Goal: Contribute content: Contribute content

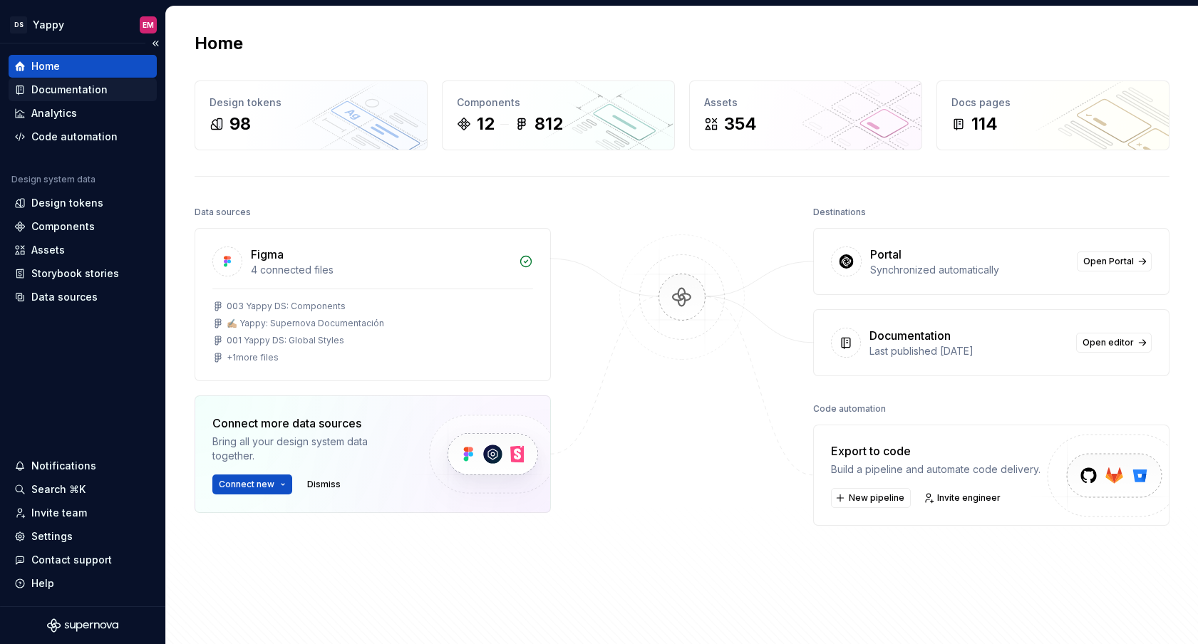
click at [103, 90] on div "Documentation" at bounding box center [69, 90] width 76 height 14
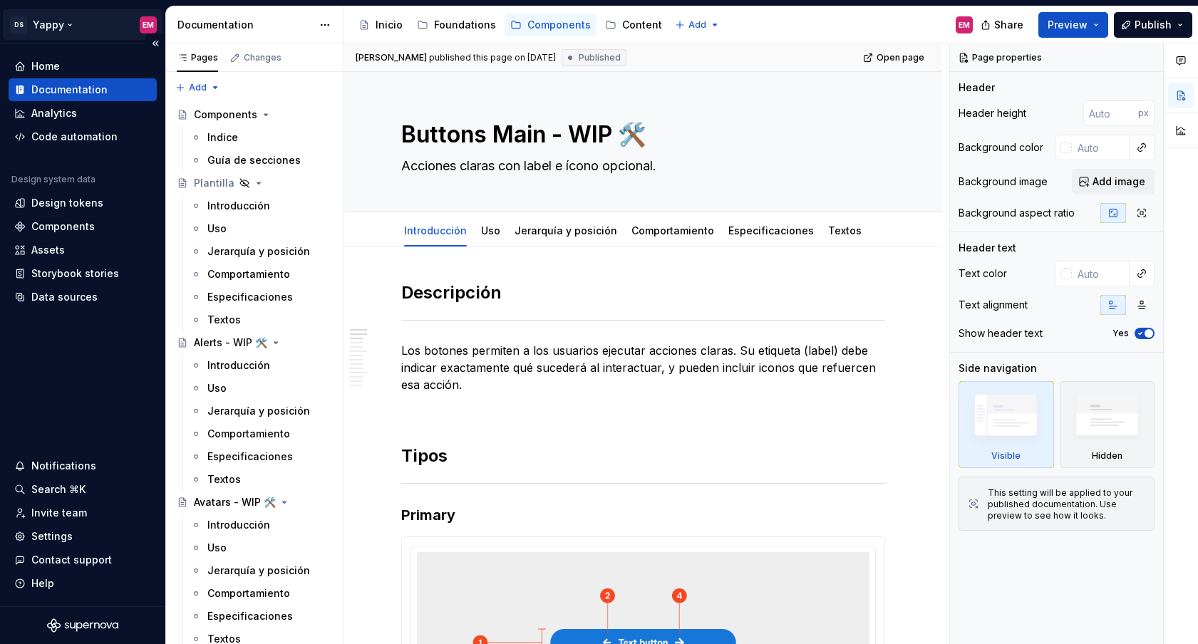
click at [87, 14] on html "DS Yappy EM Home Documentation Analytics Code automation Design system data Des…" at bounding box center [599, 322] width 1198 height 644
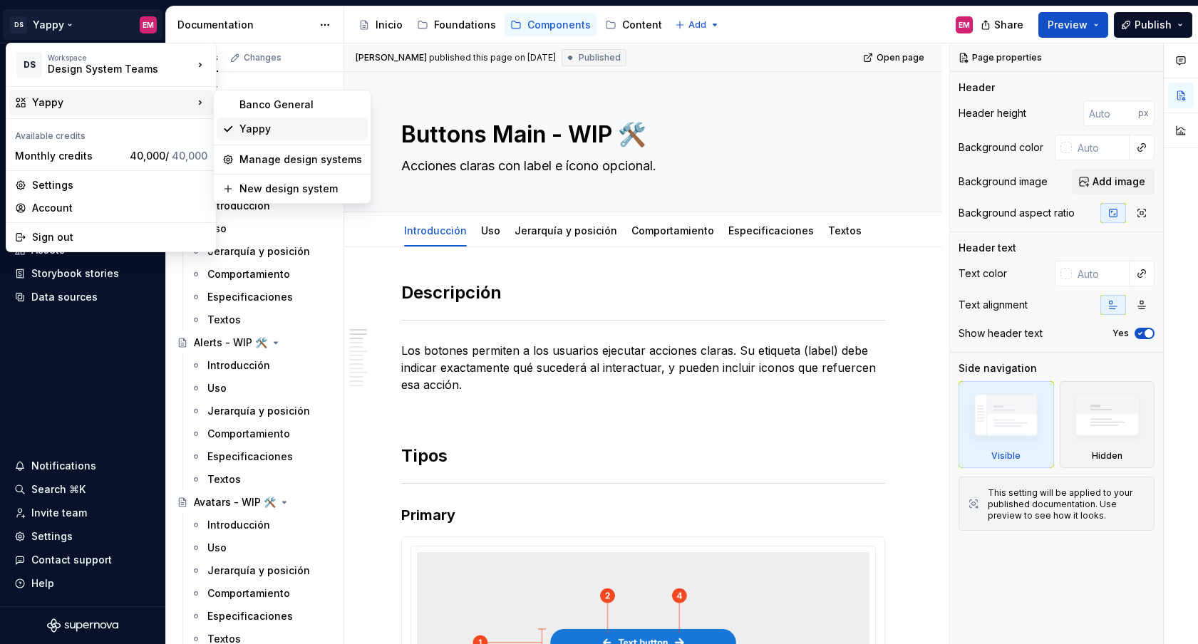
click at [253, 129] on div "Yappy" at bounding box center [300, 129] width 123 height 14
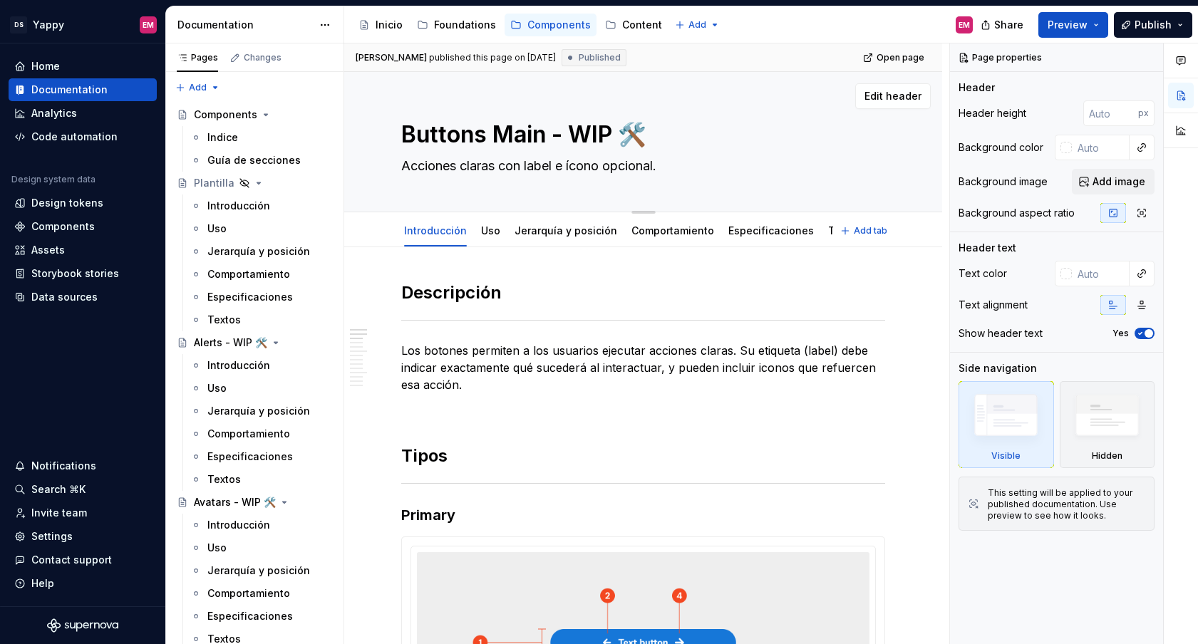
click at [433, 162] on textarea "Acciones claras con label e ícono opcional." at bounding box center [640, 166] width 484 height 23
click at [432, 363] on p "Los botones permiten a los usuarios ejecutar acciones claras. Su etiqueta (labe…" at bounding box center [643, 367] width 484 height 51
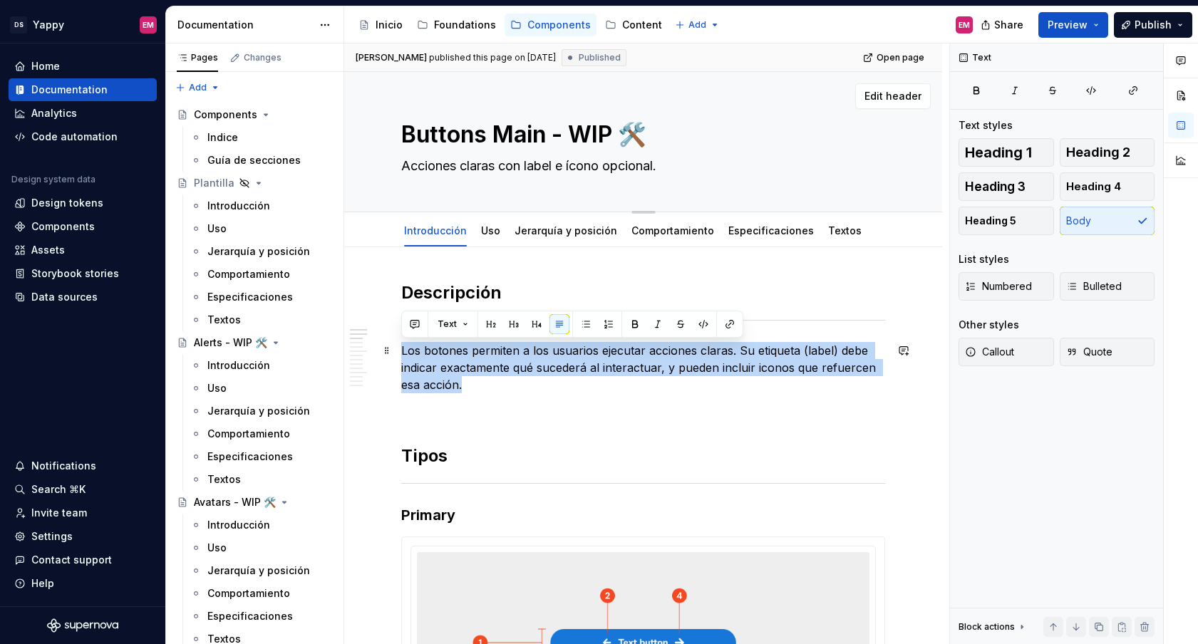
copy p "Los botones permiten a los usuarios ejecutar acciones claras. Su etiqueta (labe…"
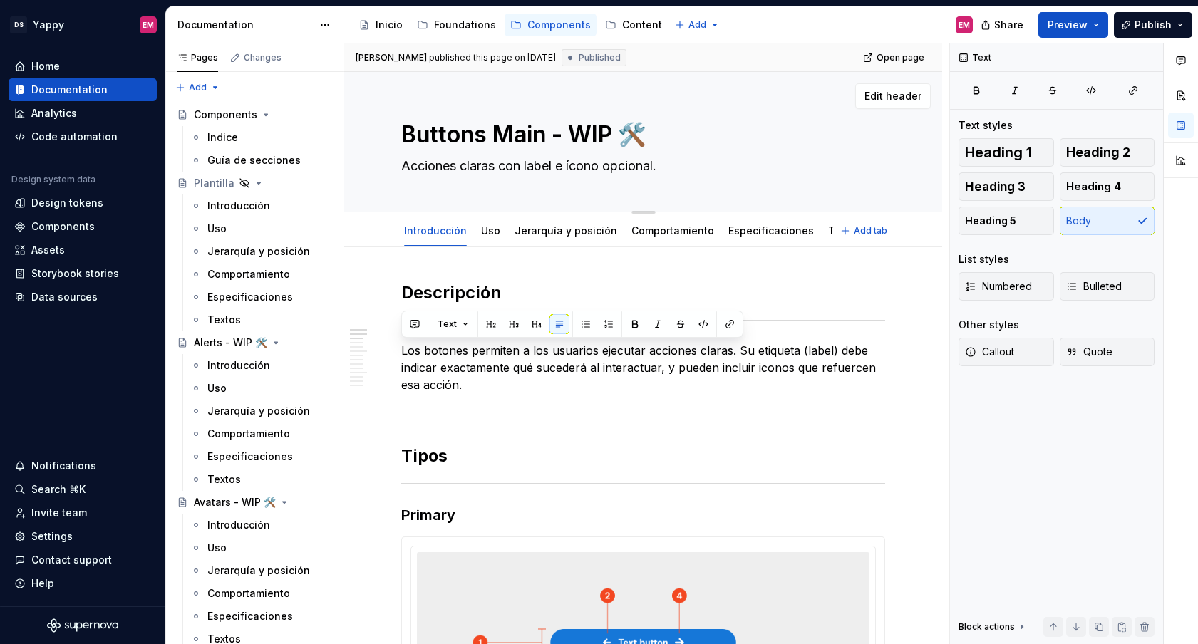
click at [428, 177] on textarea "Acciones claras con label e ícono opcional." at bounding box center [640, 166] width 484 height 23
paste textarea "Permiten a los usuarios ejecutar acciones claras y específicas"
type textarea "*"
type textarea "Permiten a los usuarios ejecutar acciones claras y específicas."
type textarea "*"
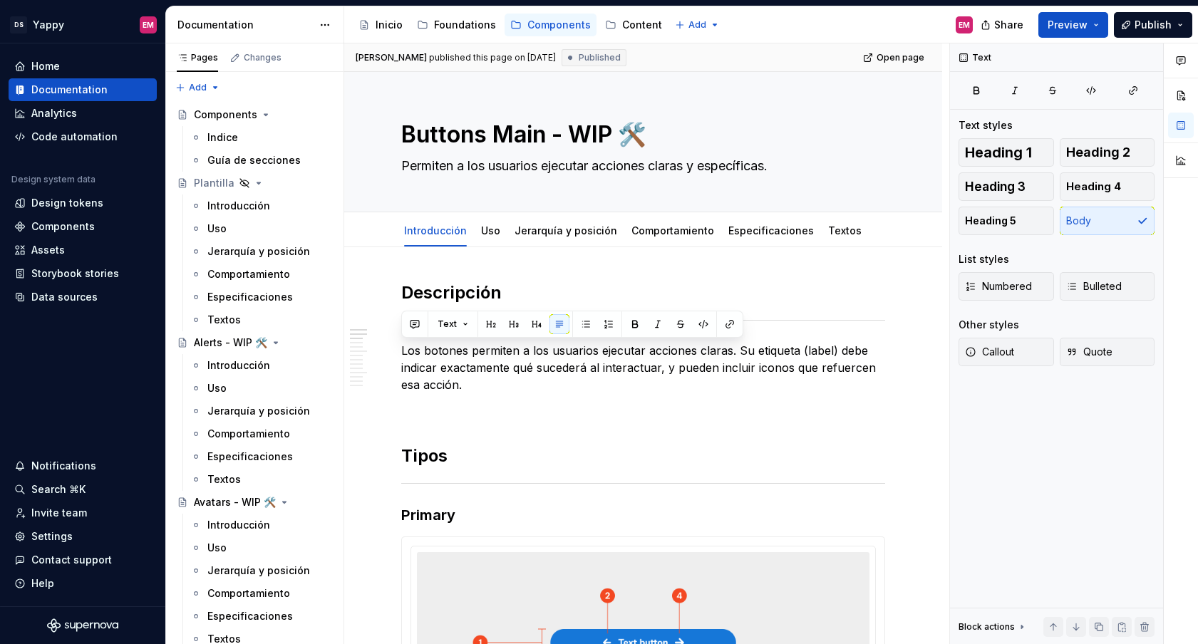
type textarea "Permiten a los usuarios ejecutar acciones claras y específicas."
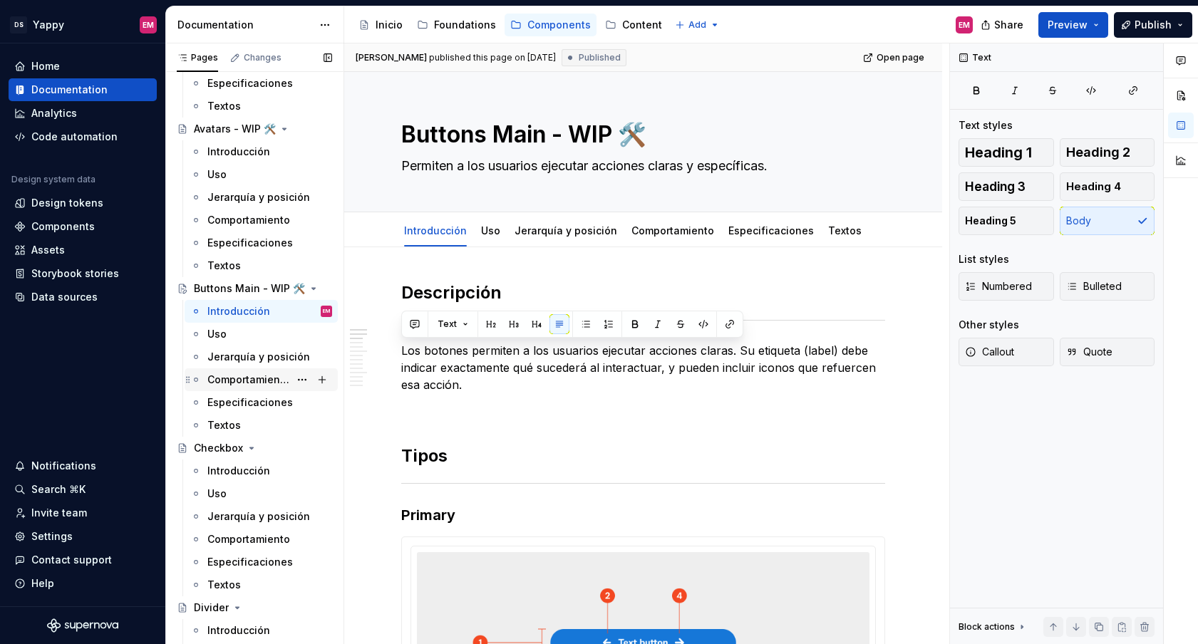
scroll to position [379, 0]
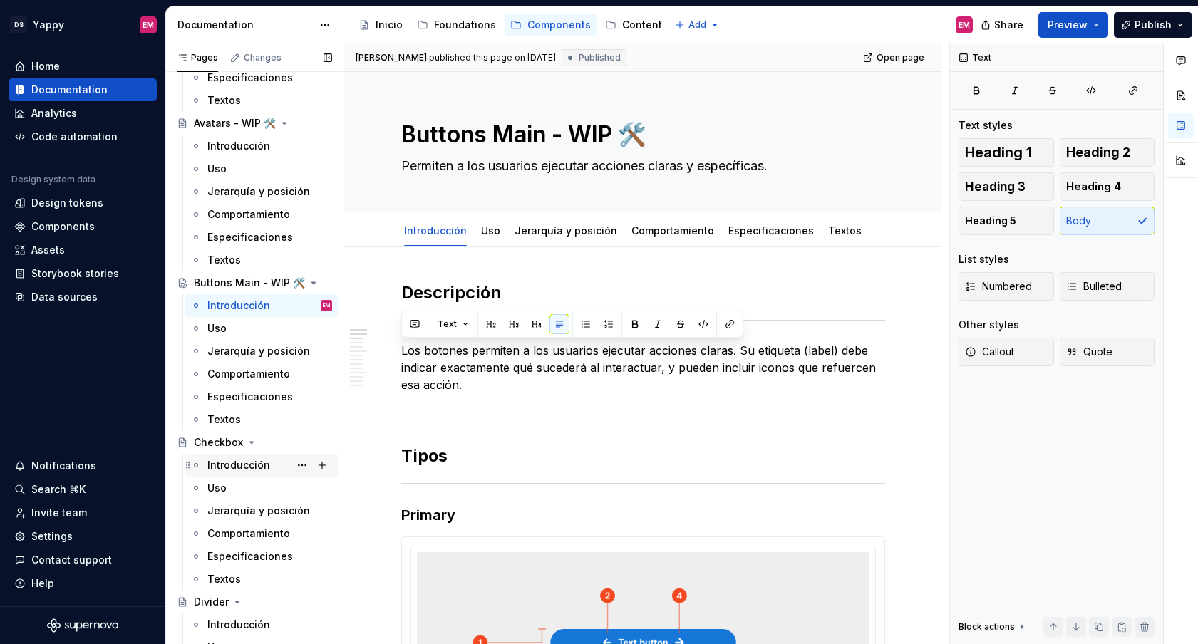
click at [221, 469] on div "Introducción" at bounding box center [238, 465] width 63 height 14
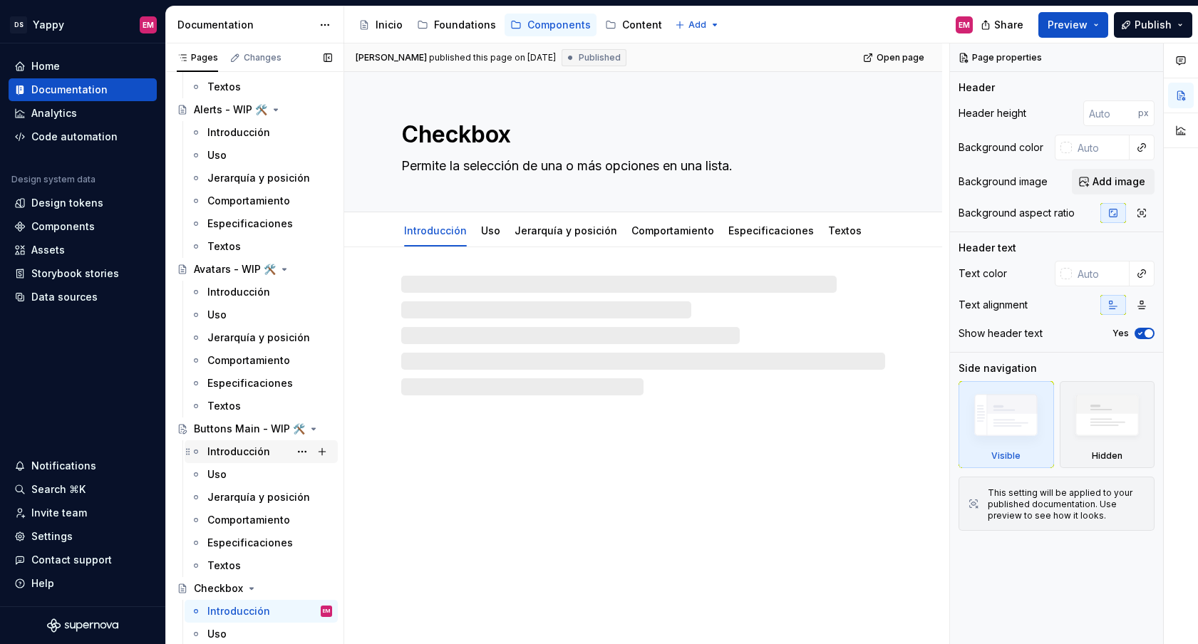
scroll to position [184, 0]
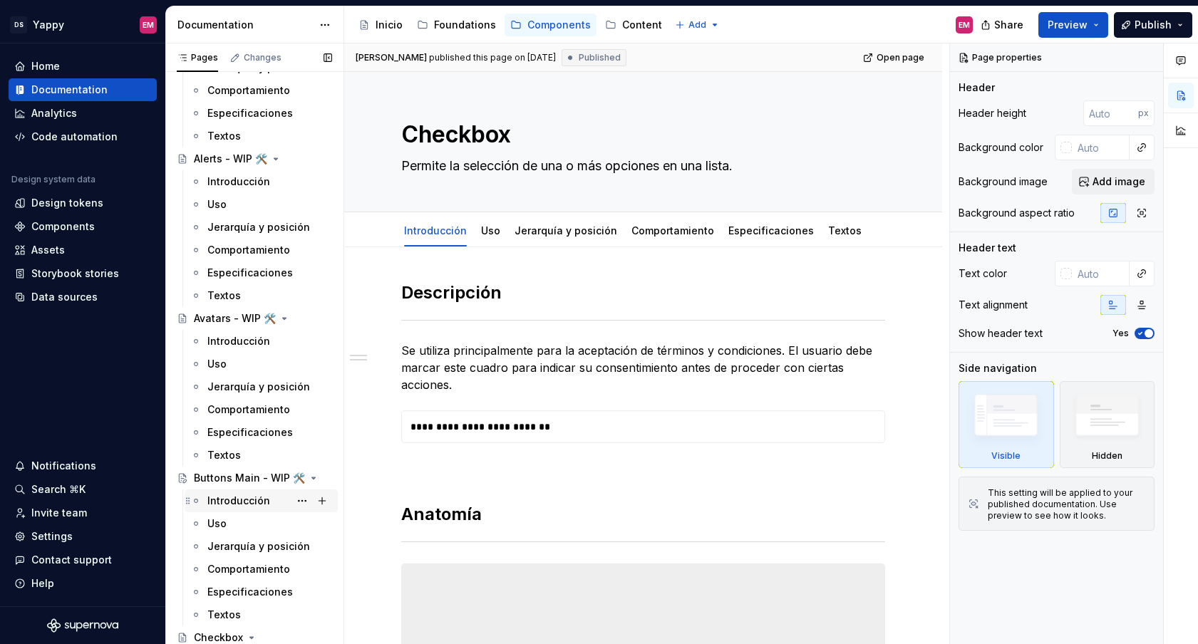
click at [227, 503] on div "Introducción" at bounding box center [238, 501] width 63 height 14
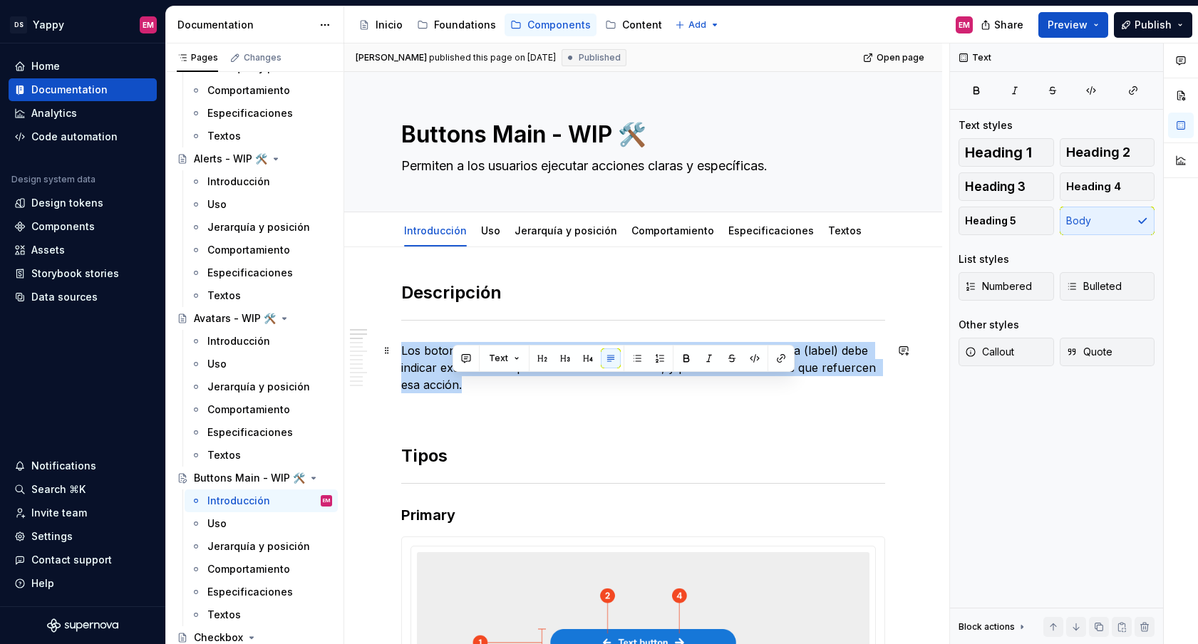
drag, startPoint x: 462, startPoint y: 385, endPoint x: 390, endPoint y: 328, distance: 91.9
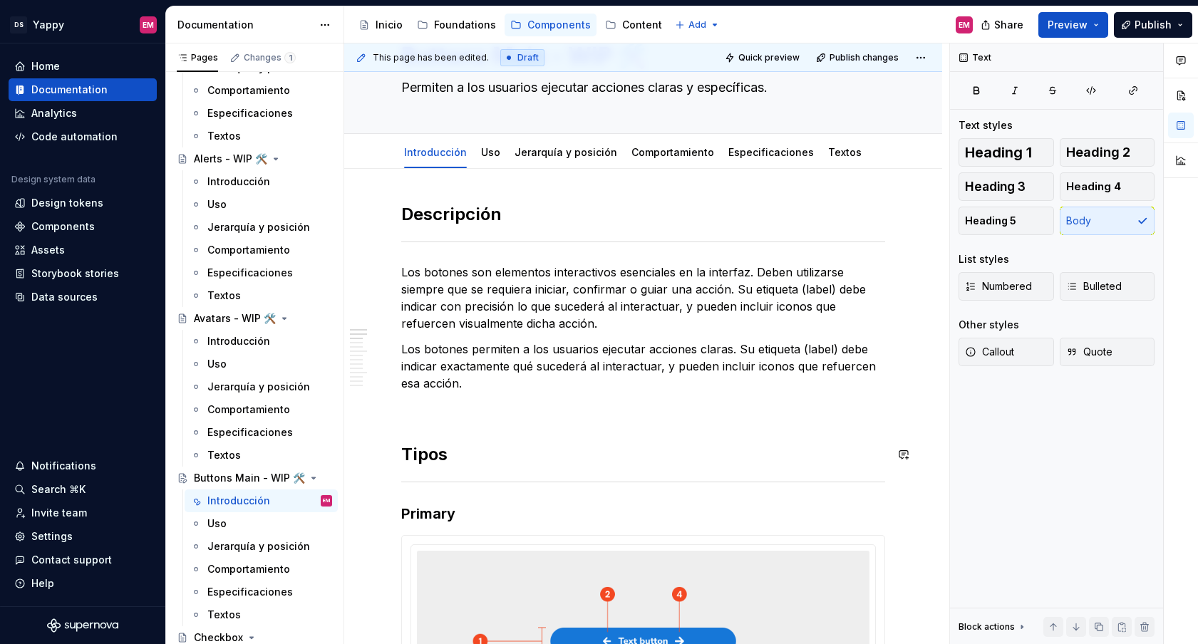
scroll to position [71, 0]
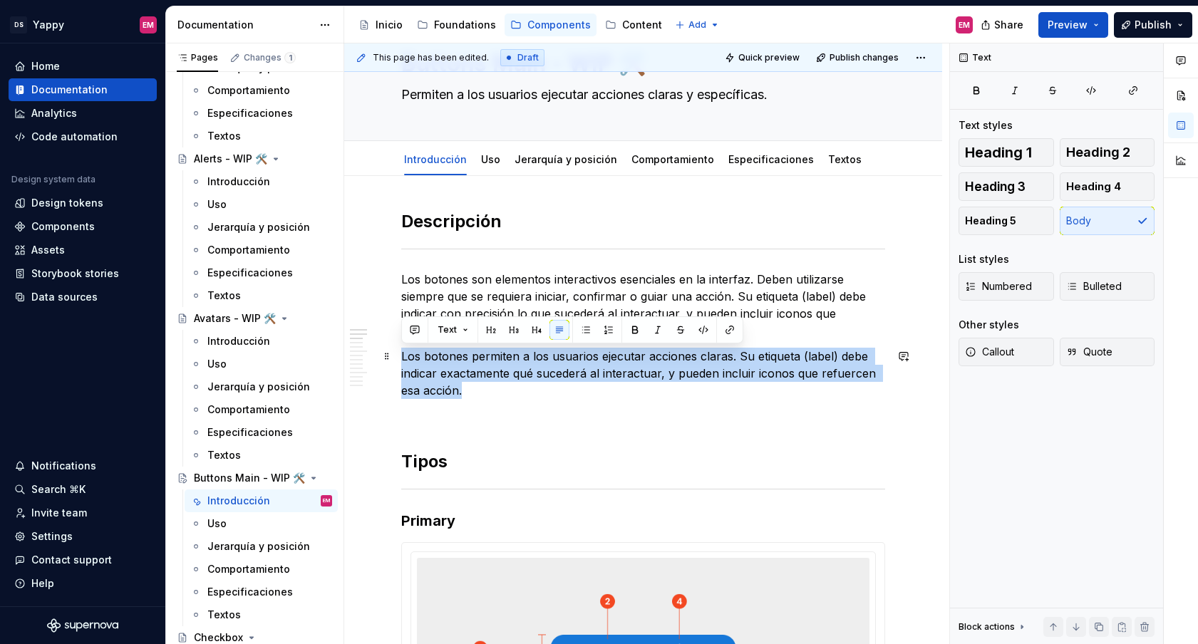
drag, startPoint x: 491, startPoint y: 390, endPoint x: 394, endPoint y: 355, distance: 103.3
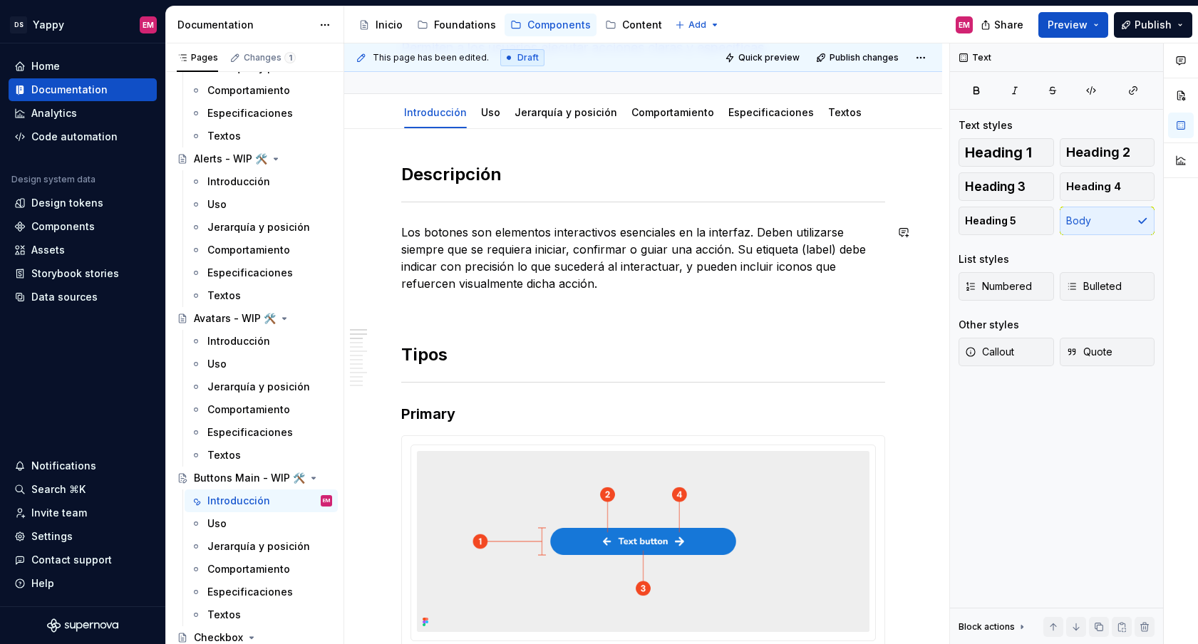
scroll to position [249, 0]
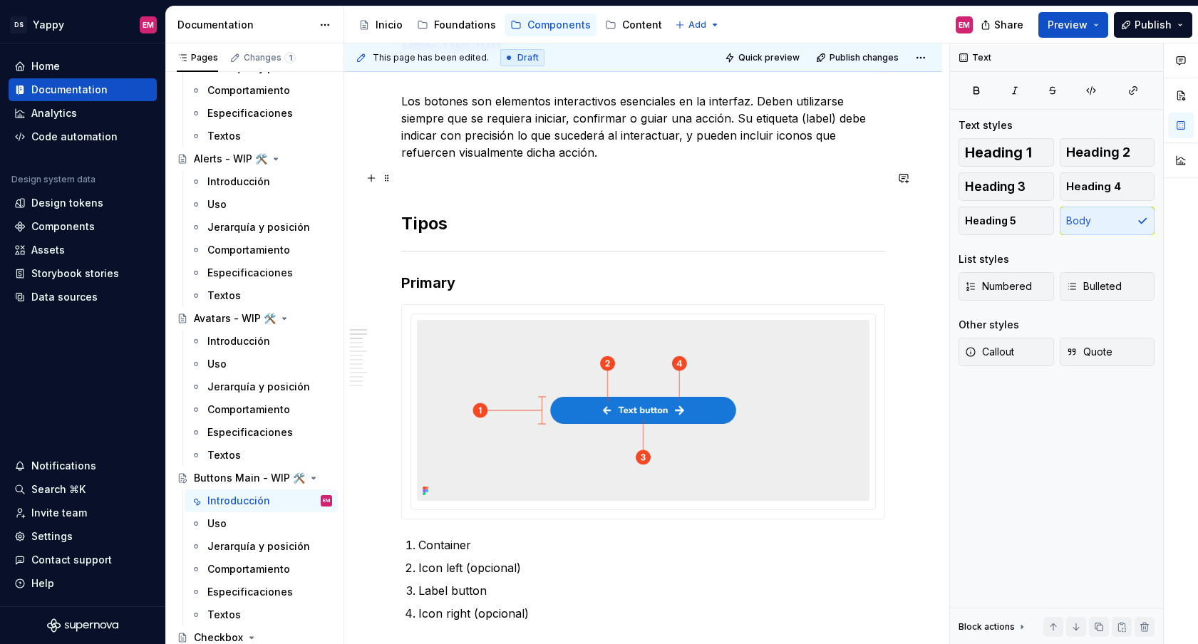
click at [445, 175] on p at bounding box center [643, 178] width 484 height 17
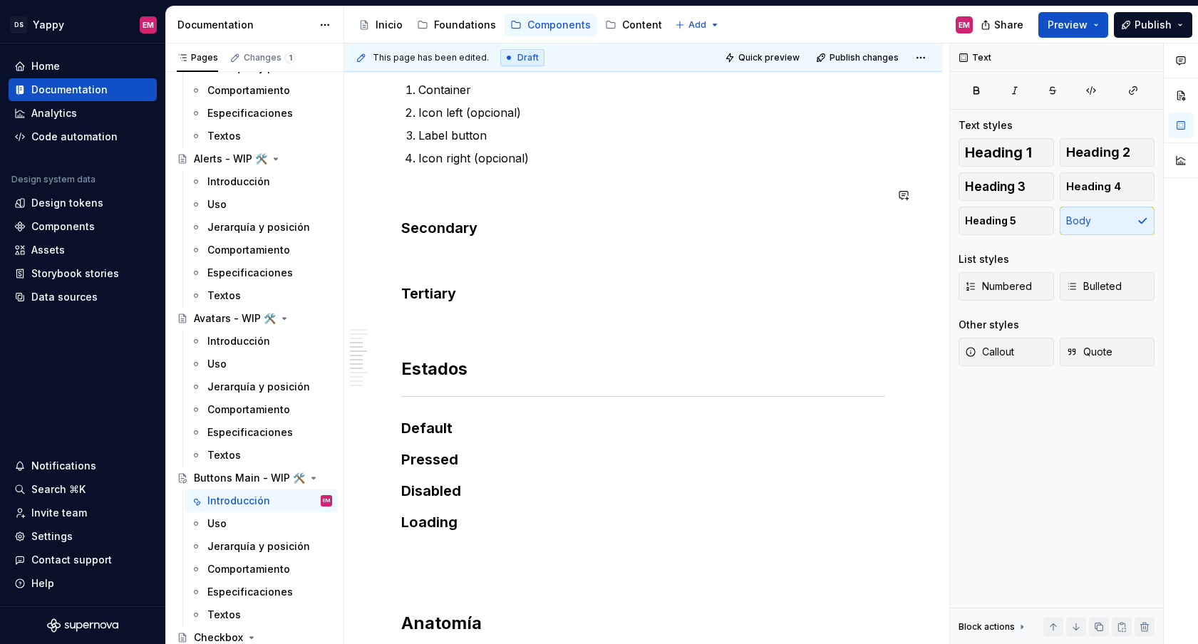
scroll to position [733, 0]
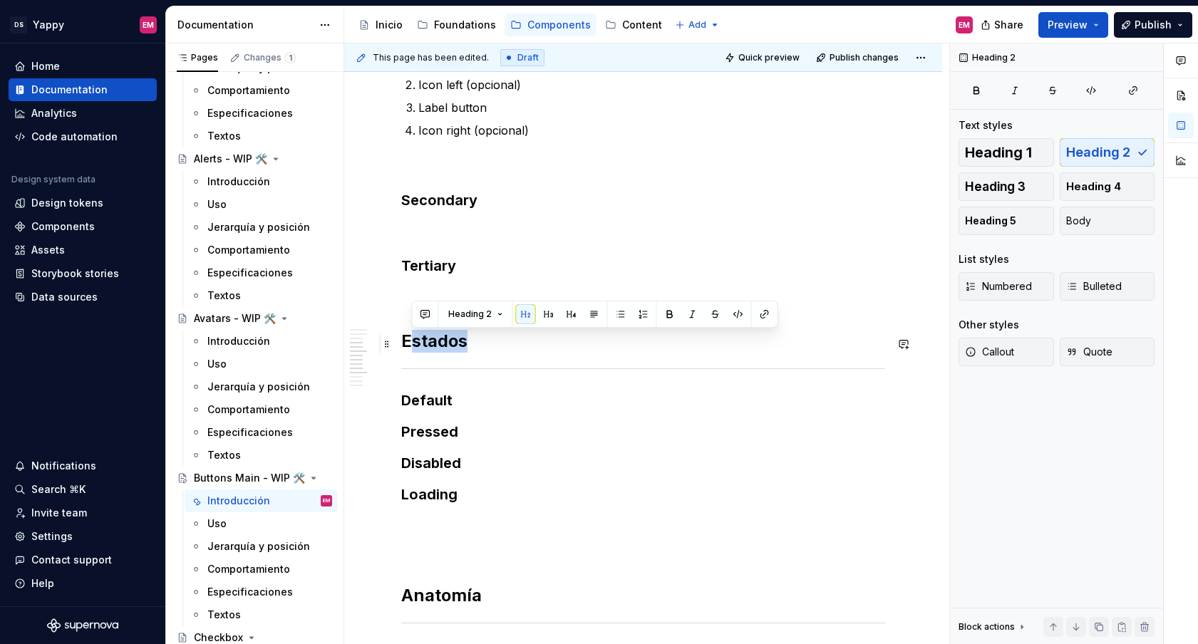
drag, startPoint x: 477, startPoint y: 343, endPoint x: 380, endPoint y: 343, distance: 97.6
click at [401, 343] on div "Descripción Los botones son elementos interactivos esenciales en la interfaz. D…" at bounding box center [643, 221] width 484 height 1344
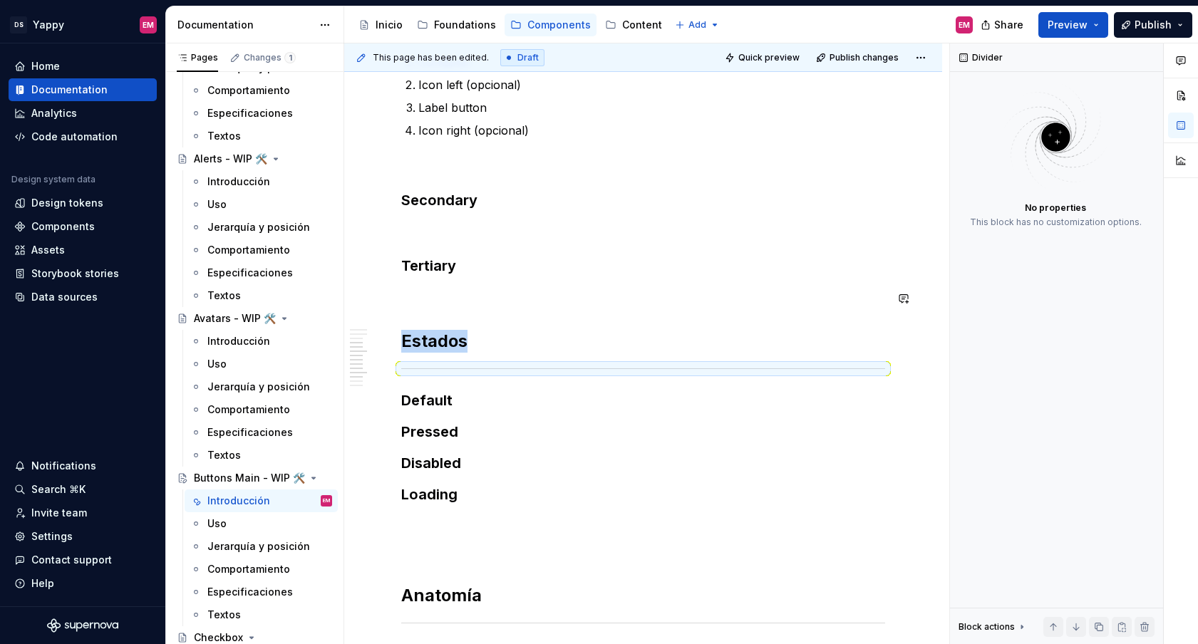
scroll to position [835, 0]
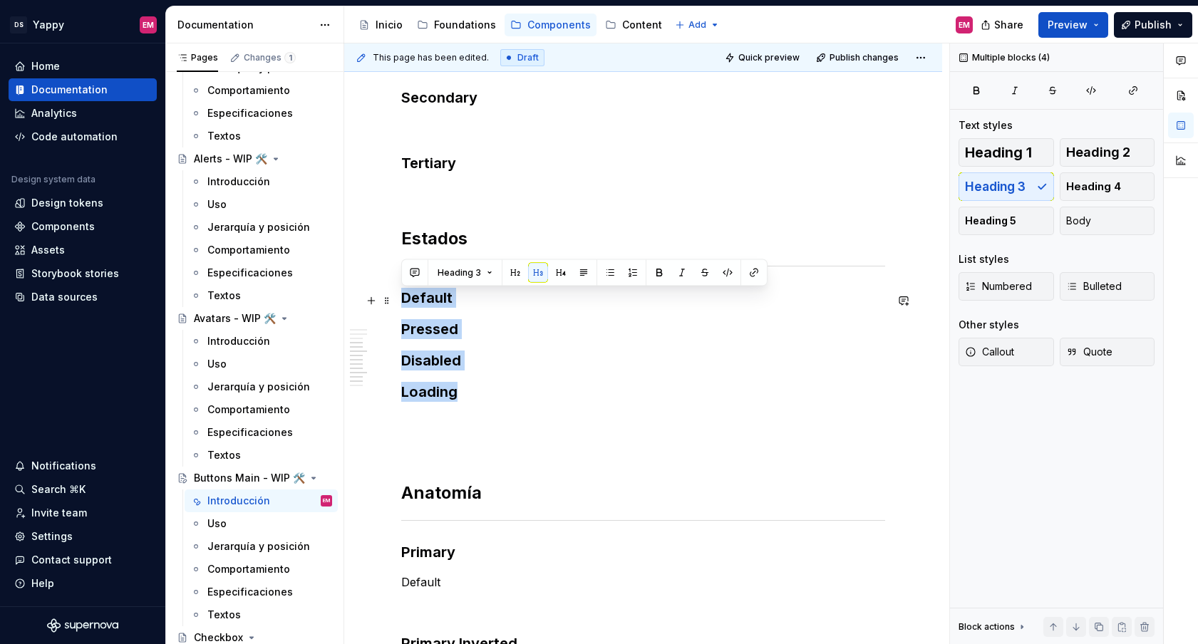
drag, startPoint x: 468, startPoint y: 398, endPoint x: 405, endPoint y: 297, distance: 118.8
click at [405, 297] on div "Descripción Los botones son elementos interactivos esenciales en la interfaz. D…" at bounding box center [643, 109] width 484 height 1327
copy div "Default Pressed Disabled Loading"
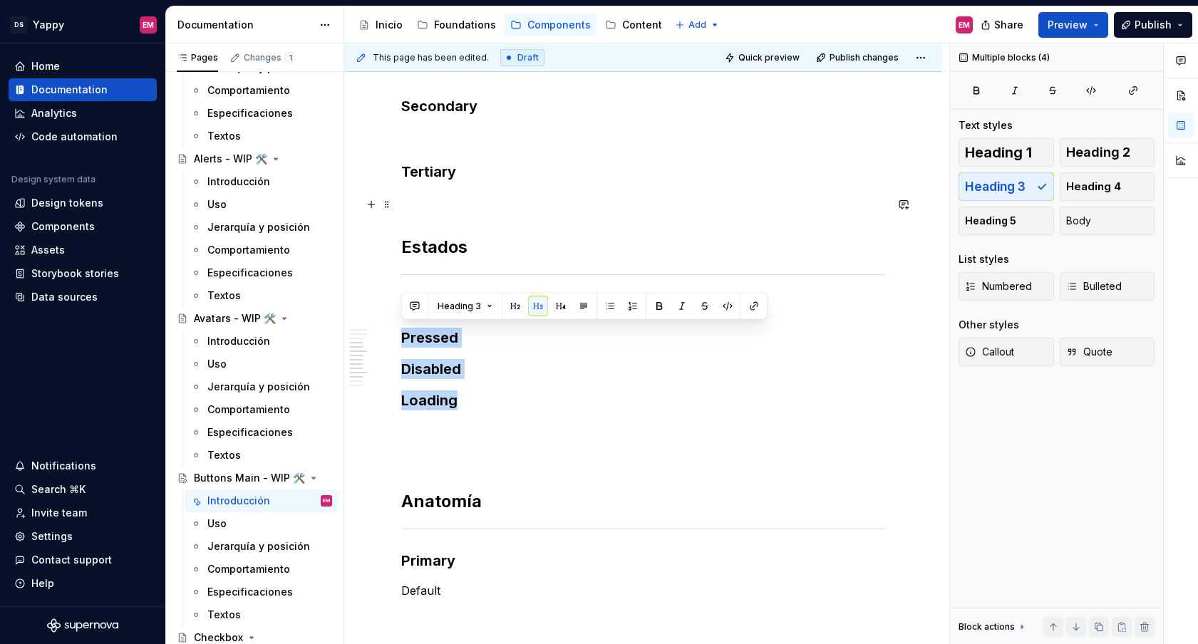
scroll to position [848, 0]
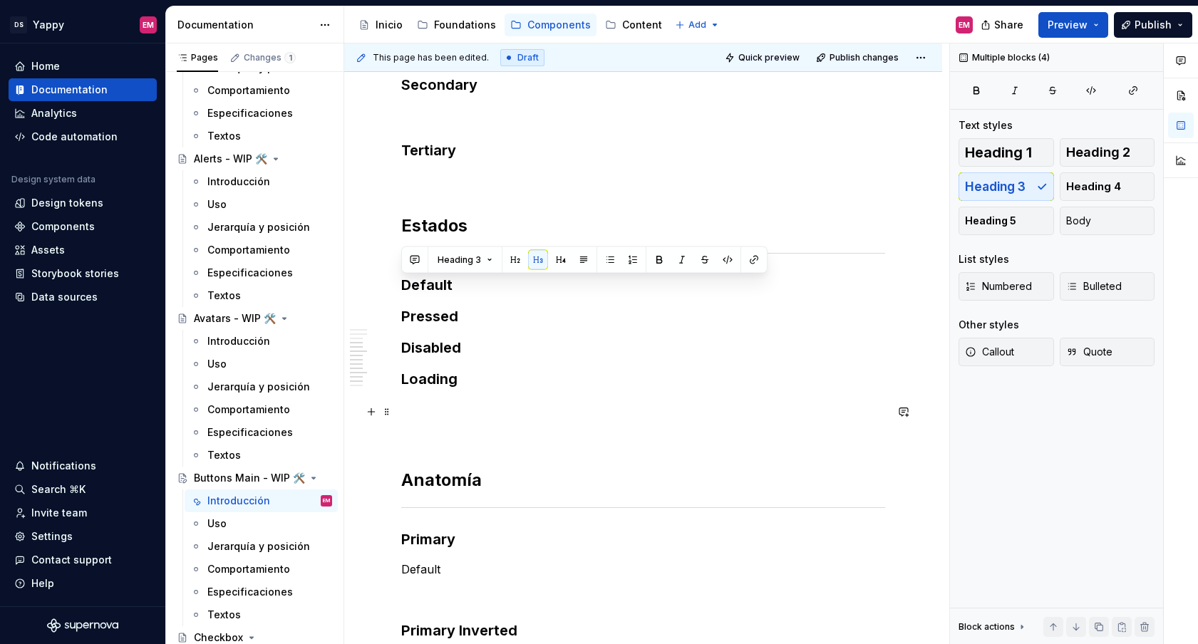
click at [505, 418] on p at bounding box center [643, 408] width 484 height 17
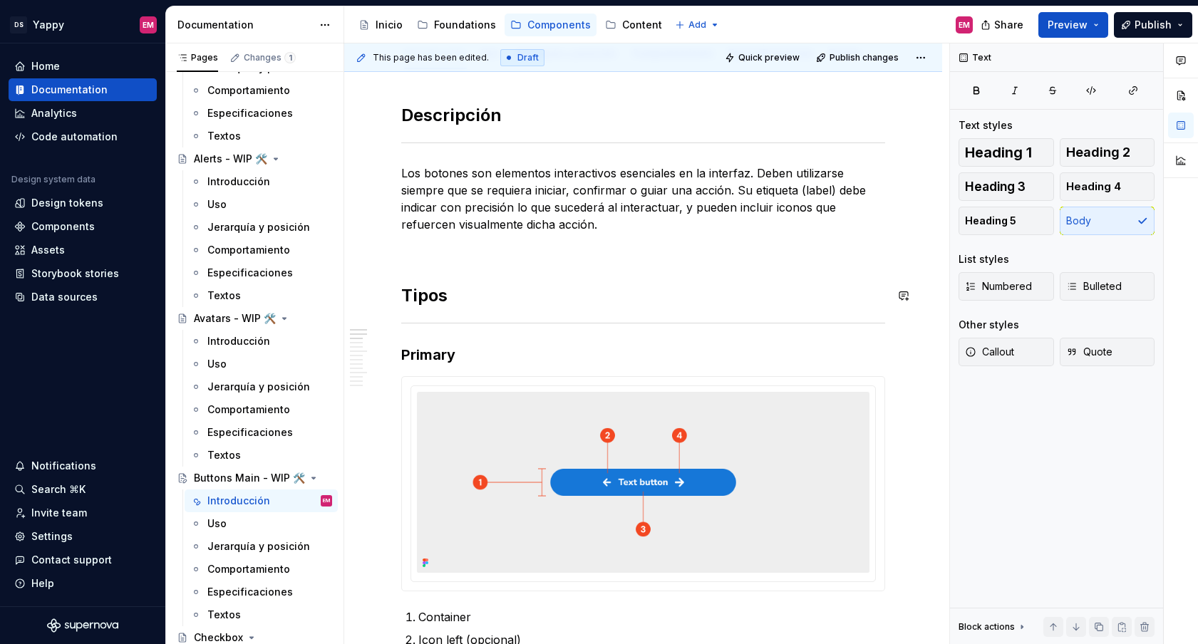
scroll to position [309, 0]
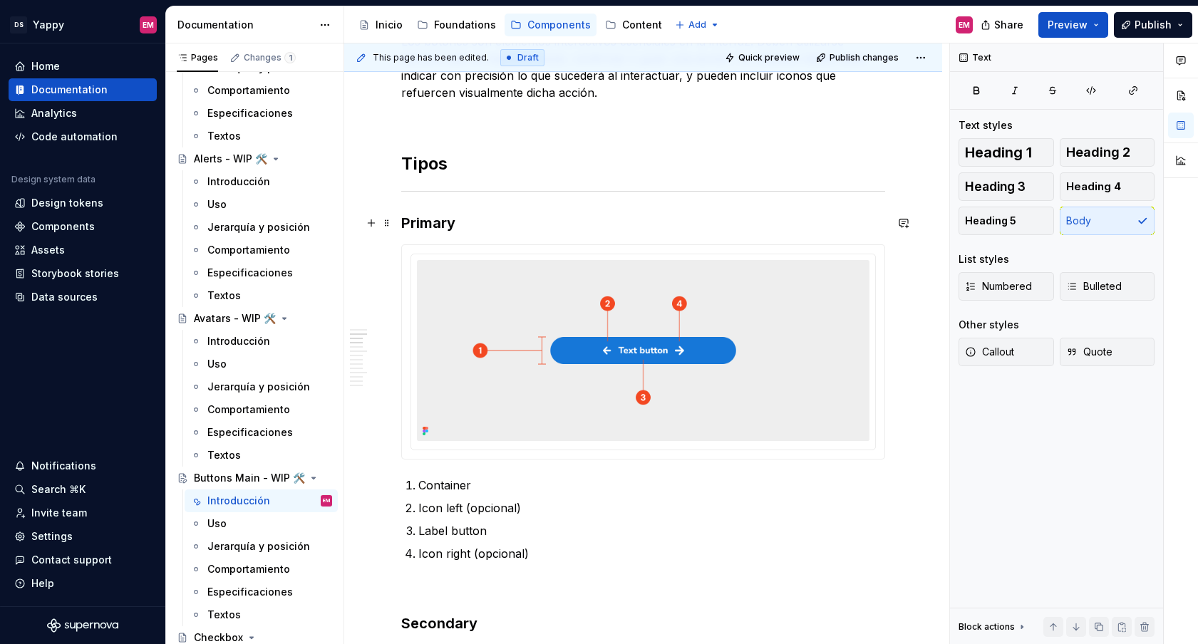
click at [475, 217] on h3 "Primary" at bounding box center [643, 223] width 484 height 20
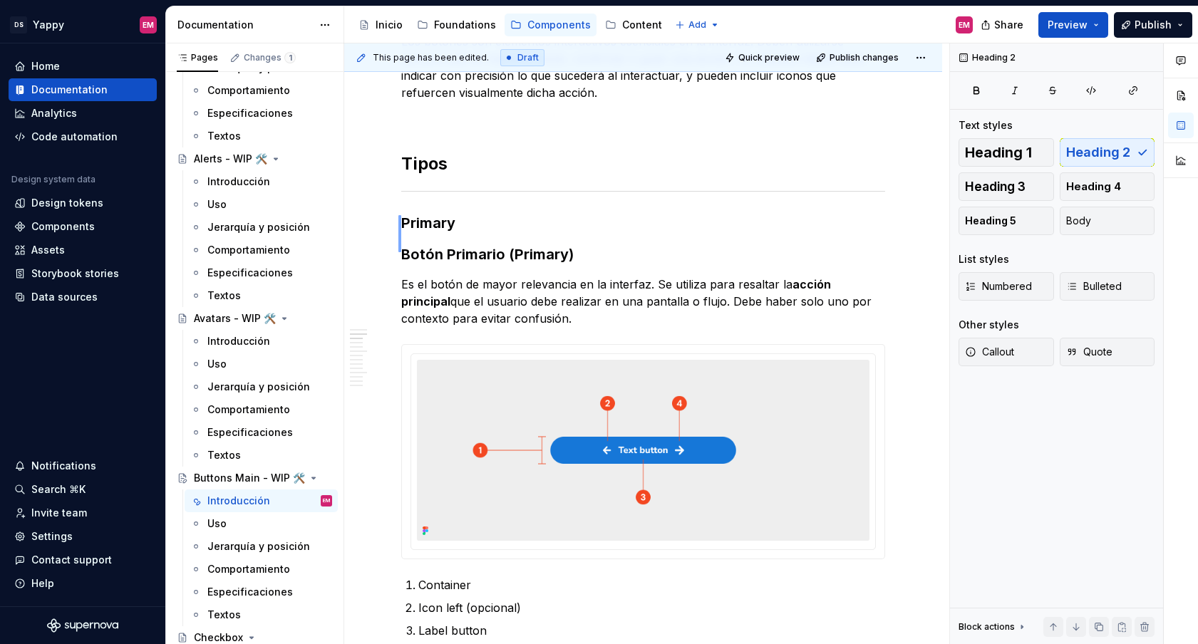
drag, startPoint x: 400, startPoint y: 252, endPoint x: 398, endPoint y: 215, distance: 37.1
click at [398, 215] on div "This page has been edited. Draft Quick preview Publish changes Buttons Main - W…" at bounding box center [646, 343] width 605 height 601
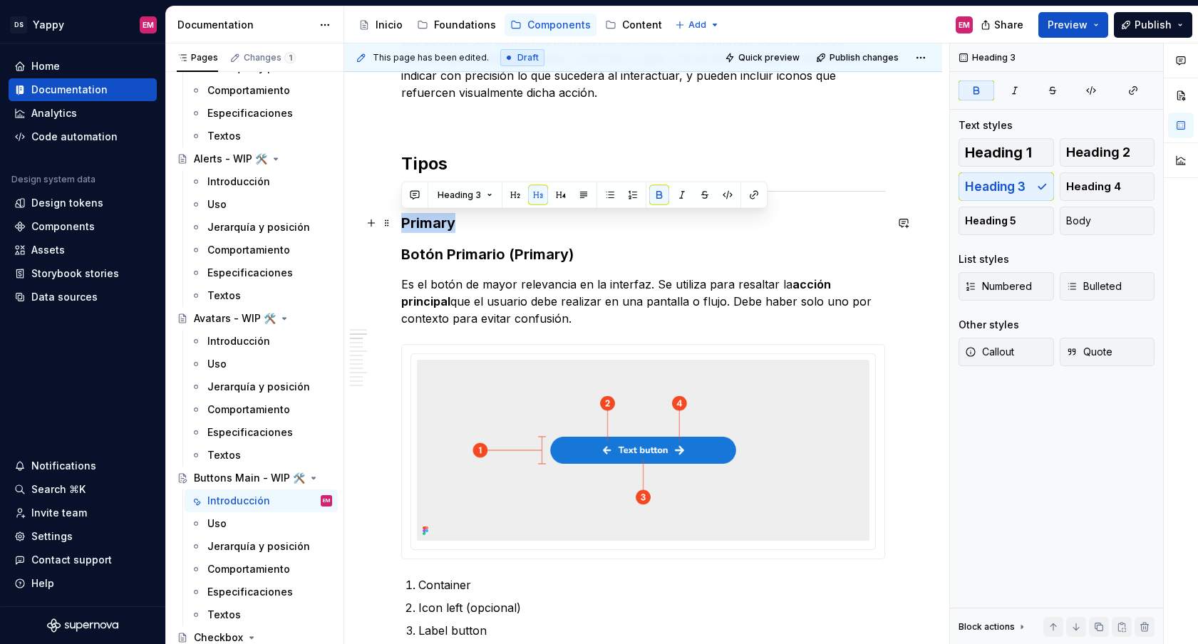
drag, startPoint x: 415, startPoint y: 224, endPoint x: 400, endPoint y: 224, distance: 14.3
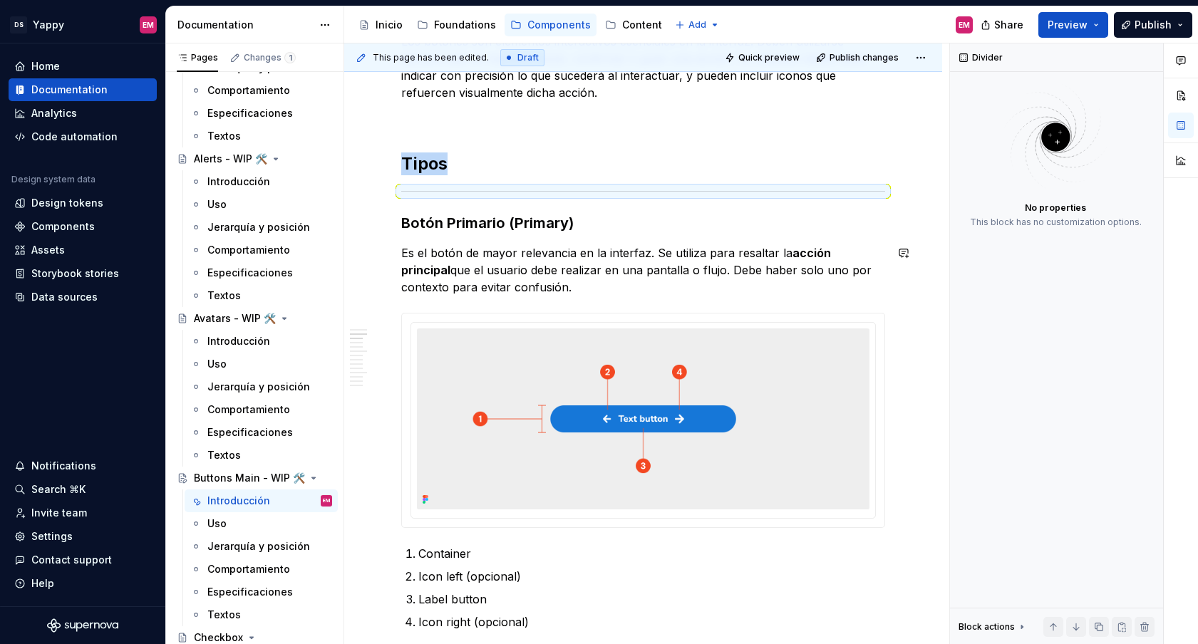
scroll to position [366, 0]
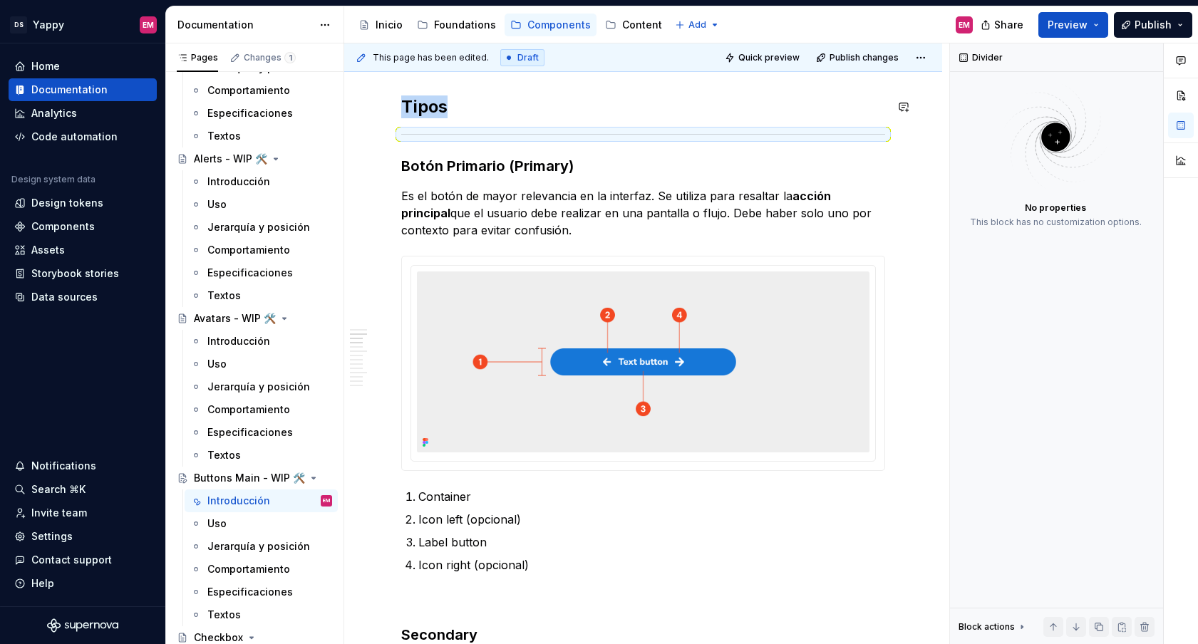
type textarea "*"
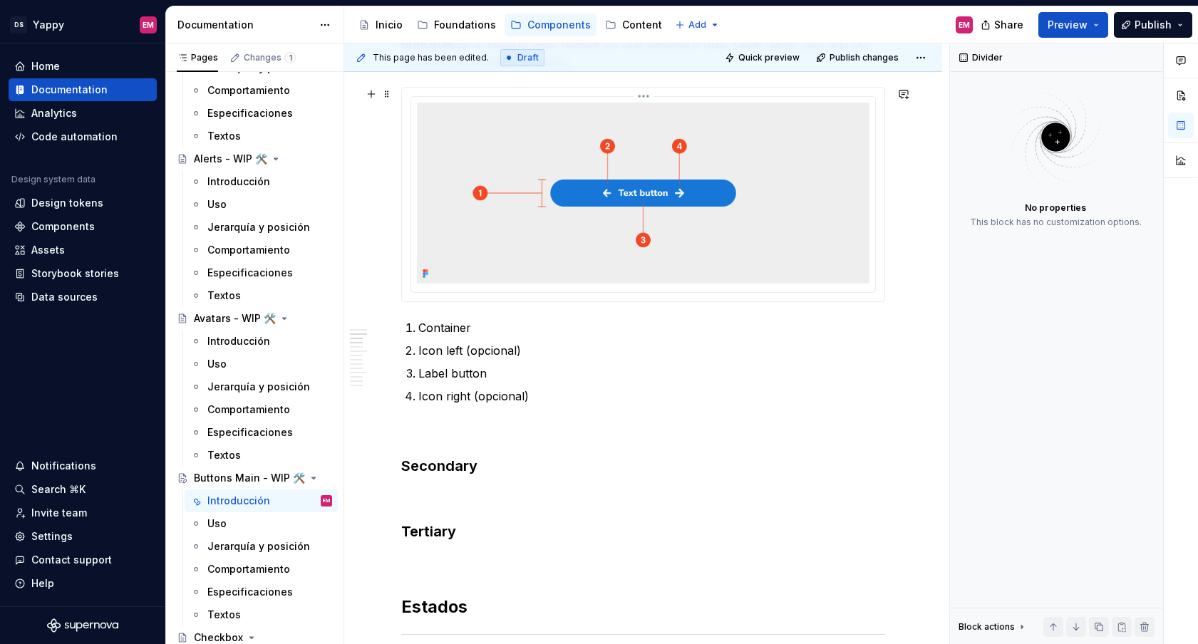
scroll to position [561, 0]
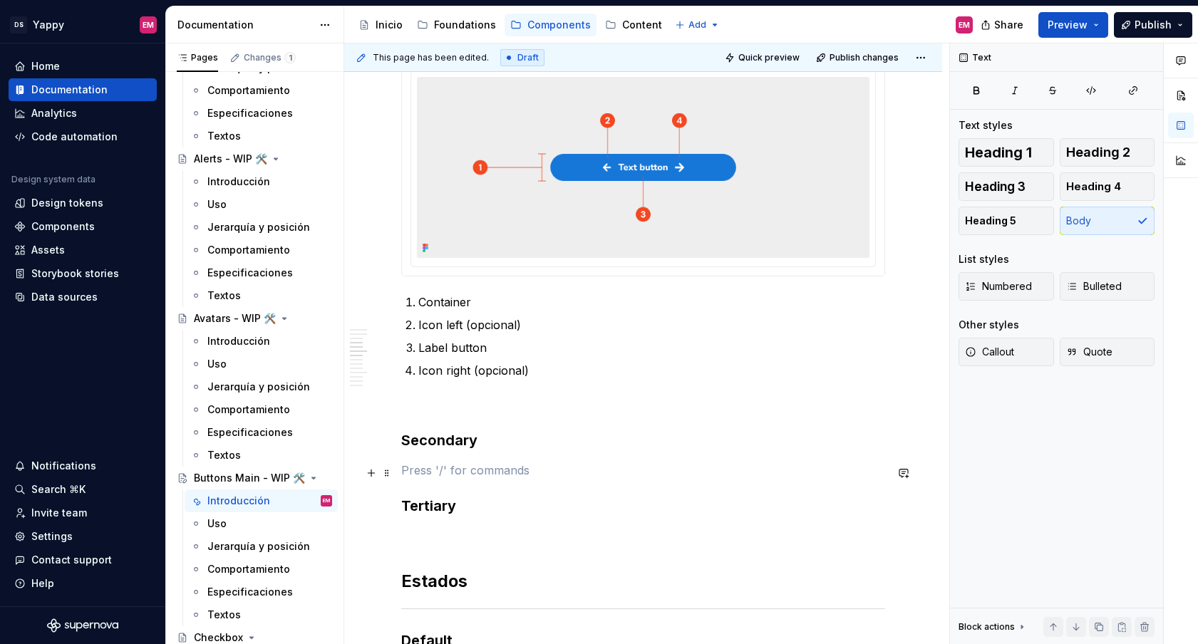
click at [463, 473] on p at bounding box center [643, 470] width 484 height 17
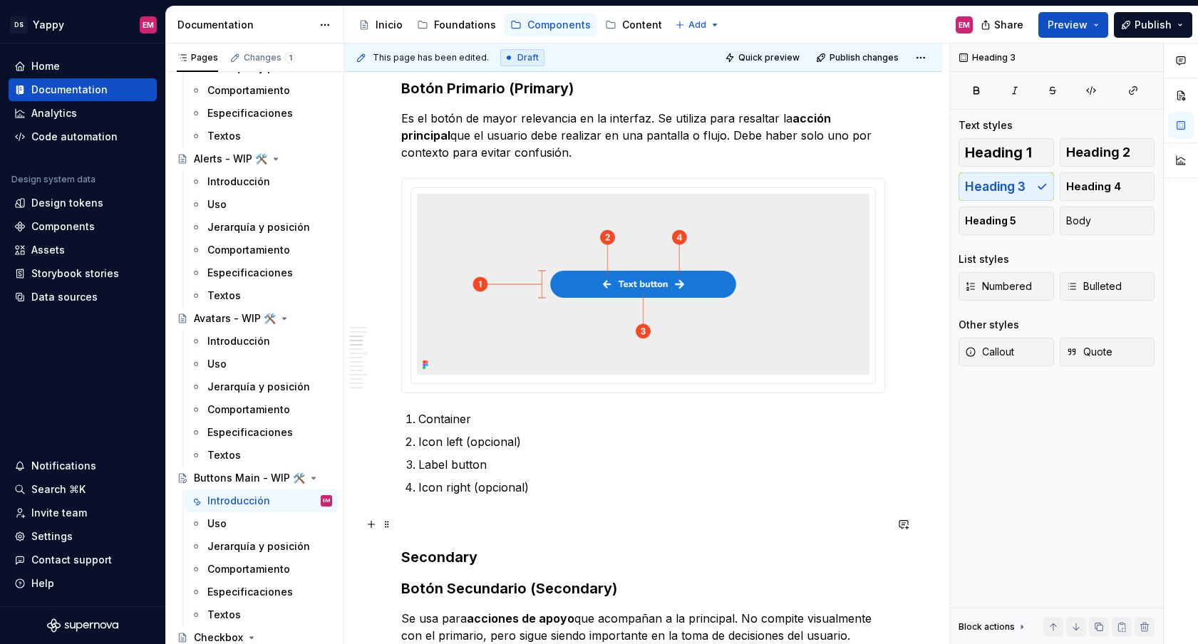
scroll to position [522, 0]
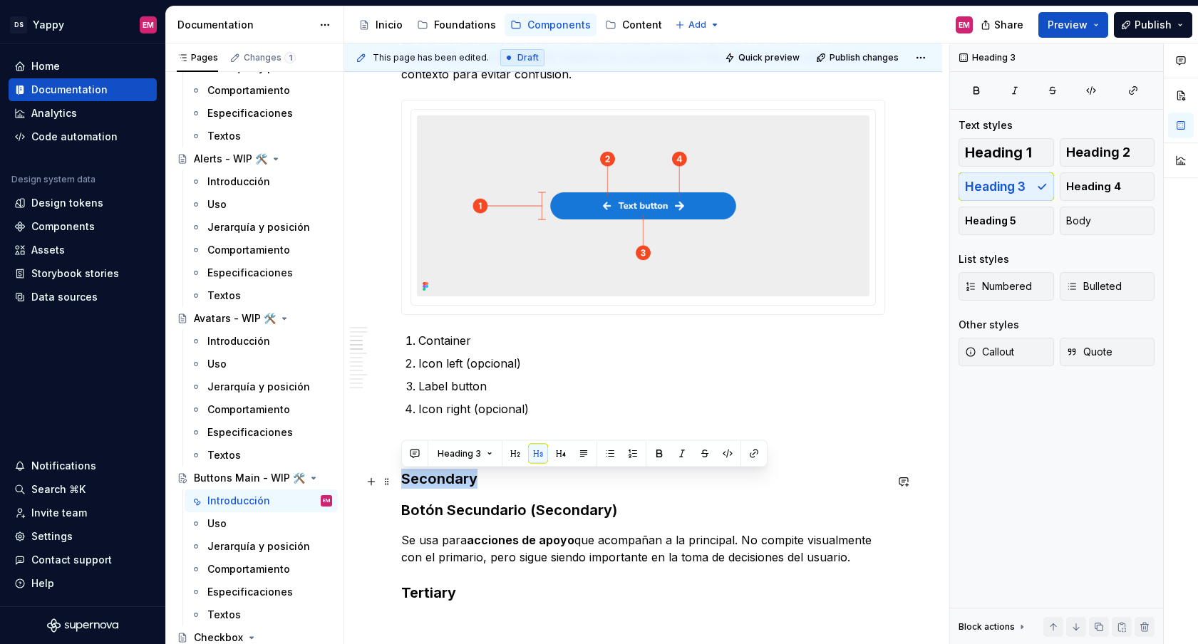
drag, startPoint x: 507, startPoint y: 481, endPoint x: 397, endPoint y: 480, distance: 109.7
click at [397, 480] on div "Descripción Los botones son elementos interactivos esenciales en la interfaz. D…" at bounding box center [643, 569] width 598 height 1688
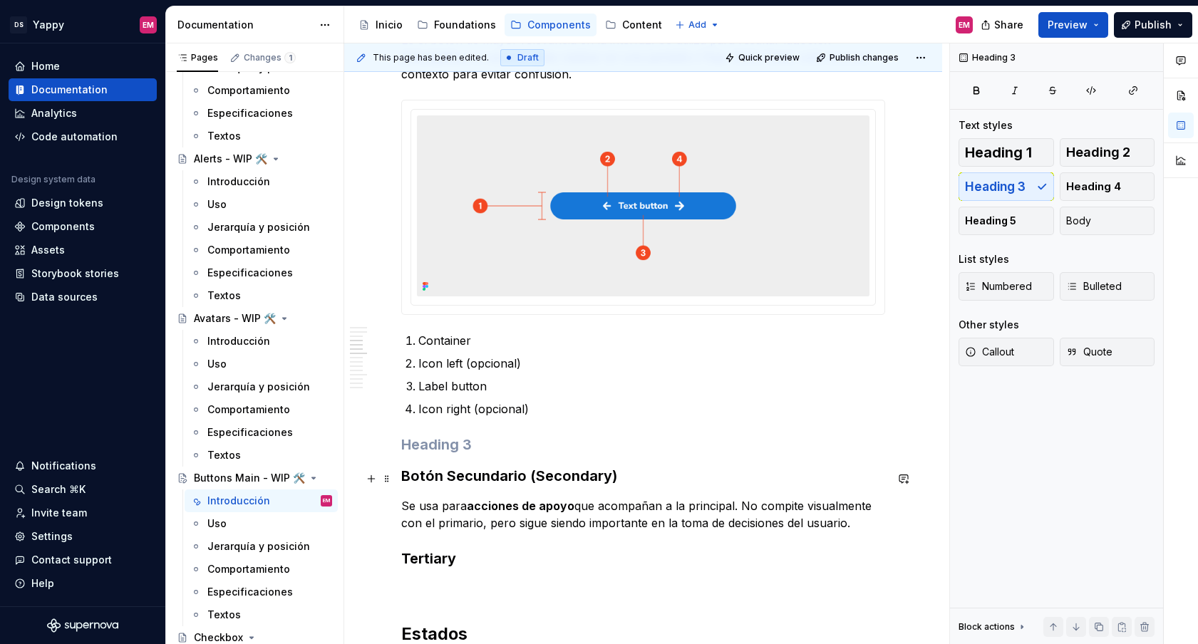
click at [401, 485] on strong "Botón Secundario (Secondary)" at bounding box center [509, 475] width 216 height 17
click at [609, 481] on strong "Secondary (Botón Secundario (Secondary)" at bounding box center [551, 475] width 301 height 17
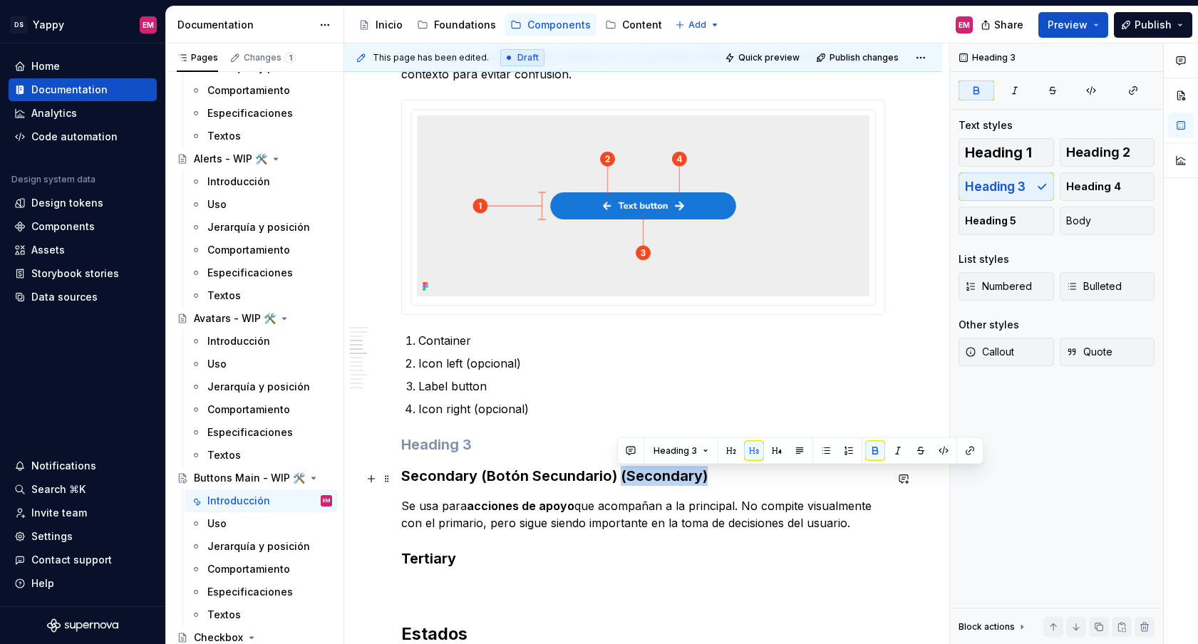
drag, startPoint x: 616, startPoint y: 469, endPoint x: 733, endPoint y: 465, distance: 116.9
click at [733, 468] on h3 "Secondary (Botón Secundario) (Secondary)" at bounding box center [643, 476] width 484 height 20
drag, startPoint x: 616, startPoint y: 478, endPoint x: 717, endPoint y: 478, distance: 101.2
click at [717, 478] on h3 "Secondary (Botón Secundario) (Secondary)" at bounding box center [643, 476] width 484 height 20
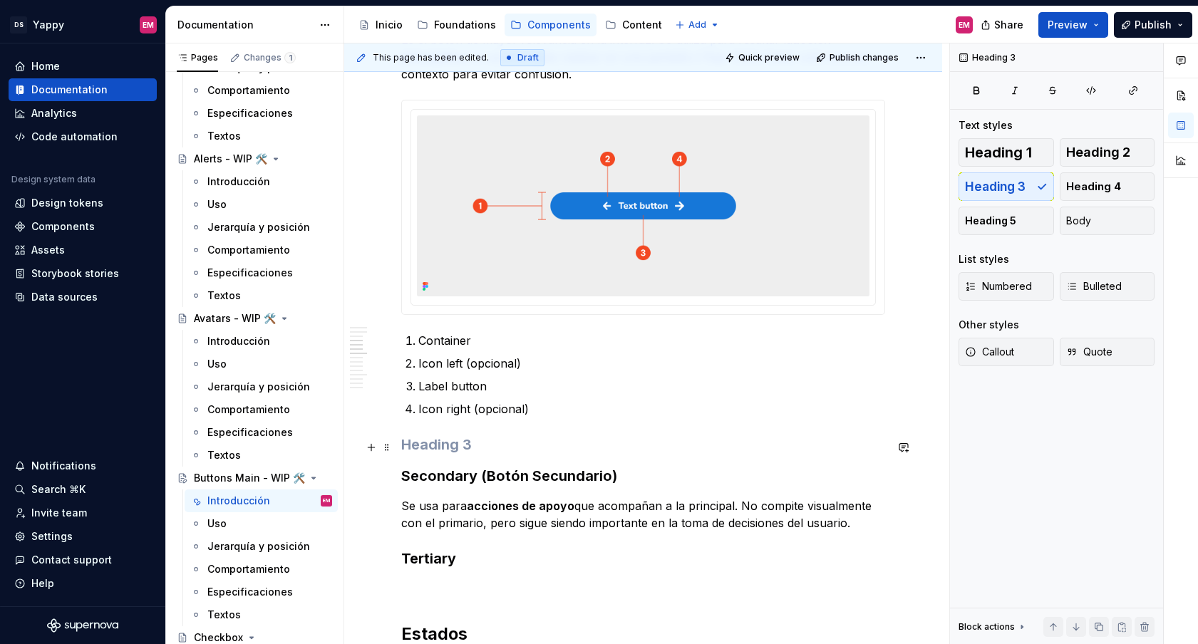
click at [542, 453] on h3 at bounding box center [643, 445] width 484 height 20
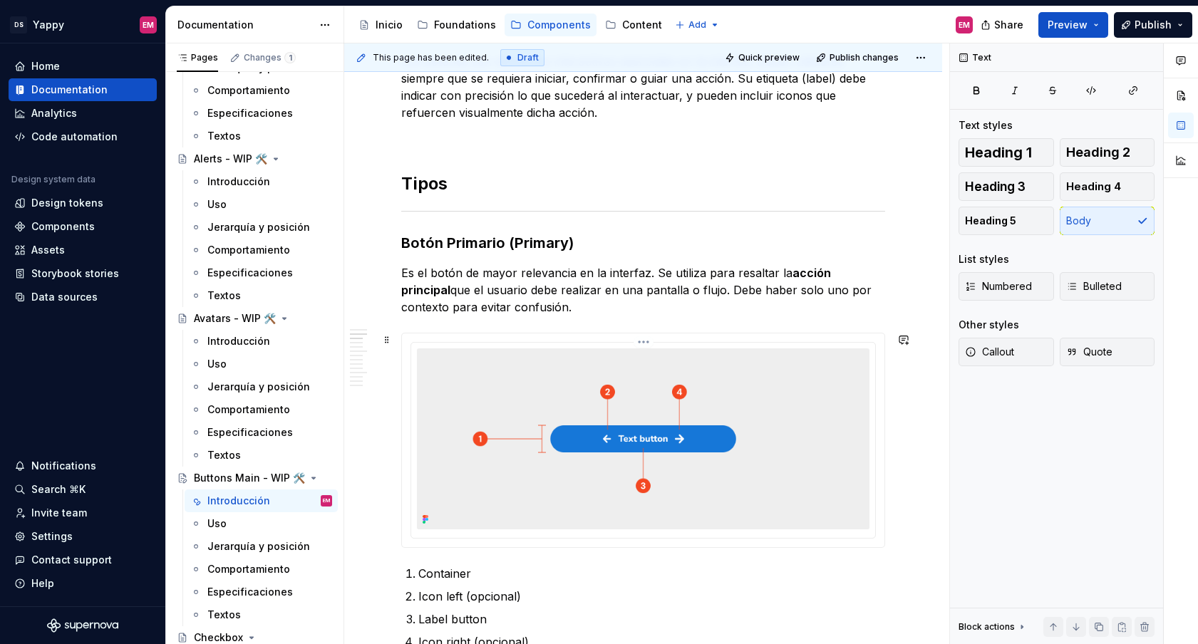
scroll to position [286, 0]
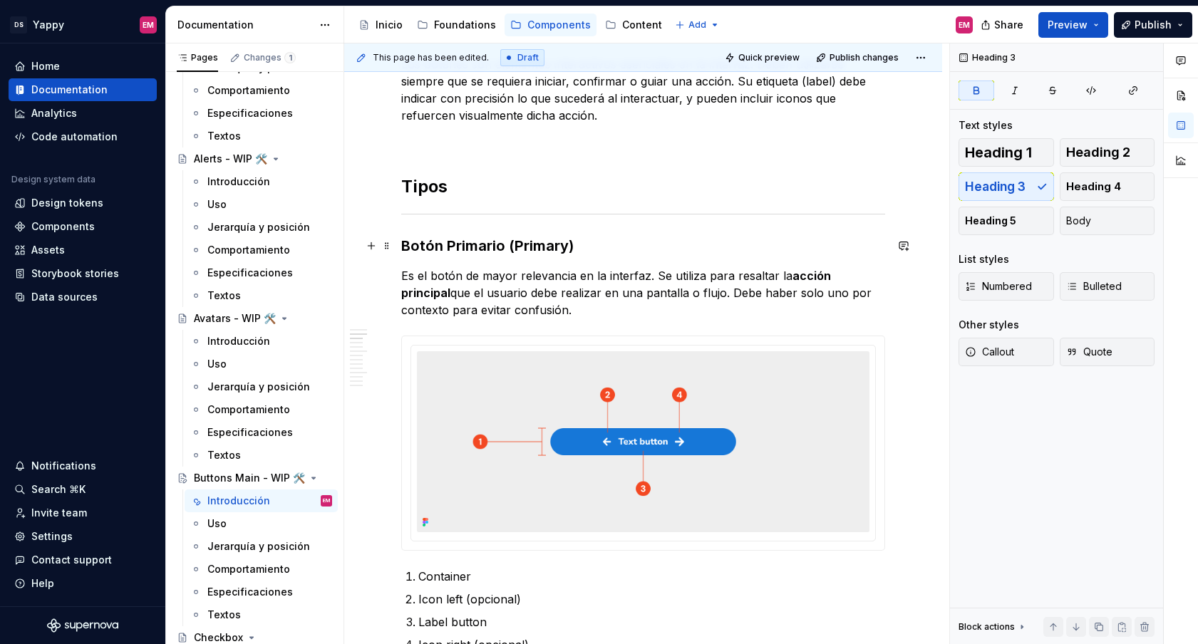
click at [401, 245] on strong "Botón Primario (Primary)" at bounding box center [487, 245] width 172 height 17
click at [564, 240] on strong "Primary (Botón Primario (Primary)" at bounding box center [519, 245] width 236 height 17
drag, startPoint x: 576, startPoint y: 241, endPoint x: 682, endPoint y: 240, distance: 105.5
click at [682, 241] on h3 "Primary (Botón Primario) (Primary)" at bounding box center [643, 246] width 484 height 20
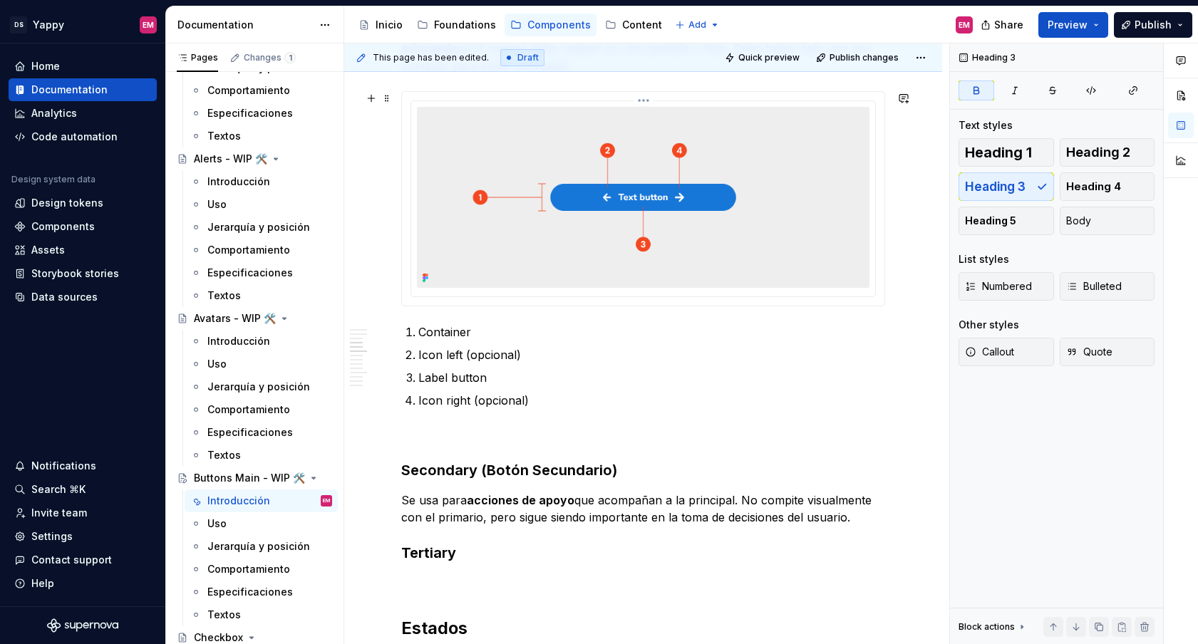
scroll to position [699, 0]
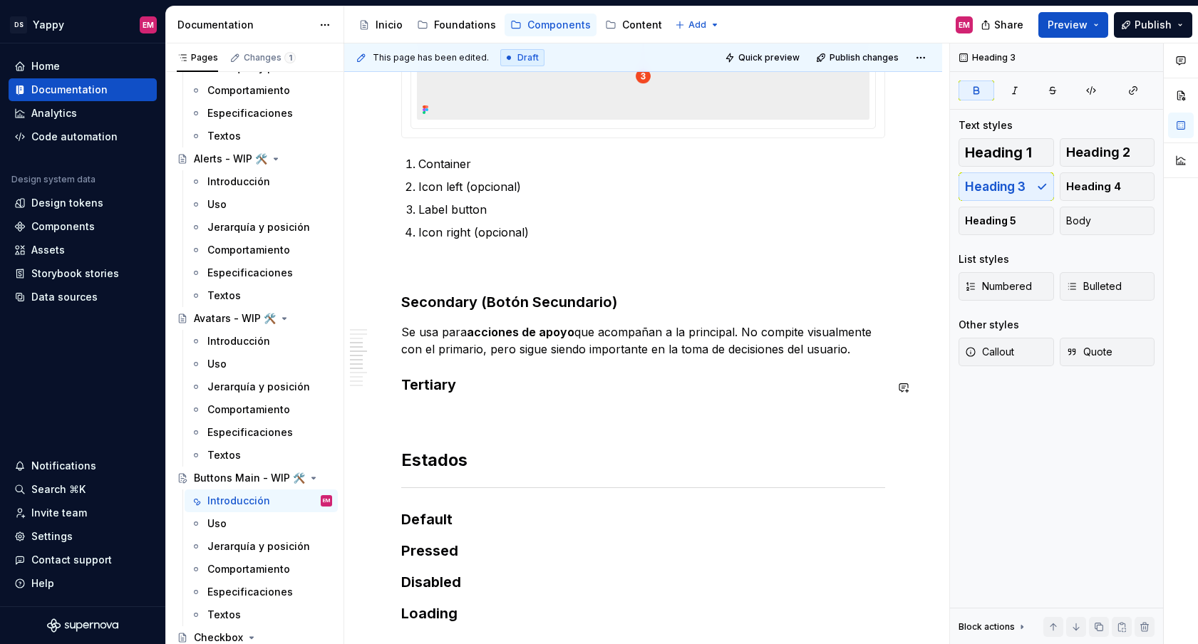
click at [433, 410] on p at bounding box center [643, 414] width 484 height 17
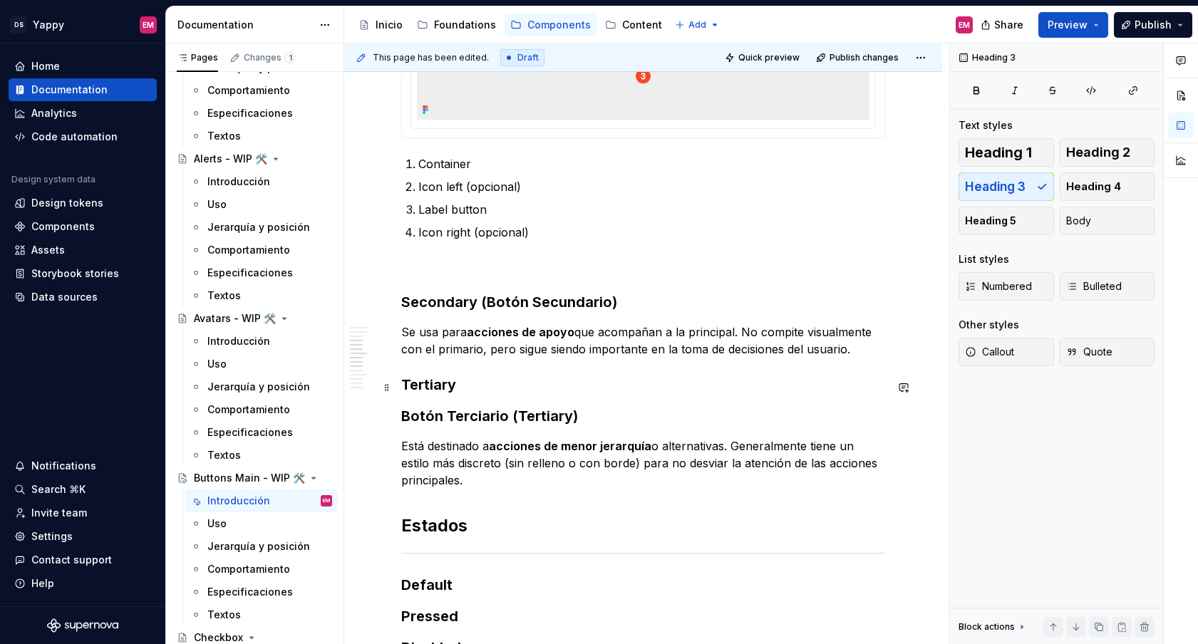
click at [407, 388] on h3 "Tertiary" at bounding box center [643, 385] width 484 height 20
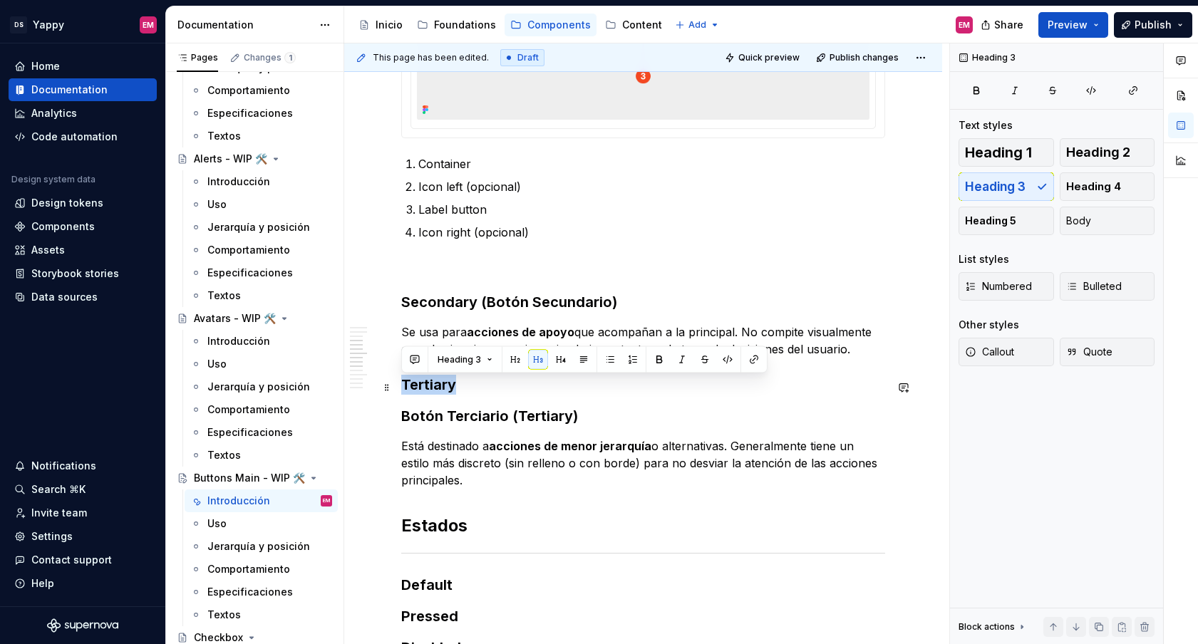
drag, startPoint x: 469, startPoint y: 389, endPoint x: 400, endPoint y: 388, distance: 68.4
click at [400, 388] on div "Descripción Los botones son elementos interactivos esenciales en la interfaz. D…" at bounding box center [643, 409] width 598 height 1722
copy h3 "Tertiary"
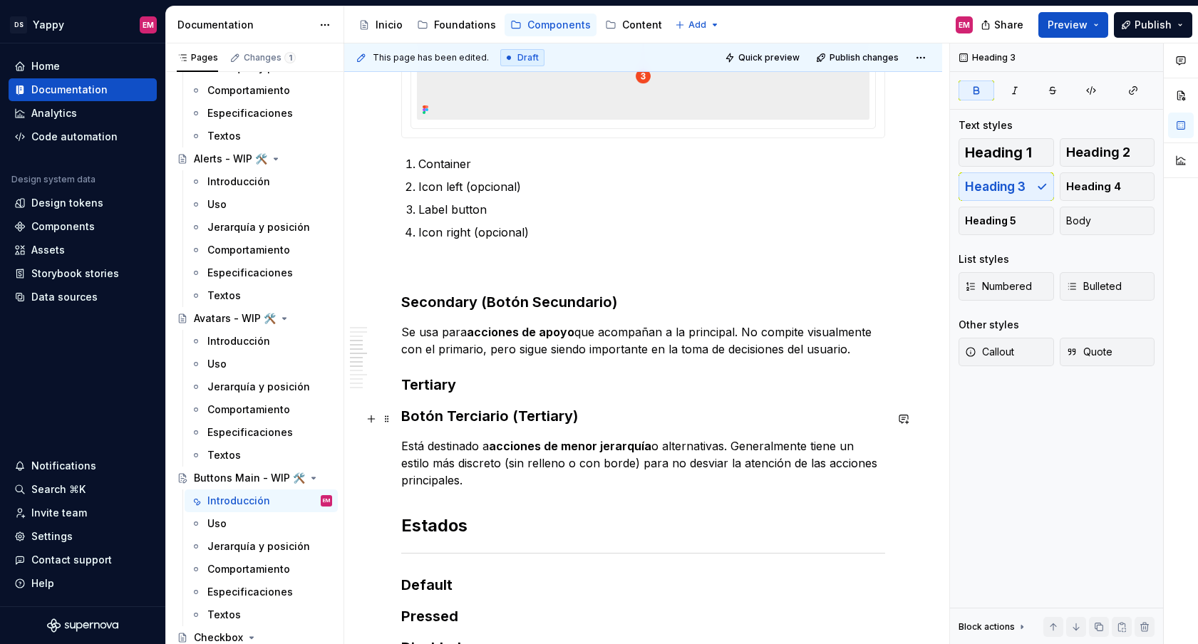
click at [404, 413] on strong "Botón Terciario (Tertiary)" at bounding box center [489, 416] width 177 height 17
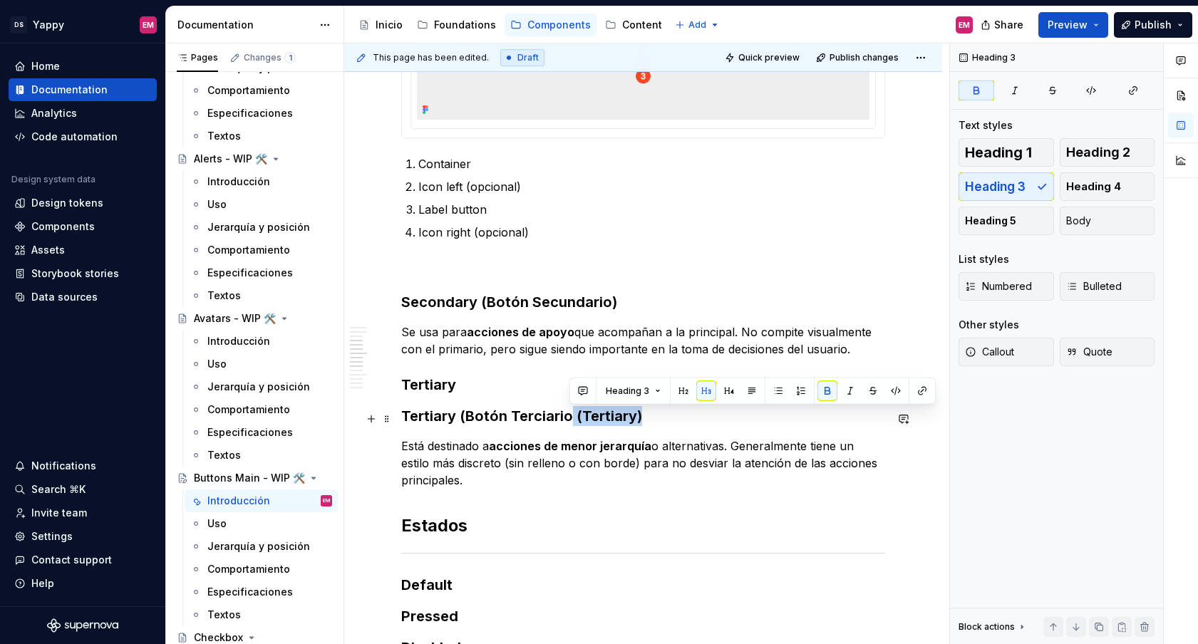
drag, startPoint x: 565, startPoint y: 419, endPoint x: 683, endPoint y: 419, distance: 117.6
click at [682, 419] on h3 "Tertiary ( Botón Terciario (Tertiary)" at bounding box center [643, 416] width 484 height 20
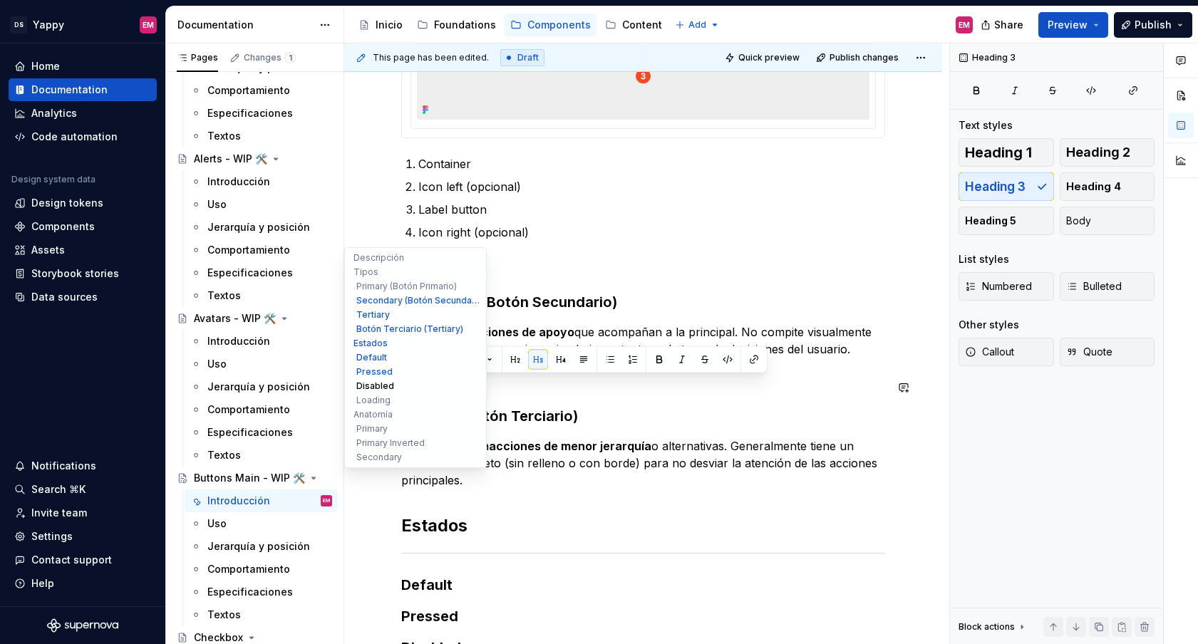
drag, startPoint x: 557, startPoint y: 390, endPoint x: 373, endPoint y: 390, distance: 183.8
click at [372, 390] on div "Buttons Main - WIP 🛠️ Permiten a los usuarios ejecutar acciones claras y especí…" at bounding box center [643, 322] width 598 height 1898
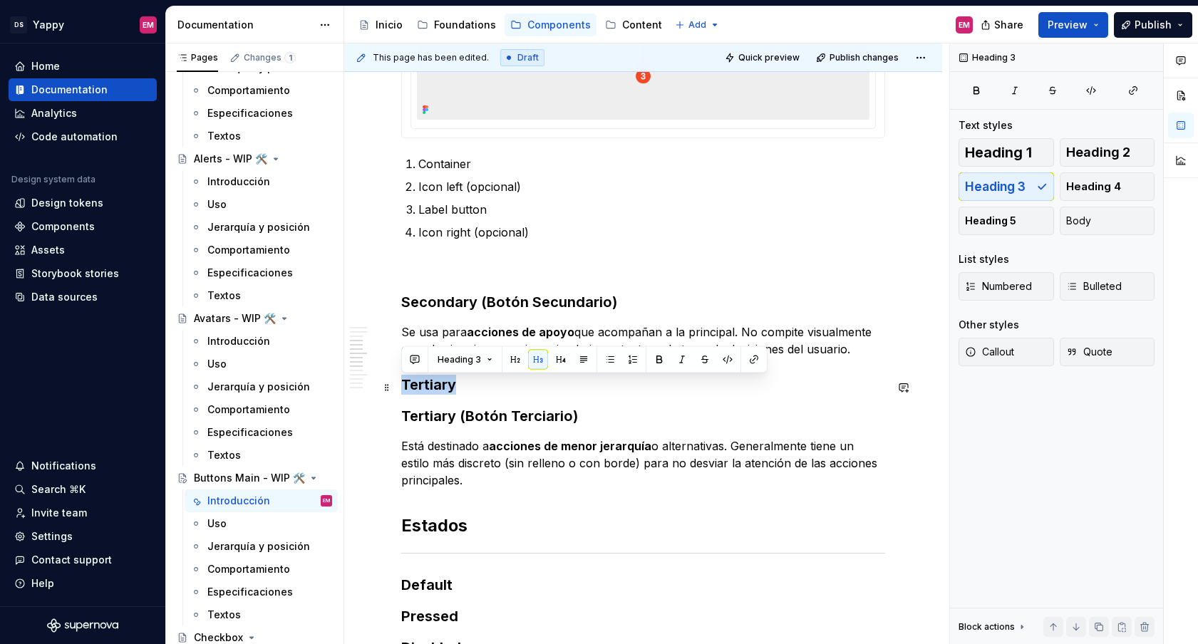
click at [556, 388] on h3 "Tertiary" at bounding box center [643, 385] width 484 height 20
drag, startPoint x: 504, startPoint y: 387, endPoint x: 404, endPoint y: 387, distance: 100.5
click at [404, 387] on h3 "Tertiary" at bounding box center [643, 385] width 484 height 20
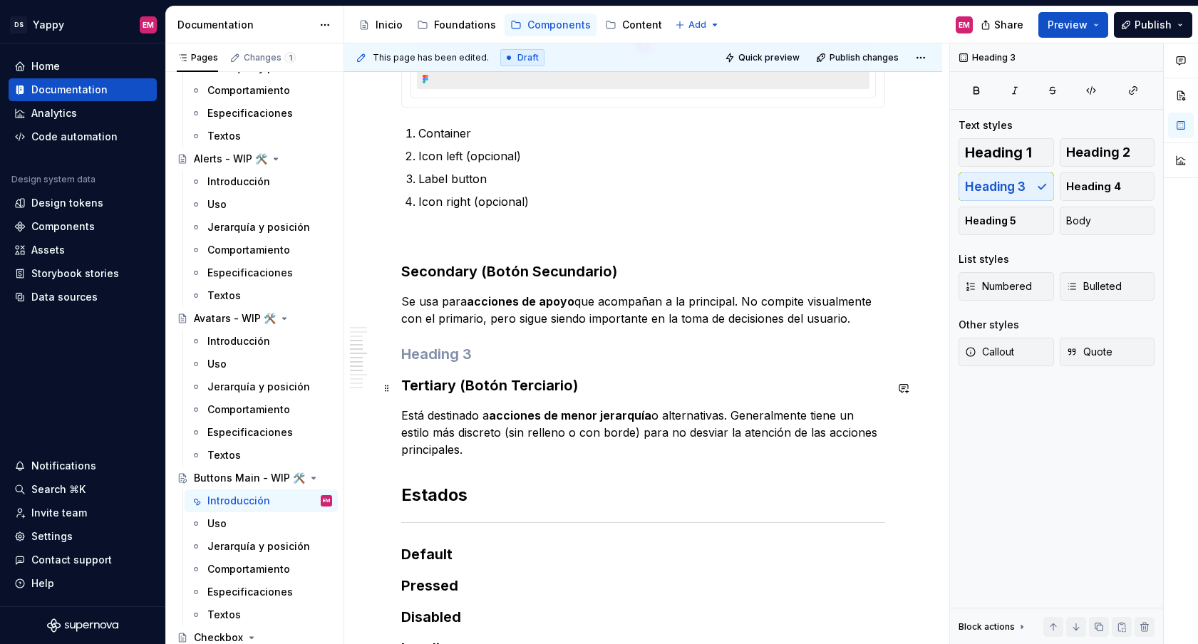
scroll to position [820, 0]
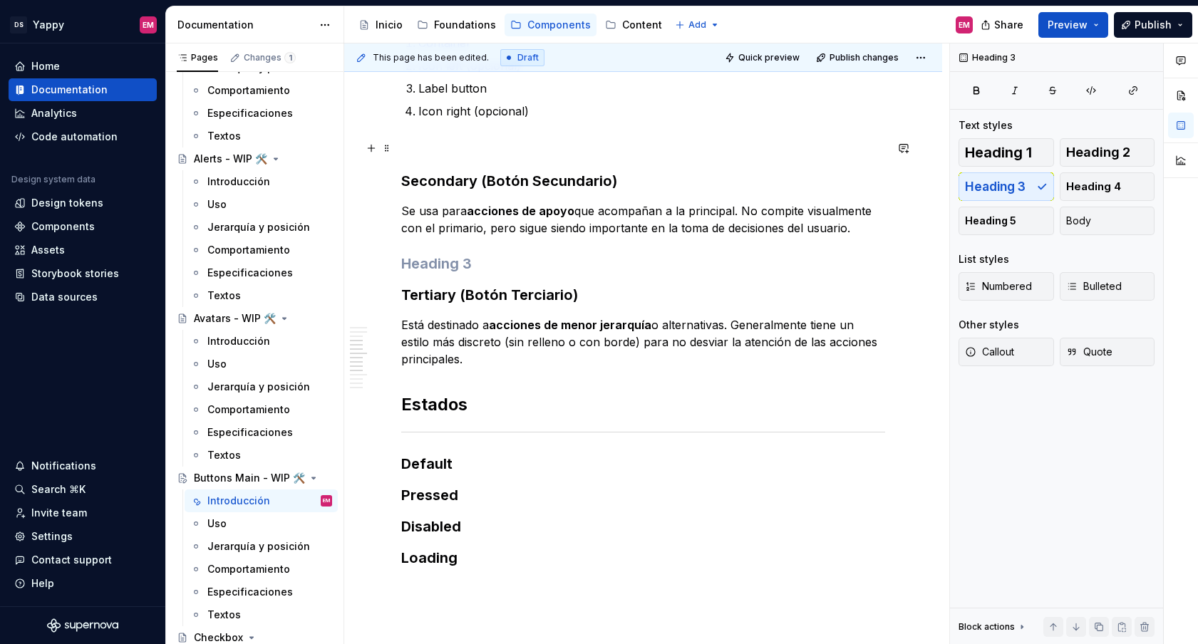
click at [433, 146] on p at bounding box center [643, 145] width 484 height 17
click at [431, 255] on div "Descripción Los botones son elementos interactivos esenciales en la interfaz. D…" at bounding box center [643, 200] width 484 height 1478
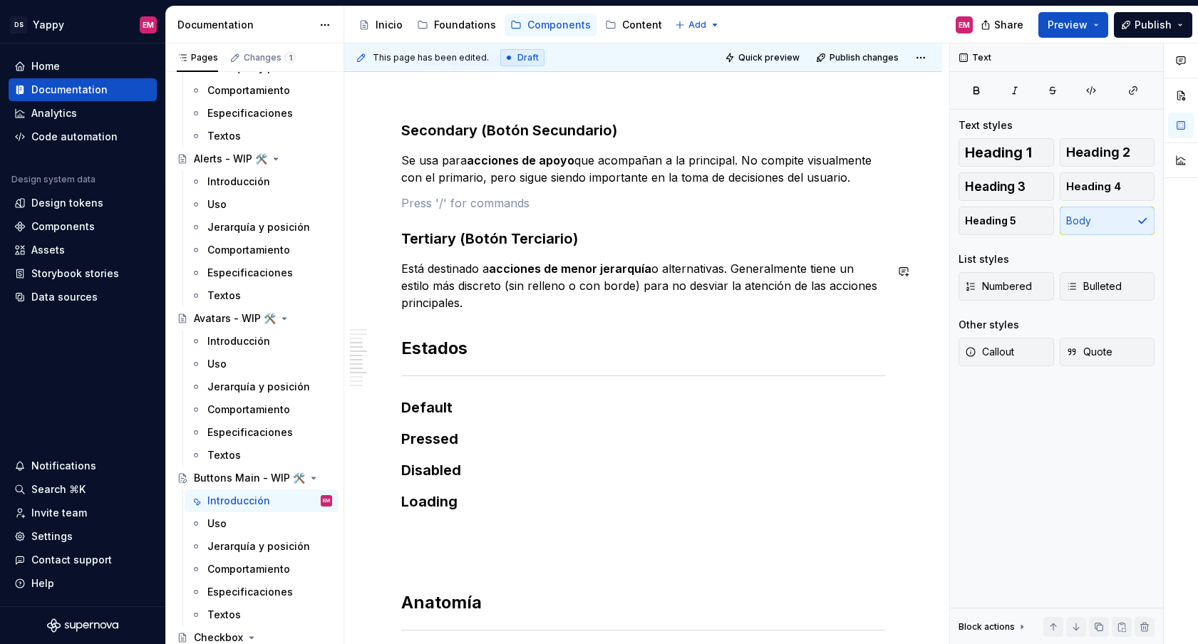
scroll to position [870, 0]
click at [422, 328] on div "Descripción Los botones son elementos interactivos esenciales en la interfaz. D…" at bounding box center [643, 147] width 484 height 1472
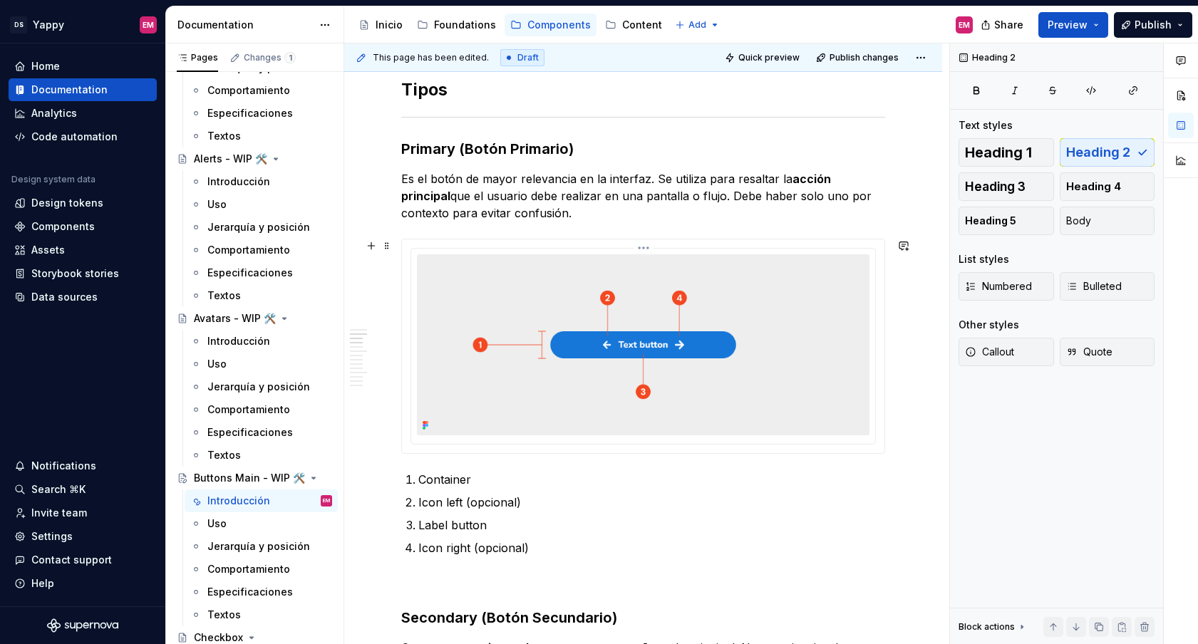
scroll to position [477, 0]
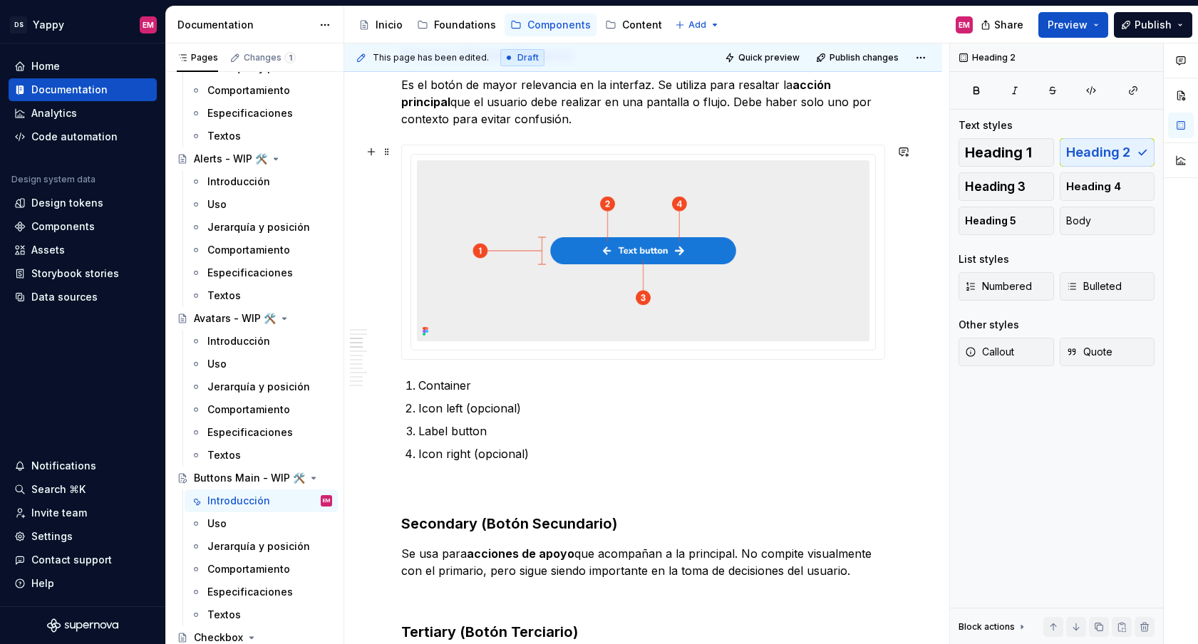
click at [446, 177] on img at bounding box center [643, 250] width 452 height 181
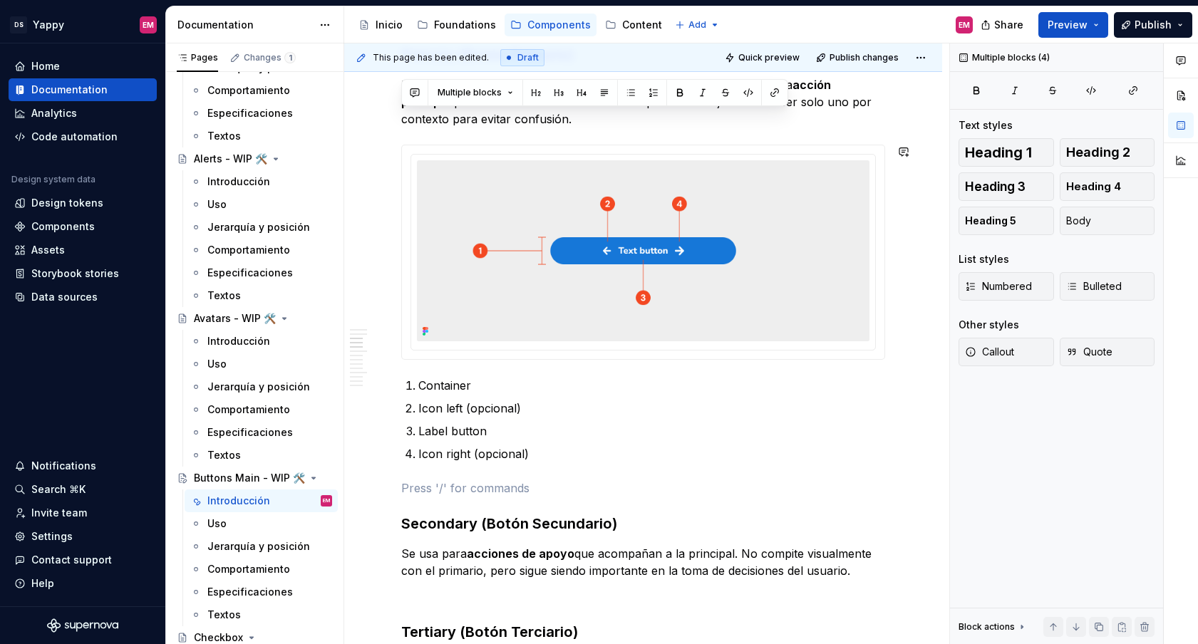
drag, startPoint x: 583, startPoint y: 466, endPoint x: 421, endPoint y: 130, distance: 373.2
click at [421, 130] on div "Descripción Los botones son elementos interactivos esenciales en la interfaz. D…" at bounding box center [643, 553] width 484 height 1498
copy div "que el usuario debe realizar en una pantalla o flujo. Debe haber solo uno por c…"
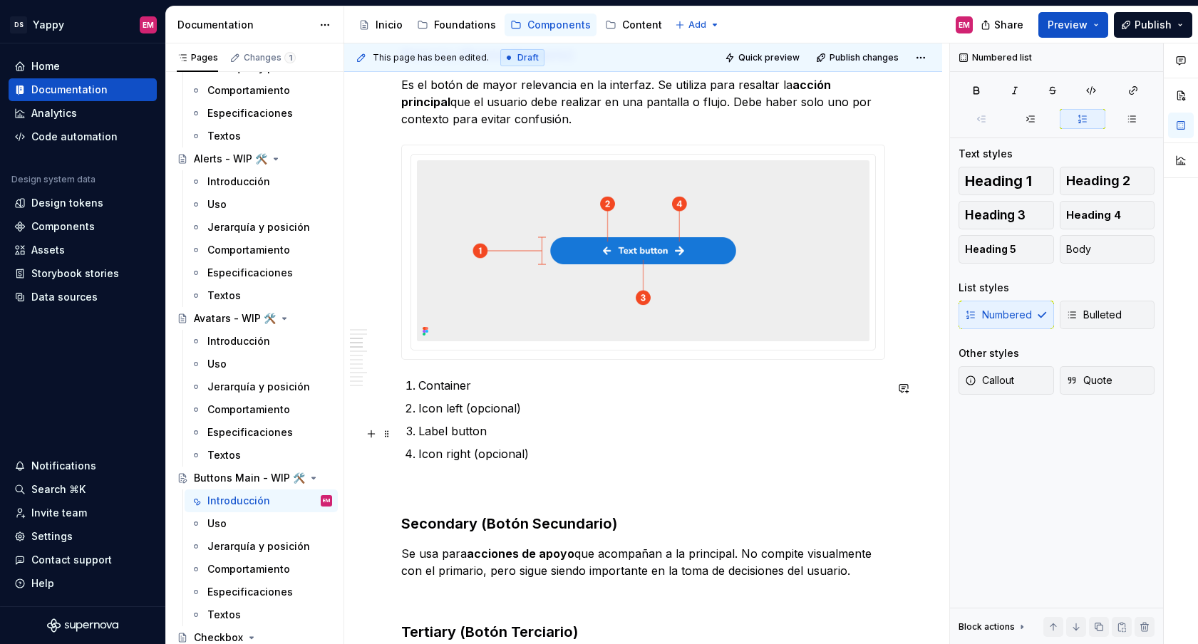
click at [550, 425] on ol "Container Icon left (opcional) Label button Icon right (opcional)" at bounding box center [651, 420] width 467 height 86
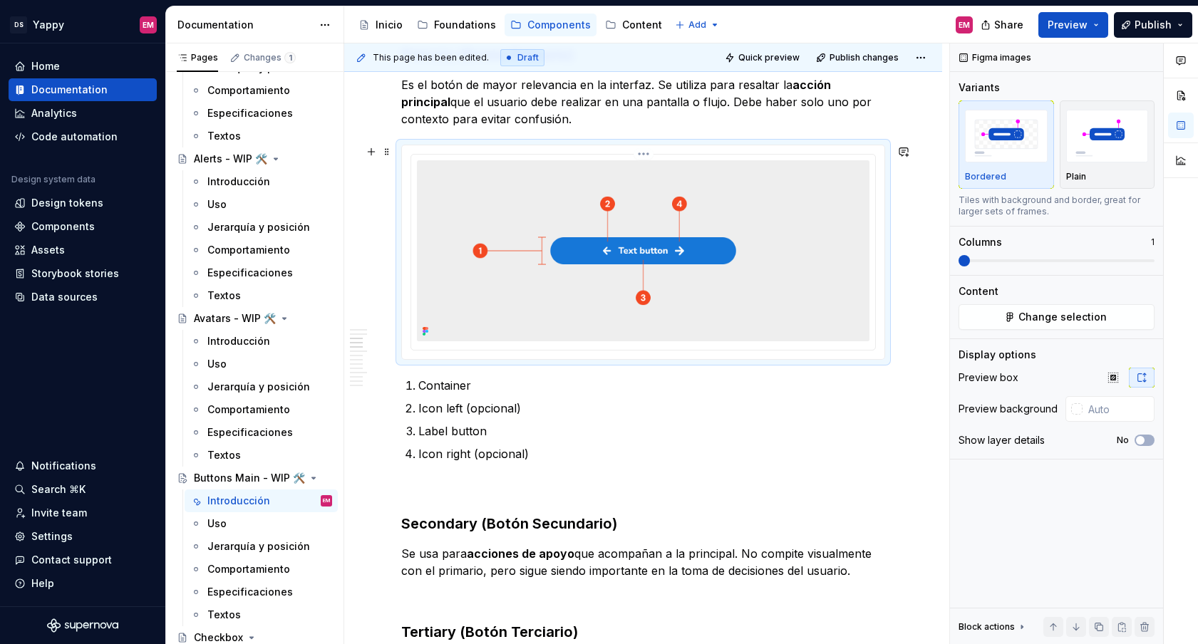
drag, startPoint x: 495, startPoint y: 148, endPoint x: 495, endPoint y: 158, distance: 10.7
click at [495, 158] on div at bounding box center [643, 252] width 482 height 214
drag, startPoint x: 450, startPoint y: 150, endPoint x: 450, endPoint y: 315, distance: 165.3
click at [450, 315] on div at bounding box center [643, 252] width 482 height 214
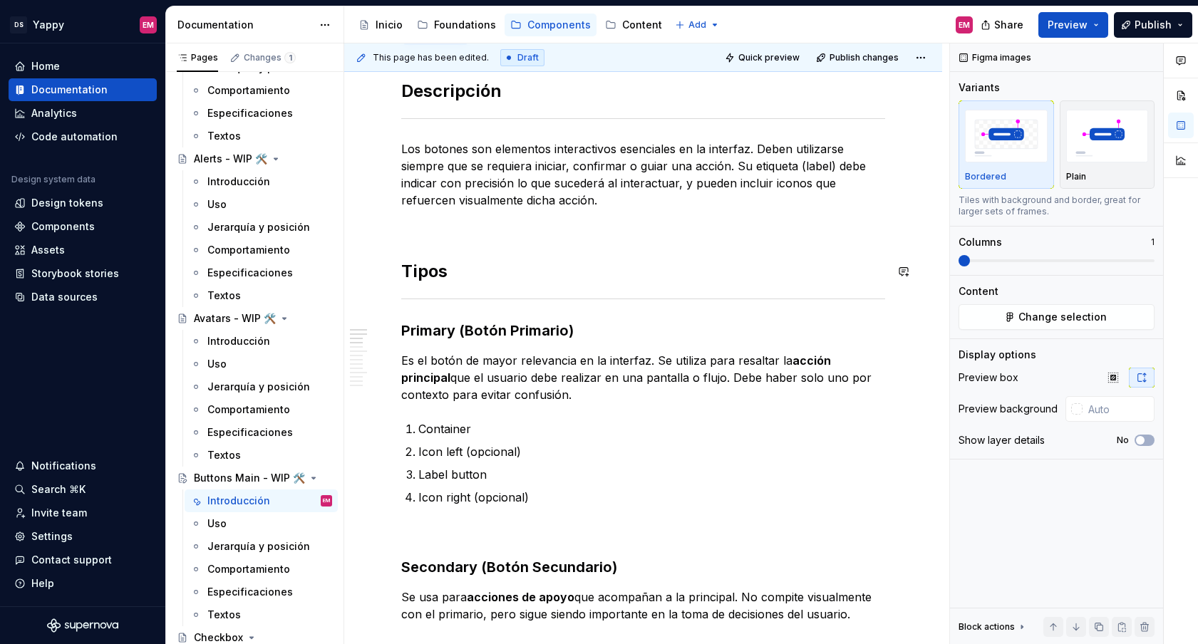
scroll to position [220, 0]
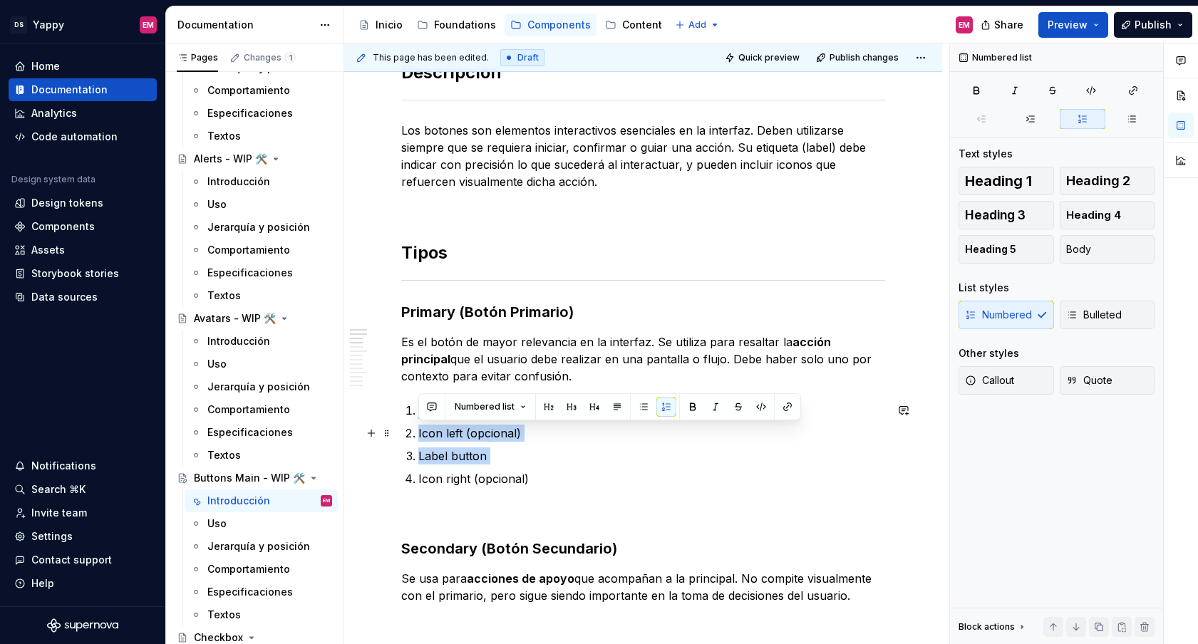
drag, startPoint x: 537, startPoint y: 469, endPoint x: 412, endPoint y: 415, distance: 136.0
click at [418, 415] on ol "Container Icon left (opcional) Label button Icon right (opcional)" at bounding box center [651, 445] width 467 height 86
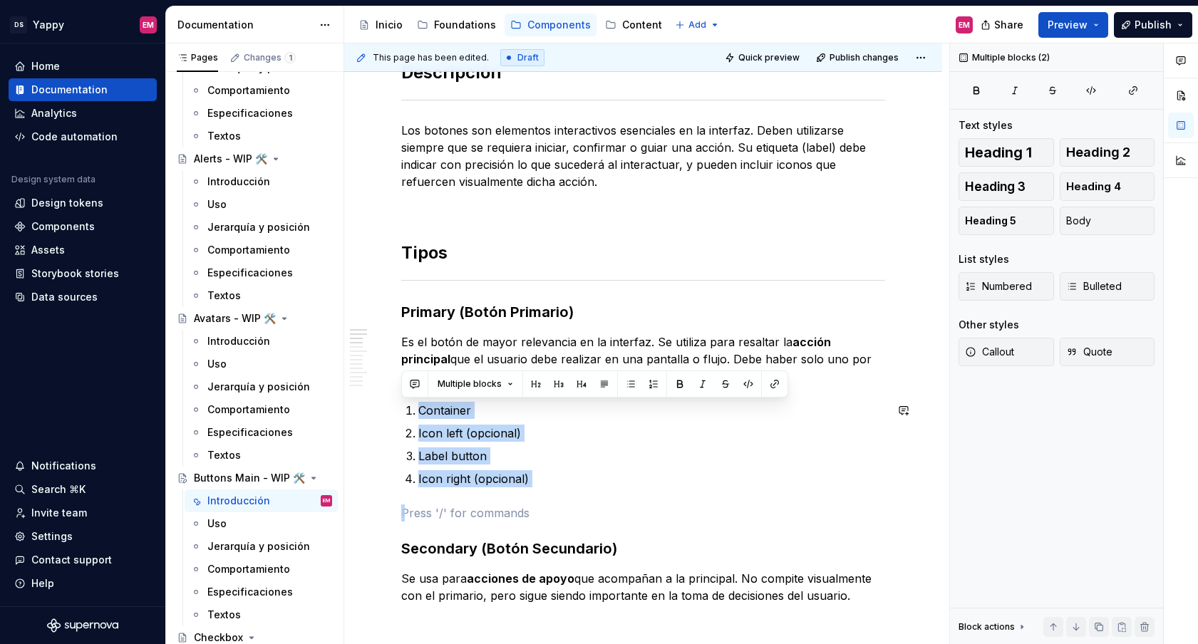
drag, startPoint x: 556, startPoint y: 489, endPoint x: 404, endPoint y: 401, distance: 175.3
copy ol "Container Icon left (opcional) Label button Icon right (opcional)"
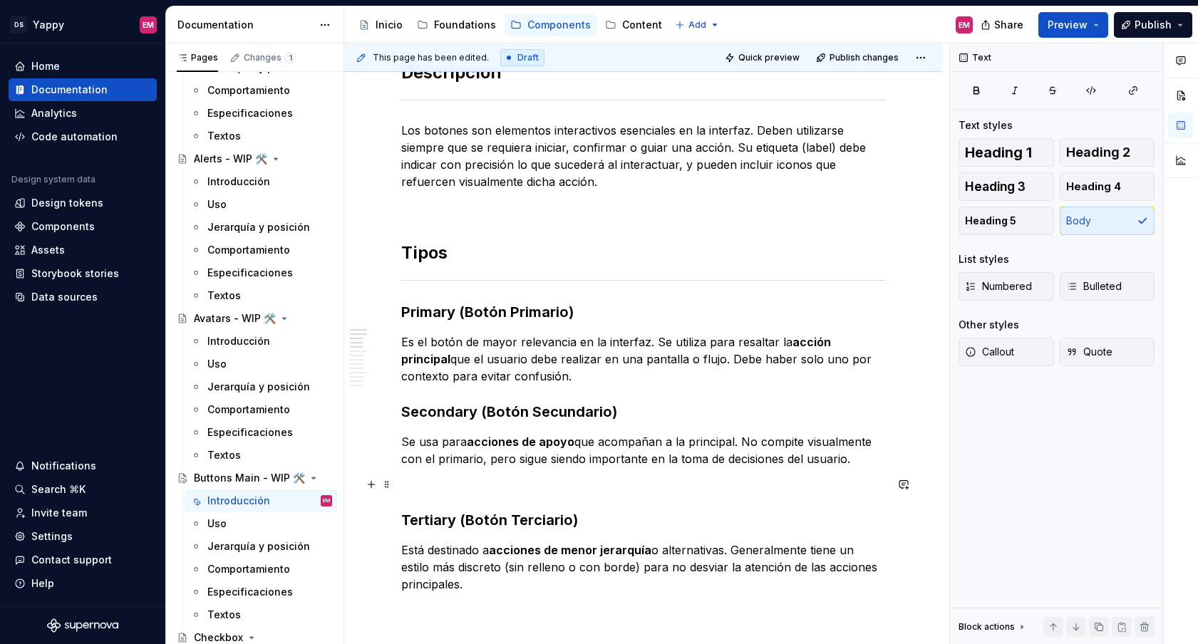
click at [435, 482] on p at bounding box center [643, 484] width 484 height 17
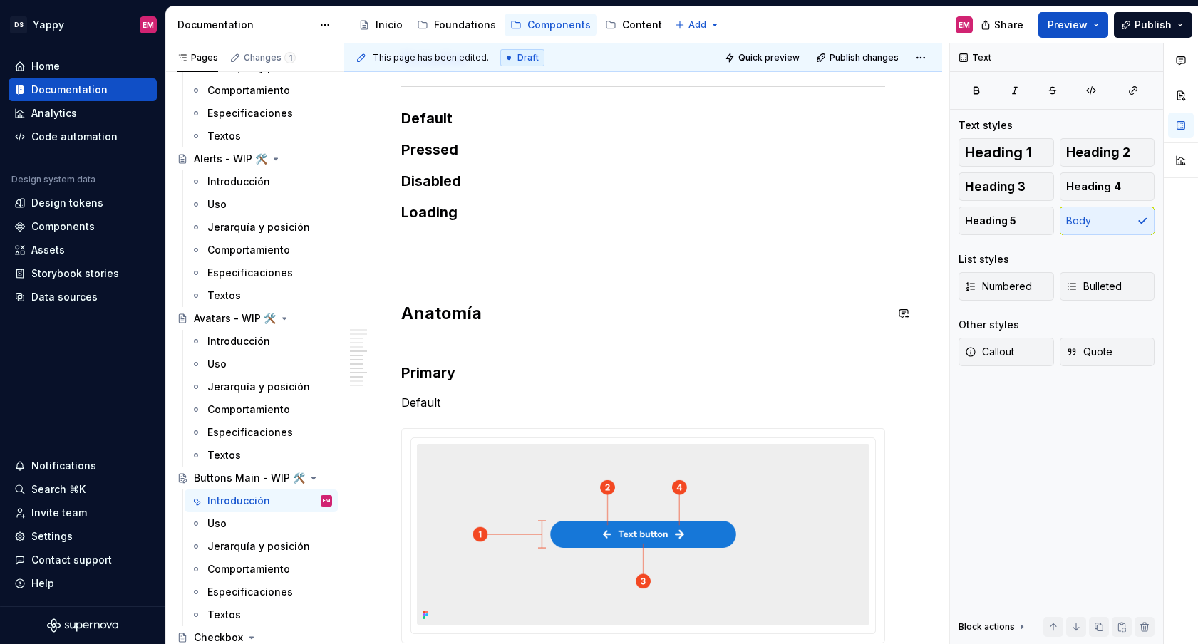
scroll to position [812, 0]
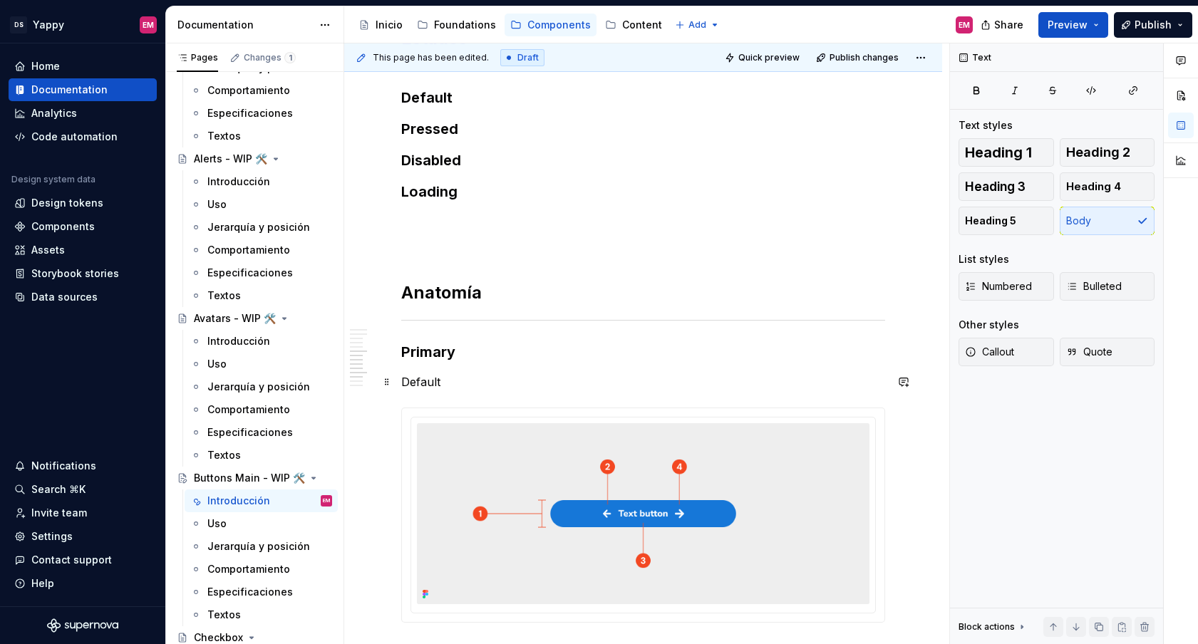
click at [464, 386] on p "Default" at bounding box center [643, 381] width 484 height 17
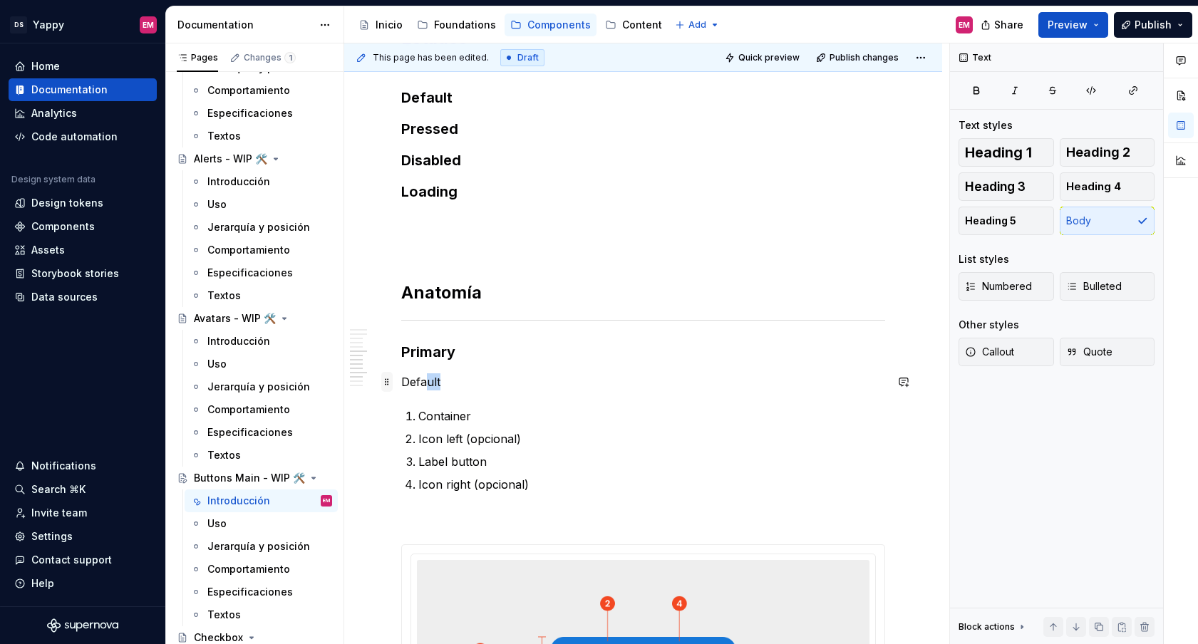
drag, startPoint x: 465, startPoint y: 386, endPoint x: 392, endPoint y: 386, distance: 72.7
click at [401, 386] on div "Descripción Los botones son elementos interactivos esenciales en la interfaz. D…" at bounding box center [643, 219] width 484 height 1498
click at [527, 382] on p "Default" at bounding box center [643, 381] width 484 height 17
click at [390, 386] on span at bounding box center [386, 382] width 11 height 20
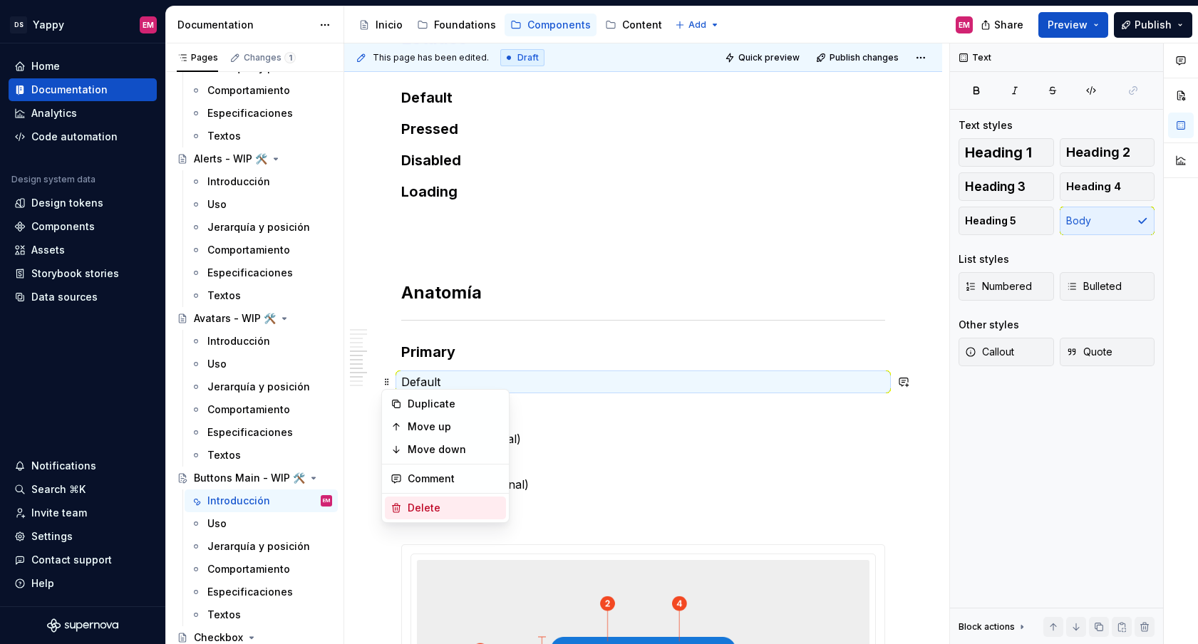
click at [430, 513] on div "Delete" at bounding box center [454, 508] width 93 height 14
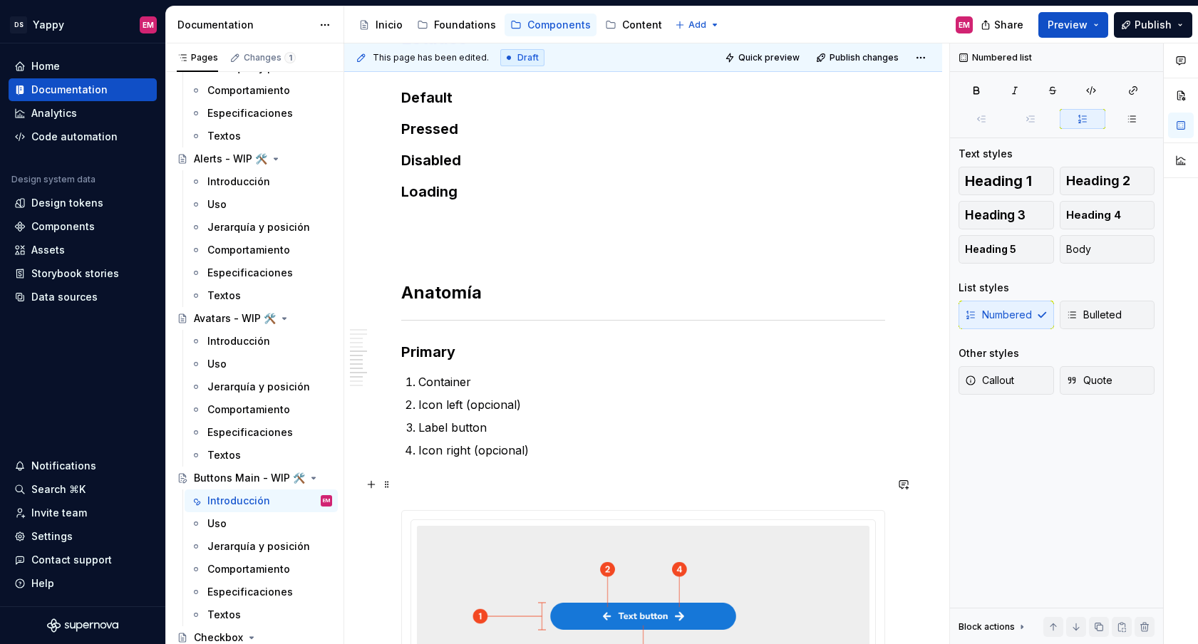
click at [434, 490] on p at bounding box center [643, 484] width 484 height 17
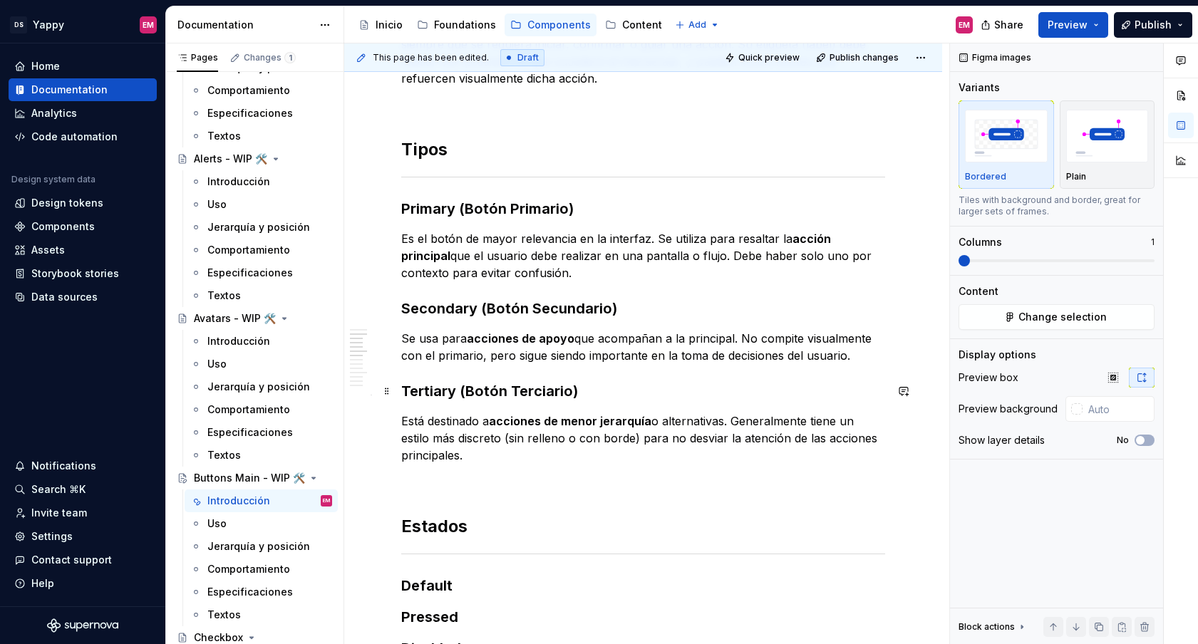
scroll to position [278, 0]
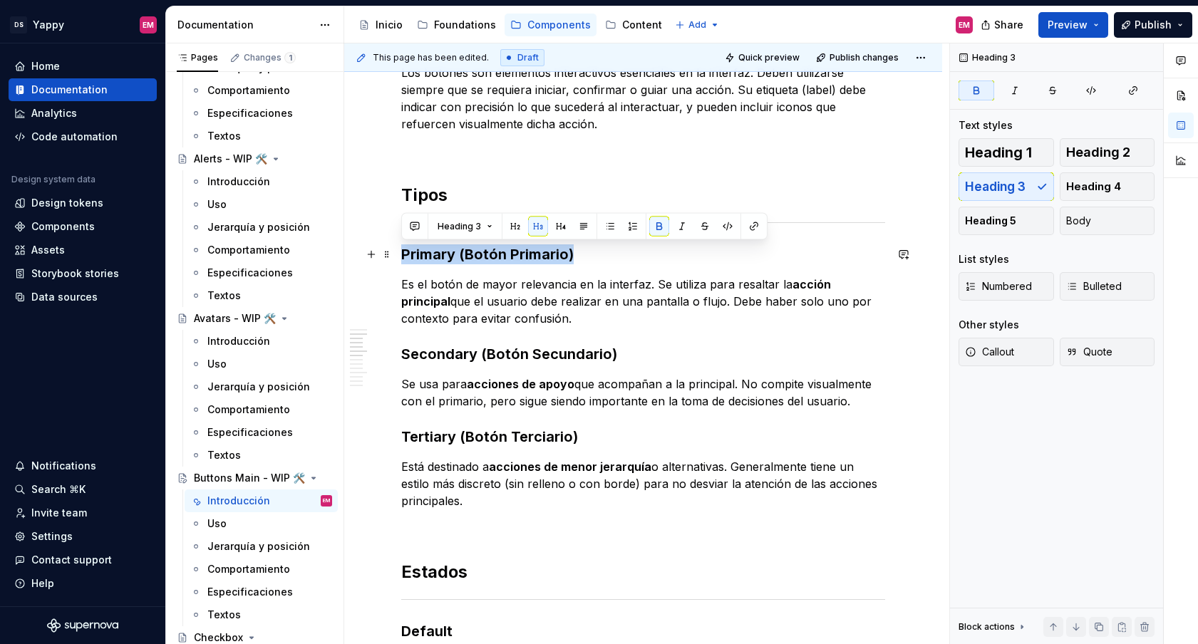
drag, startPoint x: 510, startPoint y: 261, endPoint x: 398, endPoint y: 259, distance: 111.9
copy strong "Primary (Botón Primario)"
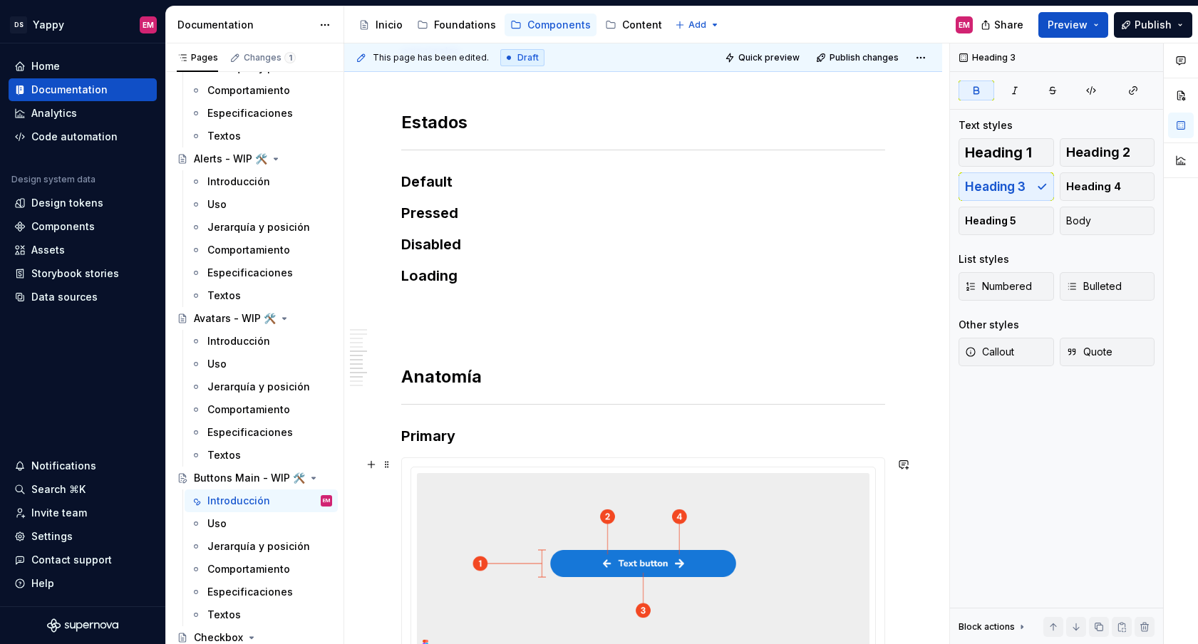
scroll to position [769, 0]
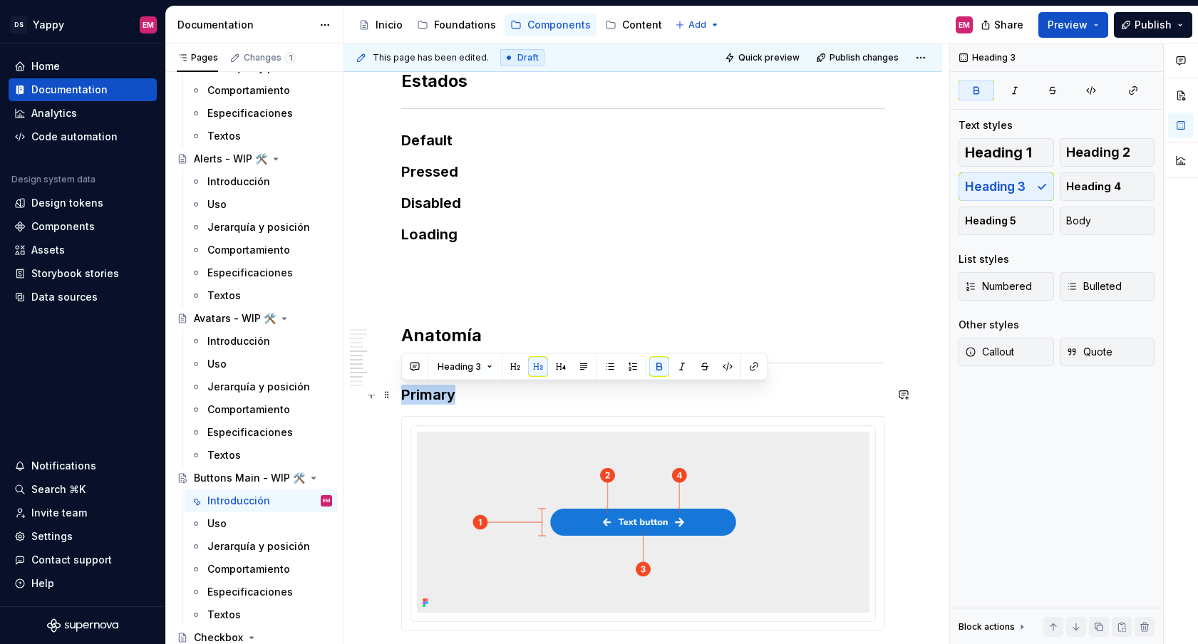
drag, startPoint x: 471, startPoint y: 391, endPoint x: 405, endPoint y: 391, distance: 66.3
click at [405, 391] on h3 "Primary" at bounding box center [643, 395] width 484 height 20
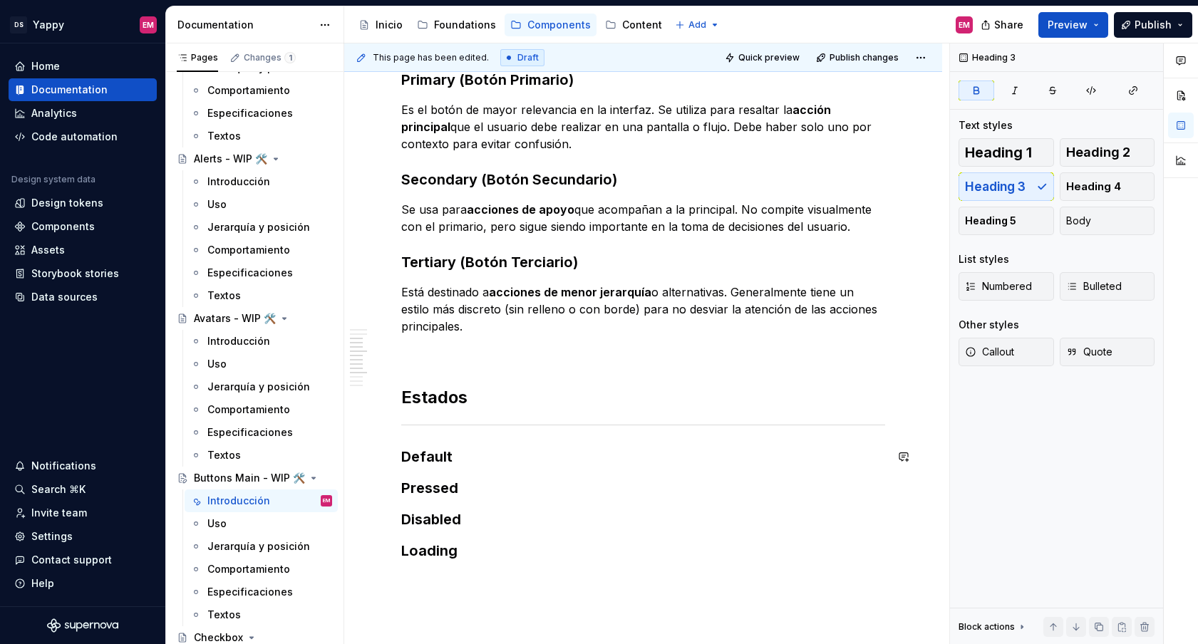
scroll to position [331, 0]
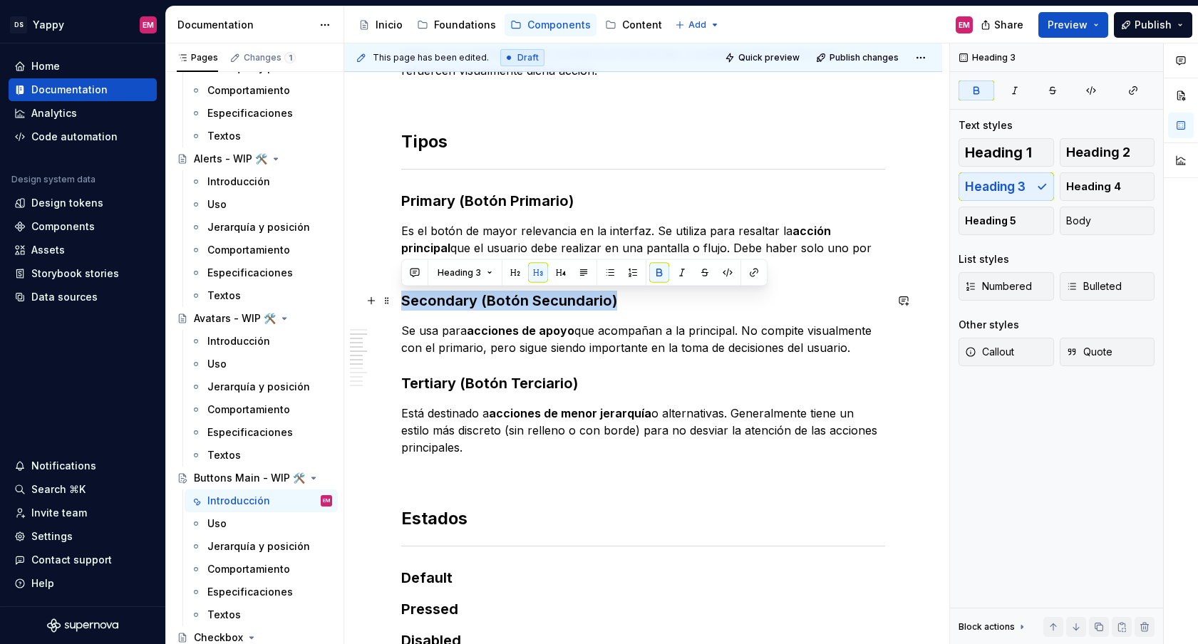
drag, startPoint x: 644, startPoint y: 294, endPoint x: 403, endPoint y: 299, distance: 241.6
click at [403, 299] on h3 "Secondary (Botón Secundario)" at bounding box center [643, 301] width 484 height 20
copy strong "Secondary (Botón Secundario)"
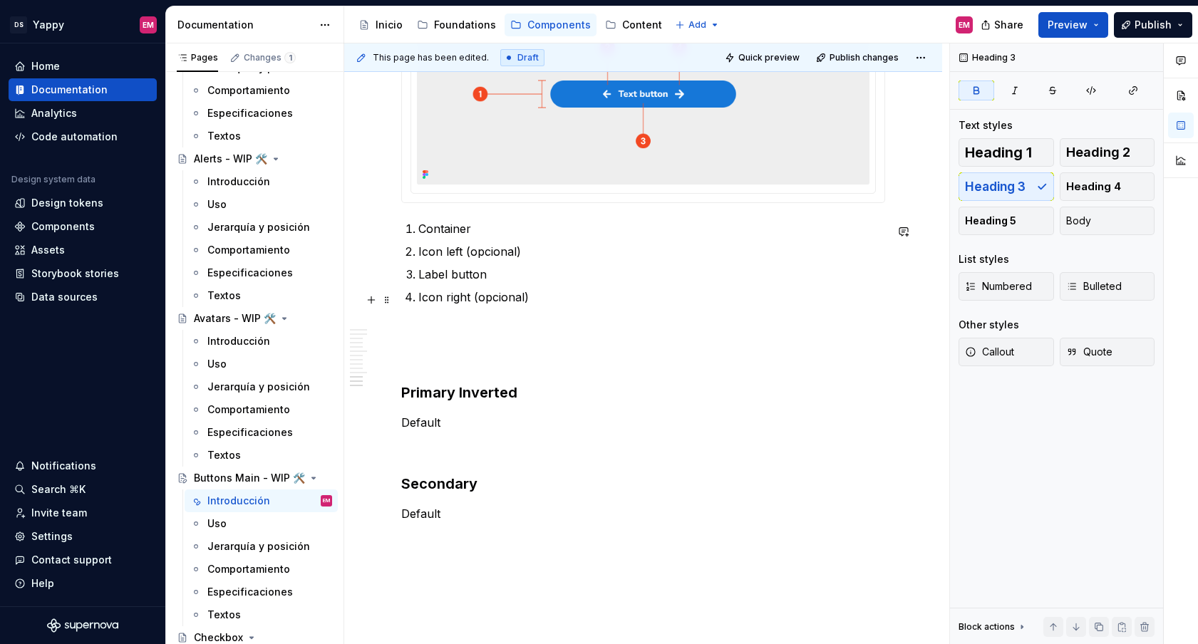
scroll to position [1253, 0]
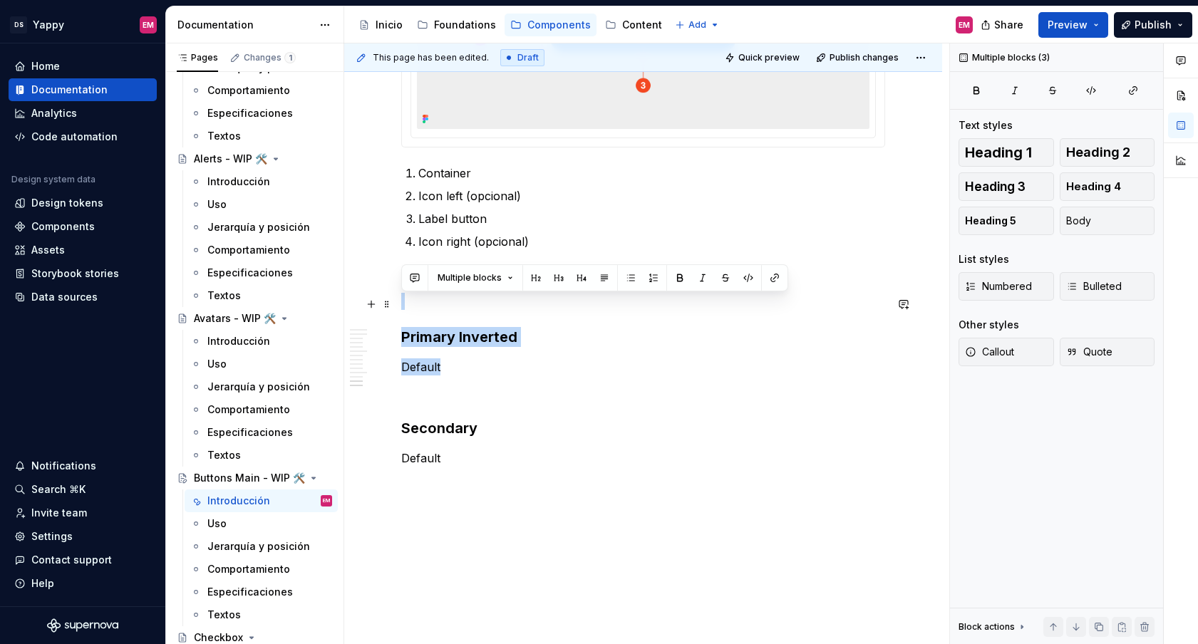
drag, startPoint x: 511, startPoint y: 378, endPoint x: 409, endPoint y: 308, distance: 123.5
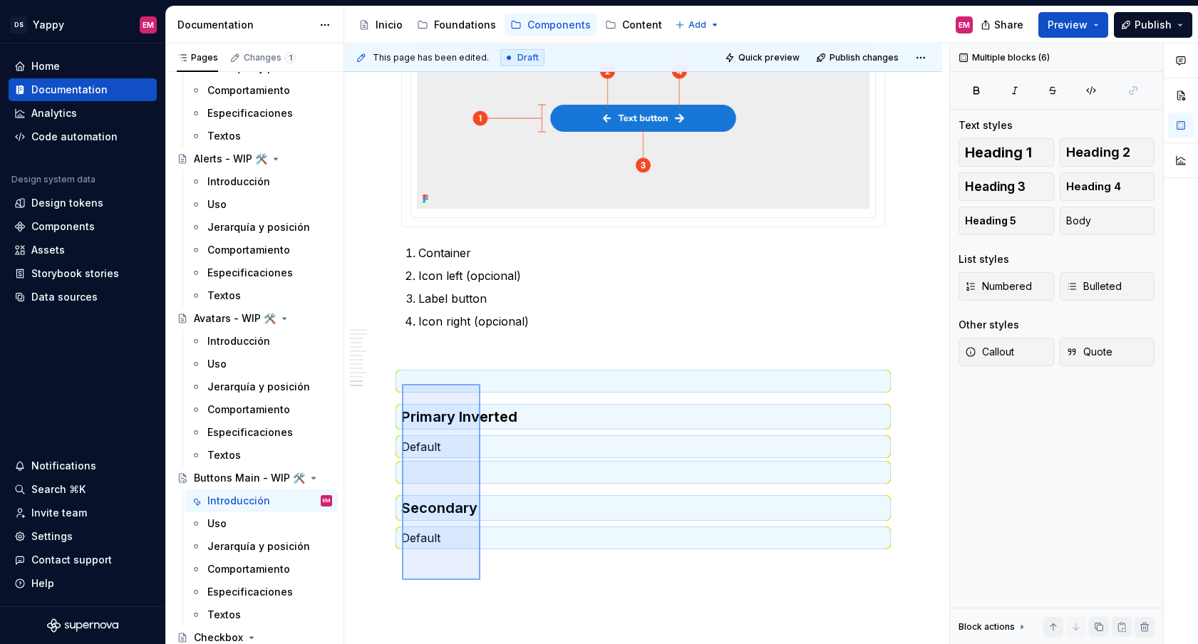
drag, startPoint x: 480, startPoint y: 581, endPoint x: 402, endPoint y: 384, distance: 211.7
click at [402, 384] on div "This page has been edited. Draft Quick preview Publish changes Buttons Main - W…" at bounding box center [646, 343] width 605 height 601
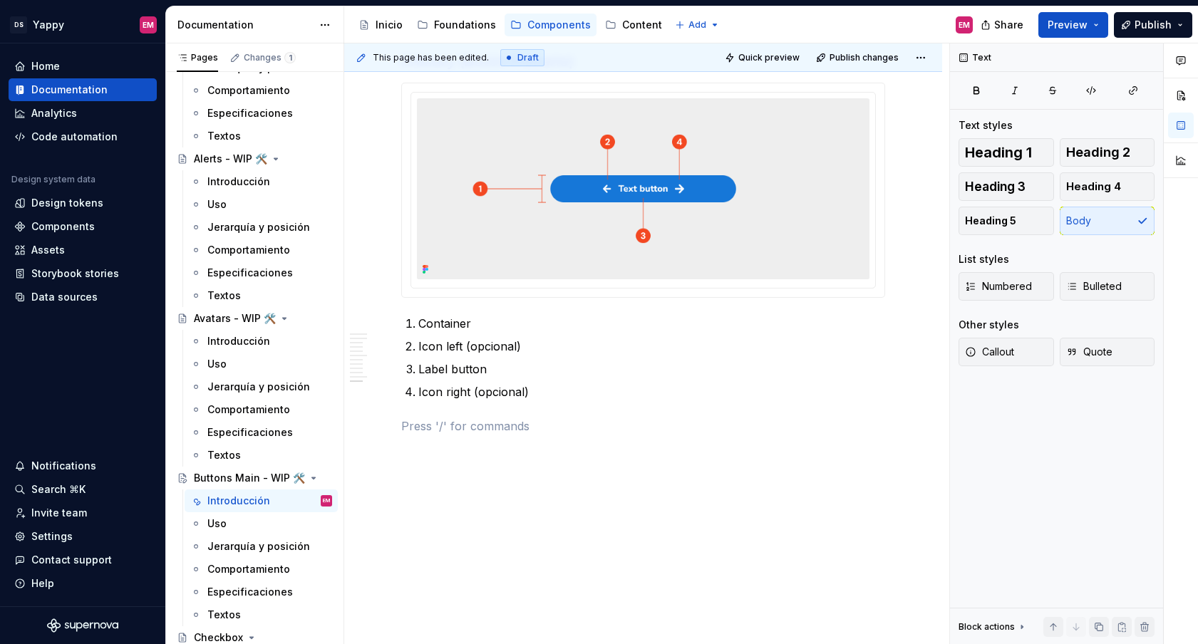
scroll to position [1105, 0]
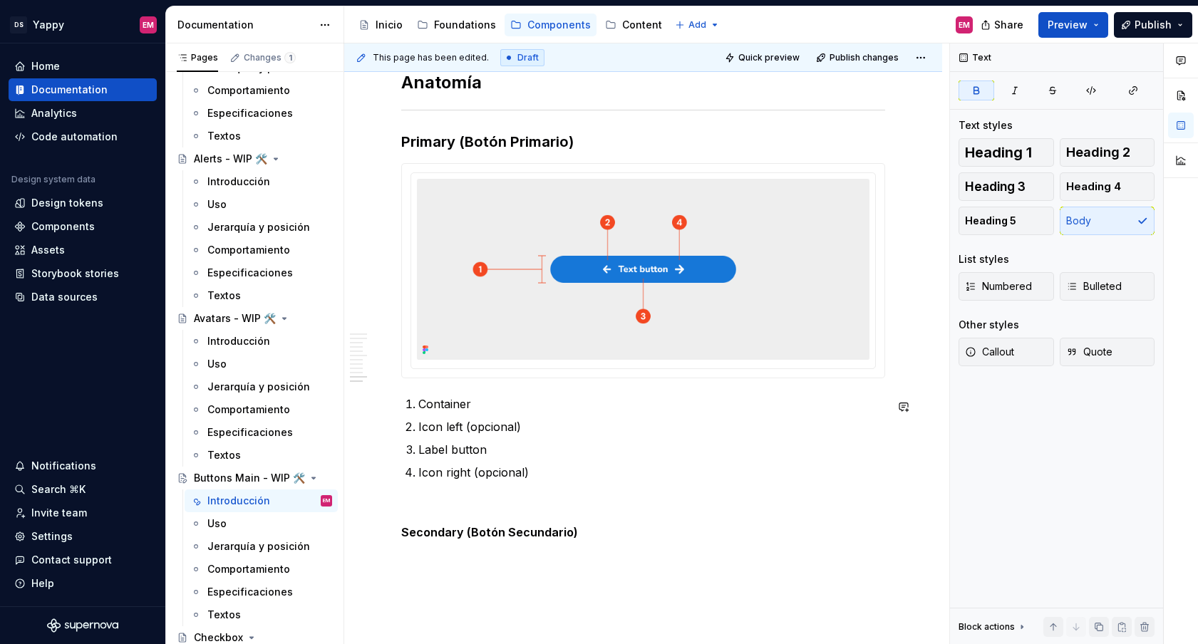
scroll to position [952, 0]
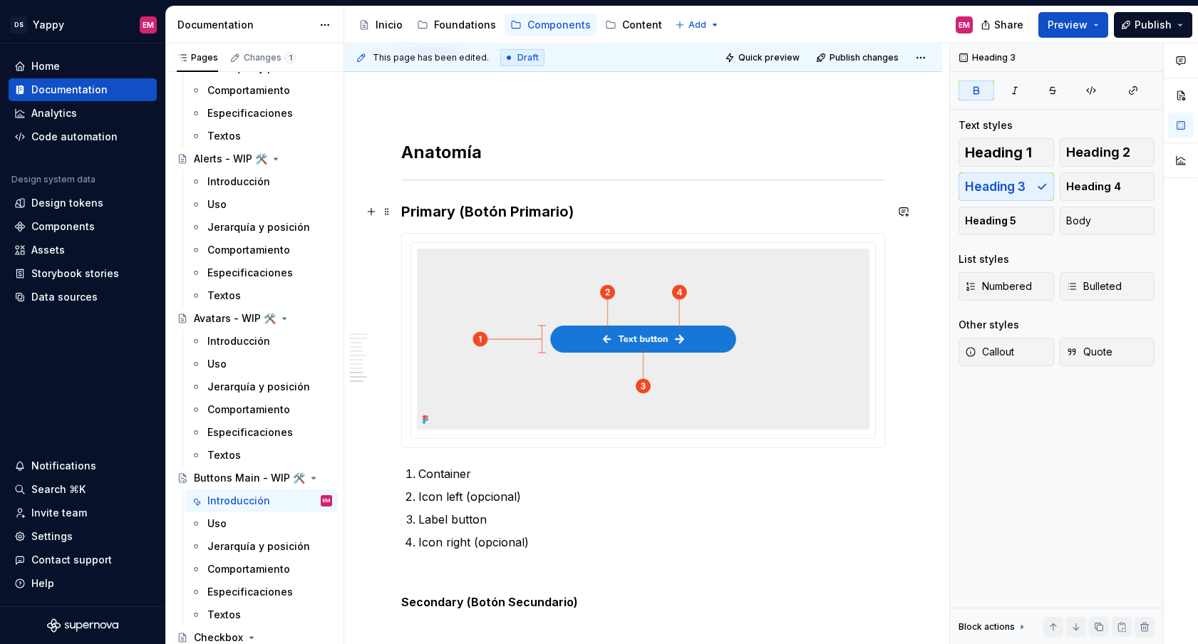
click at [483, 202] on h3 "Primary (Botón Primario)" at bounding box center [643, 212] width 484 height 20
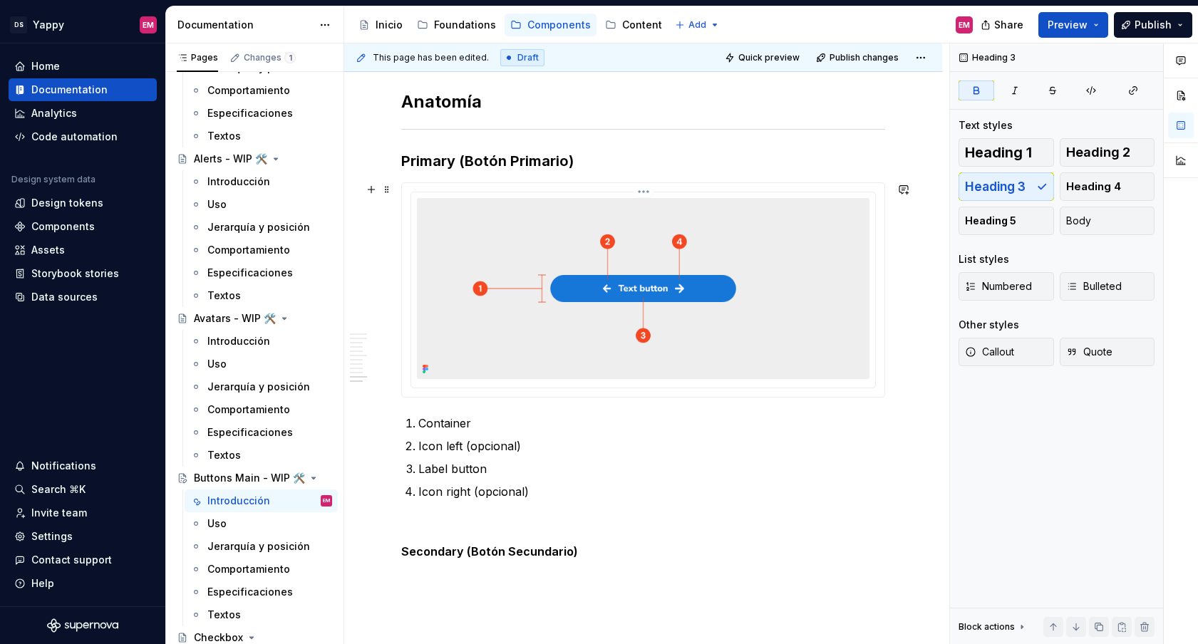
scroll to position [1040, 0]
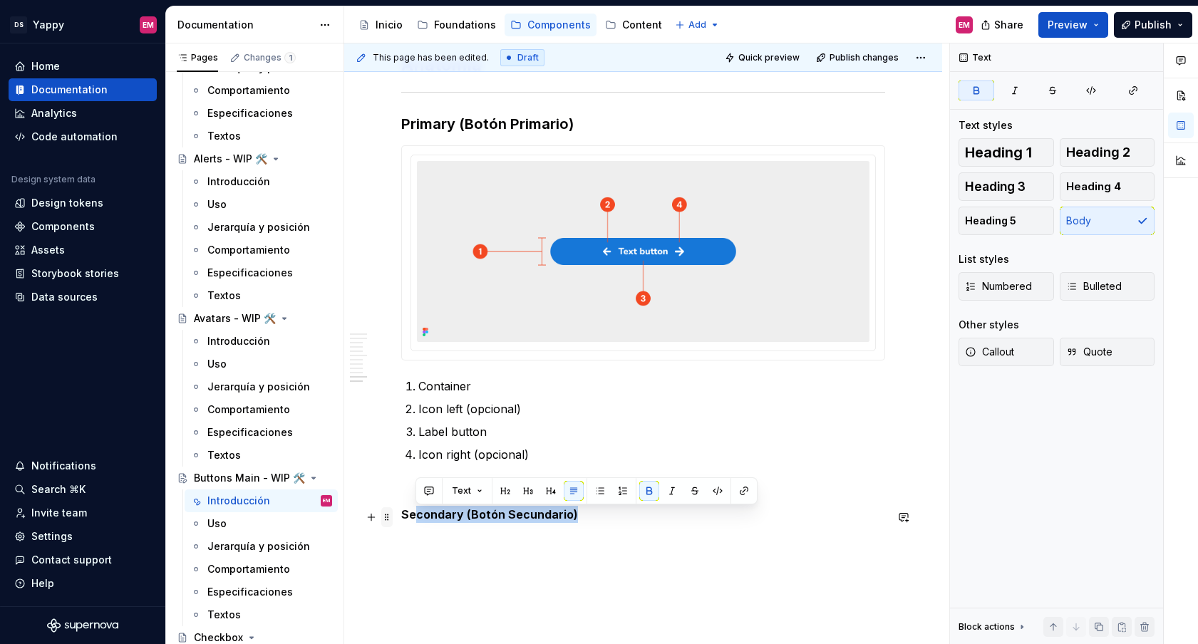
drag, startPoint x: 577, startPoint y: 512, endPoint x: 381, endPoint y: 512, distance: 196.7
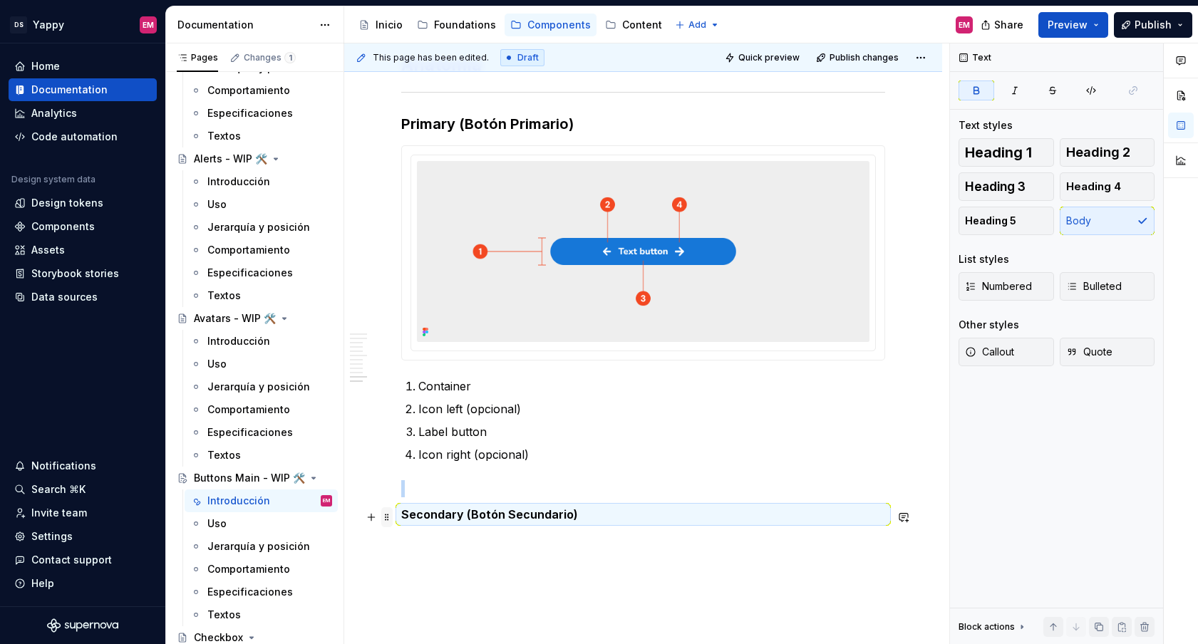
click at [381, 512] on span at bounding box center [386, 517] width 11 height 20
click at [1006, 187] on span "Heading 3" at bounding box center [995, 187] width 61 height 14
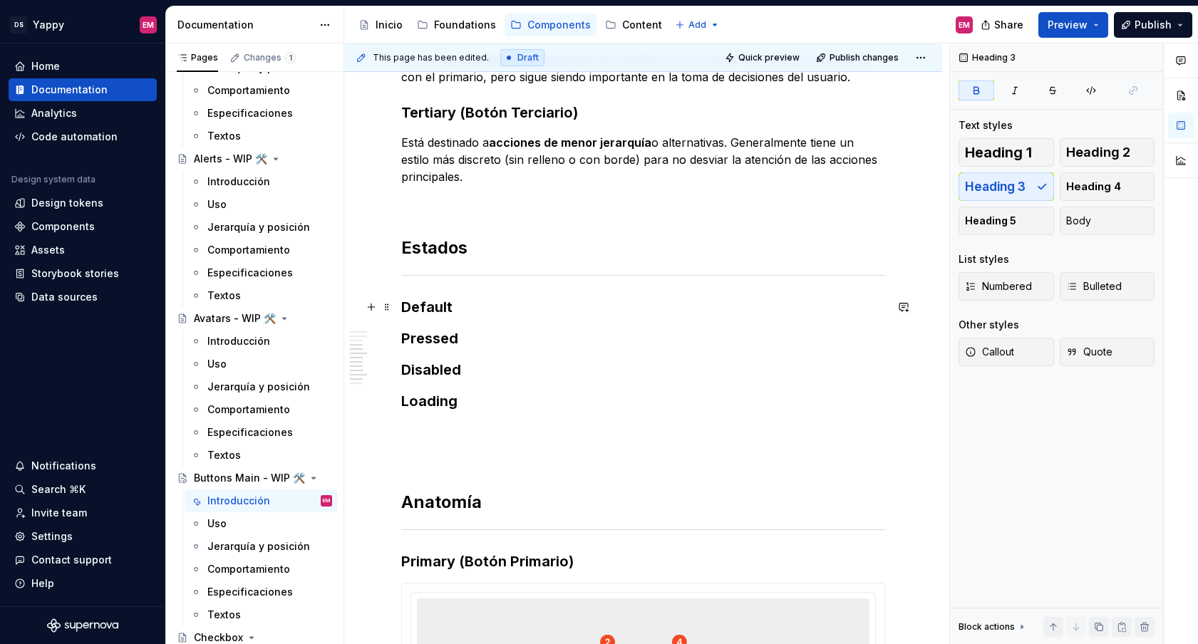
scroll to position [421, 0]
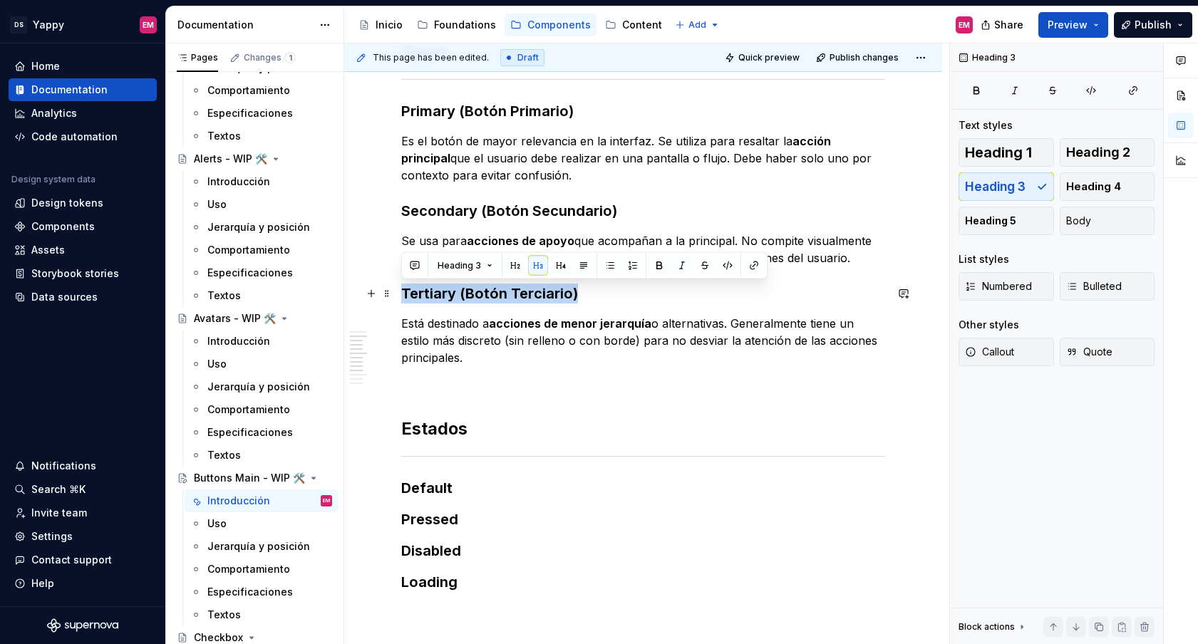
drag, startPoint x: 573, startPoint y: 294, endPoint x: 403, endPoint y: 294, distance: 170.3
click at [403, 294] on h3 "Tertiary ( Botón Terciario)" at bounding box center [643, 294] width 484 height 20
copy h3 "Tertiary ( Botón Terciario)"
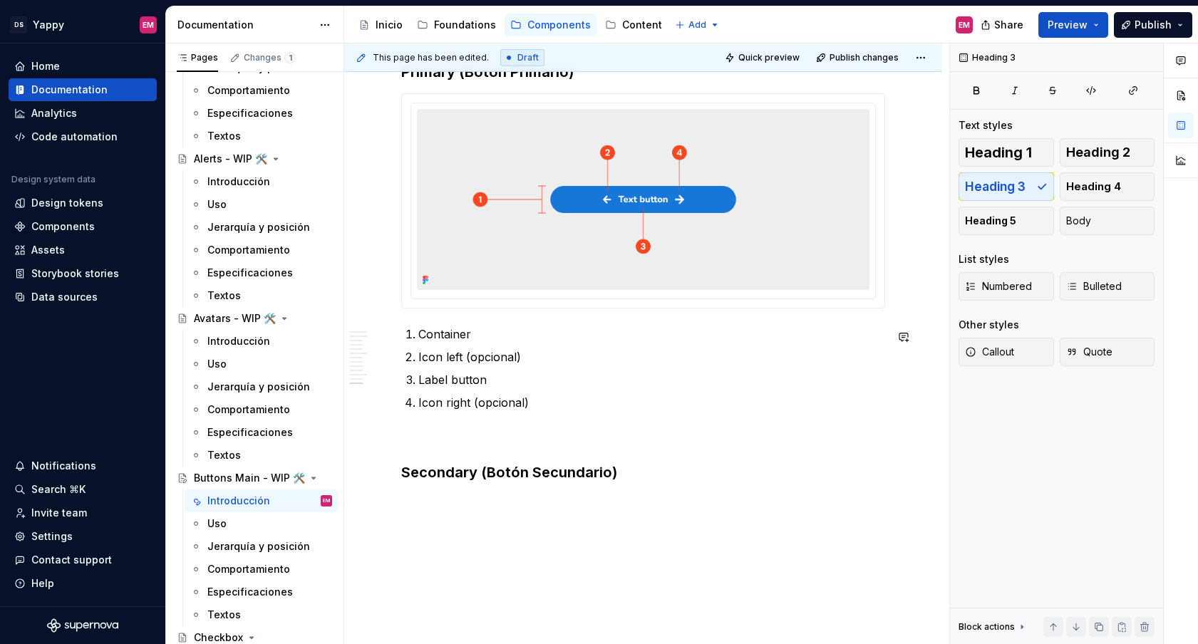
scroll to position [1142, 0]
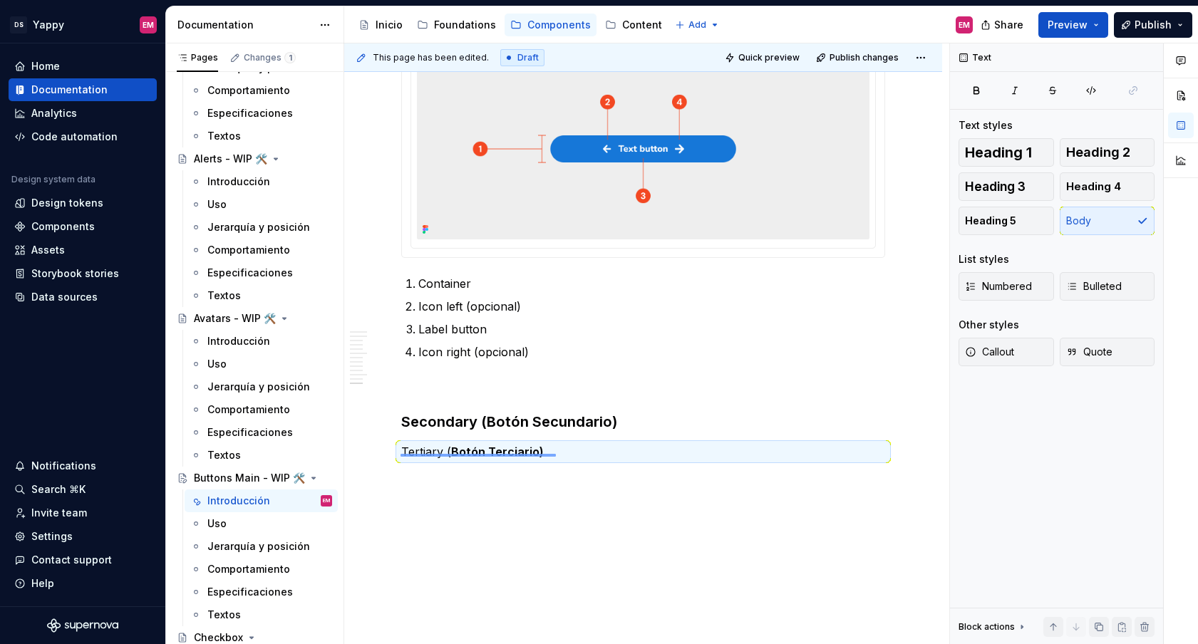
drag, startPoint x: 400, startPoint y: 454, endPoint x: 556, endPoint y: 454, distance: 155.3
click at [556, 454] on div "This page has been edited. Draft Quick preview Publish changes Buttons Main - W…" at bounding box center [646, 343] width 605 height 601
click at [1009, 184] on span "Heading 3" at bounding box center [995, 187] width 61 height 14
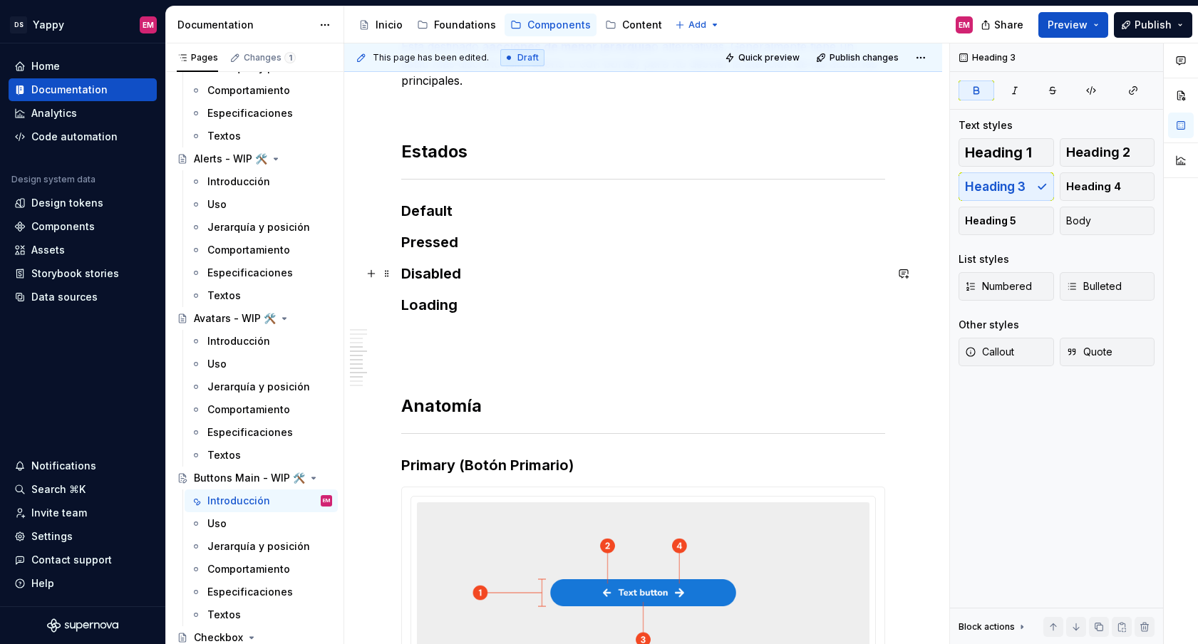
scroll to position [776, 0]
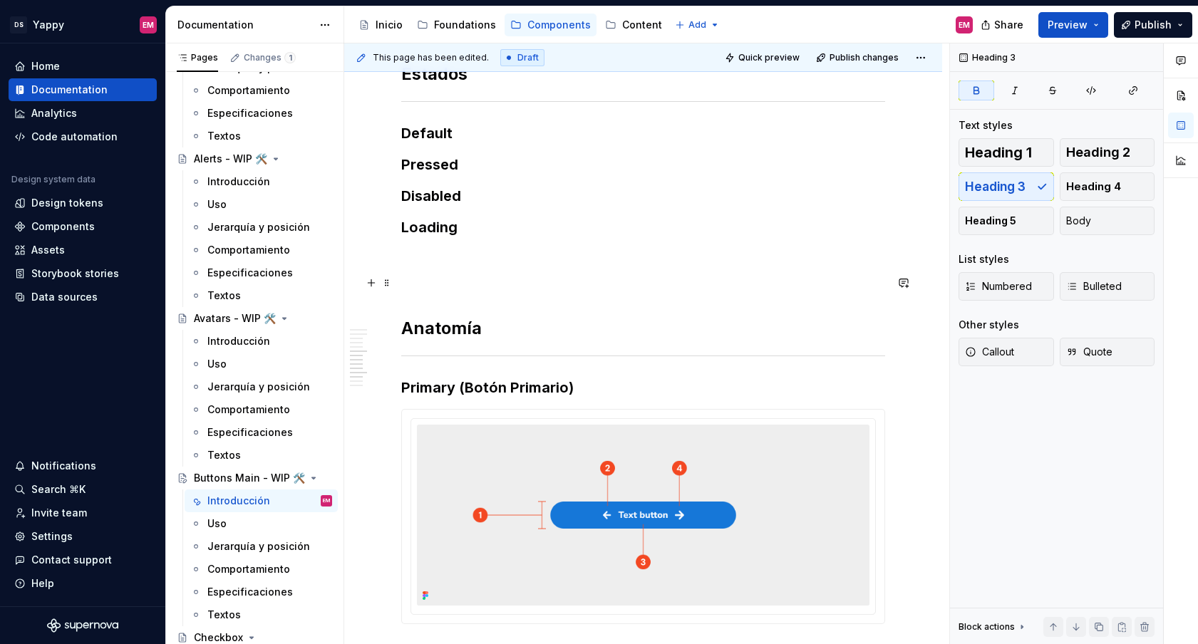
click at [445, 274] on p at bounding box center [643, 282] width 484 height 17
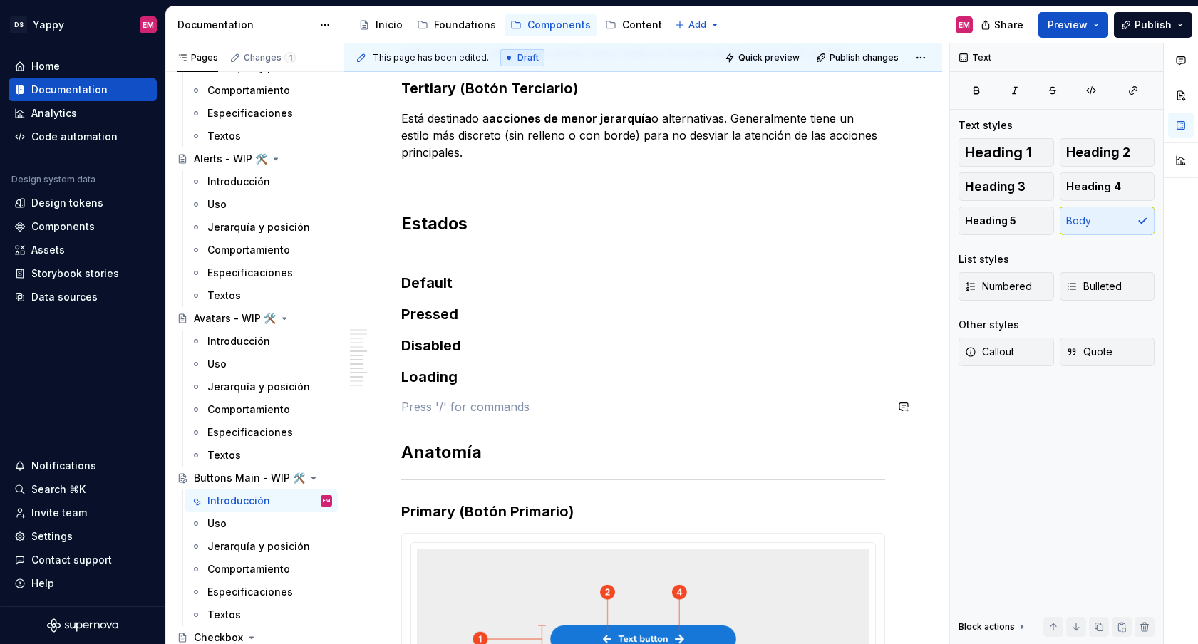
scroll to position [566, 0]
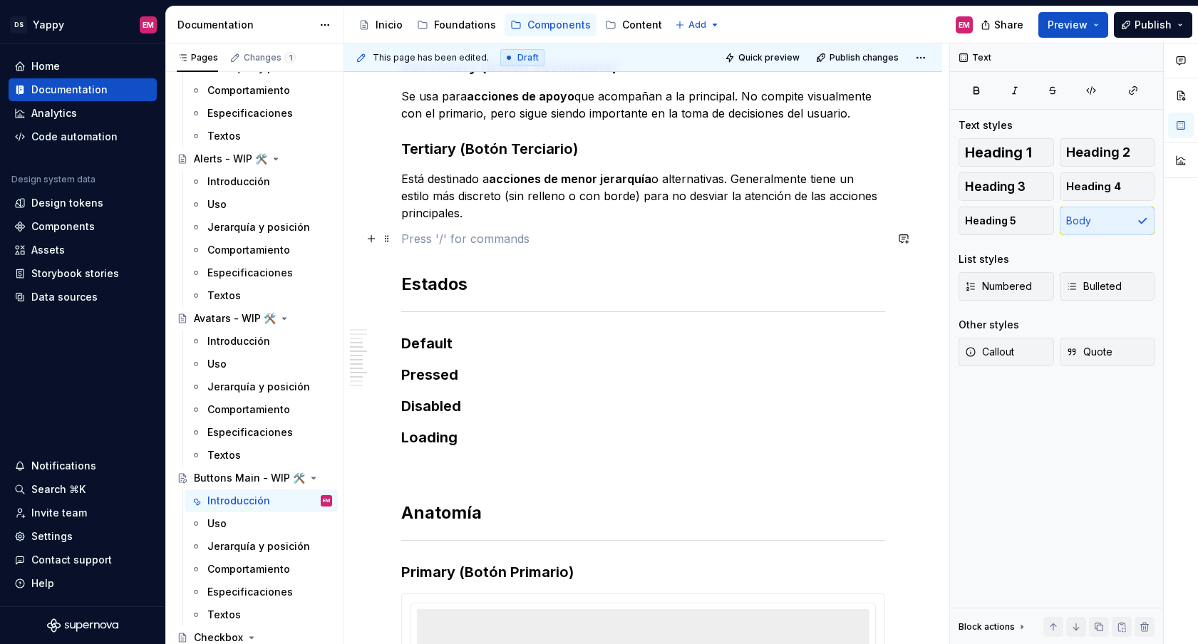
click at [440, 239] on p at bounding box center [643, 238] width 484 height 17
click at [435, 252] on div "Descripción Los botones son elementos interactivos esenciales en la interfaz. D…" at bounding box center [643, 365] width 484 height 1298
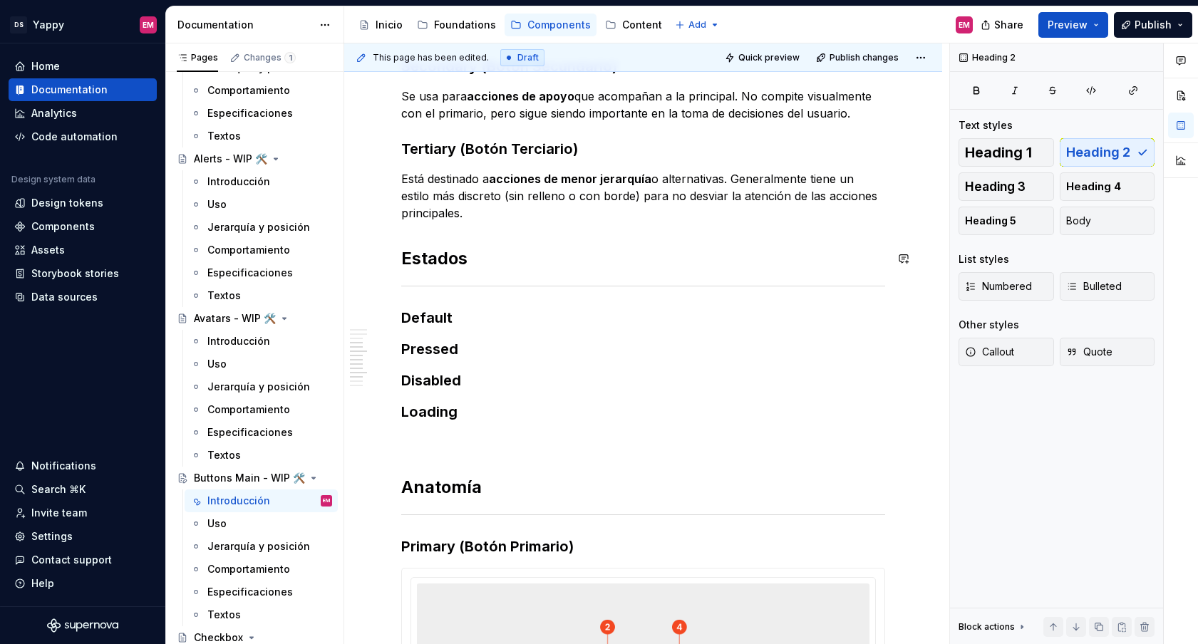
click at [433, 237] on div "Descripción Los botones son elementos interactivos esenciales en la interfaz. D…" at bounding box center [643, 352] width 484 height 1273
click at [425, 226] on div "Descripción Los botones son elementos interactivos esenciales en la interfaz. D…" at bounding box center [643, 352] width 484 height 1273
click at [587, 113] on p "Se usa para acciones de apoyo que acompañan a la principal. No compite visualme…" at bounding box center [643, 105] width 484 height 34
click at [477, 223] on div "Descripción Los botones son elementos interactivos esenciales en la interfaz. D…" at bounding box center [643, 352] width 484 height 1273
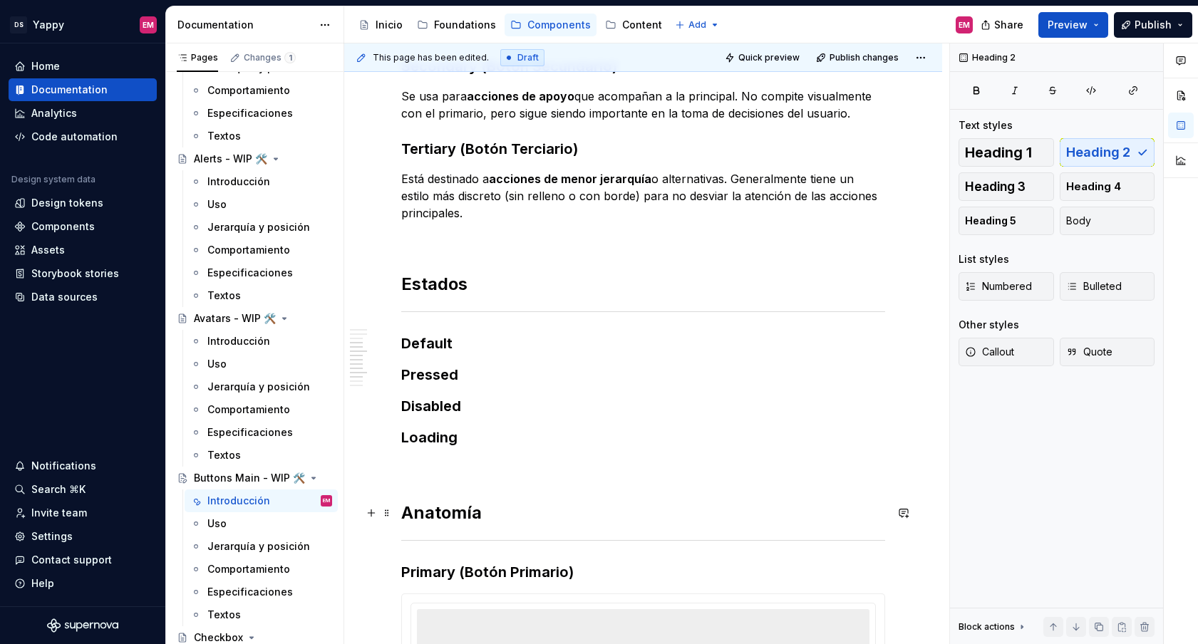
click at [428, 519] on strong "Anatomía" at bounding box center [441, 512] width 81 height 21
click at [432, 286] on h2 "Estados" at bounding box center [643, 284] width 484 height 23
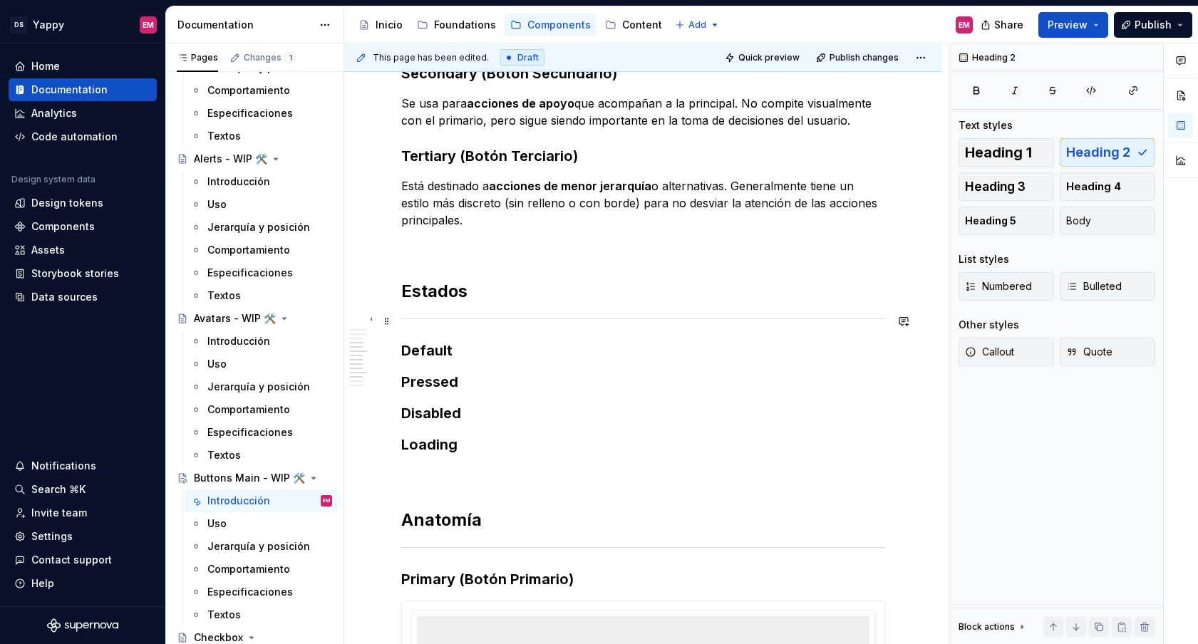
scroll to position [586, 0]
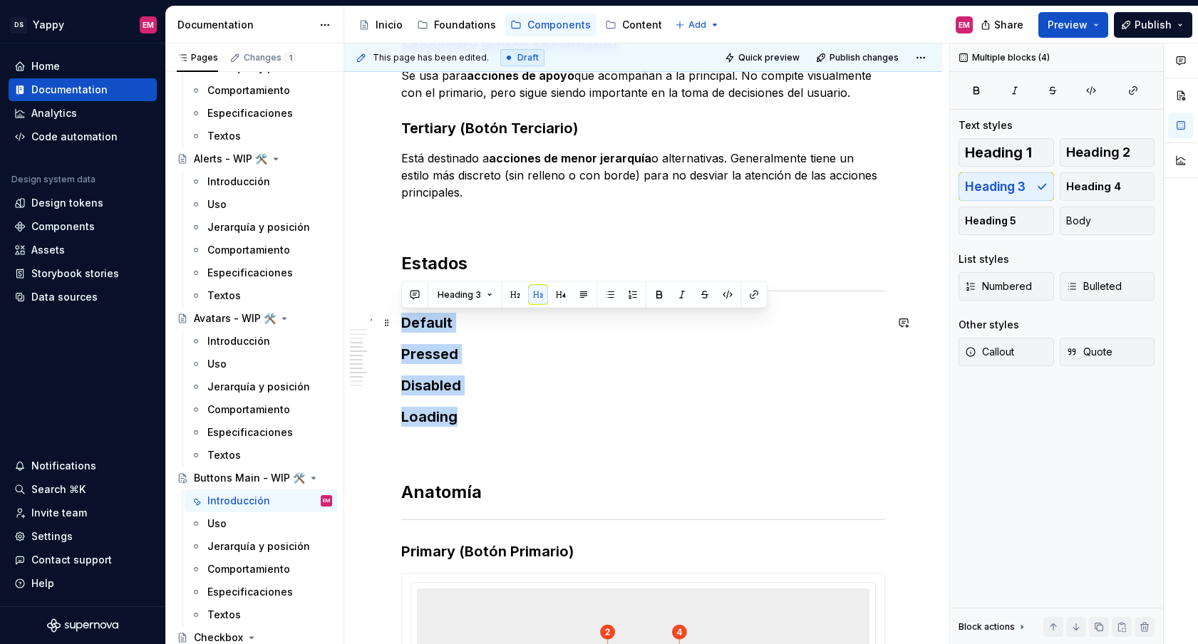
drag, startPoint x: 468, startPoint y: 425, endPoint x: 405, endPoint y: 314, distance: 127.6
click at [405, 314] on div "Descripción Los botones son elementos interactivos esenciales en la interfaz. D…" at bounding box center [643, 344] width 484 height 1298
click at [975, 188] on div "Heading 1 Heading 2 Heading 3 Heading 4 Heading 5 Body" at bounding box center [1056, 186] width 196 height 97
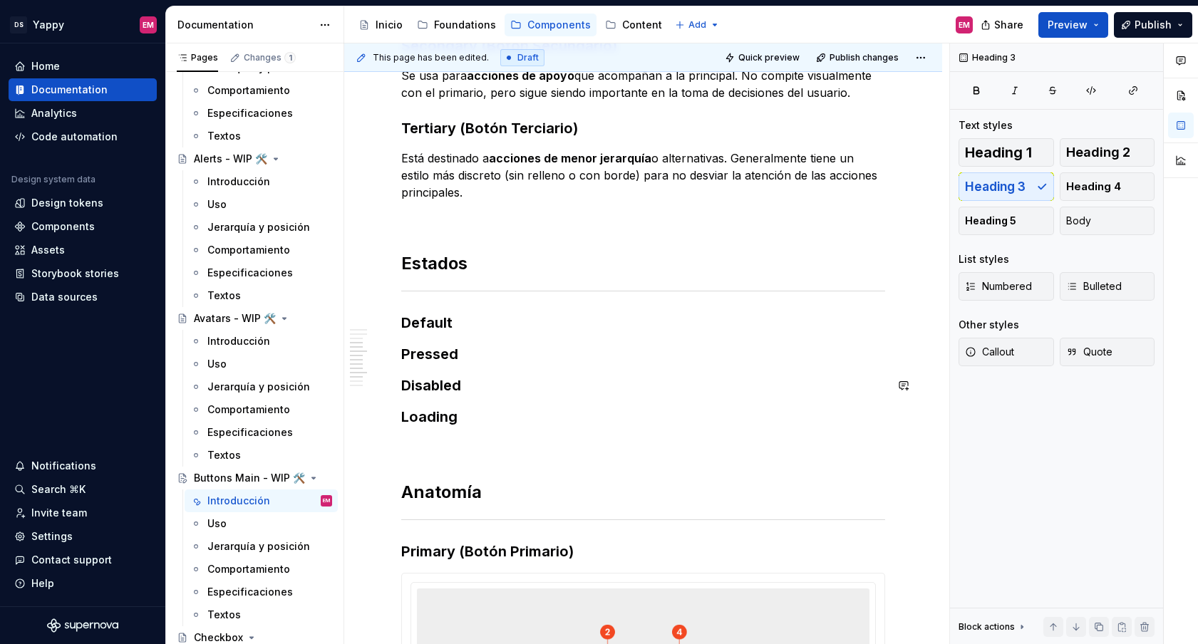
click at [439, 407] on h3 "Loading" at bounding box center [643, 417] width 484 height 20
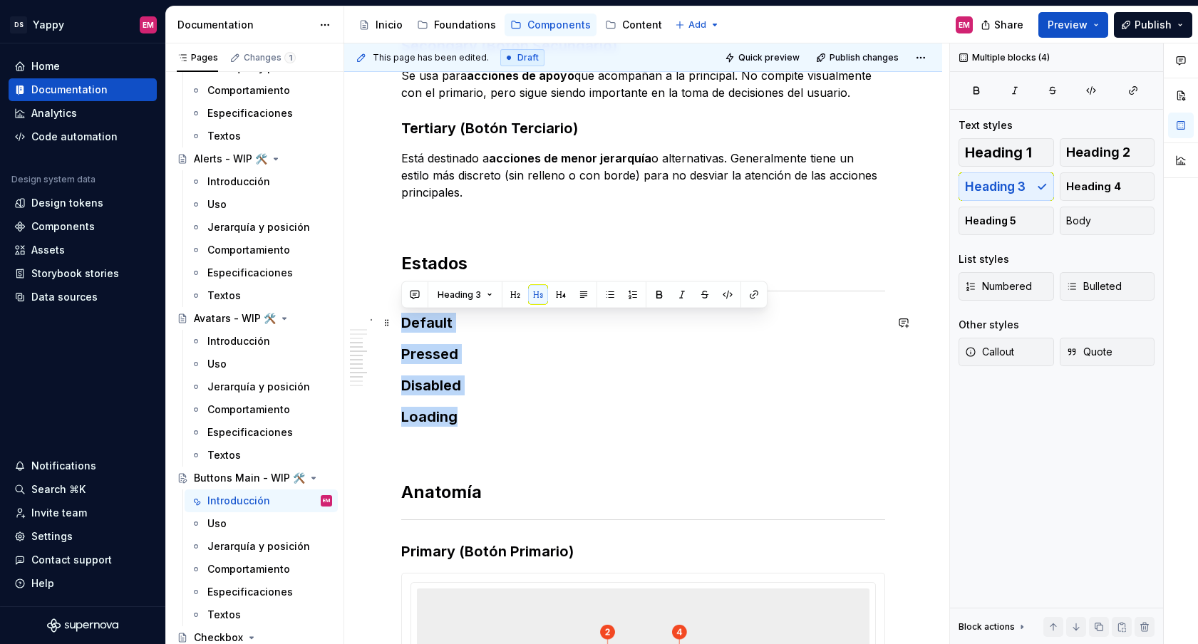
drag, startPoint x: 481, startPoint y: 412, endPoint x: 403, endPoint y: 330, distance: 112.9
click at [403, 330] on div "Descripción Los botones son elementos interactivos esenciales en la interfaz. D…" at bounding box center [643, 344] width 484 height 1298
copy div "Default Pressed Disabled Loading"
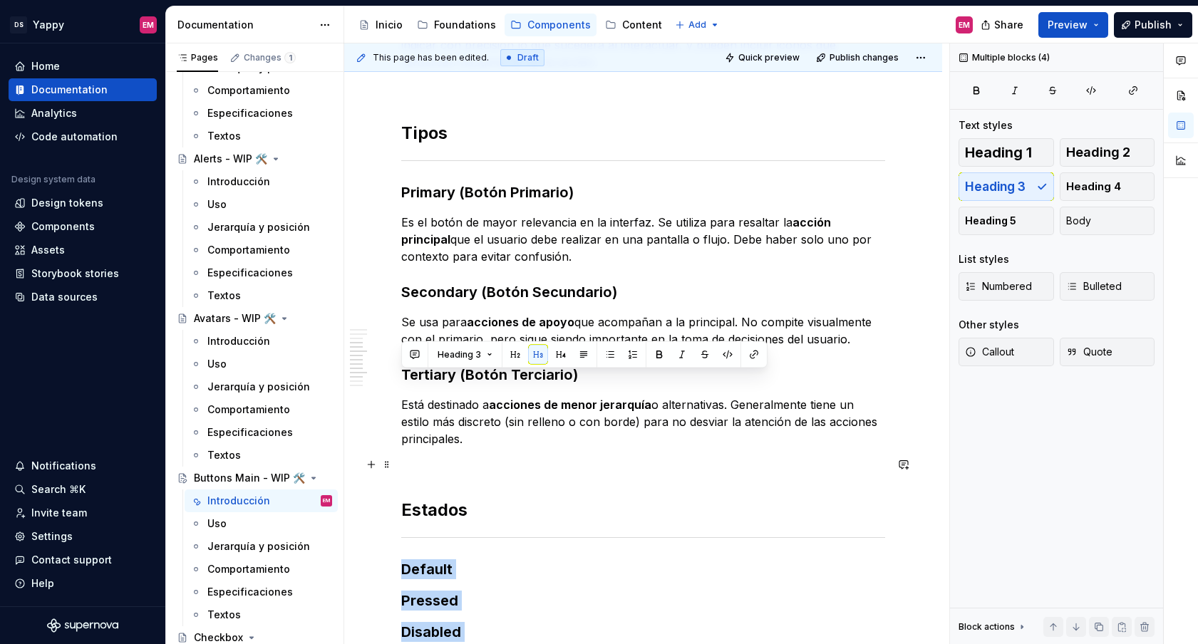
scroll to position [317, 0]
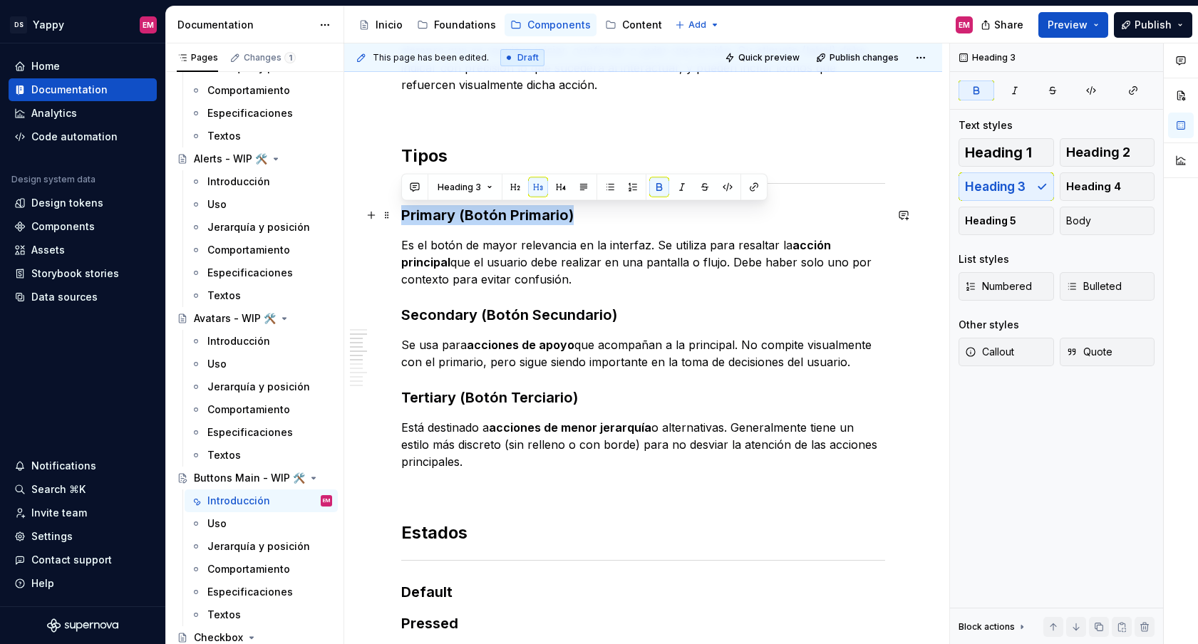
drag, startPoint x: 579, startPoint y: 212, endPoint x: 402, endPoint y: 212, distance: 177.4
click at [402, 212] on h3 "Primary (Botón Primario)" at bounding box center [643, 215] width 484 height 20
copy strong "Primary (Botón Primario)"
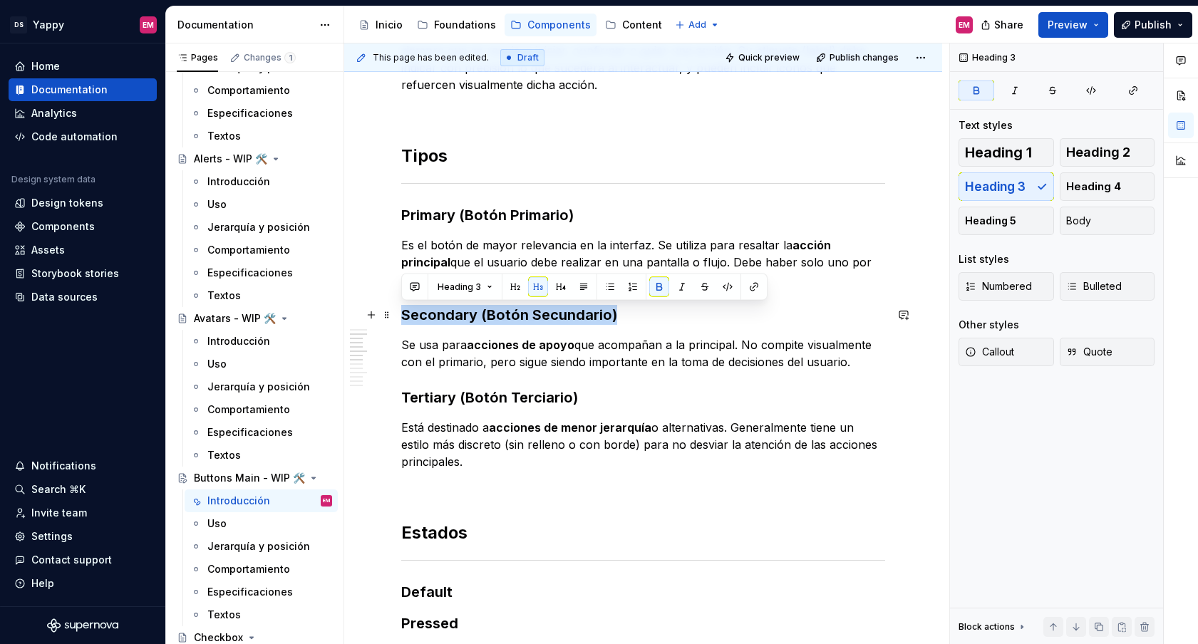
drag, startPoint x: 400, startPoint y: 317, endPoint x: 625, endPoint y: 316, distance: 224.5
click at [625, 316] on h3 "Secondary (Botón Secundario)" at bounding box center [643, 315] width 484 height 20
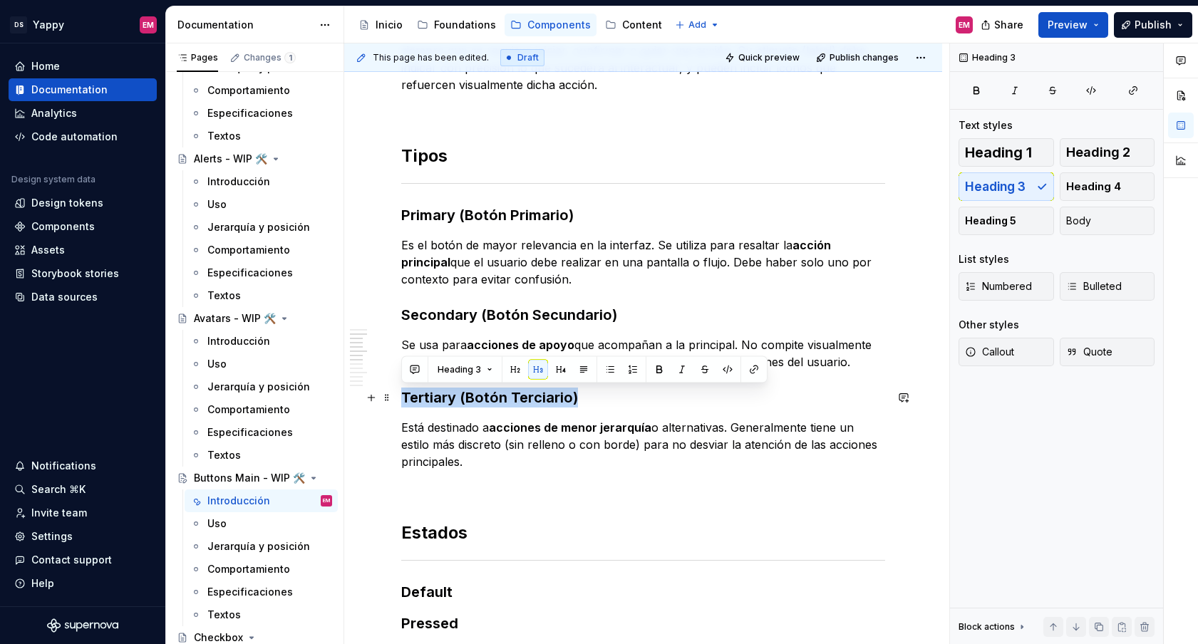
drag, startPoint x: 402, startPoint y: 397, endPoint x: 655, endPoint y: 398, distance: 253.0
click at [655, 398] on h3 "Tertiary ( Botón Terciario)" at bounding box center [643, 398] width 484 height 20
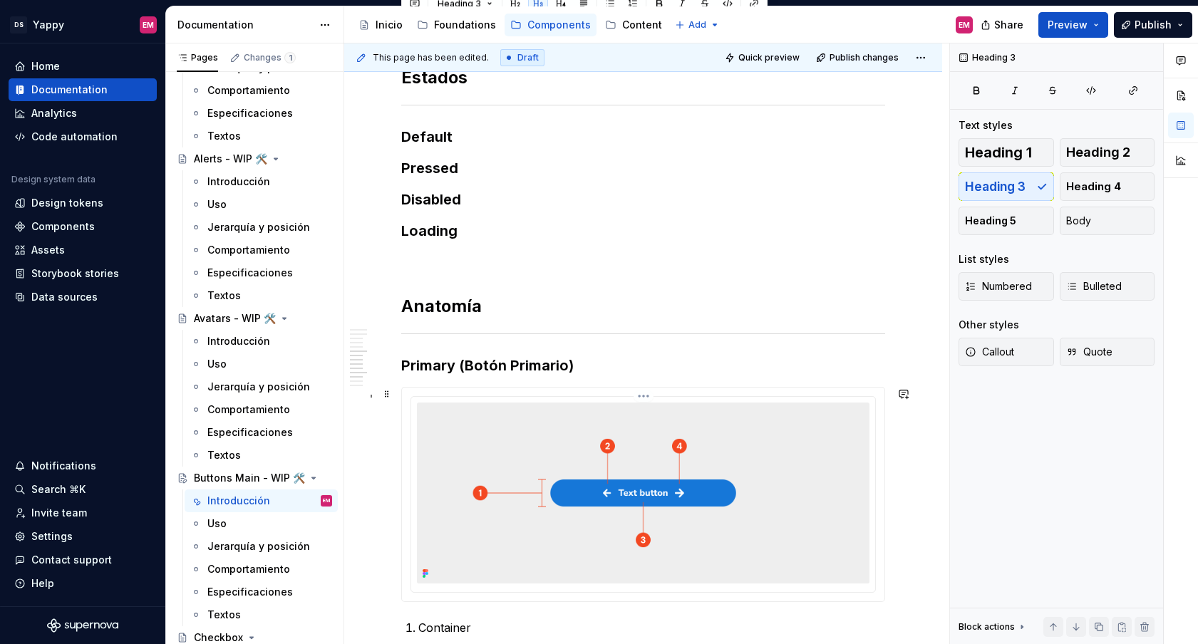
scroll to position [787, 0]
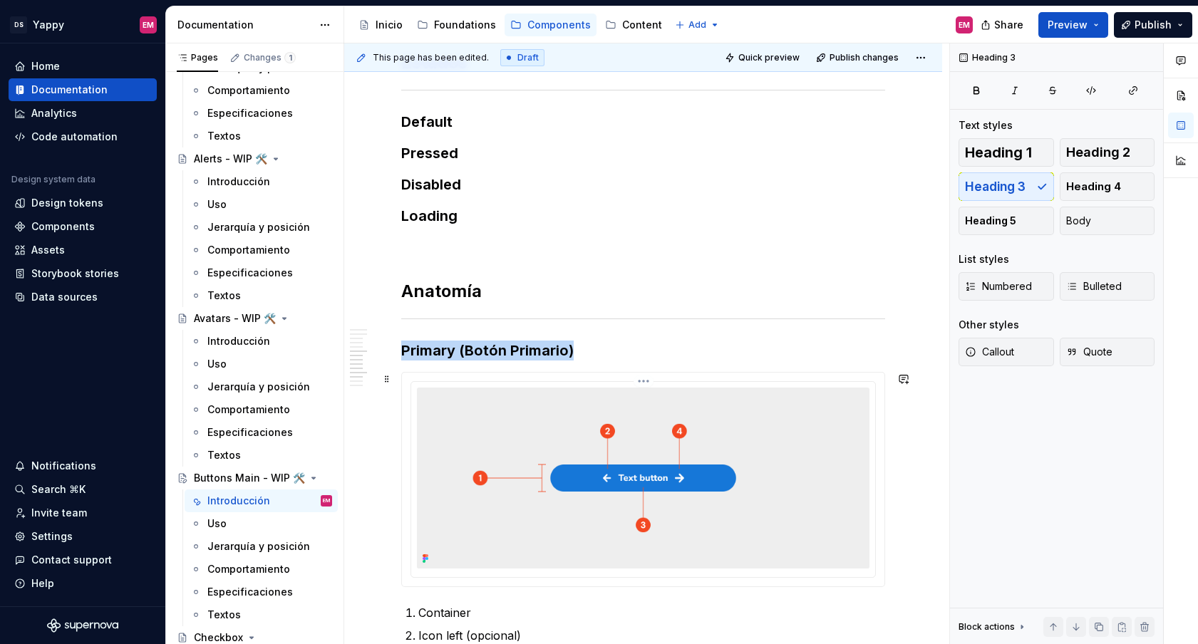
click at [585, 467] on img at bounding box center [643, 478] width 452 height 181
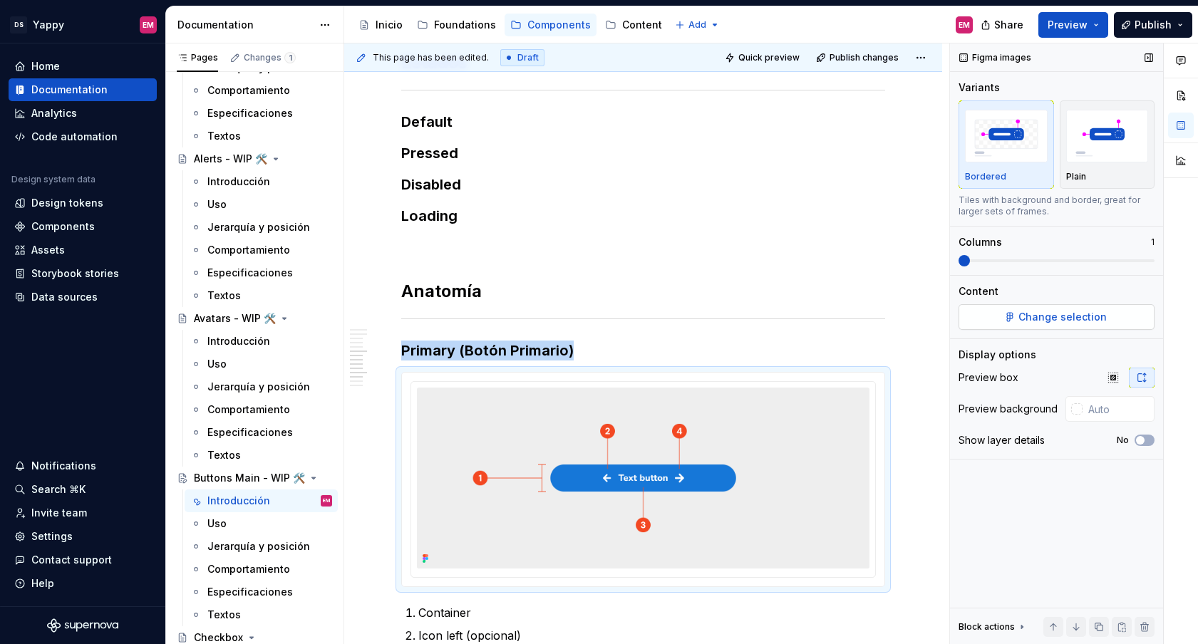
click at [1027, 317] on span "Change selection" at bounding box center [1062, 317] width 88 height 14
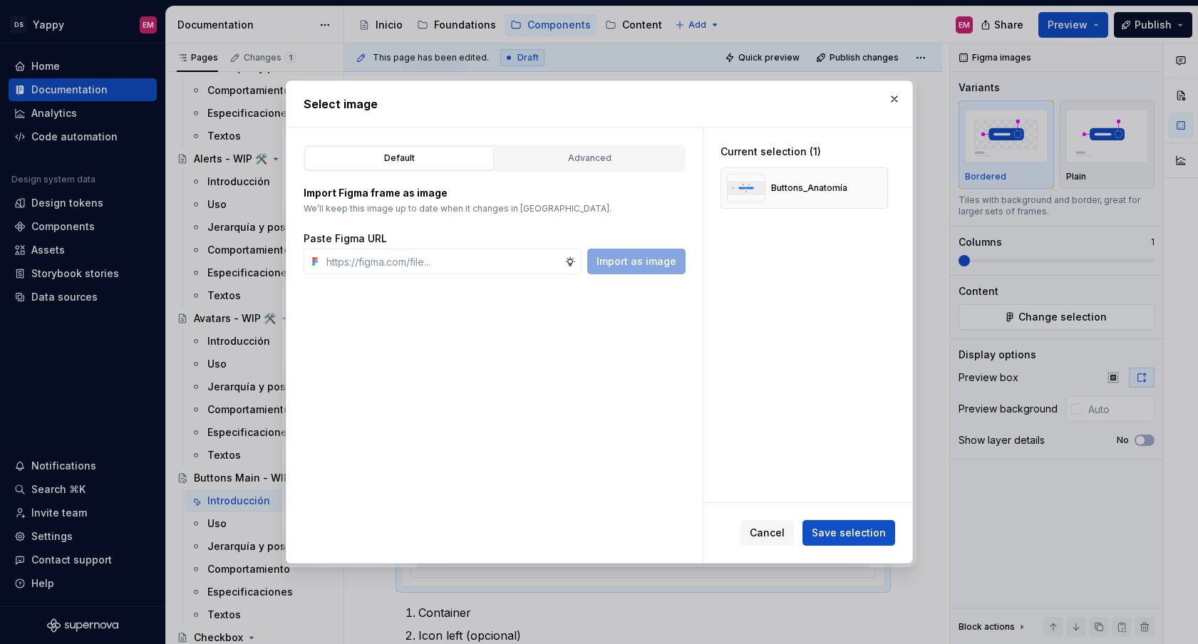
type textarea "*"
type input "[URL][DOMAIN_NAME]"
click at [626, 267] on span "Import as image" at bounding box center [636, 261] width 80 height 14
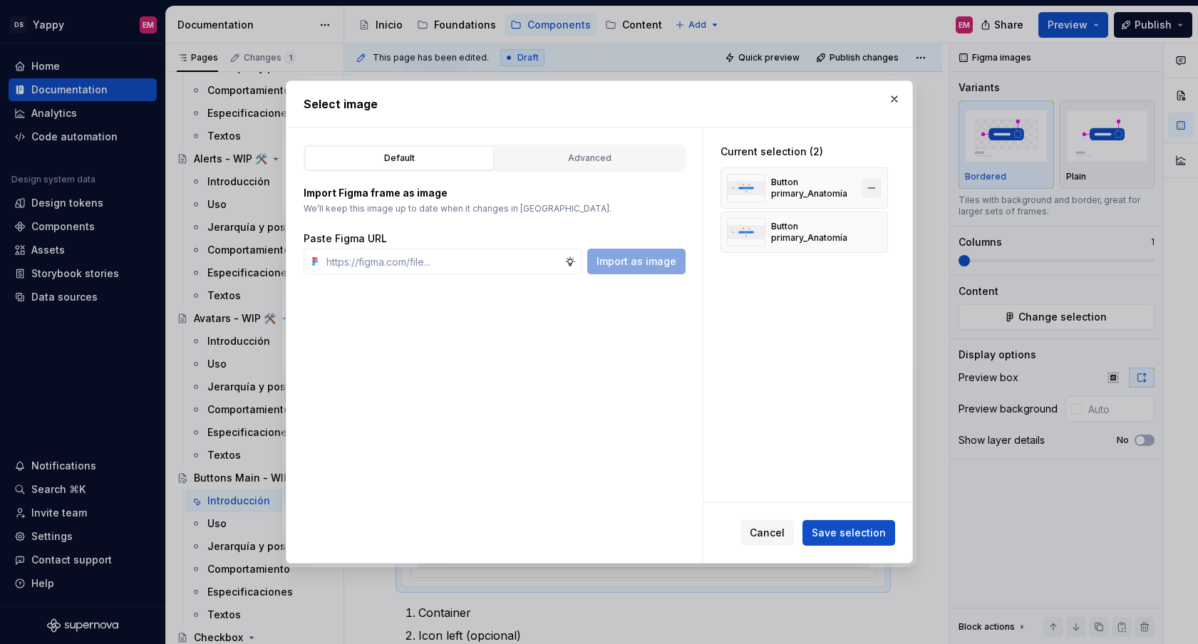
click at [876, 193] on button "button" at bounding box center [871, 188] width 20 height 20
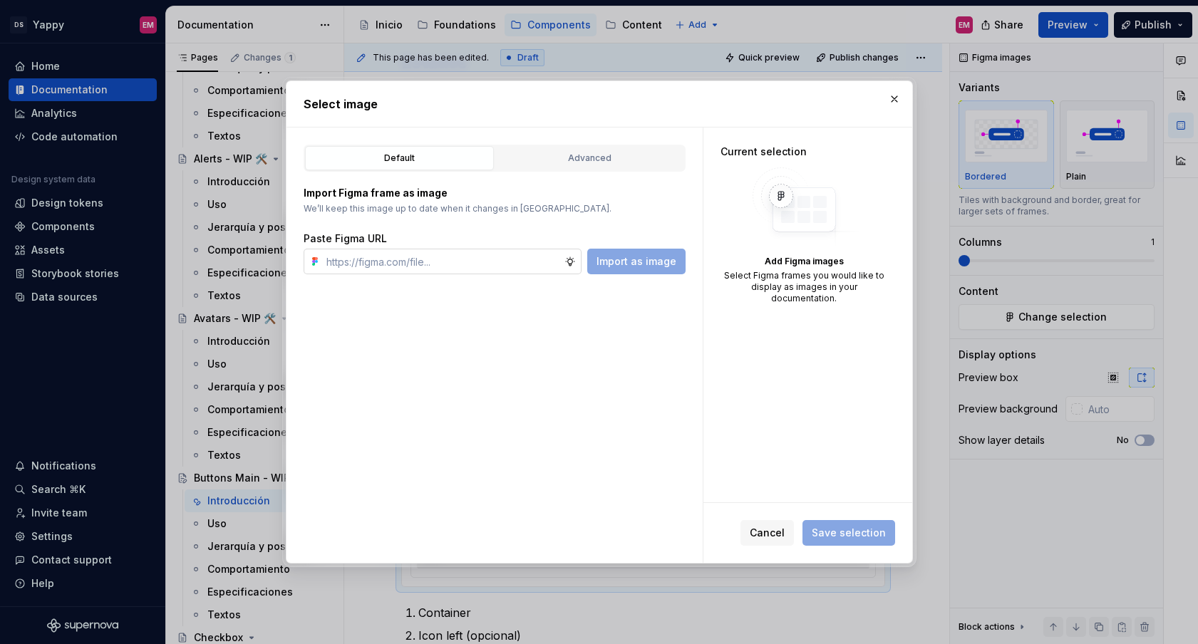
click at [498, 271] on input "text" at bounding box center [443, 262] width 244 height 26
paste input "[URL][DOMAIN_NAME]"
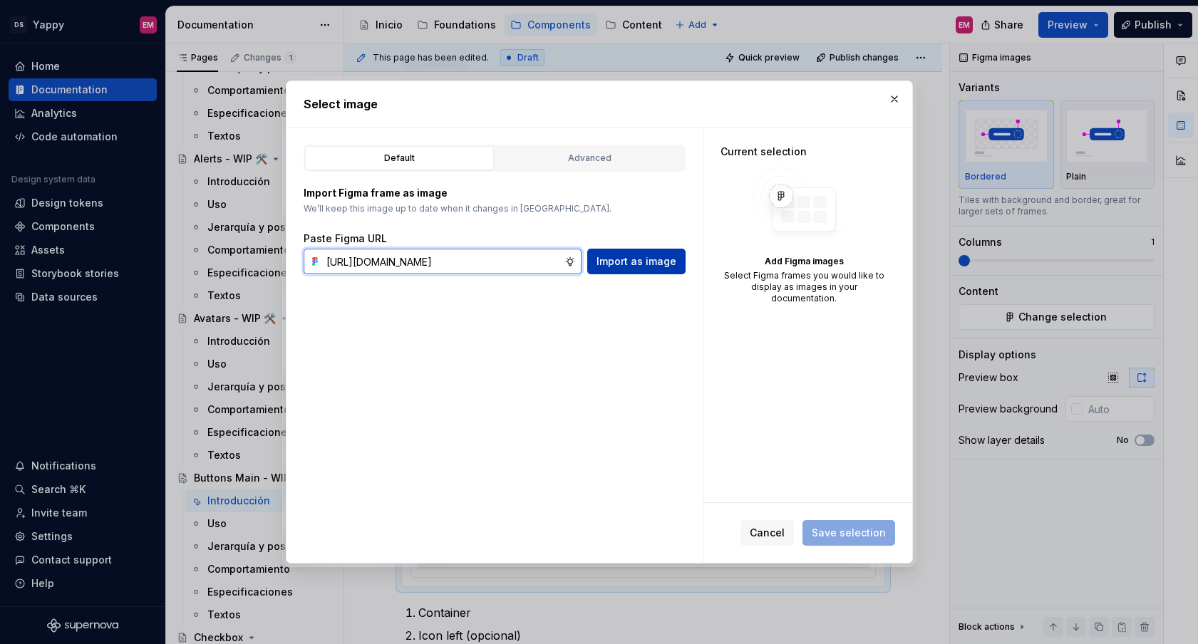
type input "[URL][DOMAIN_NAME]"
click at [641, 257] on span "Import as image" at bounding box center [636, 261] width 80 height 14
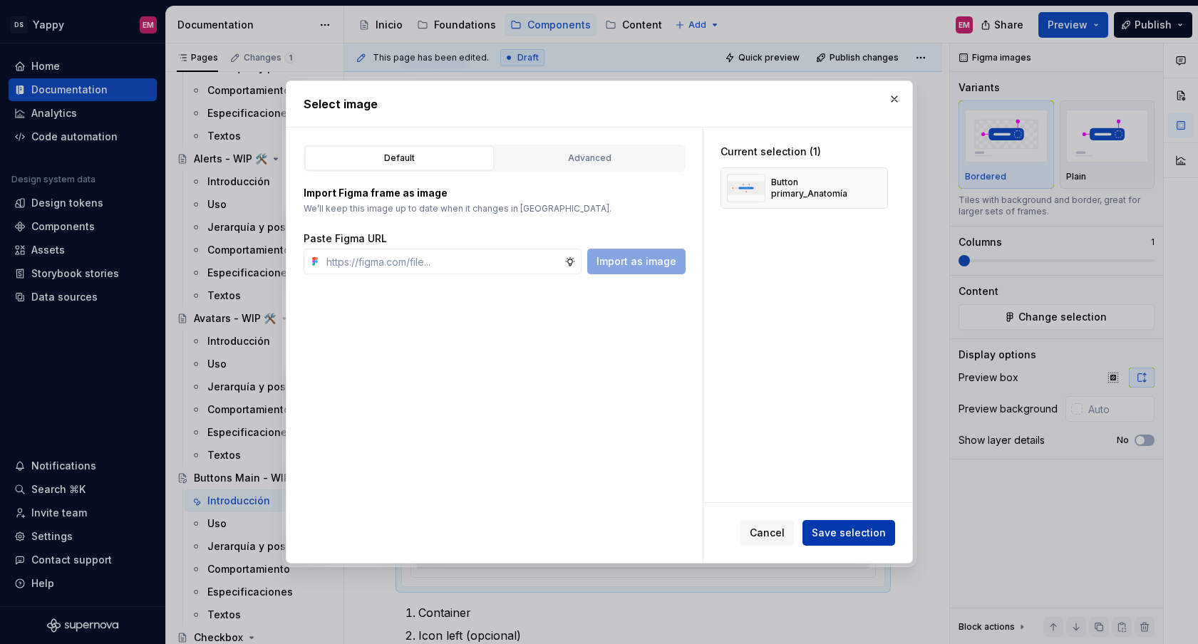
click at [839, 531] on span "Save selection" at bounding box center [849, 533] width 74 height 14
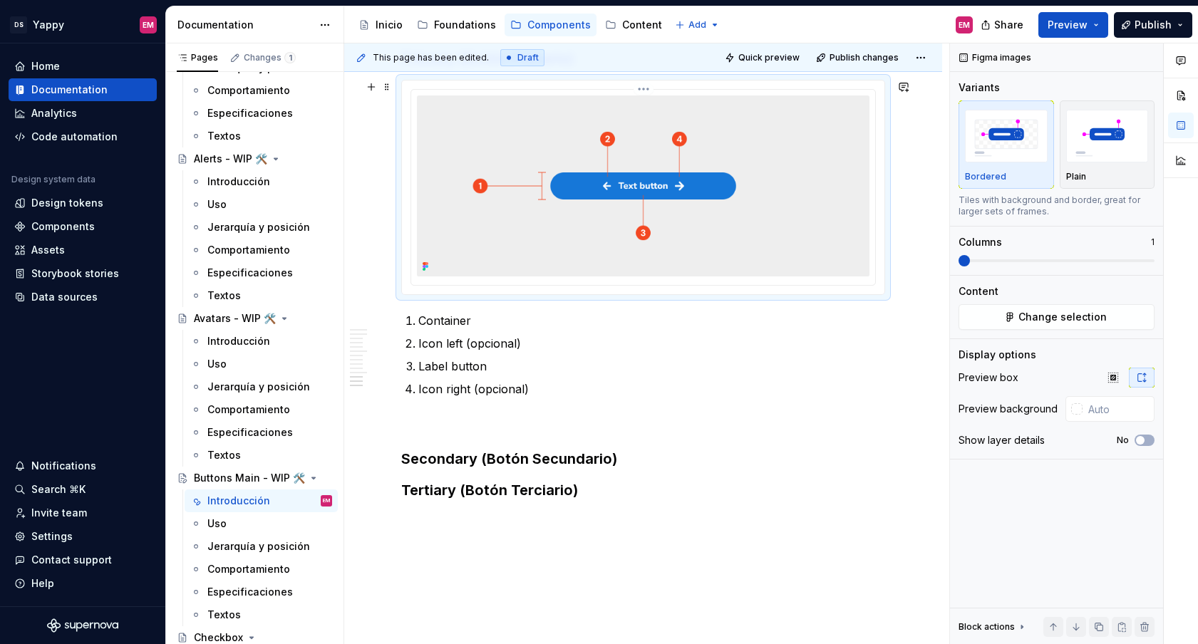
scroll to position [1042, 0]
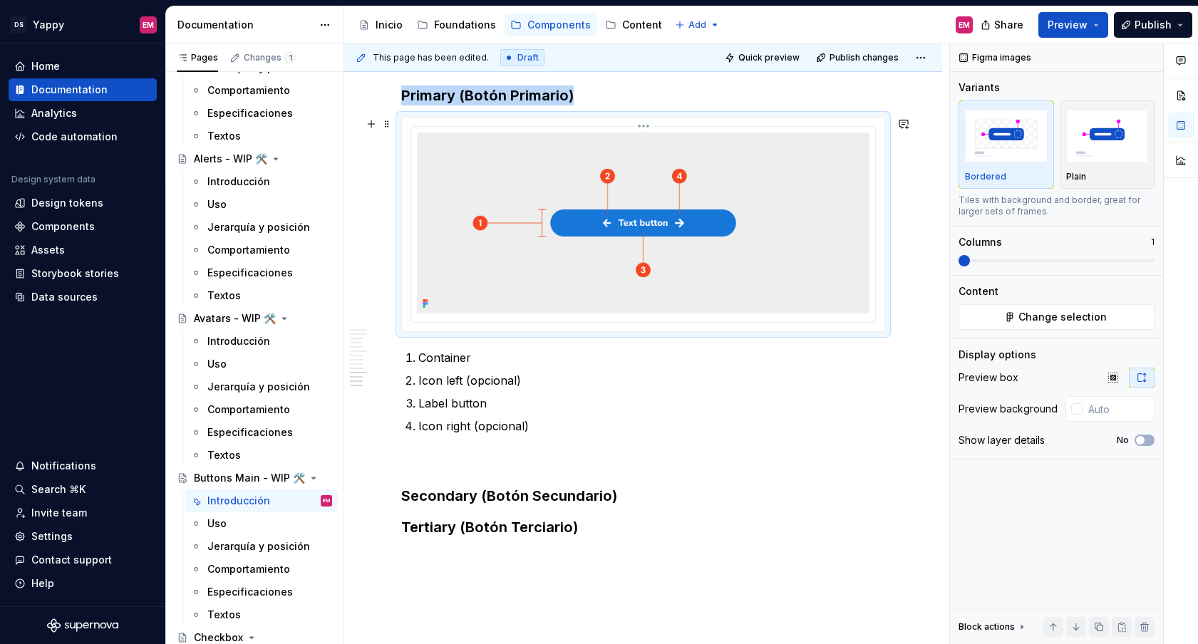
click at [443, 182] on img at bounding box center [643, 223] width 452 height 181
click at [386, 120] on span at bounding box center [386, 124] width 11 height 20
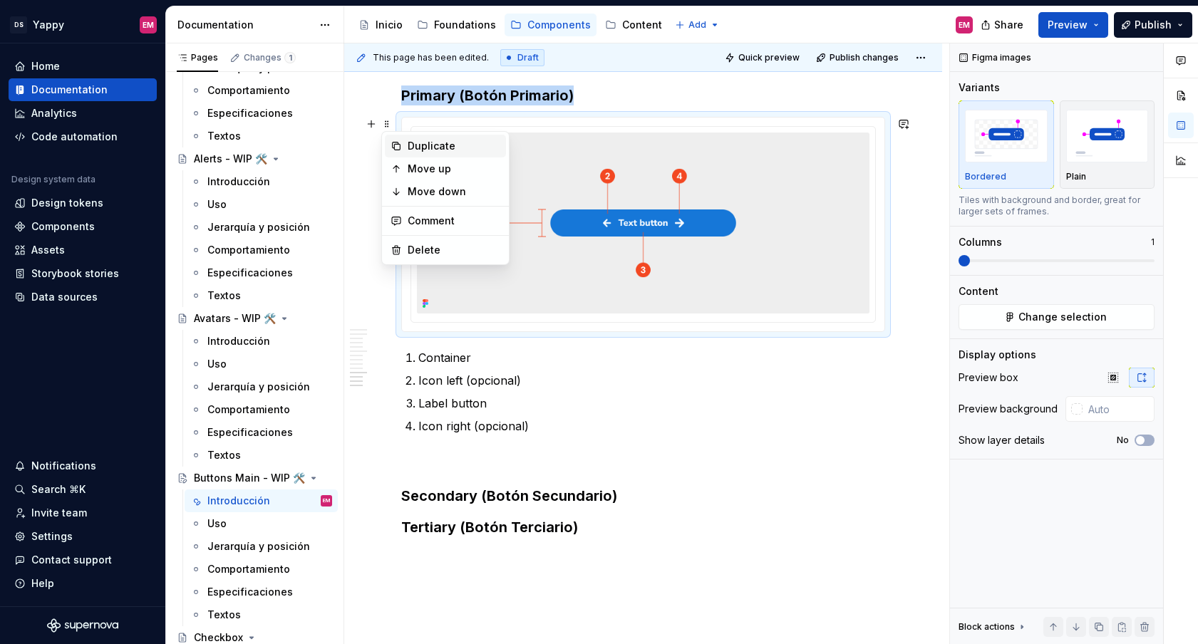
click at [405, 150] on div "Duplicate" at bounding box center [445, 146] width 121 height 23
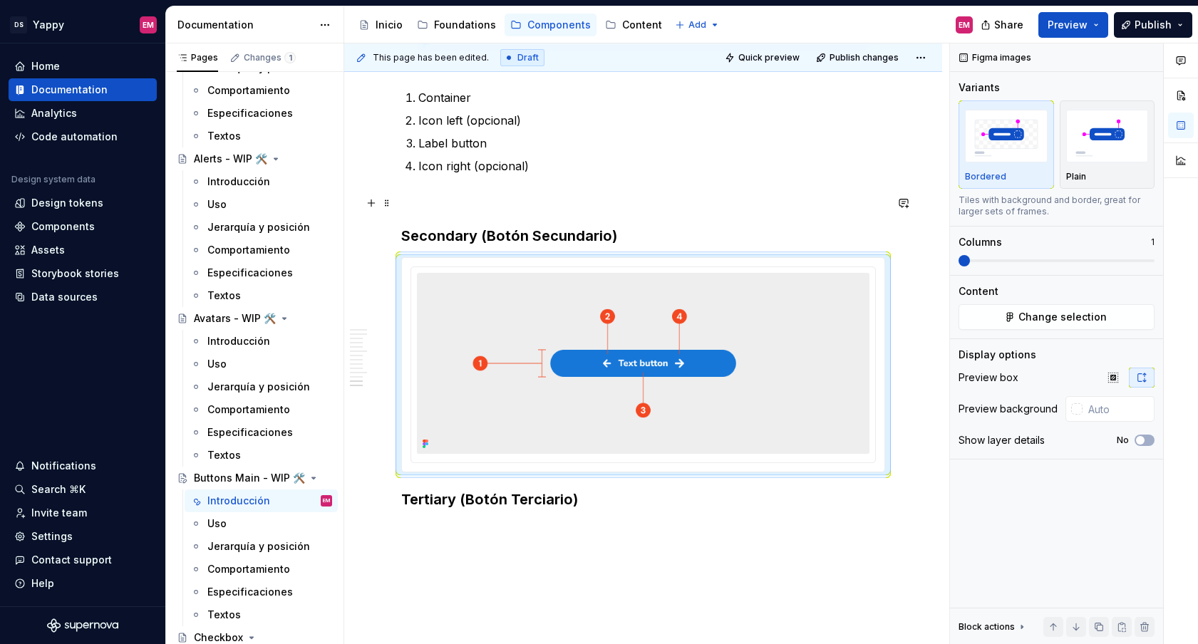
scroll to position [1261, 0]
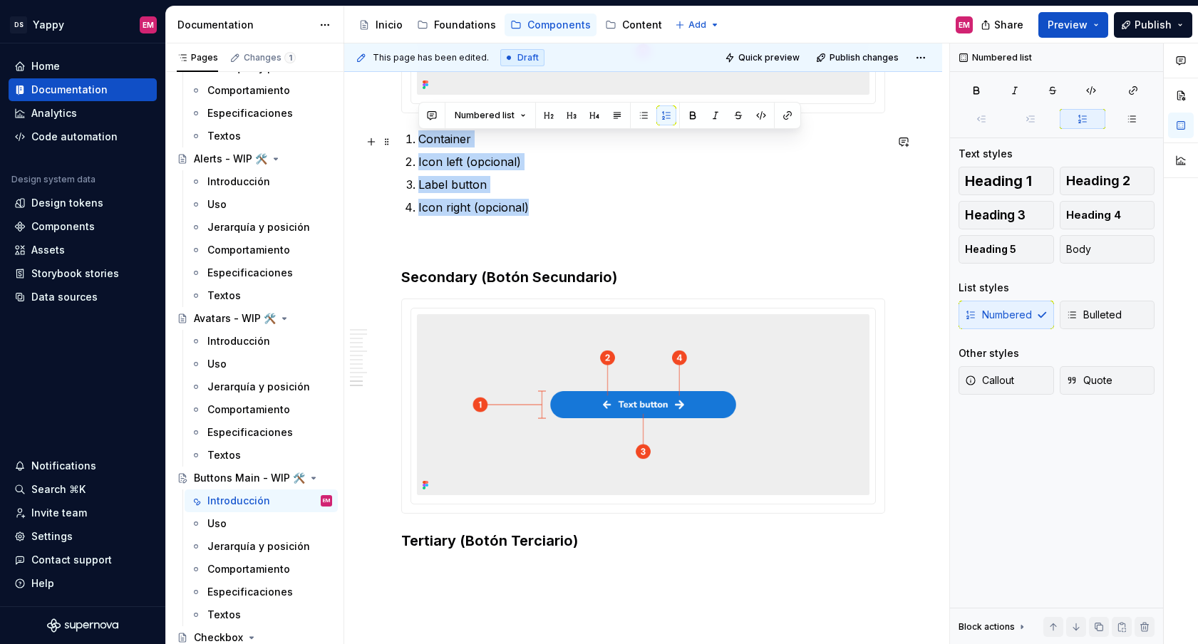
drag, startPoint x: 544, startPoint y: 209, endPoint x: 406, endPoint y: 150, distance: 150.4
click at [418, 142] on ol "Container Icon left (opcional) Label button Icon right (opcional)" at bounding box center [651, 173] width 467 height 86
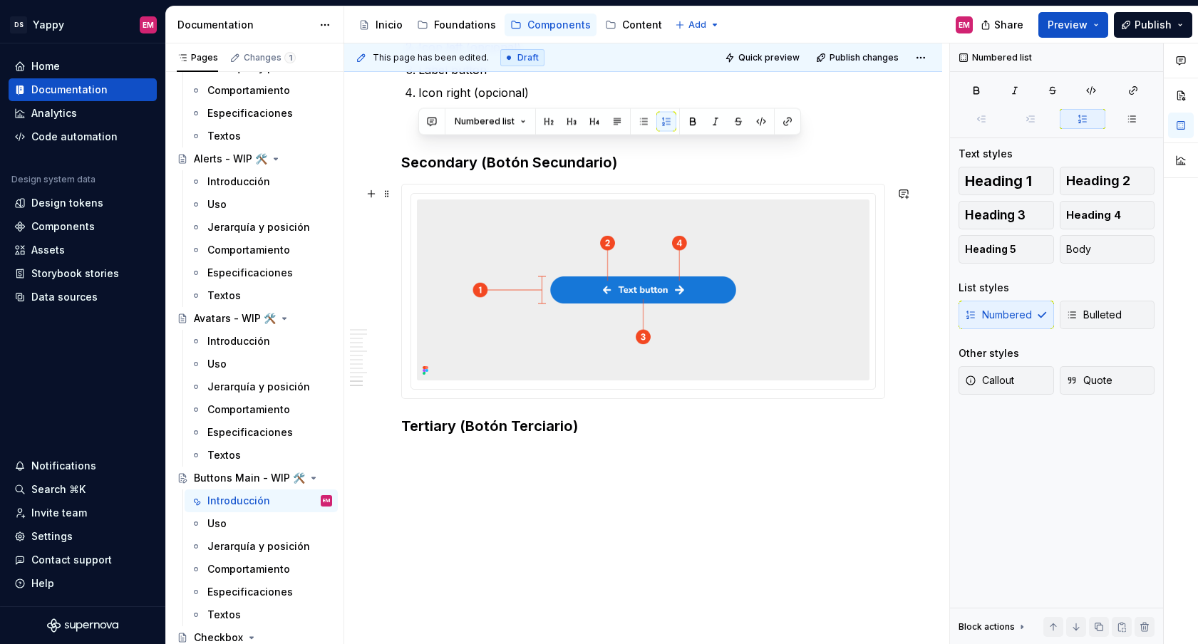
click at [435, 399] on div at bounding box center [643, 291] width 484 height 215
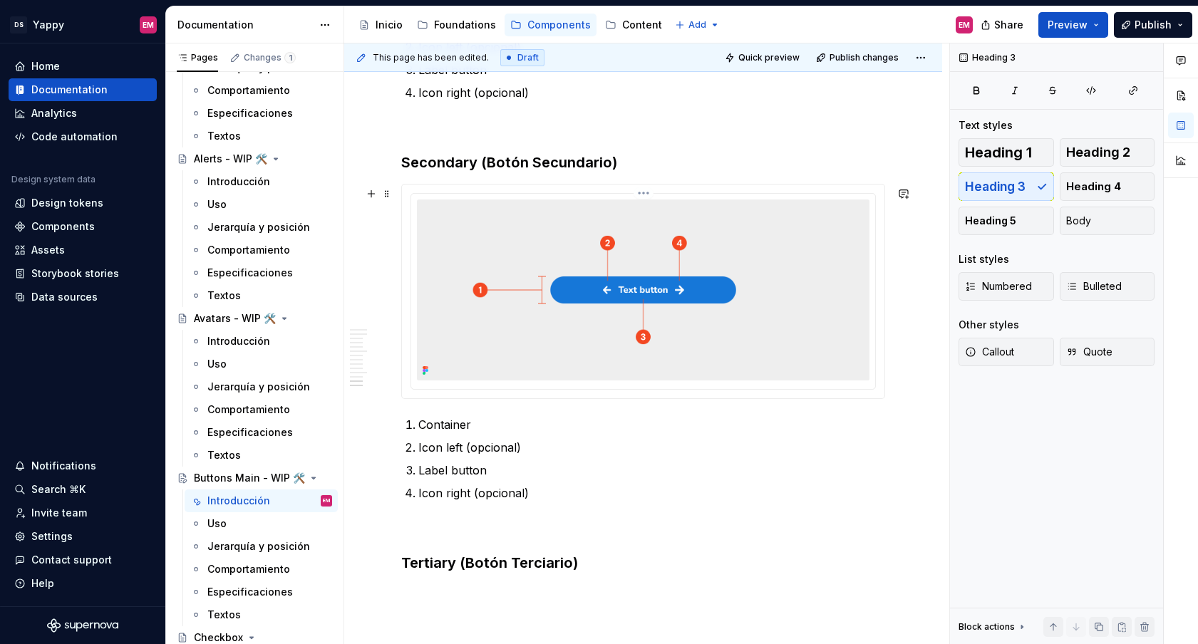
click at [499, 349] on img at bounding box center [643, 290] width 452 height 181
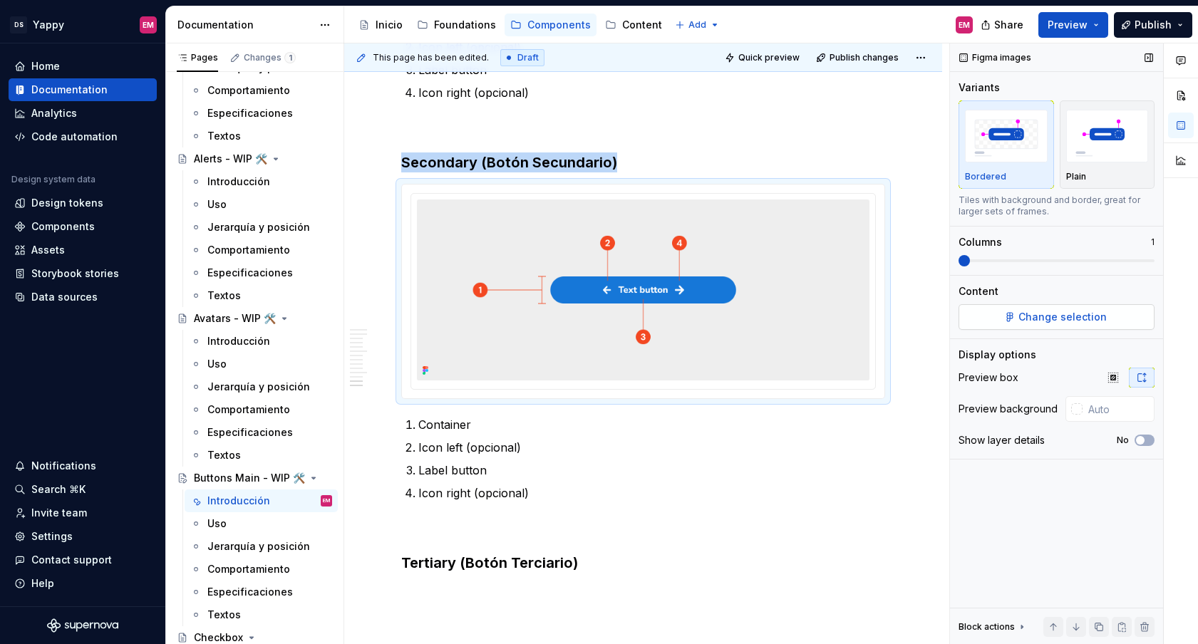
click at [988, 321] on button "Change selection" at bounding box center [1056, 317] width 196 height 26
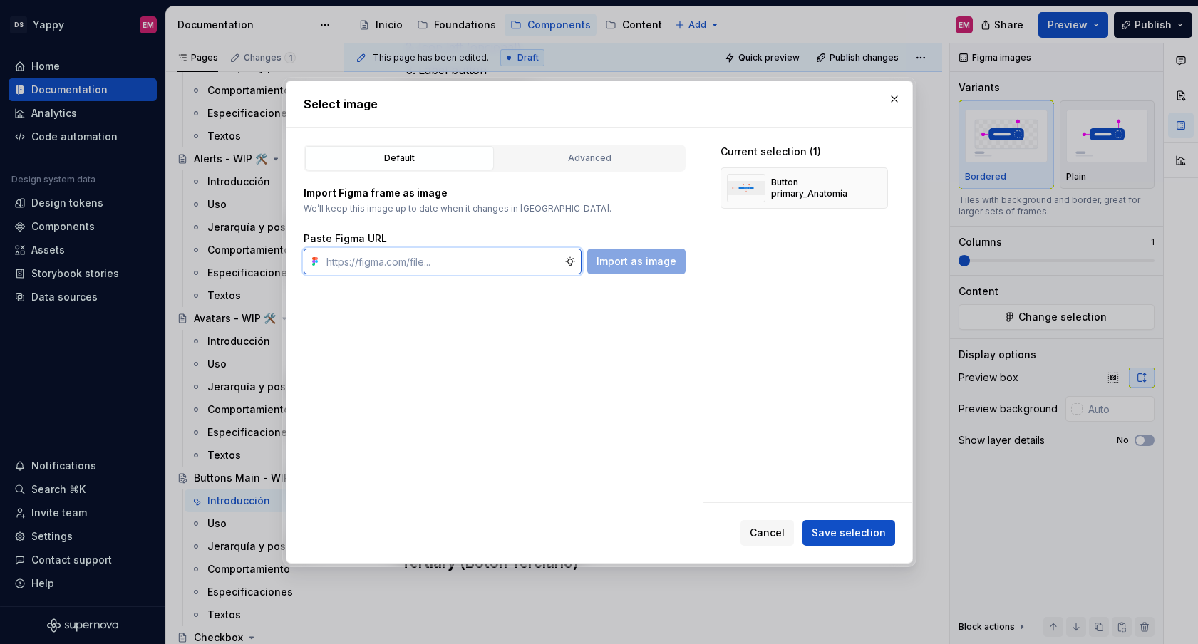
paste input "[URL][DOMAIN_NAME]"
type input "[URL][DOMAIN_NAME]"
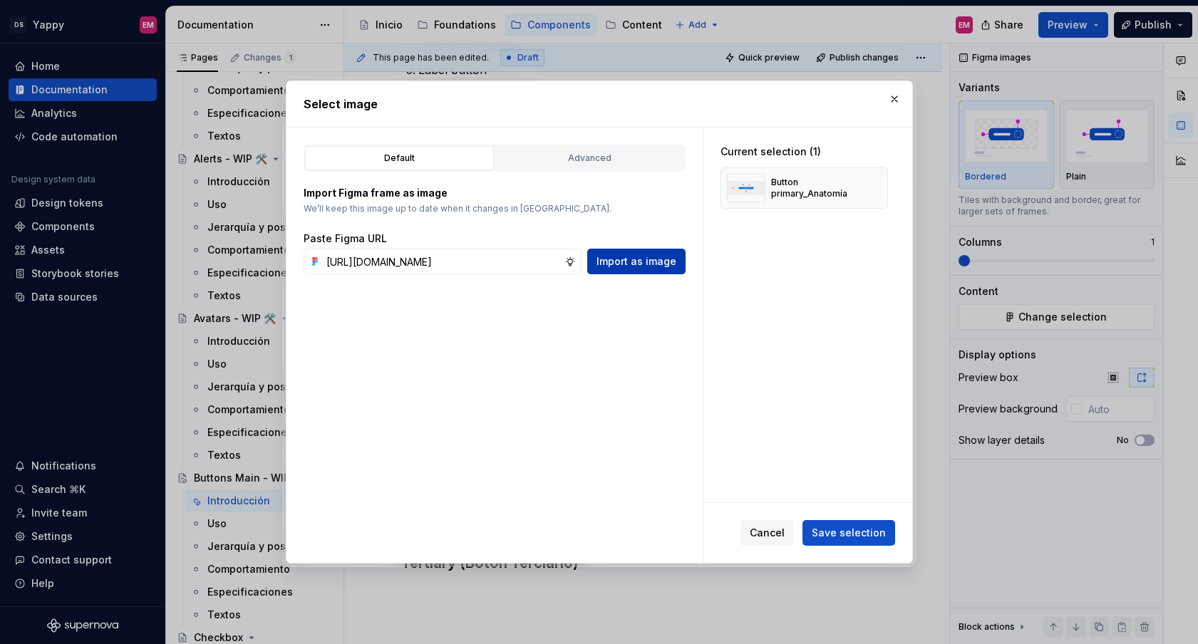
scroll to position [0, 0]
click at [679, 267] on button "Import as image" at bounding box center [636, 262] width 98 height 26
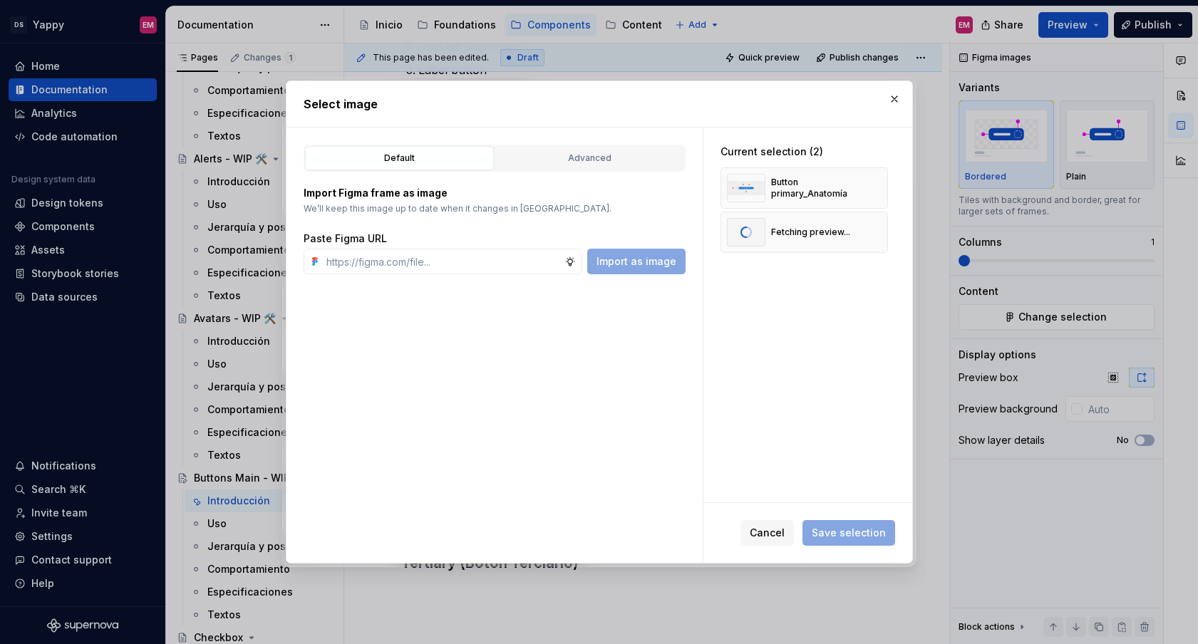
click at [612, 173] on div "Import Figma frame as image We’ll keep this image up to date when it changes in…" at bounding box center [495, 223] width 382 height 103
click at [591, 162] on div "Advanced" at bounding box center [589, 158] width 179 height 14
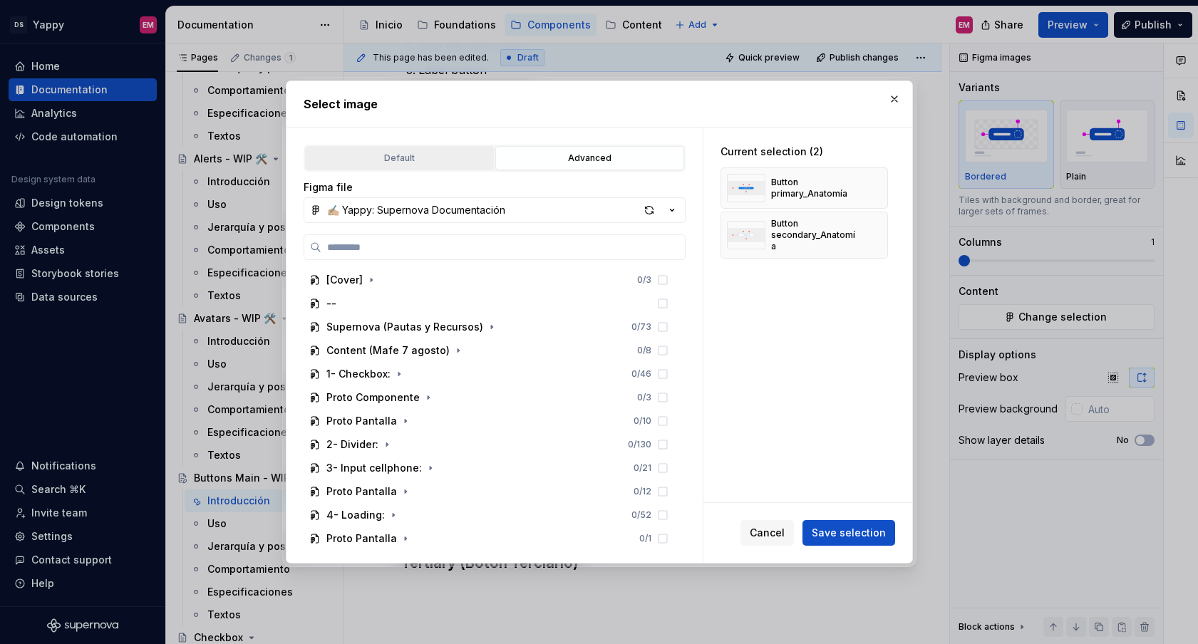
click at [413, 154] on div "Default" at bounding box center [399, 158] width 179 height 14
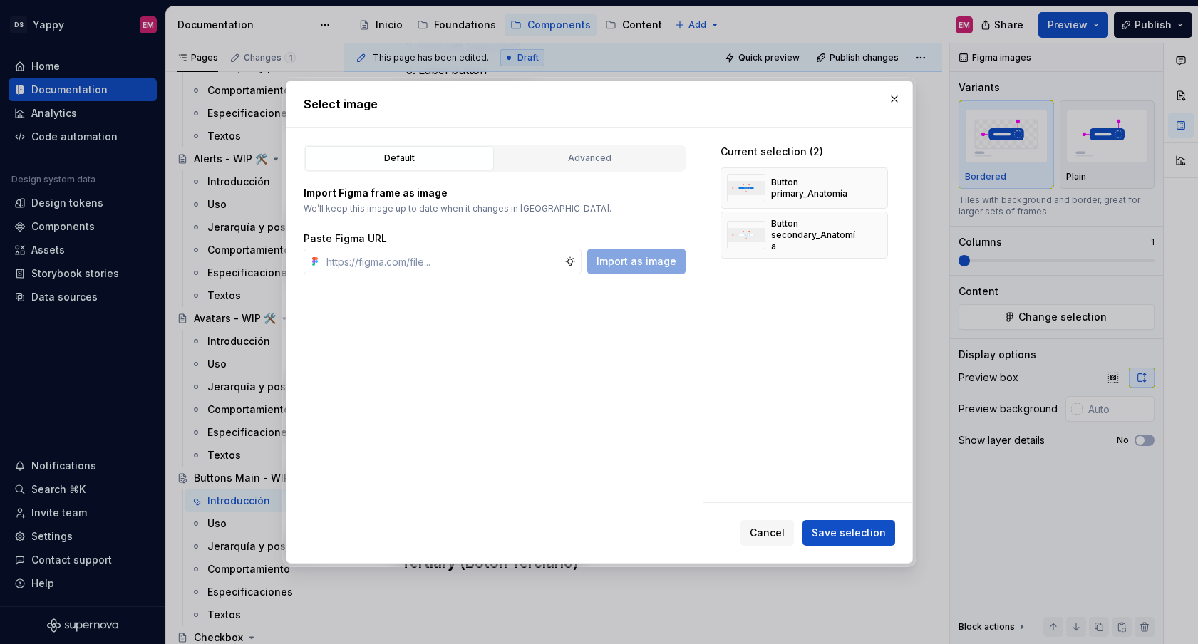
click at [797, 254] on div "Current selection (2) Button primary_Anatomía Button secondary_Anatomía" at bounding box center [804, 202] width 202 height 148
click at [797, 237] on div "Button secondary_Anatomía" at bounding box center [813, 235] width 85 height 34
click at [834, 535] on span "Save selection" at bounding box center [849, 533] width 74 height 14
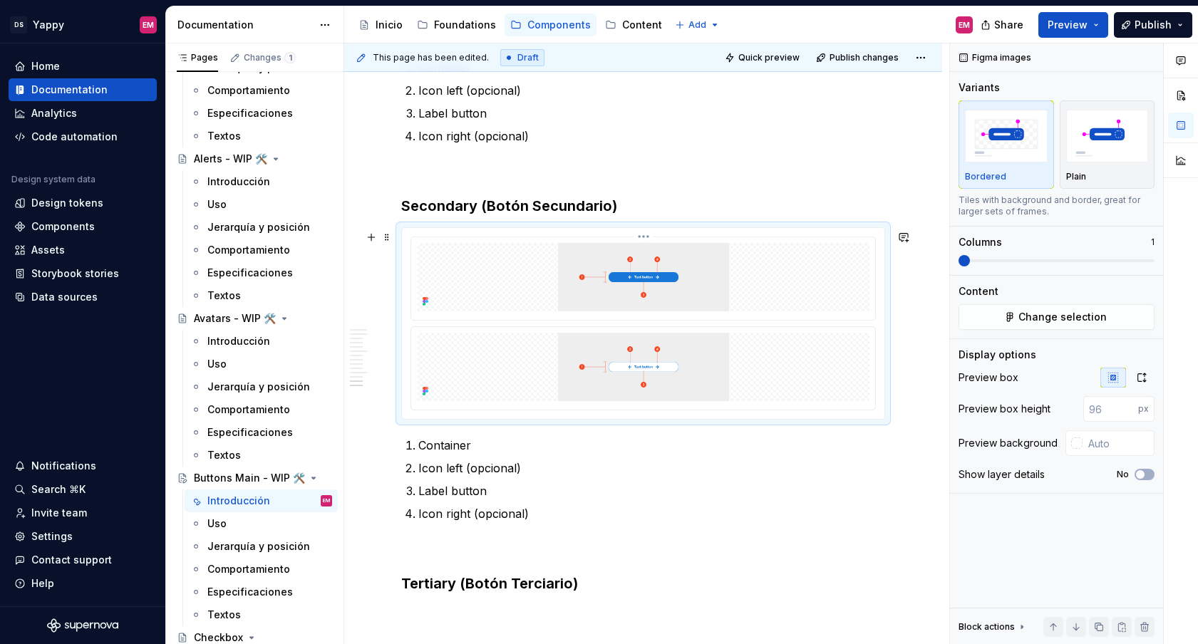
scroll to position [1334, 0]
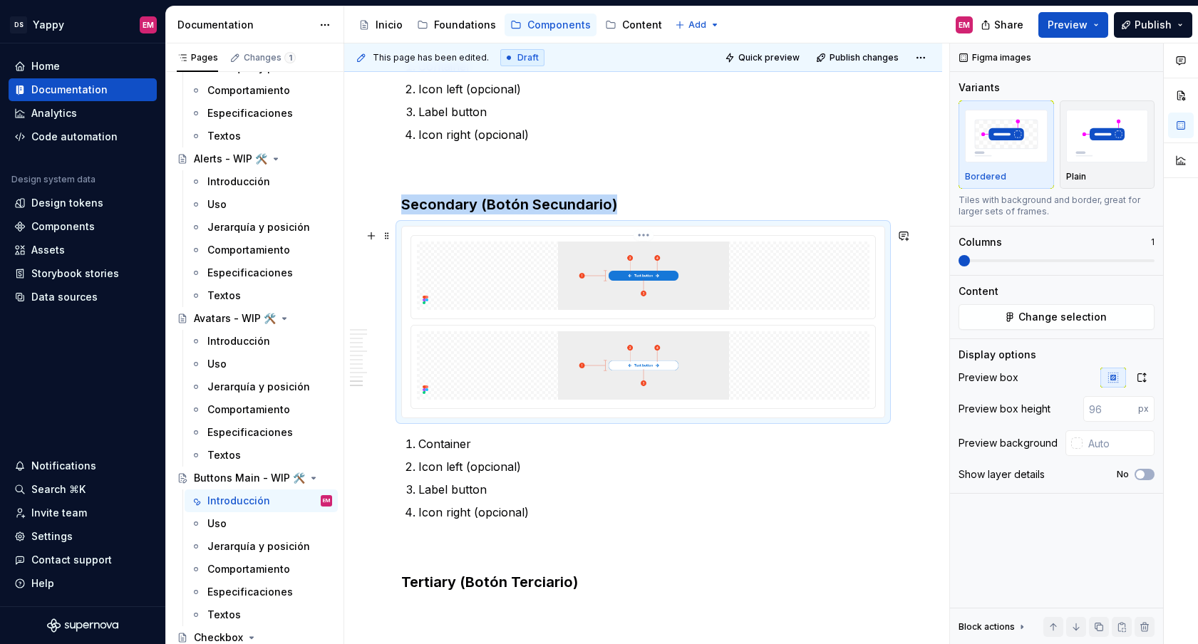
click at [448, 291] on img at bounding box center [643, 276] width 452 height 68
click at [646, 242] on html "DS Yappy EM Home Documentation Analytics Code automation Design system data Des…" at bounding box center [599, 322] width 1198 height 644
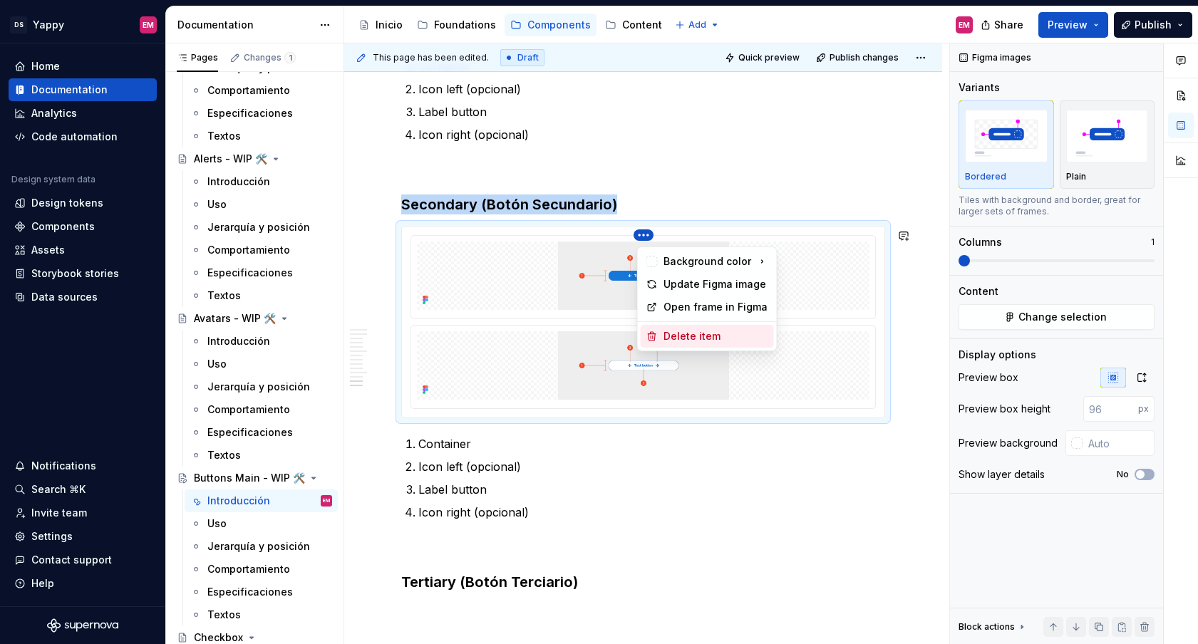
click at [662, 338] on div "Delete item" at bounding box center [707, 336] width 133 height 23
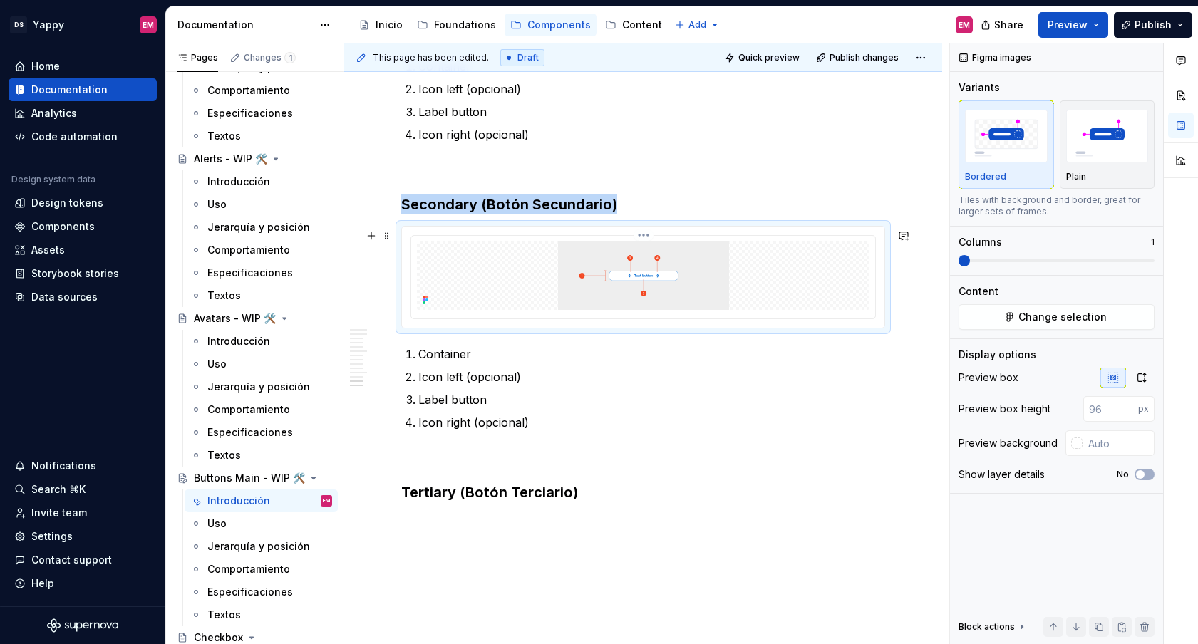
click at [524, 299] on img at bounding box center [643, 276] width 452 height 68
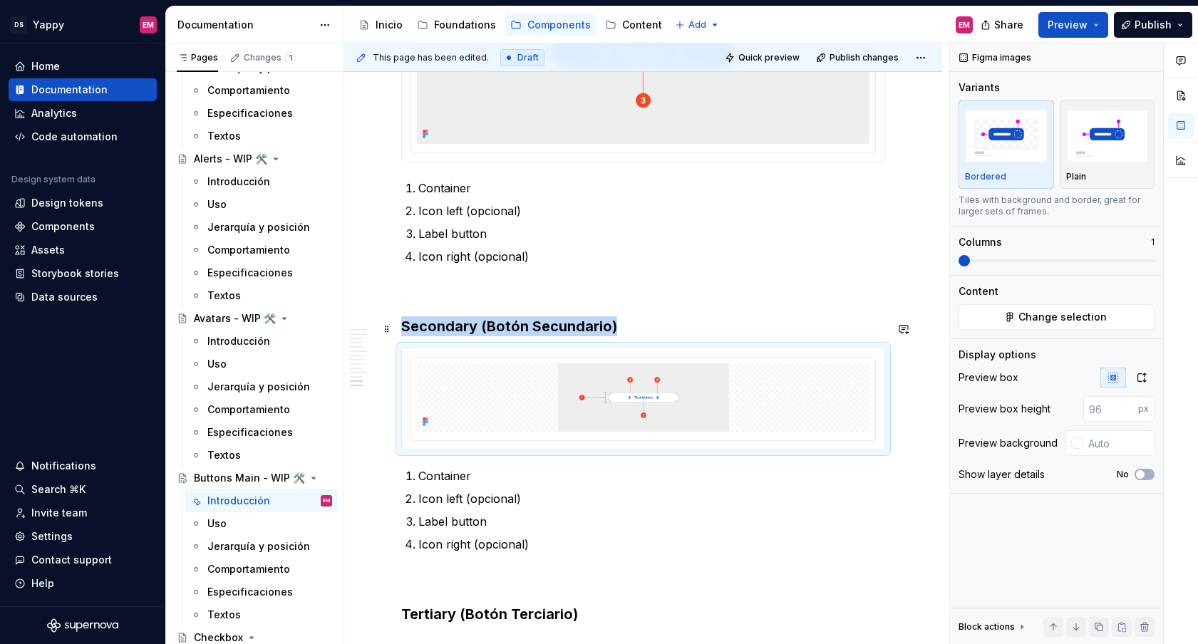
scroll to position [1199, 0]
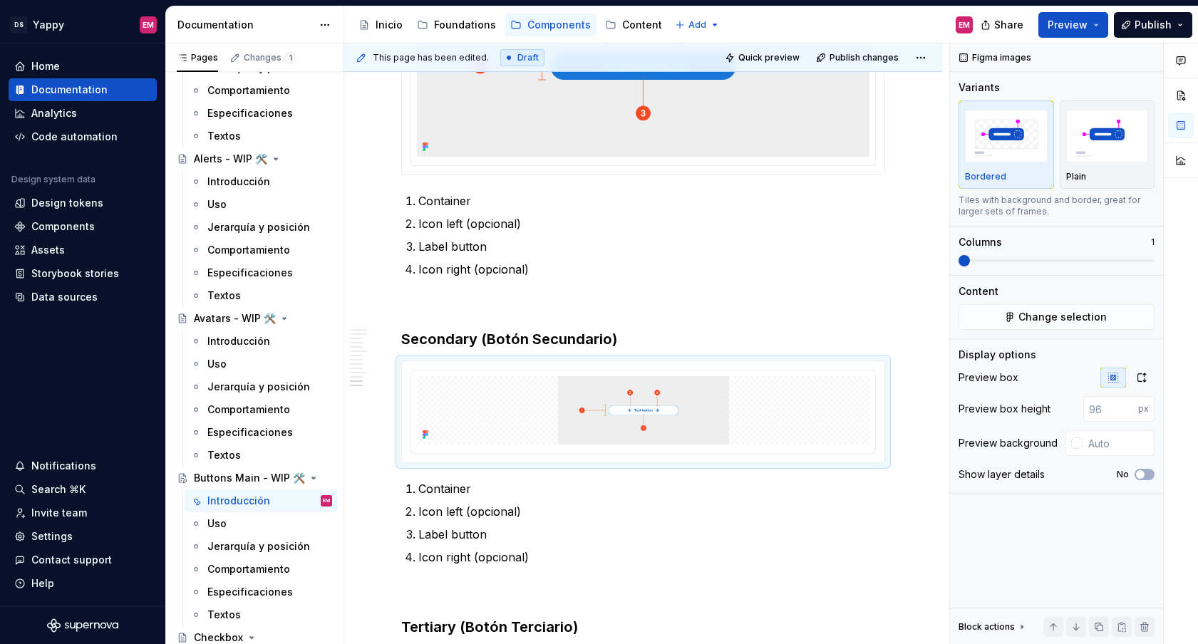
click at [574, 131] on img at bounding box center [643, 66] width 452 height 181
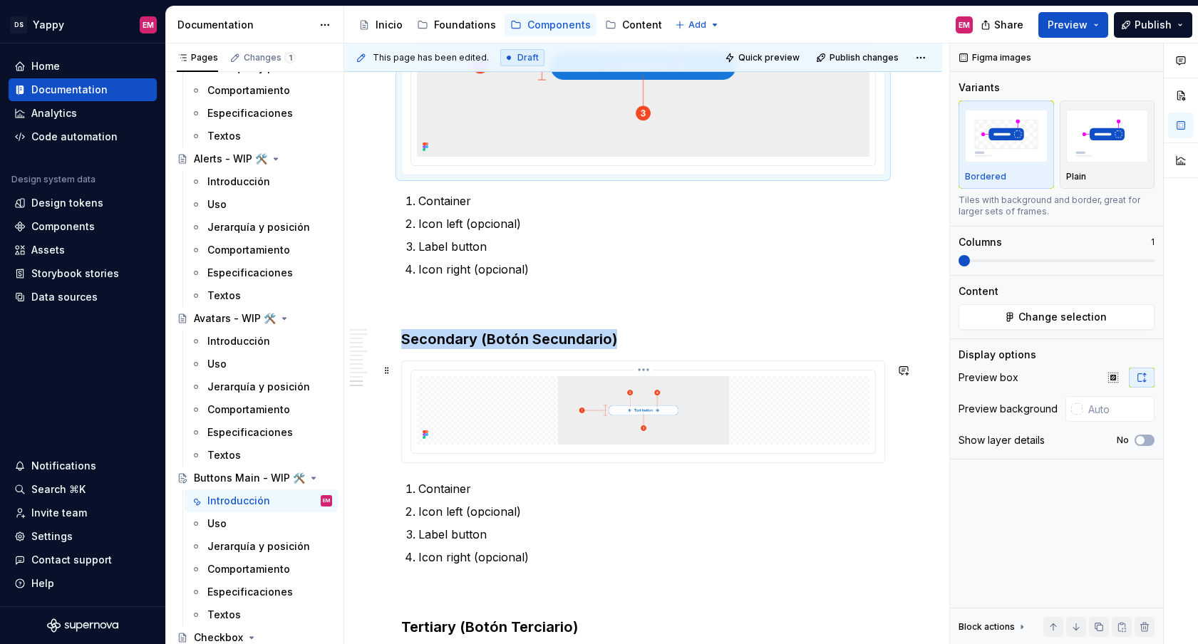
click at [542, 429] on img at bounding box center [643, 410] width 452 height 68
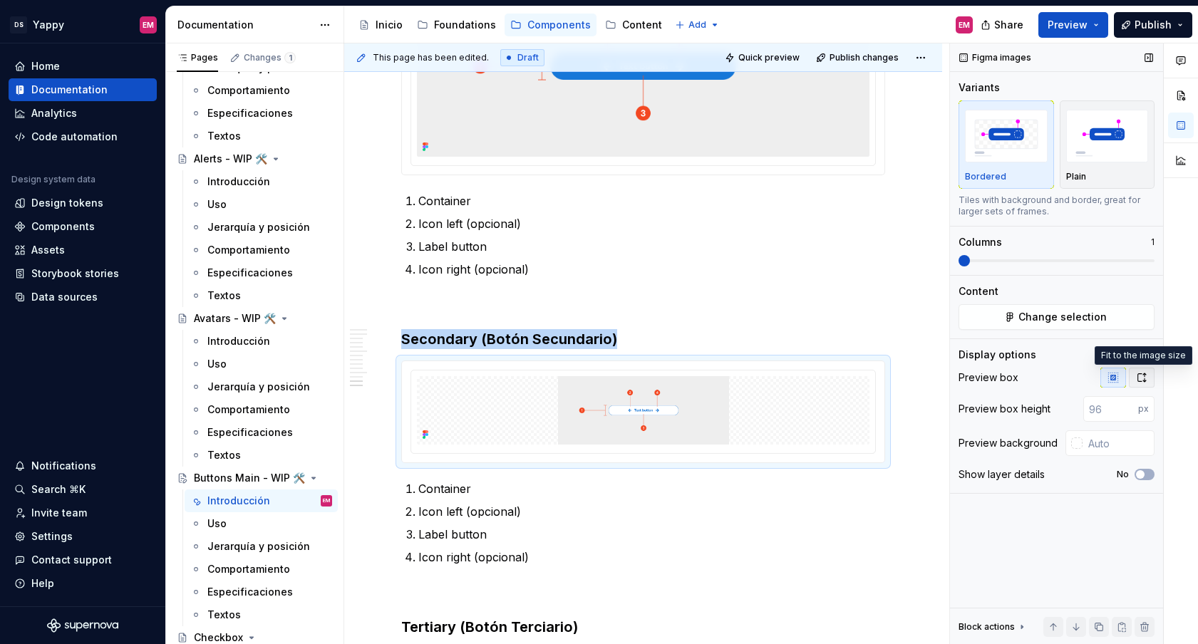
click at [1147, 372] on icon "button" at bounding box center [1141, 377] width 11 height 11
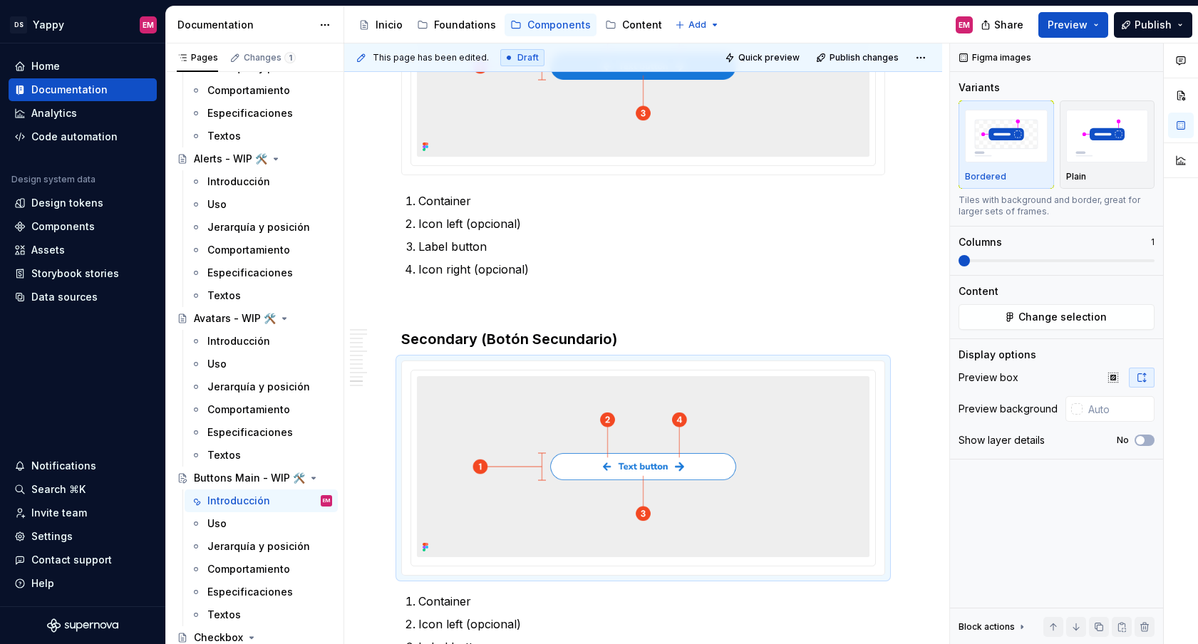
click at [751, 120] on img at bounding box center [643, 66] width 452 height 181
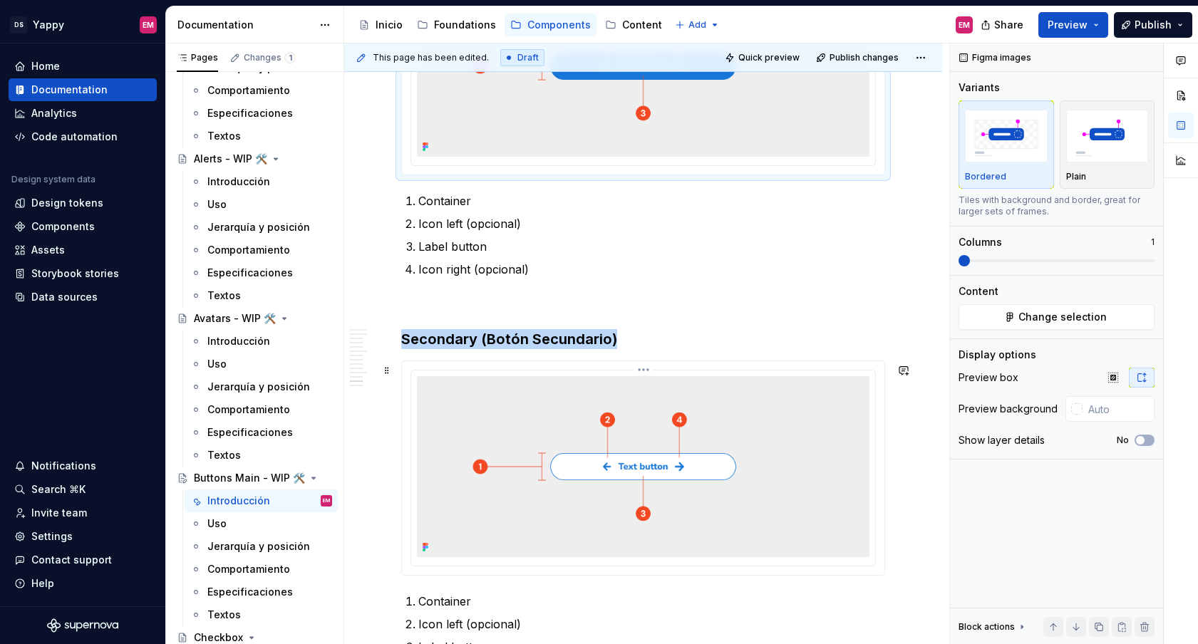
click at [750, 459] on img at bounding box center [643, 466] width 452 height 181
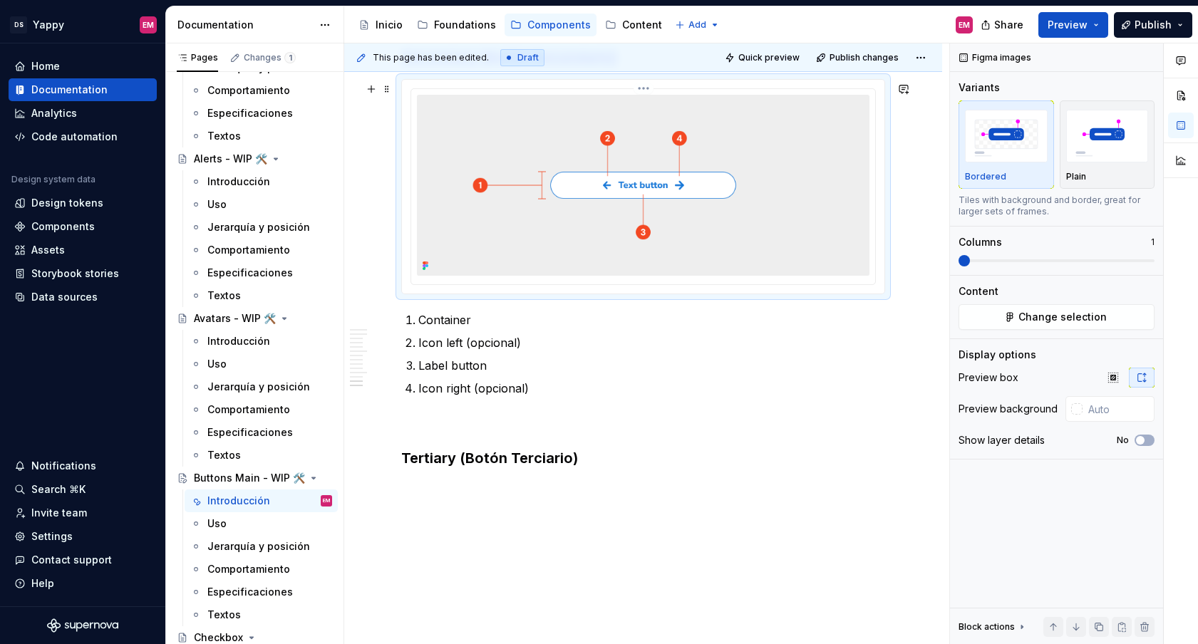
scroll to position [1424, 0]
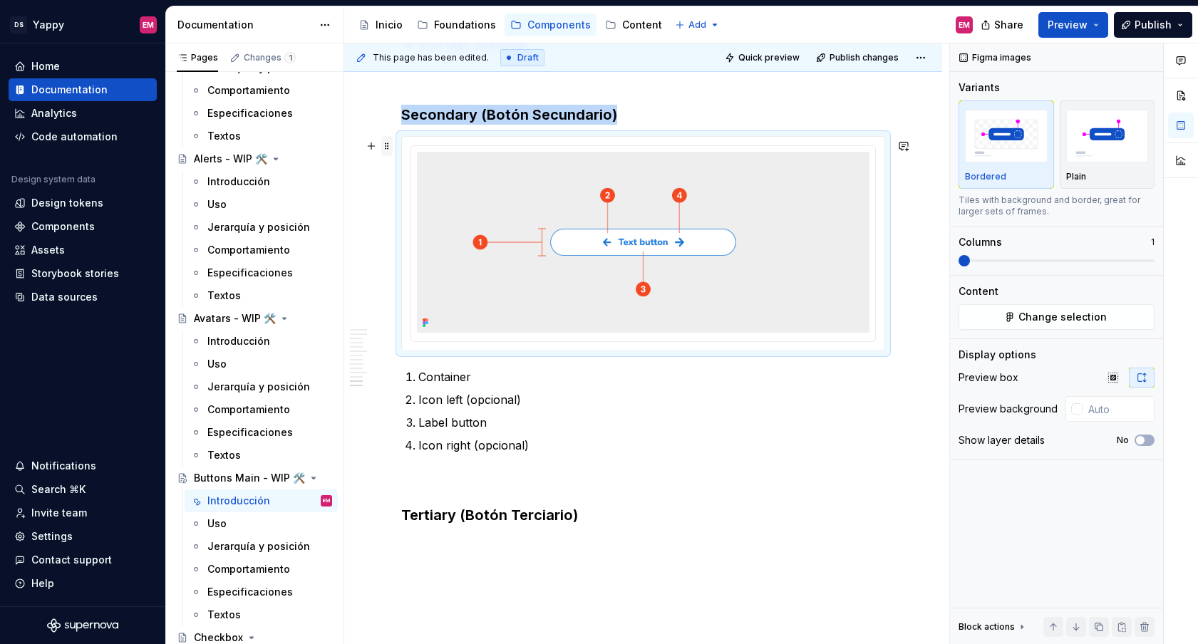
click at [385, 143] on span at bounding box center [386, 146] width 11 height 20
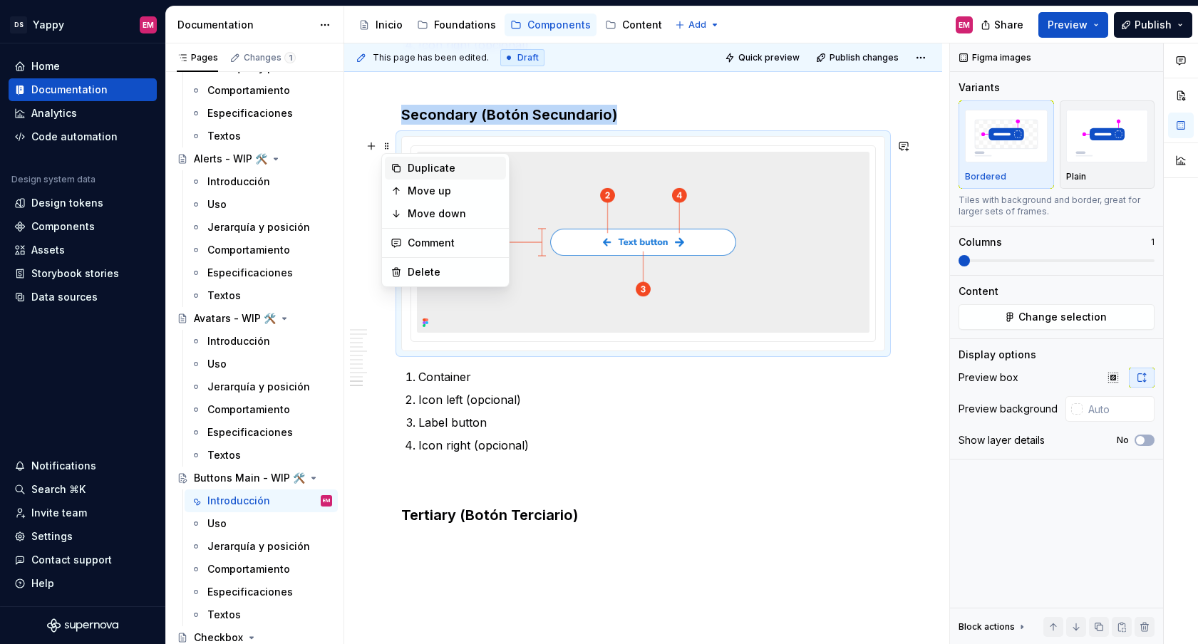
click at [409, 173] on div "Duplicate" at bounding box center [454, 168] width 93 height 14
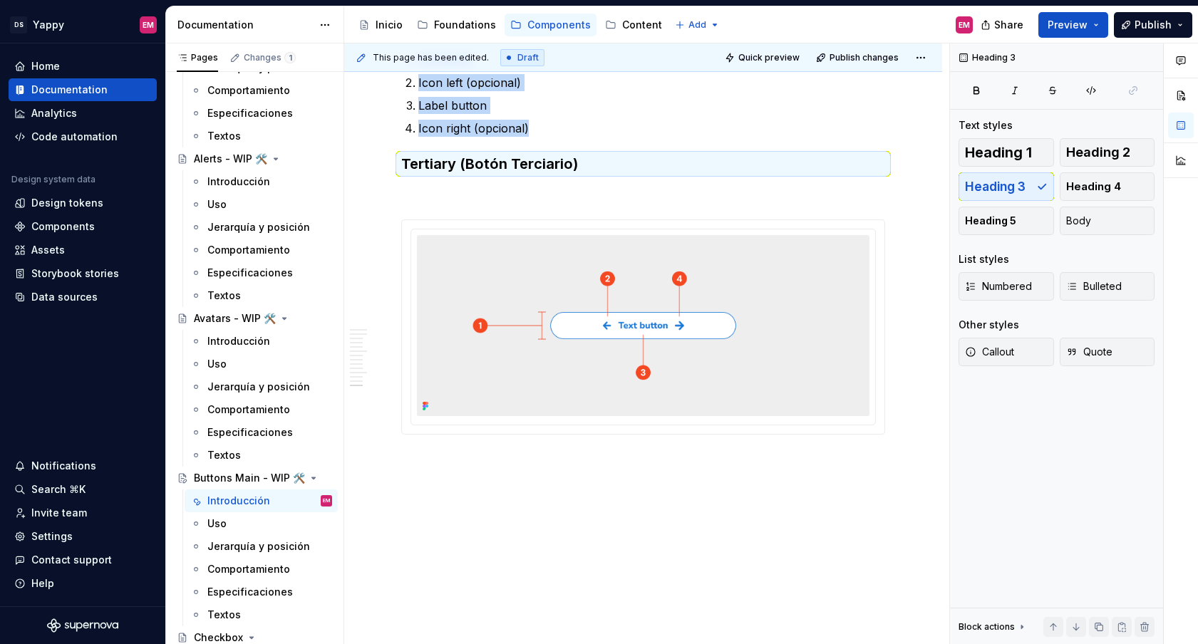
scroll to position [1749, 0]
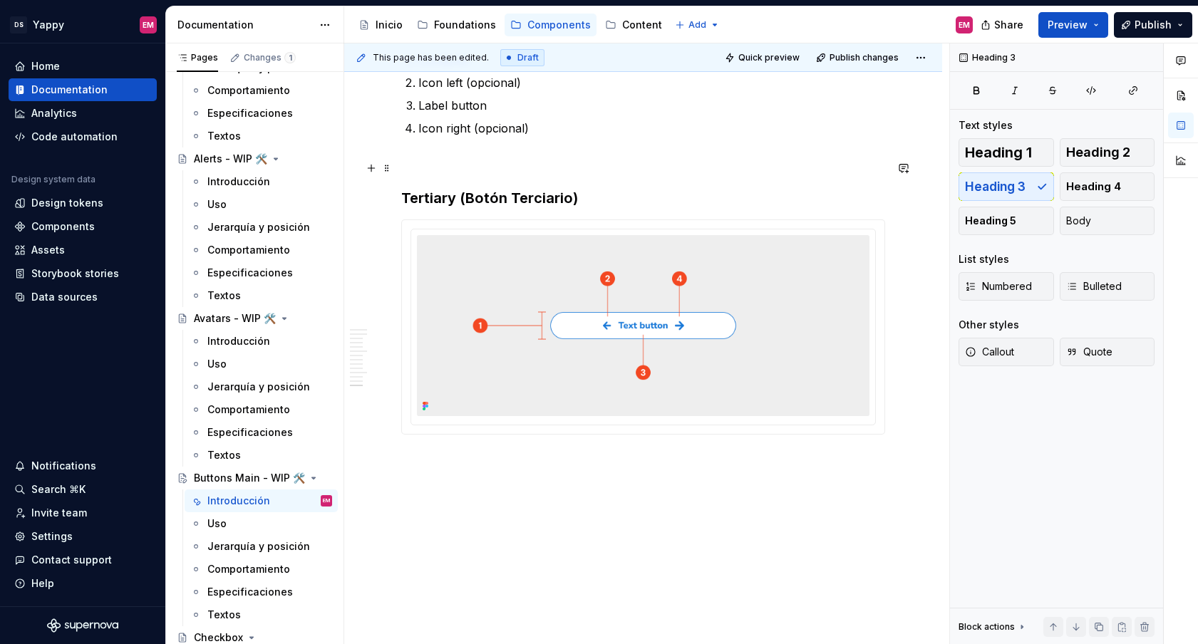
click at [457, 160] on p at bounding box center [643, 162] width 484 height 17
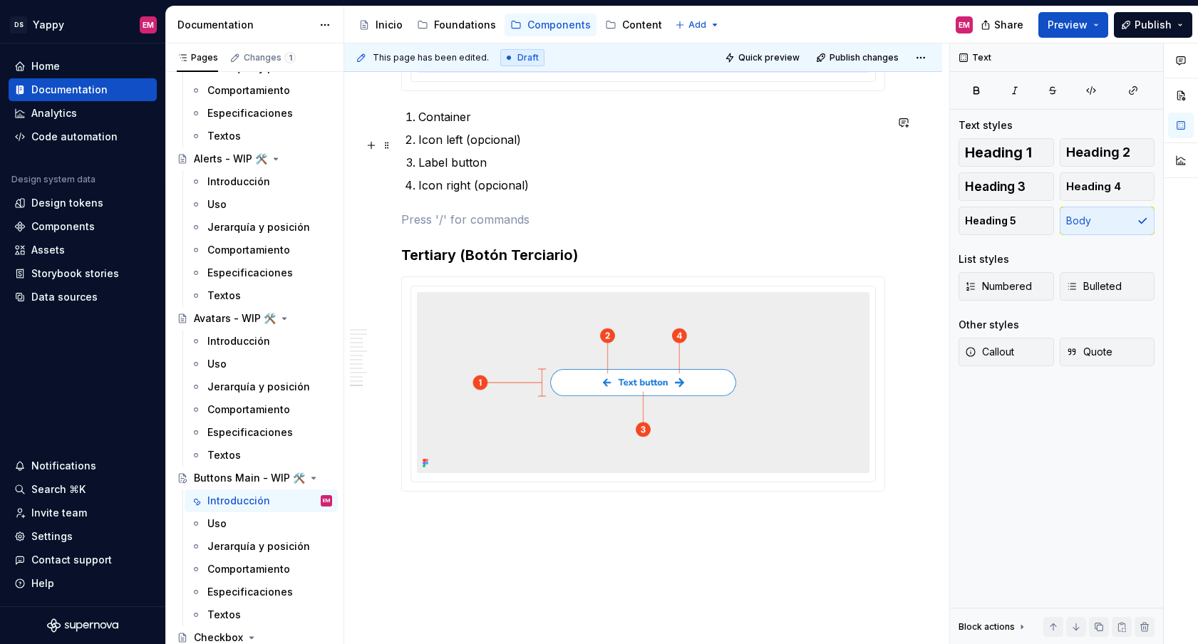
scroll to position [1678, 0]
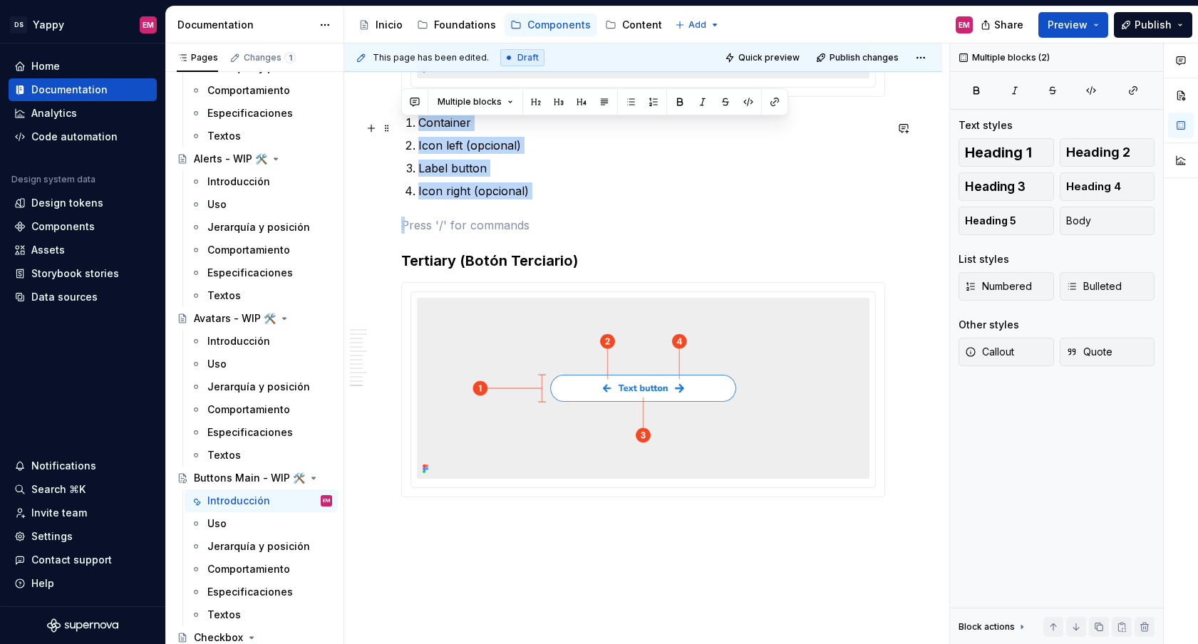
drag, startPoint x: 569, startPoint y: 210, endPoint x: 404, endPoint y: 123, distance: 186.1
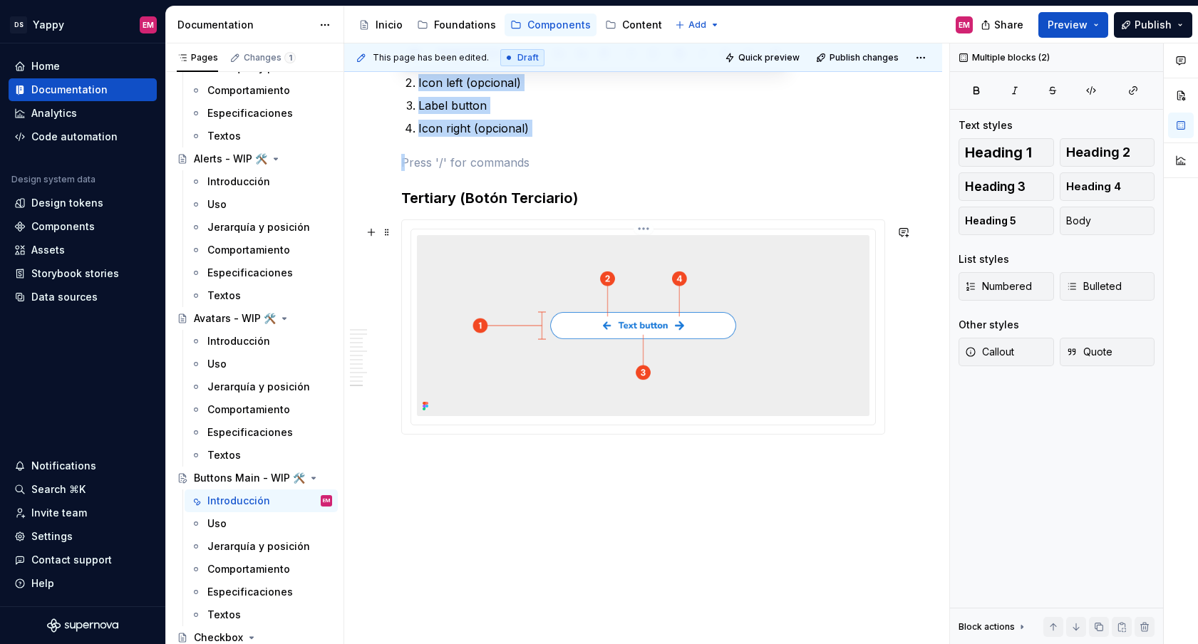
scroll to position [1749, 0]
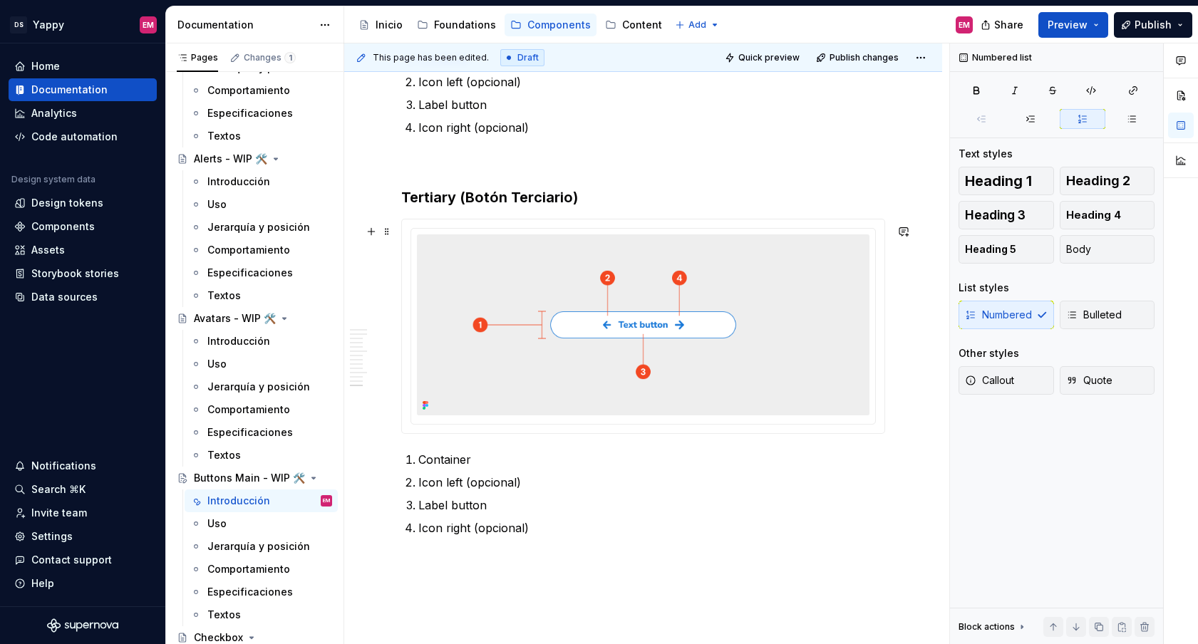
scroll to position [1718, 0]
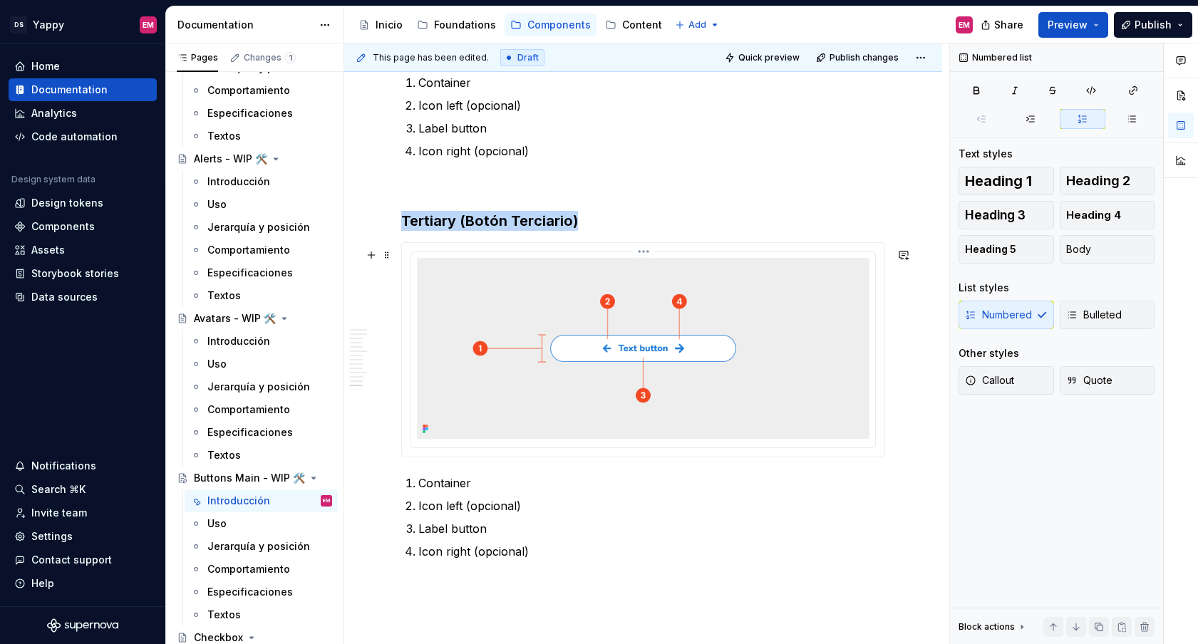
click at [612, 304] on img at bounding box center [643, 348] width 452 height 181
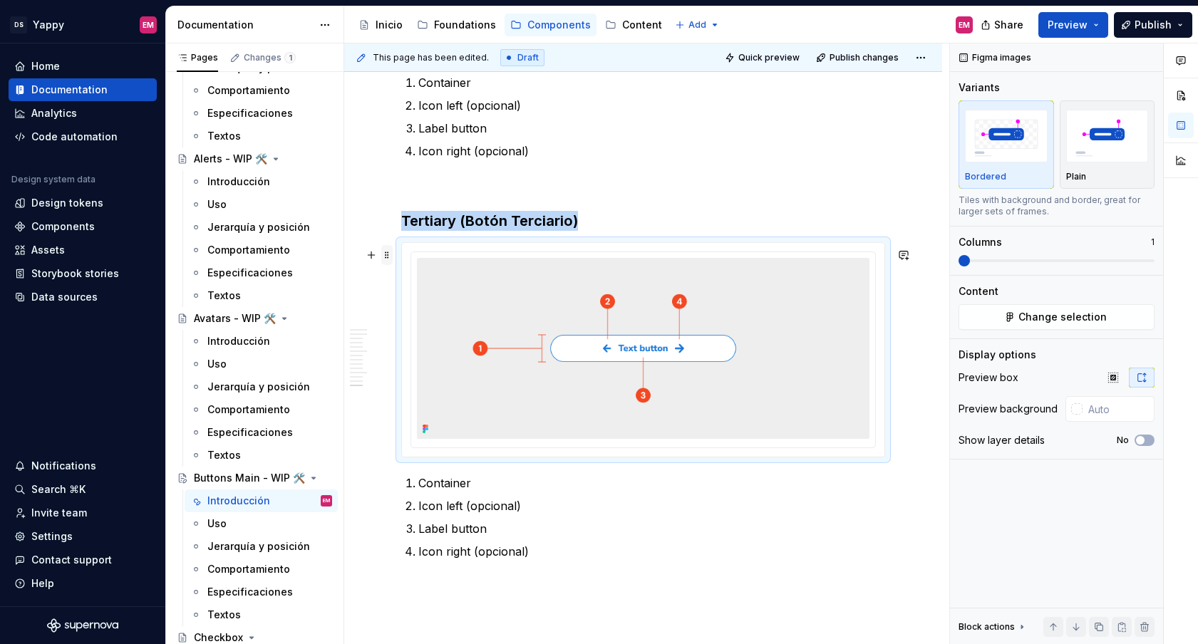
click at [389, 255] on span at bounding box center [386, 255] width 11 height 20
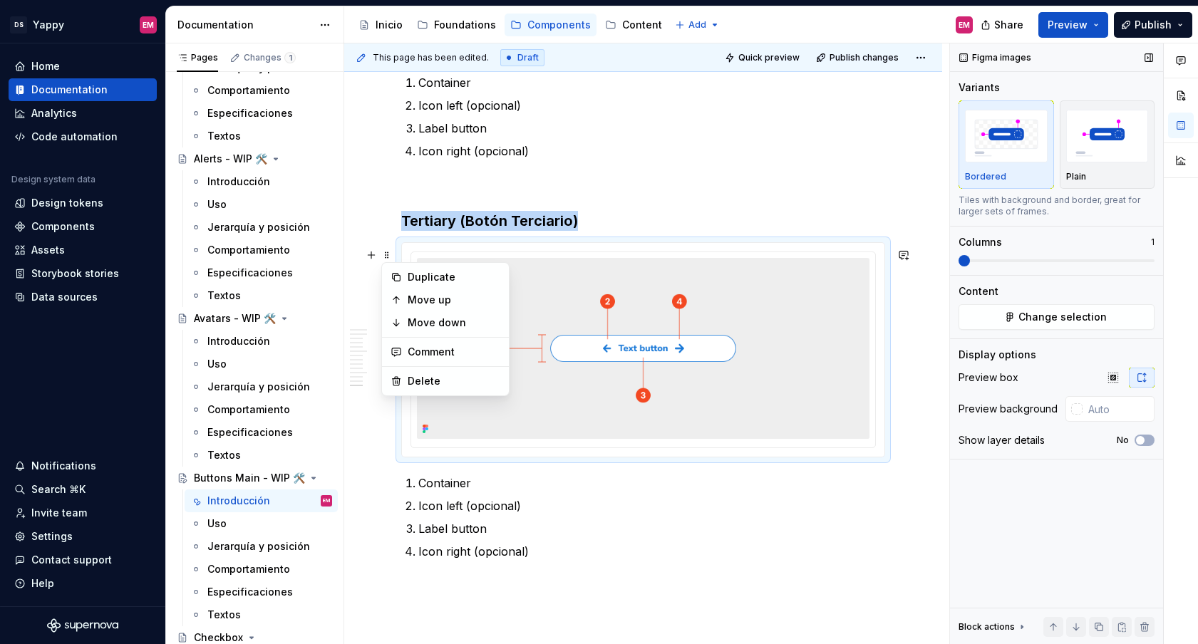
click at [1025, 333] on div "Figma images Variants Bordered Plain Tiles with background and border, great fo…" at bounding box center [1056, 343] width 213 height 601
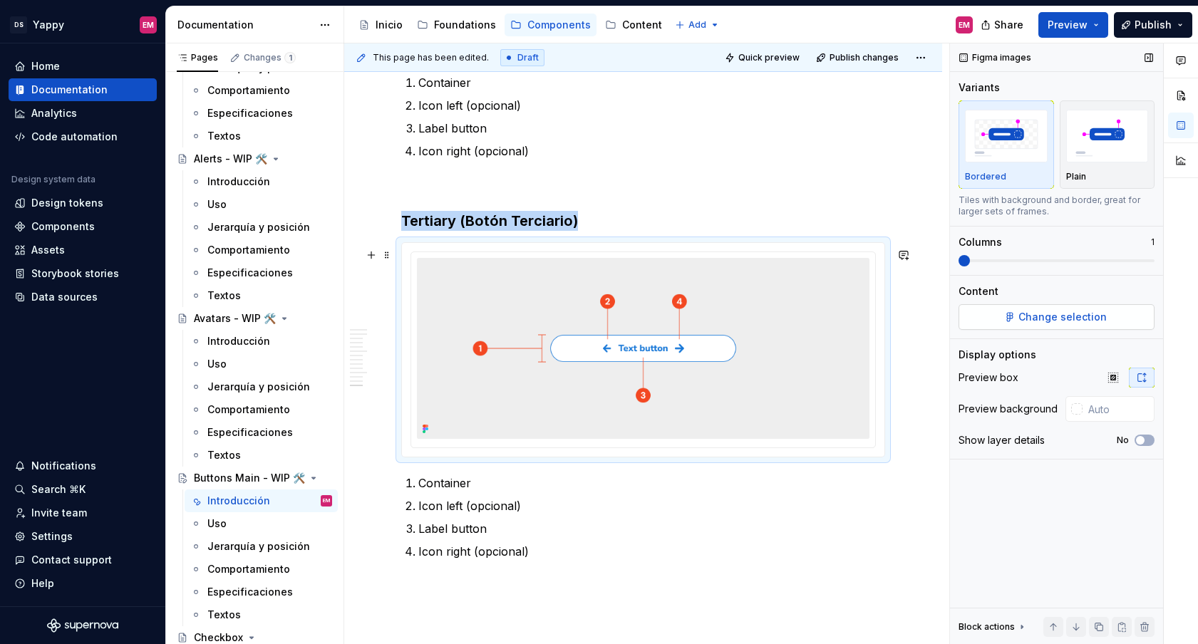
click at [1025, 325] on button "Change selection" at bounding box center [1056, 317] width 196 height 26
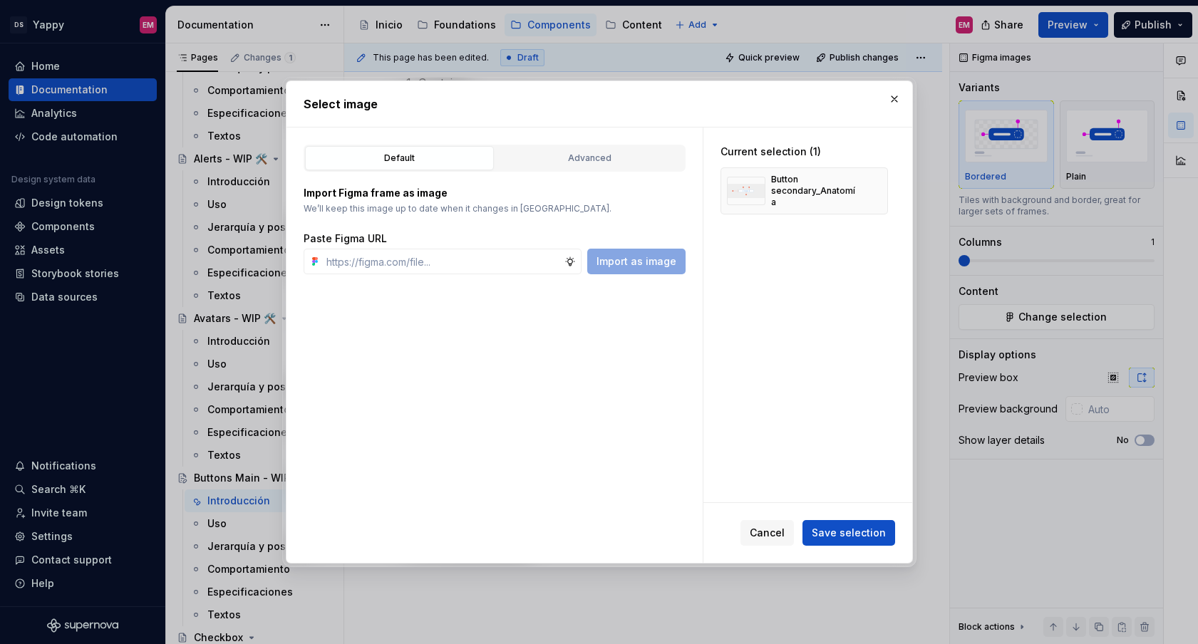
type textarea "*"
type input "[URL][DOMAIN_NAME]"
type textarea "*"
type input "[URL][DOMAIN_NAME]"
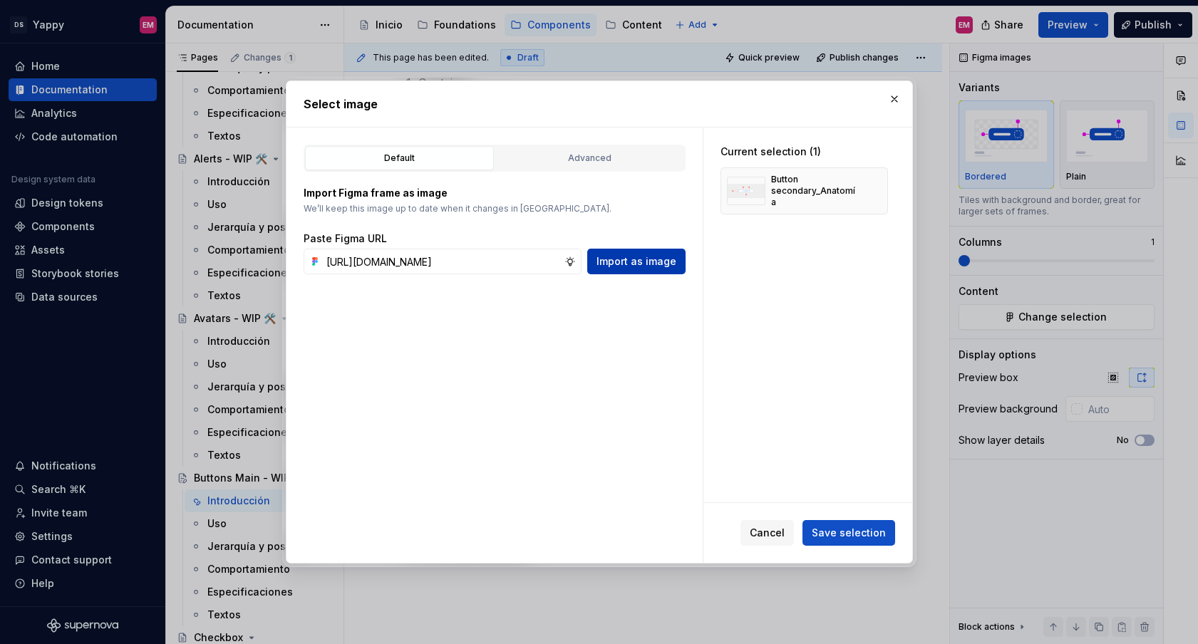
click at [668, 274] on button "Import as image" at bounding box center [636, 262] width 98 height 26
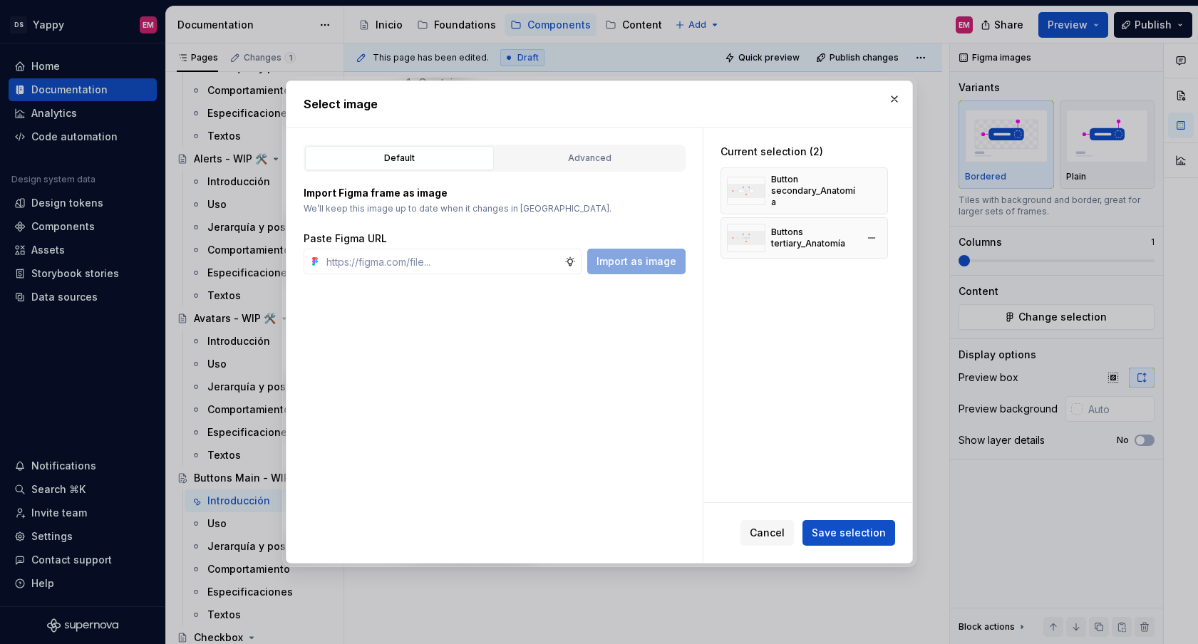
click at [841, 237] on div "Buttons tertiary_Anatomía" at bounding box center [813, 238] width 85 height 23
click at [864, 532] on span "Save selection" at bounding box center [849, 533] width 74 height 14
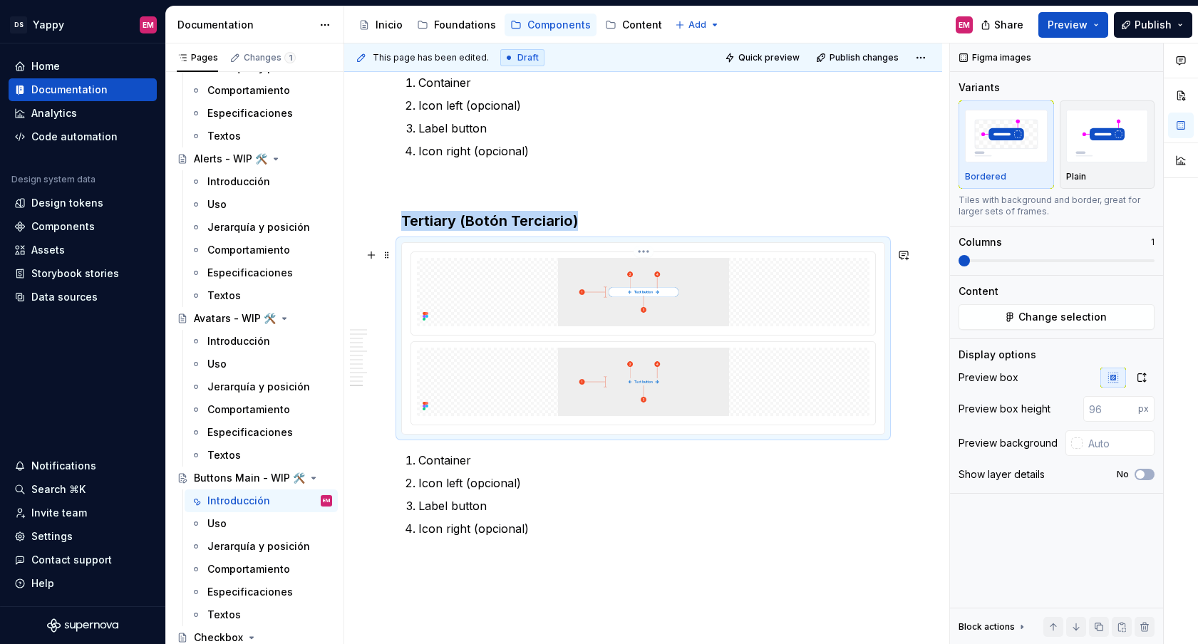
click at [679, 304] on img at bounding box center [643, 292] width 452 height 68
click at [650, 256] on div at bounding box center [643, 338] width 482 height 191
click at [632, 282] on img at bounding box center [643, 292] width 452 height 68
click at [388, 257] on span at bounding box center [386, 255] width 11 height 20
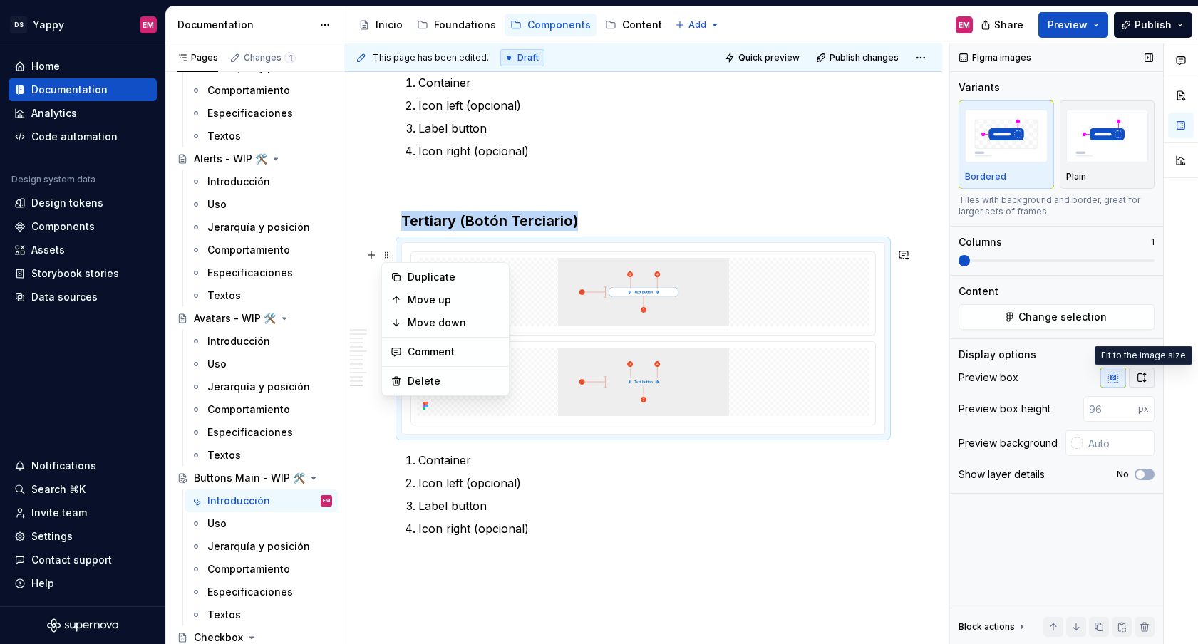
click at [1152, 381] on button "button" at bounding box center [1142, 378] width 26 height 20
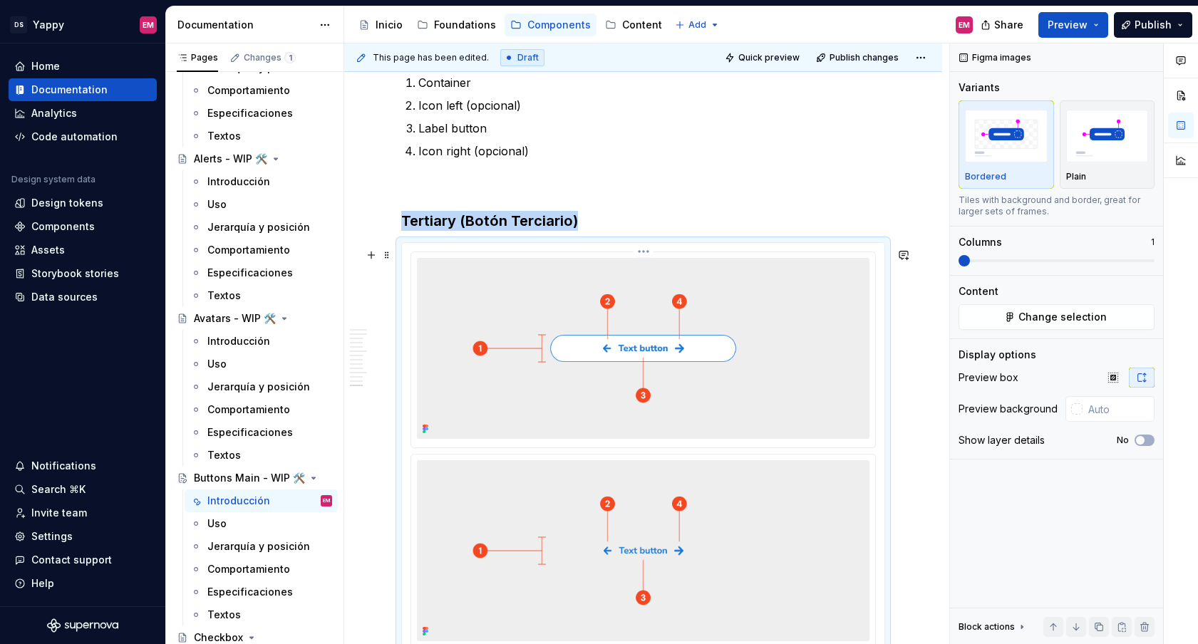
click at [660, 319] on img at bounding box center [643, 348] width 452 height 181
click at [647, 255] on html "DS Yappy EM Home Documentation Analytics Code automation Design system data Des…" at bounding box center [599, 322] width 1198 height 644
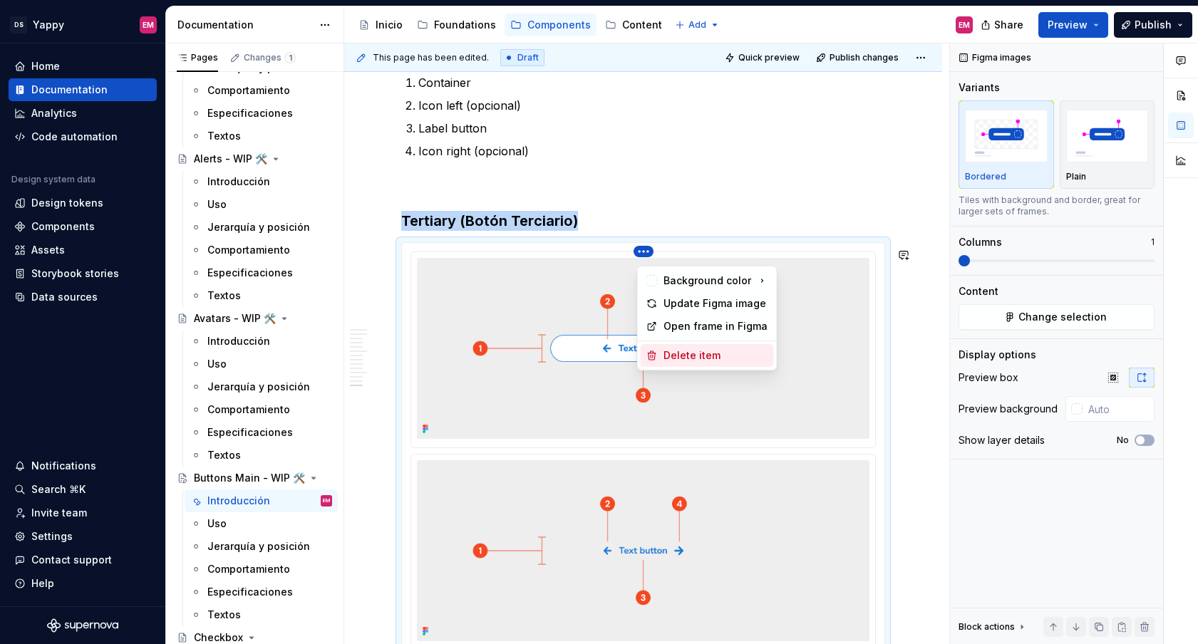
click at [674, 347] on div "Delete item" at bounding box center [707, 355] width 133 height 23
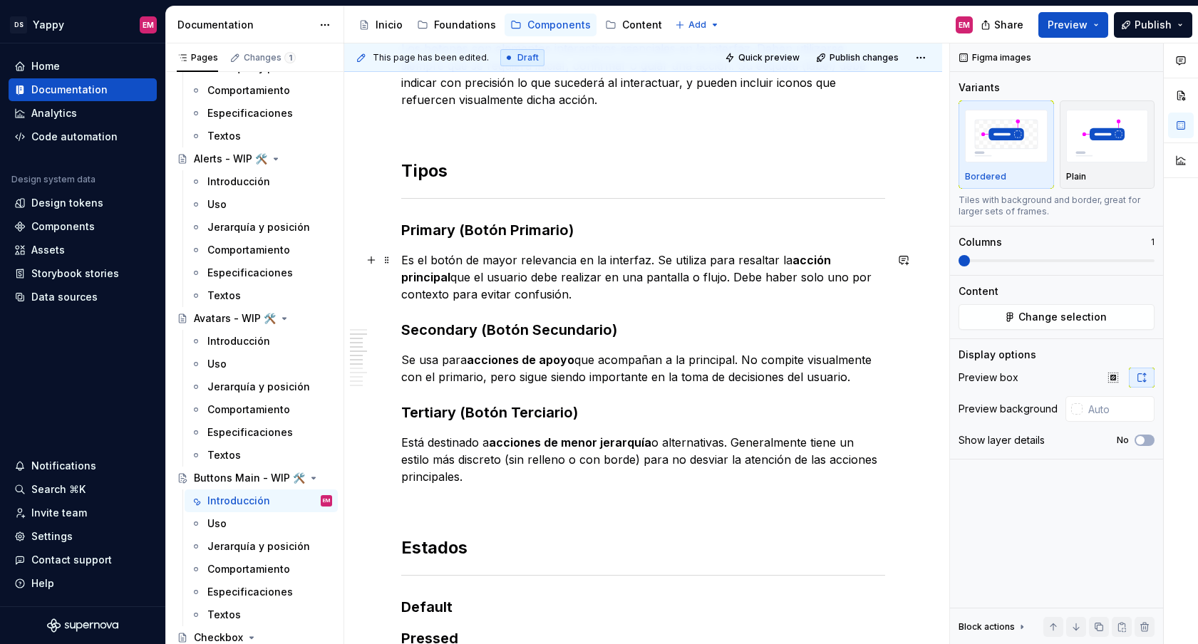
scroll to position [410, 0]
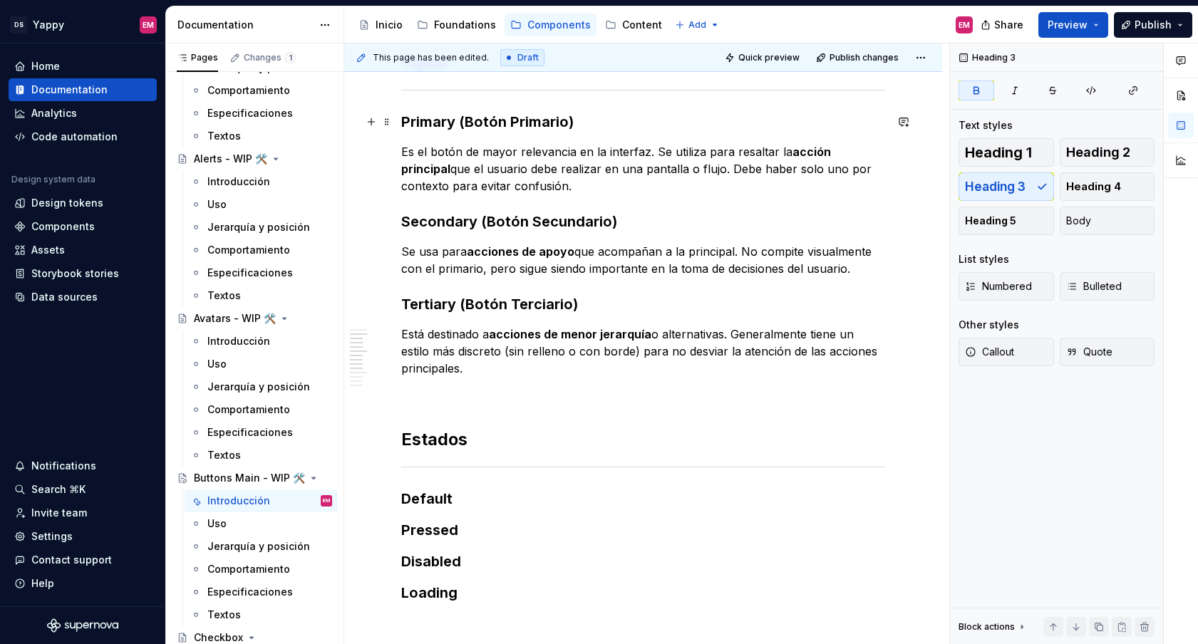
click at [480, 123] on strong "Primary (Botón Primario)" at bounding box center [487, 121] width 172 height 17
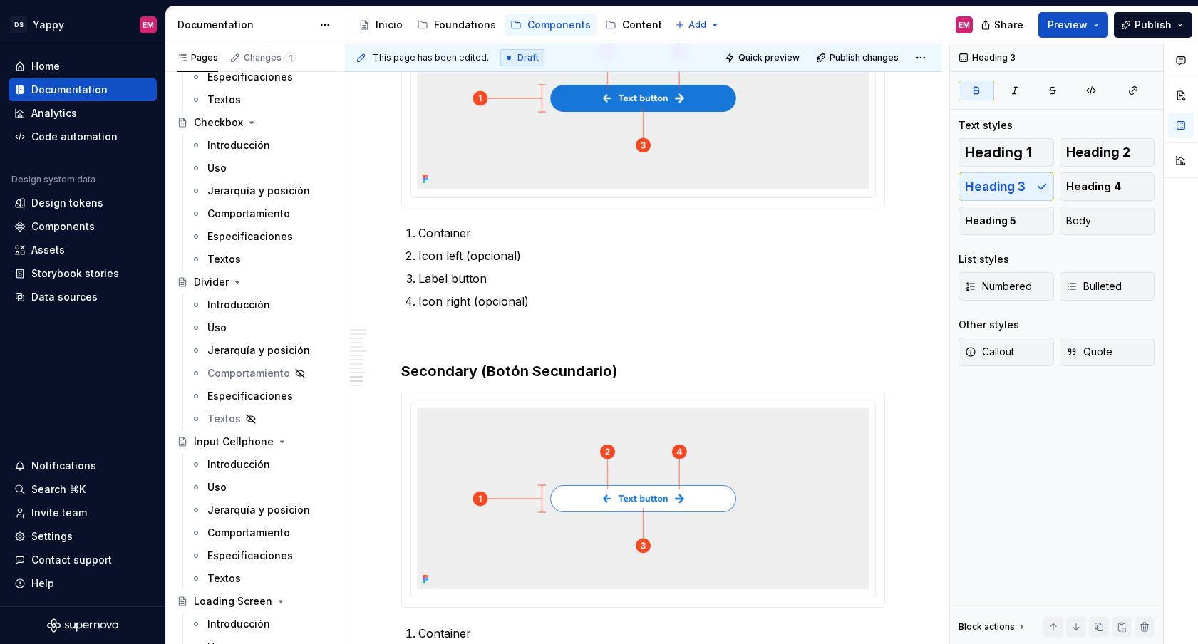
scroll to position [1181, 0]
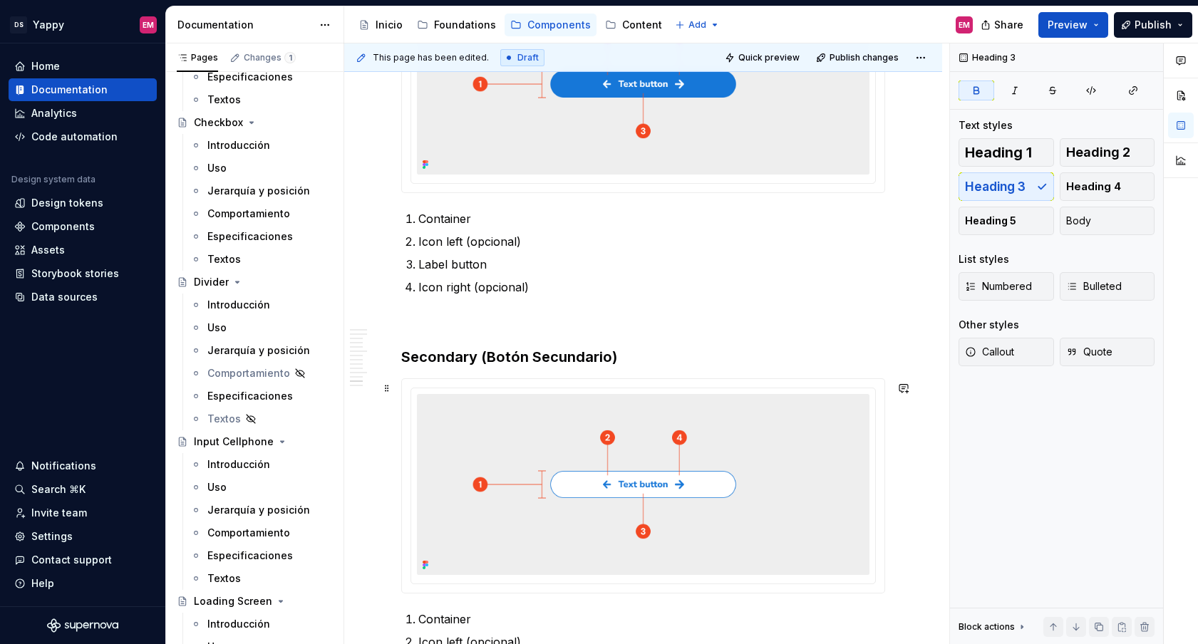
click at [477, 358] on strong "Secondary (Botón Secundario)" at bounding box center [509, 356] width 216 height 17
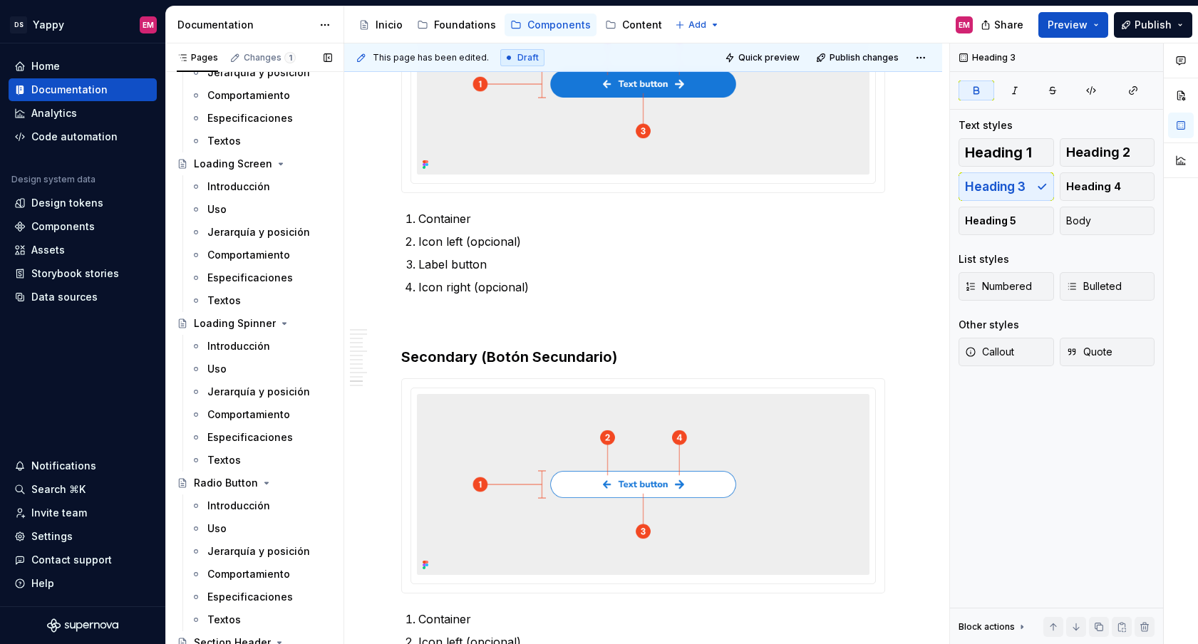
scroll to position [1128, 0]
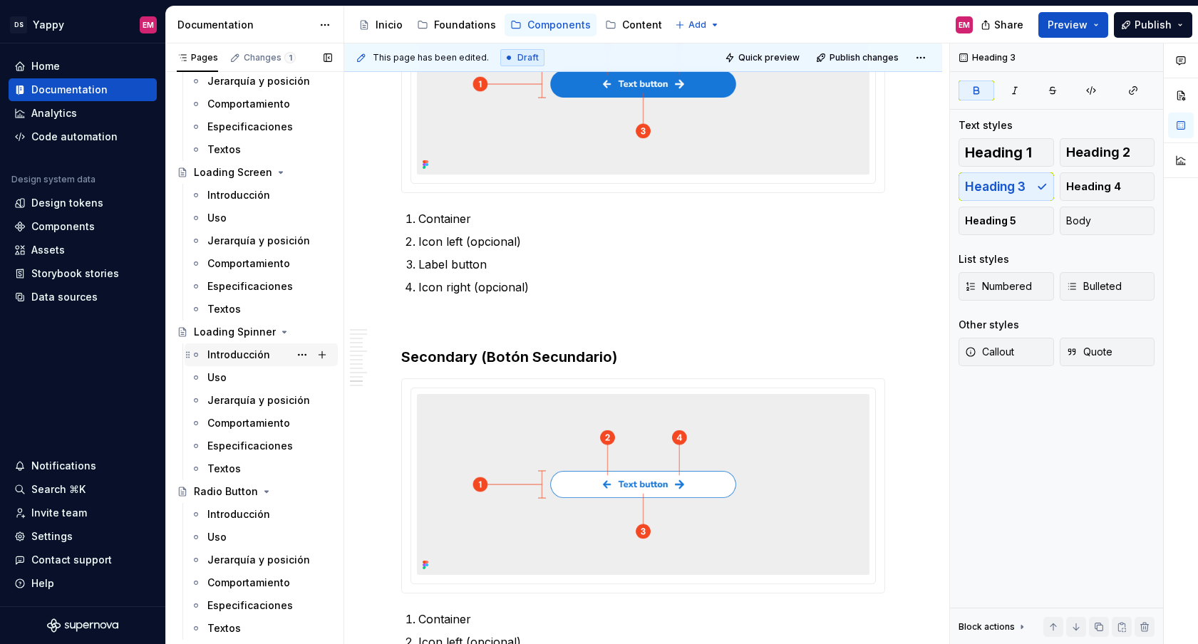
click at [251, 346] on div "Introducción" at bounding box center [269, 355] width 125 height 20
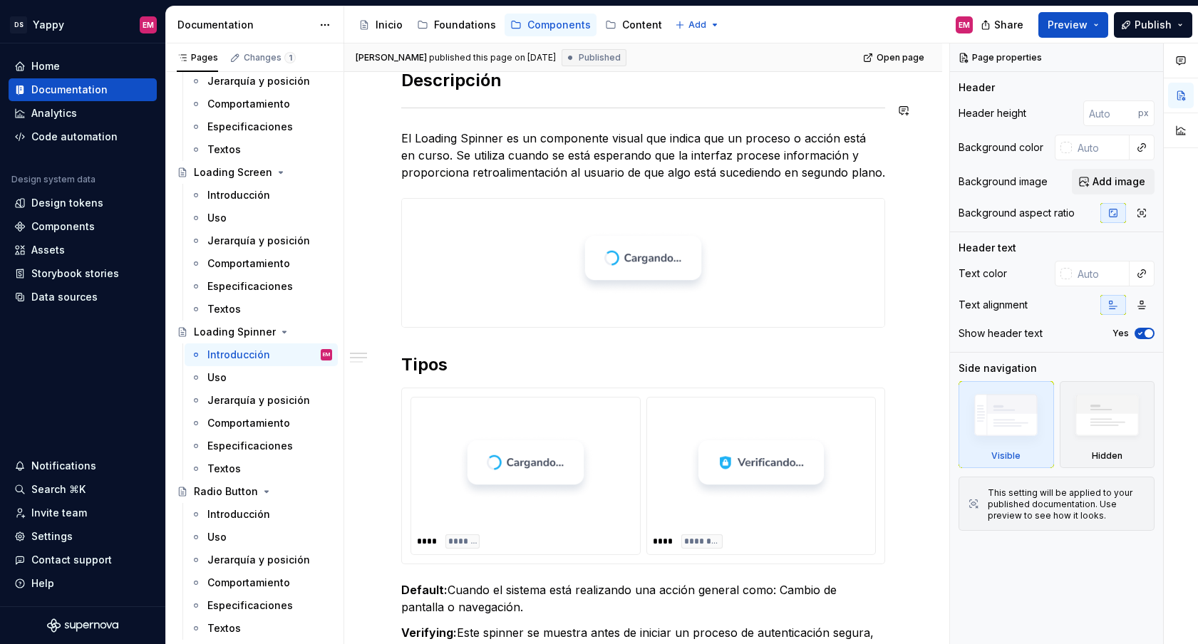
scroll to position [192, 0]
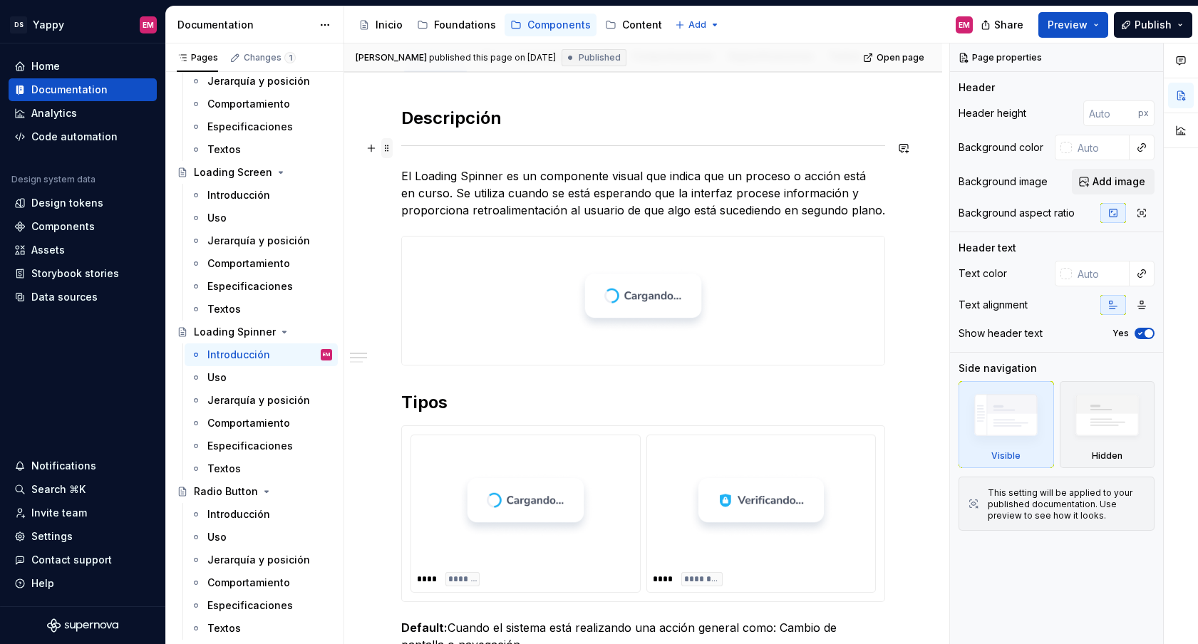
click at [388, 149] on span at bounding box center [386, 148] width 11 height 20
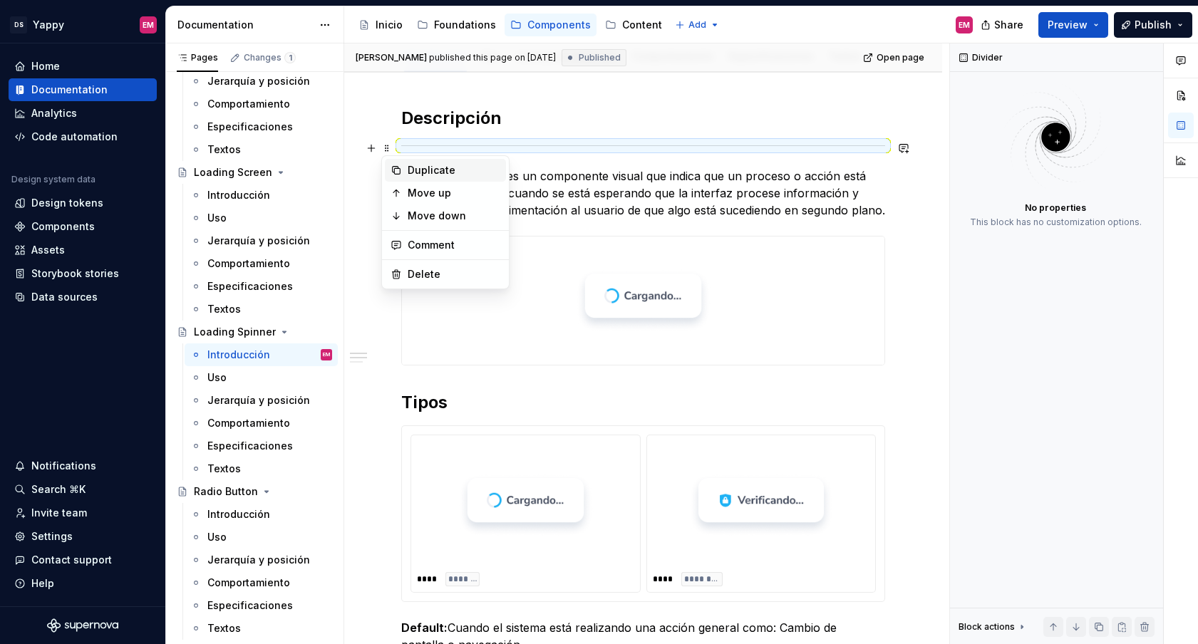
click at [411, 165] on div "Duplicate" at bounding box center [454, 170] width 93 height 14
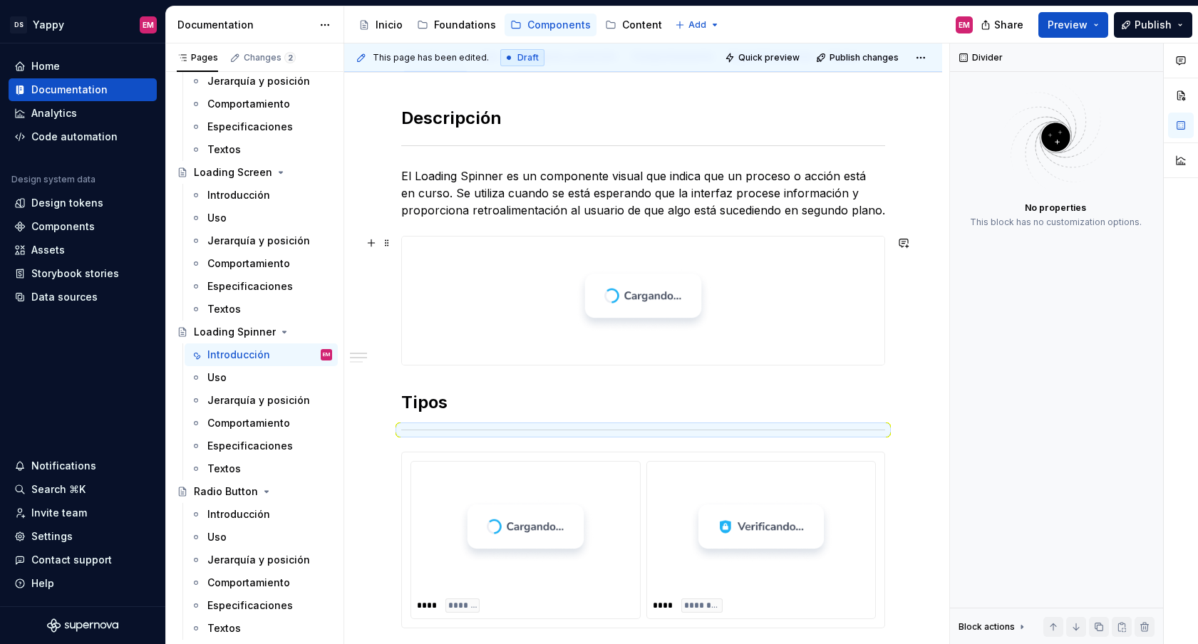
click at [423, 366] on div at bounding box center [643, 301] width 484 height 130
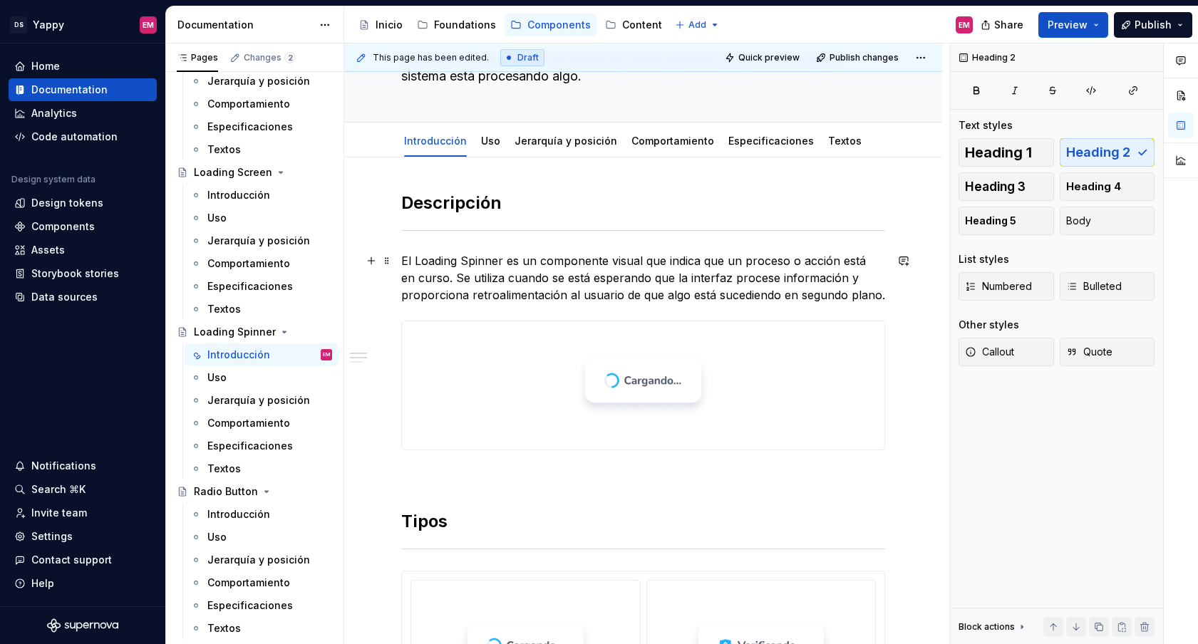
scroll to position [45, 0]
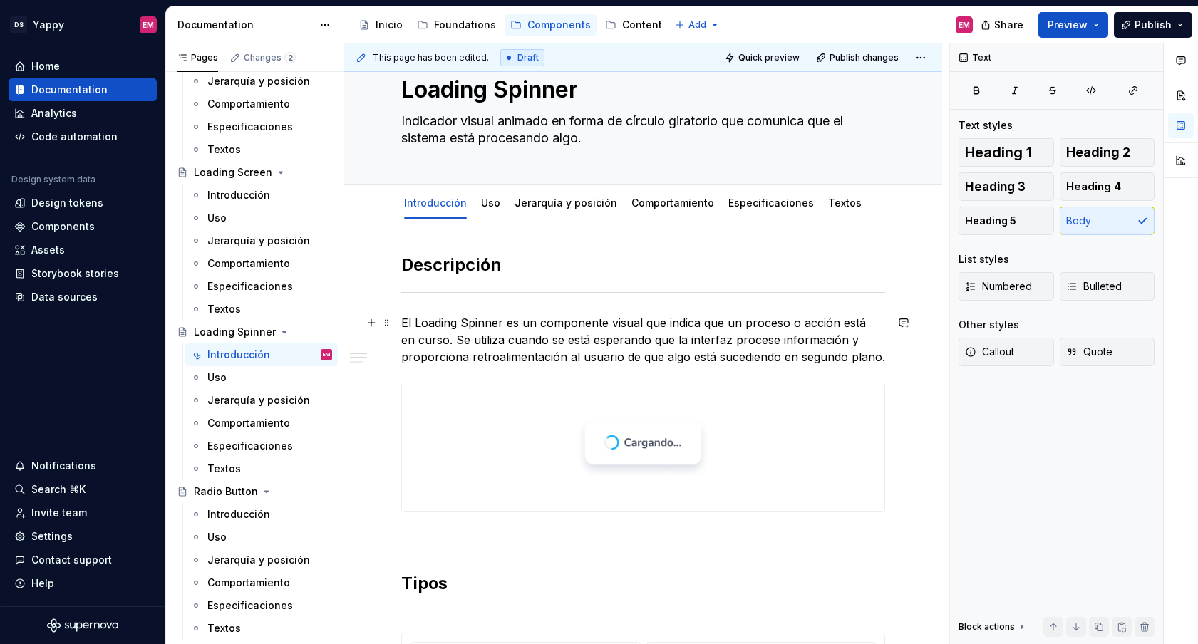
click at [453, 340] on p "El Loading Spinner es un componente visual que indica que un proceso o acción e…" at bounding box center [643, 339] width 484 height 51
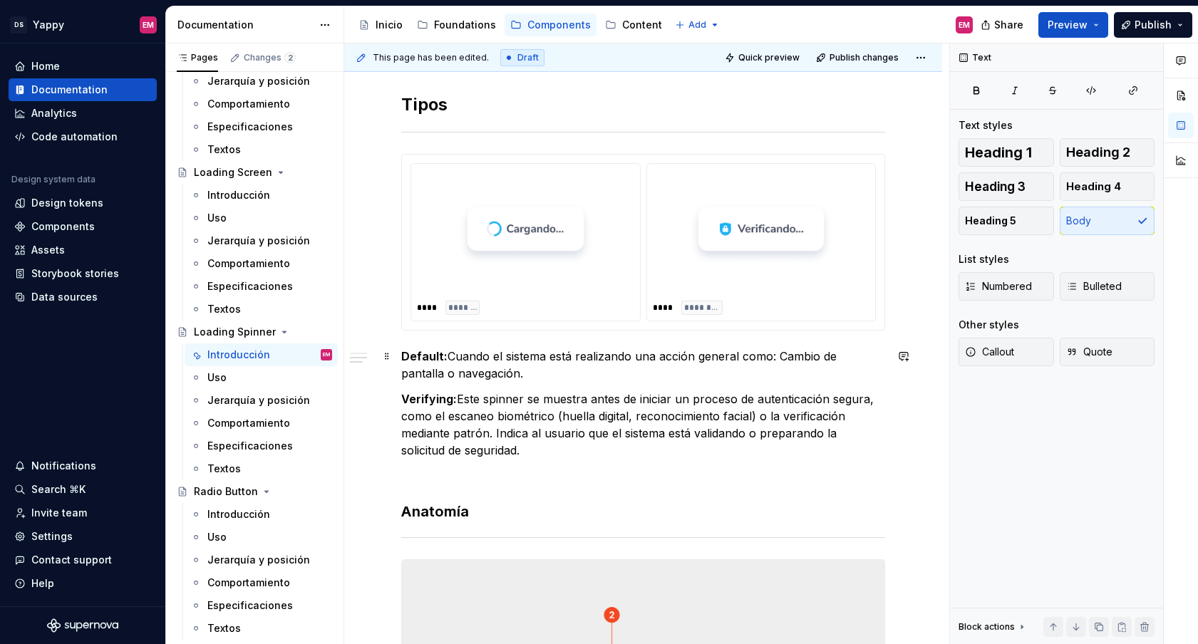
click at [452, 360] on p "Default: Cuando el sistema está realizando una acción general como: Cambio de p…" at bounding box center [643, 365] width 484 height 34
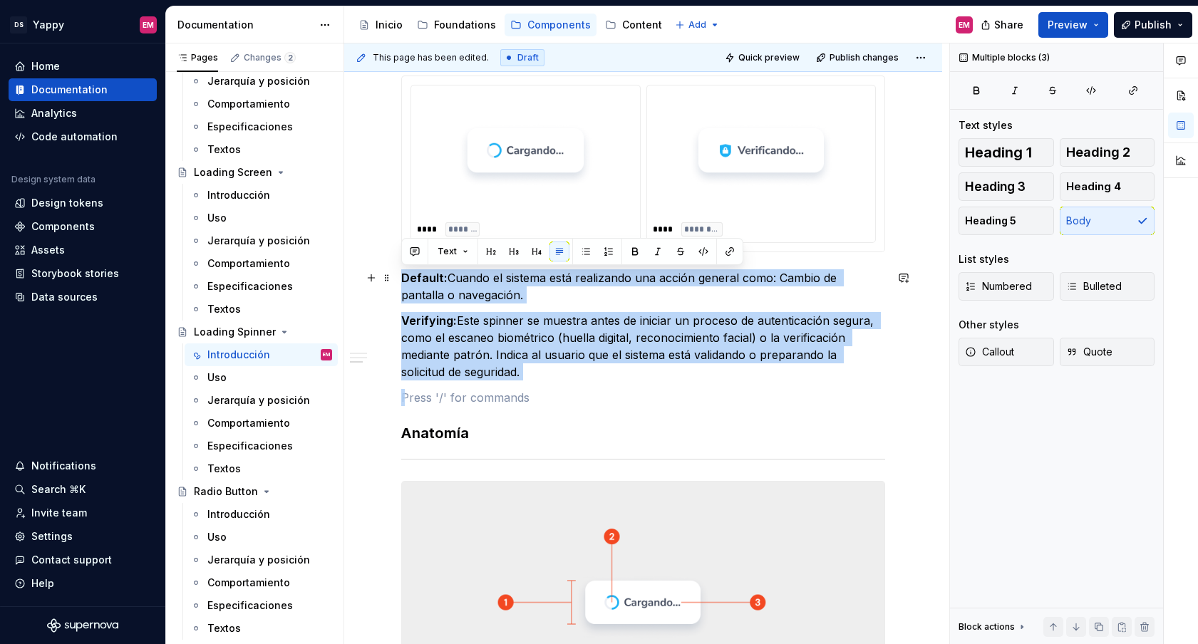
drag, startPoint x: 487, startPoint y: 381, endPoint x: 402, endPoint y: 285, distance: 128.2
click at [402, 285] on div "**********" at bounding box center [643, 342] width 484 height 1293
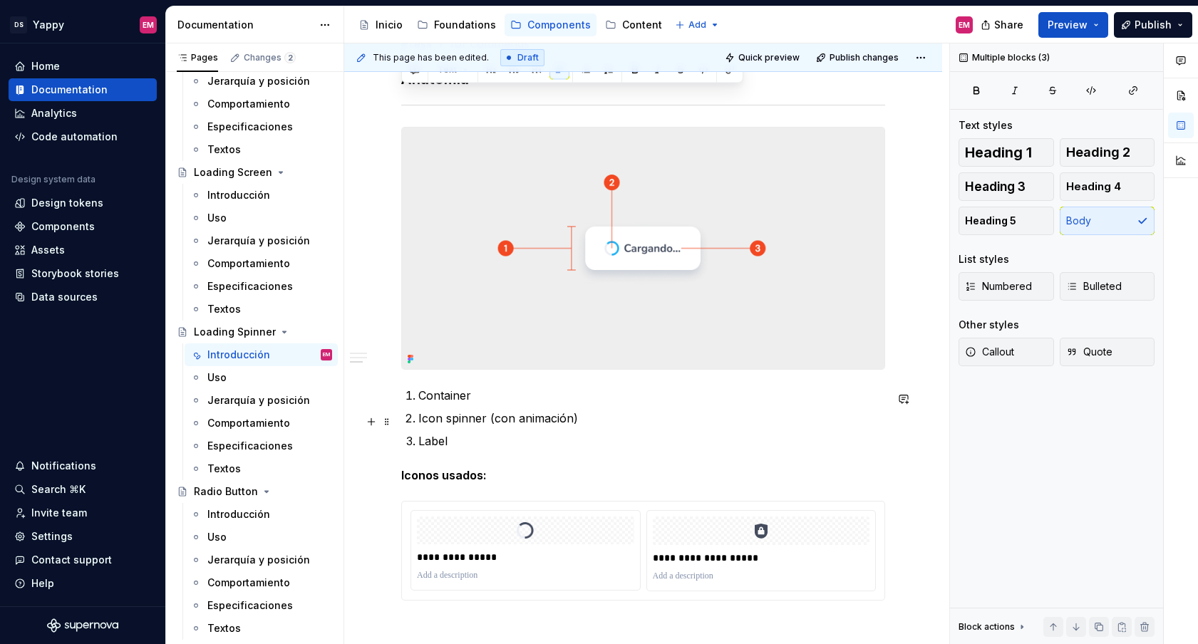
scroll to position [1044, 0]
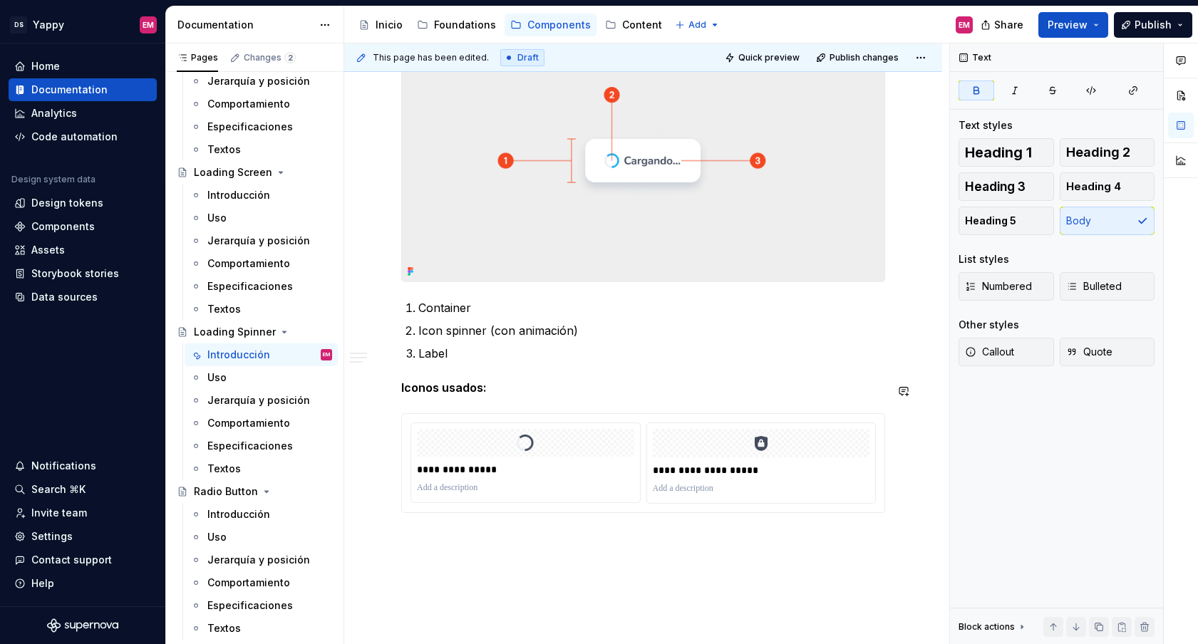
click at [238, 197] on div "Introducción" at bounding box center [238, 195] width 63 height 14
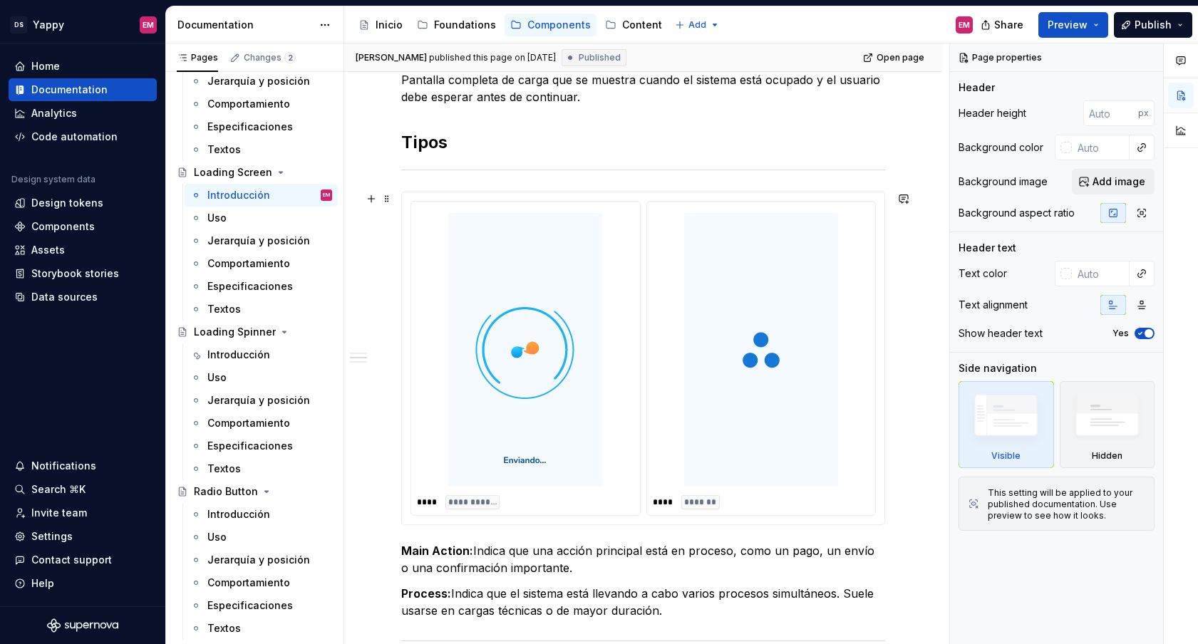
scroll to position [281, 0]
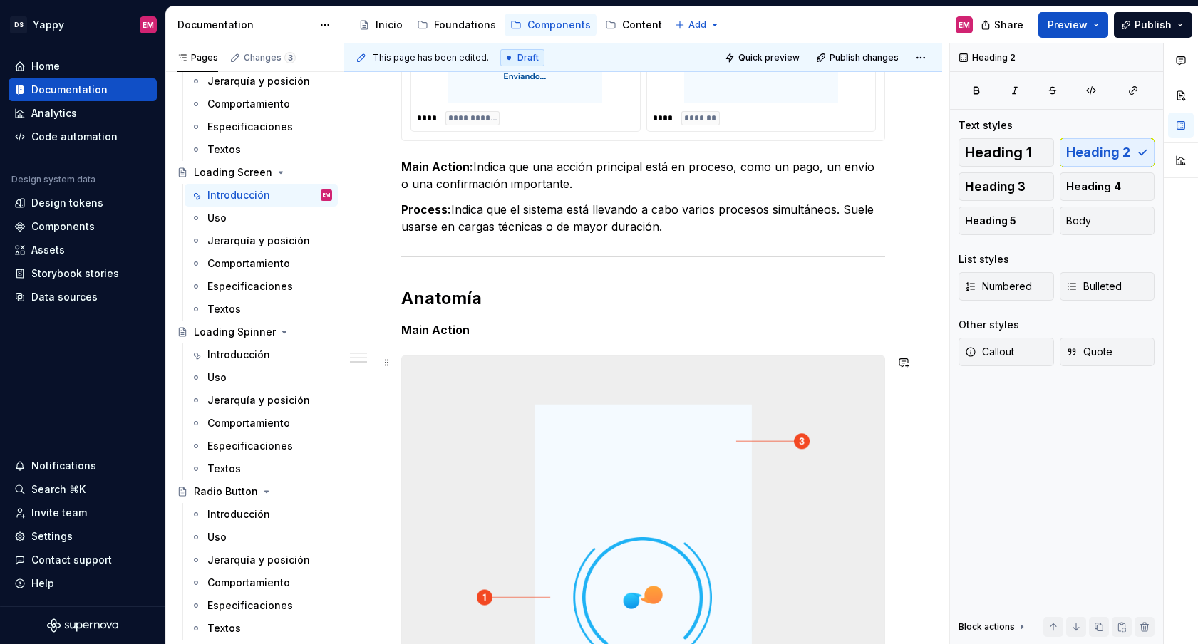
scroll to position [720, 0]
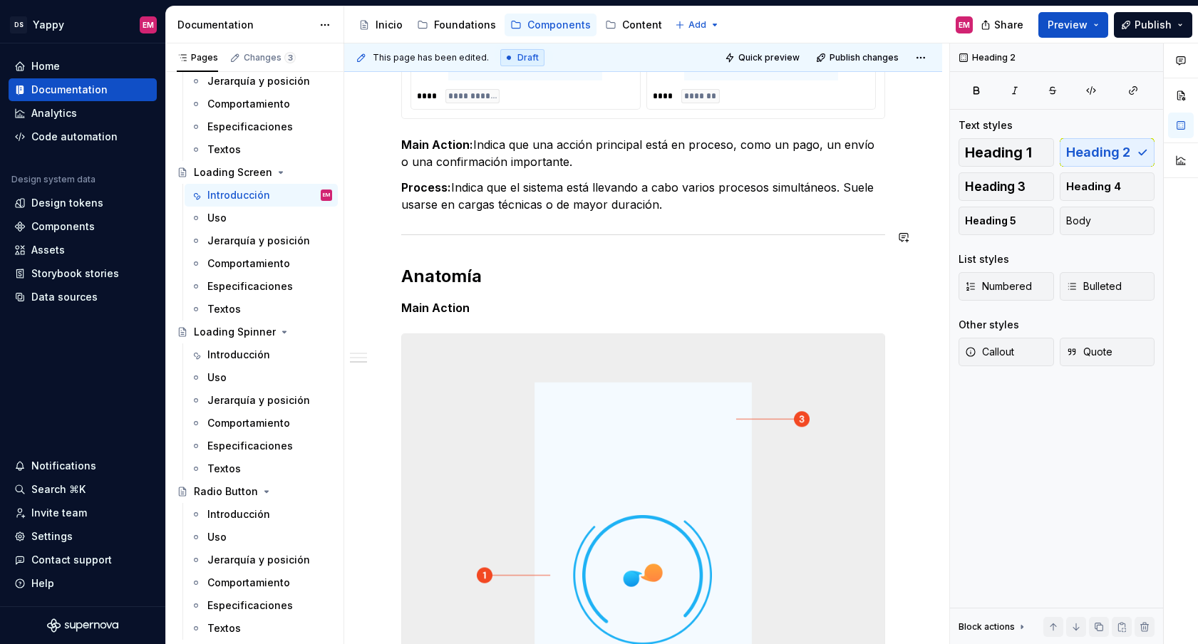
click at [389, 241] on div "**********" at bounding box center [643, 635] width 598 height 2180
click at [384, 234] on span at bounding box center [386, 237] width 11 height 20
click at [422, 225] on div "**********" at bounding box center [643, 547] width 484 height 1936
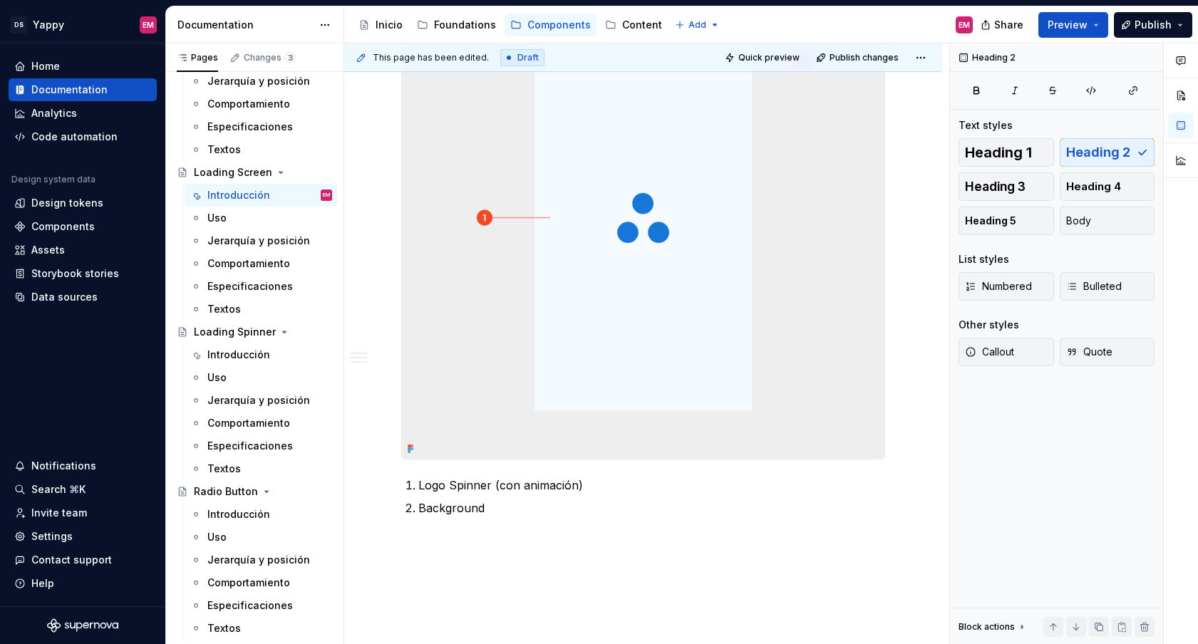
scroll to position [1754, 0]
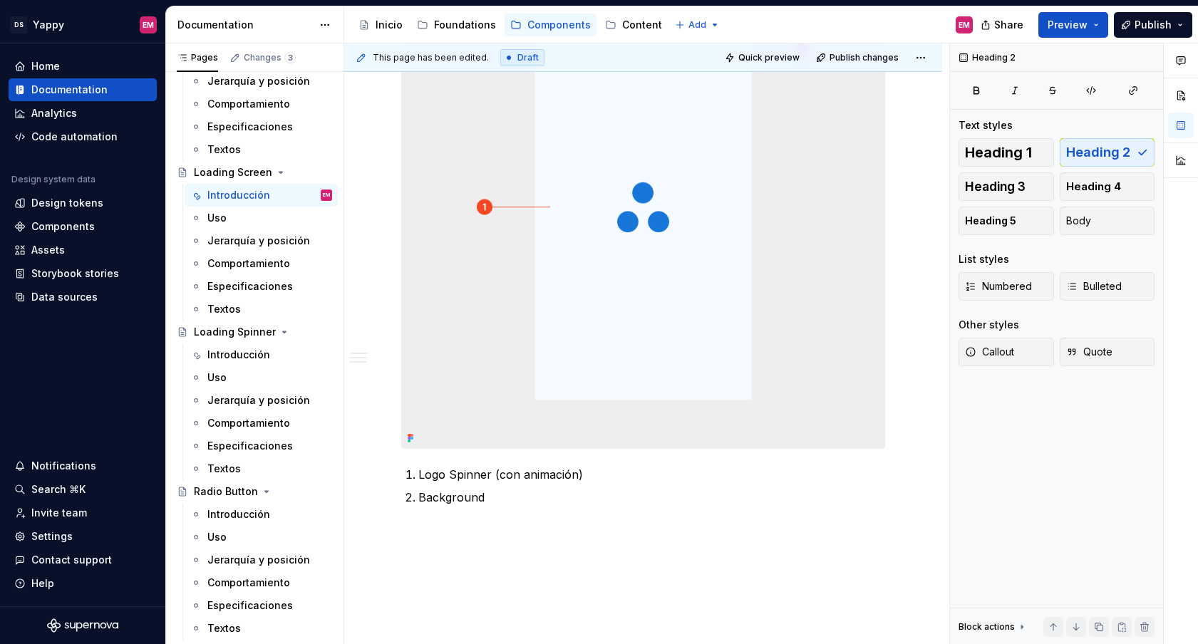
click at [496, 365] on img at bounding box center [643, 207] width 482 height 482
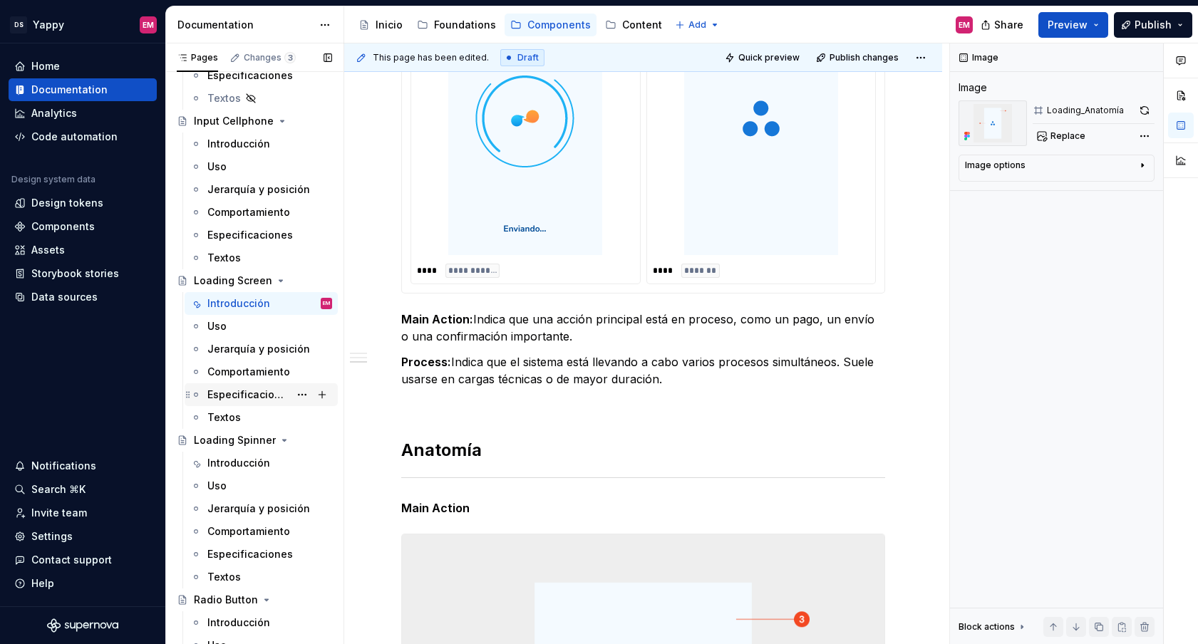
scroll to position [970, 0]
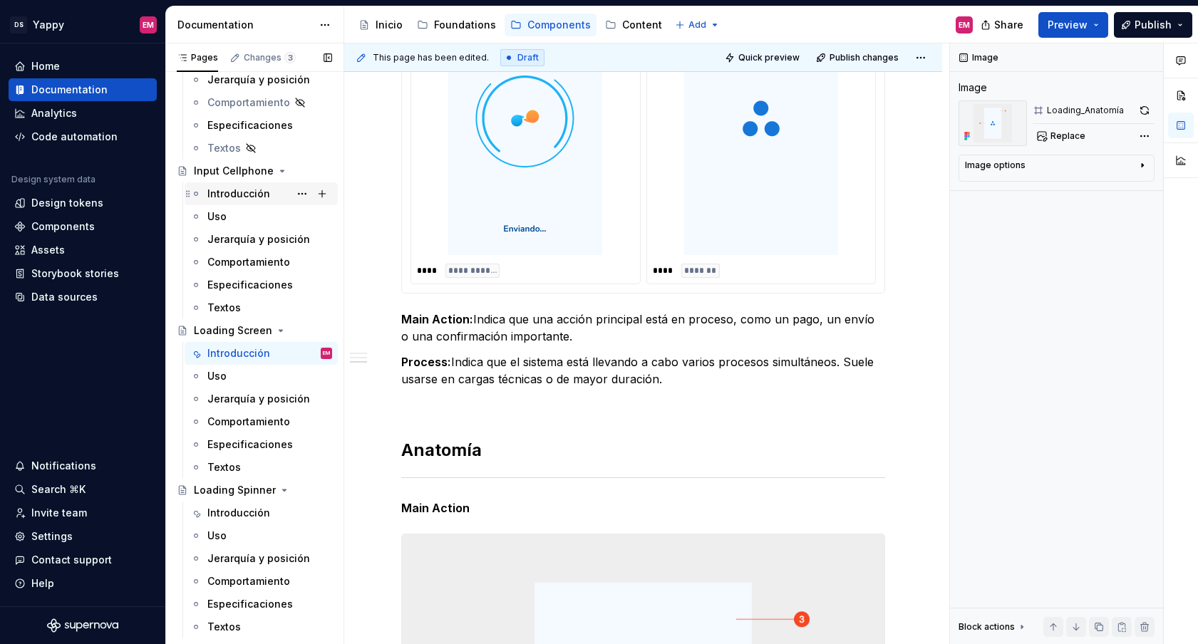
click at [238, 197] on div "Introducción" at bounding box center [238, 194] width 63 height 14
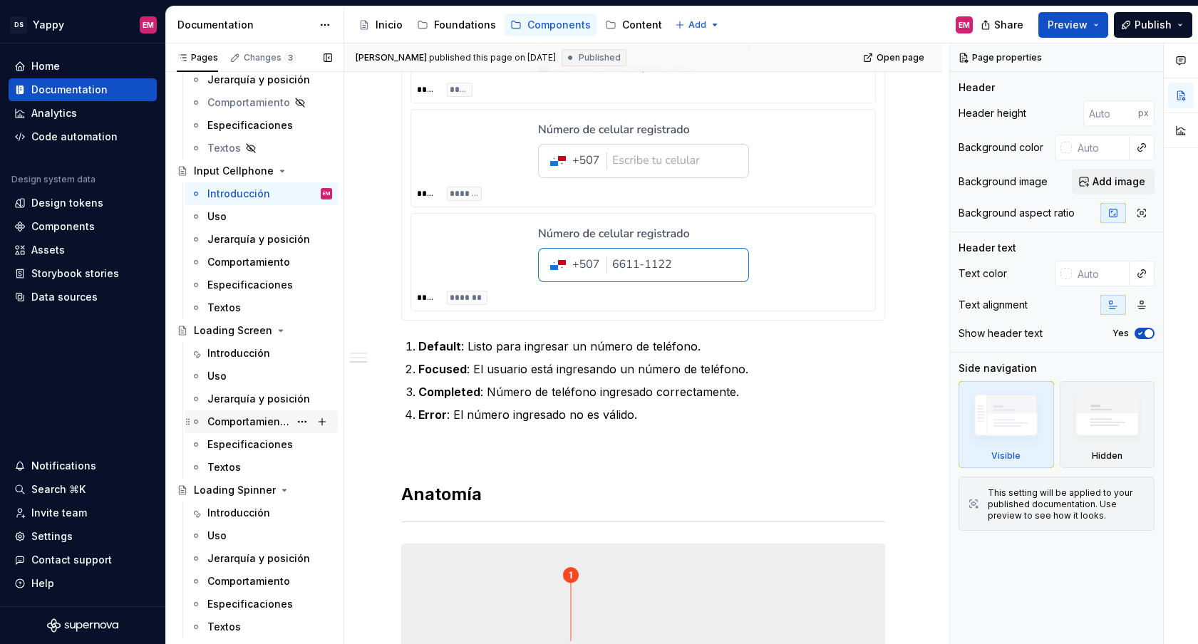
scroll to position [1073, 0]
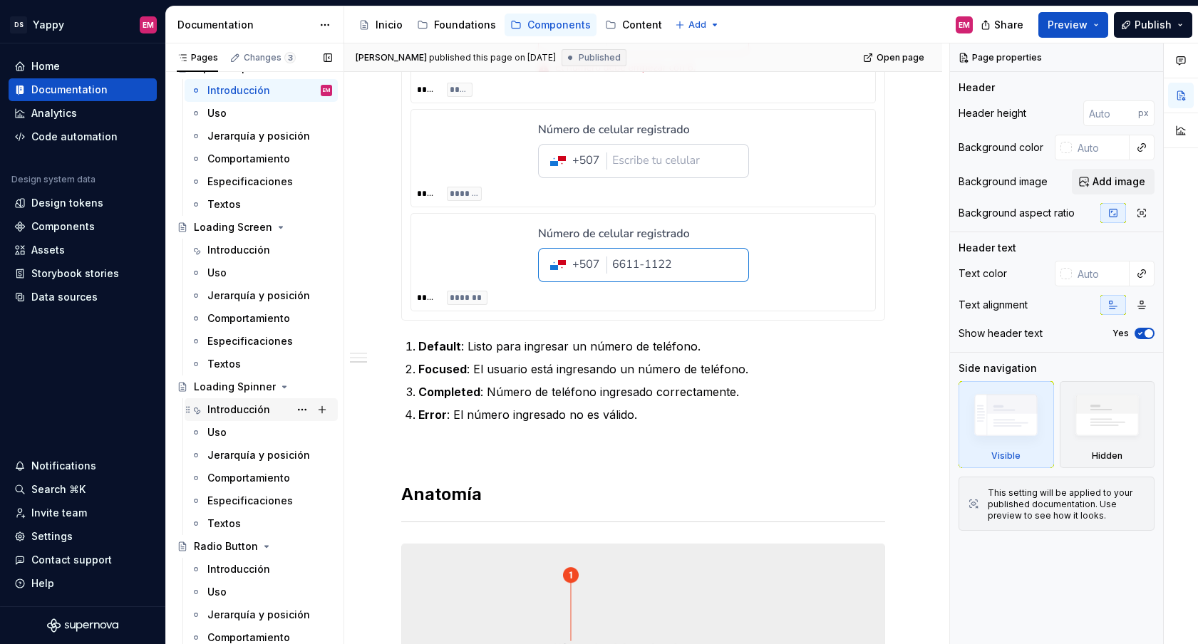
click at [240, 406] on div "Introducción" at bounding box center [238, 410] width 63 height 14
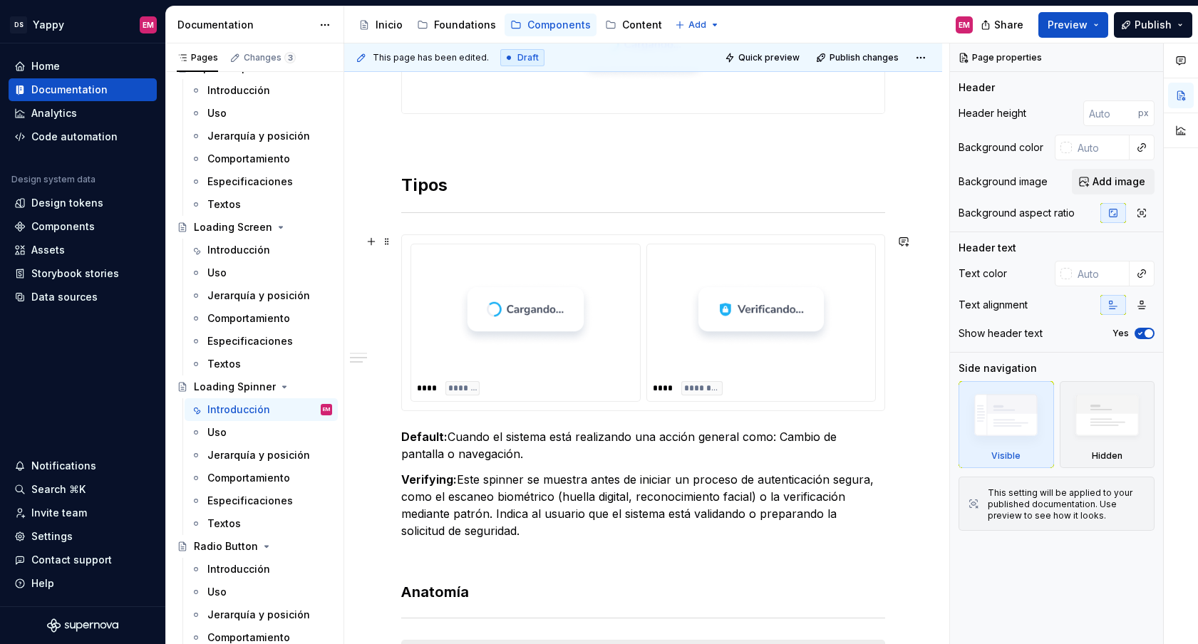
scroll to position [501, 0]
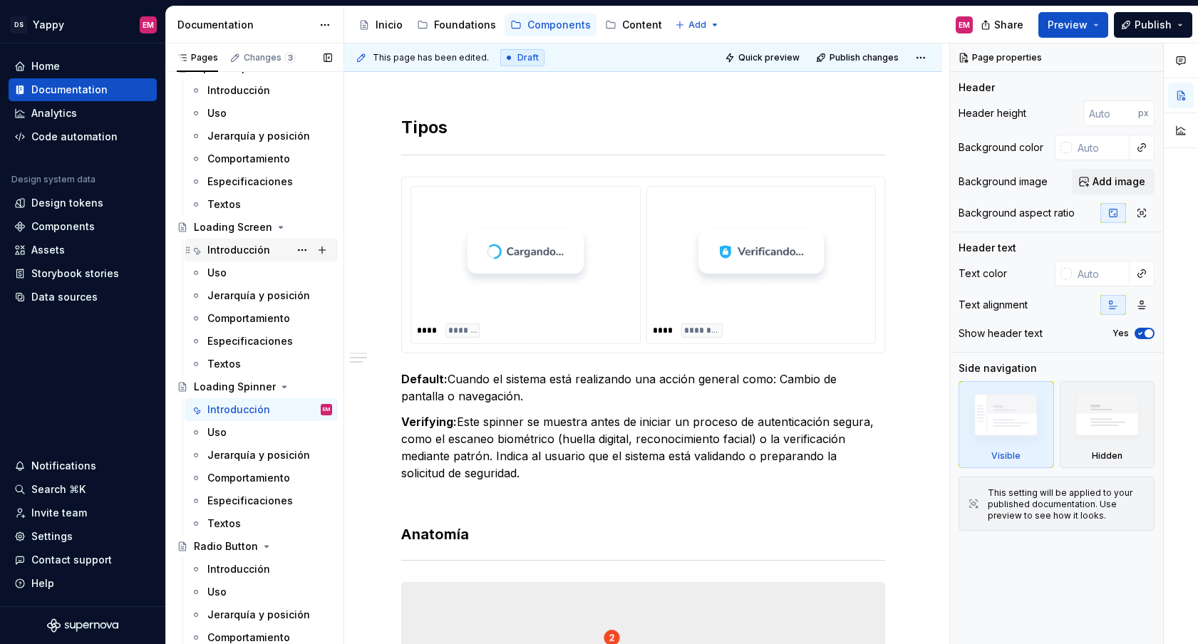
click at [239, 252] on div "Introducción" at bounding box center [238, 250] width 63 height 14
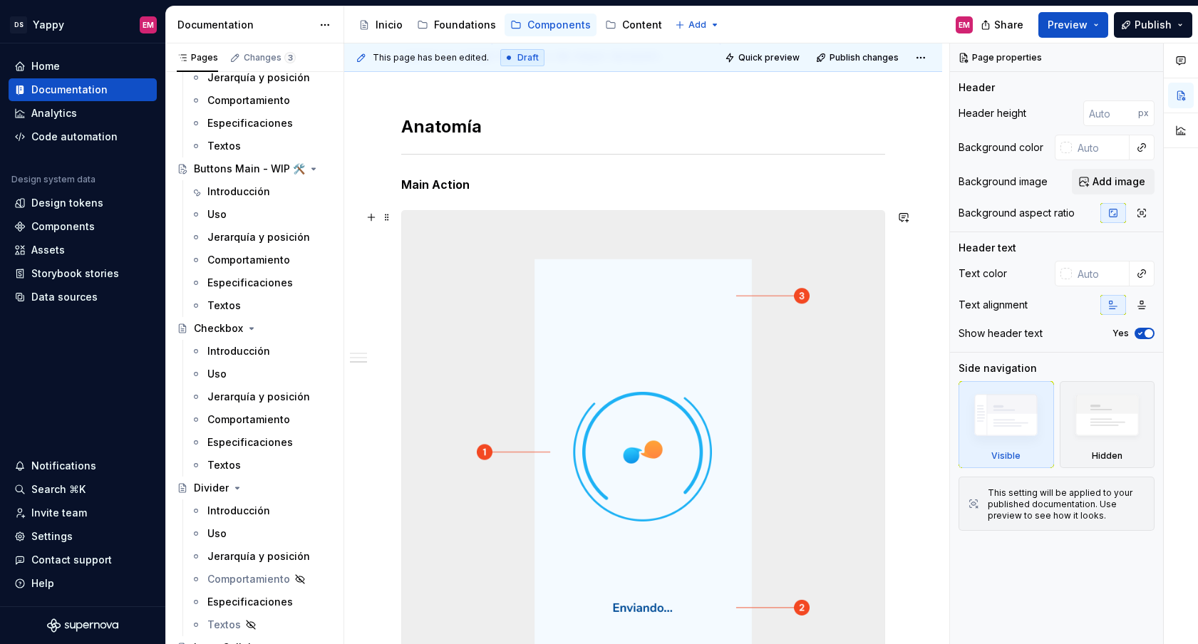
scroll to position [832, 0]
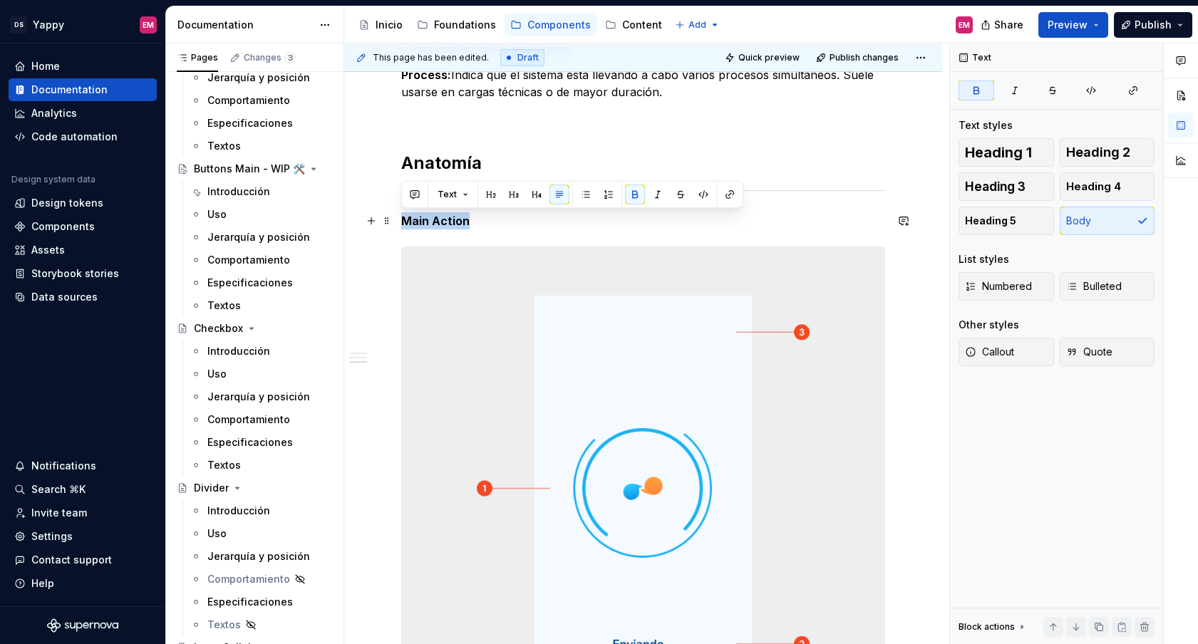
drag, startPoint x: 482, startPoint y: 217, endPoint x: 402, endPoint y: 219, distance: 80.5
click at [401, 218] on p "Main Action" at bounding box center [643, 220] width 484 height 17
click at [1000, 191] on span "Heading 3" at bounding box center [995, 187] width 61 height 14
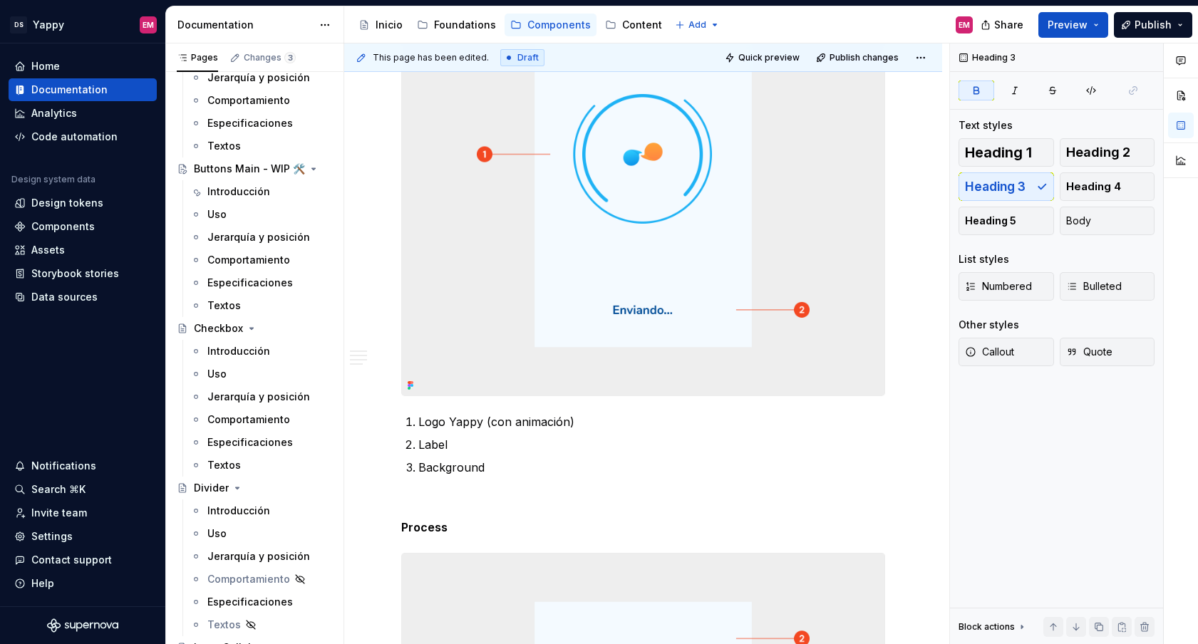
scroll to position [1219, 0]
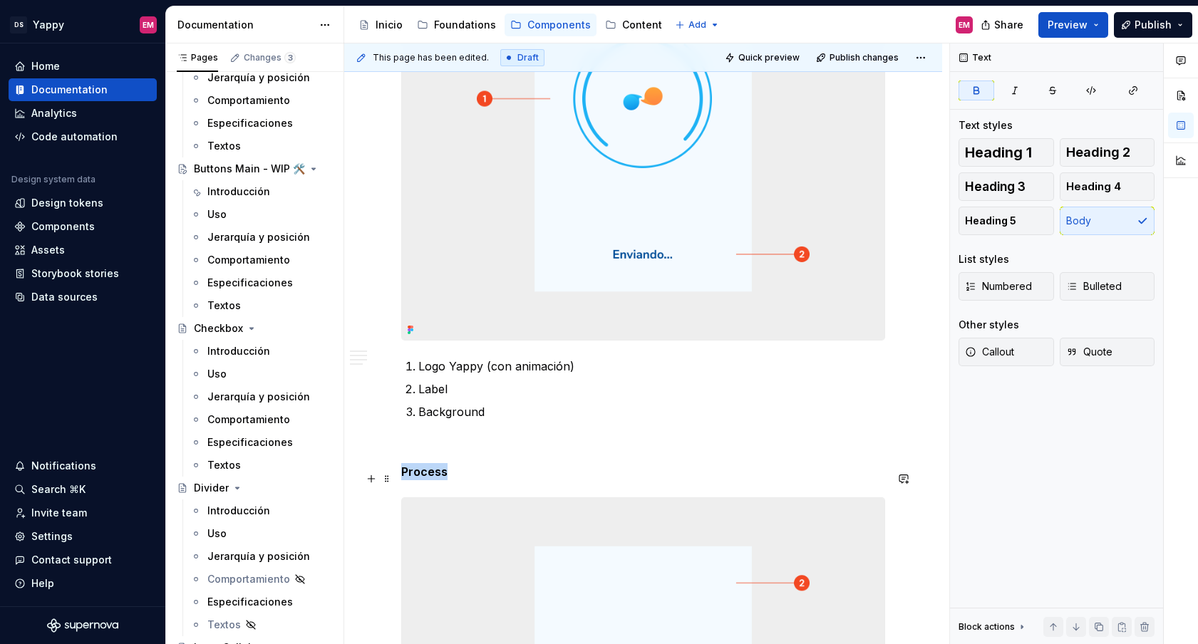
drag, startPoint x: 402, startPoint y: 481, endPoint x: 461, endPoint y: 480, distance: 59.1
click at [462, 480] on p "Process" at bounding box center [643, 471] width 484 height 17
click at [1007, 195] on button "Heading 3" at bounding box center [1005, 186] width 95 height 29
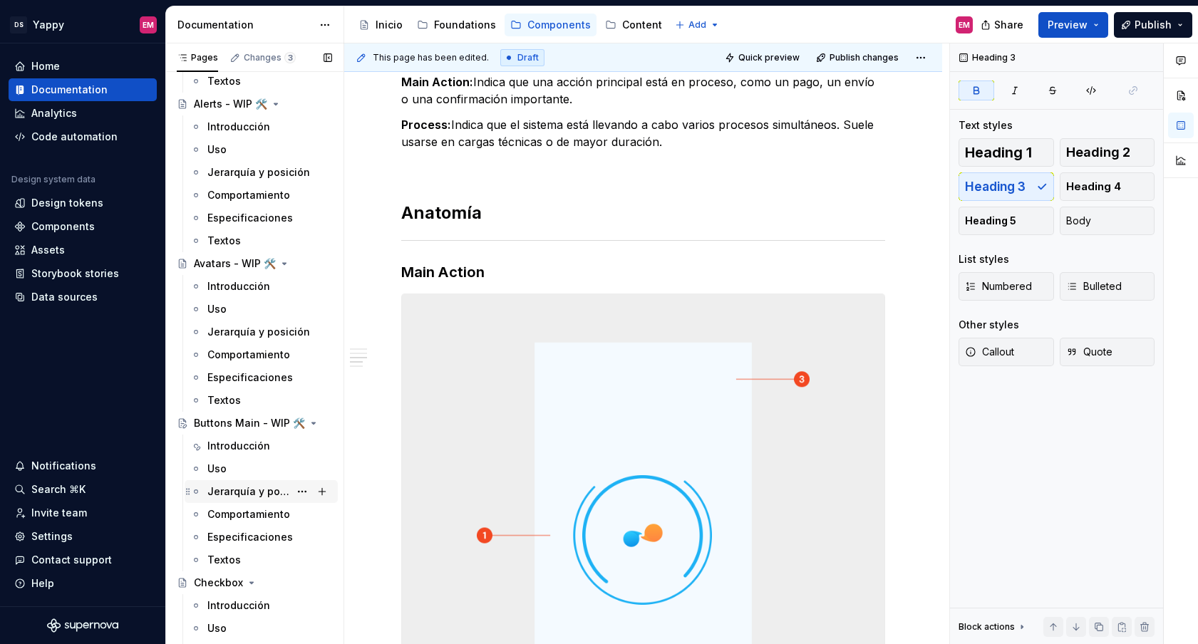
scroll to position [0, 0]
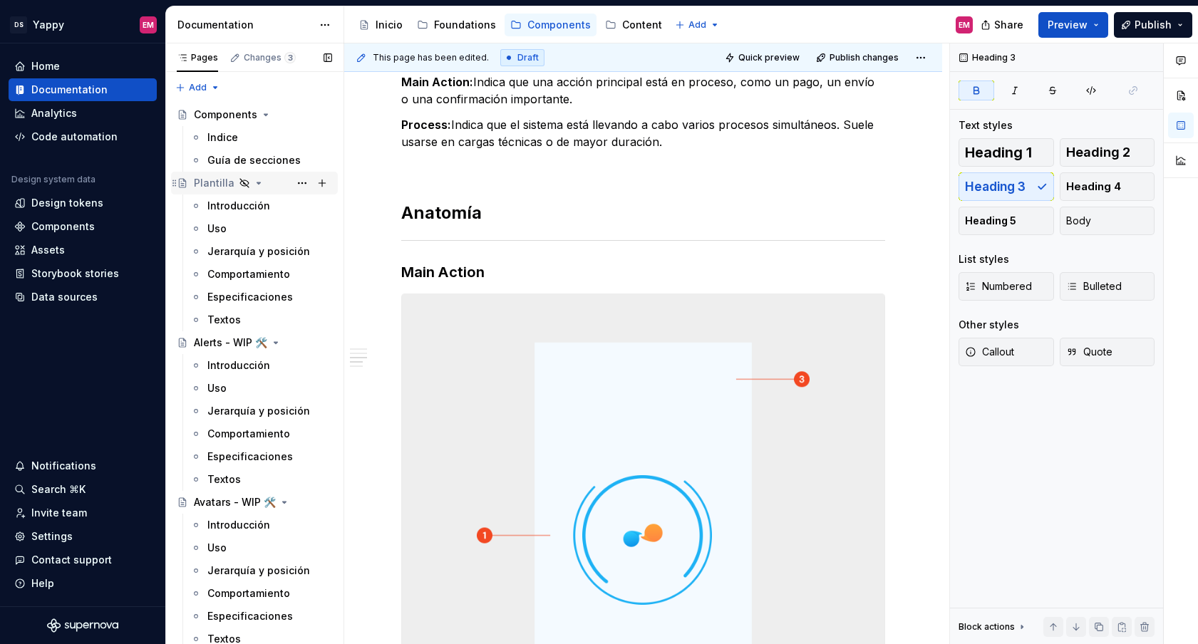
click at [253, 187] on icon "Page tree" at bounding box center [258, 182] width 11 height 11
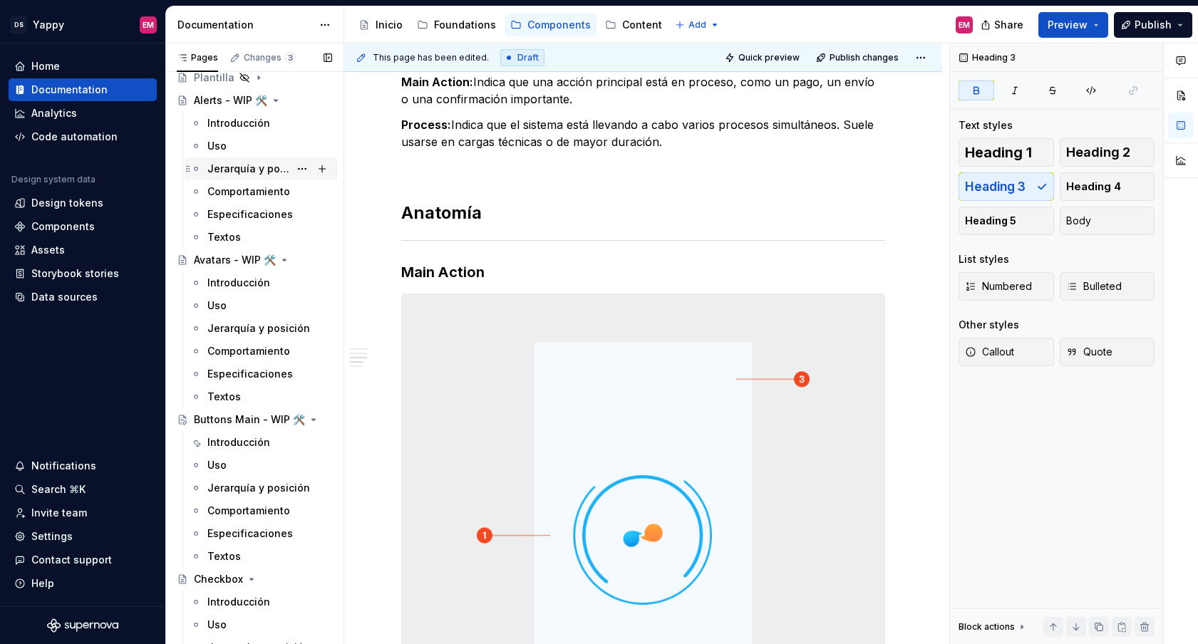
scroll to position [25, 0]
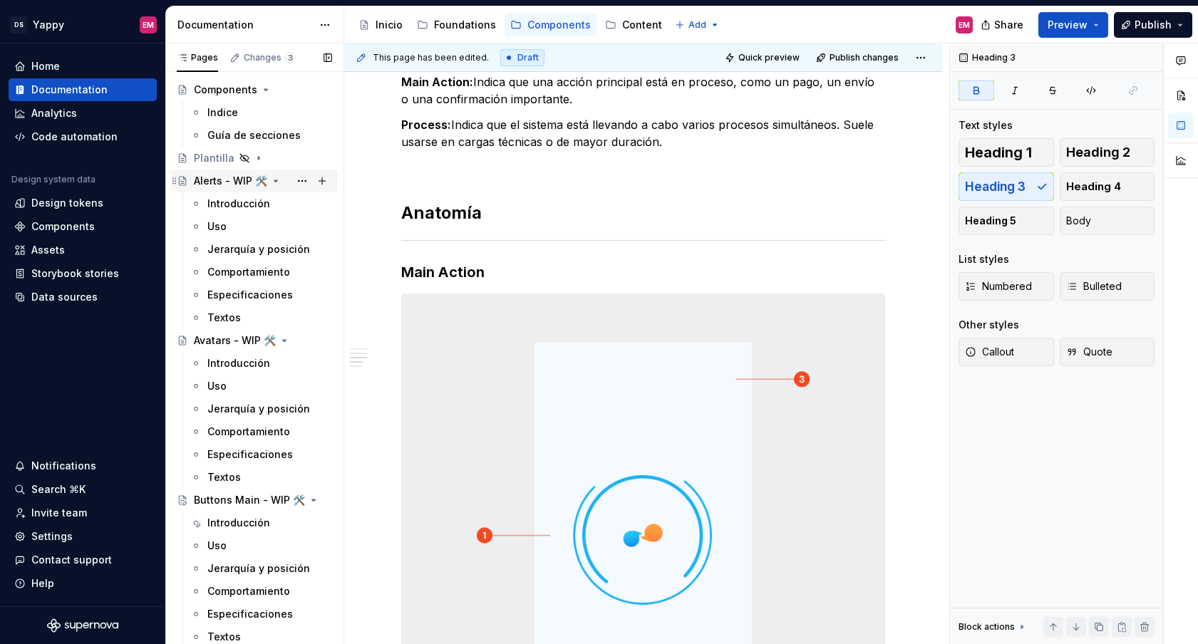
click at [274, 180] on icon "Page tree" at bounding box center [276, 180] width 4 height 1
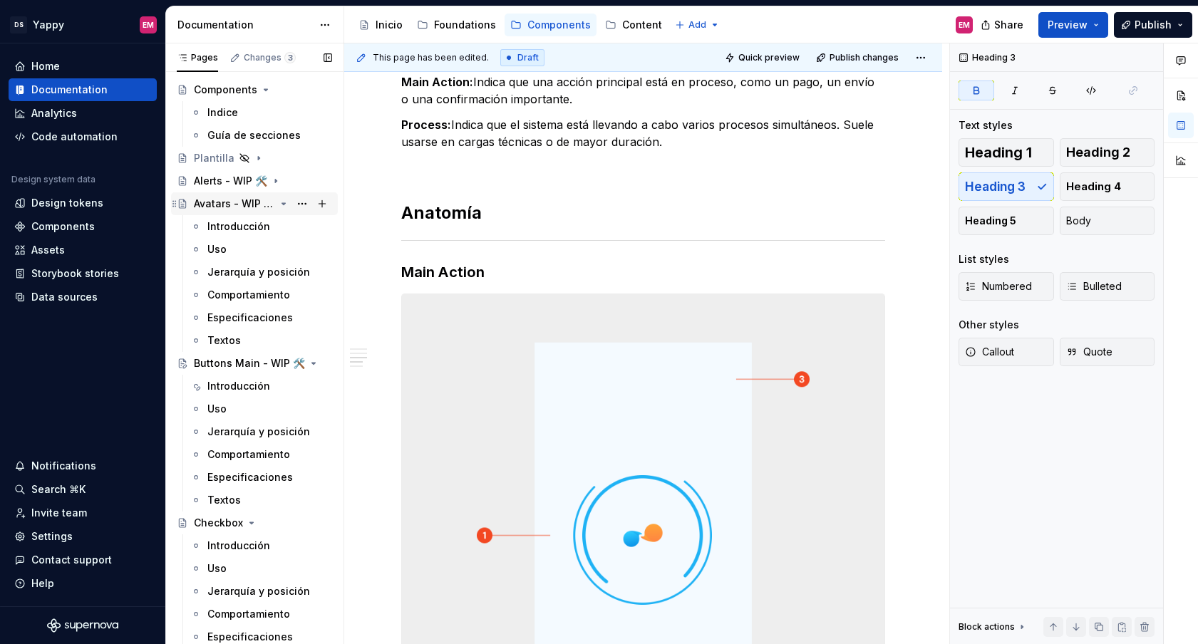
click at [279, 207] on icon "Page tree" at bounding box center [283, 203] width 11 height 11
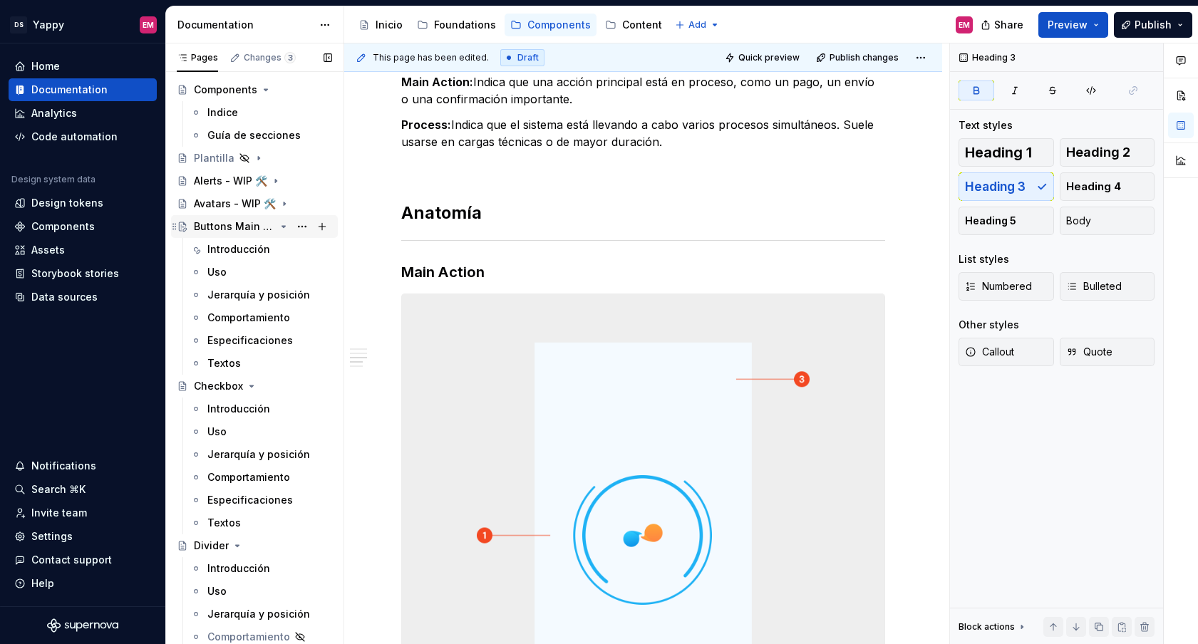
click at [284, 227] on icon "Page tree" at bounding box center [283, 226] width 11 height 11
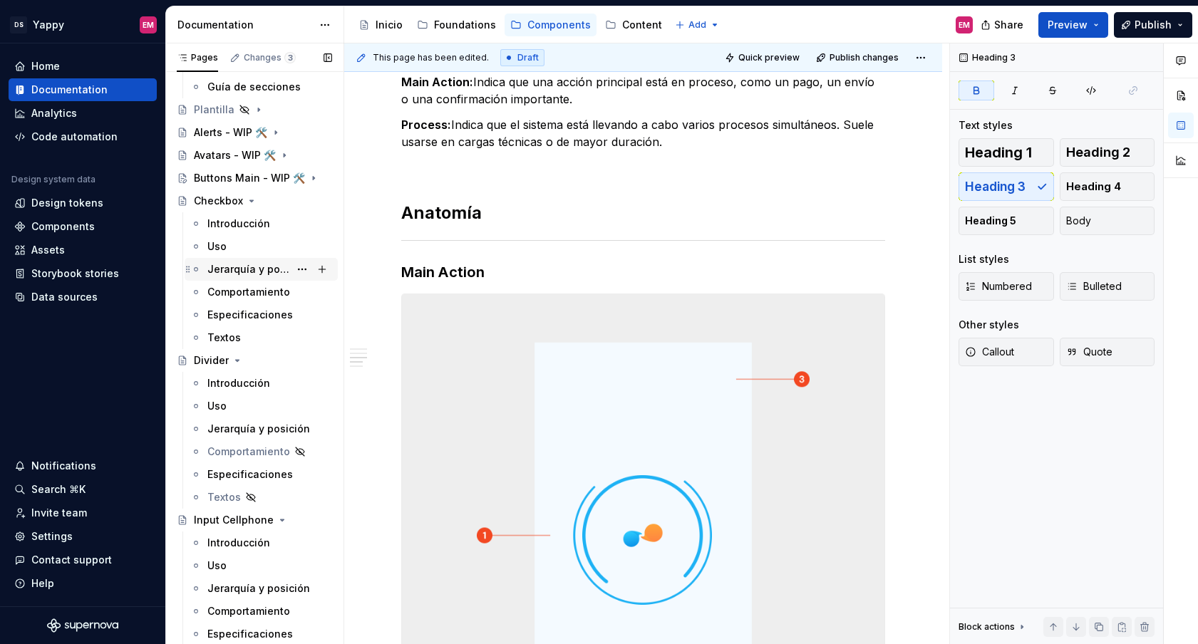
scroll to position [76, 0]
click at [237, 221] on div "Introducción" at bounding box center [238, 221] width 63 height 14
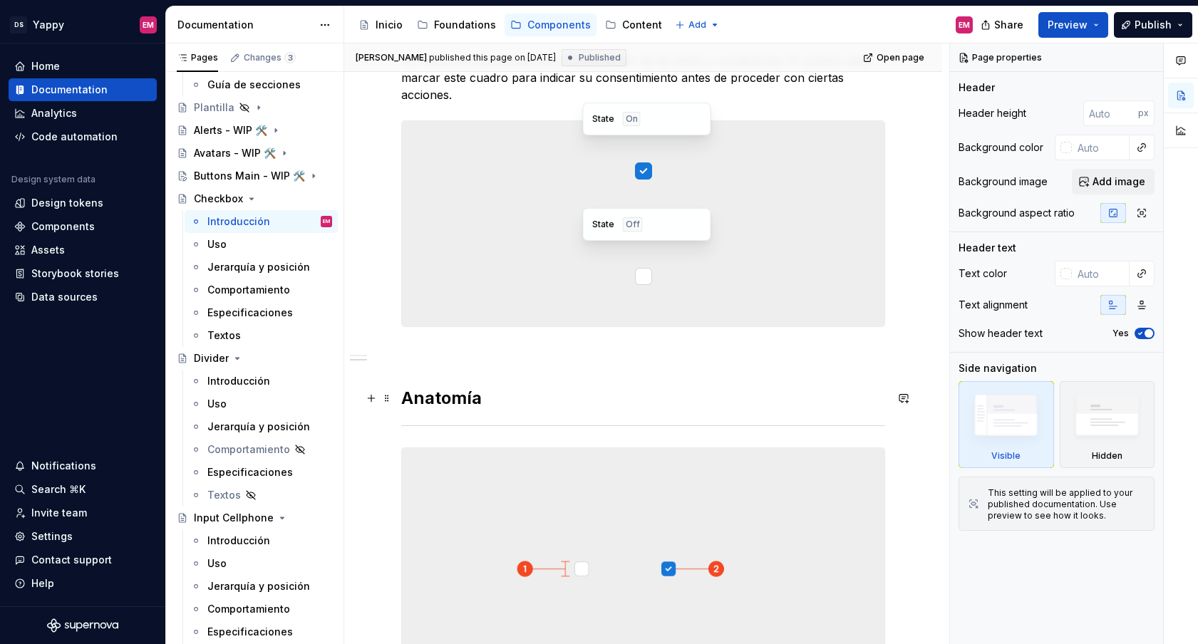
scroll to position [301, 0]
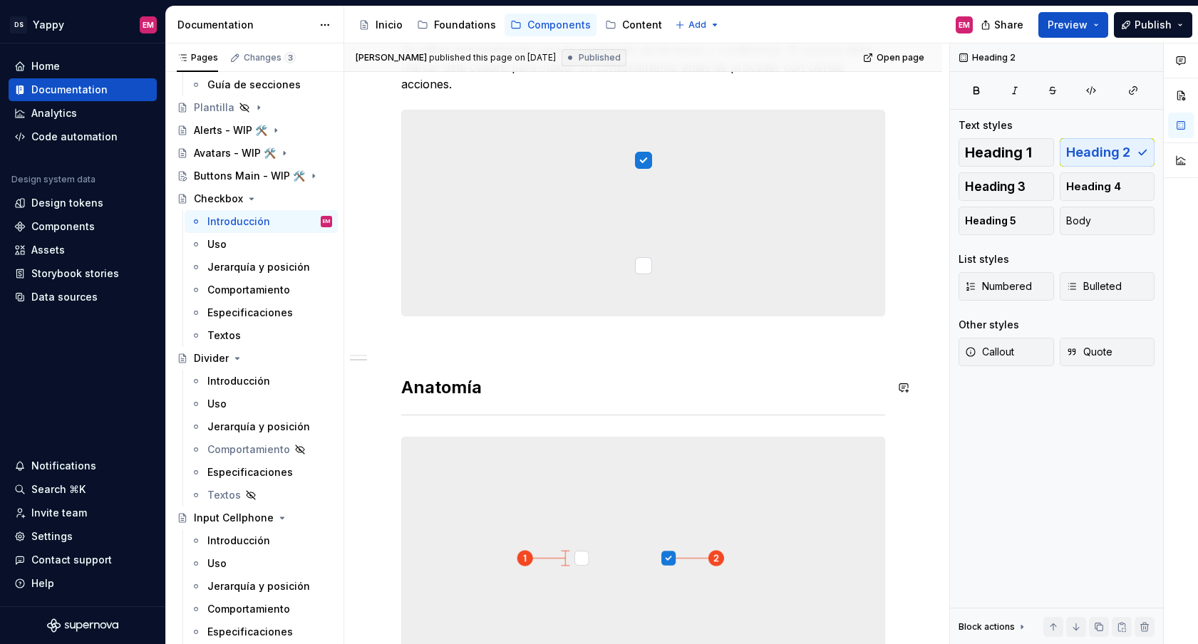
click at [479, 363] on div "Descripción Se utiliza principalmente para la aceptación de términos y condicio…" at bounding box center [643, 359] width 484 height 756
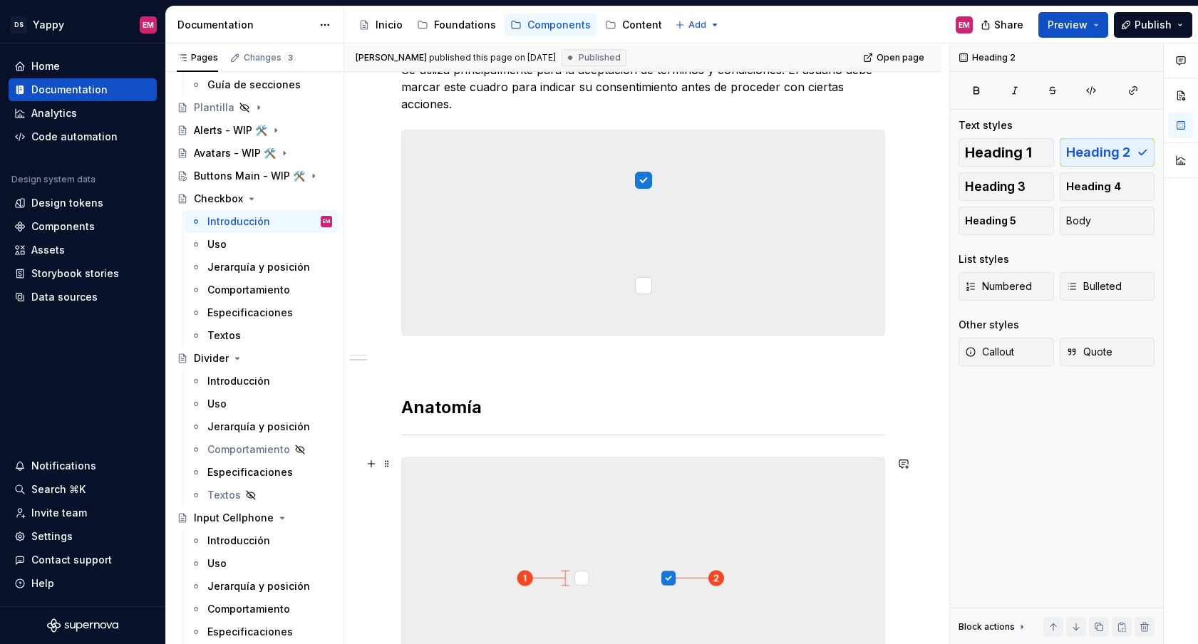
scroll to position [153, 0]
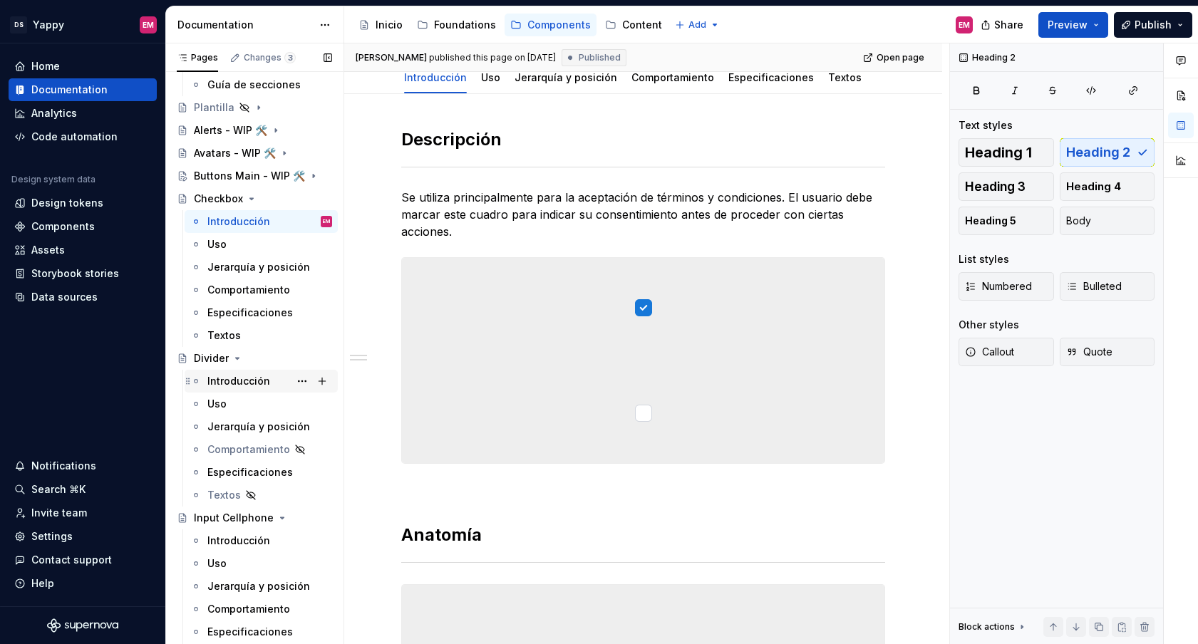
click at [237, 383] on div "Introducción" at bounding box center [238, 381] width 63 height 14
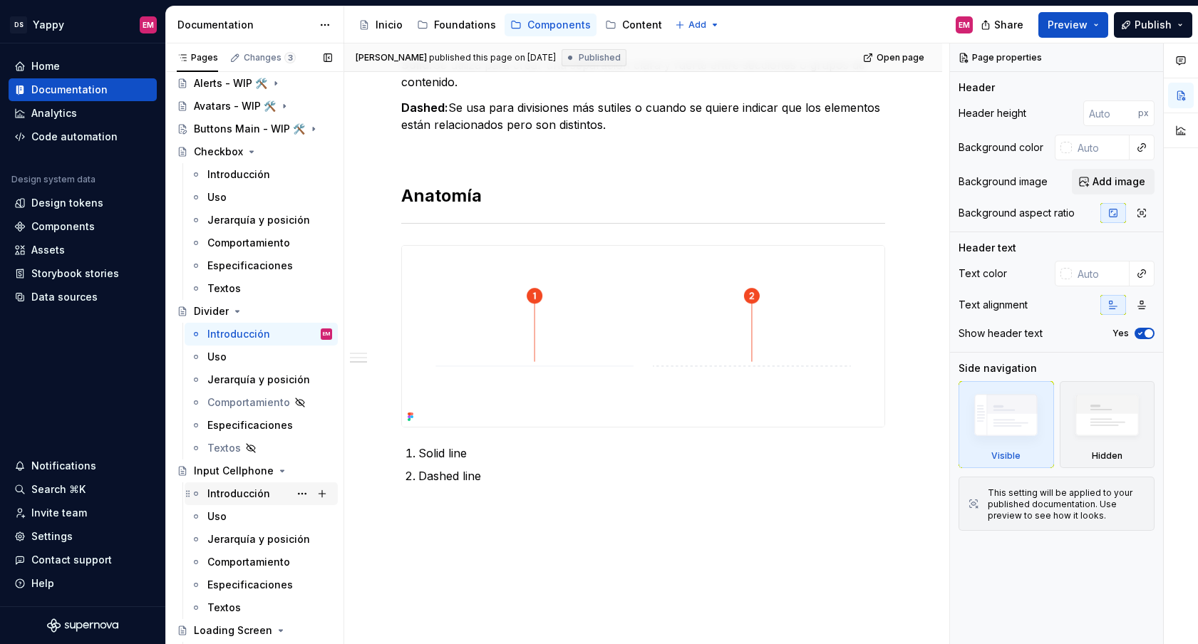
scroll to position [125, 0]
click at [234, 483] on div "Introducción" at bounding box center [269, 492] width 125 height 20
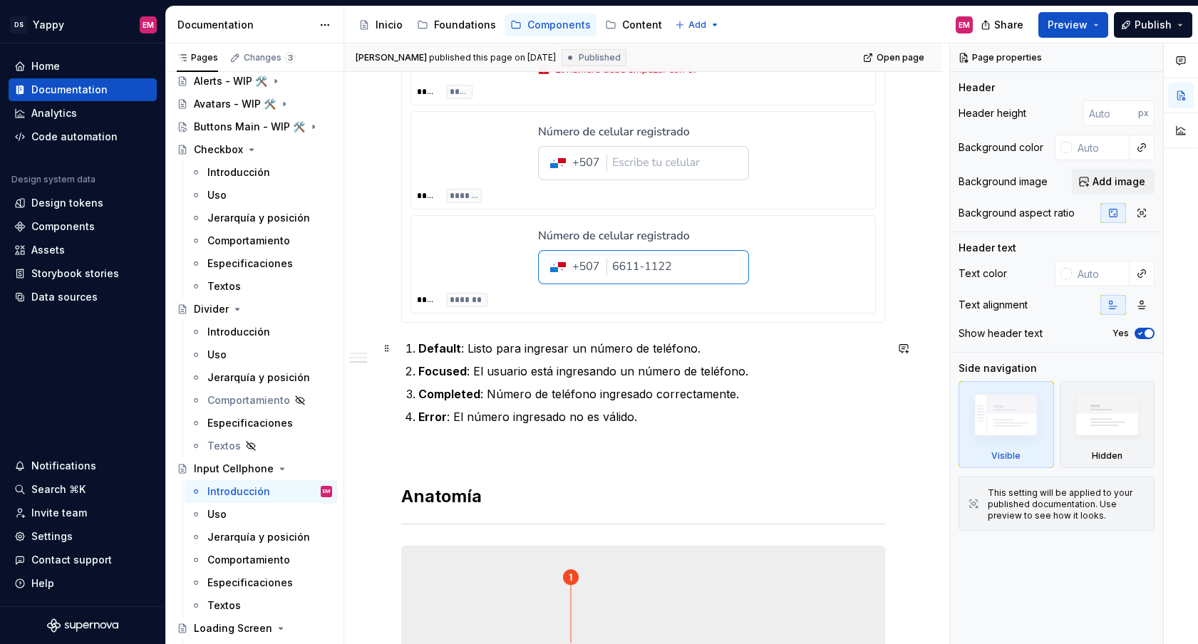
scroll to position [583, 0]
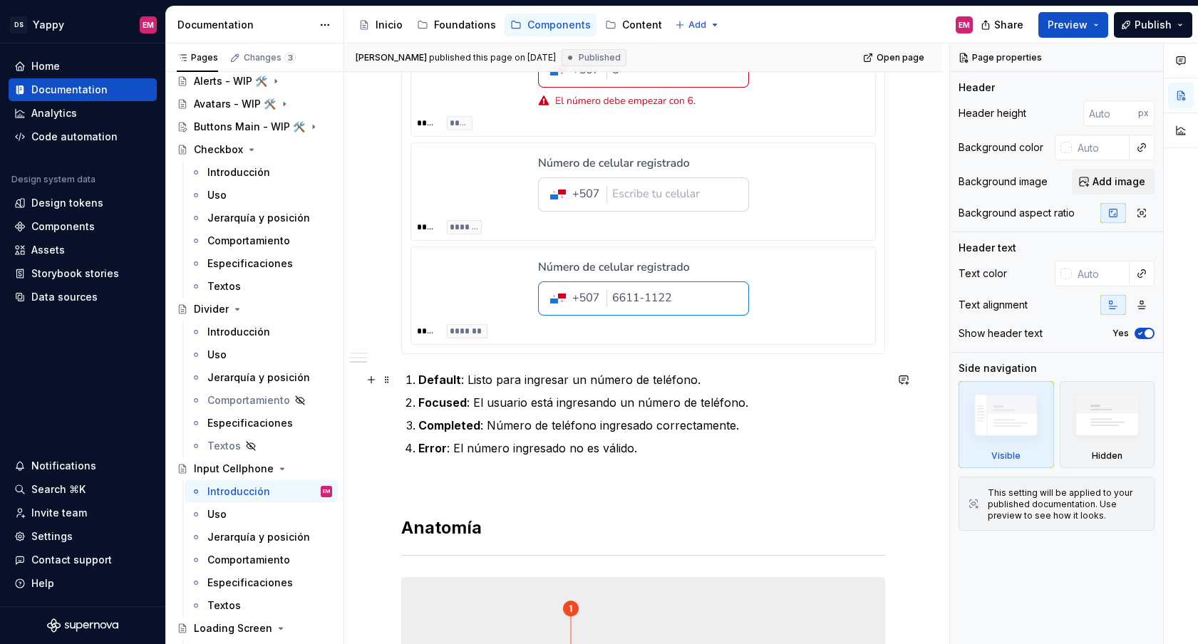
click at [418, 376] on li "Default : Listo para ingresar un número de teléfono." at bounding box center [651, 379] width 467 height 17
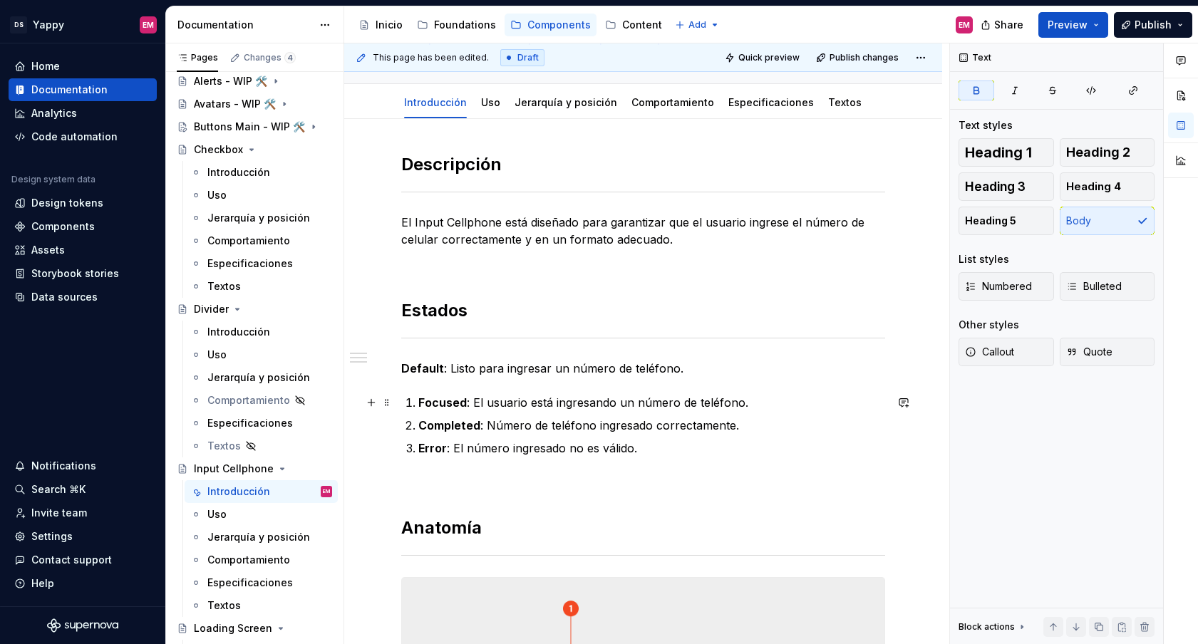
click at [418, 399] on strong "Focused" at bounding box center [442, 402] width 48 height 14
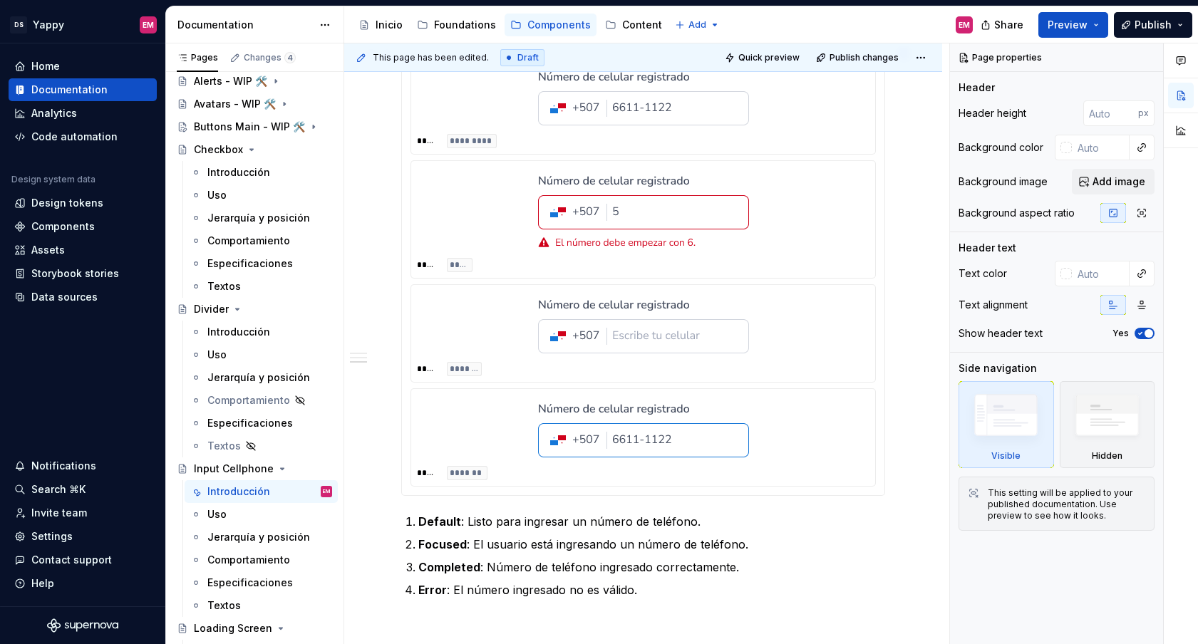
scroll to position [514, 0]
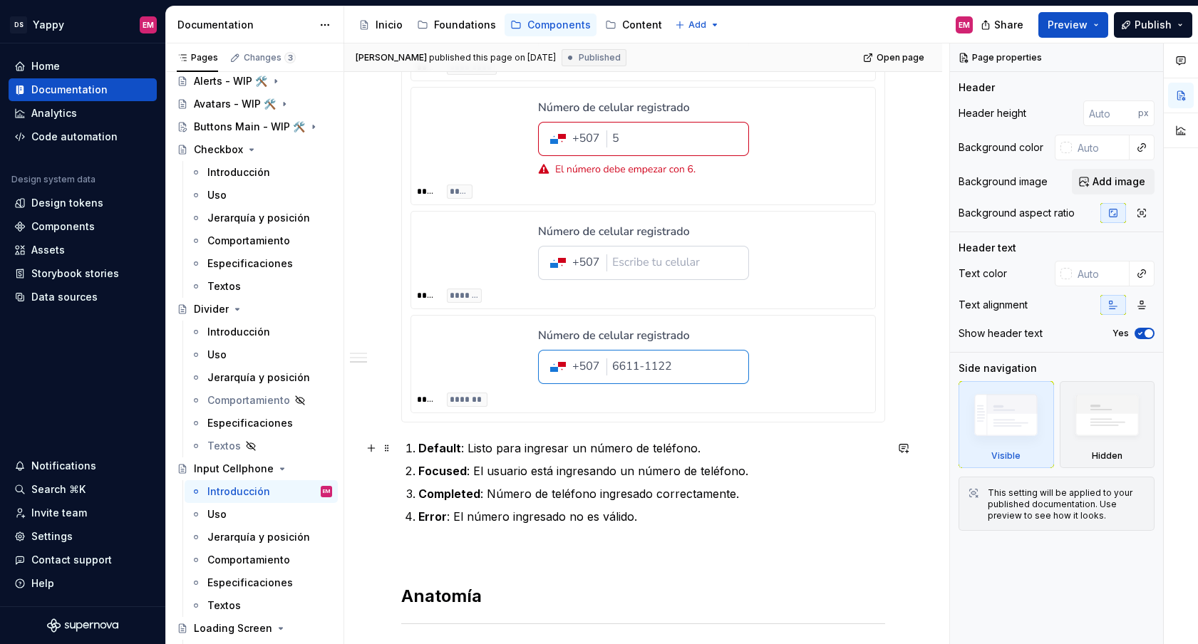
click at [418, 447] on li "Default : Listo para ingresar un número de teléfono." at bounding box center [651, 448] width 467 height 17
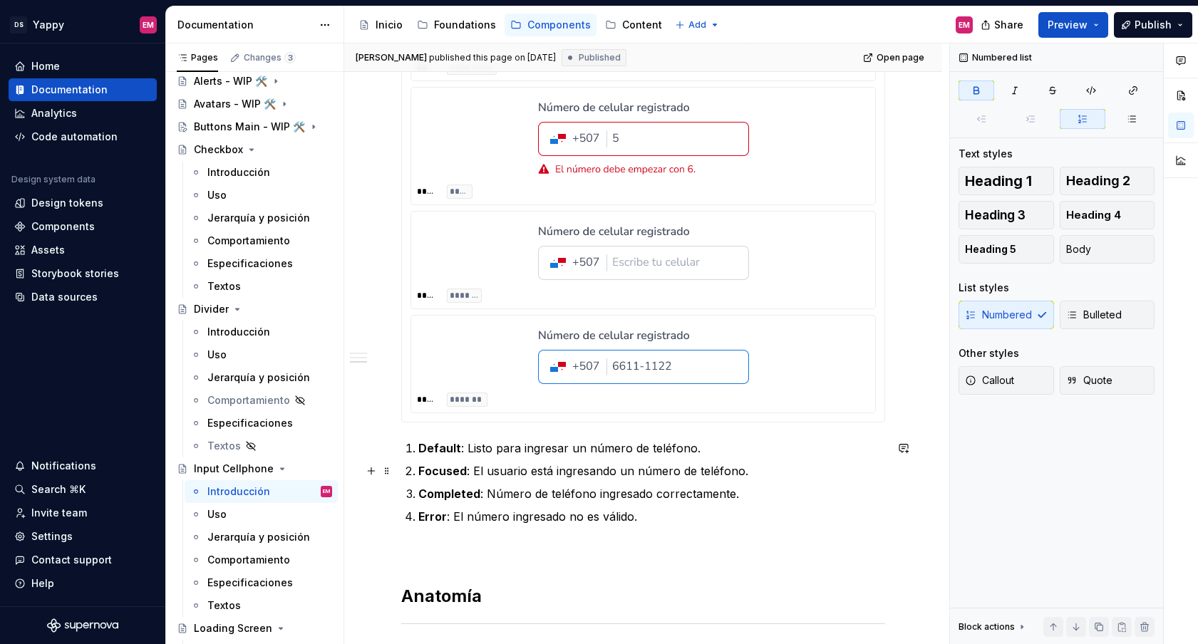
click at [418, 470] on li "Focused : El usuario está ingresando un número de teléfono." at bounding box center [651, 470] width 467 height 17
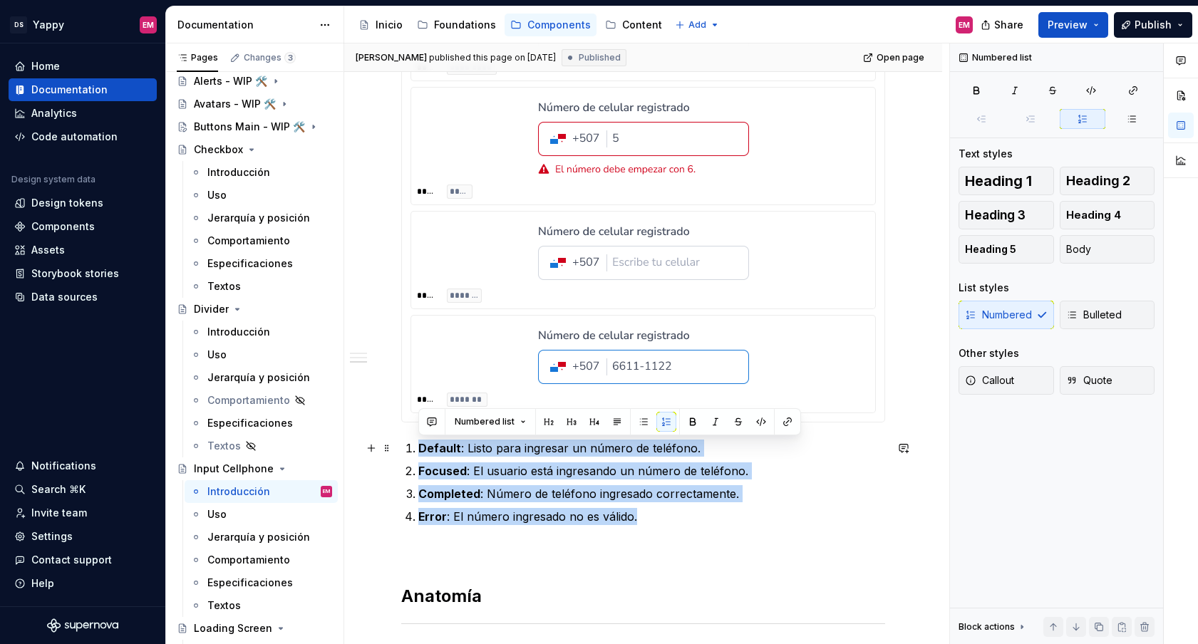
drag, startPoint x: 649, startPoint y: 514, endPoint x: 414, endPoint y: 445, distance: 244.9
click at [418, 445] on ol "Default : Listo para ingresar un número de teléfono. Focused : El usuario está …" at bounding box center [651, 483] width 467 height 86
click at [636, 414] on button "button" at bounding box center [643, 422] width 20 height 20
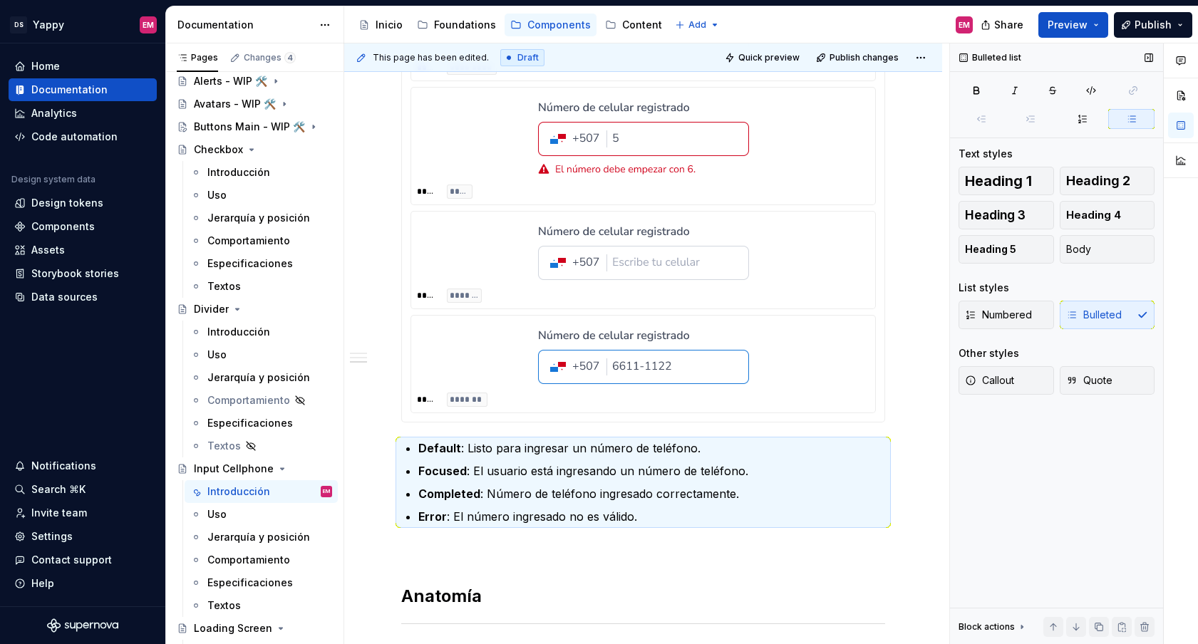
click at [1077, 324] on div "Numbered Bulleted" at bounding box center [1056, 315] width 196 height 29
click at [1079, 314] on div "Numbered Bulleted" at bounding box center [1056, 315] width 196 height 29
click at [1084, 257] on button "Body" at bounding box center [1107, 249] width 95 height 29
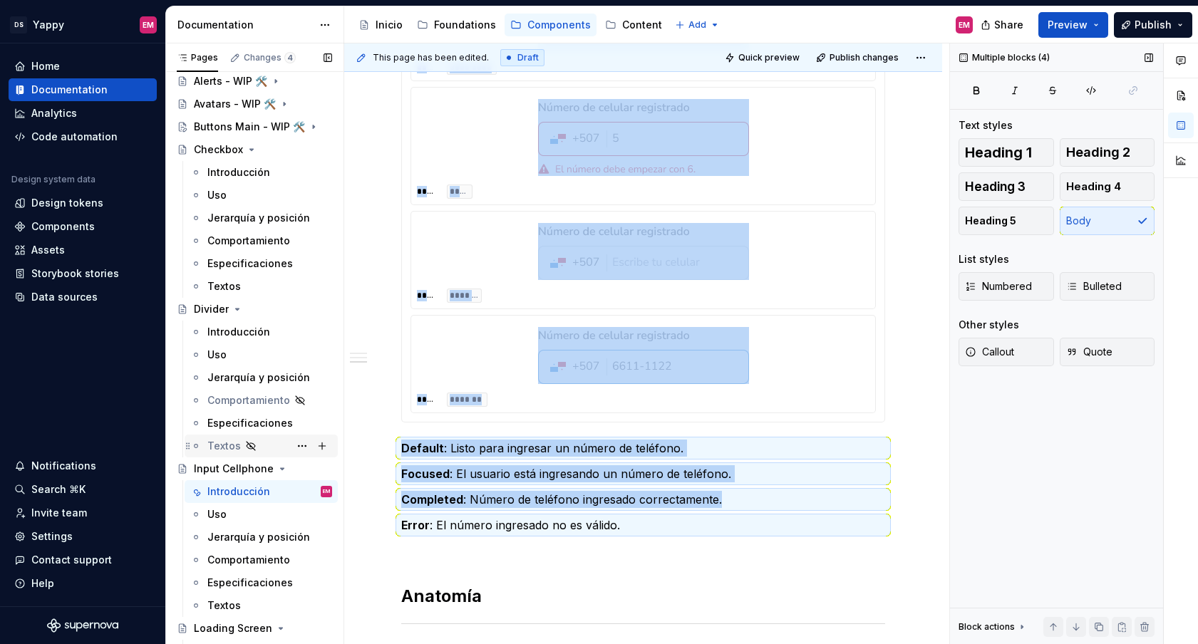
scroll to position [245, 0]
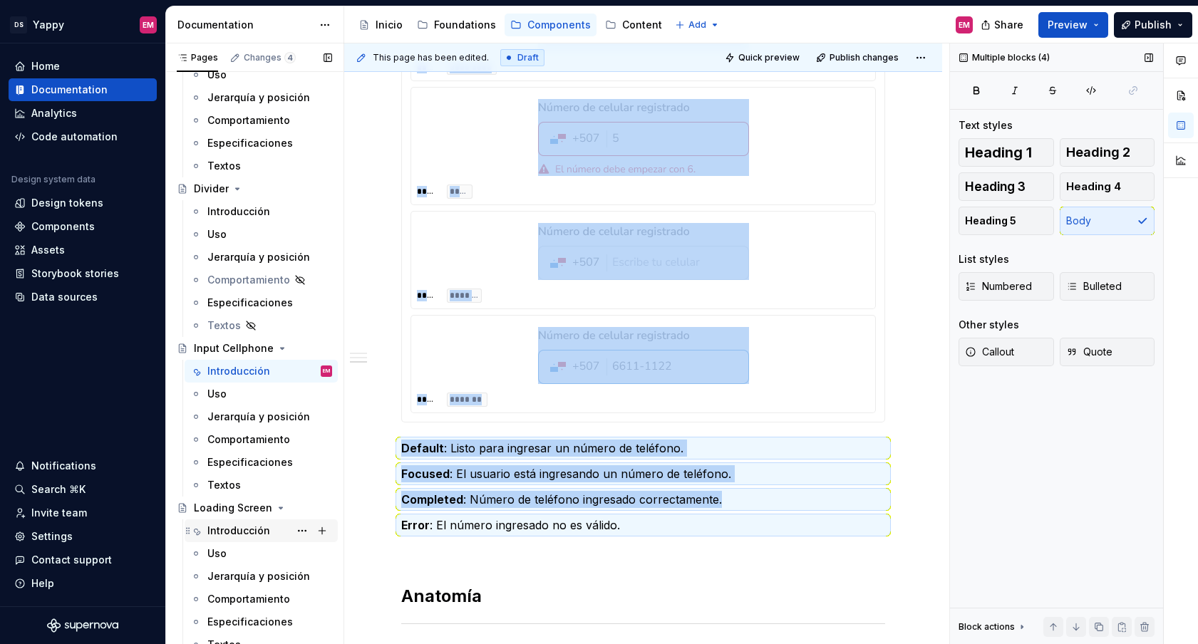
click at [234, 535] on div "Introducción" at bounding box center [238, 531] width 63 height 14
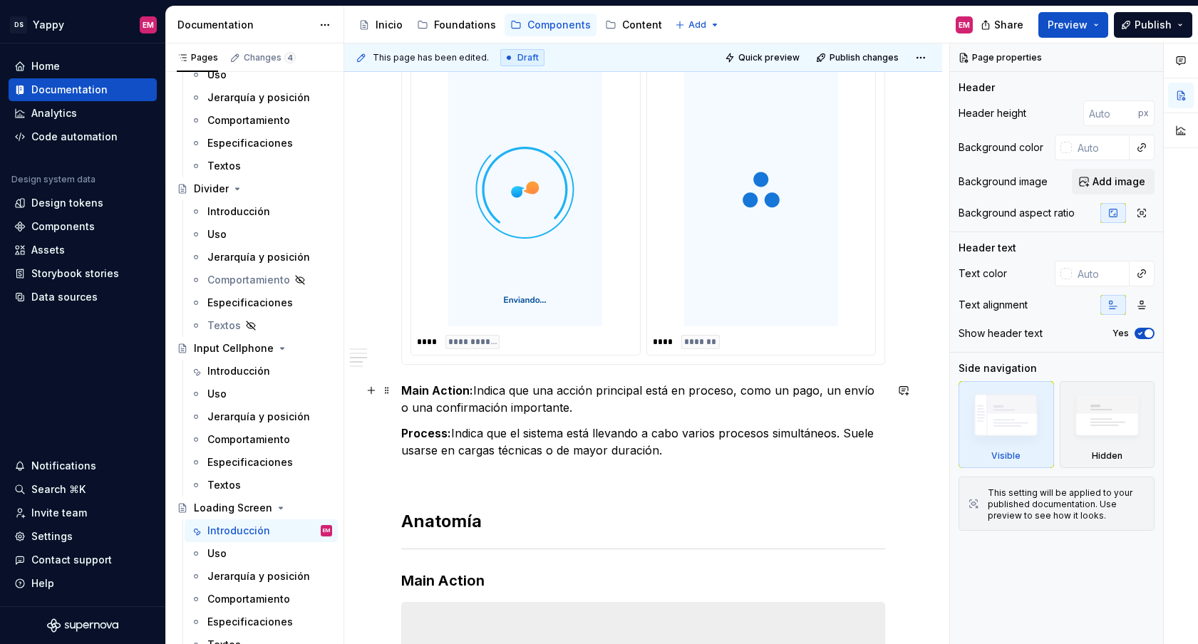
scroll to position [571, 0]
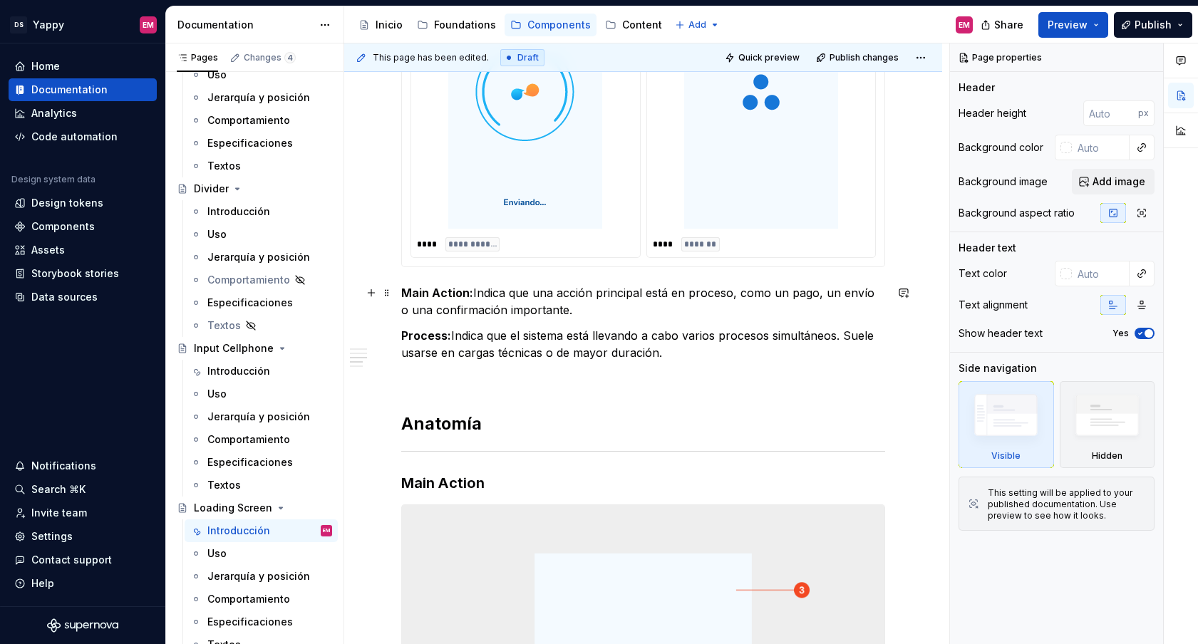
click at [467, 300] on p "Main Action: Indica que una acción principal está en proceso, como un pago, un …" at bounding box center [643, 301] width 484 height 34
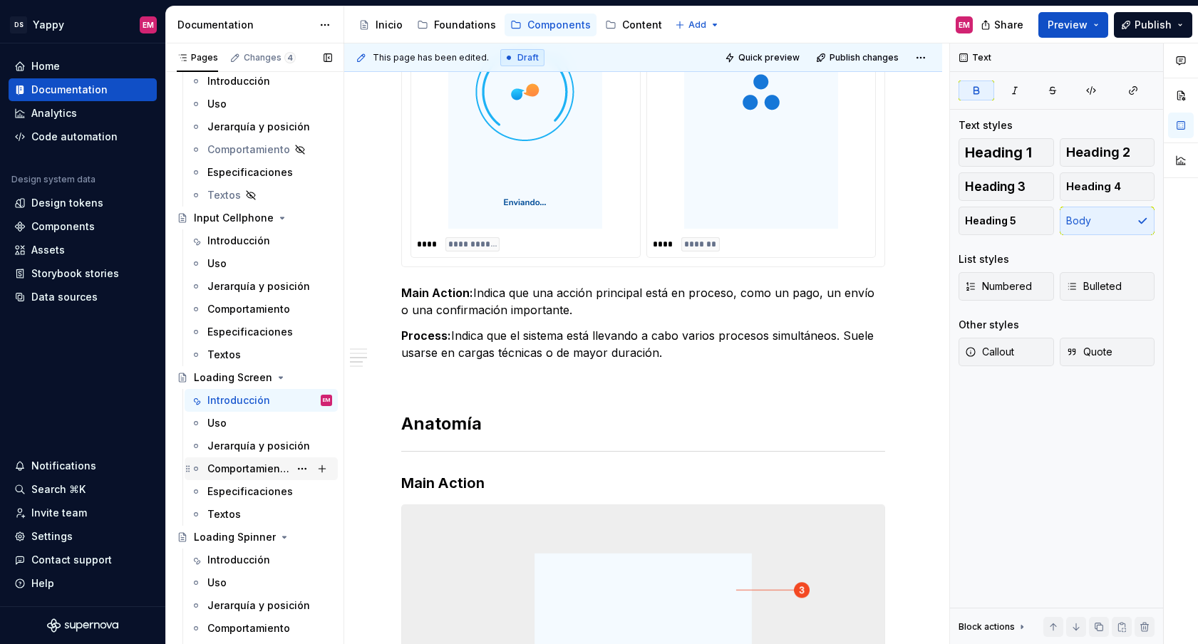
scroll to position [429, 0]
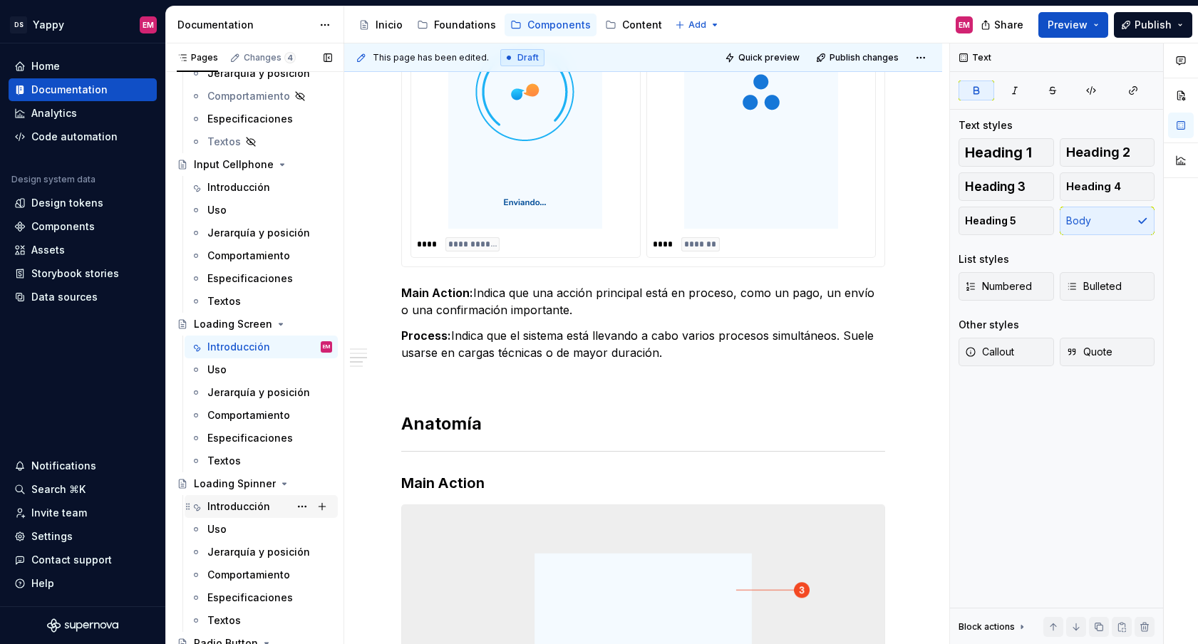
click at [253, 512] on div "Introducción" at bounding box center [238, 507] width 63 height 14
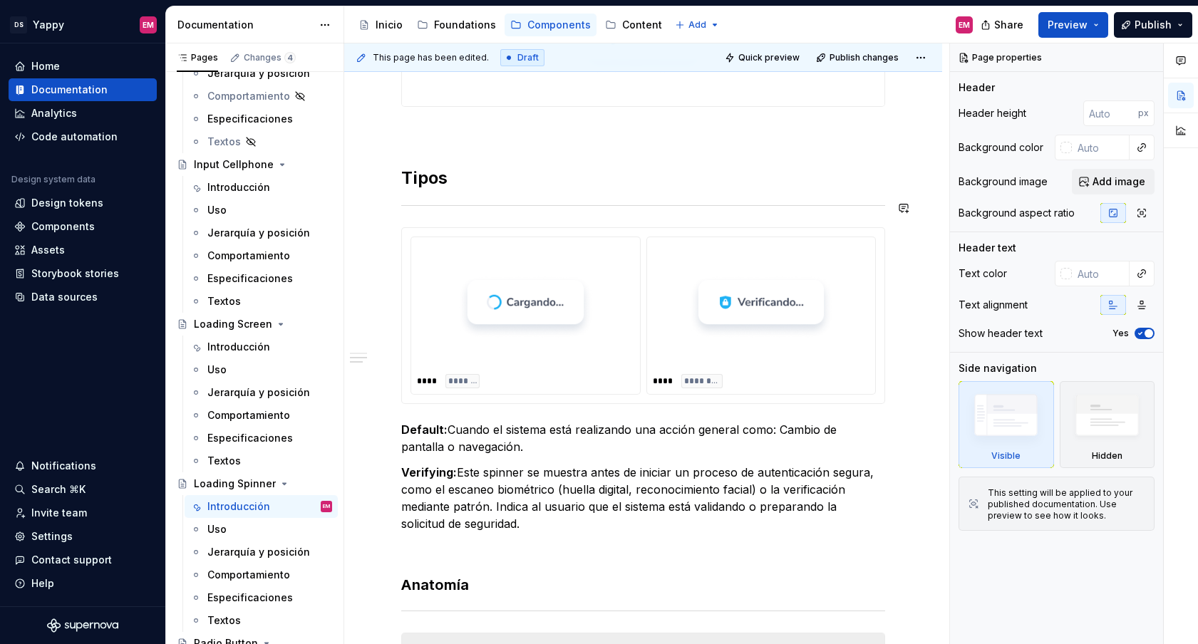
click at [437, 185] on h2 "Tipos" at bounding box center [643, 178] width 484 height 23
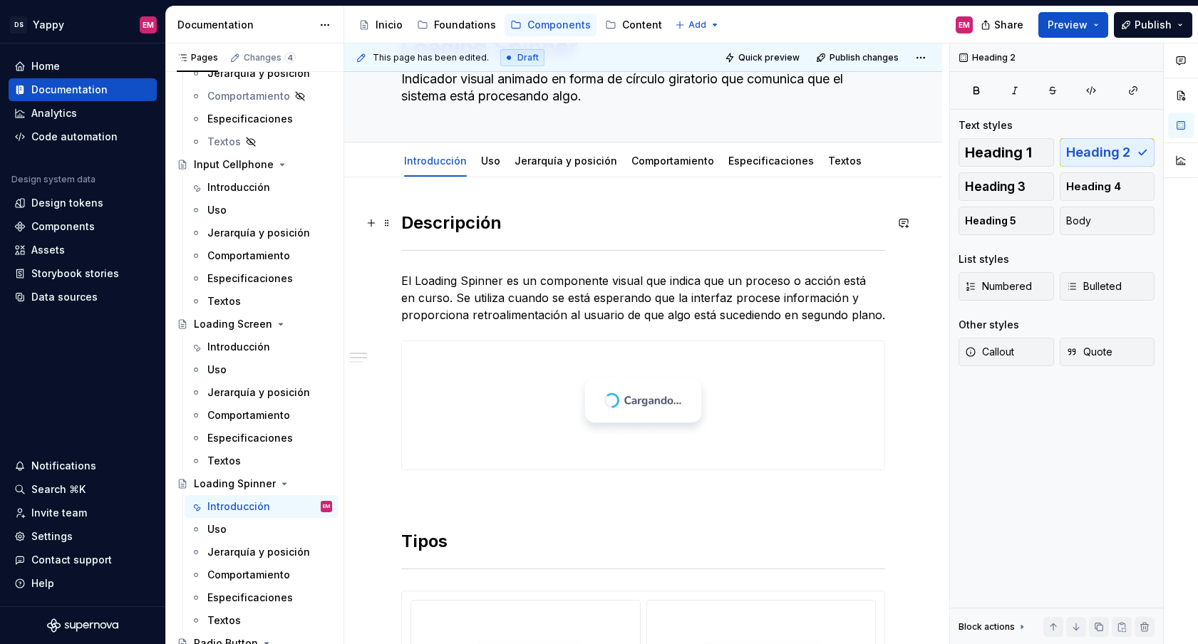
click at [431, 226] on h2 "Descripción" at bounding box center [643, 223] width 484 height 23
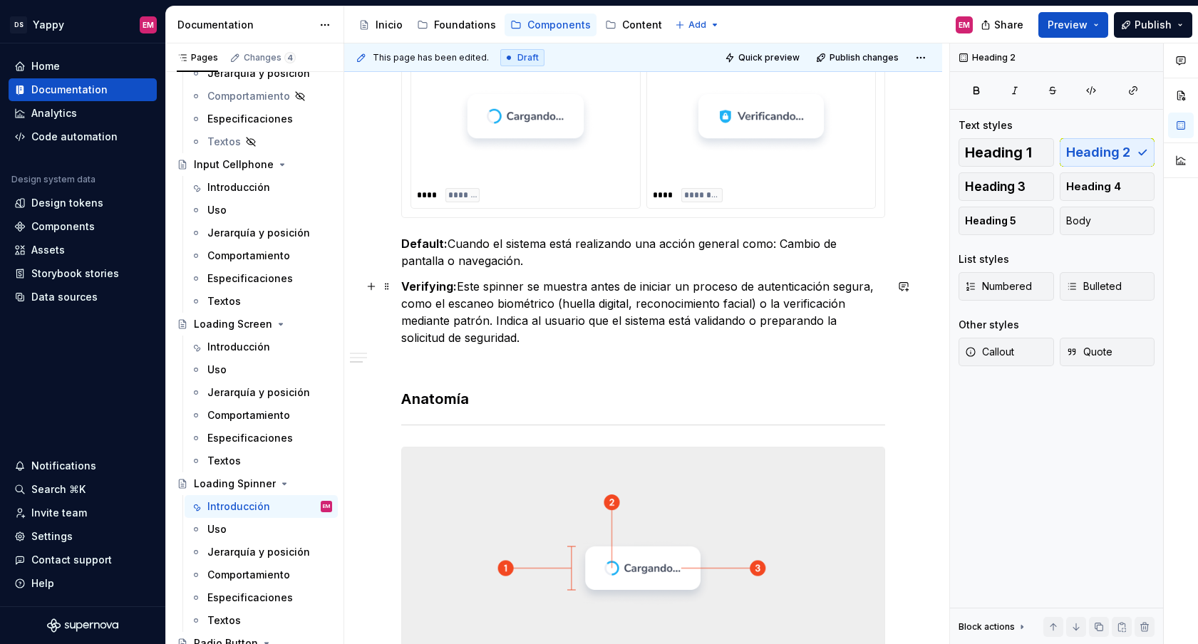
scroll to position [754, 0]
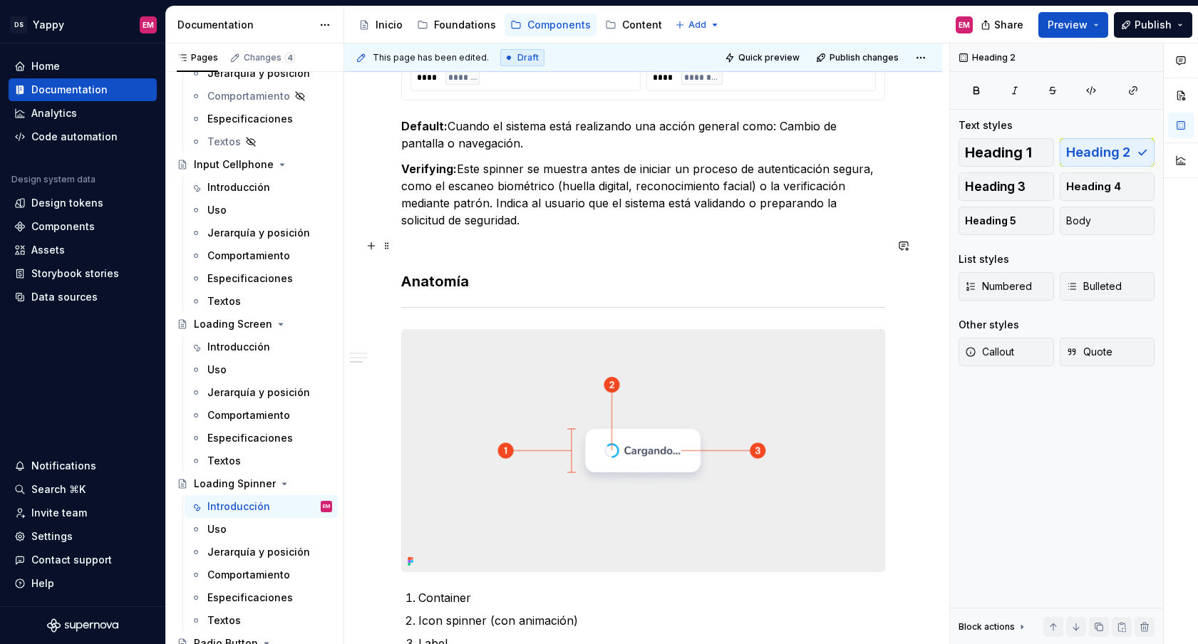
click at [428, 273] on h3 "Anatomía" at bounding box center [643, 281] width 484 height 20
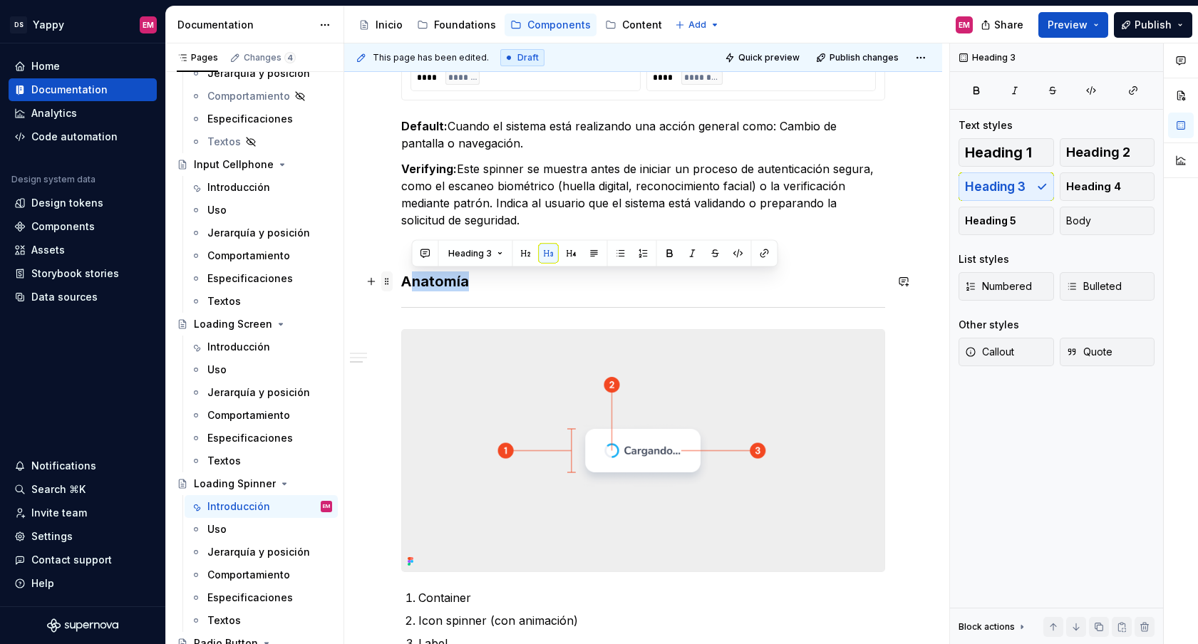
drag, startPoint x: 472, startPoint y: 279, endPoint x: 381, endPoint y: 279, distance: 91.2
click at [401, 279] on div "**********" at bounding box center [643, 200] width 484 height 1310
drag, startPoint x: 406, startPoint y: 286, endPoint x: 489, endPoint y: 286, distance: 82.7
click at [489, 286] on h3 "Anatomía" at bounding box center [643, 281] width 484 height 20
drag, startPoint x: 403, startPoint y: 283, endPoint x: 496, endPoint y: 283, distance: 93.3
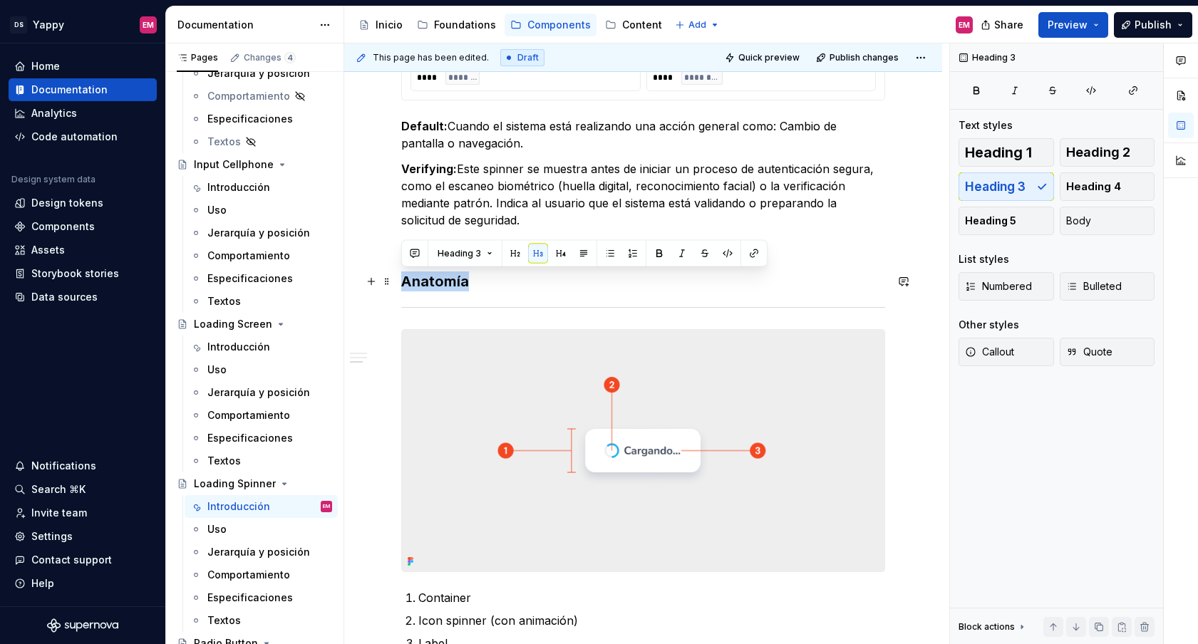
click at [495, 283] on h3 "Anatomía" at bounding box center [643, 281] width 484 height 20
click at [1116, 157] on span "Heading 2" at bounding box center [1098, 152] width 64 height 14
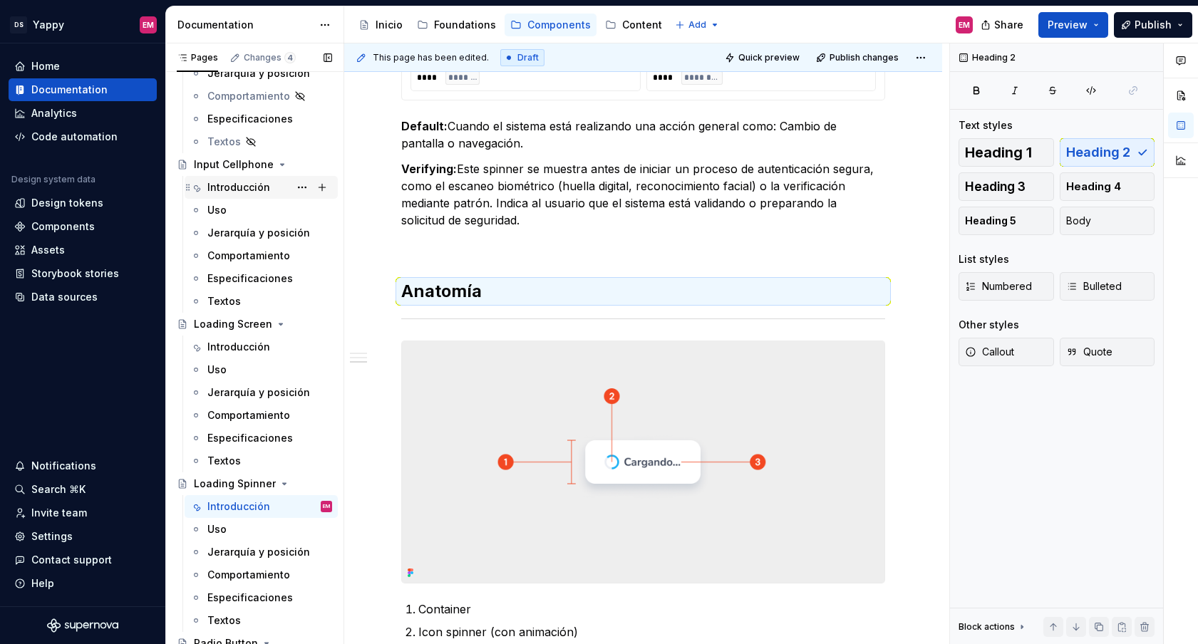
click at [235, 188] on div "Introducción" at bounding box center [238, 187] width 63 height 14
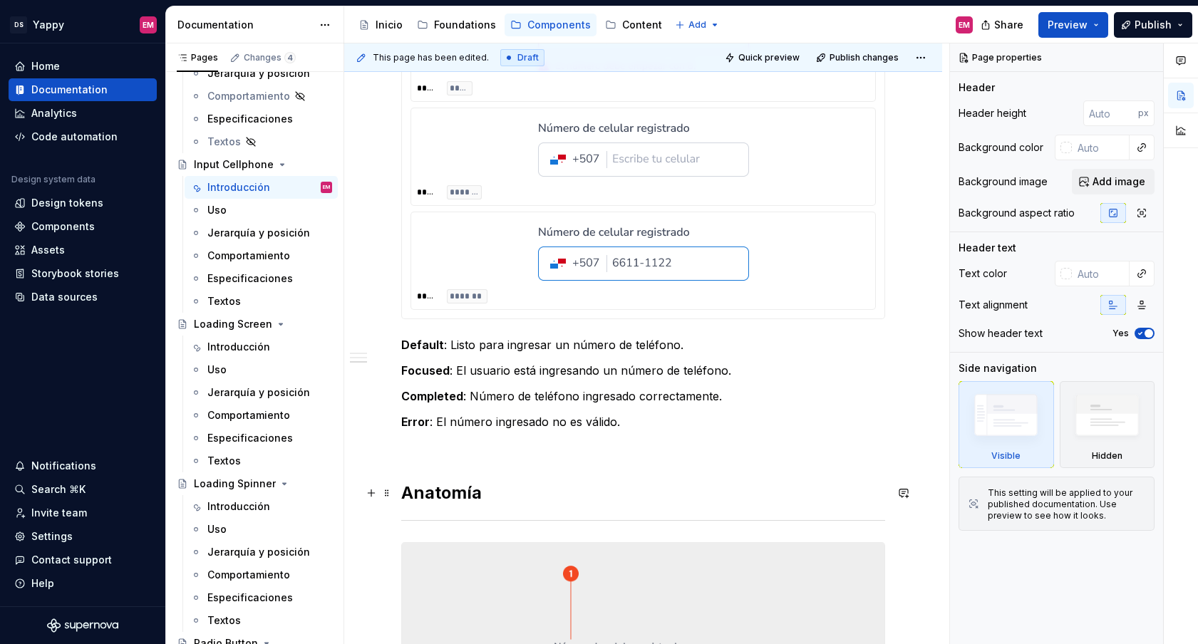
scroll to position [714, 0]
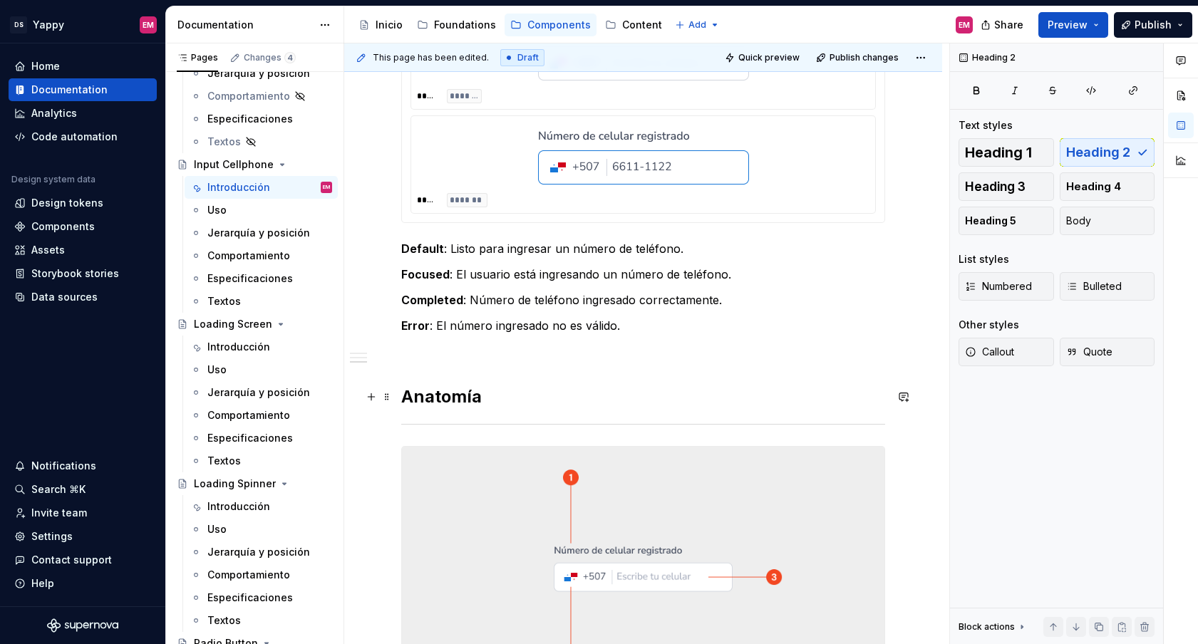
click at [443, 395] on h2 "Anatomía" at bounding box center [643, 397] width 484 height 23
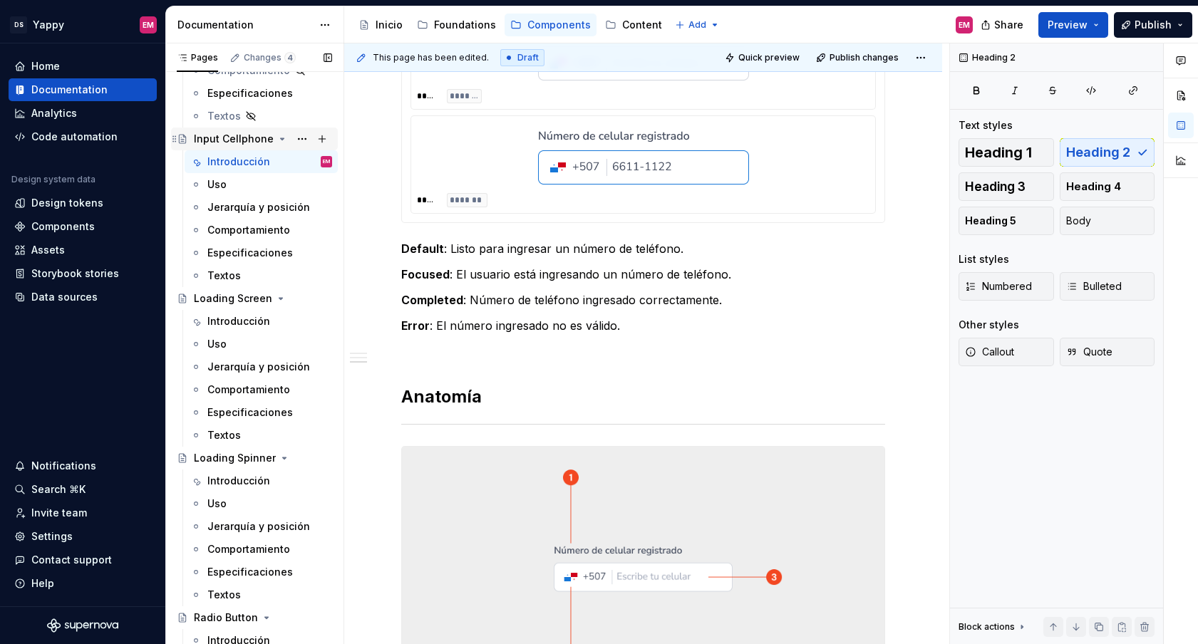
scroll to position [481, 0]
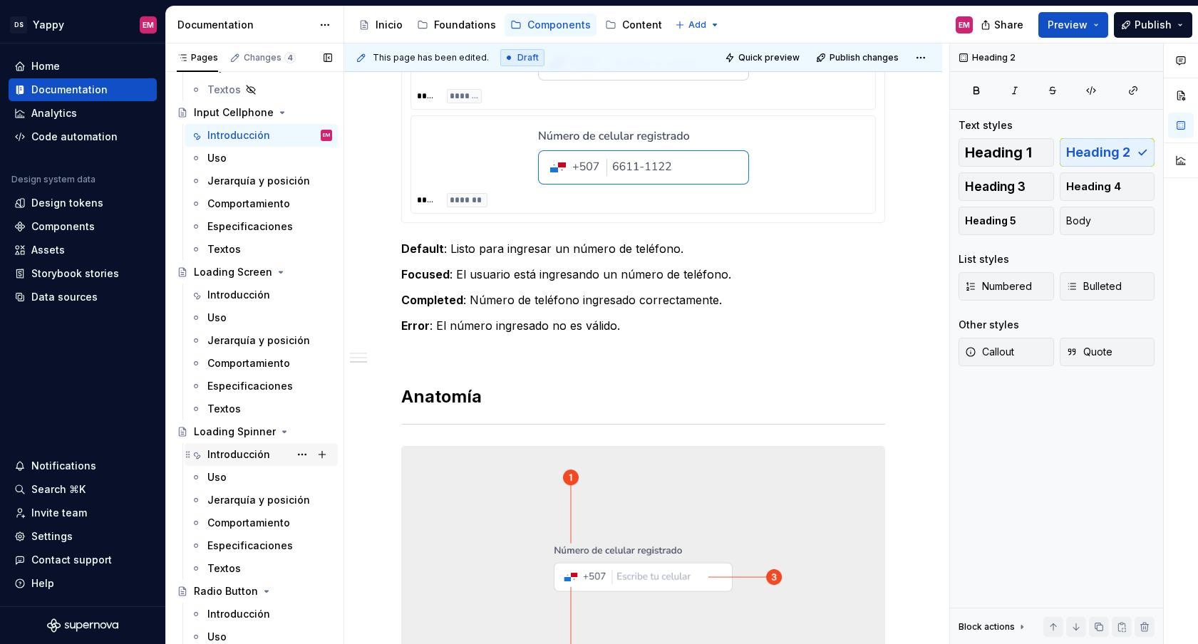
click at [233, 454] on div "Introducción" at bounding box center [238, 454] width 63 height 14
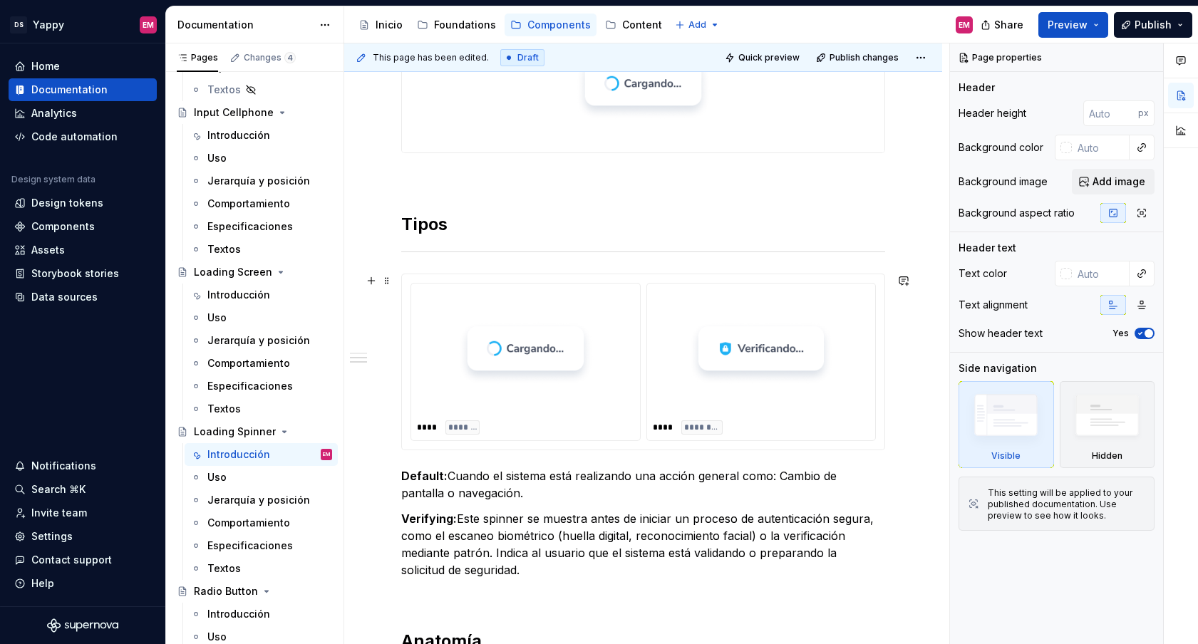
scroll to position [429, 0]
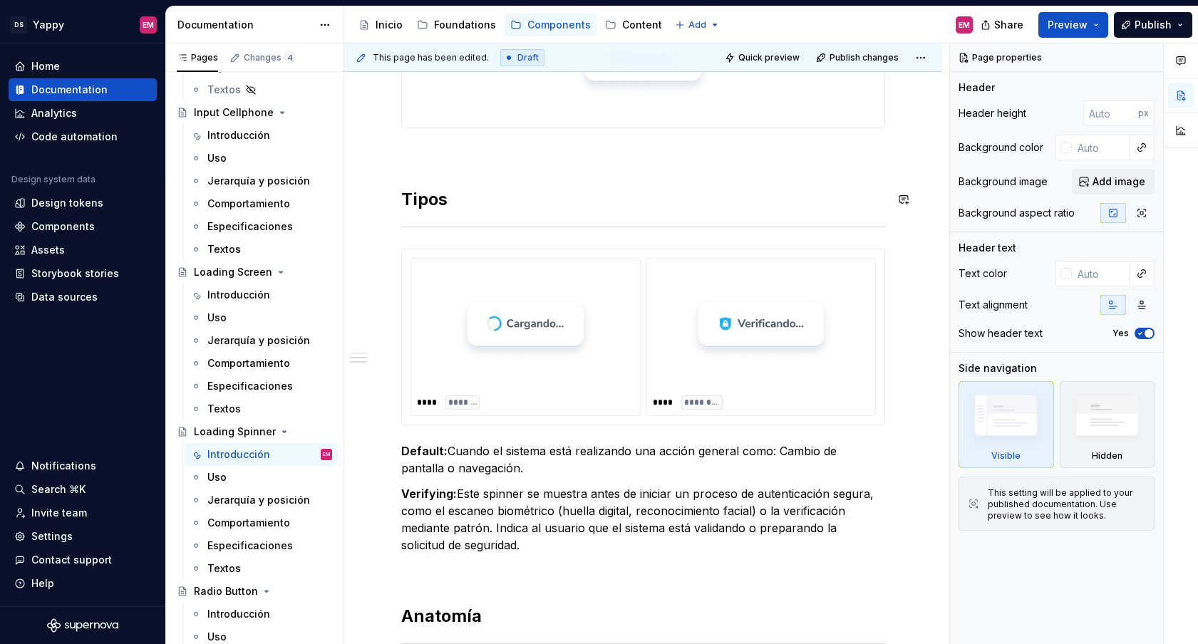
click at [428, 202] on h2 "Tipos" at bounding box center [643, 199] width 484 height 23
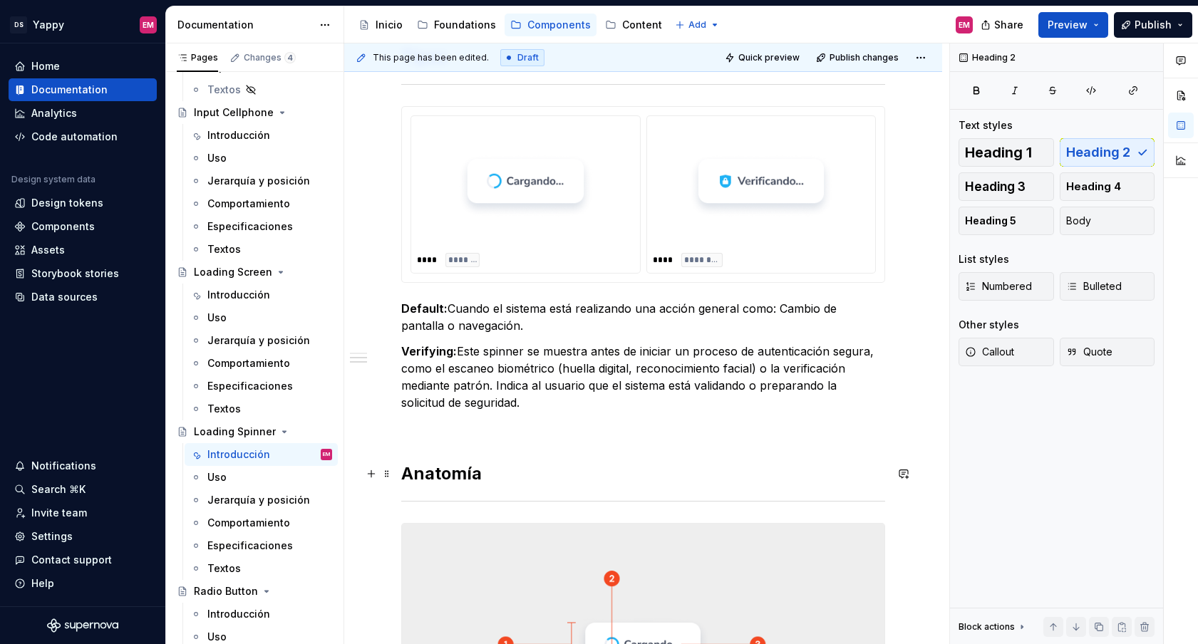
click at [455, 472] on h2 "Anatomía" at bounding box center [643, 473] width 484 height 23
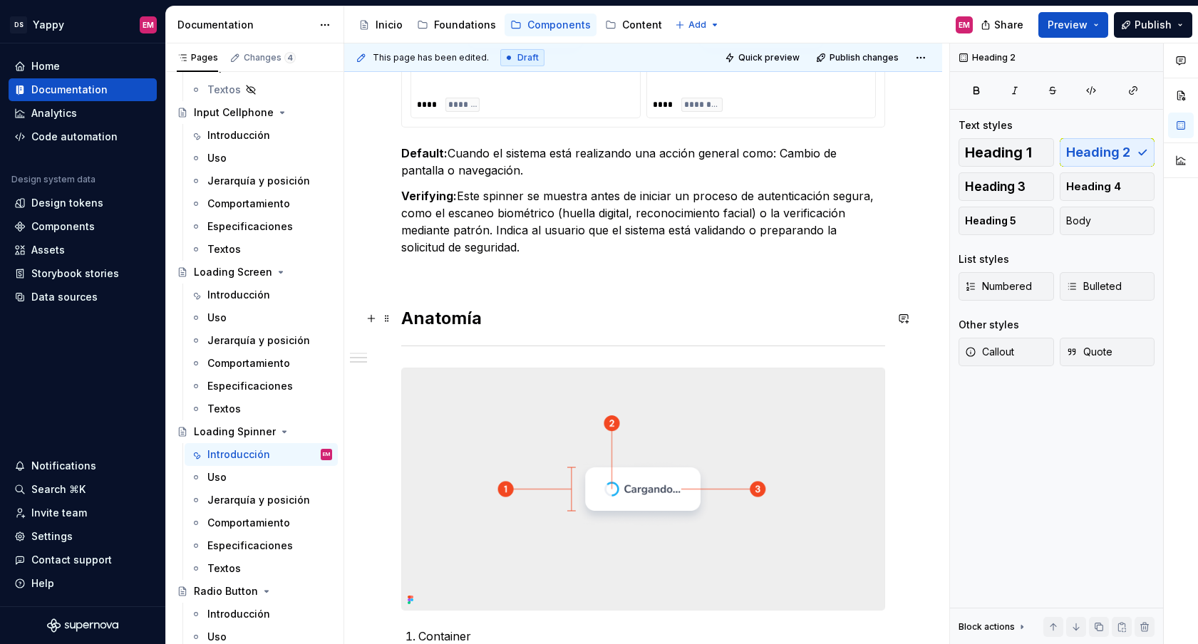
scroll to position [794, 0]
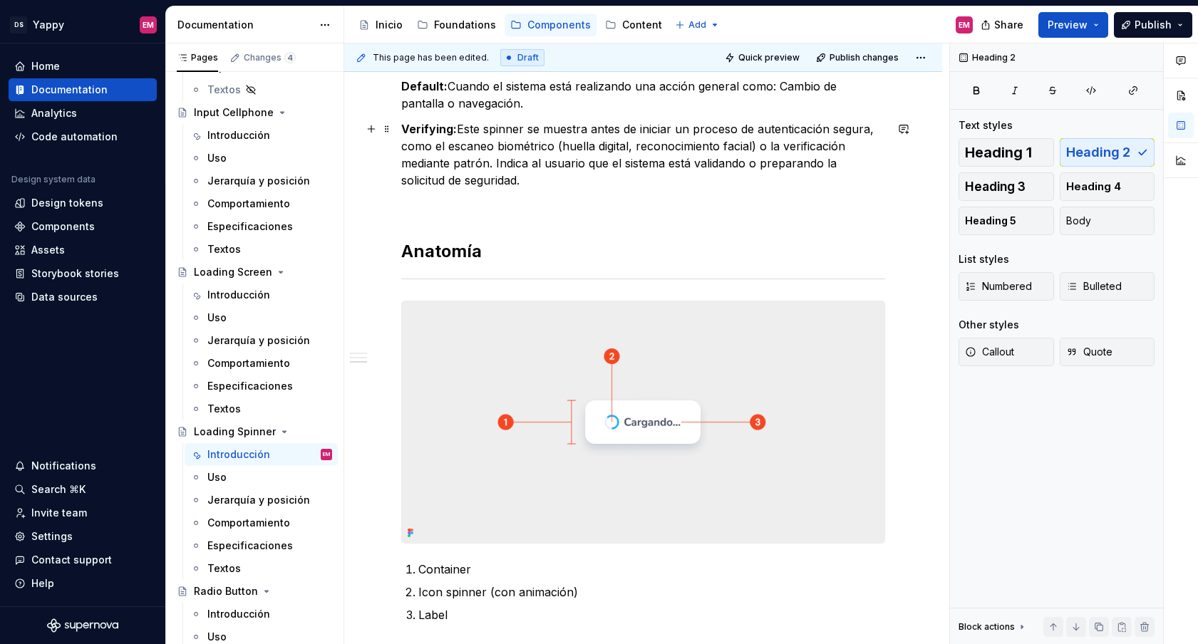
click at [500, 180] on p "Verifying: Este spinner se muestra antes de iniciar un proceso de autenticación…" at bounding box center [643, 154] width 484 height 68
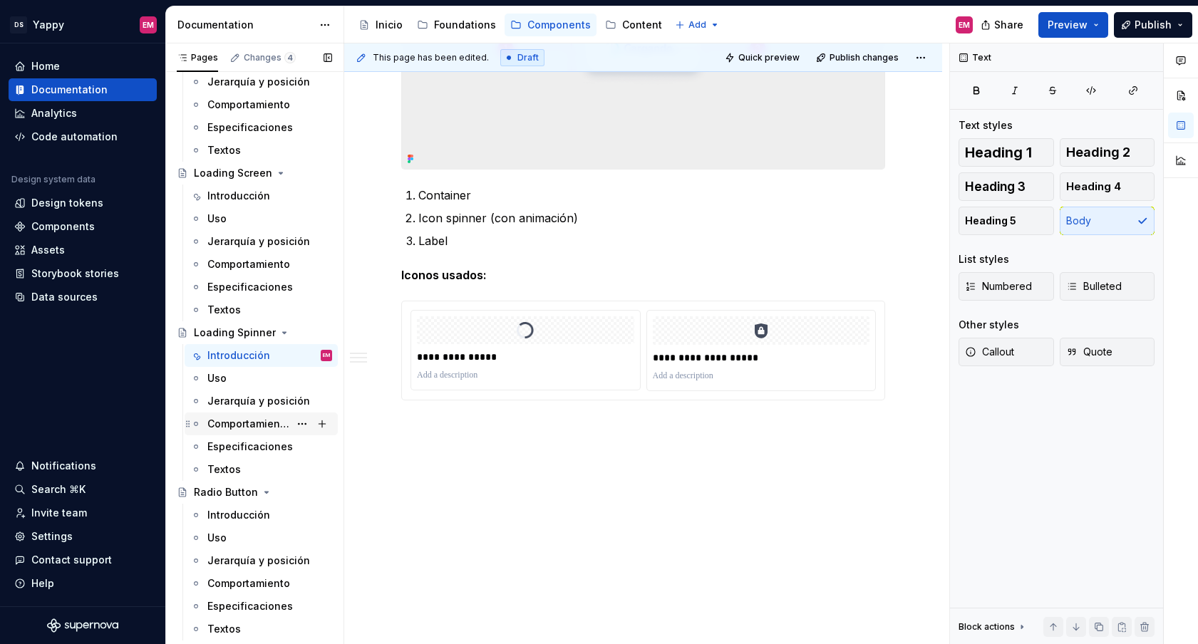
scroll to position [688, 0]
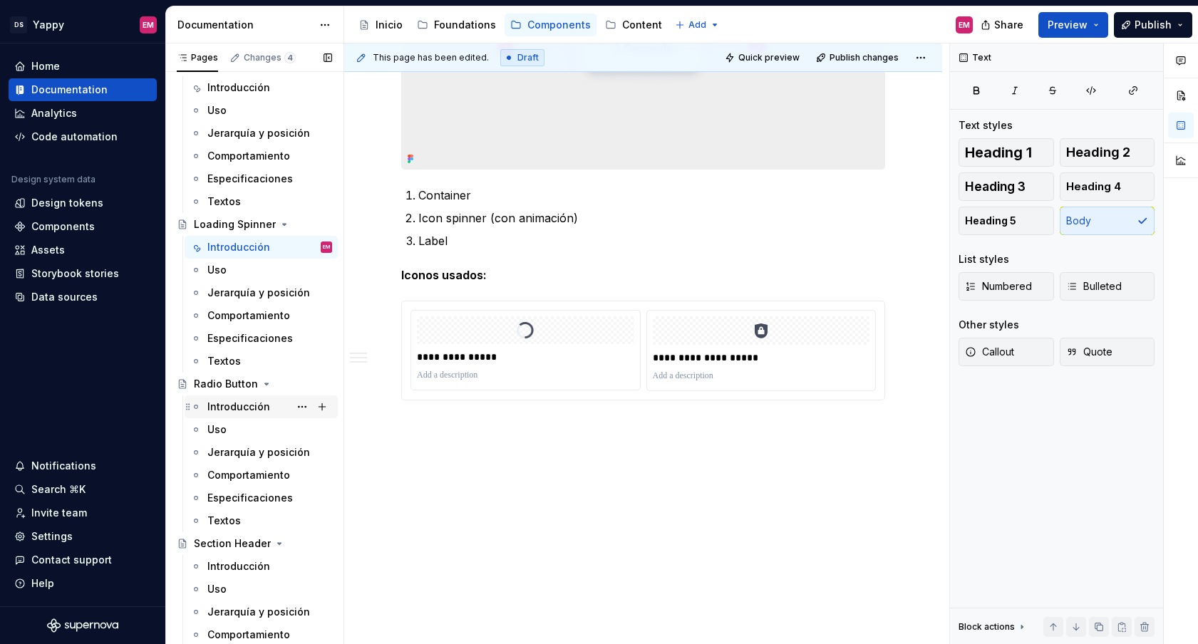
click at [242, 407] on div "Introducción" at bounding box center [238, 407] width 63 height 14
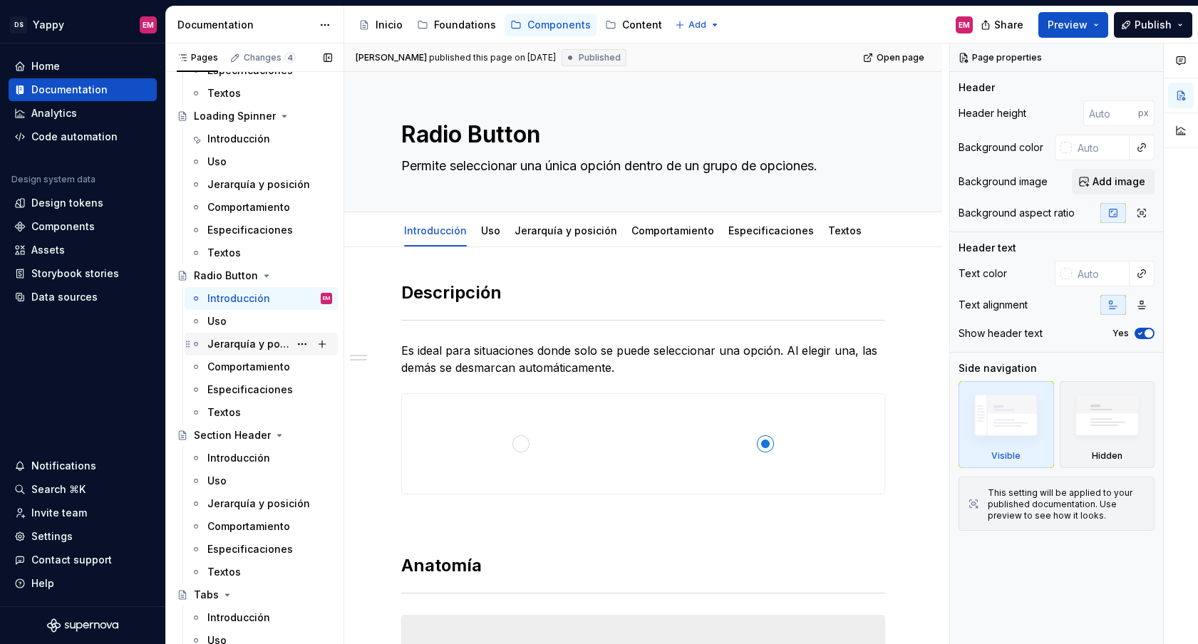
scroll to position [818, 0]
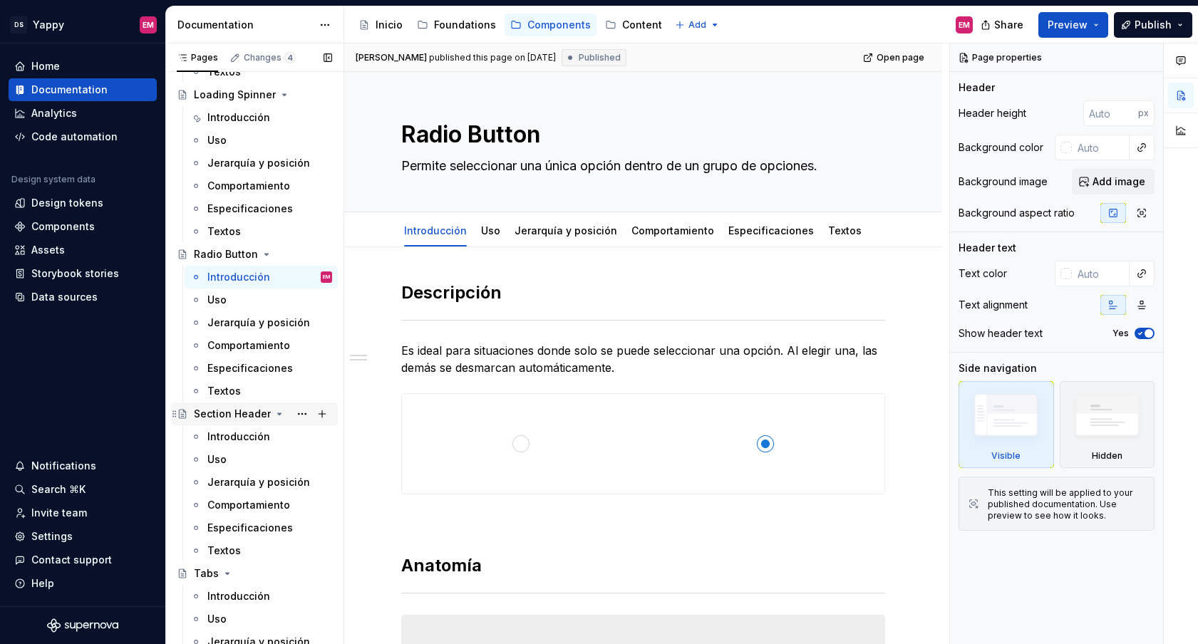
click at [249, 422] on div "Section Header" at bounding box center [263, 414] width 138 height 20
click at [249, 425] on div "Introducción" at bounding box center [261, 436] width 153 height 23
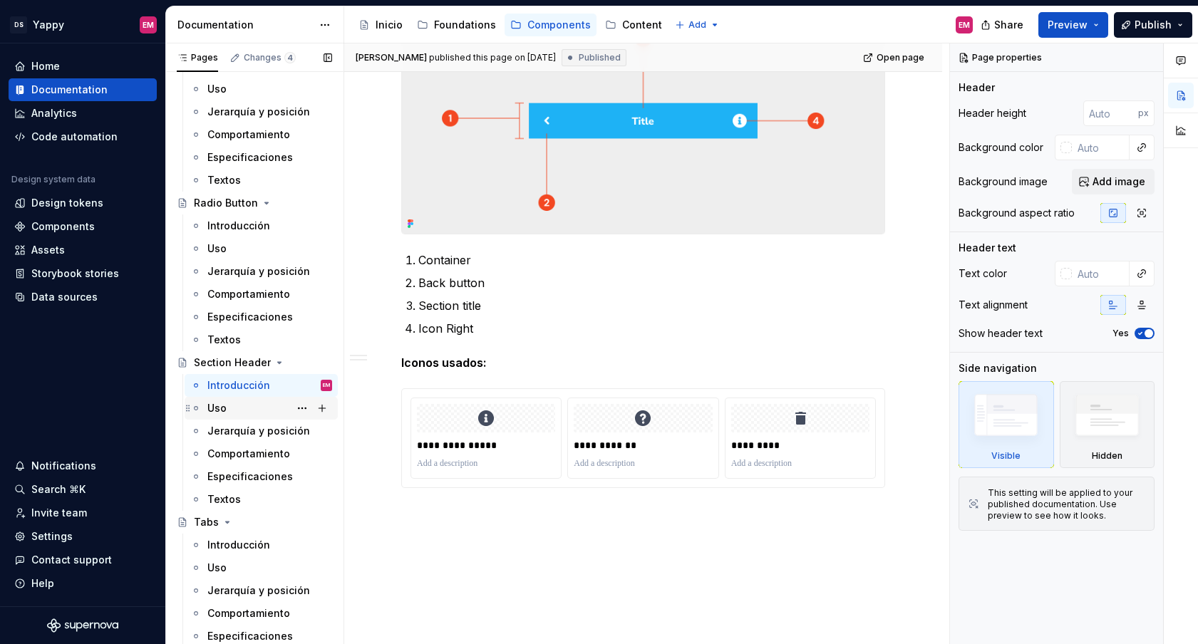
scroll to position [941, 0]
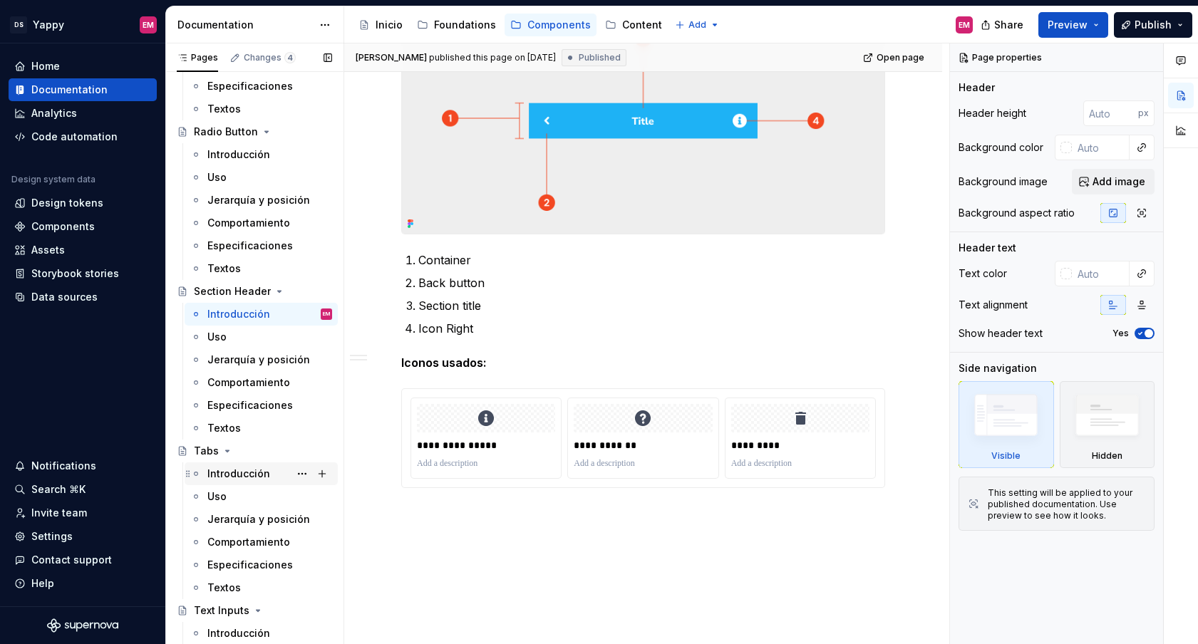
click at [239, 465] on div "Introducción" at bounding box center [269, 474] width 125 height 20
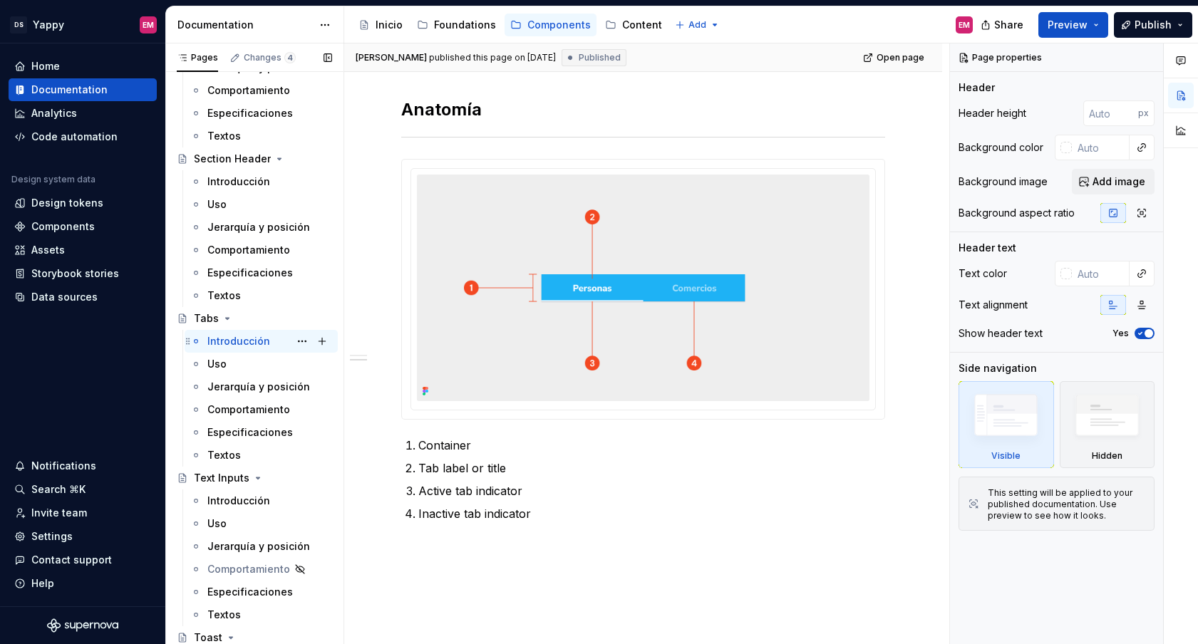
scroll to position [1109, 0]
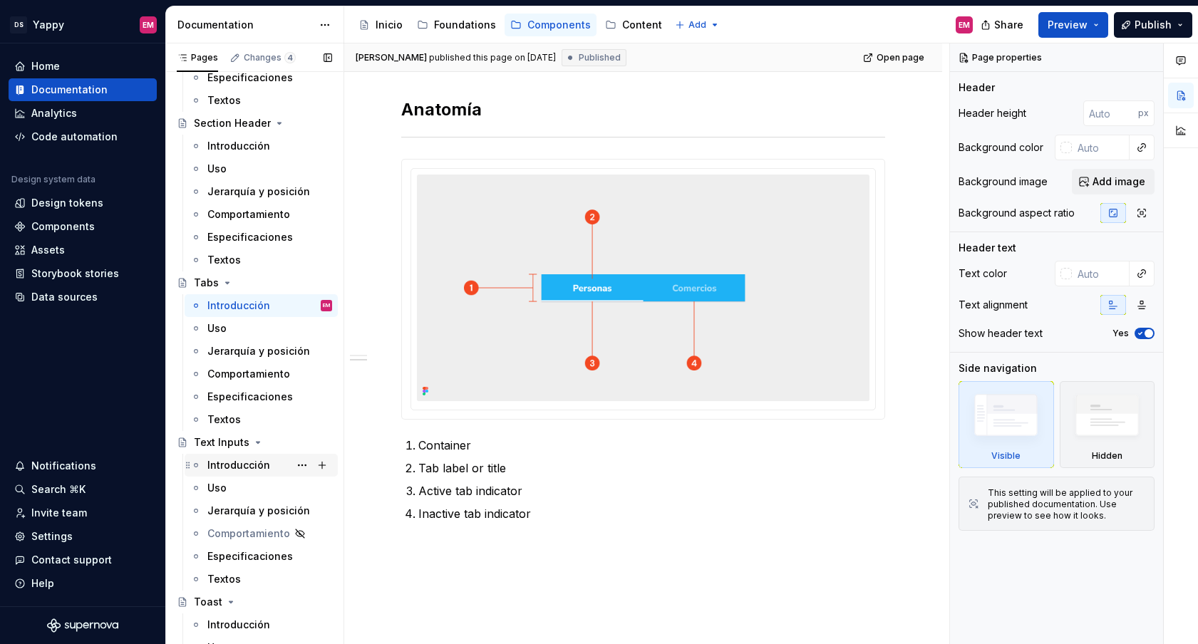
click at [239, 467] on div "Introducción" at bounding box center [238, 465] width 63 height 14
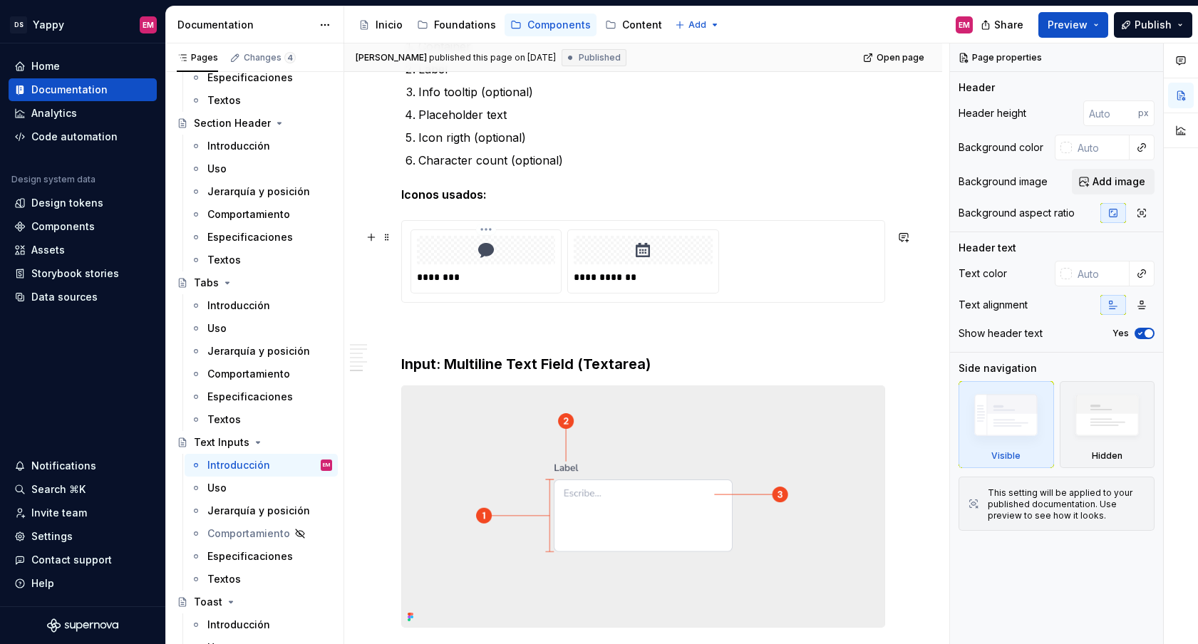
scroll to position [1925, 0]
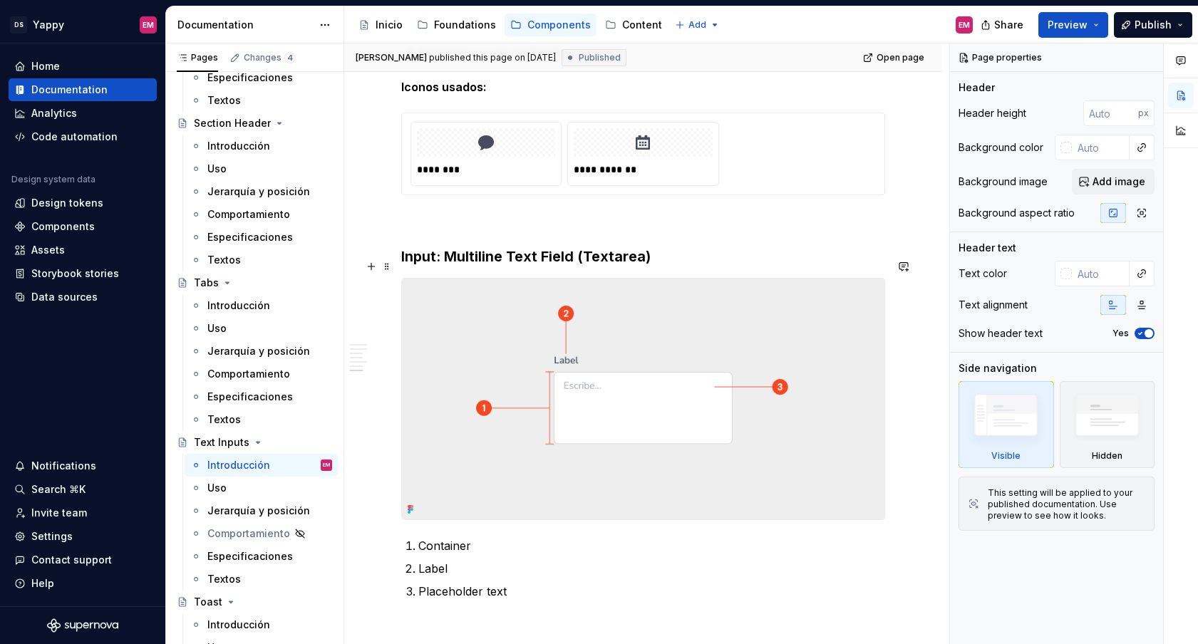
type textarea "*"
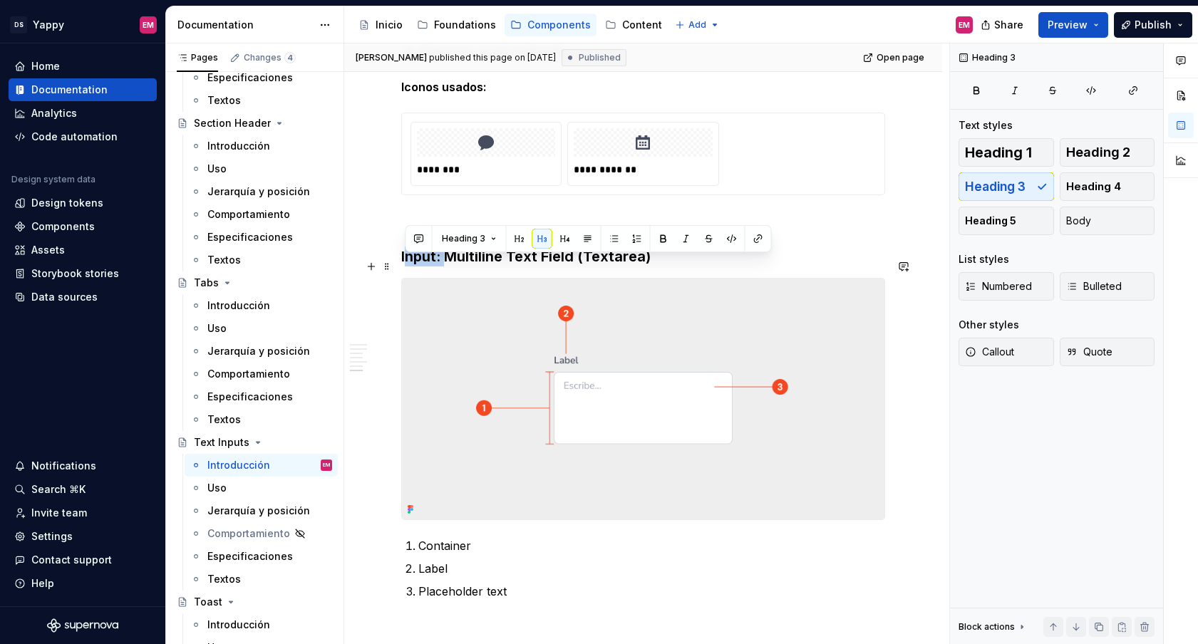
drag, startPoint x: 444, startPoint y: 265, endPoint x: 405, endPoint y: 265, distance: 39.2
click at [405, 265] on h3 "Input: Multiline Text Field (Textarea)" at bounding box center [643, 257] width 484 height 20
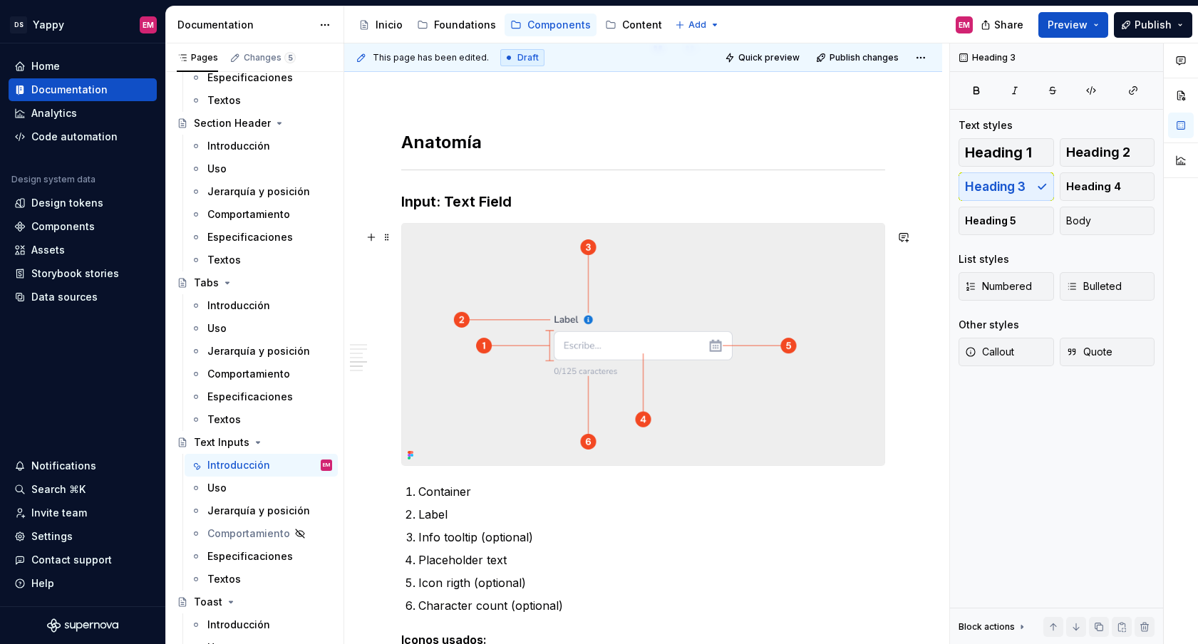
scroll to position [1288, 0]
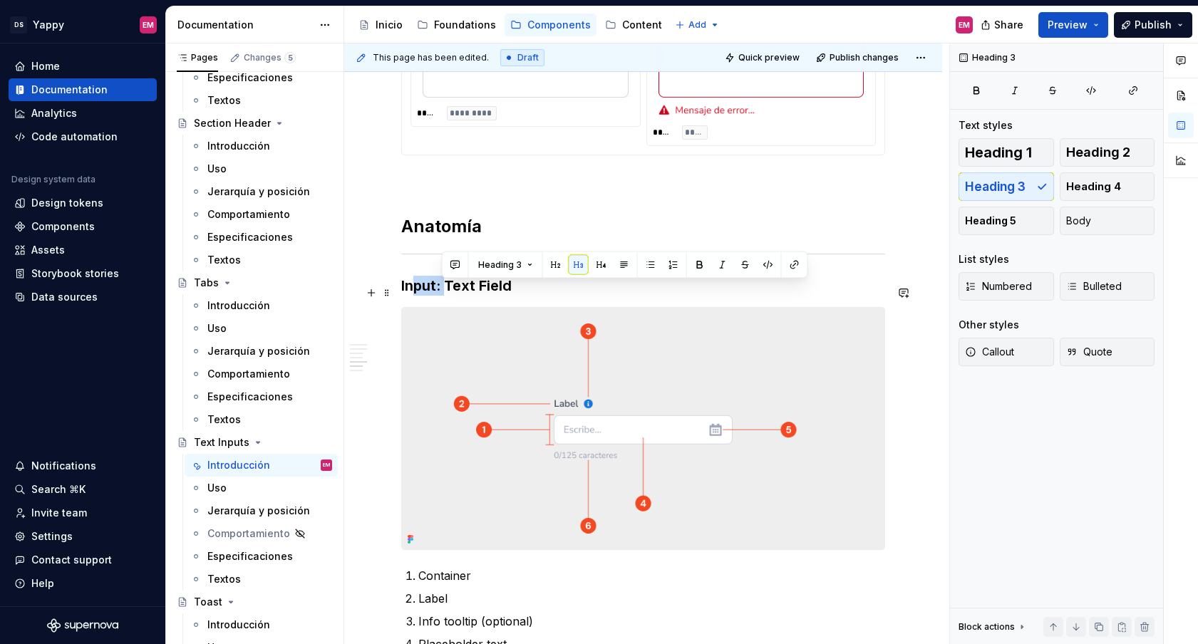
drag, startPoint x: 447, startPoint y: 294, endPoint x: 411, endPoint y: 294, distance: 36.3
click at [411, 294] on h3 "Input: Text Field" at bounding box center [643, 286] width 484 height 20
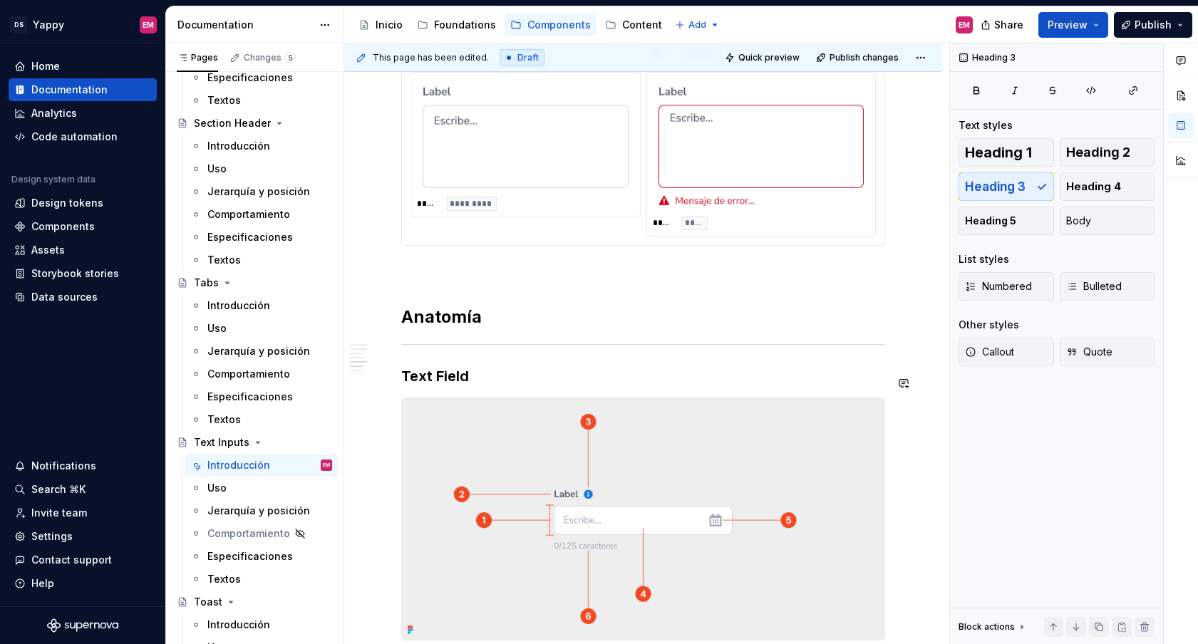
scroll to position [1159, 0]
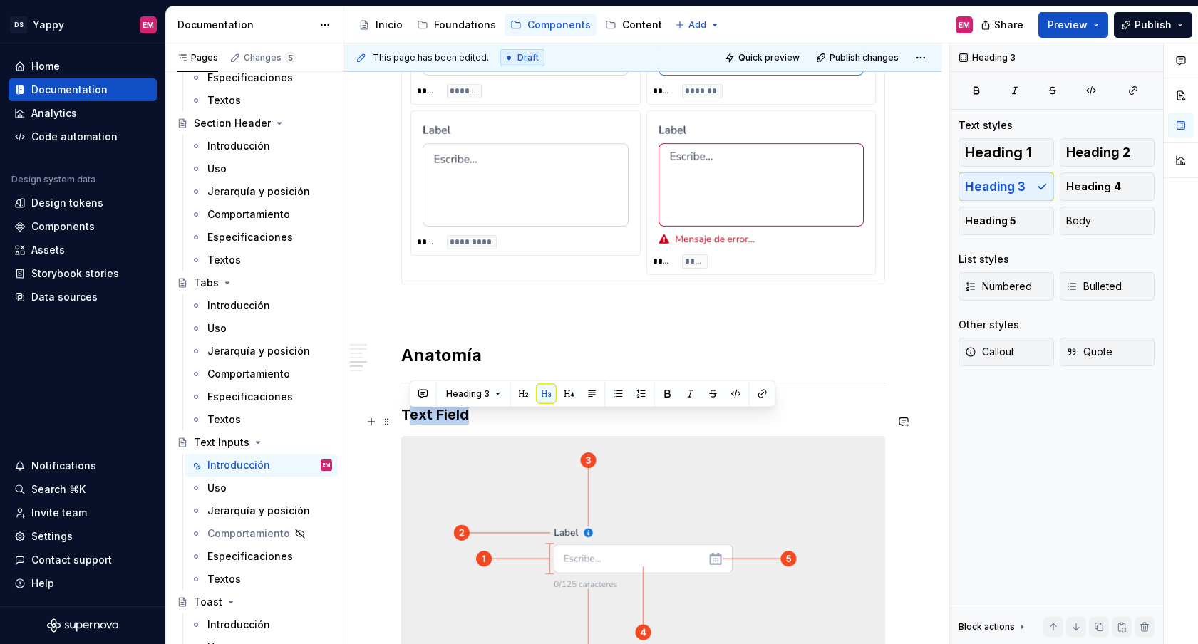
drag, startPoint x: 405, startPoint y: 423, endPoint x: 509, endPoint y: 423, distance: 103.3
click at [509, 423] on h3 "Text Field" at bounding box center [643, 415] width 484 height 20
click at [444, 423] on h3 "Text Field" at bounding box center [643, 415] width 484 height 20
drag, startPoint x: 403, startPoint y: 420, endPoint x: 547, endPoint y: 420, distance: 144.7
click at [548, 420] on h3 "Text Field" at bounding box center [643, 415] width 484 height 20
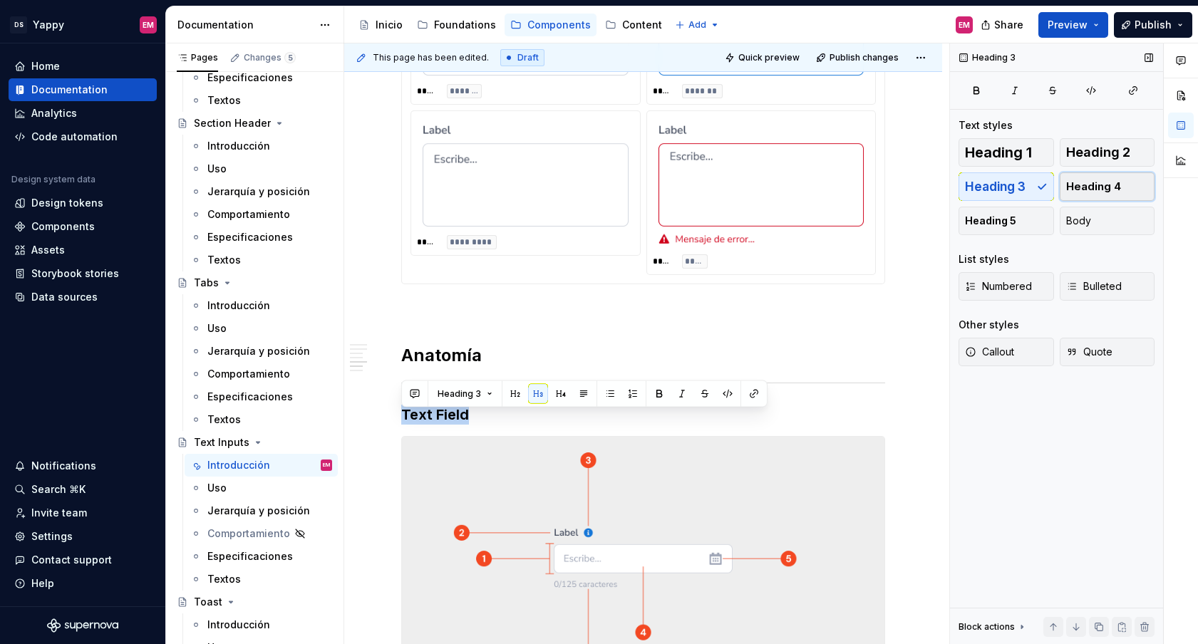
click at [1085, 185] on span "Heading 4" at bounding box center [1093, 187] width 55 height 14
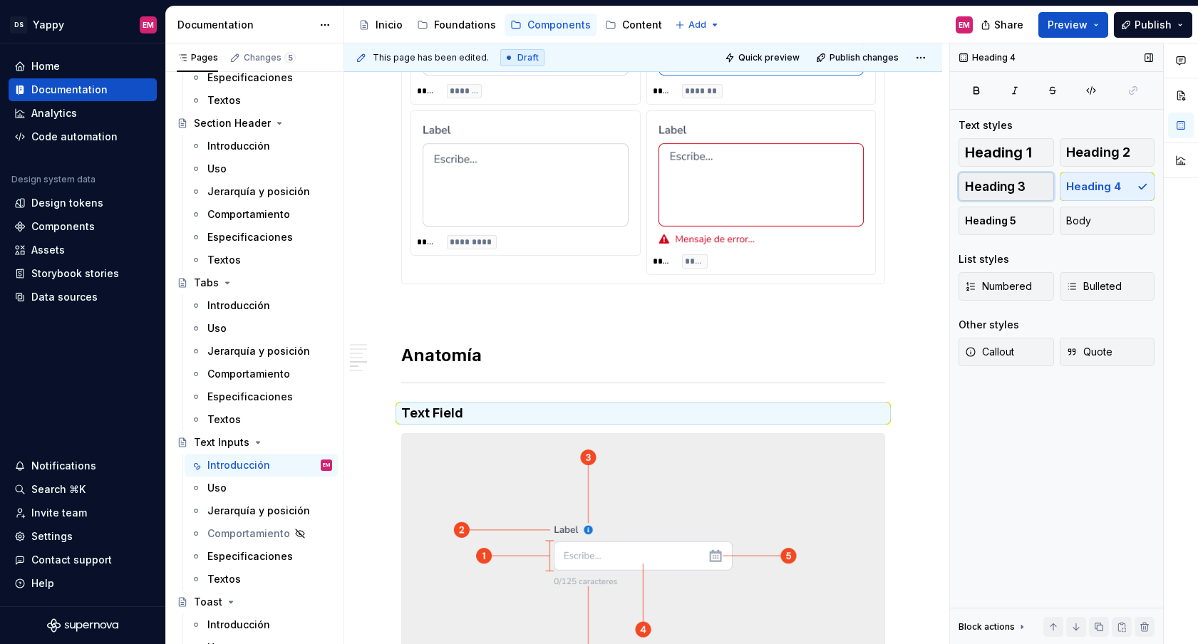
click at [1020, 195] on button "Heading 3" at bounding box center [1005, 186] width 95 height 29
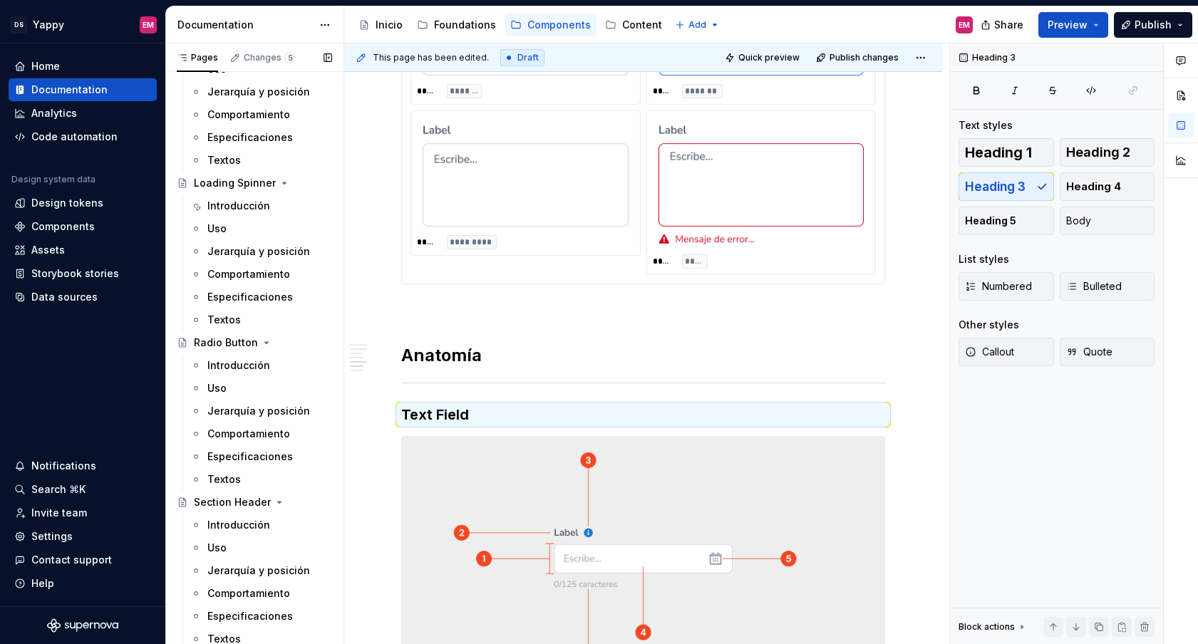
scroll to position [602, 0]
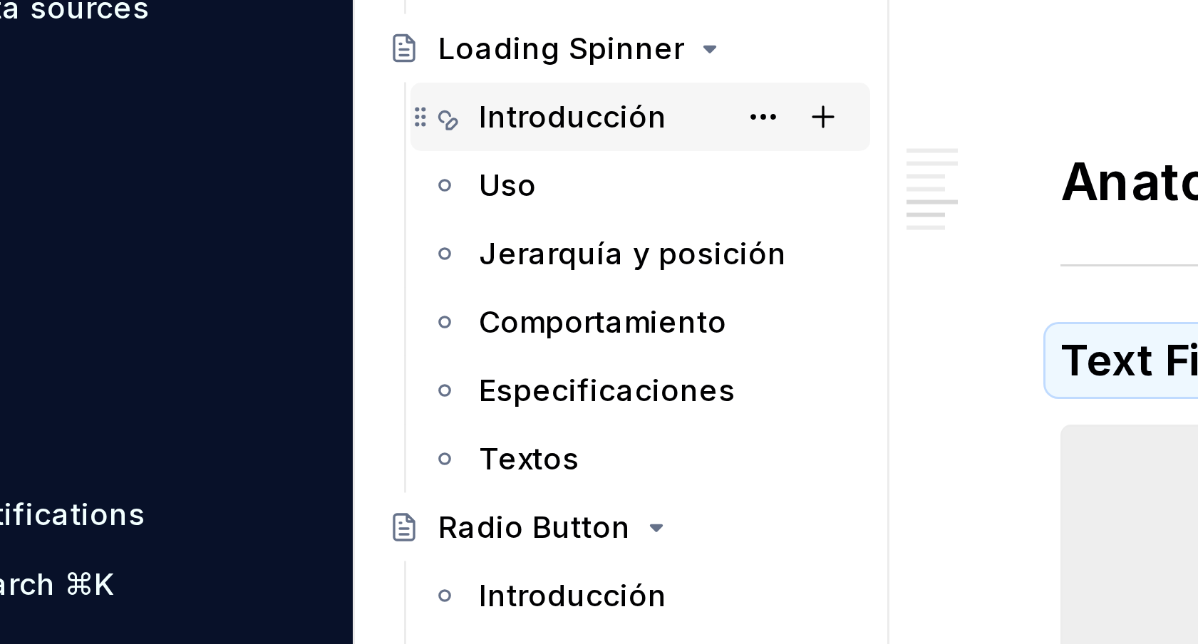
click at [219, 341] on div "Introducción" at bounding box center [269, 334] width 125 height 20
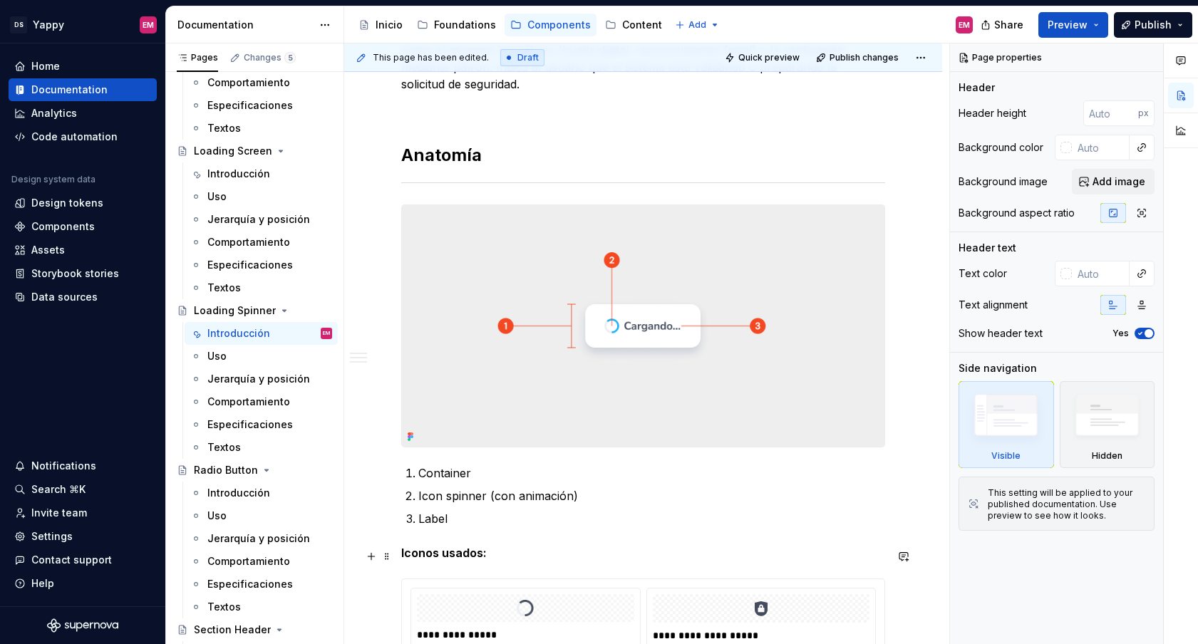
scroll to position [846, 0]
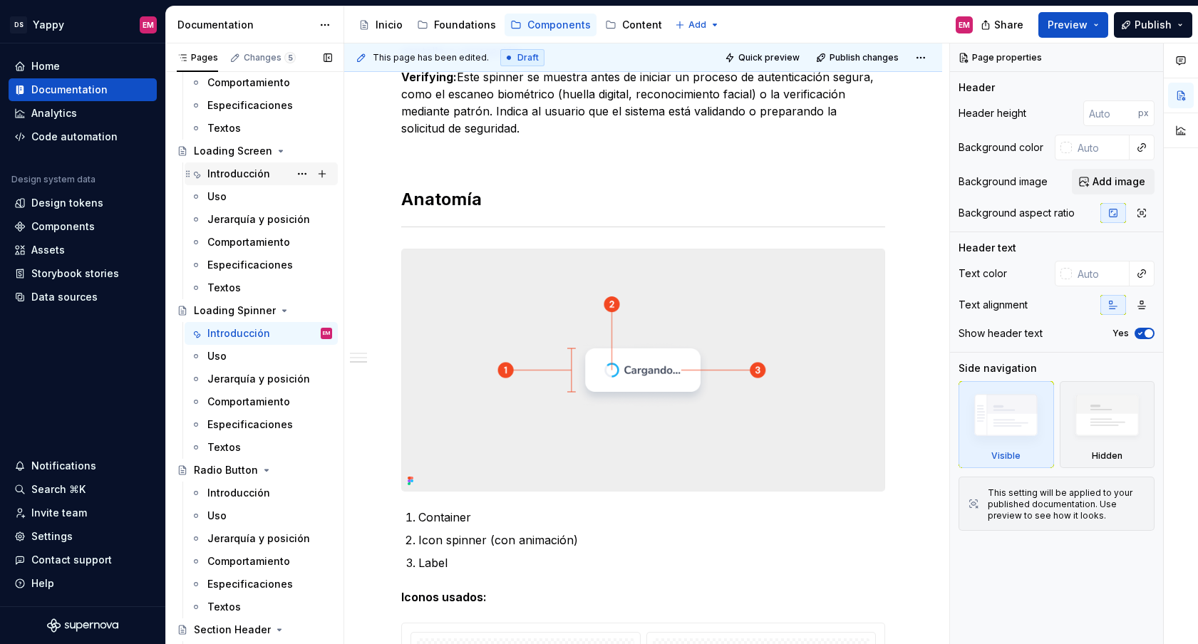
click at [227, 181] on div "Introducción" at bounding box center [269, 174] width 125 height 20
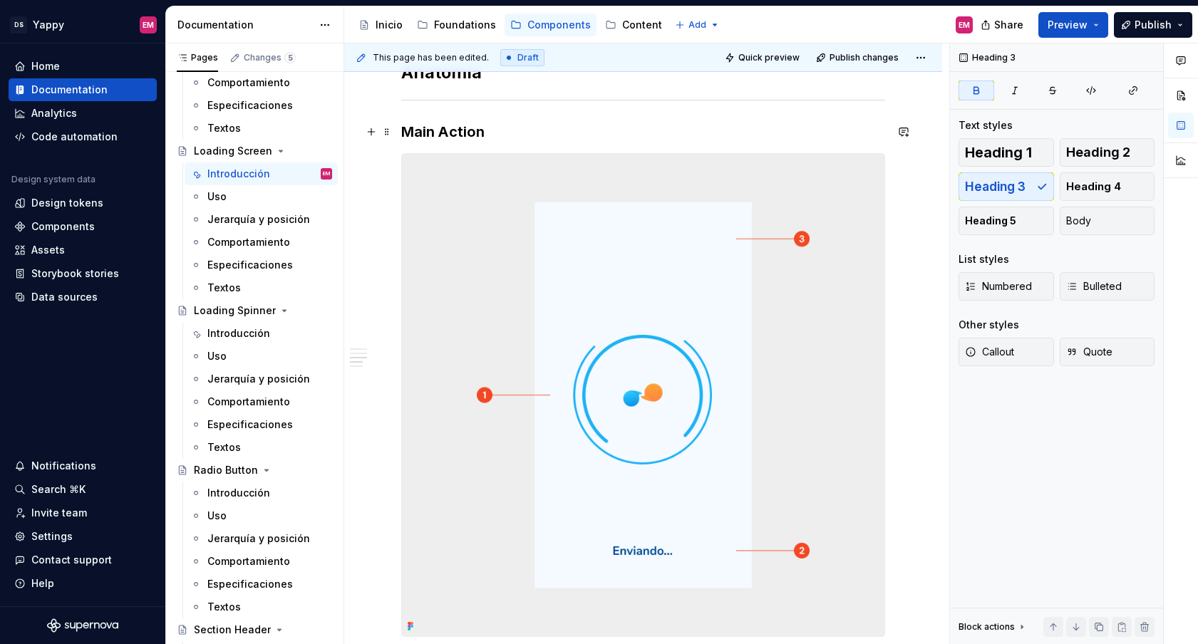
click at [445, 134] on strong "Main Action" at bounding box center [442, 131] width 83 height 17
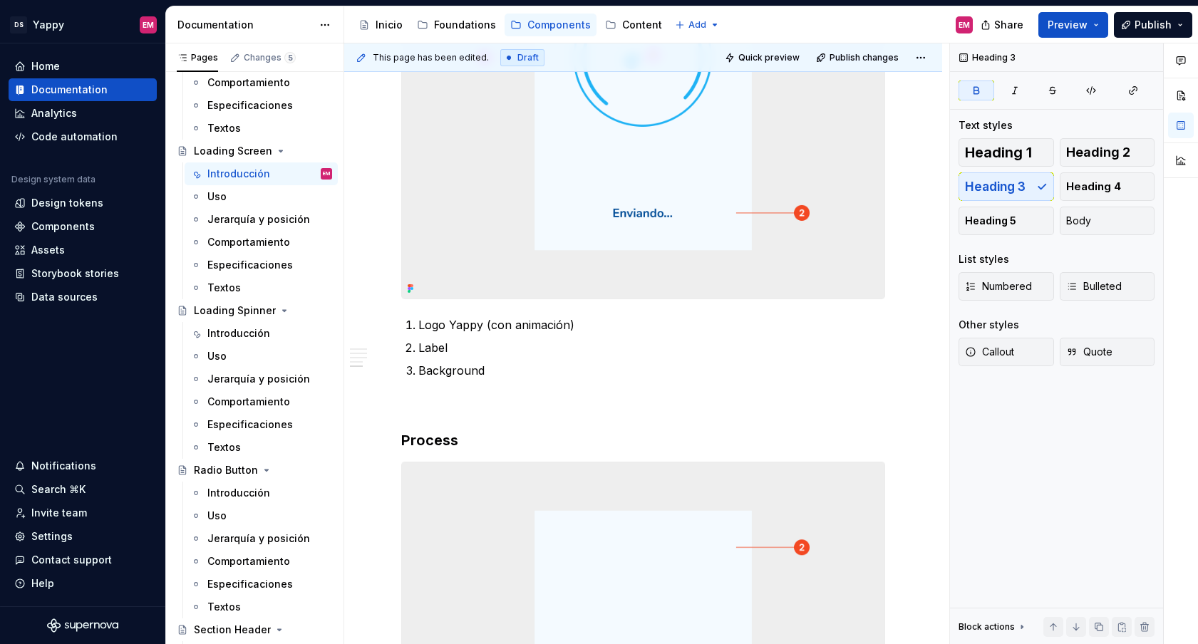
scroll to position [1340, 0]
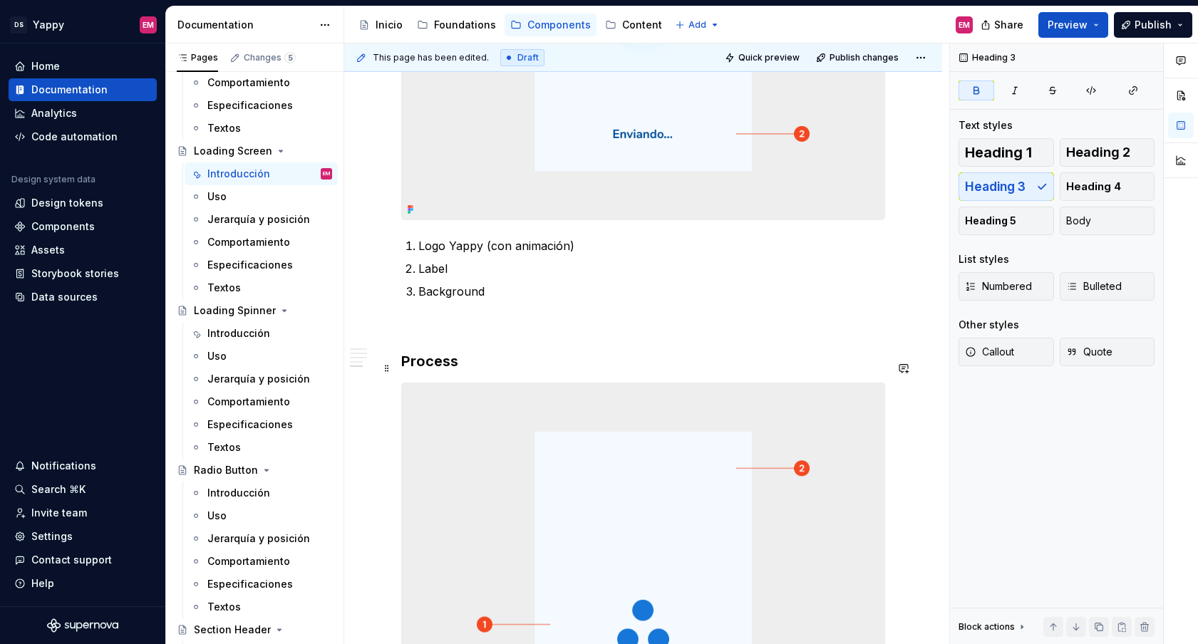
click at [425, 370] on strong "Process" at bounding box center [429, 361] width 57 height 17
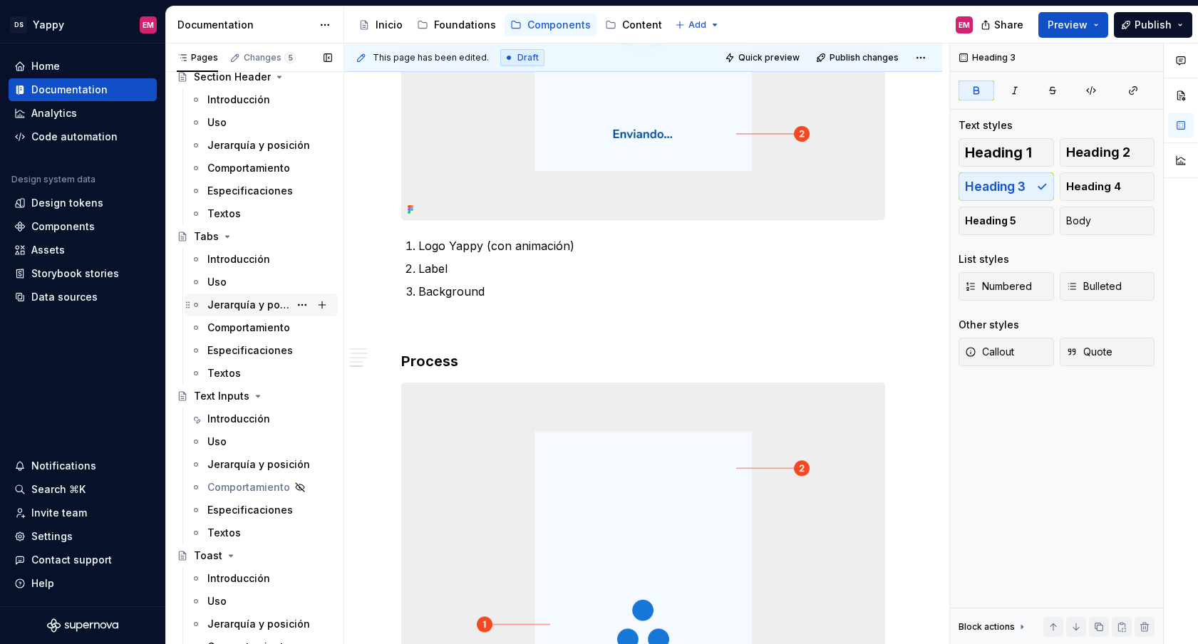
scroll to position [1187, 0]
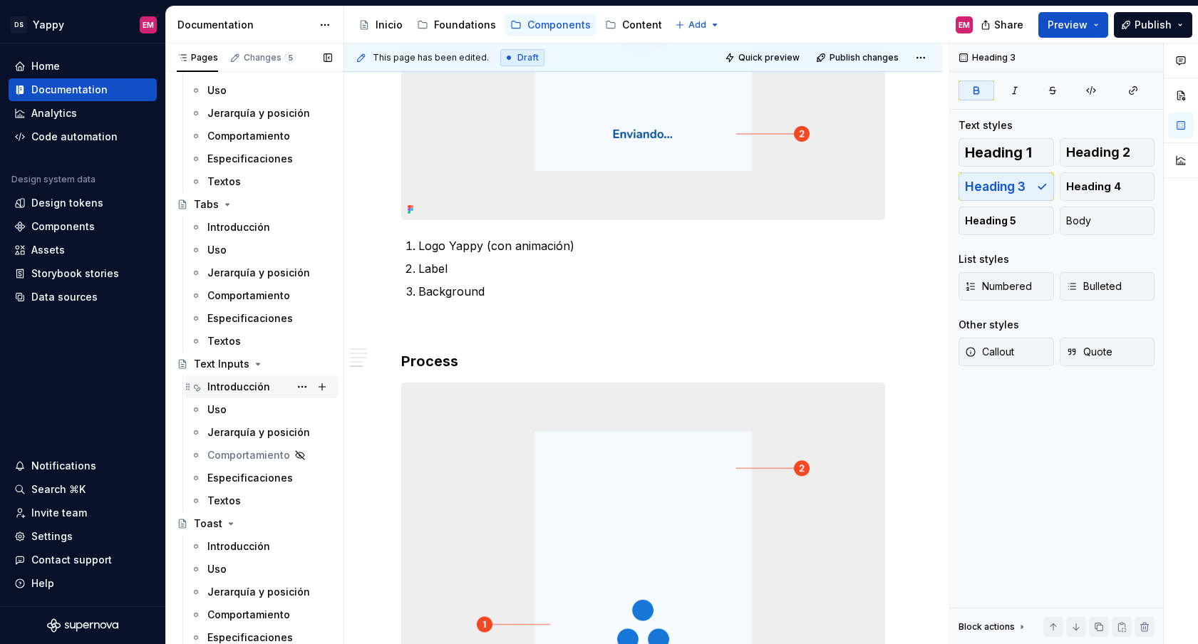
click at [232, 391] on div "Introducción" at bounding box center [238, 387] width 63 height 14
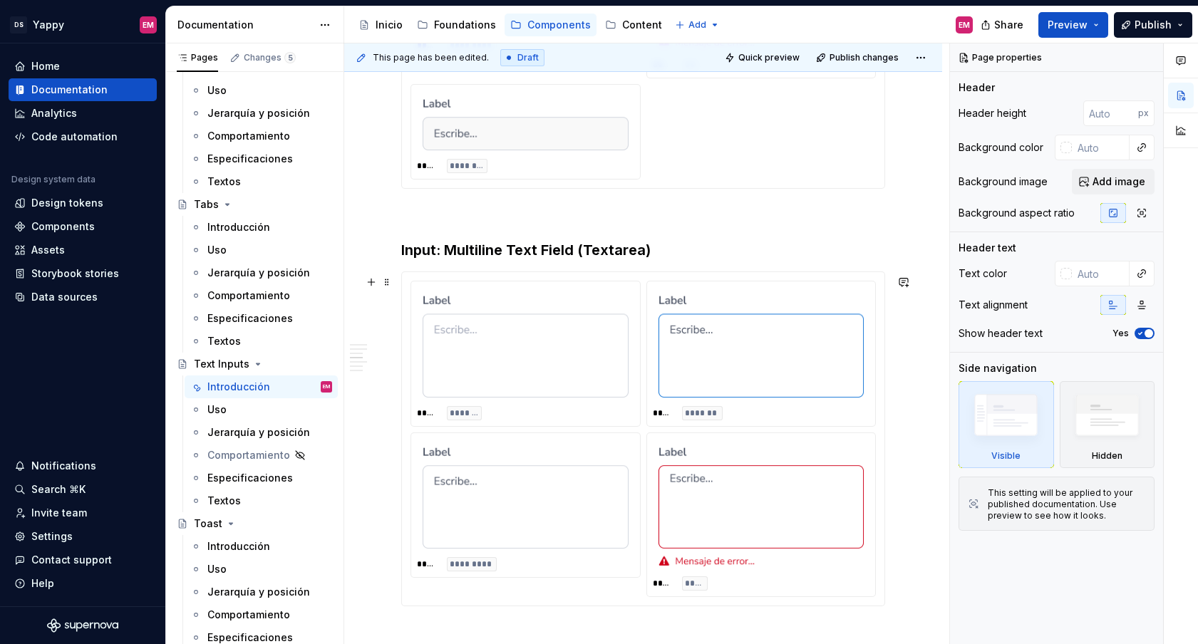
scroll to position [860, 0]
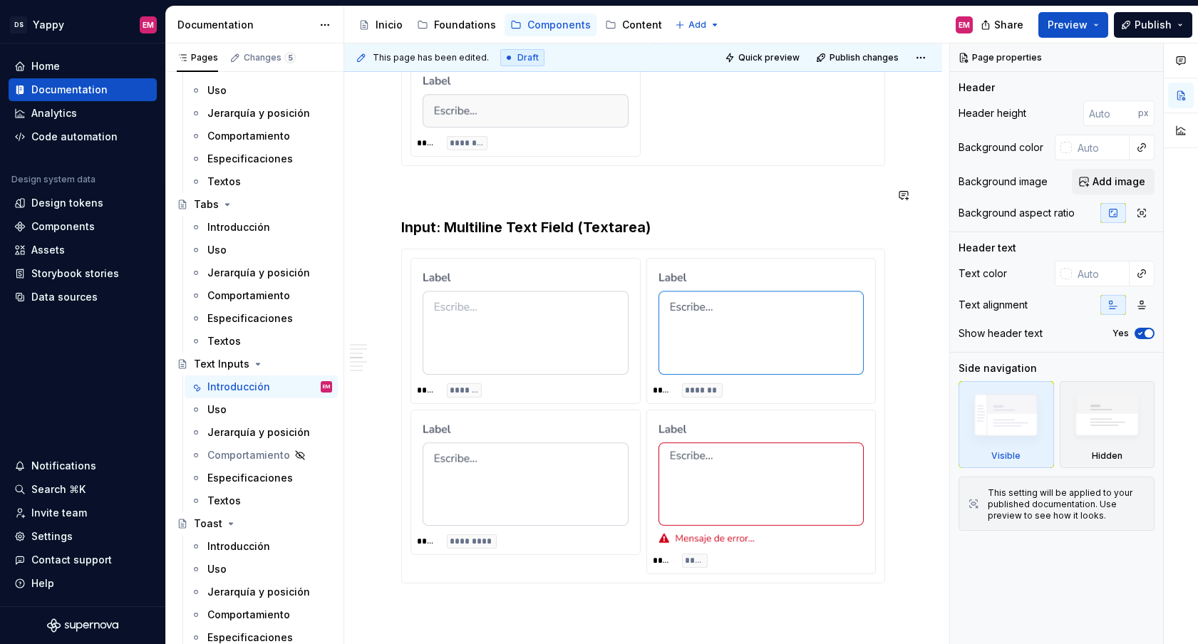
click at [446, 204] on div "Descripción Es un componente interactivo que permite al usuario ingresar inform…" at bounding box center [643, 543] width 484 height 2244
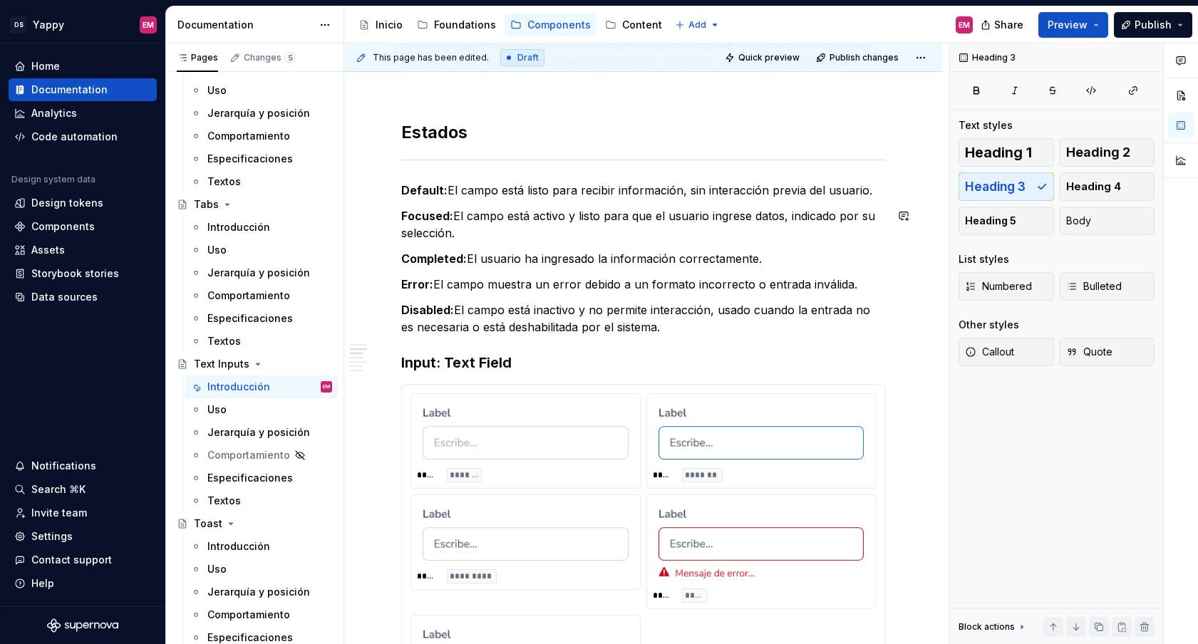
scroll to position [291, 0]
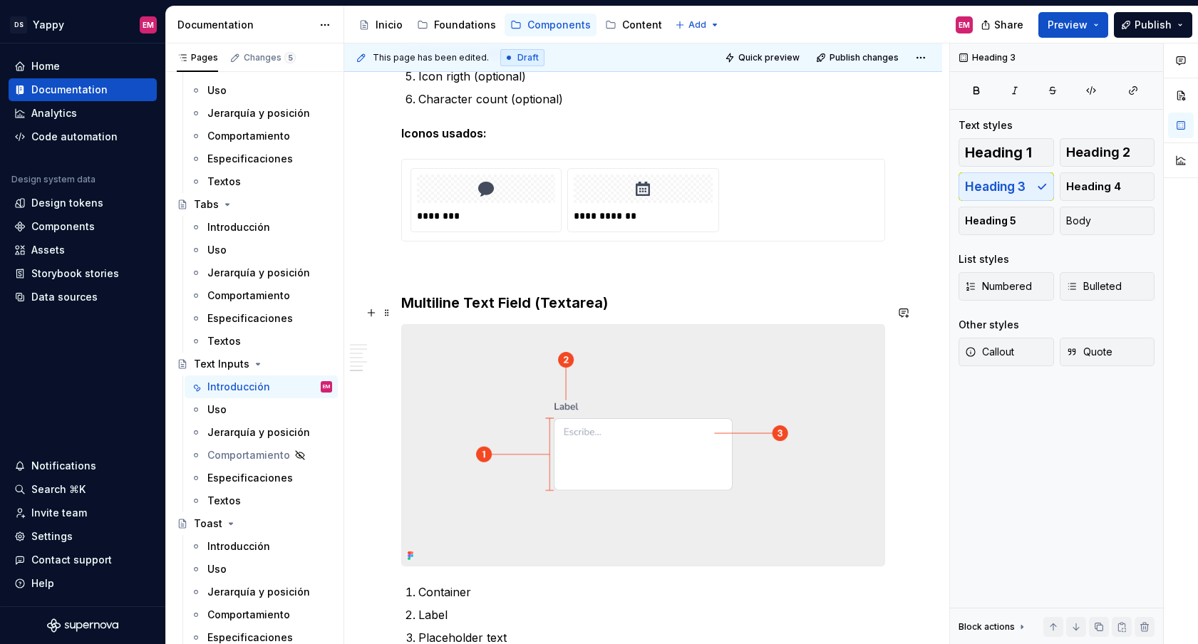
click at [449, 313] on h3 "Multiline Text Field (Textarea)" at bounding box center [643, 303] width 484 height 20
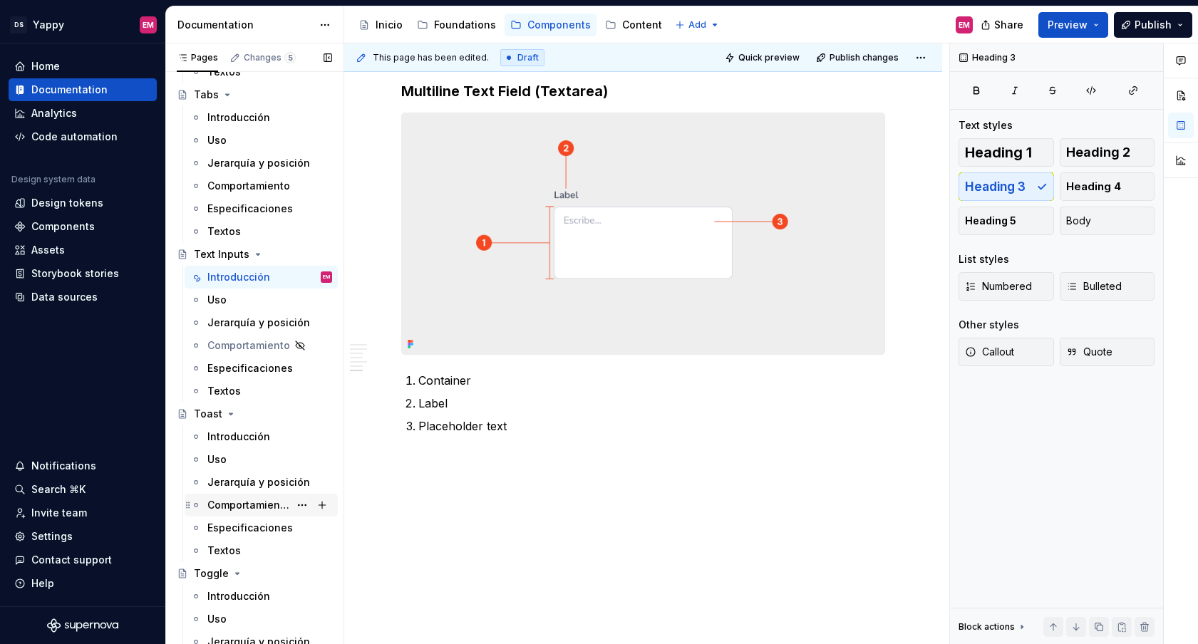
scroll to position [1340, 0]
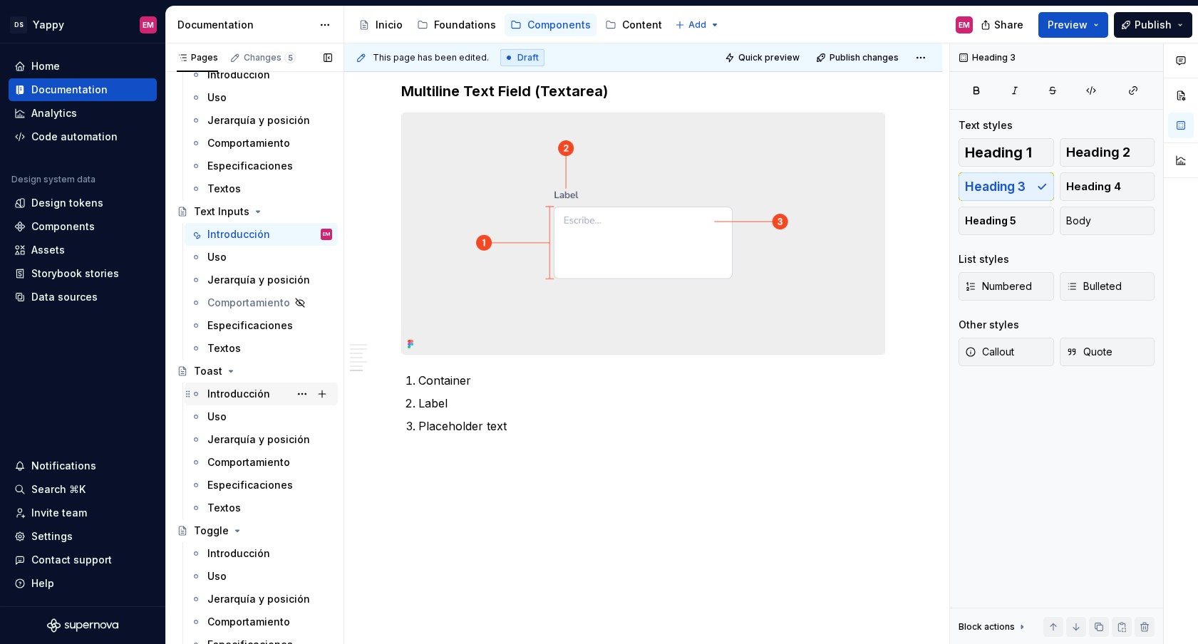
click at [243, 396] on div "Introducción" at bounding box center [238, 394] width 63 height 14
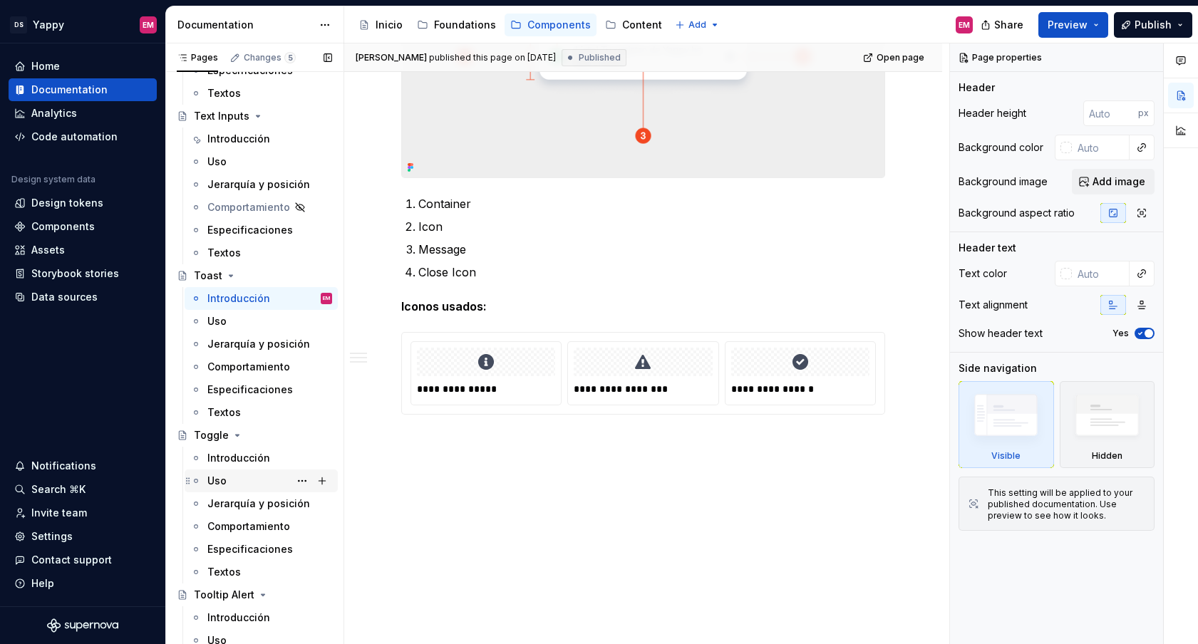
scroll to position [1441, 0]
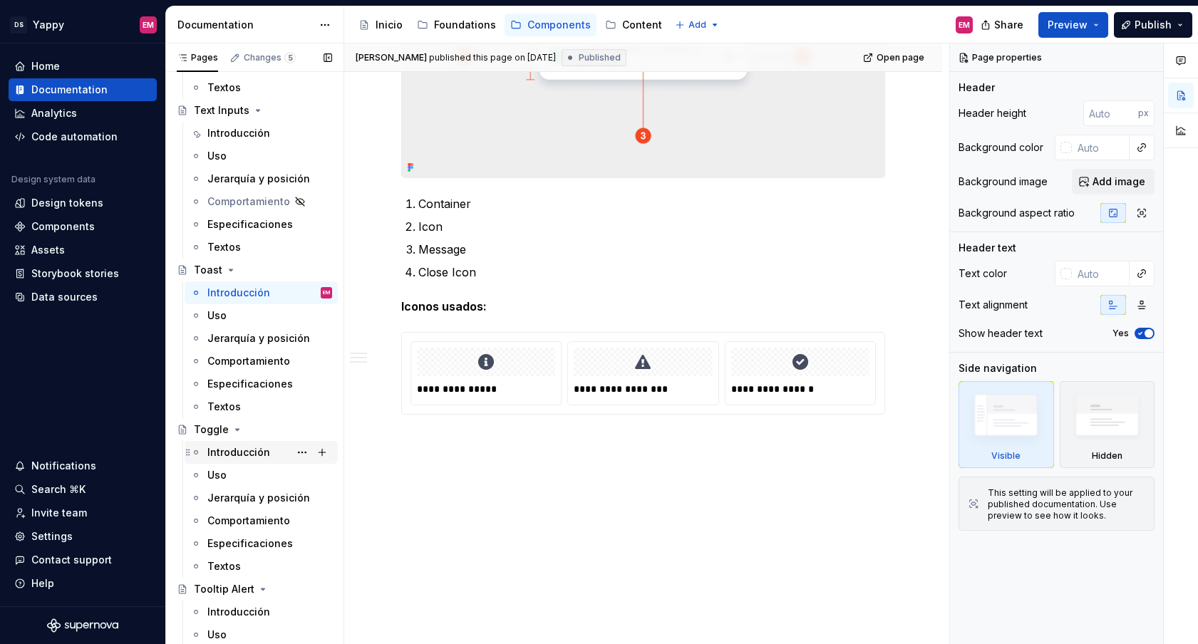
click at [239, 456] on div "Introducción" at bounding box center [238, 452] width 63 height 14
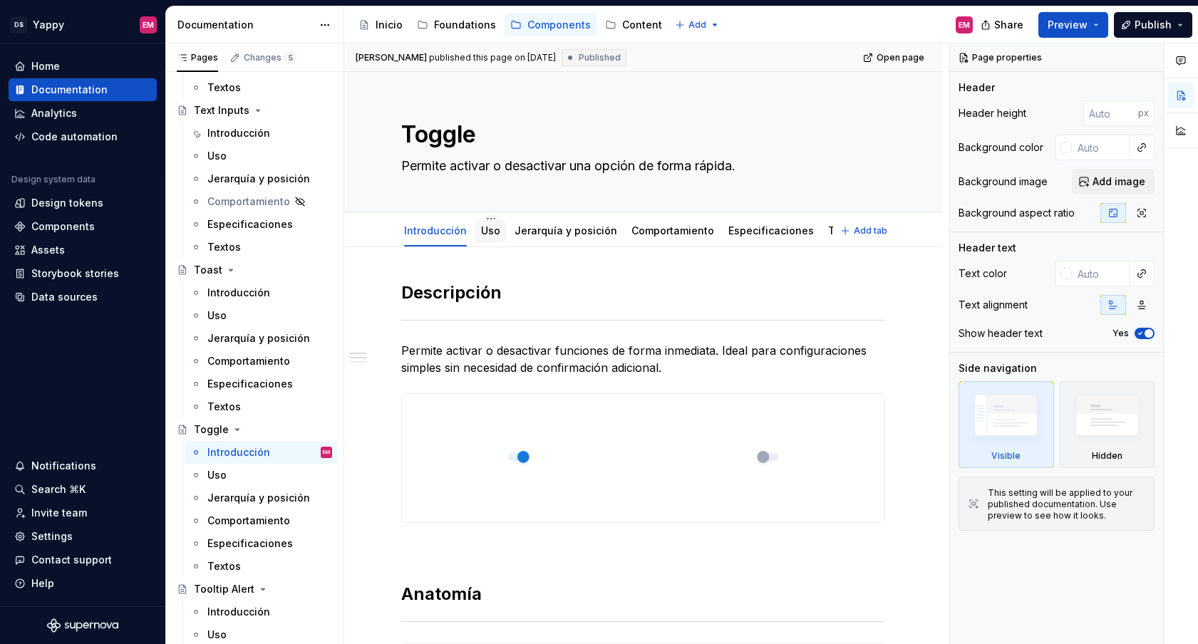
click at [497, 241] on div "Uso" at bounding box center [490, 230] width 31 height 23
click at [492, 233] on link "Uso" at bounding box center [490, 230] width 19 height 12
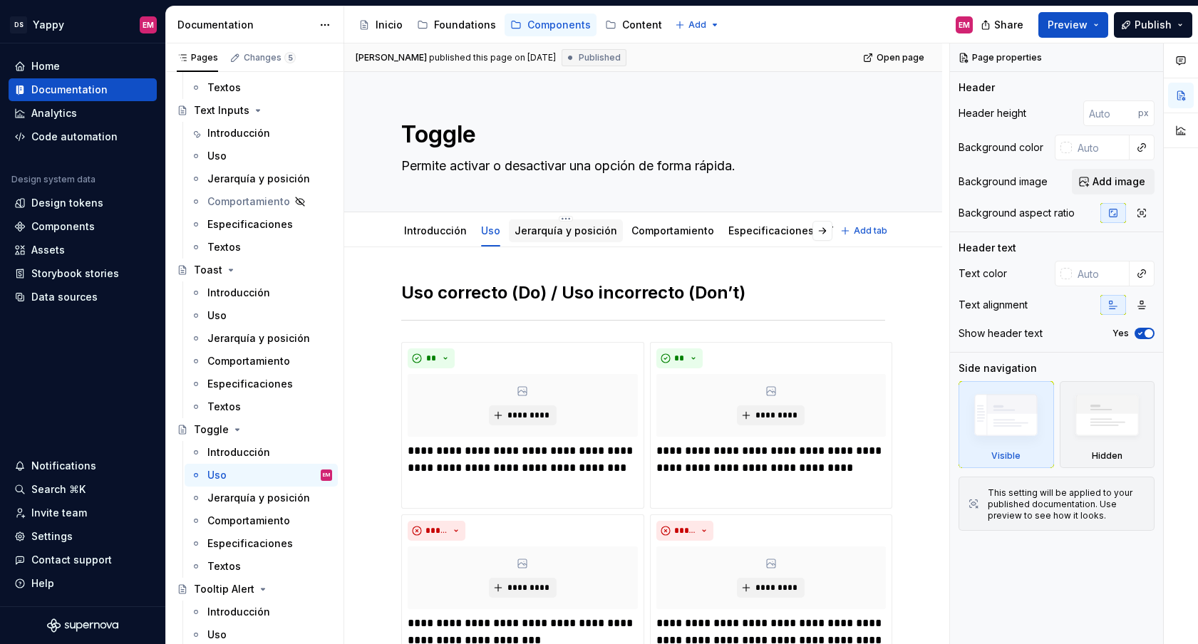
click at [537, 233] on link "Jerarquía y posición" at bounding box center [565, 230] width 103 height 12
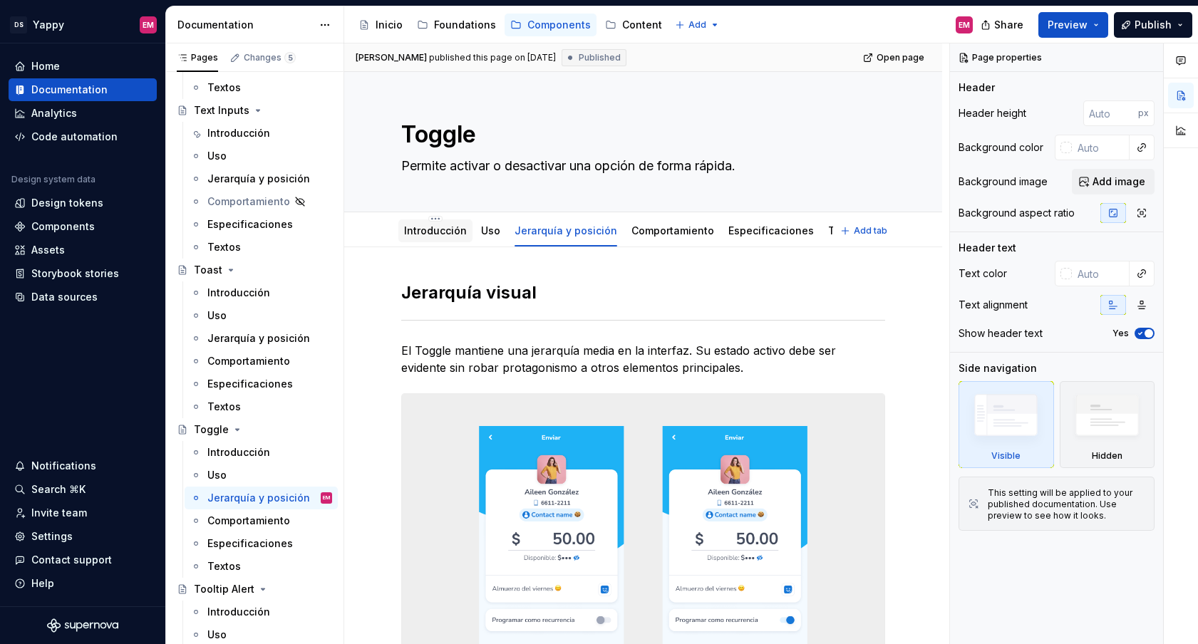
click at [437, 229] on link "Introducción" at bounding box center [435, 230] width 63 height 12
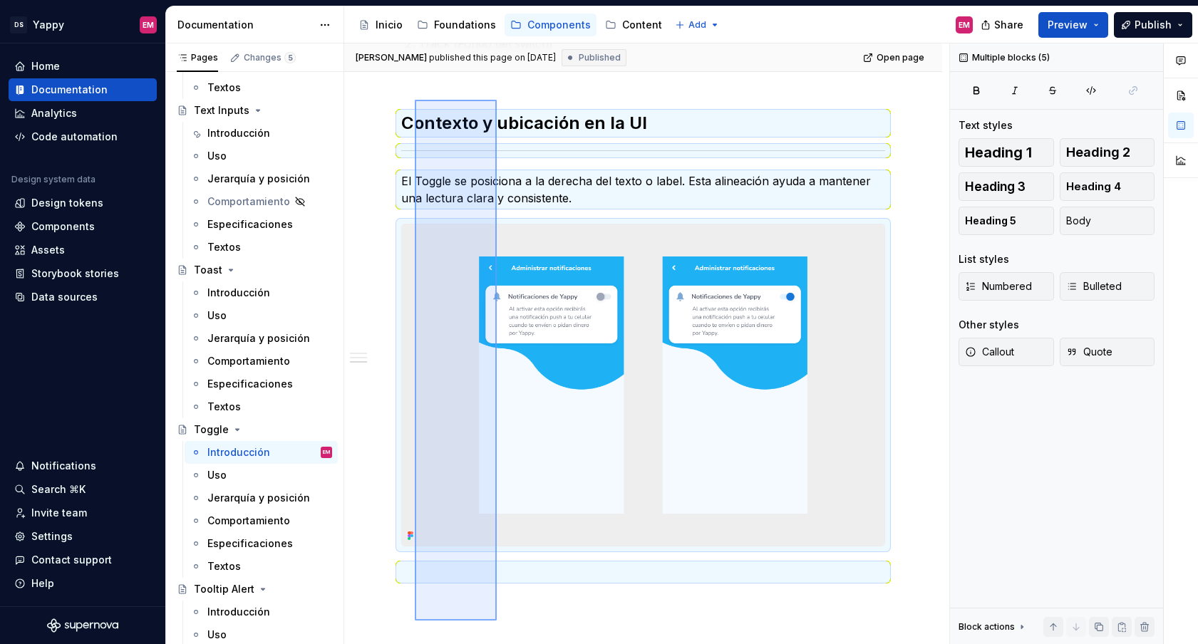
scroll to position [895, 0]
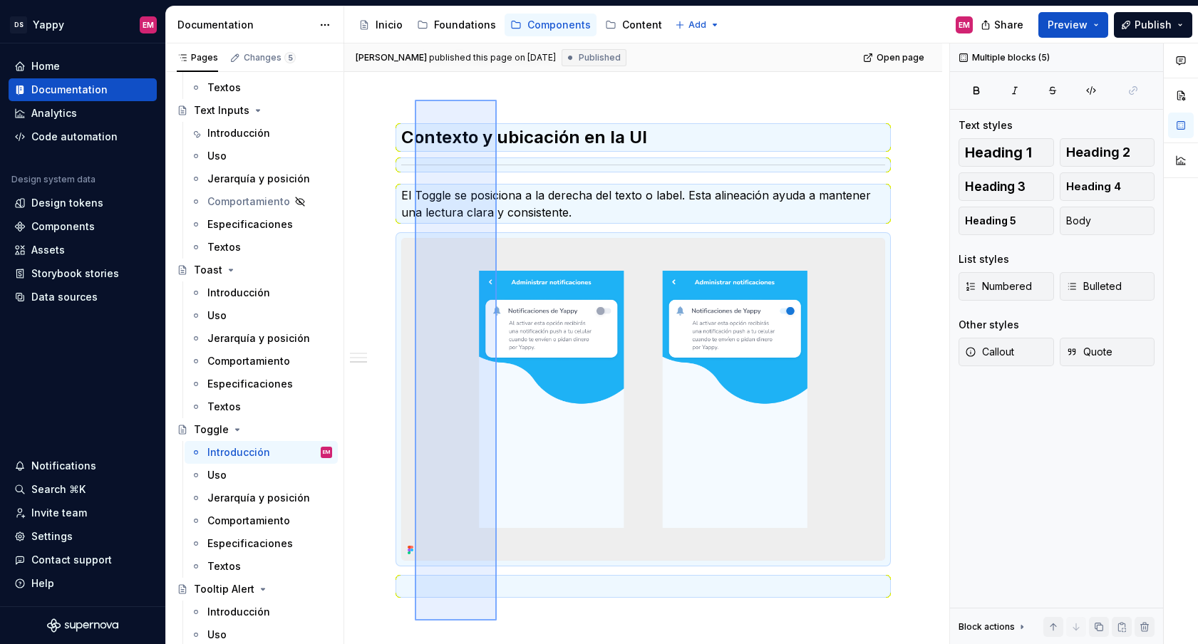
drag, startPoint x: 497, startPoint y: 580, endPoint x: 415, endPoint y: 100, distance: 487.2
click at [415, 100] on div "[PERSON_NAME] published this page on [DATE] Published Open page Toggle Permite …" at bounding box center [646, 343] width 605 height 601
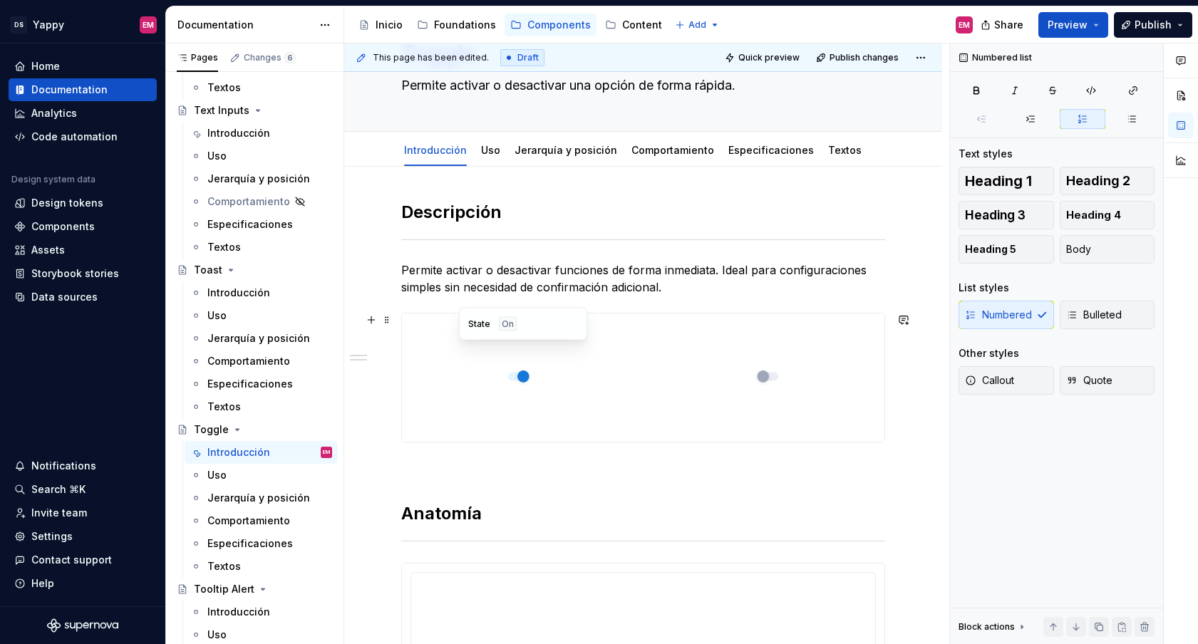
scroll to position [43, 0]
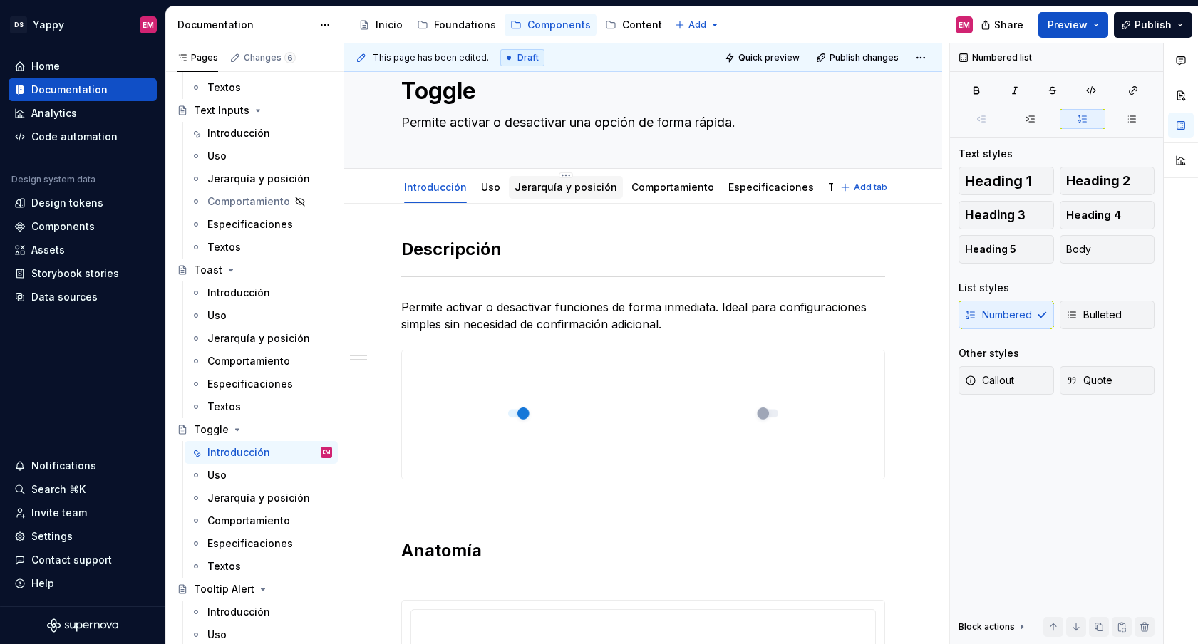
click at [551, 186] on link "Jerarquía y posición" at bounding box center [565, 187] width 103 height 12
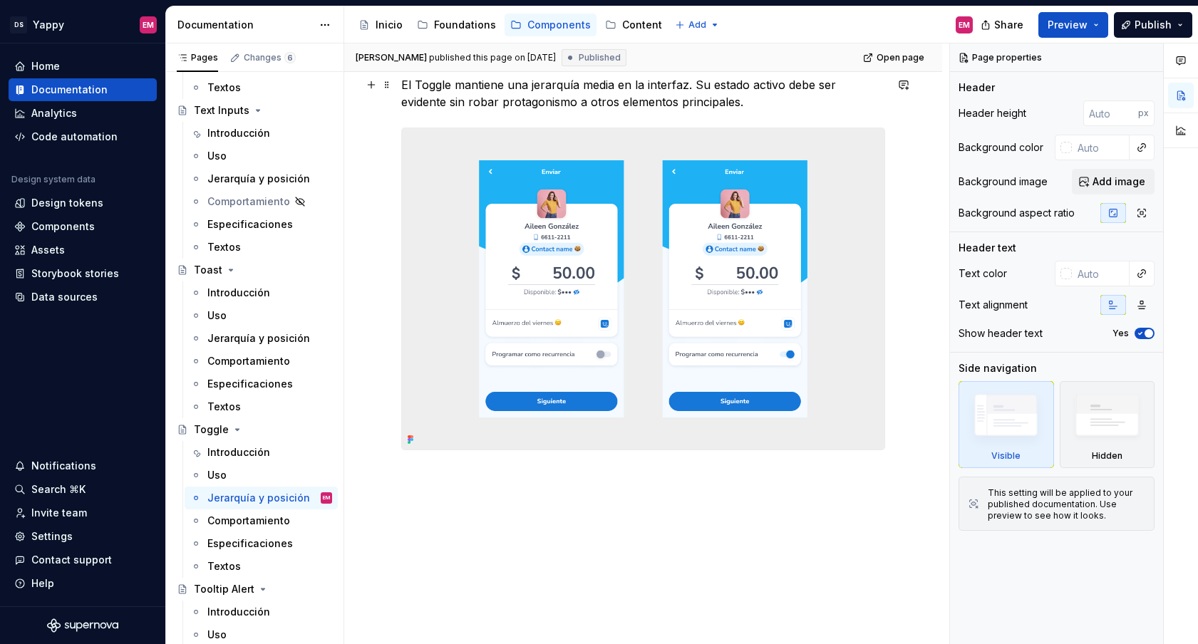
scroll to position [321, 0]
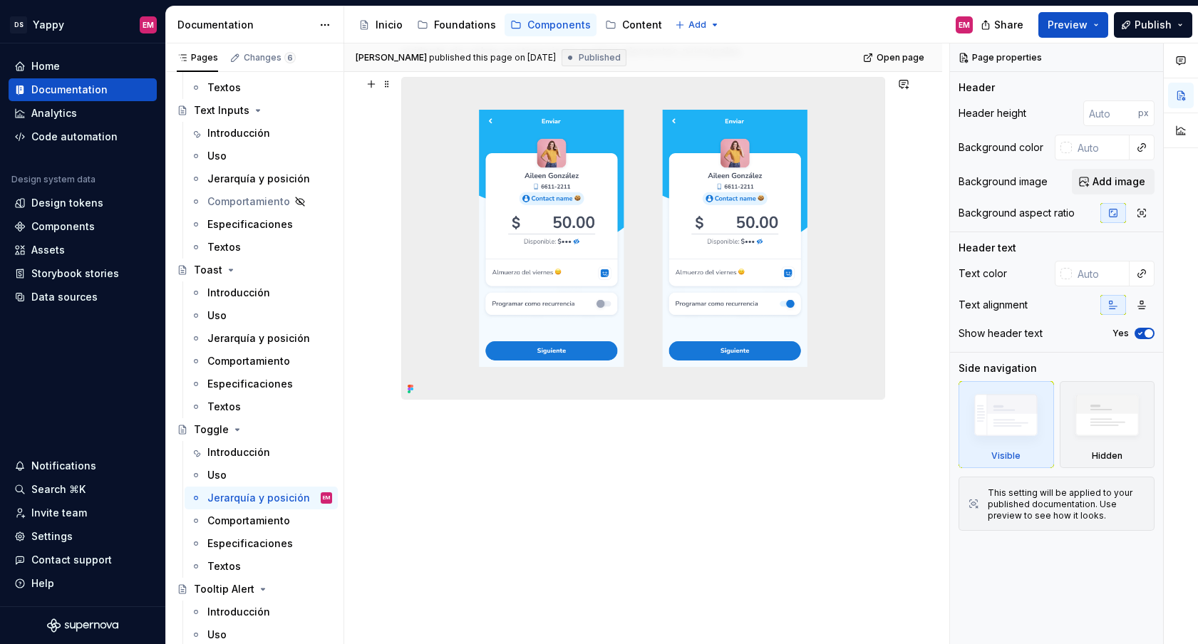
click at [522, 438] on div "Jerarquía visual El Toggle mantiene una jerarquía media en la interfaz. Su esta…" at bounding box center [643, 208] width 484 height 486
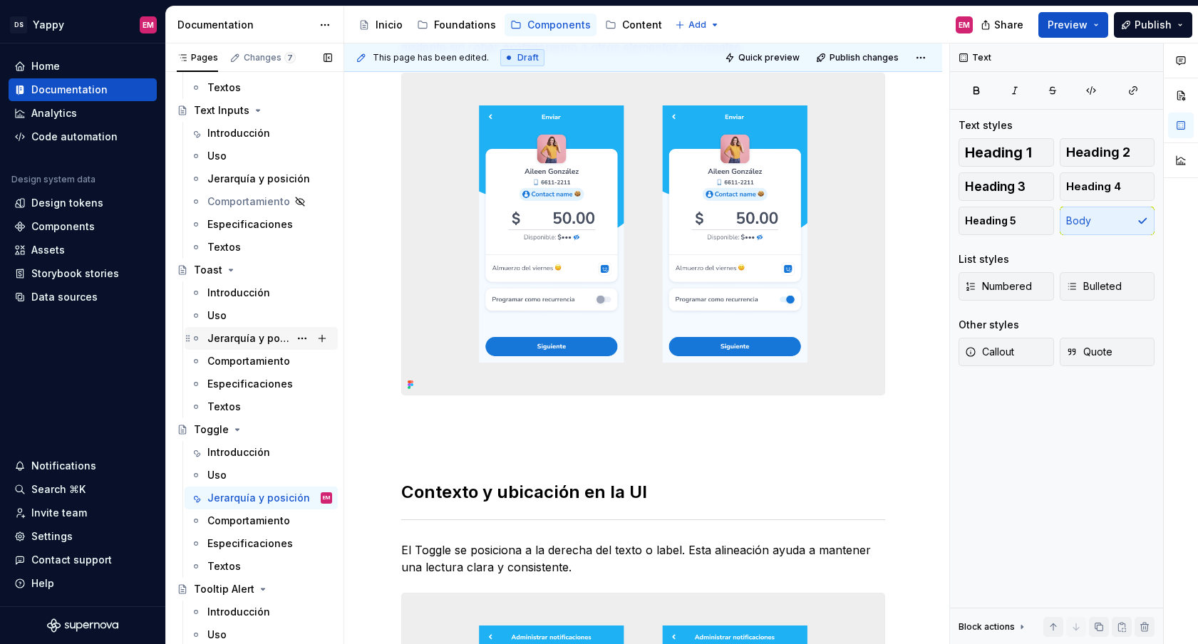
click at [234, 344] on div "Jerarquía y posición" at bounding box center [248, 338] width 82 height 14
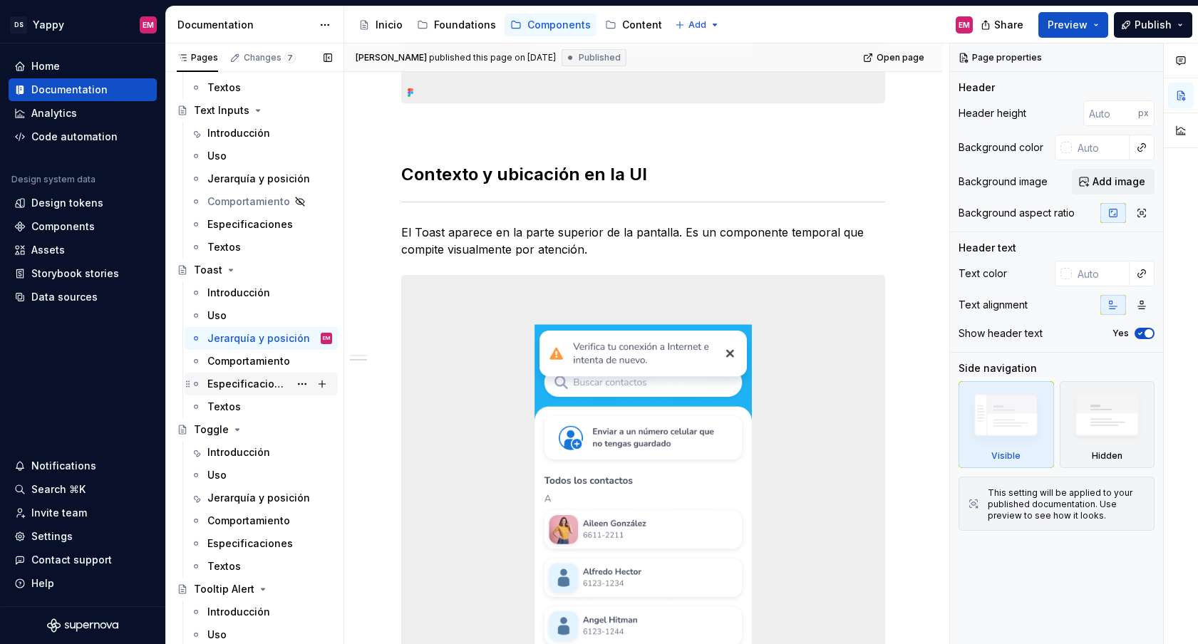
scroll to position [1288, 0]
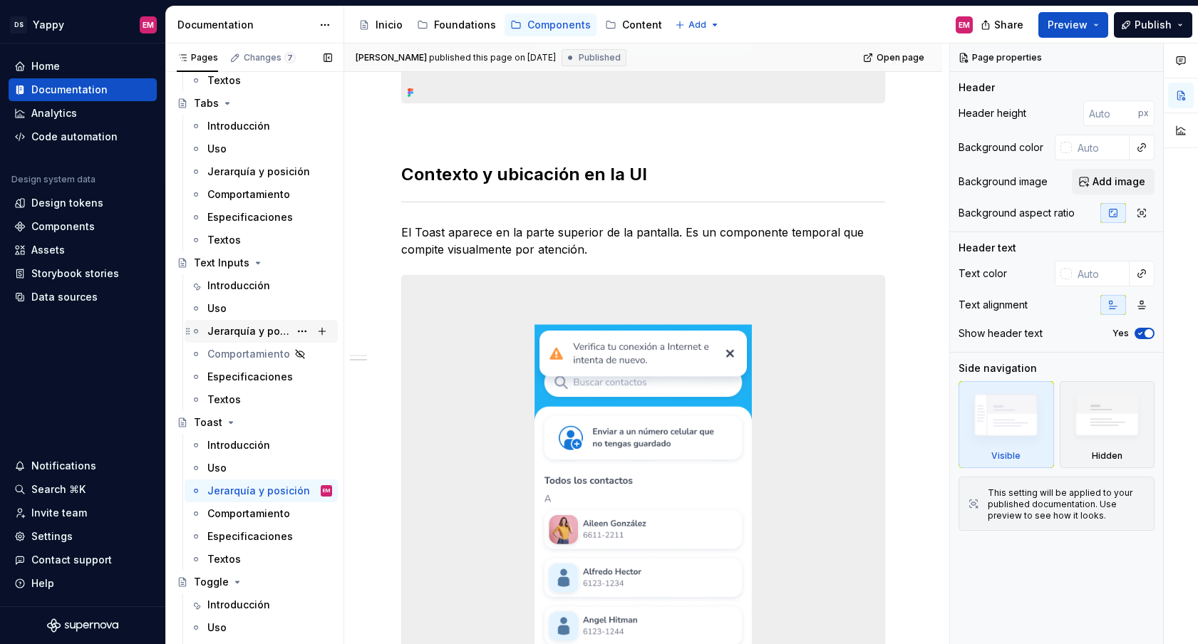
click at [239, 326] on div "Jerarquía y posición" at bounding box center [248, 331] width 82 height 14
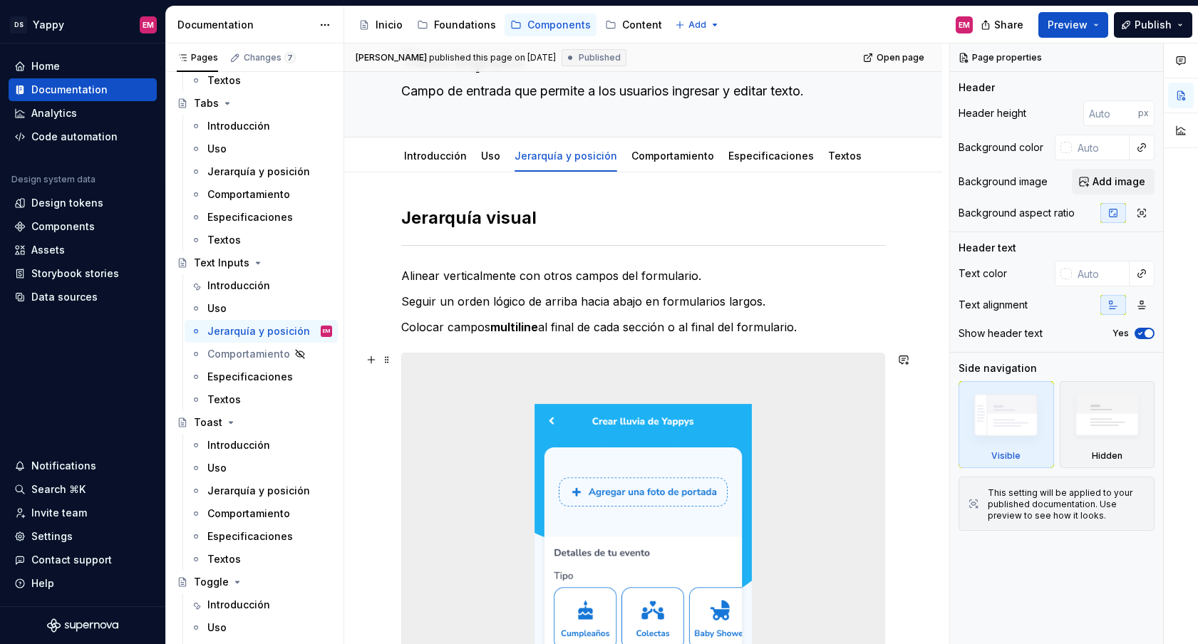
scroll to position [36, 0]
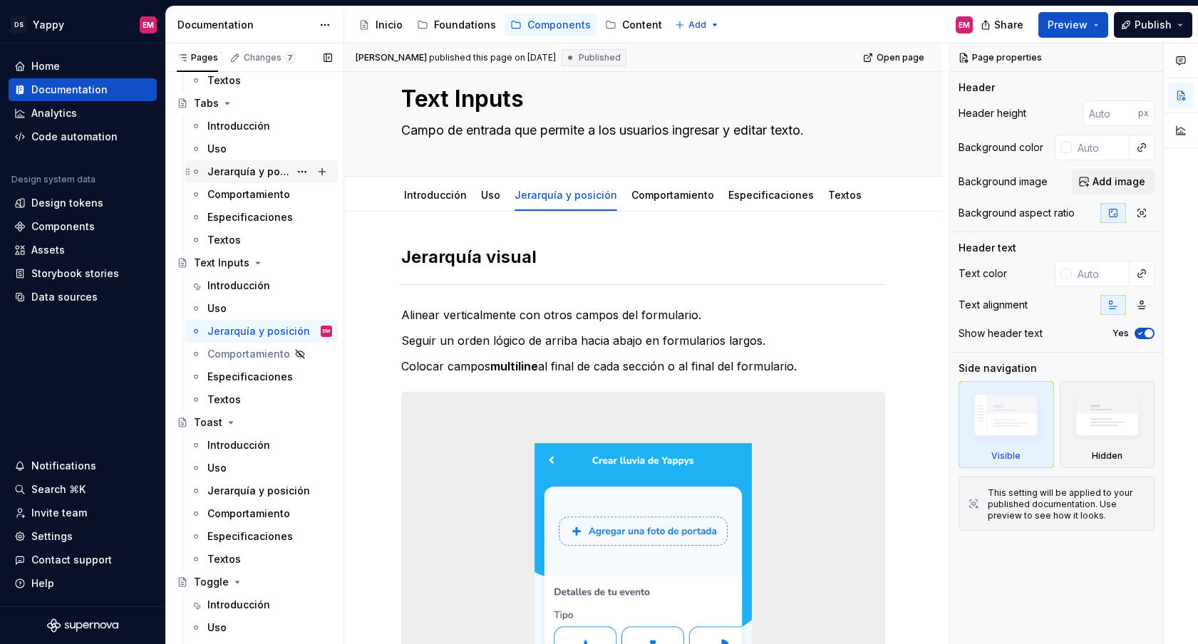
click at [229, 165] on div "Jerarquía y posición" at bounding box center [248, 172] width 82 height 14
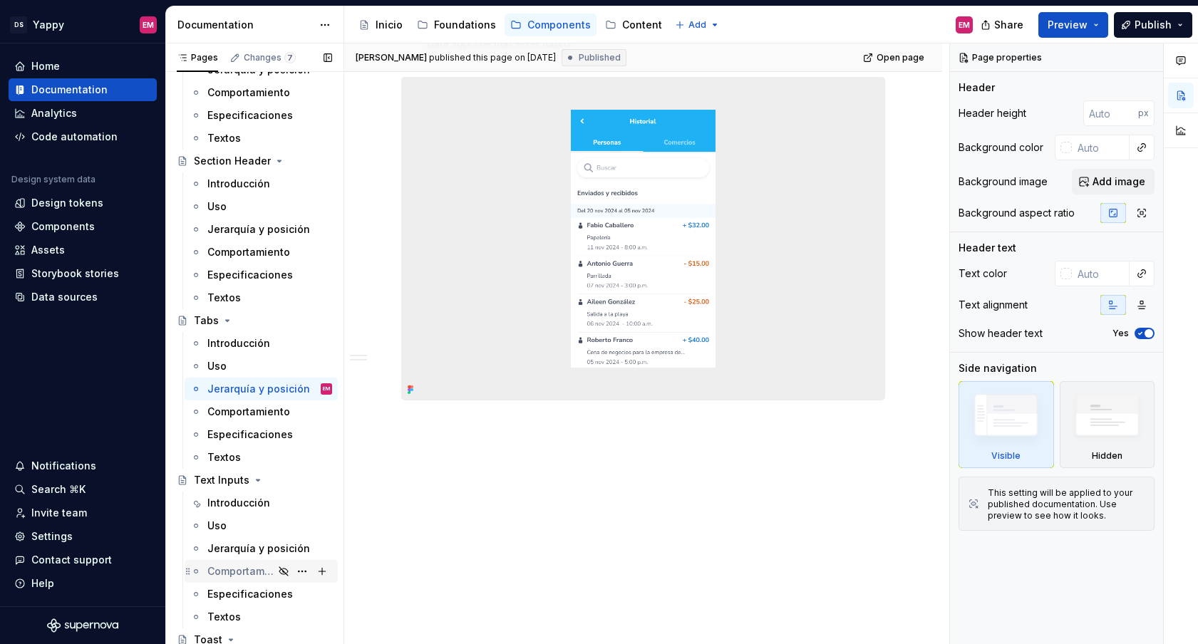
scroll to position [985, 0]
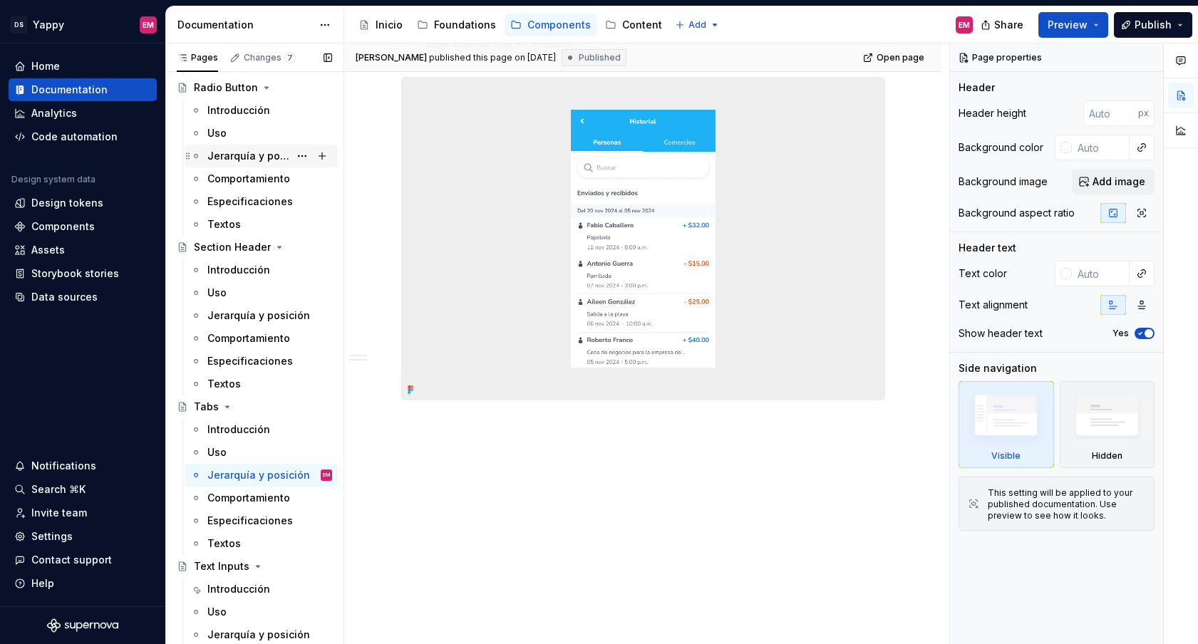
click at [243, 159] on div "Jerarquía y posición" at bounding box center [248, 156] width 82 height 14
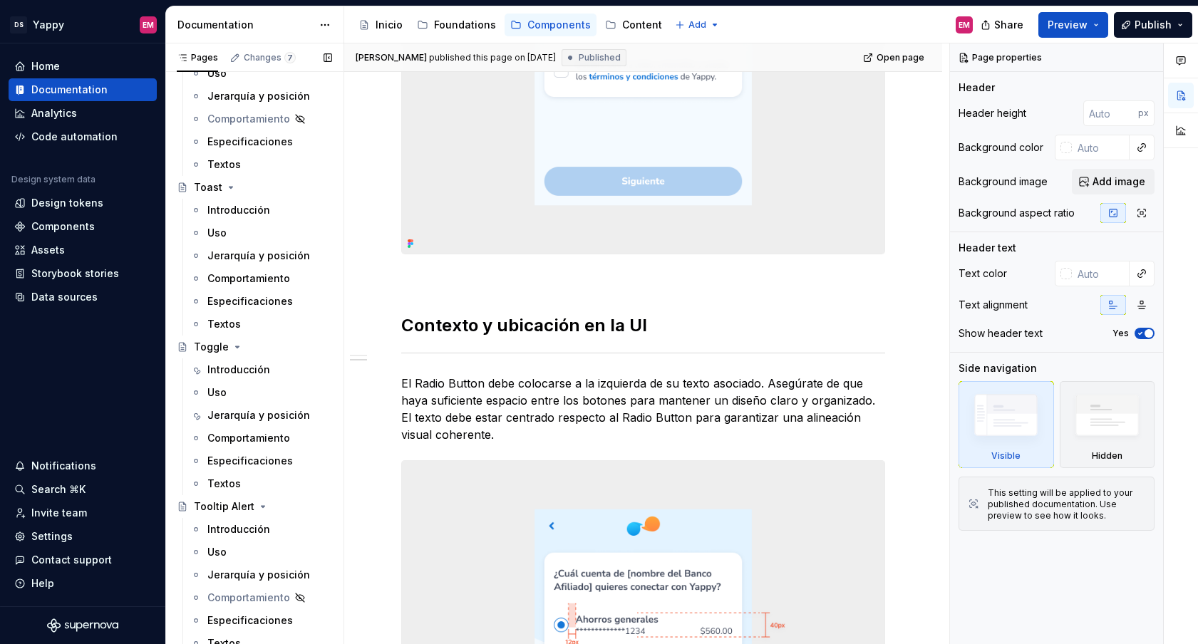
scroll to position [1531, 0]
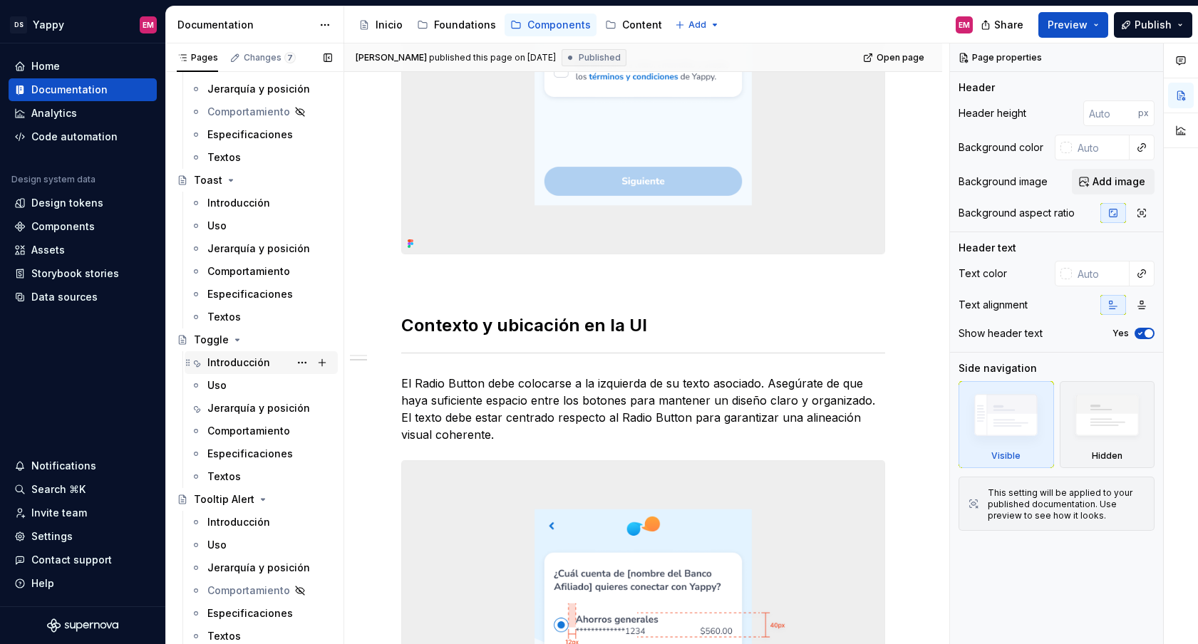
click at [252, 363] on div "Introducción" at bounding box center [238, 363] width 63 height 14
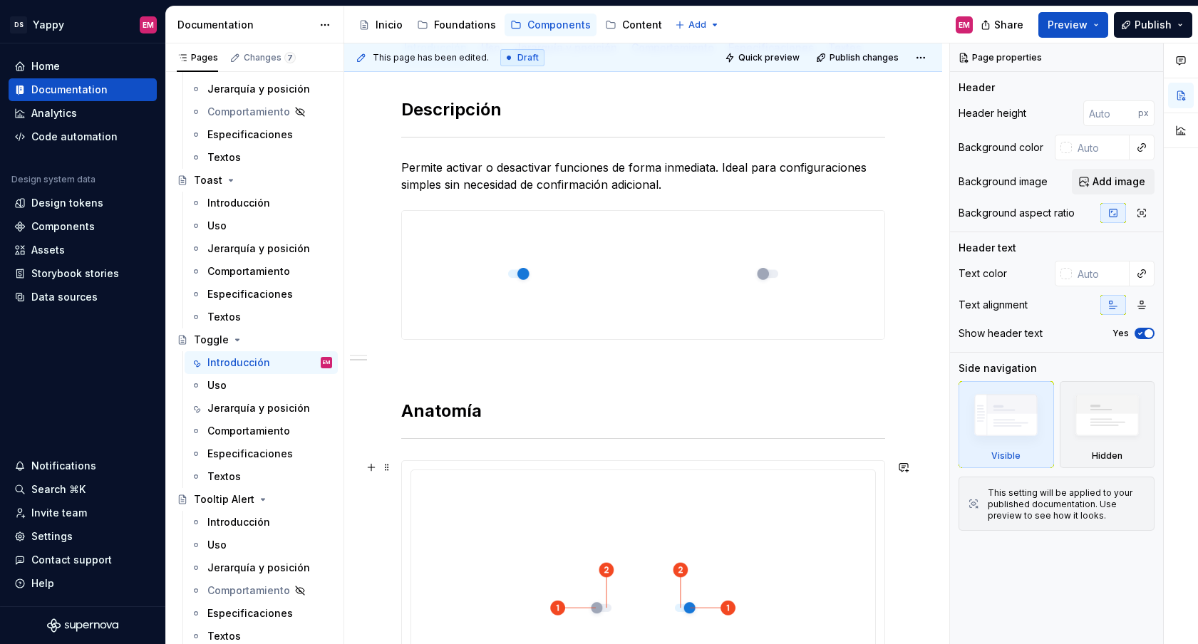
scroll to position [64, 0]
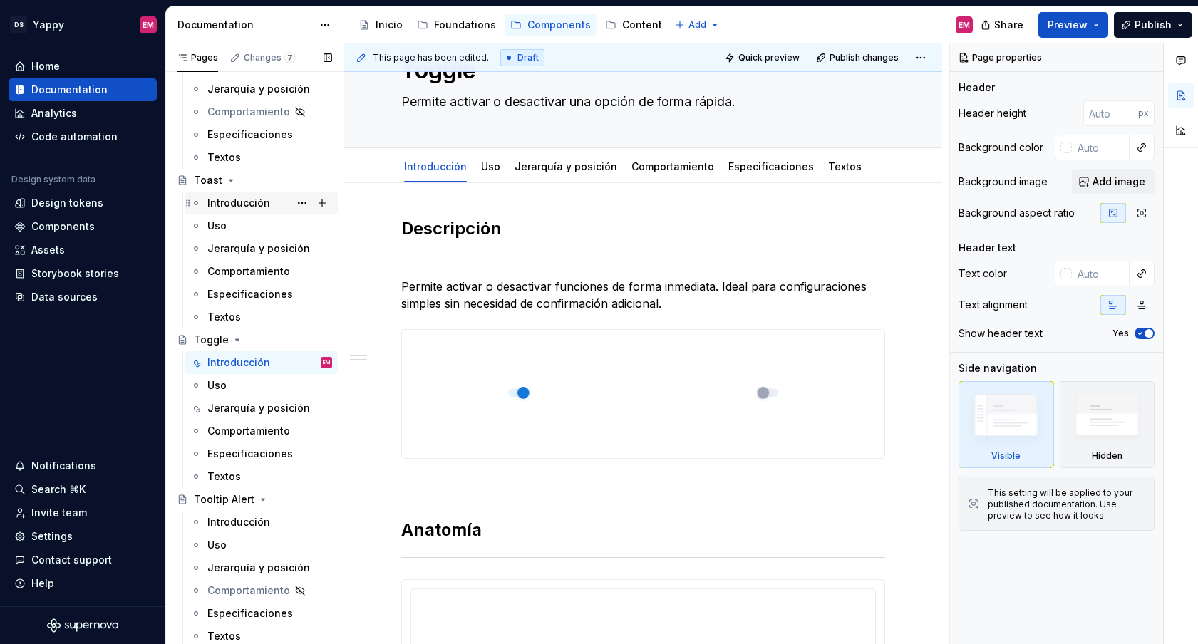
click at [247, 205] on div "Introducción" at bounding box center [238, 203] width 63 height 14
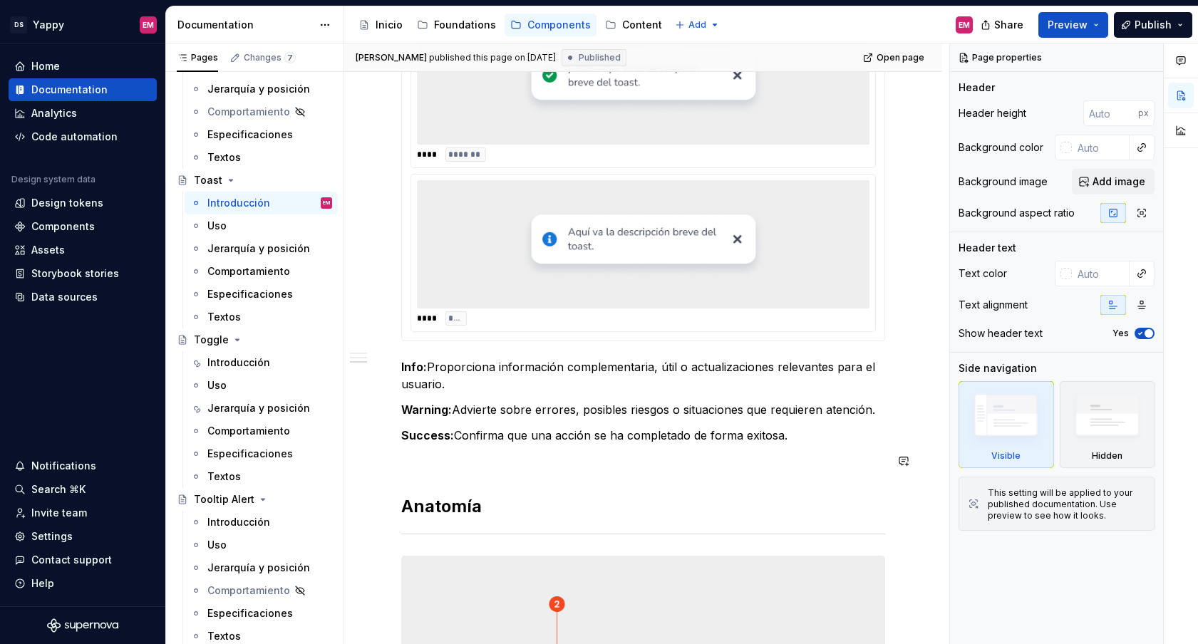
scroll to position [940, 0]
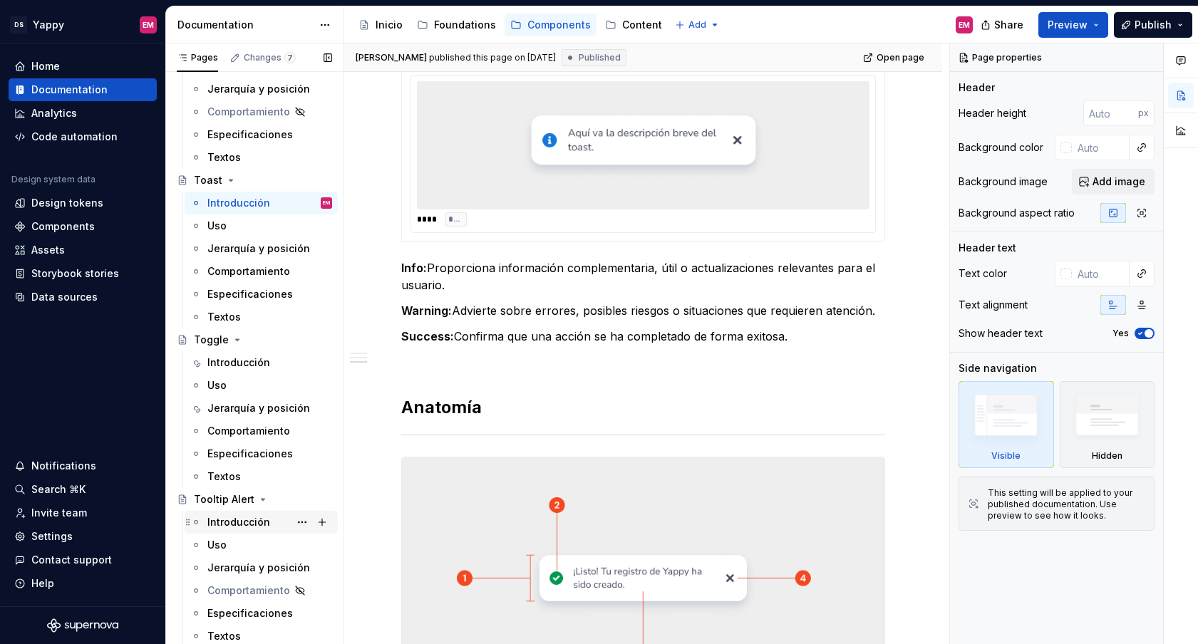
click at [239, 531] on div "Introducción" at bounding box center [269, 522] width 125 height 20
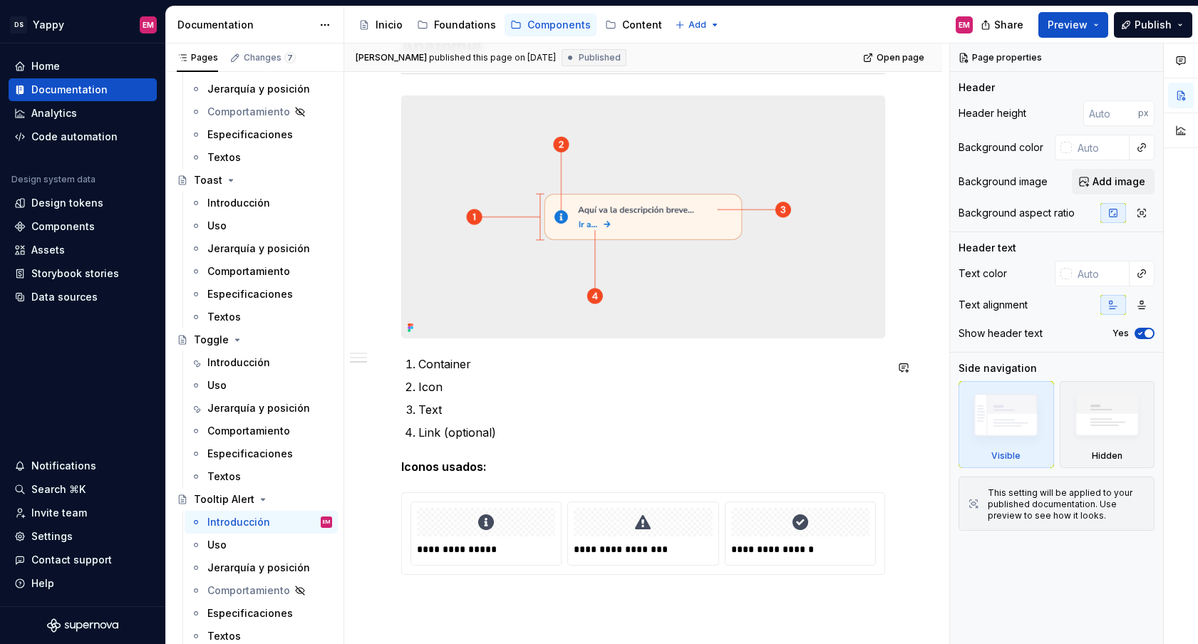
scroll to position [1262, 0]
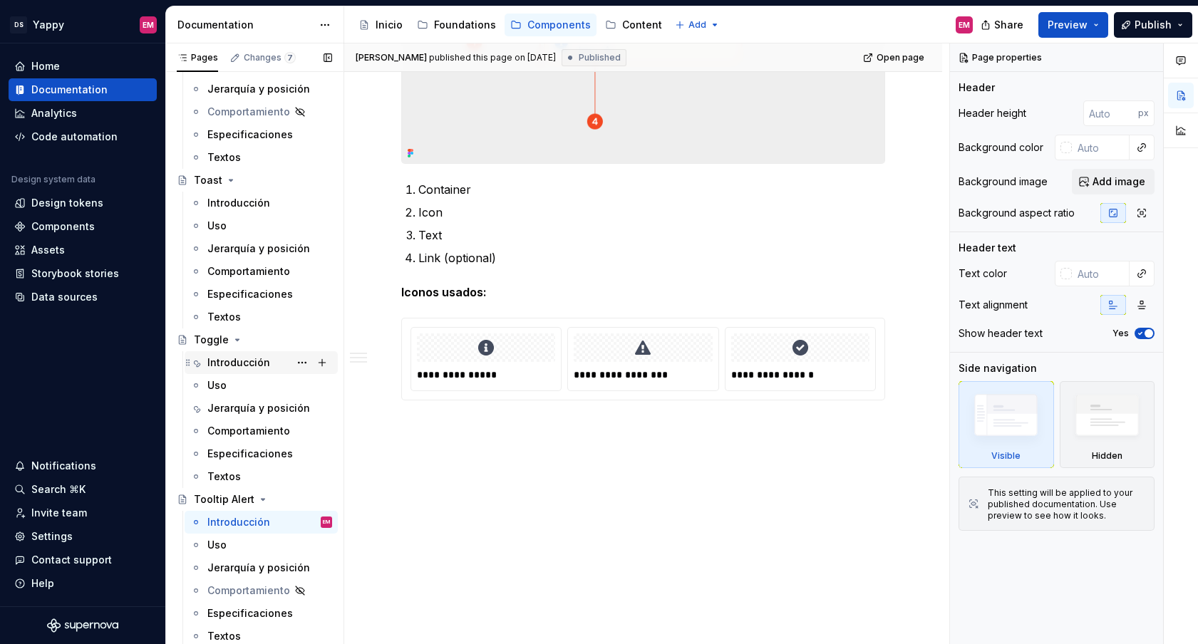
click at [260, 358] on div "Introducción" at bounding box center [238, 363] width 63 height 14
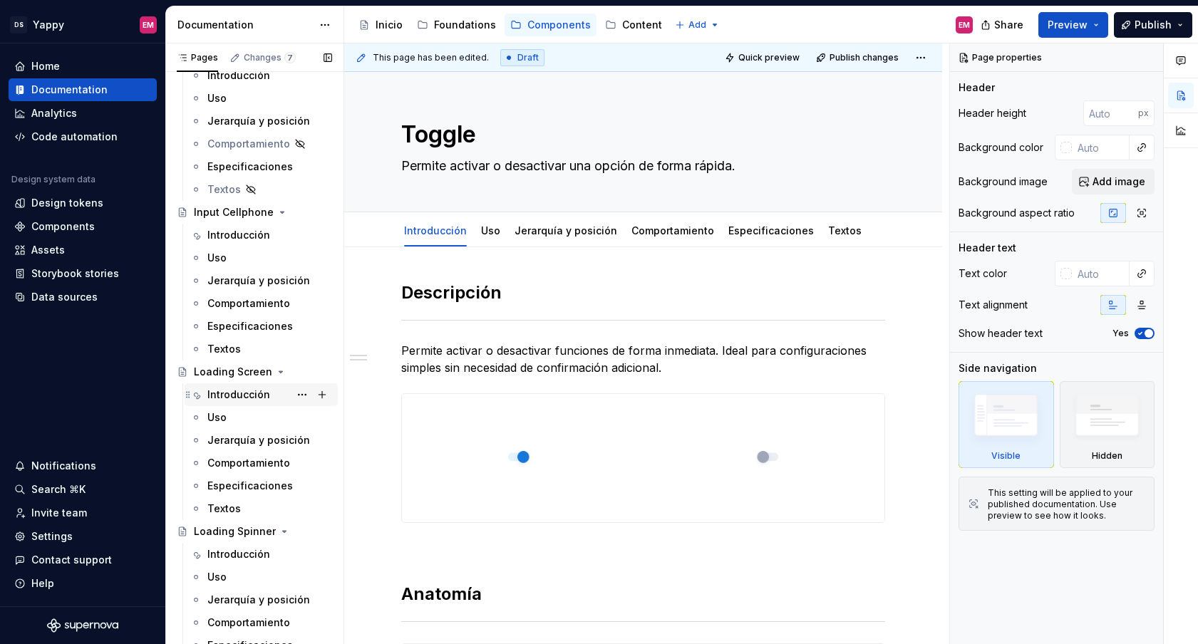
scroll to position [341, 0]
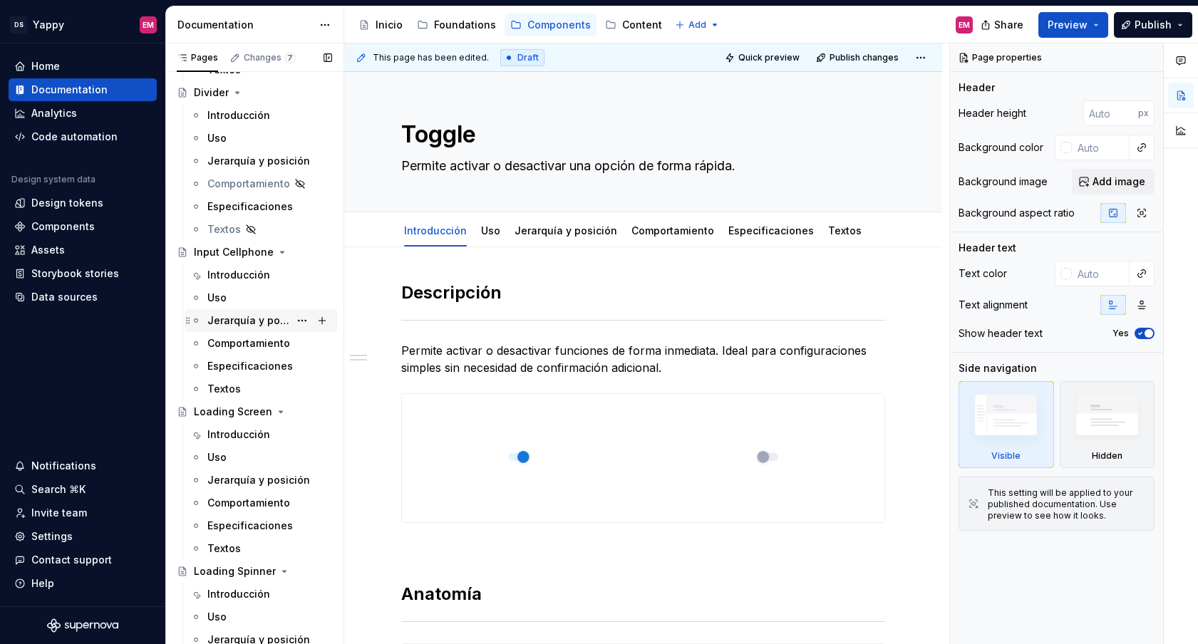
click at [231, 314] on div "Jerarquía y posición" at bounding box center [248, 321] width 82 height 14
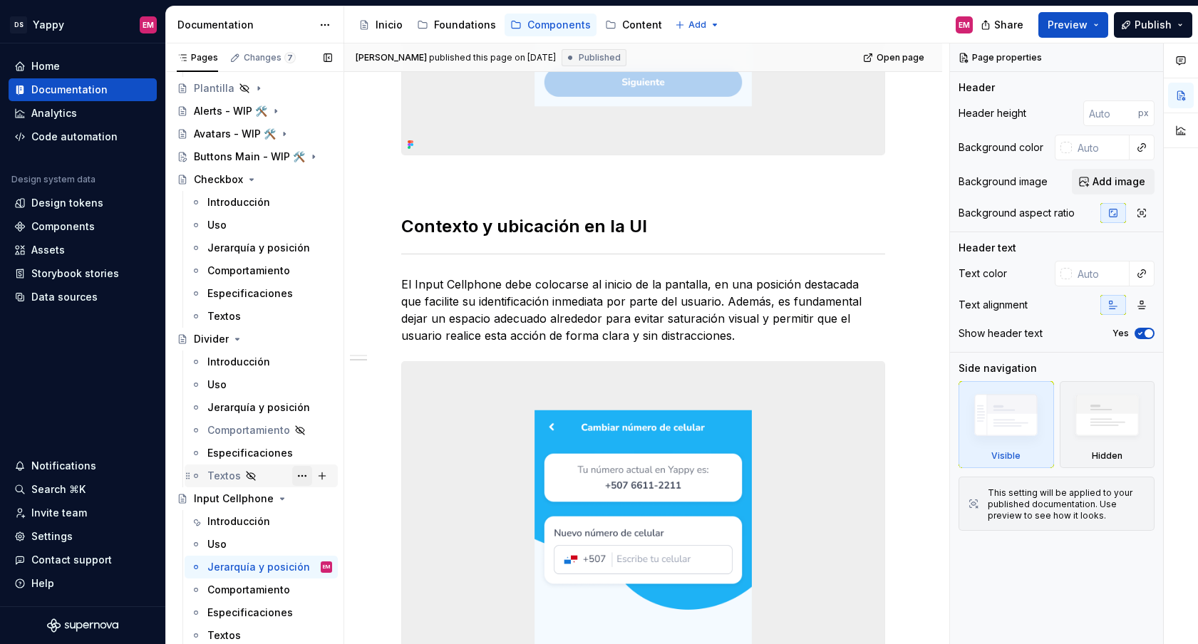
scroll to position [66, 0]
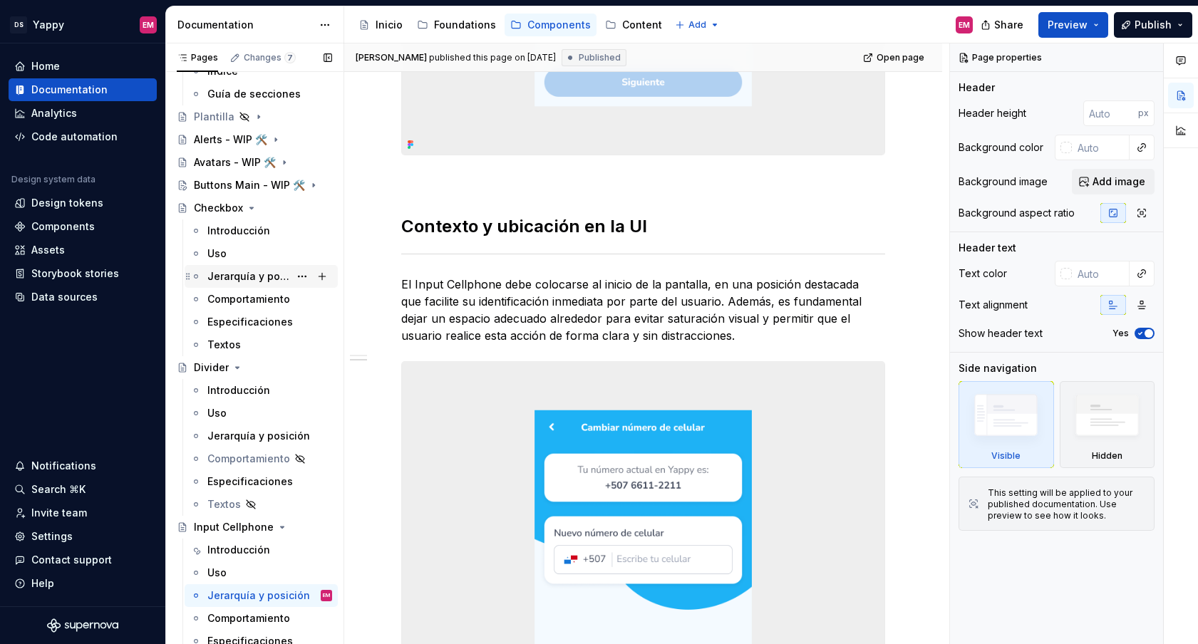
click at [256, 269] on div "Jerarquía y posición" at bounding box center [248, 276] width 82 height 14
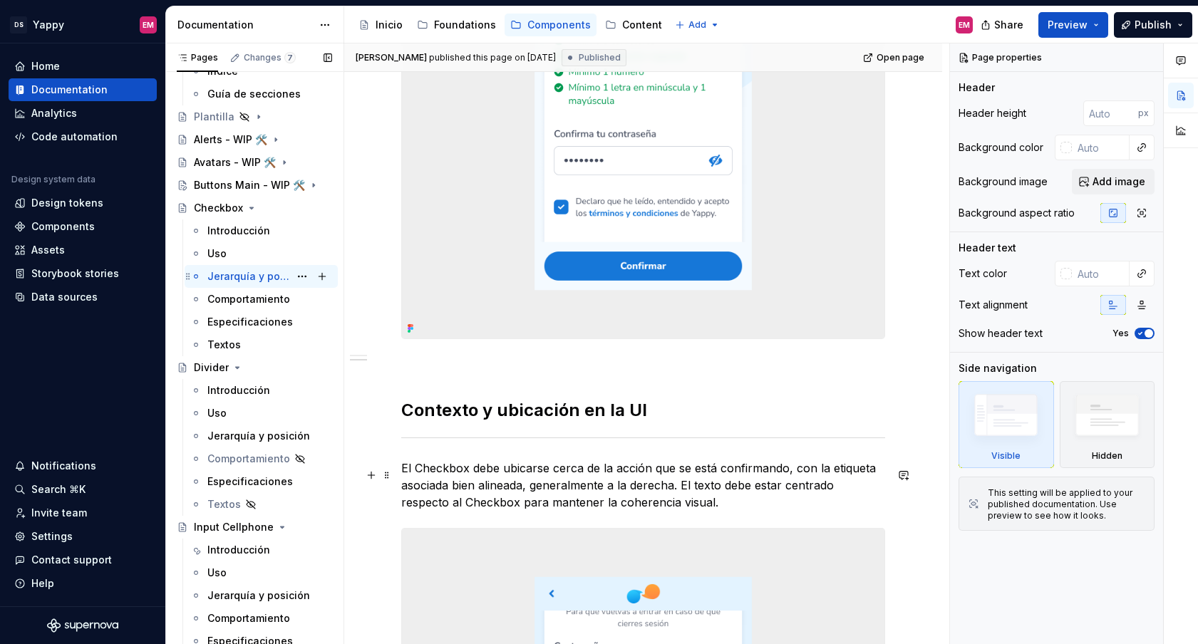
scroll to position [574, 0]
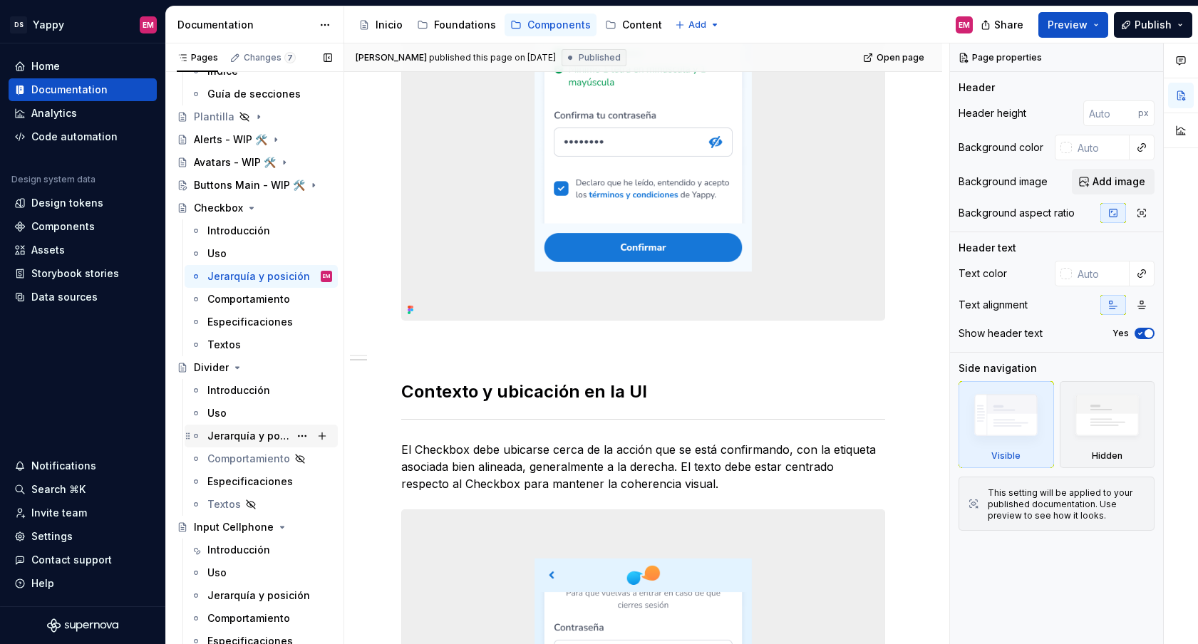
click at [242, 425] on div "Jerarquía y posición" at bounding box center [261, 436] width 153 height 23
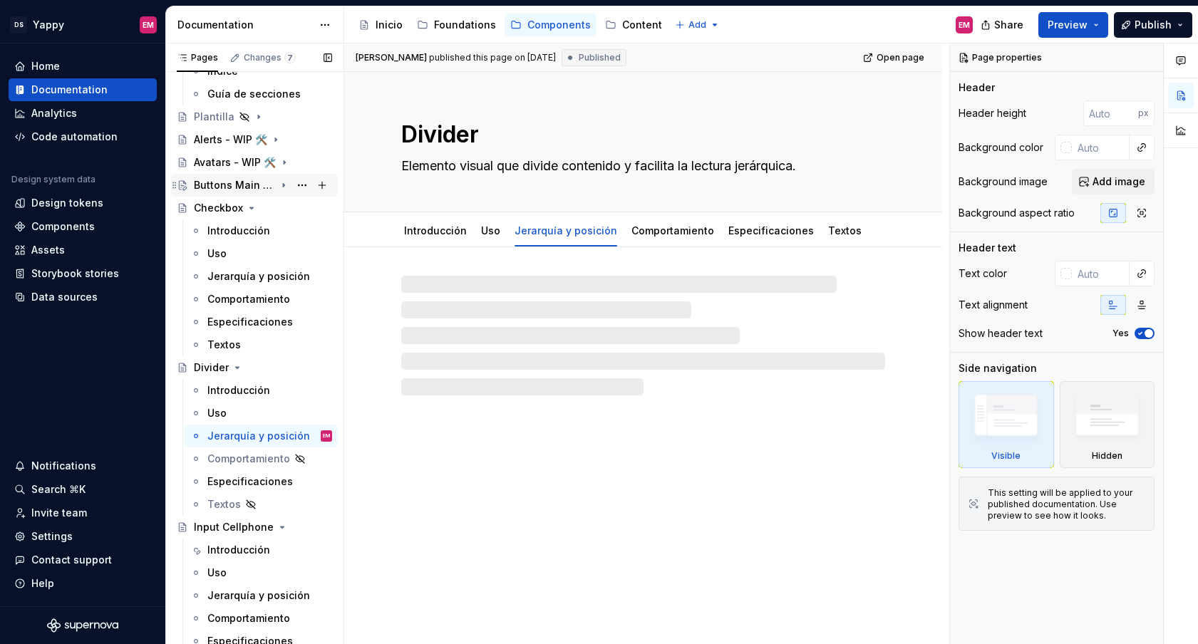
click at [258, 185] on div "Buttons Main - WIP 🛠️" at bounding box center [234, 185] width 81 height 14
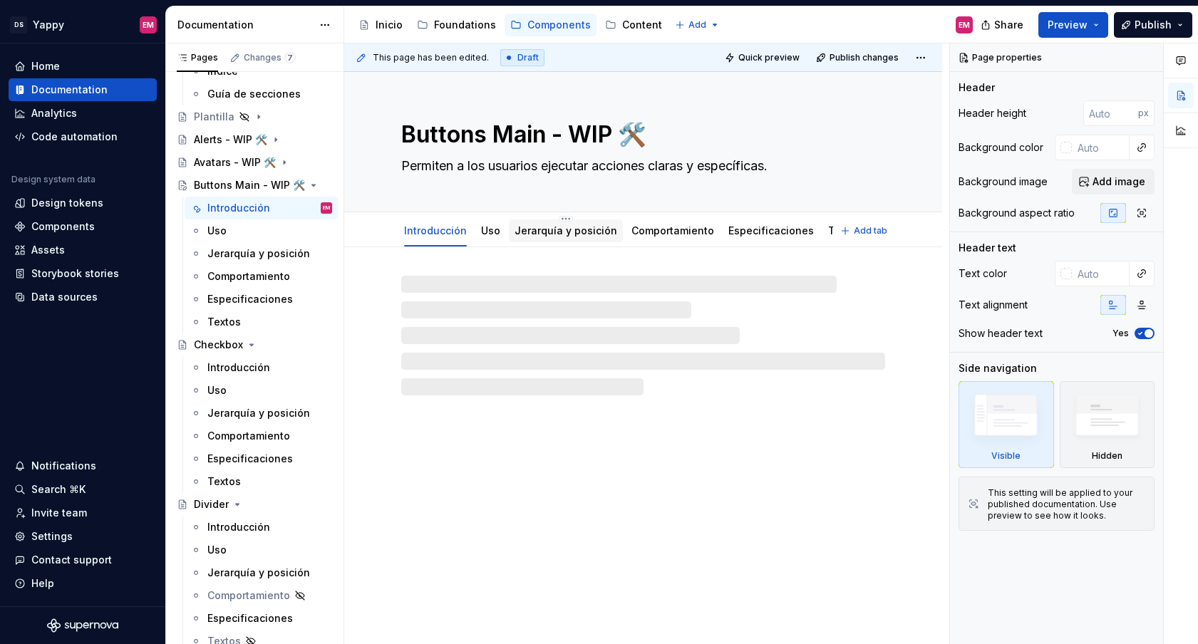
click at [561, 228] on link "Jerarquía y posición" at bounding box center [565, 230] width 103 height 12
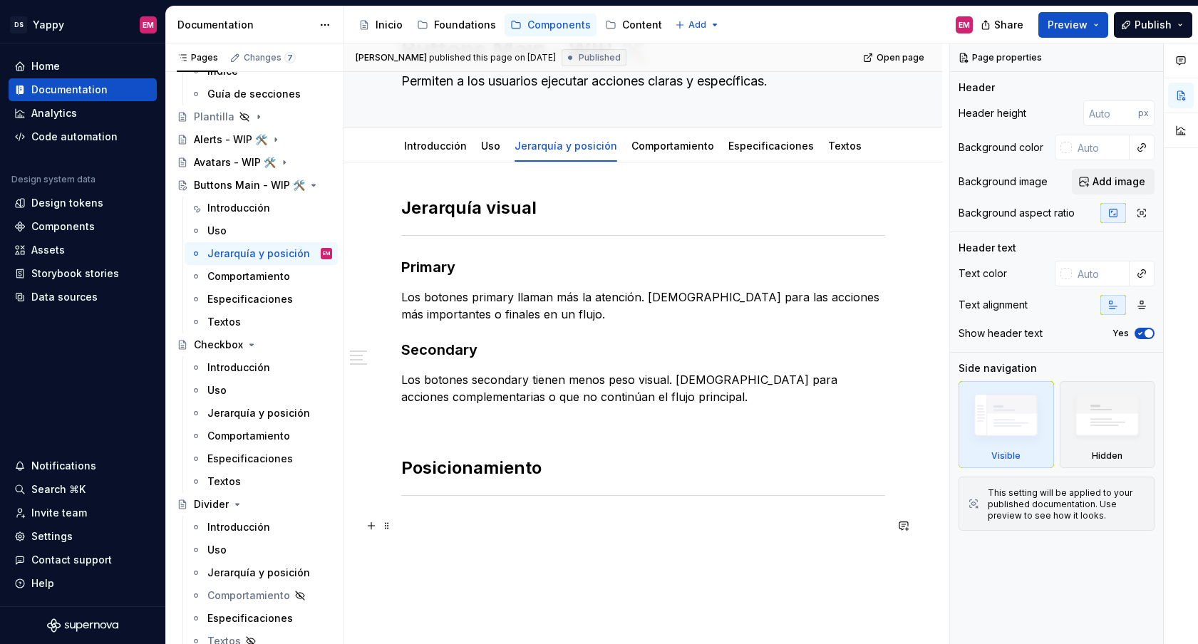
scroll to position [105, 0]
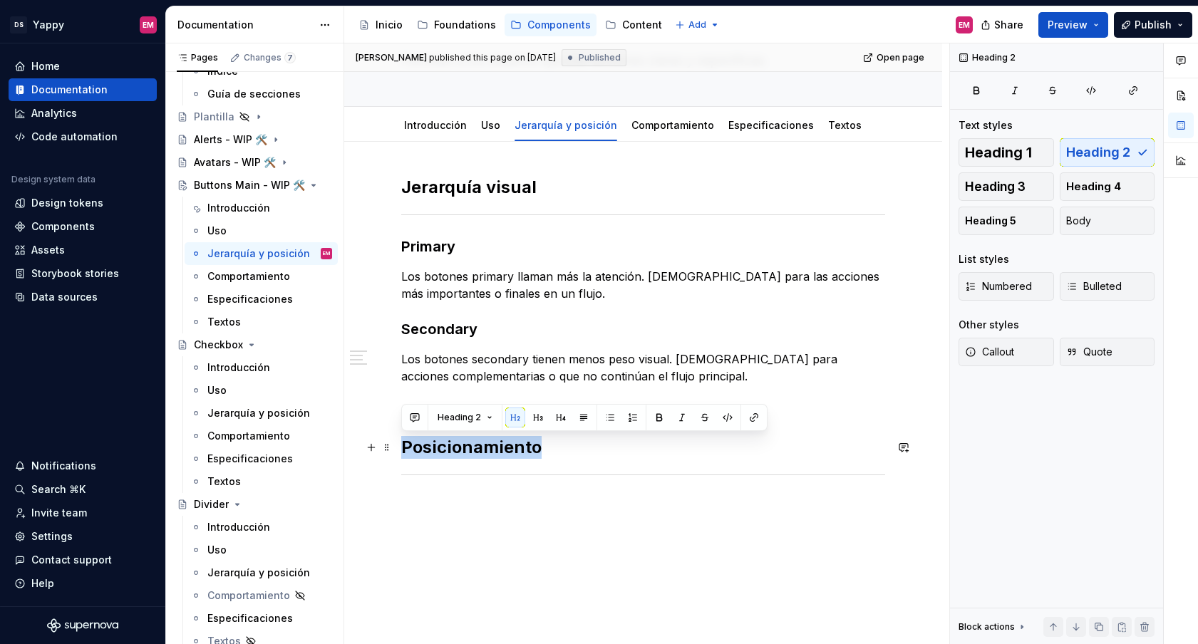
drag, startPoint x: 405, startPoint y: 450, endPoint x: 551, endPoint y: 451, distance: 145.4
click at [551, 451] on h2 "Posicionamiento" at bounding box center [643, 447] width 484 height 23
click at [243, 413] on div "Jerarquía y posición" at bounding box center [248, 413] width 82 height 14
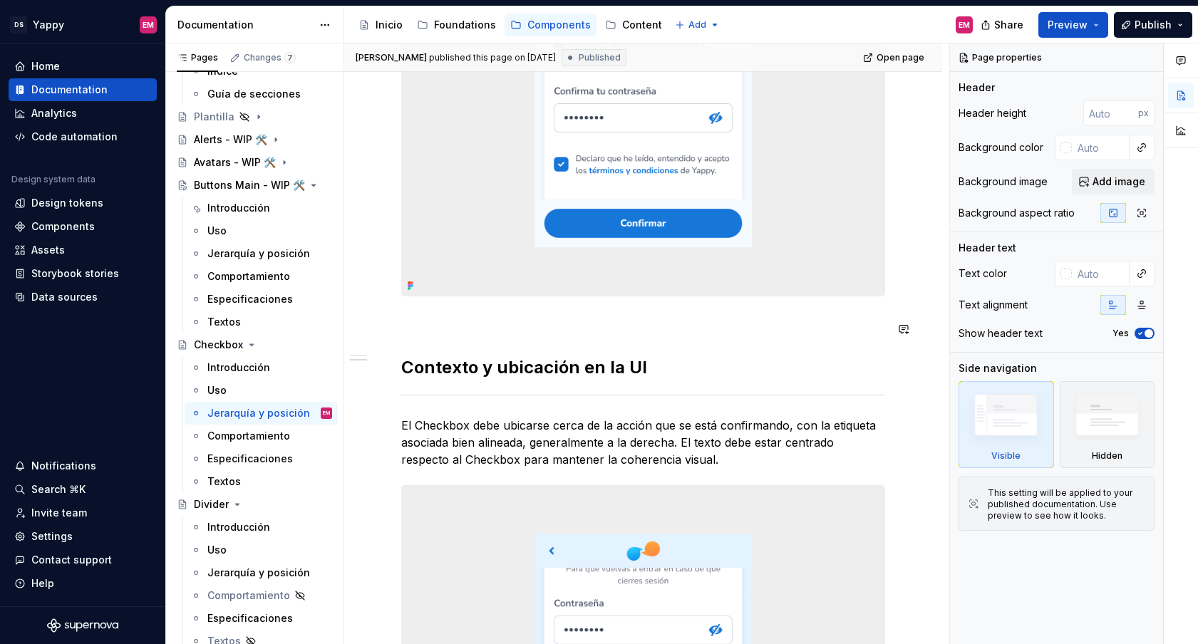
scroll to position [681, 0]
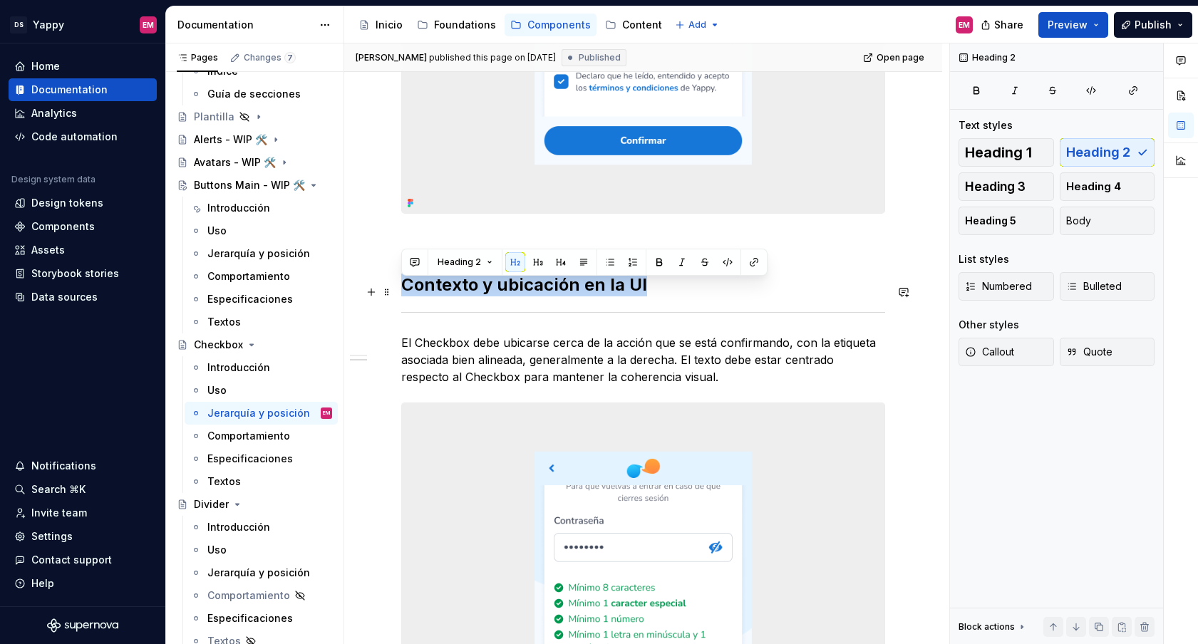
drag, startPoint x: 407, startPoint y: 290, endPoint x: 674, endPoint y: 291, distance: 267.2
click at [674, 291] on h2 "Contexto y ubicación en la UI" at bounding box center [643, 285] width 484 height 23
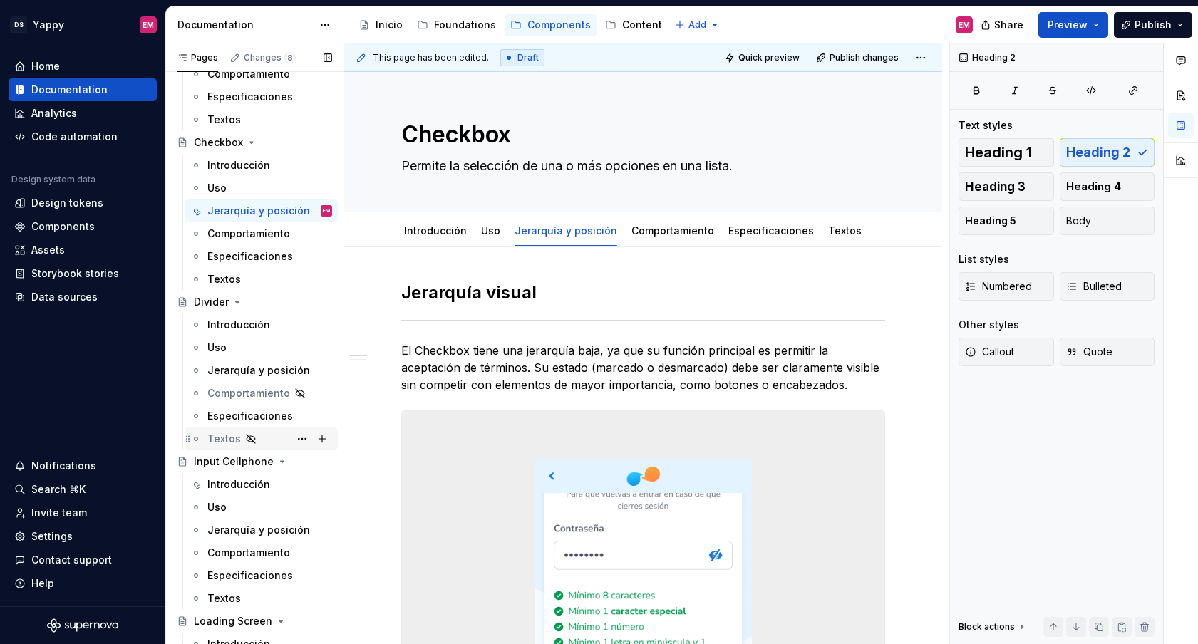
scroll to position [282, 0]
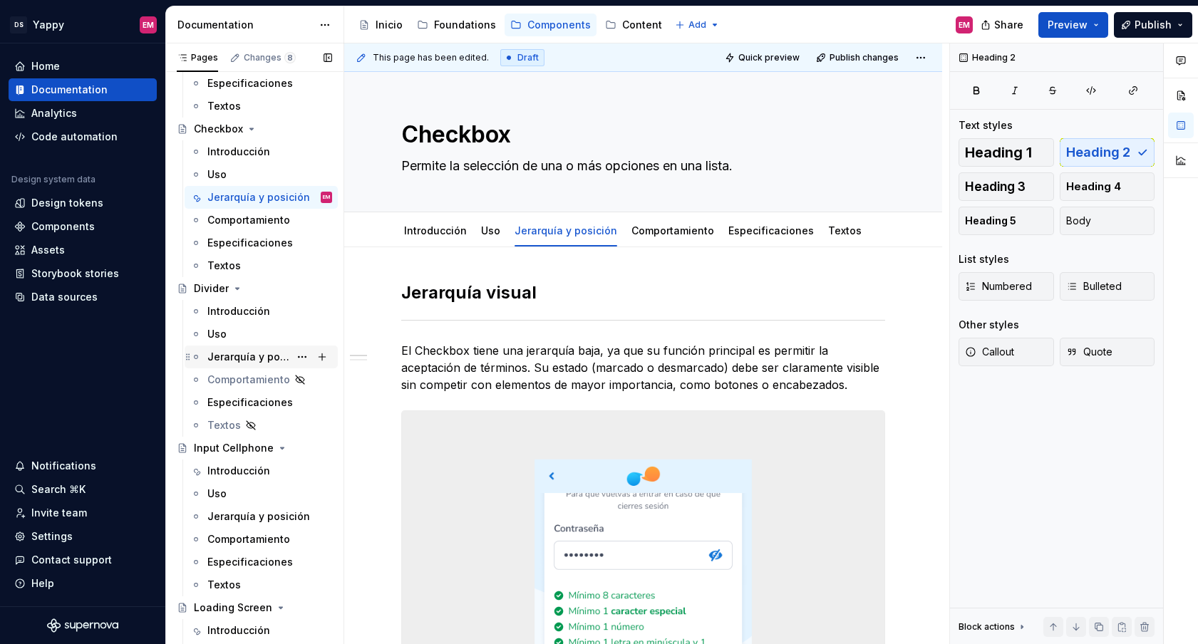
click at [244, 362] on div "Jerarquía y posición" at bounding box center [248, 357] width 82 height 14
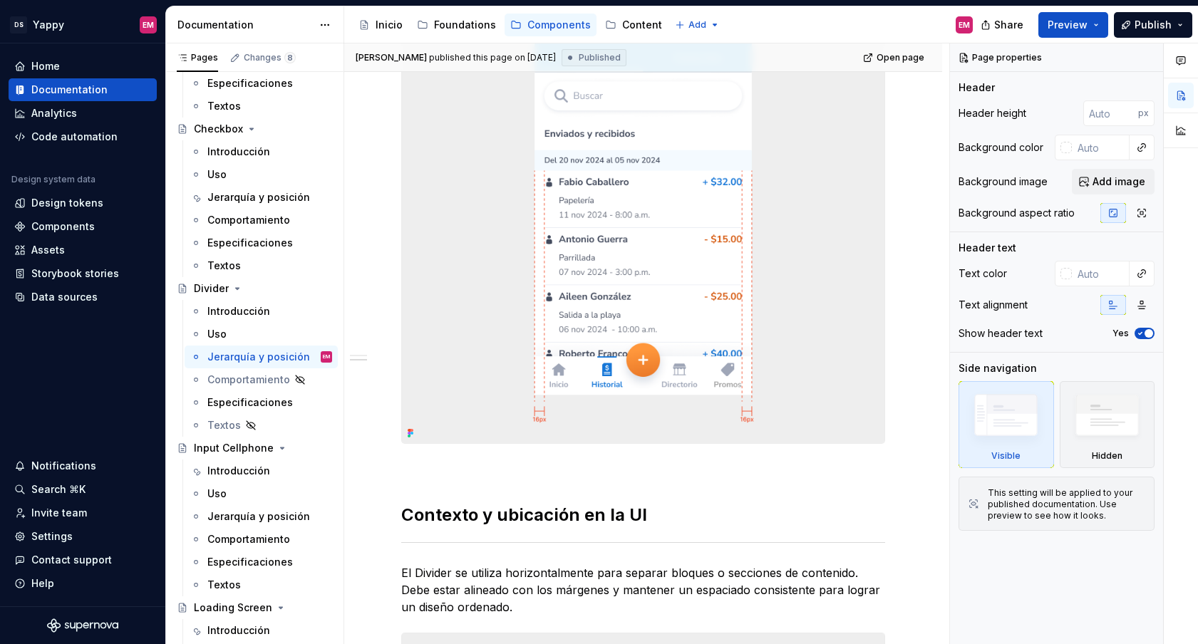
scroll to position [640, 0]
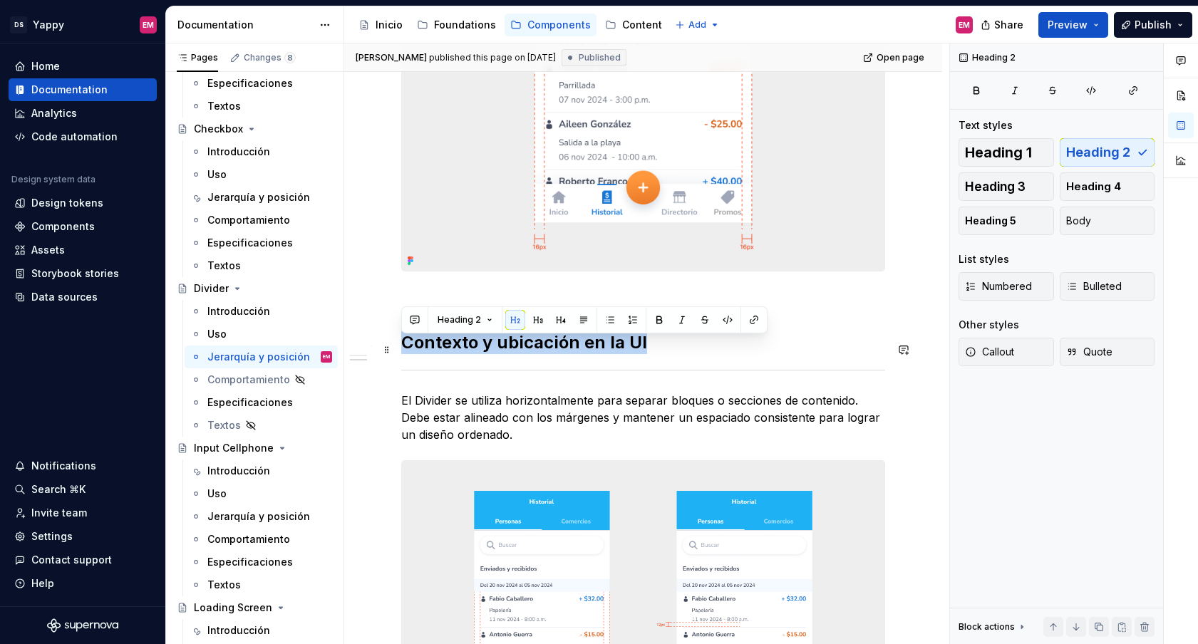
drag, startPoint x: 405, startPoint y: 354, endPoint x: 673, endPoint y: 359, distance: 268.7
click at [673, 354] on h2 "Contexto y ubicación en la UI" at bounding box center [643, 342] width 484 height 23
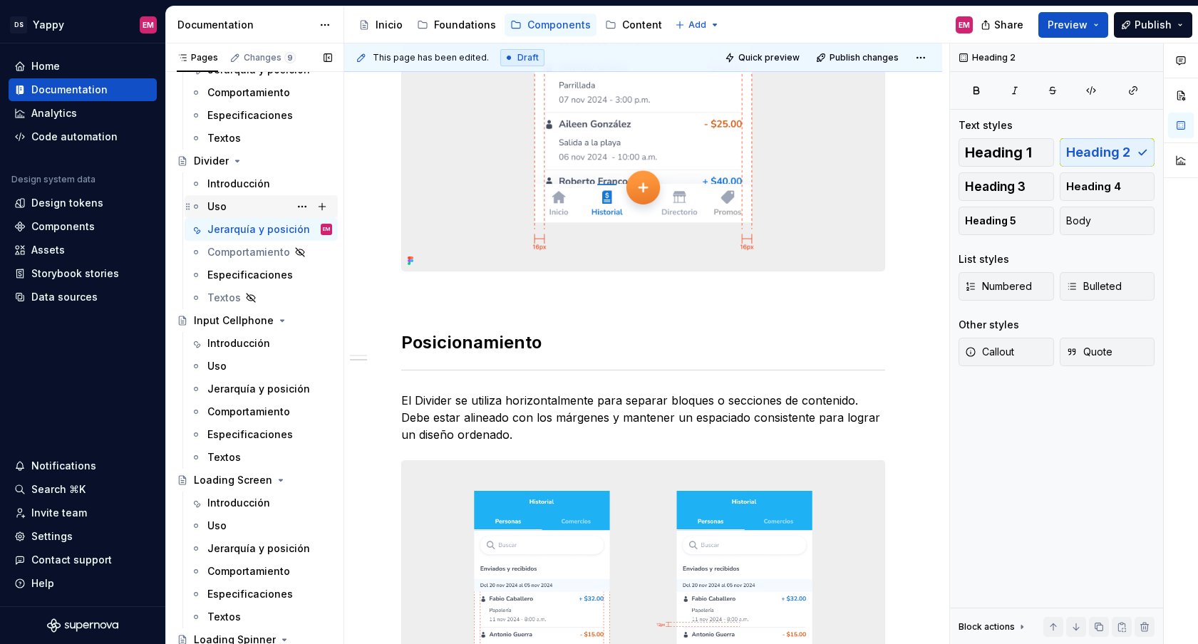
scroll to position [455, 0]
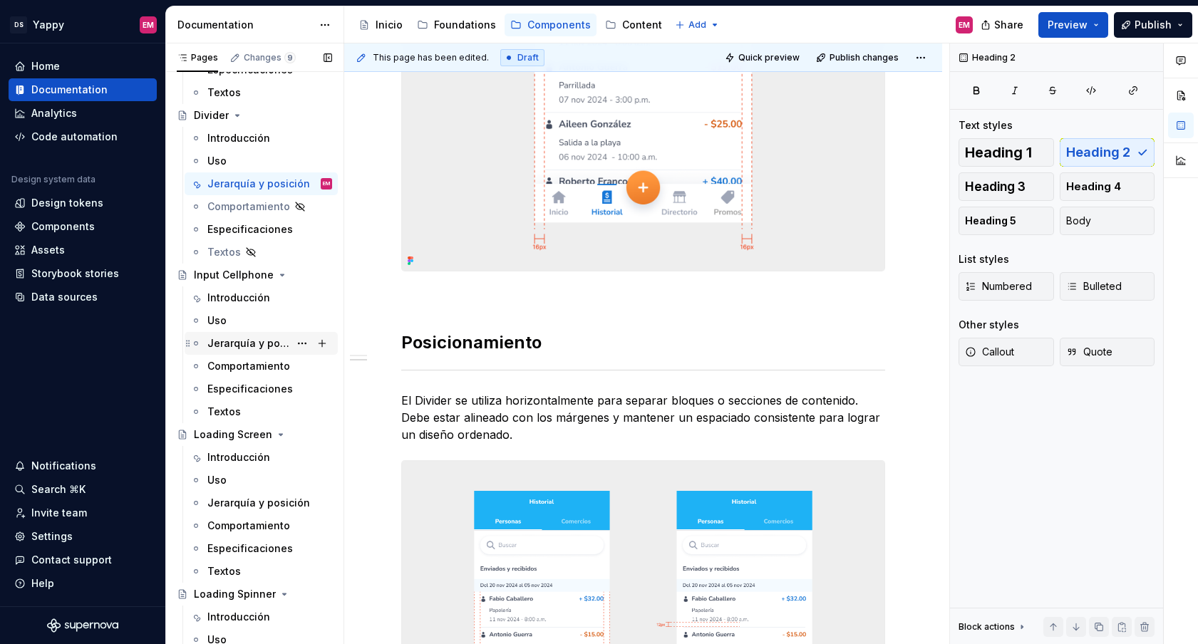
click at [262, 347] on div "Jerarquía y posición" at bounding box center [248, 343] width 82 height 14
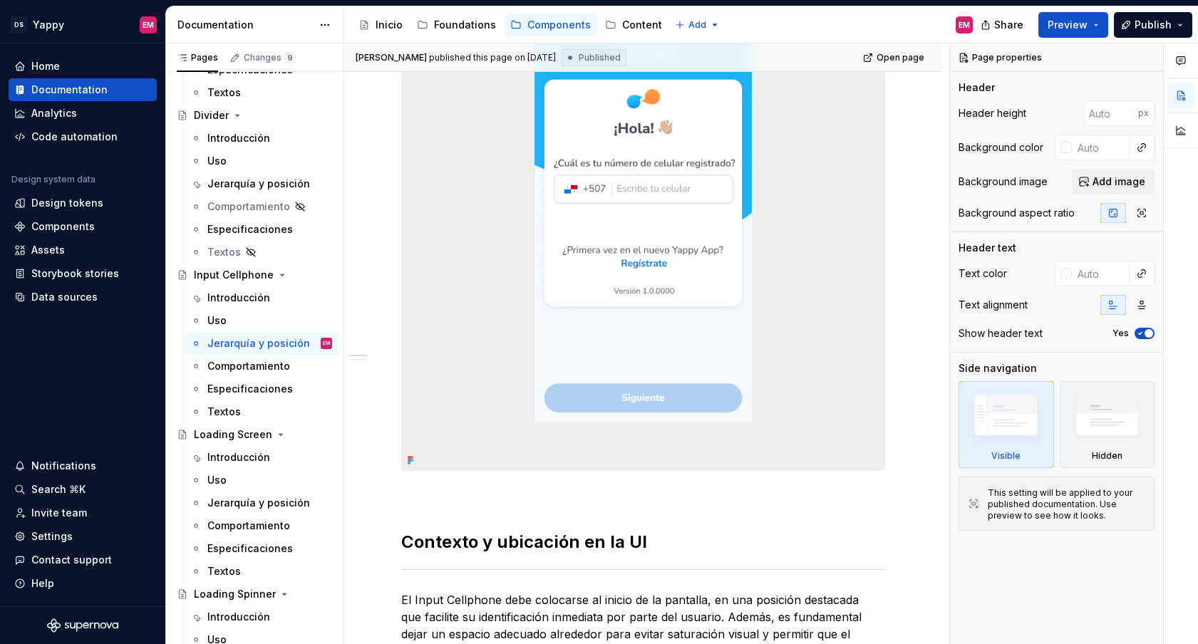
scroll to position [559, 0]
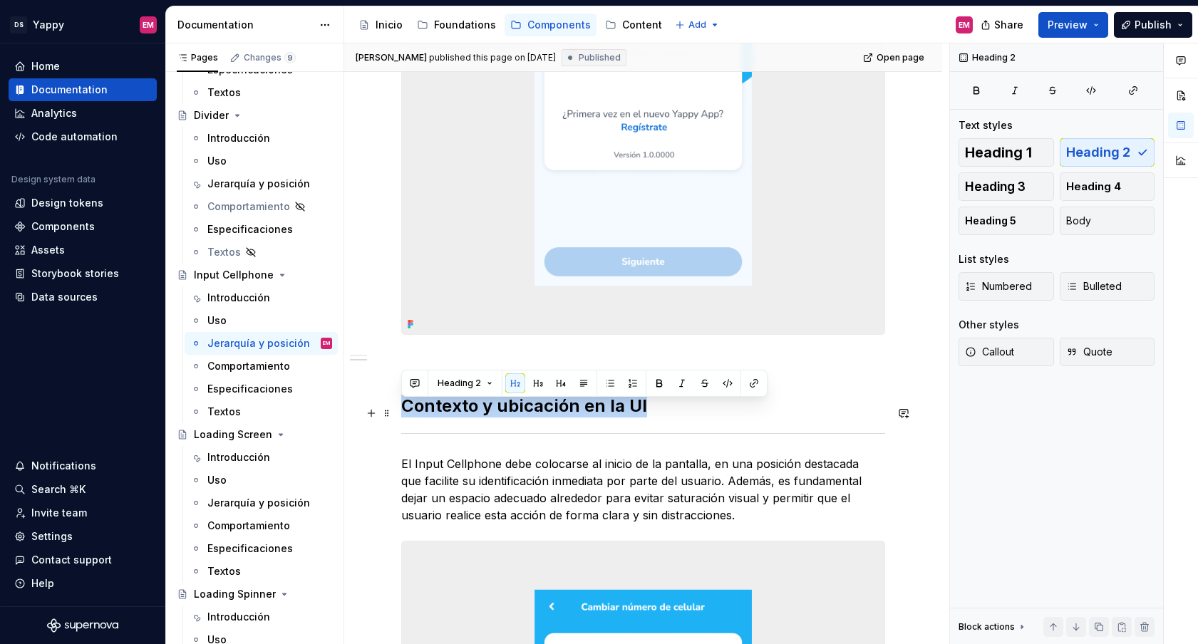
drag, startPoint x: 403, startPoint y: 413, endPoint x: 653, endPoint y: 416, distance: 250.1
click at [653, 416] on h2 "Contexto y ubicación en la UI" at bounding box center [643, 406] width 484 height 23
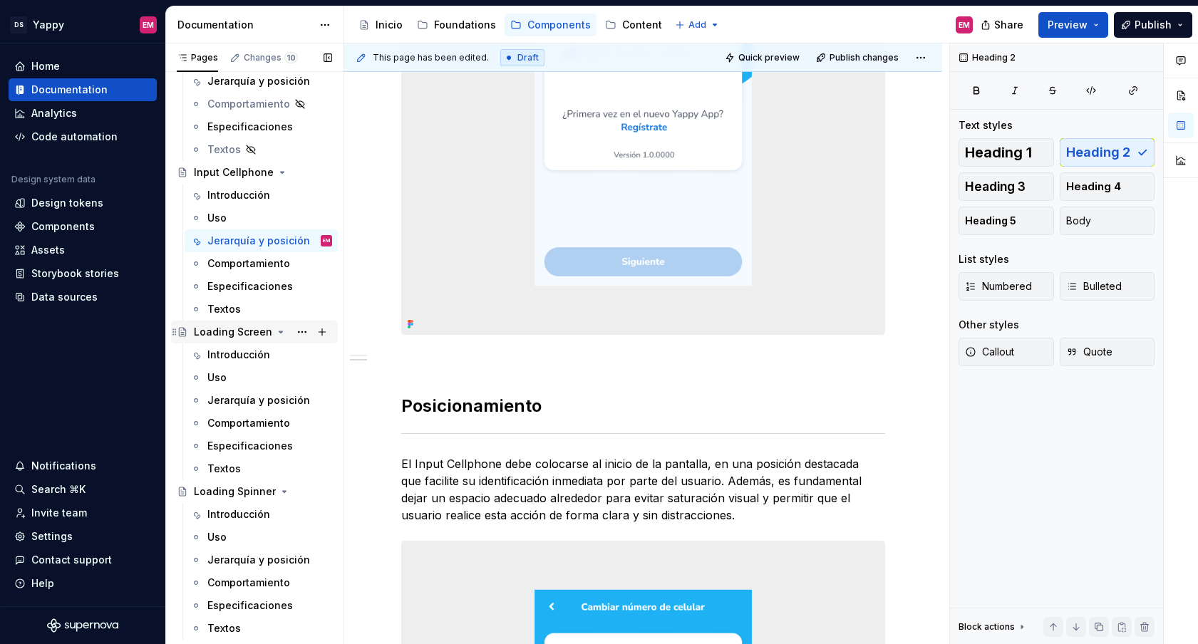
scroll to position [581, 0]
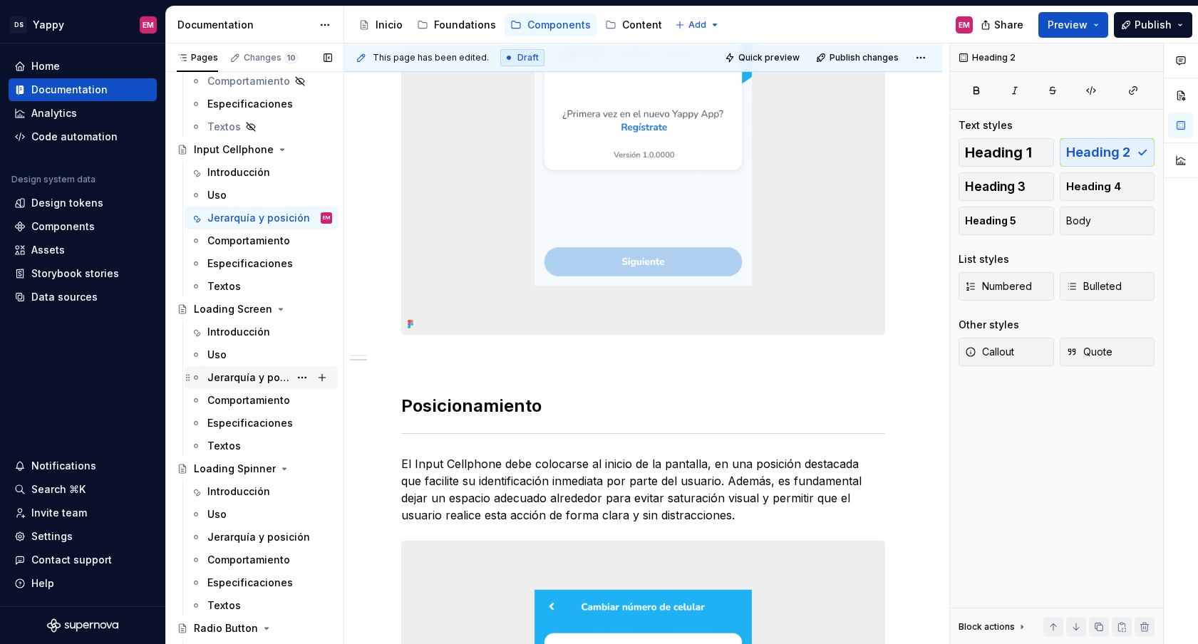
click at [258, 384] on div "Jerarquía y posición" at bounding box center [248, 378] width 82 height 14
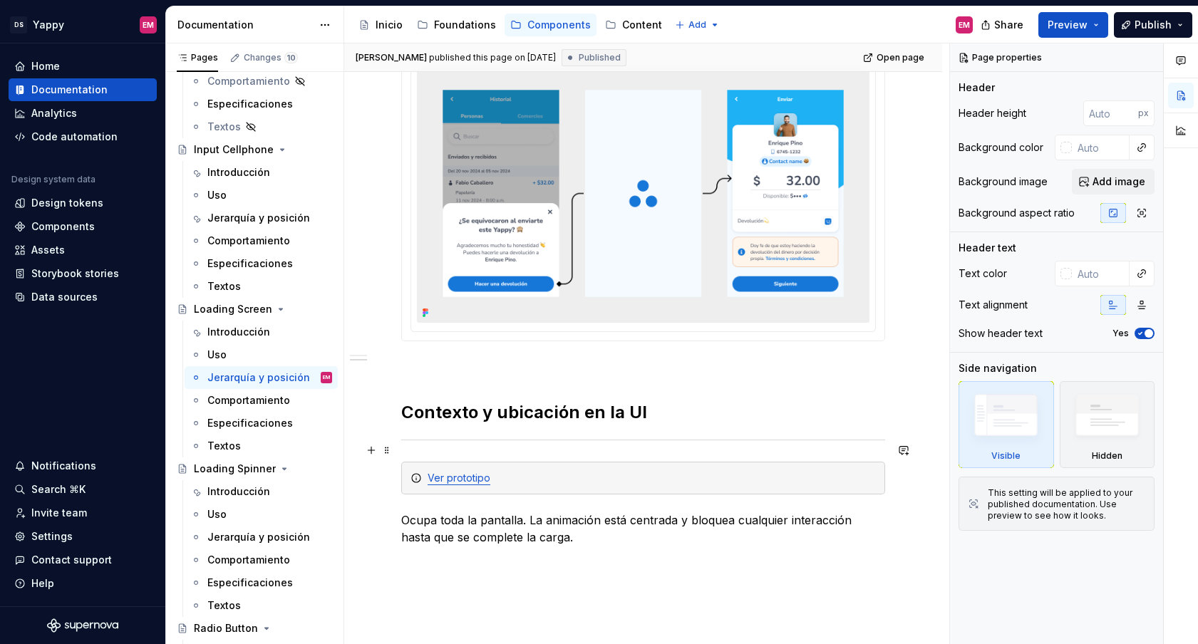
scroll to position [859, 0]
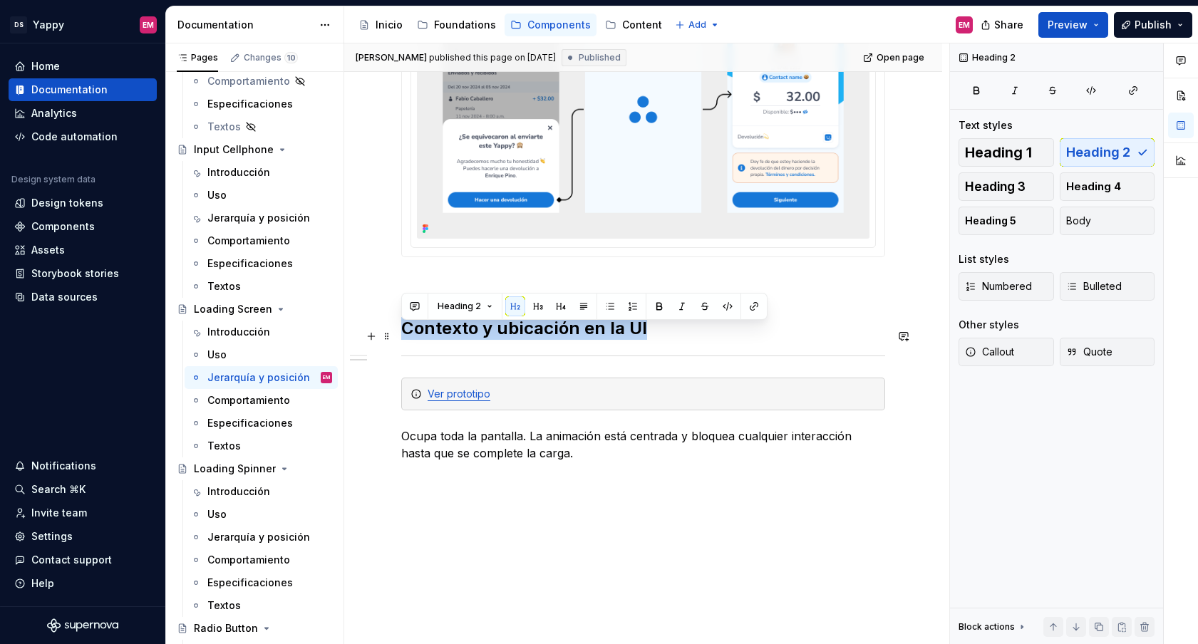
drag, startPoint x: 403, startPoint y: 335, endPoint x: 692, endPoint y: 341, distance: 288.6
click at [692, 340] on h2 "Contexto y ubicación en la UI" at bounding box center [643, 328] width 484 height 23
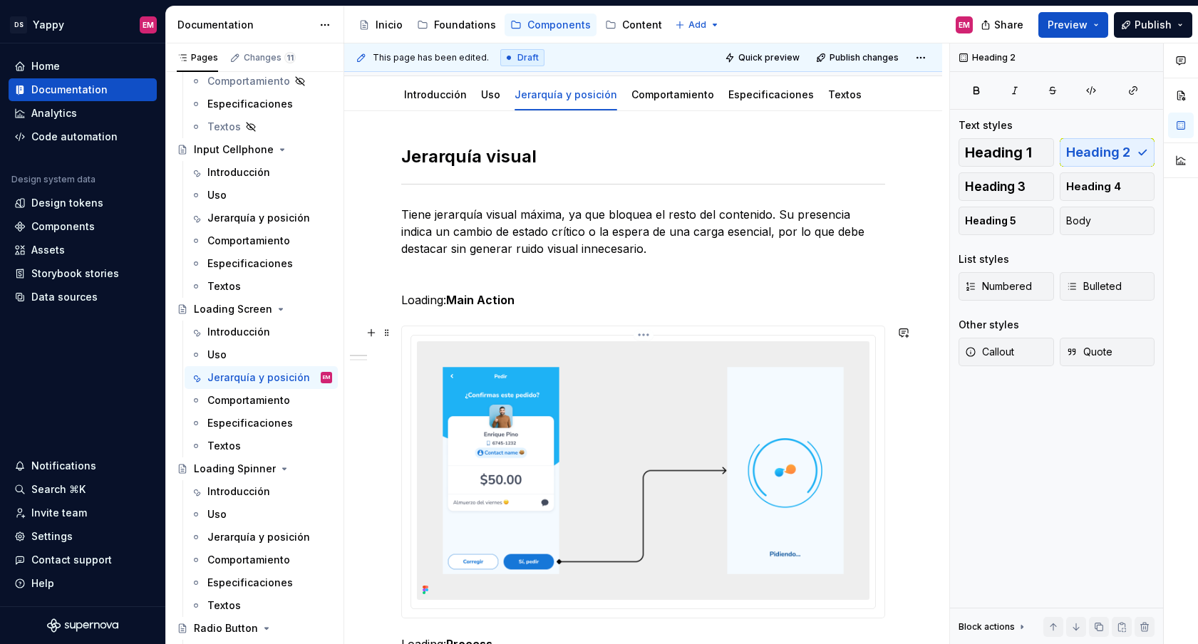
scroll to position [0, 0]
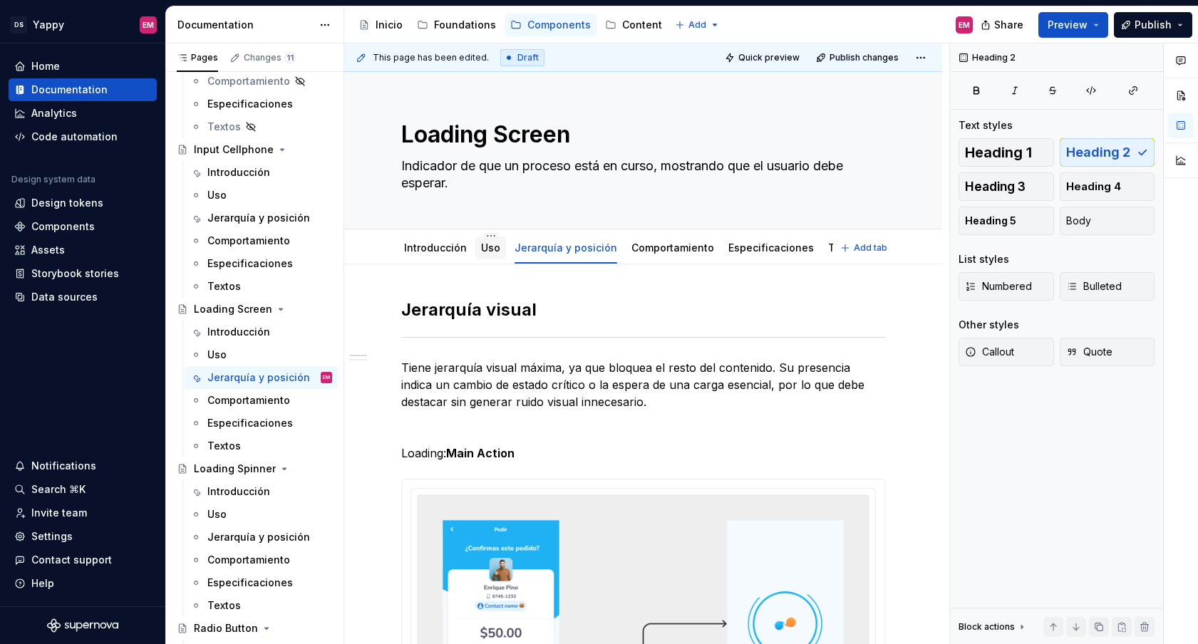
click at [485, 249] on link "Uso" at bounding box center [490, 248] width 19 height 12
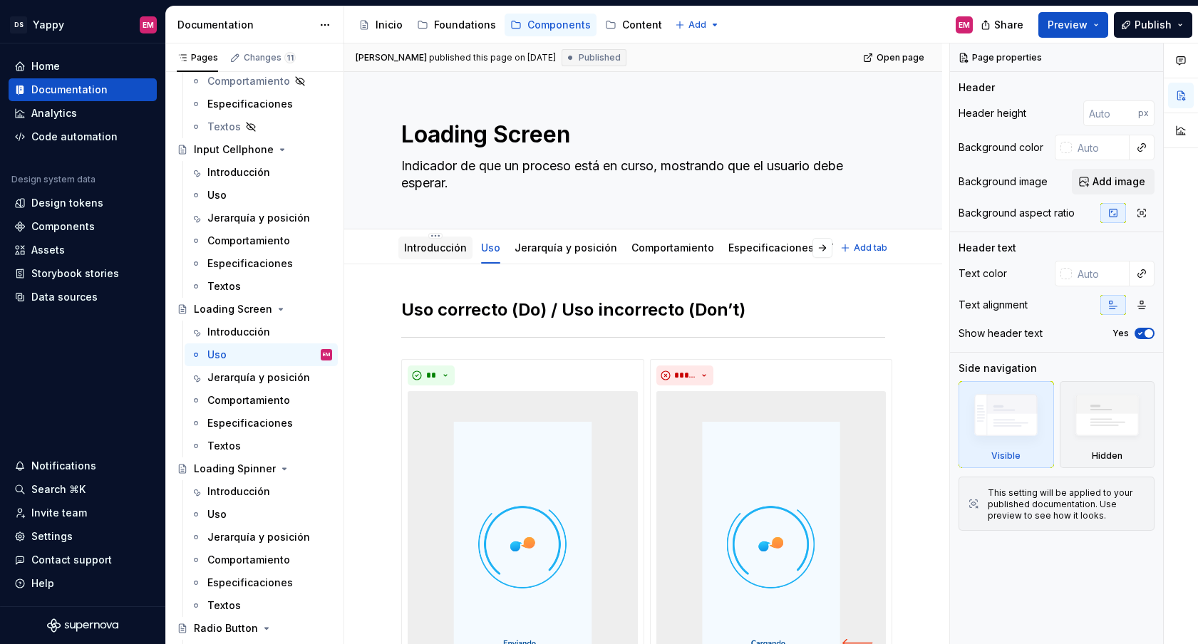
click at [443, 244] on link "Introducción" at bounding box center [435, 248] width 63 height 12
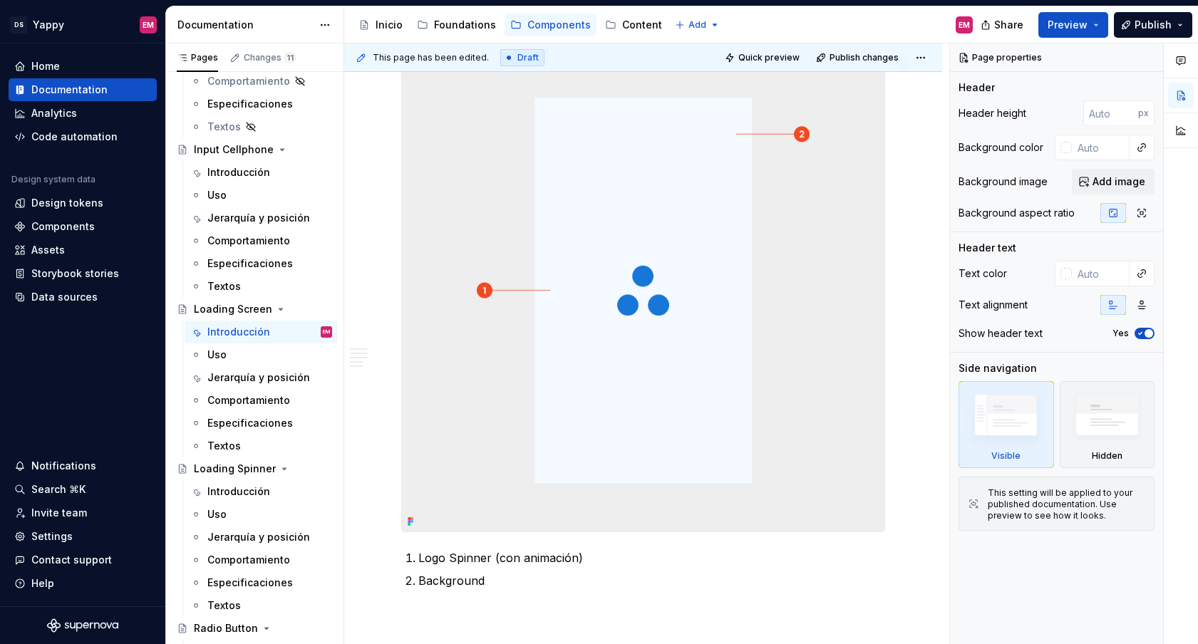
scroll to position [1843, 0]
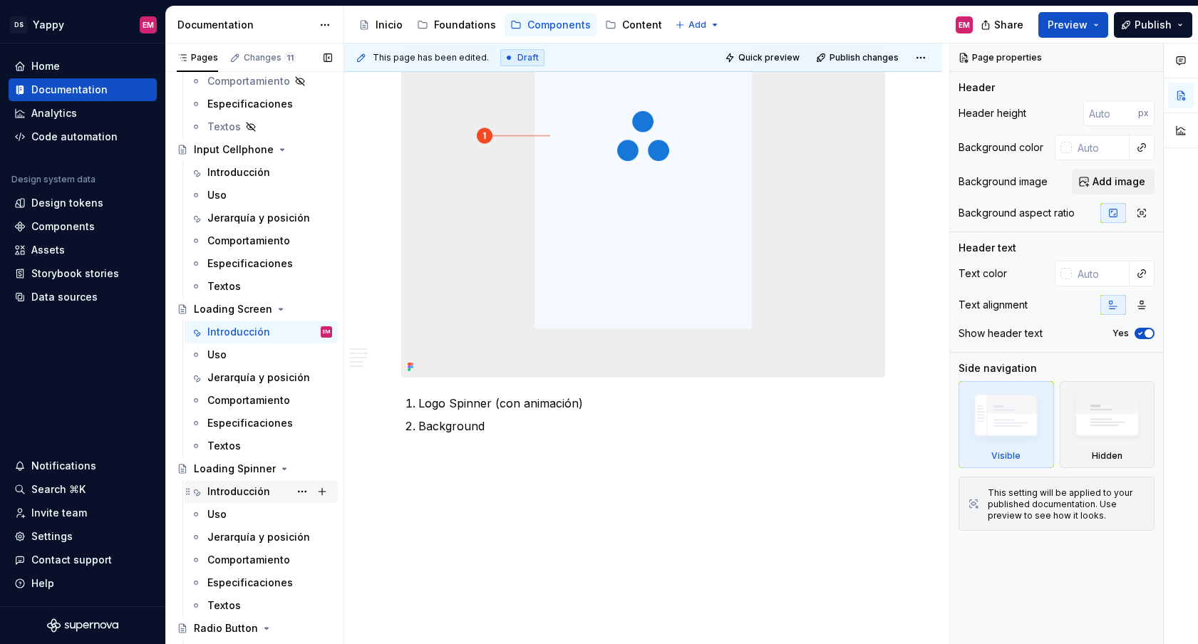
click at [260, 497] on div "Introducción" at bounding box center [238, 492] width 63 height 14
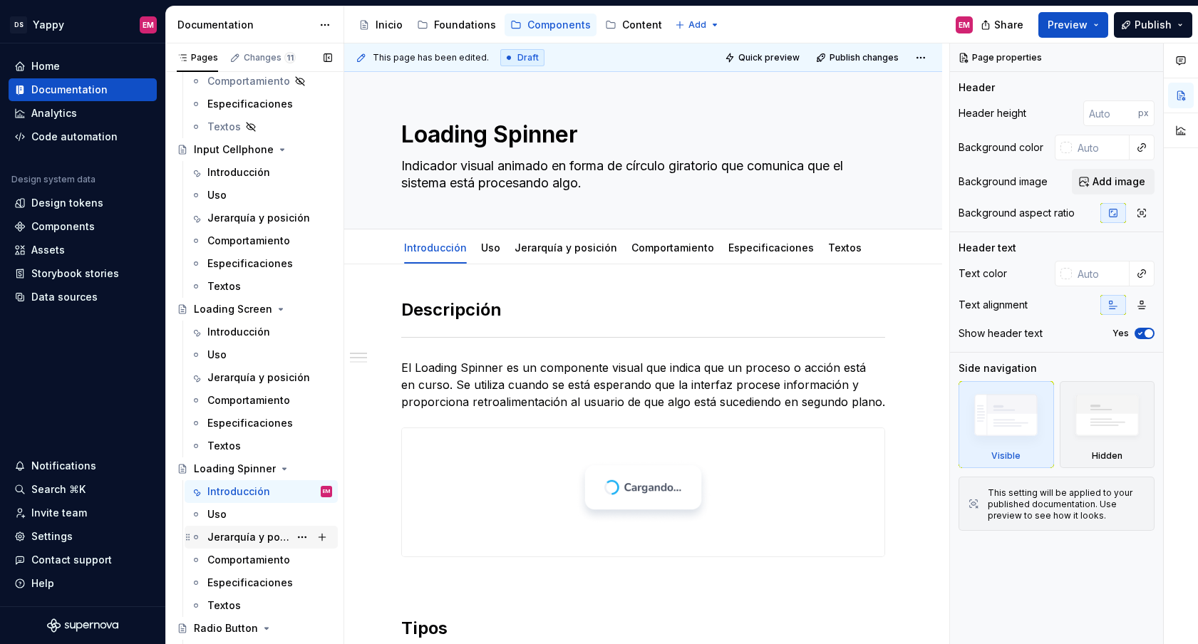
click at [260, 538] on div "Jerarquía y posición" at bounding box center [248, 537] width 82 height 14
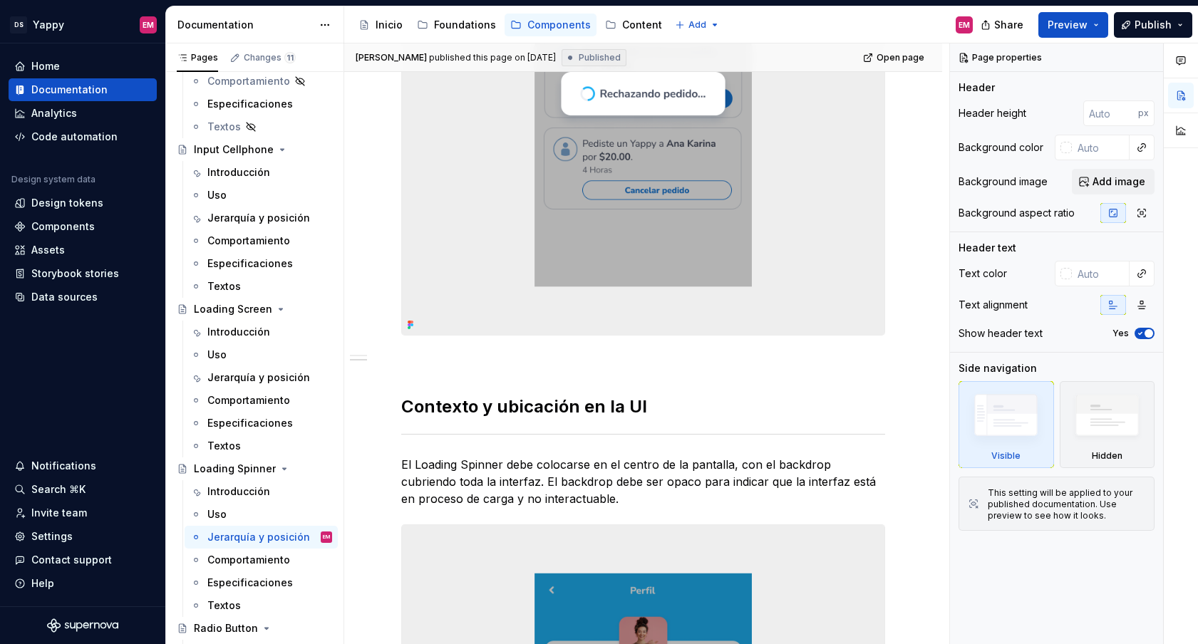
scroll to position [651, 0]
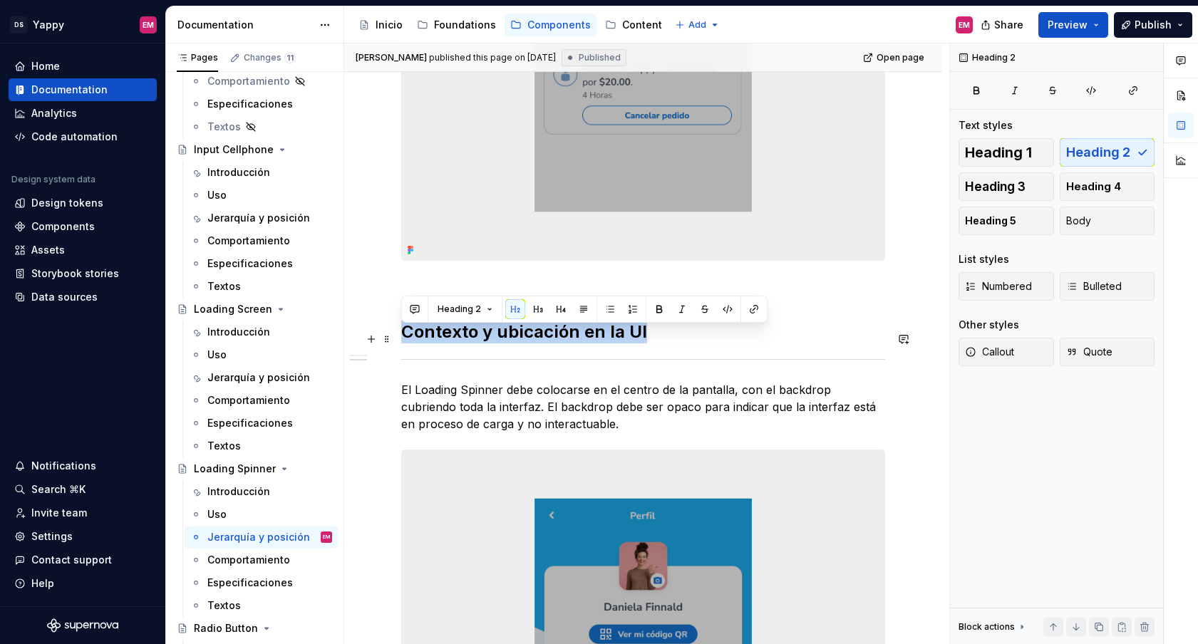
drag, startPoint x: 403, startPoint y: 337, endPoint x: 658, endPoint y: 337, distance: 254.4
click at [658, 337] on h2 "Contexto y ubicación en la UI" at bounding box center [643, 332] width 484 height 23
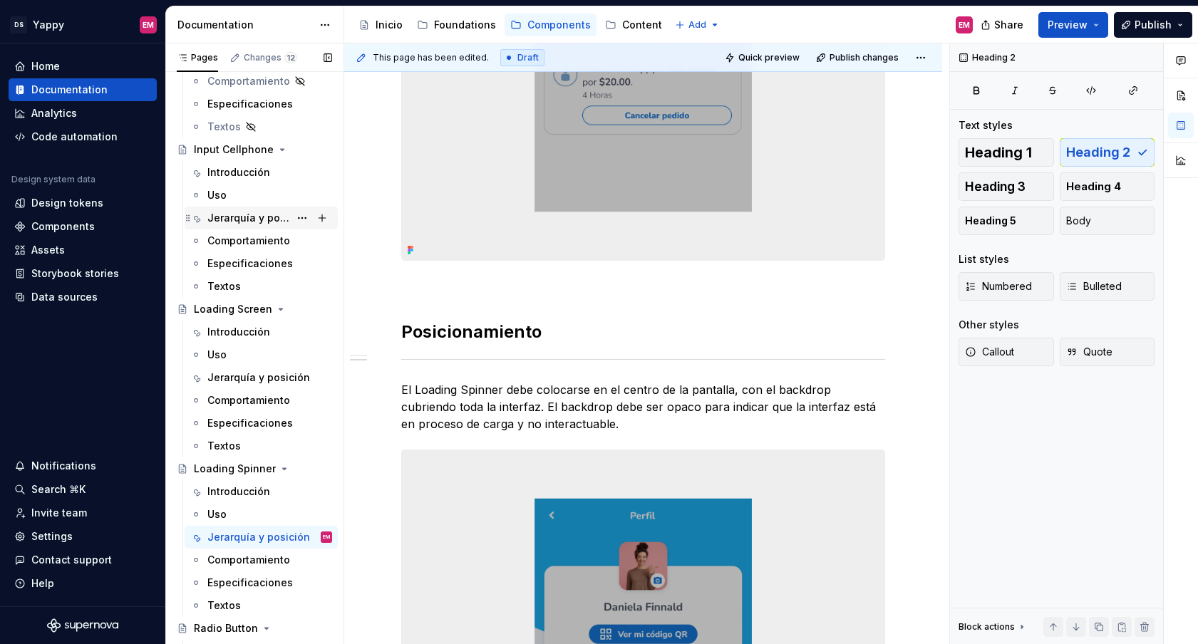
click at [242, 222] on div "Jerarquía y posición" at bounding box center [248, 218] width 82 height 14
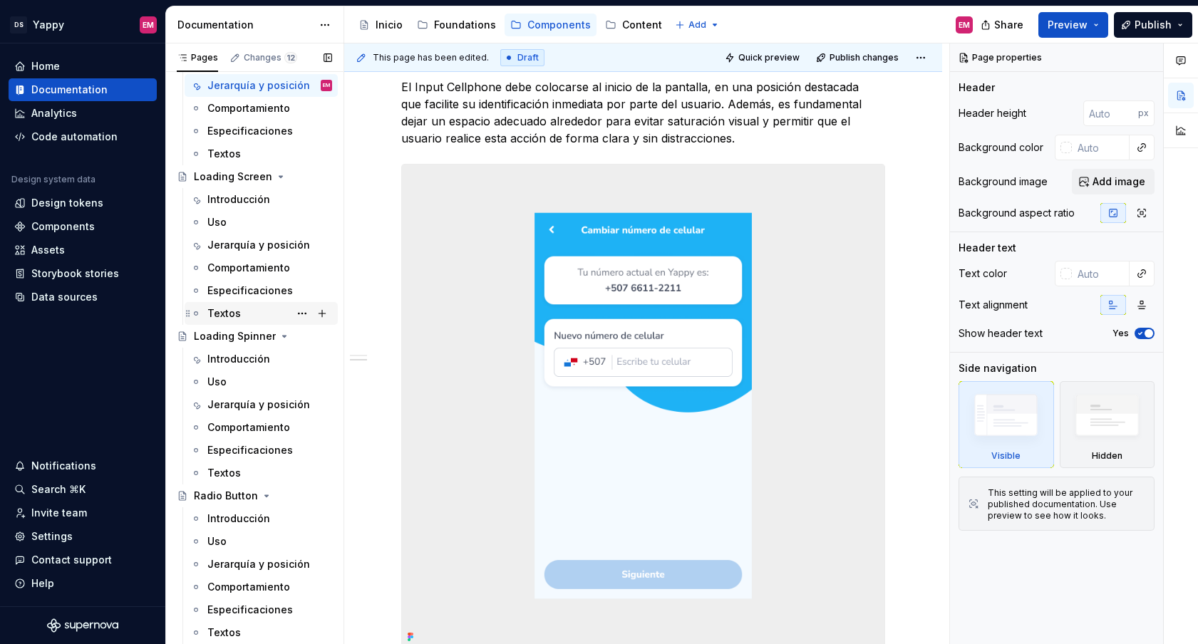
scroll to position [737, 0]
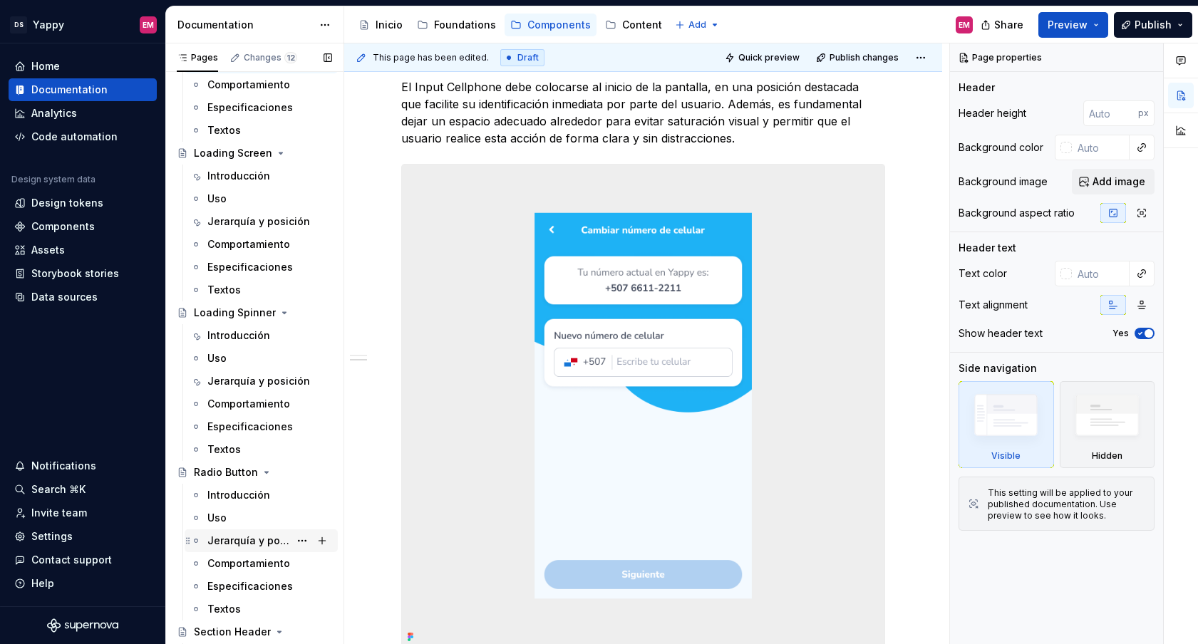
click at [248, 541] on div "Jerarquía y posición" at bounding box center [248, 541] width 82 height 14
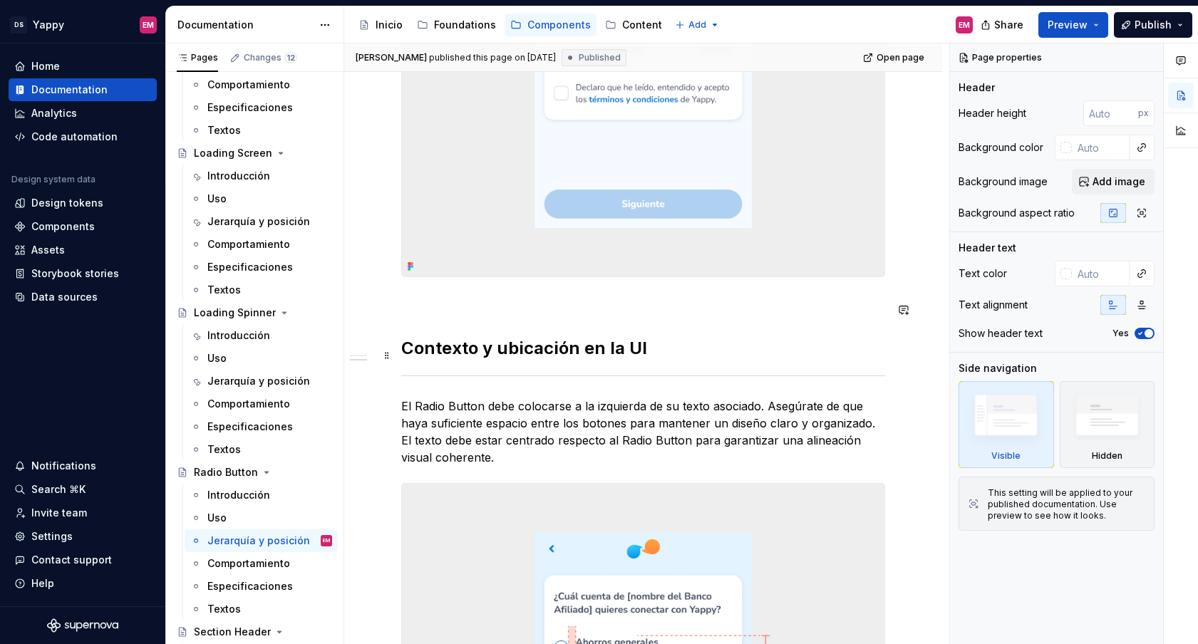
scroll to position [766, 0]
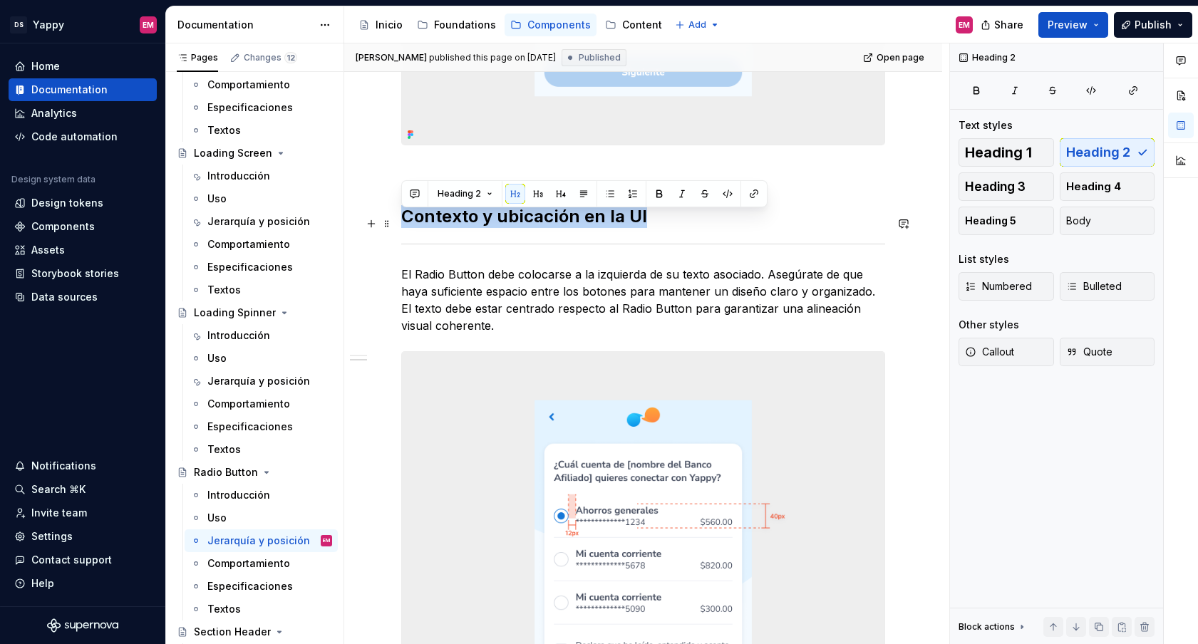
drag, startPoint x: 406, startPoint y: 221, endPoint x: 684, endPoint y: 222, distance: 277.9
click at [684, 222] on h2 "Contexto y ubicación en la UI" at bounding box center [643, 216] width 484 height 23
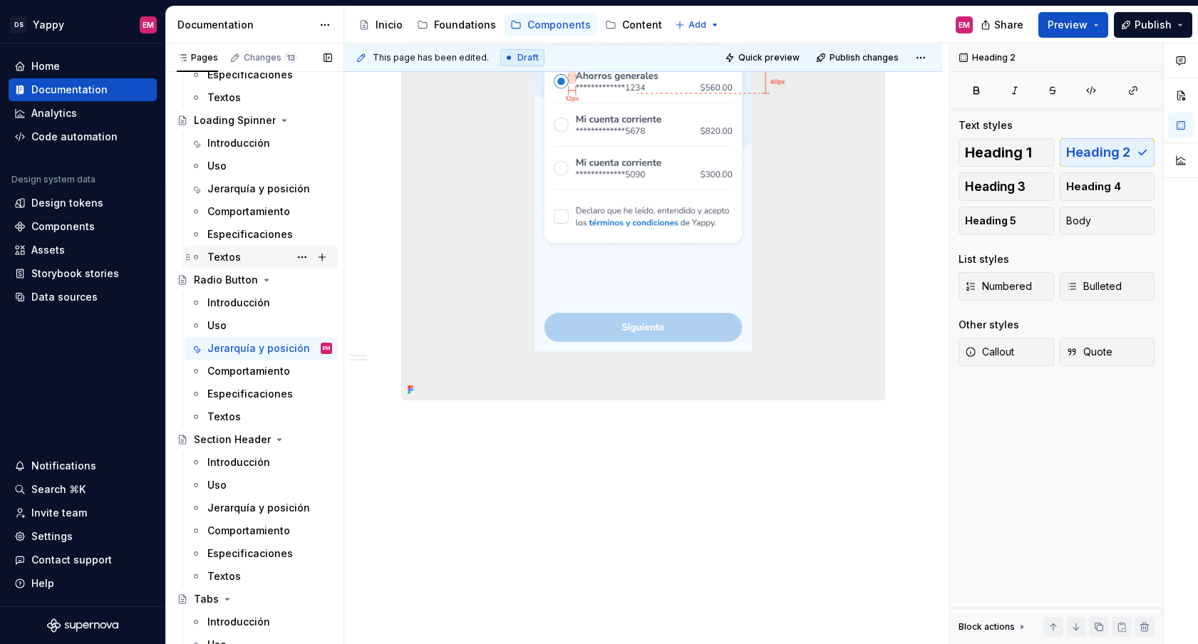
scroll to position [938, 0]
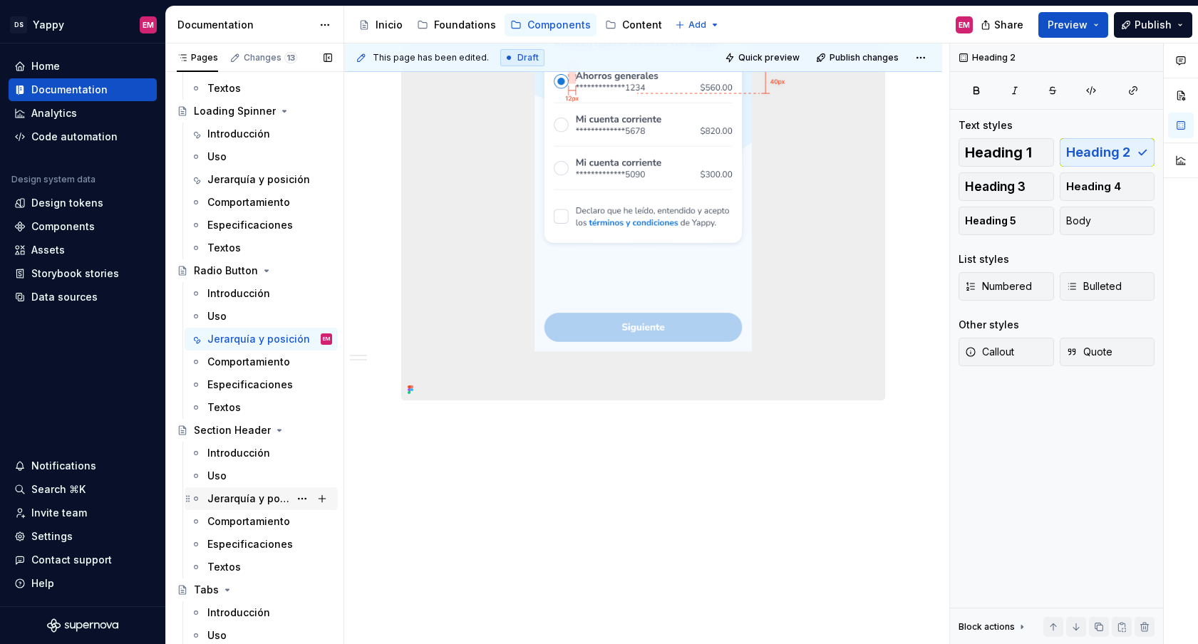
click at [243, 495] on div "Jerarquía y posición" at bounding box center [248, 499] width 82 height 14
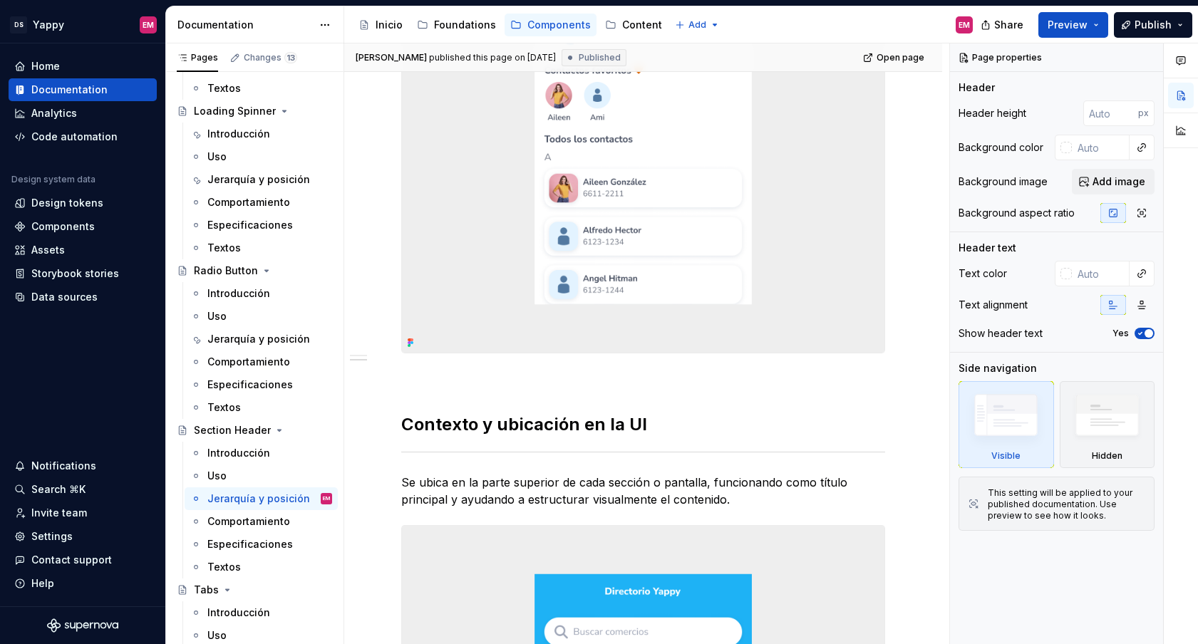
scroll to position [550, 0]
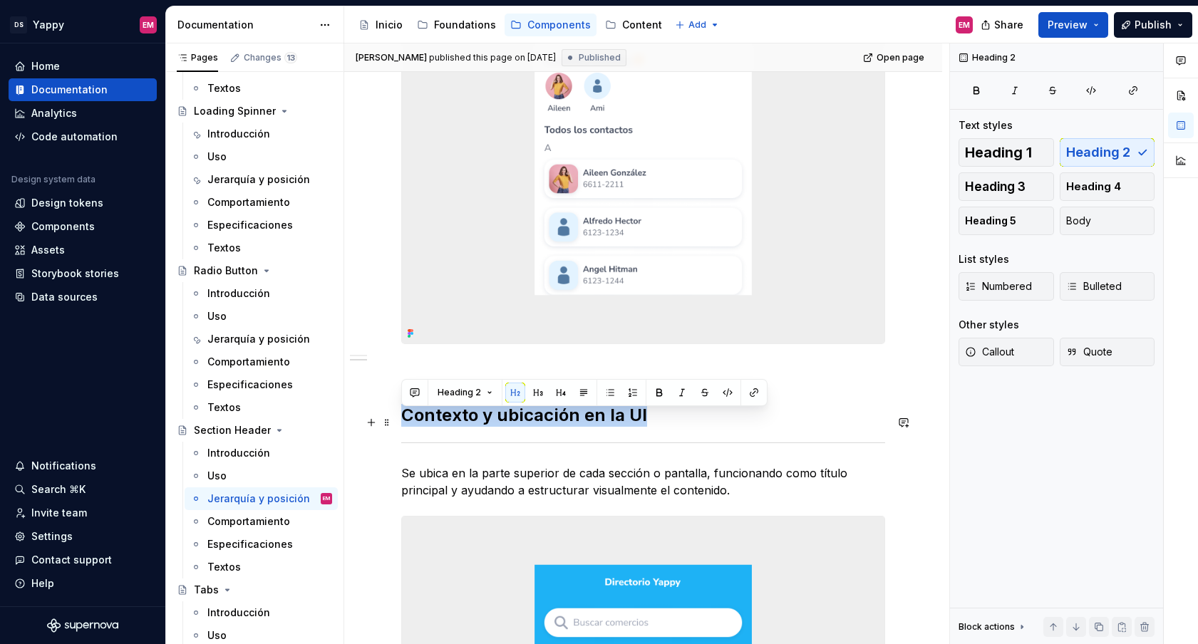
drag, startPoint x: 403, startPoint y: 423, endPoint x: 663, endPoint y: 422, distance: 259.4
click at [664, 423] on h2 "Contexto y ubicación en la UI" at bounding box center [643, 415] width 484 height 23
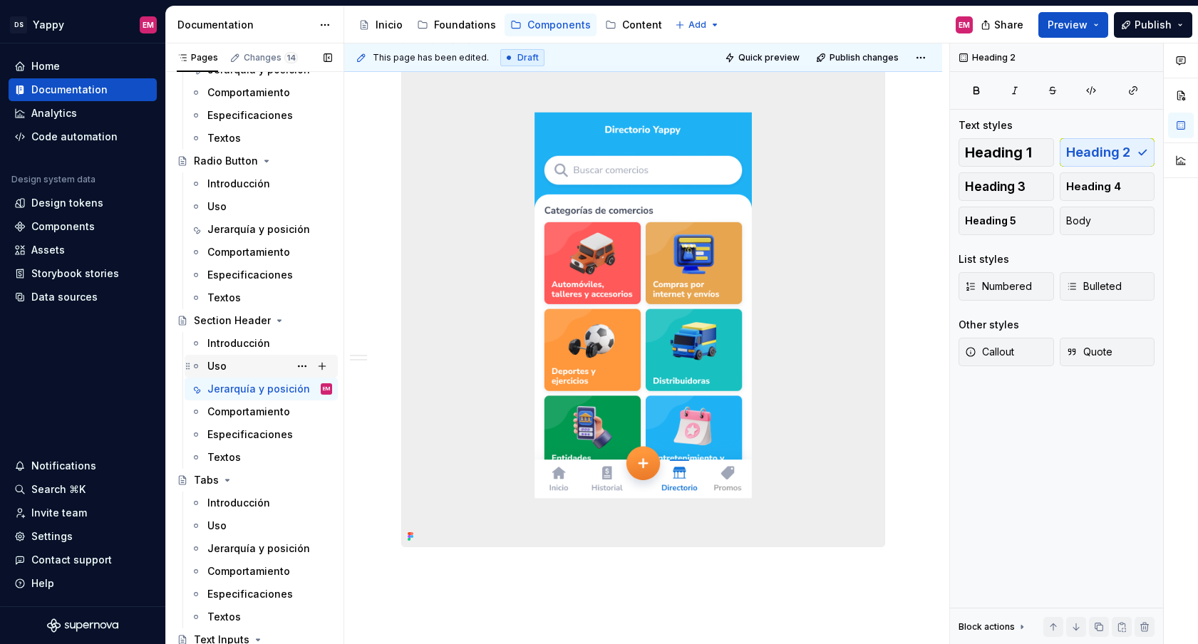
scroll to position [1184, 0]
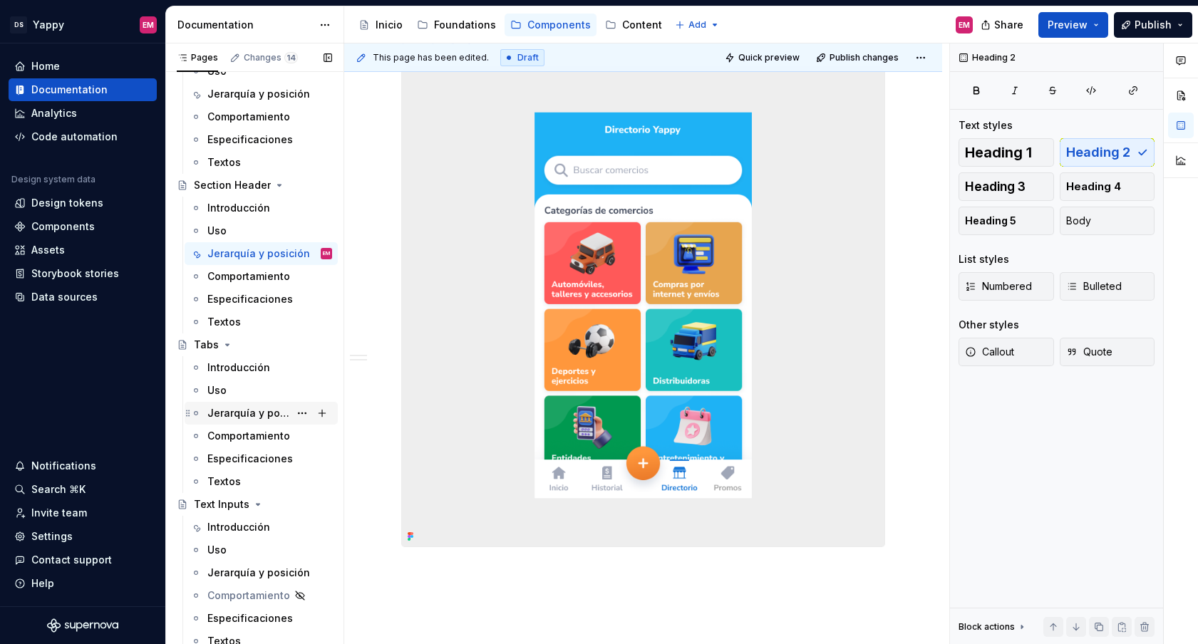
click at [247, 417] on div "Jerarquía y posición" at bounding box center [248, 413] width 82 height 14
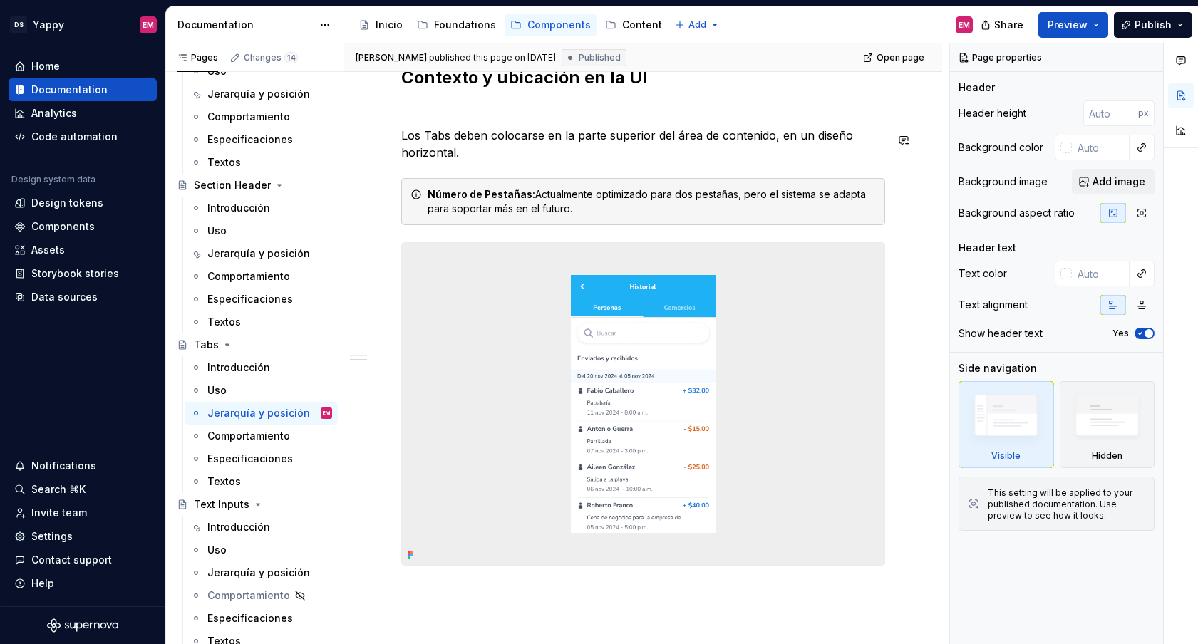
scroll to position [590, 0]
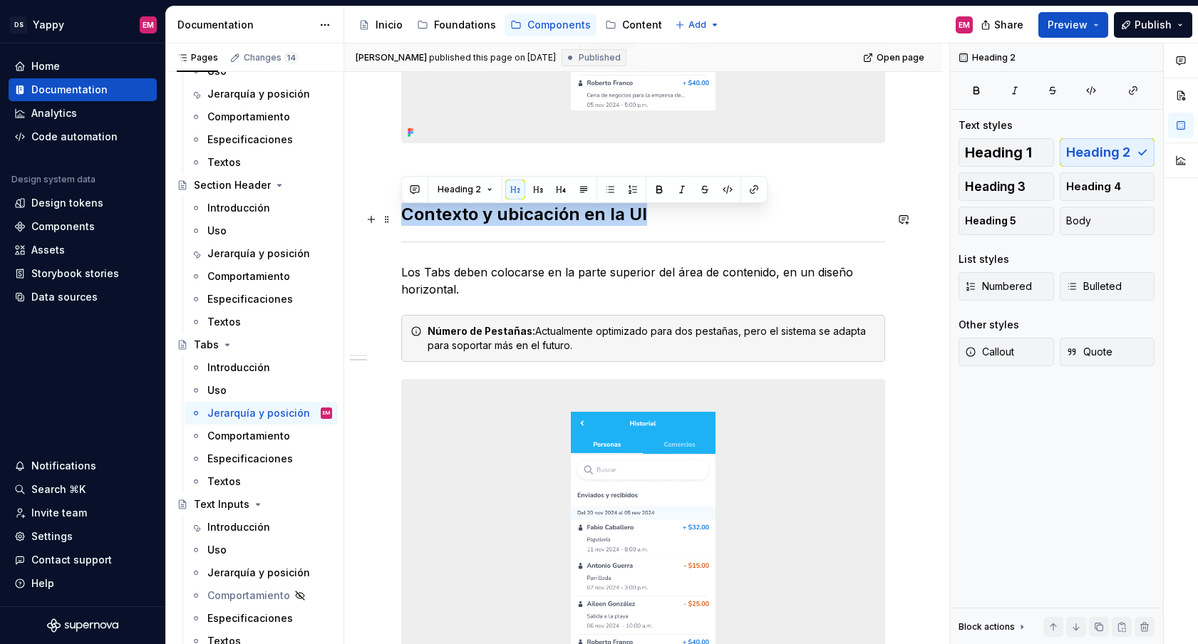
drag, startPoint x: 477, startPoint y: 219, endPoint x: 668, endPoint y: 216, distance: 191.0
click at [668, 216] on h2 "Contexto y ubicación en la UI" at bounding box center [643, 214] width 484 height 23
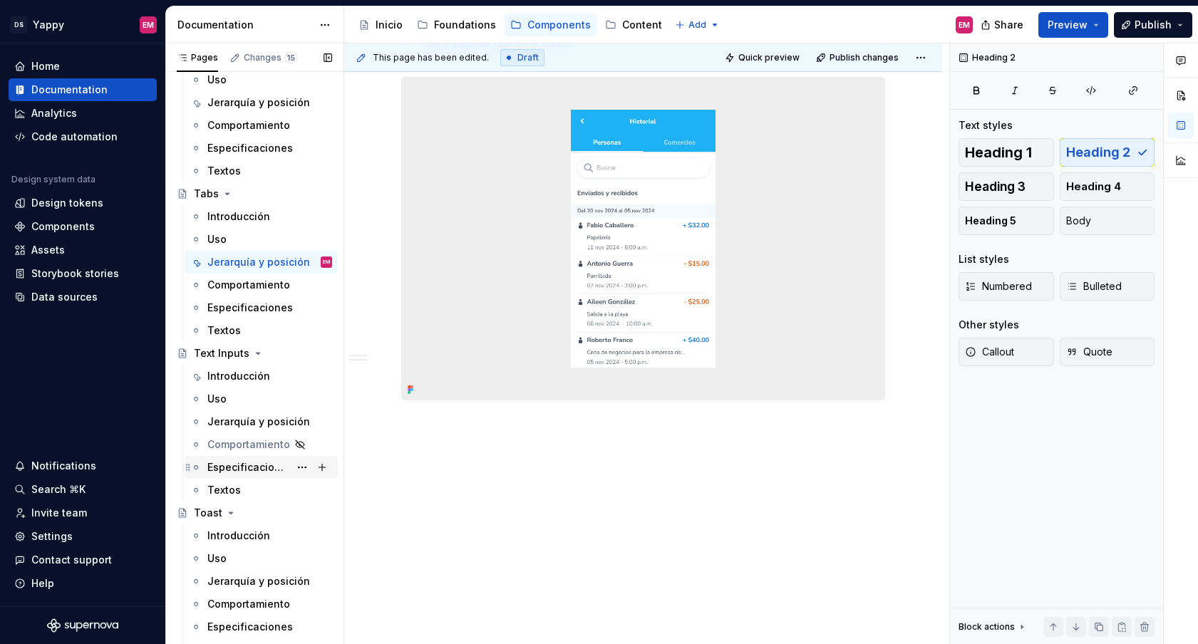
scroll to position [1352, 0]
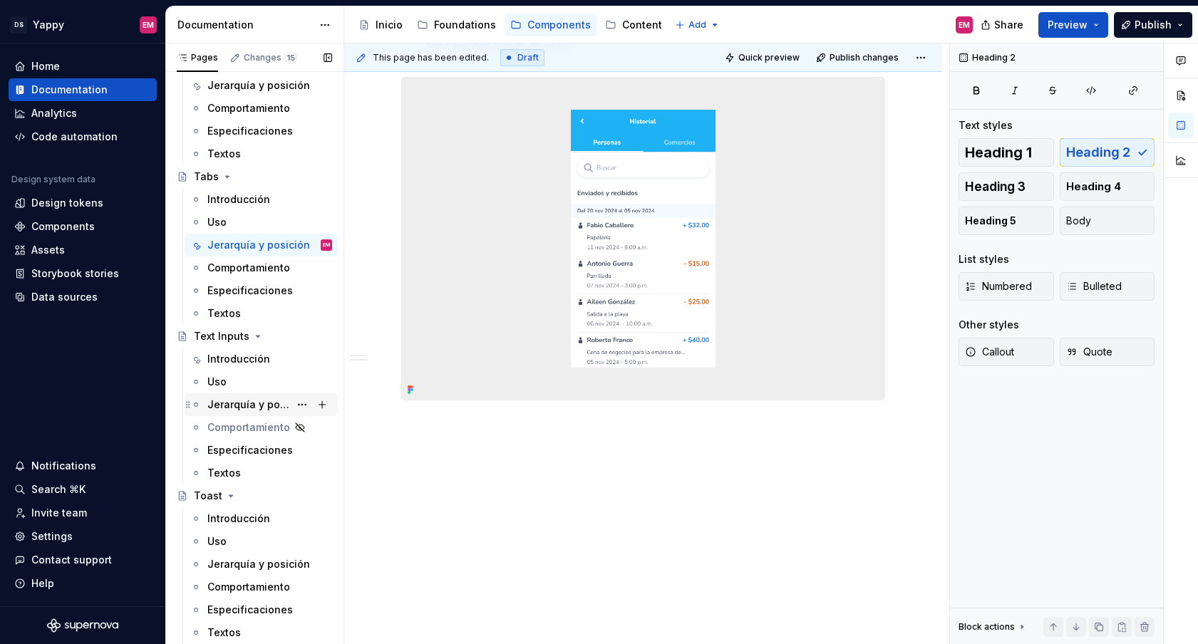
click at [246, 408] on div "Jerarquía y posición" at bounding box center [248, 405] width 82 height 14
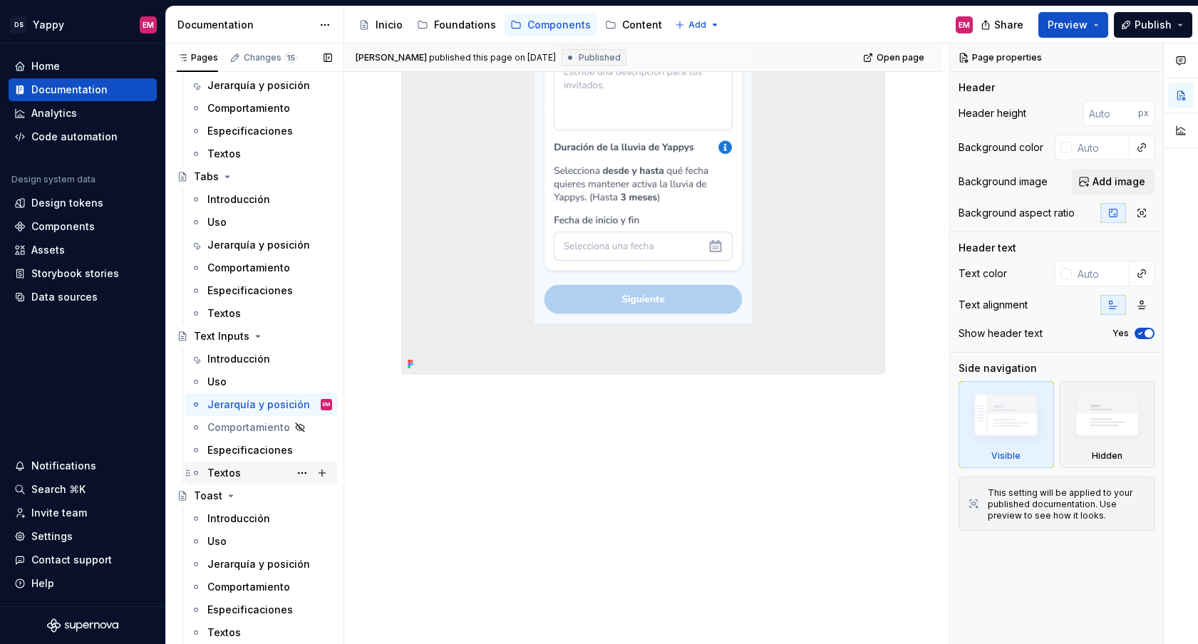
scroll to position [1442, 0]
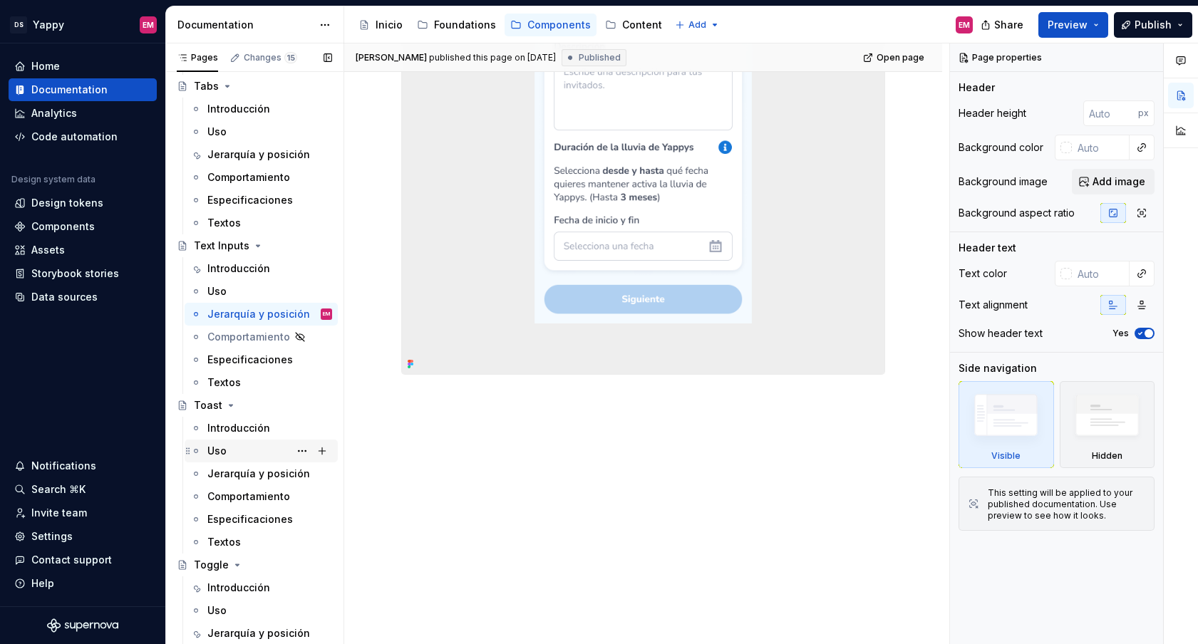
click at [249, 462] on div "Uso" at bounding box center [261, 451] width 153 height 23
click at [249, 475] on div "Jerarquía y posición" at bounding box center [248, 474] width 82 height 14
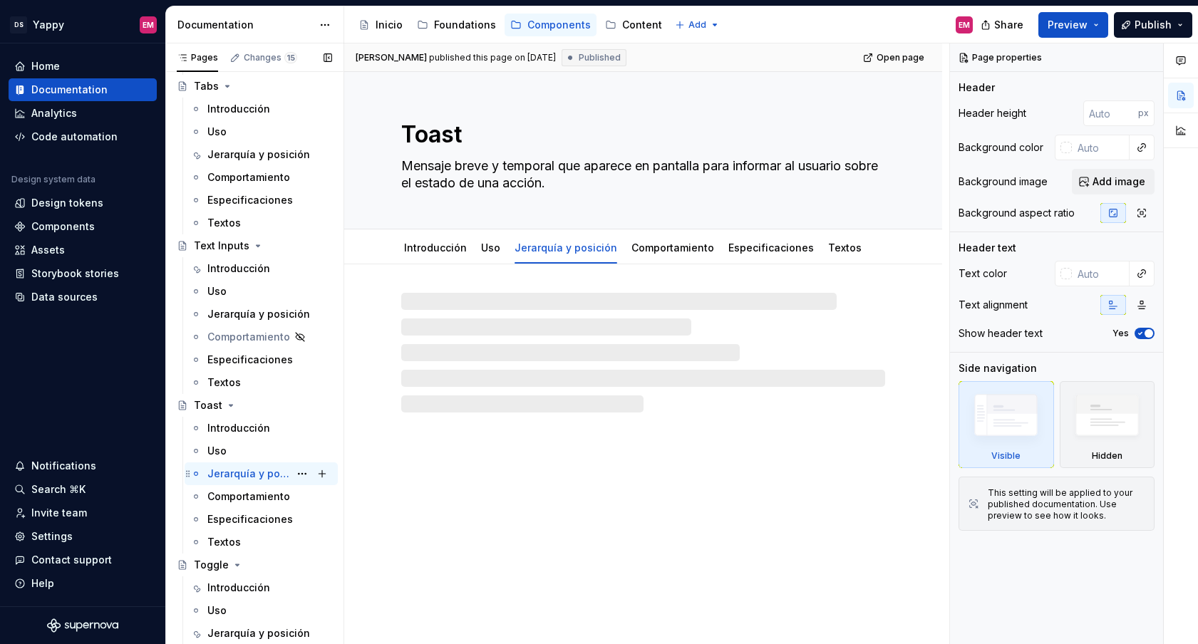
click at [255, 476] on div "Jerarquía y posición" at bounding box center [248, 474] width 82 height 14
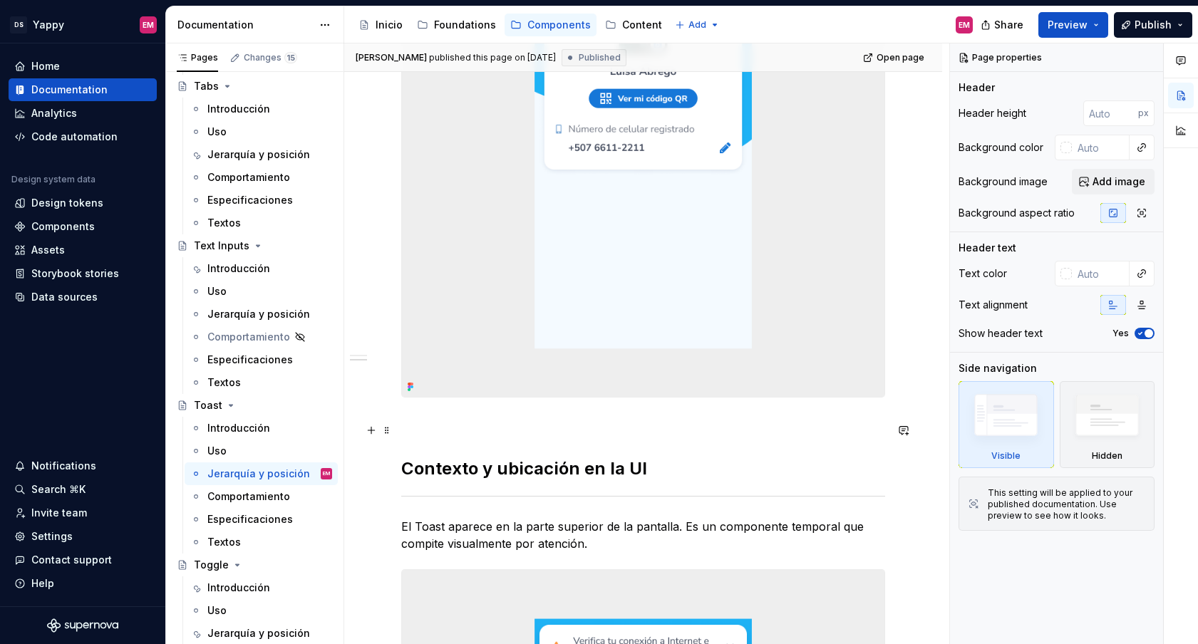
scroll to position [780, 0]
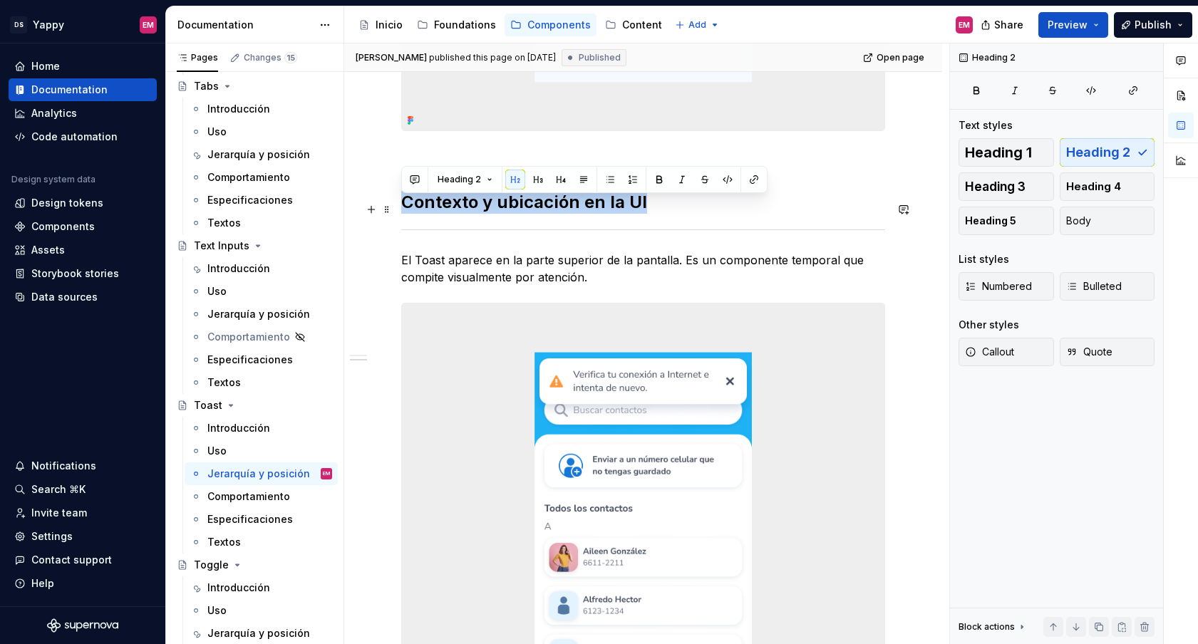
drag, startPoint x: 403, startPoint y: 206, endPoint x: 684, endPoint y: 206, distance: 280.8
click at [684, 206] on h2 "Contexto y ubicación en la UI" at bounding box center [643, 202] width 484 height 23
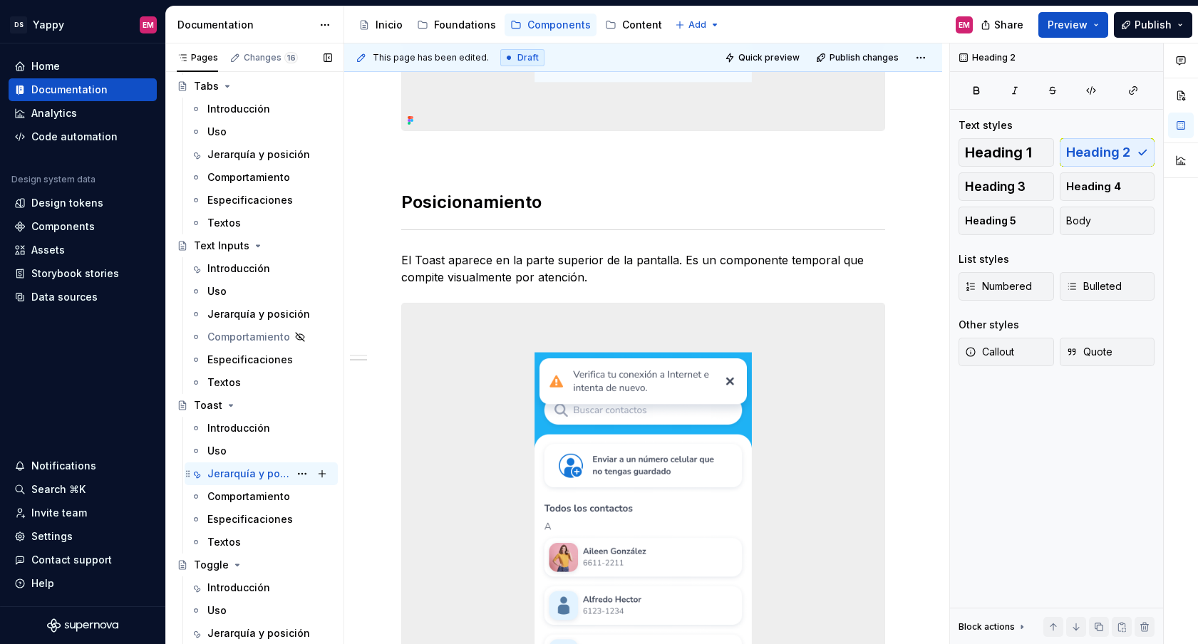
scroll to position [1667, 0]
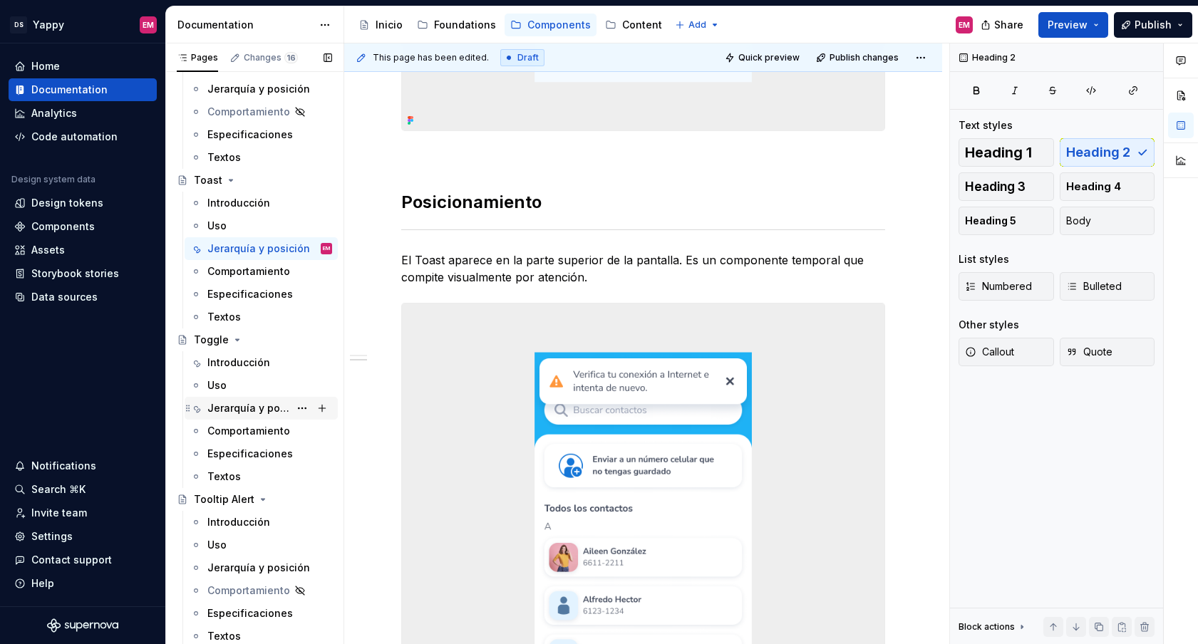
click at [231, 415] on div "Jerarquía y posición" at bounding box center [248, 408] width 82 height 14
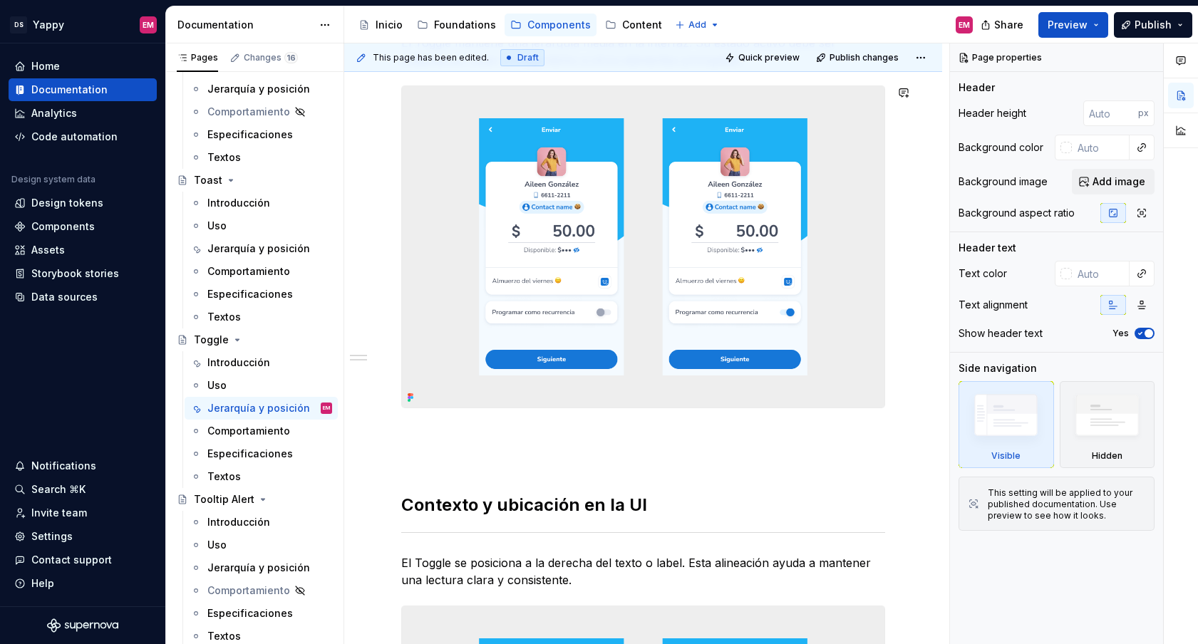
scroll to position [462, 0]
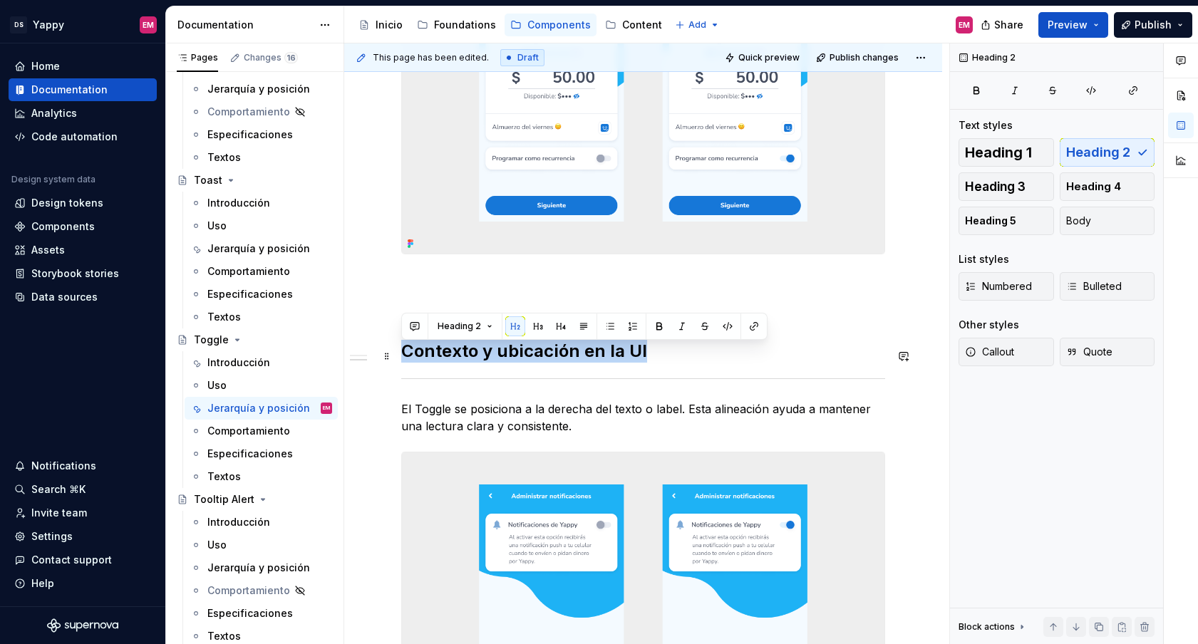
drag, startPoint x: 415, startPoint y: 353, endPoint x: 698, endPoint y: 352, distance: 282.9
click at [698, 352] on h2 "Contexto y ubicación en la UI" at bounding box center [643, 351] width 484 height 23
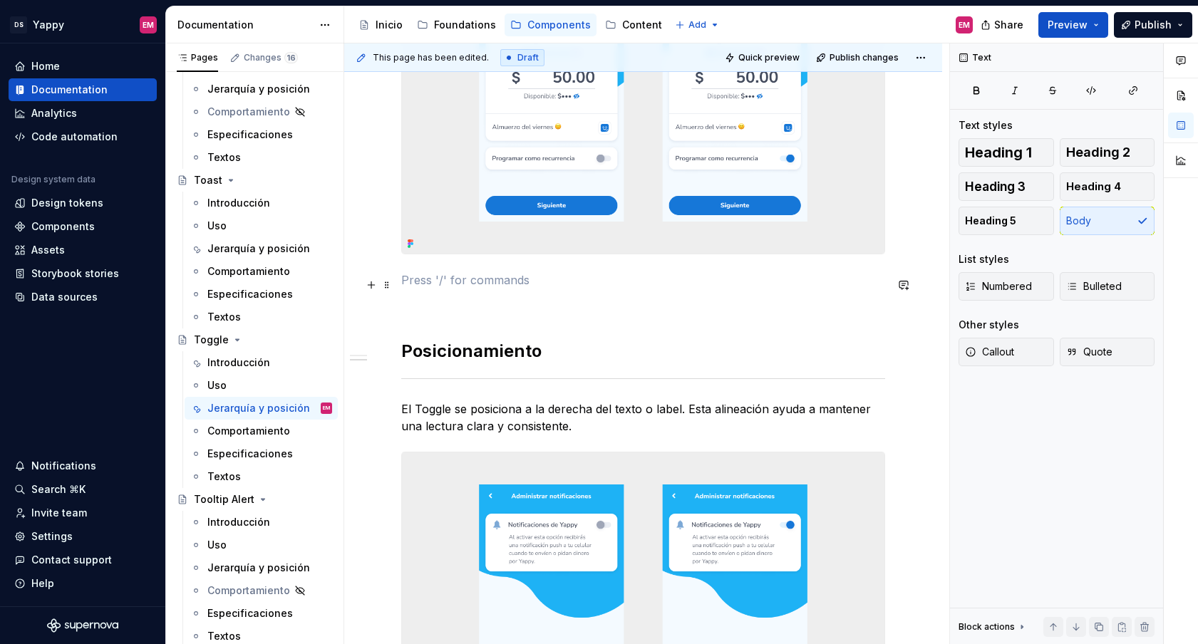
click at [559, 289] on p at bounding box center [643, 279] width 484 height 17
click at [544, 314] on p at bounding box center [643, 305] width 484 height 17
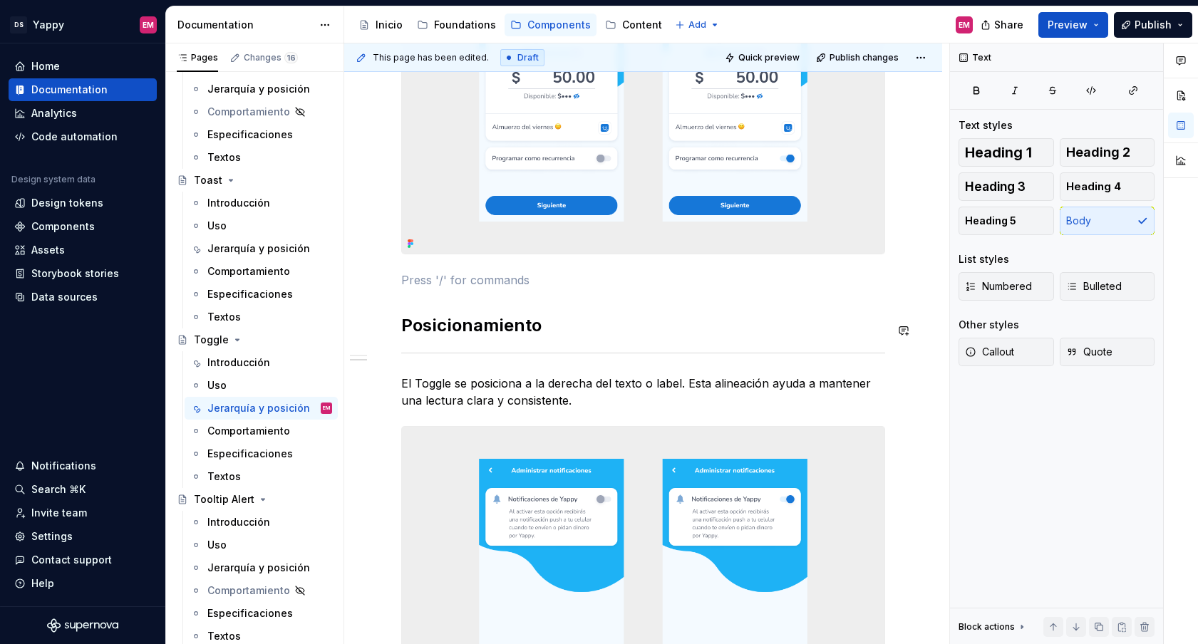
click at [442, 297] on div "Jerarquía visual El Toggle mantiene una jerarquía media en la interfaz. Su esta…" at bounding box center [643, 302] width 484 height 964
click at [247, 564] on div "Jerarquía y posición" at bounding box center [248, 568] width 82 height 14
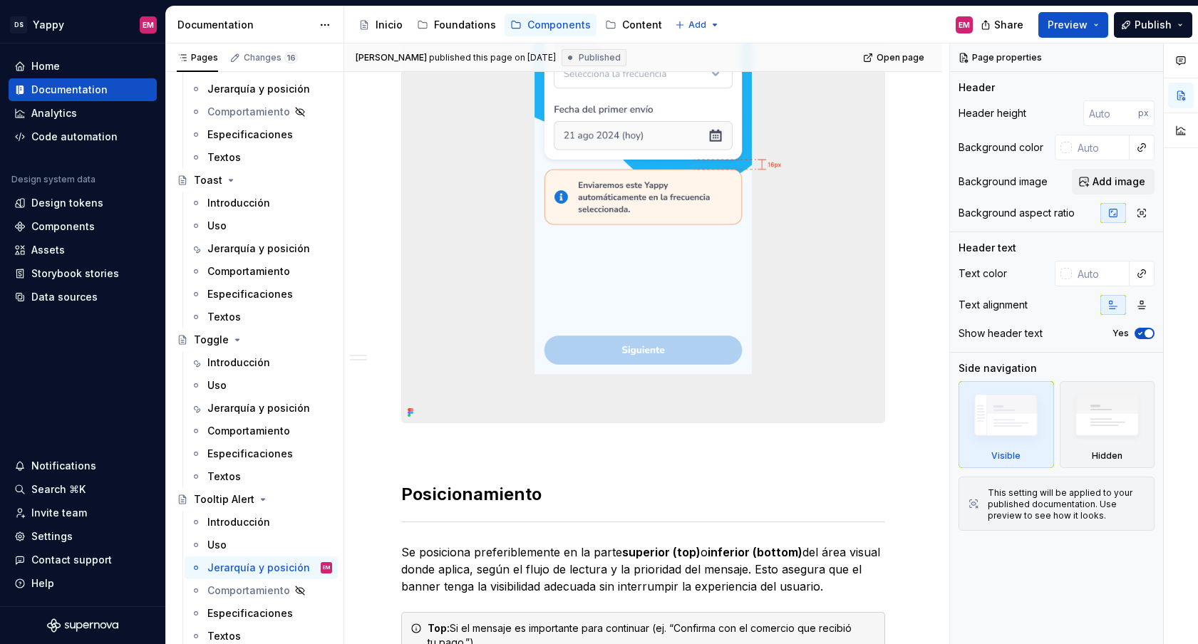
scroll to position [565, 0]
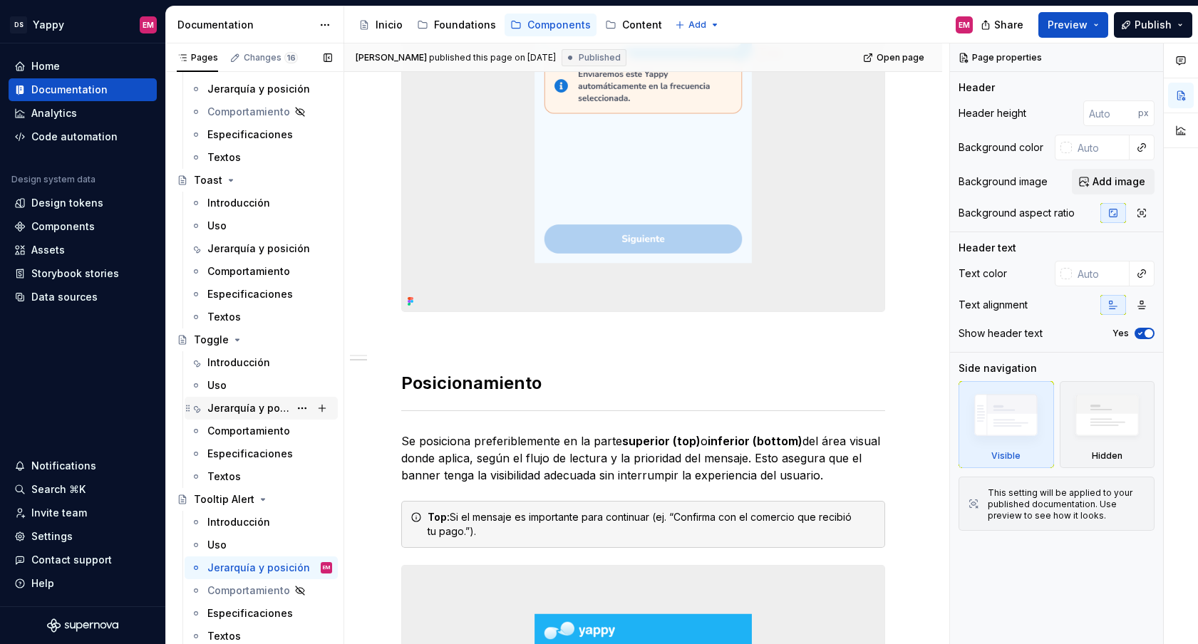
click at [249, 410] on div "Jerarquía y posición" at bounding box center [248, 408] width 82 height 14
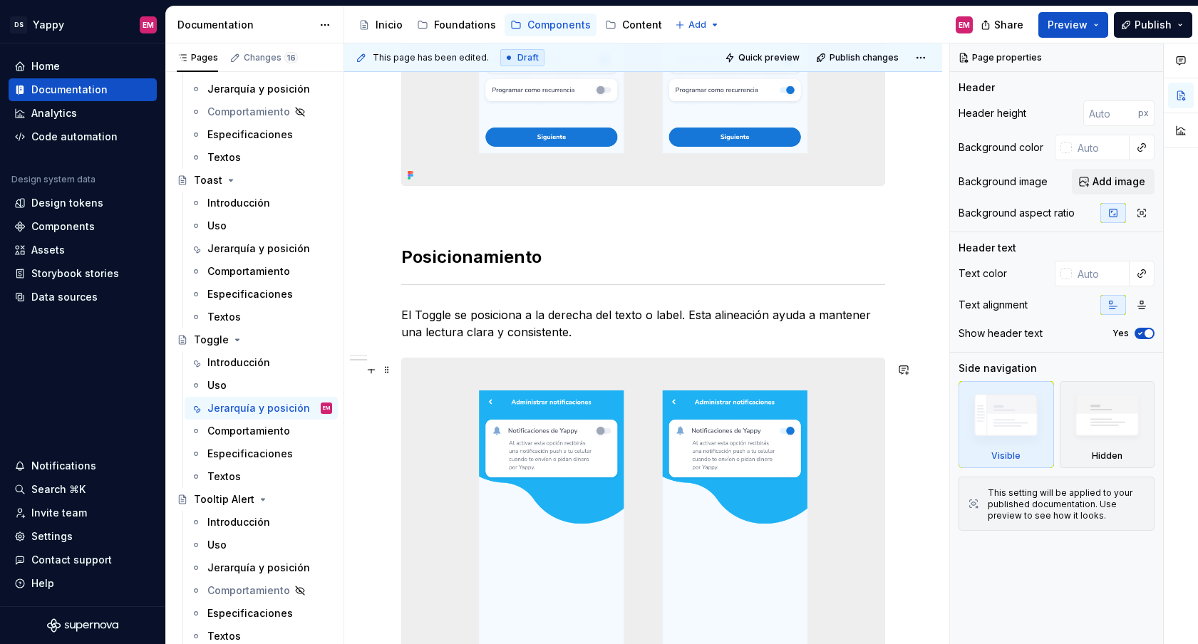
scroll to position [564, 0]
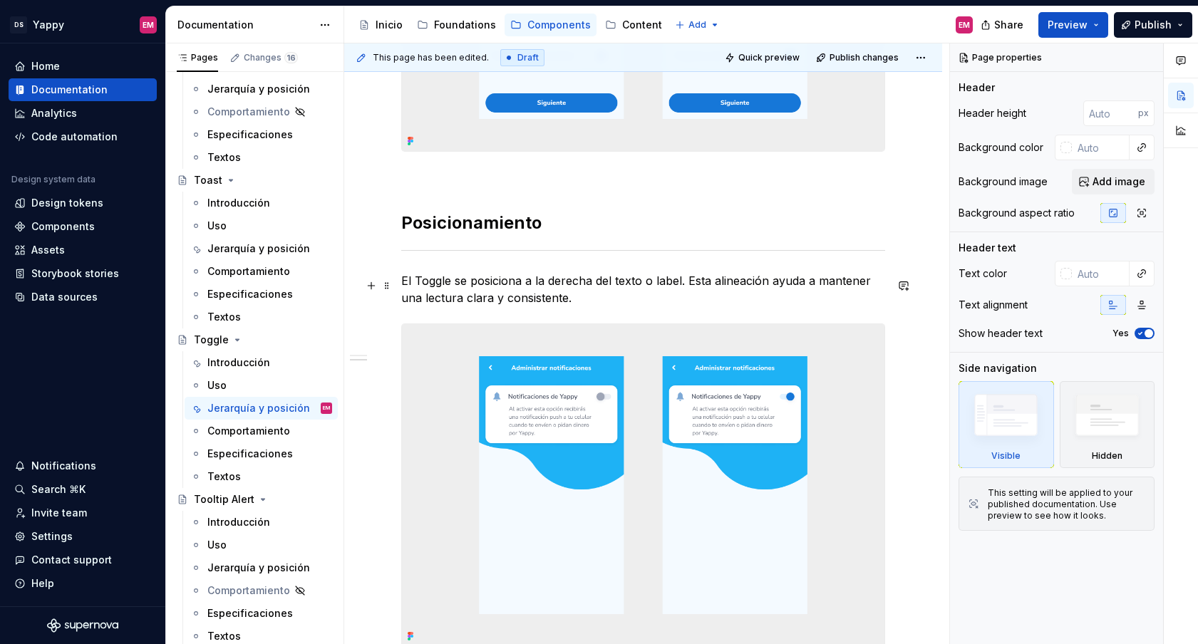
type textarea "*"
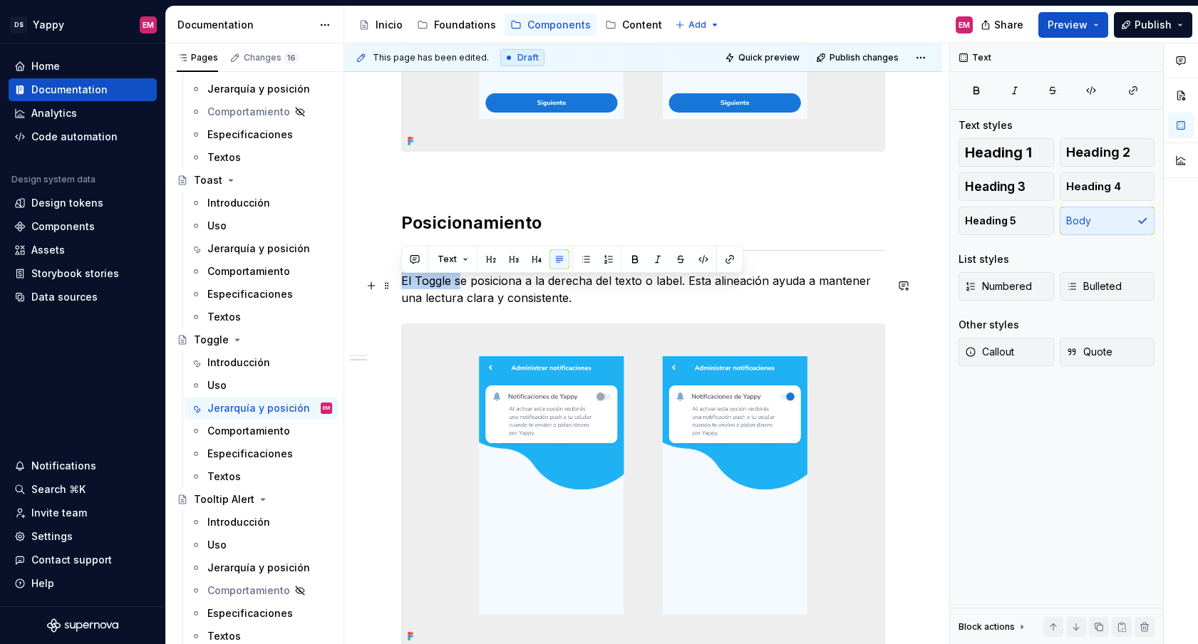
drag, startPoint x: 458, startPoint y: 289, endPoint x: 396, endPoint y: 289, distance: 62.0
click at [396, 289] on div "Jerarquía visual El Toggle mantiene una jerarquía media en la interfaz. Su esta…" at bounding box center [643, 287] width 598 height 1209
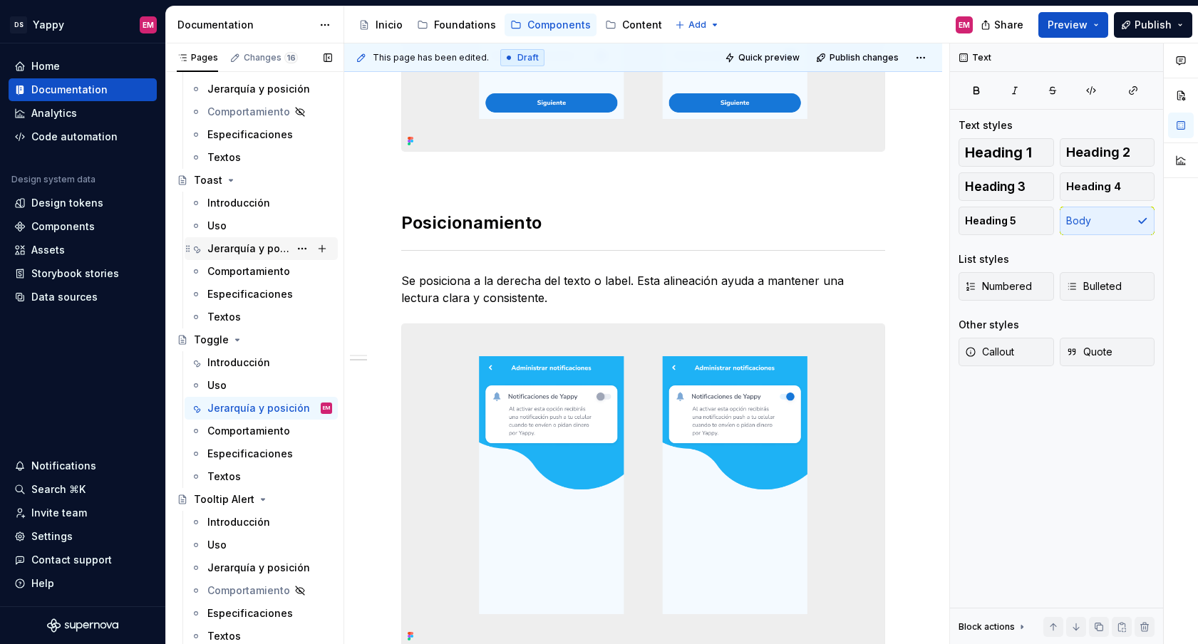
click at [251, 246] on div "Jerarquía y posición" at bounding box center [248, 249] width 82 height 14
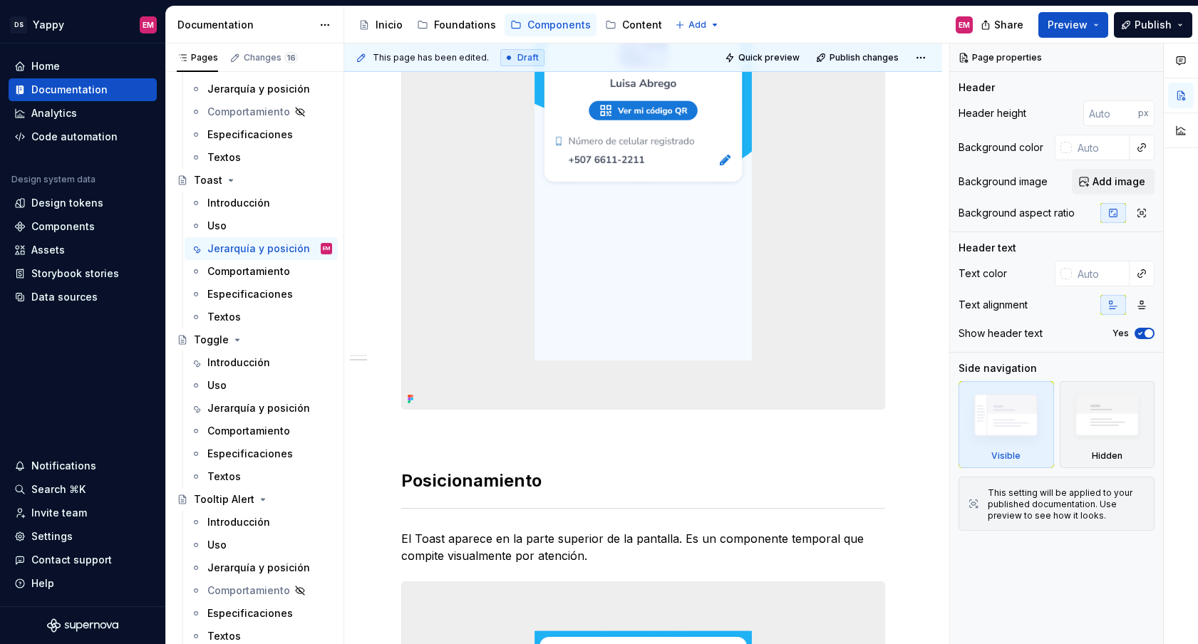
scroll to position [593, 0]
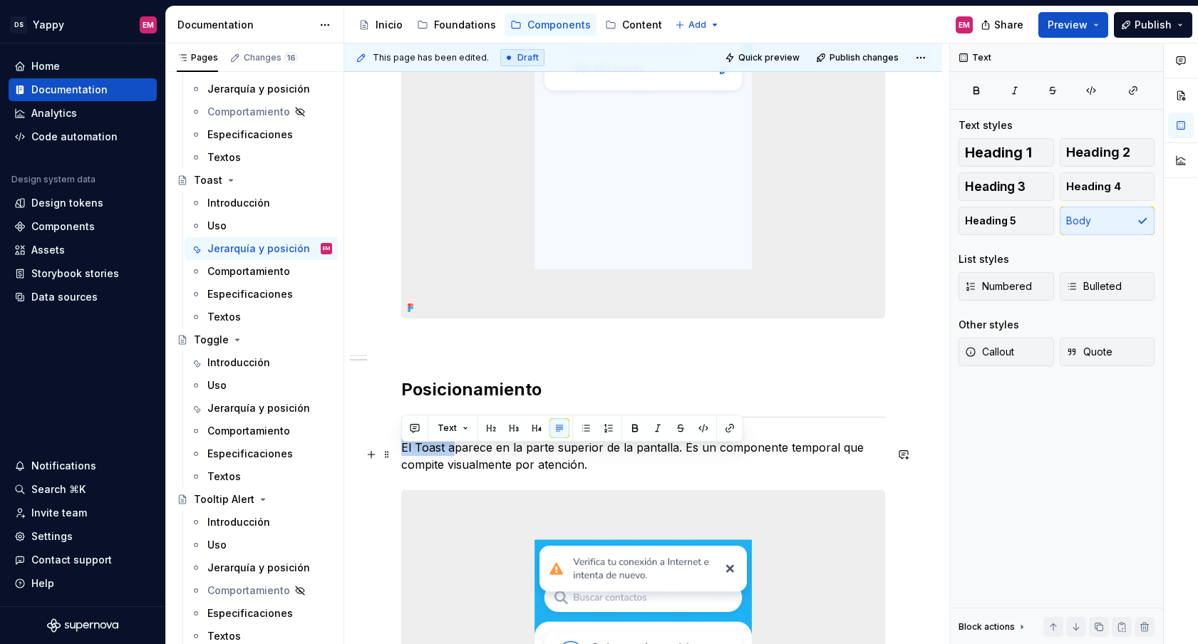
drag, startPoint x: 451, startPoint y: 455, endPoint x: 400, endPoint y: 454, distance: 51.3
click at [400, 454] on div "Jerarquía visual El Toast debe tener una jerarquía visual secundaria. No debe s…" at bounding box center [643, 445] width 598 height 1547
type textarea "*"
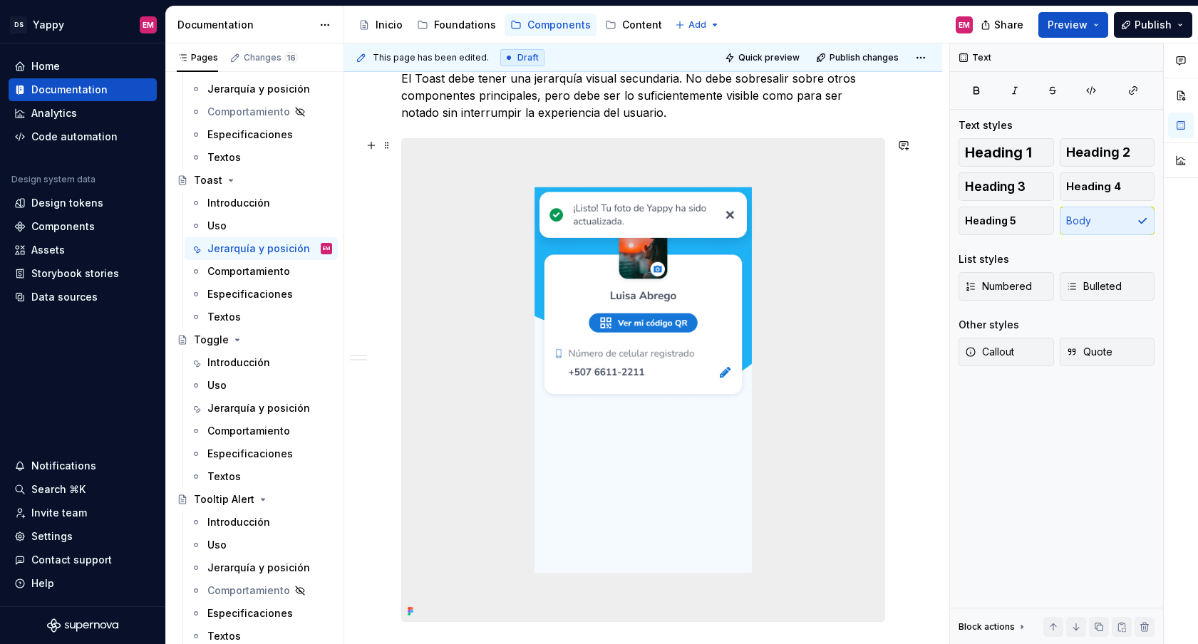
scroll to position [160, 0]
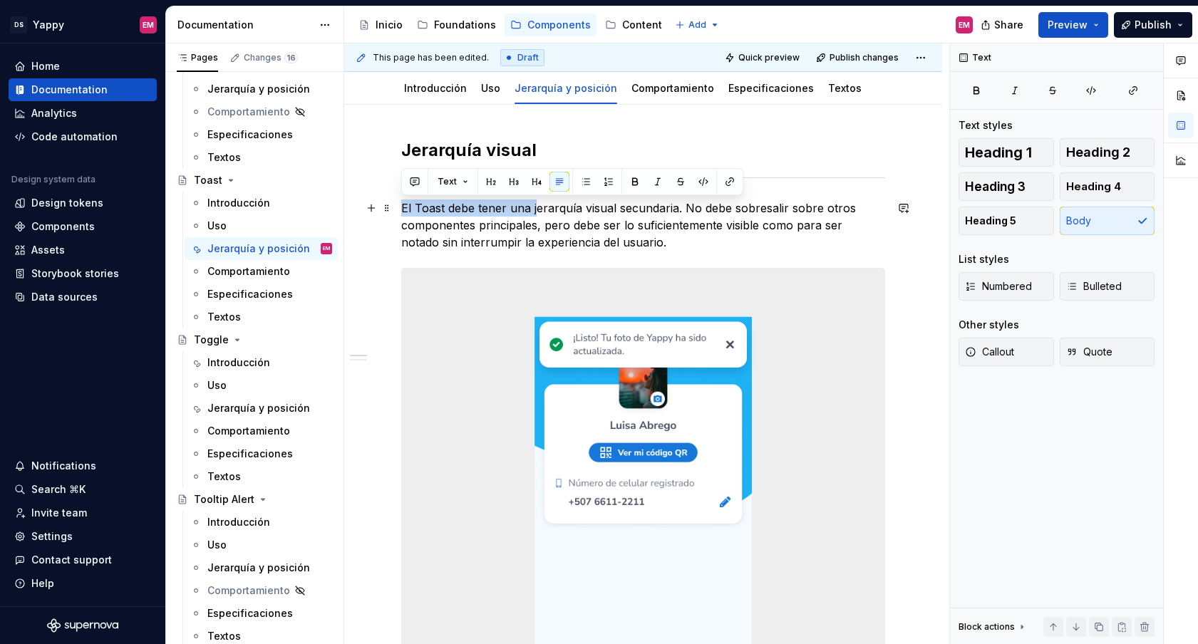
drag, startPoint x: 534, startPoint y: 208, endPoint x: 404, endPoint y: 206, distance: 129.7
click at [404, 206] on p "El Toast debe tener una jerarquía visual secundaria. No debe sobresalir sobre o…" at bounding box center [643, 225] width 484 height 51
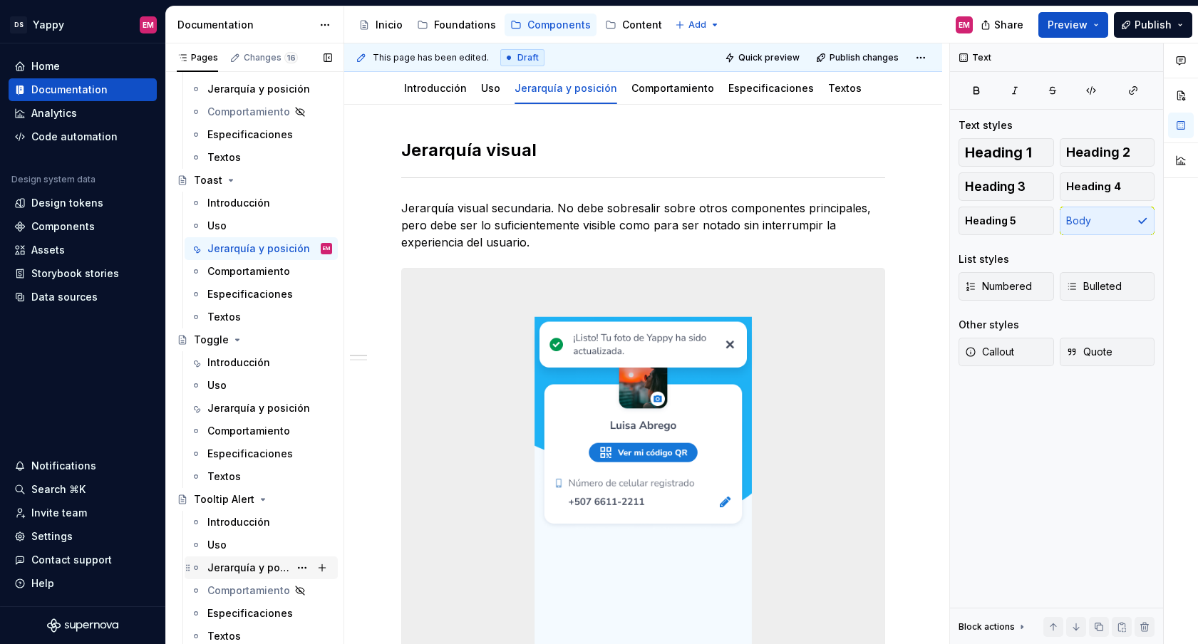
click at [267, 567] on div "Jerarquía y posición" at bounding box center [248, 568] width 82 height 14
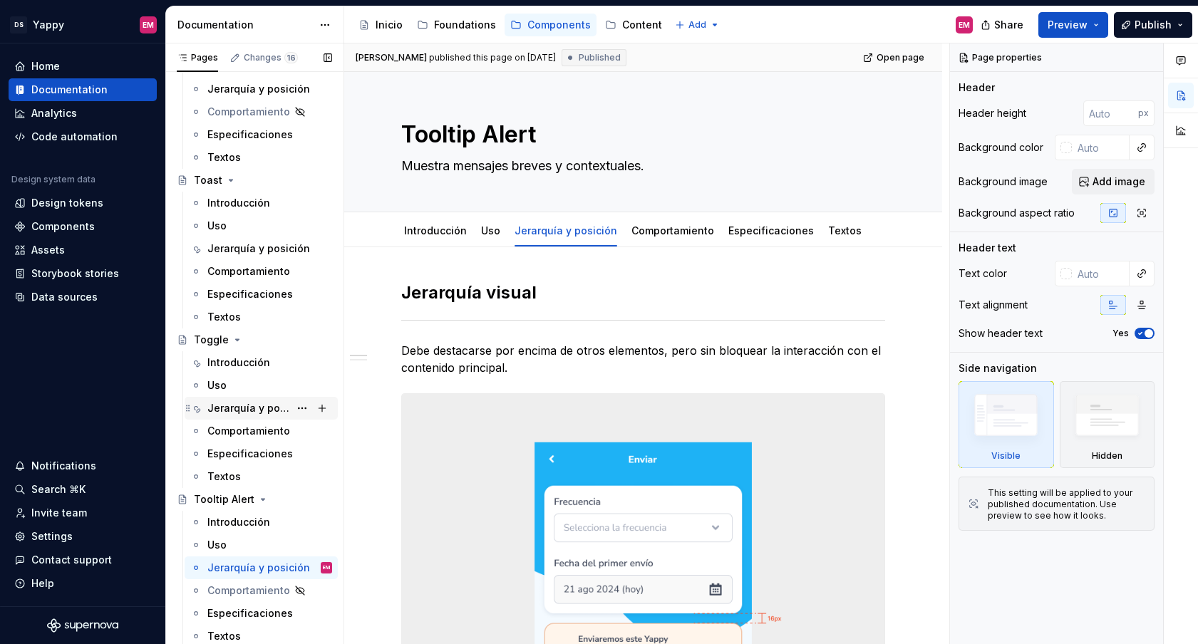
click at [246, 405] on div "Jerarquía y posición" at bounding box center [248, 408] width 82 height 14
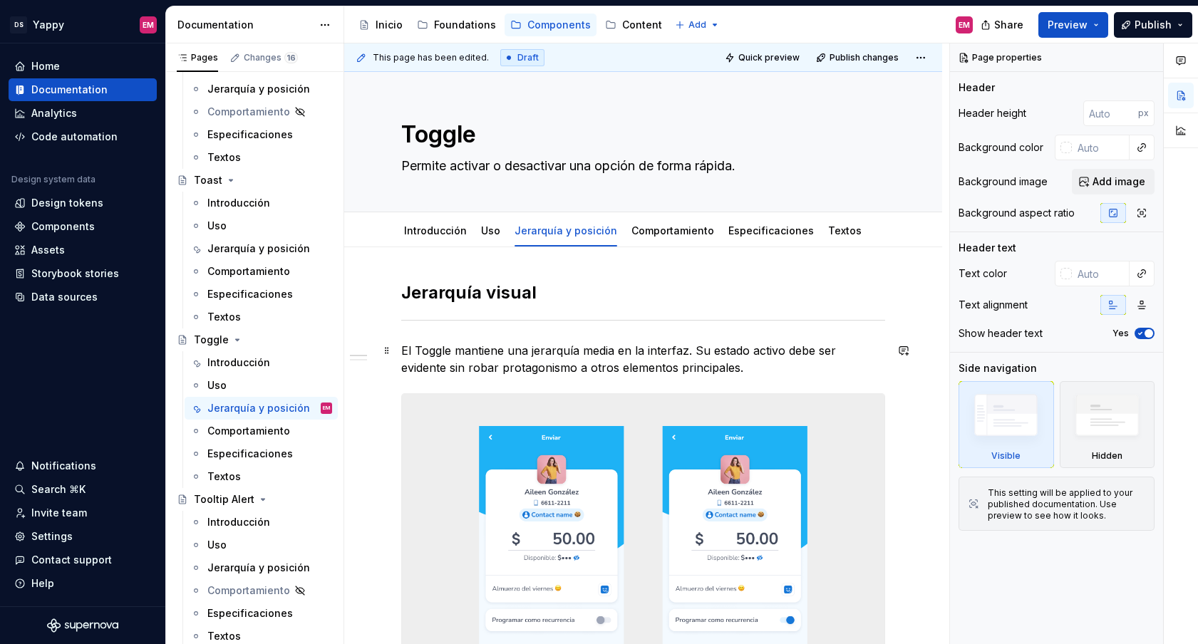
type textarea "*"
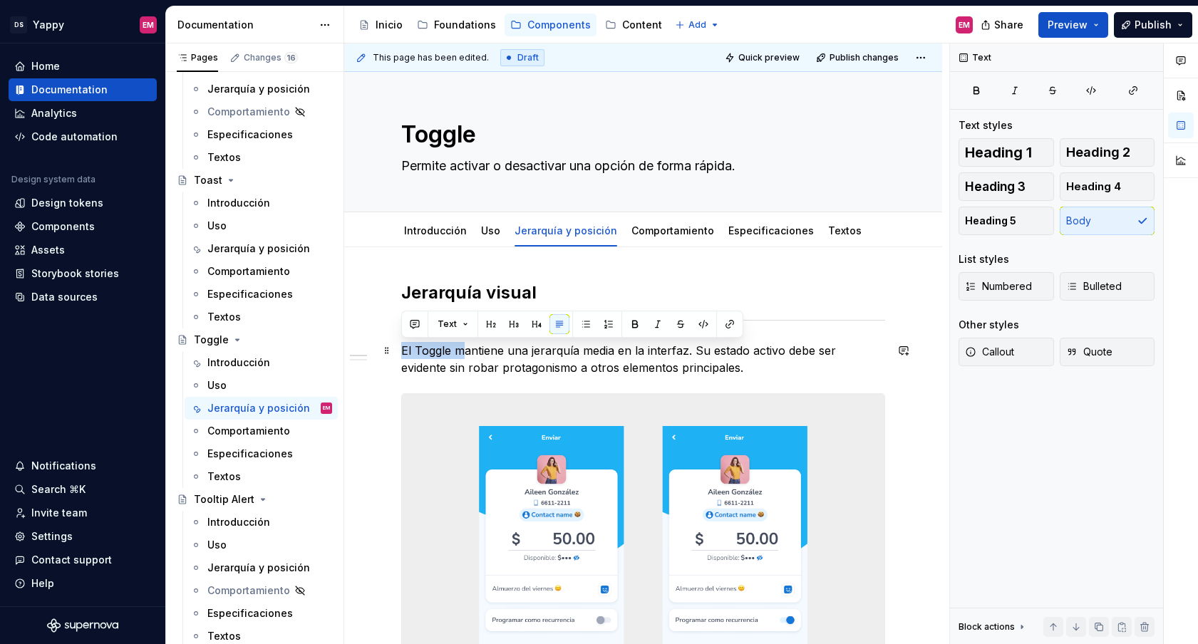
drag, startPoint x: 462, startPoint y: 351, endPoint x: 398, endPoint y: 351, distance: 64.1
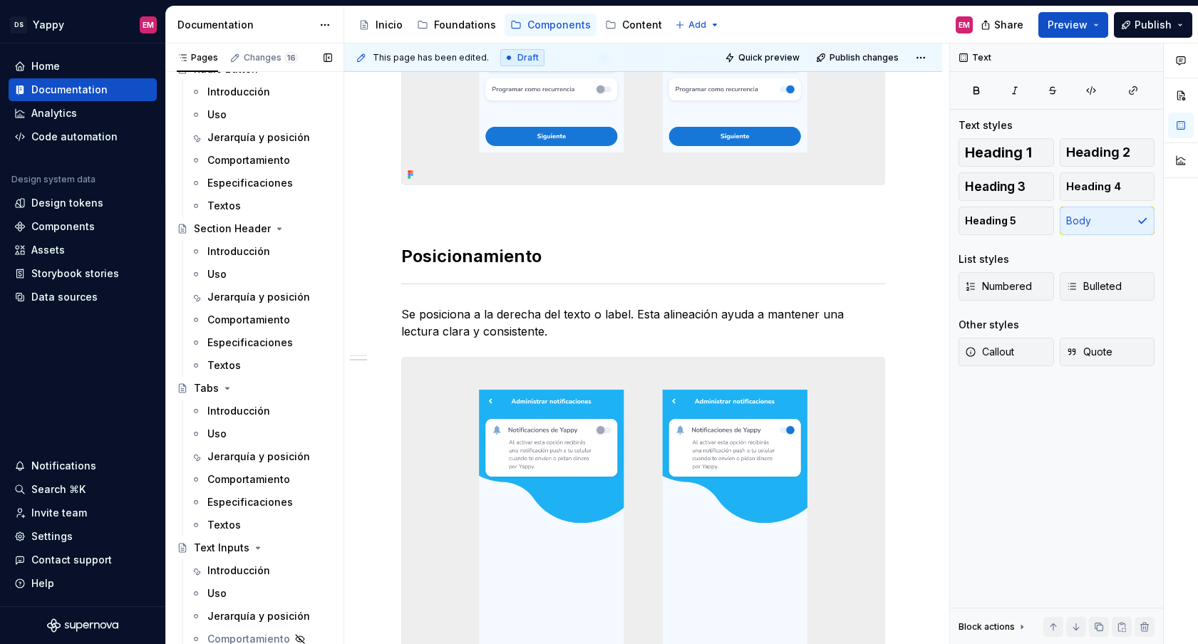
scroll to position [1086, 0]
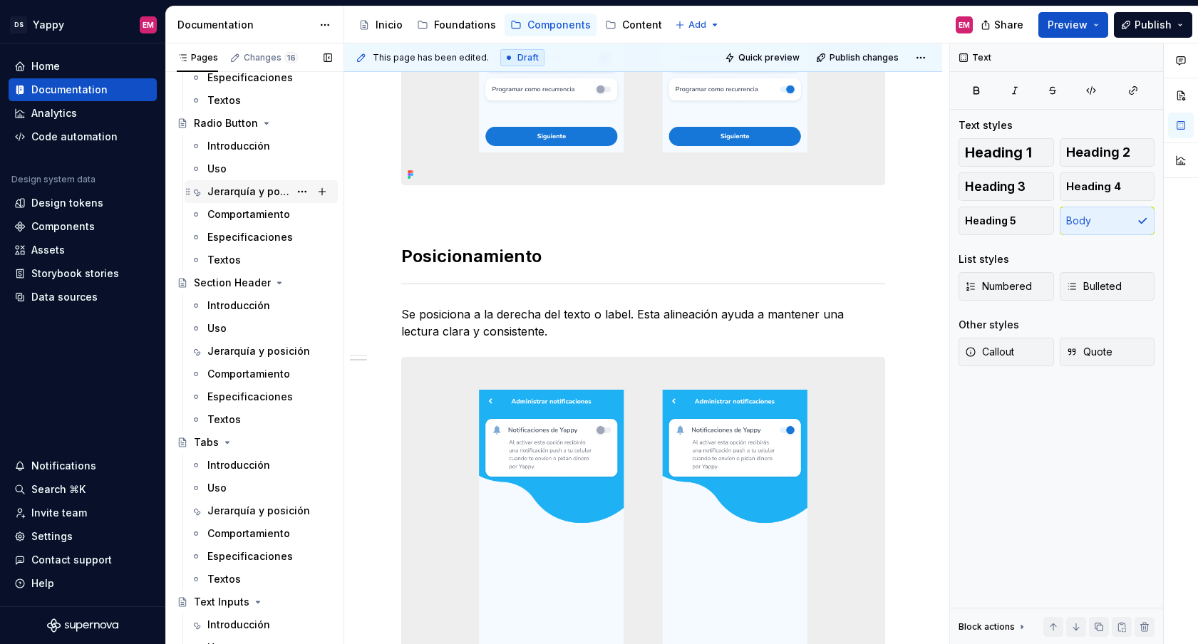
click at [261, 194] on div "Jerarquía y posición" at bounding box center [248, 192] width 82 height 14
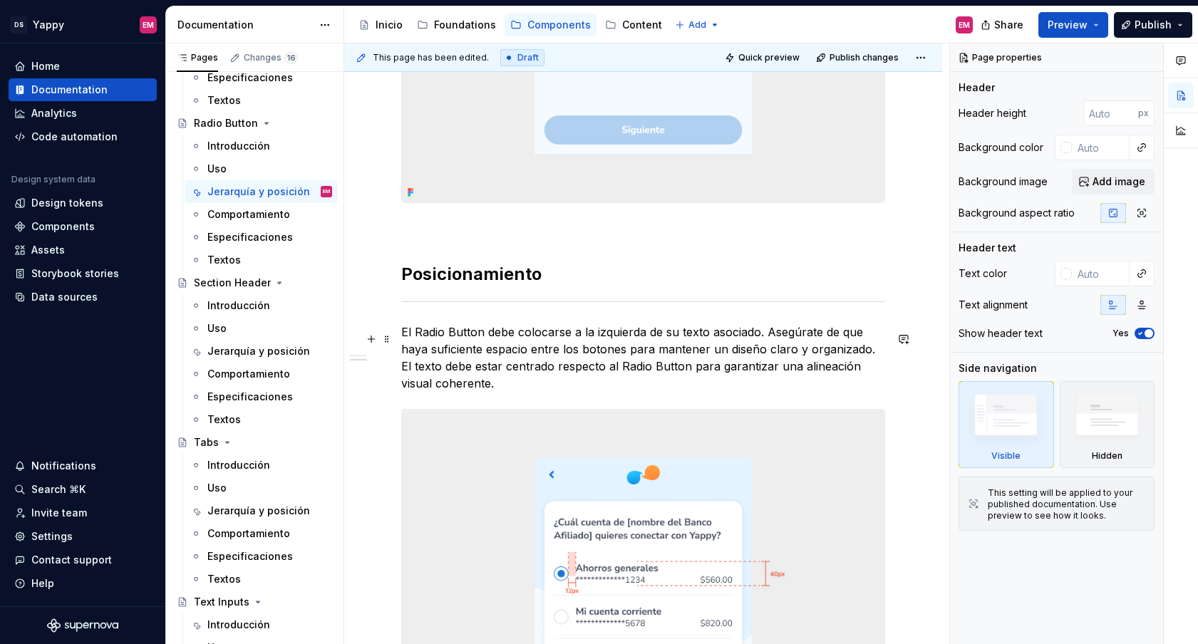
scroll to position [795, 0]
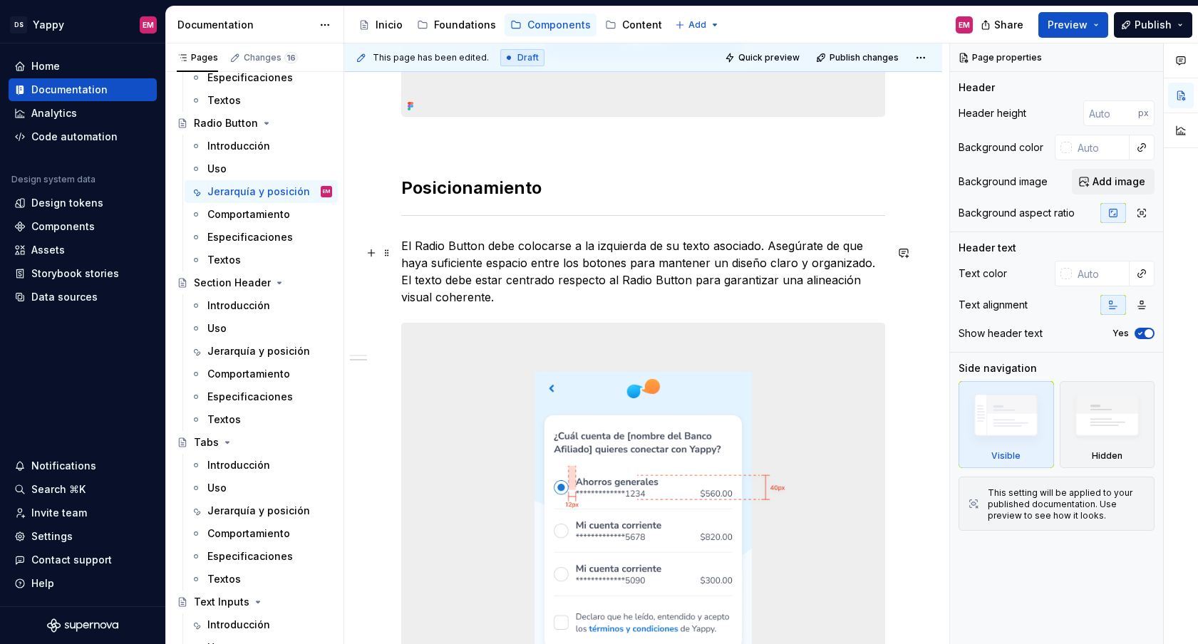
type textarea "*"
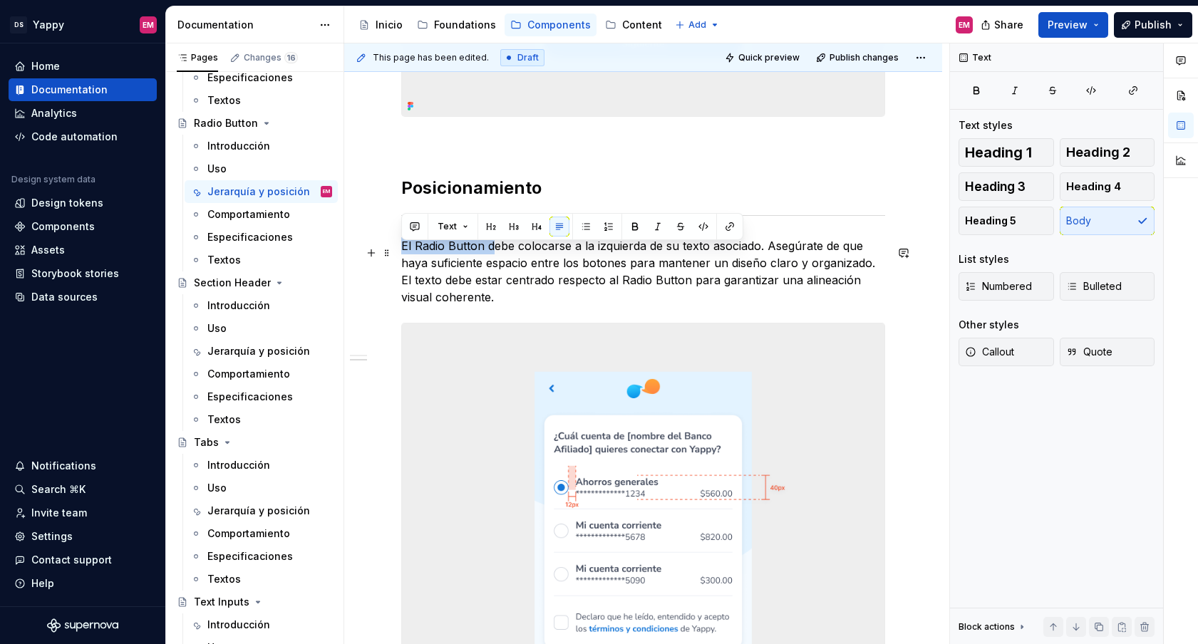
drag, startPoint x: 492, startPoint y: 249, endPoint x: 401, endPoint y: 248, distance: 90.5
click at [401, 248] on p "El Radio Button debe colocarse a la izquierda de su texto asociado. Asegúrate d…" at bounding box center [643, 271] width 484 height 68
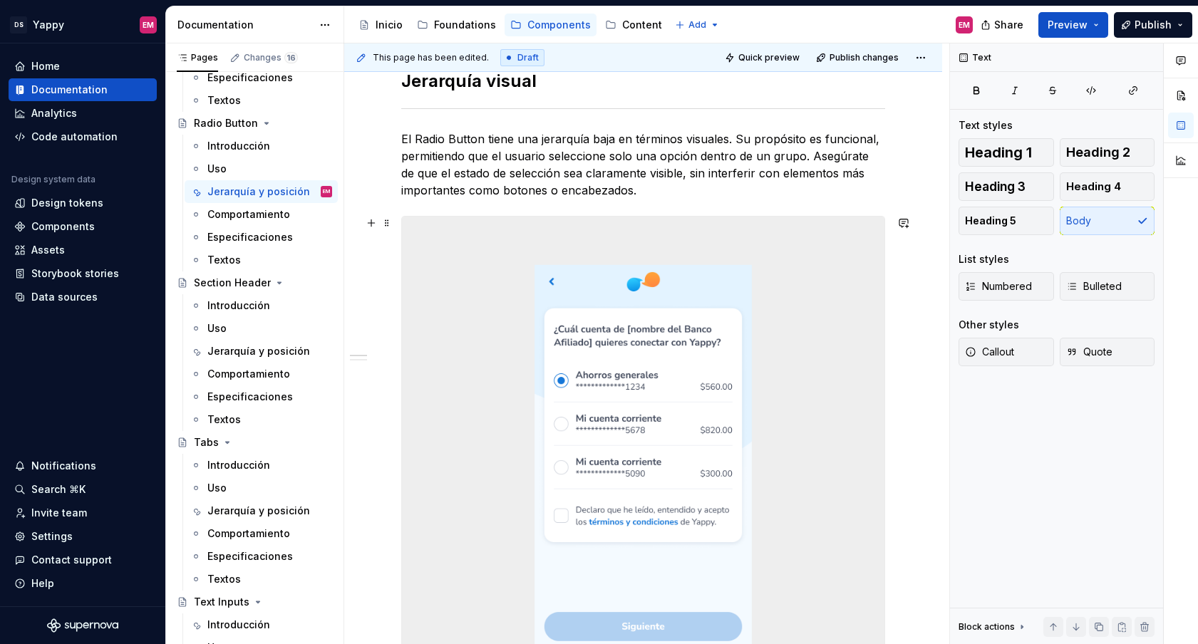
scroll to position [48, 0]
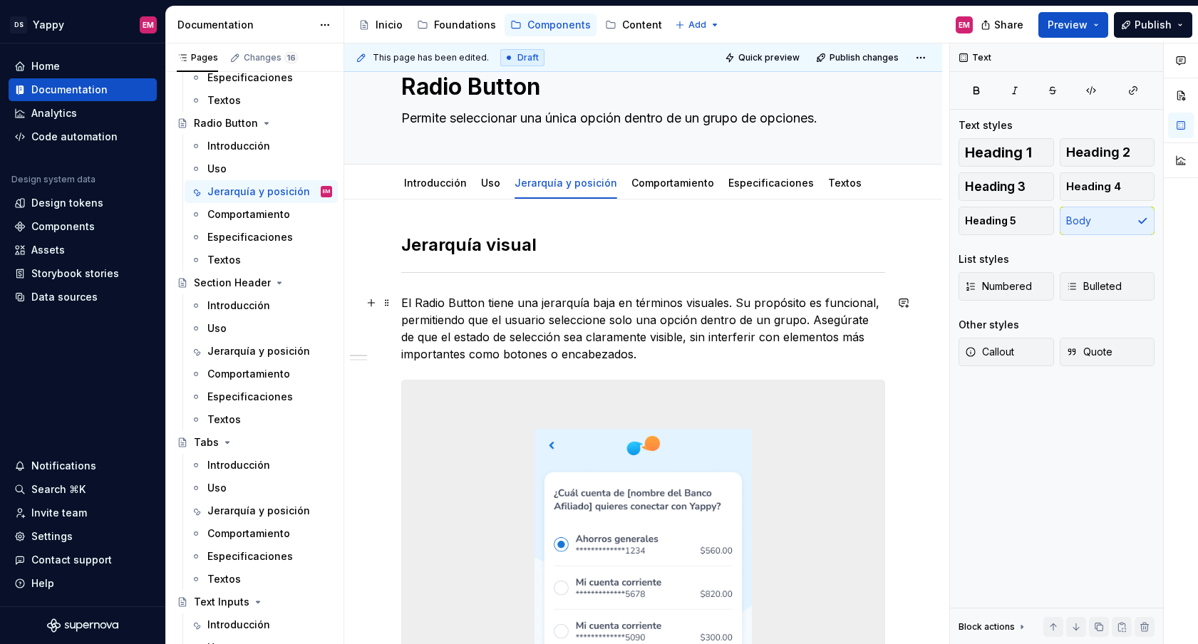
click at [591, 303] on p "El Radio Button tiene una jerarquía baja en términos visuales. Su propósito es …" at bounding box center [643, 328] width 484 height 68
drag, startPoint x: 490, startPoint y: 299, endPoint x: 401, endPoint y: 299, distance: 89.1
click at [401, 299] on p "El Radio Button tiene una jerarquía baja en términos visuales. Su propósito es …" at bounding box center [643, 328] width 484 height 68
click at [507, 299] on p "Tiene una jerarquía baja en términos visuales. Su propósito es funcional, permi…" at bounding box center [643, 328] width 484 height 68
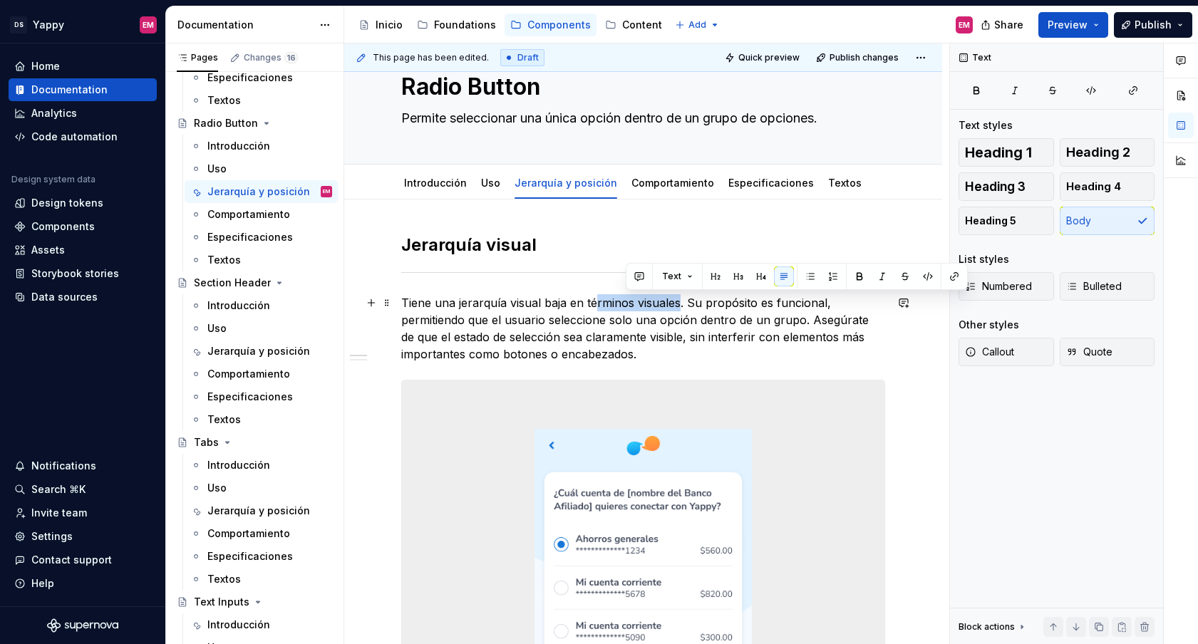
drag, startPoint x: 676, startPoint y: 305, endPoint x: 596, endPoint y: 304, distance: 79.8
click at [596, 305] on p "Tiene una jerarquía visual baja en términos visuales. Su propósito es funcional…" at bounding box center [643, 328] width 484 height 68
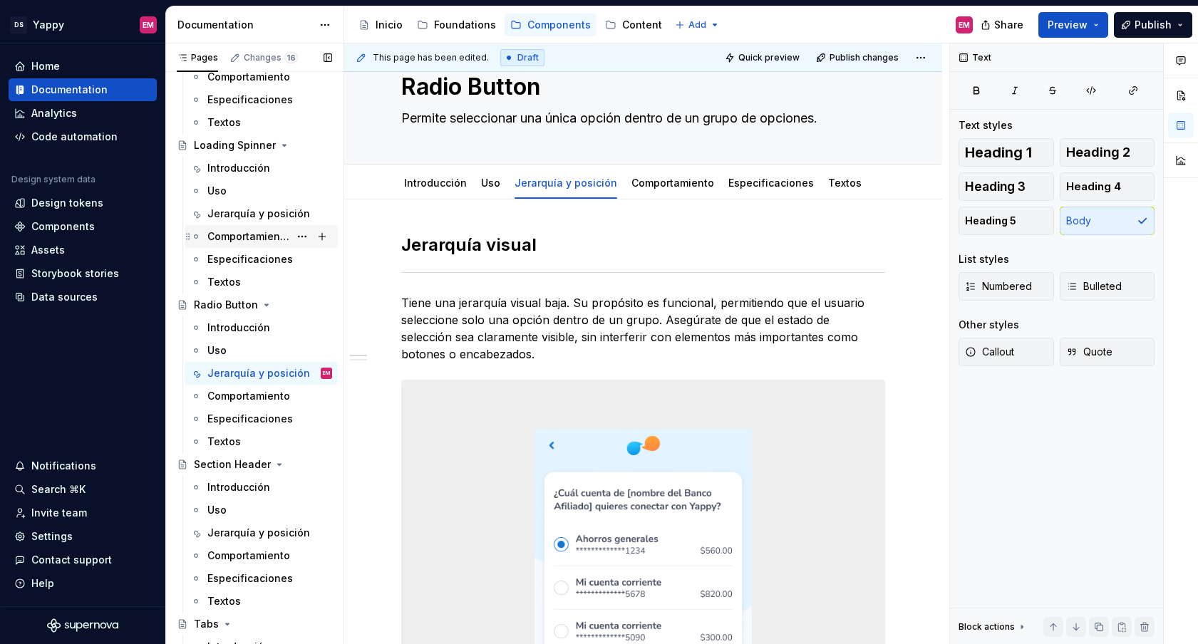
scroll to position [899, 0]
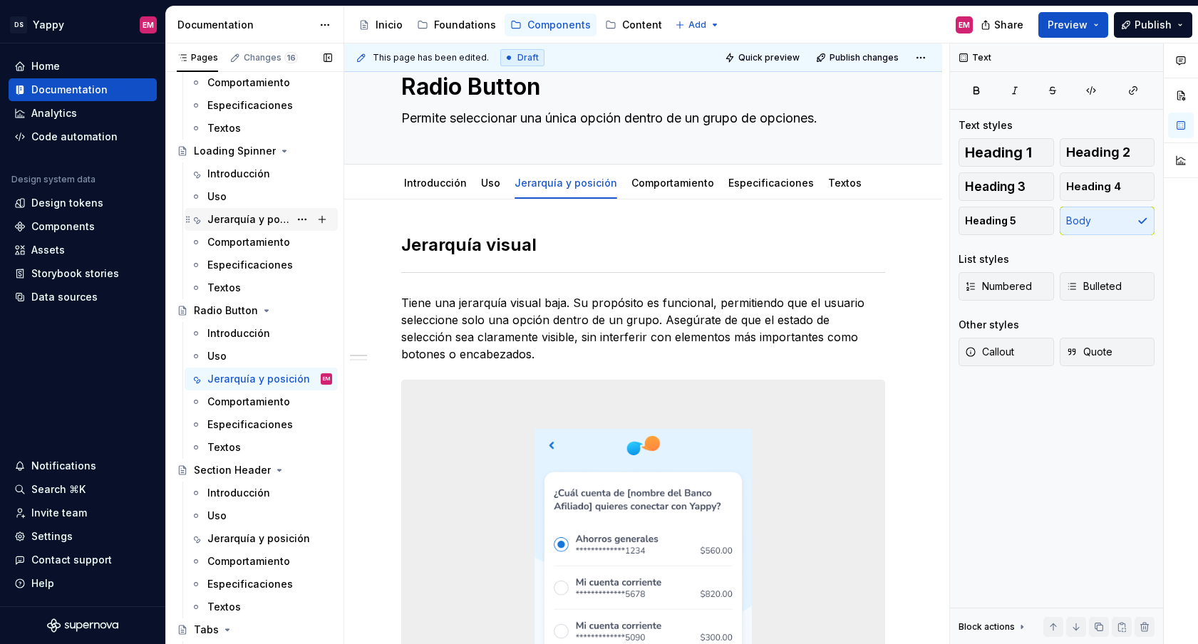
click at [257, 212] on div "Jerarquía y posición" at bounding box center [248, 219] width 82 height 14
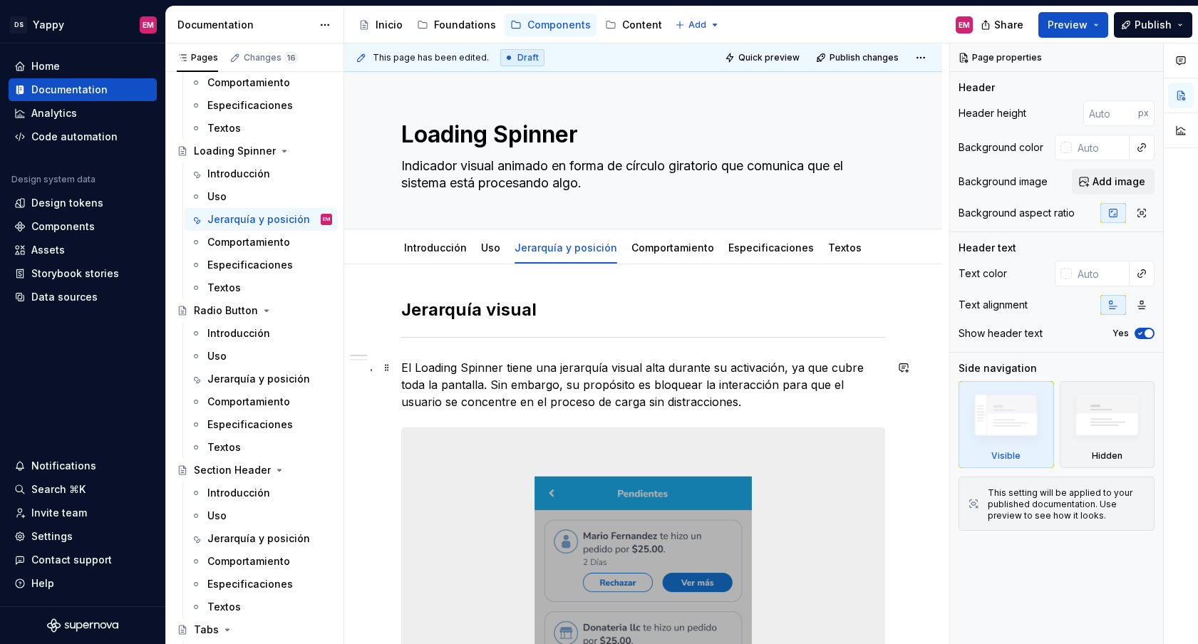
type textarea "*"
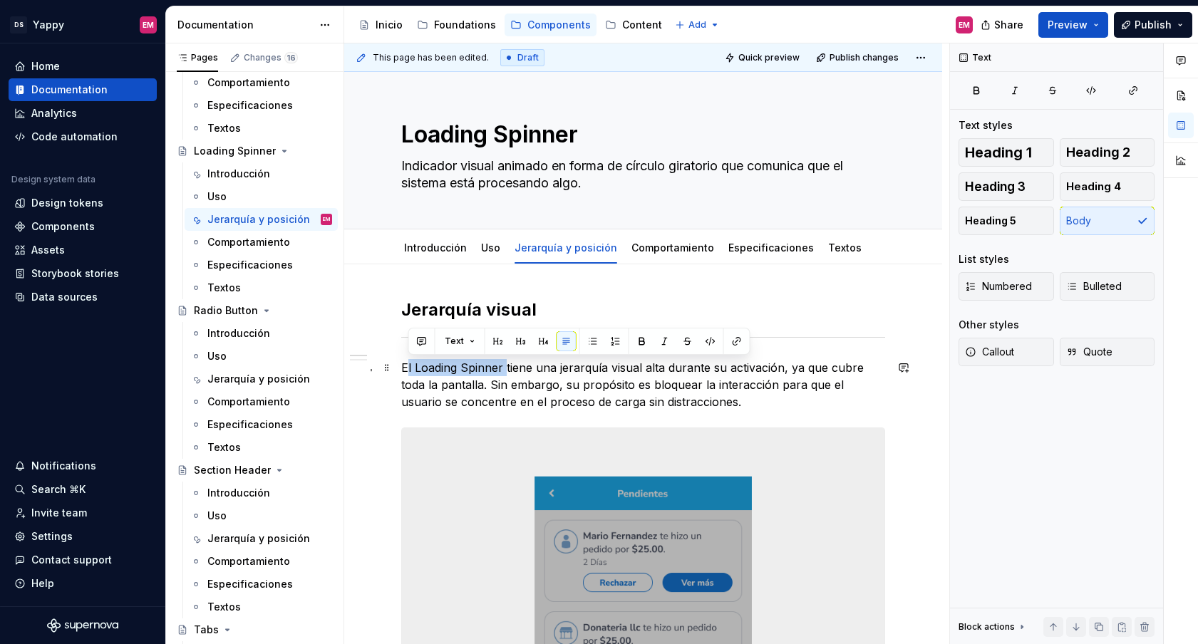
drag, startPoint x: 507, startPoint y: 367, endPoint x: 405, endPoint y: 367, distance: 101.9
click at [405, 367] on p "El Loading Spinner tiene una jerarquía visual alta durante su activación, ya qu…" at bounding box center [643, 384] width 484 height 51
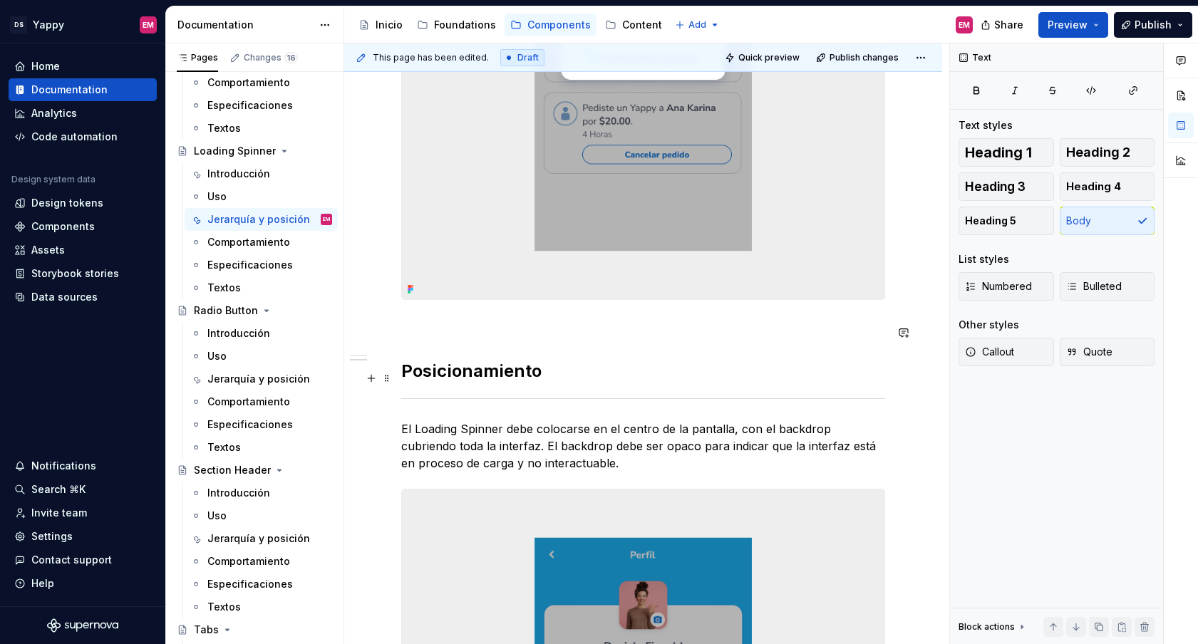
scroll to position [661, 0]
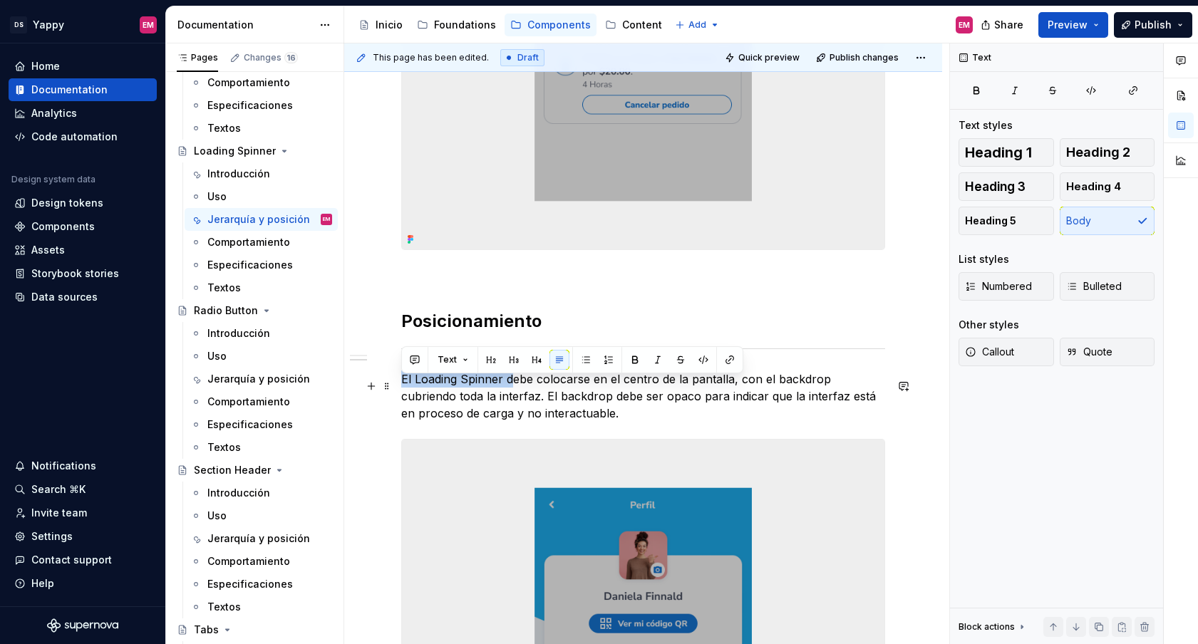
drag, startPoint x: 511, startPoint y: 387, endPoint x: 403, endPoint y: 387, distance: 107.6
click at [403, 387] on p "El Loading Spinner debe colocarse en el centro de la pantalla, con el backdrop …" at bounding box center [643, 396] width 484 height 51
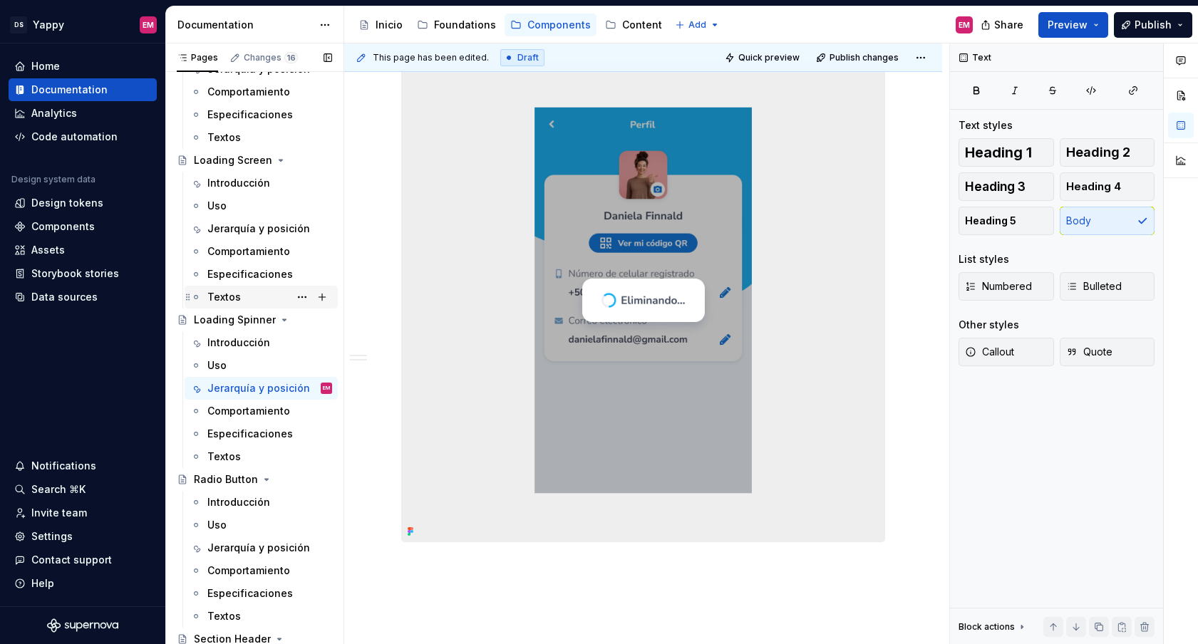
scroll to position [690, 0]
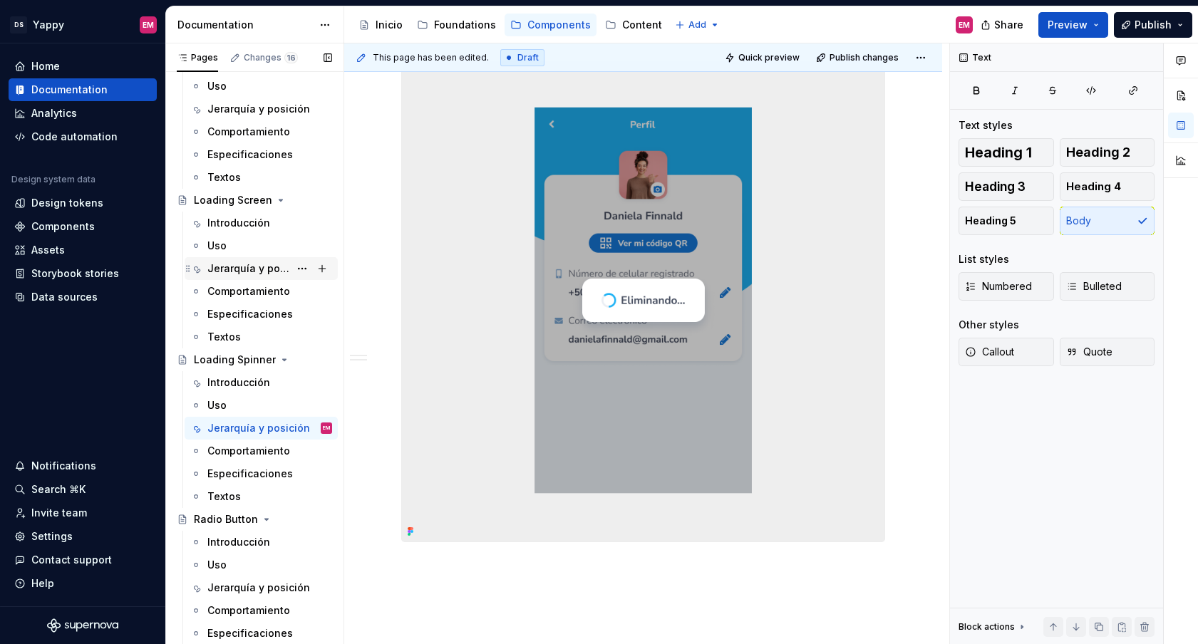
click at [237, 269] on div "Jerarquía y posición" at bounding box center [248, 269] width 82 height 14
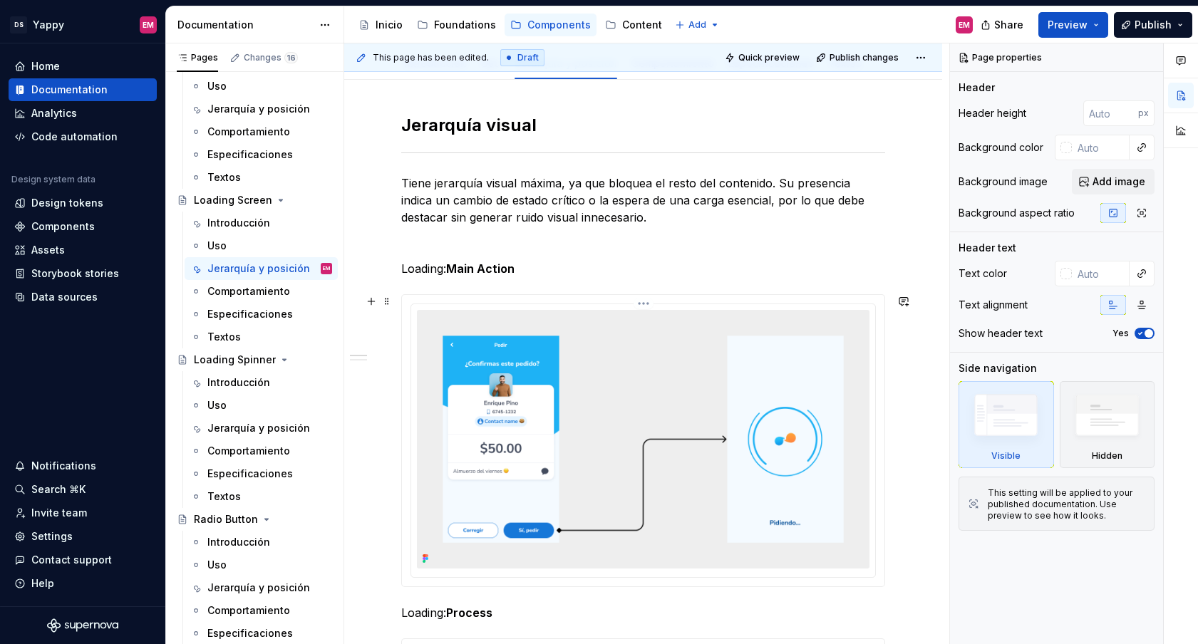
scroll to position [110, 0]
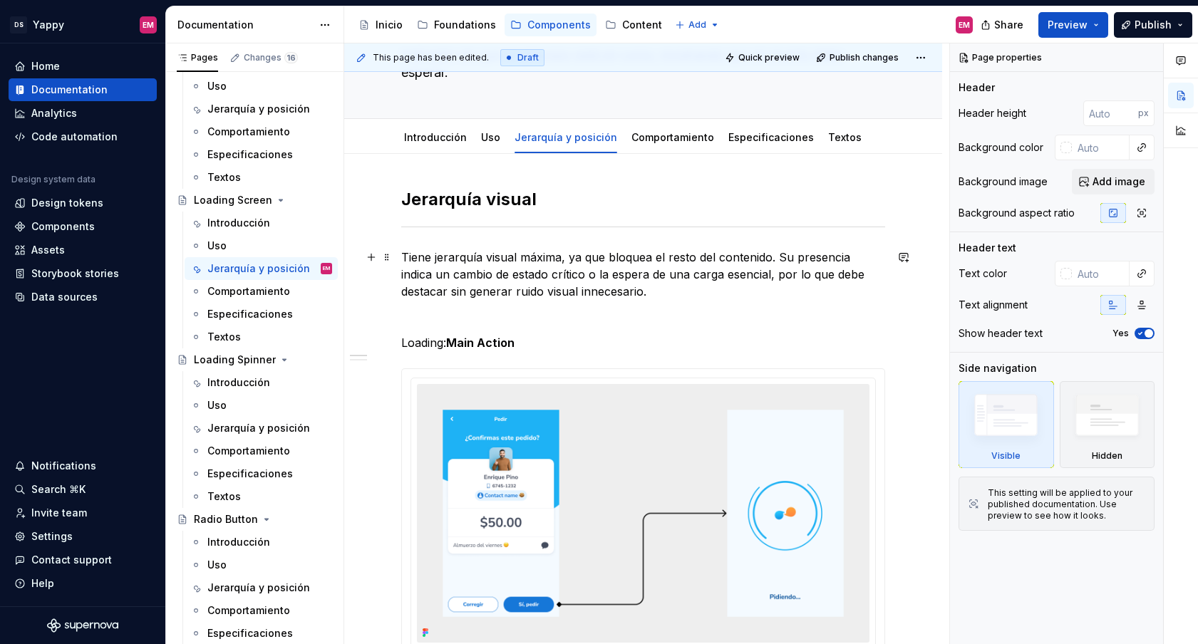
type textarea "*"
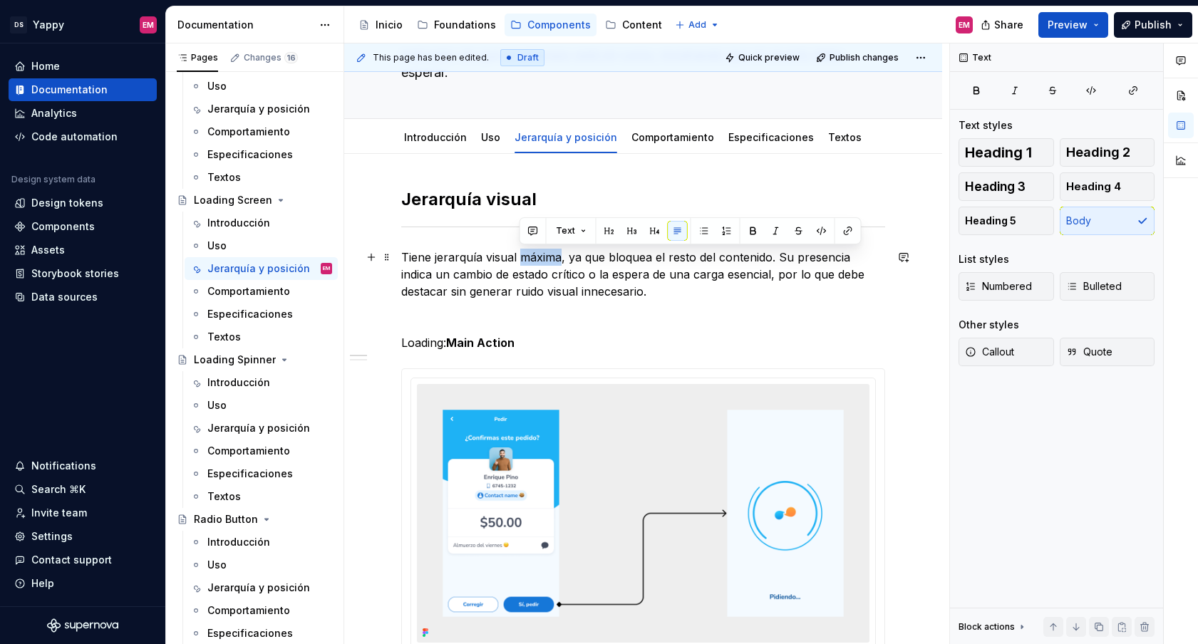
drag, startPoint x: 561, startPoint y: 257, endPoint x: 519, endPoint y: 257, distance: 42.0
click at [519, 257] on p "Tiene jerarquía visual máxima, ya que bloquea el resto del contenido. Su presen…" at bounding box center [643, 274] width 484 height 51
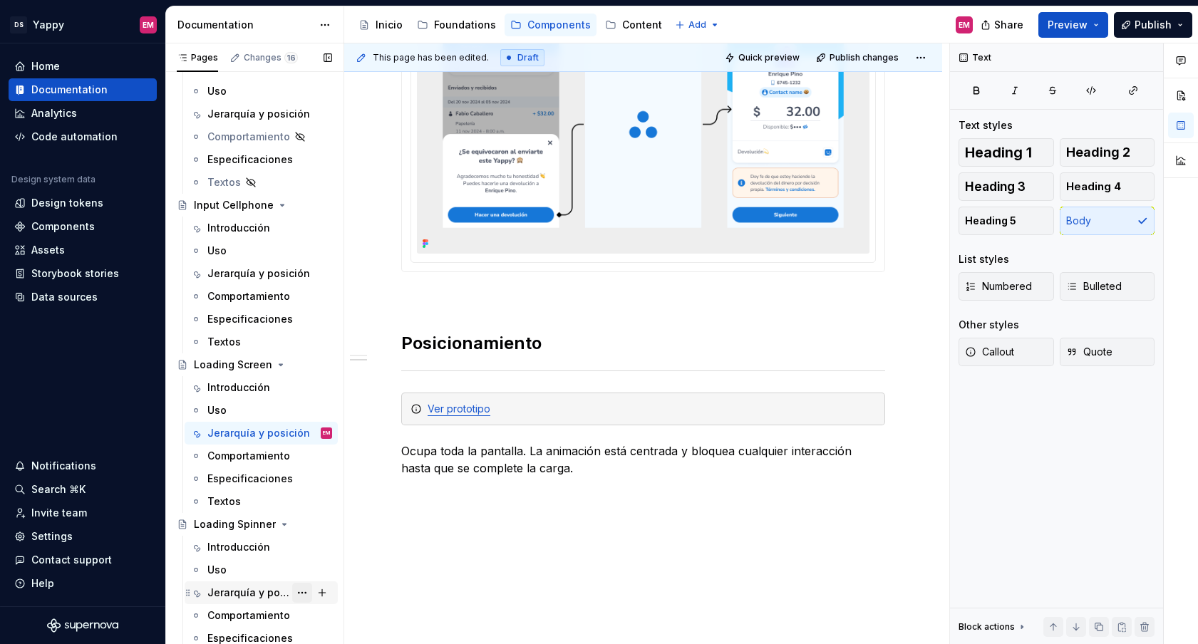
scroll to position [449, 0]
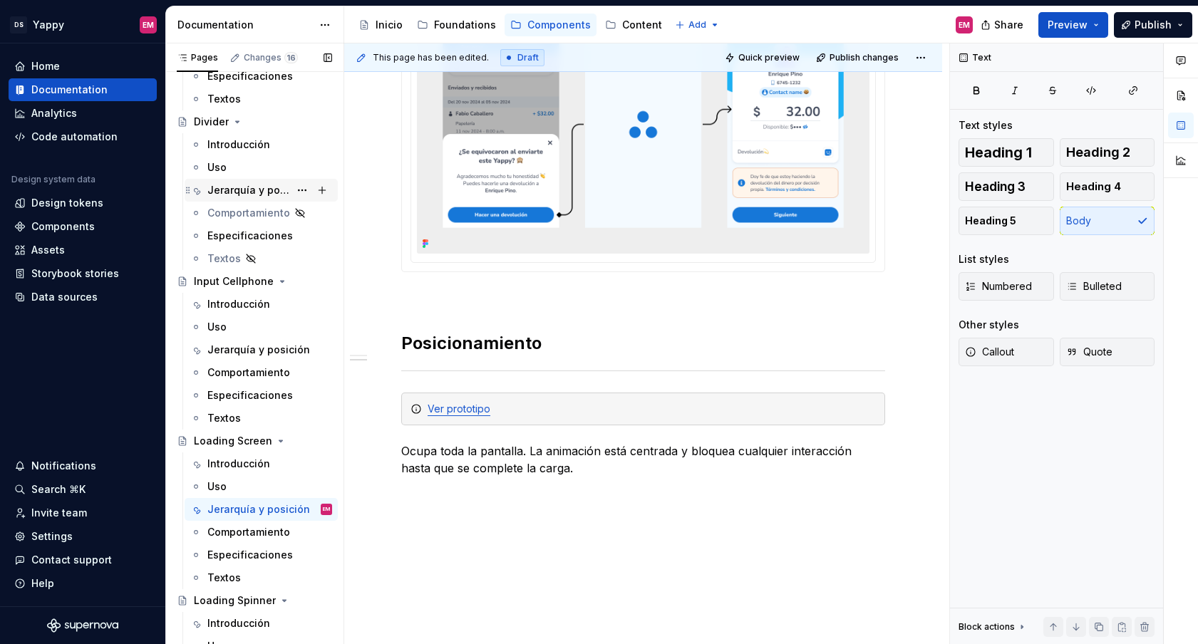
click at [252, 184] on div "Jerarquía y posición" at bounding box center [248, 190] width 82 height 14
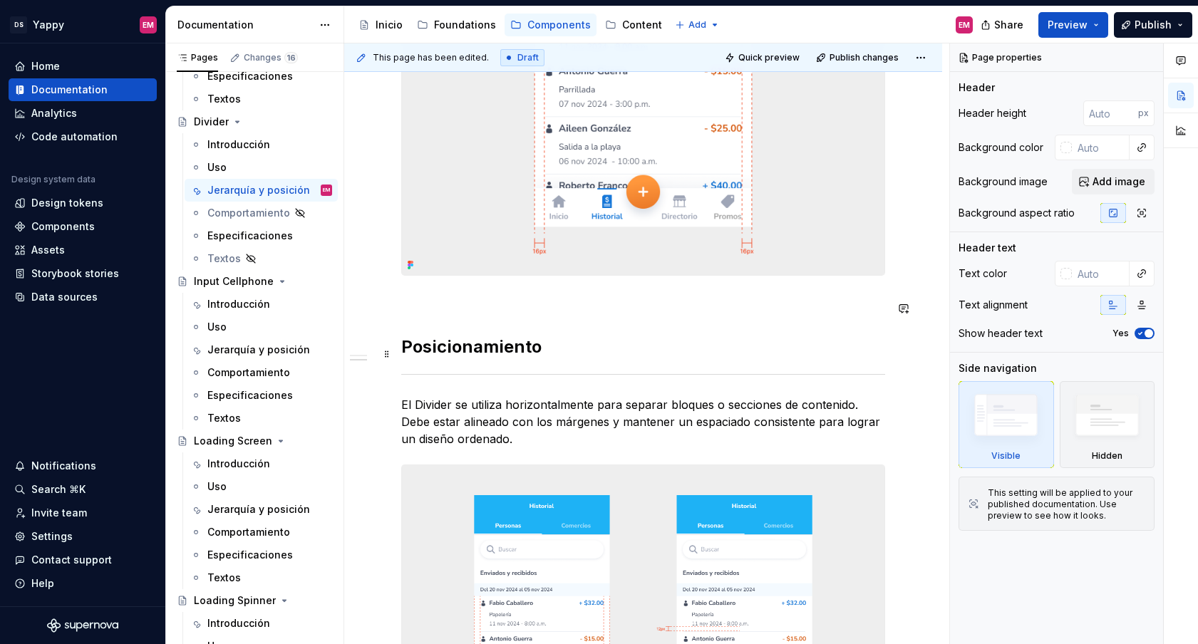
scroll to position [676, 0]
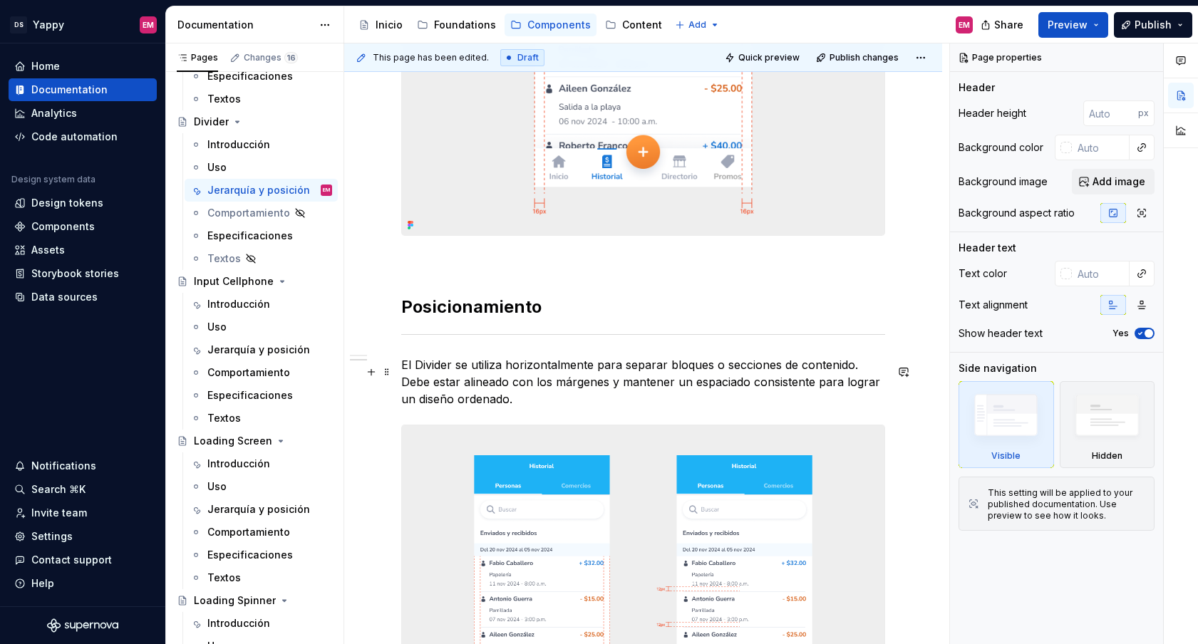
type textarea "*"
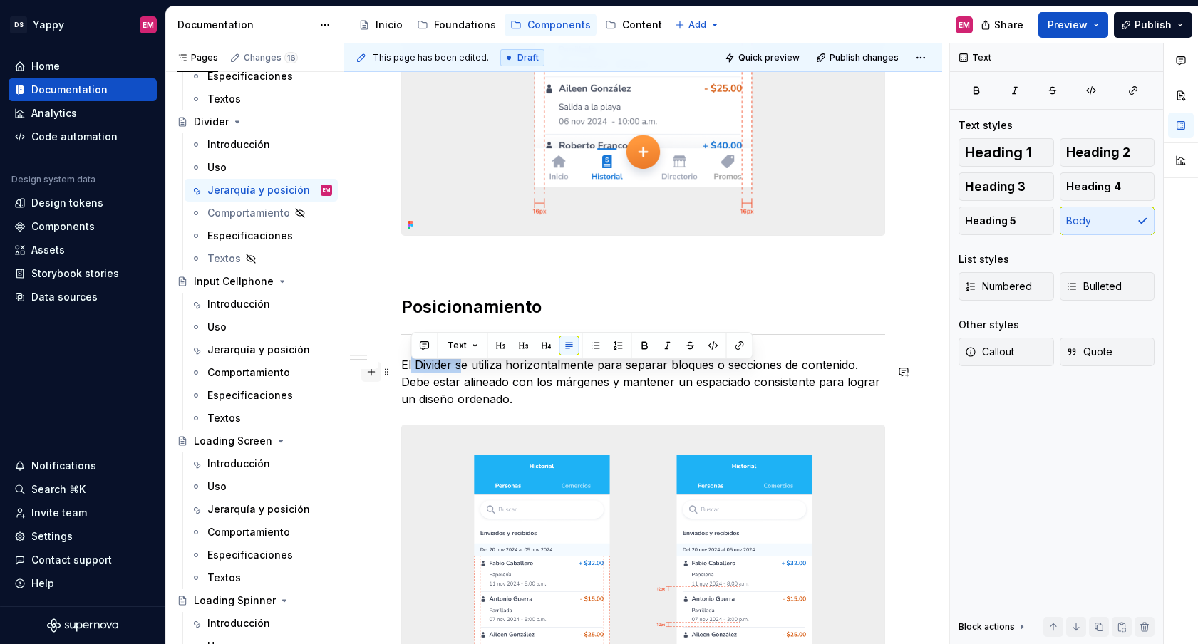
drag, startPoint x: 460, startPoint y: 371, endPoint x: 380, endPoint y: 371, distance: 79.8
click at [401, 371] on div "[PERSON_NAME] visual Los Dividers deben ser sutiles, brindando una separación c…" at bounding box center [643, 192] width 484 height 1172
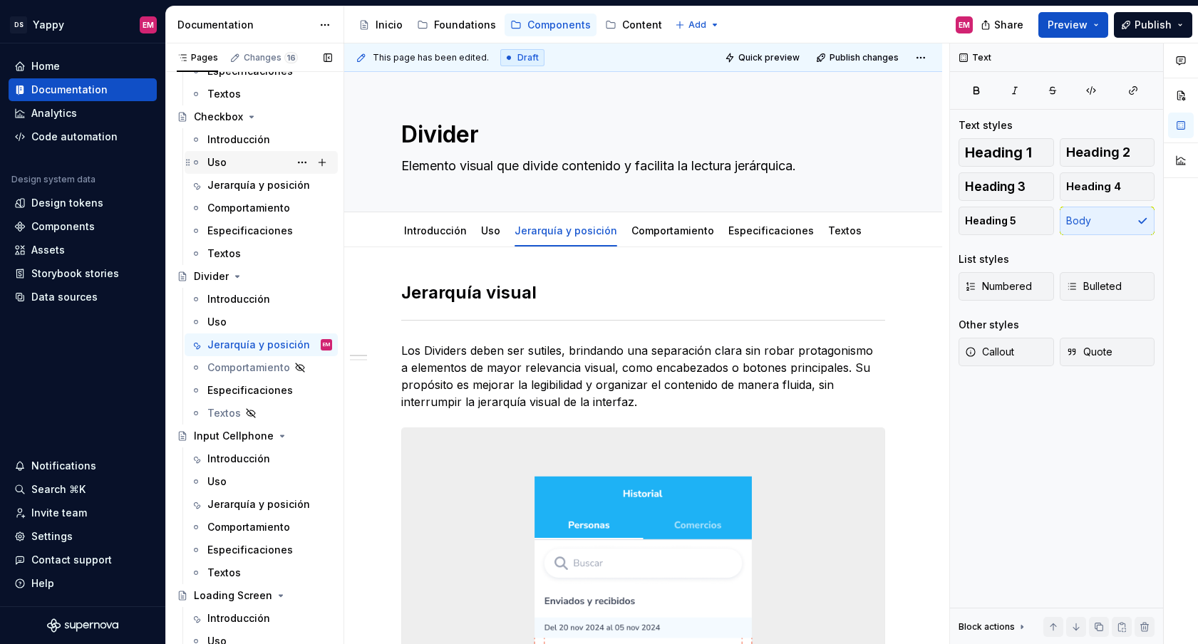
scroll to position [283, 0]
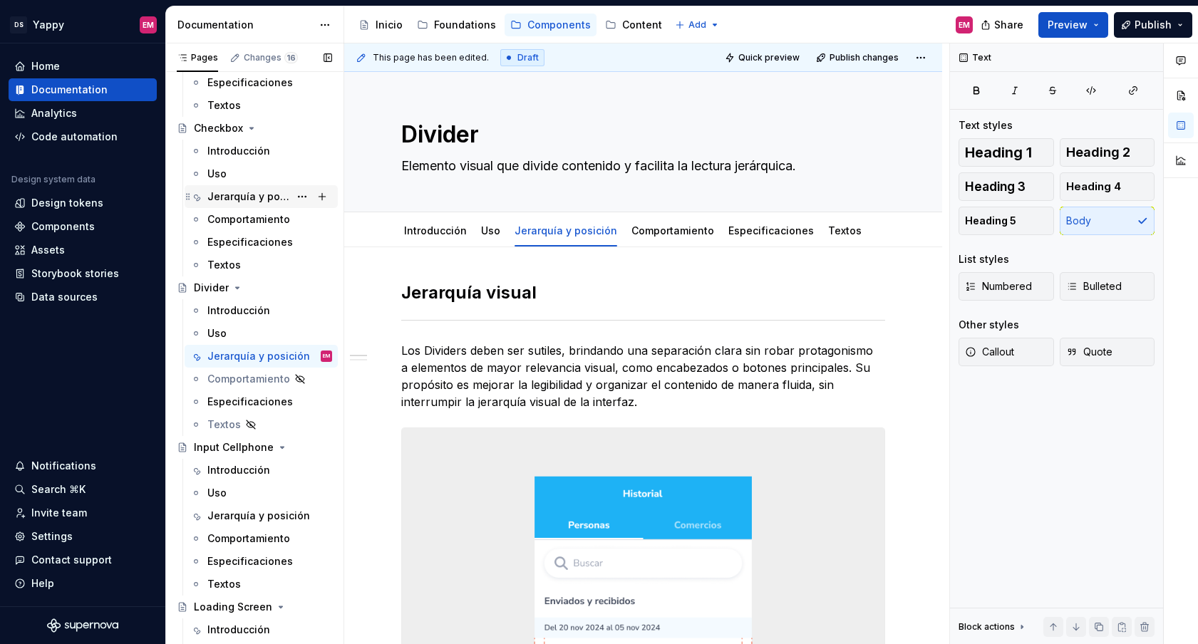
click at [237, 192] on div "Jerarquía y posición" at bounding box center [248, 197] width 82 height 14
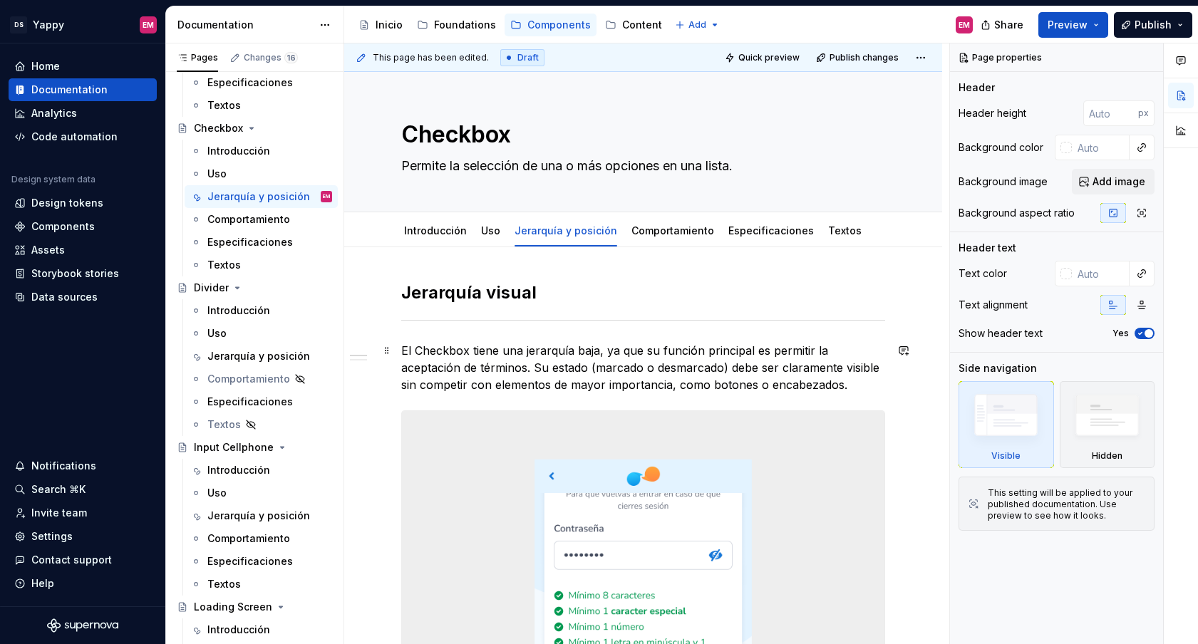
type textarea "*"
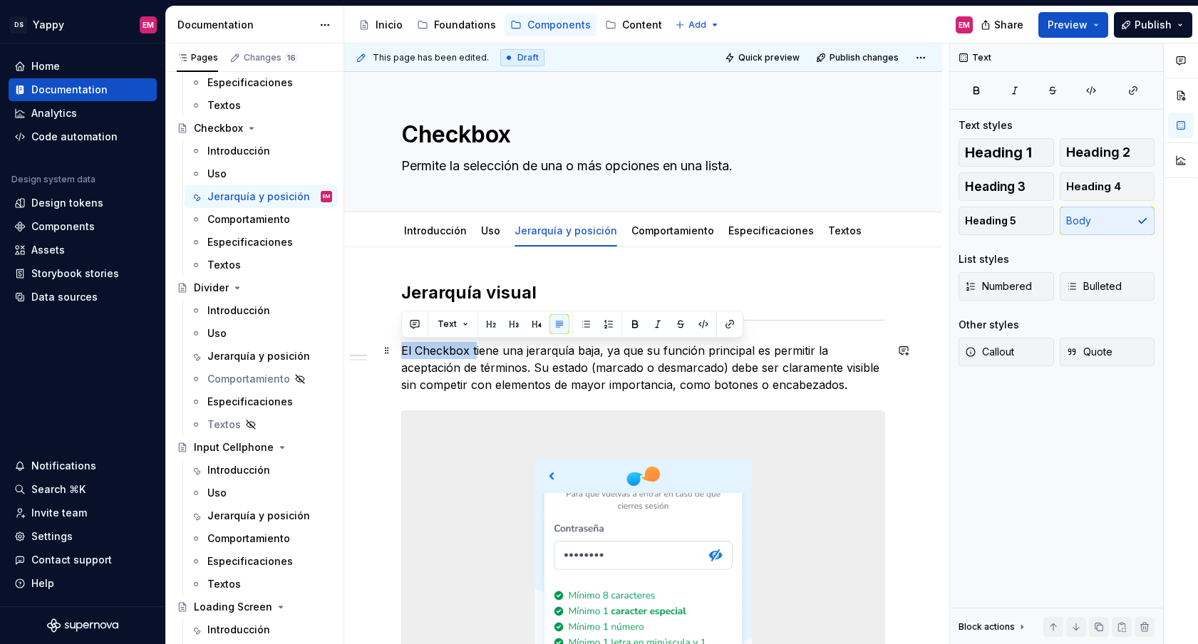
drag, startPoint x: 475, startPoint y: 347, endPoint x: 398, endPoint y: 350, distance: 77.0
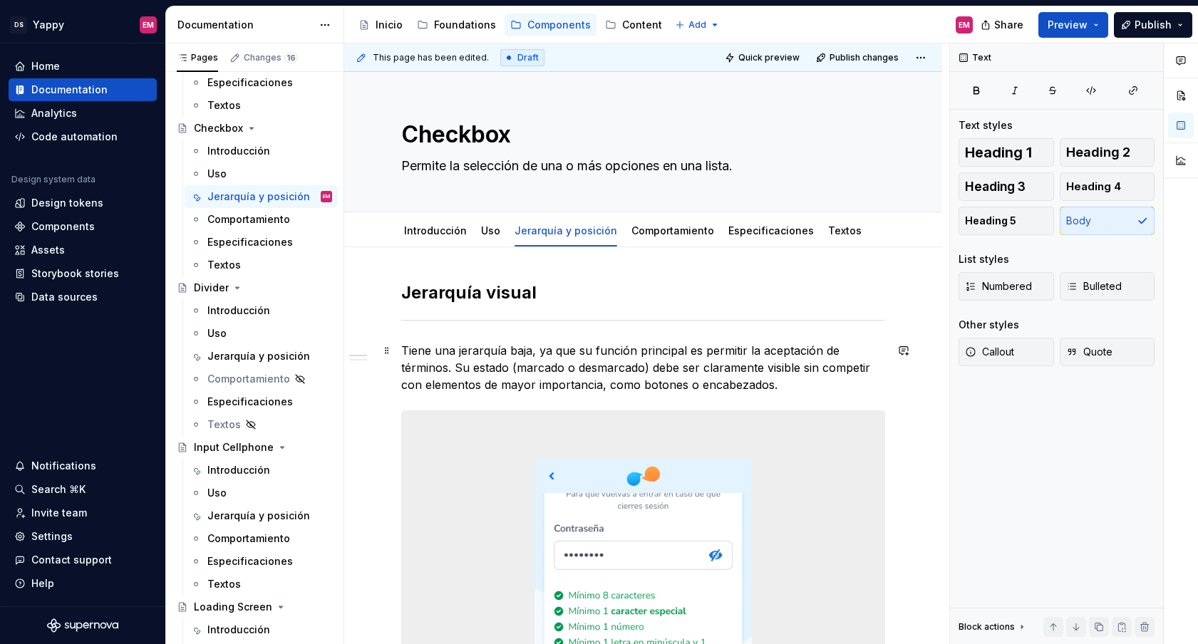
click at [504, 351] on p "Tiene una jerarquía baja, ya que su función principal es permitir la aceptación…" at bounding box center [643, 367] width 484 height 51
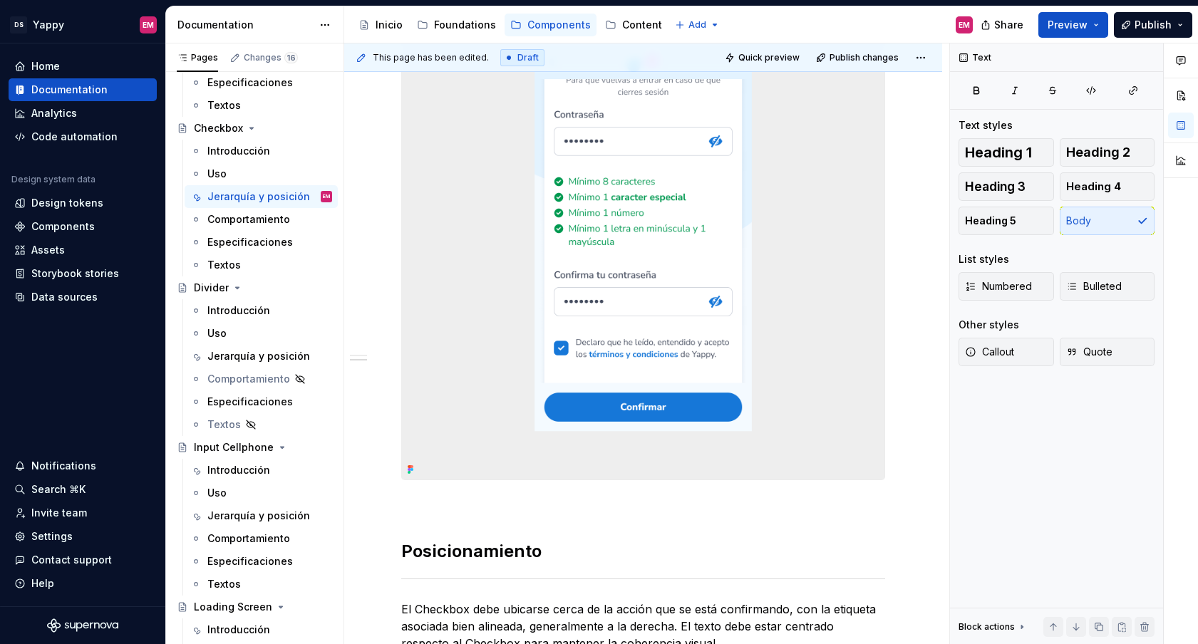
scroll to position [594, 0]
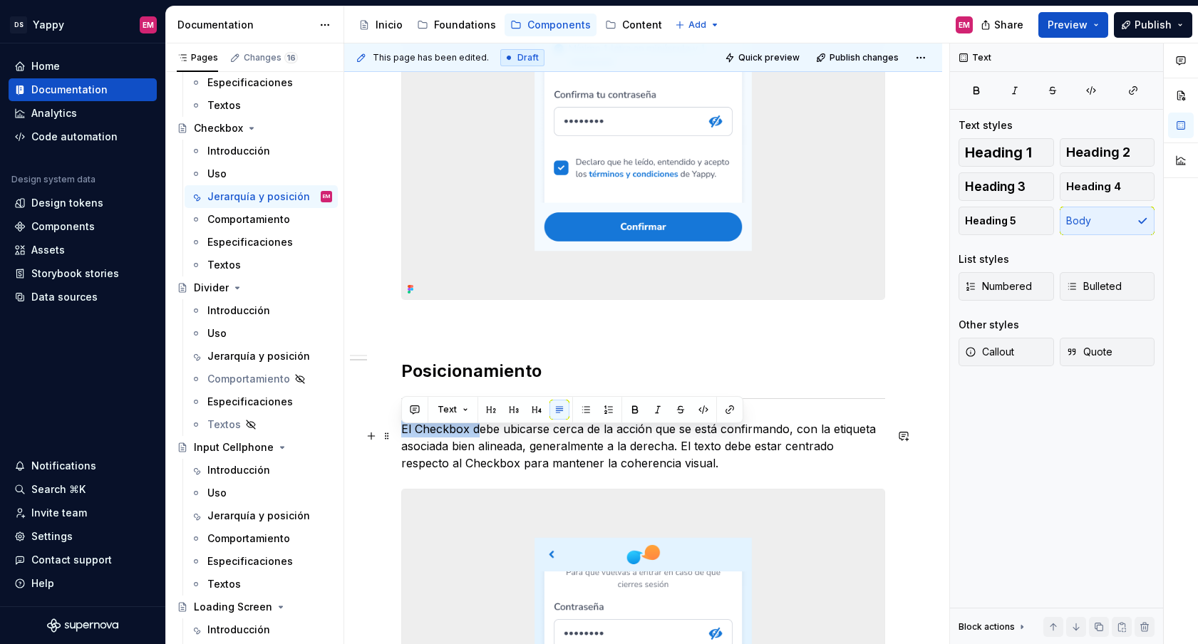
drag, startPoint x: 481, startPoint y: 438, endPoint x: 403, endPoint y: 433, distance: 77.8
click at [403, 433] on p "El Checkbox debe ubicarse cerca de la acción que se está confirmando, con la et…" at bounding box center [643, 445] width 484 height 51
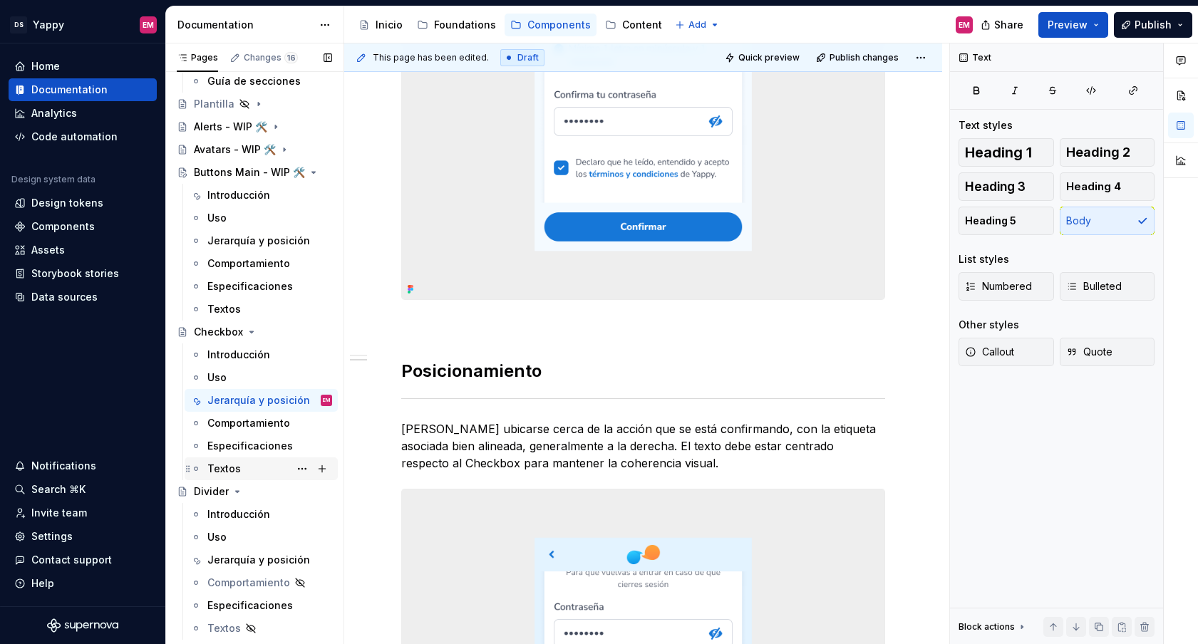
scroll to position [53, 0]
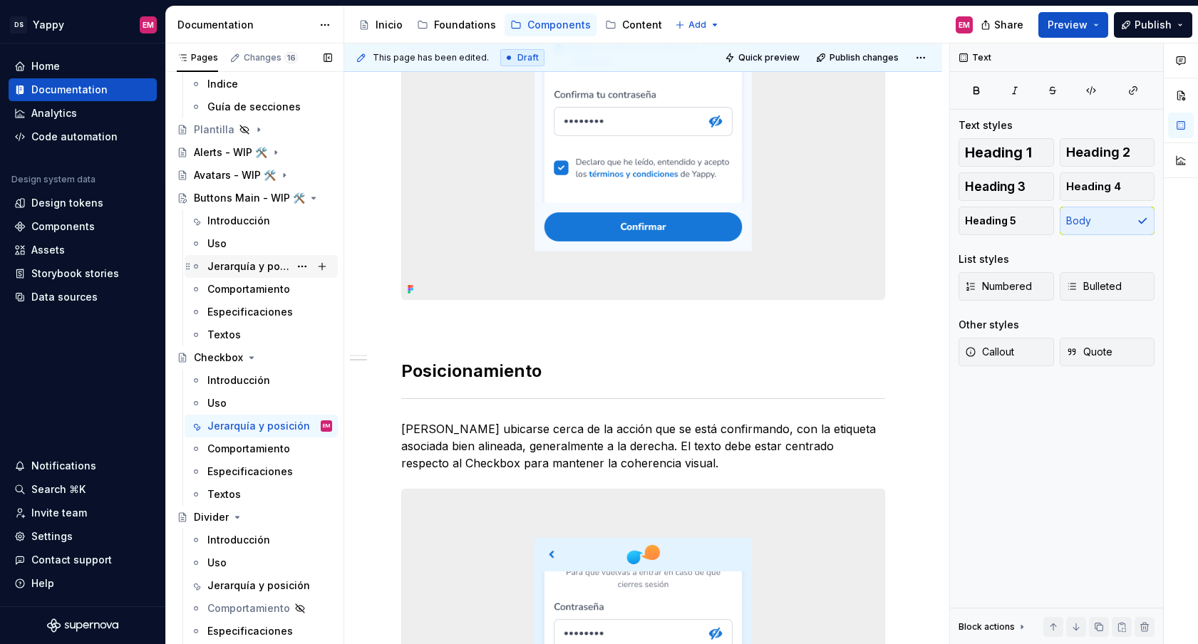
click at [269, 257] on div "Jerarquía y posición" at bounding box center [269, 267] width 125 height 20
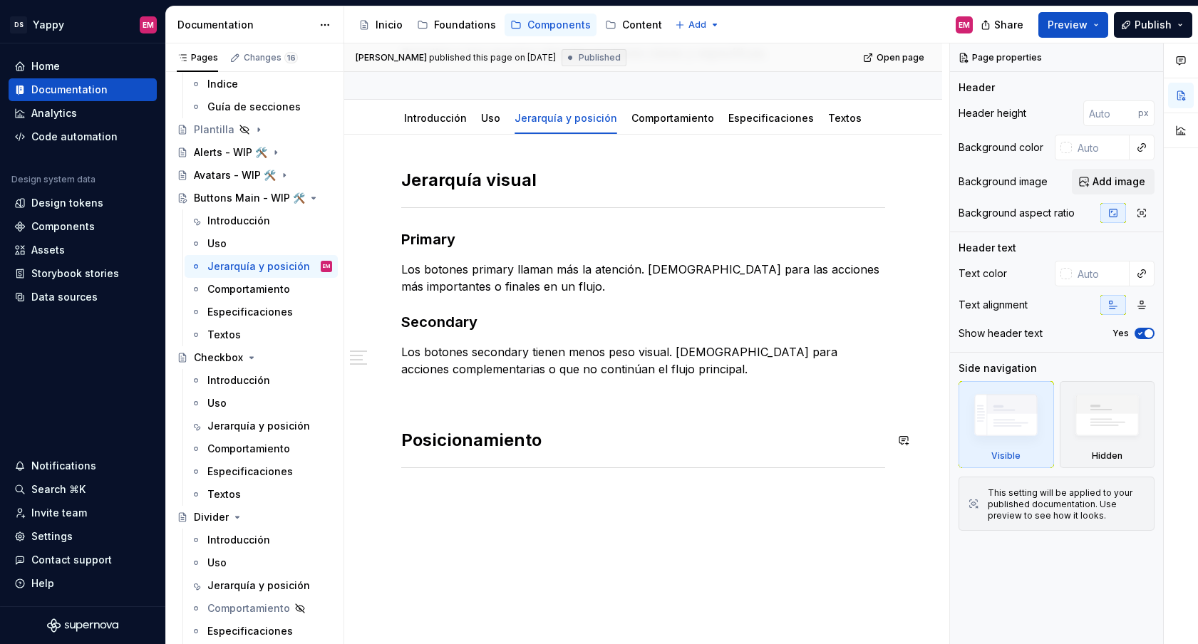
scroll to position [88, 0]
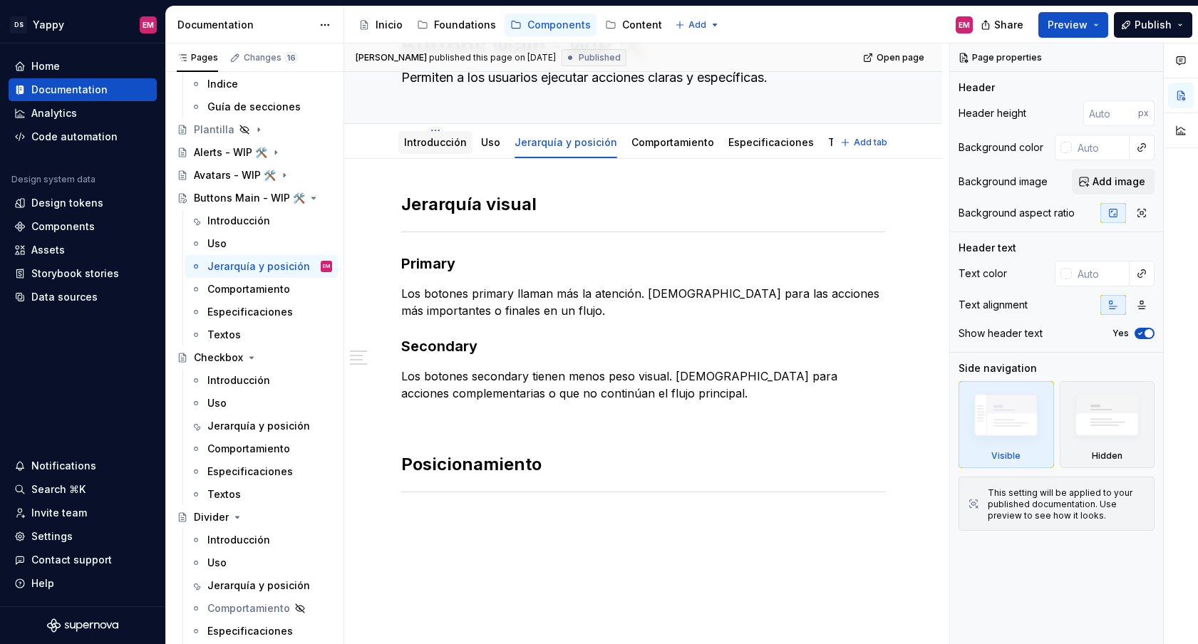
click at [440, 146] on link "Introducción" at bounding box center [435, 142] width 63 height 12
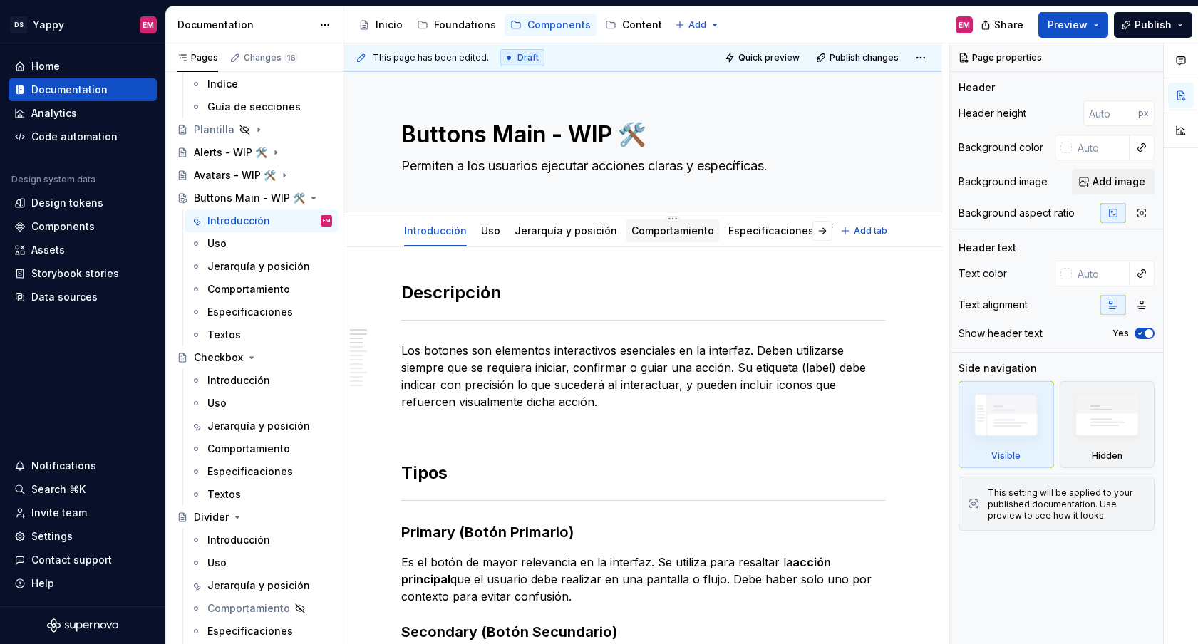
click at [665, 227] on link "Comportamiento" at bounding box center [672, 230] width 83 height 12
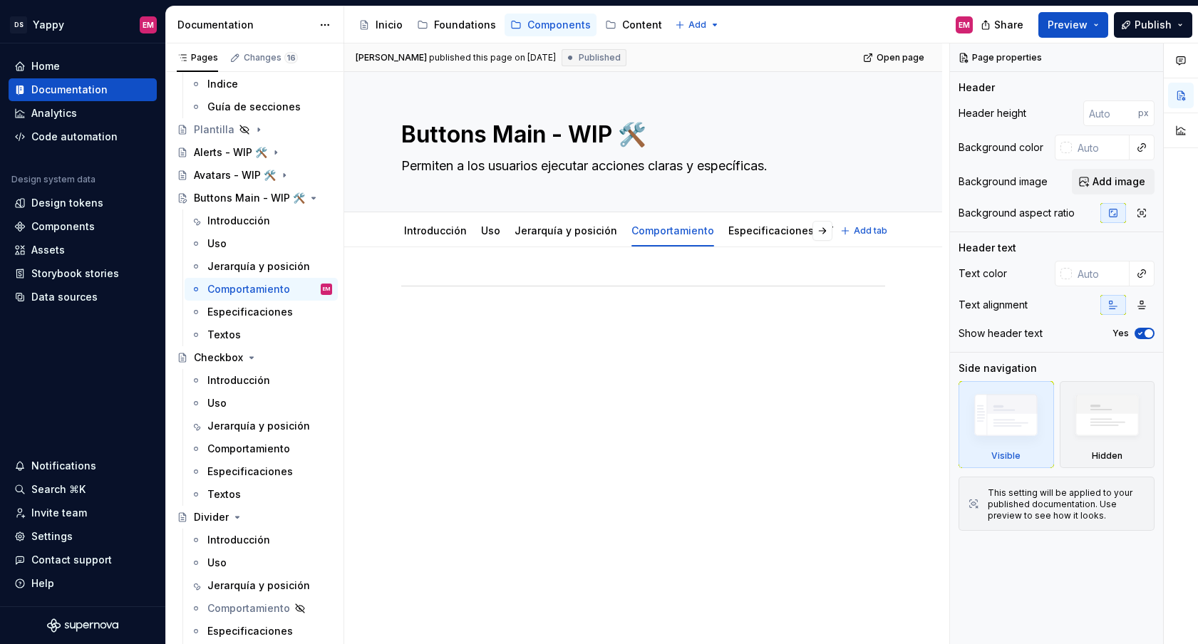
click at [733, 232] on link "Especificaciones" at bounding box center [771, 230] width 86 height 12
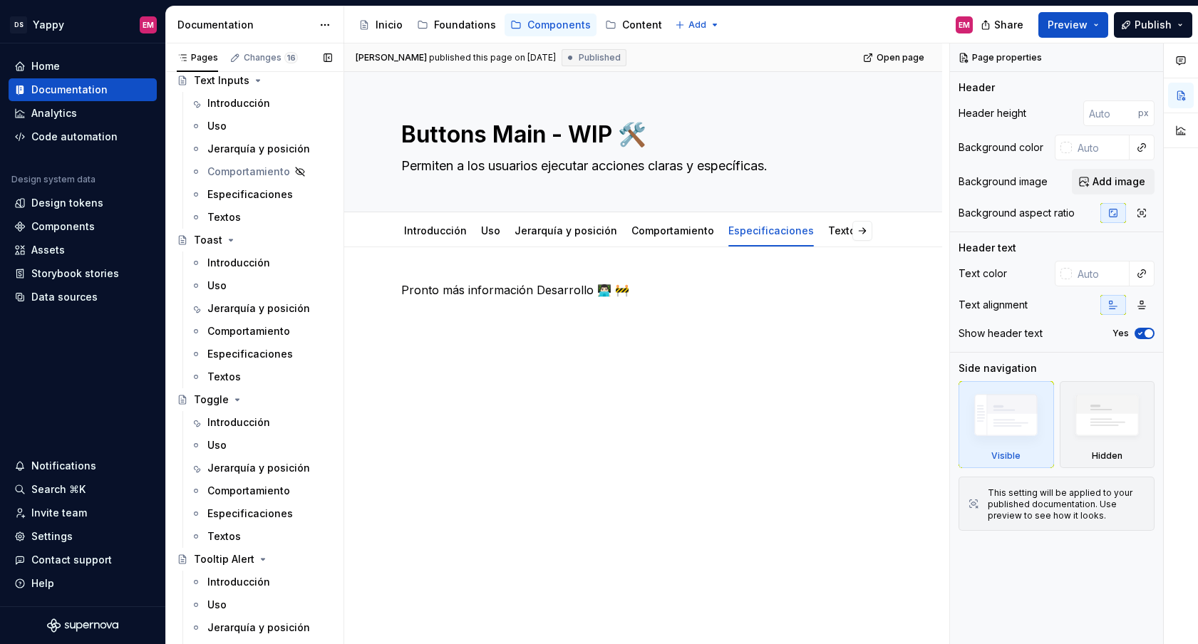
scroll to position [1632, 0]
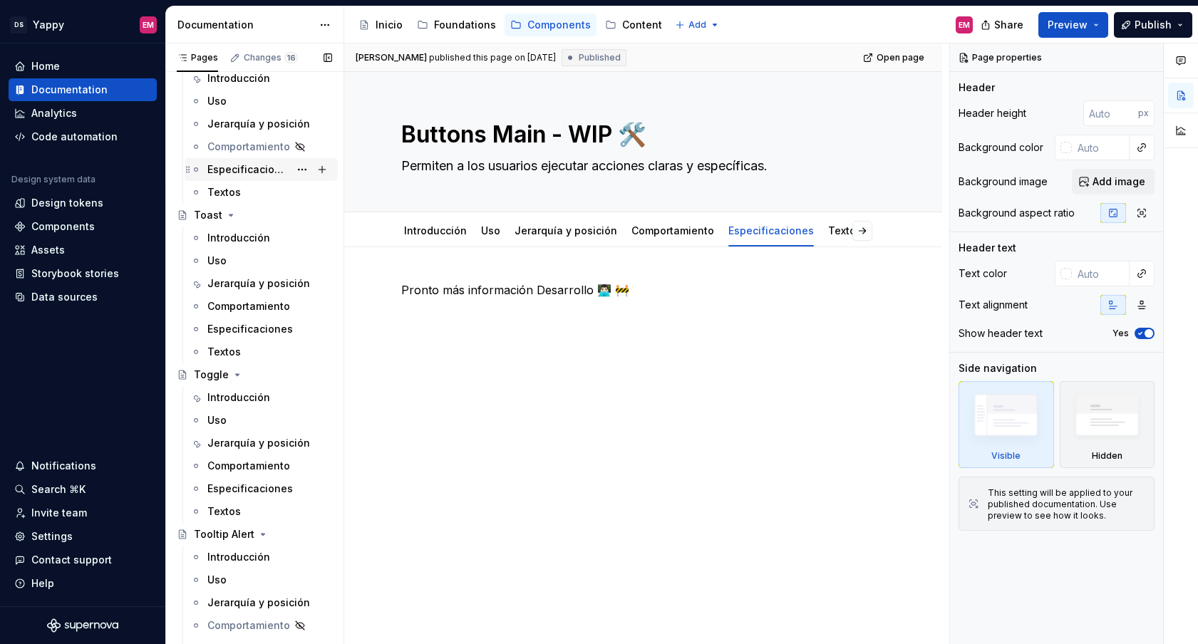
click at [247, 169] on div "Especificaciones" at bounding box center [248, 169] width 82 height 14
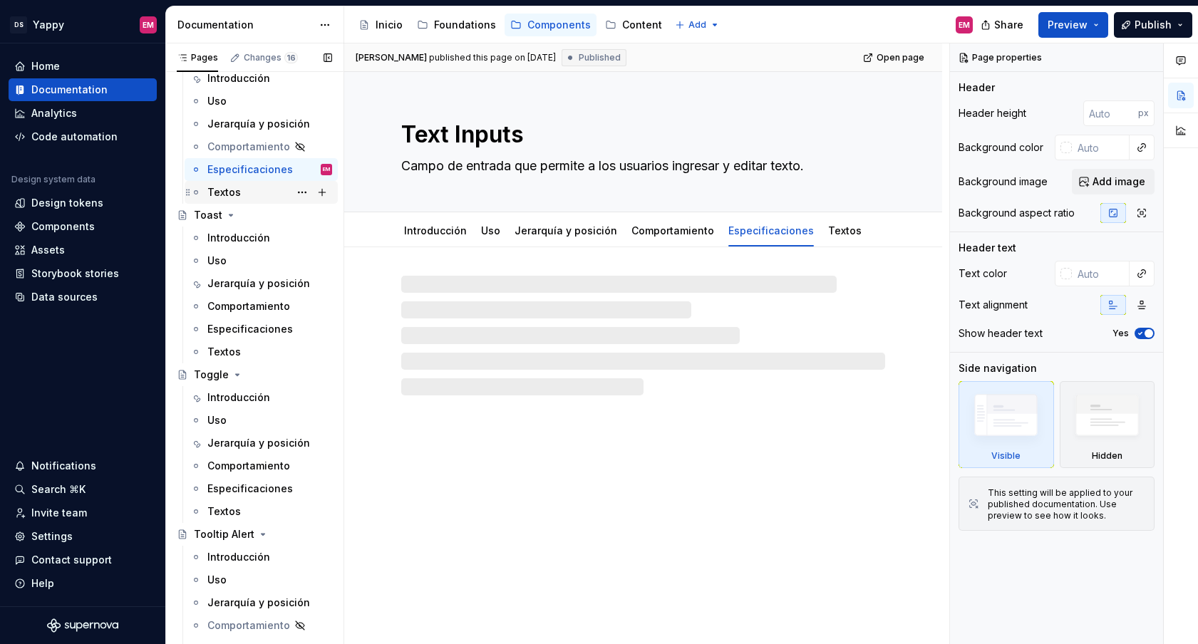
click at [234, 193] on div "Textos" at bounding box center [223, 192] width 33 height 14
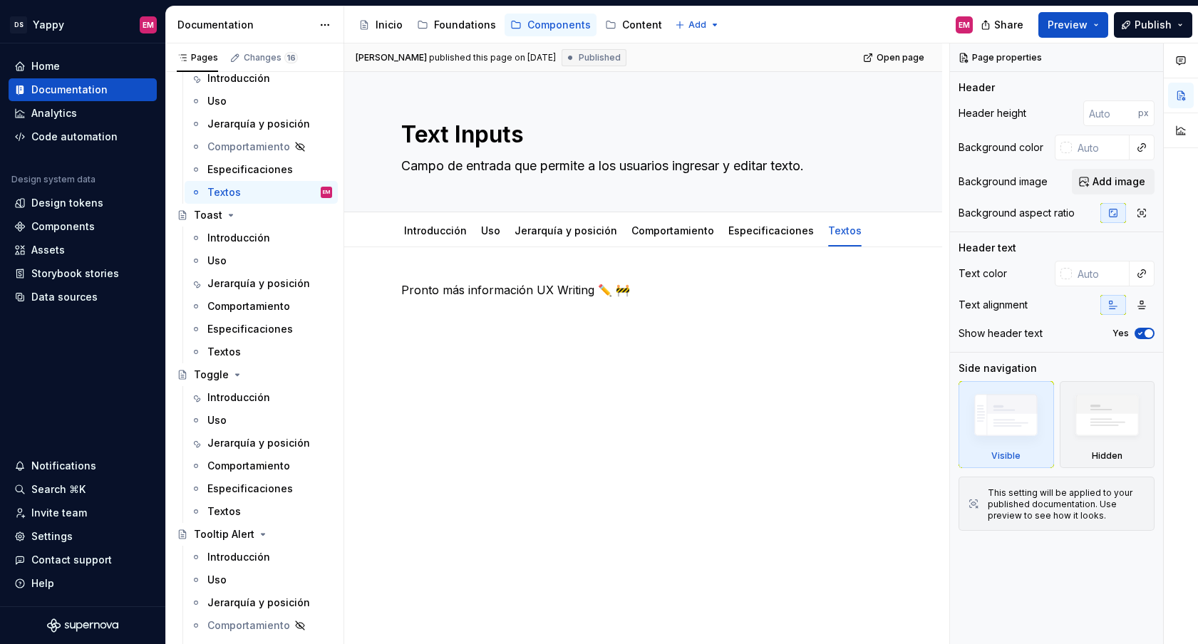
click at [468, 294] on p "Pronto más información UX Writing ✏️ 🚧" at bounding box center [643, 289] width 484 height 17
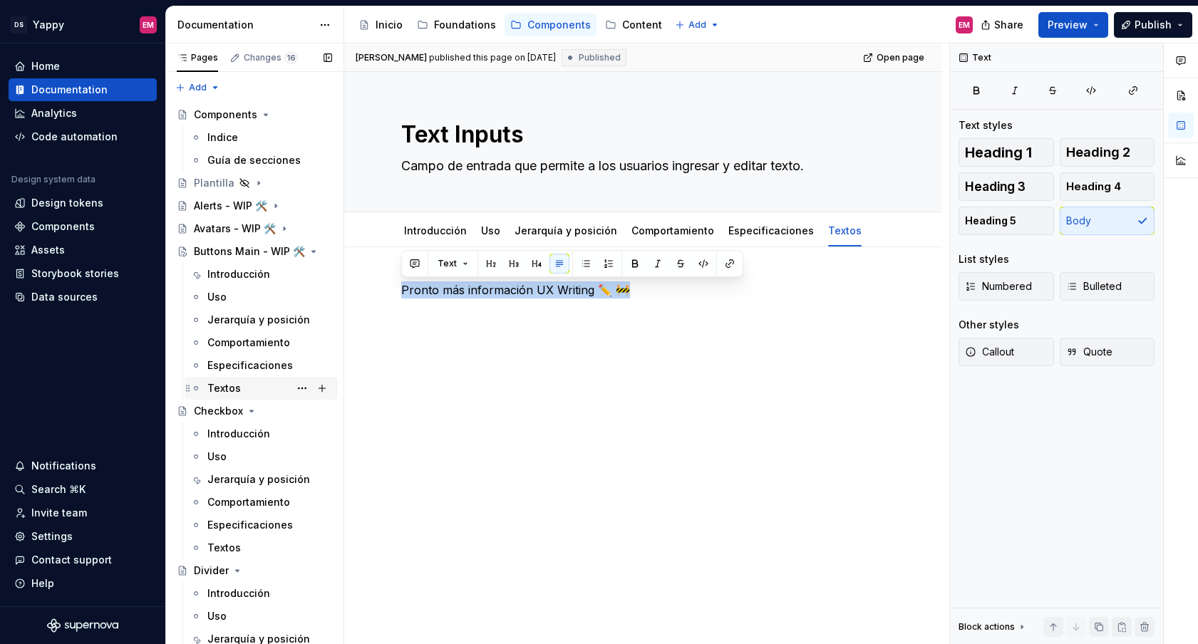
click at [236, 390] on div "Textos" at bounding box center [223, 388] width 33 height 14
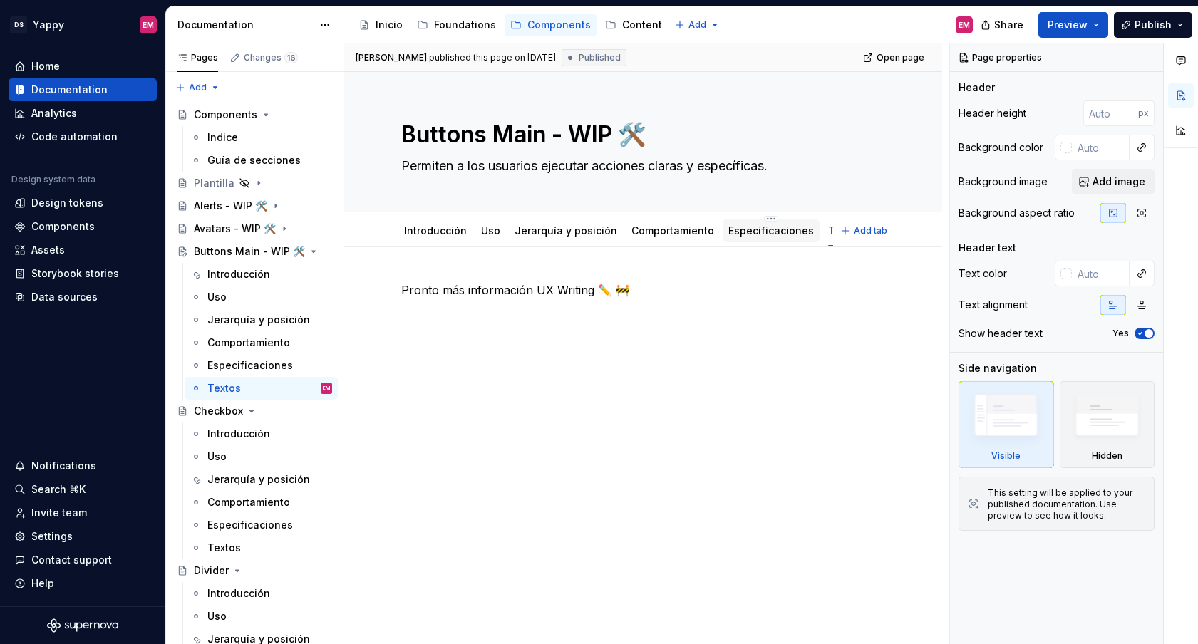
click at [748, 236] on link "Especificaciones" at bounding box center [771, 230] width 86 height 12
click at [253, 344] on div "Comportamiento" at bounding box center [248, 343] width 82 height 14
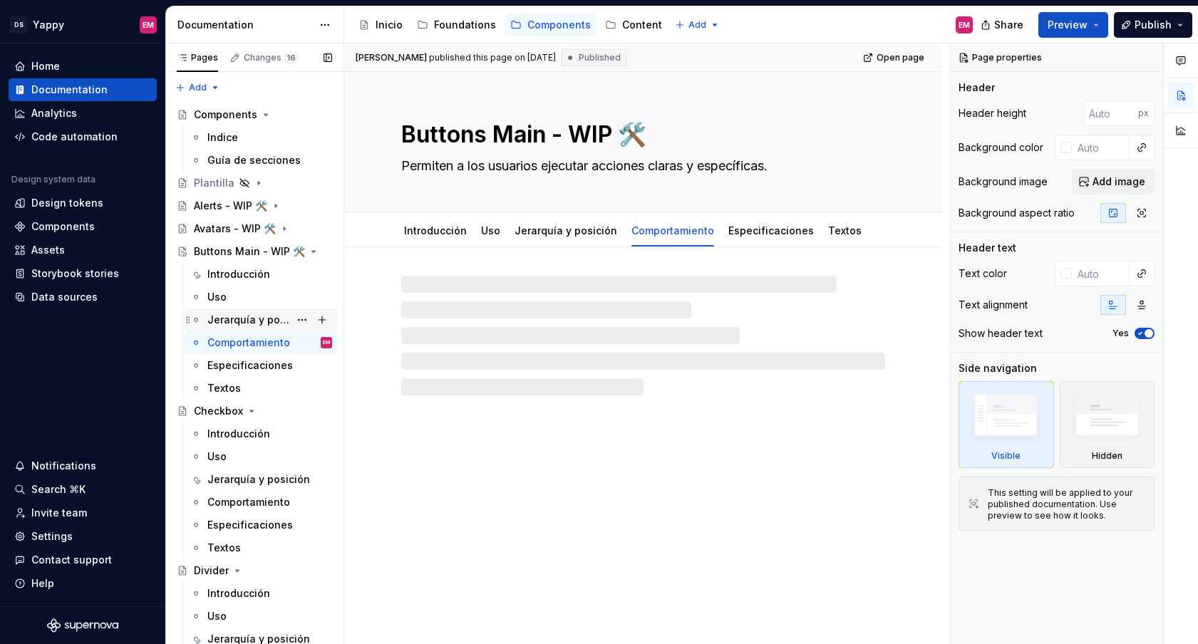
click at [250, 320] on div "Jerarquía y posición" at bounding box center [248, 320] width 82 height 14
click at [235, 296] on div "Uso" at bounding box center [269, 297] width 125 height 20
click at [239, 266] on div "Introducción" at bounding box center [269, 274] width 125 height 20
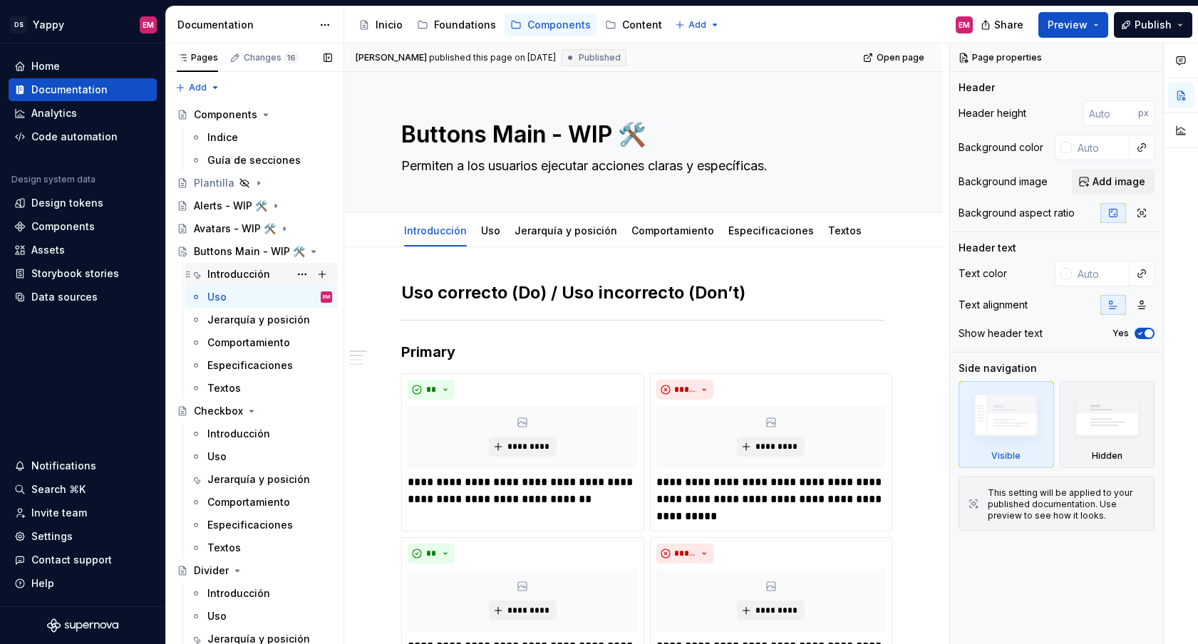
click at [249, 274] on div "Introducción" at bounding box center [238, 274] width 63 height 14
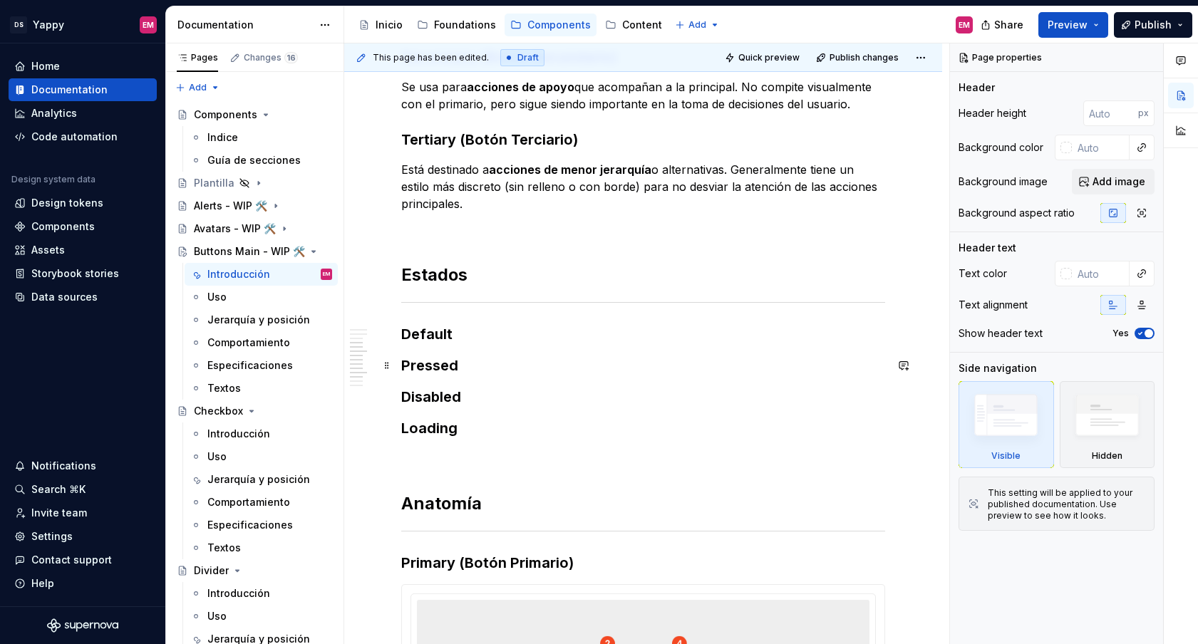
scroll to position [578, 0]
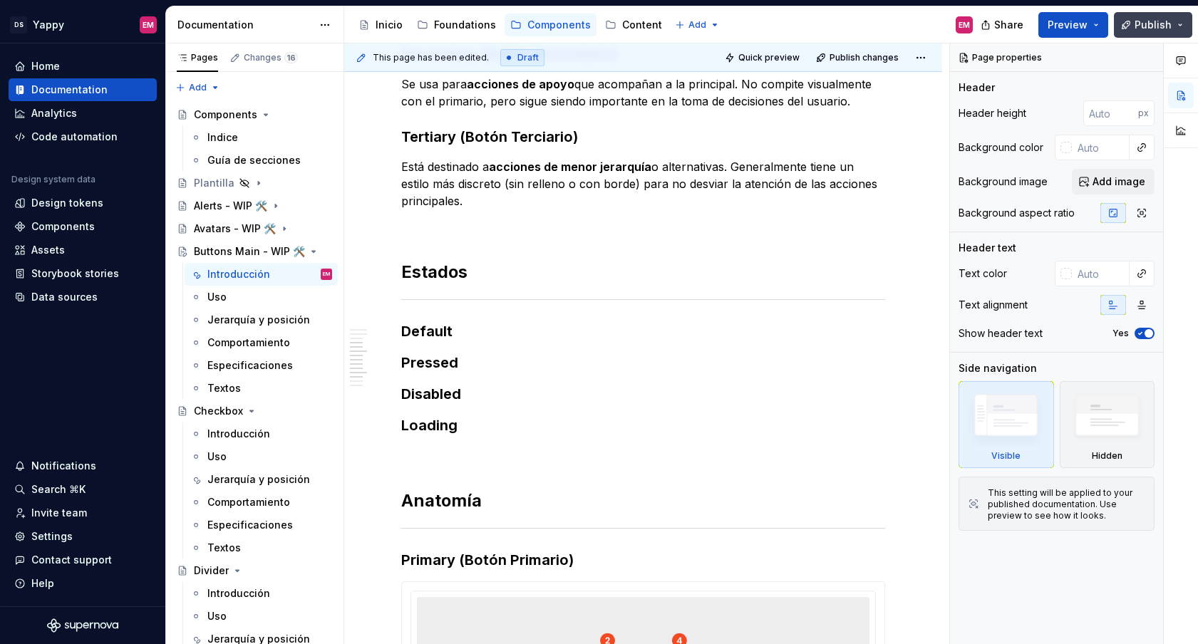
click at [1149, 23] on span "Publish" at bounding box center [1152, 25] width 37 height 14
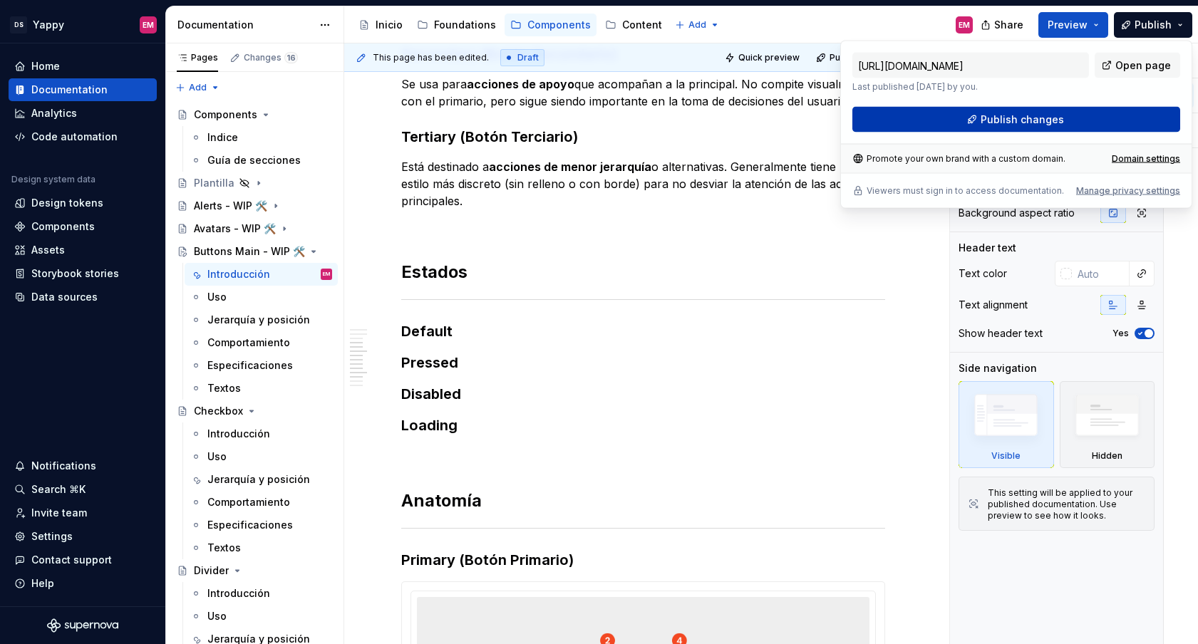
click at [946, 125] on button "Publish changes" at bounding box center [1016, 120] width 328 height 26
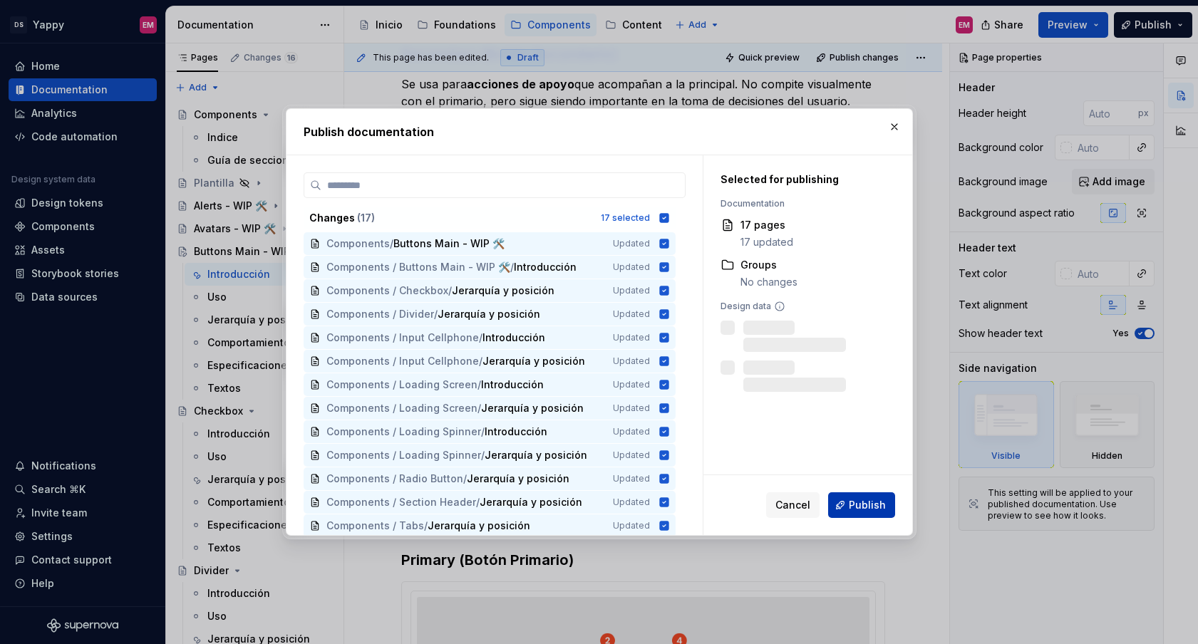
click at [848, 504] on button "Publish" at bounding box center [861, 505] width 67 height 26
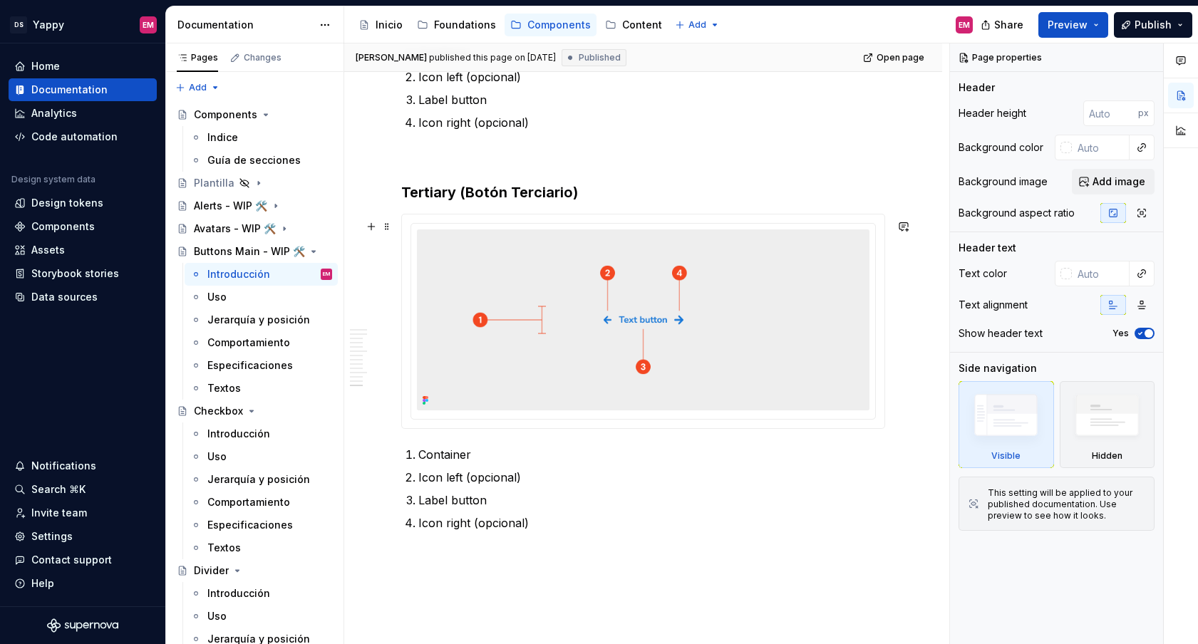
scroll to position [1852, 0]
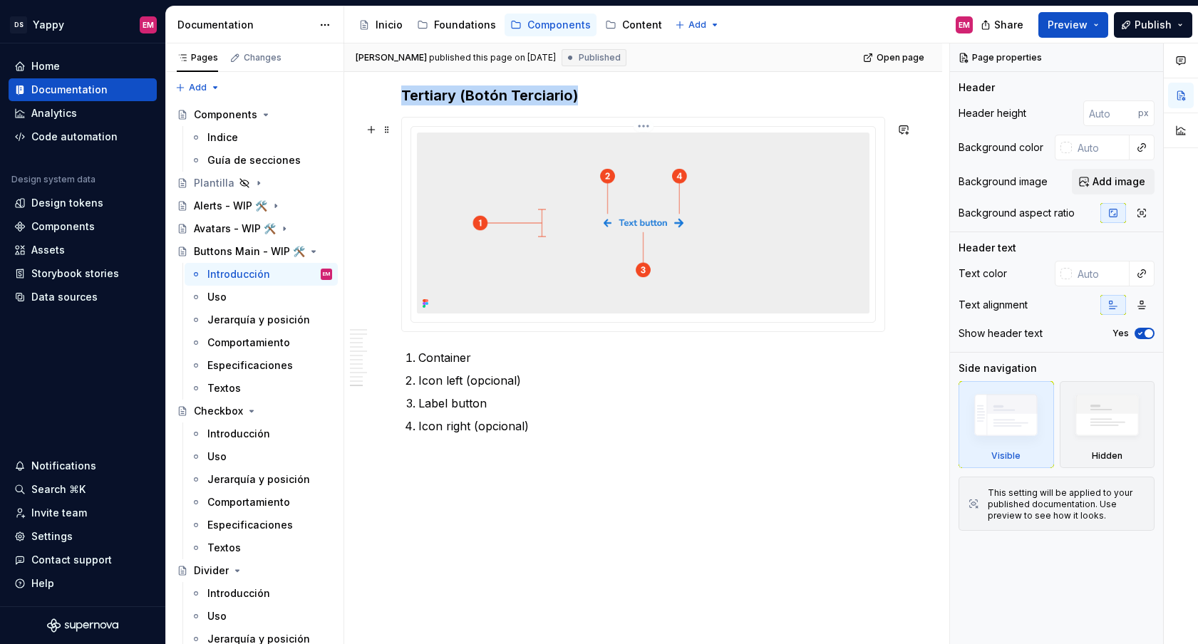
click at [532, 154] on img at bounding box center [643, 223] width 452 height 181
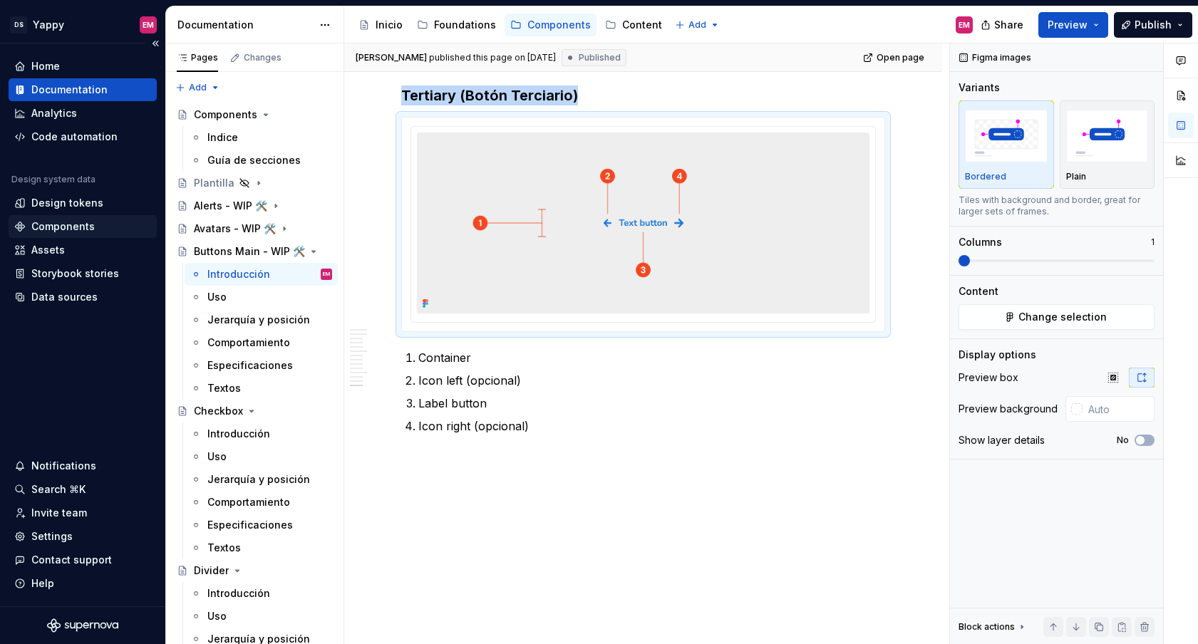
click at [66, 223] on div "Components" at bounding box center [62, 226] width 63 height 14
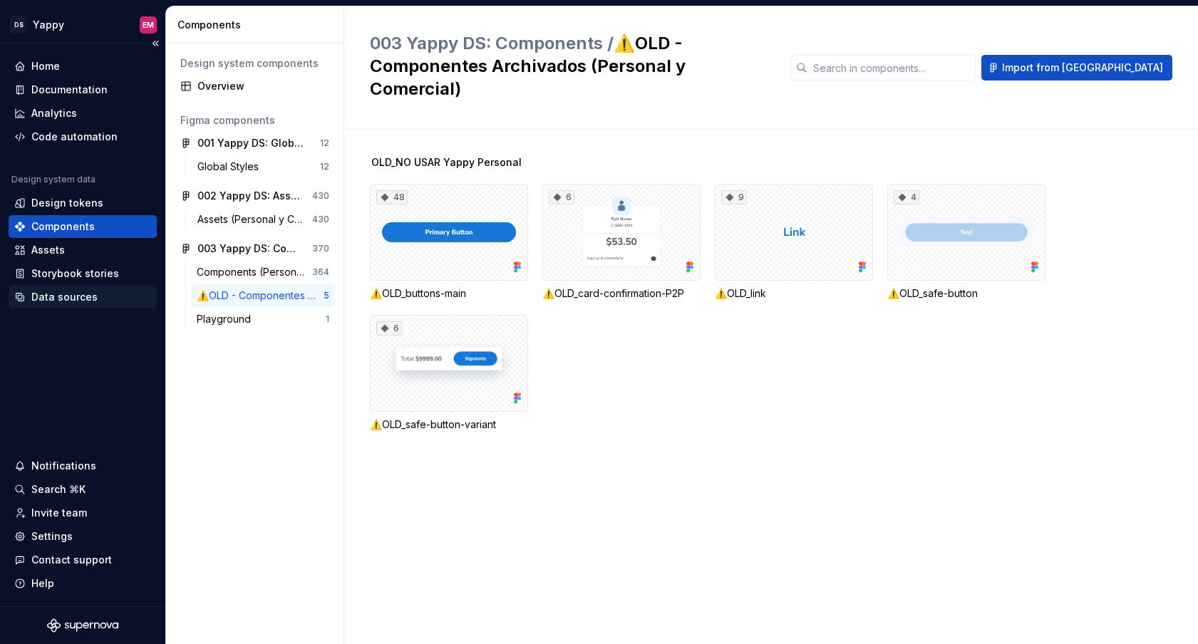
click at [58, 305] on div "Data sources" at bounding box center [83, 297] width 148 height 23
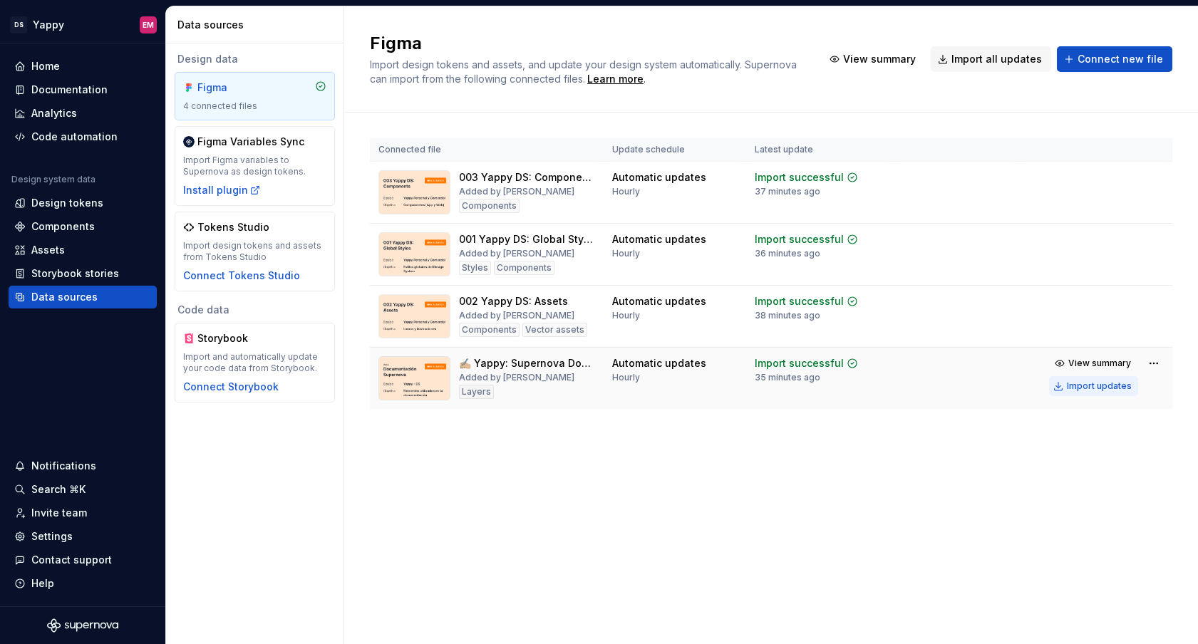
click at [1072, 386] on div "Import updates" at bounding box center [1099, 386] width 65 height 11
click at [1080, 383] on div "Import updates" at bounding box center [1099, 386] width 65 height 11
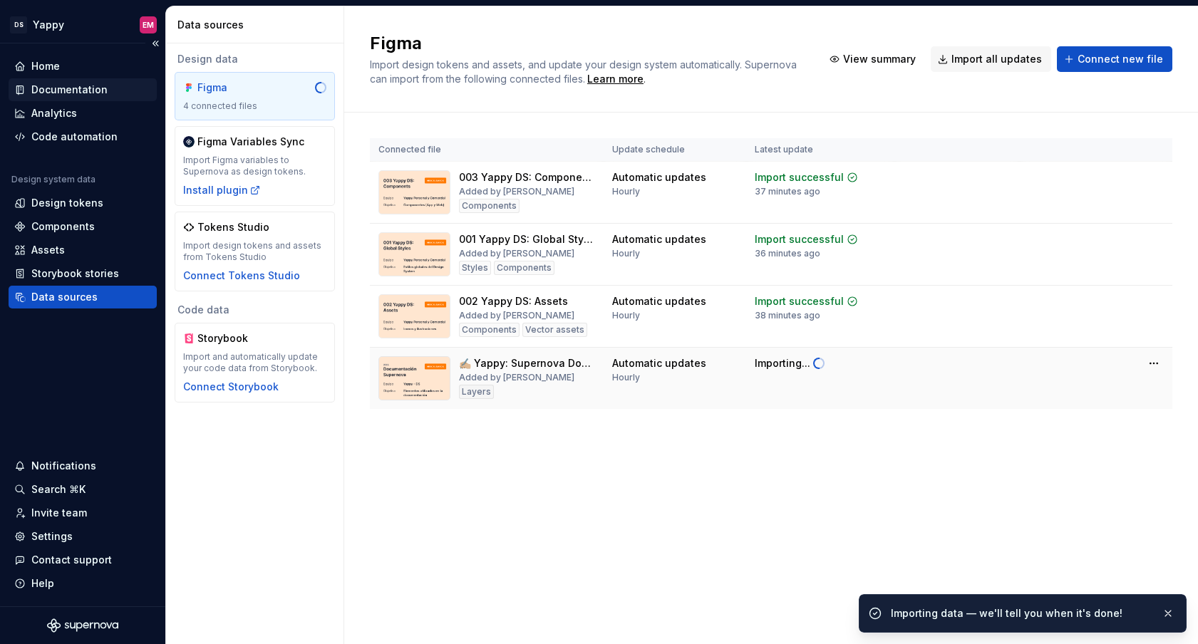
click at [110, 88] on div "Documentation" at bounding box center [82, 90] width 137 height 14
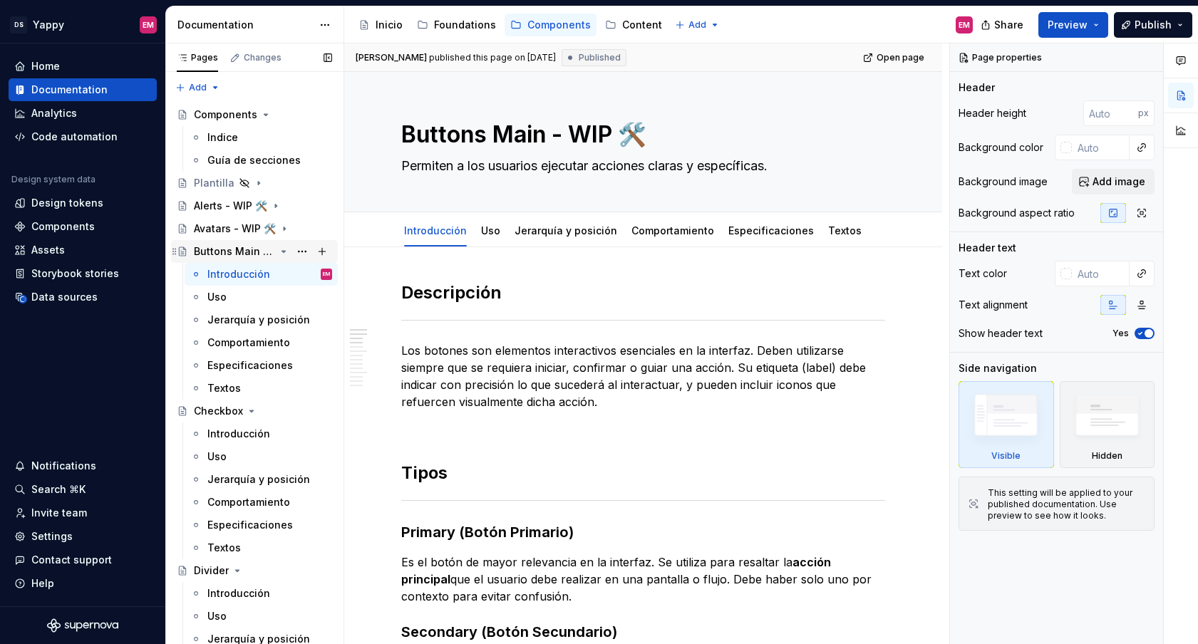
click at [286, 249] on icon "Page tree" at bounding box center [283, 251] width 11 height 11
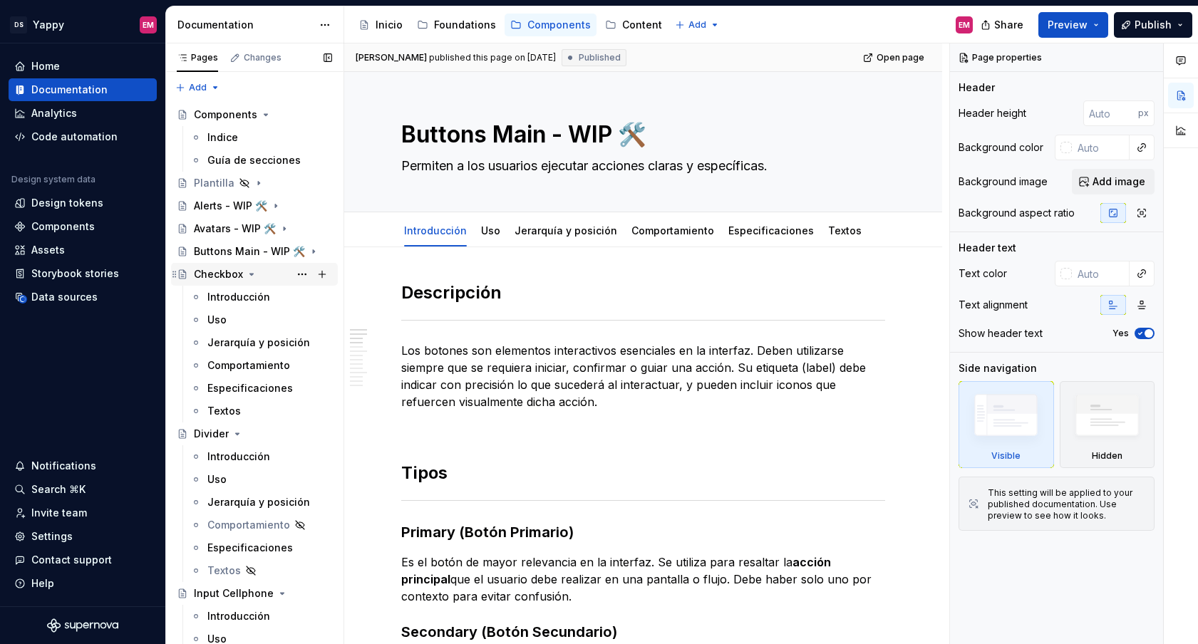
click at [250, 274] on icon "Page tree" at bounding box center [252, 274] width 4 height 1
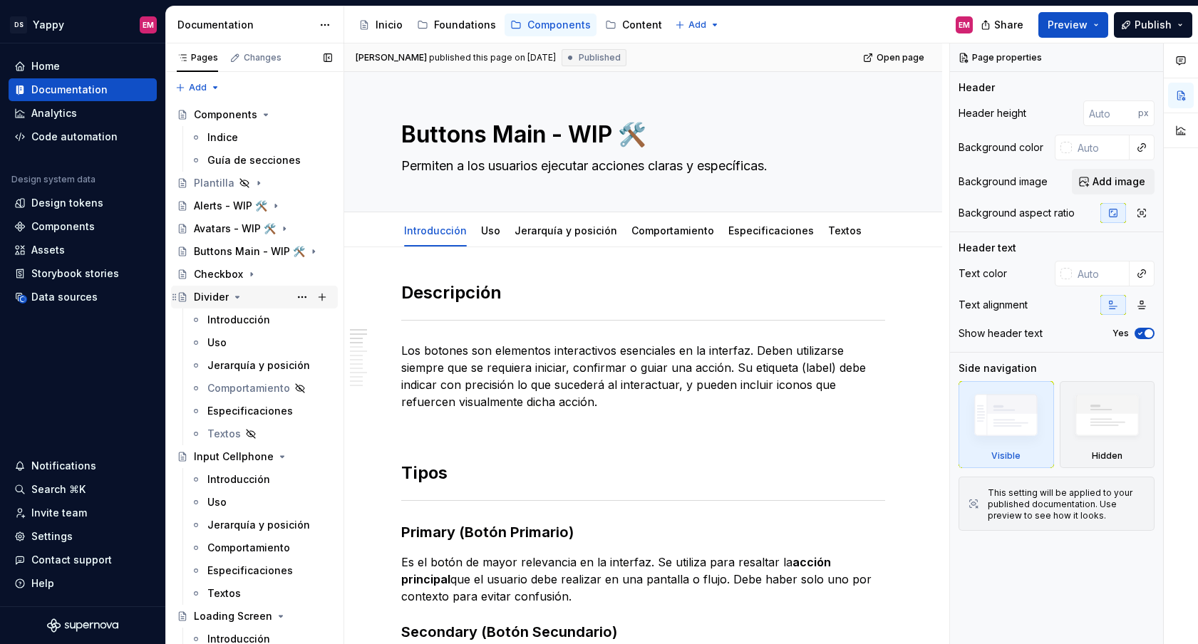
click at [239, 290] on div "Divider" at bounding box center [263, 297] width 138 height 20
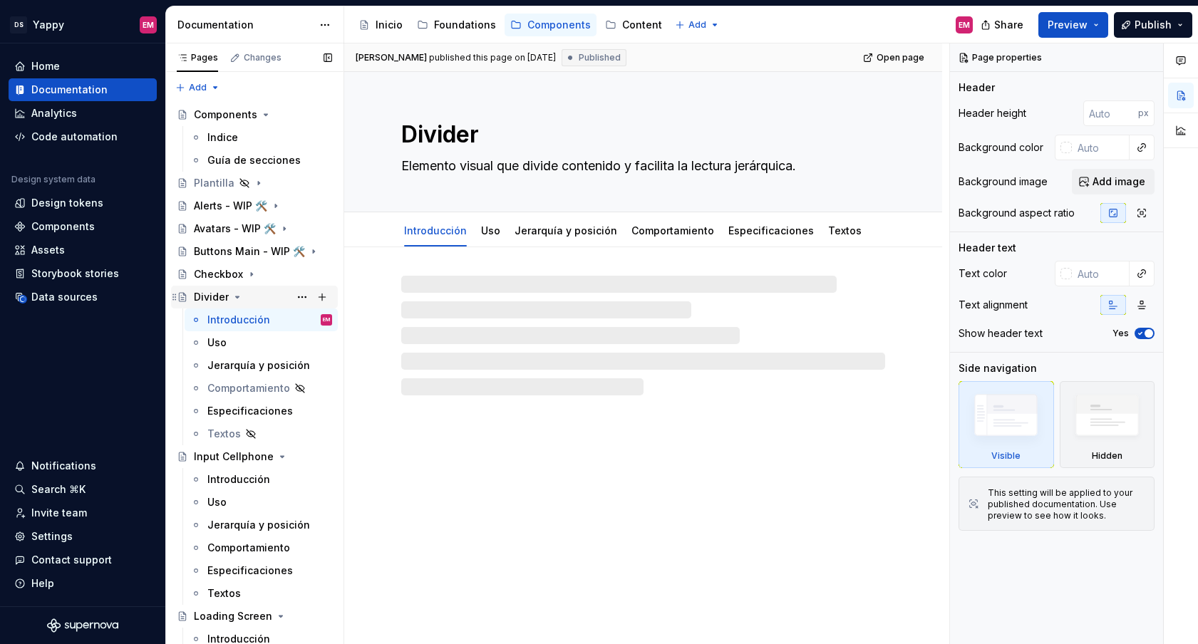
click at [235, 301] on icon "Page tree" at bounding box center [237, 296] width 11 height 11
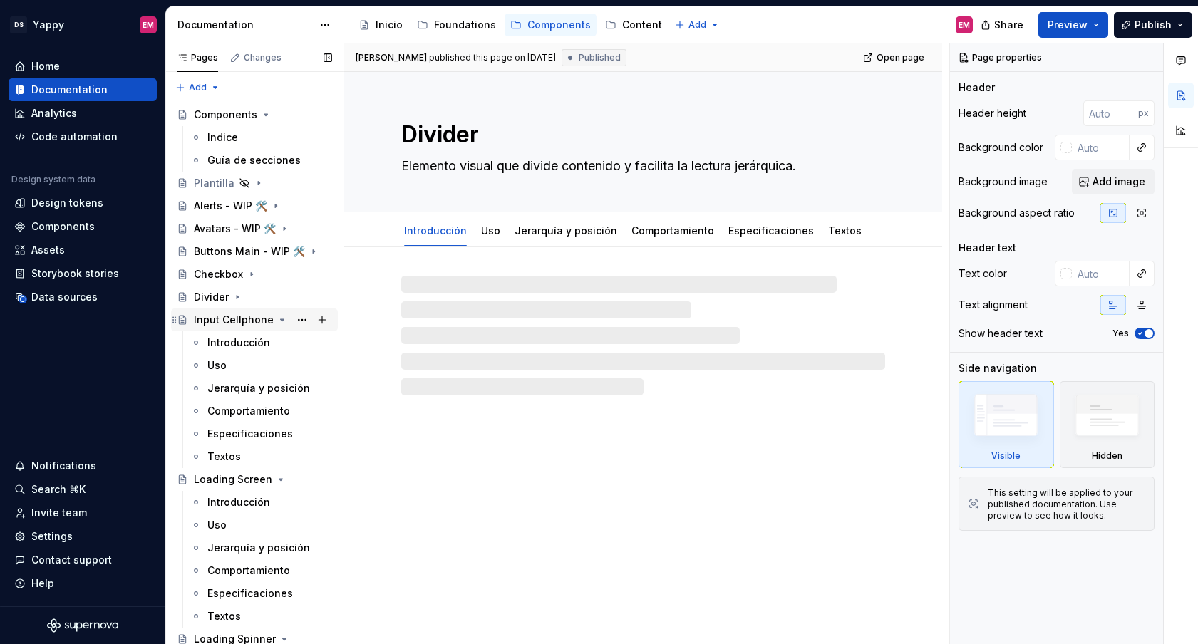
click at [276, 321] on icon "Page tree" at bounding box center [281, 319] width 11 height 11
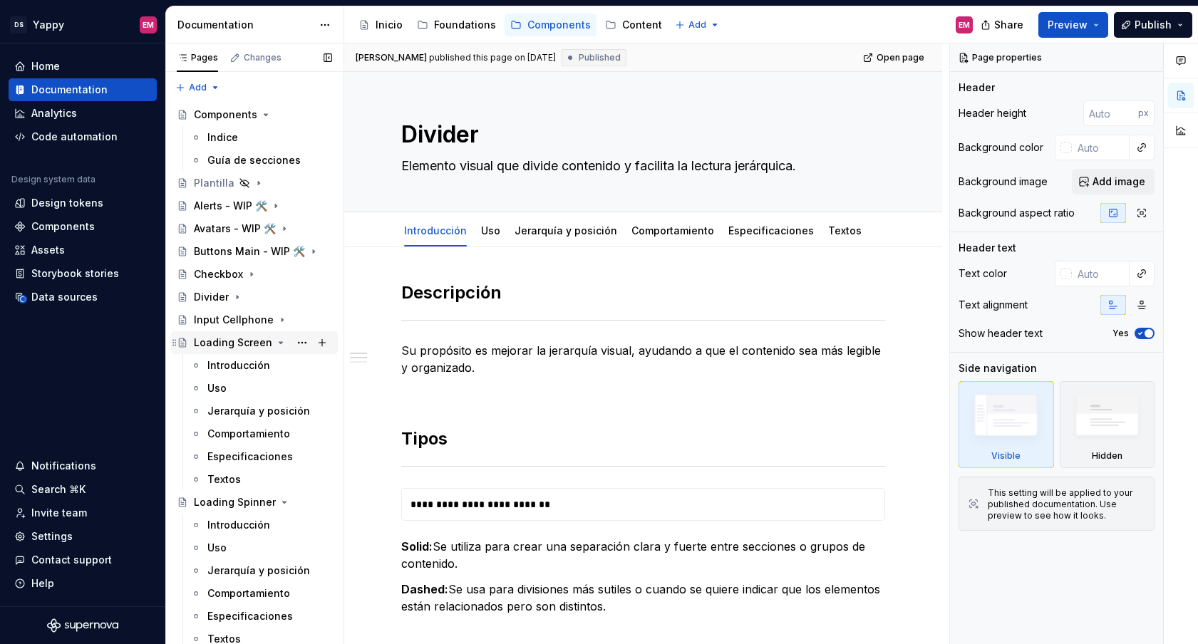
click at [275, 341] on icon "Page tree" at bounding box center [280, 342] width 11 height 11
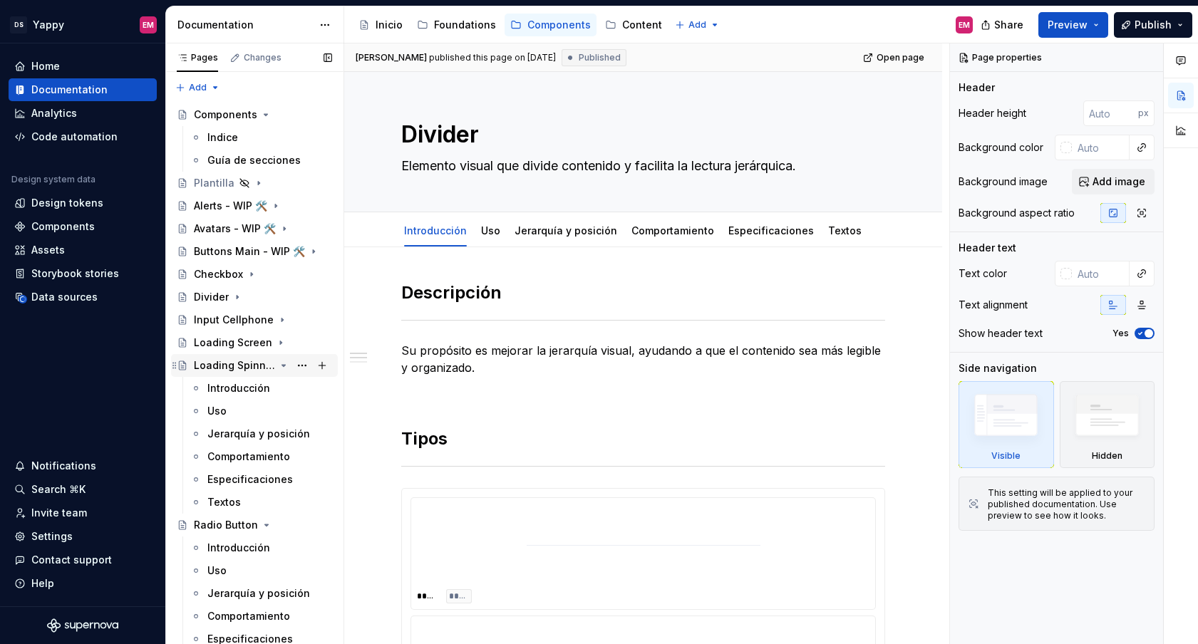
click at [279, 368] on icon "Page tree" at bounding box center [283, 365] width 11 height 11
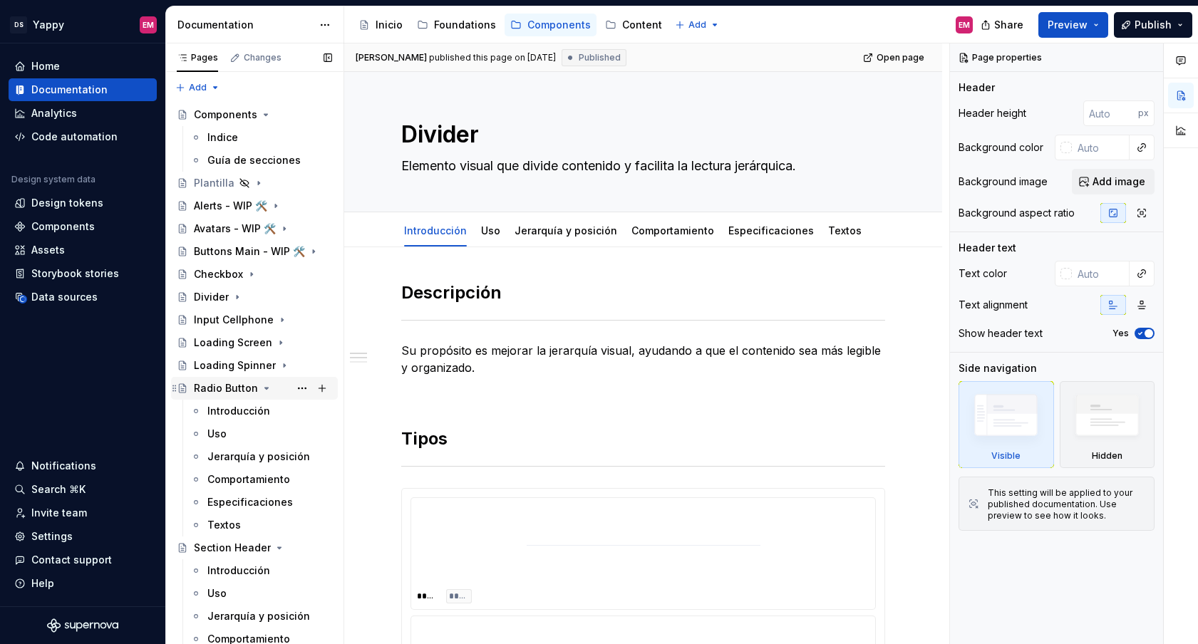
click at [266, 386] on icon "Page tree" at bounding box center [266, 388] width 11 height 11
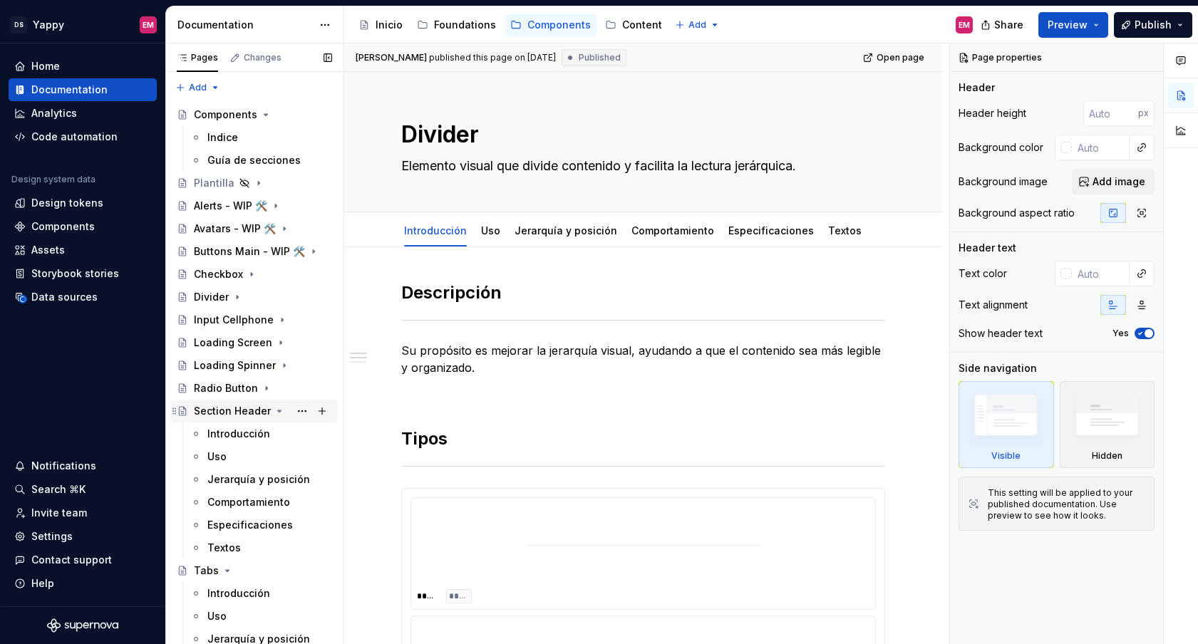
click at [274, 410] on icon "Page tree" at bounding box center [279, 410] width 11 height 11
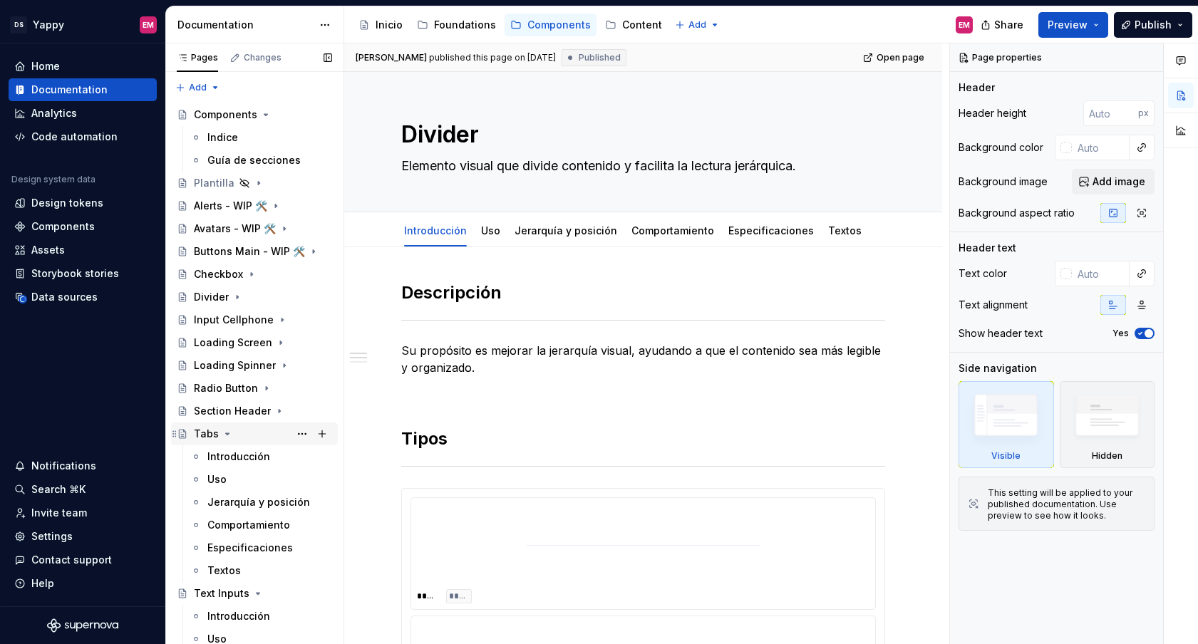
click at [226, 436] on icon "Page tree" at bounding box center [227, 433] width 11 height 11
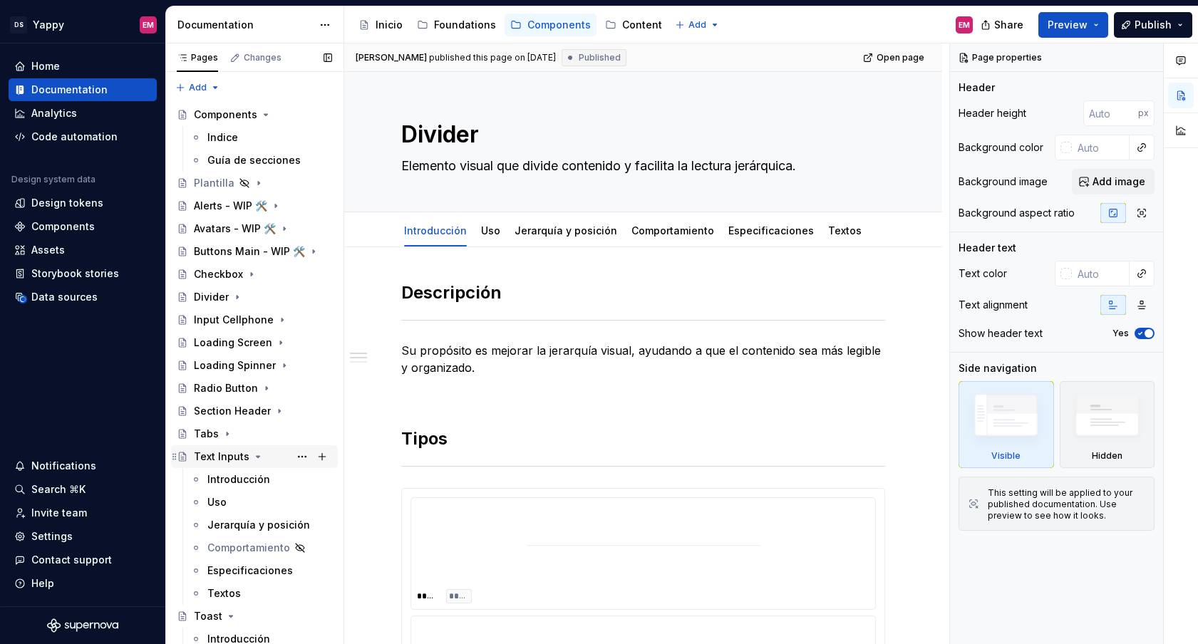
click at [253, 457] on icon "Page tree" at bounding box center [257, 456] width 11 height 11
click at [225, 475] on icon "Page tree" at bounding box center [230, 479] width 11 height 11
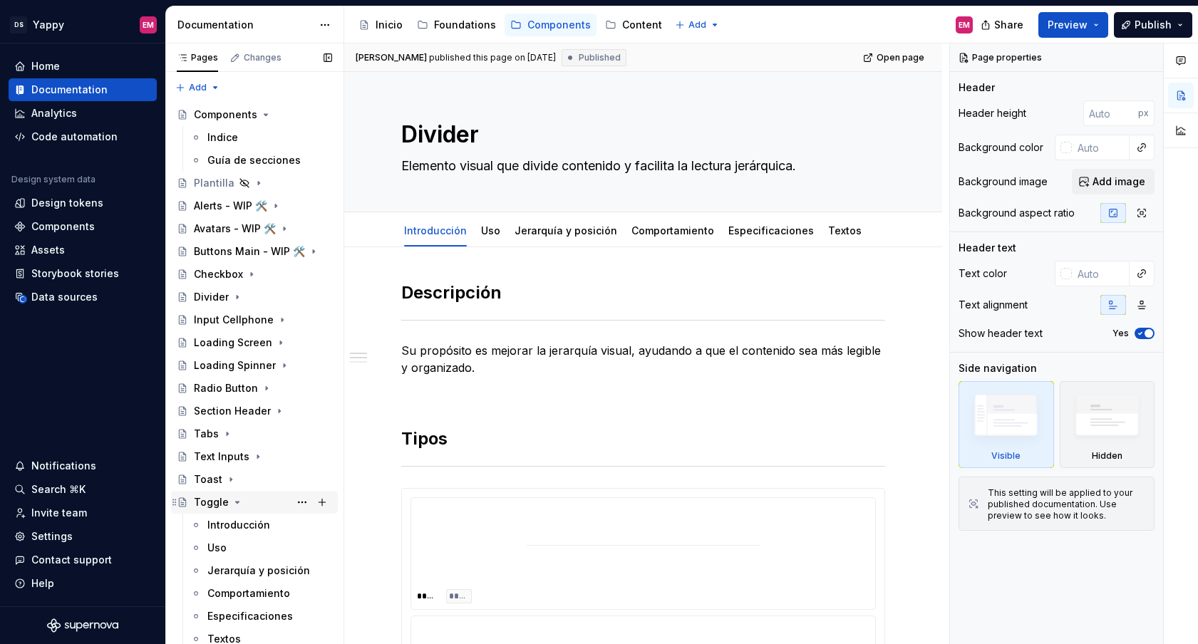
click at [232, 501] on icon "Page tree" at bounding box center [237, 502] width 11 height 11
click at [259, 527] on icon "Page tree" at bounding box center [262, 524] width 11 height 11
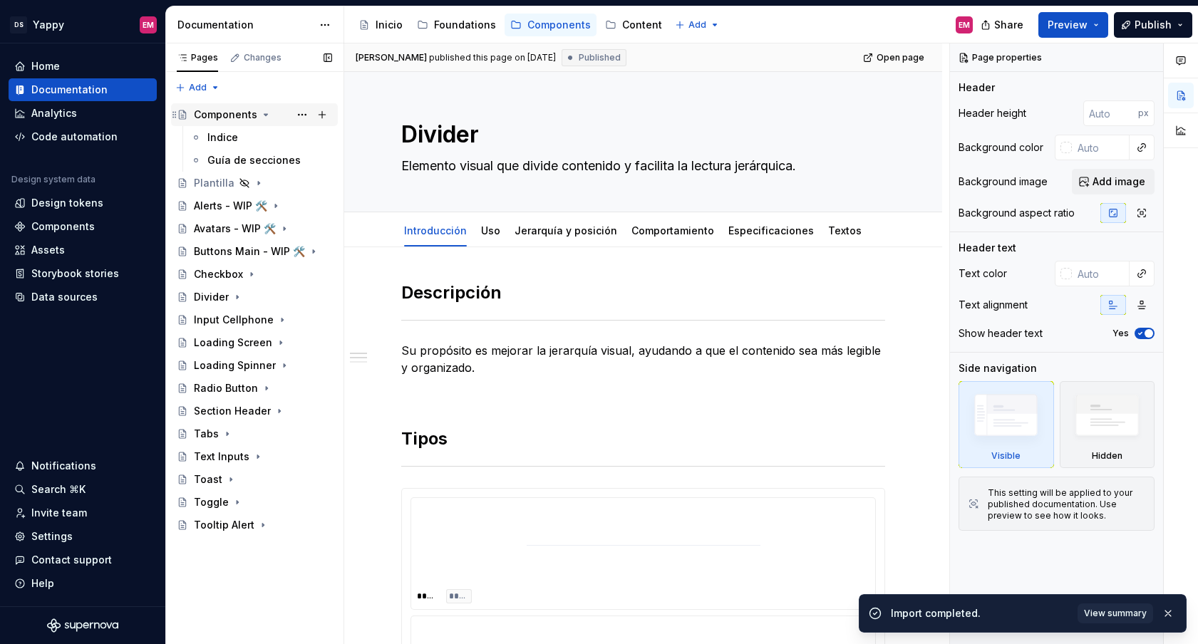
click at [262, 115] on icon "Page tree" at bounding box center [265, 114] width 11 height 11
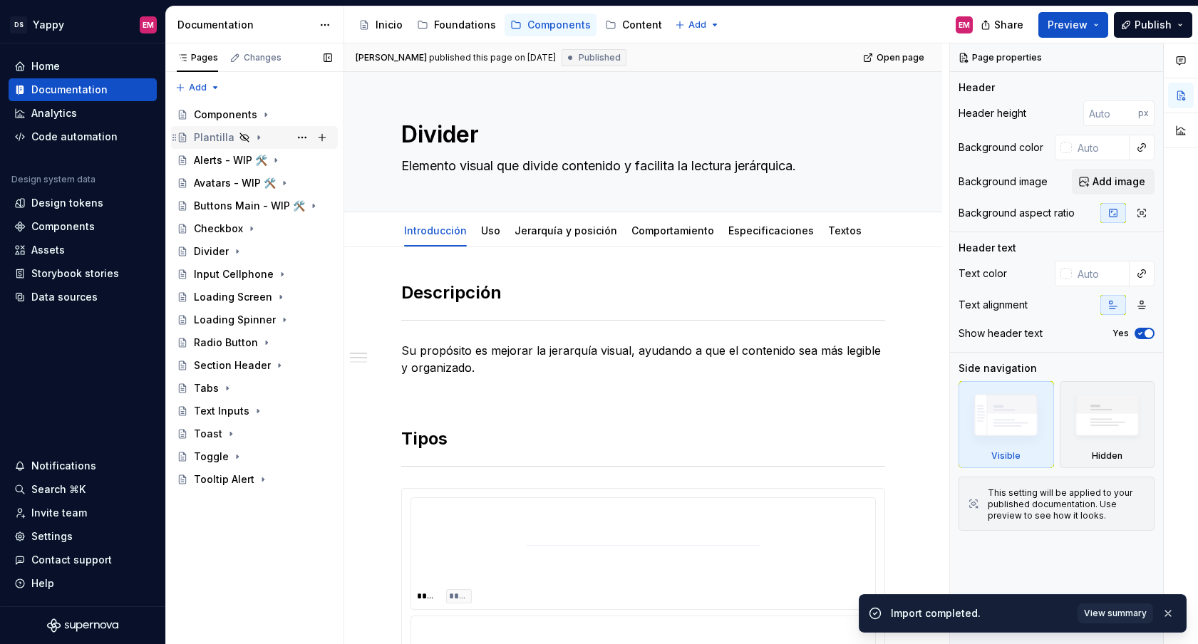
click at [257, 140] on icon "Page tree" at bounding box center [258, 137] width 11 height 11
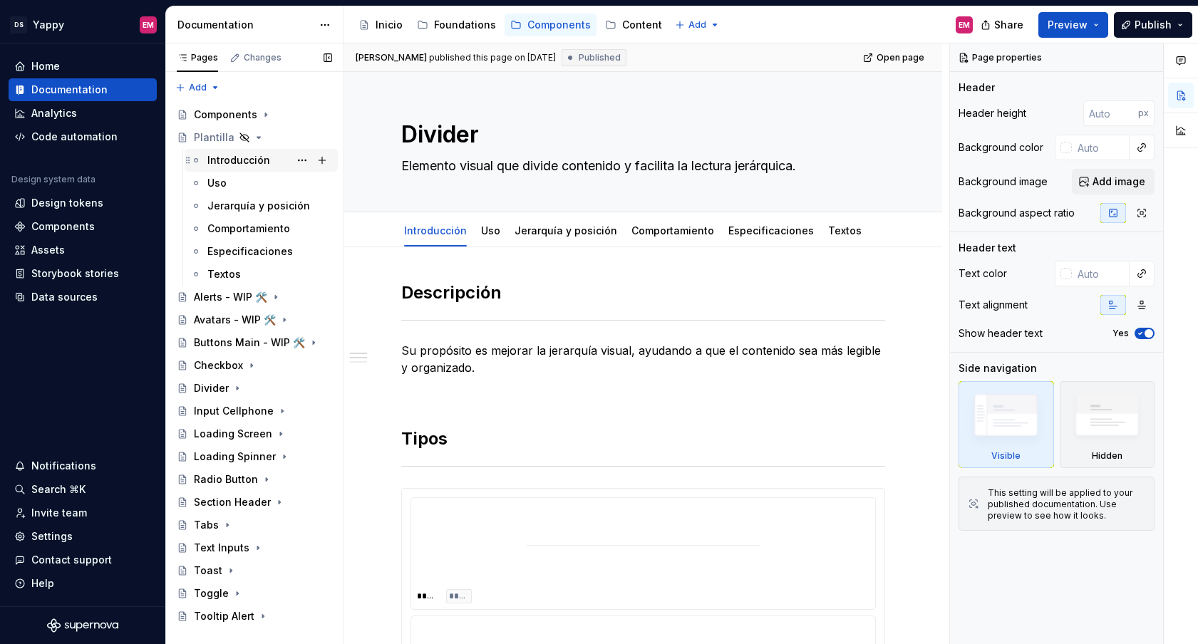
click at [237, 169] on div "Introducción" at bounding box center [269, 160] width 125 height 20
click at [237, 206] on div "Jerarquía y posición" at bounding box center [248, 206] width 82 height 14
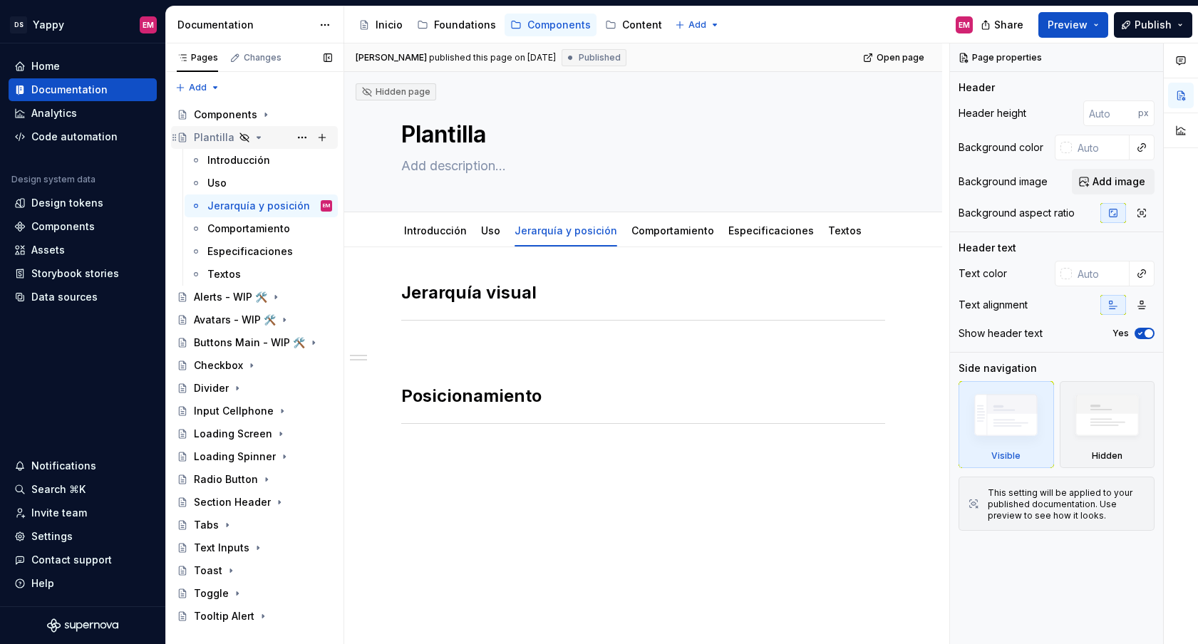
click at [257, 138] on icon "Page tree" at bounding box center [259, 137] width 4 height 1
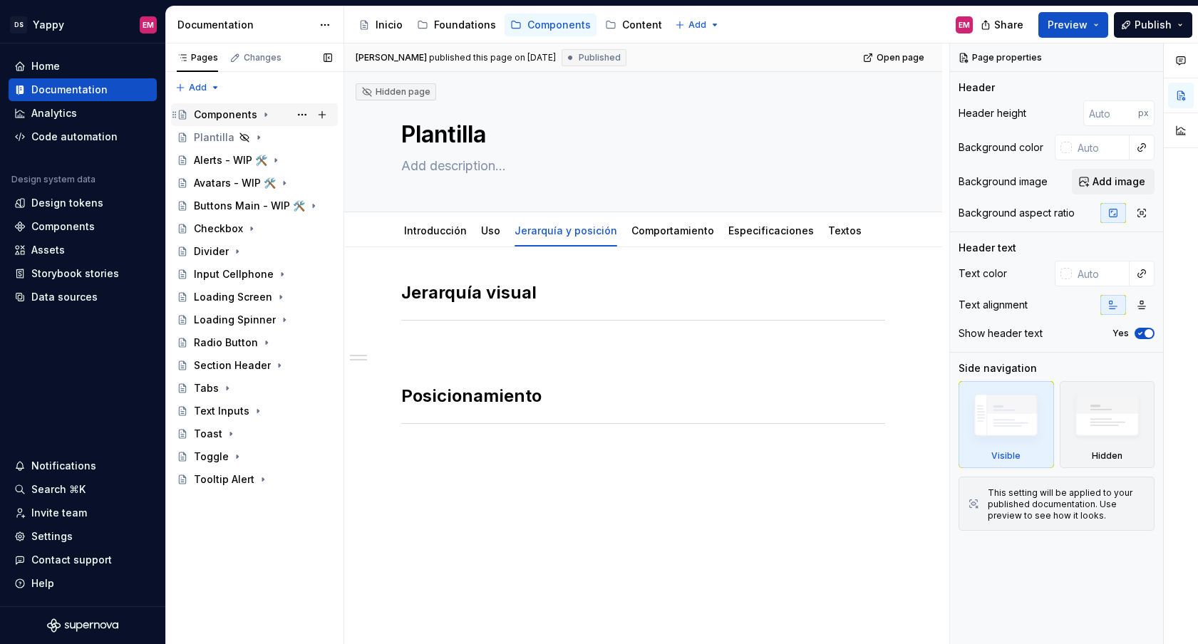
click at [235, 113] on div "Components" at bounding box center [225, 115] width 63 height 14
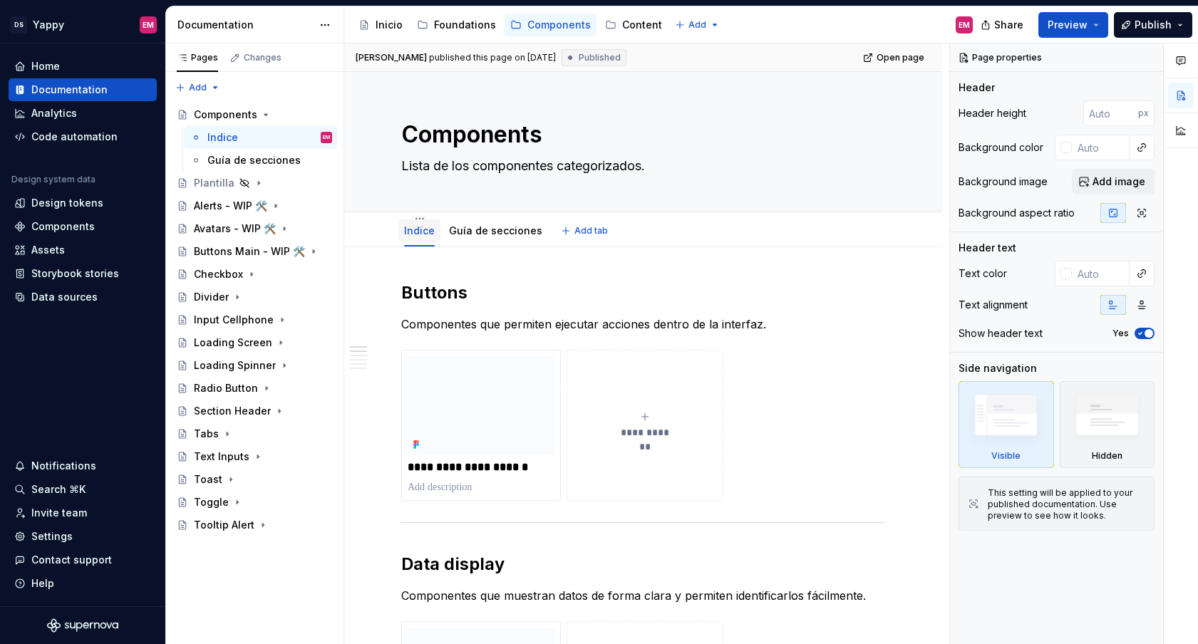
click at [414, 234] on link "Indice" at bounding box center [419, 230] width 31 height 12
click at [415, 222] on div "Indice" at bounding box center [419, 230] width 31 height 17
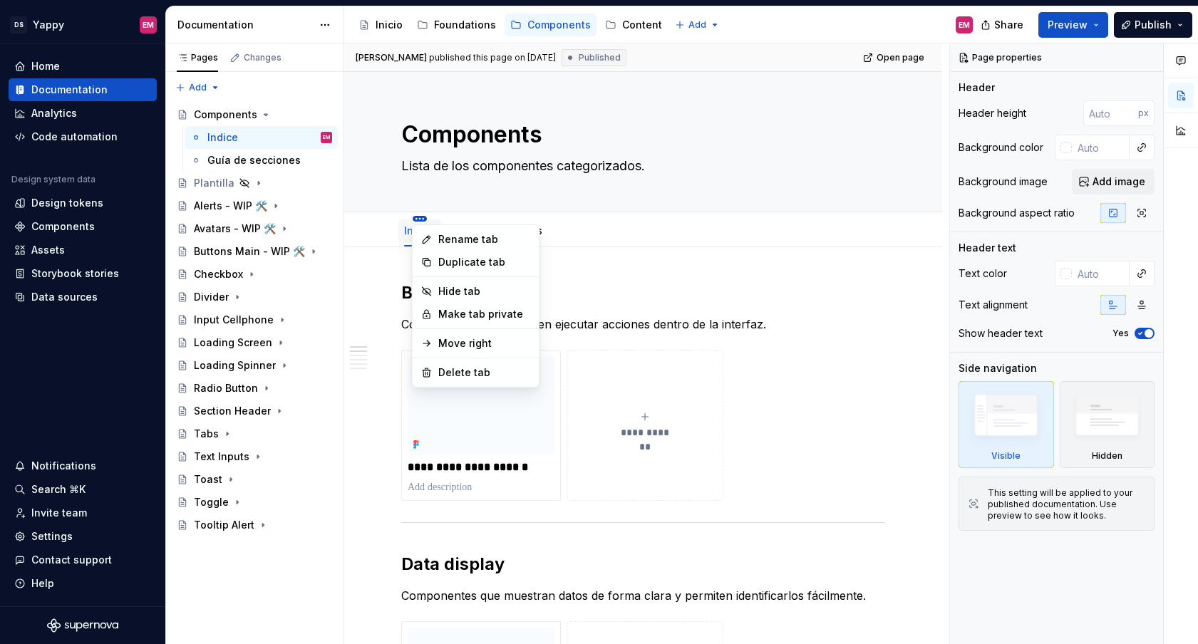
click at [422, 219] on html "DS Yappy EM Home Documentation Analytics Code automation Design system data Des…" at bounding box center [599, 322] width 1198 height 644
type textarea "*"
click at [434, 238] on div "Rename tab" at bounding box center [475, 239] width 121 height 23
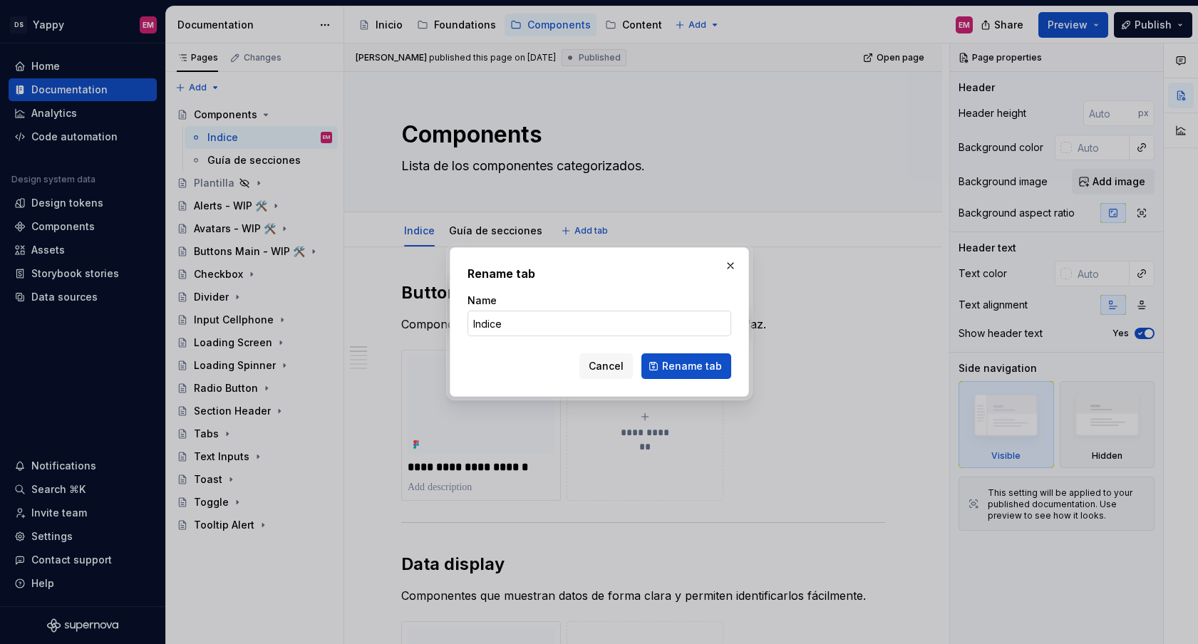
click at [480, 318] on input "Indice" at bounding box center [599, 324] width 264 height 26
type input "Índice"
click at [728, 368] on button "Rename tab" at bounding box center [686, 366] width 90 height 26
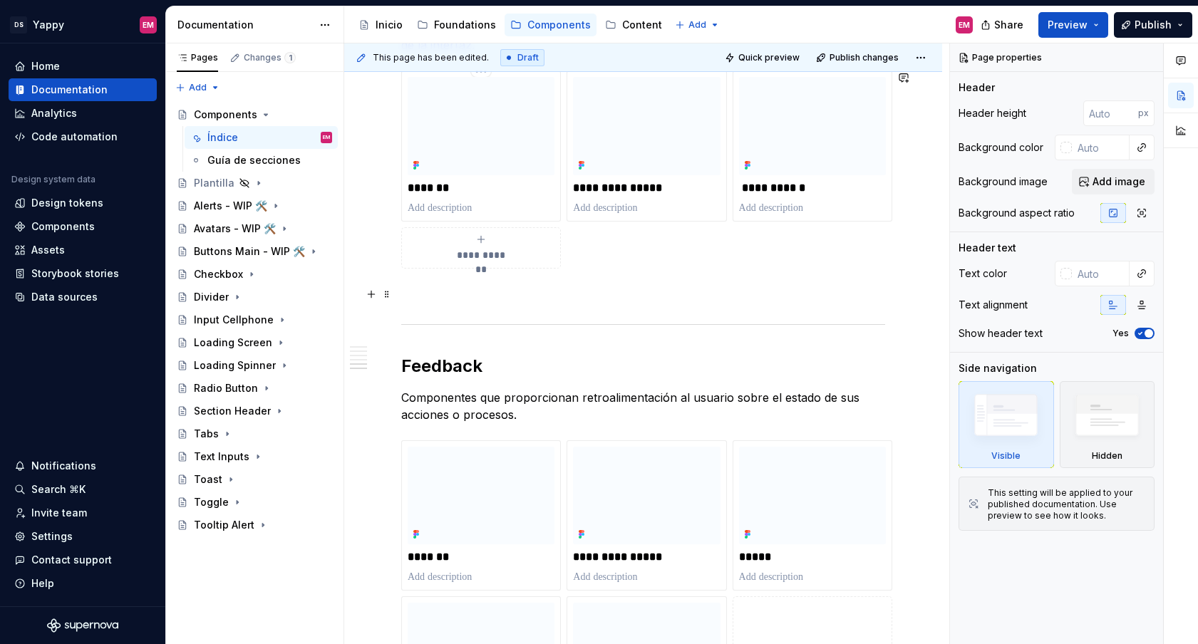
scroll to position [1534, 0]
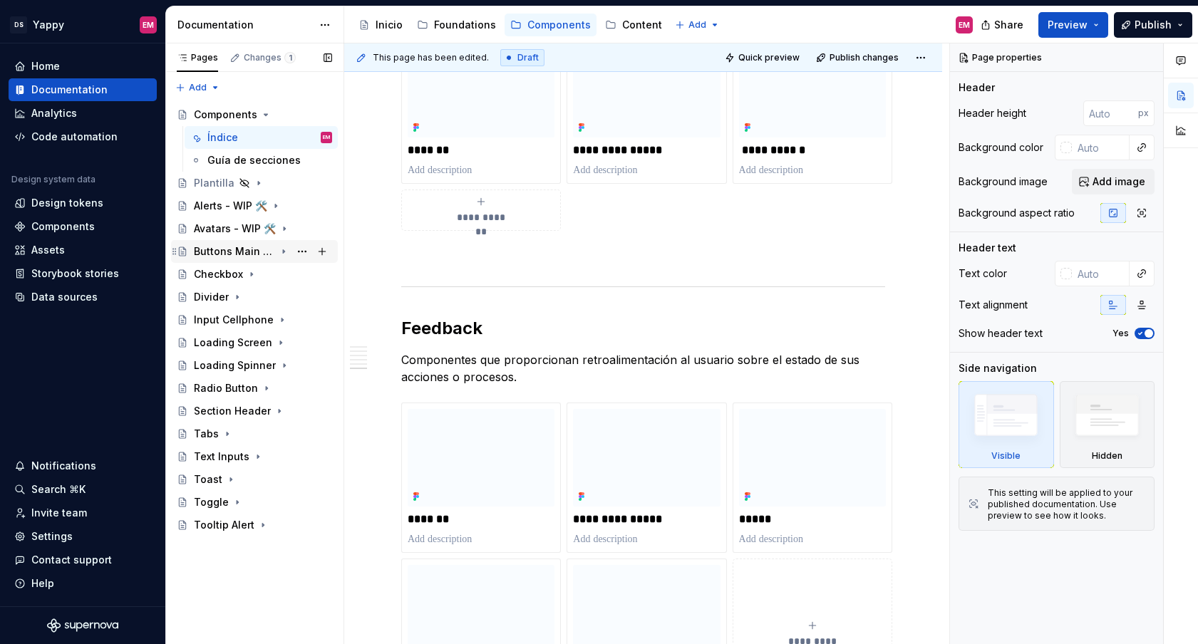
click at [245, 244] on div "Buttons Main - WIP 🛠️" at bounding box center [263, 252] width 138 height 20
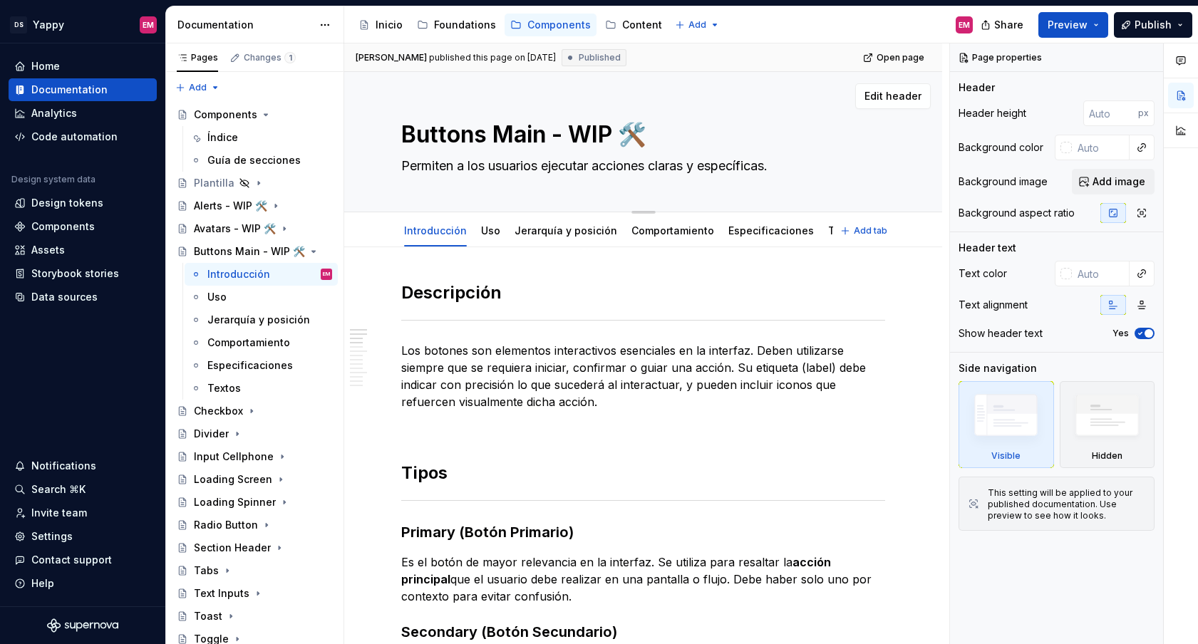
click at [440, 162] on textarea "Permiten a los usuarios ejecutar acciones claras y específicas." at bounding box center [640, 166] width 484 height 23
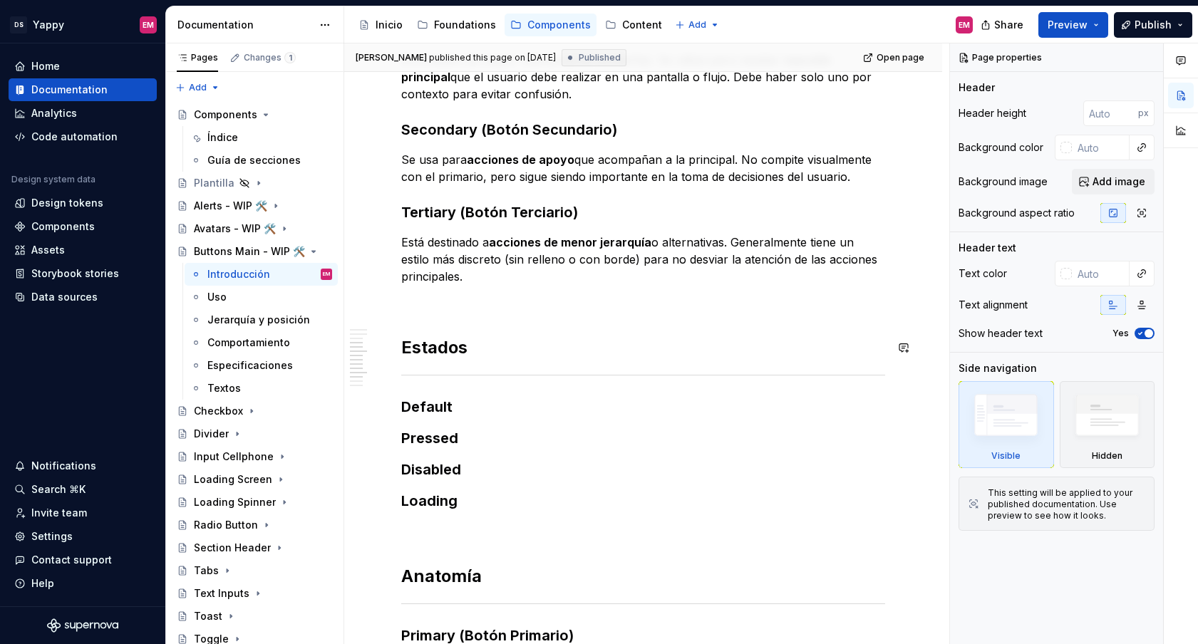
scroll to position [603, 0]
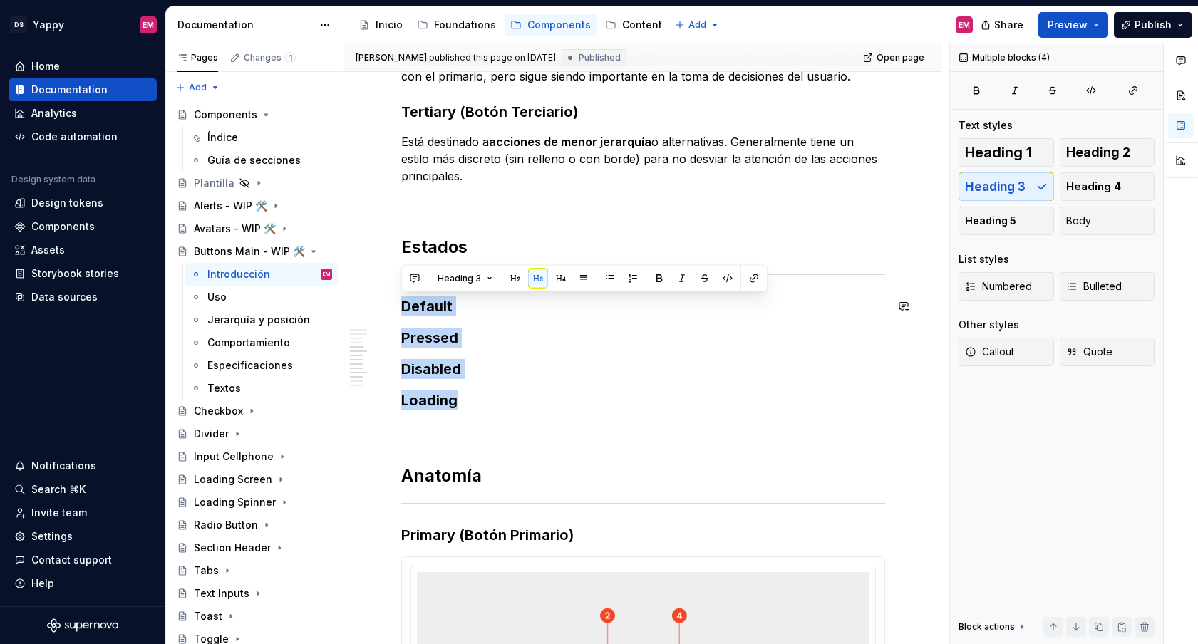
drag, startPoint x: 467, startPoint y: 405, endPoint x: 413, endPoint y: 291, distance: 125.6
click at [470, 433] on p at bounding box center [643, 430] width 484 height 17
drag, startPoint x: 470, startPoint y: 403, endPoint x: 390, endPoint y: 310, distance: 122.3
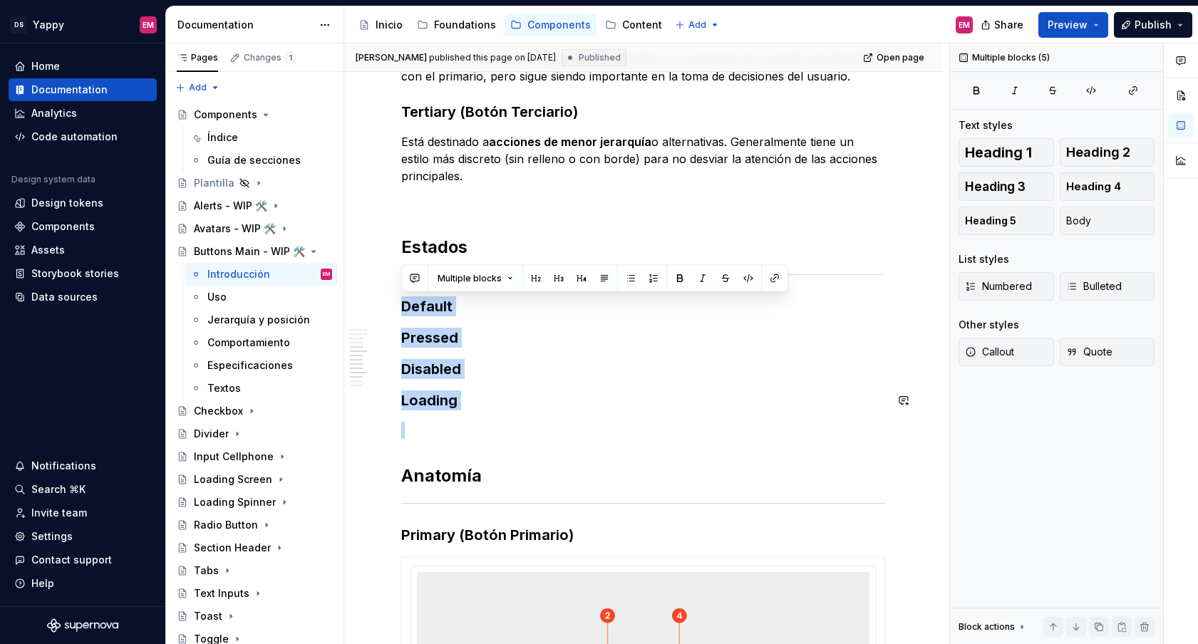
drag, startPoint x: 405, startPoint y: 310, endPoint x: 491, endPoint y: 420, distance: 139.6
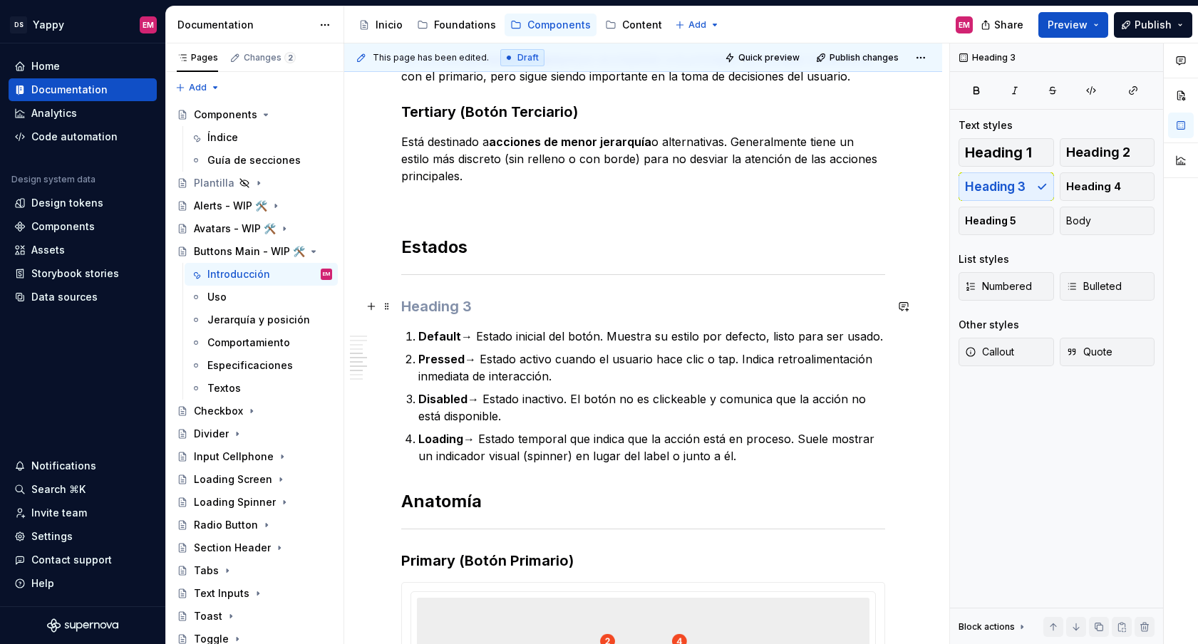
click at [471, 310] on h3 at bounding box center [643, 306] width 484 height 20
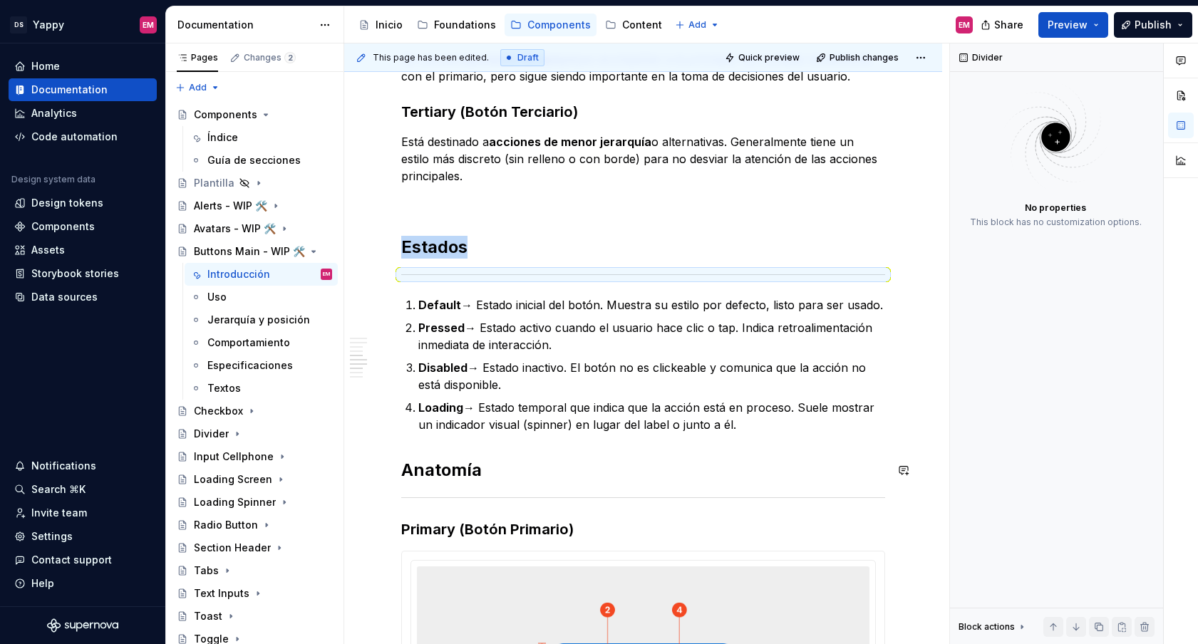
scroll to position [733, 0]
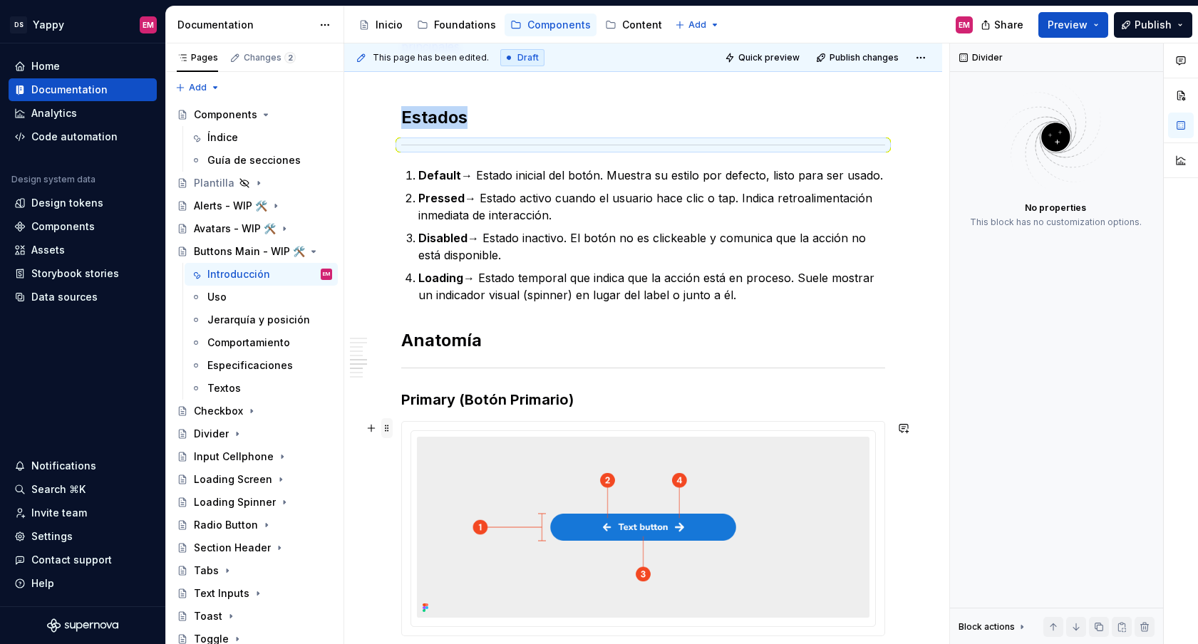
click at [390, 428] on span at bounding box center [386, 428] width 11 height 20
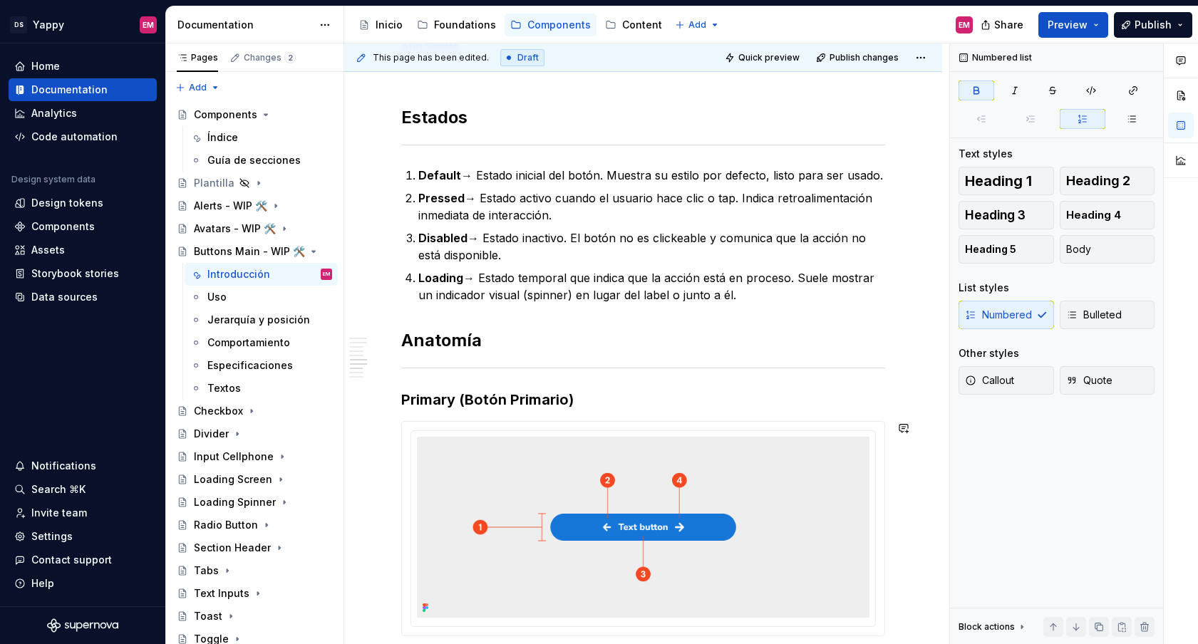
click at [430, 162] on div "Descripción Los botones son elementos interactivos esenciales en la interfaz. D…" at bounding box center [643, 544] width 484 height 1991
click at [388, 173] on span at bounding box center [386, 175] width 11 height 20
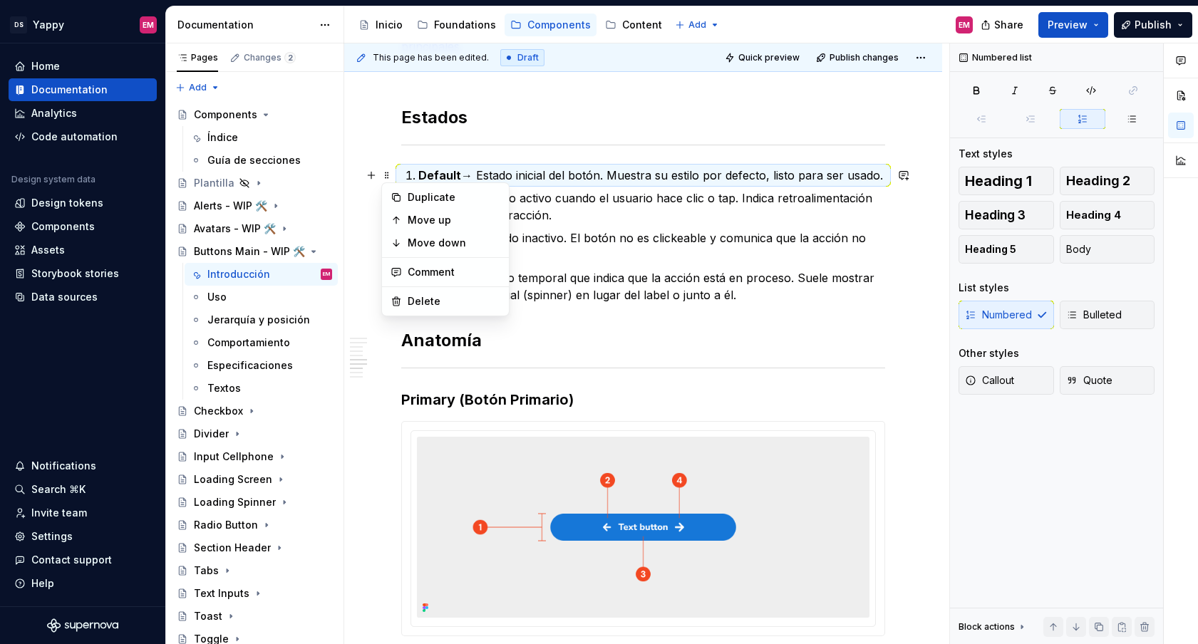
click at [393, 169] on div "Descripción Los botones son elementos interactivos esenciales en la interfaz. D…" at bounding box center [643, 632] width 598 height 2235
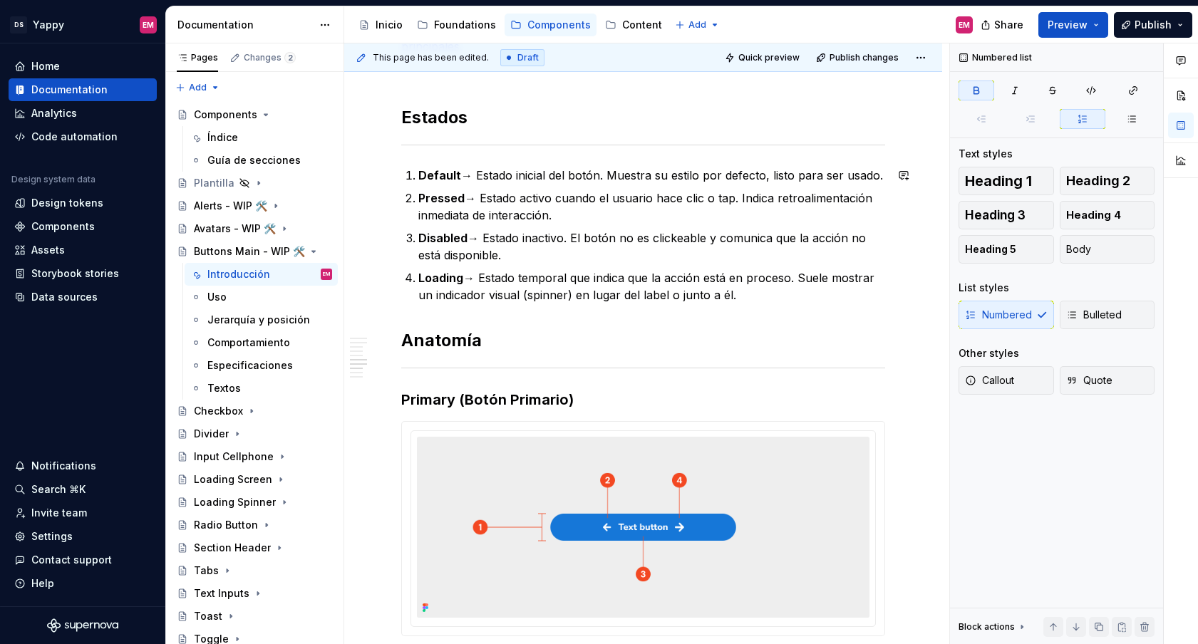
click at [394, 153] on div "Descripción Los botones son elementos interactivos esenciales en la interfaz. D…" at bounding box center [643, 632] width 598 height 2235
click at [374, 150] on div "Descripción Los botones son elementos interactivos esenciales en la interfaz. D…" at bounding box center [643, 632] width 598 height 2235
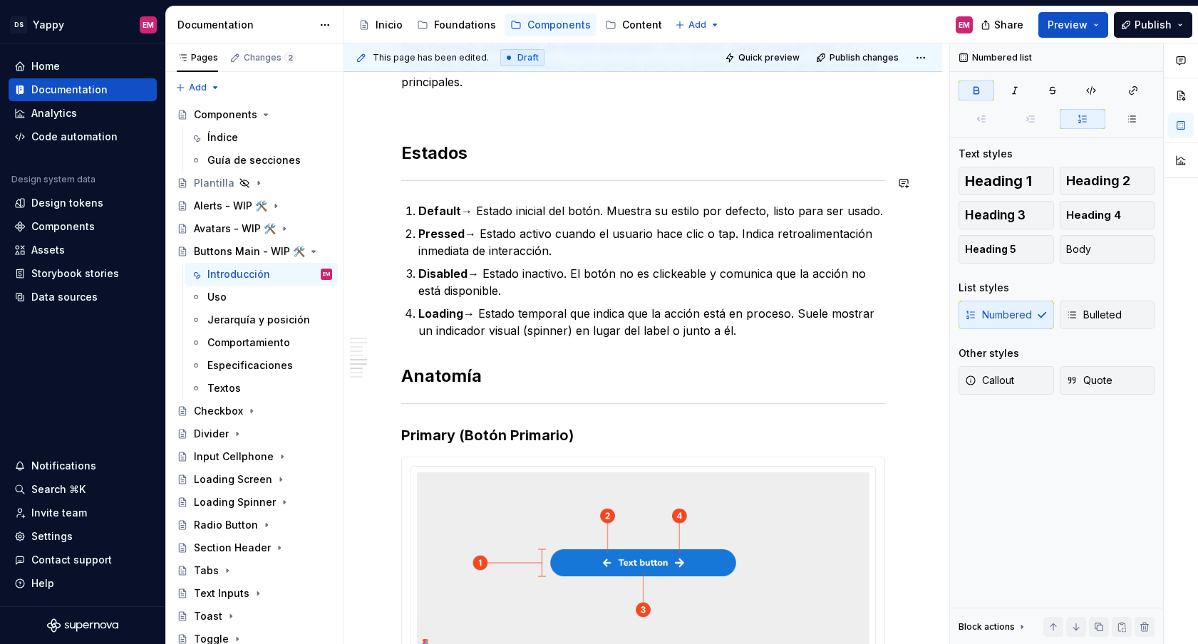
scroll to position [664, 0]
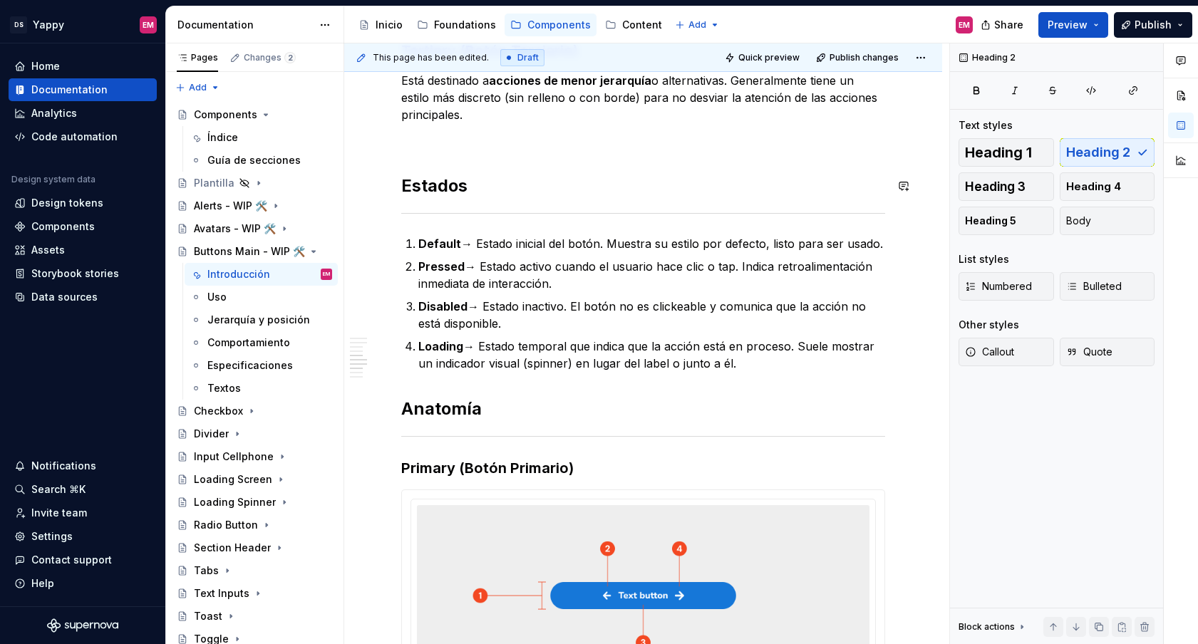
click at [411, 158] on div "Descripción Los botones son elementos interactivos esenciales en la interfaz. D…" at bounding box center [643, 612] width 484 height 1991
click at [375, 143] on button "button" at bounding box center [371, 140] width 20 height 20
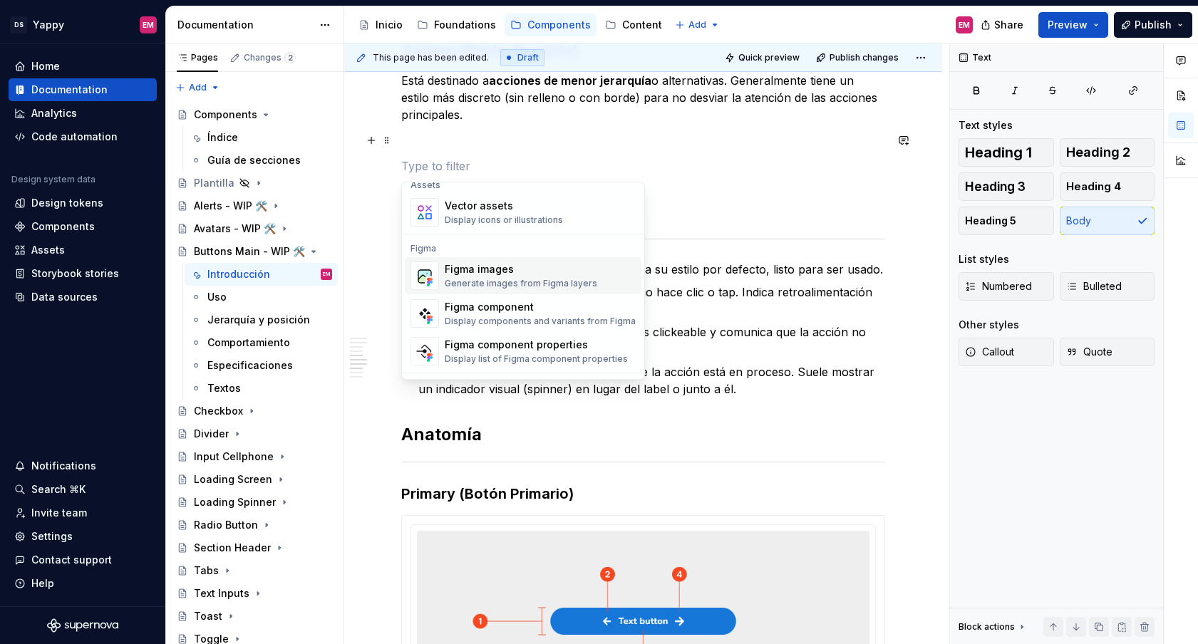
scroll to position [1302, 0]
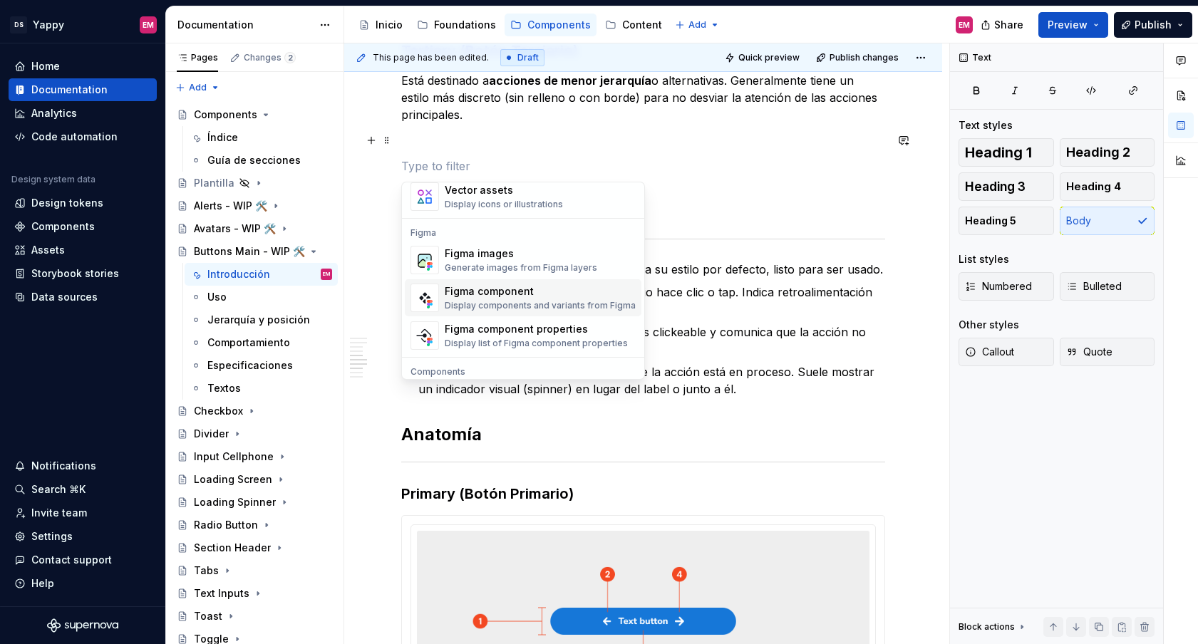
click at [480, 300] on div "Display components and variants from Figma" at bounding box center [540, 305] width 191 height 11
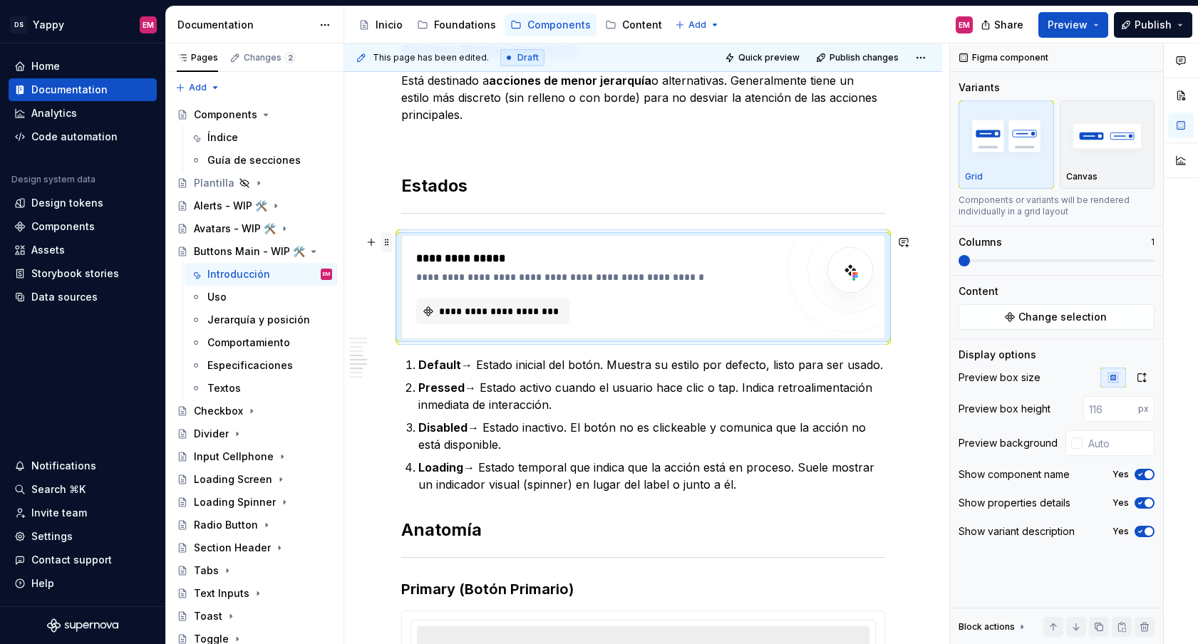
click at [383, 243] on span at bounding box center [386, 242] width 11 height 20
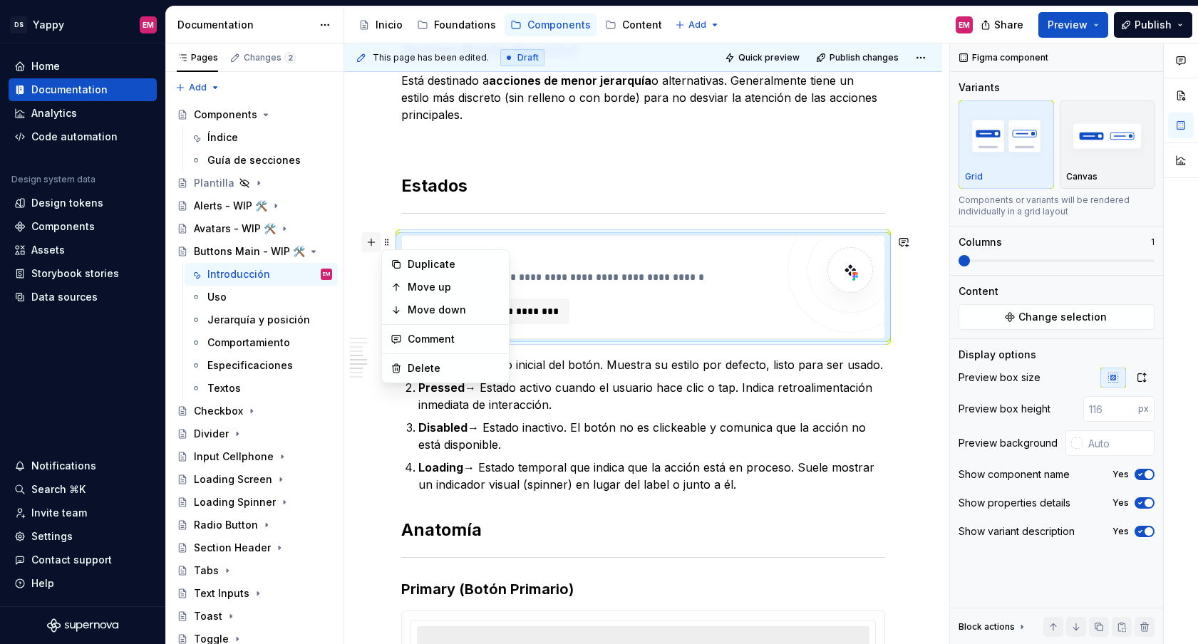
click at [372, 247] on button "button" at bounding box center [371, 242] width 20 height 20
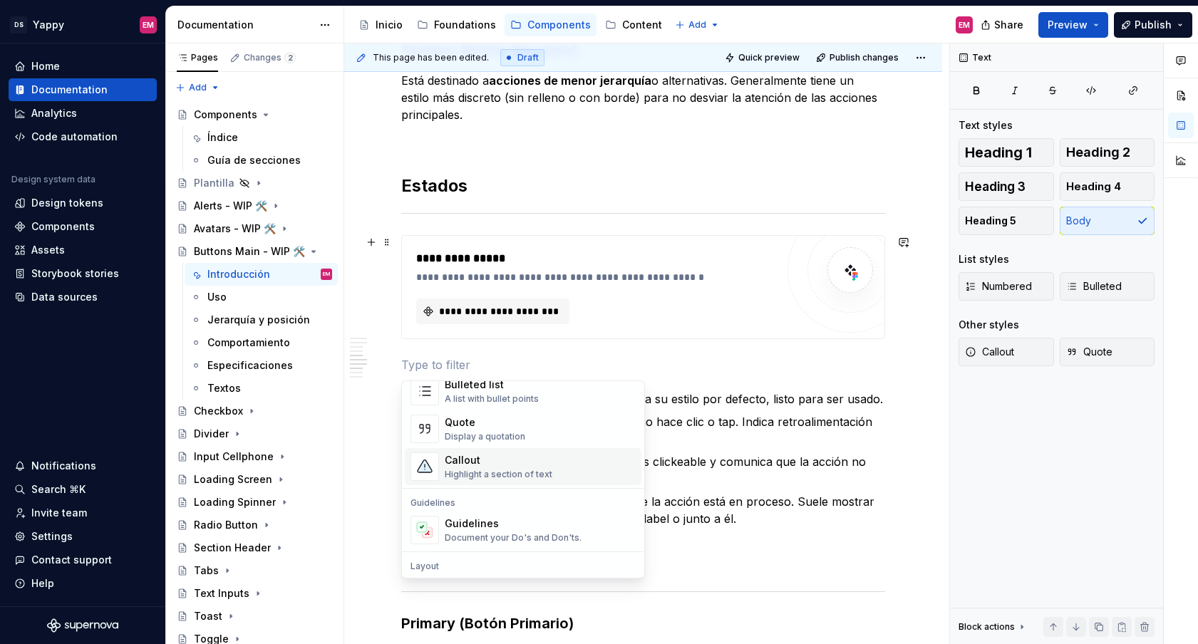
scroll to position [315, 0]
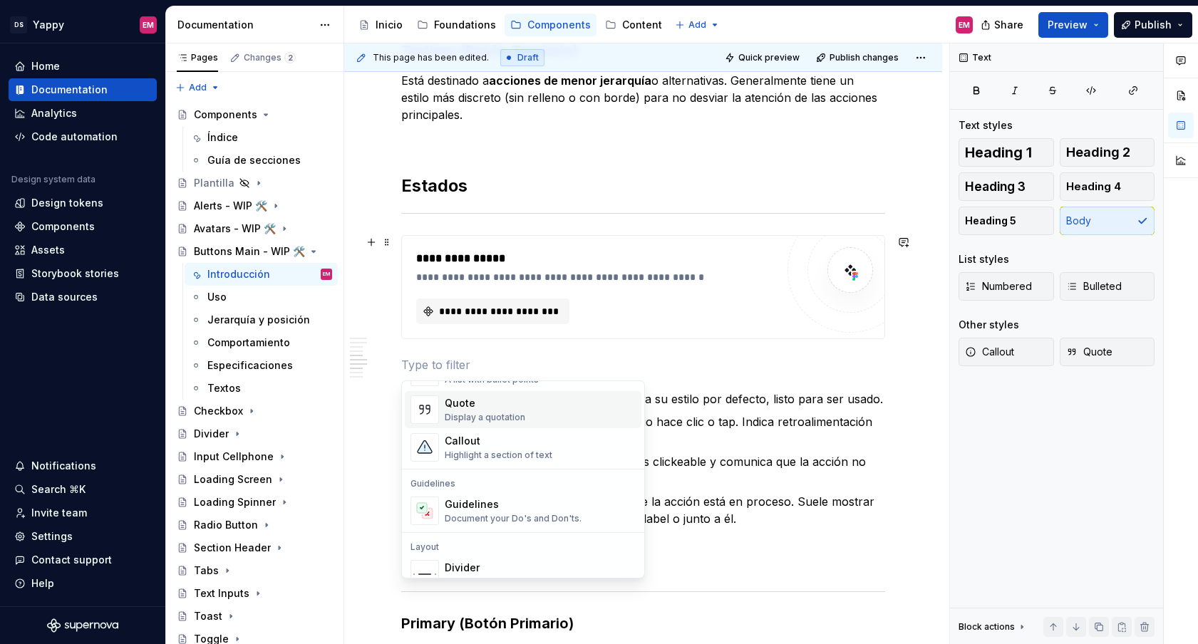
click at [527, 254] on div "**********" at bounding box center [599, 258] width 367 height 17
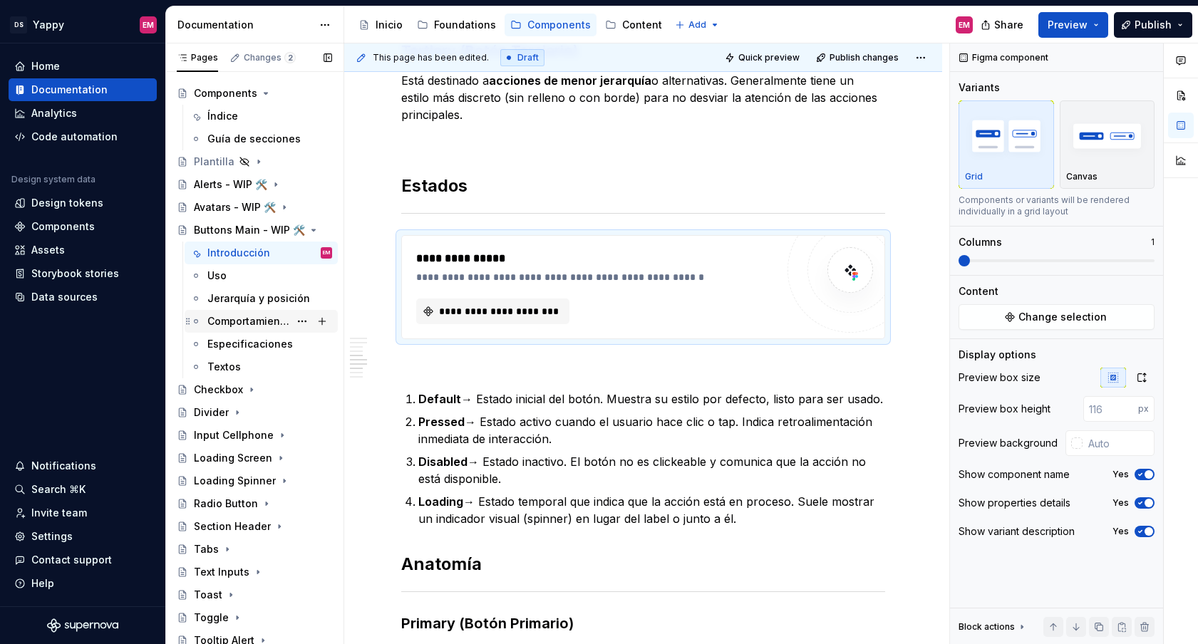
scroll to position [26, 0]
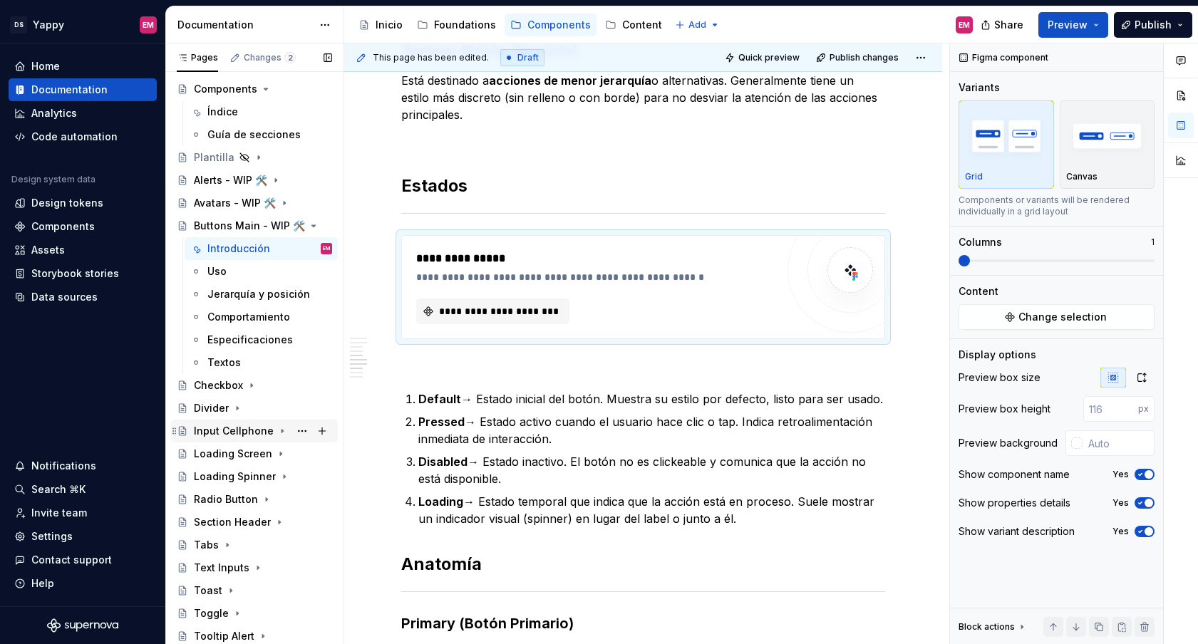
click at [228, 430] on div "Input Cellphone" at bounding box center [234, 431] width 80 height 14
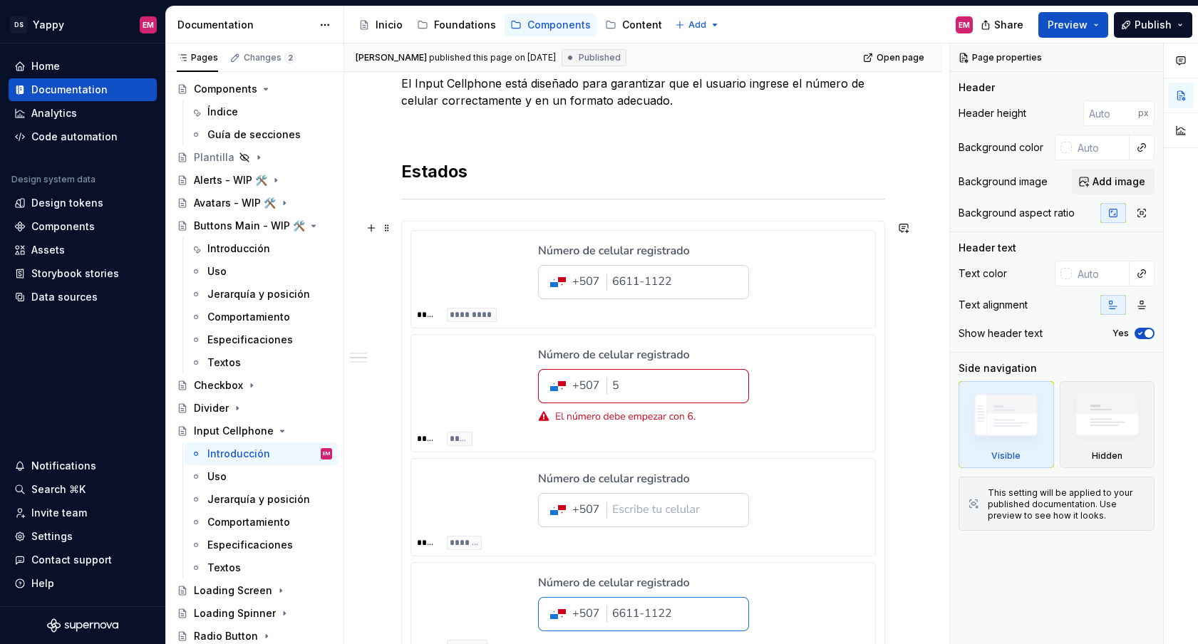
scroll to position [294, 0]
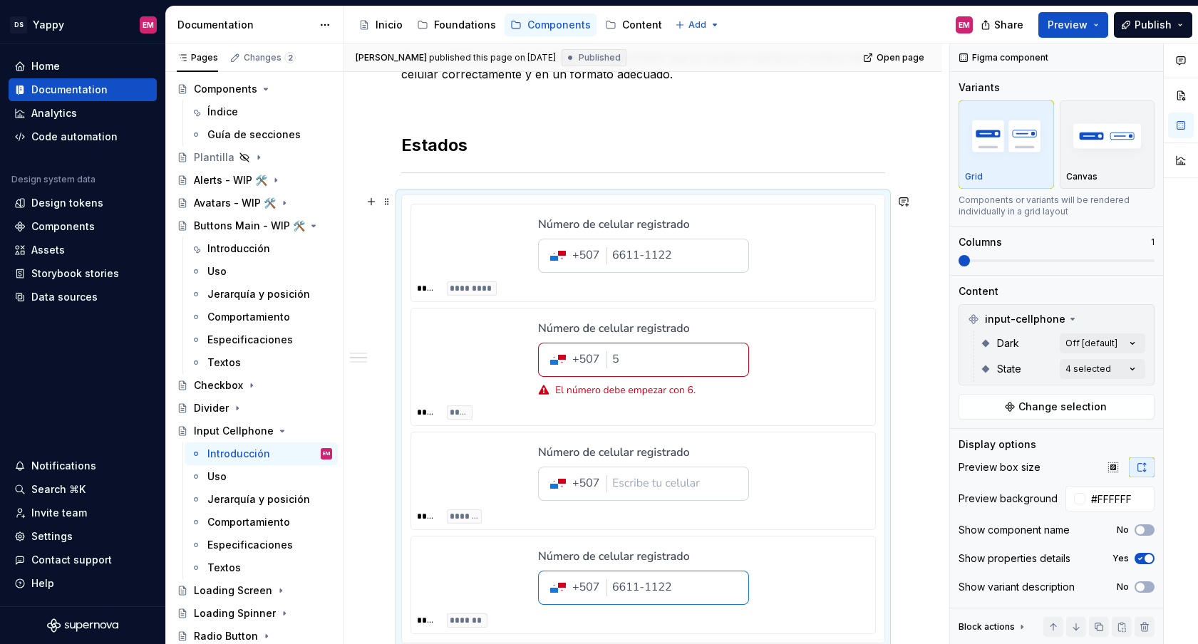
click at [457, 297] on div "***** *********" at bounding box center [643, 253] width 464 height 97
click at [238, 244] on div "Introducción" at bounding box center [238, 249] width 63 height 14
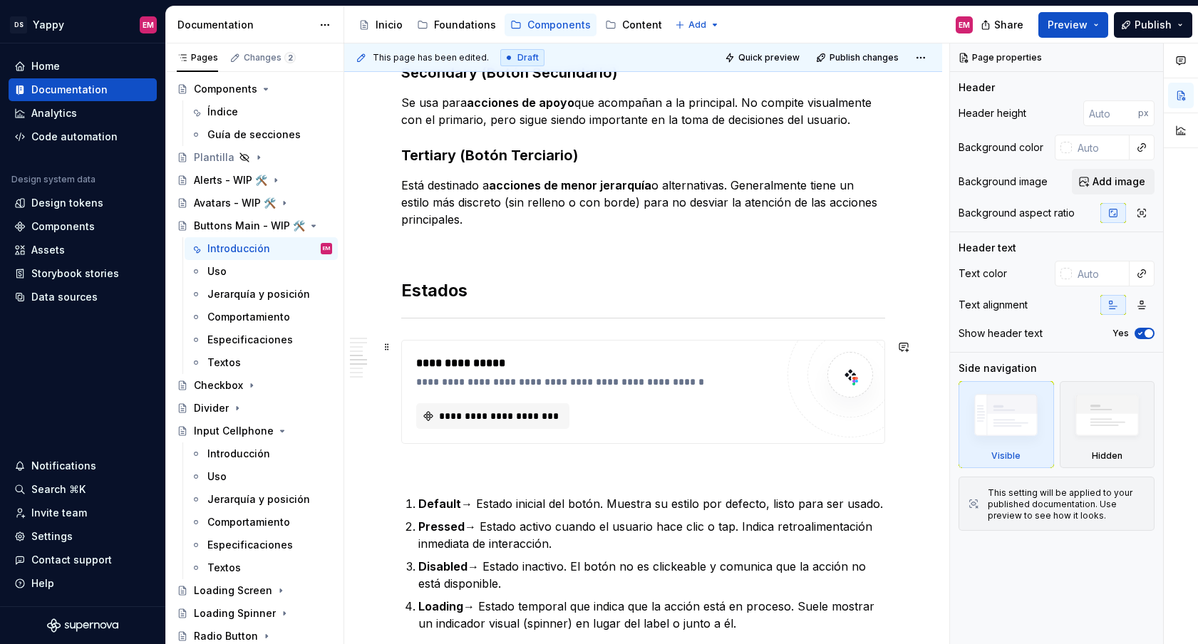
scroll to position [693, 0]
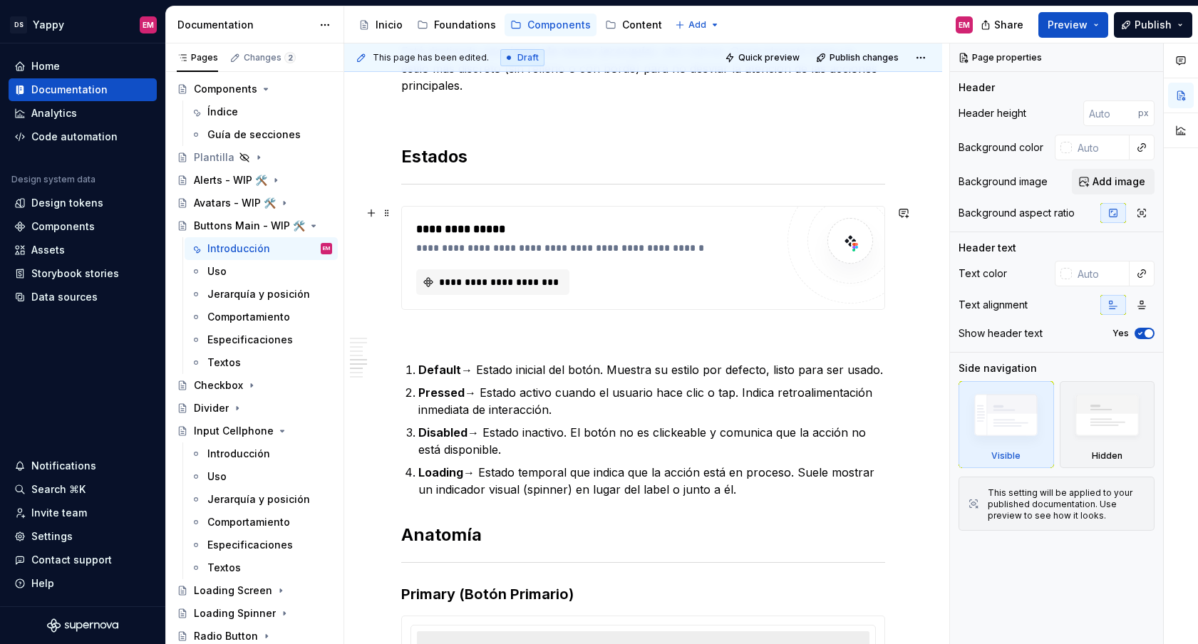
type textarea "*"
click at [467, 234] on div "**********" at bounding box center [599, 229] width 367 height 17
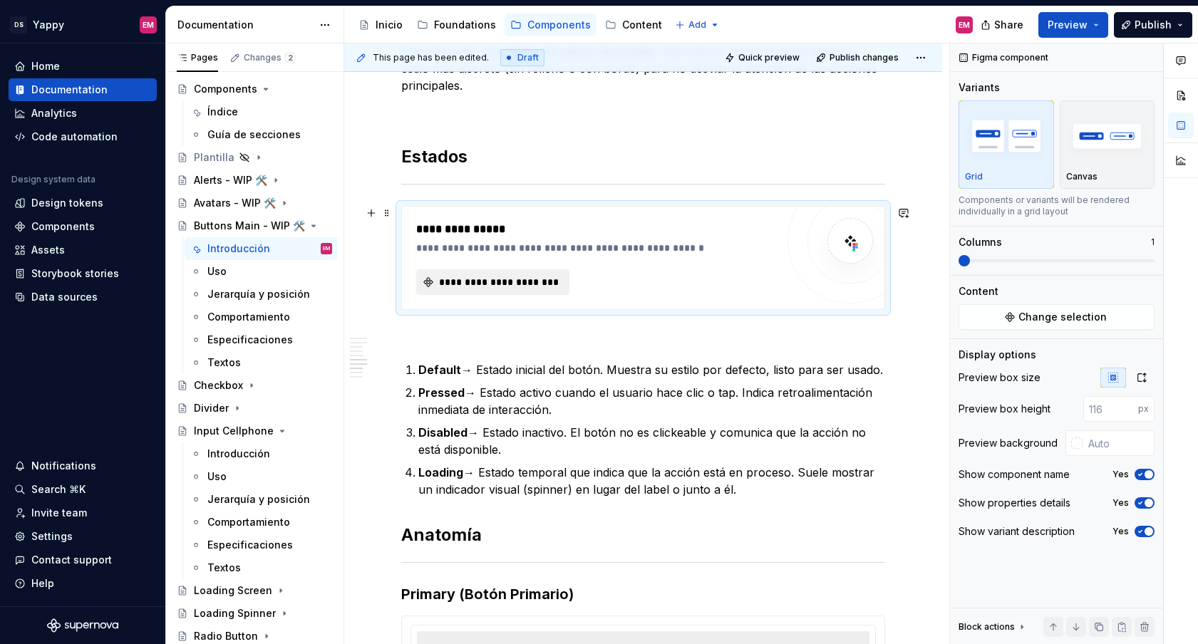
click at [481, 279] on span "**********" at bounding box center [498, 282] width 123 height 14
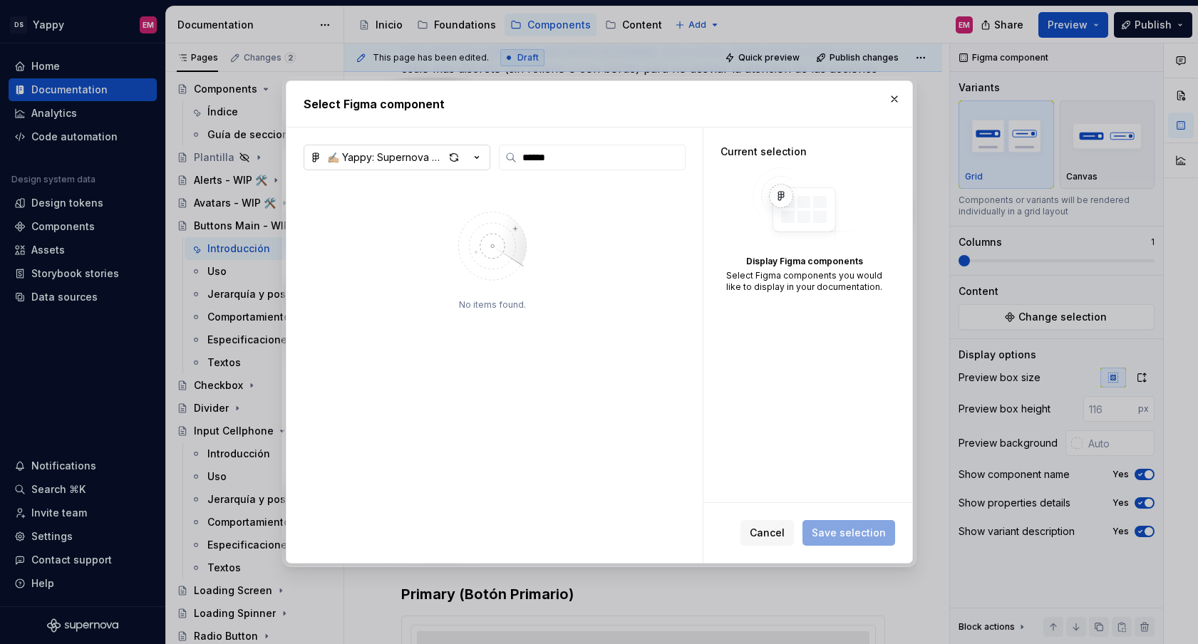
type input "******"
click at [474, 154] on icon "button" at bounding box center [477, 157] width 14 height 14
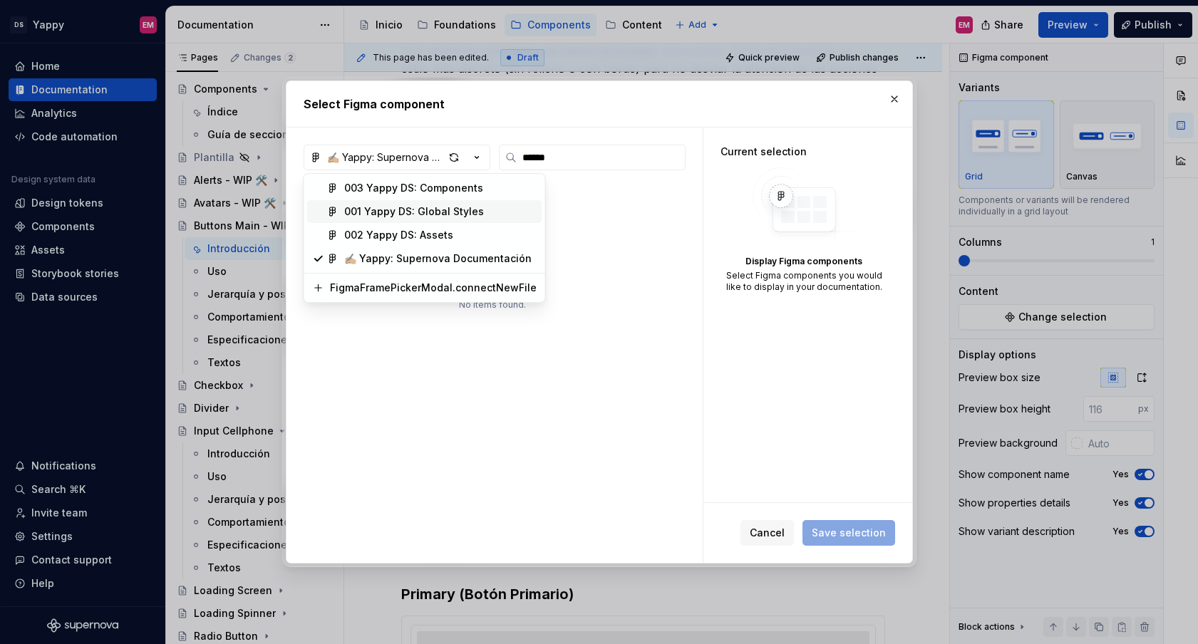
click at [440, 188] on div "003 Yappy DS: Components" at bounding box center [413, 188] width 139 height 14
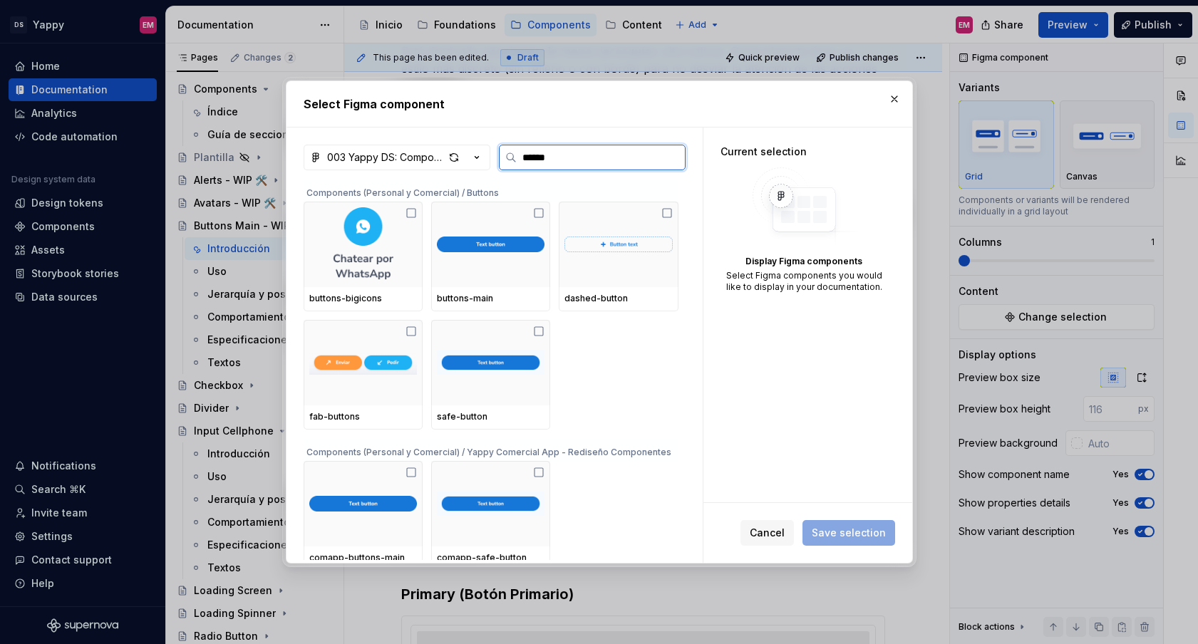
click at [581, 162] on input "******" at bounding box center [601, 157] width 168 height 14
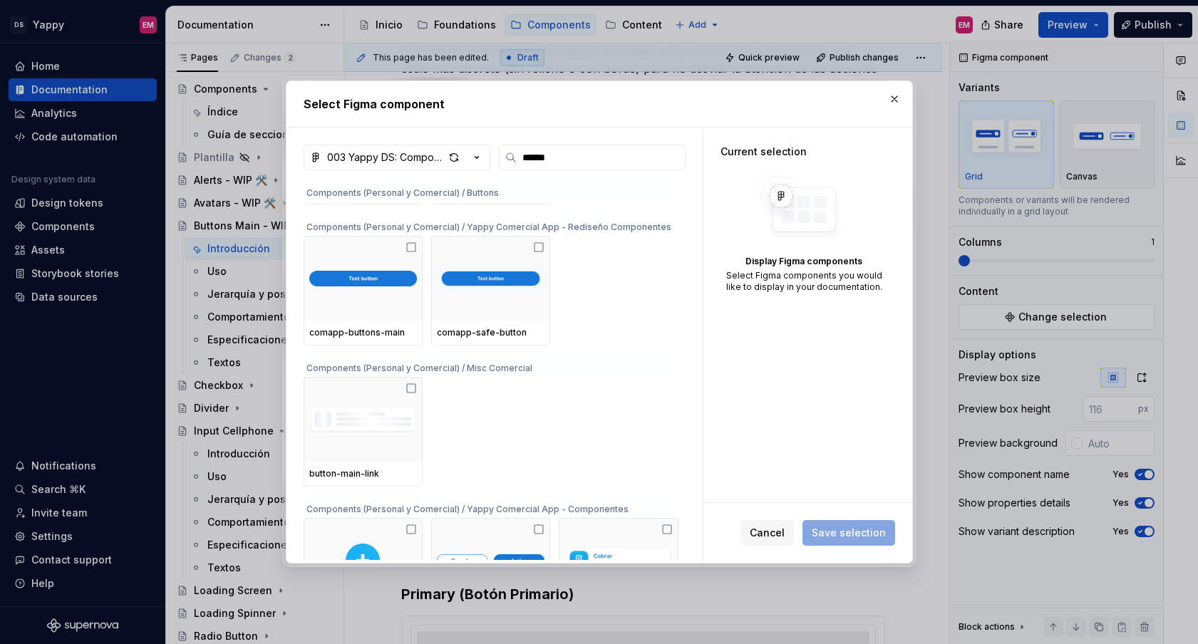
scroll to position [0, 0]
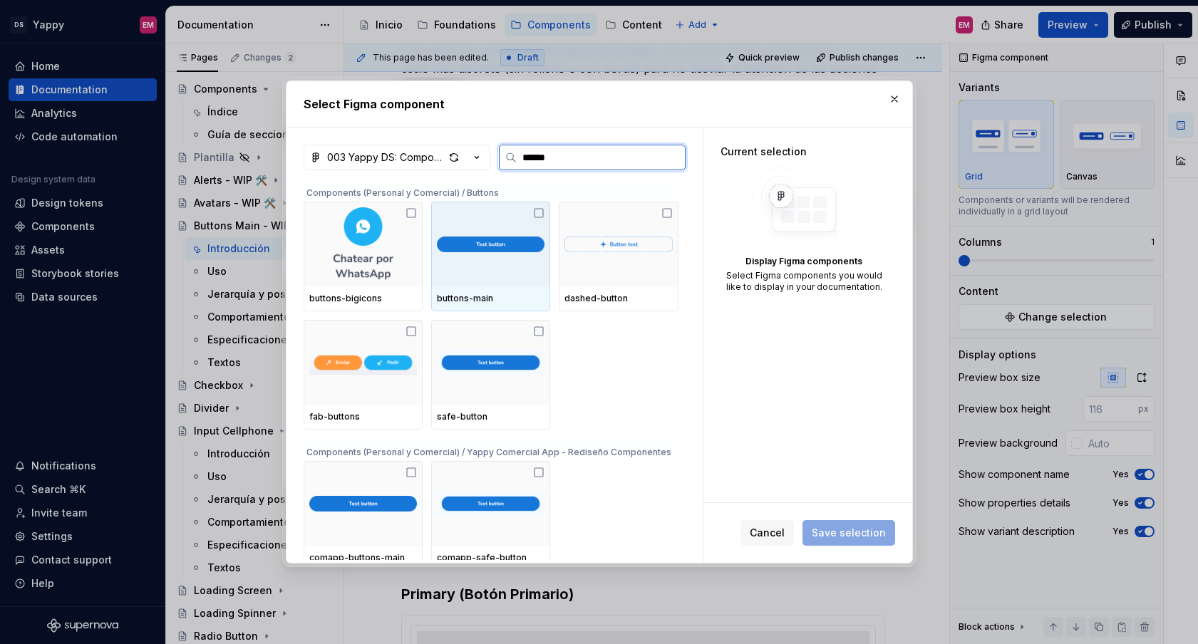
click at [529, 295] on div "buttons-main" at bounding box center [491, 298] width 108 height 11
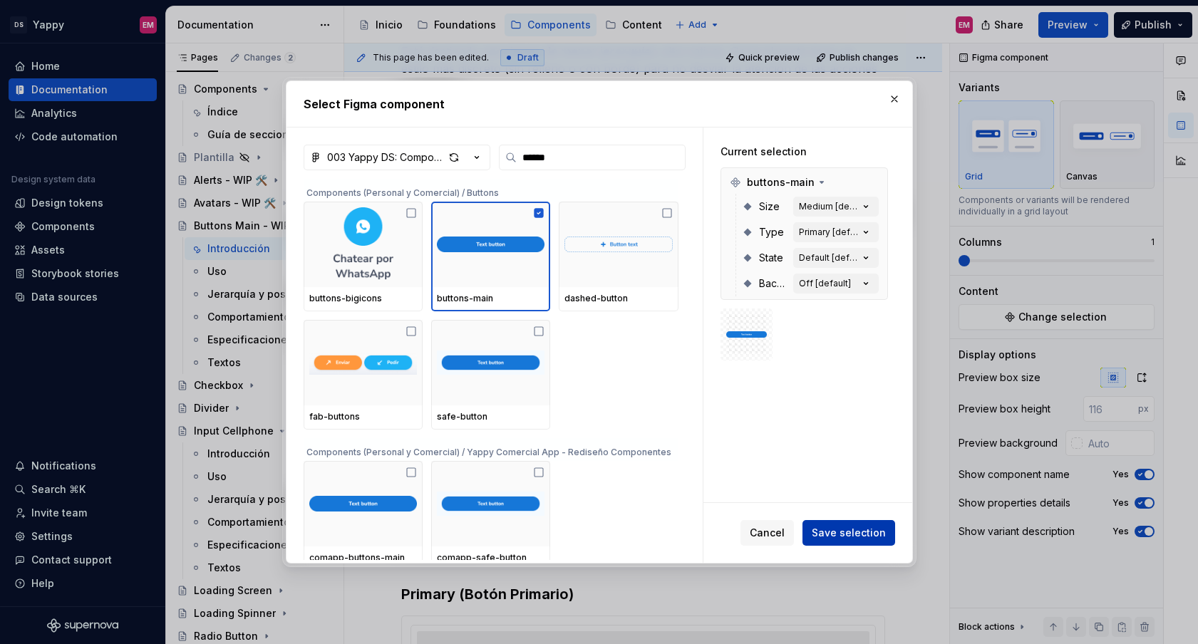
click at [849, 528] on span "Save selection" at bounding box center [849, 533] width 74 height 14
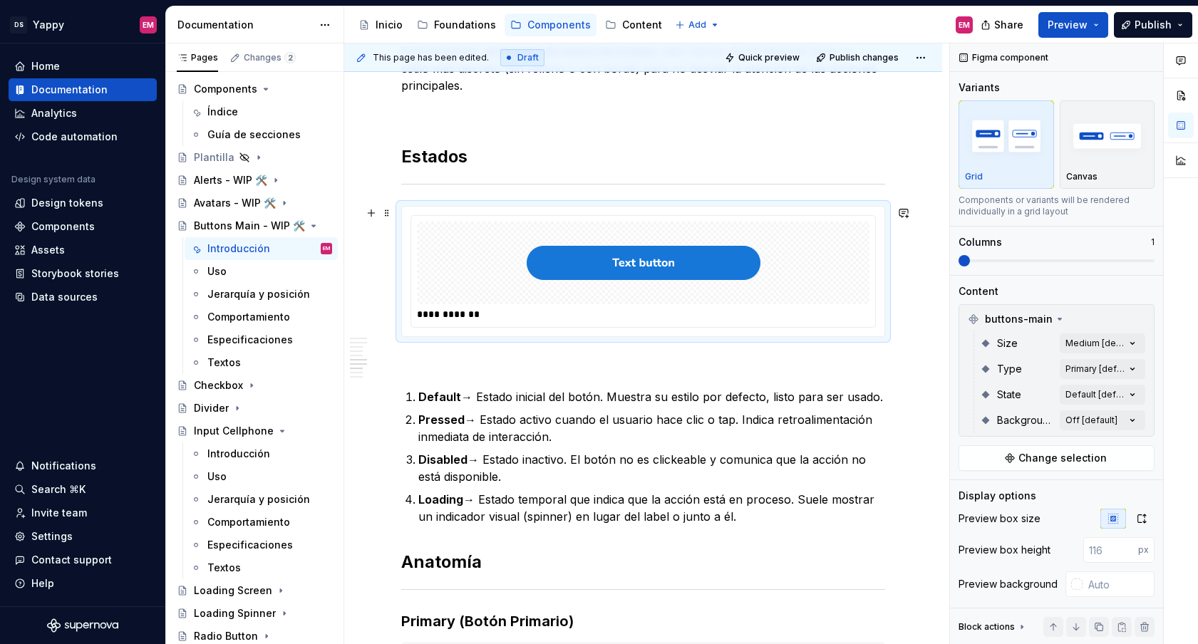
click at [420, 232] on div at bounding box center [643, 263] width 452 height 83
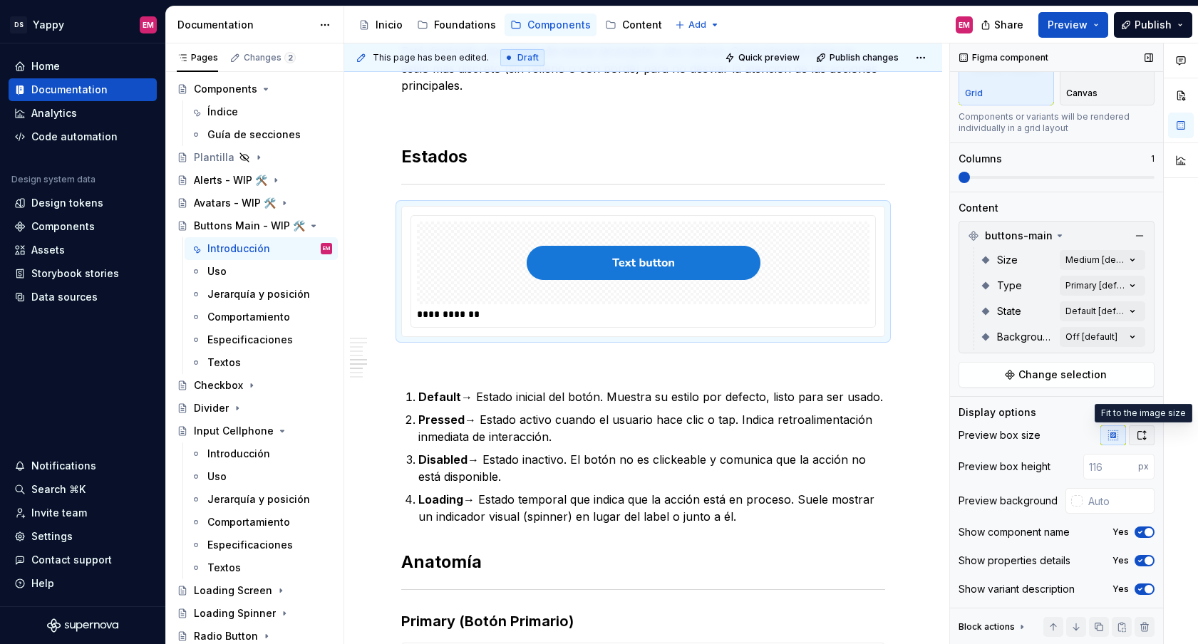
click at [1144, 437] on icon "button" at bounding box center [1142, 435] width 8 height 9
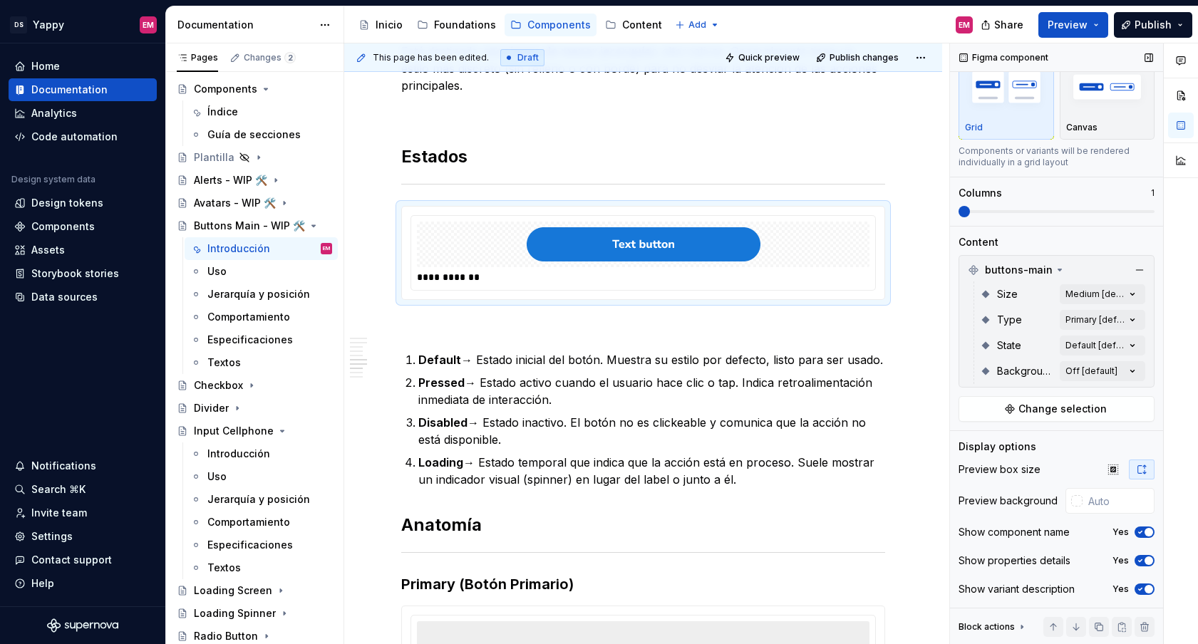
scroll to position [49, 0]
click at [1139, 537] on button "Yes" at bounding box center [1144, 532] width 20 height 11
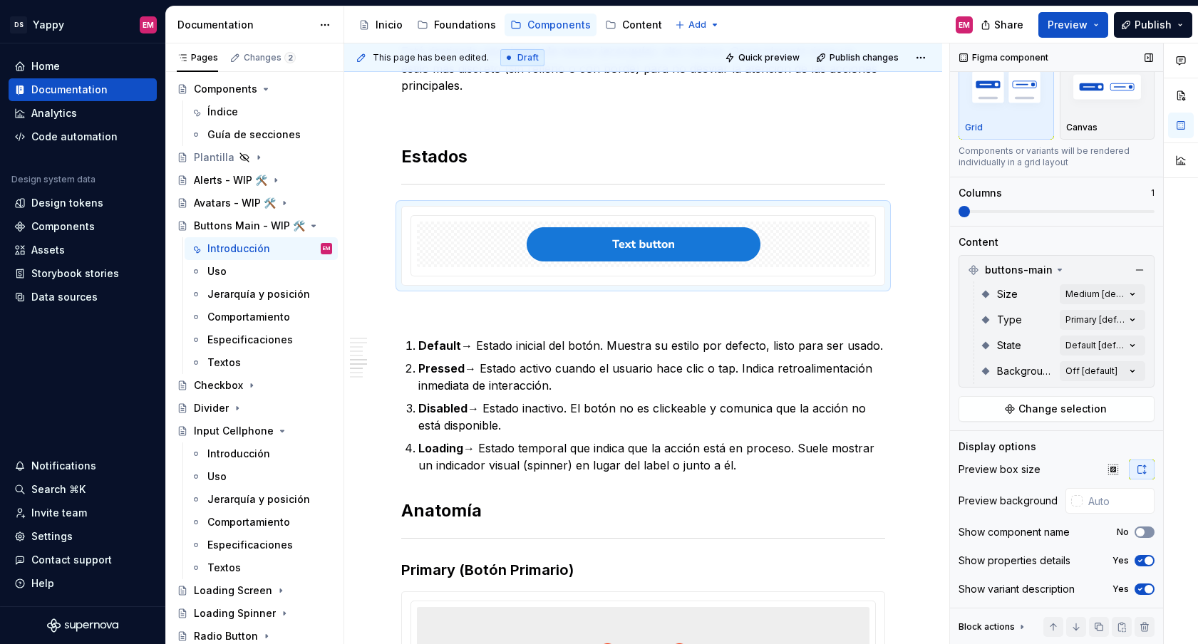
click at [1139, 537] on button "No" at bounding box center [1144, 532] width 20 height 11
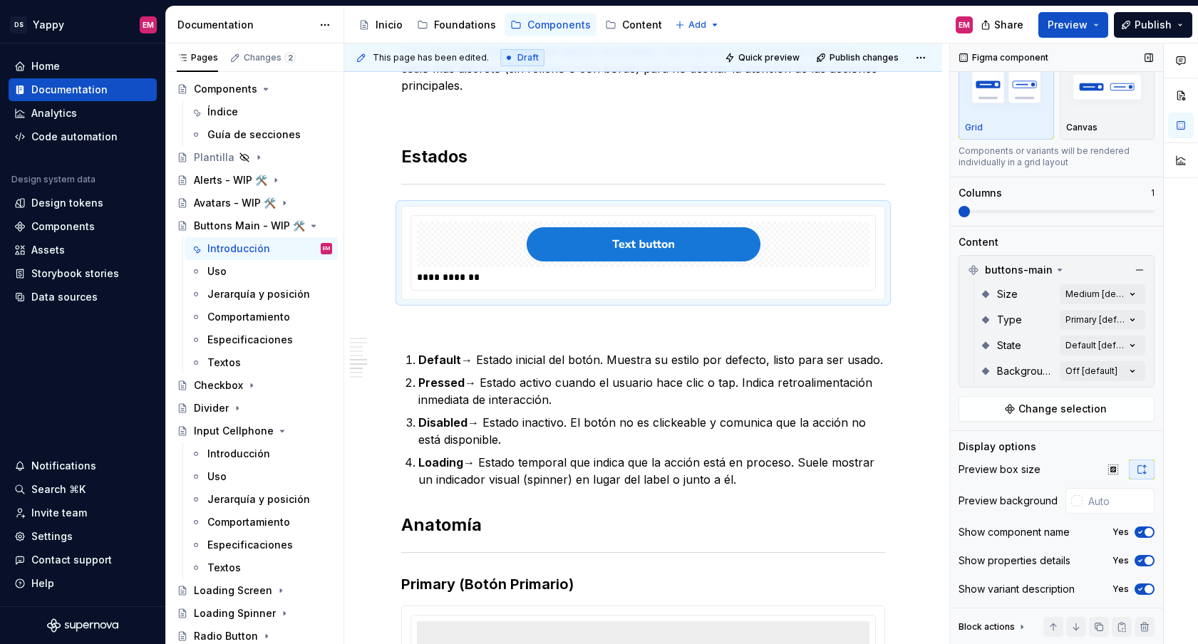
click at [1142, 539] on div "Show component name Yes" at bounding box center [1056, 532] width 196 height 20
click at [1142, 532] on icon "button" at bounding box center [1139, 532] width 11 height 9
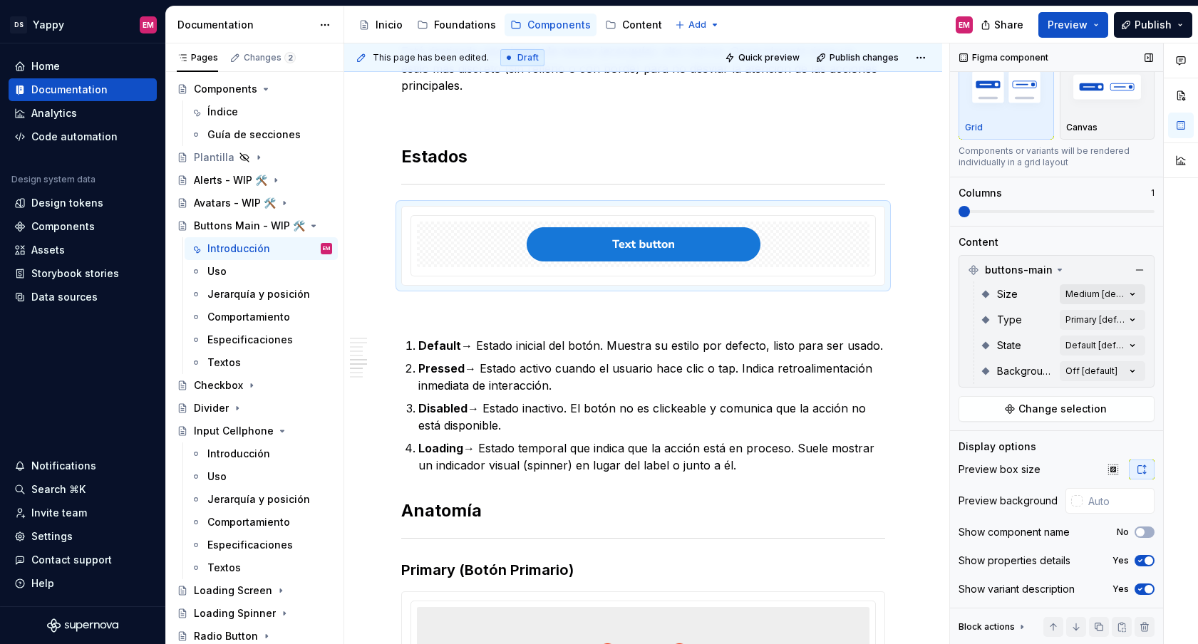
click at [1106, 296] on div "Comments Open comments No comments yet Select ‘Comment’ from the block context …" at bounding box center [1074, 343] width 248 height 601
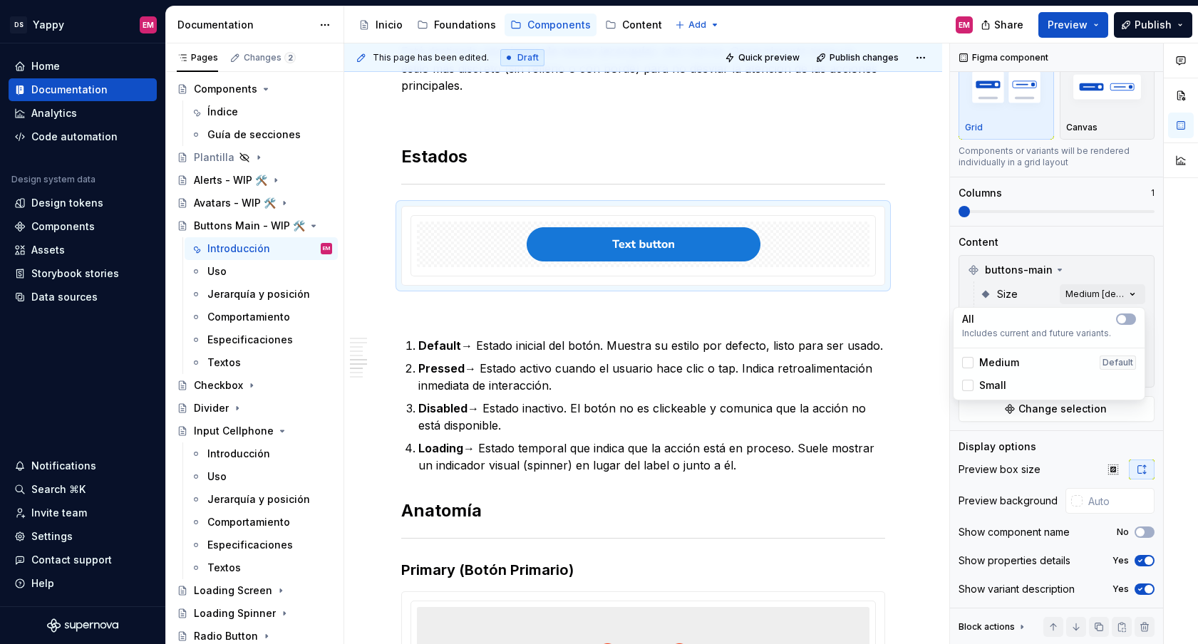
click at [1016, 363] on span "Medium" at bounding box center [999, 363] width 40 height 14
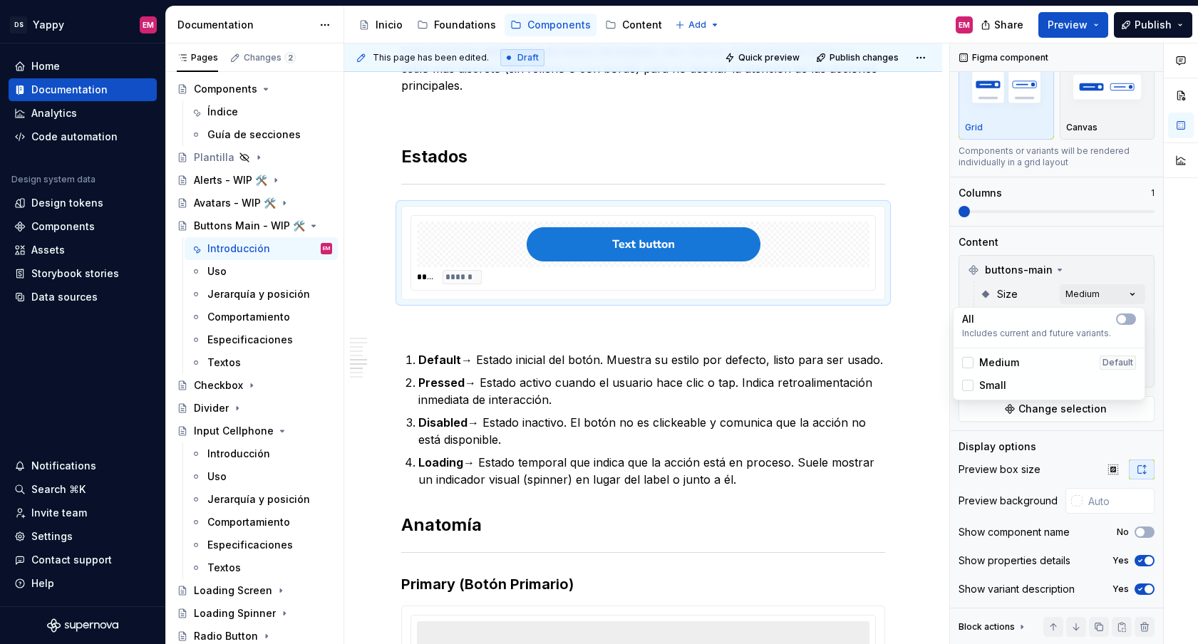
click at [990, 380] on span "Small" at bounding box center [992, 385] width 27 height 14
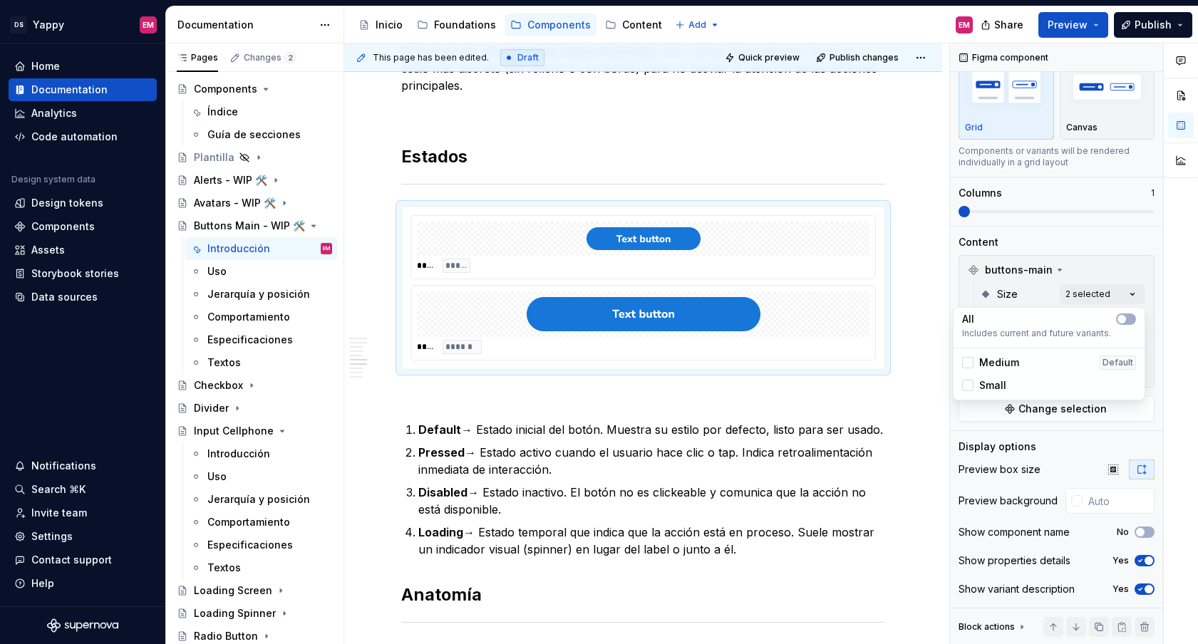
click at [1037, 287] on div "Comments Open comments No comments yet Select ‘Comment’ from the block context …" at bounding box center [1074, 343] width 248 height 601
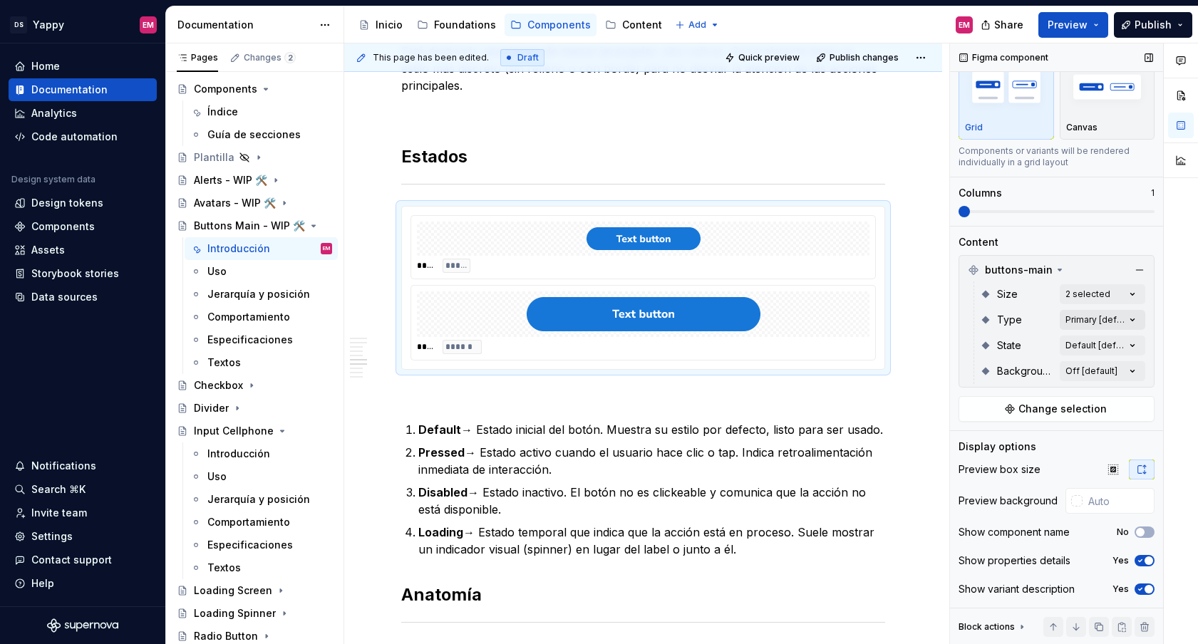
click at [1101, 315] on div "Comments Open comments No comments yet Select ‘Comment’ from the block context …" at bounding box center [1074, 343] width 248 height 601
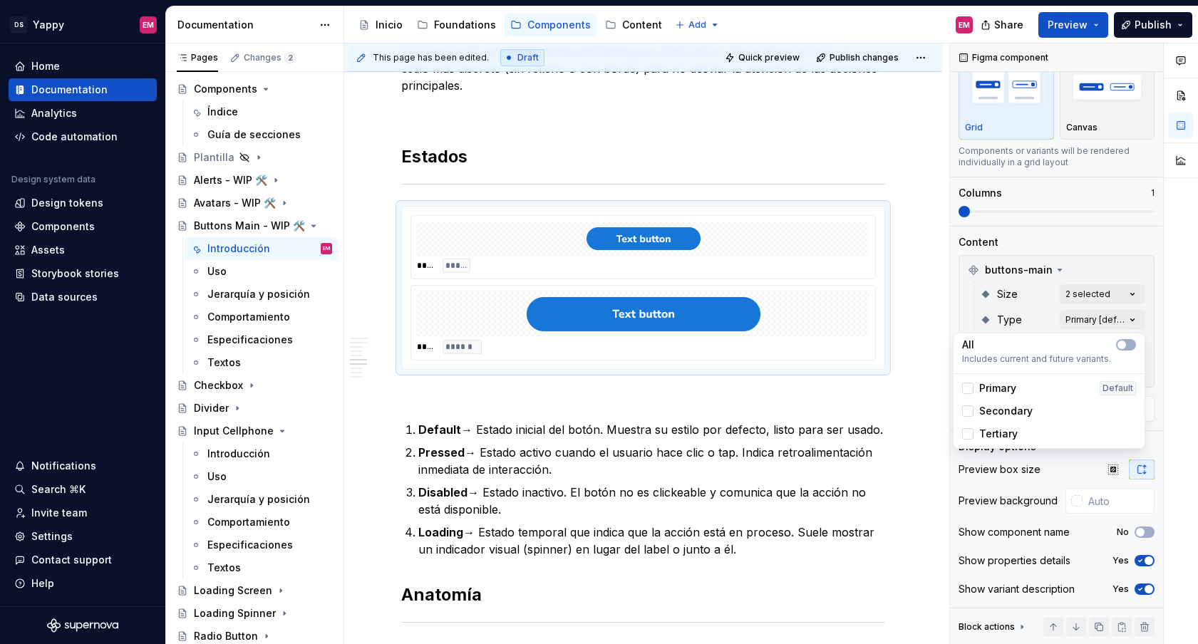
click at [990, 388] on span "Primary" at bounding box center [997, 388] width 37 height 14
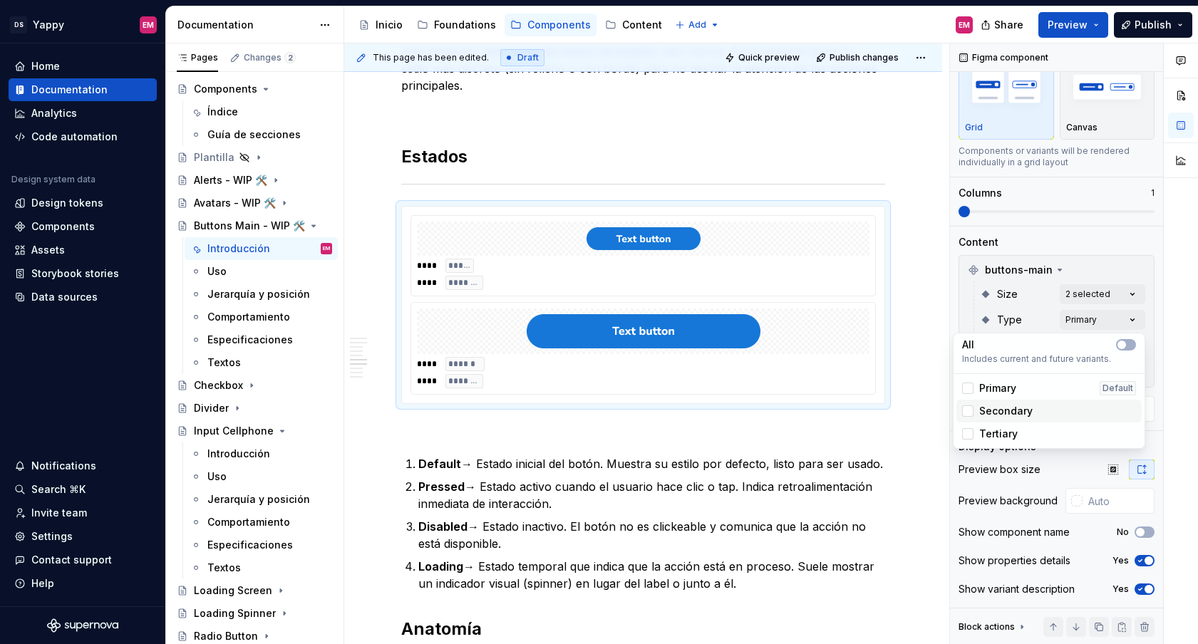
click at [990, 406] on span "Secondary" at bounding box center [1005, 411] width 53 height 14
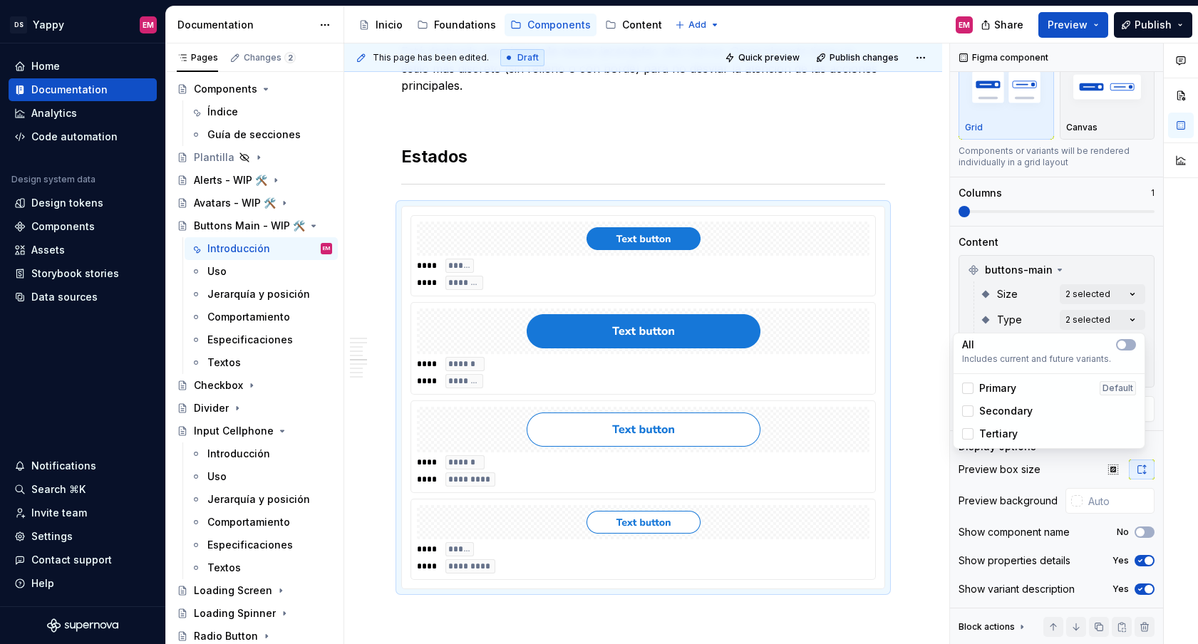
click at [990, 430] on span "Tertiary" at bounding box center [998, 434] width 38 height 14
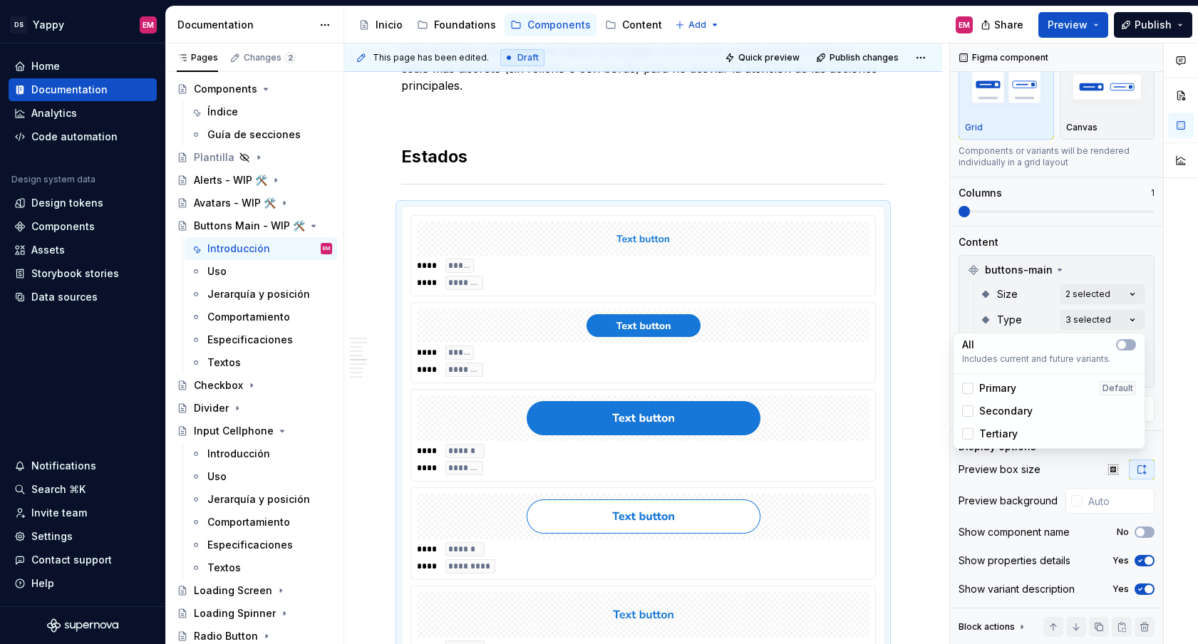
click at [1051, 295] on div "Comments Open comments No comments yet Select ‘Comment’ from the block context …" at bounding box center [1074, 343] width 248 height 601
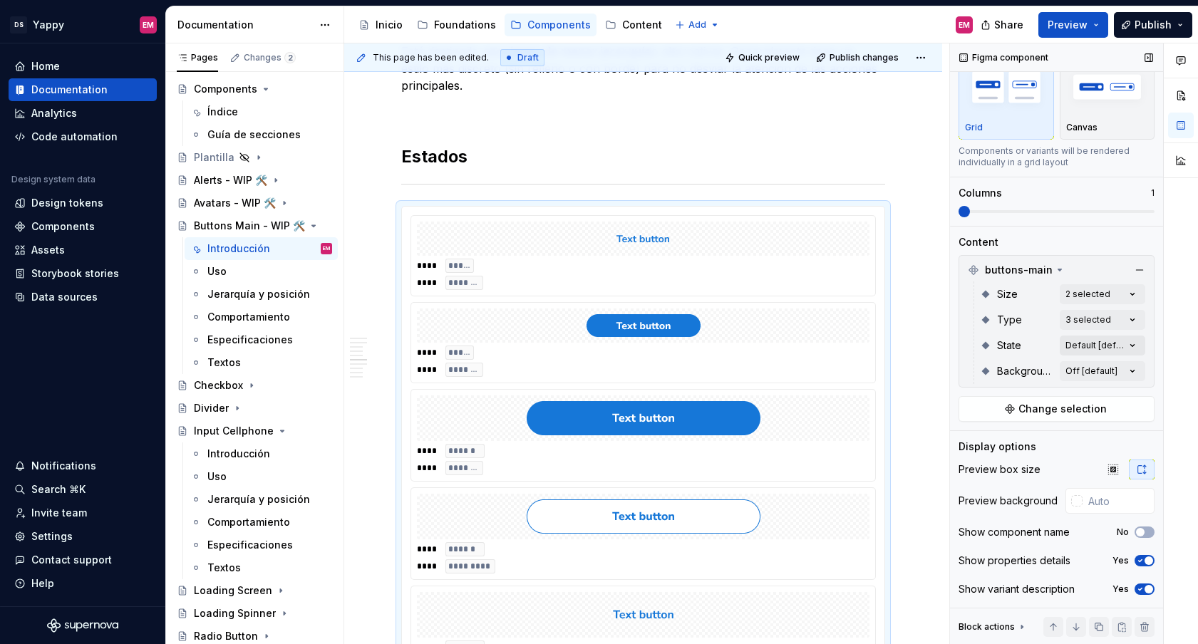
click at [1080, 346] on div "Comments Open comments No comments yet Select ‘Comment’ from the block context …" at bounding box center [1074, 343] width 248 height 601
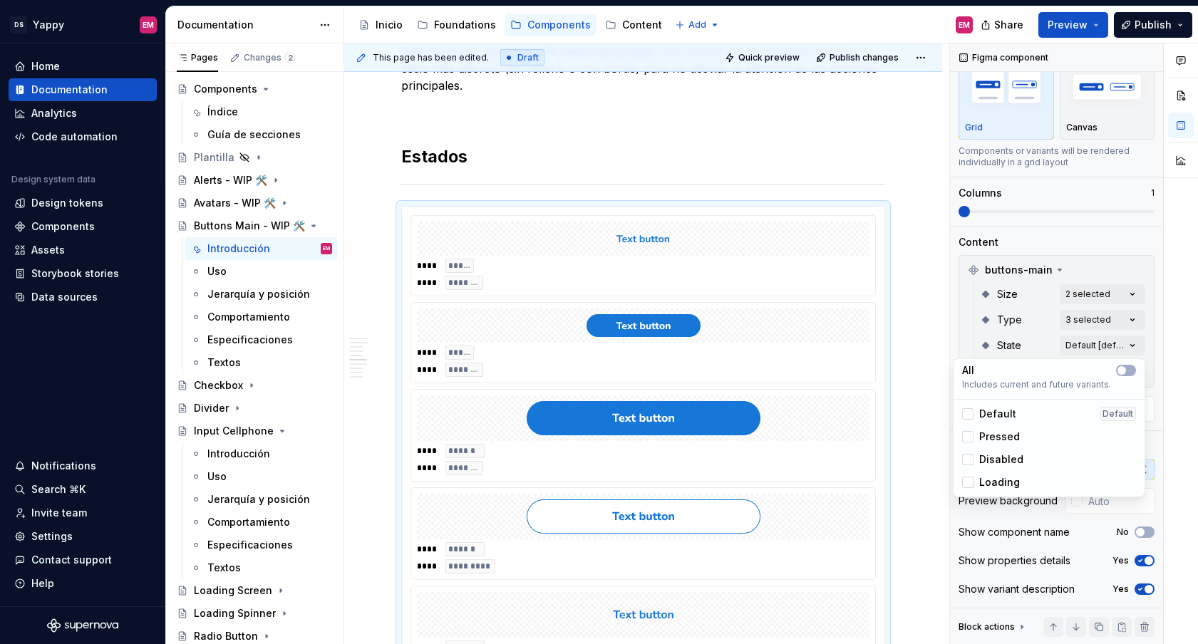
click at [1089, 321] on div "Comments Open comments No comments yet Select ‘Comment’ from the block context …" at bounding box center [1074, 343] width 248 height 601
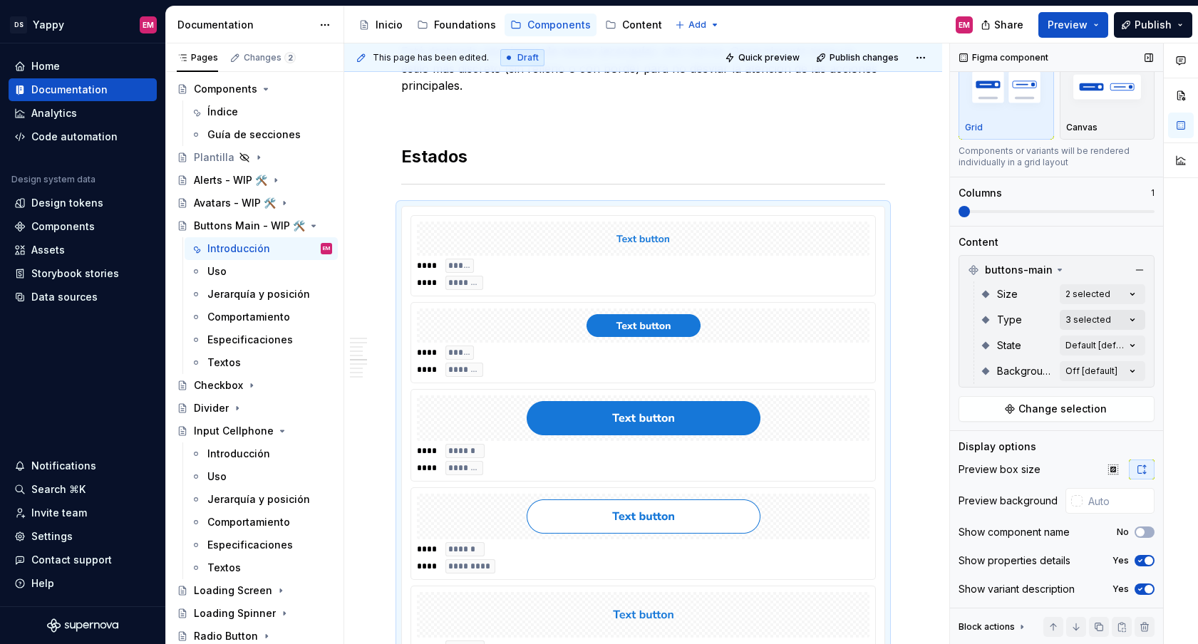
click at [1114, 317] on div "Comments Open comments No comments yet Select ‘Comment’ from the block context …" at bounding box center [1074, 343] width 248 height 601
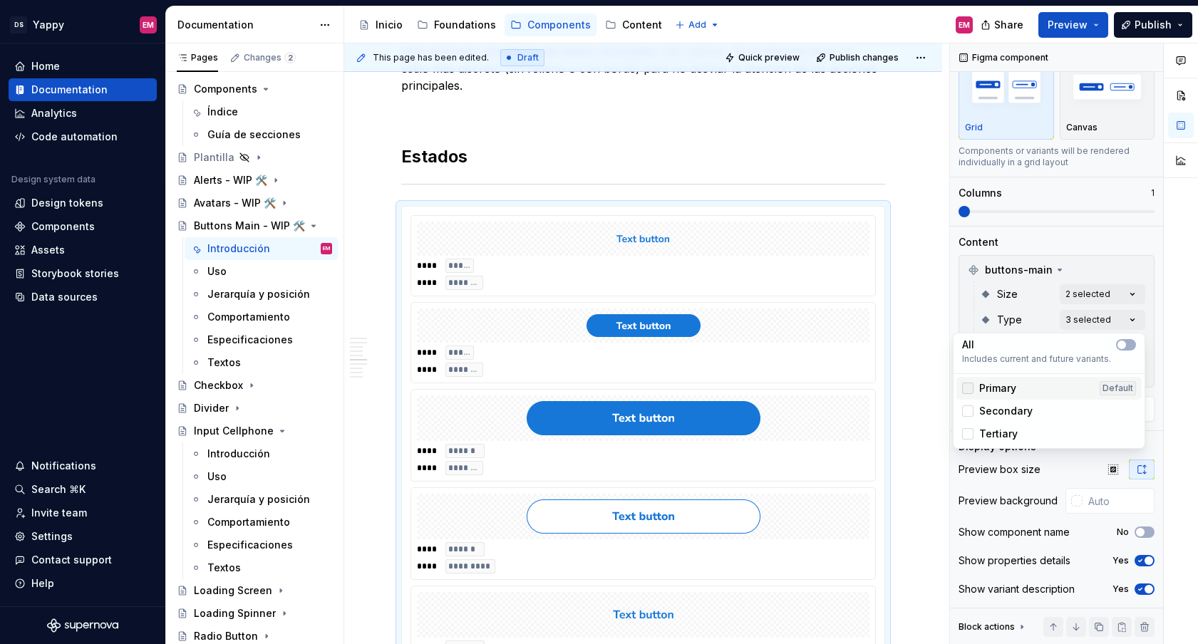
click at [973, 390] on div at bounding box center [967, 388] width 11 height 11
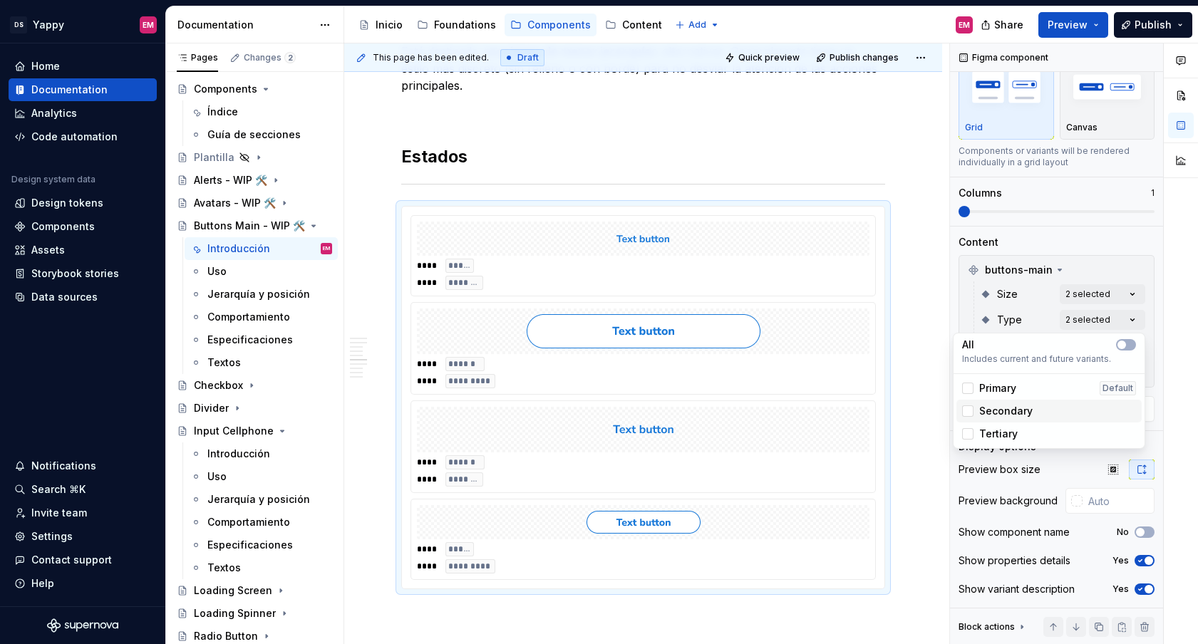
click at [973, 420] on div "Secondary" at bounding box center [1048, 411] width 185 height 23
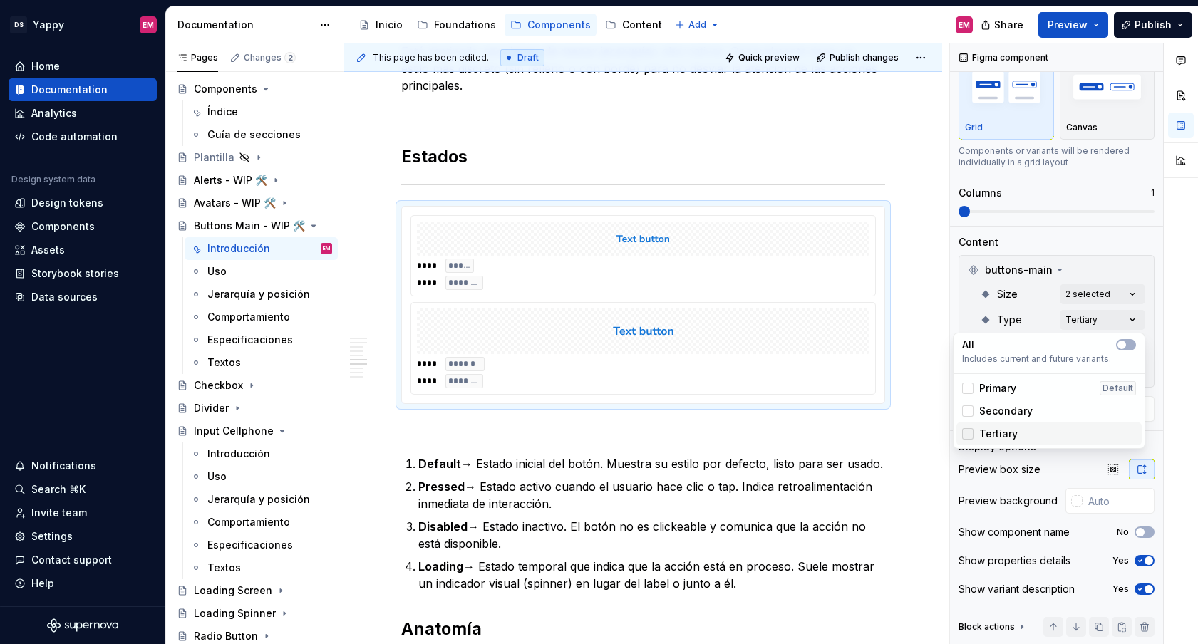
click at [968, 434] on icon at bounding box center [968, 434] width 0 height 0
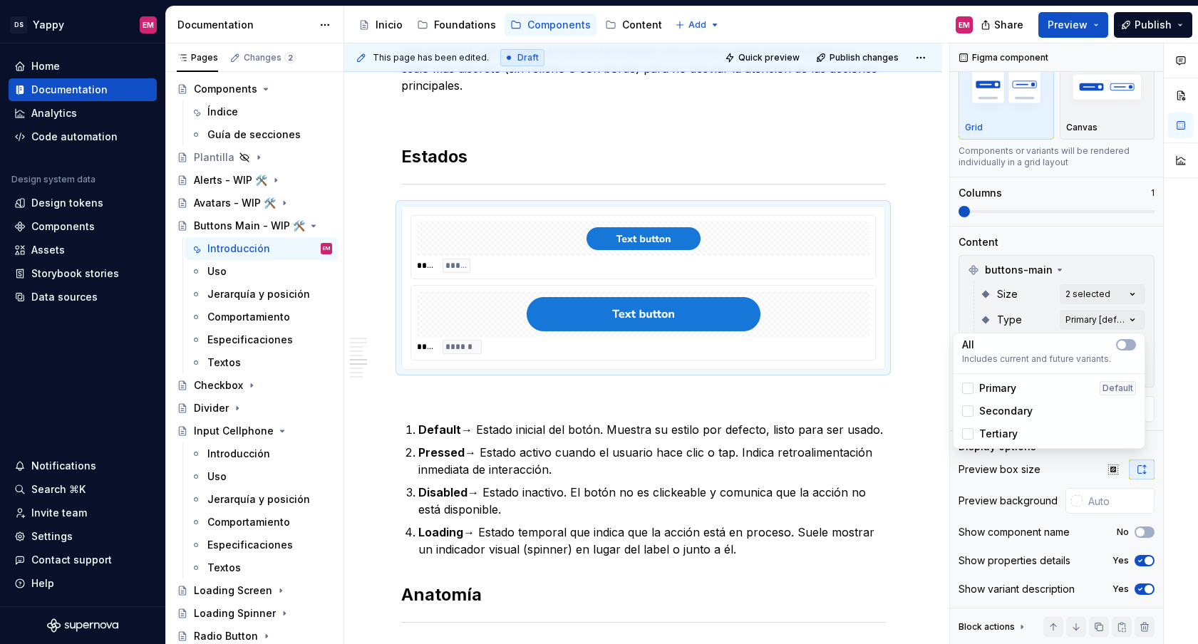
click at [1119, 285] on div "Comments Open comments No comments yet Select ‘Comment’ from the block context …" at bounding box center [1074, 343] width 248 height 601
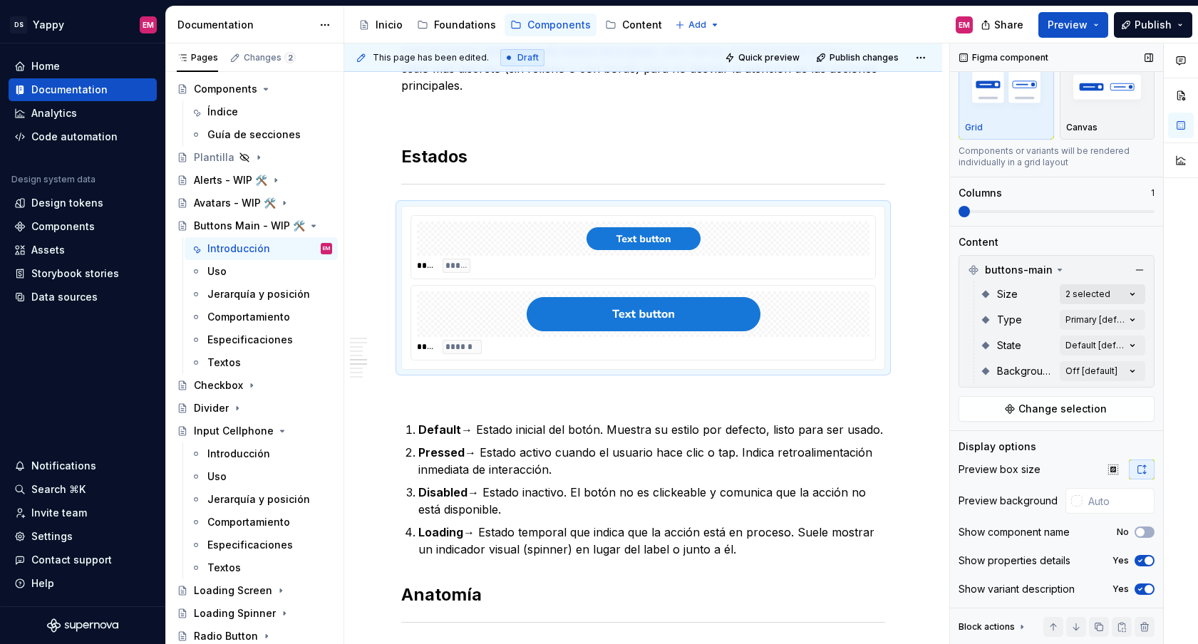
click at [1109, 301] on div "Comments Open comments No comments yet Select ‘Comment’ from the block context …" at bounding box center [1074, 343] width 248 height 601
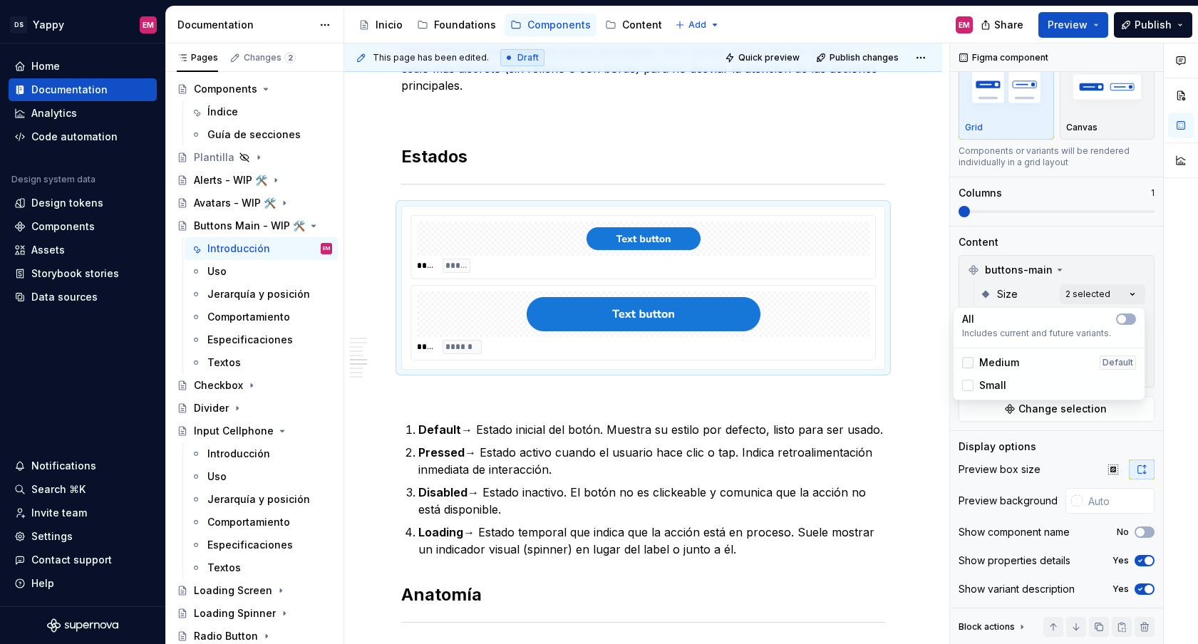
click at [968, 363] on icon at bounding box center [968, 363] width 0 height 0
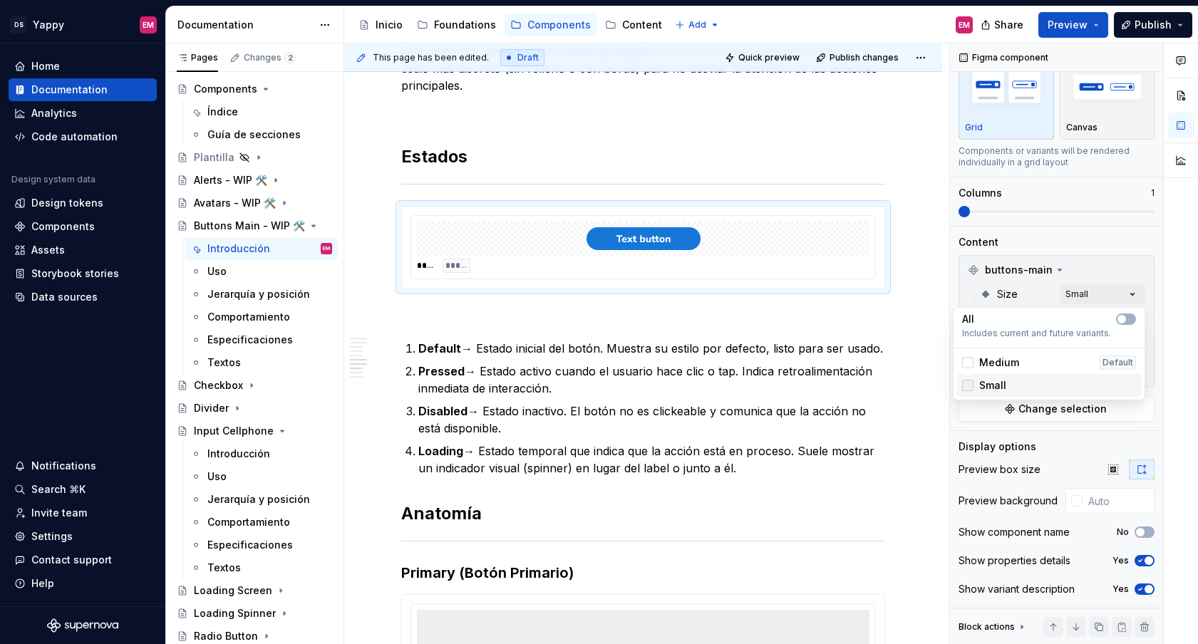
click at [968, 386] on icon at bounding box center [968, 386] width 0 height 0
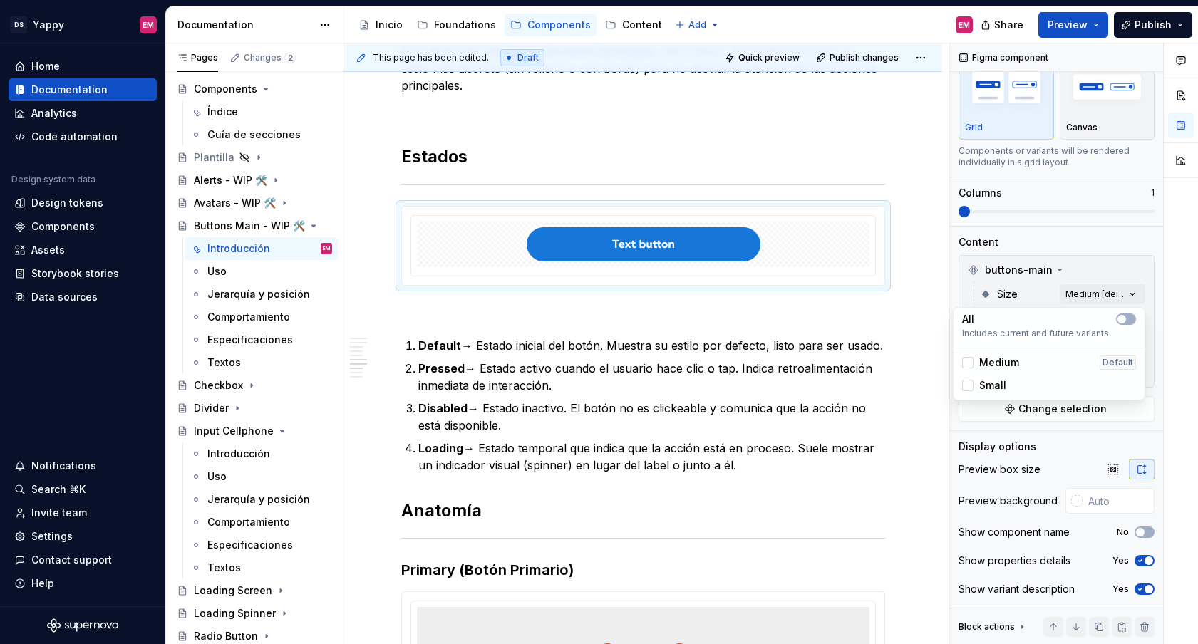
click at [1026, 295] on div "Comments Open comments No comments yet Select ‘Comment’ from the block context …" at bounding box center [1074, 343] width 248 height 601
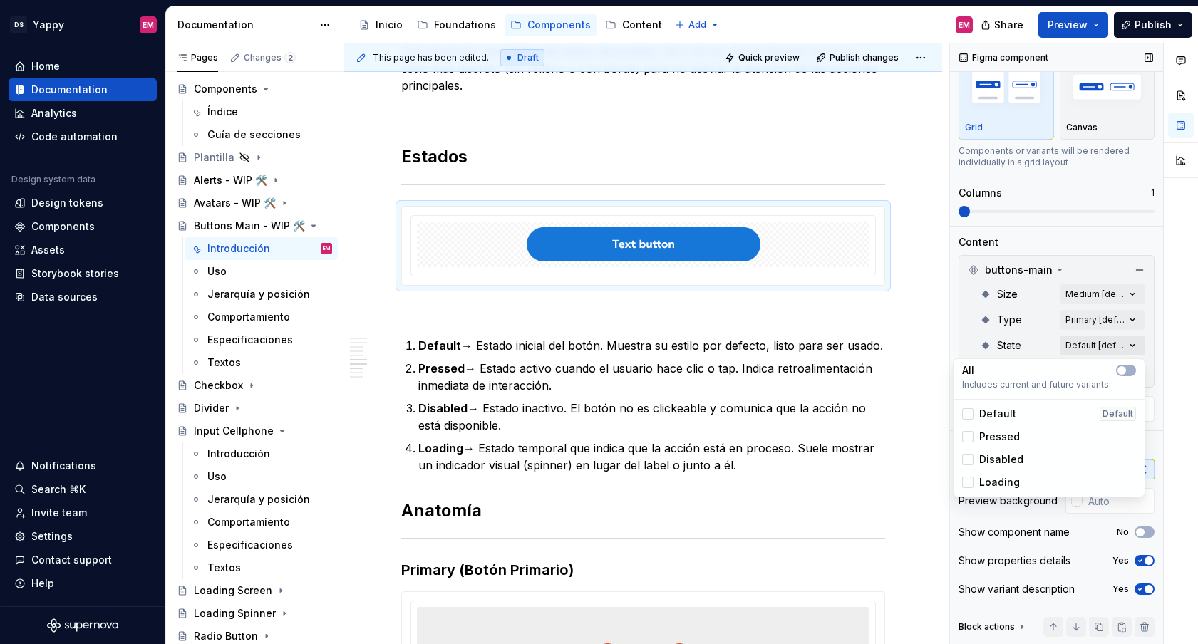
click at [1106, 348] on div "Comments Open comments No comments yet Select ‘Comment’ from the block context …" at bounding box center [1074, 343] width 248 height 601
click at [973, 418] on div at bounding box center [967, 413] width 11 height 11
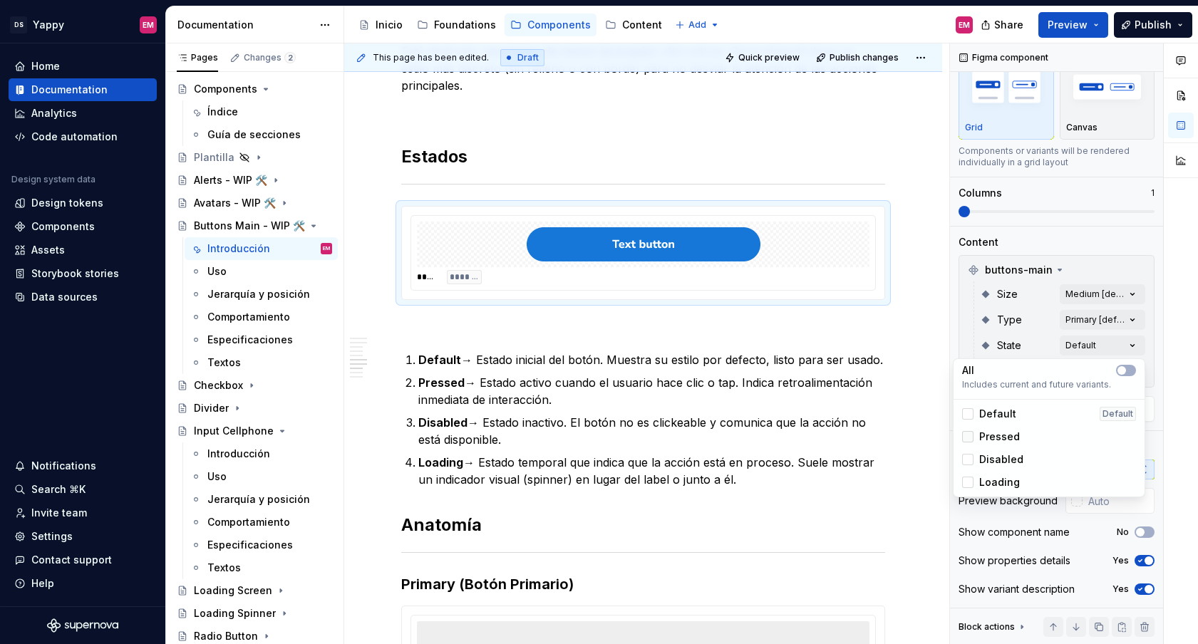
click at [971, 439] on div at bounding box center [967, 436] width 11 height 11
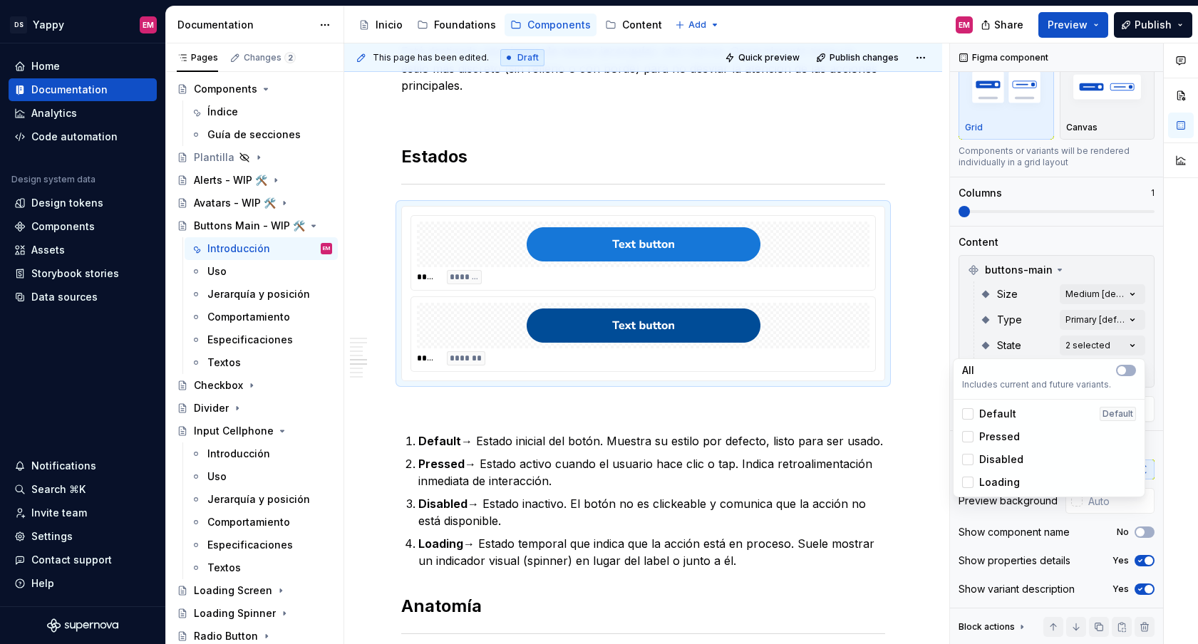
click at [969, 465] on div "Disabled" at bounding box center [992, 459] width 61 height 14
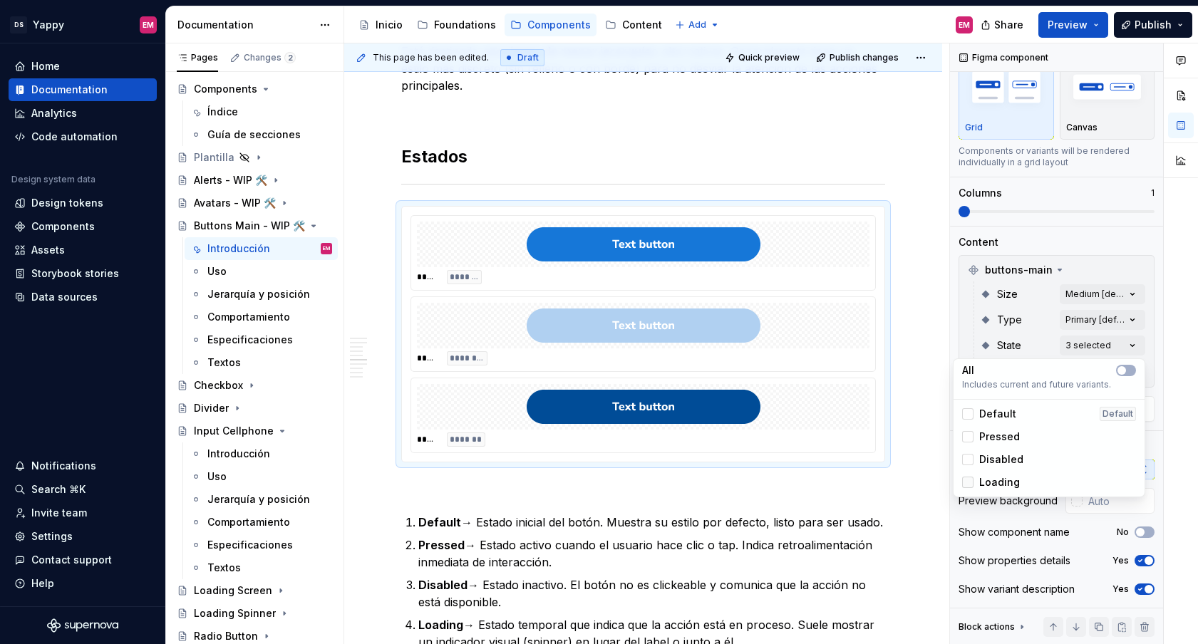
click at [969, 479] on div at bounding box center [967, 482] width 11 height 11
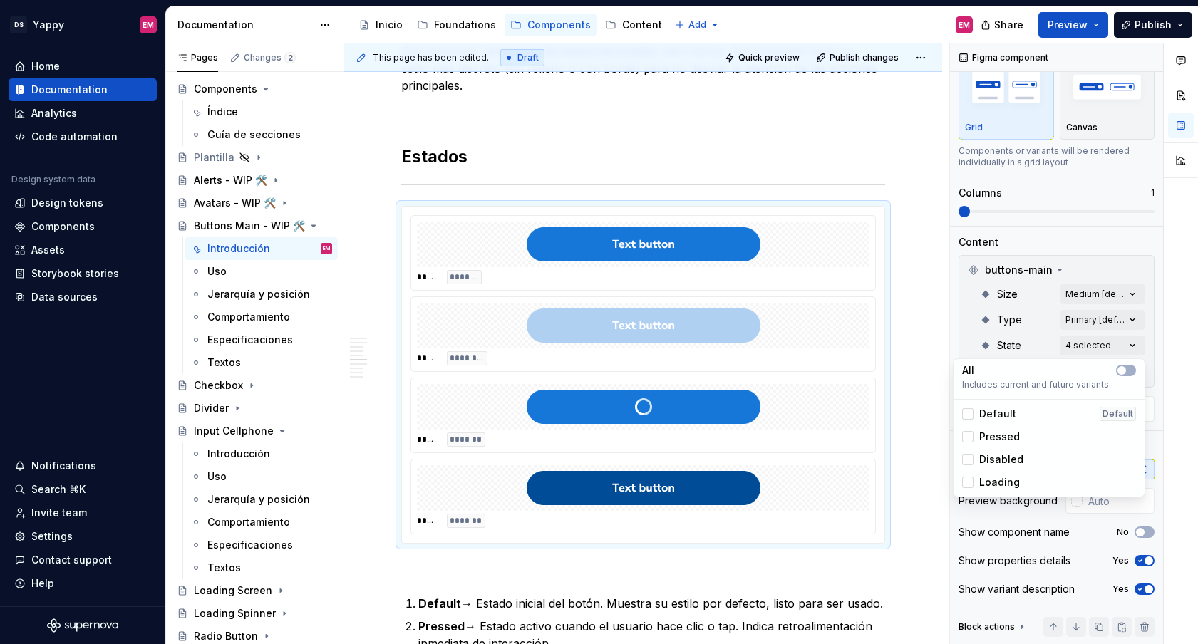
click at [581, 152] on html "DS Yappy EM Home Documentation Analytics Code automation Design system data Des…" at bounding box center [599, 322] width 1198 height 644
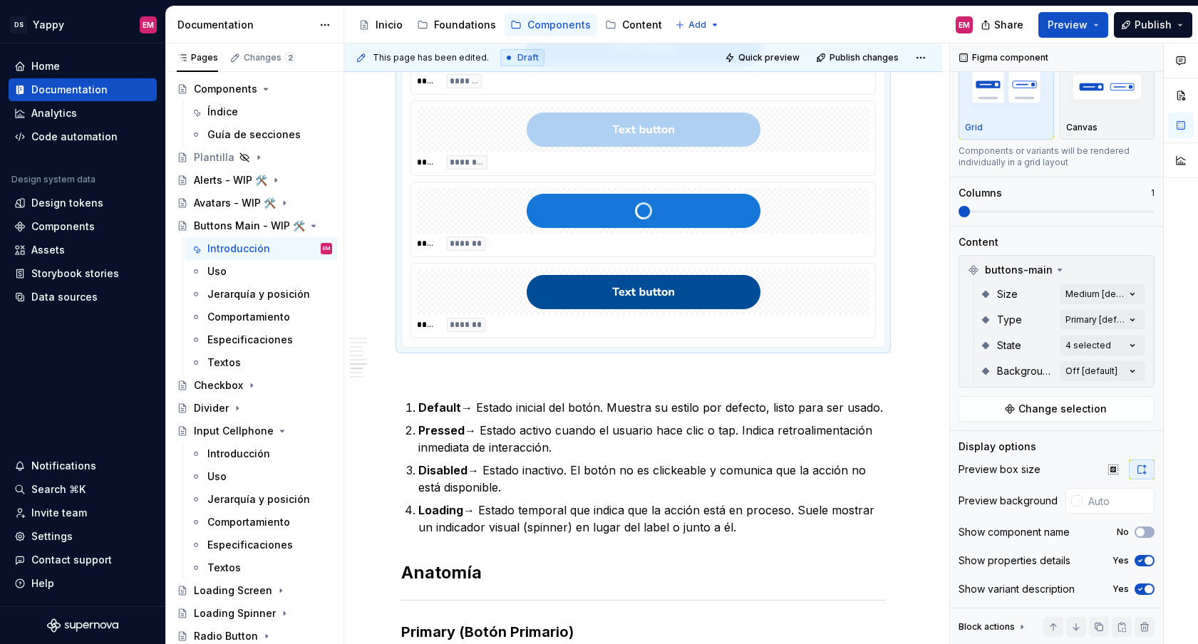
scroll to position [700, 0]
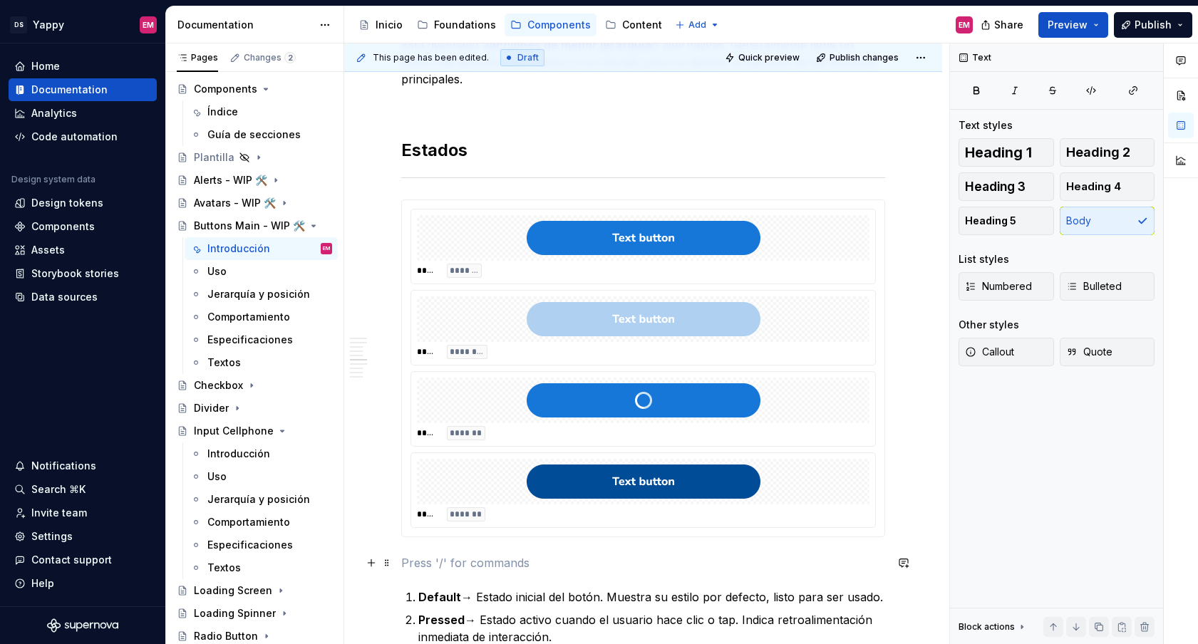
click at [418, 562] on p at bounding box center [643, 562] width 484 height 17
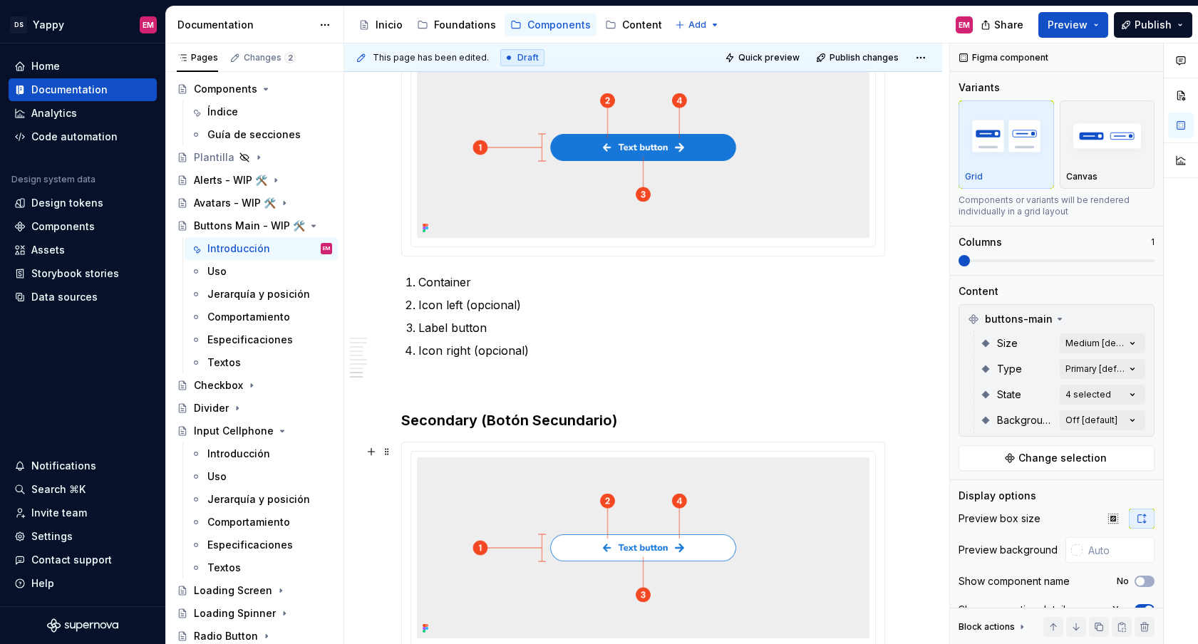
scroll to position [1414, 0]
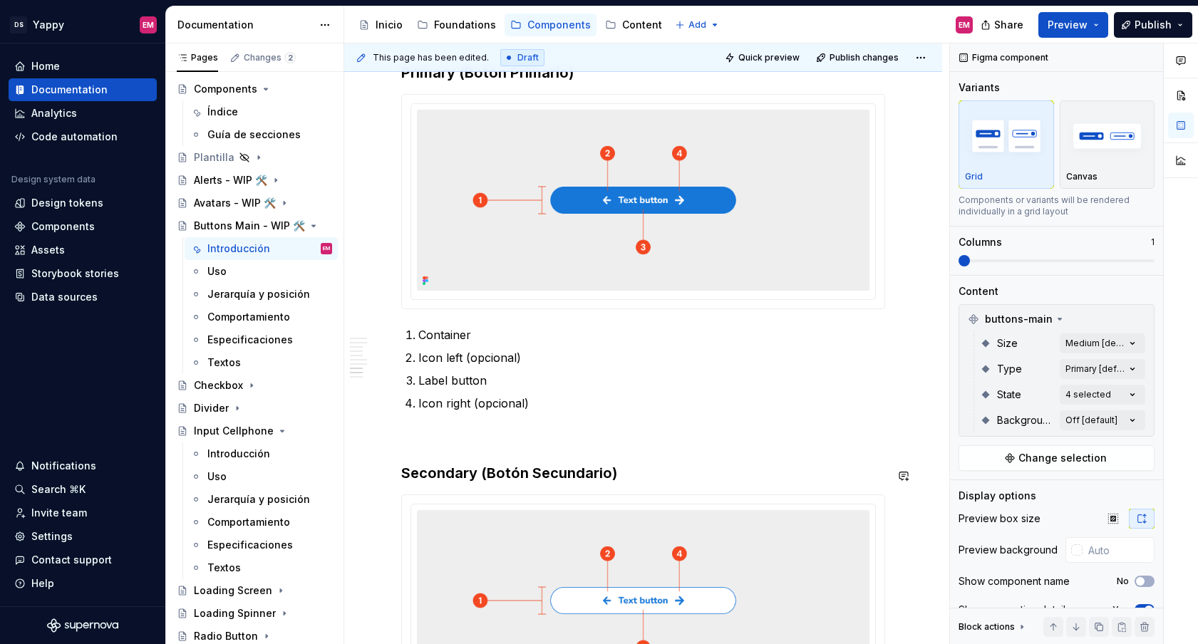
click at [467, 451] on div "Descripción Los botones son elementos interactivos esenciales en la interfaz. D…" at bounding box center [643, 40] width 484 height 2346
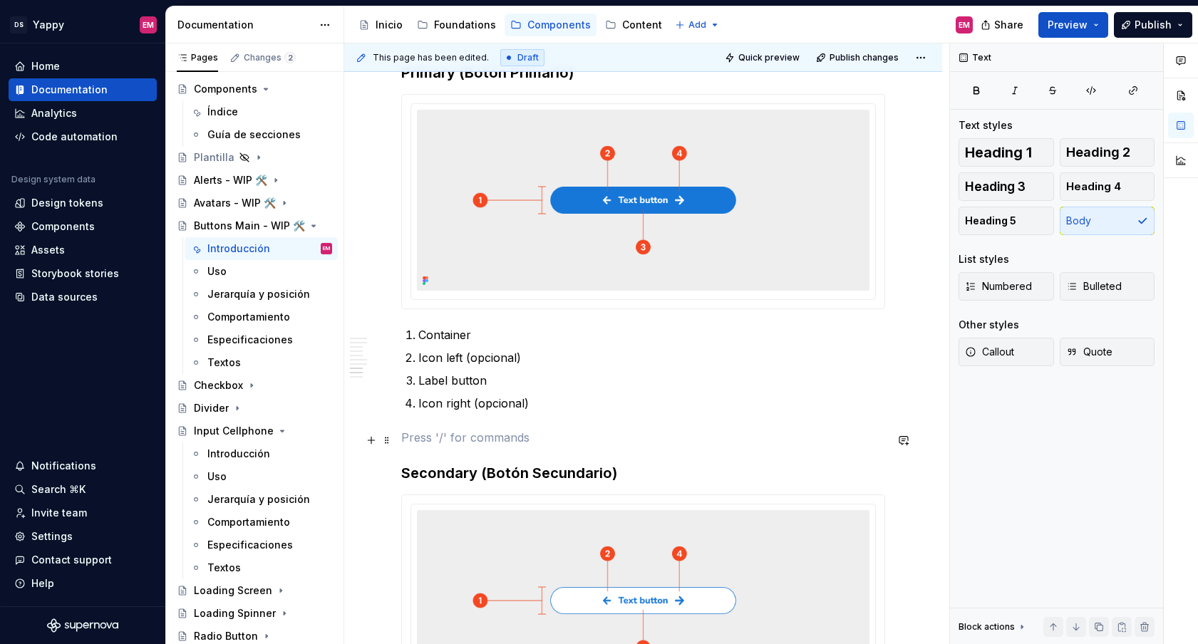
click at [463, 445] on p at bounding box center [643, 437] width 484 height 17
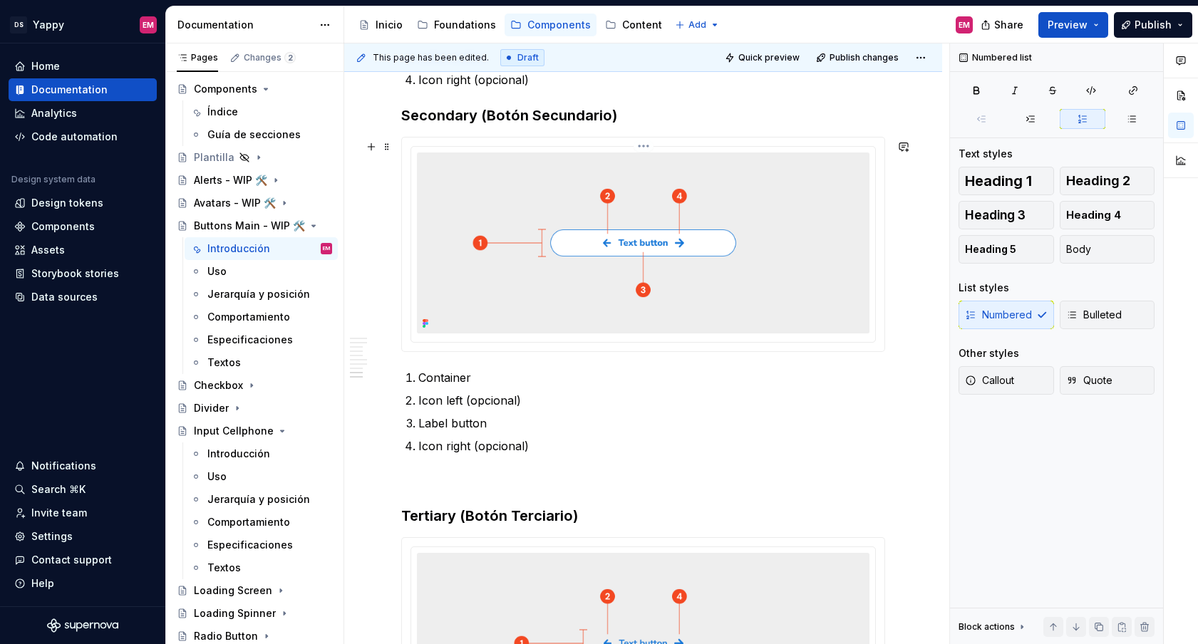
scroll to position [1810, 0]
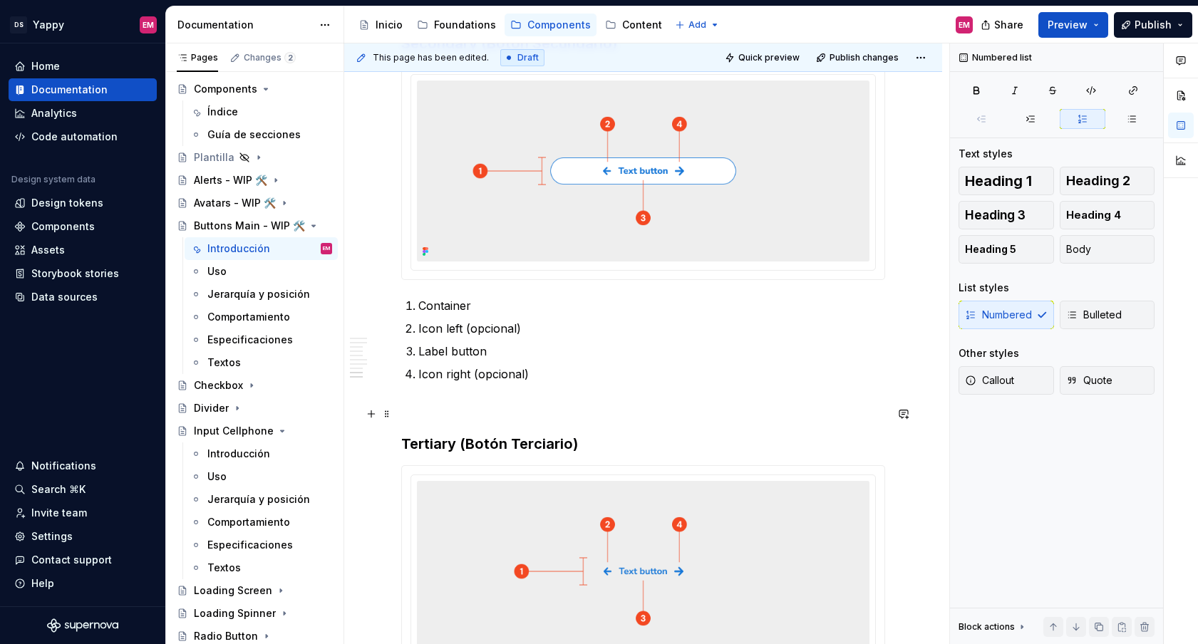
click at [420, 411] on p at bounding box center [643, 408] width 484 height 17
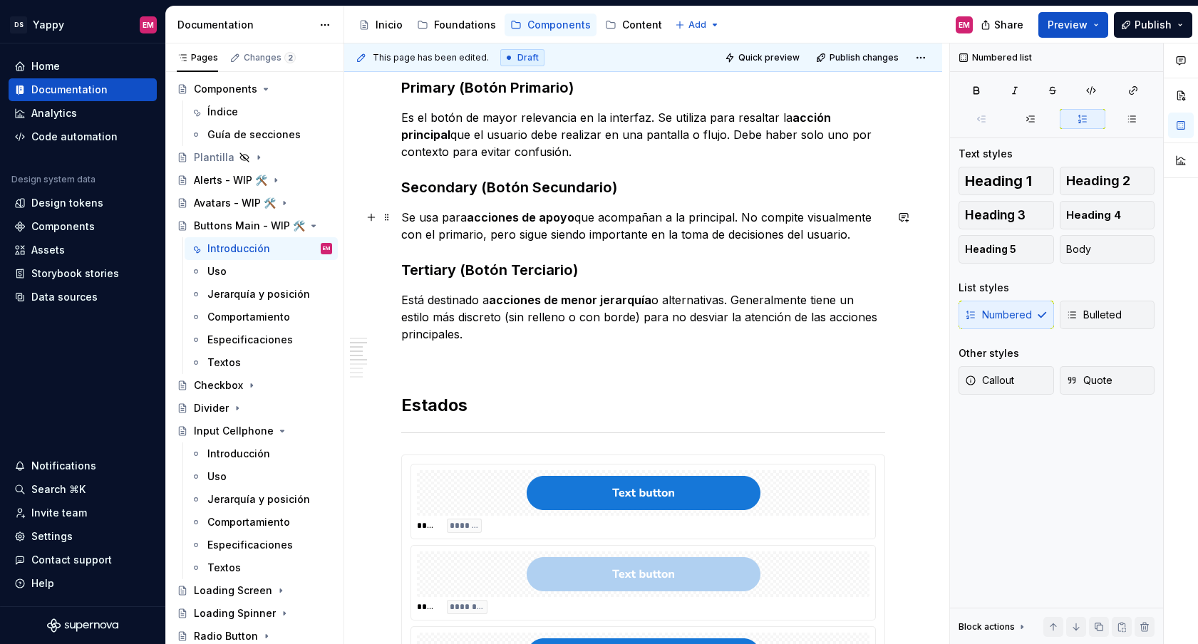
scroll to position [490, 0]
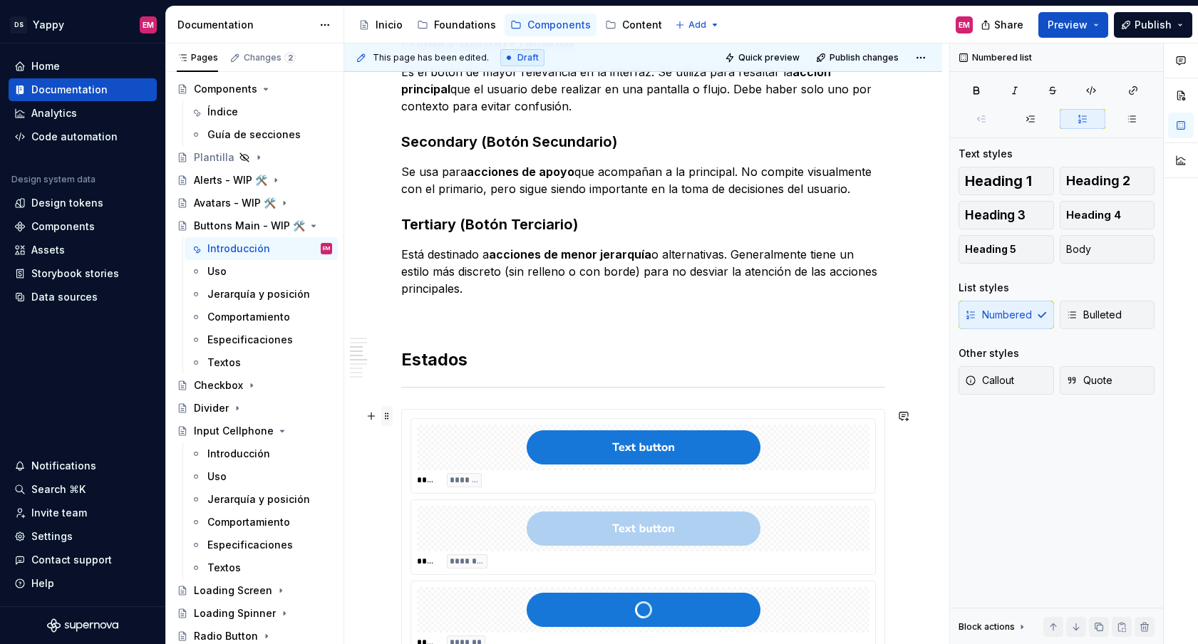
click at [387, 420] on span at bounding box center [386, 416] width 11 height 20
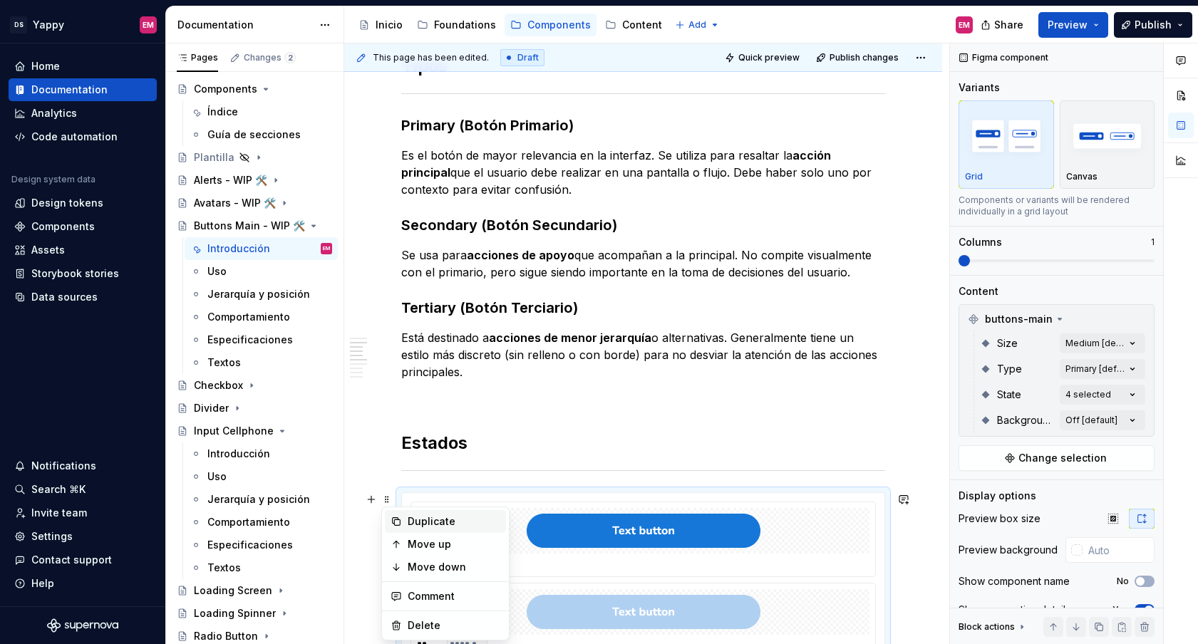
click at [420, 522] on div "Duplicate" at bounding box center [454, 521] width 93 height 14
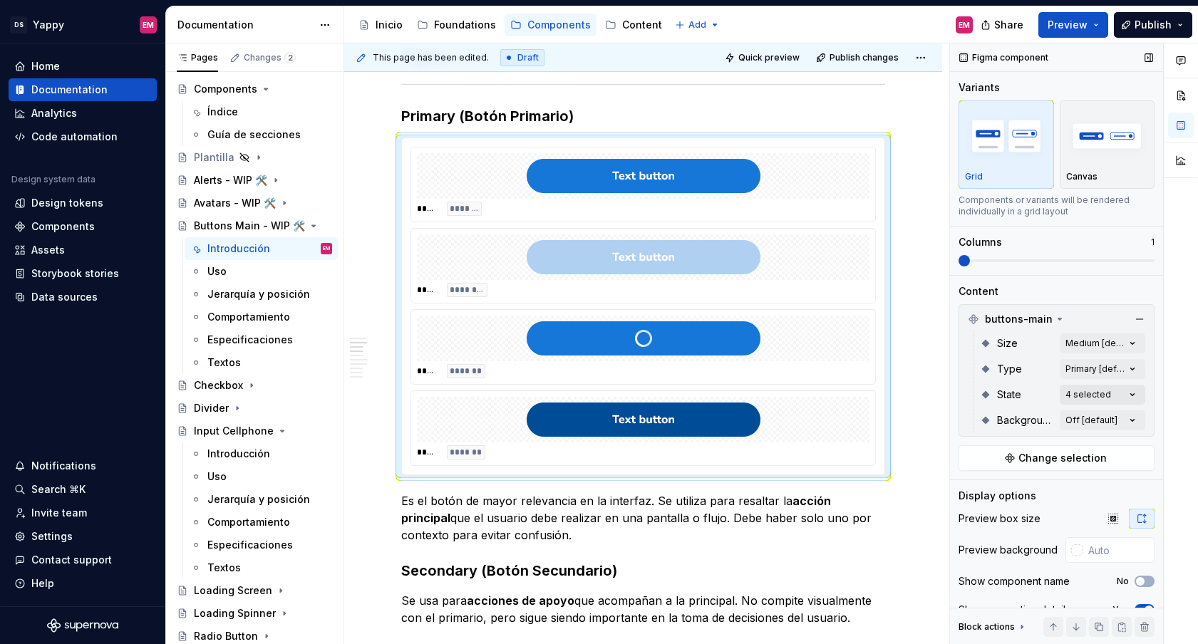
scroll to position [49, 0]
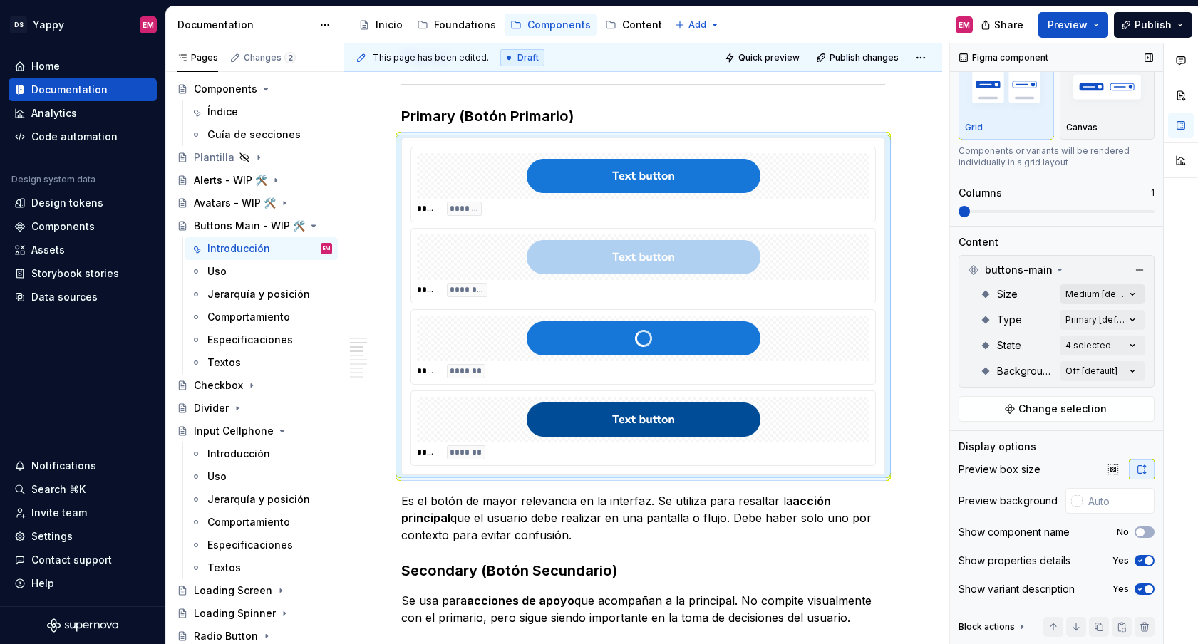
click at [1114, 294] on div "Comments Open comments No comments yet Select ‘Comment’ from the block context …" at bounding box center [1074, 343] width 248 height 601
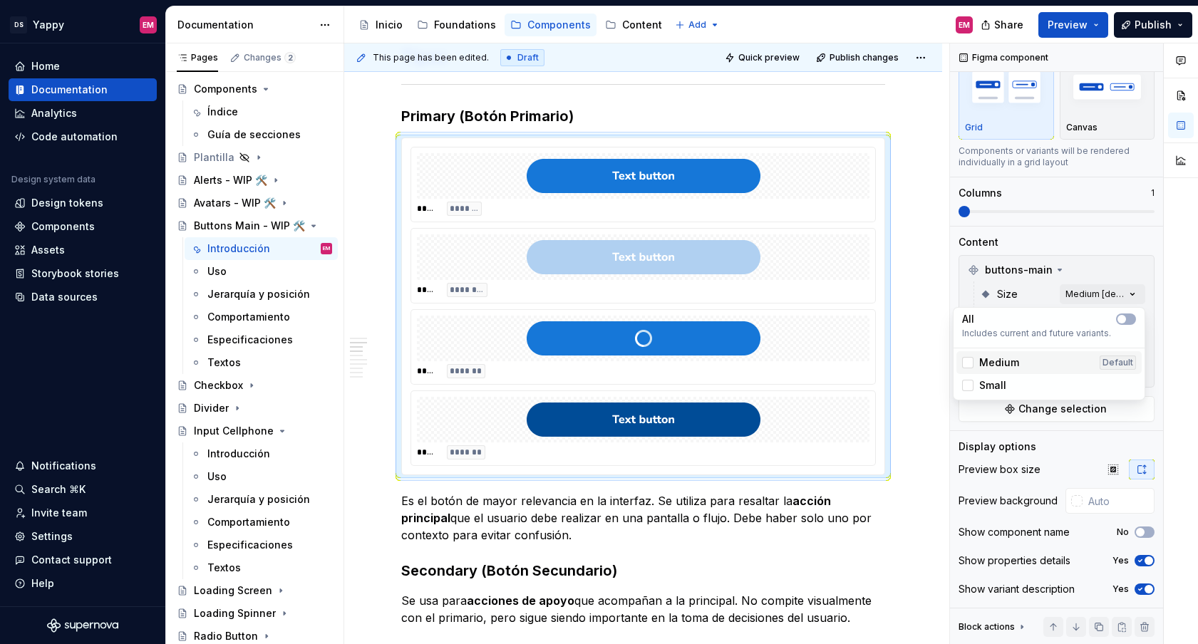
click at [1013, 369] on span "Medium" at bounding box center [999, 363] width 40 height 14
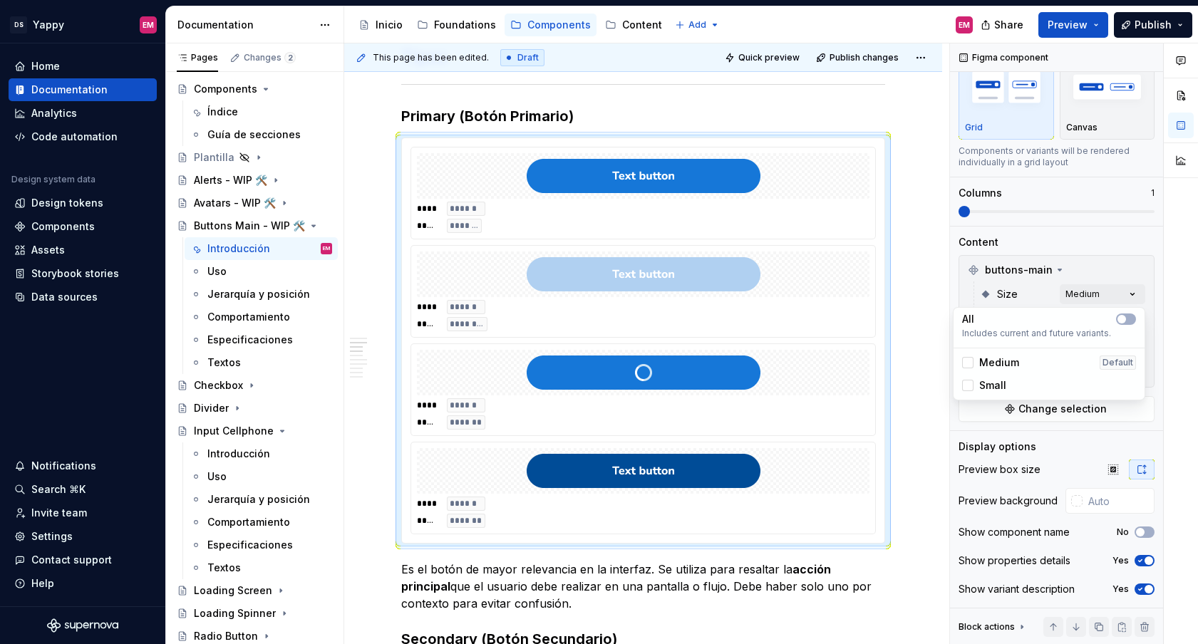
click at [1000, 388] on span "Small" at bounding box center [992, 385] width 27 height 14
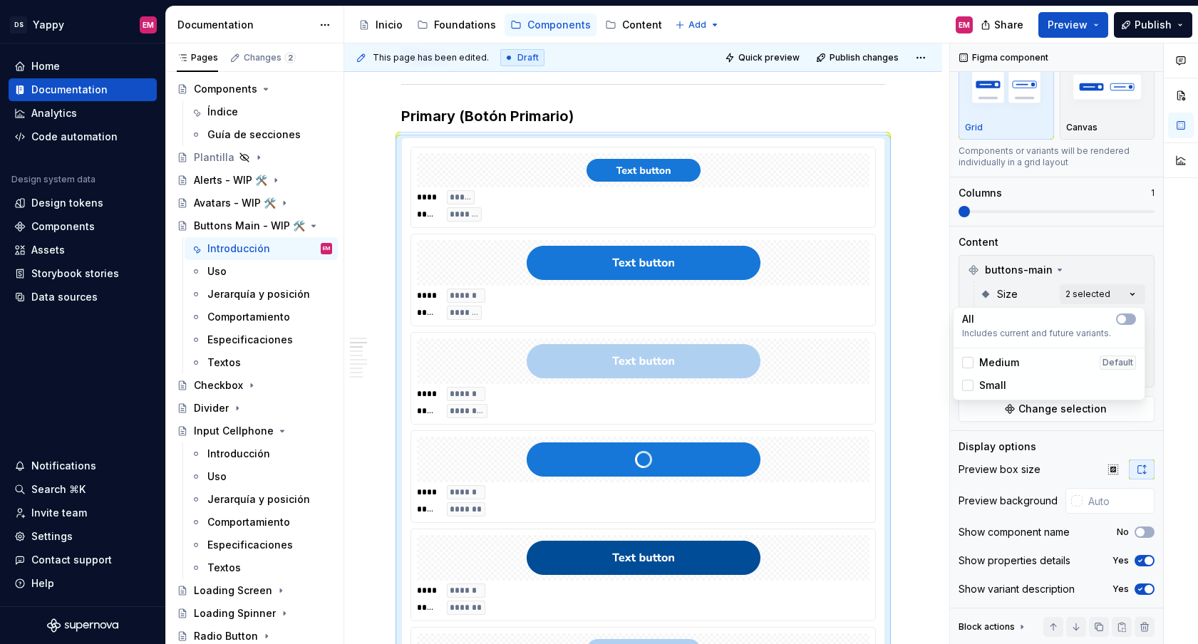
click at [1063, 290] on div "Comments Open comments No comments yet Select ‘Comment’ from the block context …" at bounding box center [1074, 343] width 248 height 601
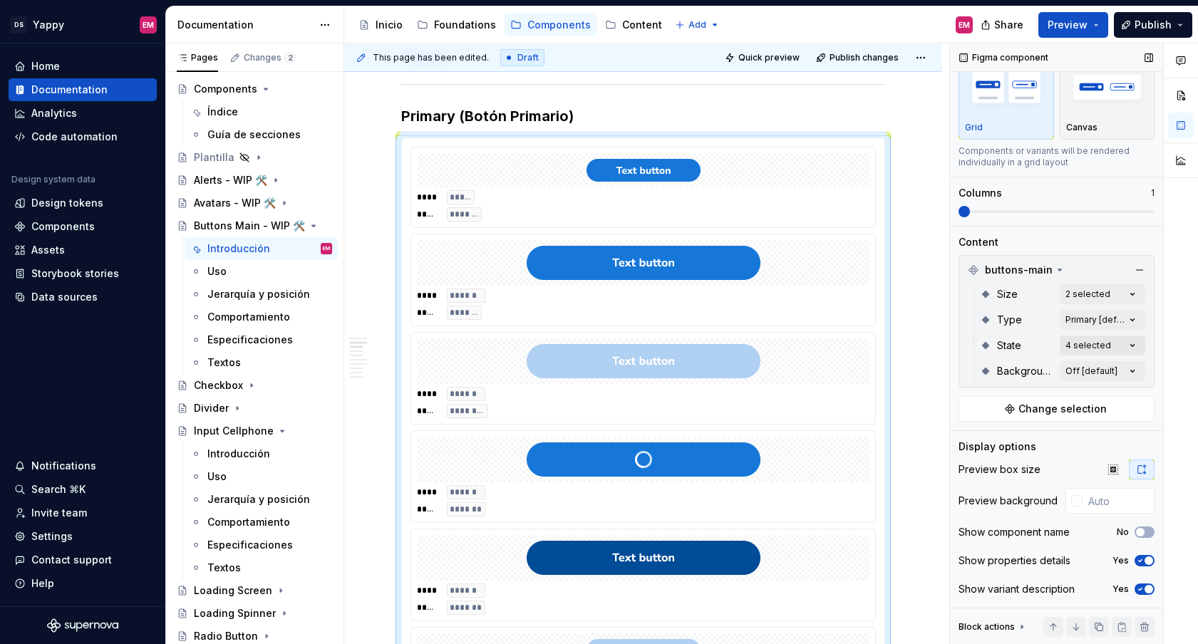
click at [1102, 340] on div "Comments Open comments No comments yet Select ‘Comment’ from the block context …" at bounding box center [1074, 343] width 248 height 601
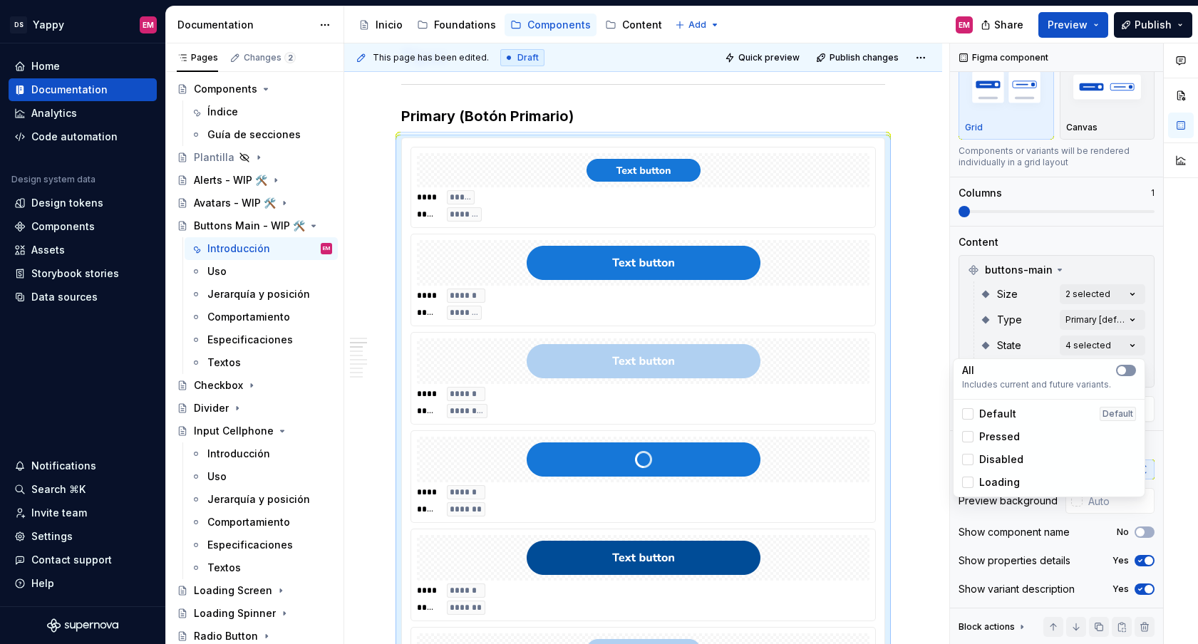
click at [1127, 376] on button "button" at bounding box center [1126, 370] width 20 height 11
click at [1127, 375] on button "button" at bounding box center [1126, 370] width 20 height 11
click at [958, 414] on div "Default Default" at bounding box center [1048, 414] width 185 height 23
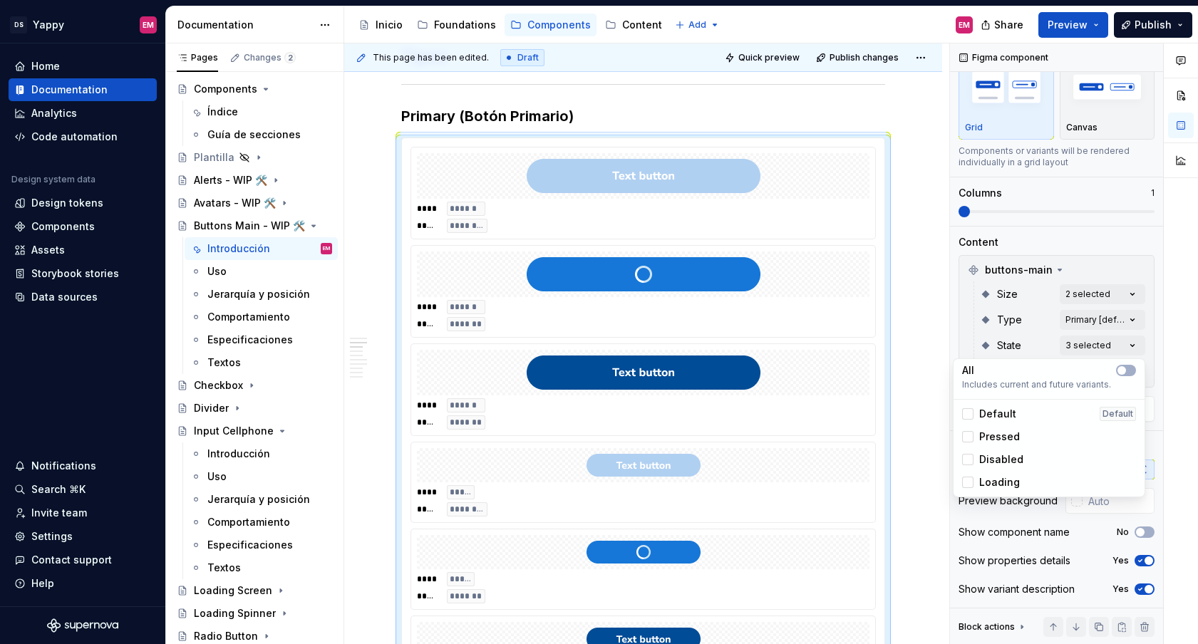
click at [968, 437] on polyline at bounding box center [968, 437] width 0 height 0
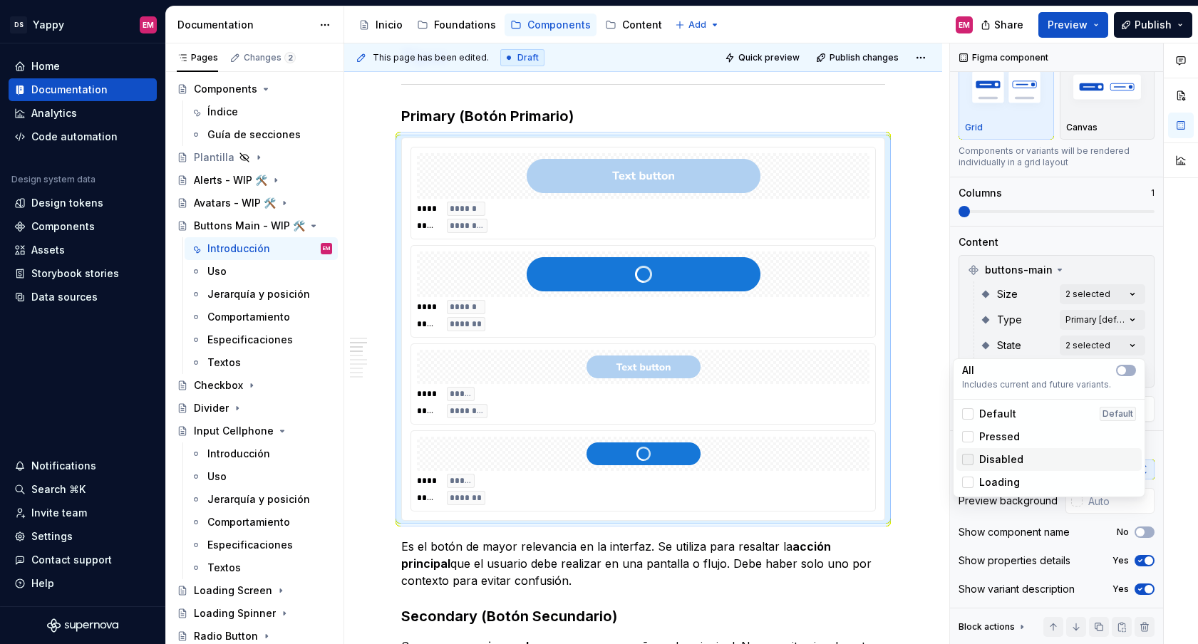
click at [968, 460] on icon at bounding box center [968, 460] width 0 height 0
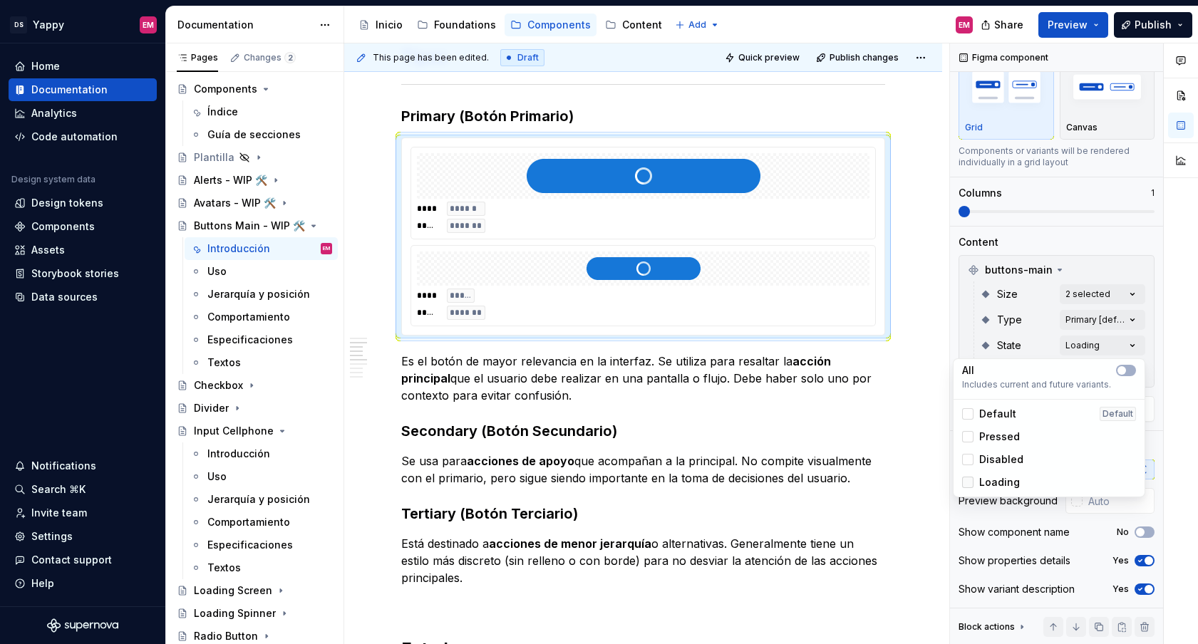
click at [968, 482] on icon at bounding box center [968, 482] width 0 height 0
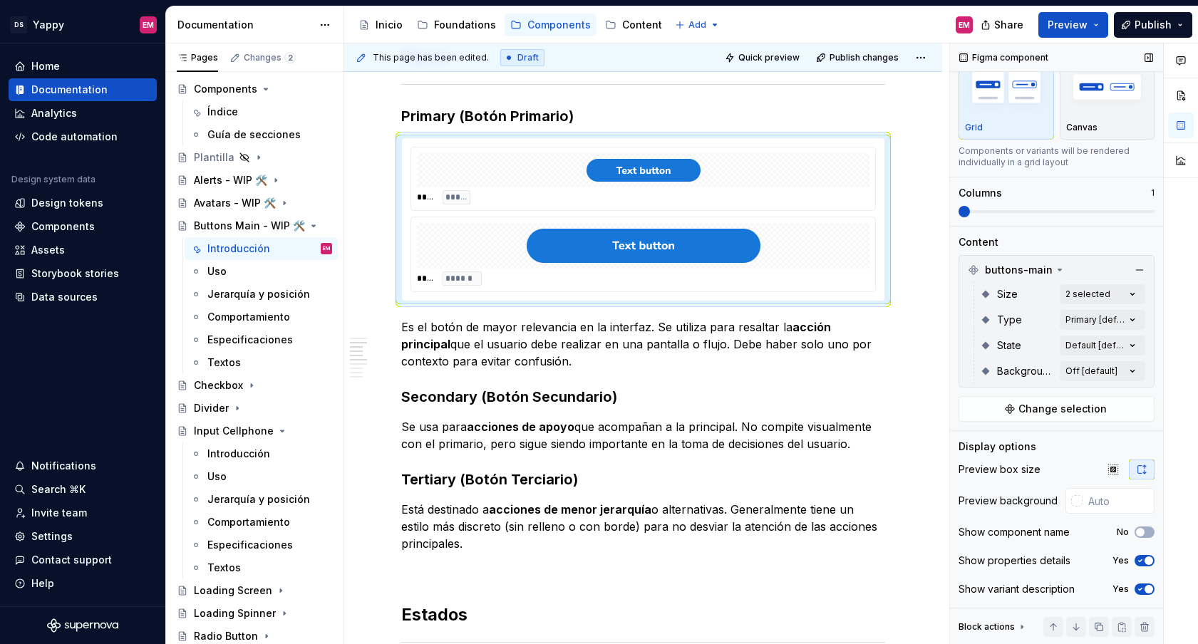
click at [1013, 297] on div "Comments Open comments No comments yet Select ‘Comment’ from the block context …" at bounding box center [1074, 343] width 248 height 601
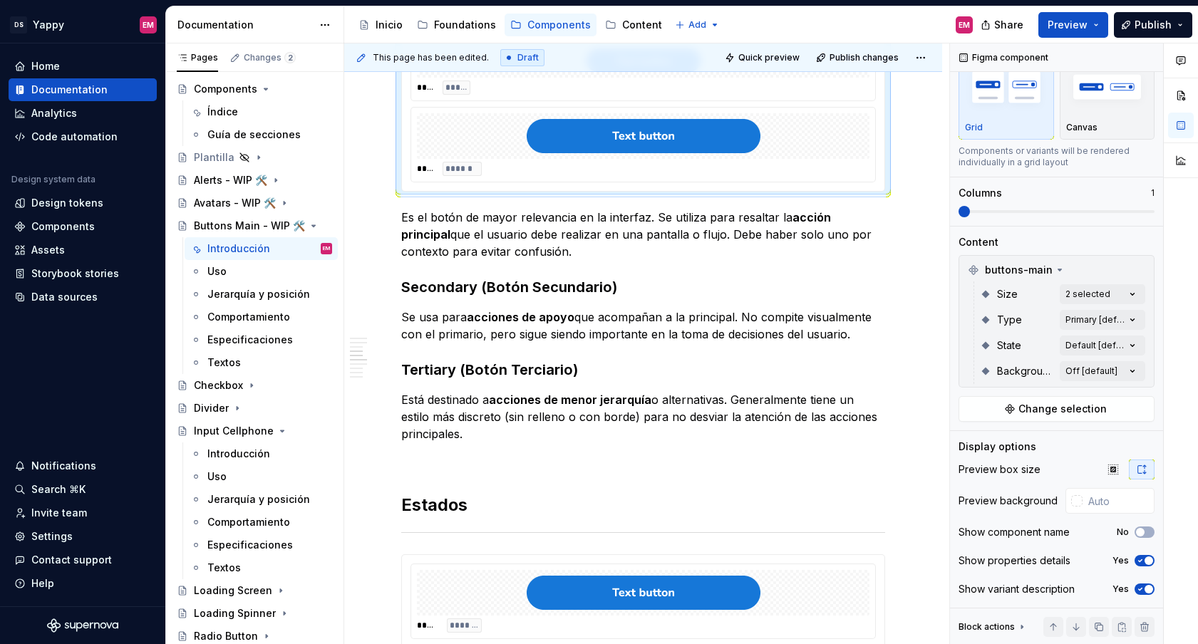
scroll to position [430, 0]
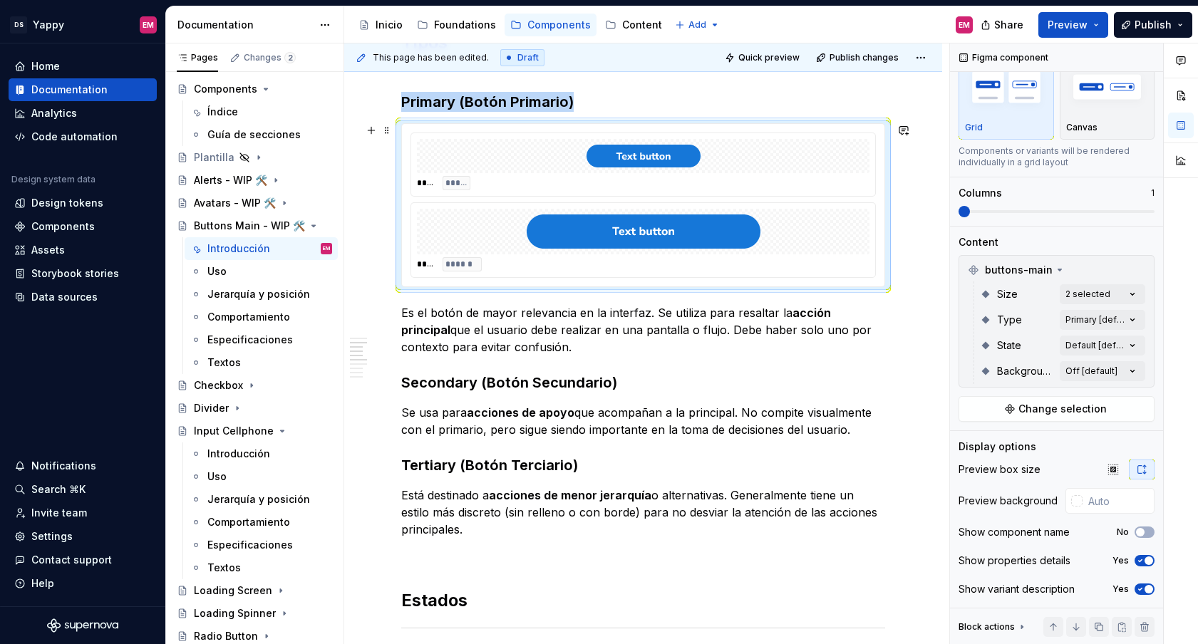
click at [448, 161] on div at bounding box center [643, 156] width 452 height 34
click at [387, 130] on span at bounding box center [386, 130] width 11 height 20
click at [410, 156] on div "Duplicate" at bounding box center [454, 152] width 93 height 14
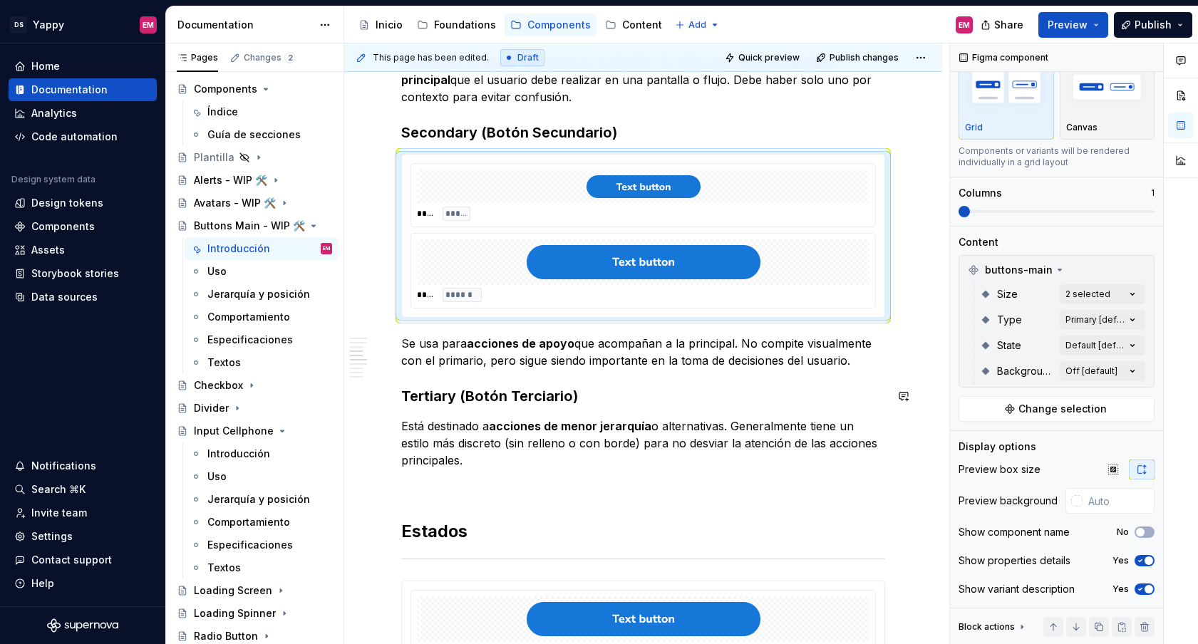
scroll to position [621, 0]
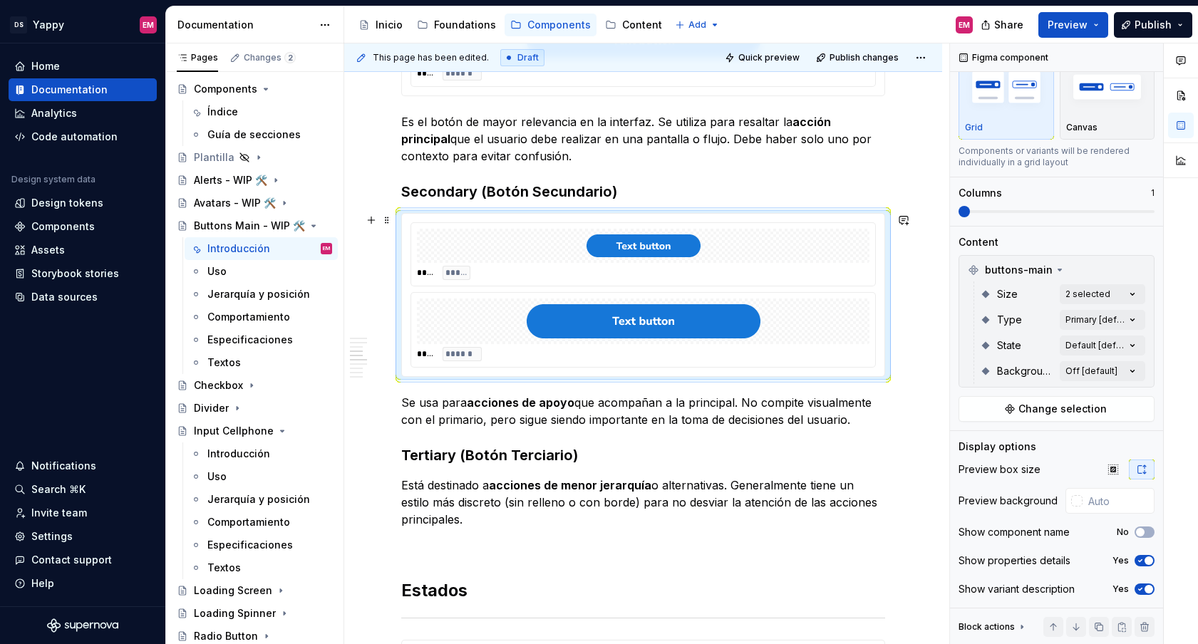
click at [477, 296] on div "**** ******" at bounding box center [643, 330] width 464 height 74
click at [1111, 313] on div "Comments Open comments No comments yet Select ‘Comment’ from the block context …" at bounding box center [1074, 343] width 248 height 601
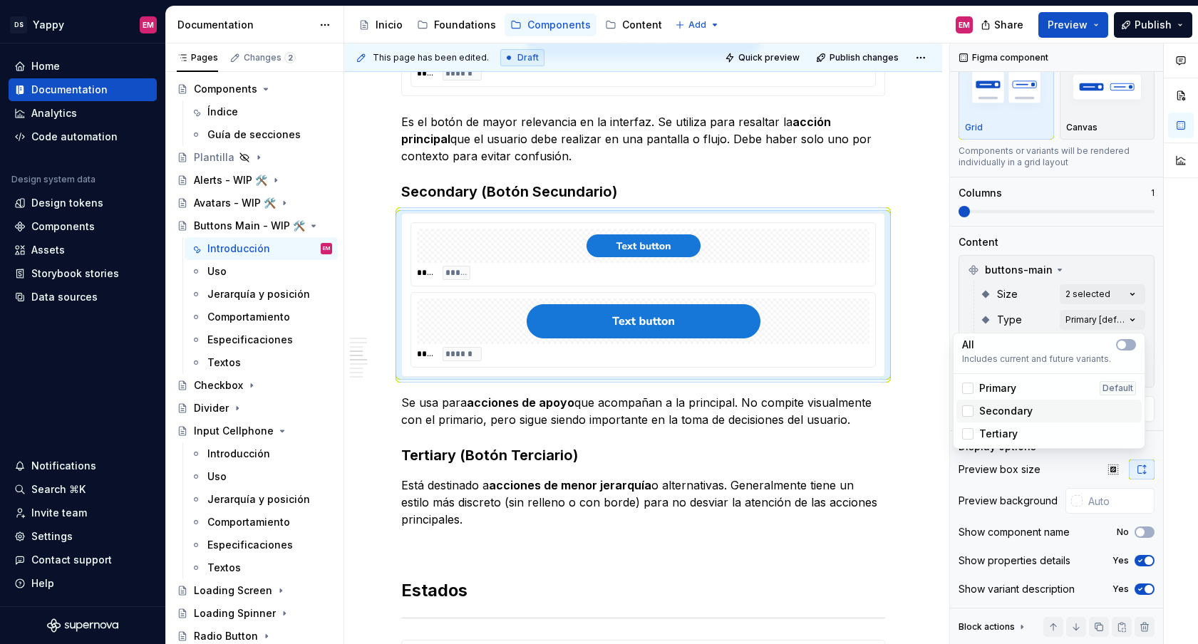
click at [1029, 415] on span "Secondary" at bounding box center [1005, 411] width 53 height 14
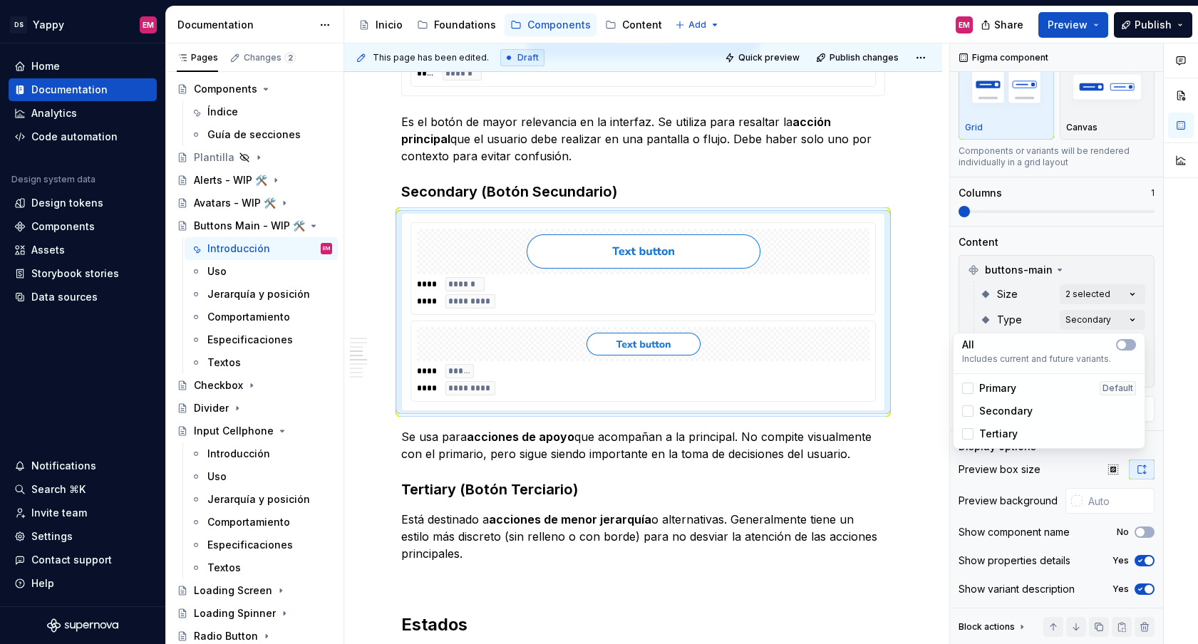
click at [596, 294] on html "DS Yappy EM Home Documentation Analytics Code automation Design system data Des…" at bounding box center [599, 322] width 1198 height 644
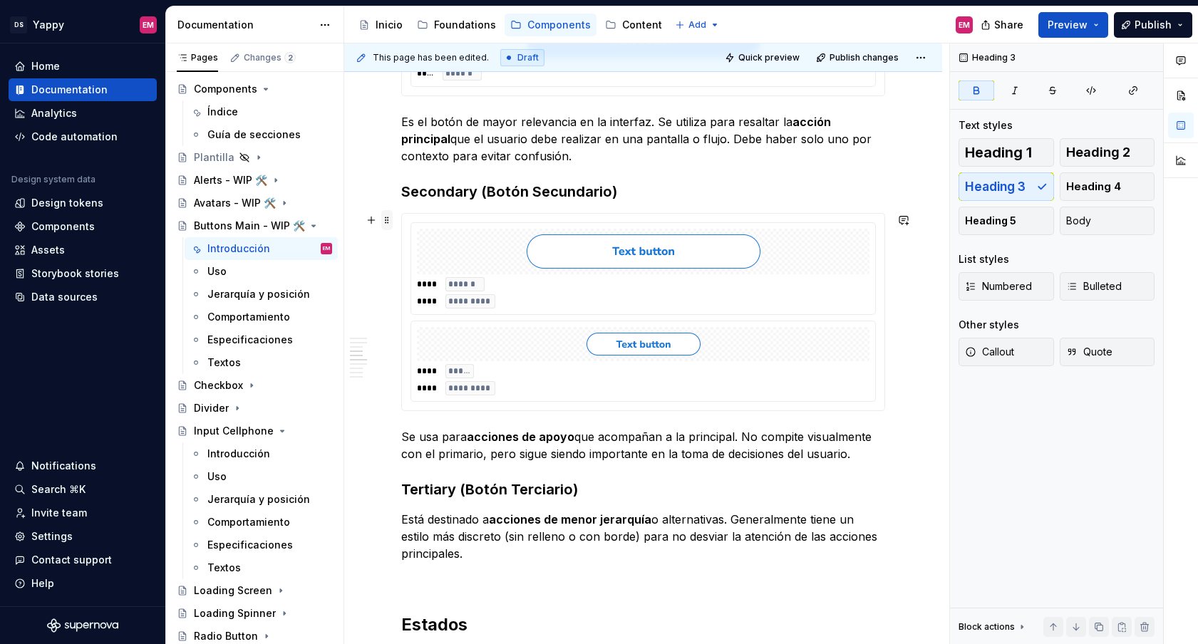
click at [386, 222] on span at bounding box center [386, 220] width 11 height 20
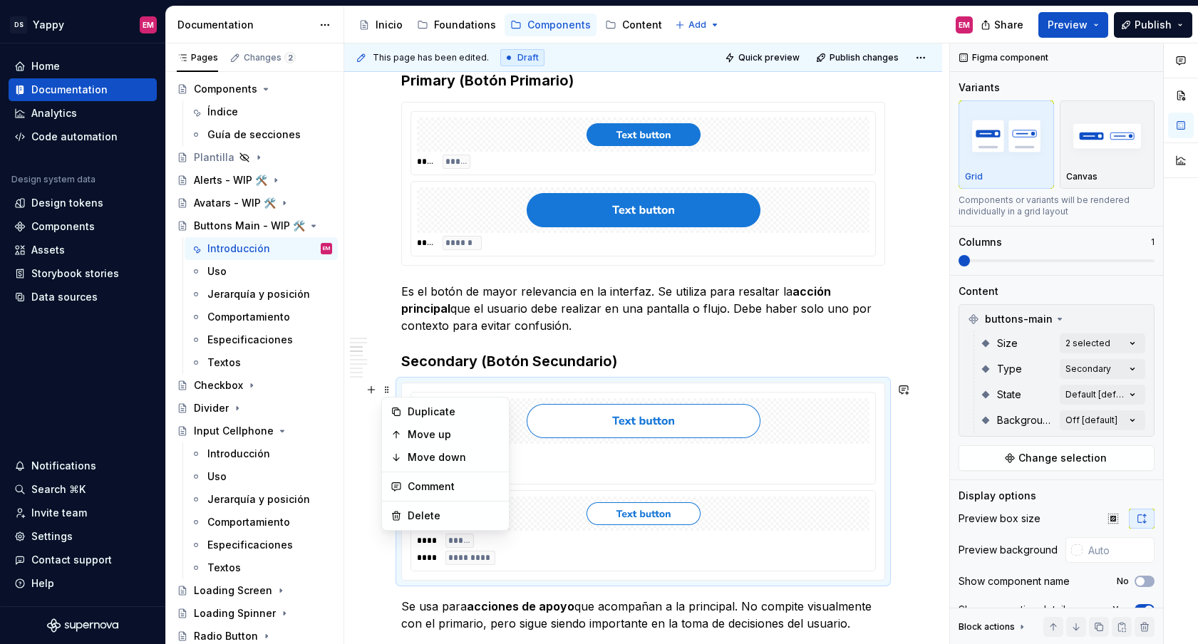
click at [598, 231] on div at bounding box center [643, 210] width 452 height 46
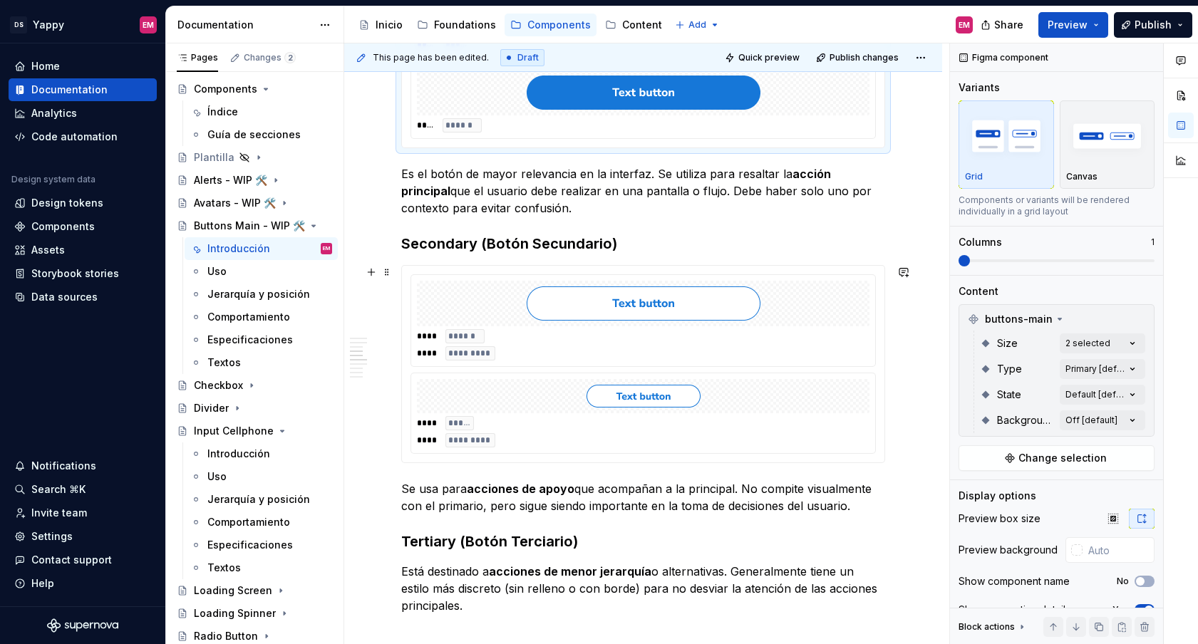
scroll to position [609, 0]
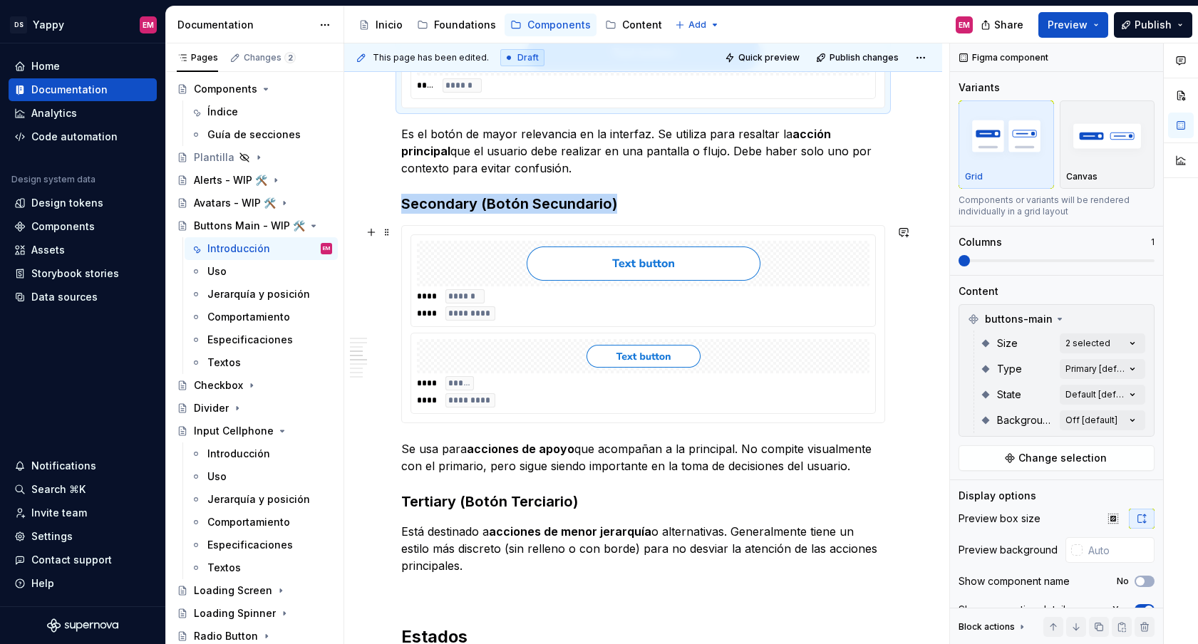
click at [589, 351] on img at bounding box center [643, 356] width 114 height 23
click at [556, 353] on div at bounding box center [643, 356] width 452 height 34
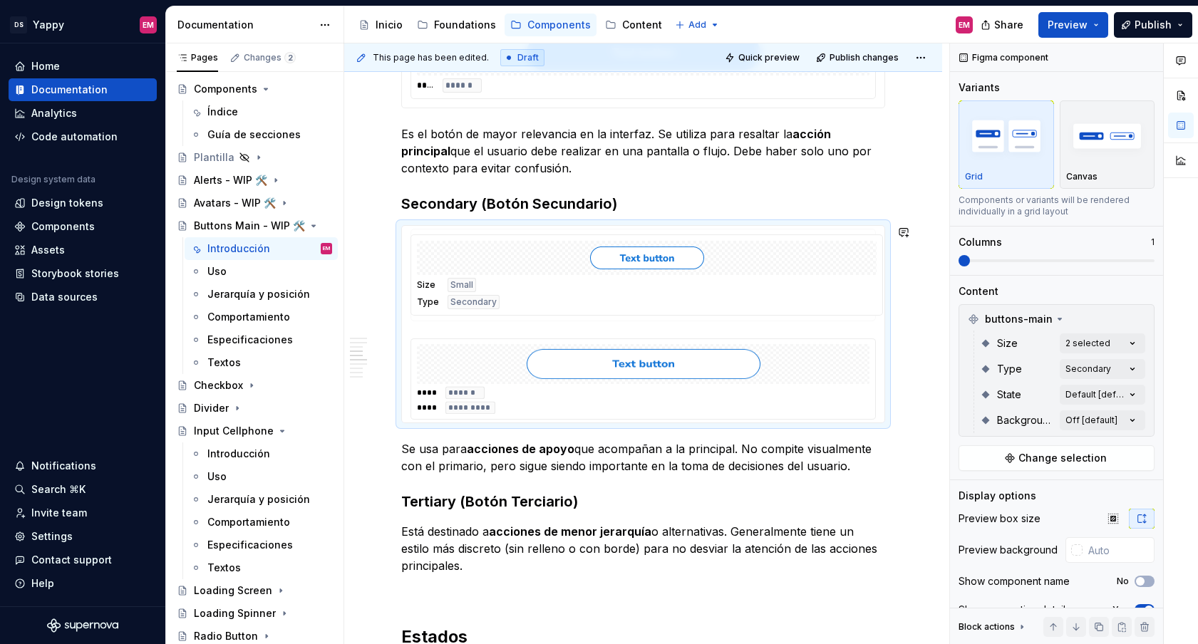
drag, startPoint x: 521, startPoint y: 336, endPoint x: 522, endPoint y: 273, distance: 63.4
click at [522, 273] on body "DS Yappy EM Home Documentation Analytics Code automation Design system data Des…" at bounding box center [599, 322] width 1198 height 644
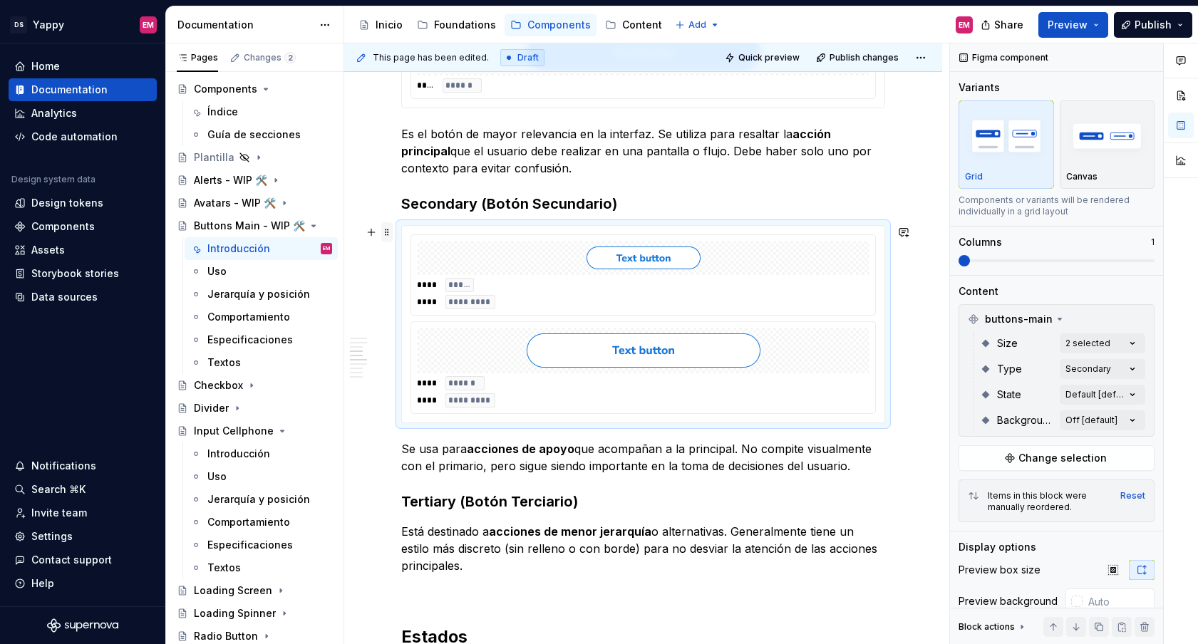
click at [387, 234] on span at bounding box center [386, 232] width 11 height 20
click at [415, 259] on div "Duplicate" at bounding box center [454, 254] width 93 height 14
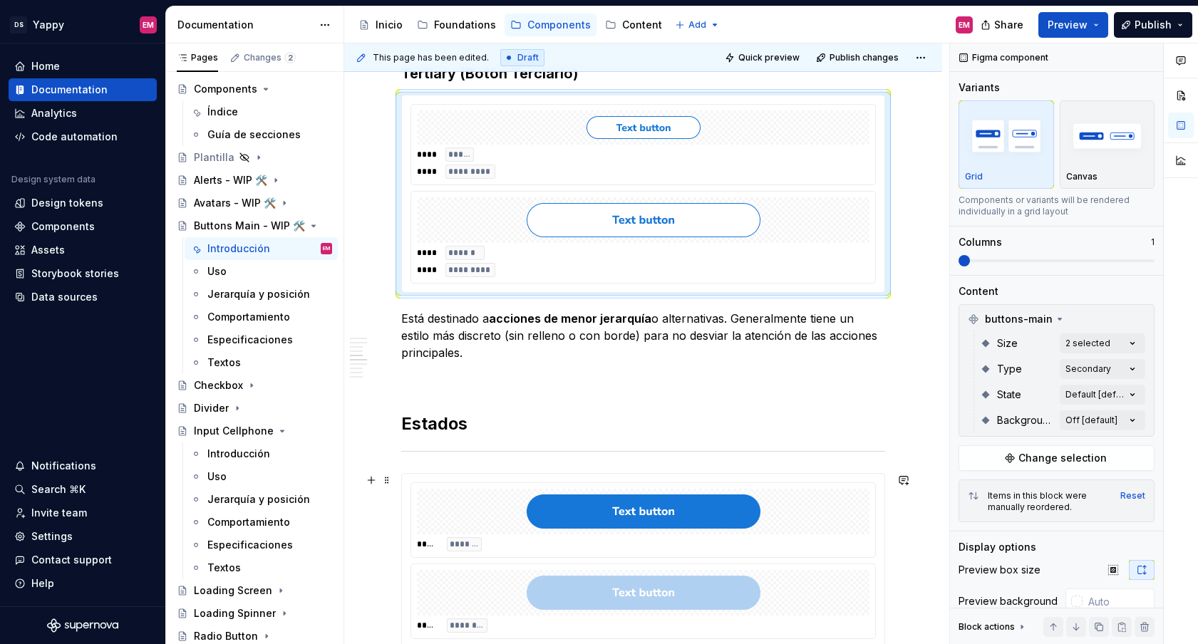
scroll to position [1055, 0]
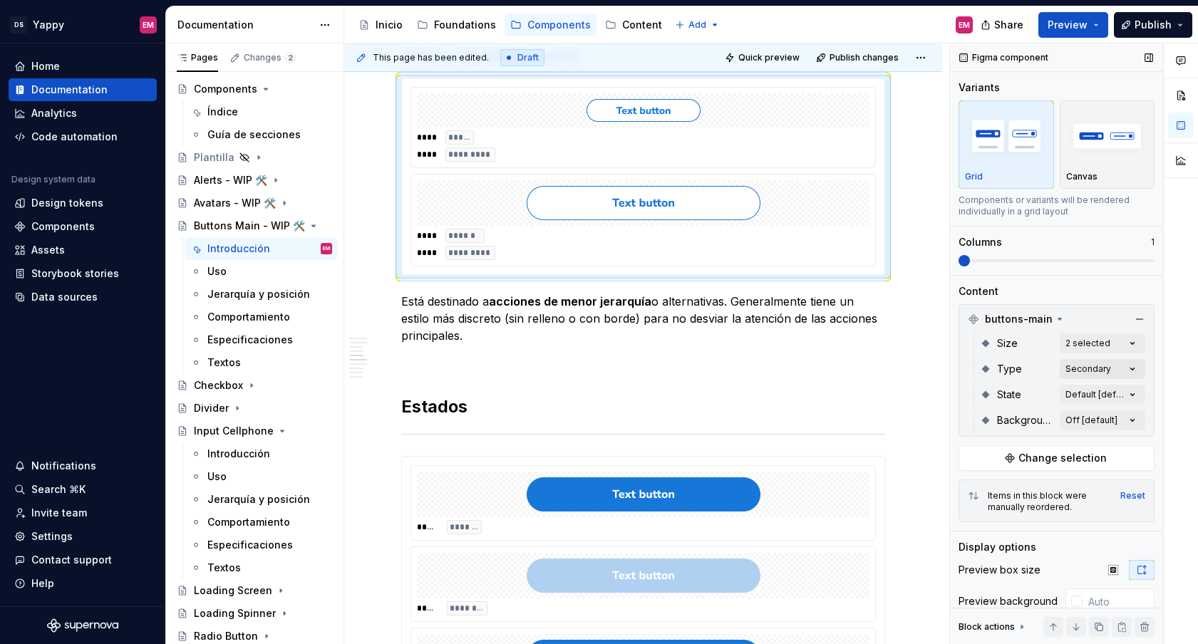
click at [1121, 368] on div "Comments Open comments No comments yet Select ‘Comment’ from the block context …" at bounding box center [1074, 343] width 248 height 601
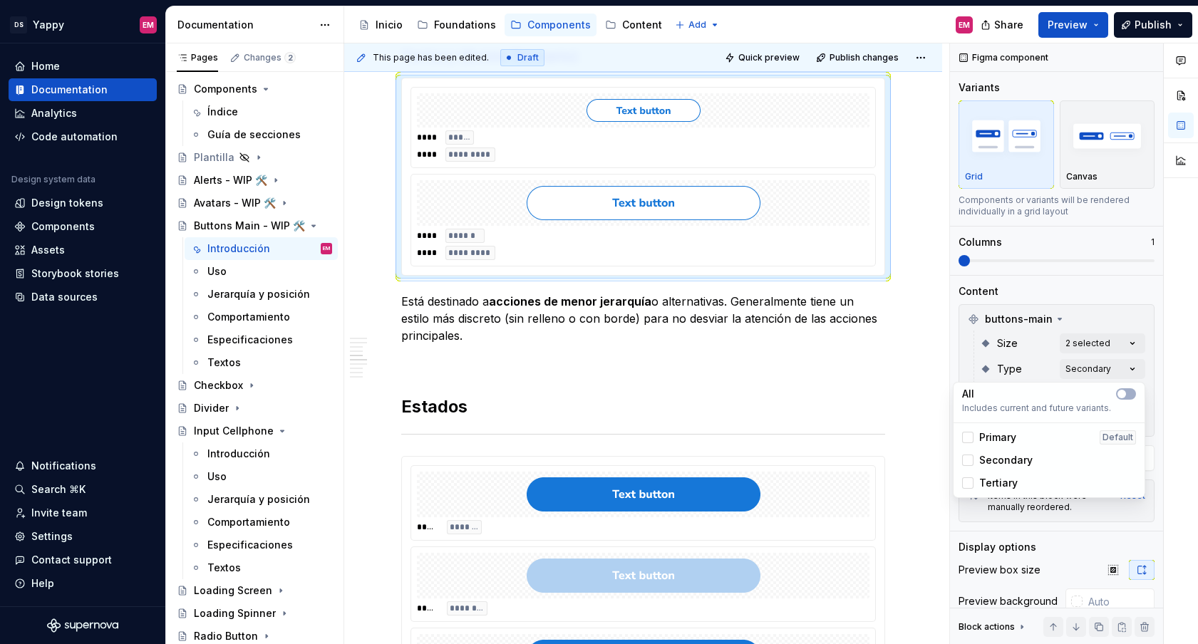
click at [982, 465] on span "Secondary" at bounding box center [1005, 460] width 53 height 14
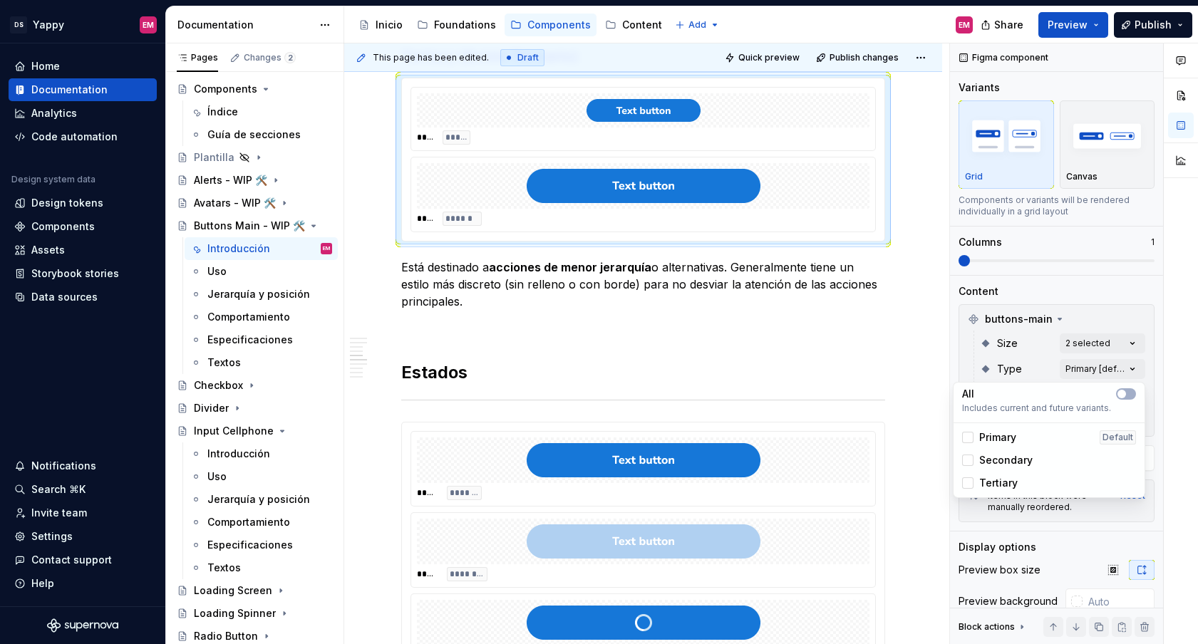
click at [973, 482] on div "Tertiary" at bounding box center [990, 483] width 56 height 14
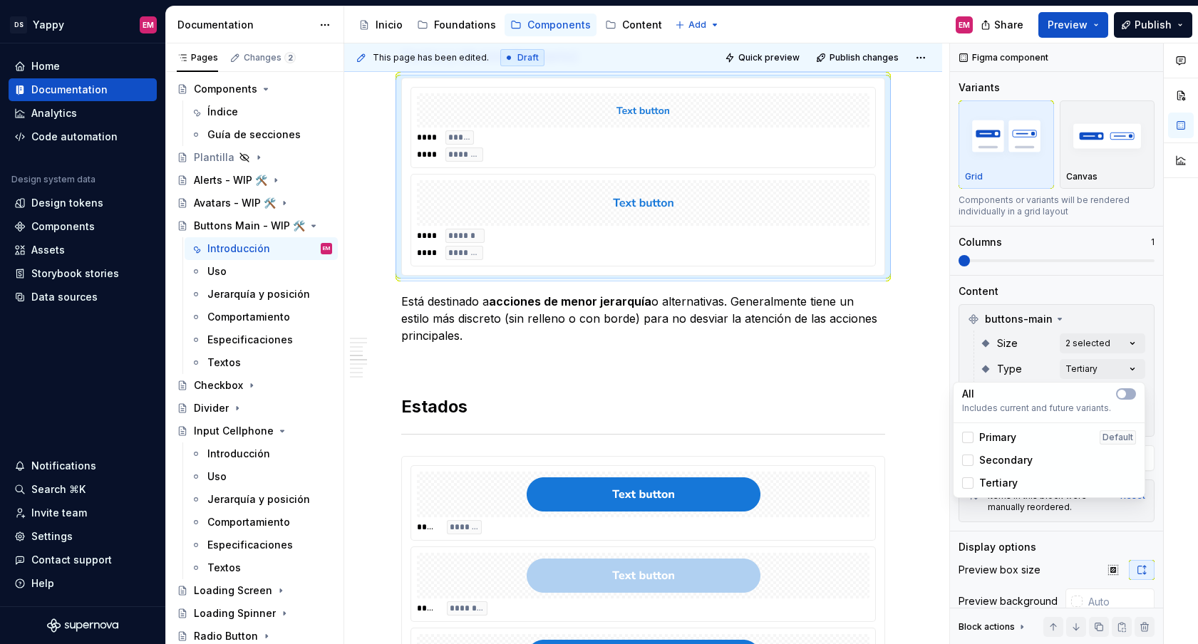
click at [771, 230] on html "DS Yappy EM Home Documentation Analytics Code automation Design system data Des…" at bounding box center [599, 322] width 1198 height 644
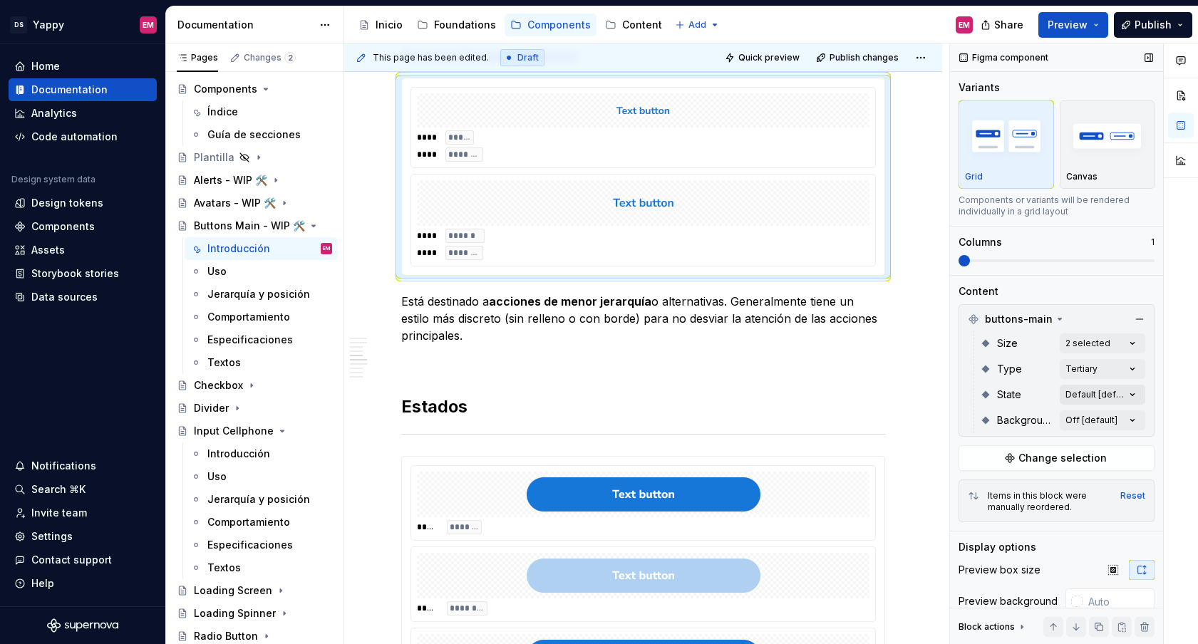
click at [1110, 389] on div "Comments Open comments No comments yet Select ‘Comment’ from the block context …" at bounding box center [1074, 343] width 248 height 601
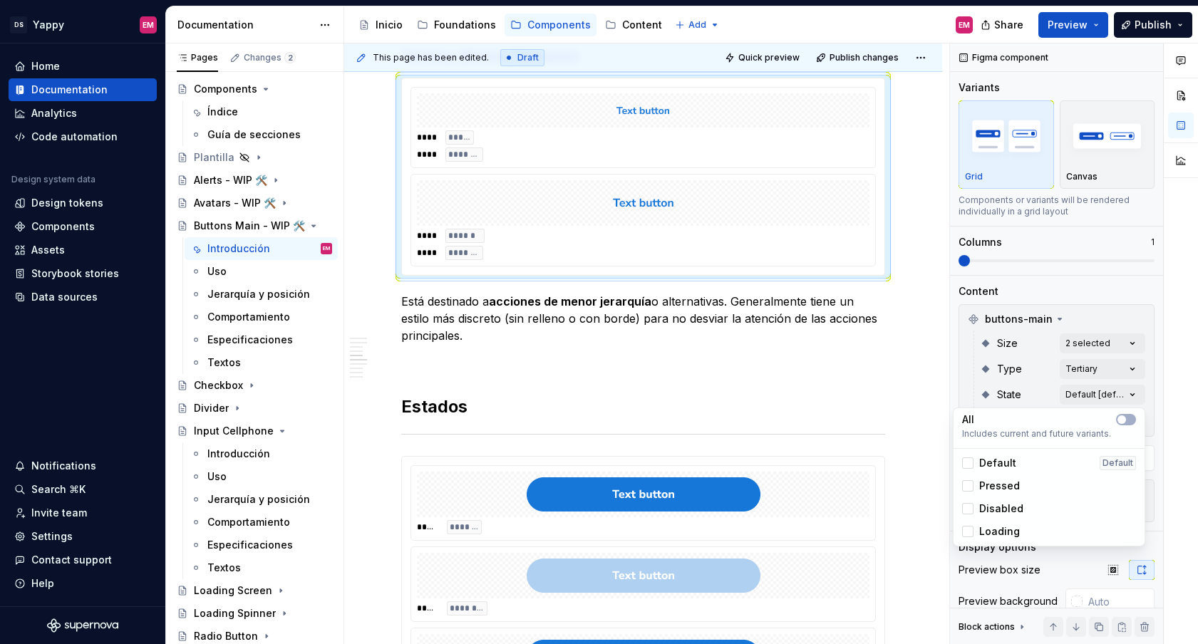
click at [1110, 399] on div "Comments Open comments No comments yet Select ‘Comment’ from the block context …" at bounding box center [1074, 343] width 248 height 601
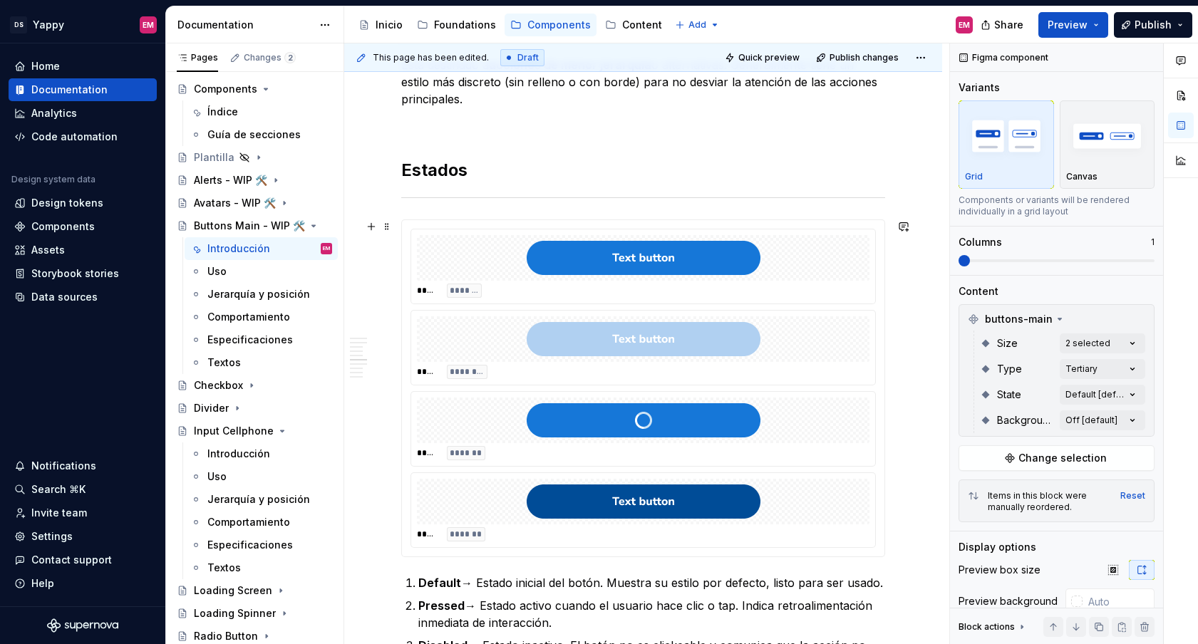
scroll to position [1339, 0]
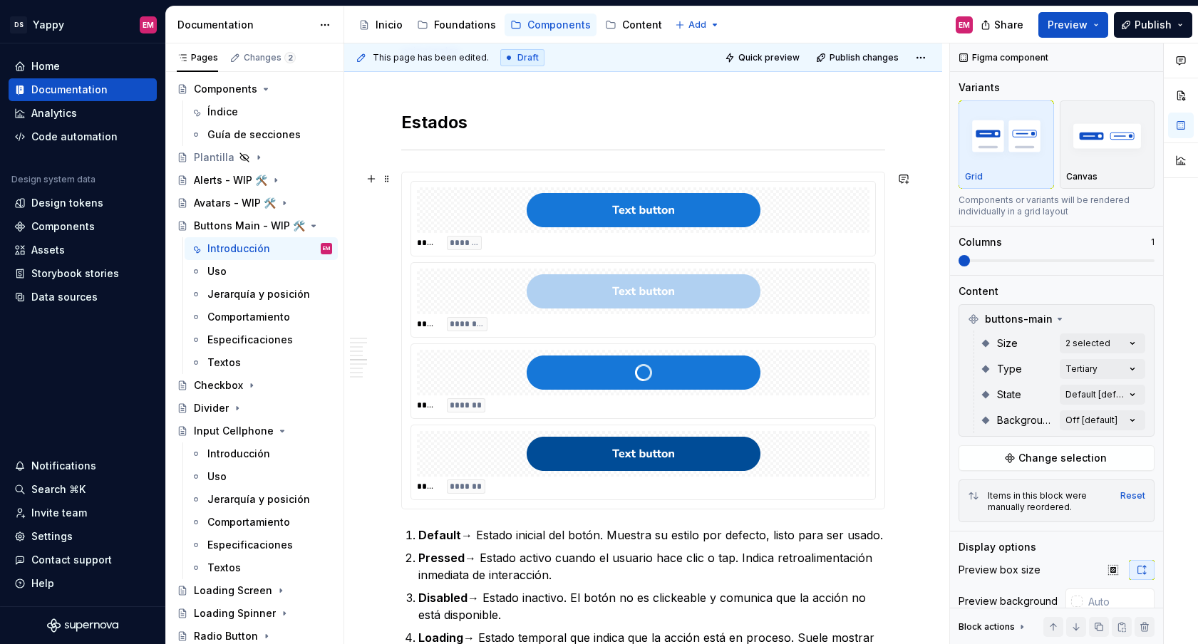
click at [699, 225] on img at bounding box center [644, 210] width 234 height 34
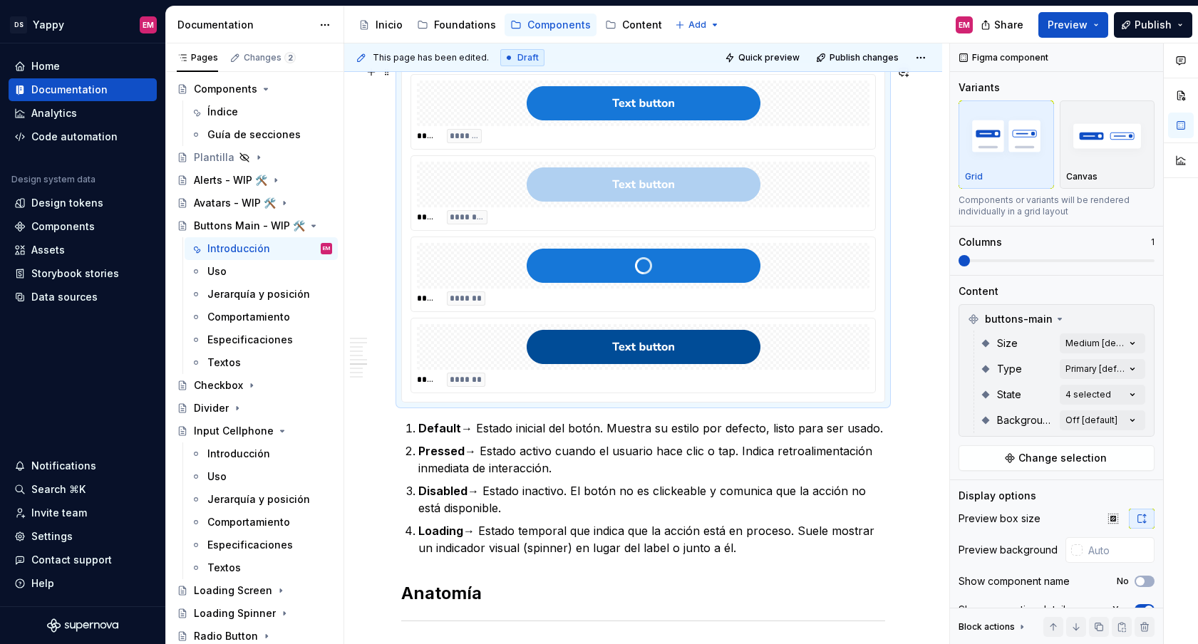
scroll to position [1421, 0]
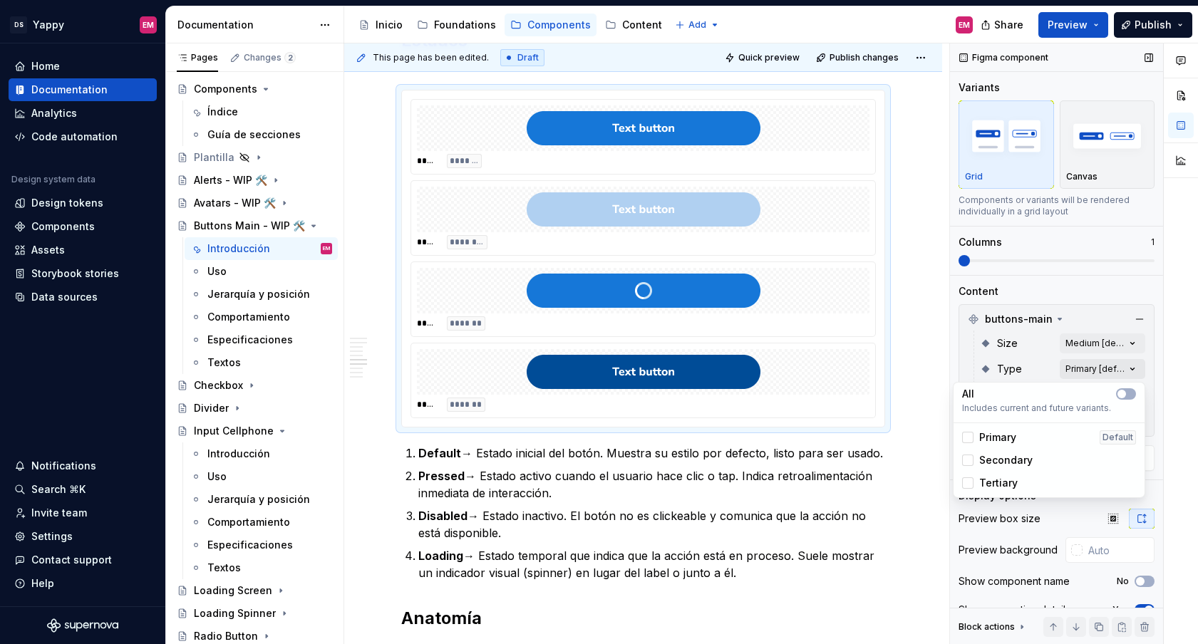
click at [1097, 362] on div "Comments Open comments No comments yet Select ‘Comment’ from the block context …" at bounding box center [1074, 343] width 248 height 601
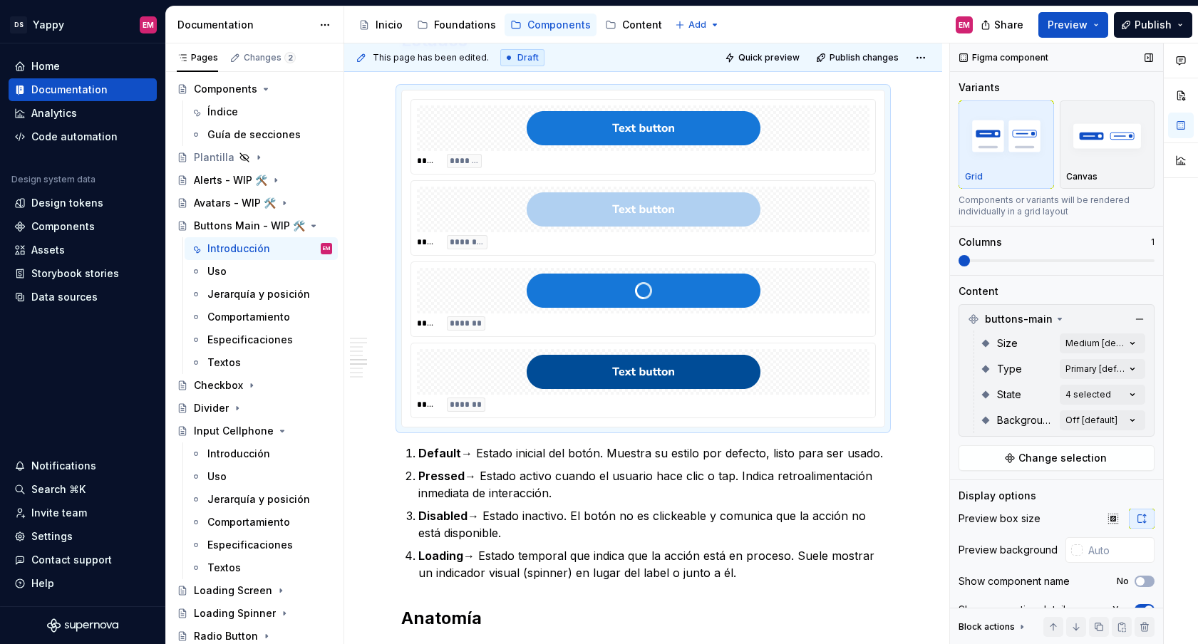
click at [1077, 356] on div "Comments Open comments No comments yet Select ‘Comment’ from the block context …" at bounding box center [1074, 343] width 248 height 601
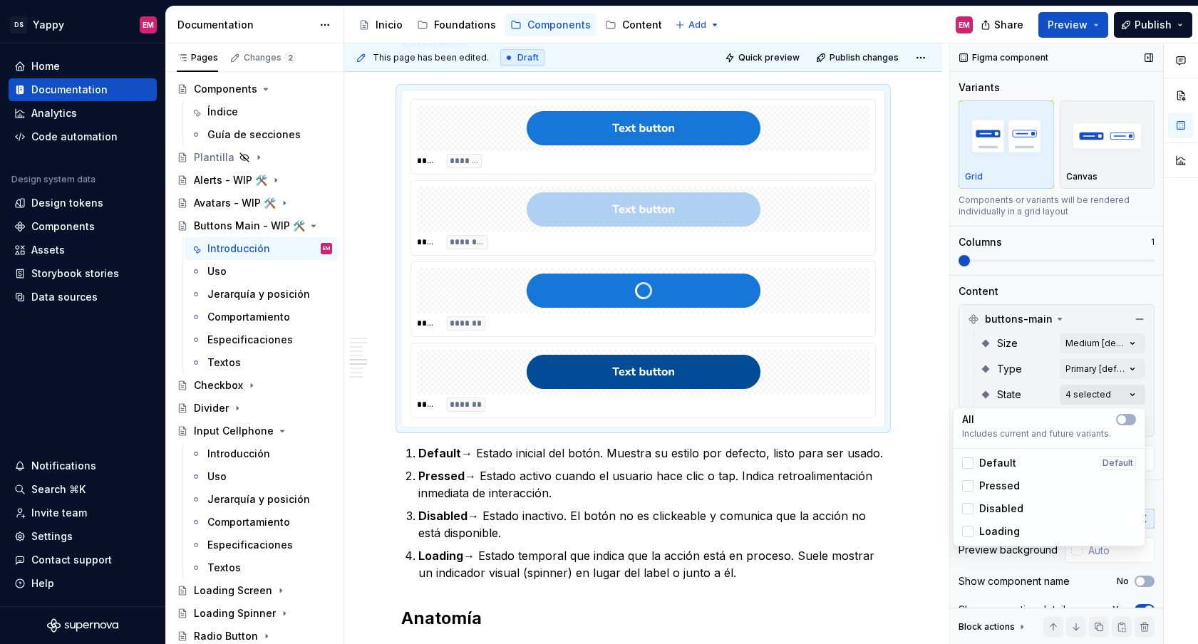
click at [1091, 393] on div "Comments Open comments No comments yet Select ‘Comment’ from the block context …" at bounding box center [1074, 343] width 248 height 601
click at [500, 286] on html "DS Yappy EM Home Documentation Analytics Code automation Design system data Des…" at bounding box center [599, 322] width 1198 height 644
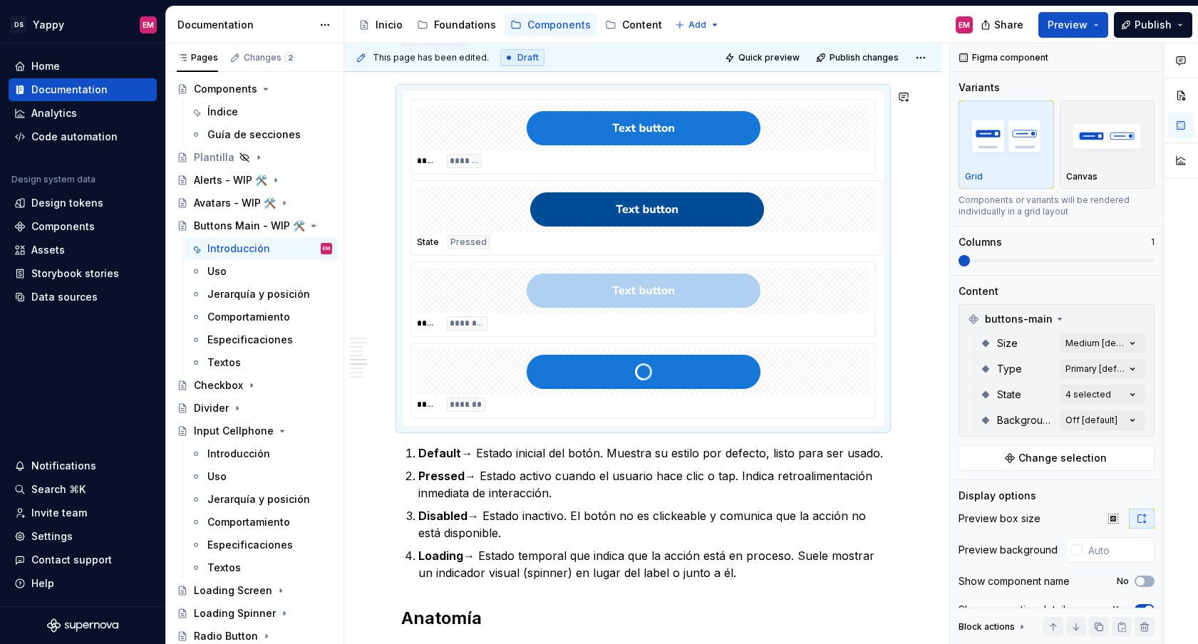
click at [512, 205] on body "DS Yappy EM Home Documentation Analytics Code automation Design system data Des…" at bounding box center [599, 322] width 1198 height 644
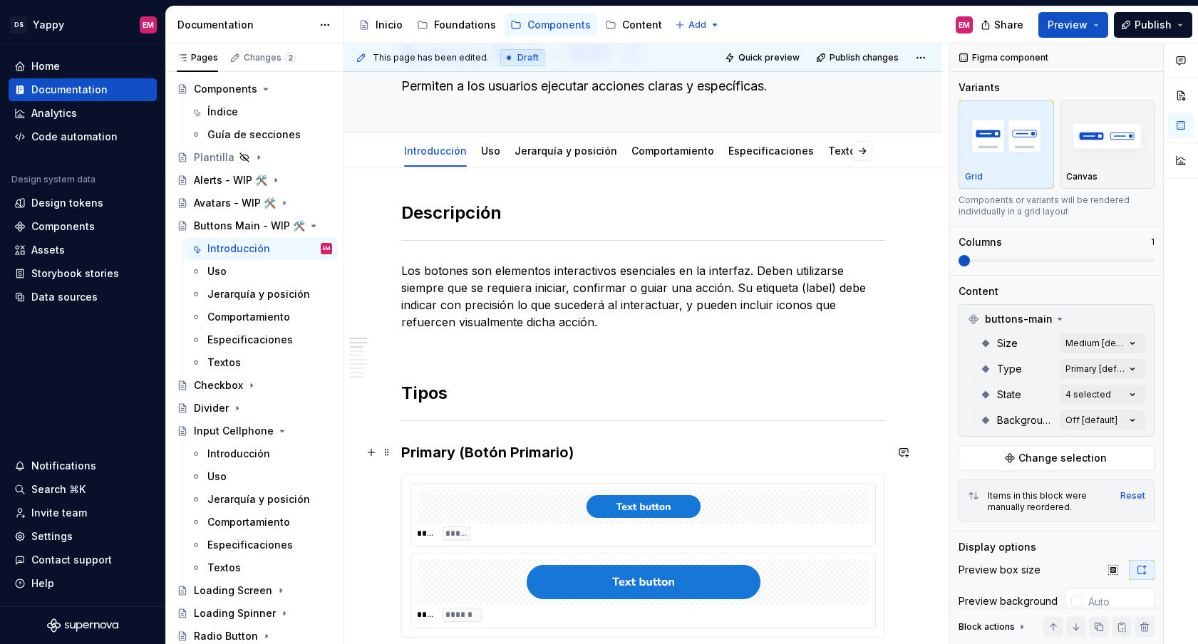
scroll to position [0, 0]
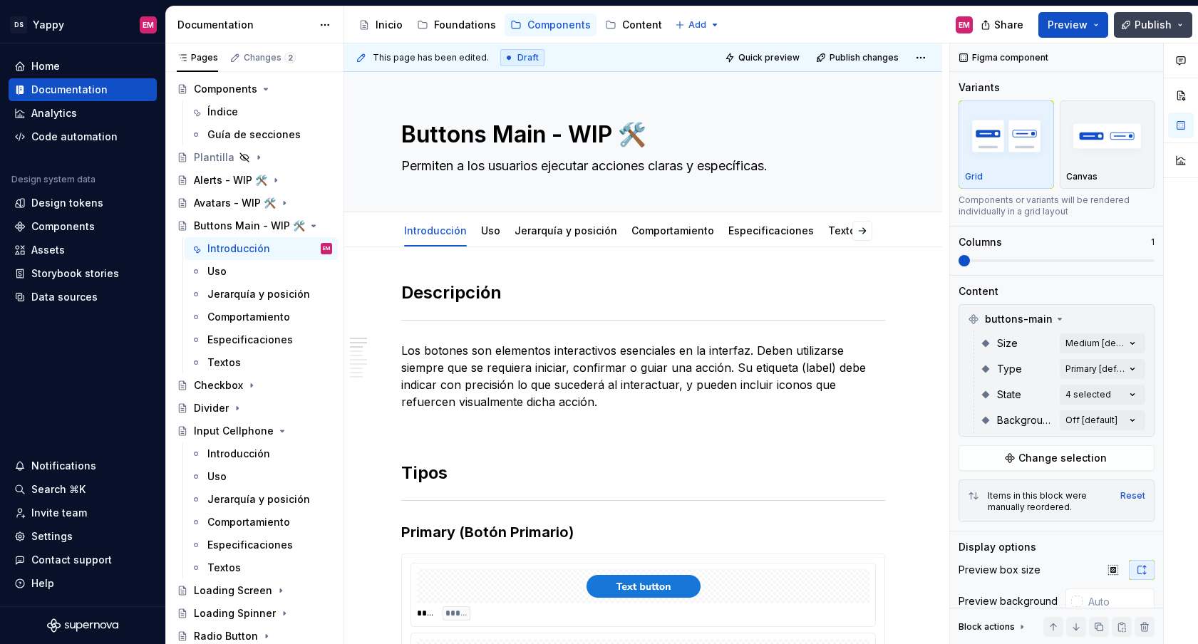
click at [1136, 28] on button "Publish" at bounding box center [1153, 25] width 78 height 26
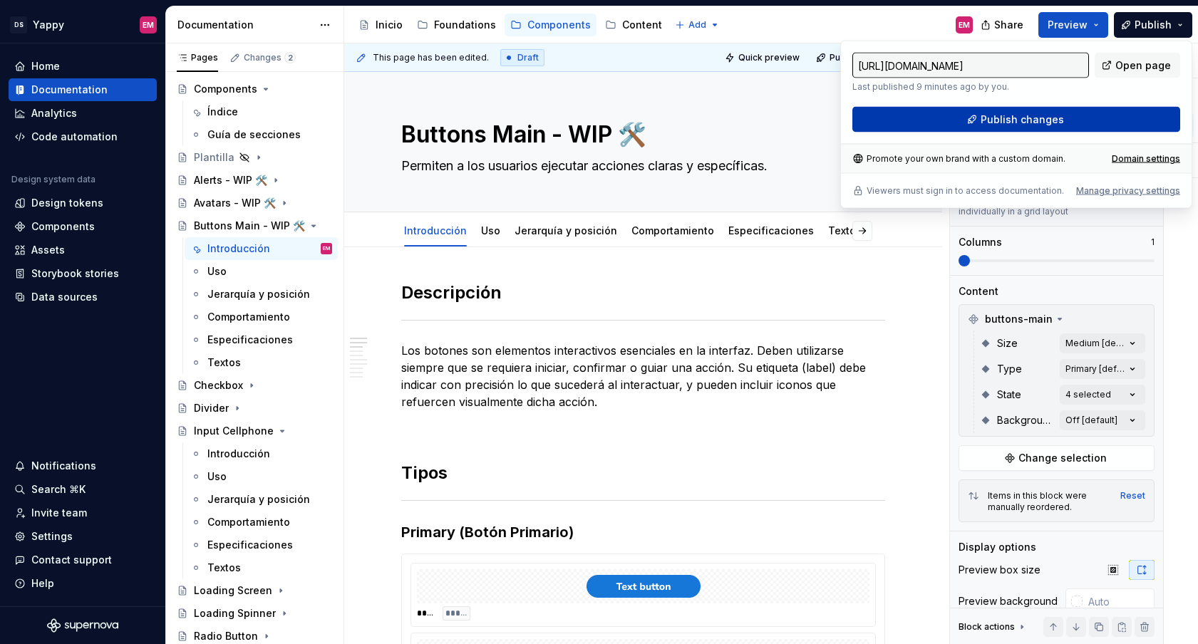
click at [922, 130] on button "Publish changes" at bounding box center [1016, 120] width 328 height 26
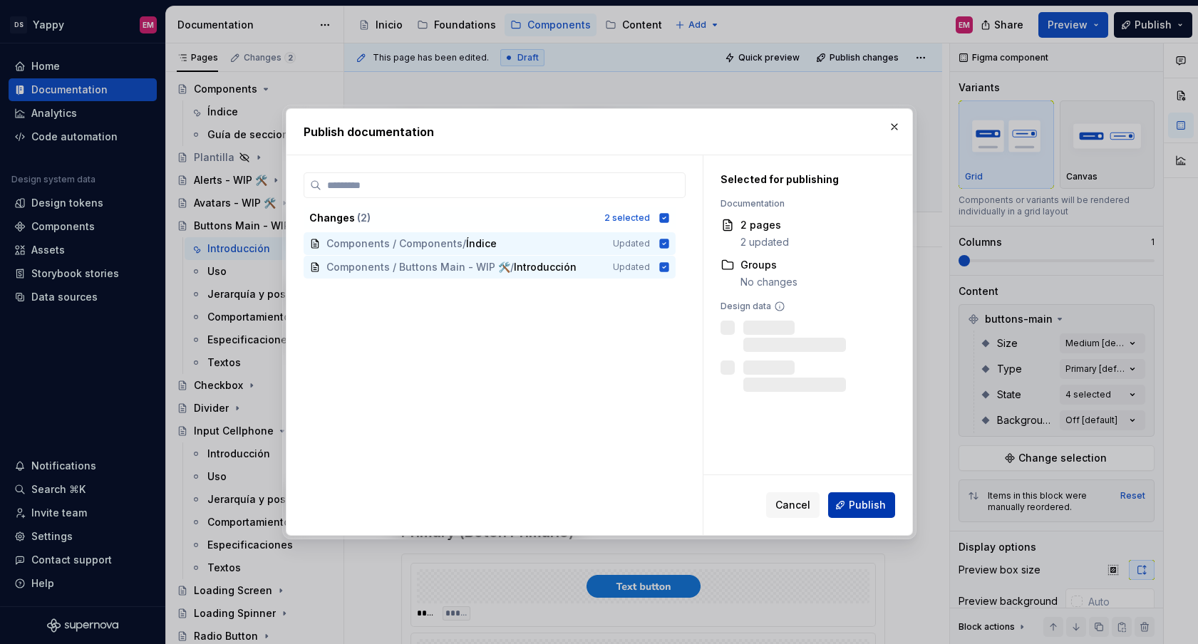
click at [842, 500] on button "Publish" at bounding box center [861, 505] width 67 height 26
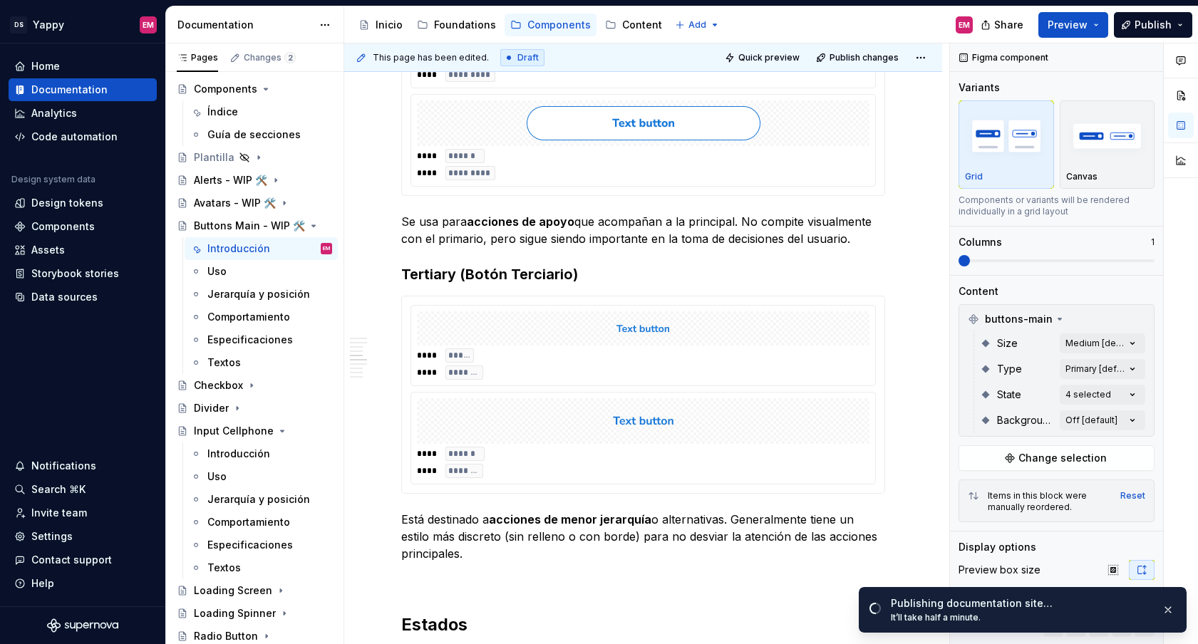
scroll to position [870, 0]
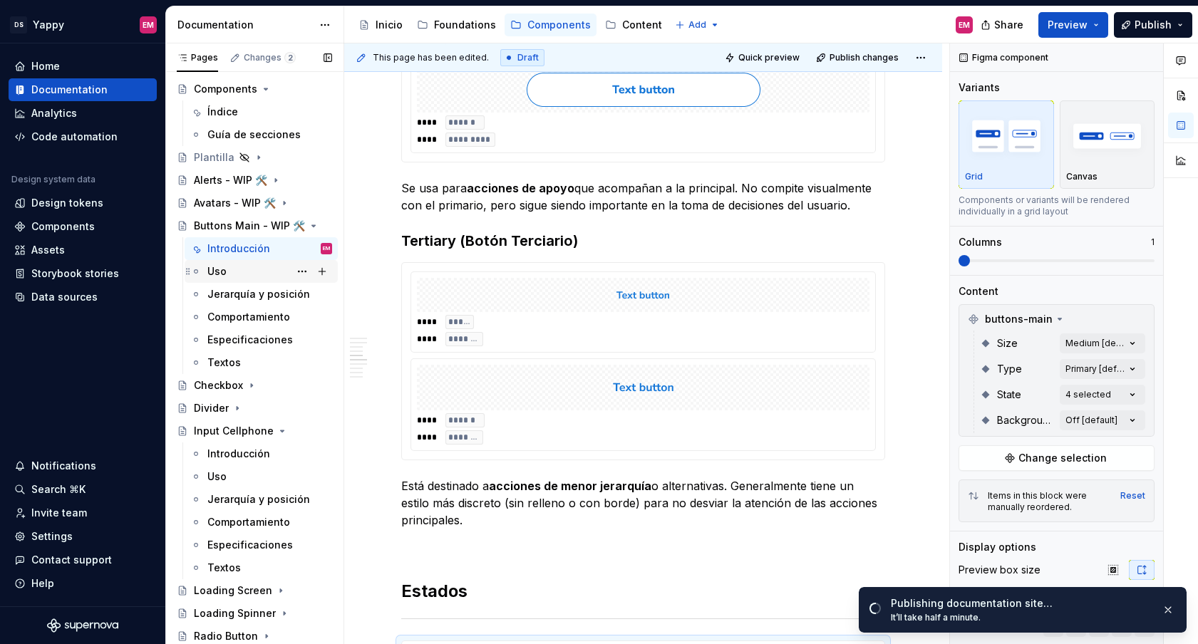
click at [234, 274] on div "Uso" at bounding box center [269, 272] width 125 height 20
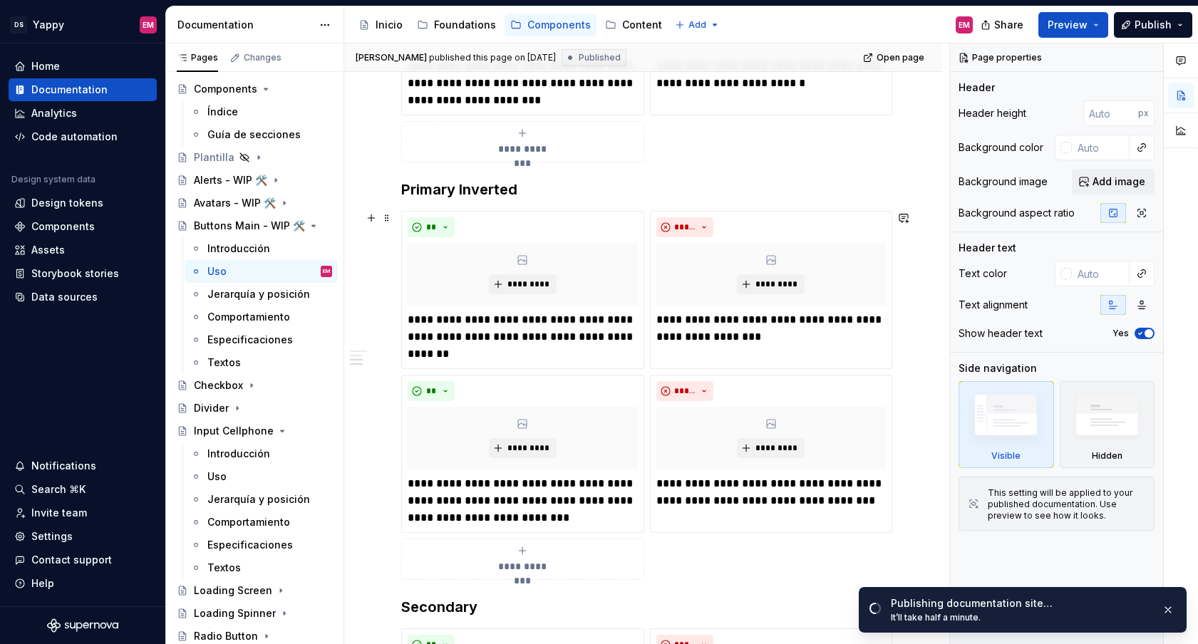
scroll to position [493, 0]
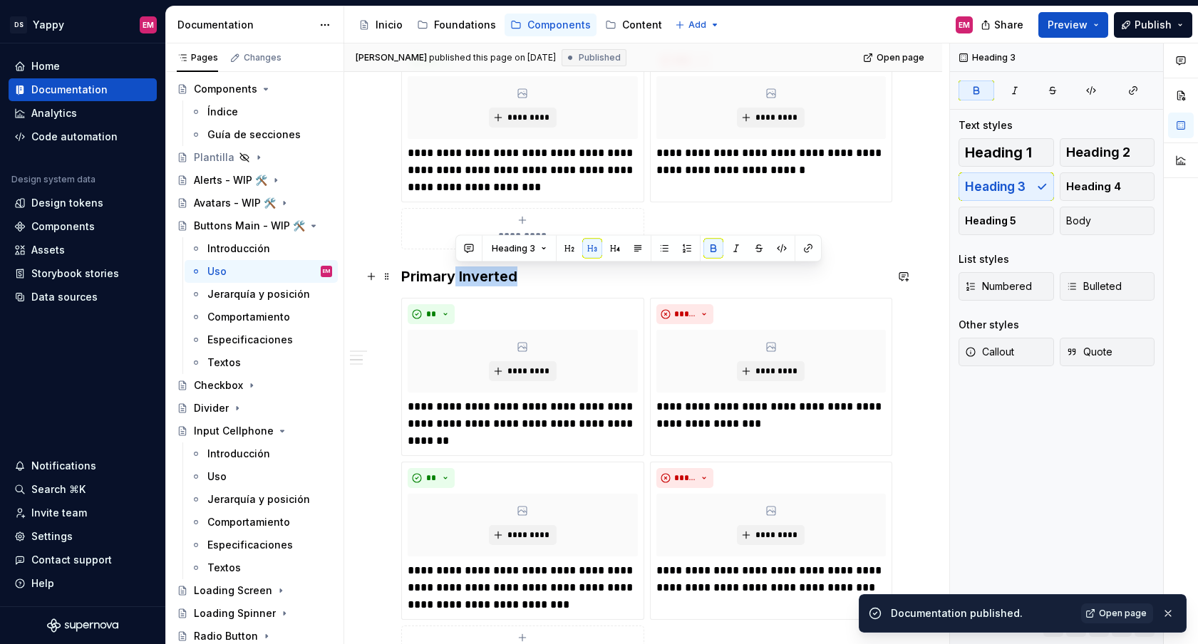
drag, startPoint x: 501, startPoint y: 275, endPoint x: 569, endPoint y: 278, distance: 67.8
click at [569, 278] on h3 "Primary Inverted" at bounding box center [643, 277] width 484 height 20
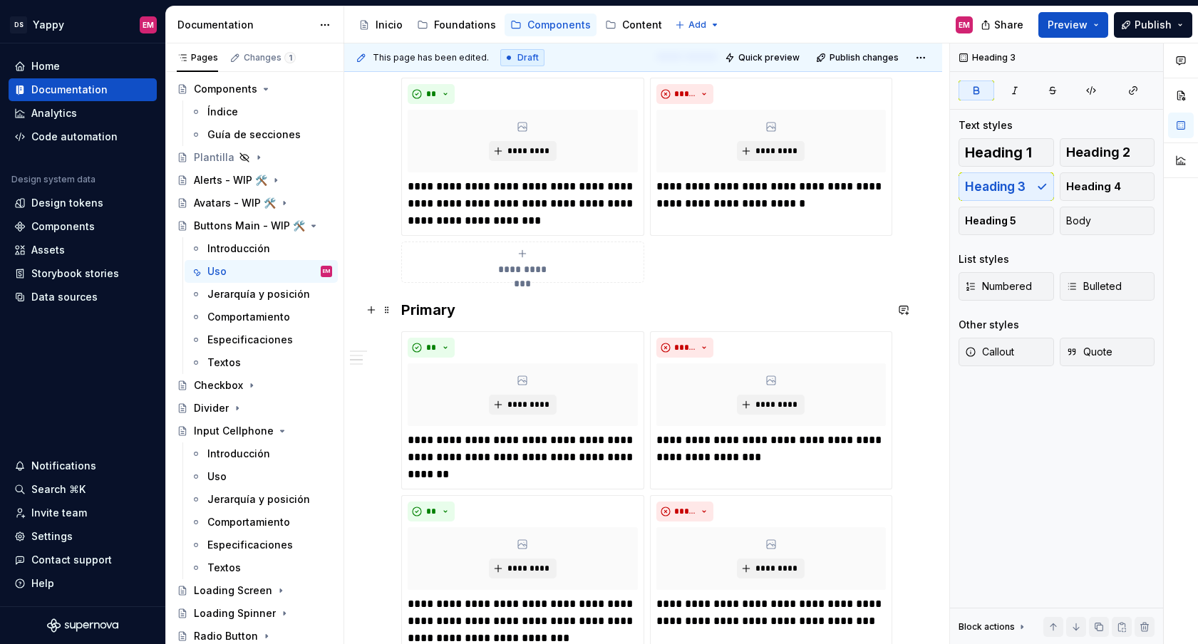
type textarea "*"
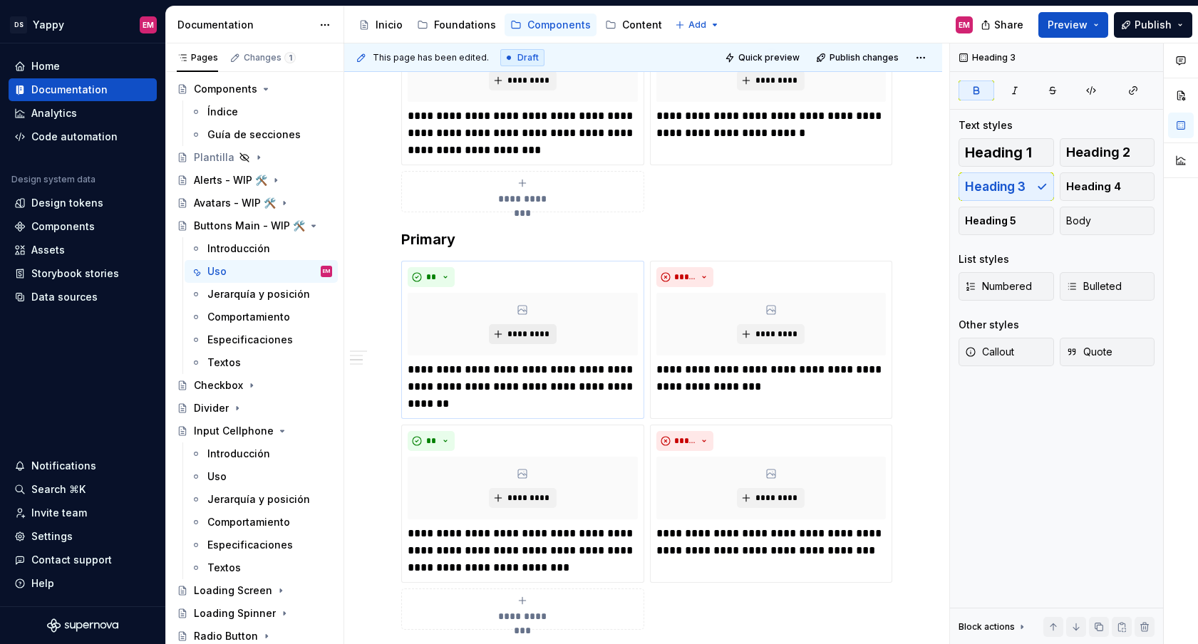
scroll to position [541, 0]
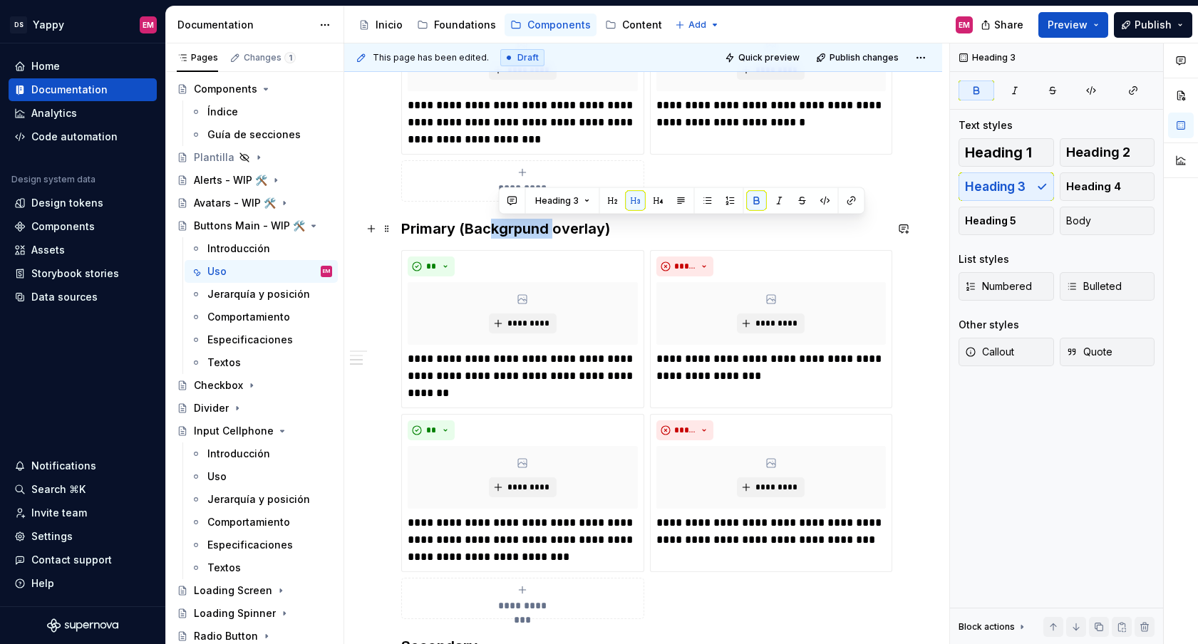
drag, startPoint x: 554, startPoint y: 229, endPoint x: 488, endPoint y: 229, distance: 65.6
click at [488, 229] on strong "Primary (Backgrpund overlay)" at bounding box center [505, 228] width 209 height 17
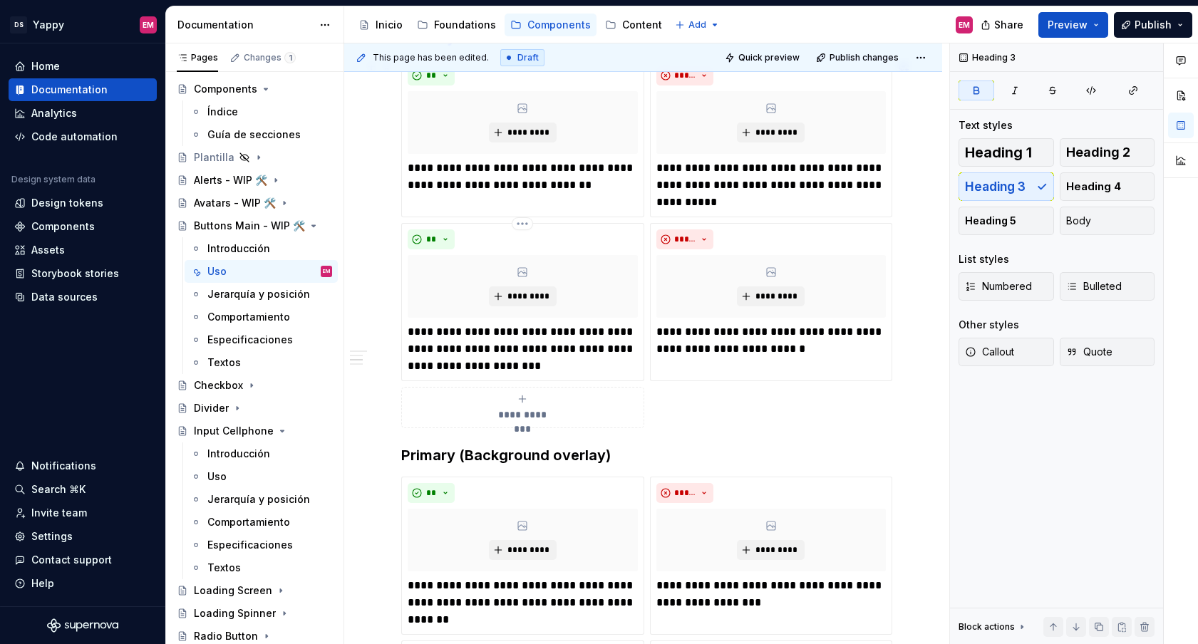
scroll to position [441, 0]
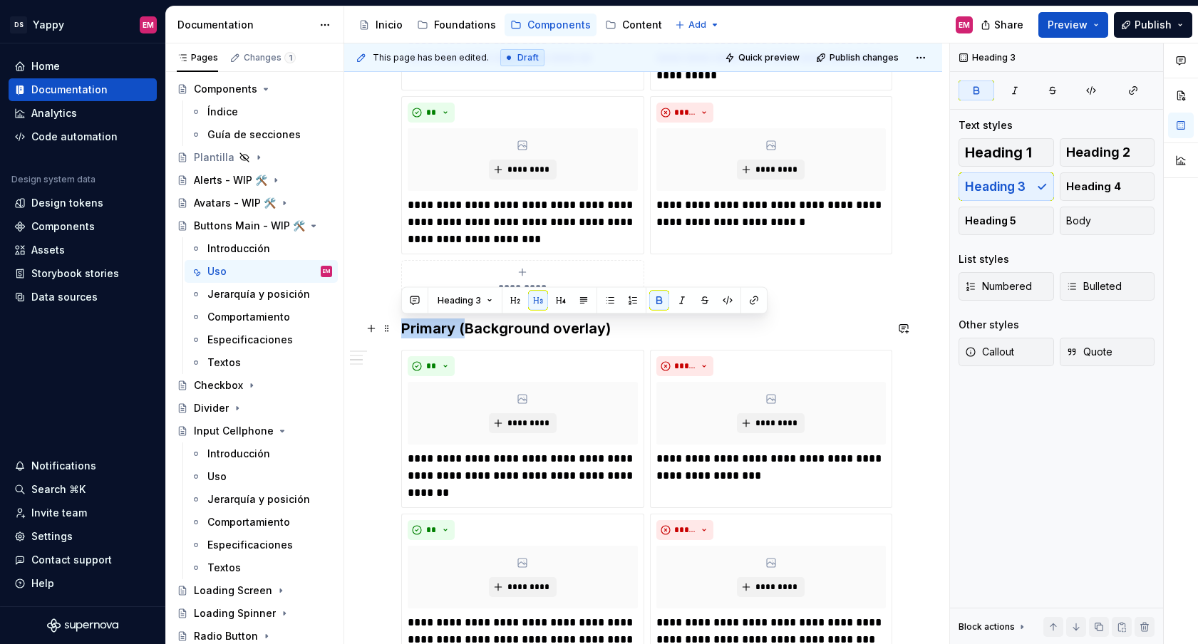
drag, startPoint x: 467, startPoint y: 329, endPoint x: 396, endPoint y: 328, distance: 71.3
click at [396, 328] on div "**********" at bounding box center [643, 576] width 598 height 1541
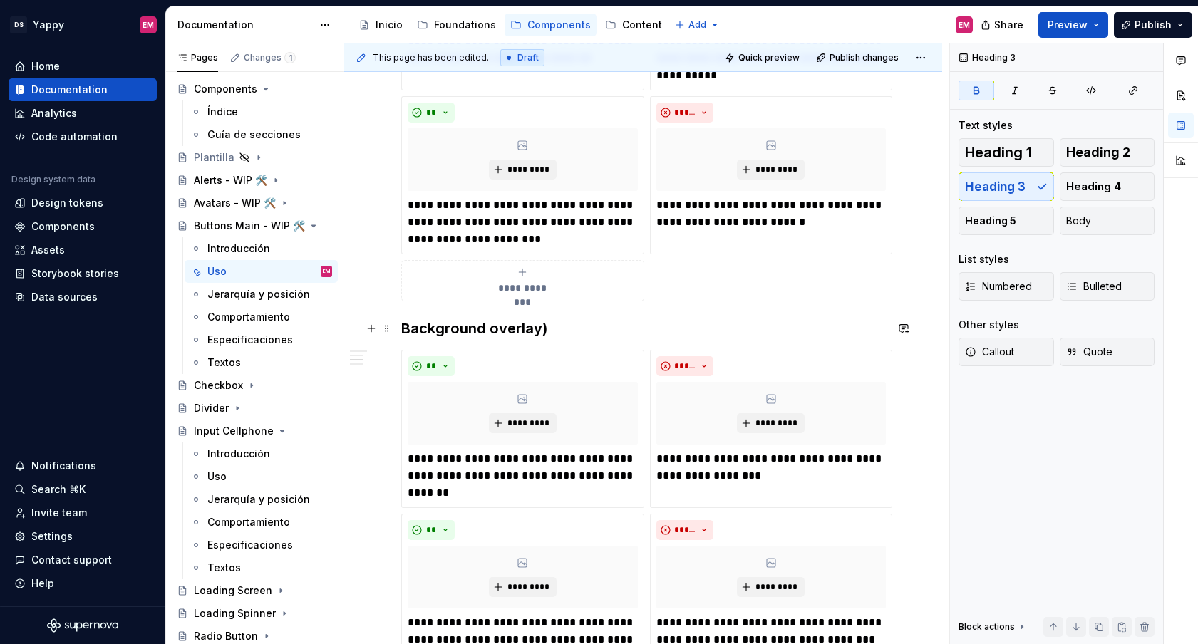
click at [608, 328] on h3 "Background overlay)" at bounding box center [643, 329] width 484 height 20
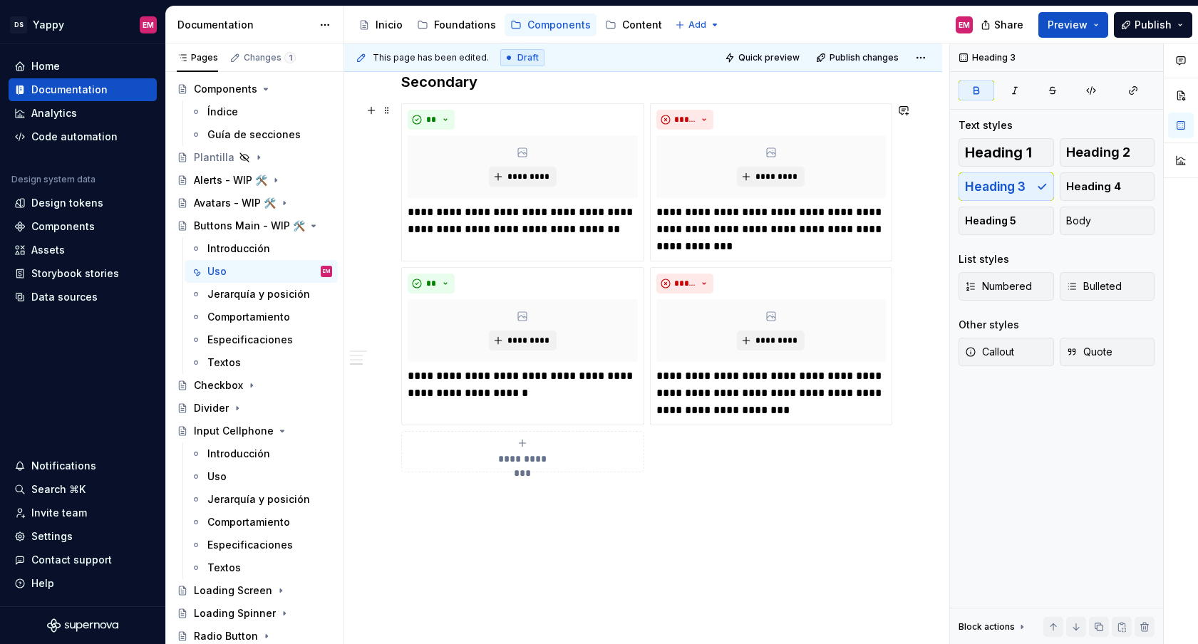
scroll to position [1062, 0]
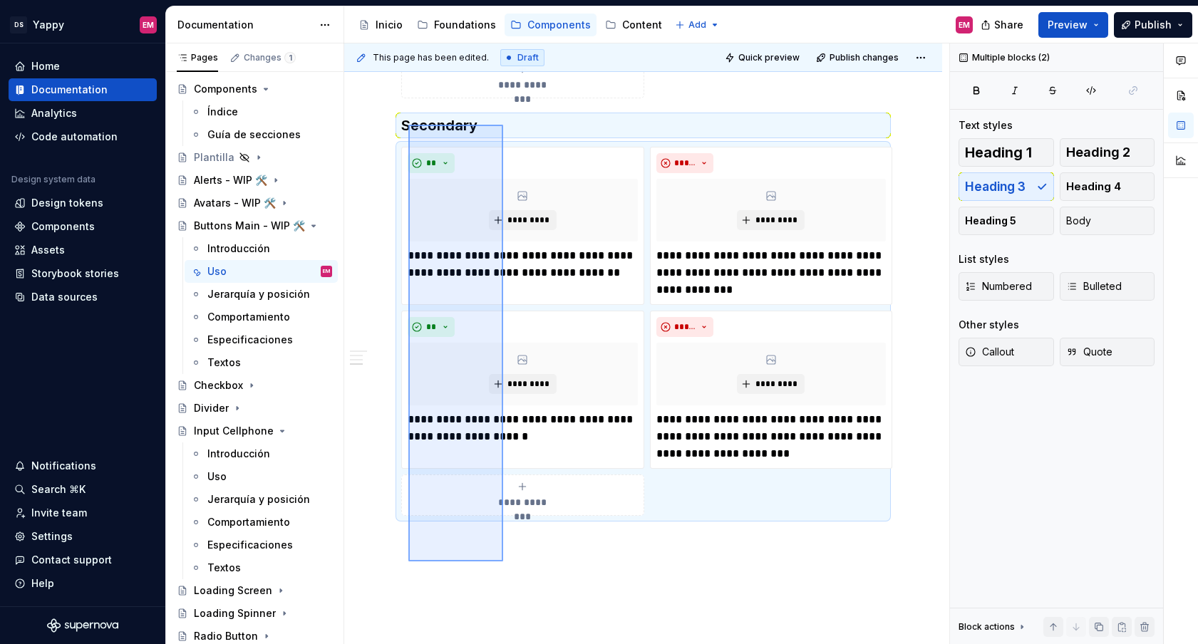
drag, startPoint x: 497, startPoint y: 544, endPoint x: 408, endPoint y: 125, distance: 428.2
click at [408, 125] on div "**********" at bounding box center [646, 343] width 605 height 601
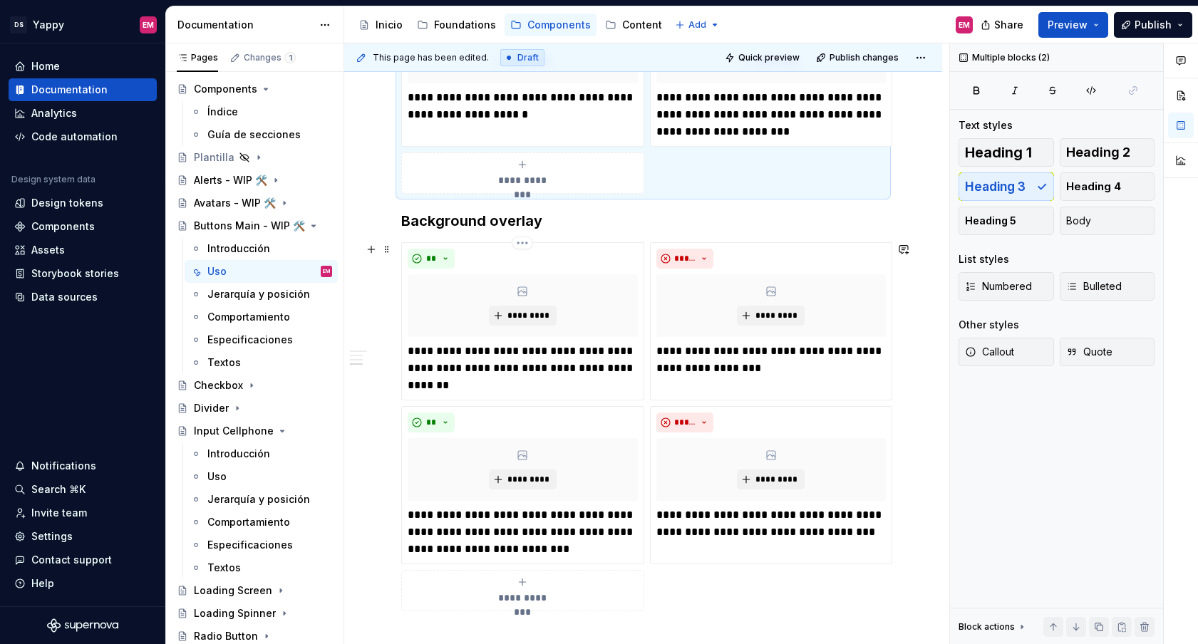
scroll to position [1059, 0]
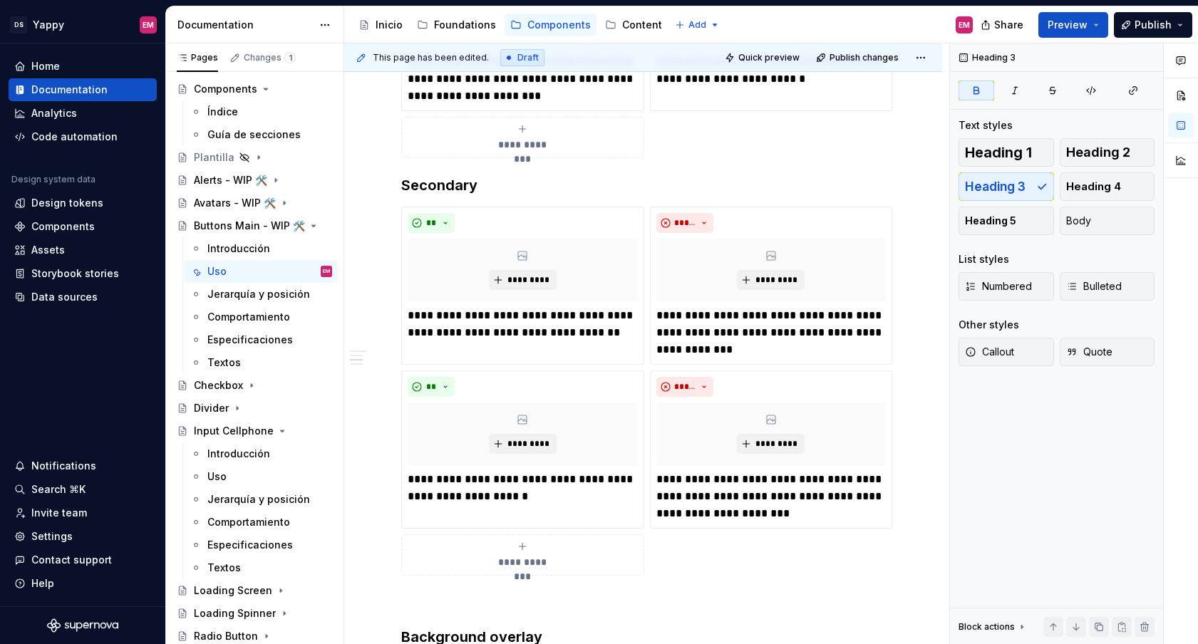
scroll to position [406, 0]
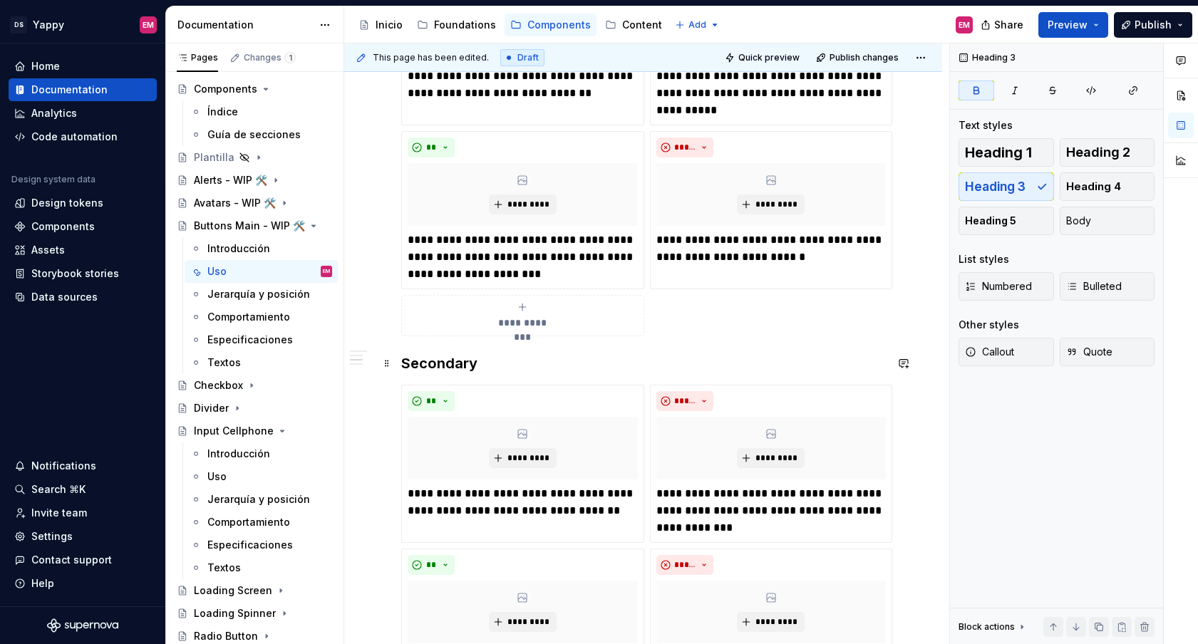
click at [407, 356] on h3 "Secondary" at bounding box center [643, 363] width 484 height 20
click at [400, 360] on div "**********" at bounding box center [643, 628] width 598 height 1575
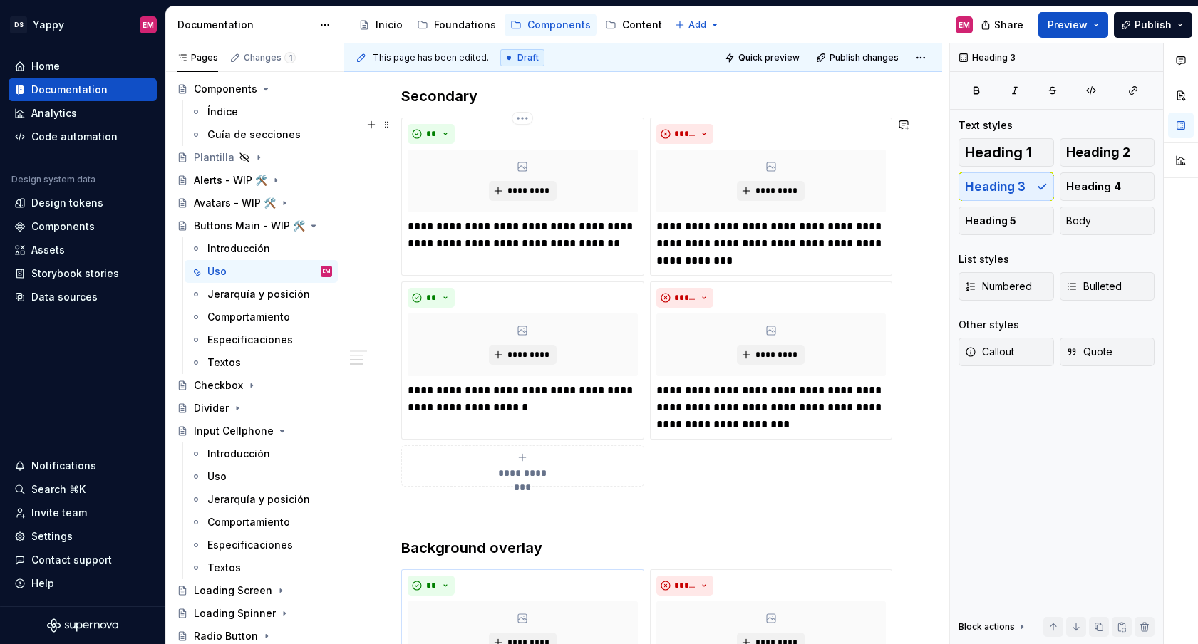
scroll to position [753, 0]
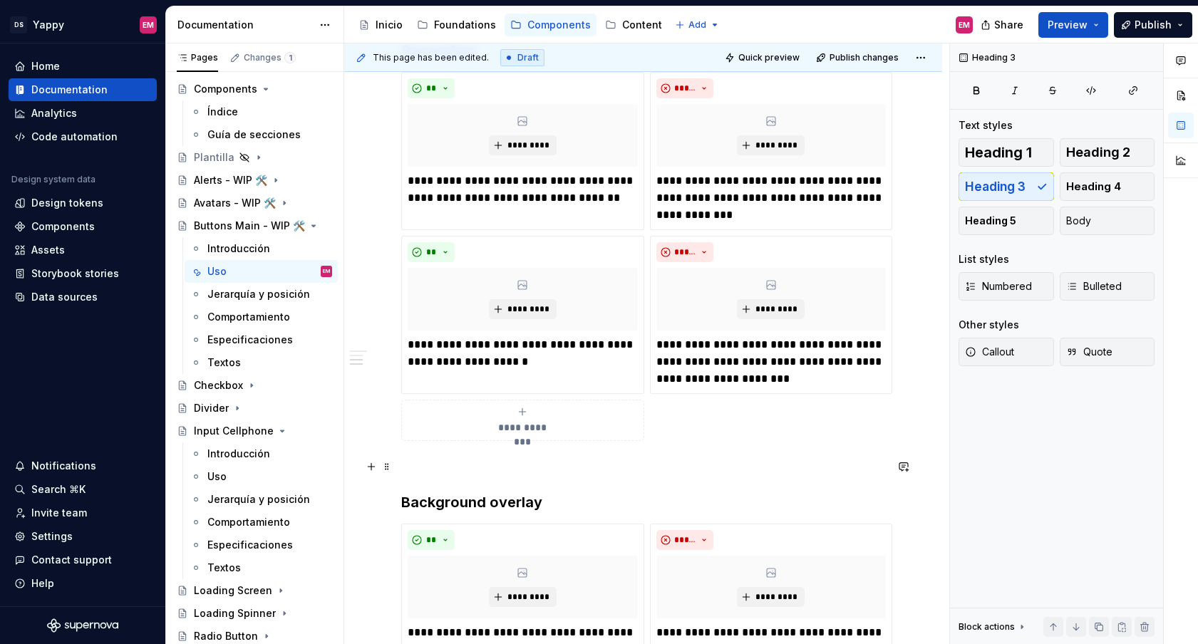
click at [444, 468] on p at bounding box center [643, 466] width 484 height 17
type textarea "*"
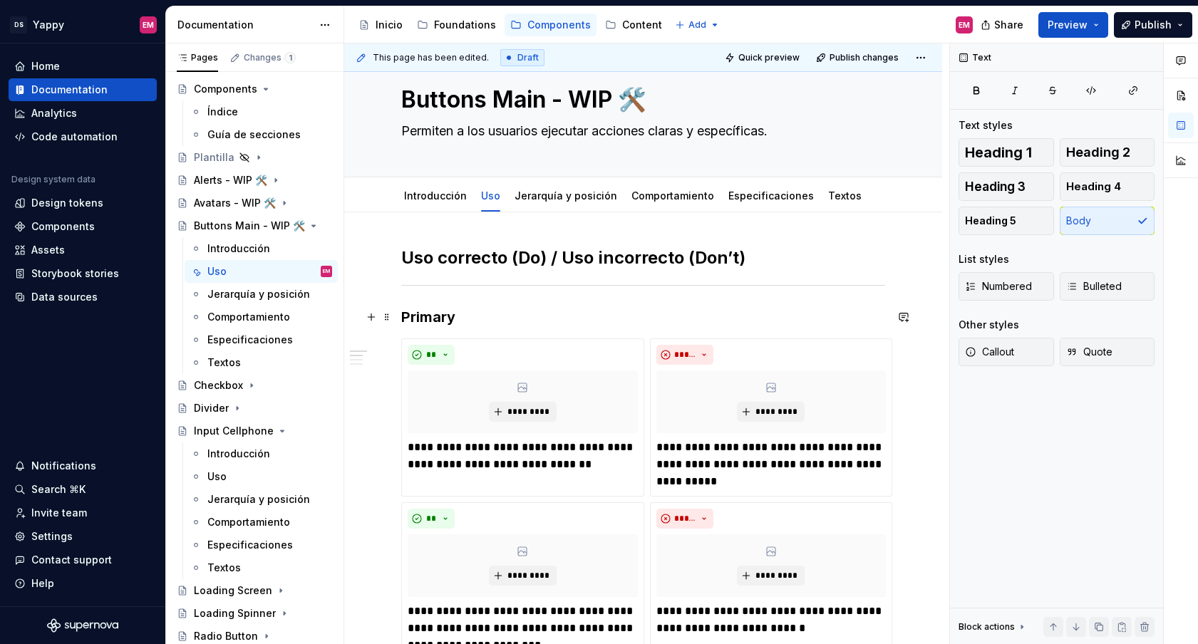
scroll to position [0, 0]
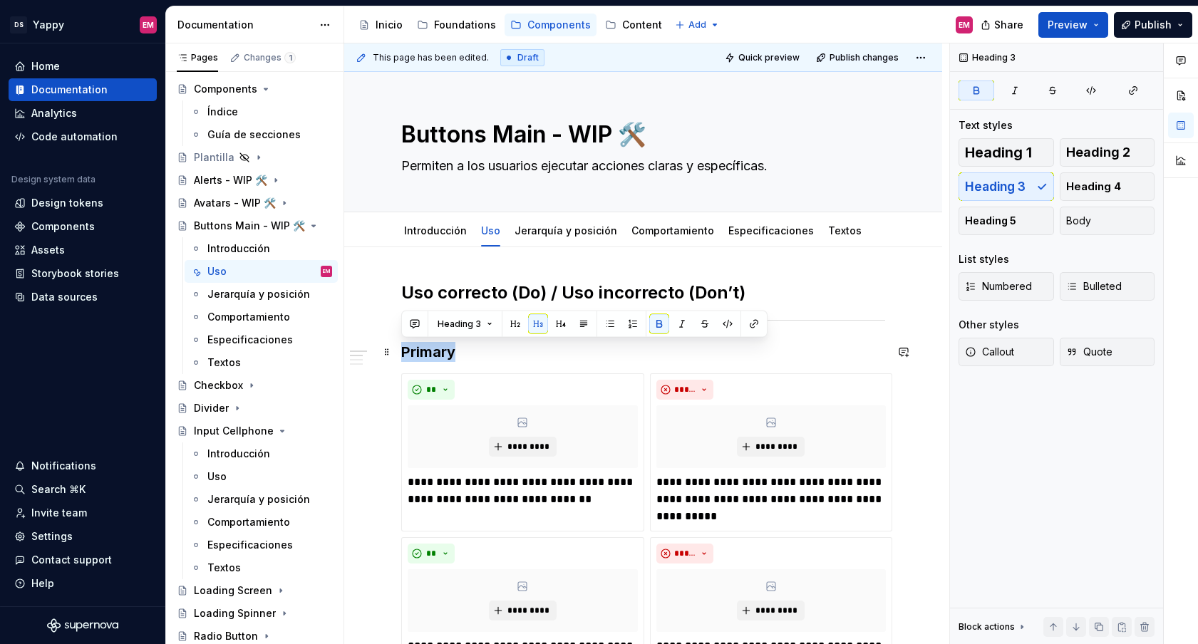
drag, startPoint x: 403, startPoint y: 352, endPoint x: 502, endPoint y: 352, distance: 98.3
click at [502, 352] on h3 "Primary" at bounding box center [643, 352] width 484 height 20
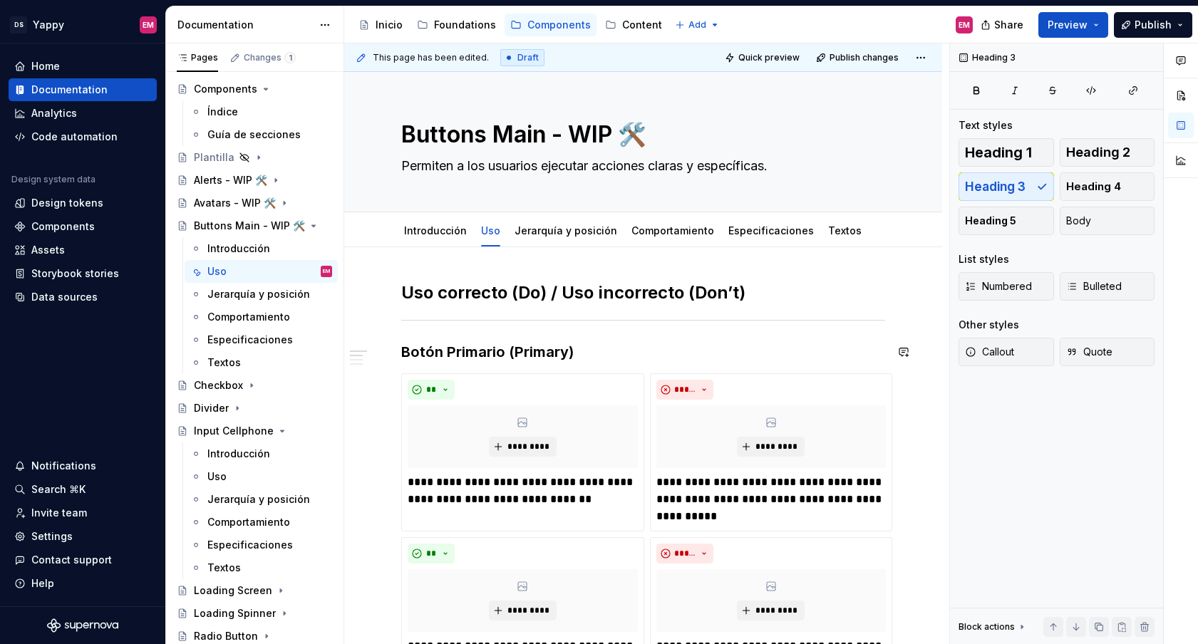
scroll to position [411, 0]
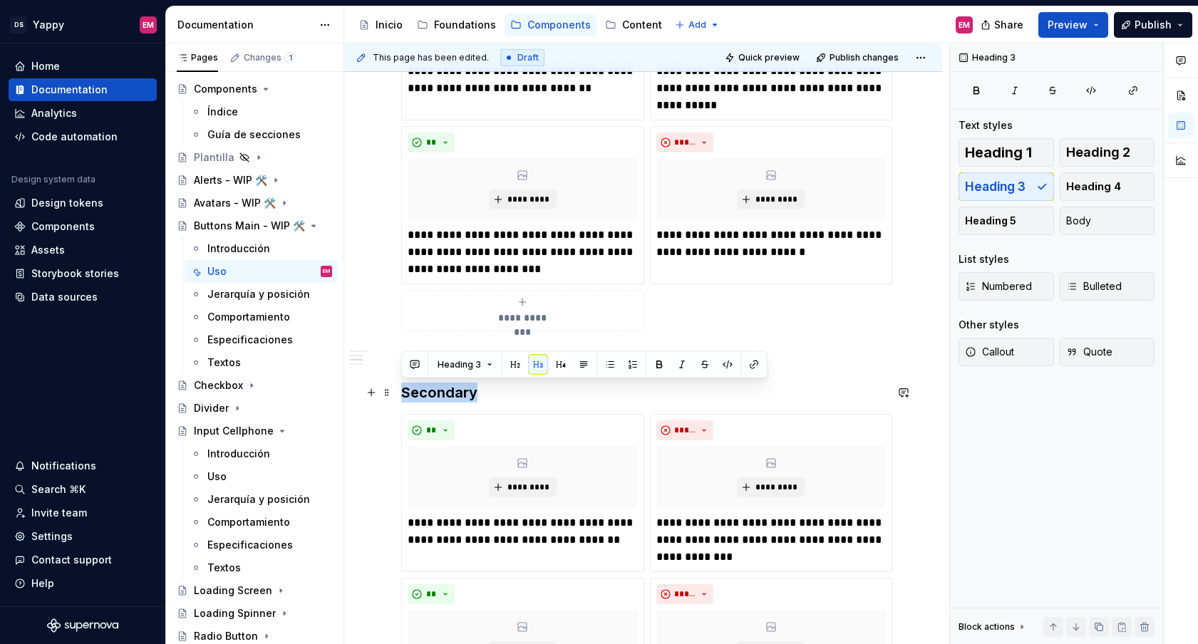
drag, startPoint x: 405, startPoint y: 392, endPoint x: 584, endPoint y: 392, distance: 178.9
click at [584, 392] on h3 "Secondary" at bounding box center [643, 393] width 484 height 20
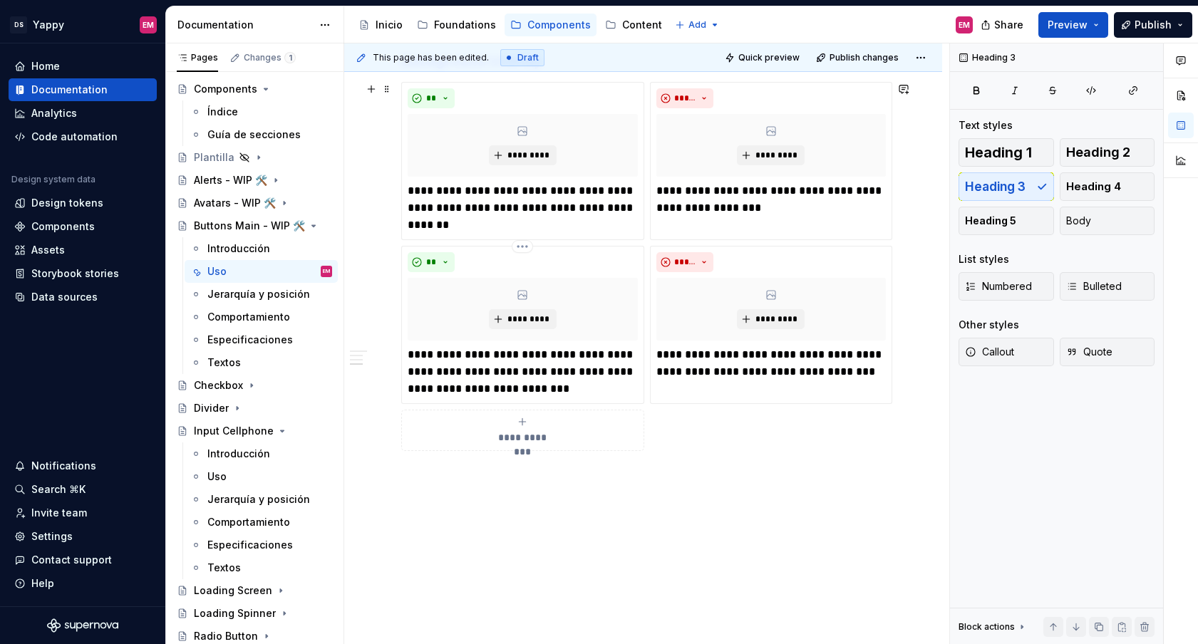
scroll to position [1211, 0]
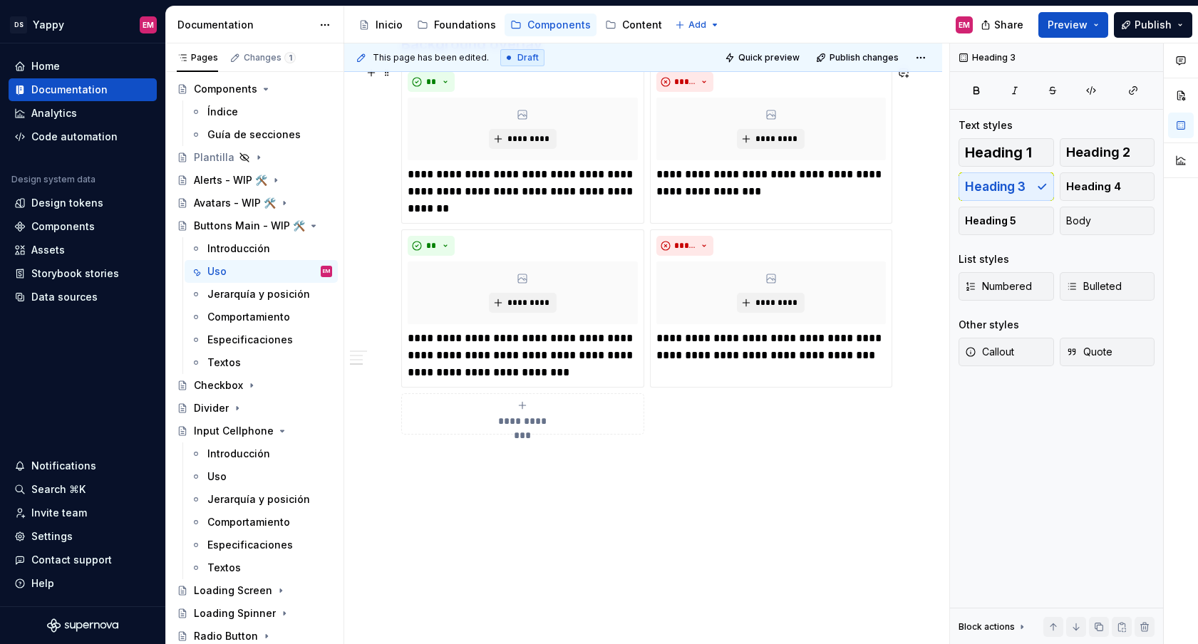
click at [420, 433] on button "**********" at bounding box center [522, 413] width 243 height 41
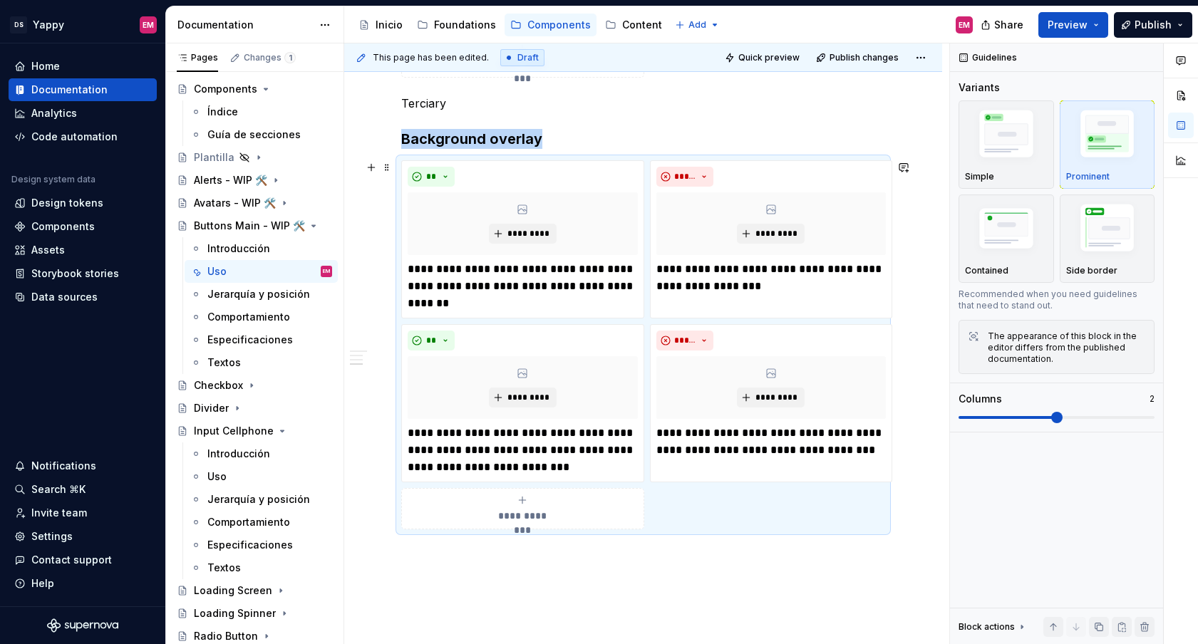
scroll to position [985, 0]
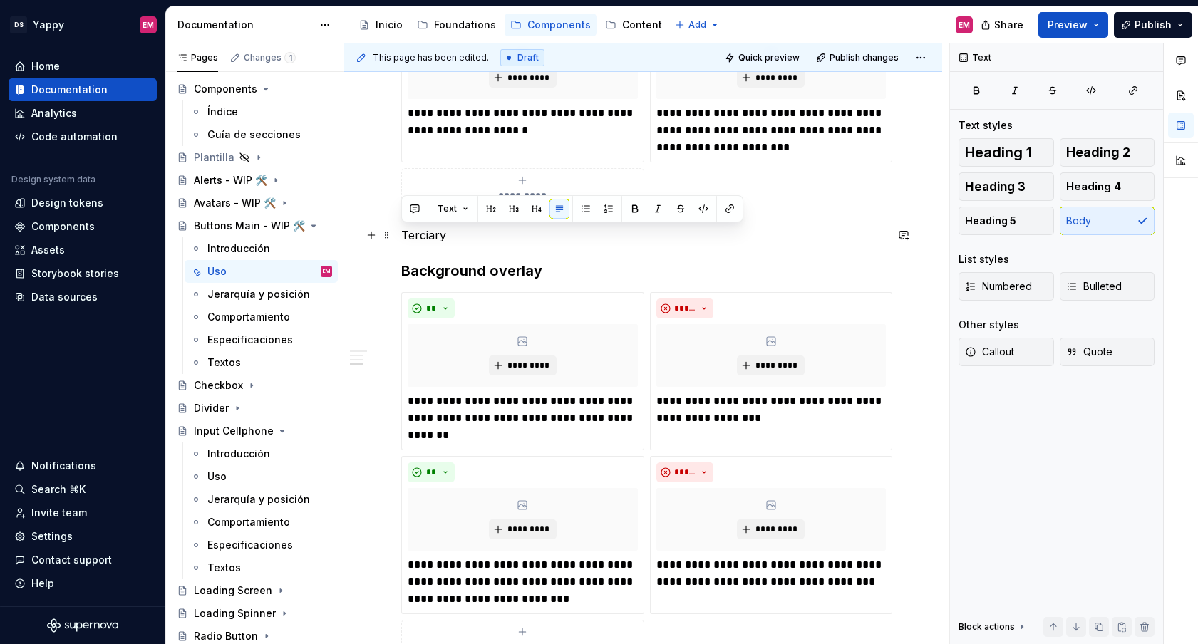
drag, startPoint x: 463, startPoint y: 233, endPoint x: 399, endPoint y: 232, distance: 64.1
click at [399, 232] on div "**********" at bounding box center [643, 66] width 598 height 1609
drag, startPoint x: 400, startPoint y: 232, endPoint x: 637, endPoint y: 232, distance: 236.6
click at [637, 232] on p "Botón Terciario (Tertiary)" at bounding box center [643, 235] width 484 height 17
click at [988, 187] on span "Heading 3" at bounding box center [995, 187] width 61 height 14
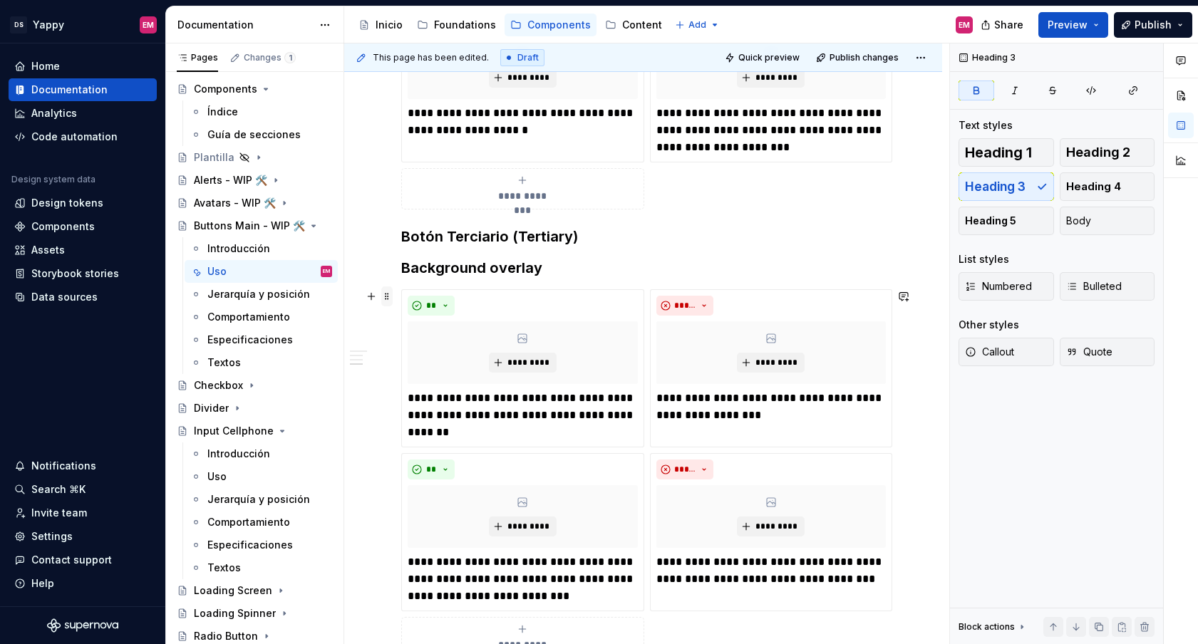
click at [388, 297] on span at bounding box center [386, 296] width 11 height 20
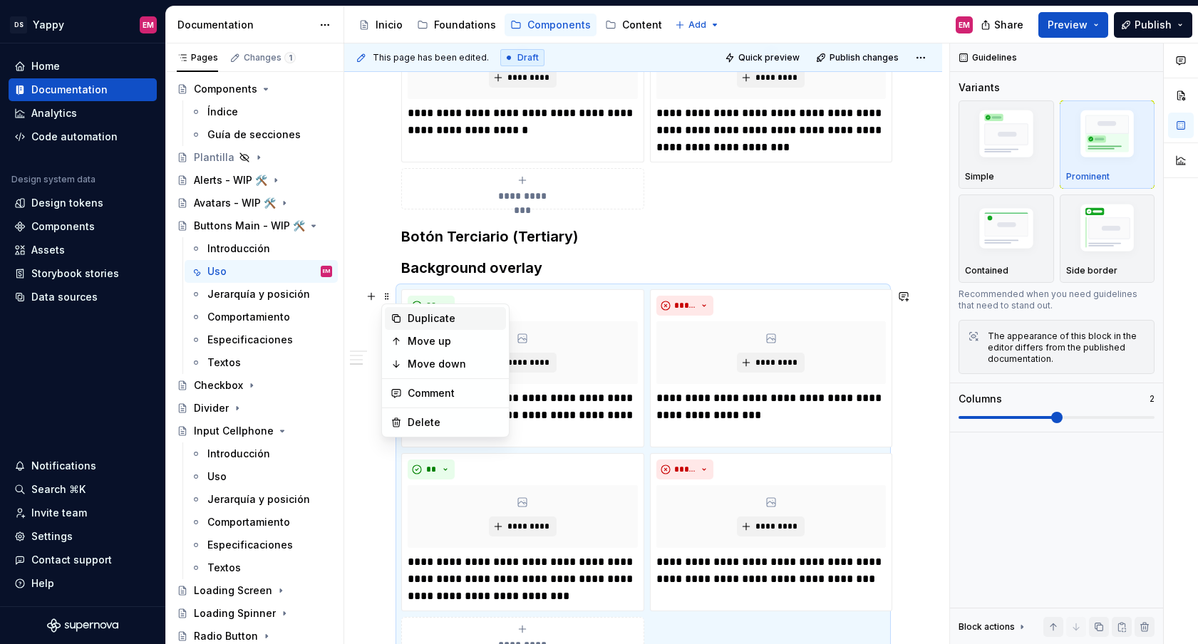
click at [423, 321] on div "Duplicate" at bounding box center [454, 318] width 93 height 14
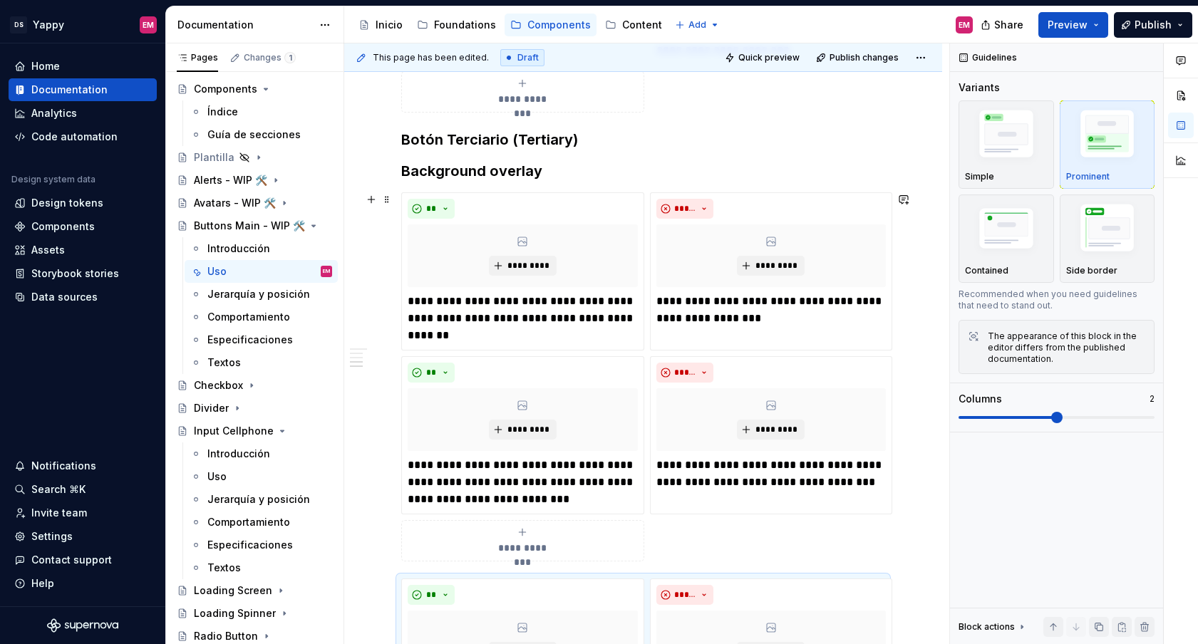
scroll to position [911, 0]
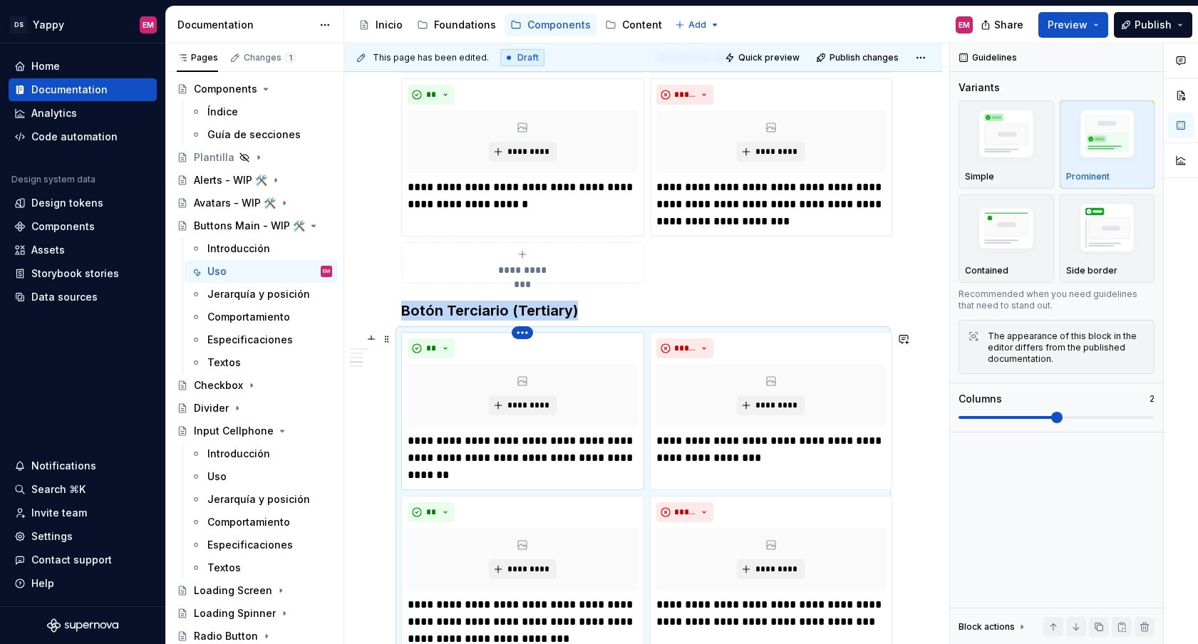
click at [524, 335] on html "DS Yappy EM Home Documentation Analytics Code automation Design system data Des…" at bounding box center [599, 322] width 1198 height 644
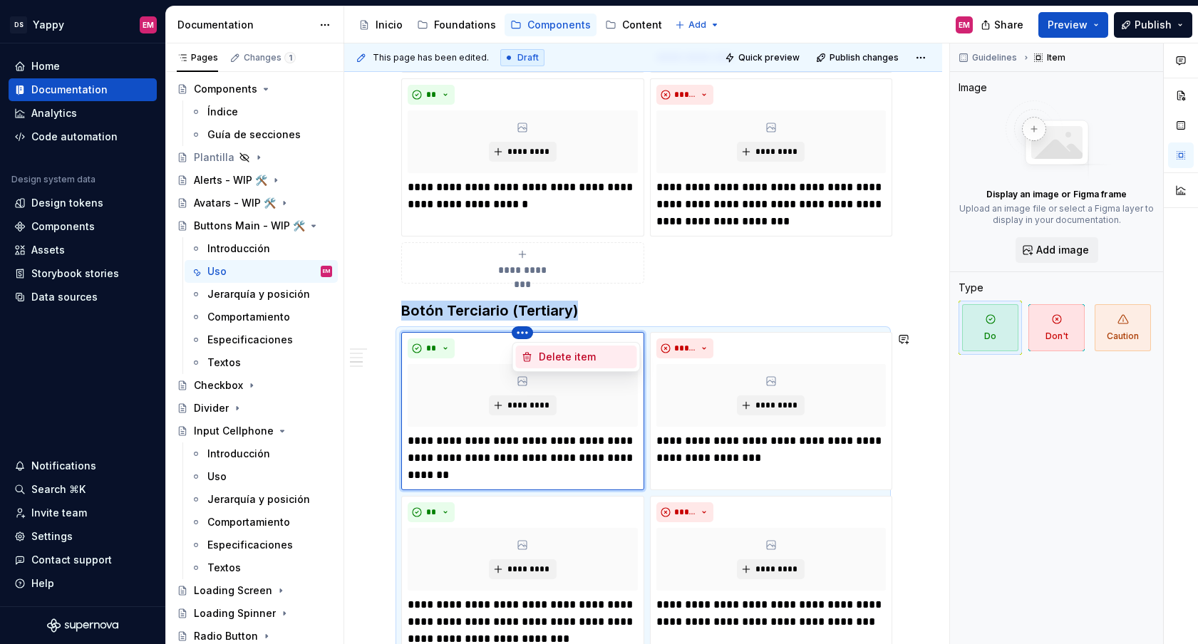
click at [537, 351] on div "Delete item" at bounding box center [576, 357] width 121 height 23
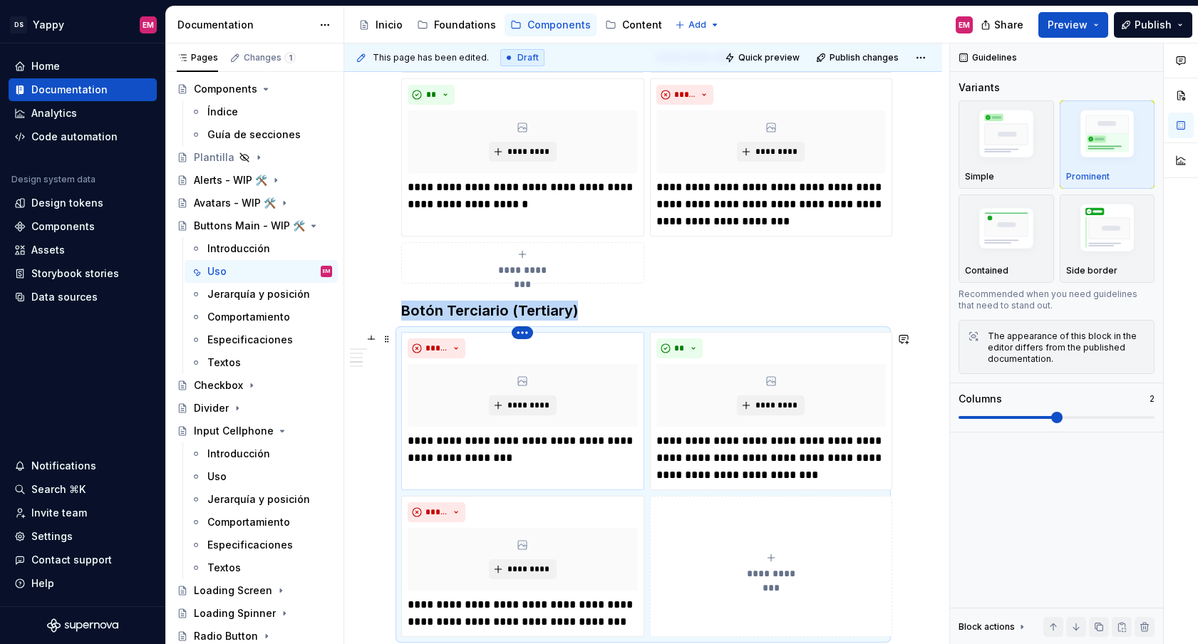
click at [529, 338] on html "DS Yappy EM Home Documentation Analytics Code automation Design system data Des…" at bounding box center [599, 322] width 1198 height 644
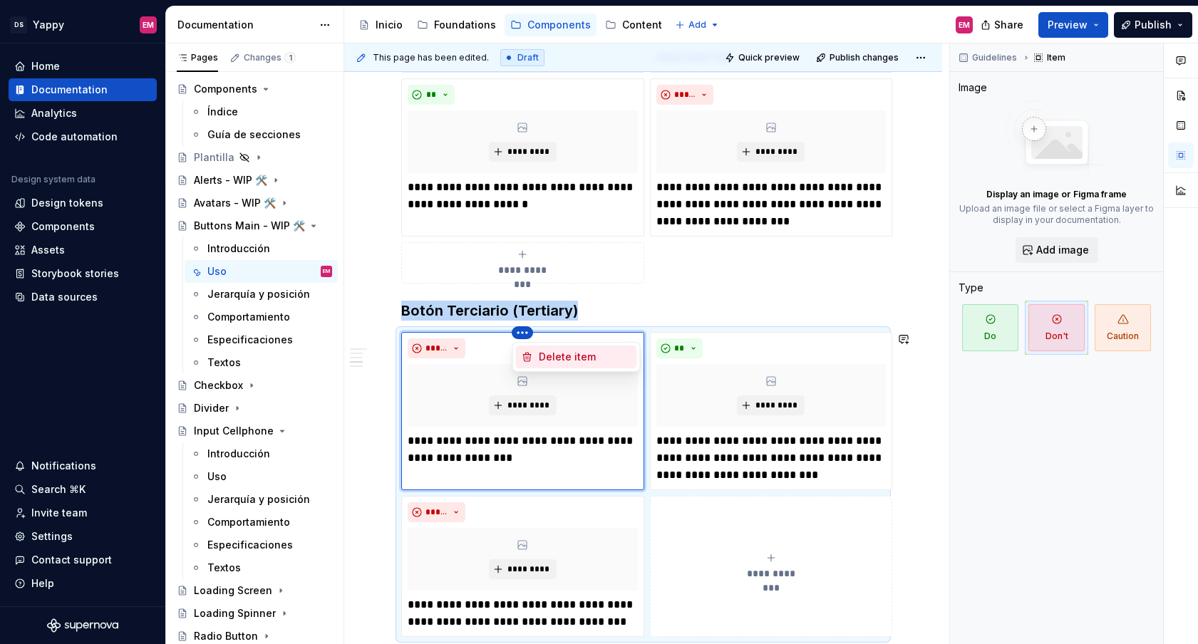
click at [530, 353] on icon at bounding box center [527, 356] width 11 height 11
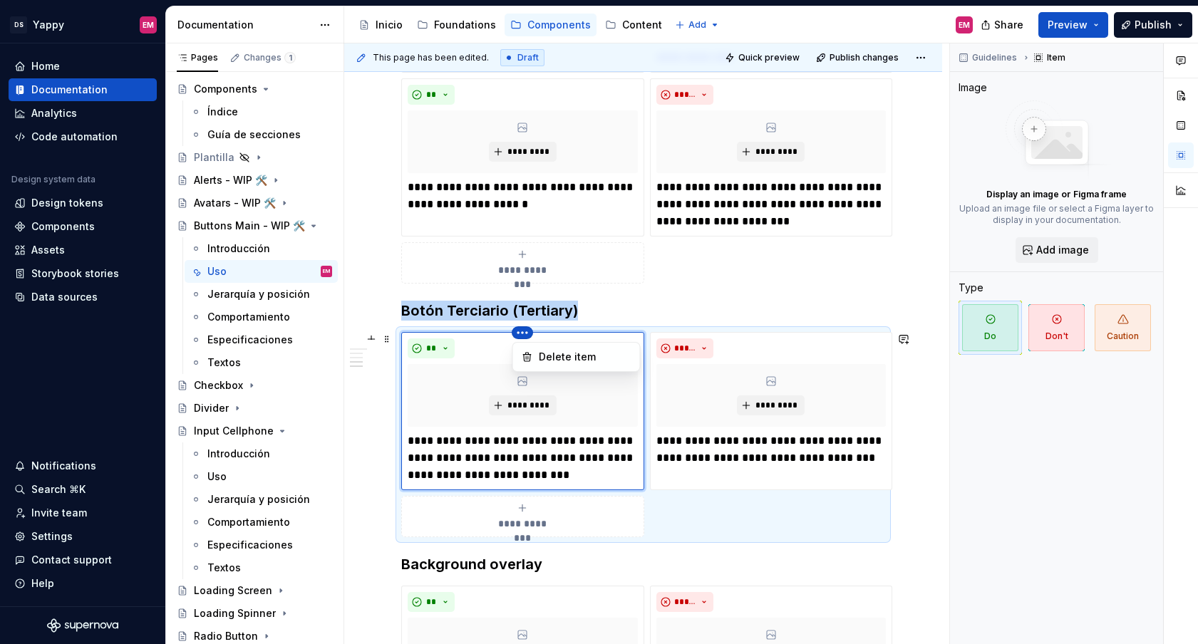
click at [527, 334] on html "DS Yappy EM Home Documentation Analytics Code automation Design system data Des…" at bounding box center [599, 322] width 1198 height 644
click at [527, 354] on icon at bounding box center [527, 357] width 8 height 9
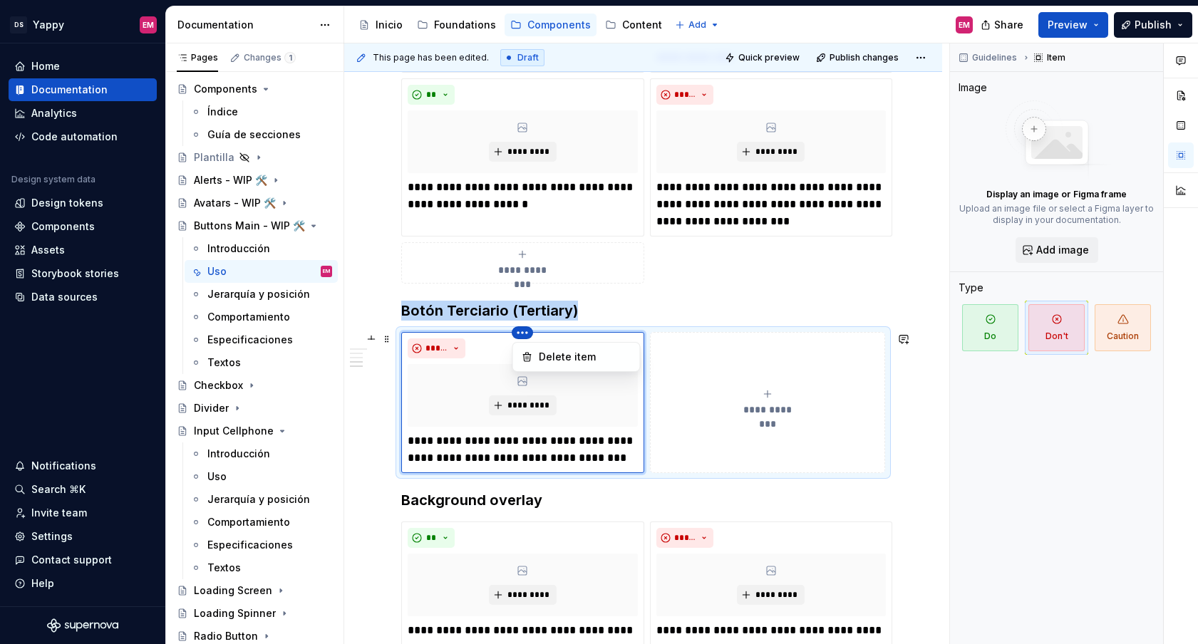
click at [527, 334] on html "DS Yappy EM Home Documentation Analytics Code automation Design system data Des…" at bounding box center [599, 322] width 1198 height 644
click at [527, 355] on icon at bounding box center [527, 356] width 11 height 11
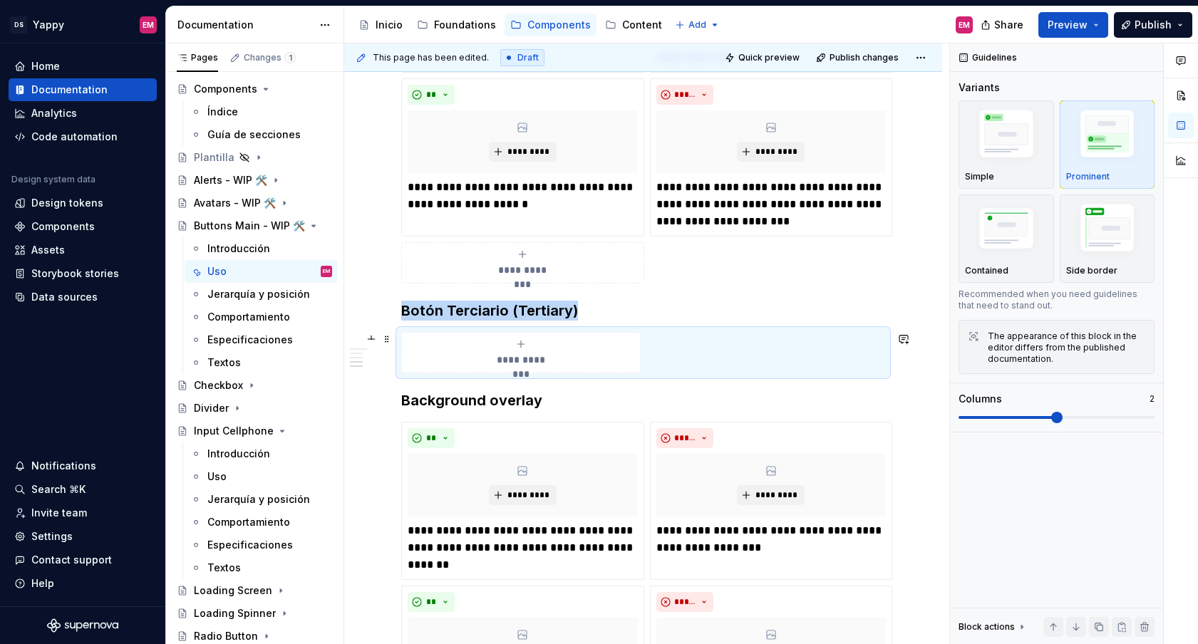
click at [493, 348] on div "**********" at bounding box center [521, 352] width 227 height 29
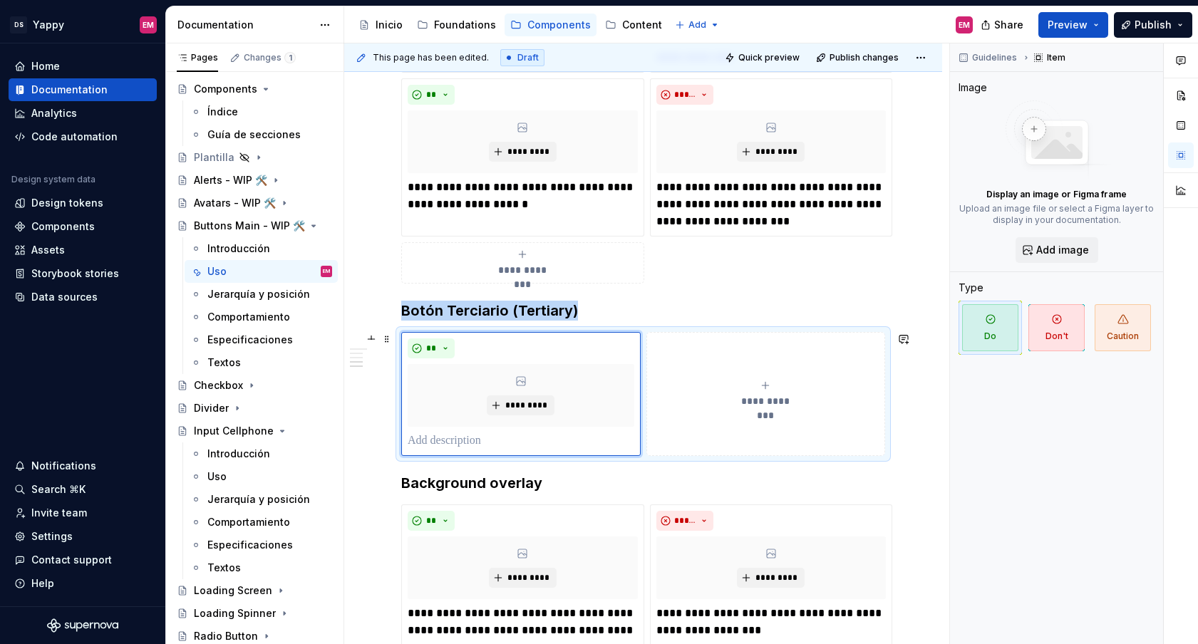
click at [828, 371] on button "**********" at bounding box center [765, 394] width 239 height 124
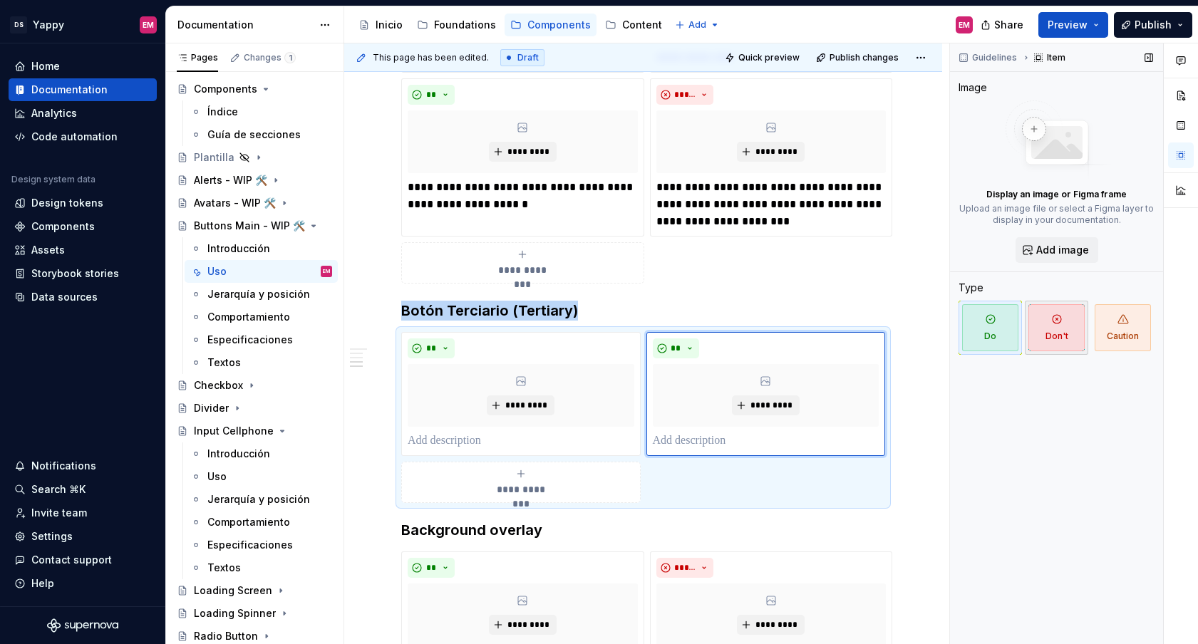
click at [1062, 320] on icon "button" at bounding box center [1056, 319] width 11 height 11
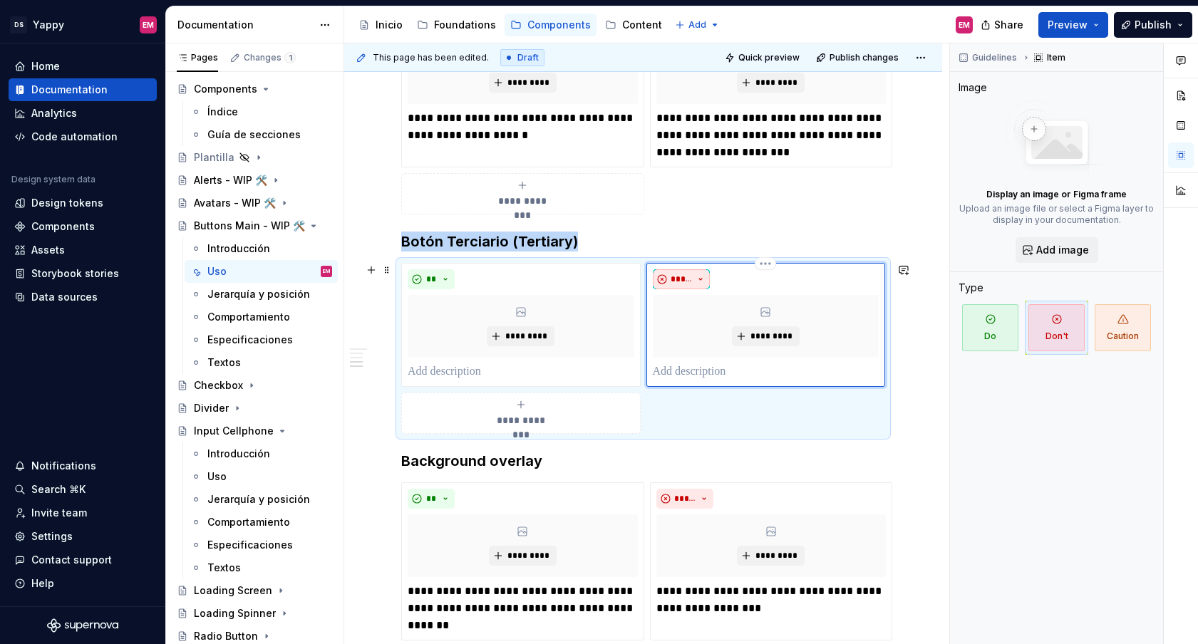
scroll to position [983, 0]
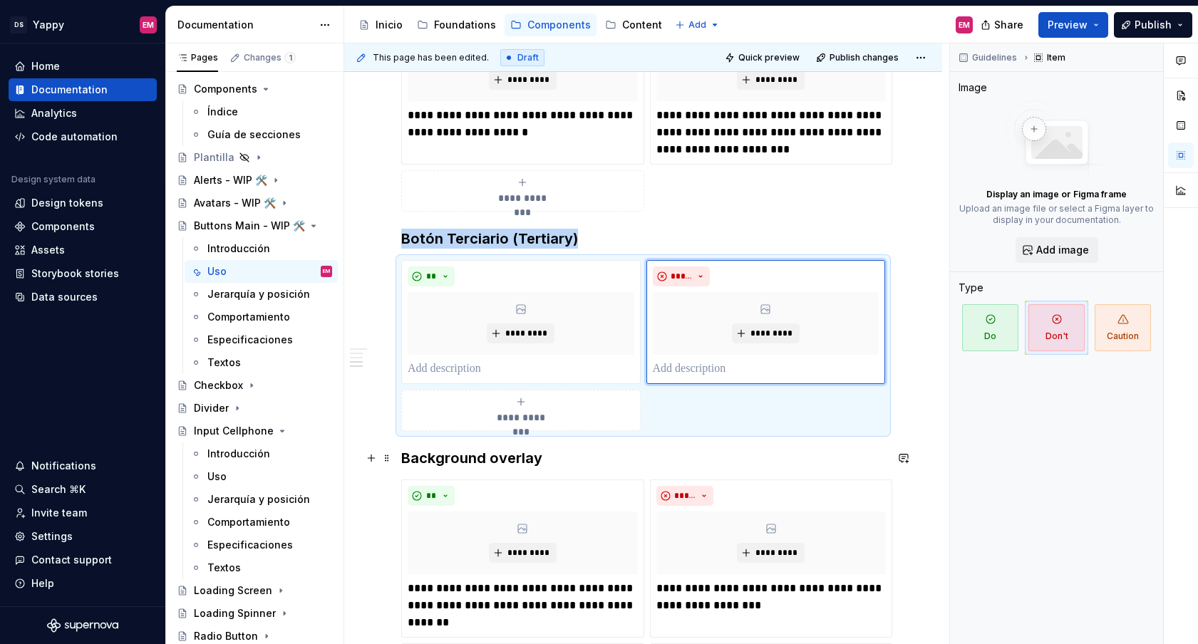
click at [398, 459] on div "**********" at bounding box center [643, 162] width 598 height 1794
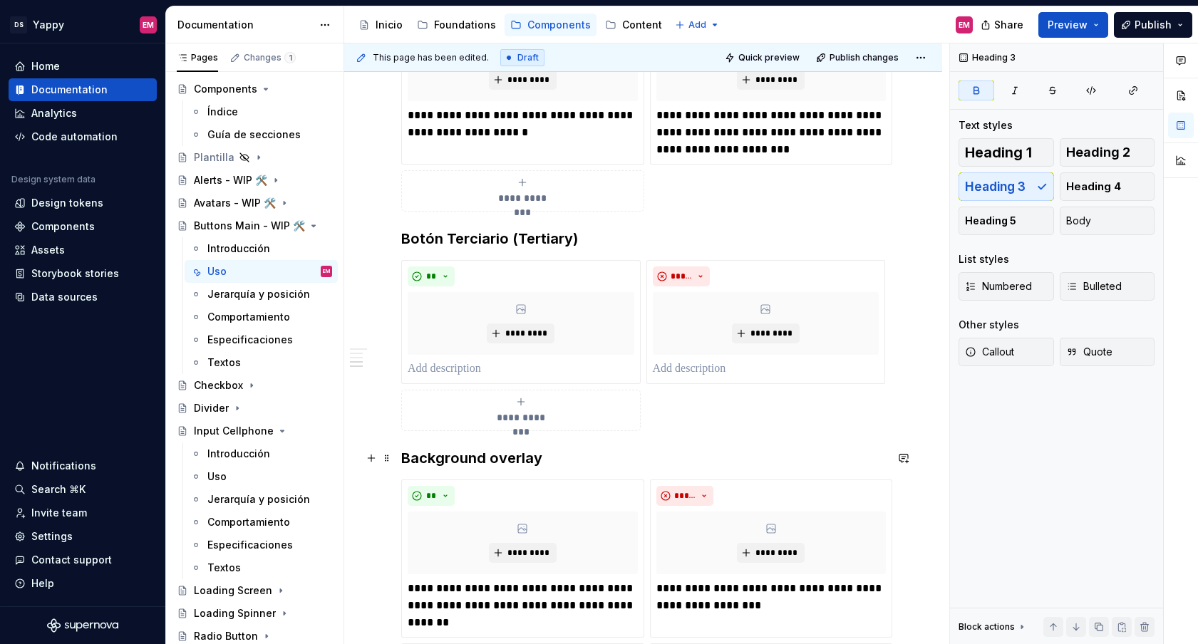
click at [407, 451] on strong "Background overlay" at bounding box center [471, 458] width 141 height 17
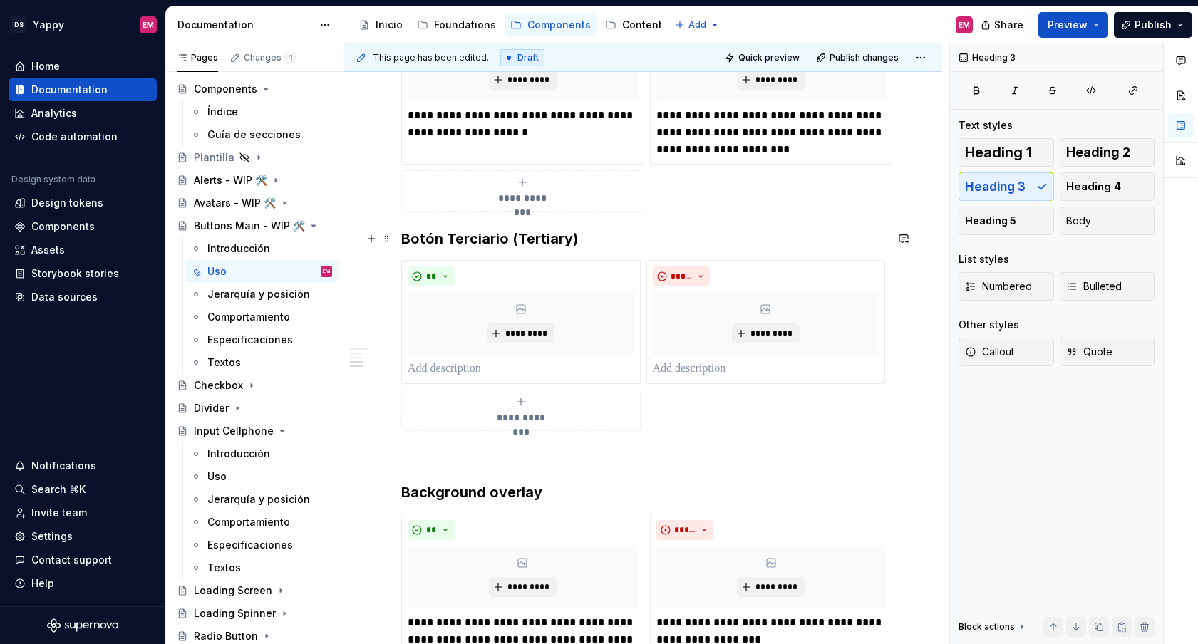
click at [401, 238] on h3 "Botón Terciario (Tertiary)" at bounding box center [643, 239] width 484 height 20
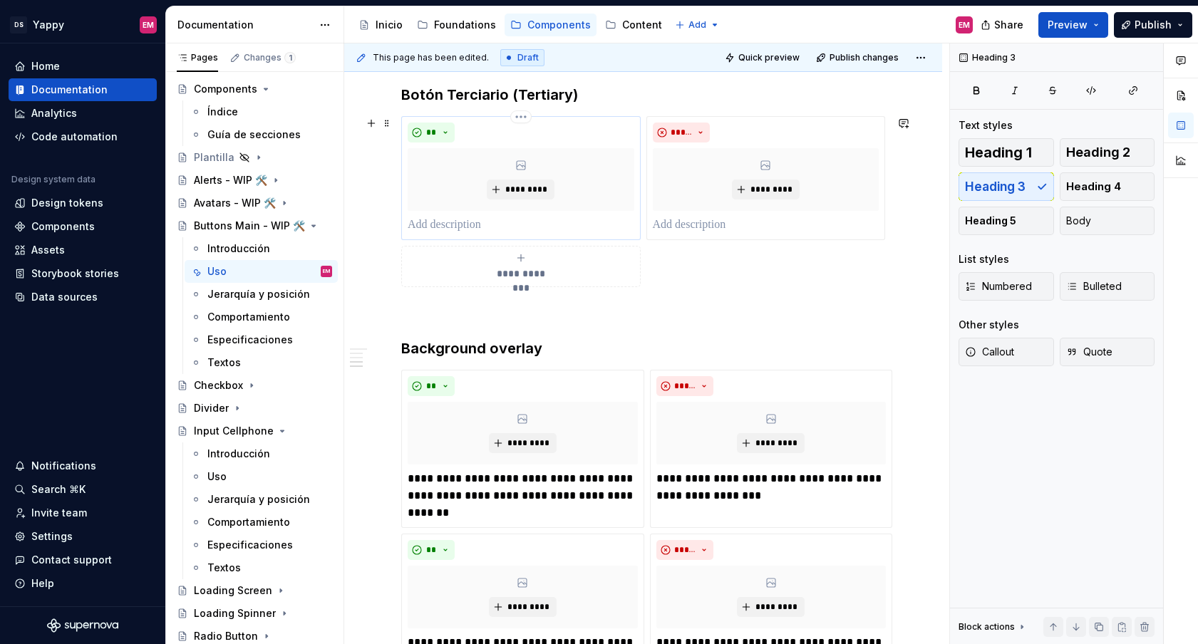
scroll to position [1328, 0]
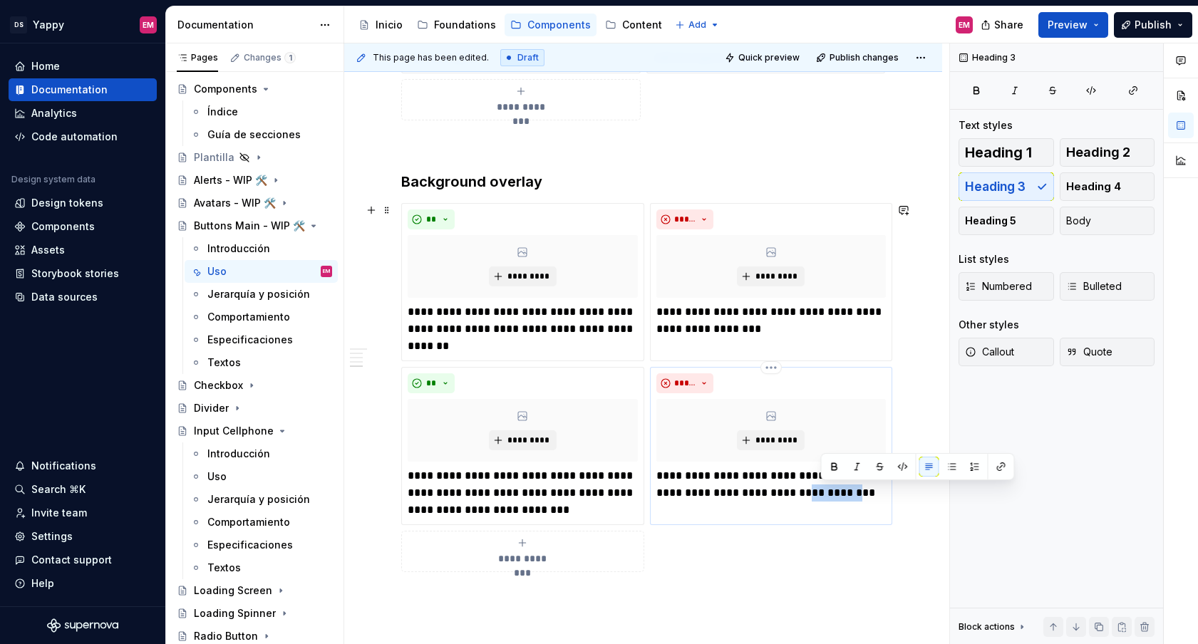
drag, startPoint x: 877, startPoint y: 493, endPoint x: 823, endPoint y: 497, distance: 54.3
click at [822, 497] on p "**********" at bounding box center [771, 484] width 230 height 34
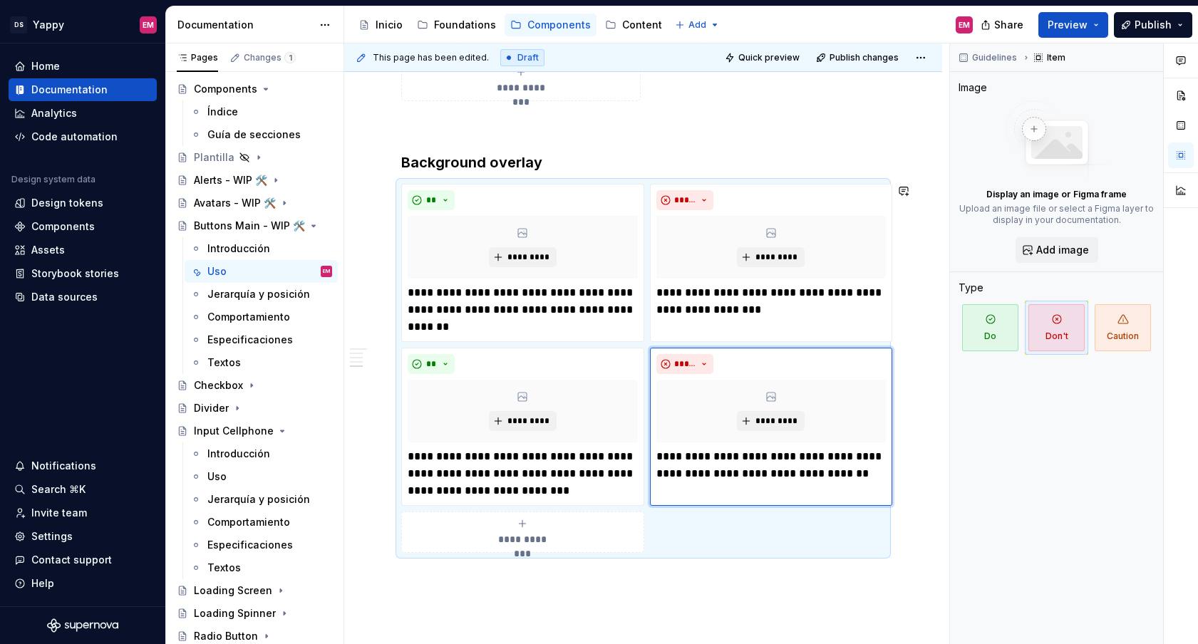
scroll to position [1465, 0]
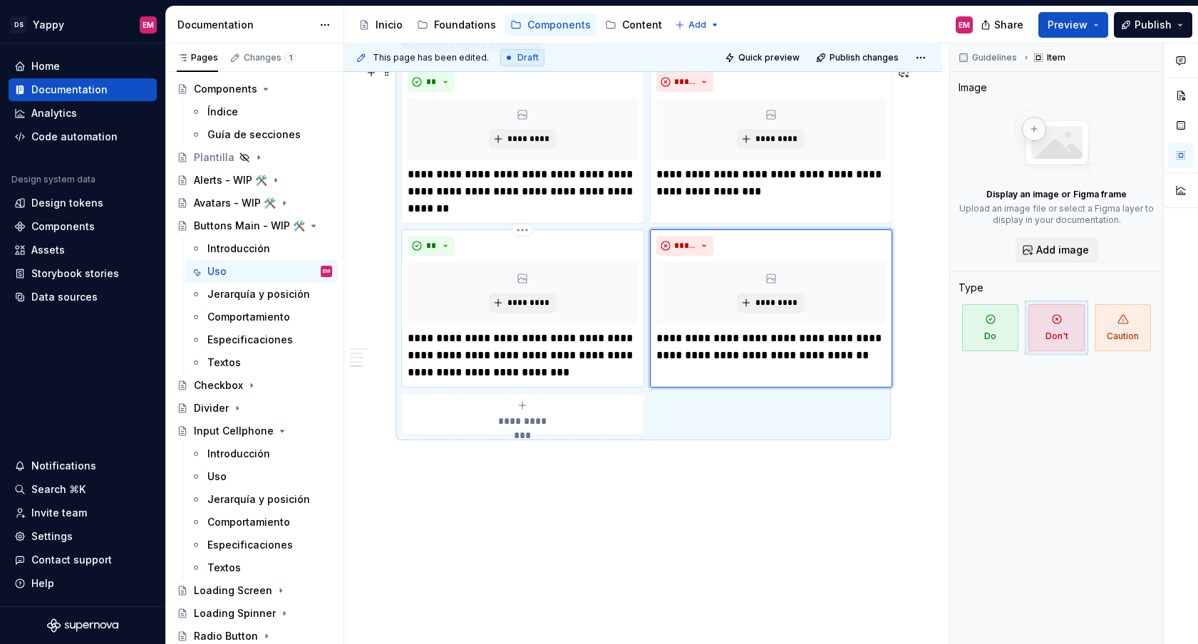
click at [545, 371] on p "**********" at bounding box center [523, 355] width 230 height 51
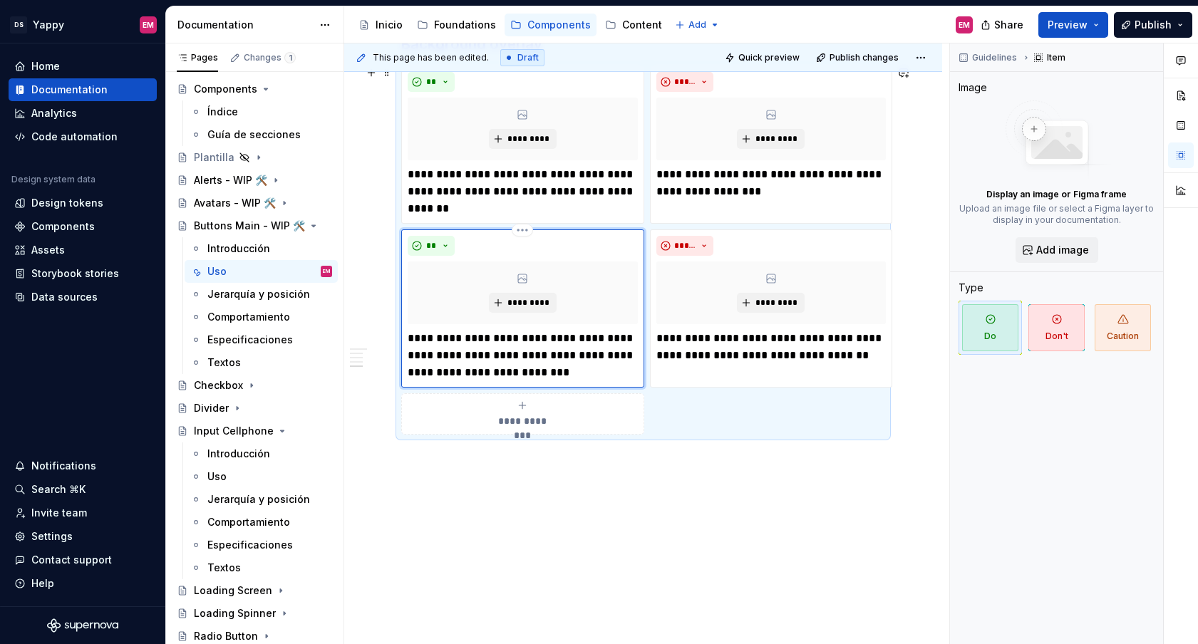
click at [564, 378] on p "**********" at bounding box center [523, 355] width 230 height 51
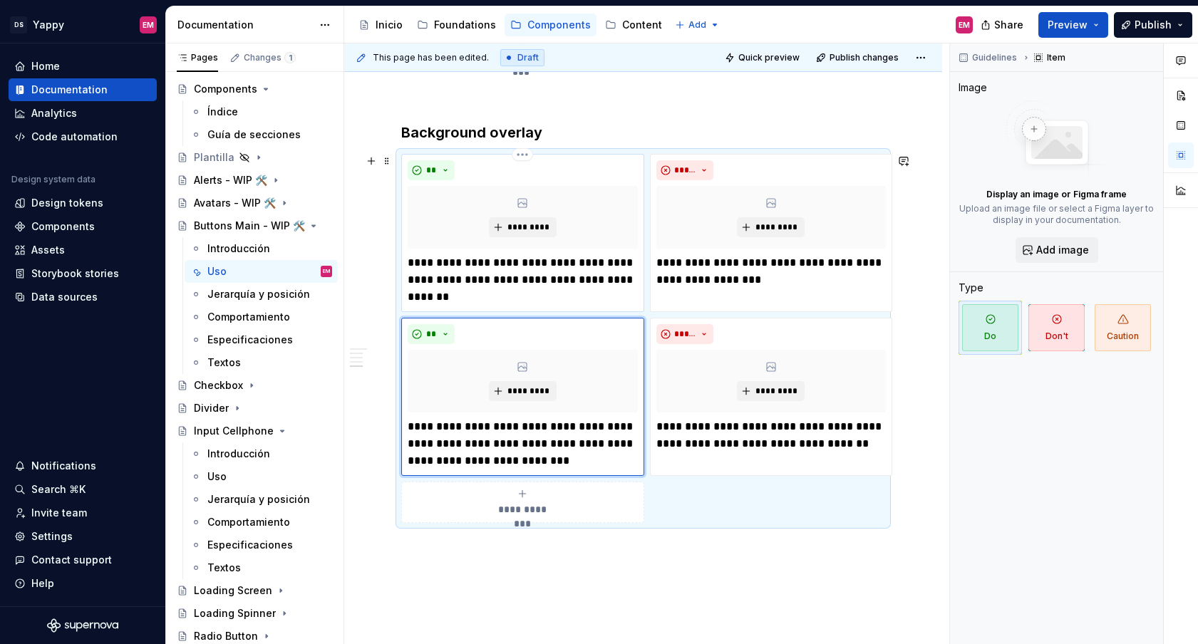
click at [547, 274] on p "**********" at bounding box center [523, 279] width 230 height 51
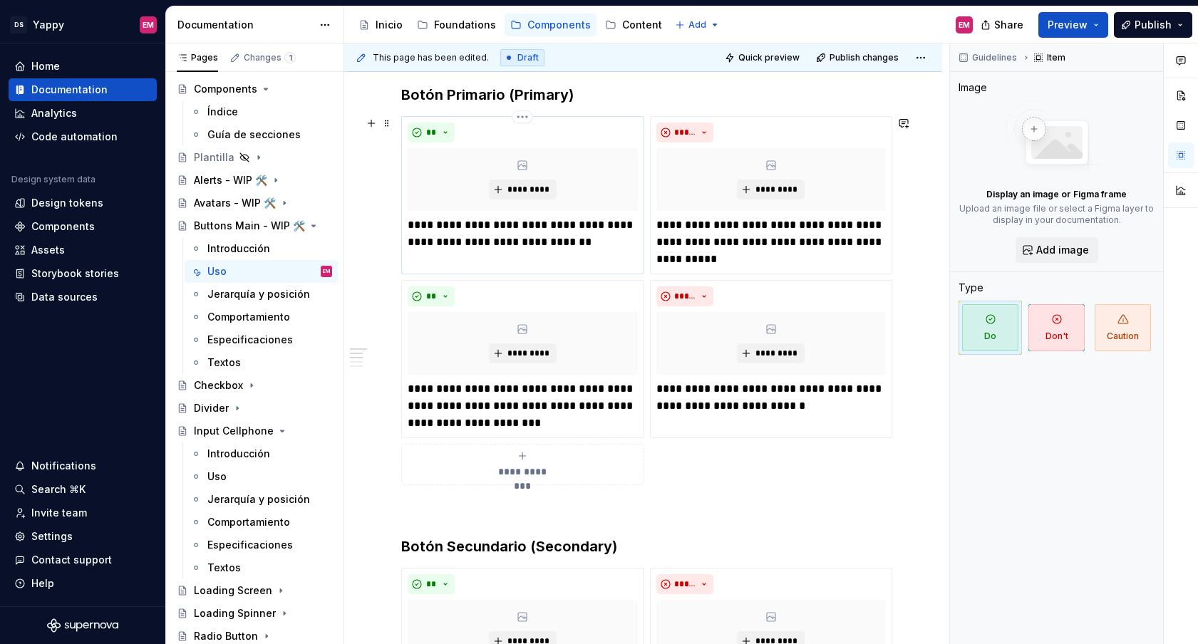
scroll to position [0, 0]
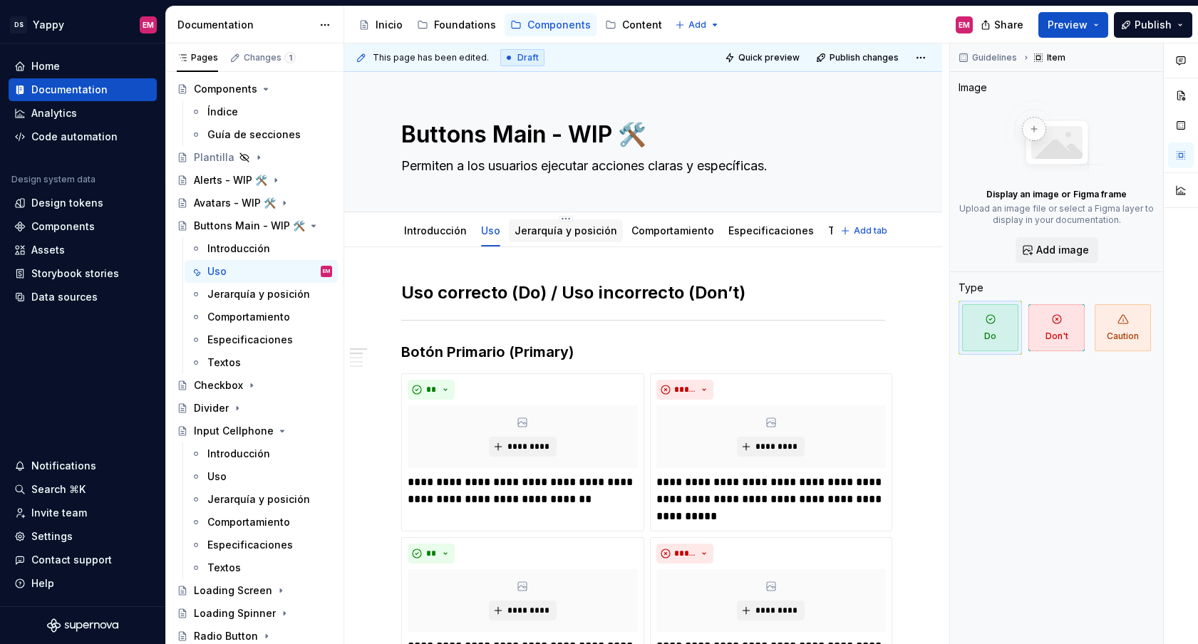
click at [546, 234] on link "Jerarquía y posición" at bounding box center [565, 230] width 103 height 12
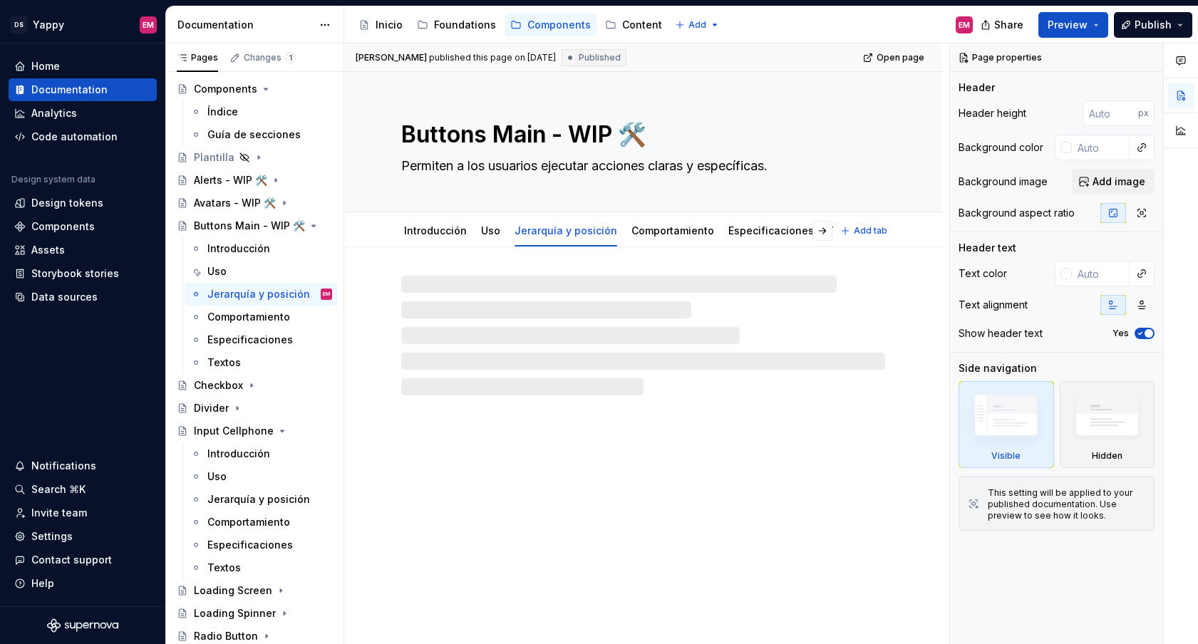
type textarea "*"
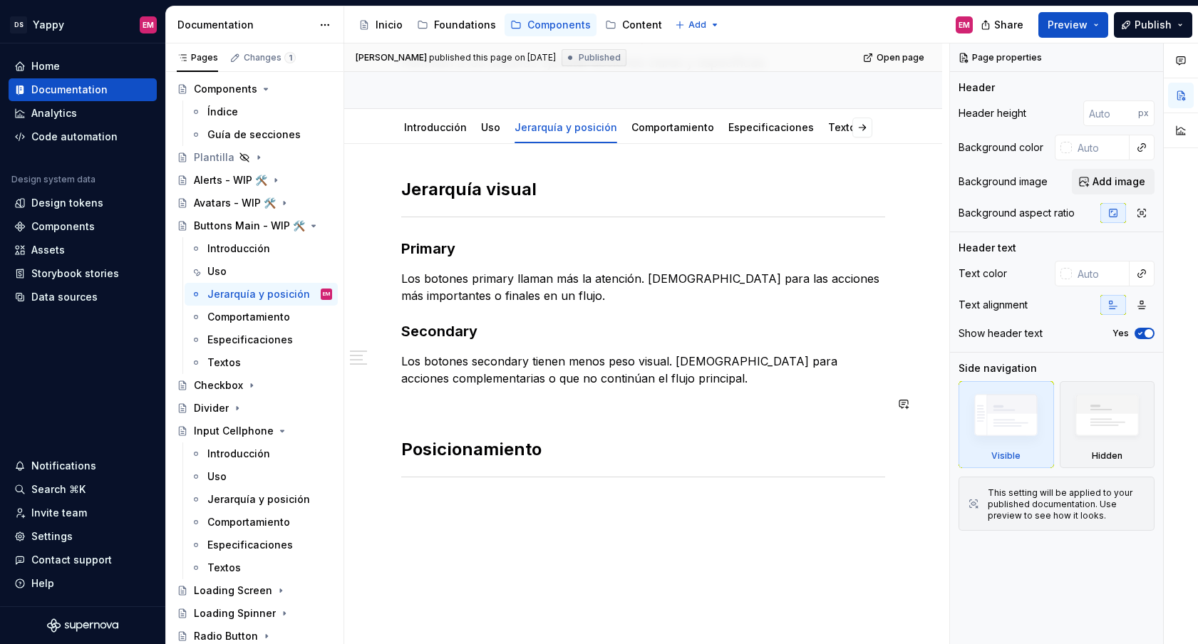
scroll to position [108, 0]
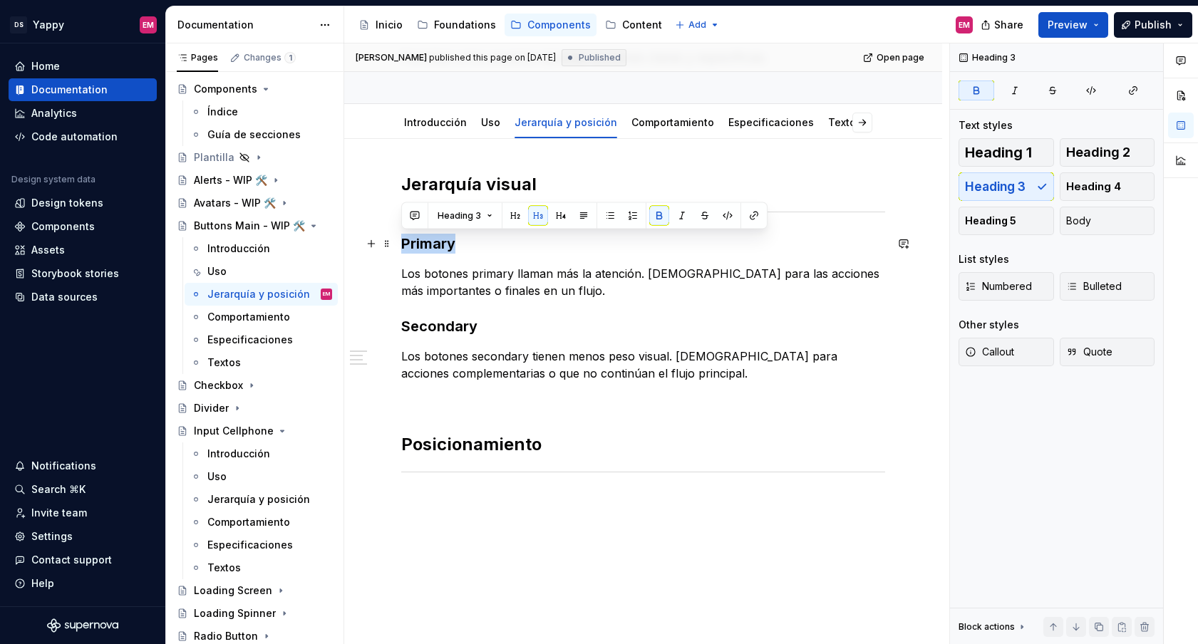
drag, startPoint x: 476, startPoint y: 250, endPoint x: 398, endPoint y: 250, distance: 78.4
click at [398, 250] on div "Jerarquía visual Primary Los botones primary llaman más la atención. [DEMOGRAPH…" at bounding box center [643, 430] width 598 height 582
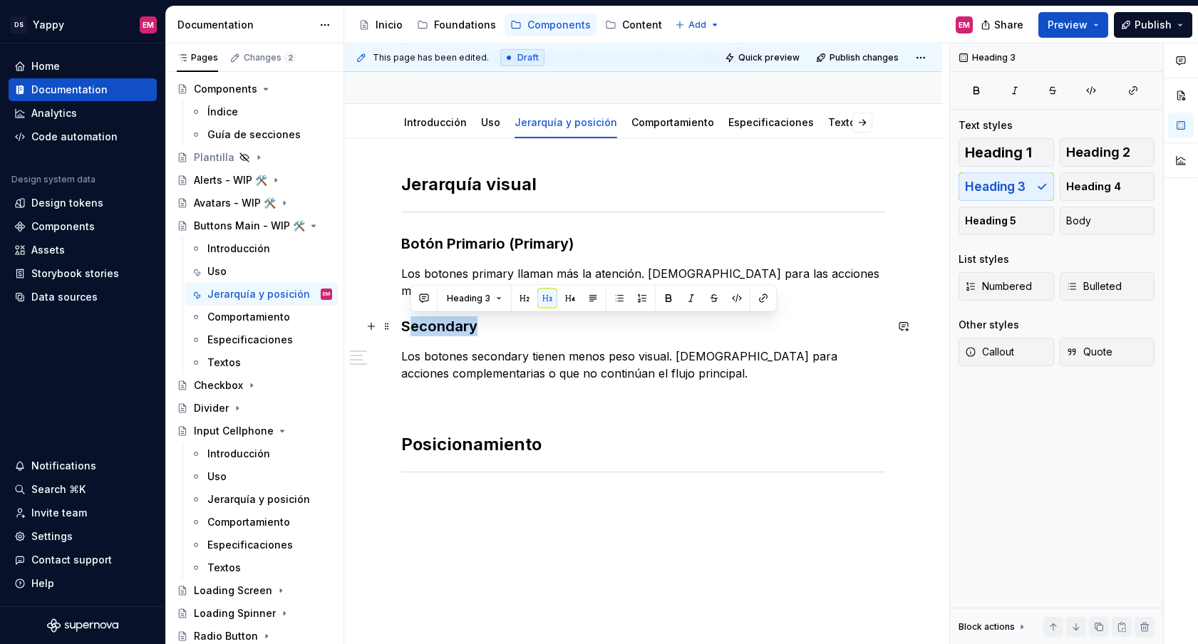
drag, startPoint x: 414, startPoint y: 328, endPoint x: 529, endPoint y: 328, distance: 115.4
click at [529, 328] on h3 "Secondary" at bounding box center [643, 326] width 484 height 20
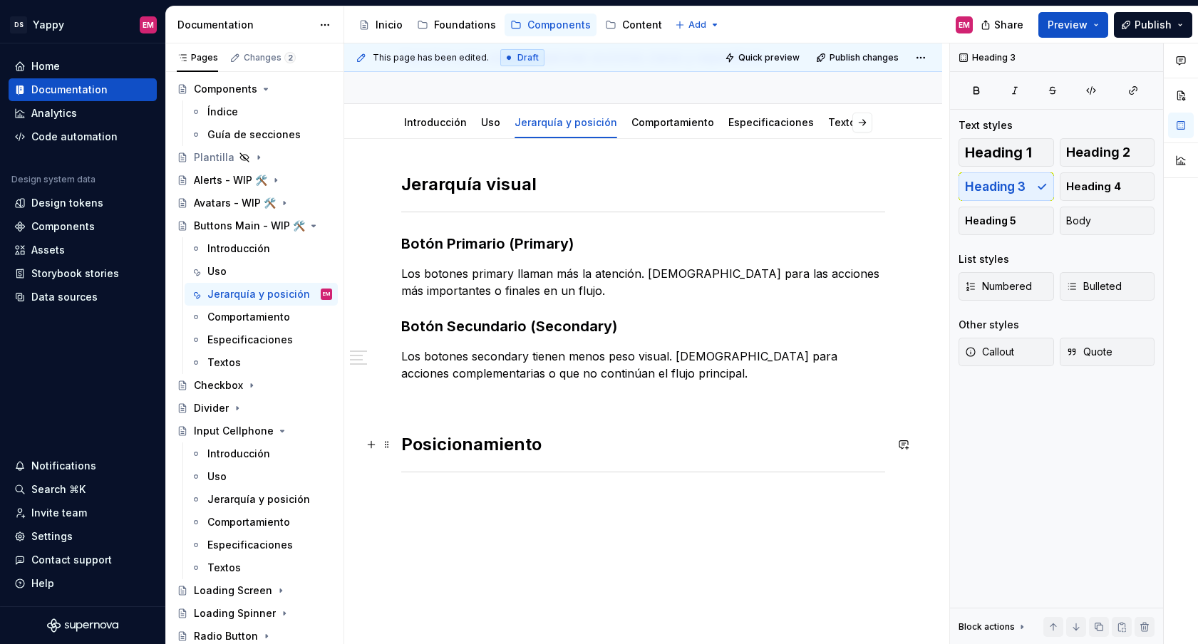
click at [427, 411] on div "Jerarquía visual Botón Primario (Primary) Los botones primary llaman más la ate…" at bounding box center [643, 342] width 484 height 338
click at [435, 401] on p at bounding box center [643, 398] width 484 height 17
drag, startPoint x: 401, startPoint y: 401, endPoint x: 649, endPoint y: 401, distance: 248.0
click at [649, 401] on p "Botón Terciario (Tertiary)" at bounding box center [643, 398] width 484 height 17
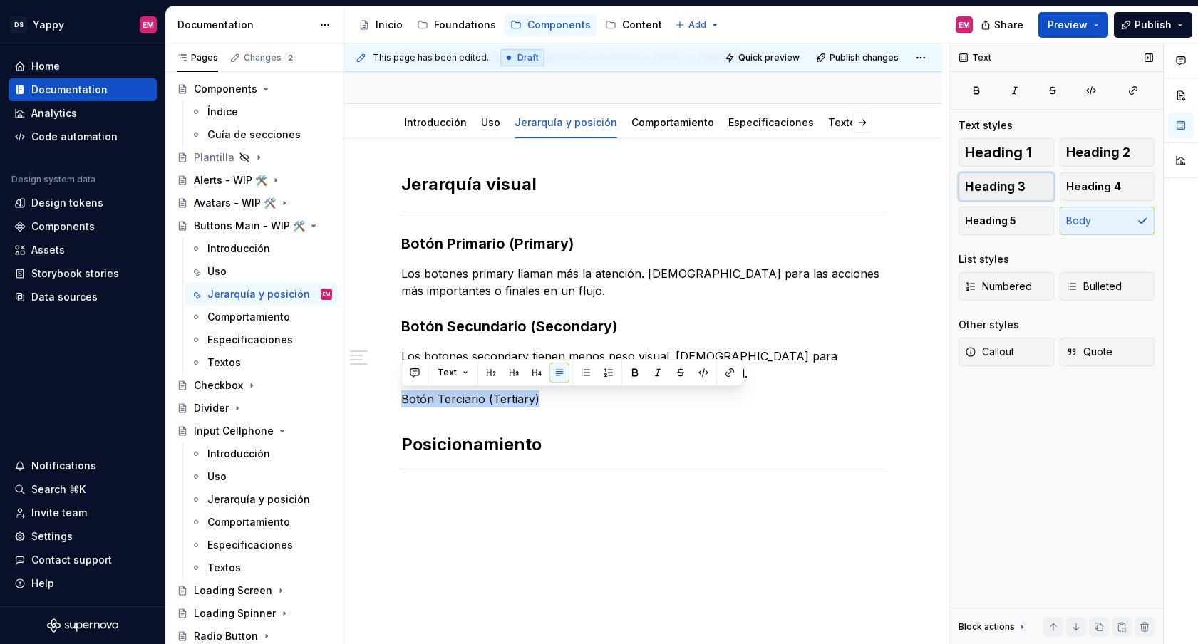
click at [988, 192] on span "Heading 3" at bounding box center [995, 187] width 61 height 14
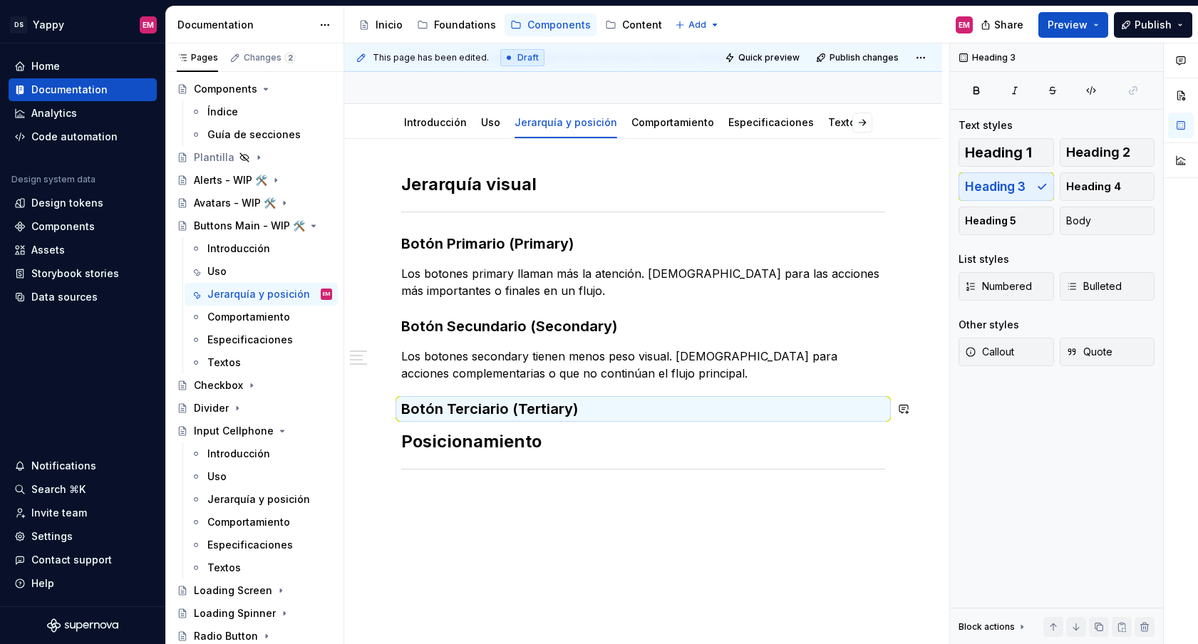
click at [625, 392] on div "Jerarquía visual Botón Primario (Primary) Los botones primary llaman más la ate…" at bounding box center [643, 340] width 484 height 335
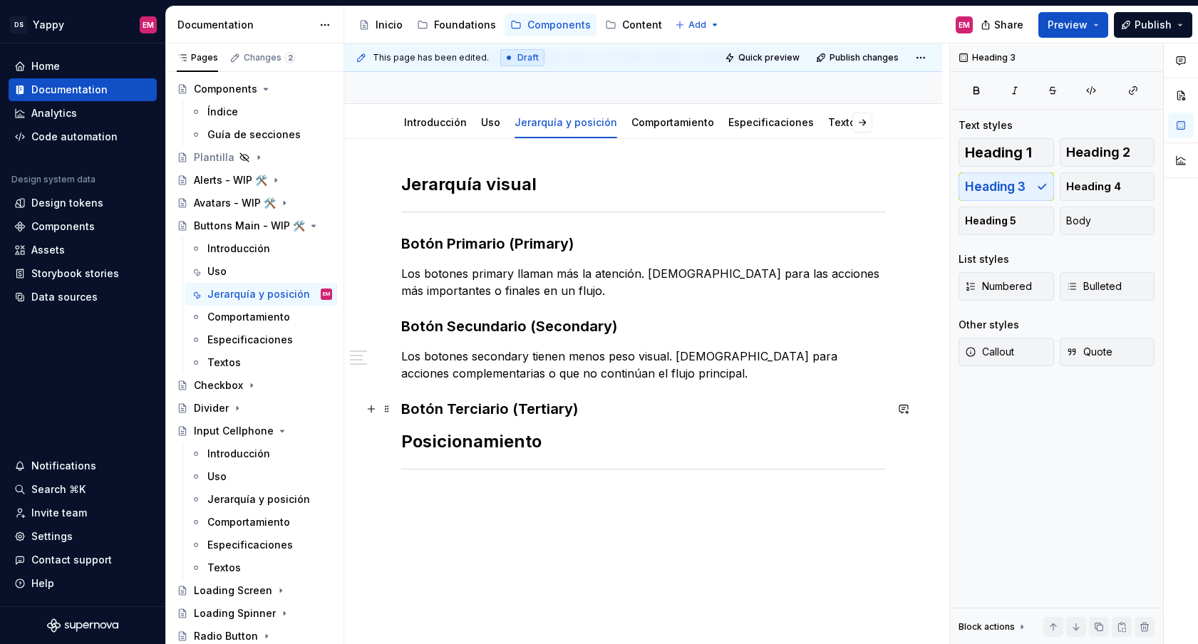
click at [623, 410] on h3 "Botón Terciario (Tertiary)" at bounding box center [643, 409] width 484 height 20
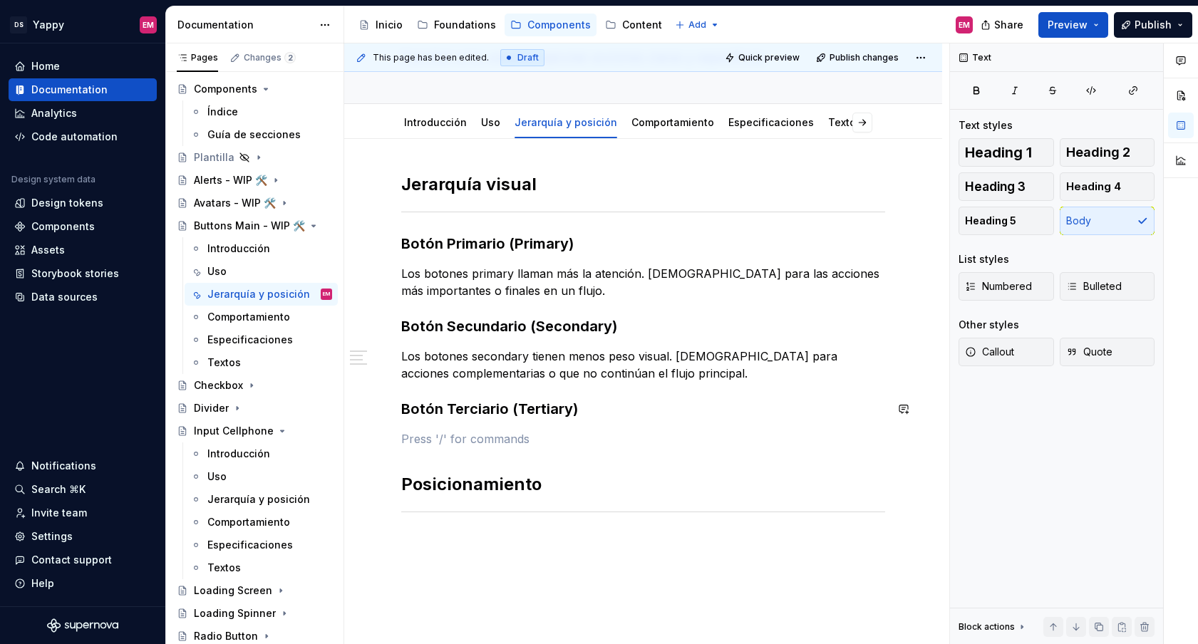
scroll to position [57, 0]
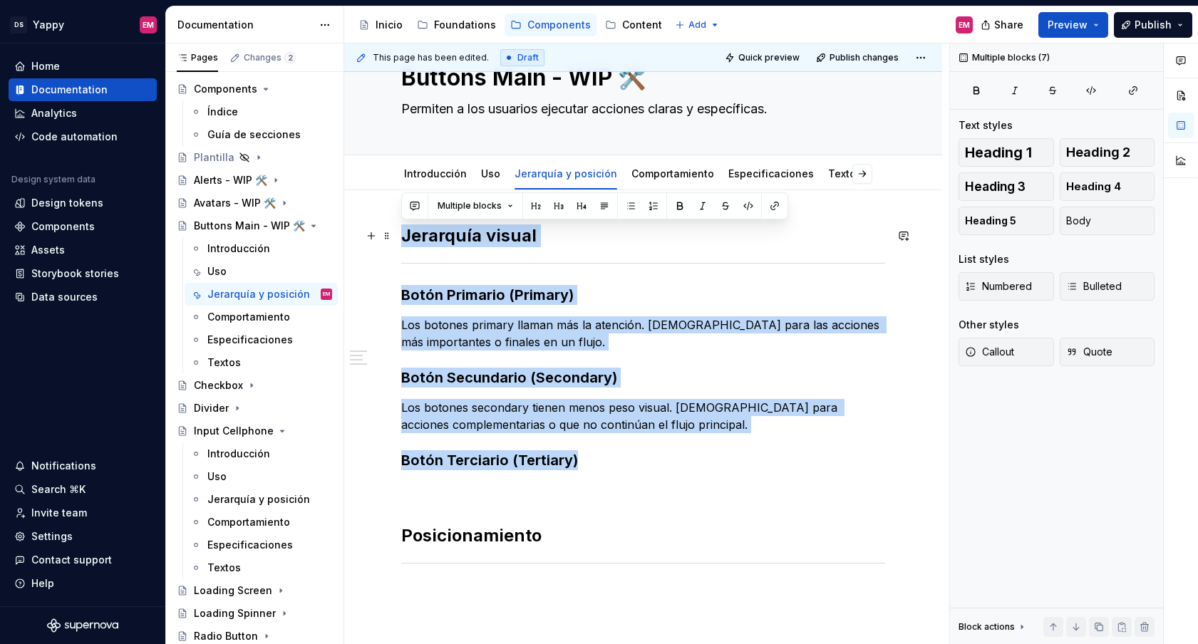
drag, startPoint x: 582, startPoint y: 463, endPoint x: 395, endPoint y: 238, distance: 292.5
click at [395, 238] on div "Jerarquía visual Botón Primario (Primary) Los botones primary llaman más la ate…" at bounding box center [643, 501] width 598 height 622
click at [408, 325] on p "Los botones primary llaman más la atención. [DEMOGRAPHIC_DATA] para las accione…" at bounding box center [643, 333] width 484 height 34
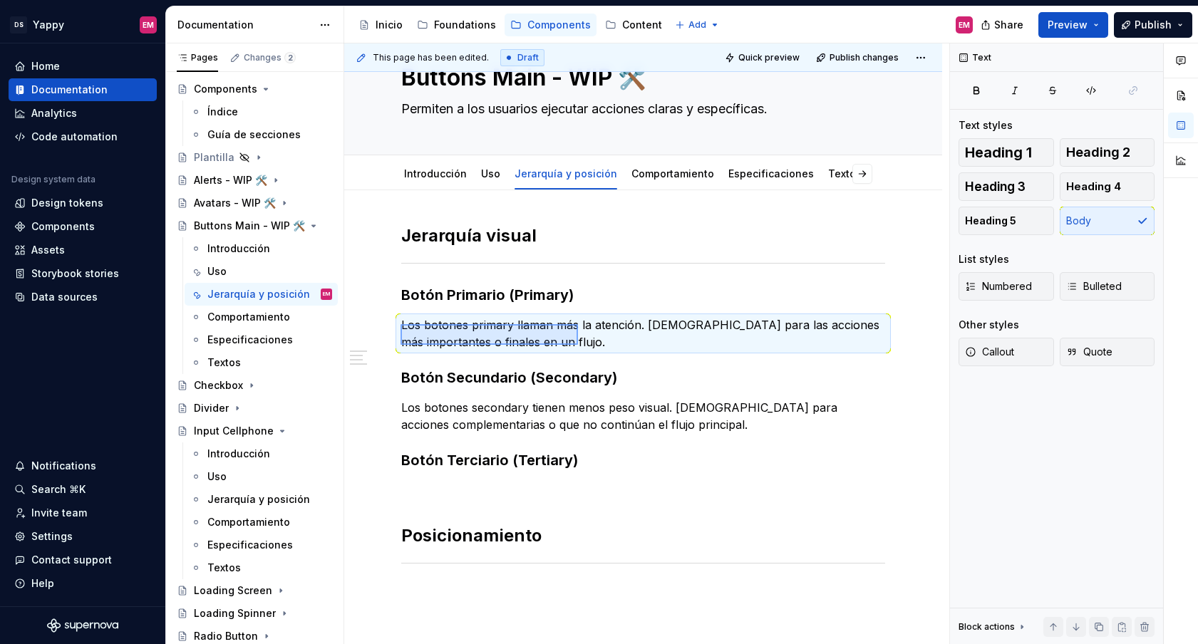
drag, startPoint x: 400, startPoint y: 324, endPoint x: 578, endPoint y: 345, distance: 178.6
click at [578, 345] on div "This page has been edited. Draft Quick preview Publish changes Buttons Main - W…" at bounding box center [646, 343] width 605 height 601
click at [532, 353] on div "Jerarquía visual Botón Primario (Primary) Los botones primary llaman más la ate…" at bounding box center [643, 413] width 484 height 378
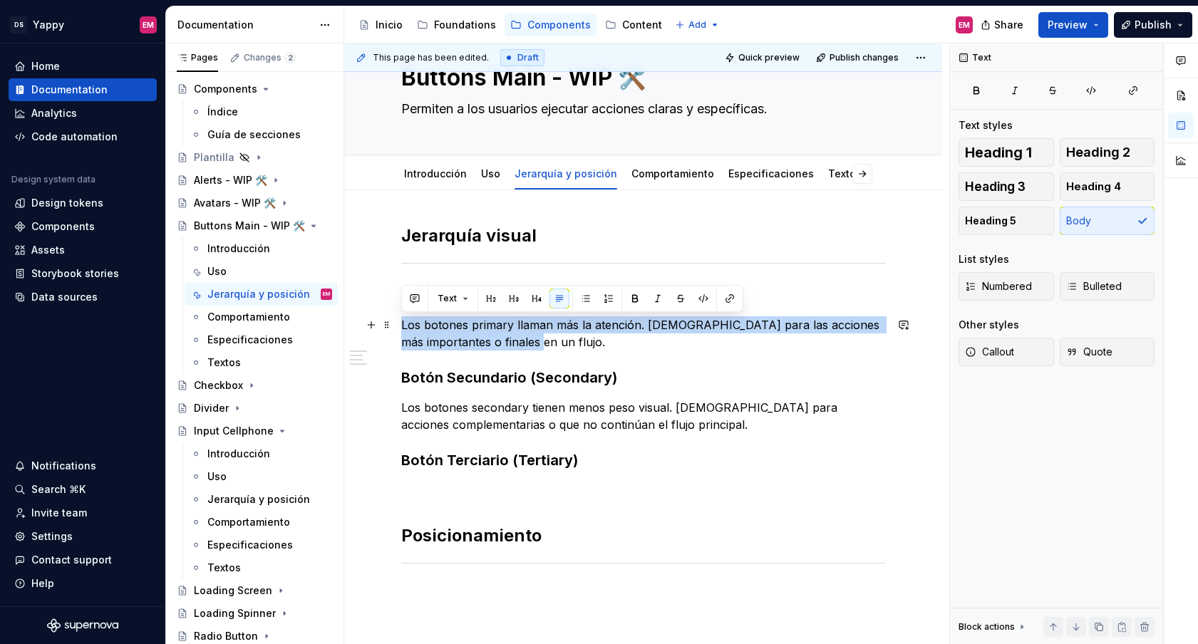
drag, startPoint x: 509, startPoint y: 343, endPoint x: 403, endPoint y: 321, distance: 108.3
click at [403, 321] on p "Los botones primary llaman más la atención. [DEMOGRAPHIC_DATA] para las accione…" at bounding box center [643, 333] width 484 height 34
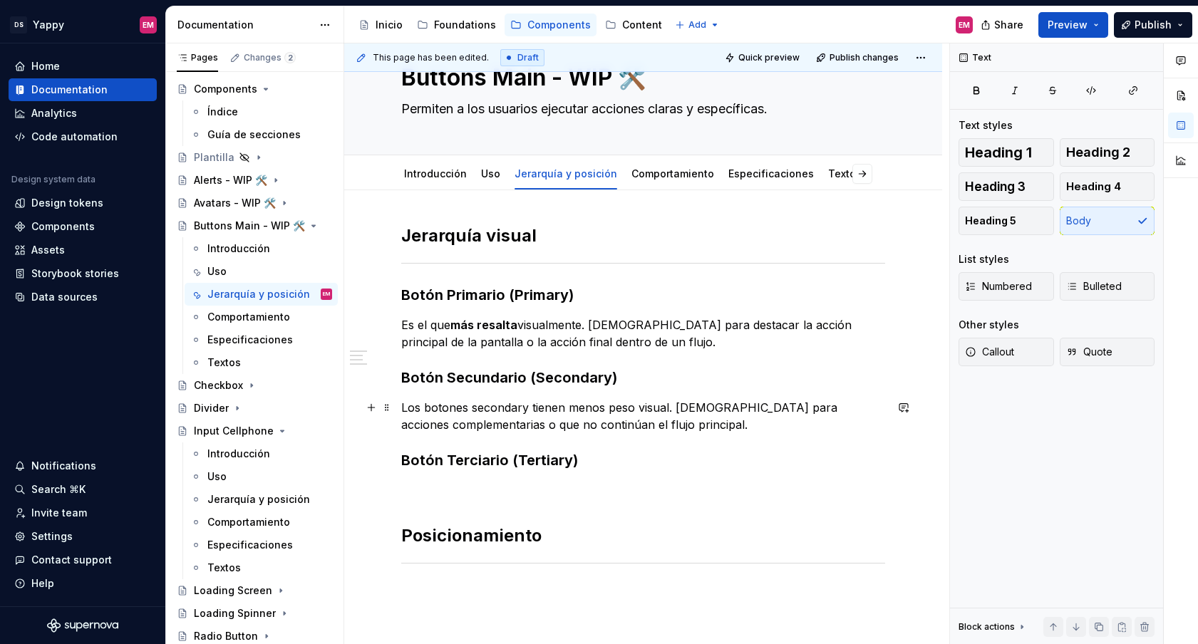
drag, startPoint x: 404, startPoint y: 409, endPoint x: 635, endPoint y: 425, distance: 231.4
click at [635, 425] on p "Los botones secondary tienen menos peso visual. [DEMOGRAPHIC_DATA] para accione…" at bounding box center [643, 416] width 484 height 34
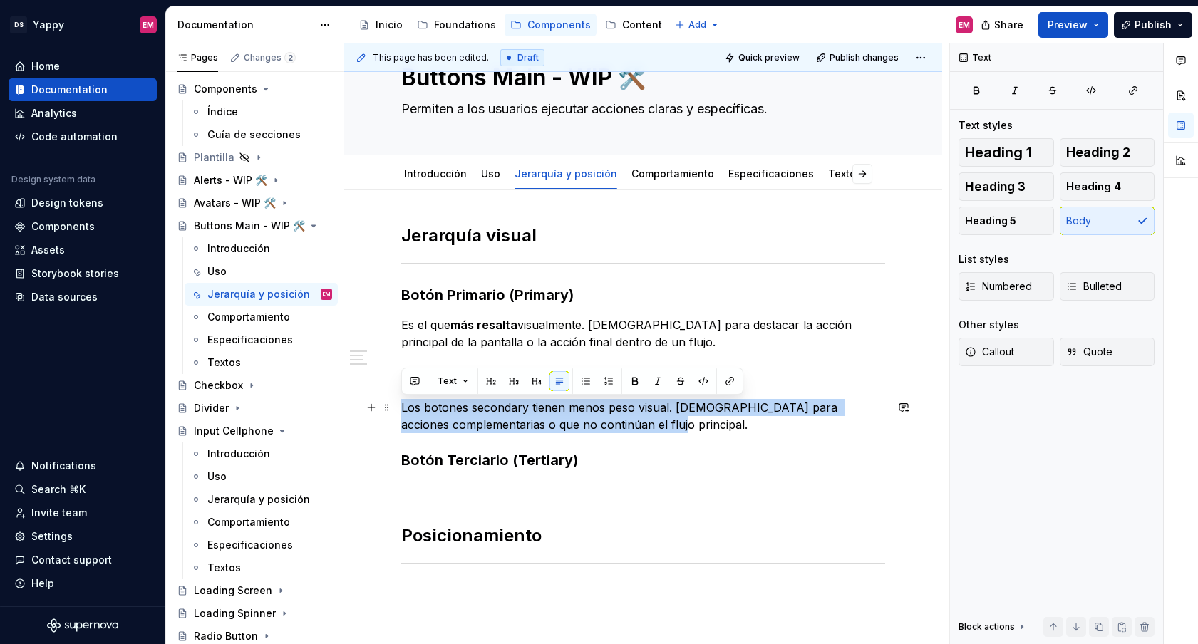
drag, startPoint x: 621, startPoint y: 425, endPoint x: 401, endPoint y: 408, distance: 220.8
click at [401, 408] on p "Los botones secondary tienen menos peso visual. [DEMOGRAPHIC_DATA] para accione…" at bounding box center [643, 416] width 484 height 34
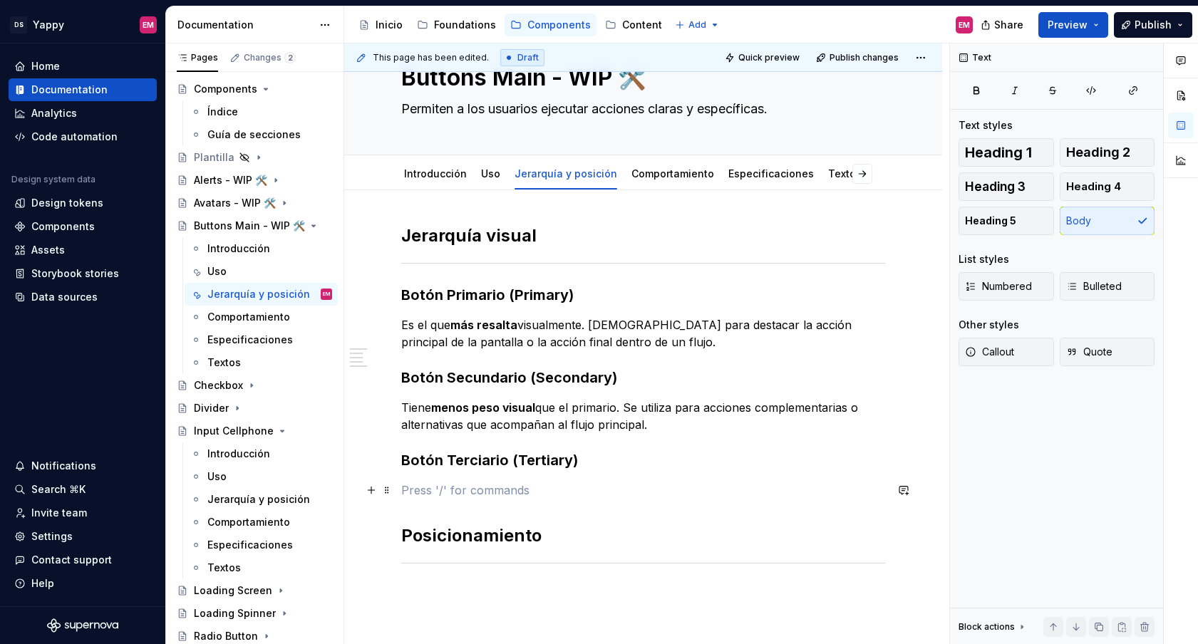
click at [423, 484] on p at bounding box center [643, 490] width 484 height 17
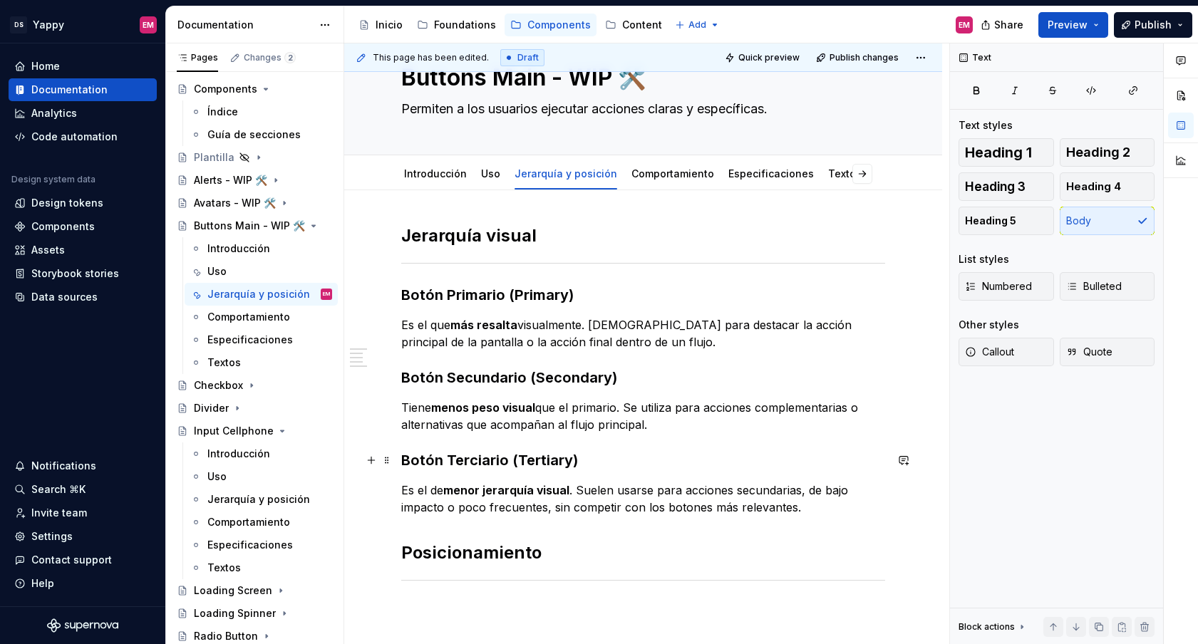
scroll to position [147, 0]
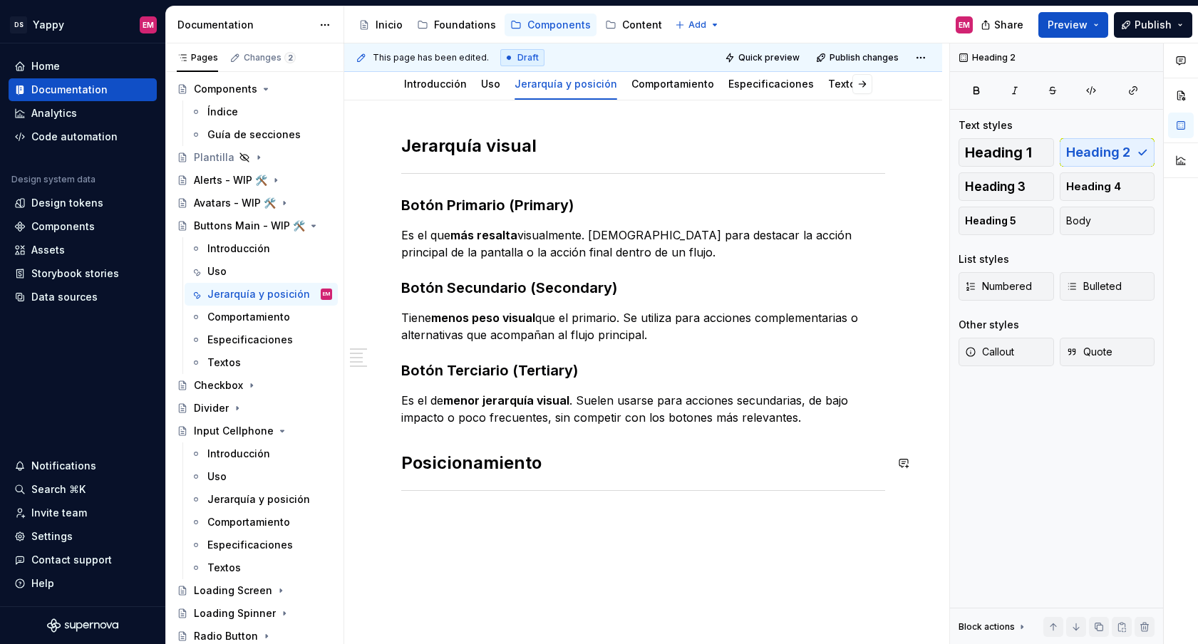
click at [429, 445] on div "Jerarquía visual Botón Primario (Primary) Es el que más resalta visualmente. [D…" at bounding box center [643, 332] width 484 height 395
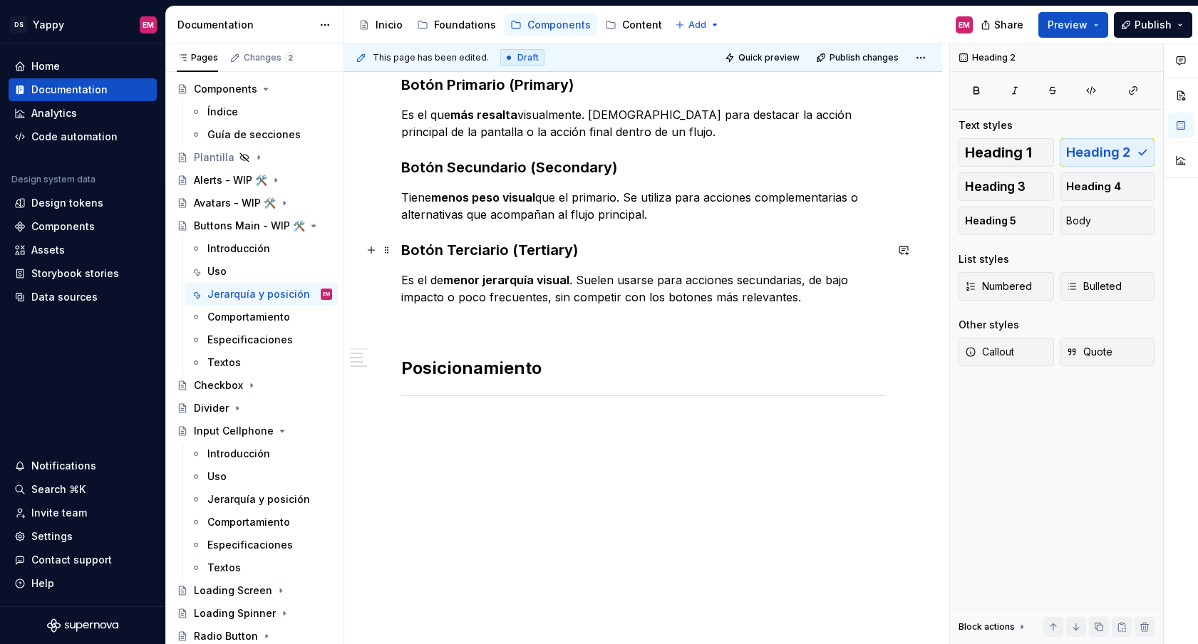
scroll to position [0, 0]
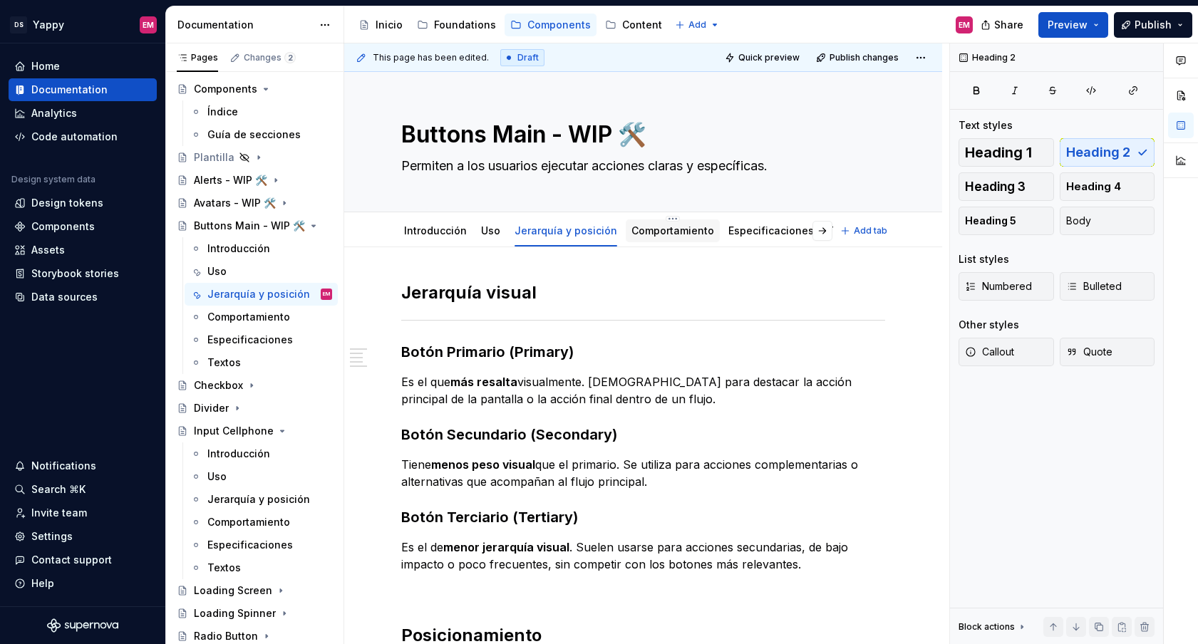
click at [633, 227] on link "Comportamiento" at bounding box center [672, 230] width 83 height 12
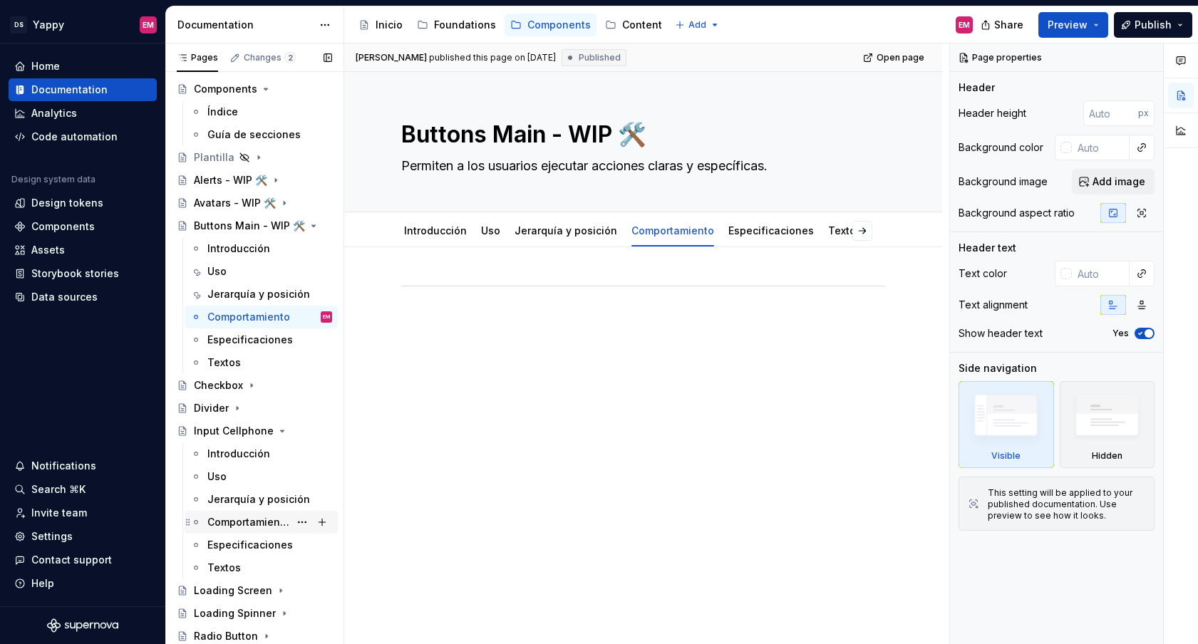
click at [242, 524] on div "Comportamiento" at bounding box center [248, 522] width 82 height 14
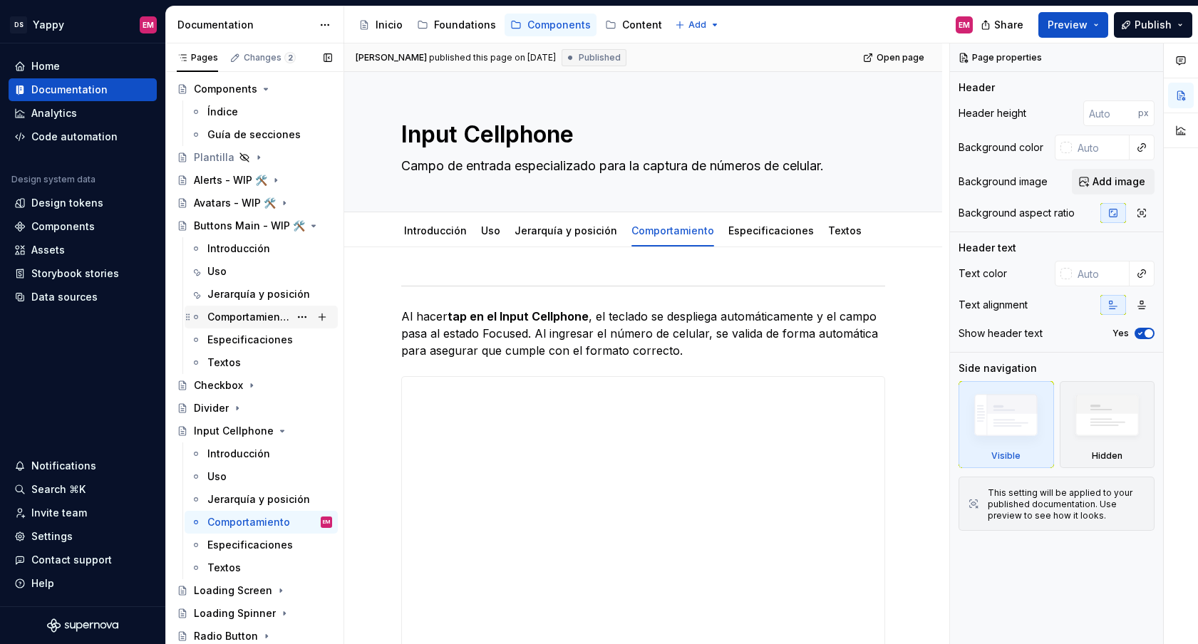
click at [251, 321] on div "Comportamiento" at bounding box center [248, 317] width 82 height 14
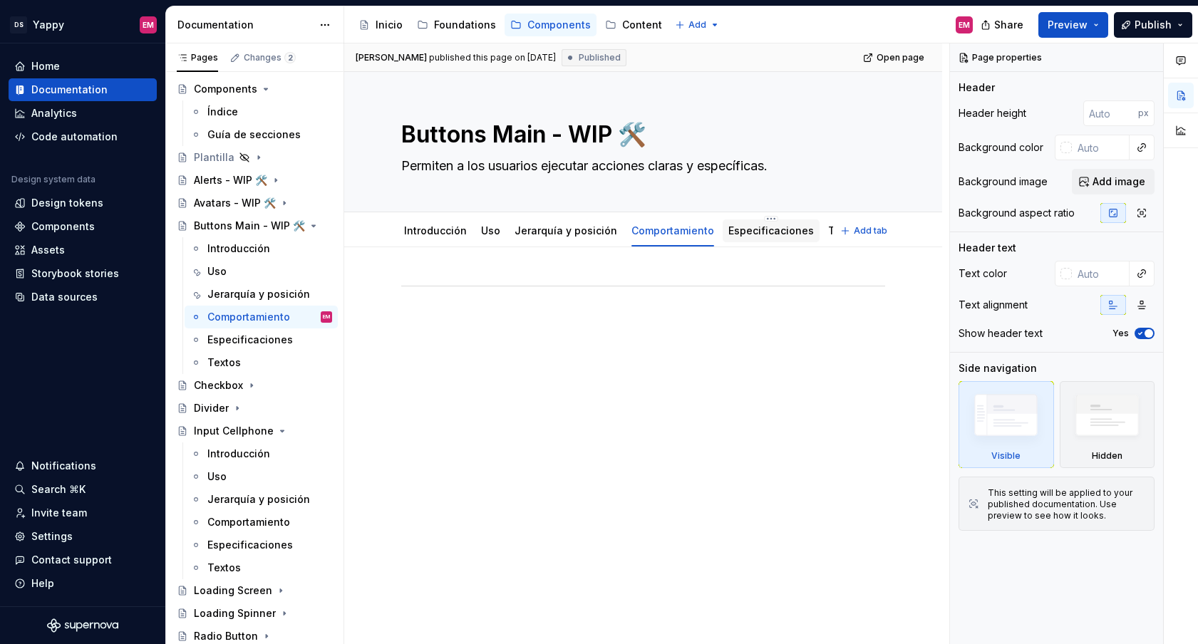
click at [728, 231] on link "Especificaciones" at bounding box center [771, 230] width 86 height 12
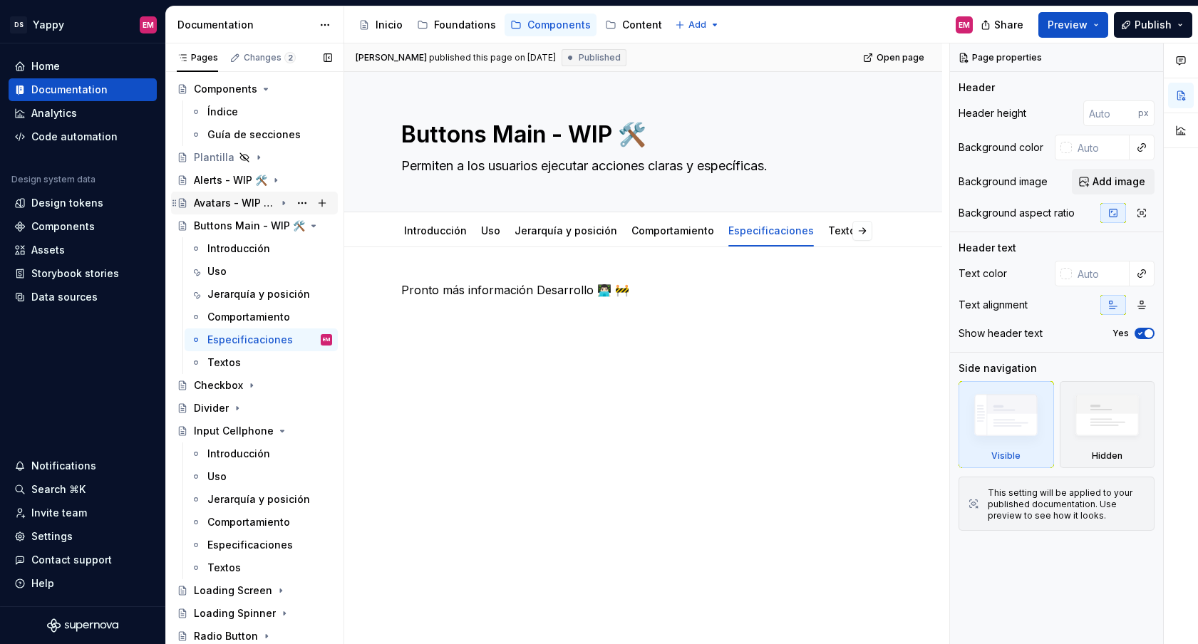
click at [244, 193] on div "Avatars - WIP 🛠️" at bounding box center [263, 203] width 138 height 20
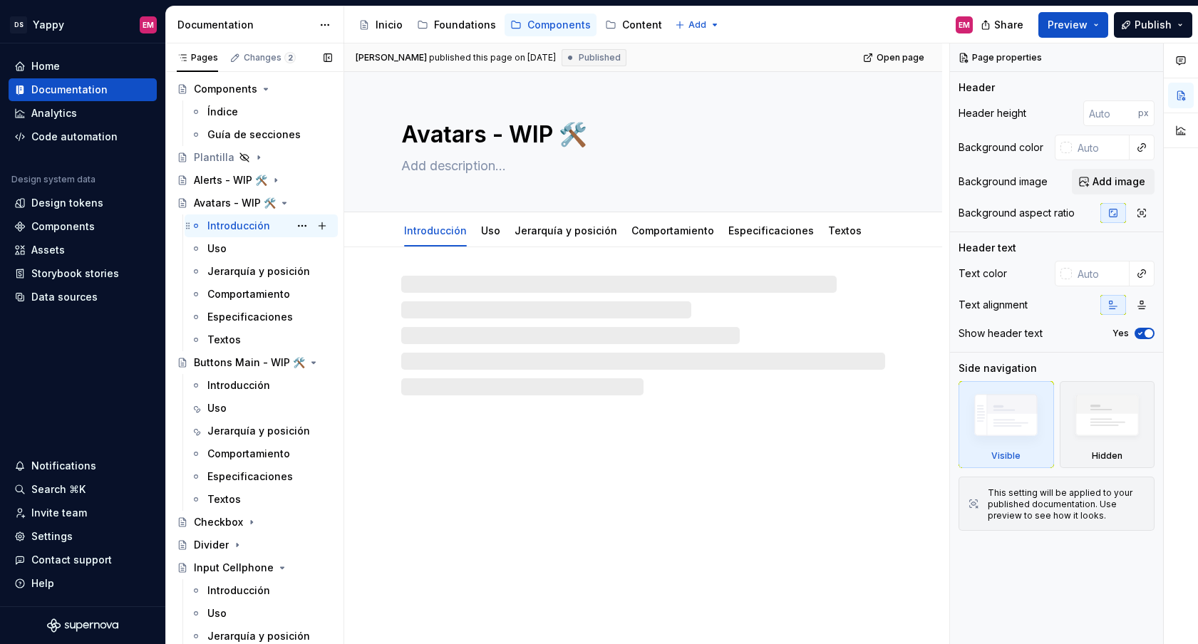
click at [237, 219] on div "Introducción" at bounding box center [238, 226] width 63 height 14
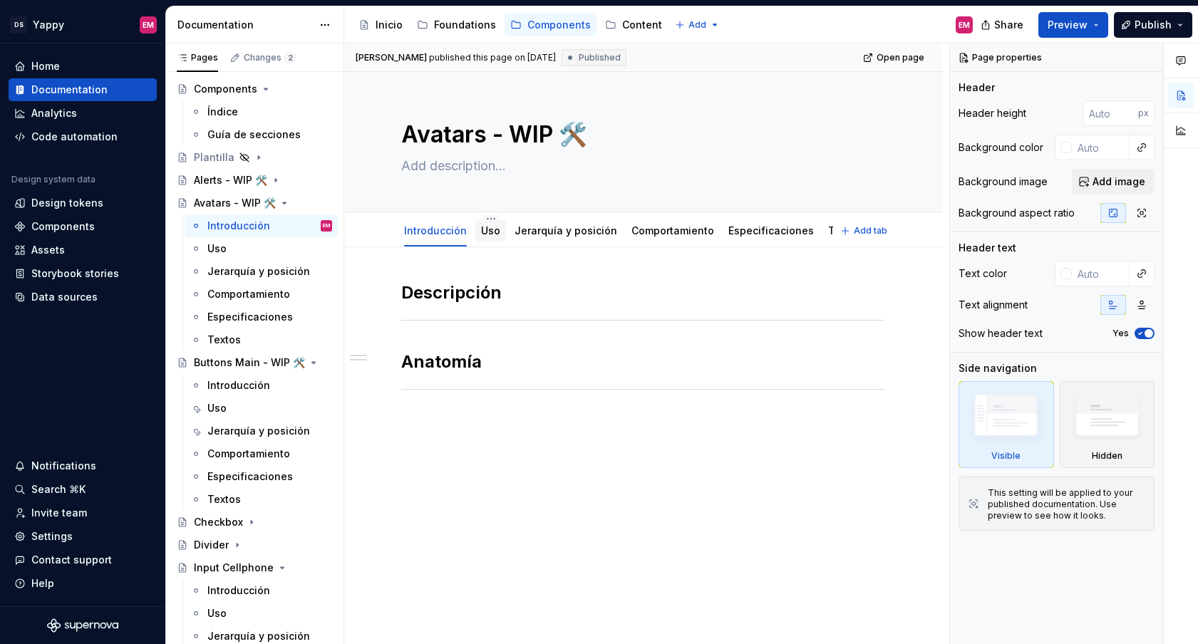
click at [484, 229] on link "Uso" at bounding box center [490, 230] width 19 height 12
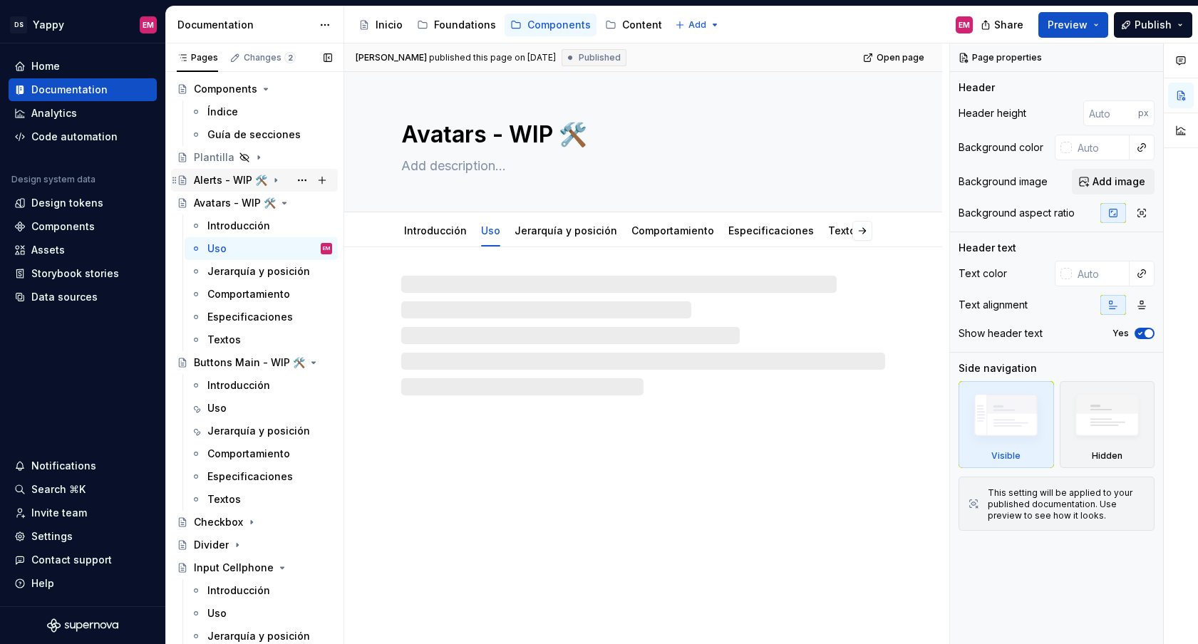
click at [236, 182] on div "Alerts - WIP 🛠️" at bounding box center [230, 180] width 73 height 14
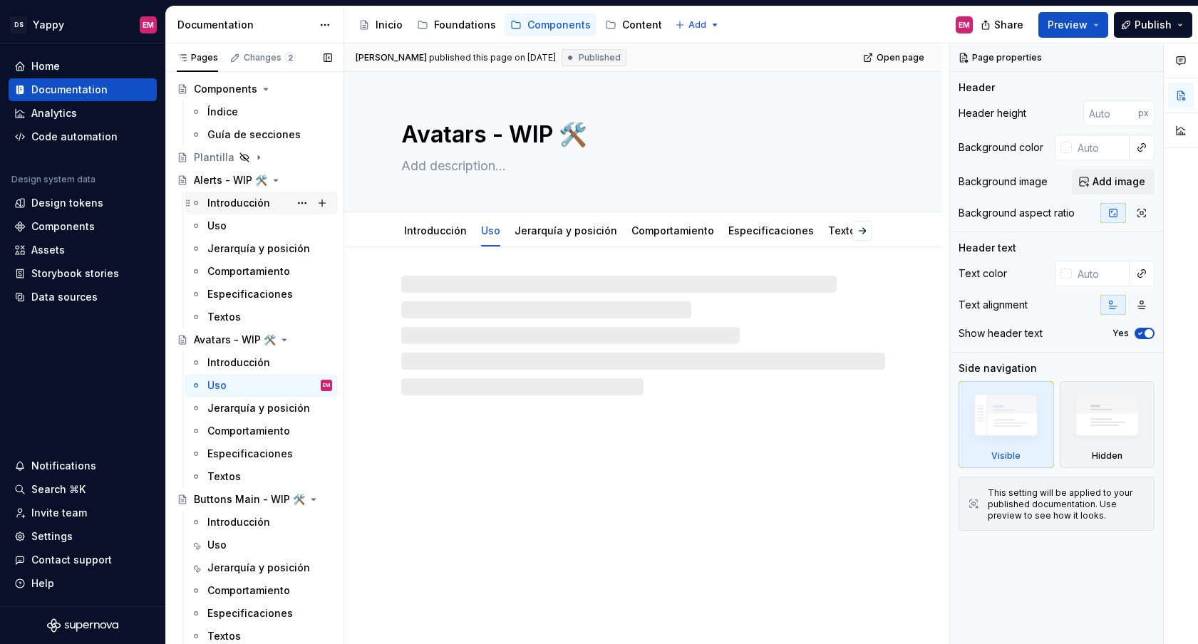
click at [236, 200] on div "Introducción" at bounding box center [238, 203] width 63 height 14
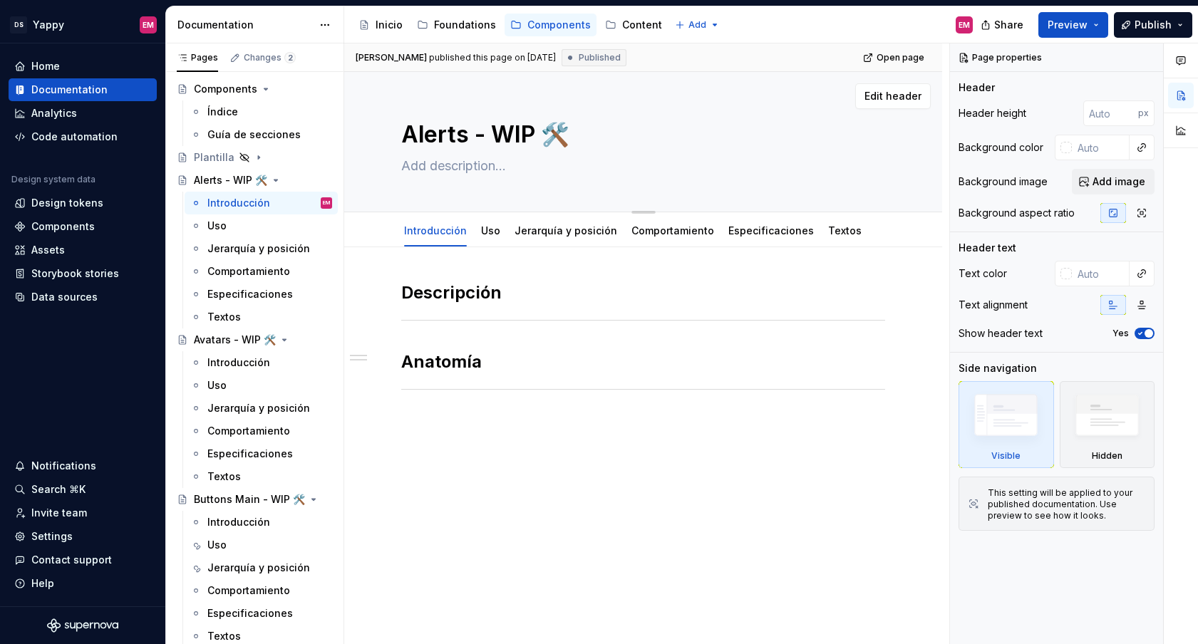
click at [425, 169] on textarea at bounding box center [640, 166] width 484 height 23
paste textarea "se utiliza para informar, advertir o confirmar situaciones relevantes dentro de…"
type textarea "*"
type textarea "se utiliza para informar, advertir o confirmar situaciones relevantes dentro de…"
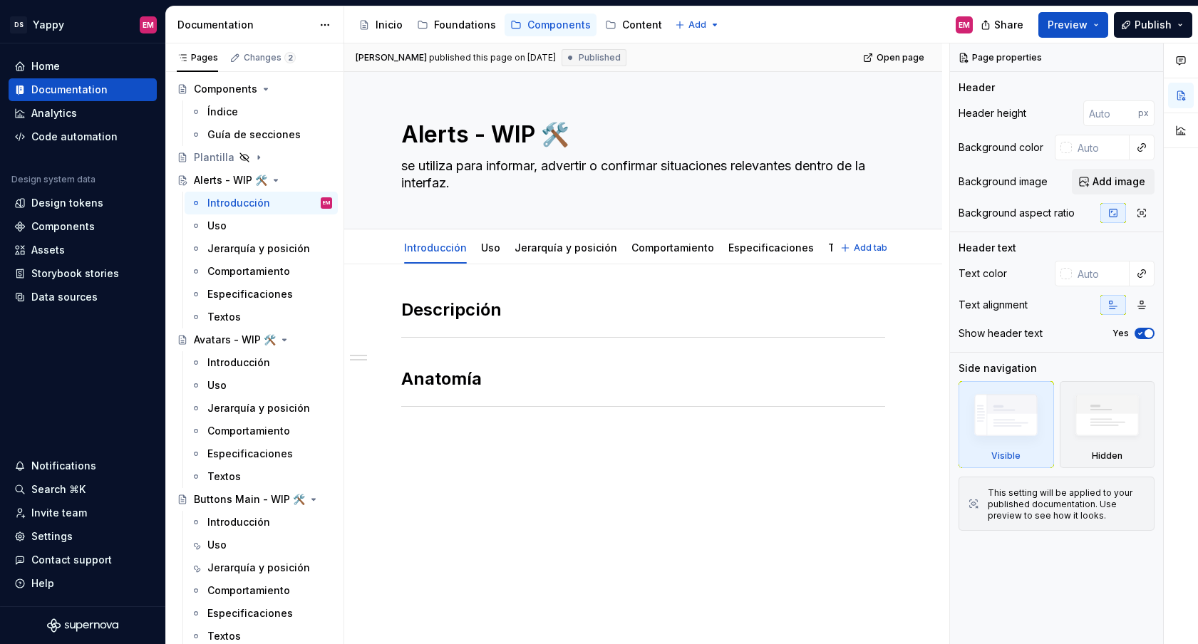
type textarea "*"
type textarea "se utiliza para informar, advertir o confirmar situaciones relevantes dentro de…"
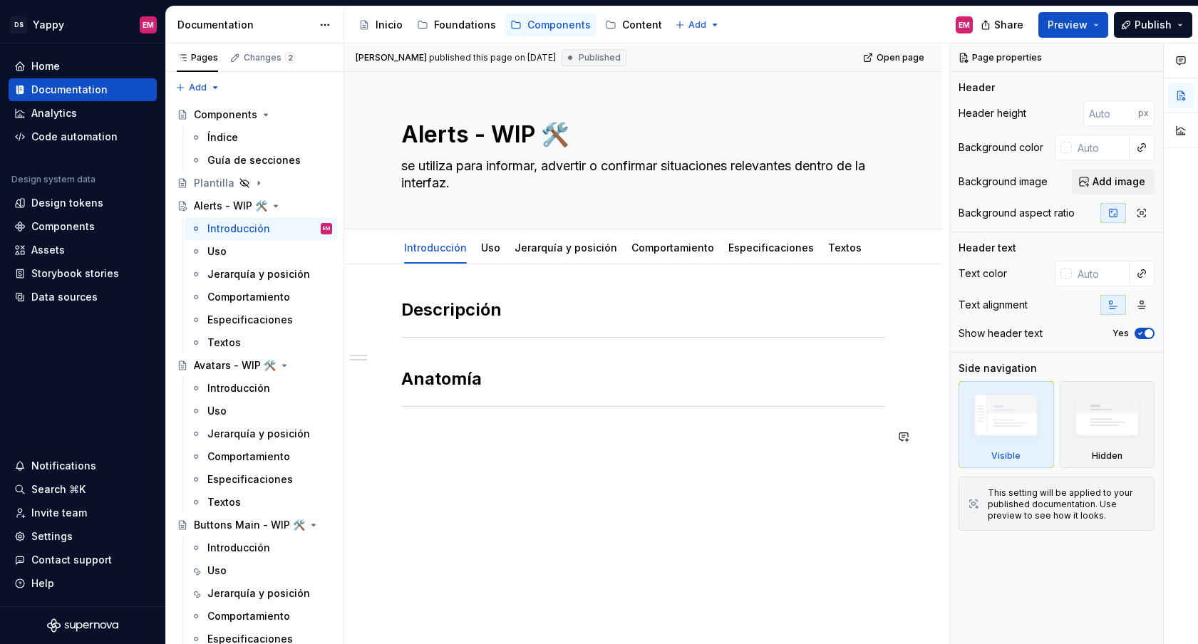
scroll to position [26, 0]
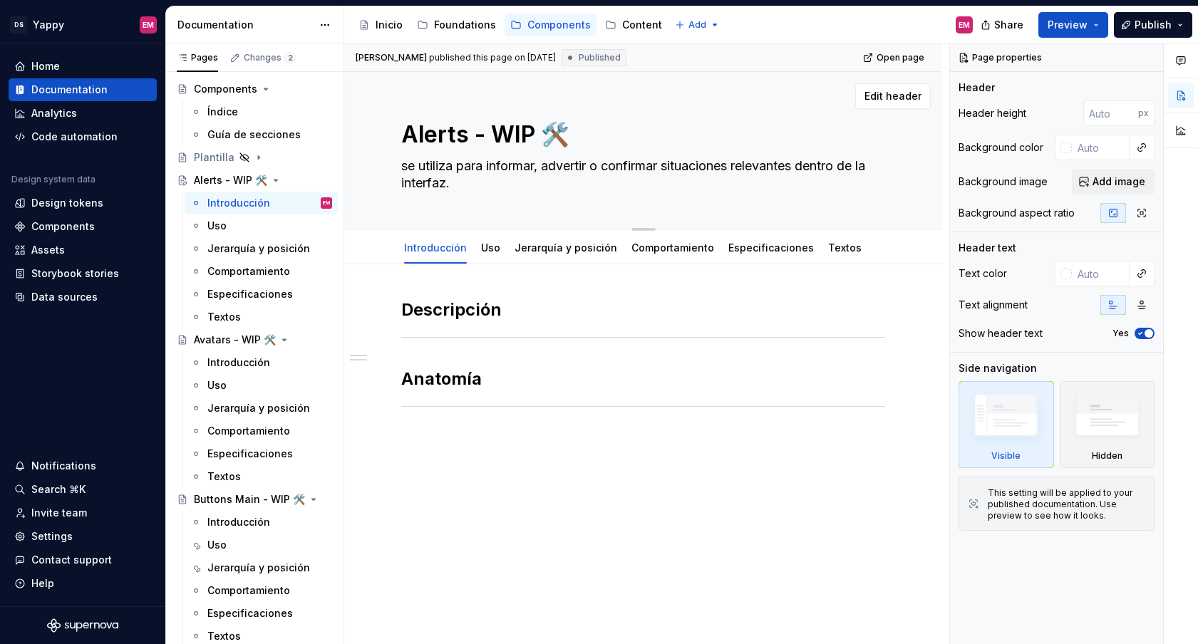
type textarea "*"
click at [447, 180] on textarea "se utiliza para informar, advertir o confirmar situaciones relevantes dentro de…" at bounding box center [640, 175] width 484 height 40
paste textarea "muestran mensajes importantes y pueden incluir acciones inmediatas"
type textarea "muestran mensajes importantes y pueden incluir acciones inmediatas."
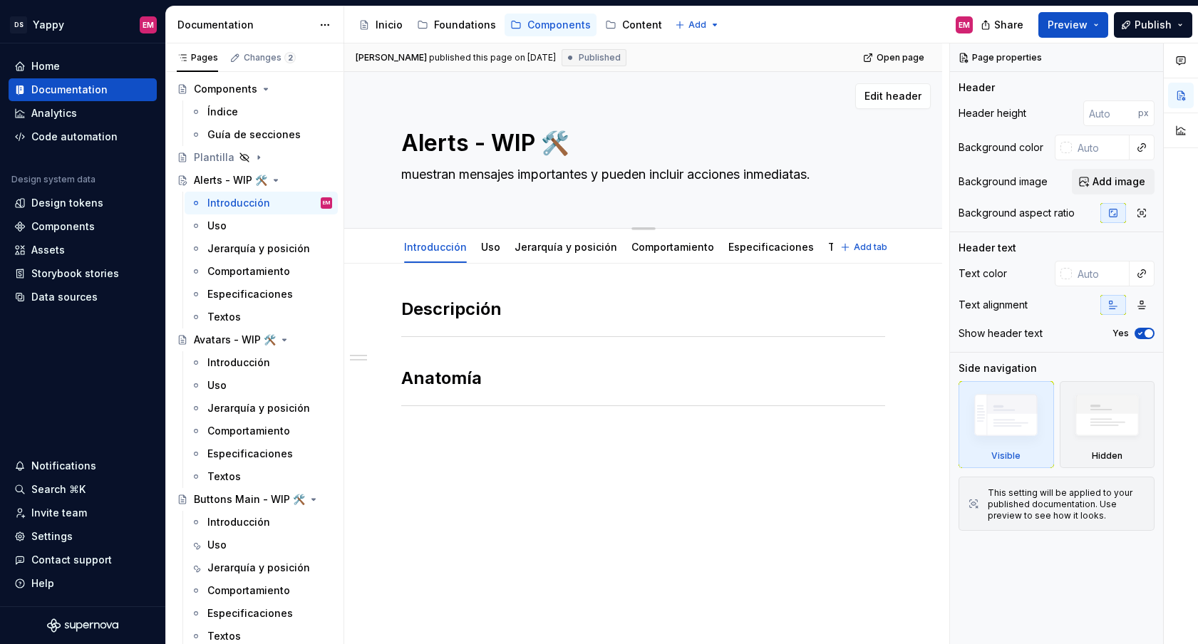
type textarea "*"
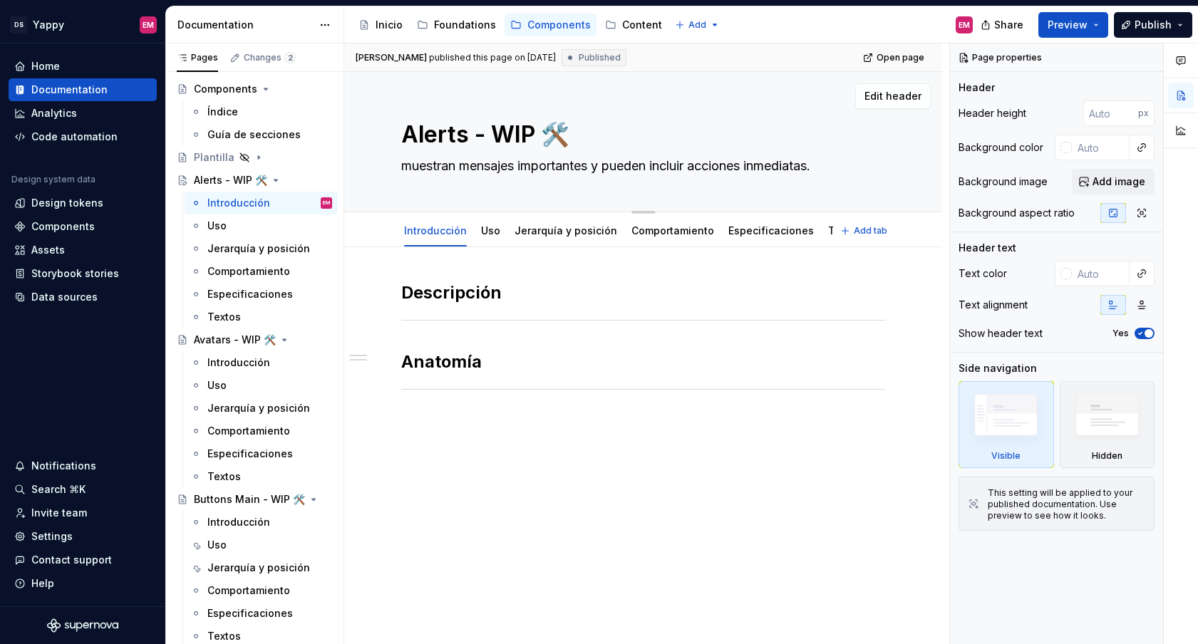
drag, startPoint x: 410, startPoint y: 172, endPoint x: 375, endPoint y: 172, distance: 35.6
click at [375, 172] on div "Alerts - WIP 🛠️ muestran mensajes importantes y pueden incluir acciones inmedia…" at bounding box center [643, 142] width 598 height 140
type textarea "Muestran mensajes importantes y pueden incluir acciones inmediatas."
type textarea "*"
type textarea "Muestran mensajes importantes y pueden incluir acciones inmediatas."
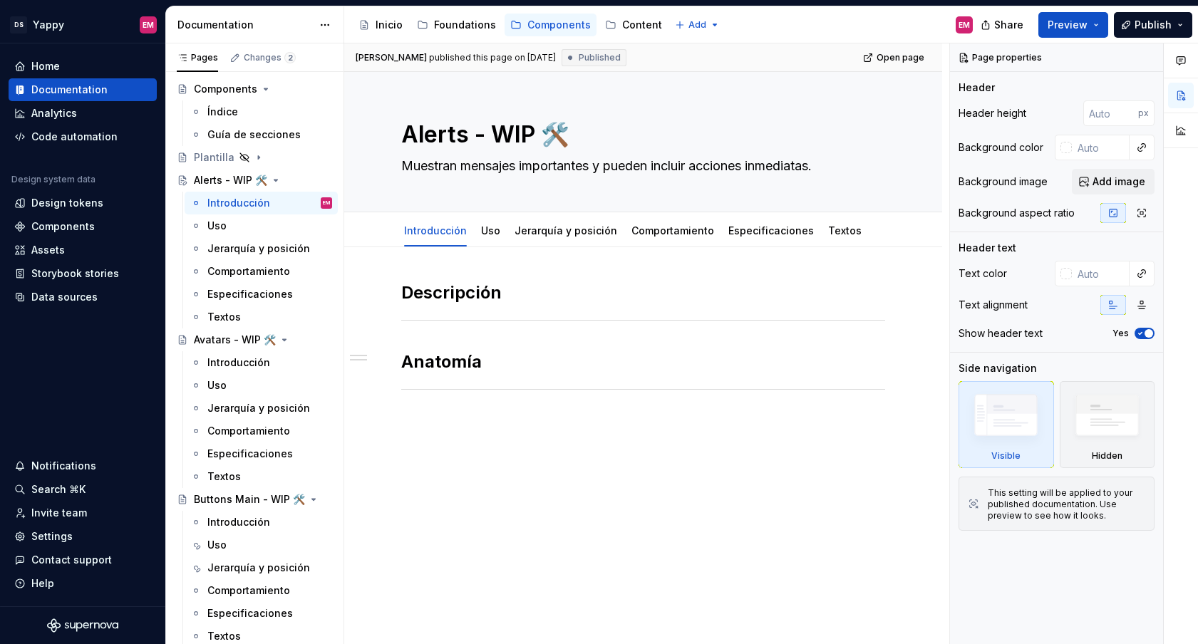
click at [419, 338] on div "Descripción Anatomía" at bounding box center [643, 354] width 484 height 147
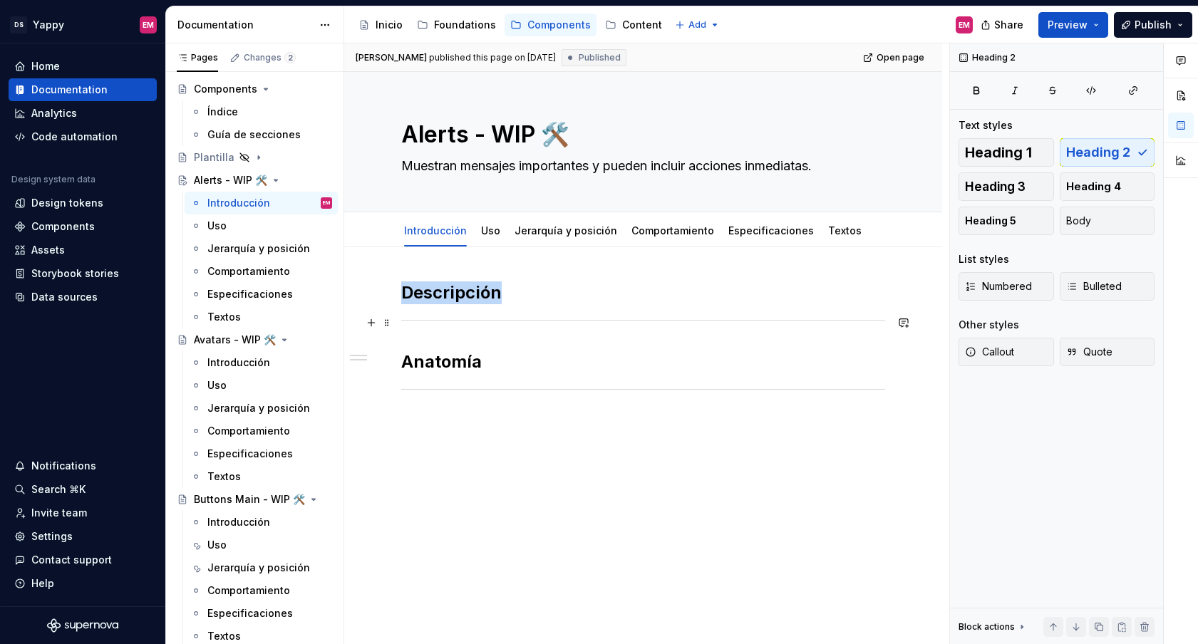
click at [421, 320] on hr at bounding box center [643, 320] width 484 height 1
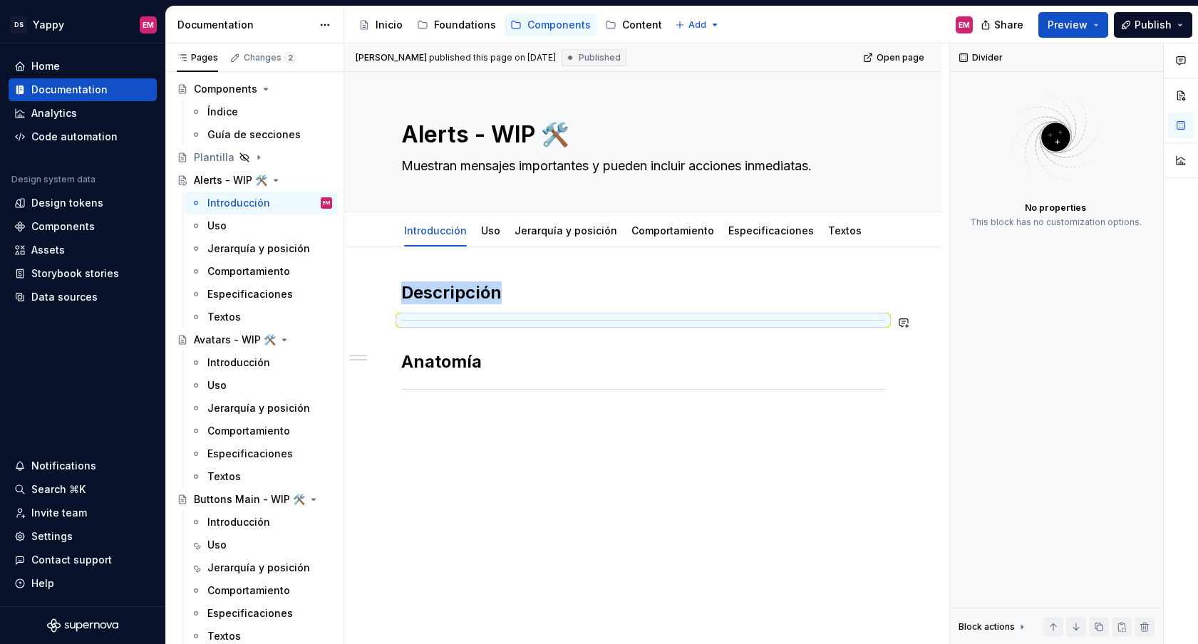
click at [415, 334] on div "Descripción Anatomía" at bounding box center [643, 354] width 484 height 147
click at [415, 337] on div "Descripción Anatomía" at bounding box center [643, 354] width 484 height 147
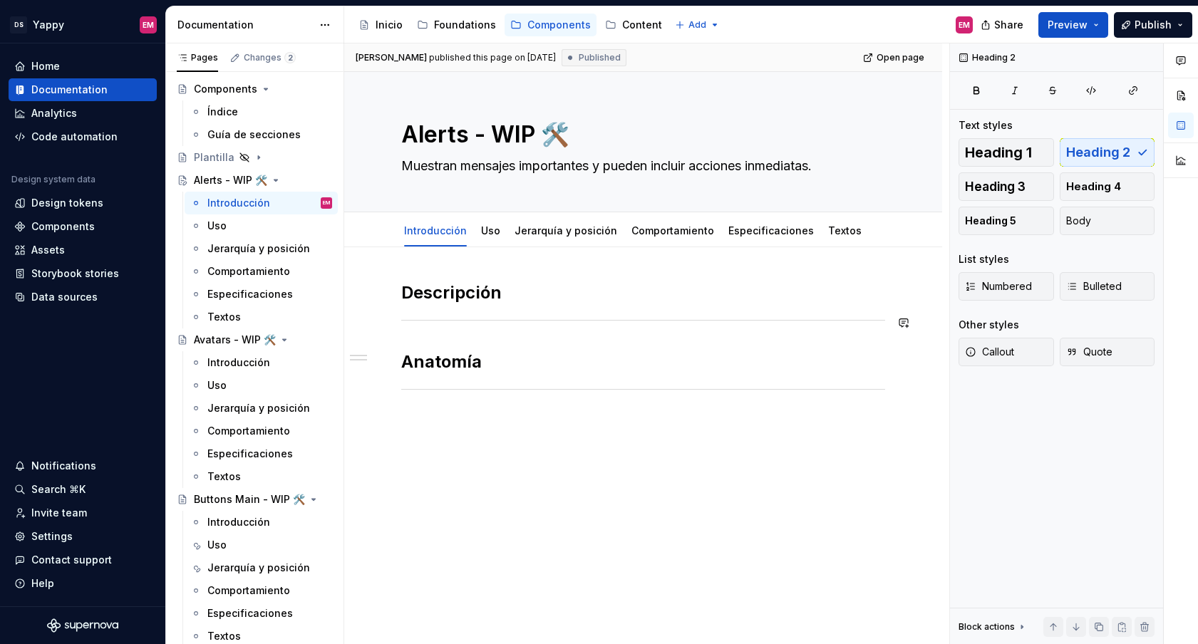
click at [410, 346] on div "Descripción Anatomía" at bounding box center [643, 354] width 484 height 147
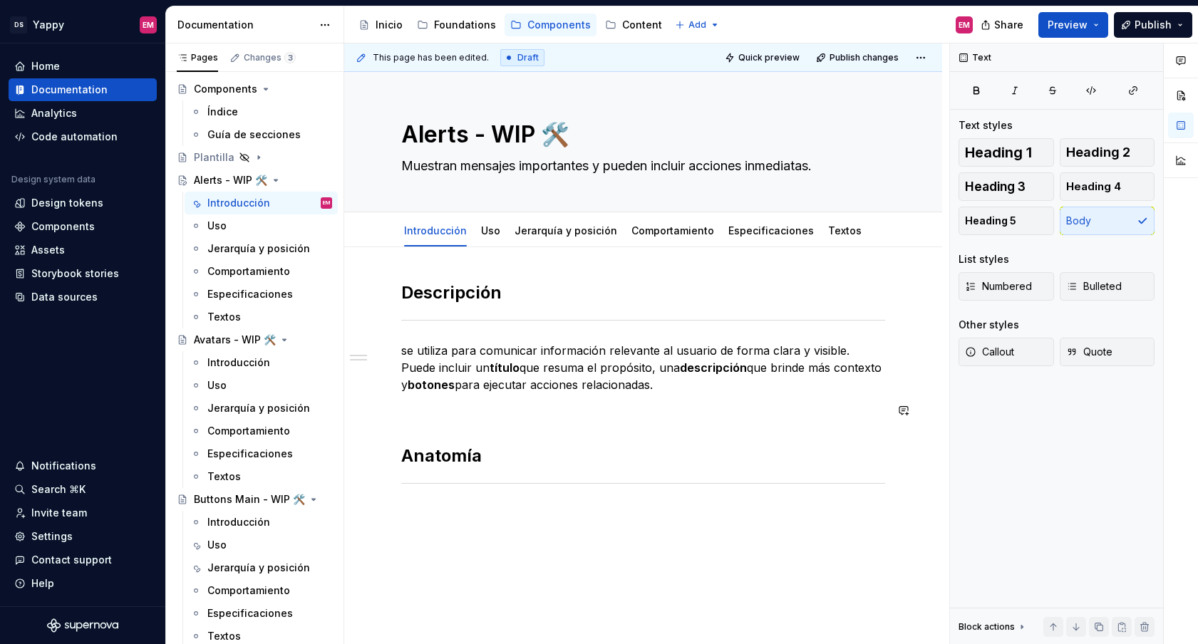
click at [439, 425] on div "Descripción se utiliza para comunicar información relevante al usuario de forma…" at bounding box center [643, 401] width 484 height 241
drag, startPoint x: 408, startPoint y: 355, endPoint x: 387, endPoint y: 355, distance: 20.7
click at [401, 355] on div "Descripción se utiliza para comunicar información relevante al usuario de forma…" at bounding box center [643, 410] width 484 height 258
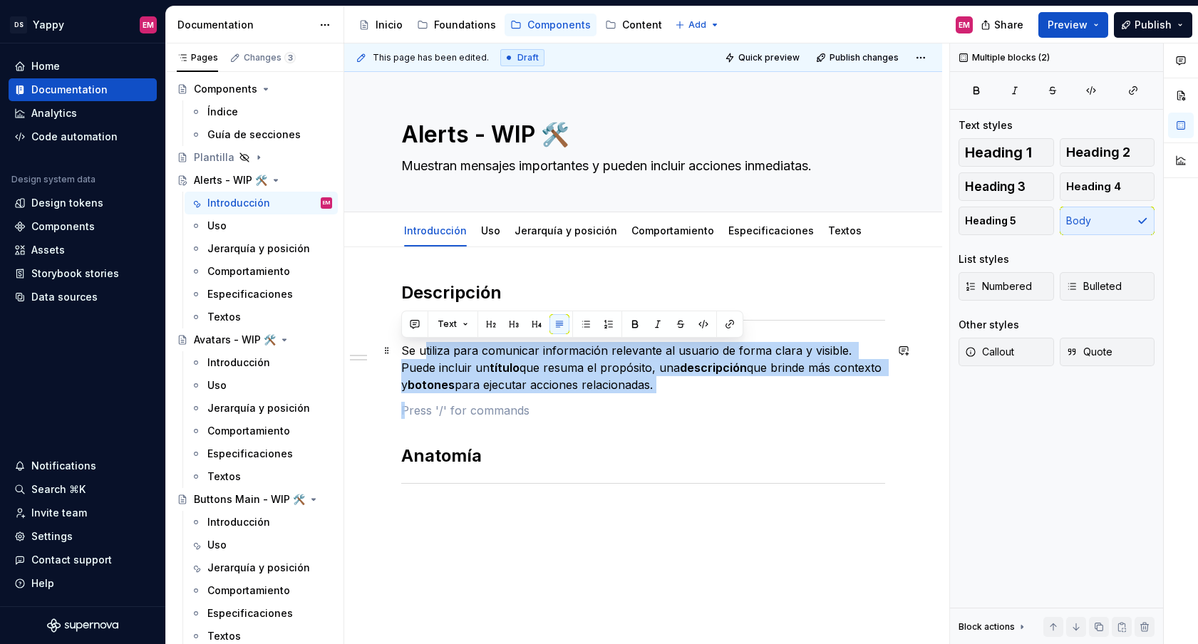
drag, startPoint x: 447, startPoint y: 413, endPoint x: 393, endPoint y: 343, distance: 87.8
click at [401, 343] on div "Descripción Se utiliza para comunicar información relevante al usuario de forma…" at bounding box center [643, 410] width 484 height 258
drag, startPoint x: 404, startPoint y: 356, endPoint x: 677, endPoint y: 397, distance: 276.0
click at [677, 397] on div "Descripción Se utiliza para comunicar información relevante al usuario de forma…" at bounding box center [643, 401] width 484 height 241
click at [636, 326] on button "button" at bounding box center [635, 324] width 20 height 20
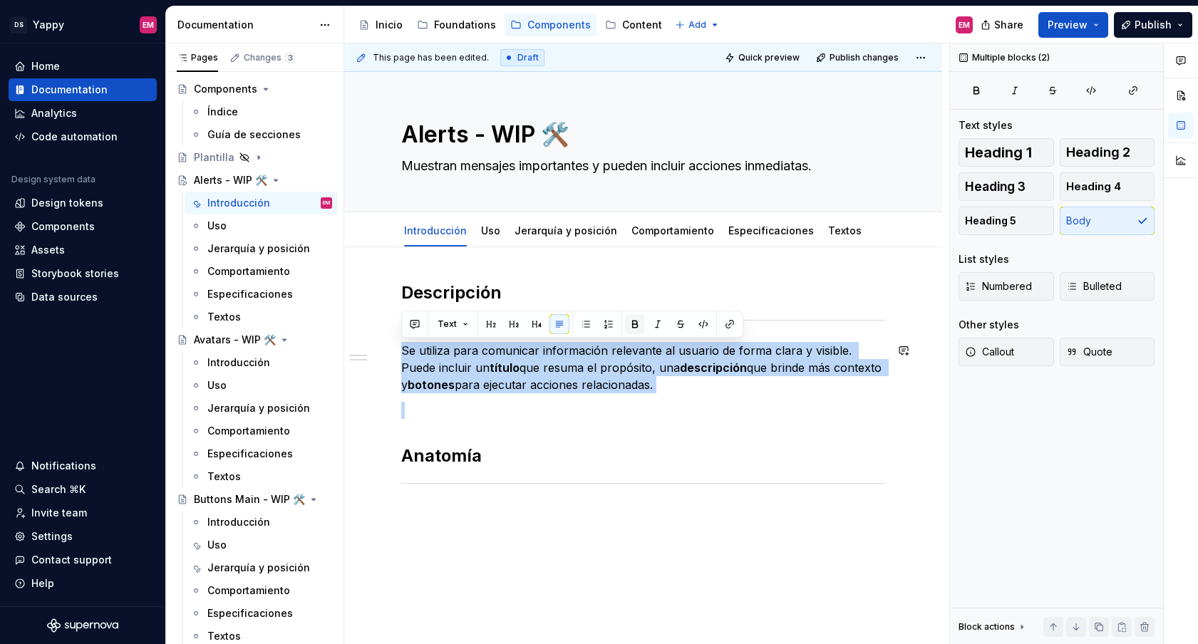
click at [636, 326] on button "button" at bounding box center [635, 324] width 20 height 20
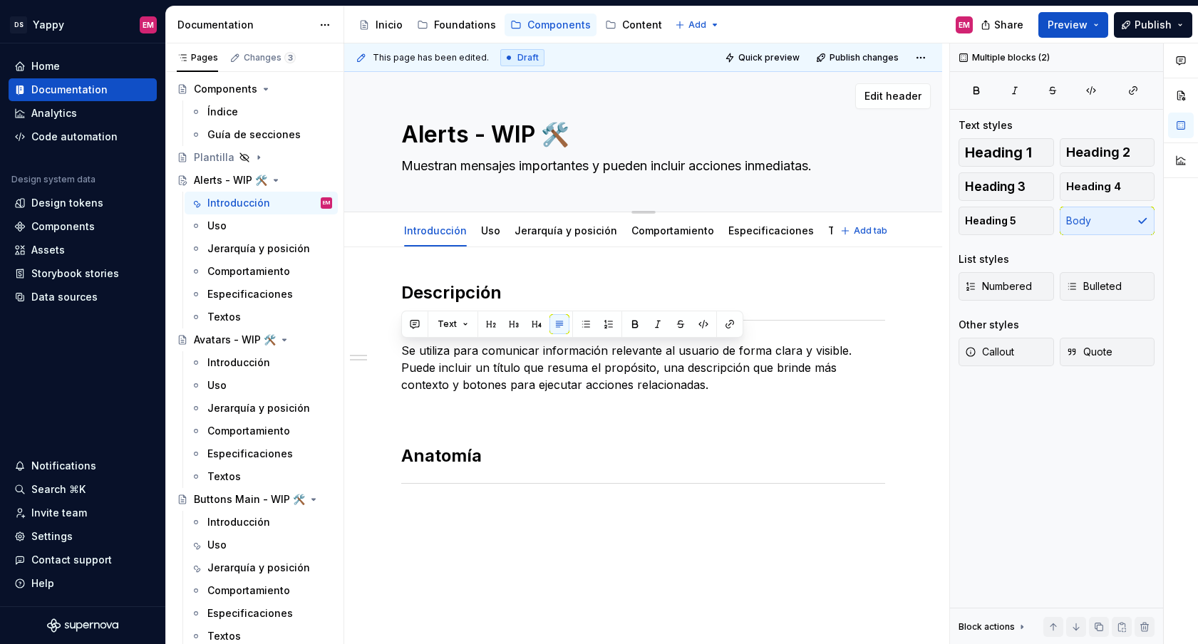
click at [466, 171] on textarea "Muestran mensajes importantes y pueden incluir acciones inmediatas." at bounding box center [640, 166] width 484 height 23
click at [460, 268] on div "Descripción Se utiliza para comunicar información relevante al usuario de forma…" at bounding box center [643, 489] width 598 height 485
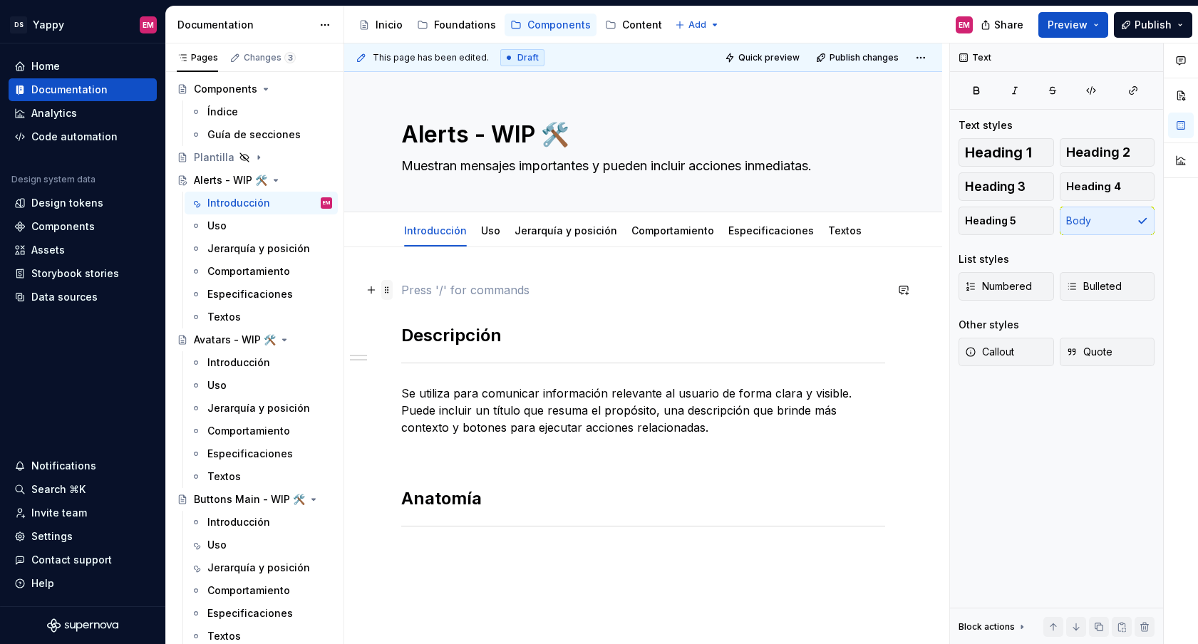
click at [388, 296] on span at bounding box center [386, 290] width 11 height 20
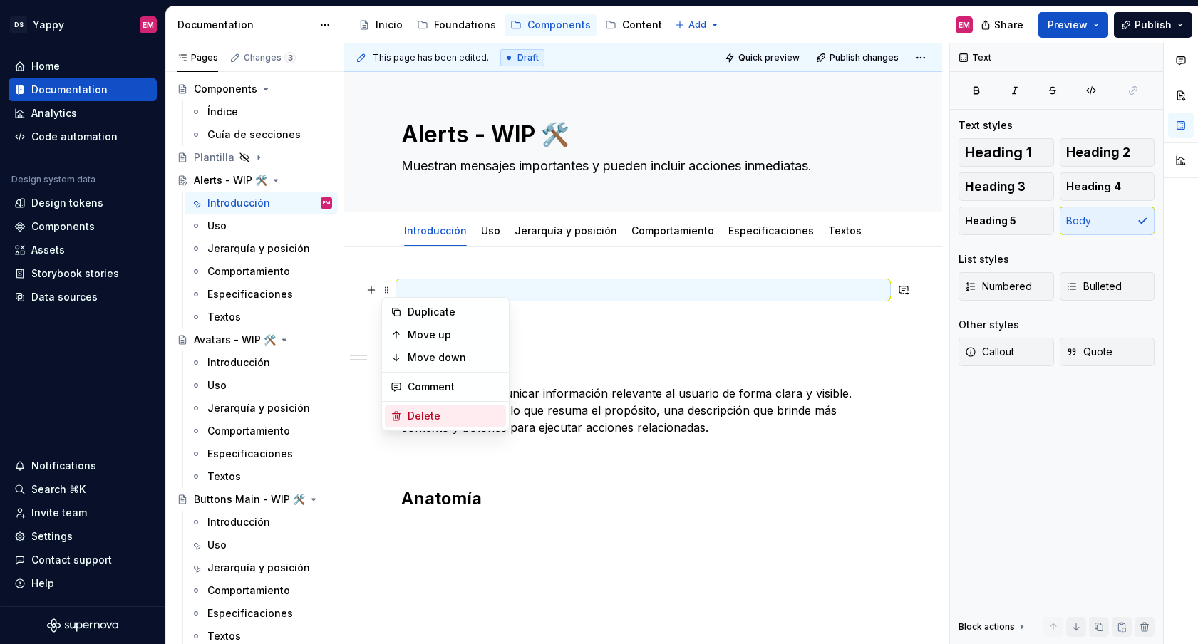
click at [405, 408] on div "Delete" at bounding box center [445, 416] width 121 height 23
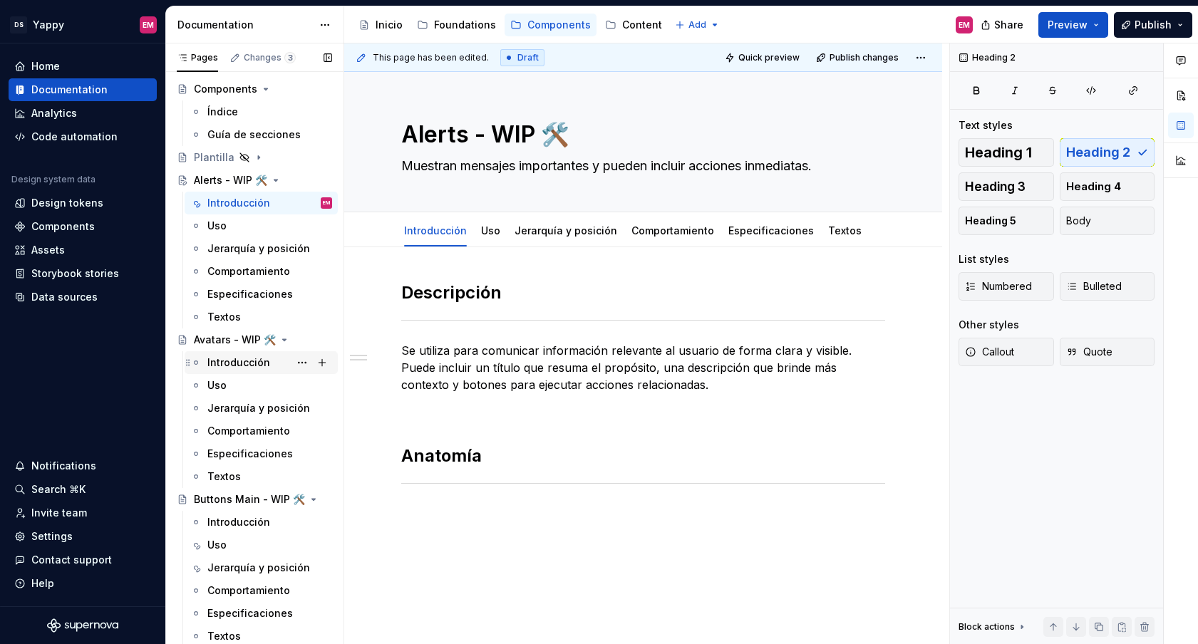
click at [227, 356] on div "Introducción" at bounding box center [238, 363] width 63 height 14
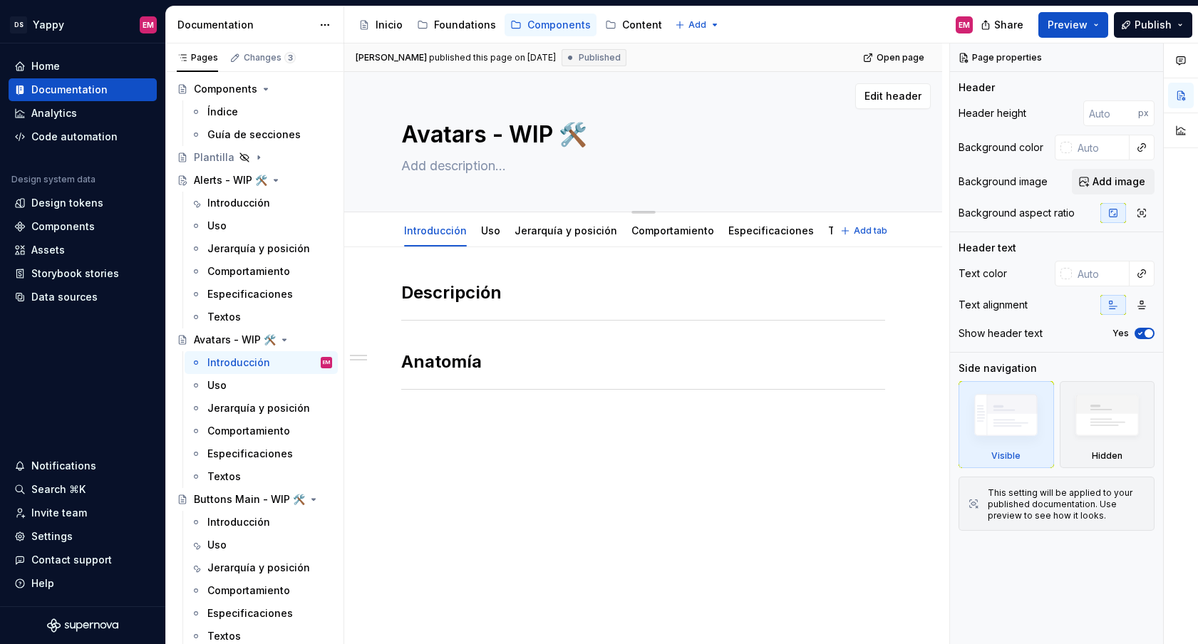
click at [425, 174] on textarea at bounding box center [640, 166] width 484 height 23
paste textarea "representan de forma visual a un usuario, entidad o recurso."
type textarea "*"
type textarea "representan de forma visual a un usuario, entidad o recurso."
drag, startPoint x: 410, startPoint y: 168, endPoint x: 395, endPoint y: 168, distance: 15.7
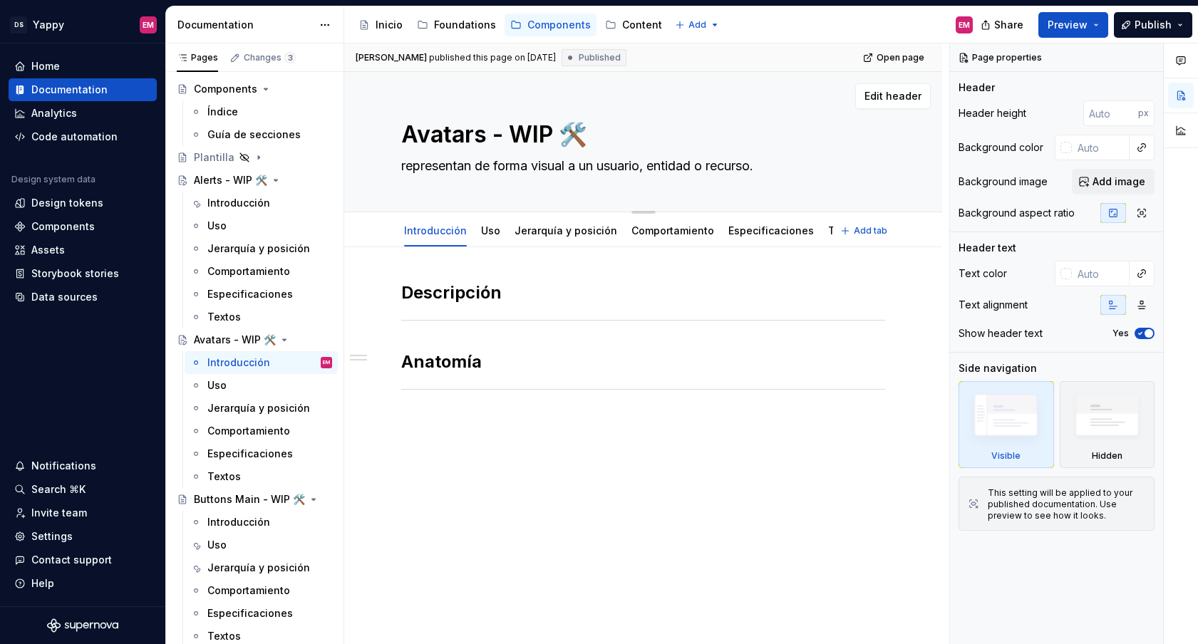
click at [395, 168] on div "Avatars - WIP 🛠️ representan de forma visual a un usuario, entidad o recurso. E…" at bounding box center [643, 142] width 598 height 140
type textarea "*"
type textarea "Rpresentan de forma visual a un usuario, entidad o recurso."
type textarea "*"
type textarea "Representan de forma visual a un usuario, entidad o recurso."
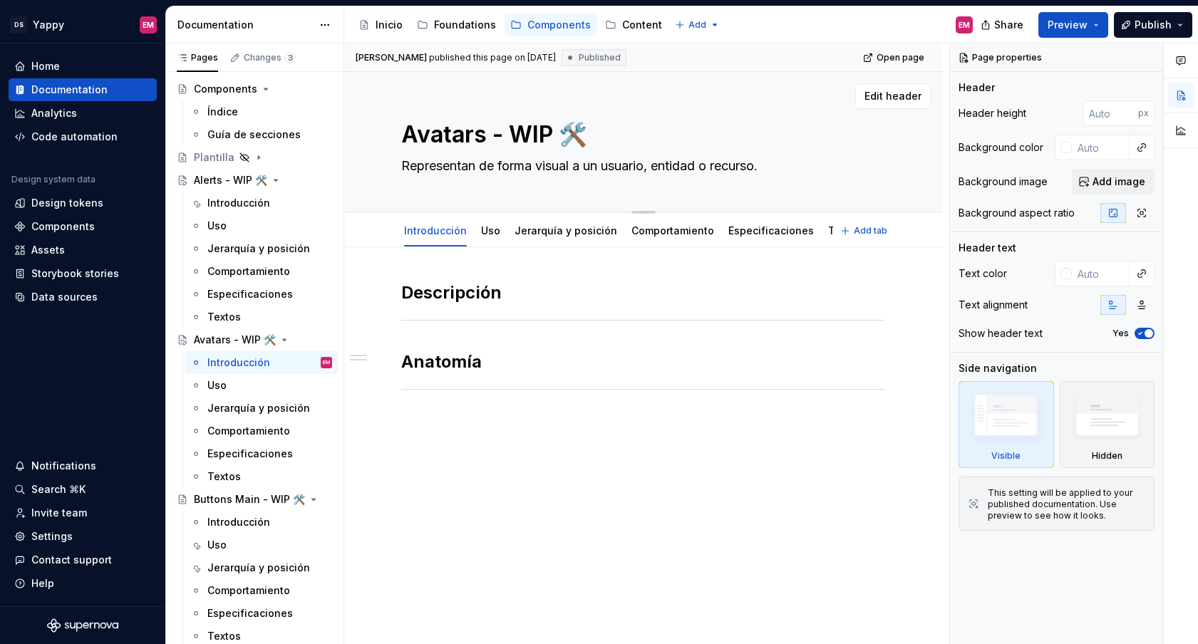
drag, startPoint x: 659, startPoint y: 163, endPoint x: 705, endPoint y: 162, distance: 46.3
click at [705, 162] on textarea "Representan de forma visual a un usuario, entidad o recurso." at bounding box center [640, 166] width 484 height 23
type textarea "*"
type textarea "Representan de forma visual a un usuario, c o recurso."
type textarea "*"
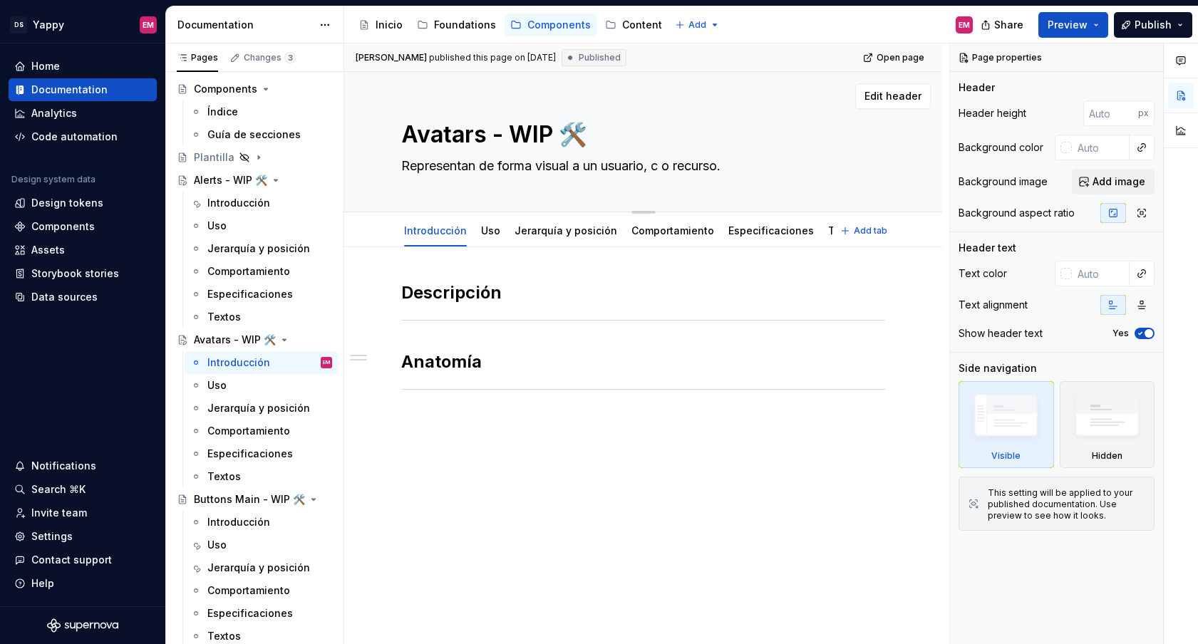
type textarea "Representan de forma visual a un usuario, co o recurso."
type textarea "*"
type textarea "Representan de forma visual a un usuario, com o recurso."
type textarea "*"
type textarea "Representan de forma visual a un usuario, come o recurso."
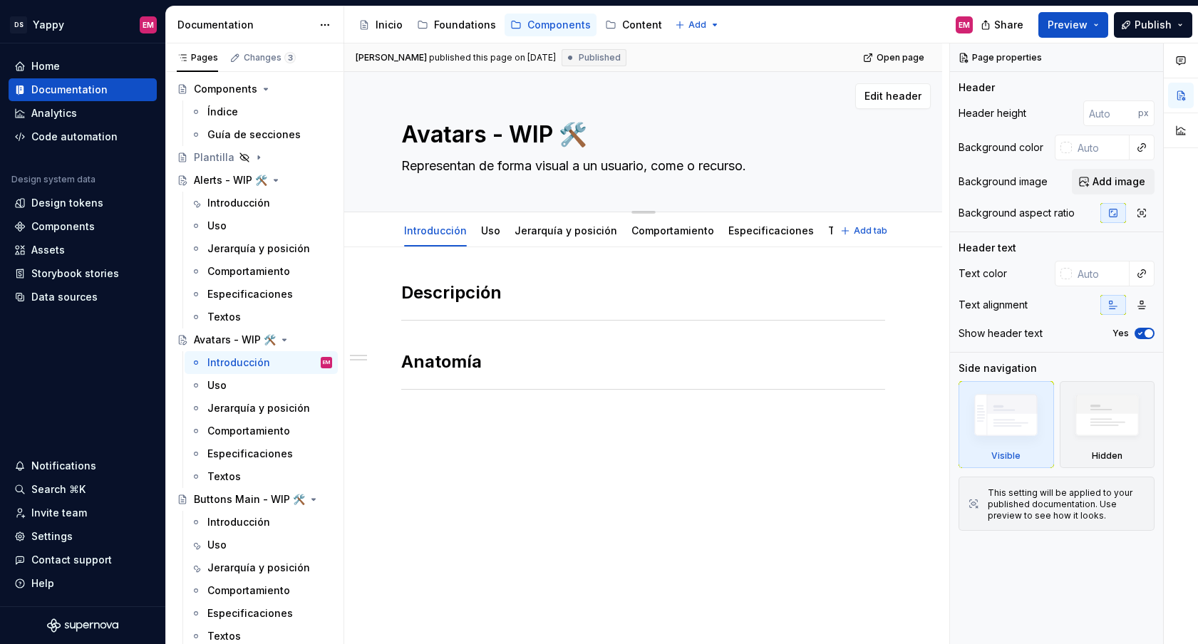
type textarea "*"
type textarea "Representan de forma visual a un usuario, comer o recurso."
type textarea "*"
type textarea "Representan de forma visual a un usuario, comerc o recurso."
type textarea "*"
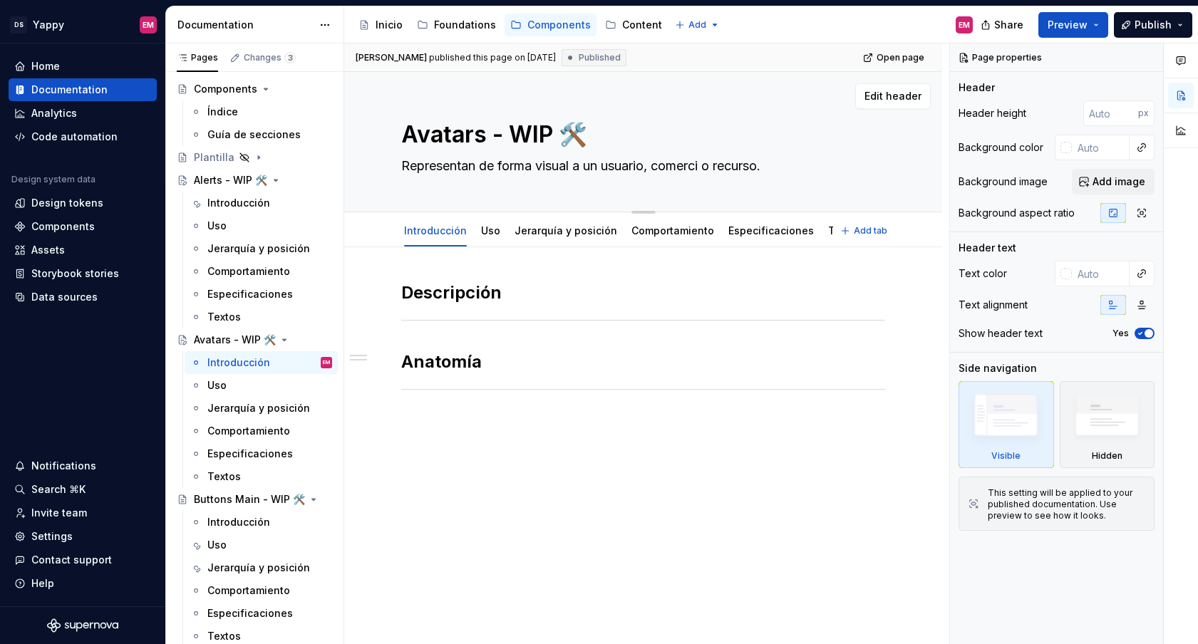
type textarea "Representan de forma visual a un usuario, comercio o recurso."
type textarea "*"
type textarea "Representan de forma visual a un usuario, comercio o recurso."
click at [483, 167] on textarea "Representan de forma visual a un usuario, comercio o recurso." at bounding box center [640, 166] width 484 height 23
paste textarea "representan visualmente a personas o entidades dentro de la interfaz"
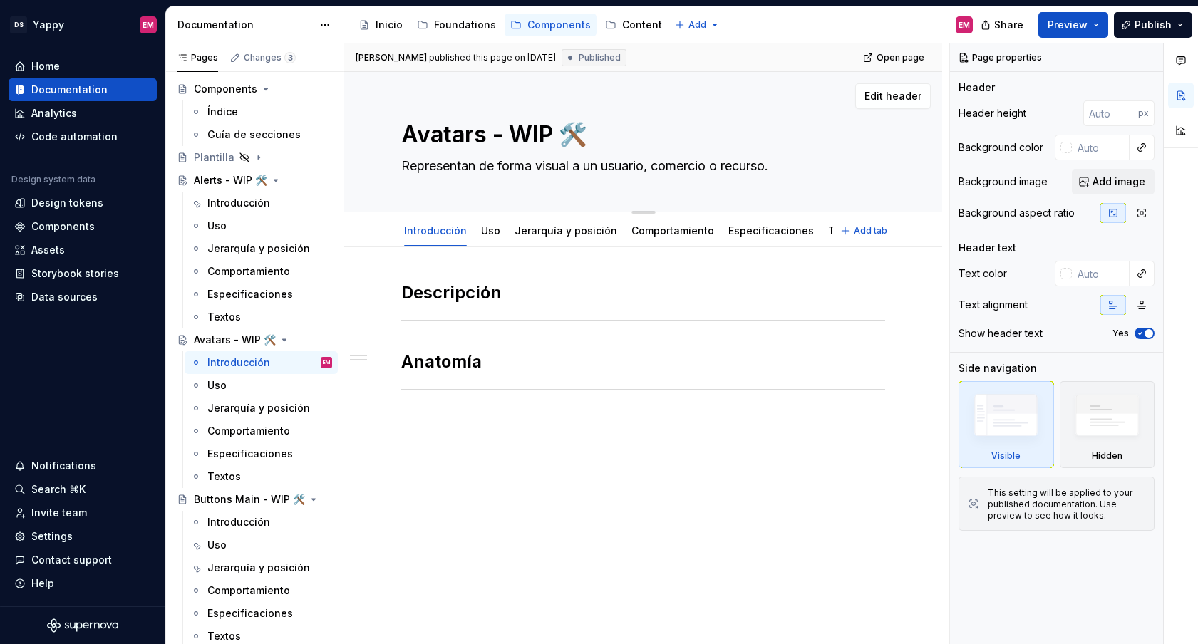
type textarea "*"
type textarea "representan visualmente a personas o entidades dentro de la interfaz."
drag, startPoint x: 405, startPoint y: 169, endPoint x: 398, endPoint y: 169, distance: 7.8
click at [398, 169] on textarea "representan visualmente a personas o entidades dentro de la interfaz." at bounding box center [640, 166] width 484 height 23
type textarea "*"
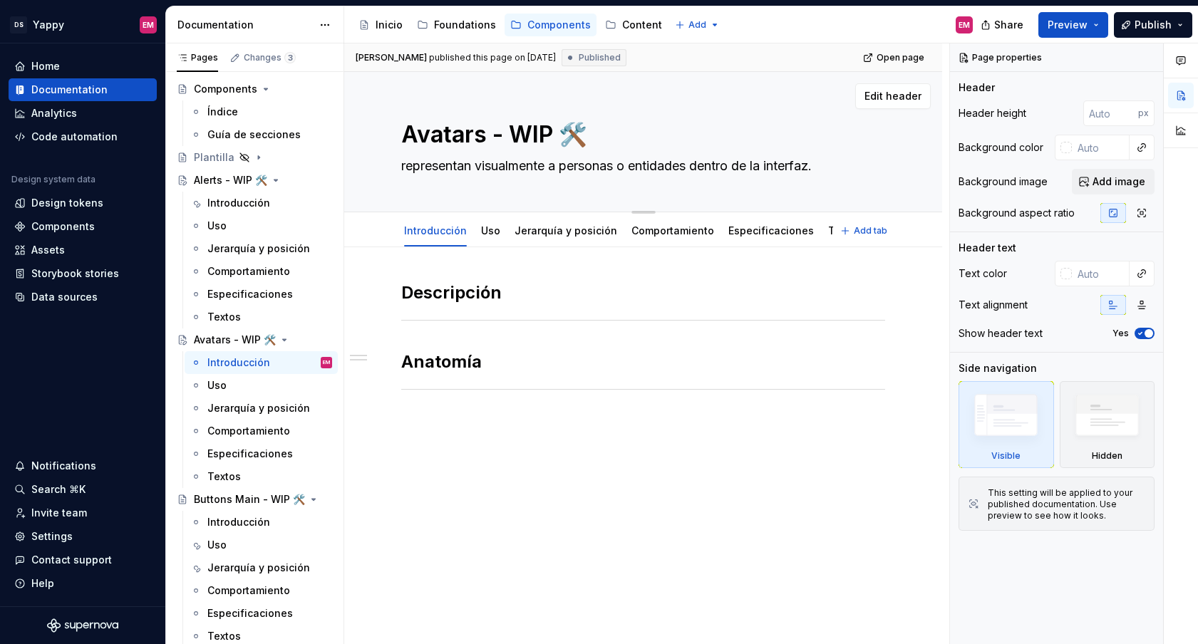
type textarea "Representan visualmente a personas o entidades dentro de la interfaz."
drag, startPoint x: 640, startPoint y: 165, endPoint x: 698, endPoint y: 165, distance: 57.7
click at [698, 165] on textarea "Representan visualmente a personas o entidades dentro de la interfaz." at bounding box center [640, 166] width 484 height 23
type textarea "*"
type textarea "Representan visualmente a personas o c dentro de la interfaz."
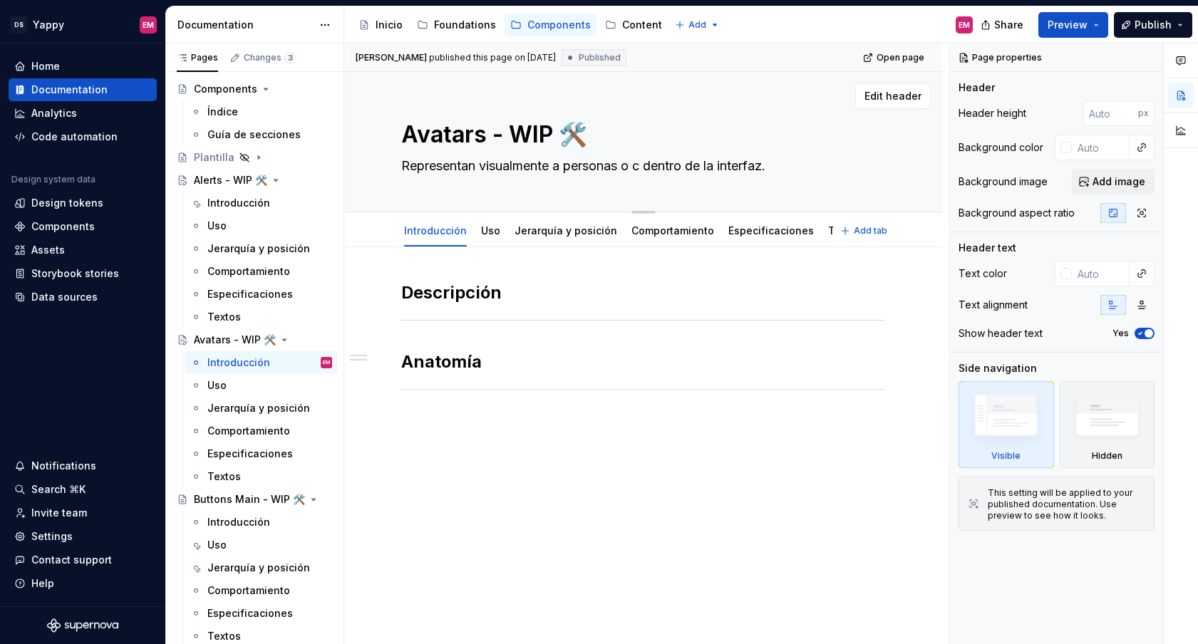
type textarea "*"
type textarea "Representan visualmente a personas o co dentro de la interfaz."
type textarea "*"
type textarea "Representan visualmente a personas o com dentro de la interfaz."
type textarea "*"
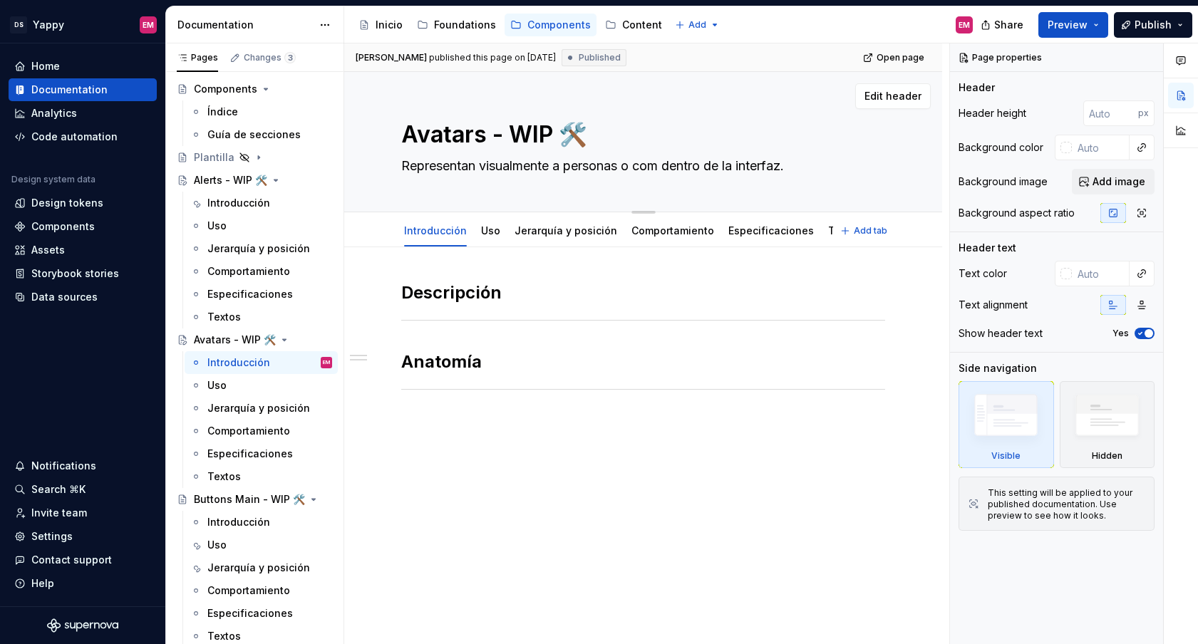
type textarea "Representan visualmente a personas o come dentro de la interfaz."
type textarea "*"
type textarea "Representan visualmente a personas o comer dentro de la interfaz."
type textarea "*"
type textarea "Representan visualmente a personas o comerc dentro de la interfaz."
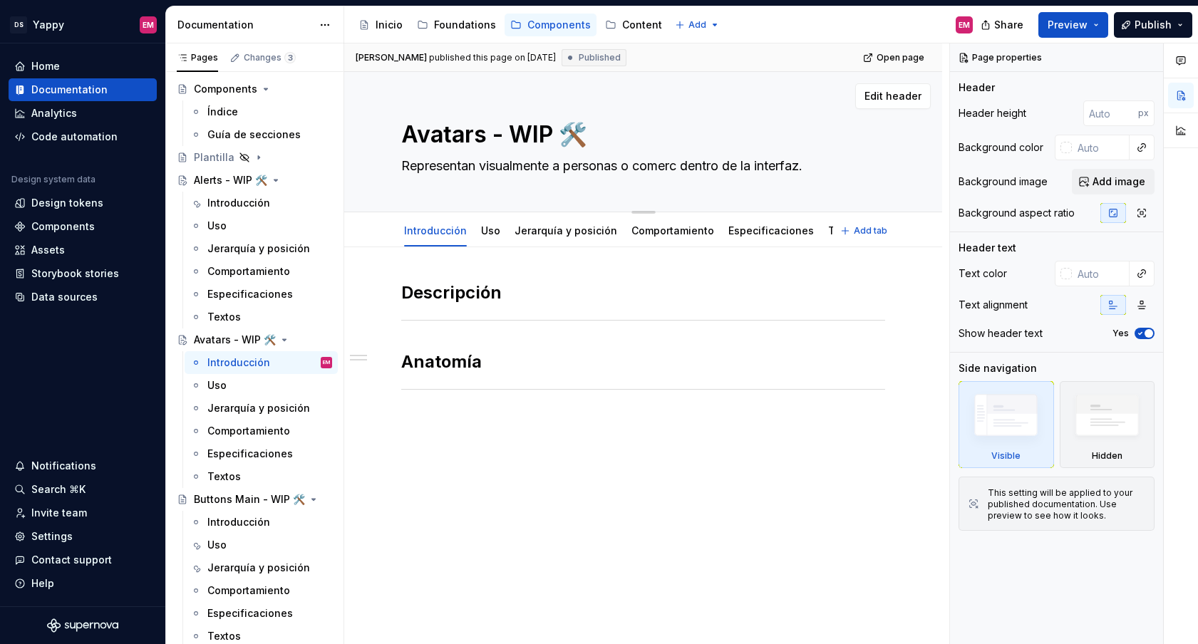
type textarea "*"
type textarea "Representan visualmente a personas o comerci dentro de la interfaz."
type textarea "*"
type textarea "Representan visualmente a personas o comercio dentro de la interfaz."
type textarea "*"
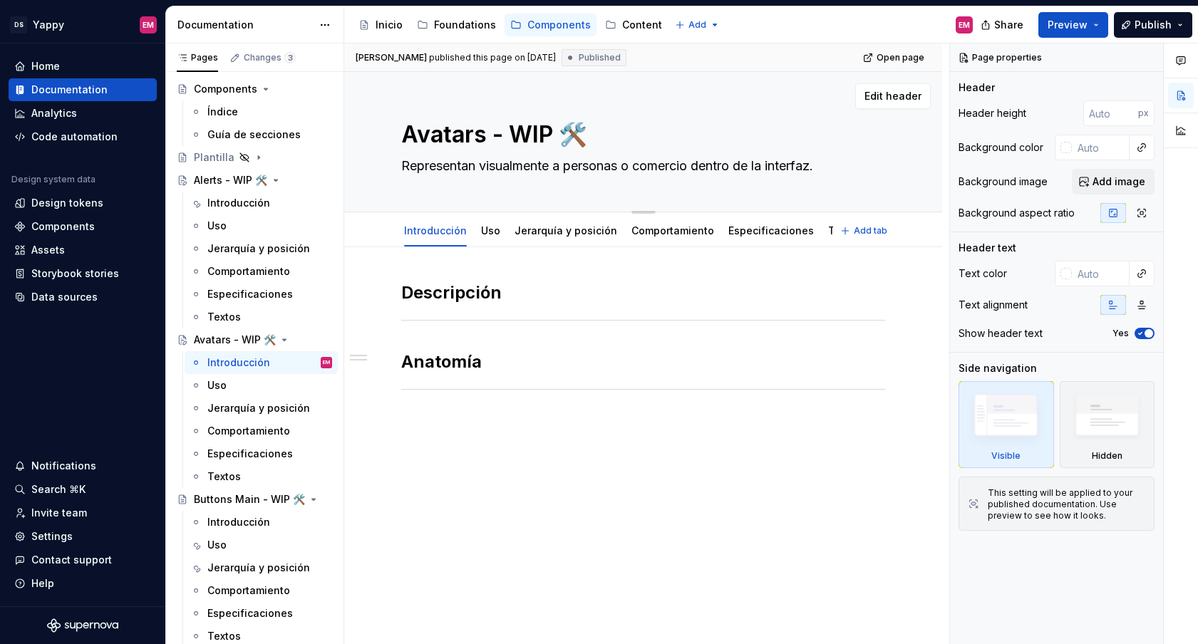
type textarea "Representan visualmente a personas o comercios dentro de la interfaz."
type textarea "*"
type textarea "Representan visualmente a personas o comercios dentro de la interfaz."
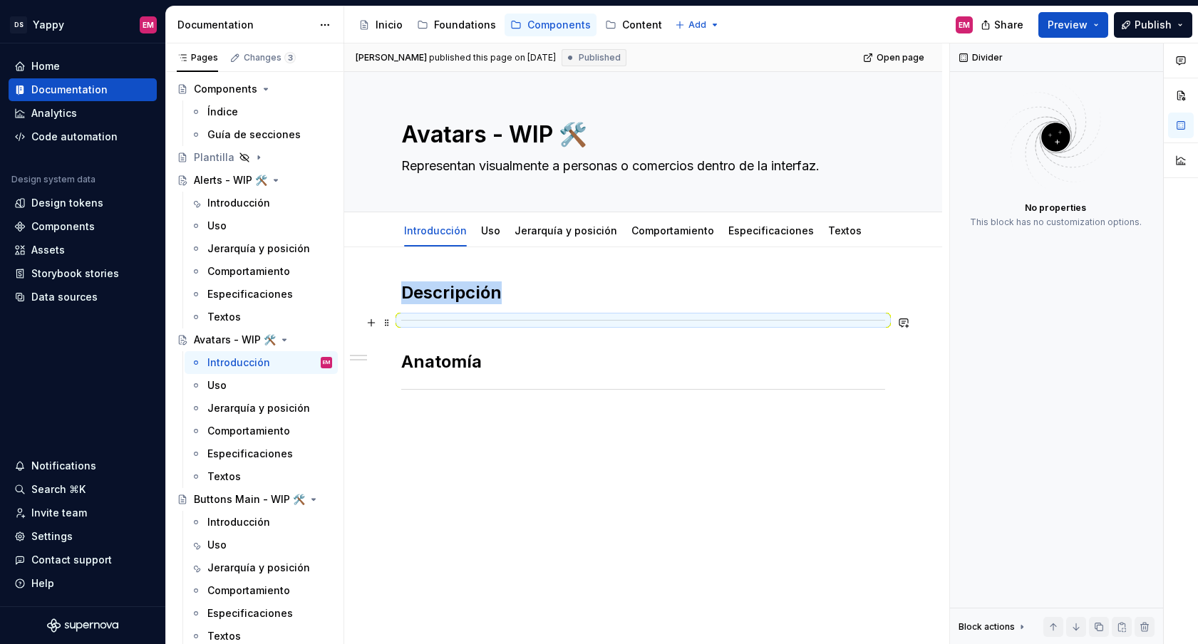
click at [452, 324] on div at bounding box center [643, 320] width 484 height 9
click at [442, 332] on div "Descripción Anatomía" at bounding box center [643, 337] width 484 height 113
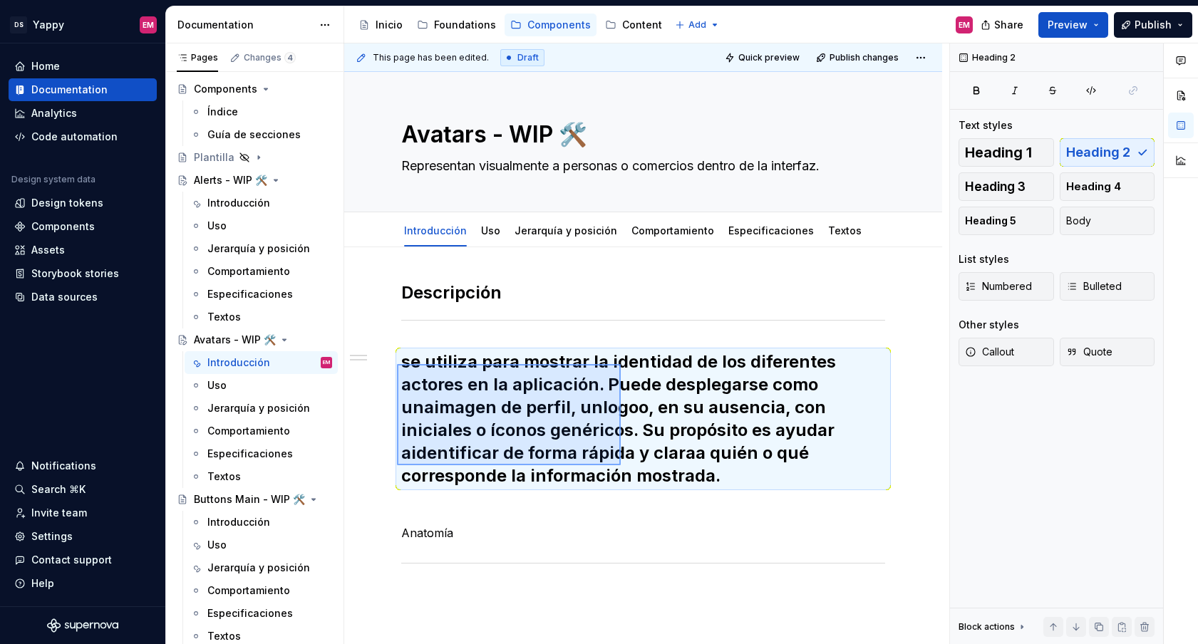
drag, startPoint x: 397, startPoint y: 364, endPoint x: 627, endPoint y: 477, distance: 256.5
click at [627, 477] on div "This page has been edited. Draft Quick preview Publish changes Avatars - WIP 🛠️…" at bounding box center [646, 343] width 605 height 601
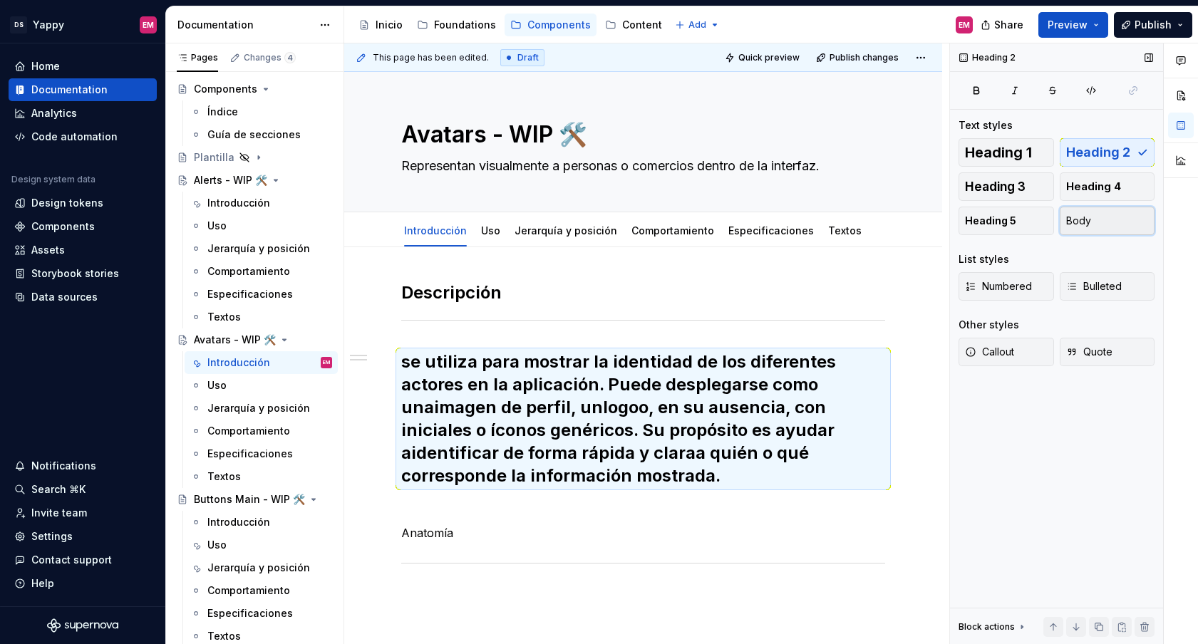
click at [1102, 216] on button "Body" at bounding box center [1107, 221] width 95 height 29
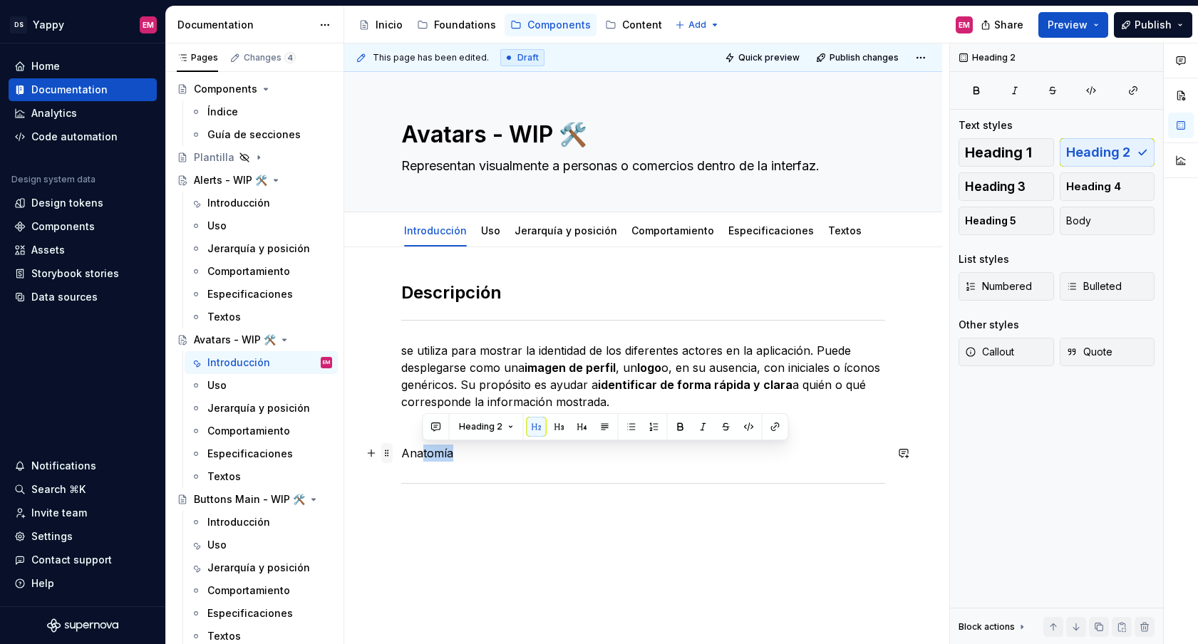
drag, startPoint x: 474, startPoint y: 460, endPoint x: 388, endPoint y: 460, distance: 85.5
click at [401, 460] on div "Descripción se utiliza para mostrar la identidad de los diferentes actores en l…" at bounding box center [643, 393] width 484 height 224
drag, startPoint x: 402, startPoint y: 460, endPoint x: 487, endPoint y: 460, distance: 84.8
click at [487, 460] on p "Anatomía" at bounding box center [643, 453] width 484 height 17
click at [974, 186] on span "Heading 3" at bounding box center [995, 187] width 61 height 14
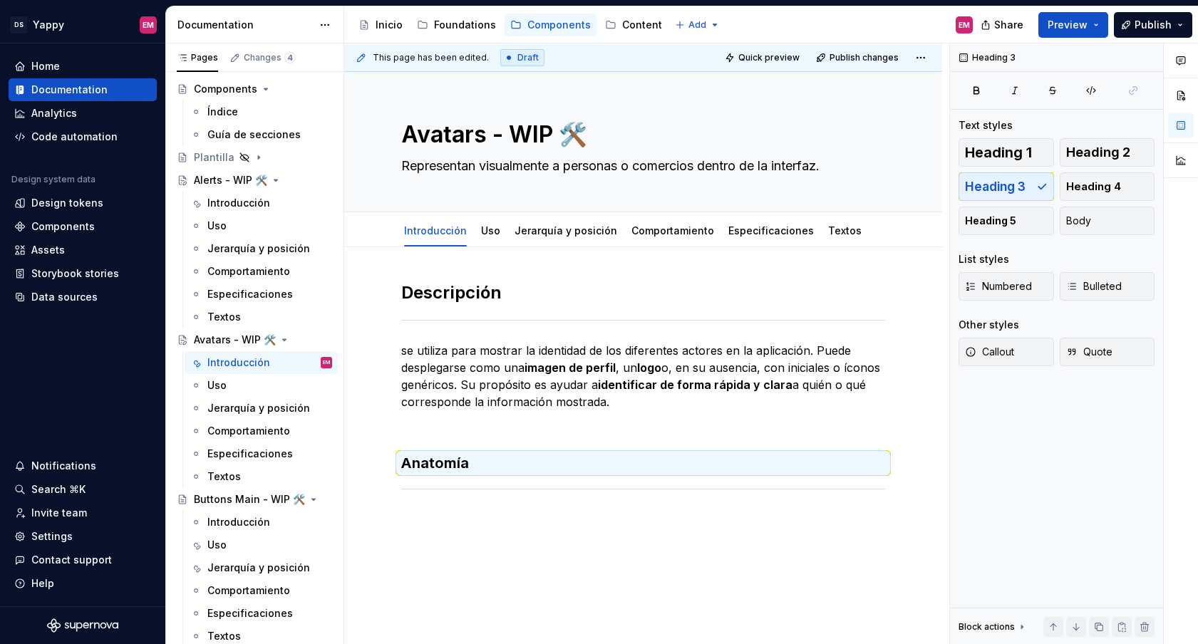
type textarea "*"
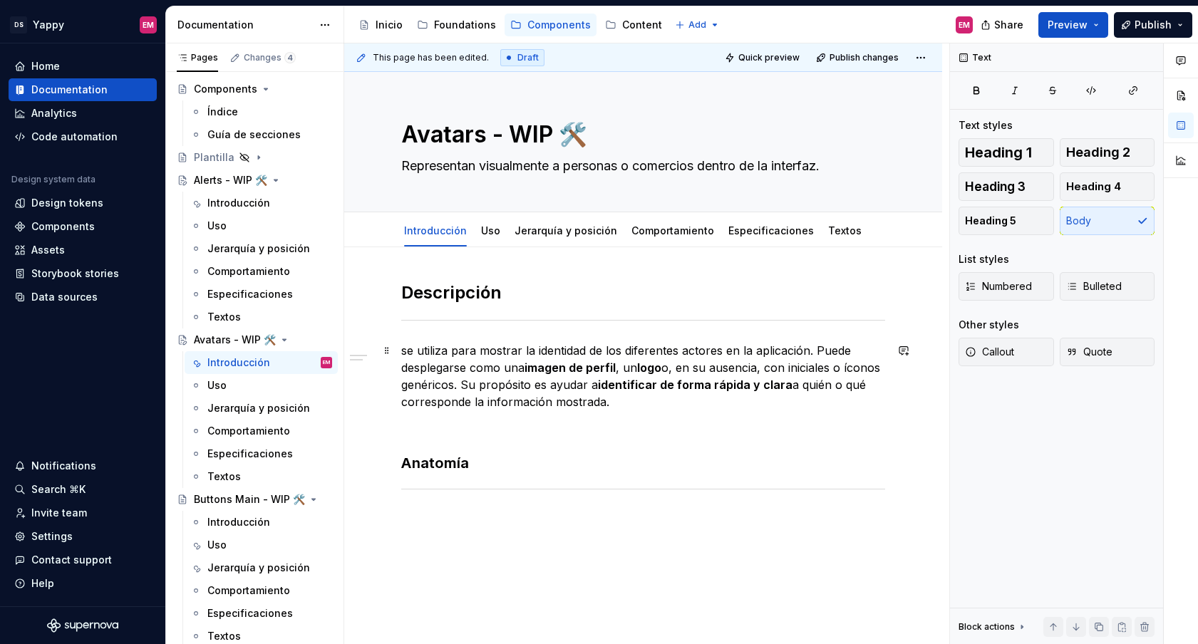
click at [407, 351] on p "se utiliza para mostrar la identidad de los diferentes actores en la aplicación…" at bounding box center [643, 376] width 484 height 68
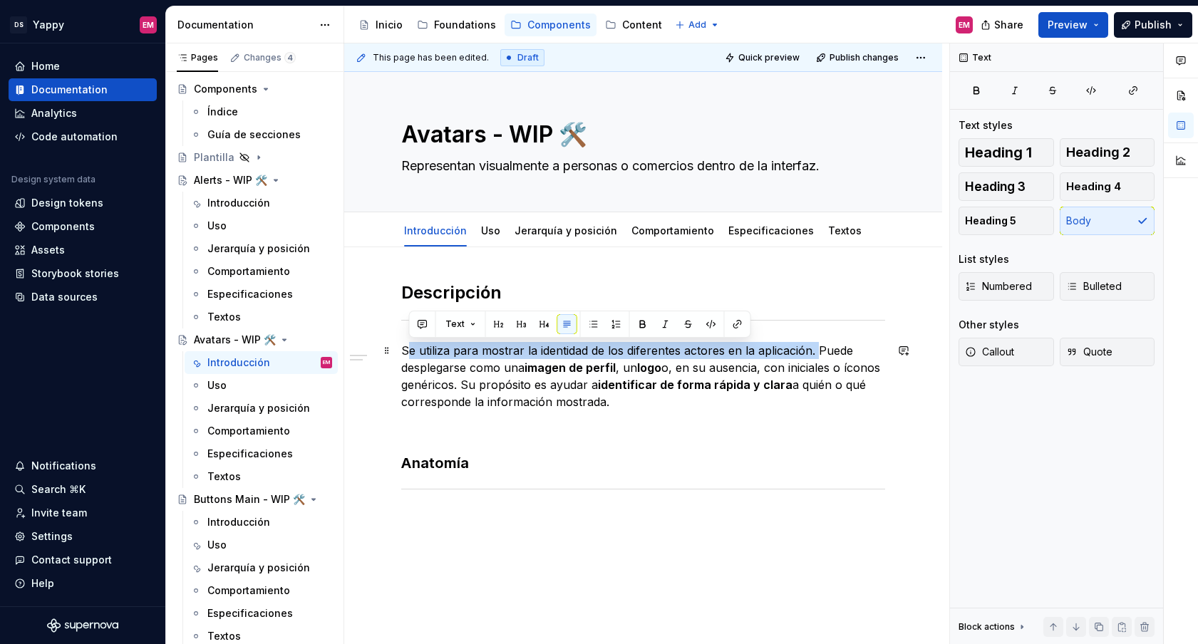
drag, startPoint x: 819, startPoint y: 351, endPoint x: 409, endPoint y: 351, distance: 409.7
click at [409, 351] on p "Se utiliza para mostrar la identidad de los diferentes actores en la aplicación…" at bounding box center [643, 376] width 484 height 68
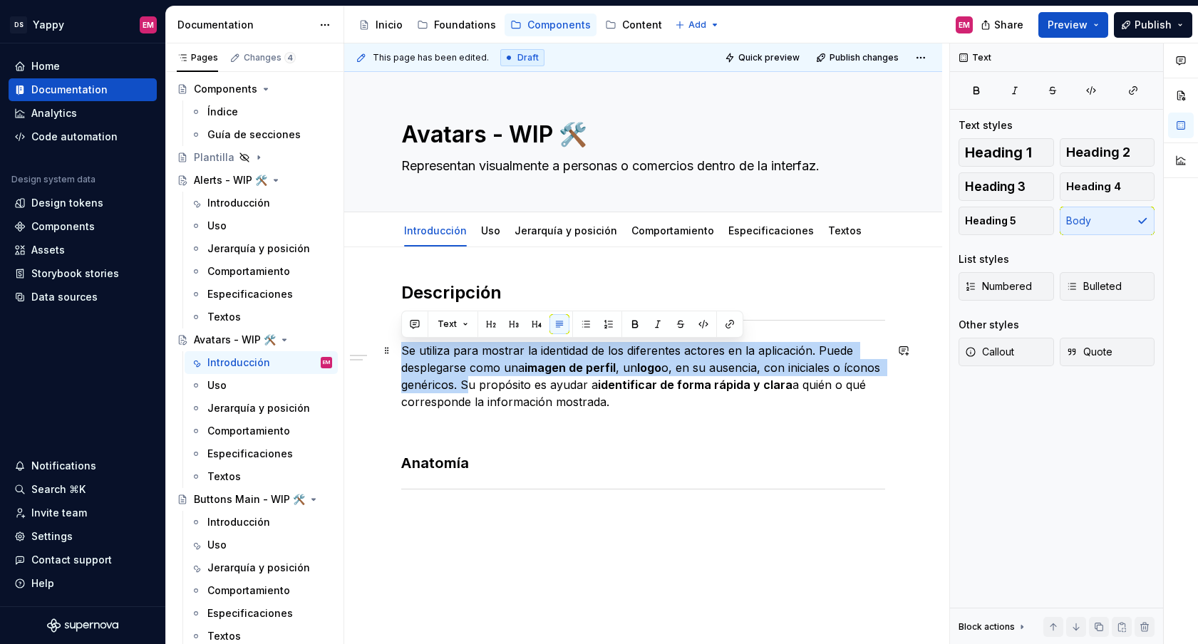
drag, startPoint x: 463, startPoint y: 386, endPoint x: 400, endPoint y: 353, distance: 71.1
click at [400, 353] on div "Descripción Se utiliza para mostrar la identidad de los diferentes actores en l…" at bounding box center [643, 475] width 598 height 457
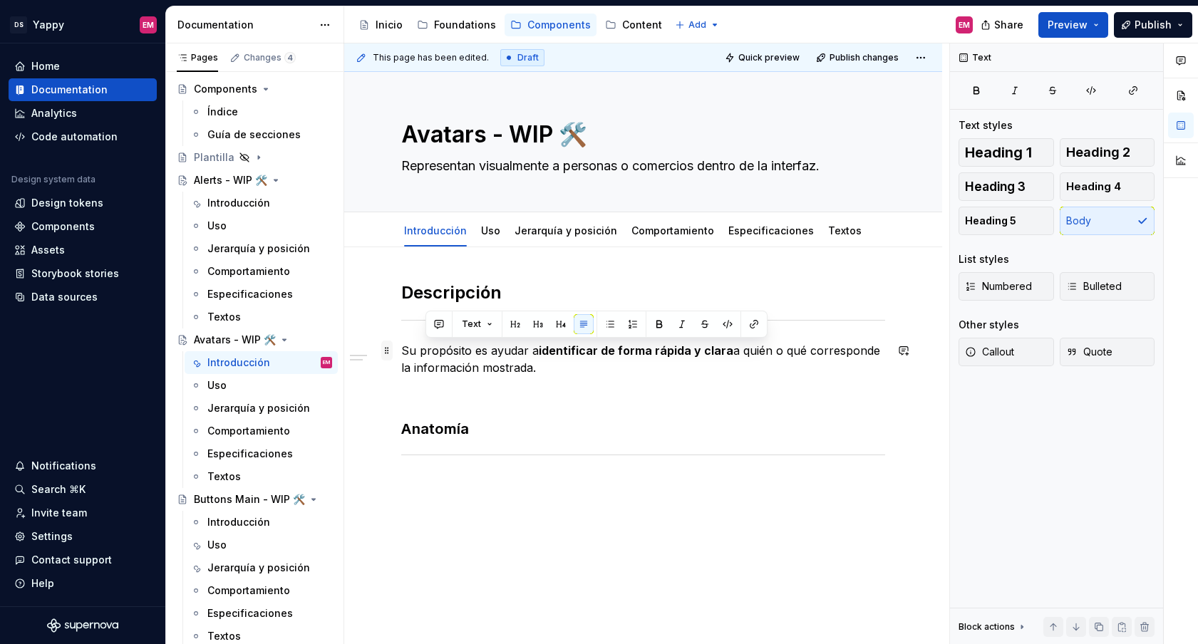
drag, startPoint x: 562, startPoint y: 376, endPoint x: 391, endPoint y: 352, distance: 172.6
click at [401, 352] on div "Descripción Su propósito es ayudar a identificar de forma rápida y clara a quié…" at bounding box center [643, 378] width 484 height 195
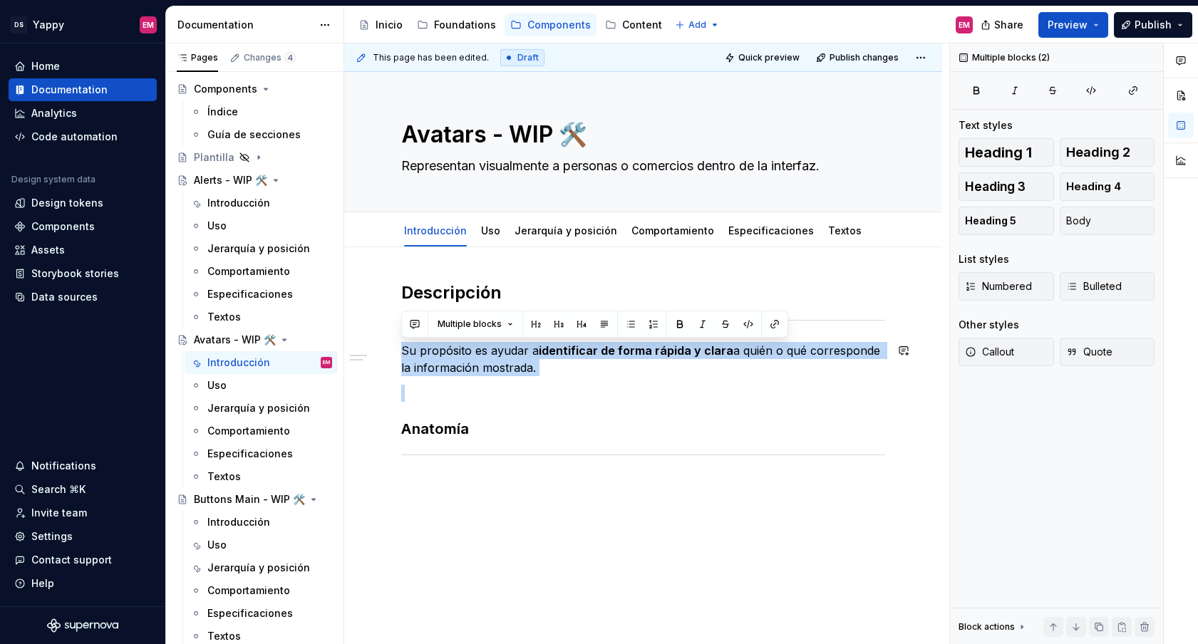
drag, startPoint x: 402, startPoint y: 349, endPoint x: 546, endPoint y: 377, distance: 146.6
click at [546, 377] on div "Descripción Su propósito es ayudar a identificar de forma rápida y clara a quié…" at bounding box center [643, 370] width 484 height 178
click at [682, 325] on button "button" at bounding box center [680, 324] width 20 height 20
click at [420, 398] on p at bounding box center [643, 393] width 484 height 17
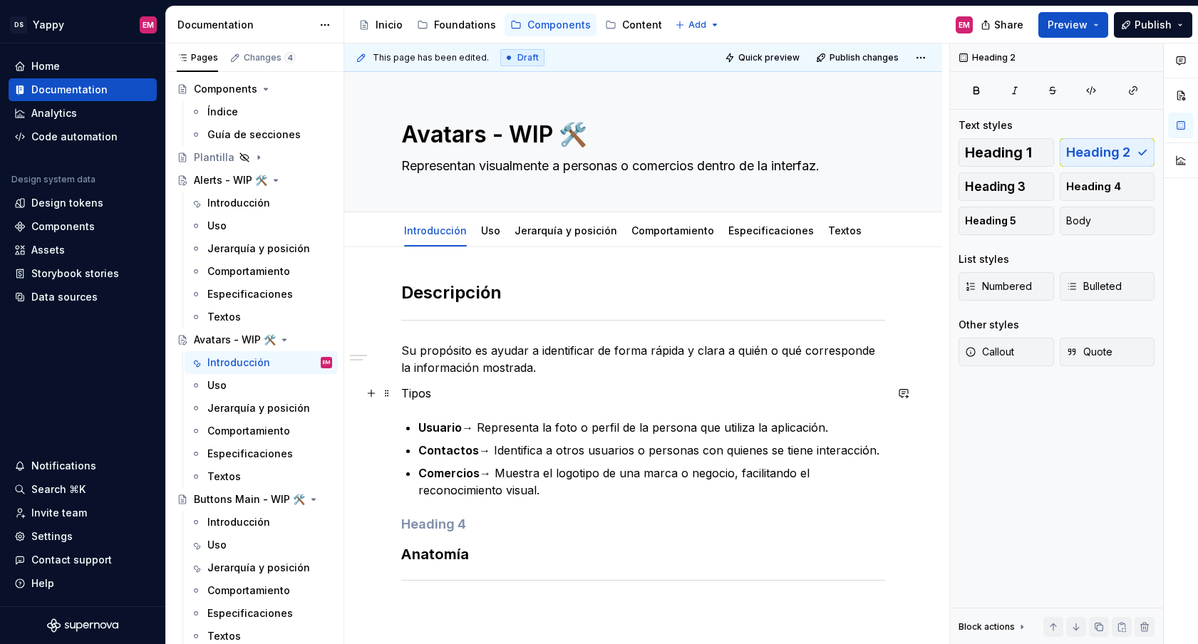
click at [403, 398] on p "Tipos" at bounding box center [643, 393] width 484 height 17
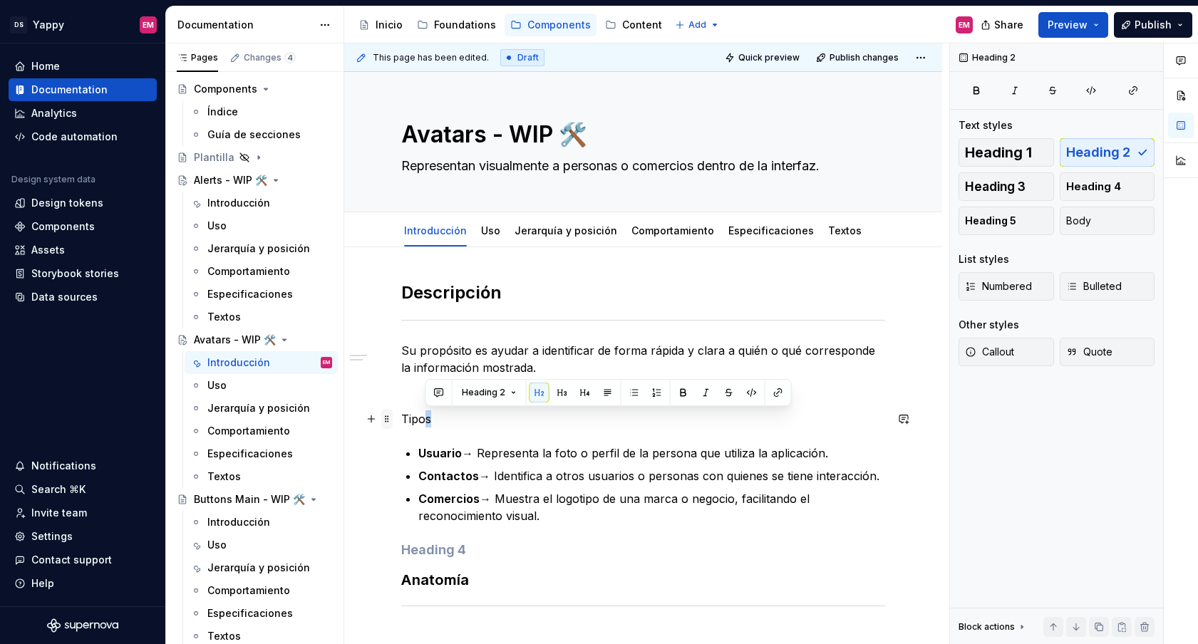
drag, startPoint x: 449, startPoint y: 412, endPoint x: 390, endPoint y: 412, distance: 58.4
click at [401, 412] on div "Descripción Su propósito es ayudar a identificar de forma rápida y clara a quié…" at bounding box center [643, 454] width 484 height 346
drag, startPoint x: 403, startPoint y: 419, endPoint x: 468, endPoint y: 419, distance: 65.6
click at [469, 419] on p "Tipos" at bounding box center [643, 418] width 484 height 17
click at [971, 186] on span "Heading 3" at bounding box center [995, 187] width 61 height 14
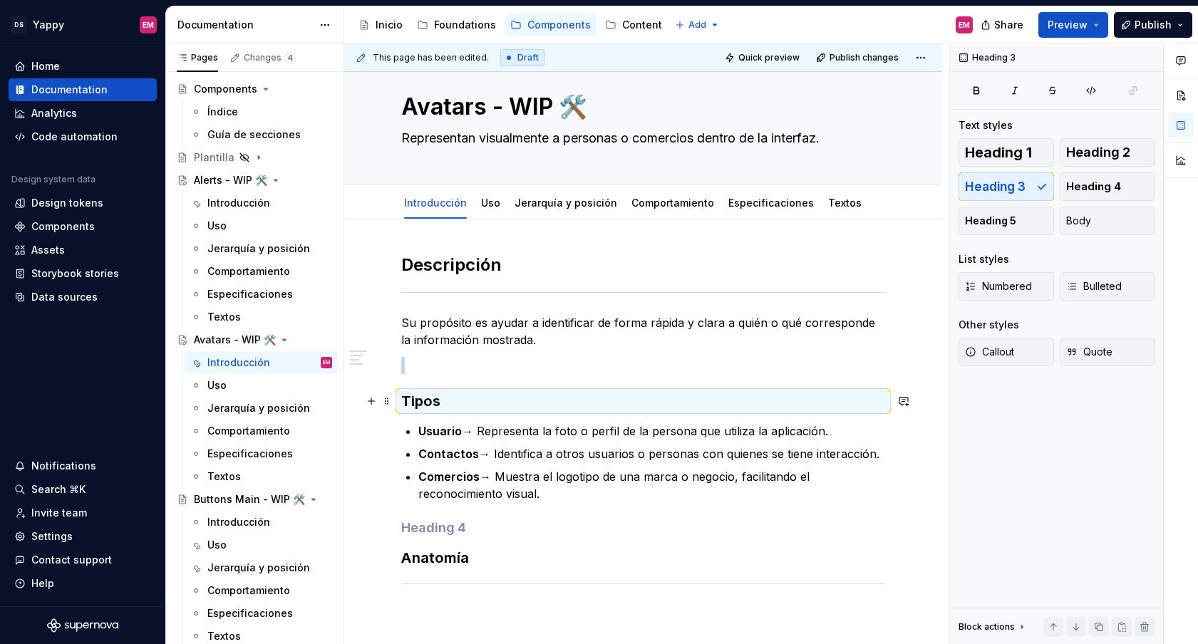
scroll to position [93, 0]
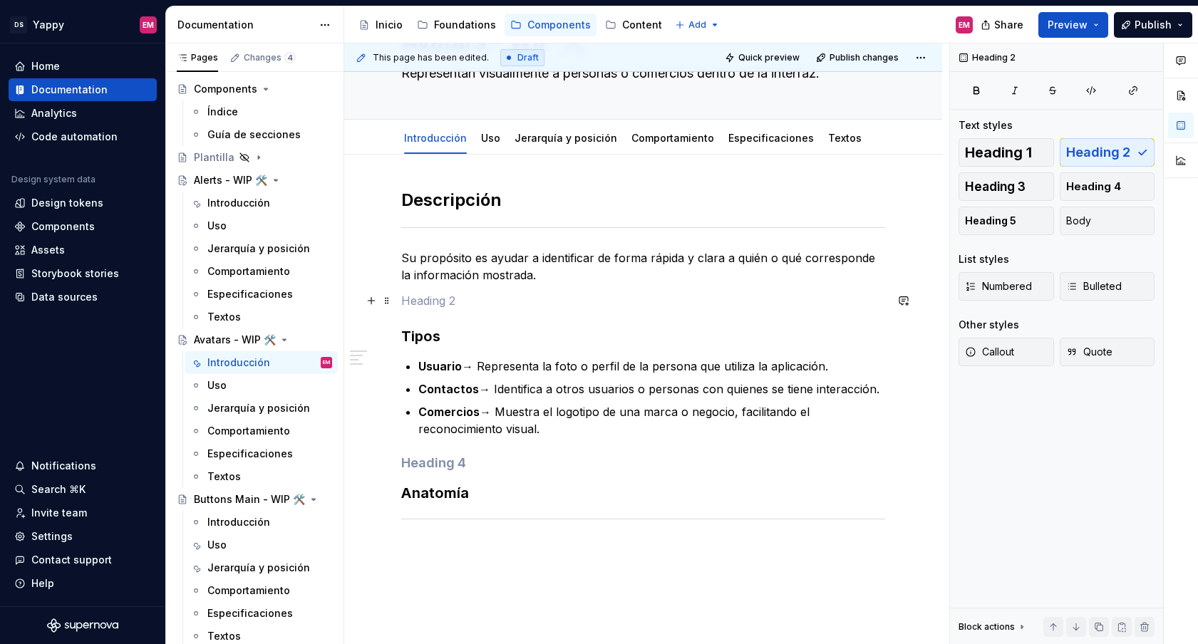
click at [438, 309] on p at bounding box center [643, 300] width 484 height 17
click at [392, 227] on span at bounding box center [386, 230] width 11 height 20
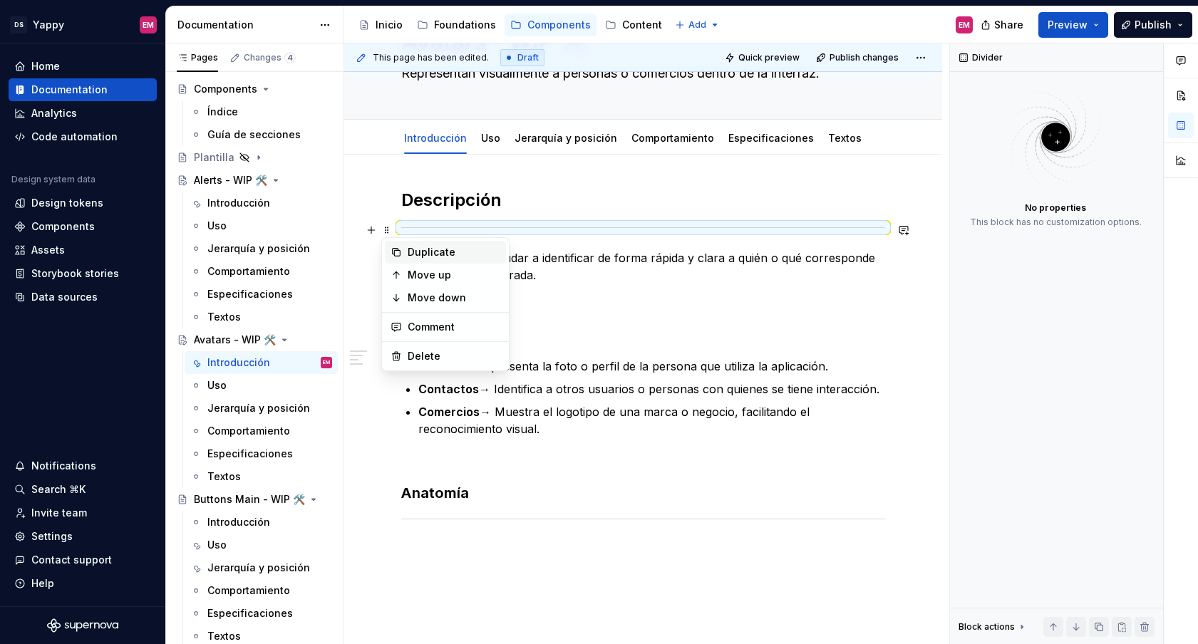
click at [402, 254] on div "Duplicate" at bounding box center [445, 252] width 121 height 23
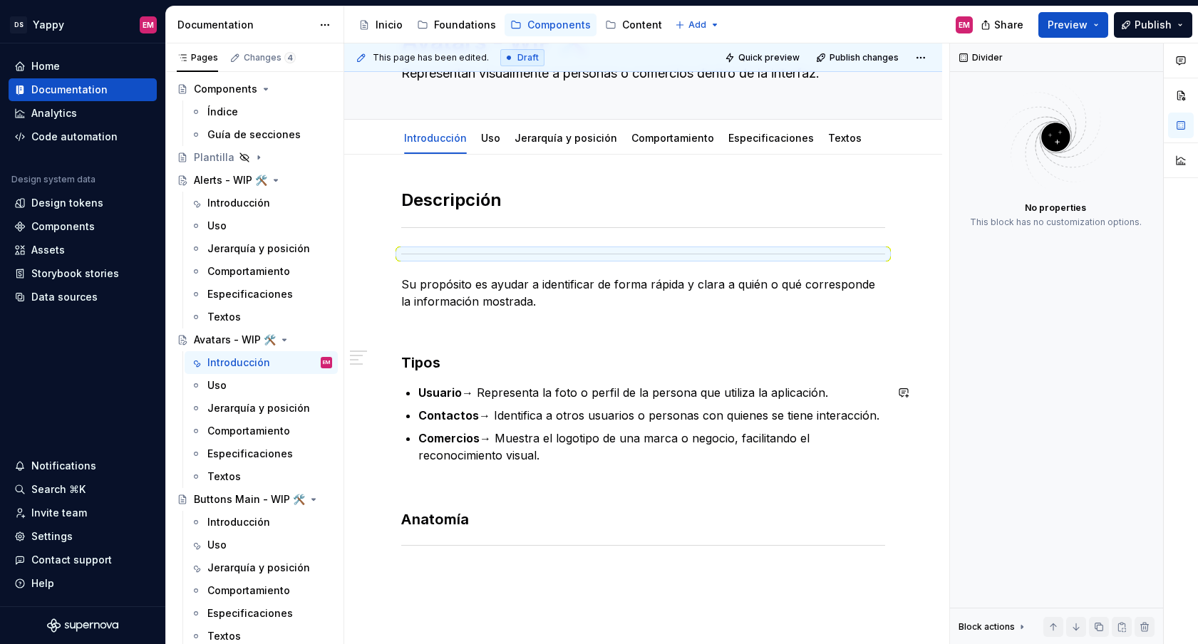
drag, startPoint x: 390, startPoint y: 257, endPoint x: 416, endPoint y: 378, distance: 123.3
drag, startPoint x: 386, startPoint y: 257, endPoint x: 457, endPoint y: 390, distance: 150.1
click at [408, 244] on div "Descripción Su propósito es ayudar a identificar de forma rápida y clara a quié…" at bounding box center [643, 369] width 484 height 361
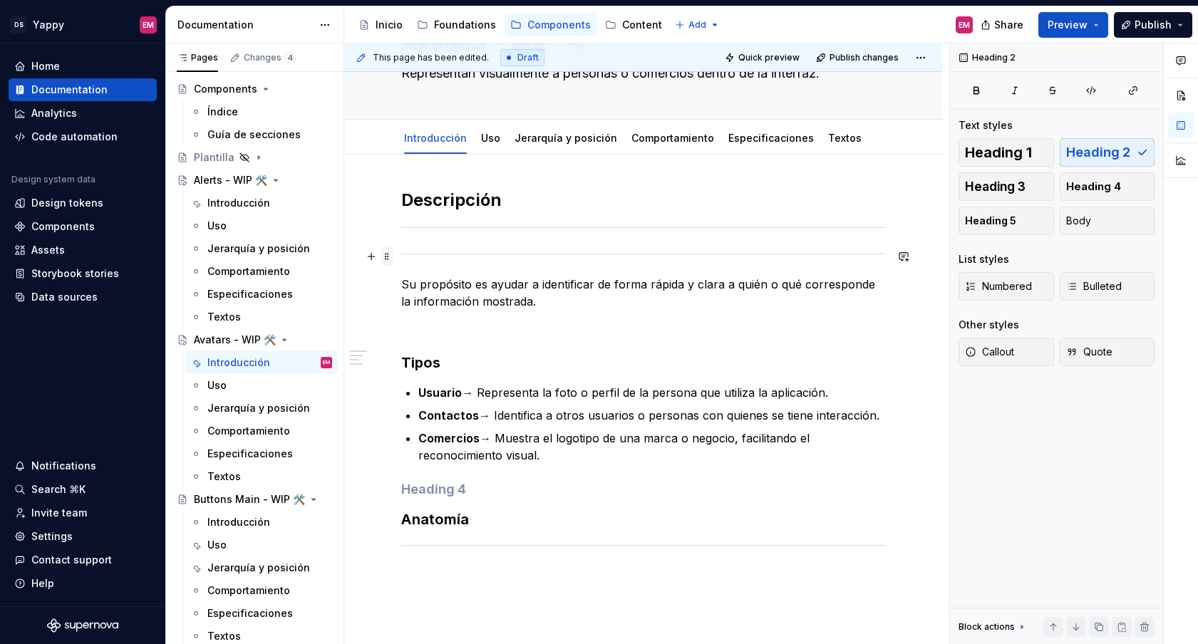
click at [389, 257] on span at bounding box center [386, 257] width 11 height 20
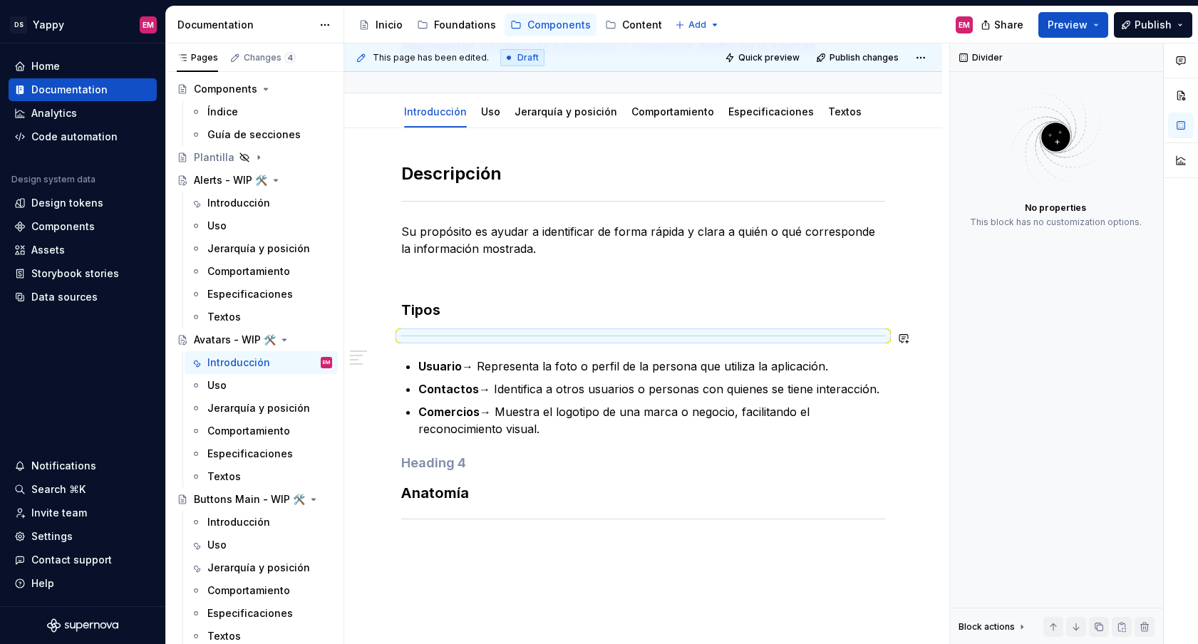
scroll to position [130, 0]
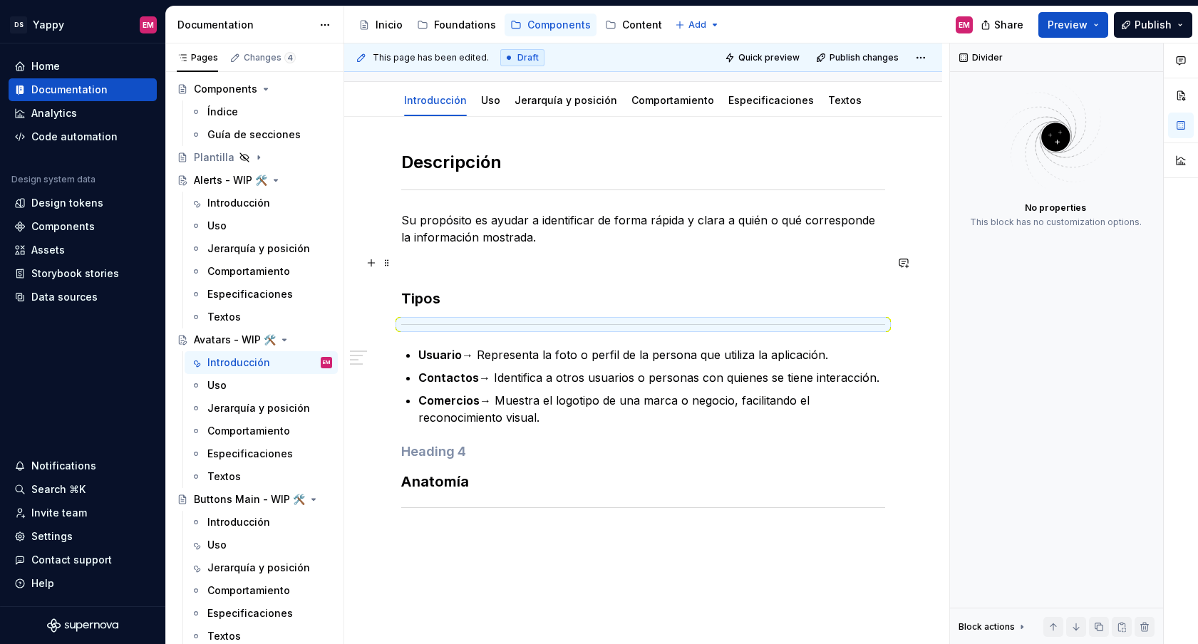
click at [470, 266] on p at bounding box center [643, 262] width 484 height 17
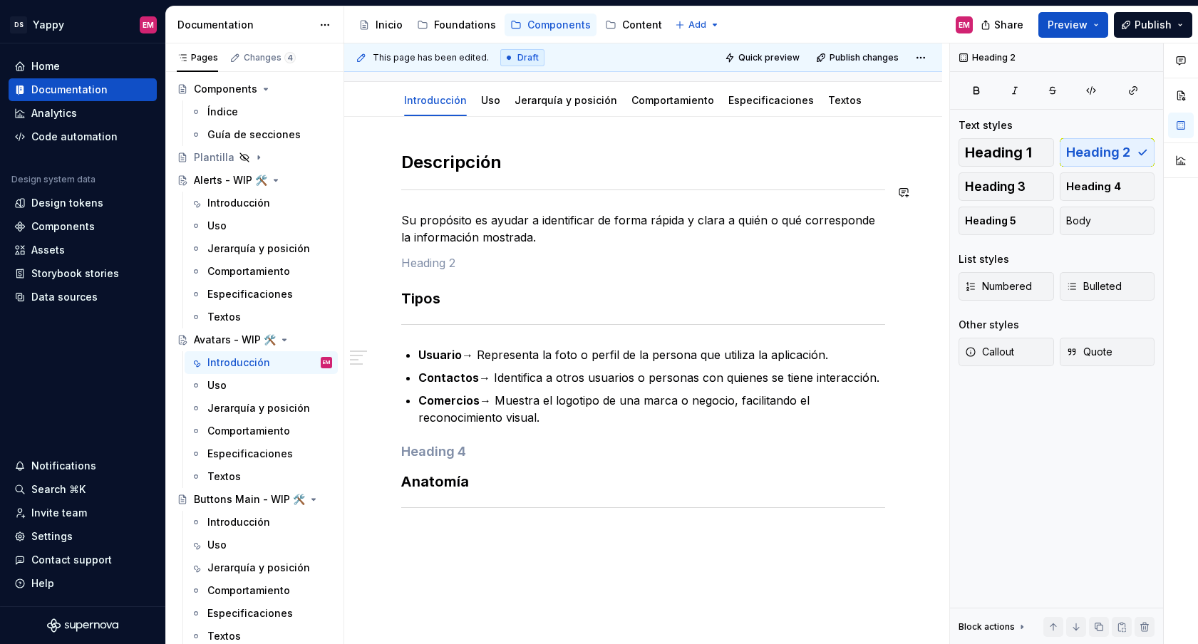
click at [433, 173] on h2 "Descripción" at bounding box center [643, 162] width 484 height 23
click at [433, 300] on h3 "Tipos" at bounding box center [643, 299] width 484 height 20
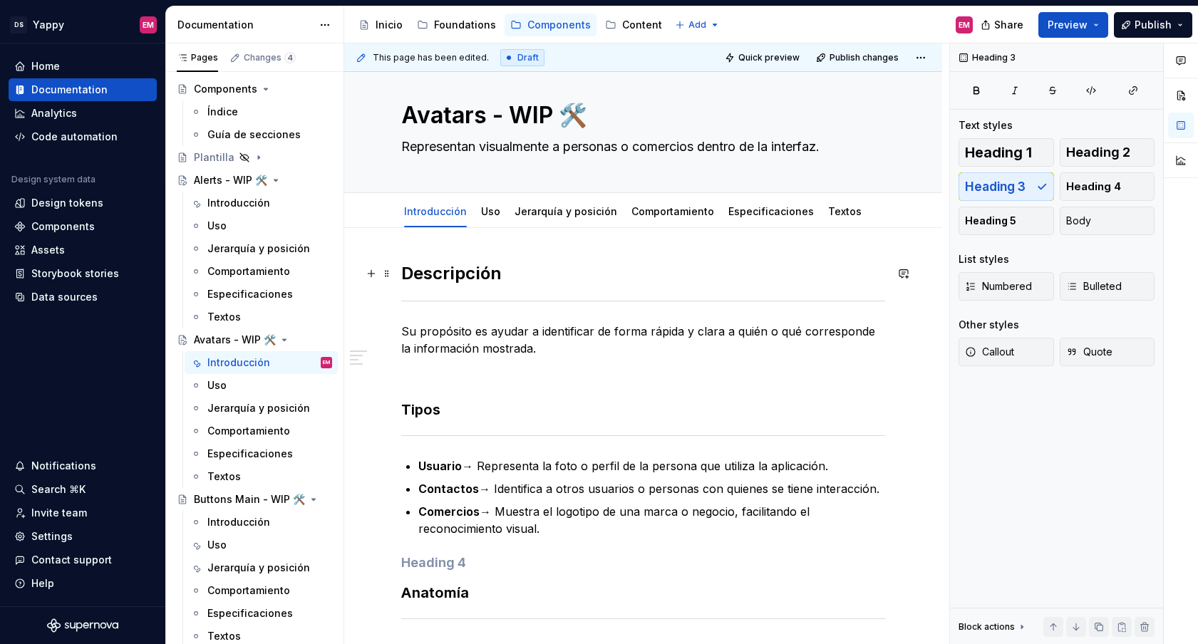
scroll to position [4, 0]
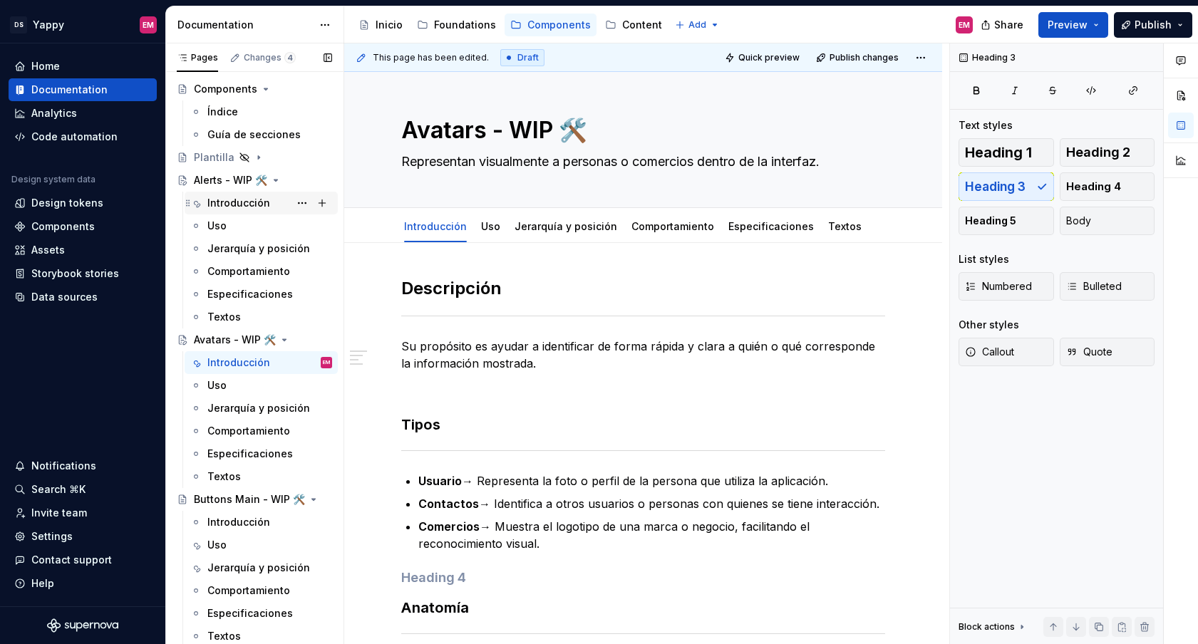
click at [223, 193] on div "Introducción" at bounding box center [269, 203] width 125 height 20
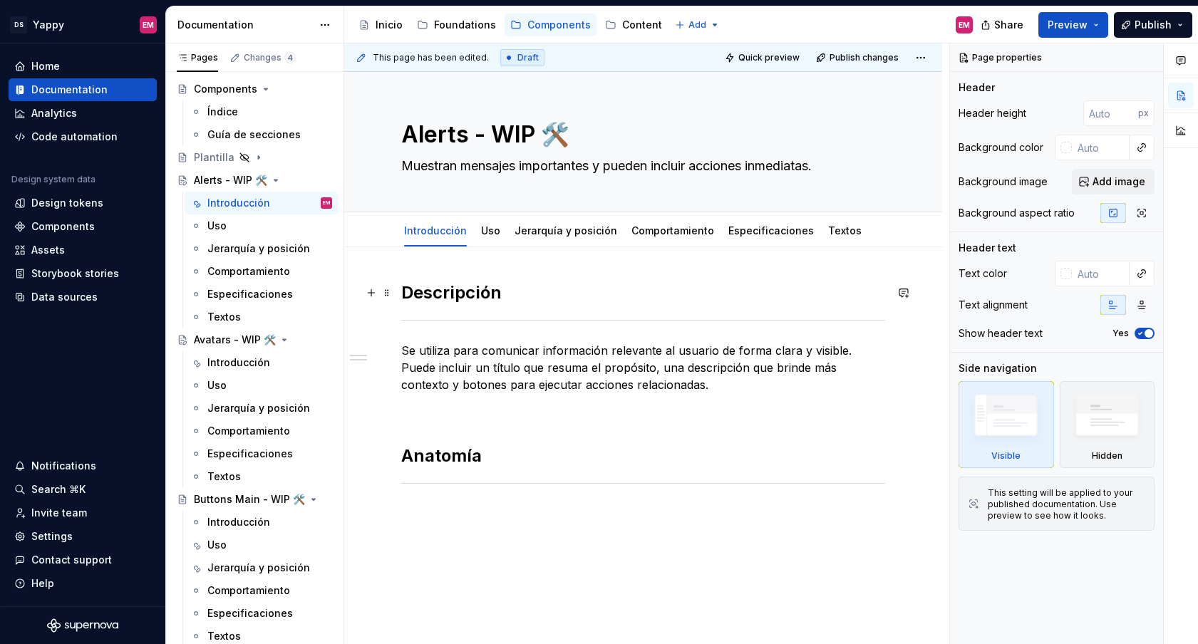
click at [437, 299] on h2 "Descripción" at bounding box center [643, 292] width 484 height 23
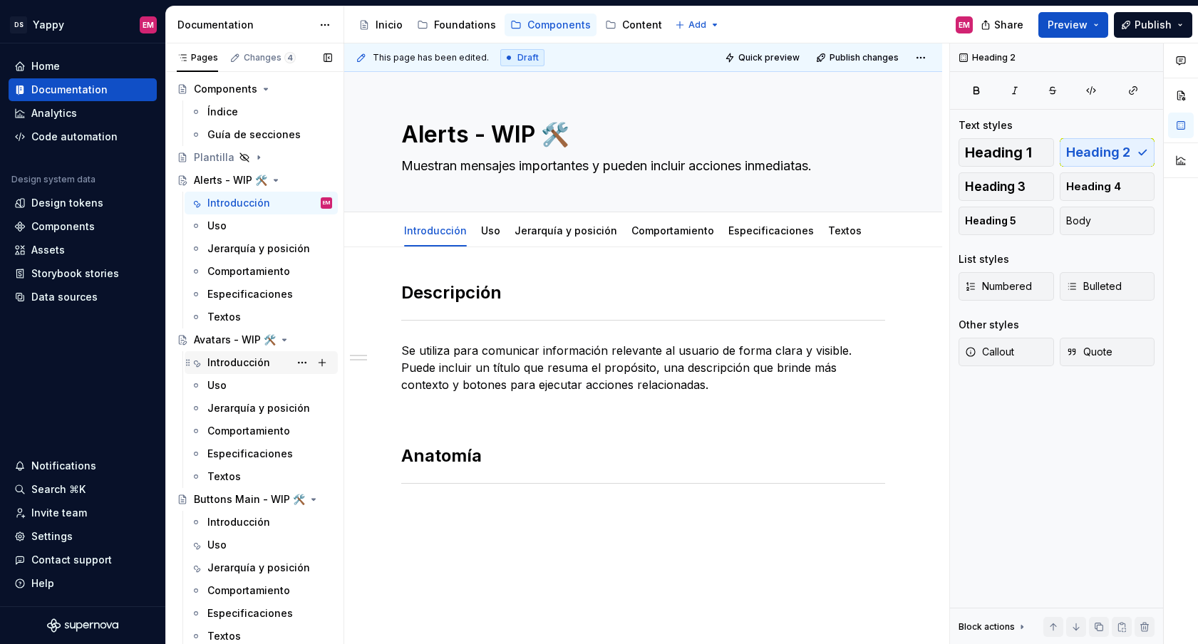
click at [246, 368] on div "Introducción" at bounding box center [238, 363] width 63 height 14
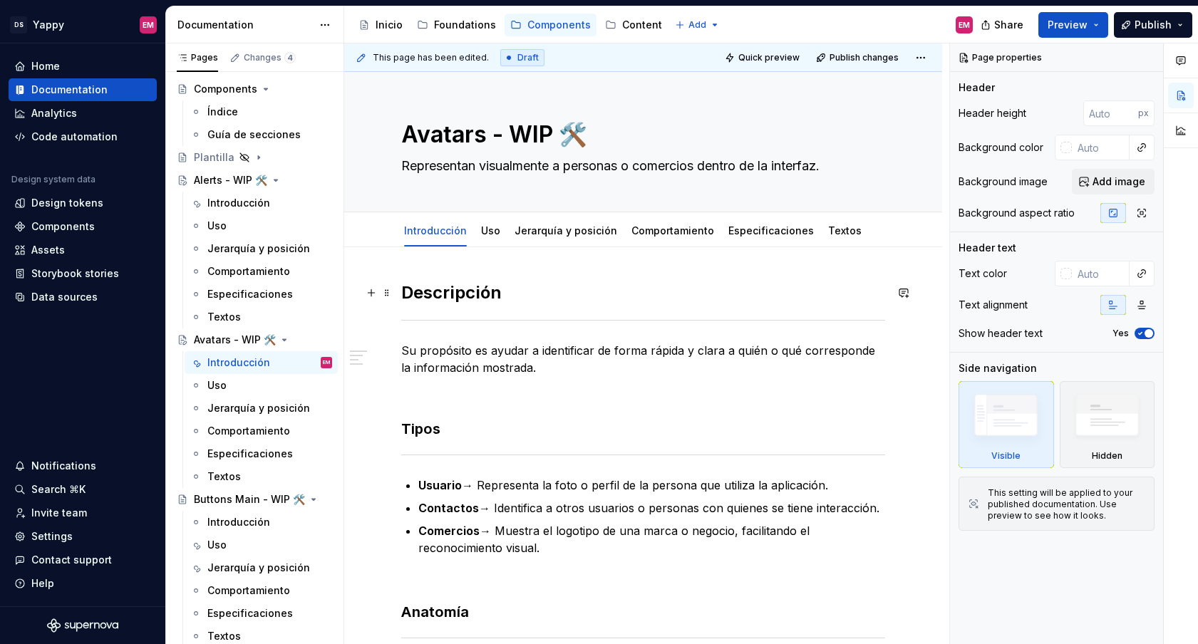
click at [435, 297] on h2 "Descripción" at bounding box center [643, 292] width 484 height 23
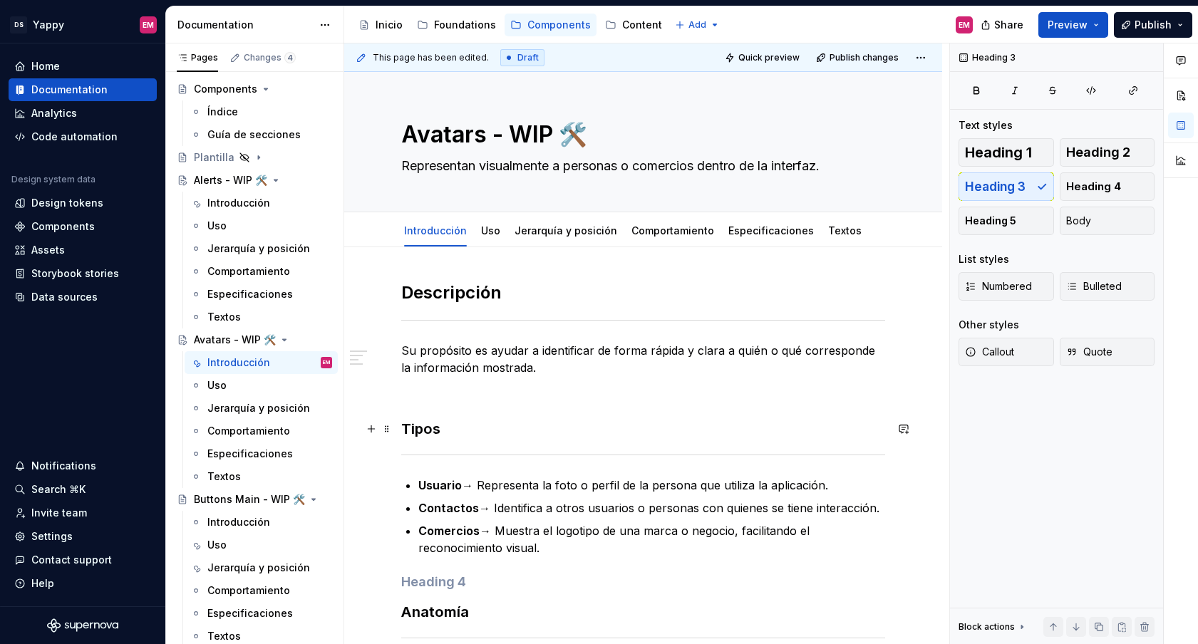
click at [423, 425] on h3 "Tipos" at bounding box center [643, 429] width 484 height 20
drag, startPoint x: 438, startPoint y: 435, endPoint x: 405, endPoint y: 435, distance: 32.8
click at [405, 435] on h3 "Tipos" at bounding box center [643, 429] width 484 height 20
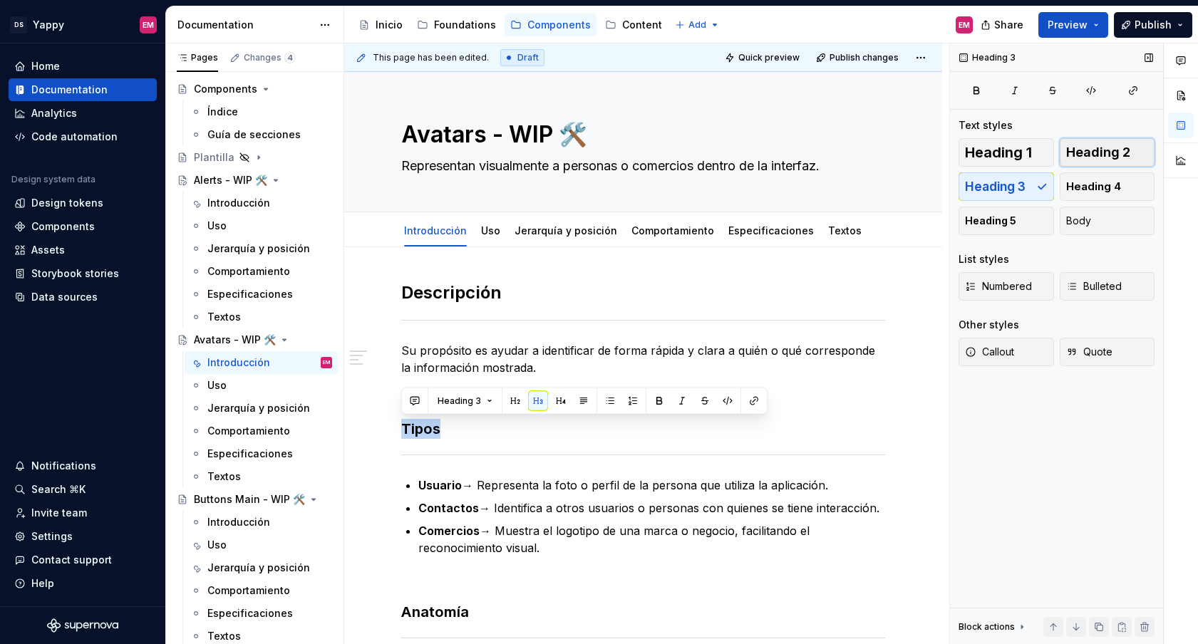
click at [1108, 146] on span "Heading 2" at bounding box center [1098, 152] width 64 height 14
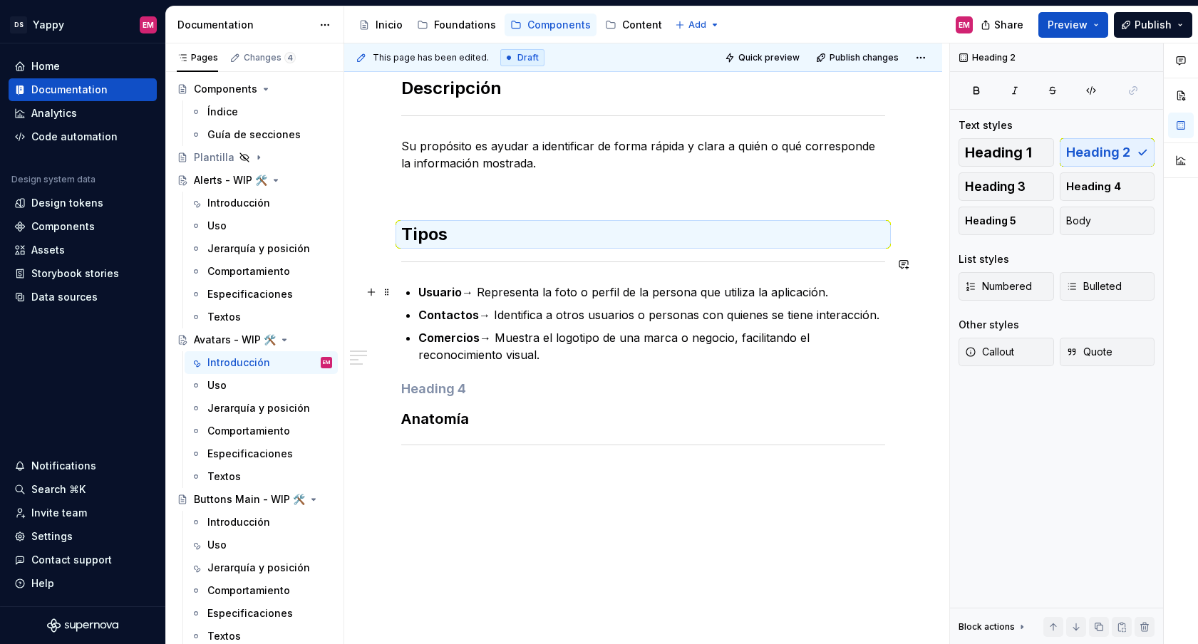
scroll to position [219, 0]
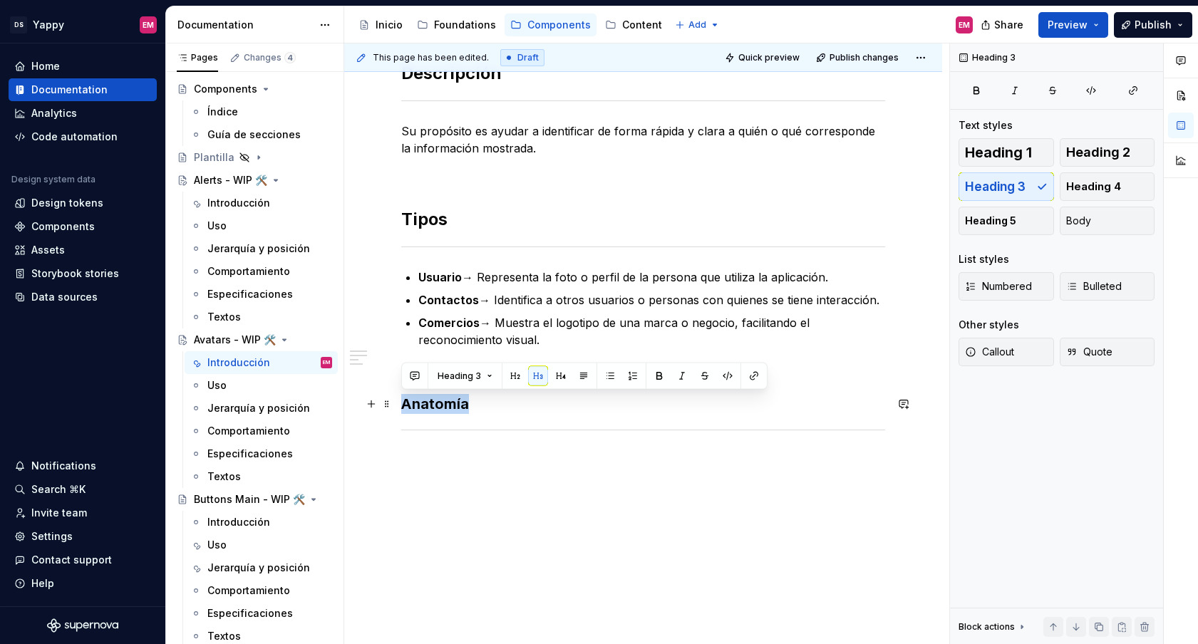
drag, startPoint x: 404, startPoint y: 403, endPoint x: 512, endPoint y: 403, distance: 108.3
click at [512, 403] on h3 "Anatomía" at bounding box center [643, 404] width 484 height 20
click at [1102, 147] on span "Heading 2" at bounding box center [1098, 152] width 64 height 14
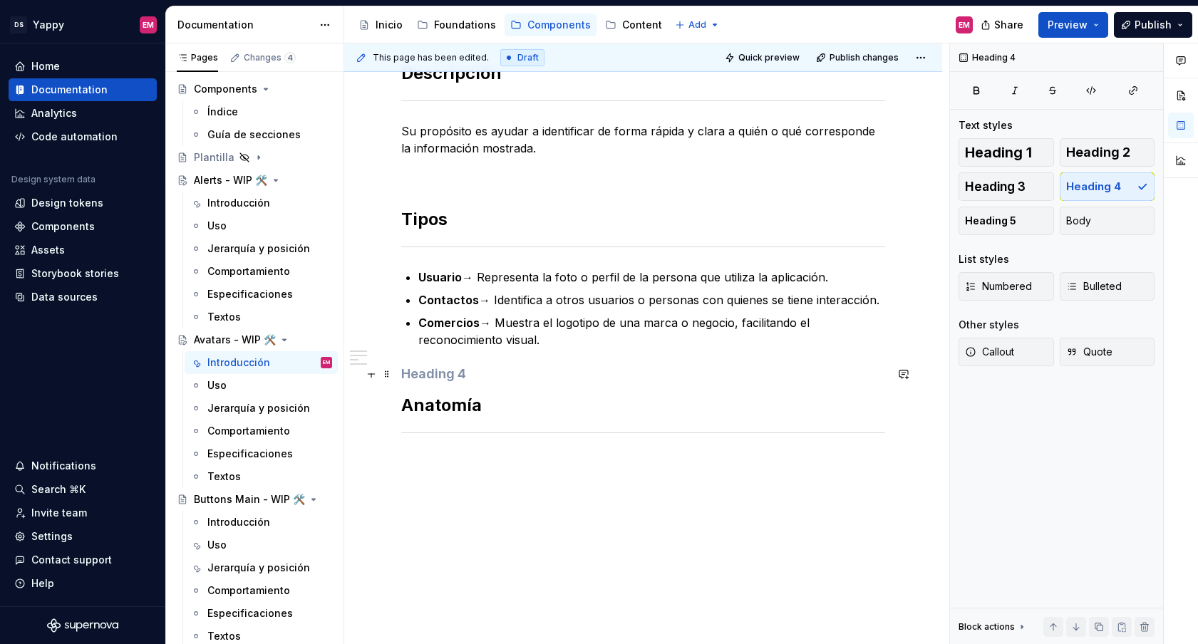
click at [497, 373] on h4 at bounding box center [643, 374] width 484 height 17
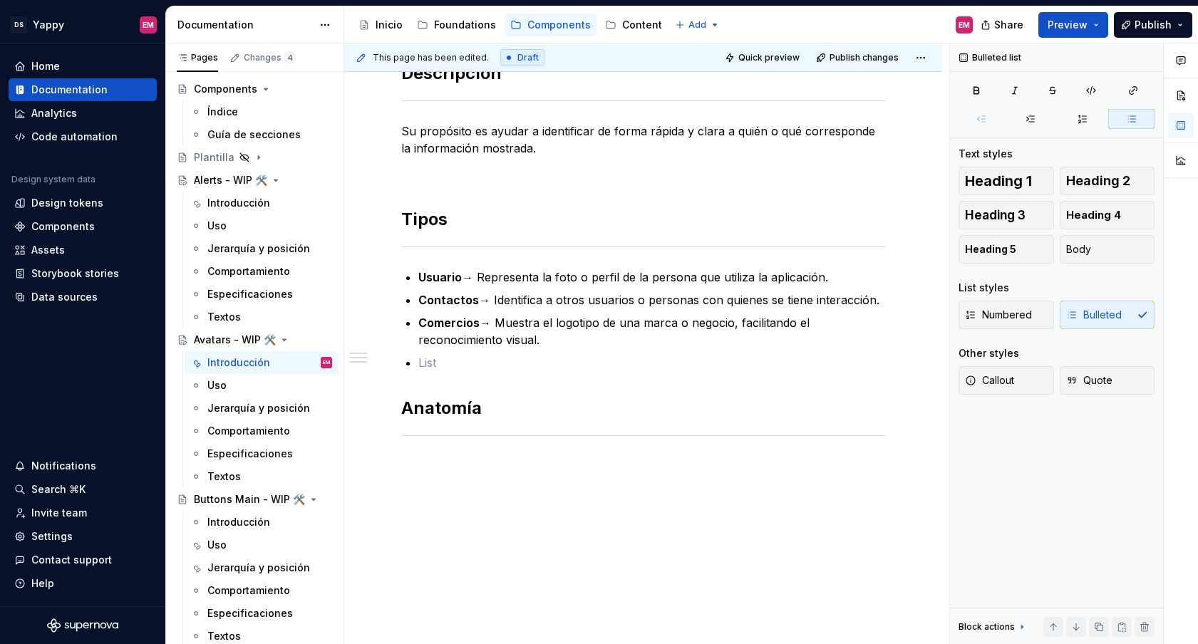
scroll to position [202, 0]
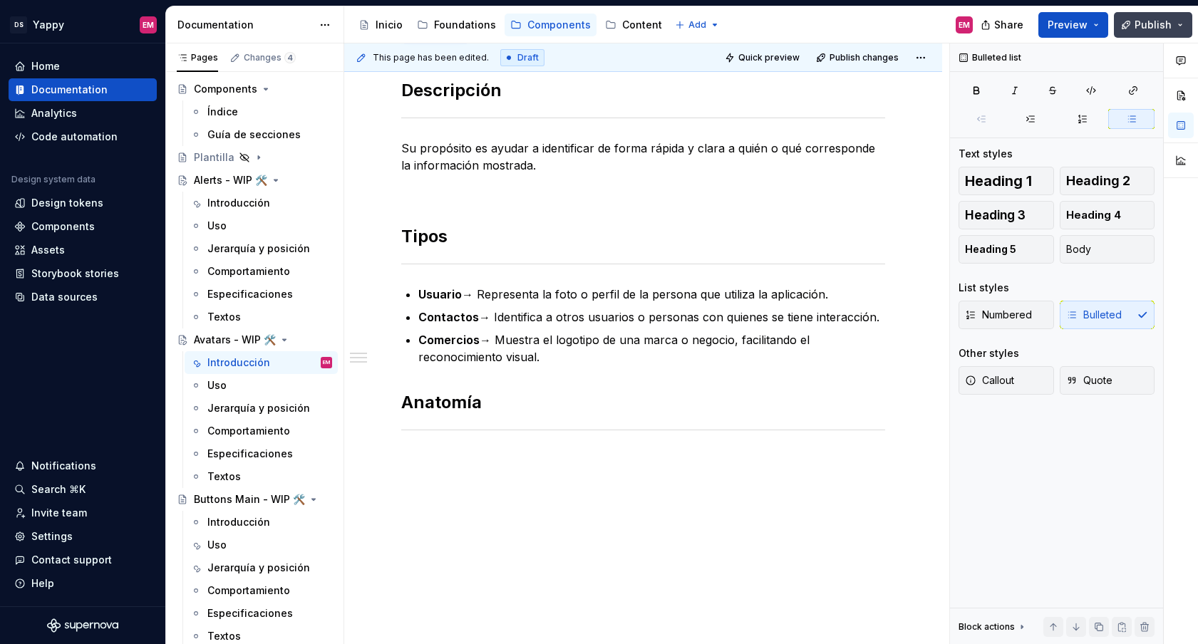
click at [1149, 33] on button "Publish" at bounding box center [1153, 25] width 78 height 26
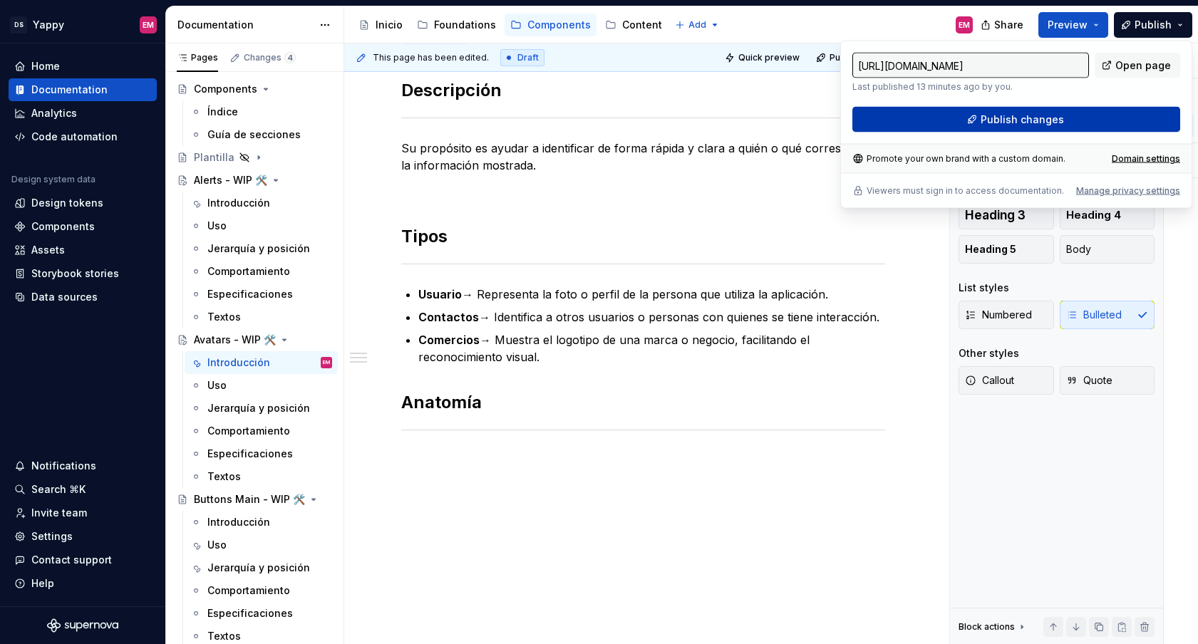
click at [923, 129] on button "Publish changes" at bounding box center [1016, 120] width 328 height 26
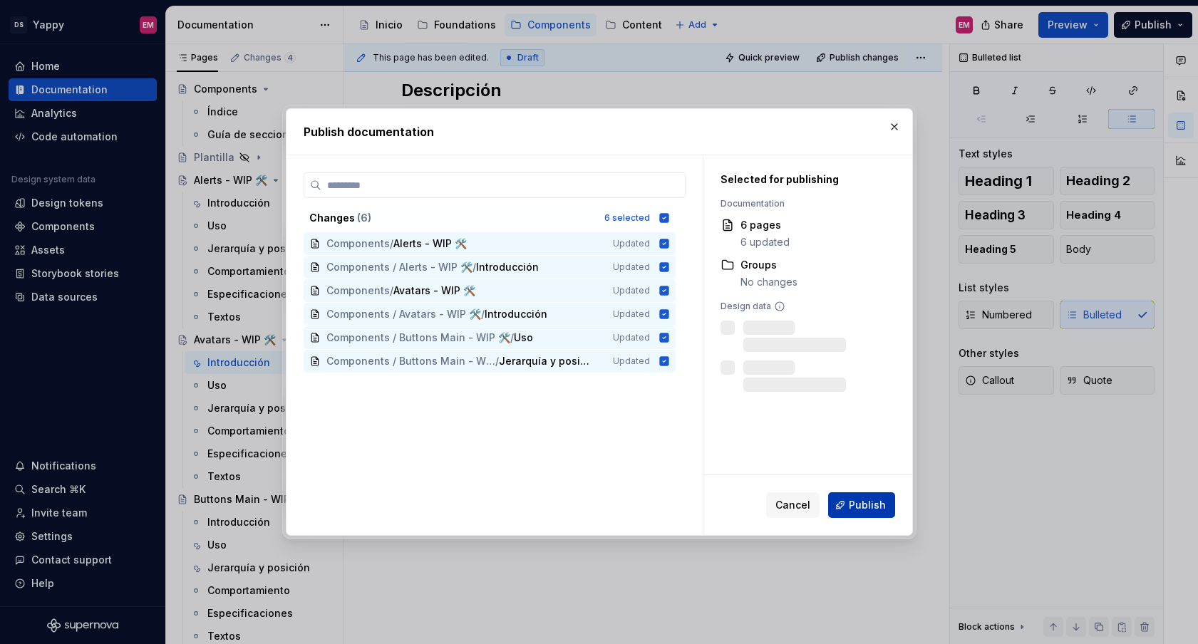
click at [881, 514] on button "Publish" at bounding box center [861, 505] width 67 height 26
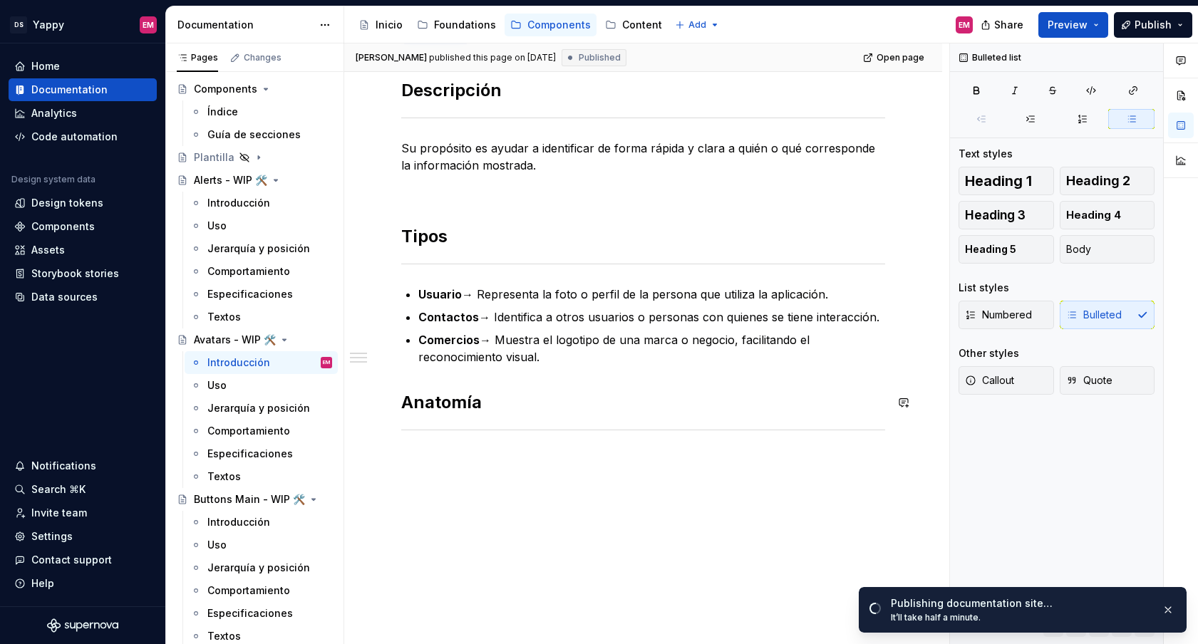
click at [455, 445] on div "Descripción Su propósito es ayudar a identificar de forma rápida y clara a quié…" at bounding box center [643, 265] width 484 height 373
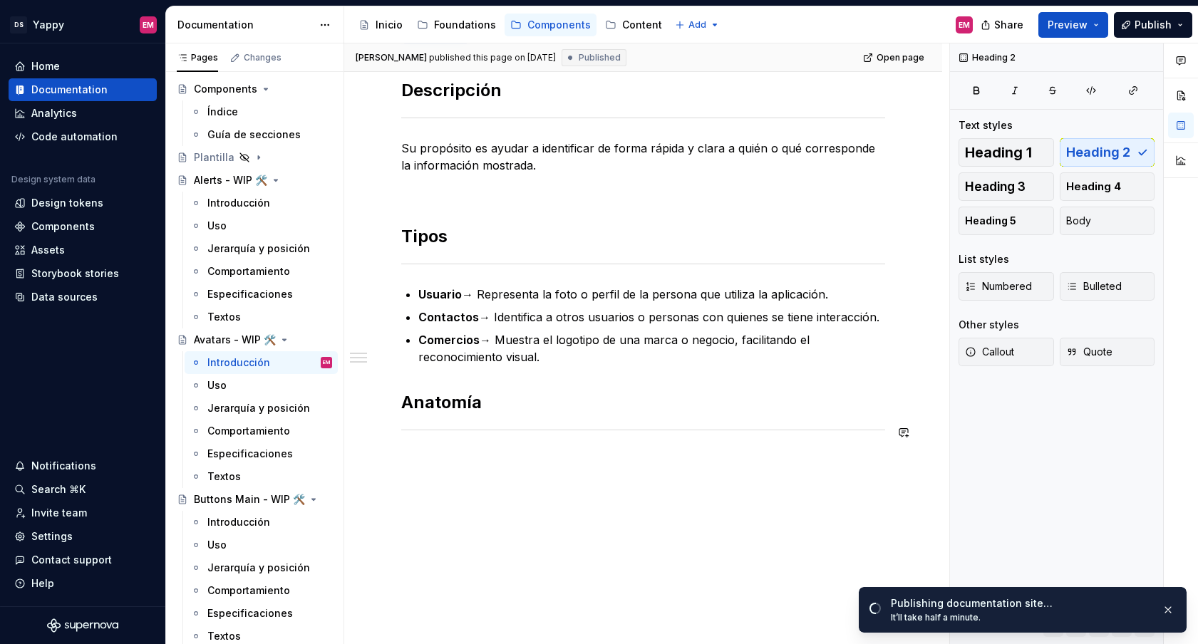
click at [438, 450] on div "Descripción Su propósito es ayudar a identificar de forma rápida y clara a quié…" at bounding box center [643, 265] width 484 height 373
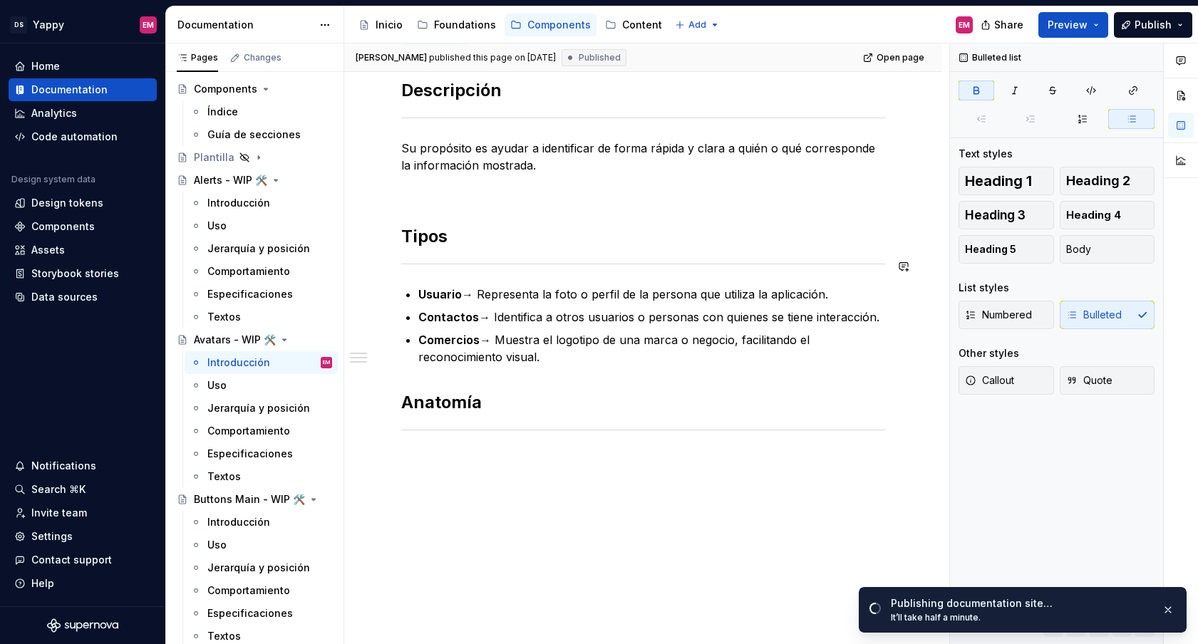
click at [425, 277] on div "Descripción Su propósito es ayudar a identificar de forma rápida y clara a quié…" at bounding box center [643, 257] width 484 height 356
click at [386, 293] on span at bounding box center [386, 294] width 11 height 20
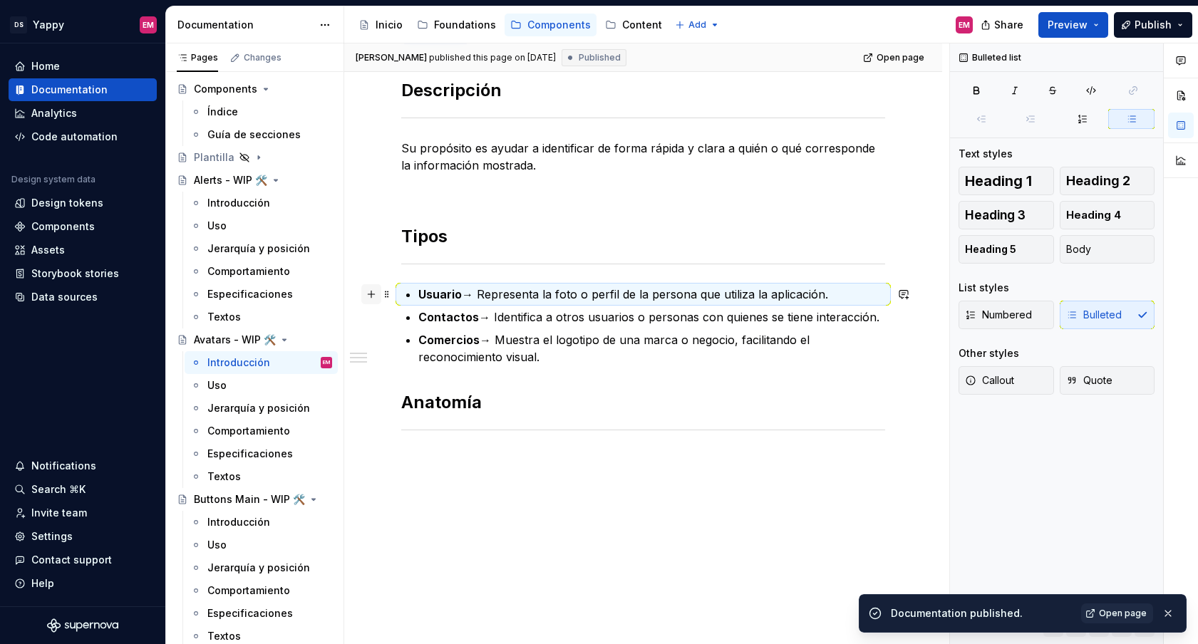
click at [371, 293] on button "button" at bounding box center [371, 294] width 20 height 20
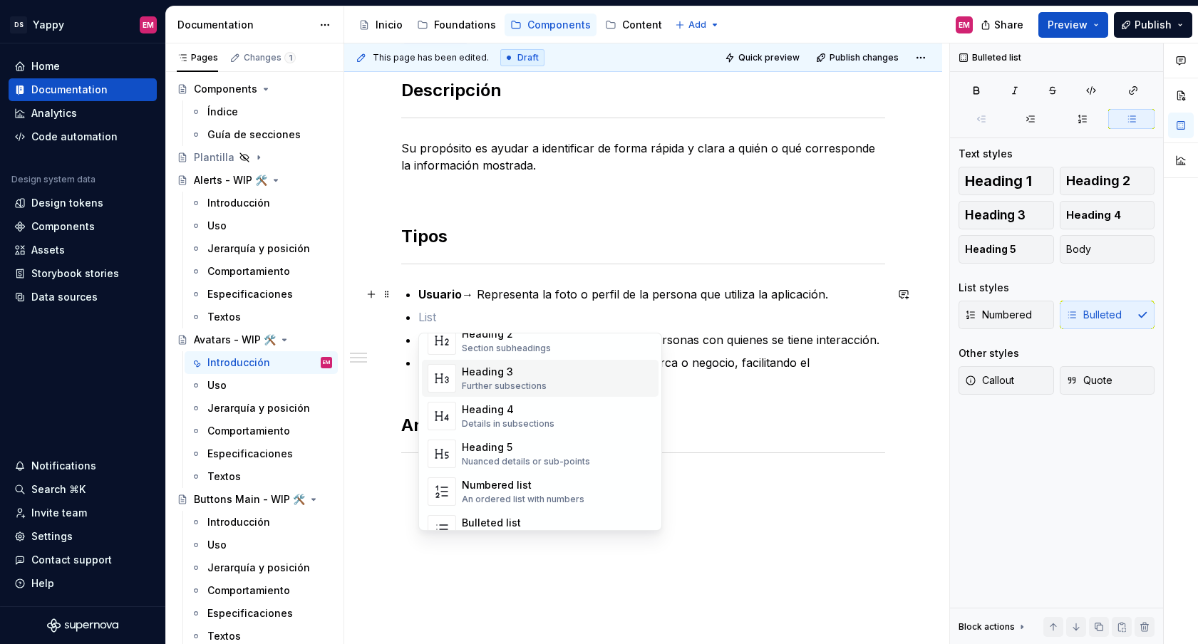
type textarea "*"
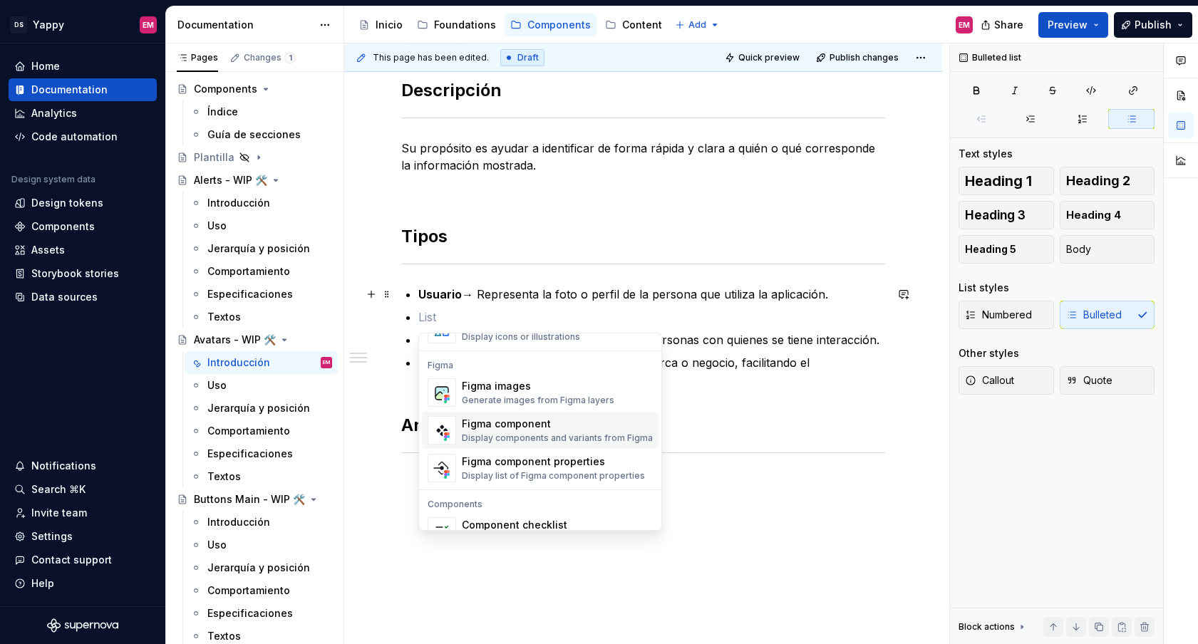
scroll to position [1325, 0]
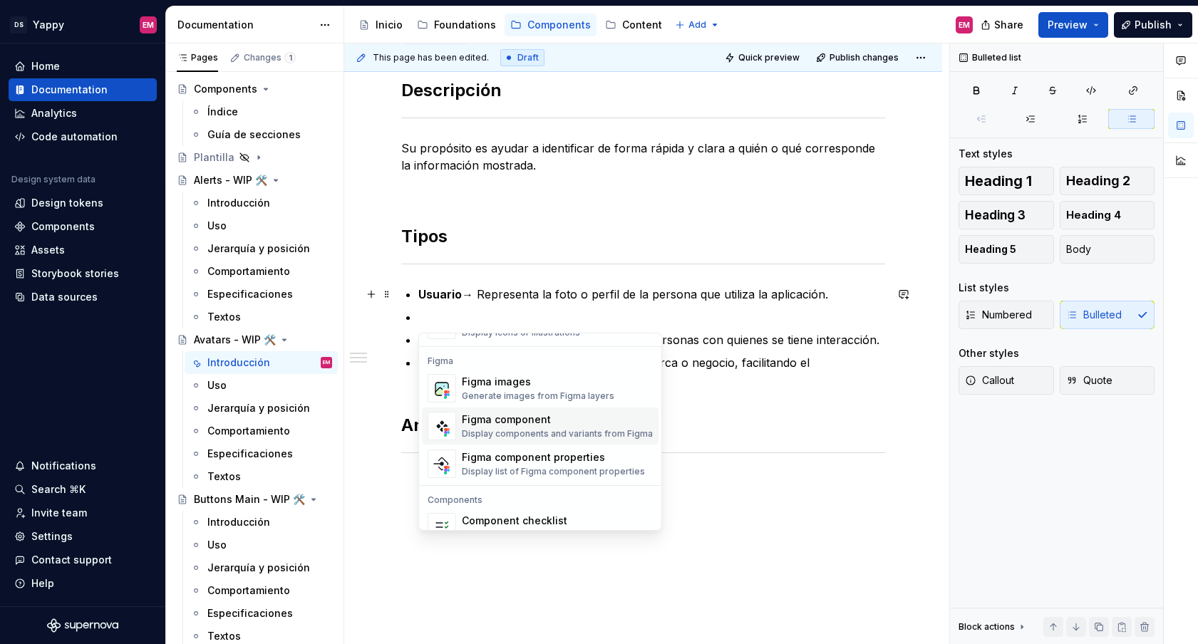
click at [500, 429] on div "Display components and variants from Figma" at bounding box center [557, 433] width 191 height 11
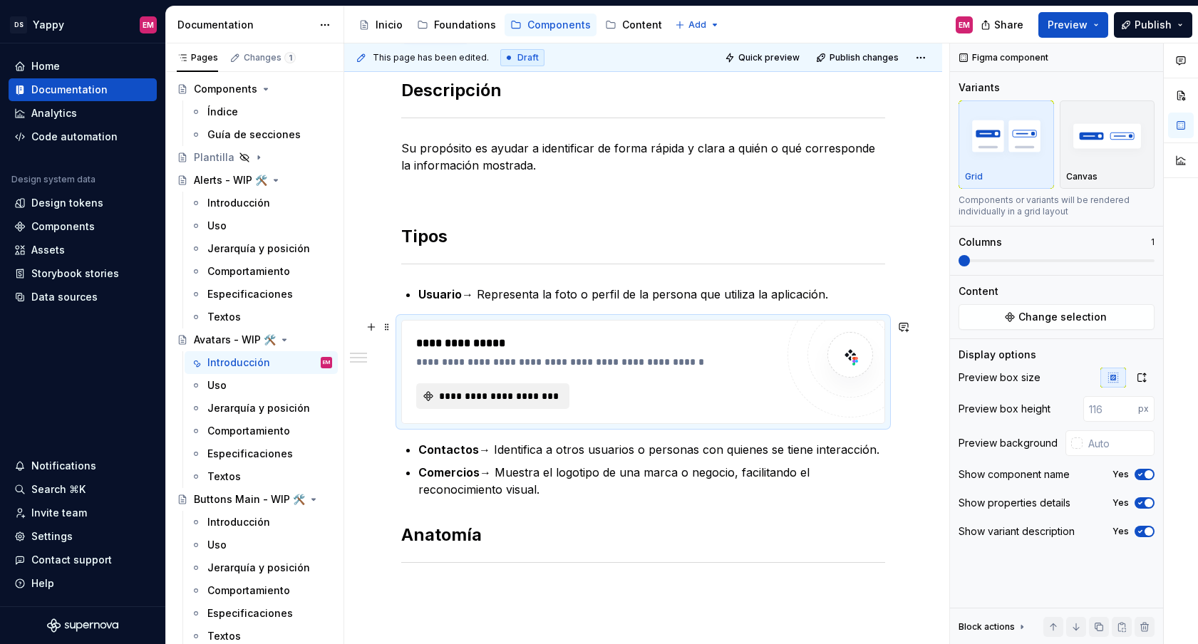
click at [507, 394] on span "**********" at bounding box center [498, 396] width 123 height 14
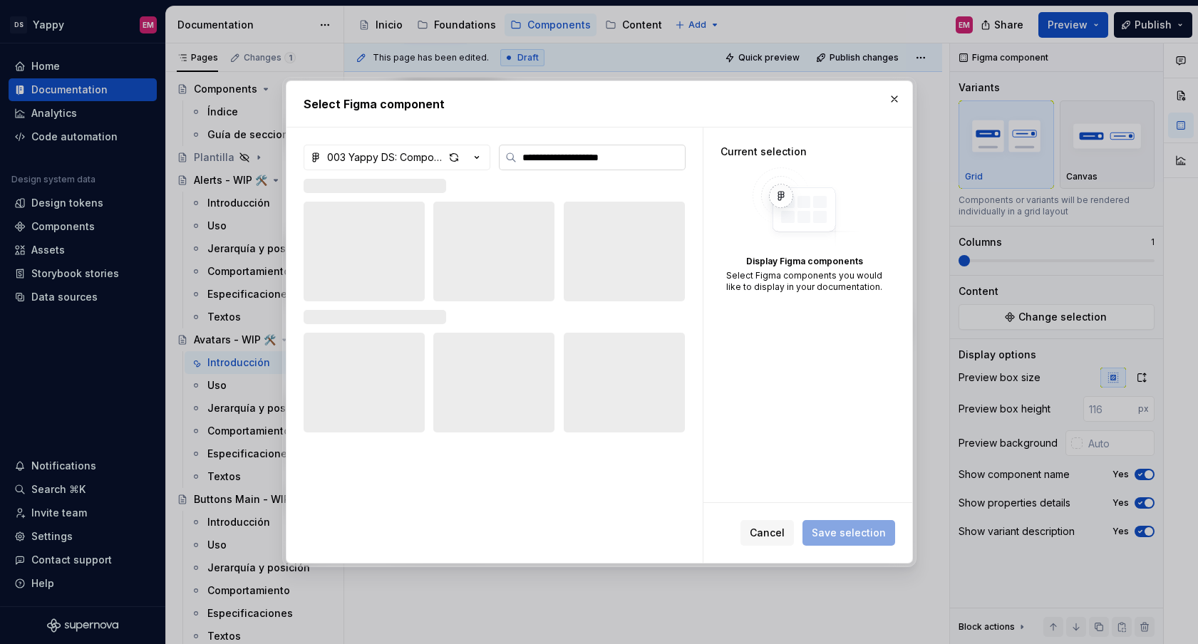
type input "**********"
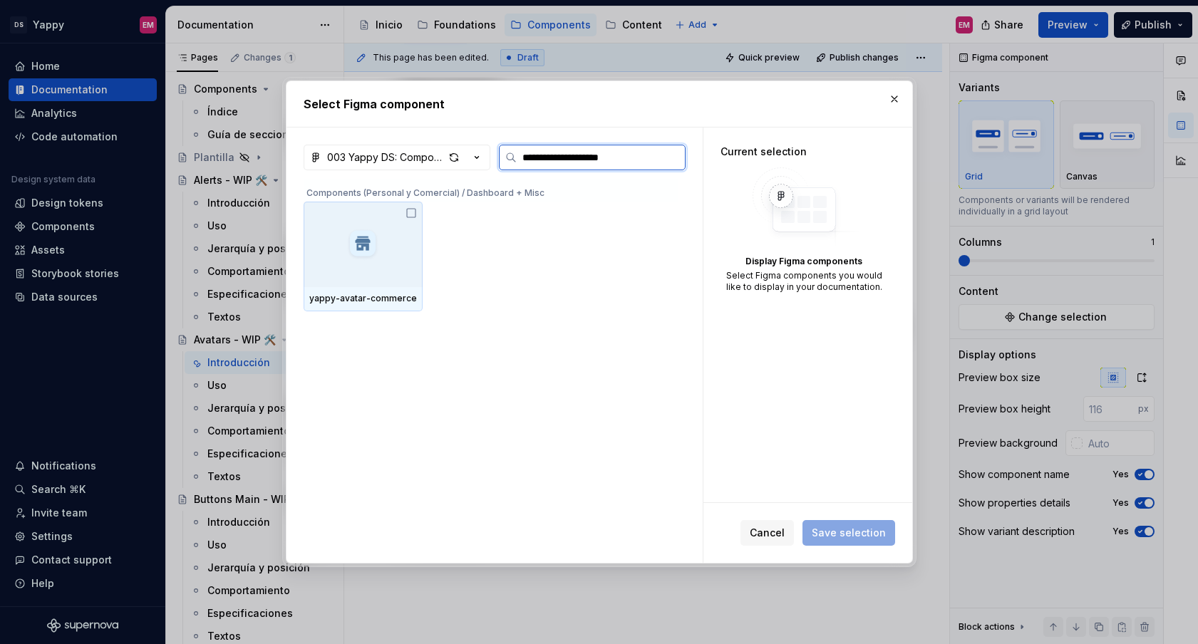
click at [422, 229] on div at bounding box center [363, 245] width 119 height 86
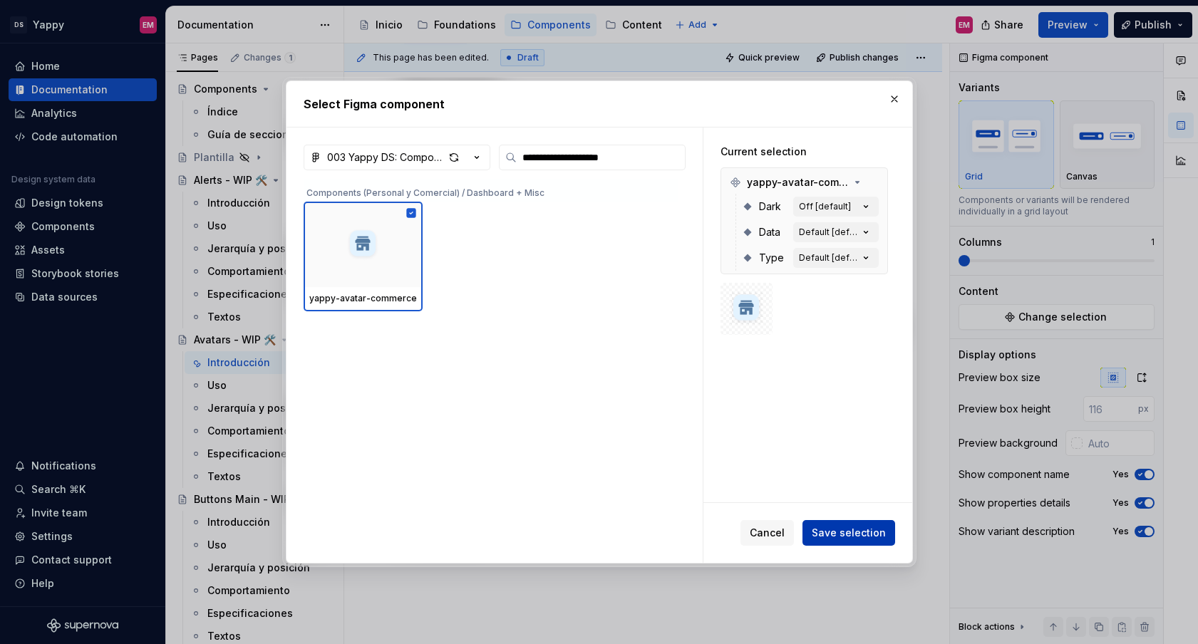
click at [834, 532] on span "Save selection" at bounding box center [849, 533] width 74 height 14
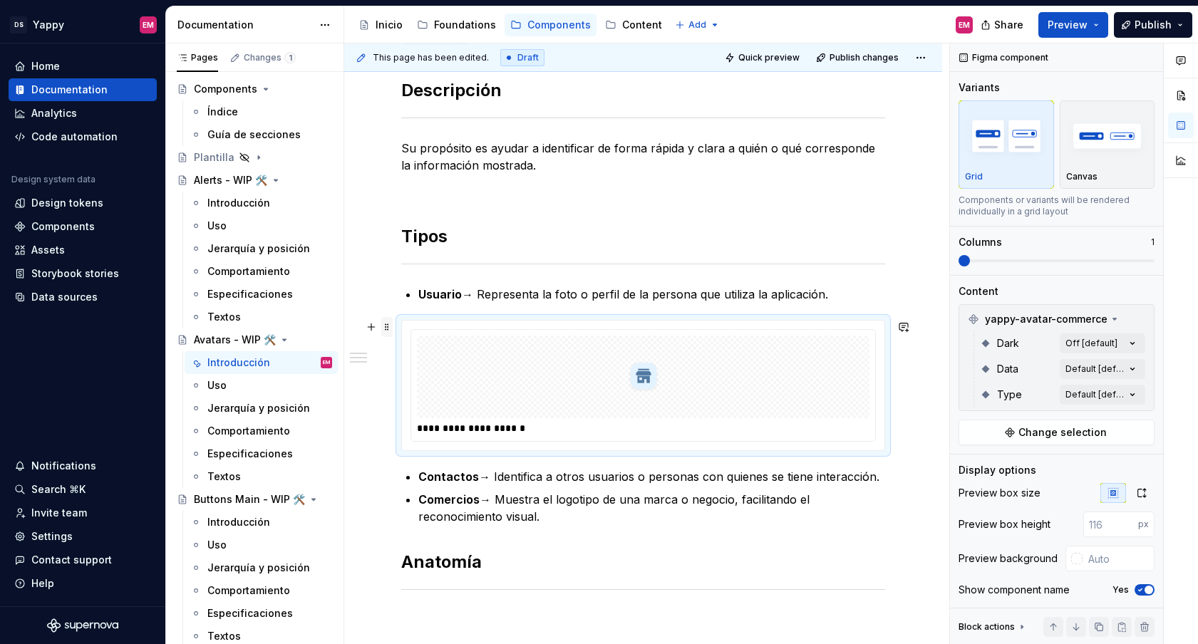
click at [386, 333] on span at bounding box center [386, 327] width 11 height 20
click at [401, 351] on icon at bounding box center [395, 348] width 11 height 11
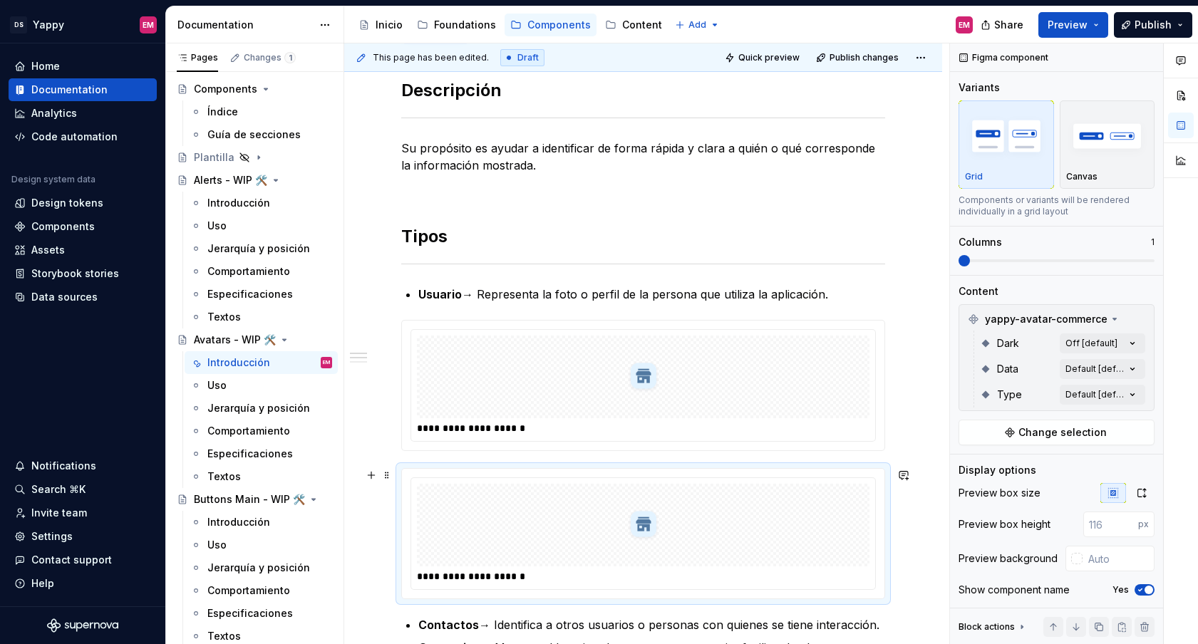
scroll to position [281, 0]
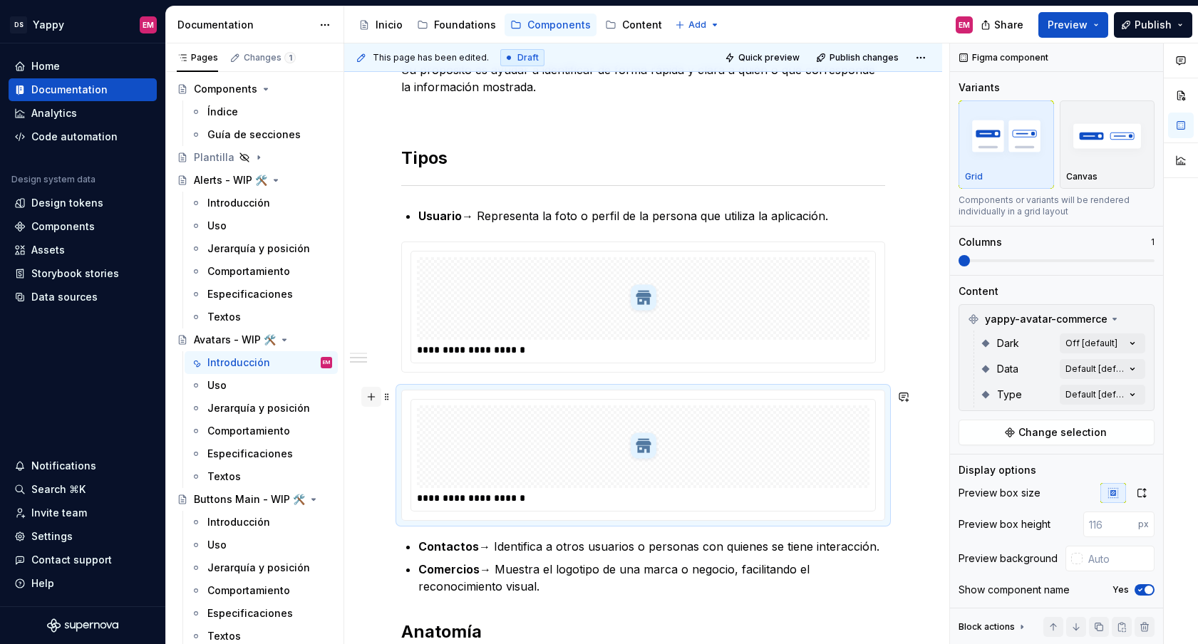
click at [376, 400] on button "button" at bounding box center [371, 397] width 20 height 20
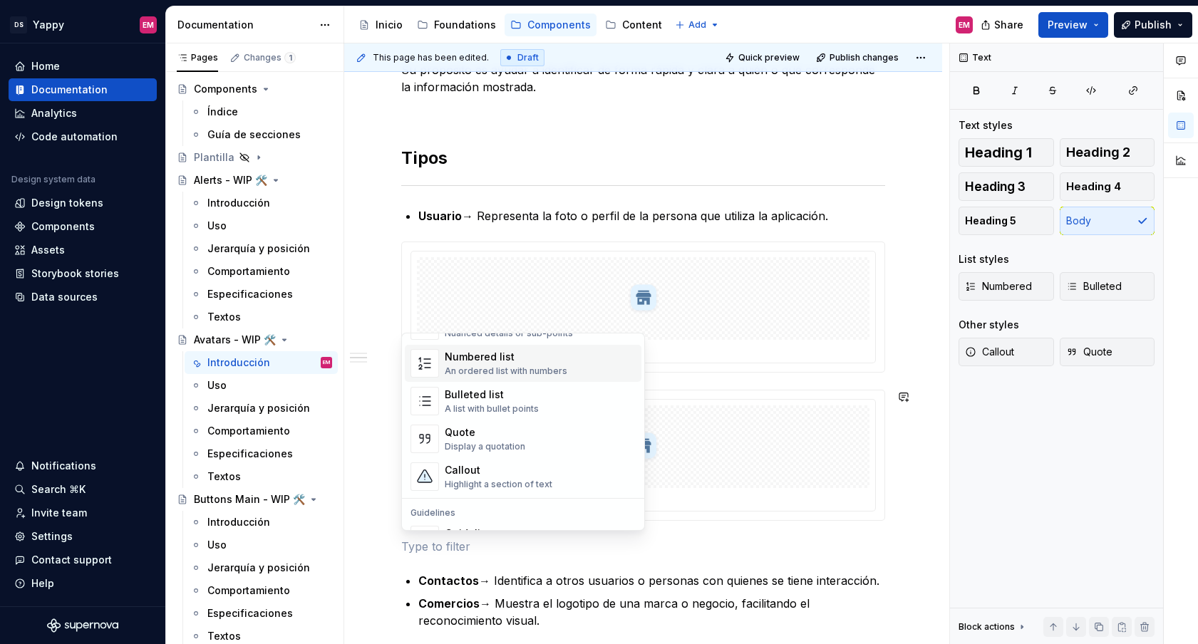
scroll to position [387, 0]
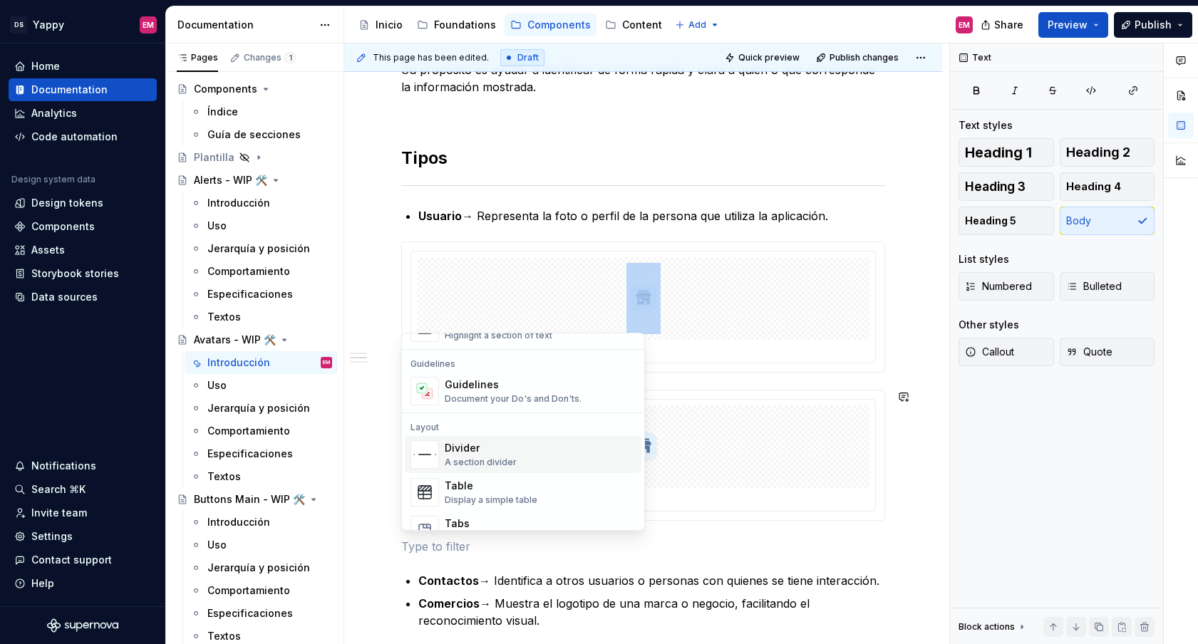
click at [745, 449] on div at bounding box center [643, 446] width 452 height 83
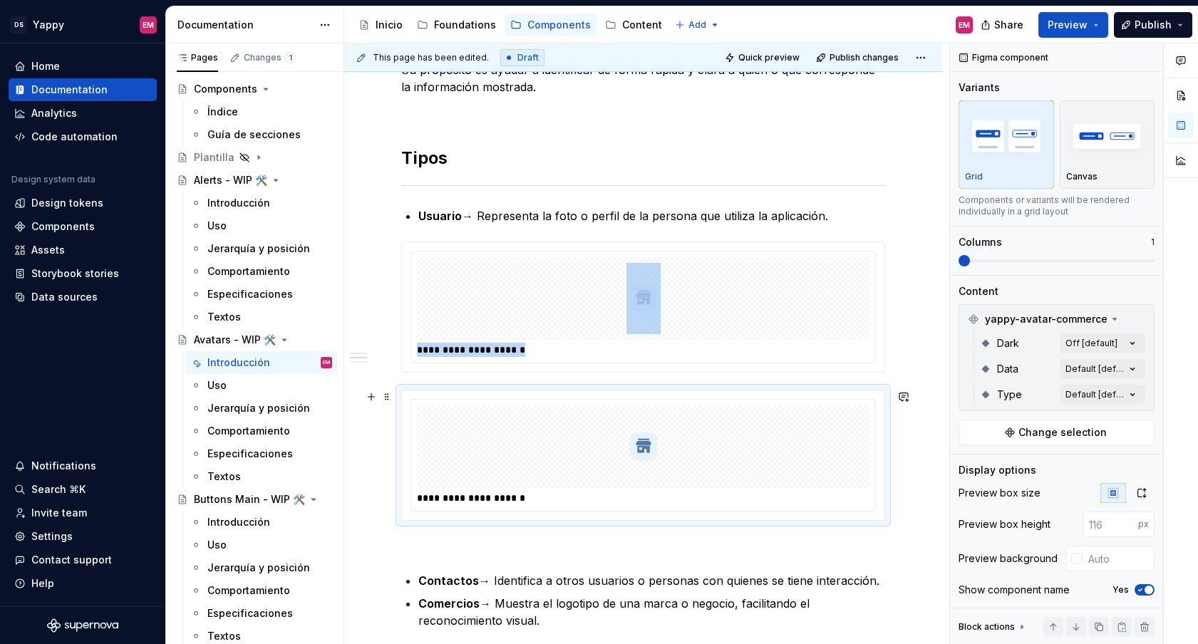
click at [698, 463] on div at bounding box center [643, 446] width 452 height 83
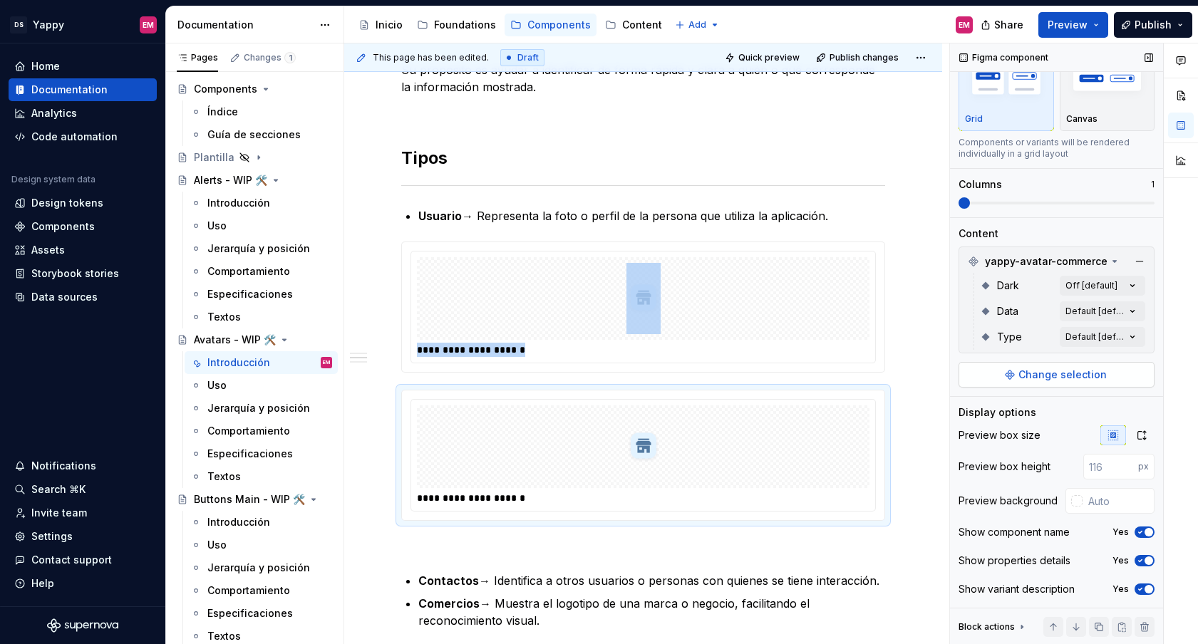
click at [1033, 379] on span "Change selection" at bounding box center [1062, 375] width 88 height 14
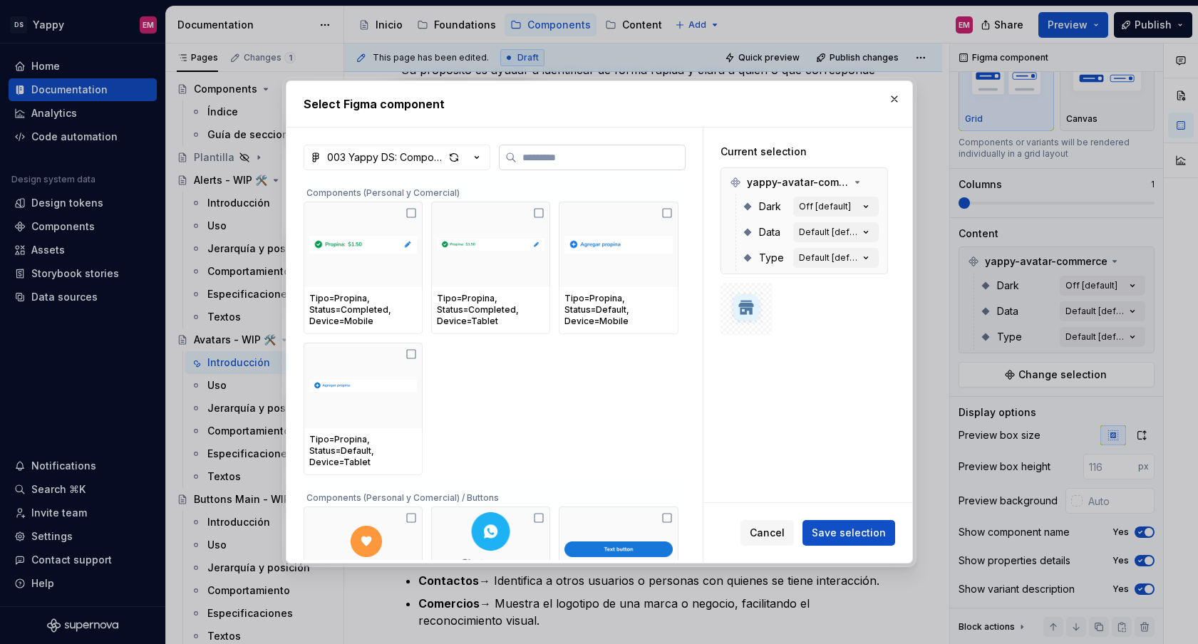
click at [600, 162] on input "search" at bounding box center [601, 157] width 168 height 14
paste input "**********"
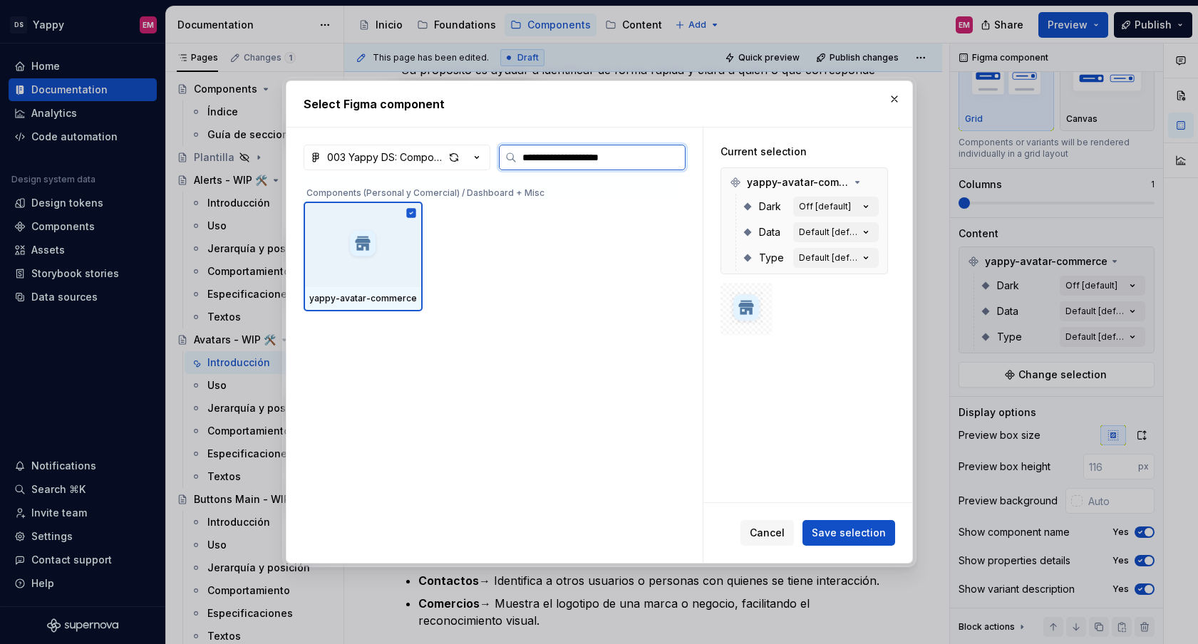
drag, startPoint x: 589, startPoint y: 160, endPoint x: 734, endPoint y: 160, distance: 145.4
click at [734, 160] on div "**********" at bounding box center [599, 345] width 626 height 435
type input "**********"
click at [391, 250] on div at bounding box center [363, 245] width 119 height 86
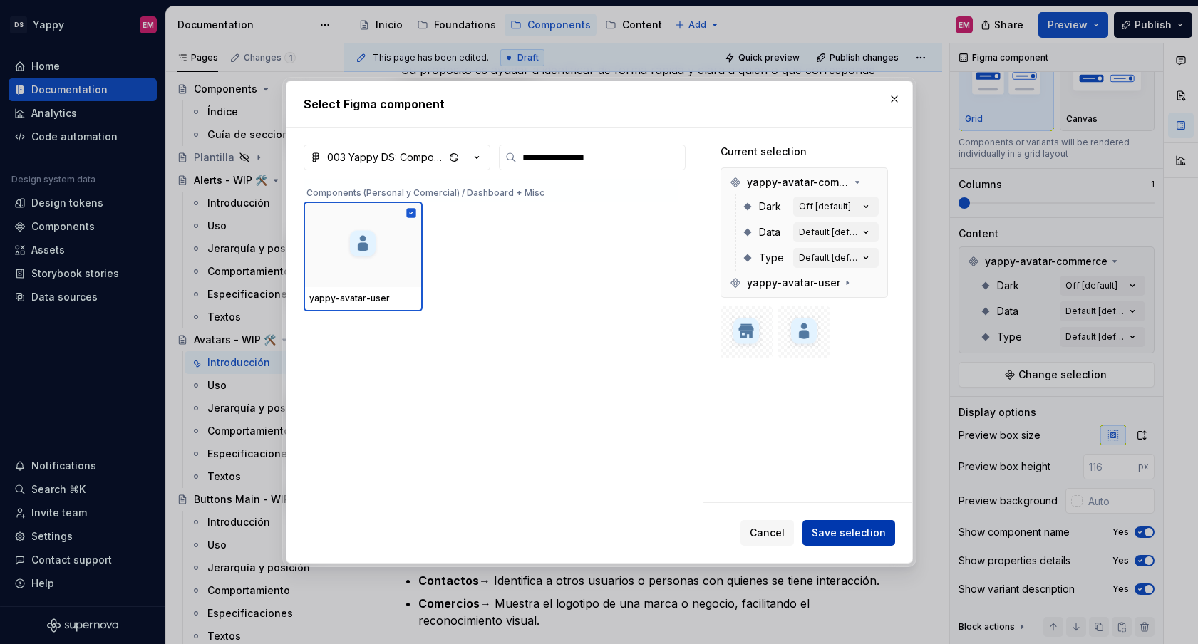
click at [868, 539] on span "Save selection" at bounding box center [849, 533] width 74 height 14
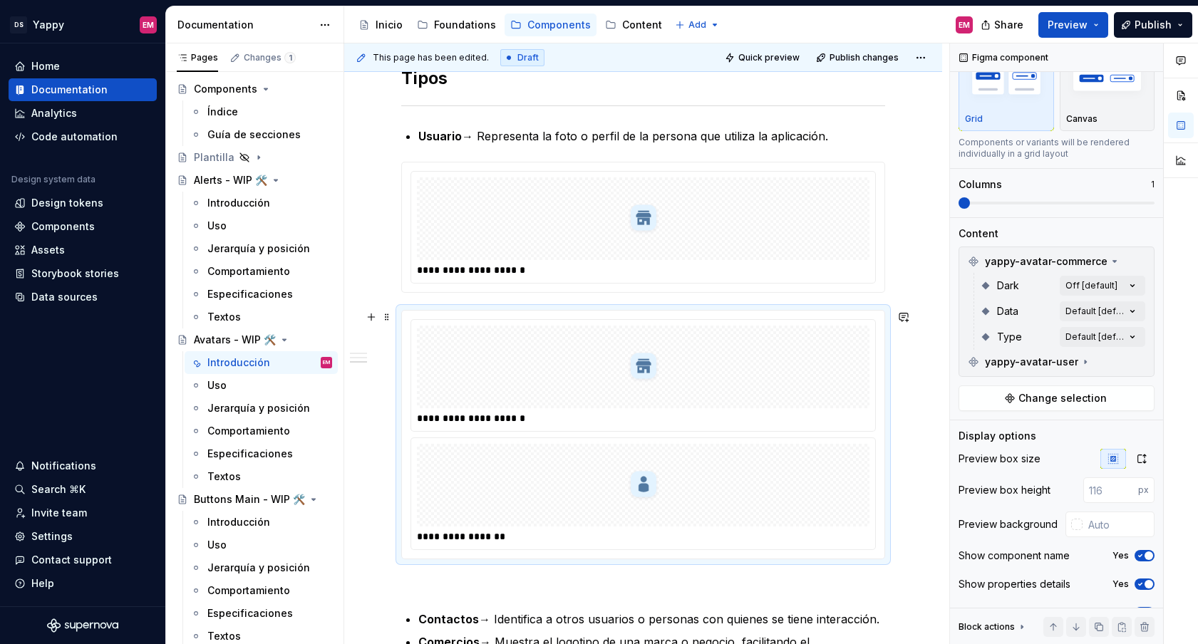
scroll to position [348, 0]
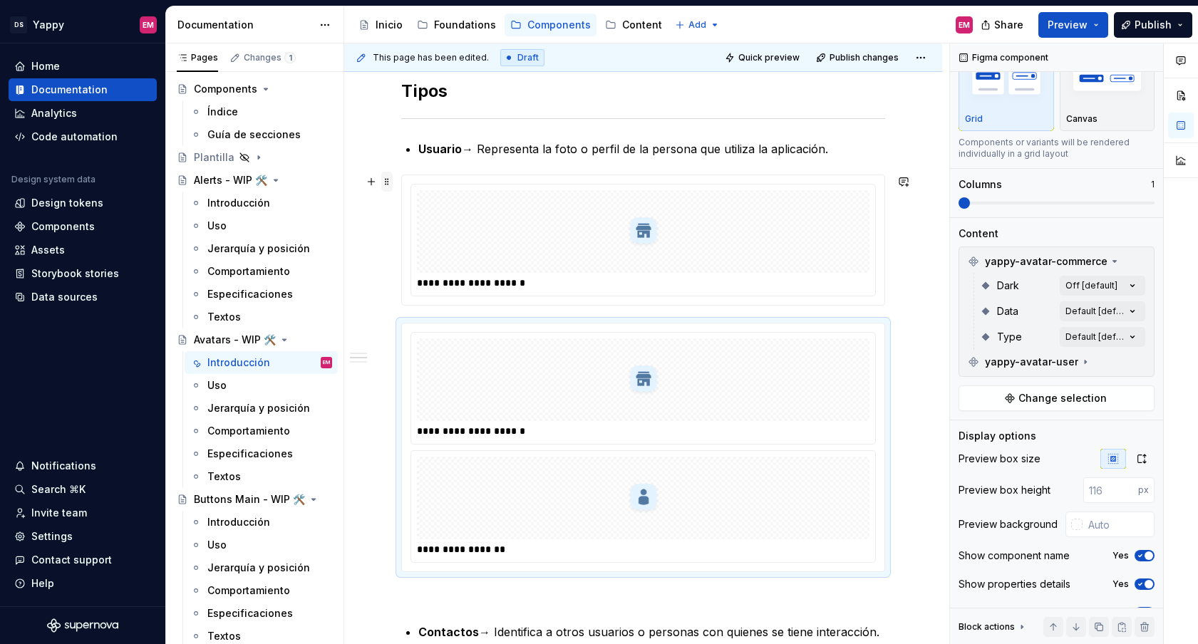
click at [386, 187] on span at bounding box center [386, 182] width 11 height 20
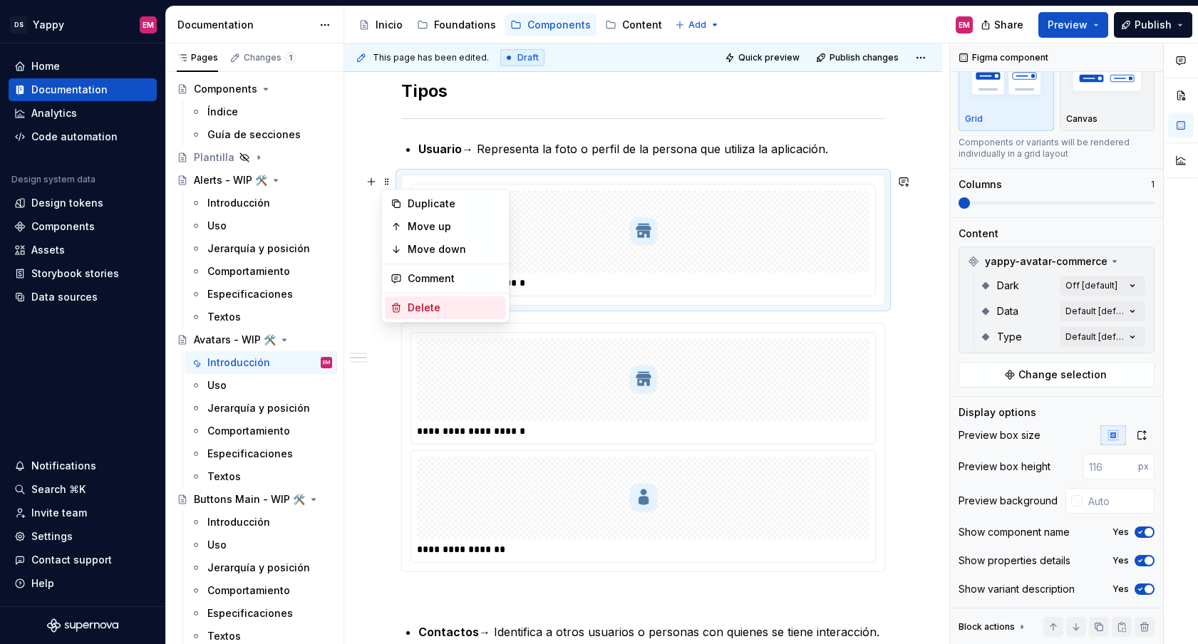
click at [413, 301] on div "Delete" at bounding box center [454, 308] width 93 height 14
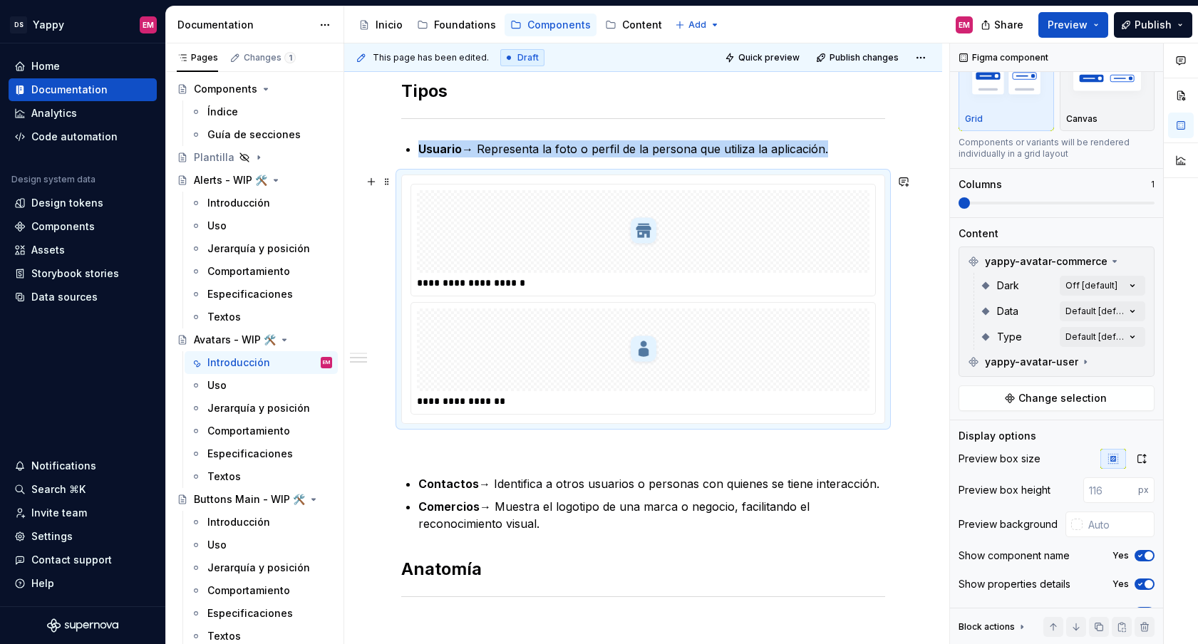
click at [414, 211] on div "**********" at bounding box center [643, 240] width 464 height 111
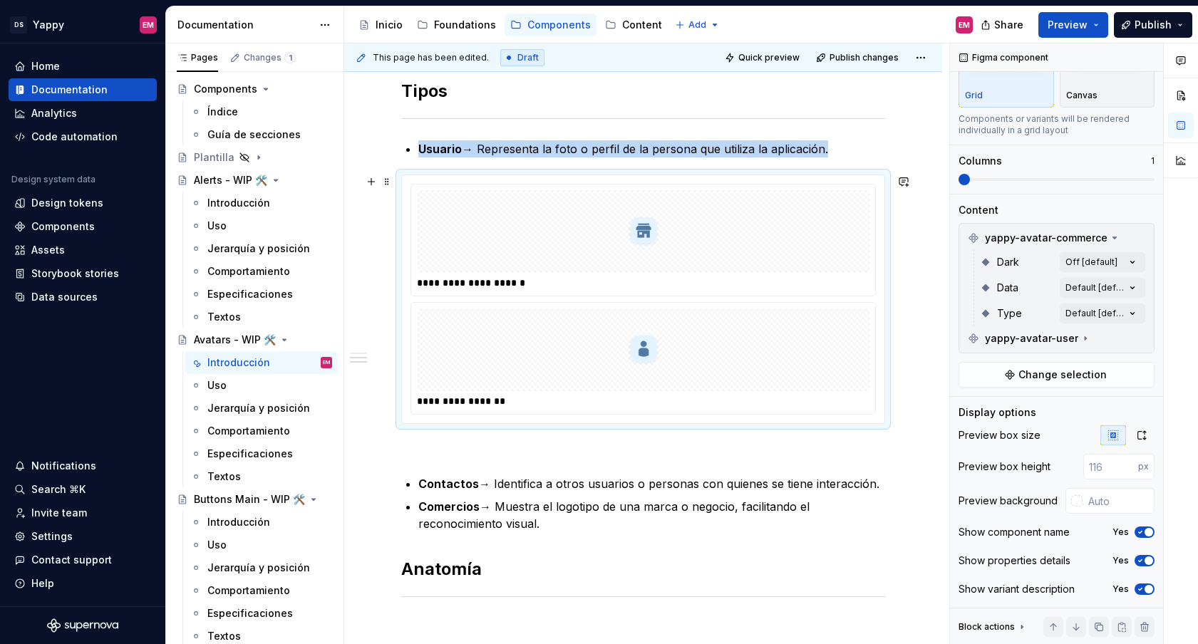
click at [643, 387] on div at bounding box center [643, 350] width 452 height 83
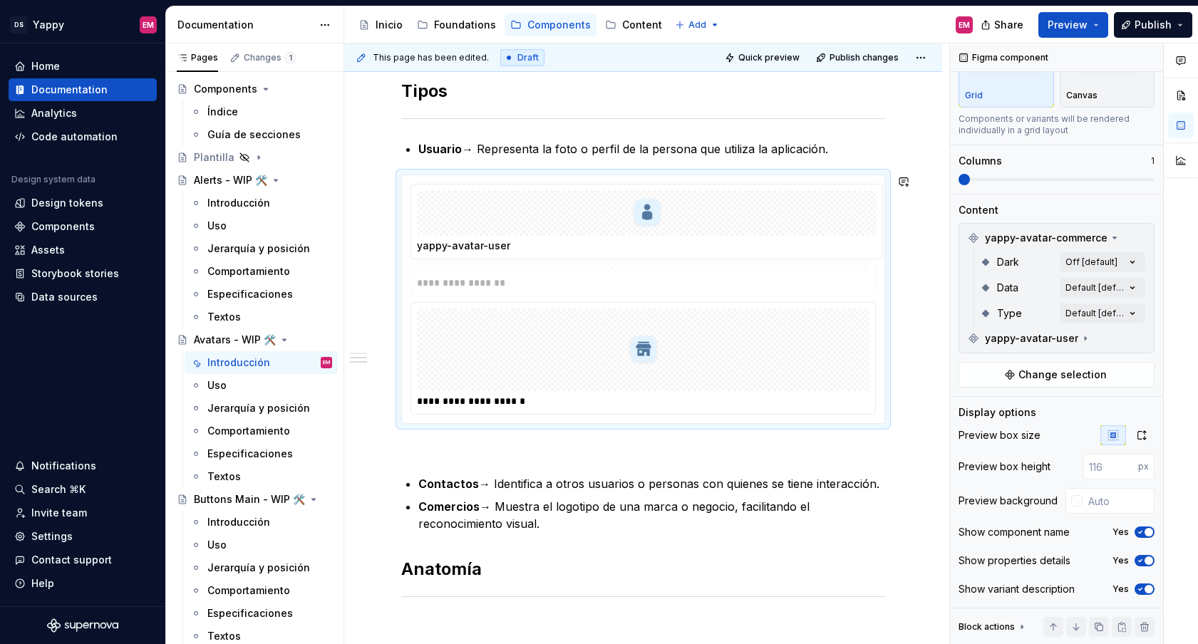
drag, startPoint x: 643, startPoint y: 368, endPoint x: 643, endPoint y: 256, distance: 111.9
click at [643, 256] on body "DS Yappy EM Home Documentation Analytics Code automation Design system data Des…" at bounding box center [599, 322] width 1198 height 644
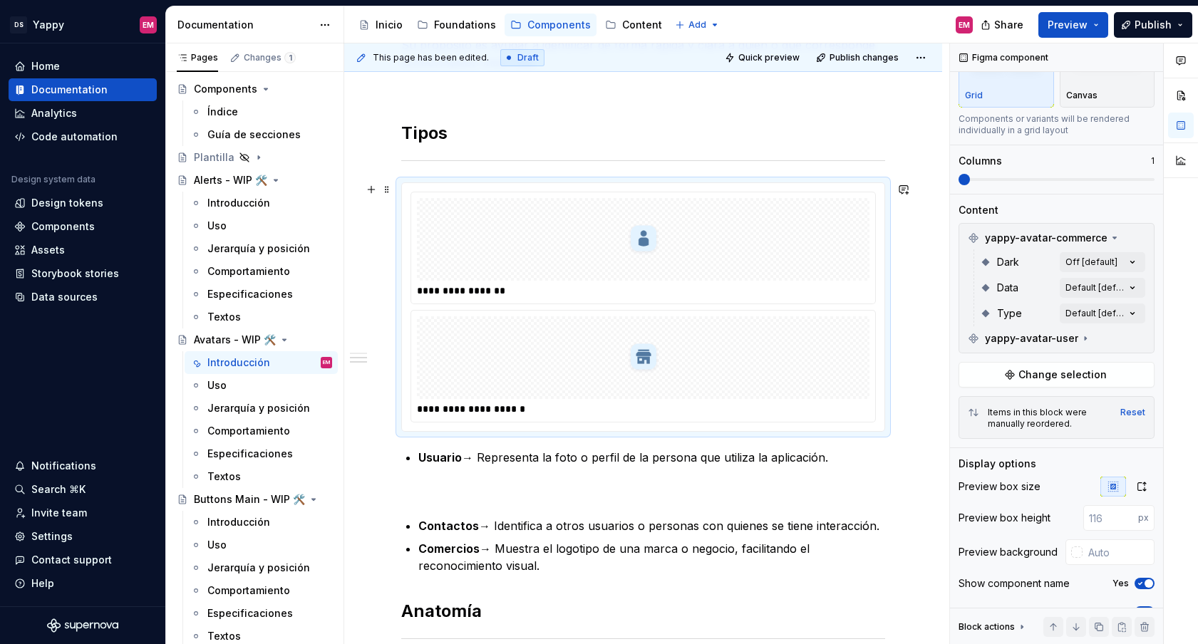
scroll to position [420, 0]
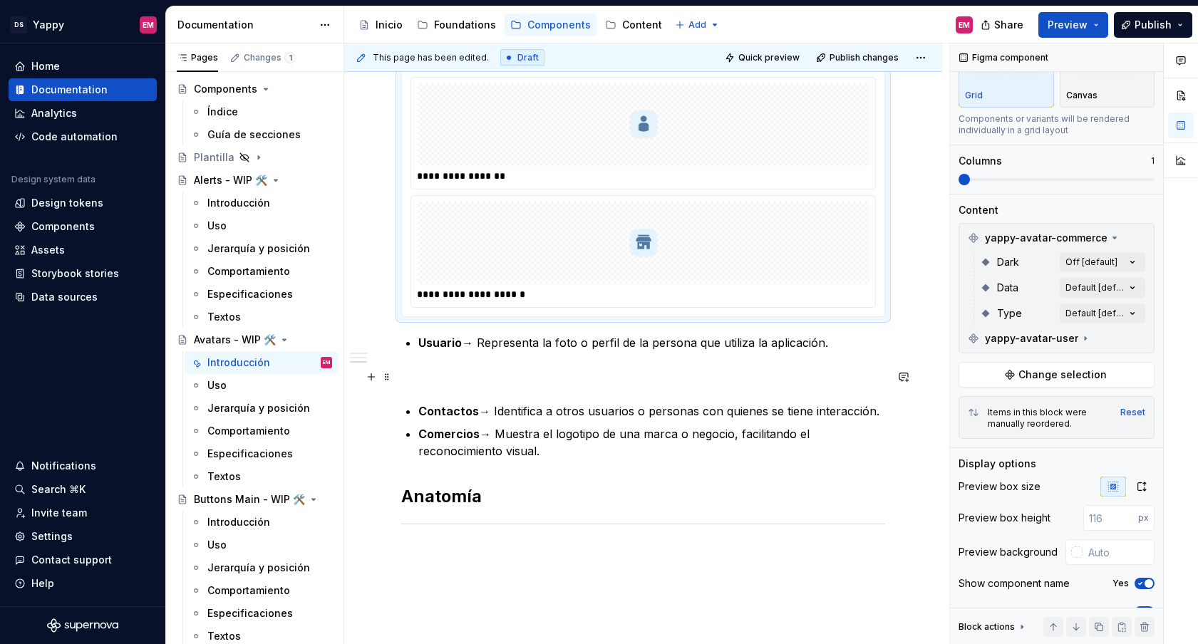
click at [432, 371] on p at bounding box center [643, 376] width 484 height 17
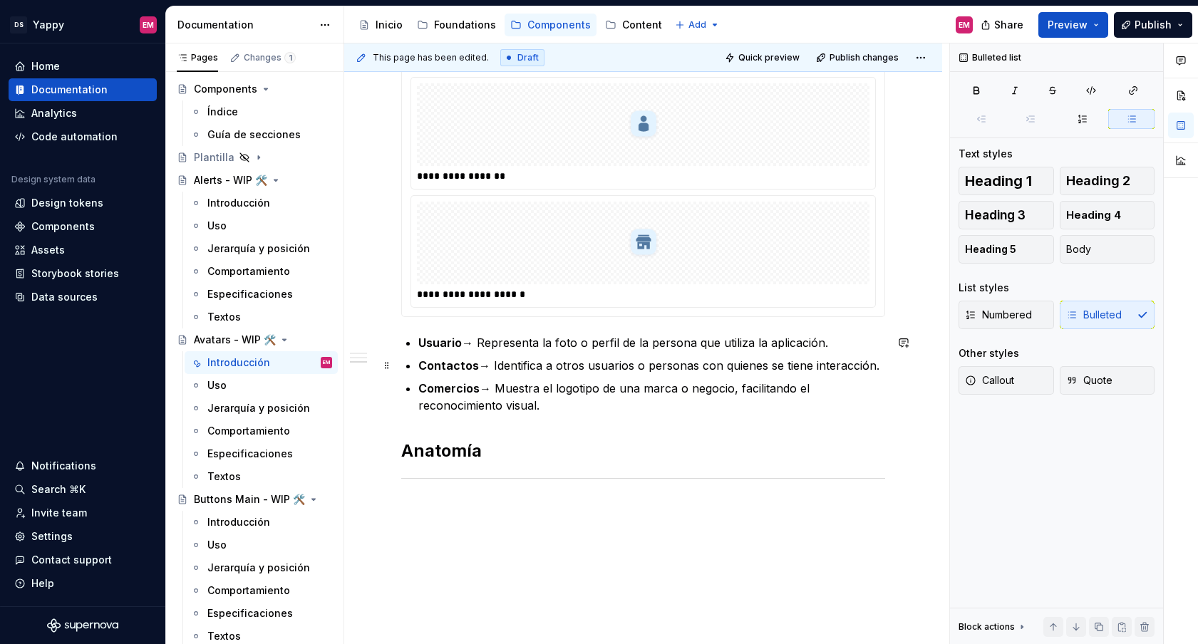
scroll to position [347, 0]
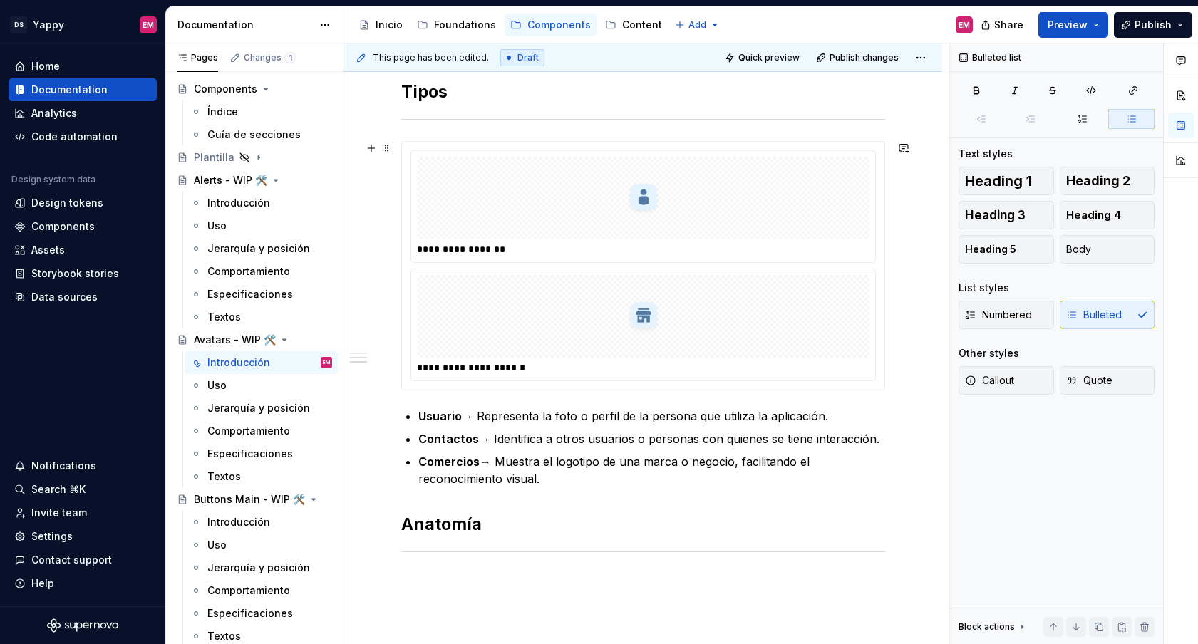
click at [512, 318] on div at bounding box center [643, 316] width 452 height 83
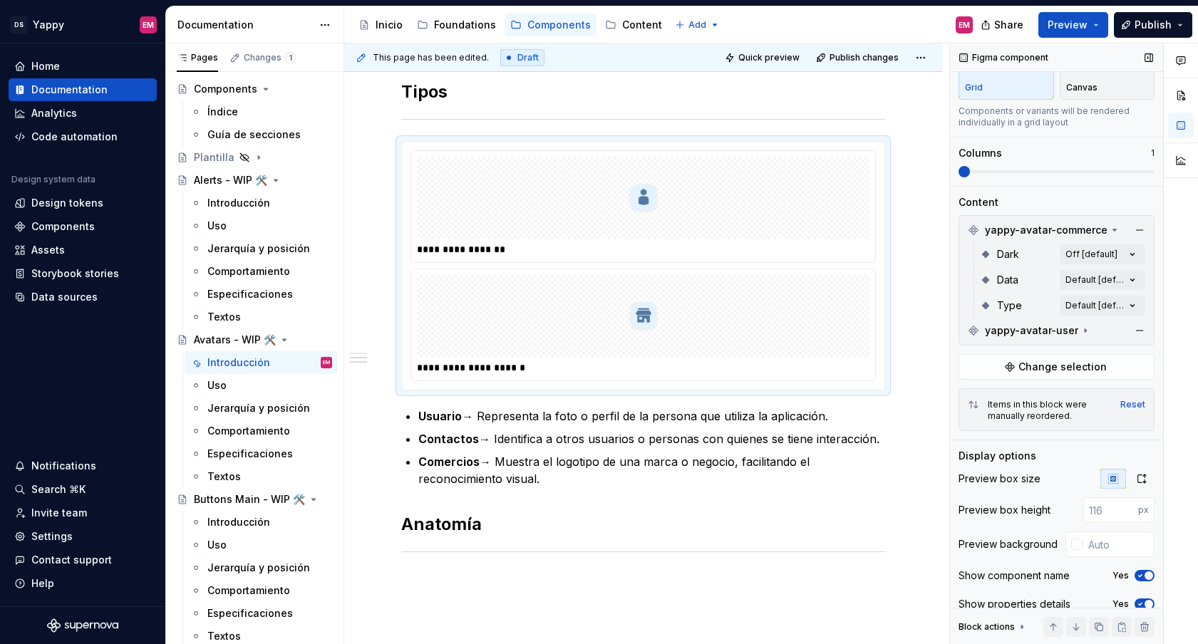
scroll to position [133, 0]
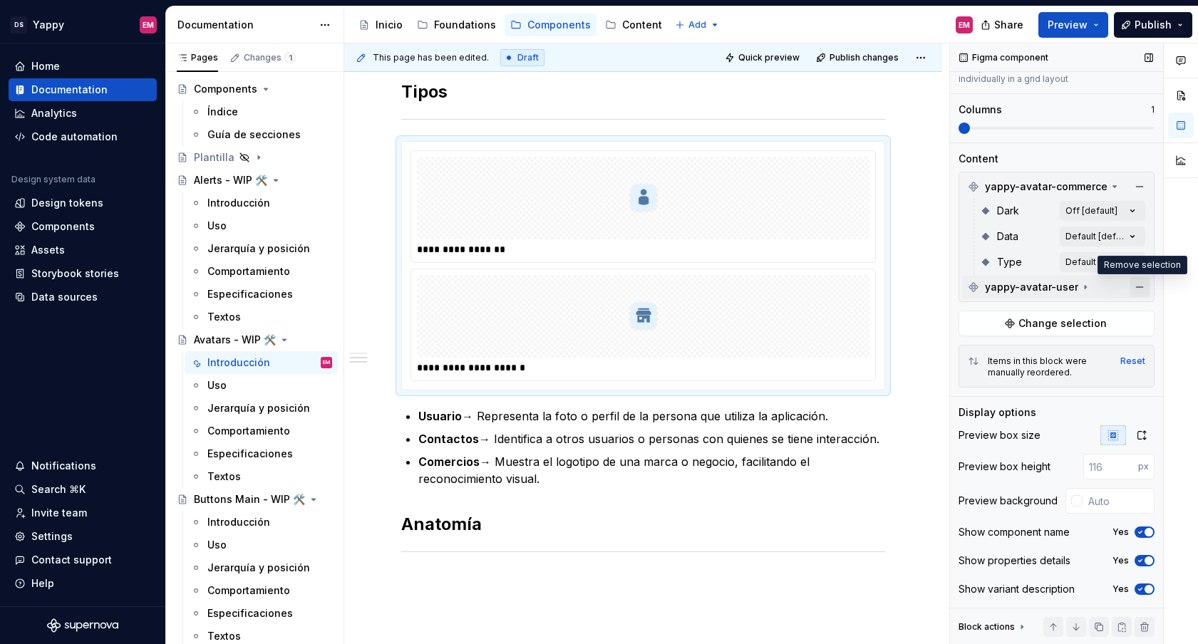
click at [1138, 286] on button "button" at bounding box center [1139, 287] width 20 height 20
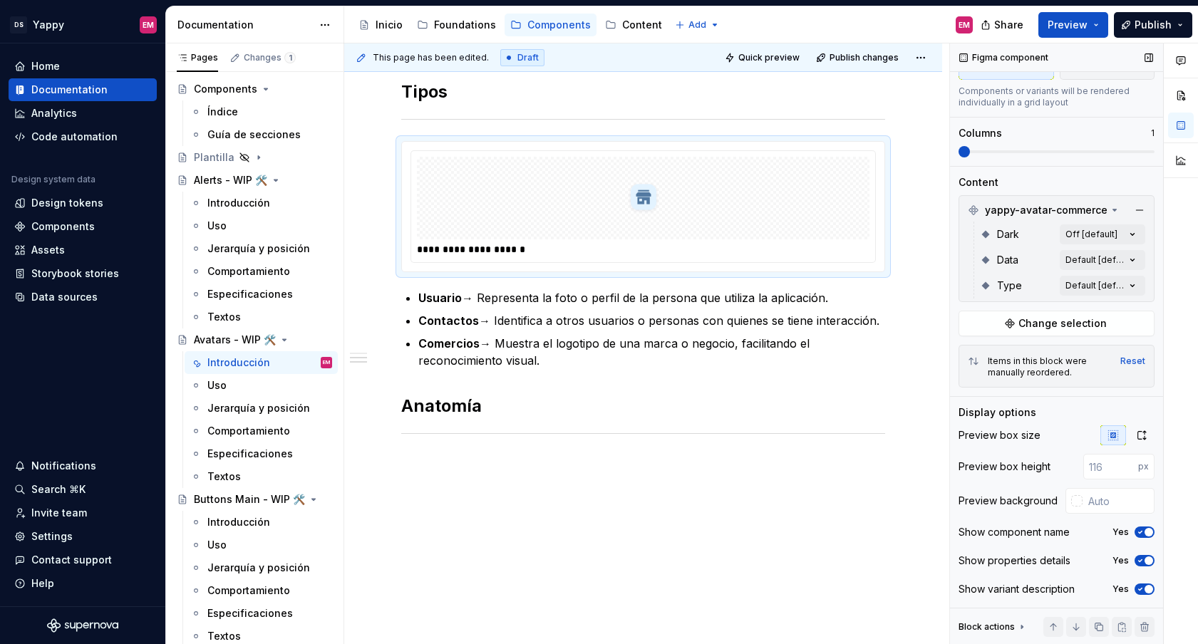
scroll to position [109, 0]
click at [728, 224] on div at bounding box center [643, 198] width 452 height 83
click at [390, 151] on span at bounding box center [386, 148] width 11 height 20
click at [542, 185] on div at bounding box center [643, 198] width 452 height 83
click at [1075, 333] on button "Change selection" at bounding box center [1056, 324] width 196 height 26
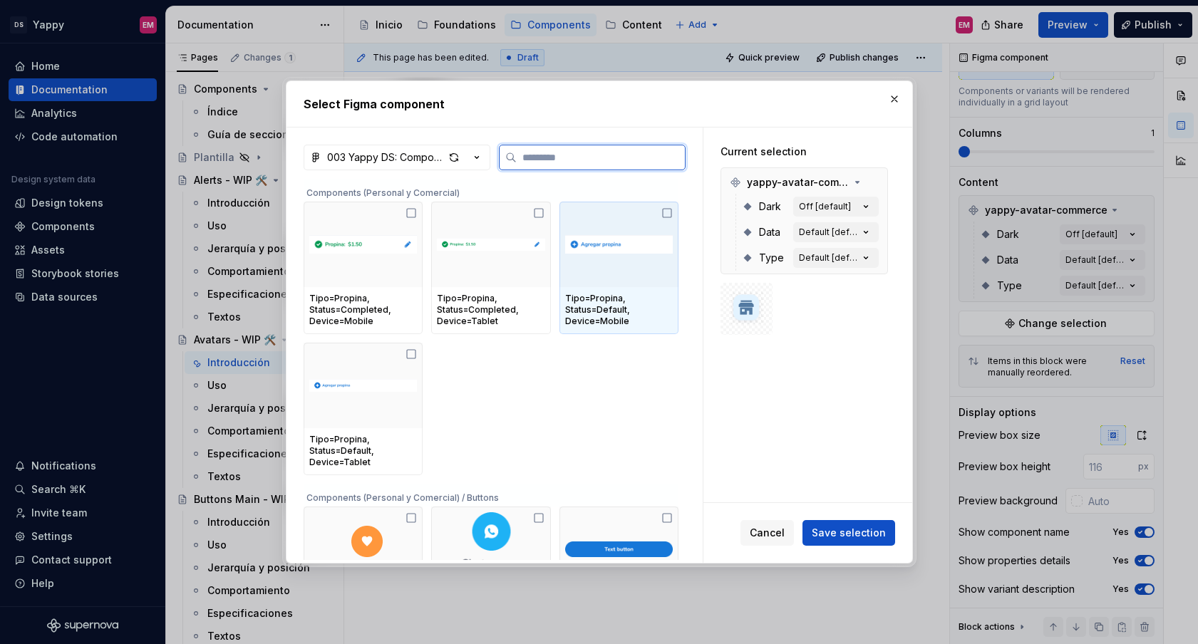
paste input "**********"
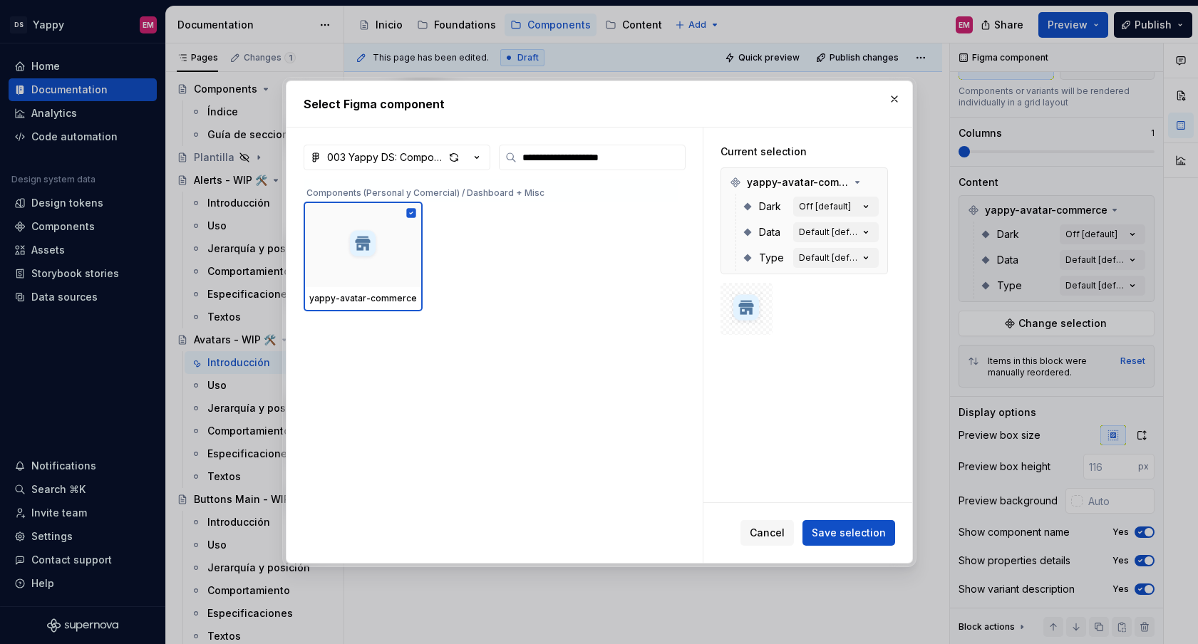
drag, startPoint x: 594, startPoint y: 154, endPoint x: 733, endPoint y: 154, distance: 139.0
click at [733, 154] on div "**********" at bounding box center [599, 345] width 626 height 435
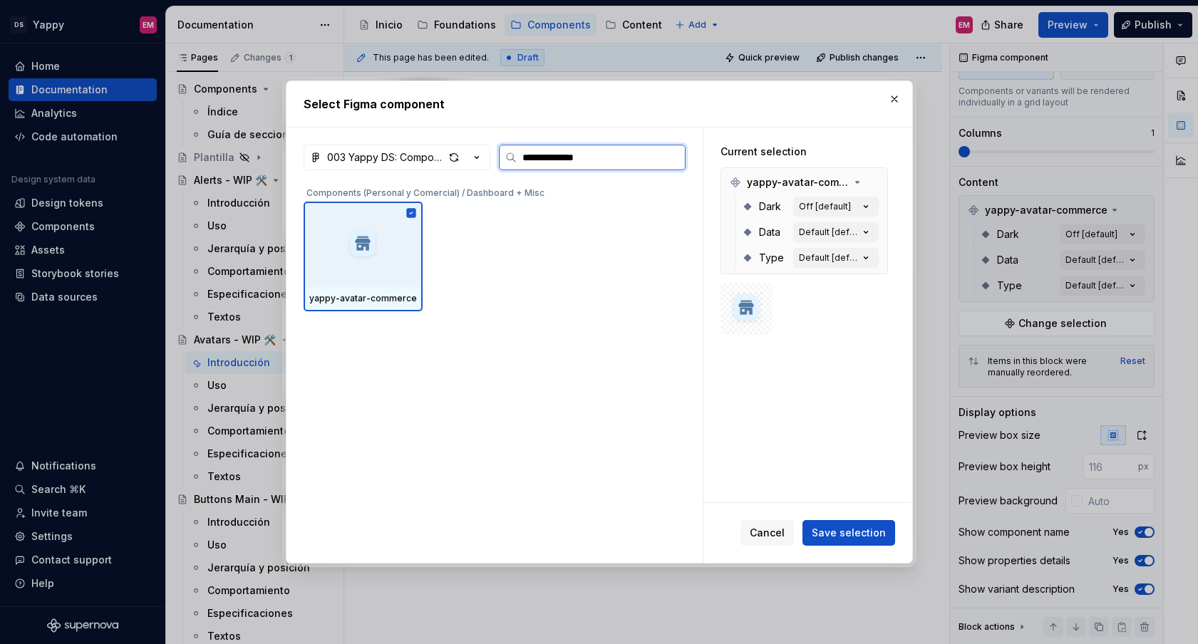
type input "**********"
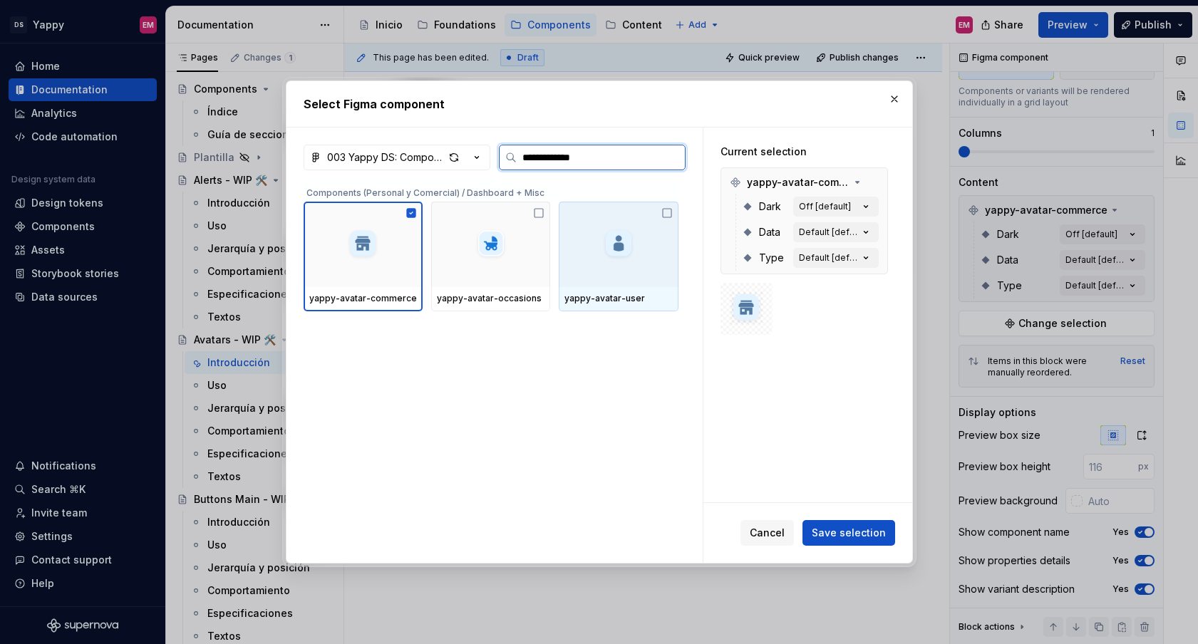
click at [678, 237] on div at bounding box center [618, 245] width 119 height 86
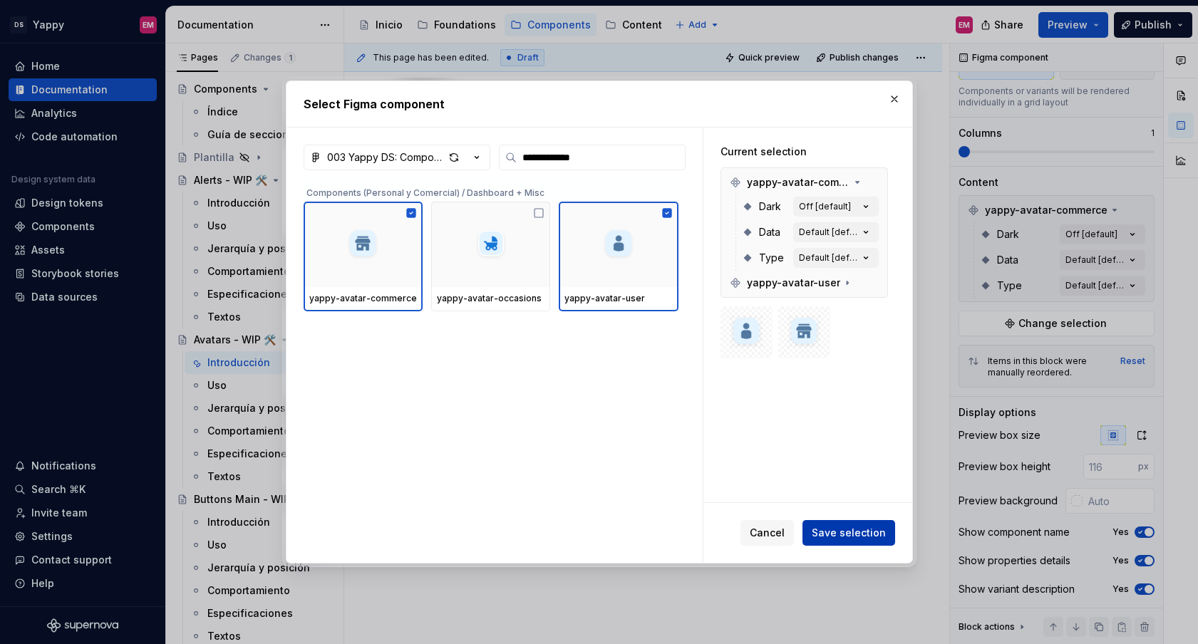
click at [863, 533] on span "Save selection" at bounding box center [849, 533] width 74 height 14
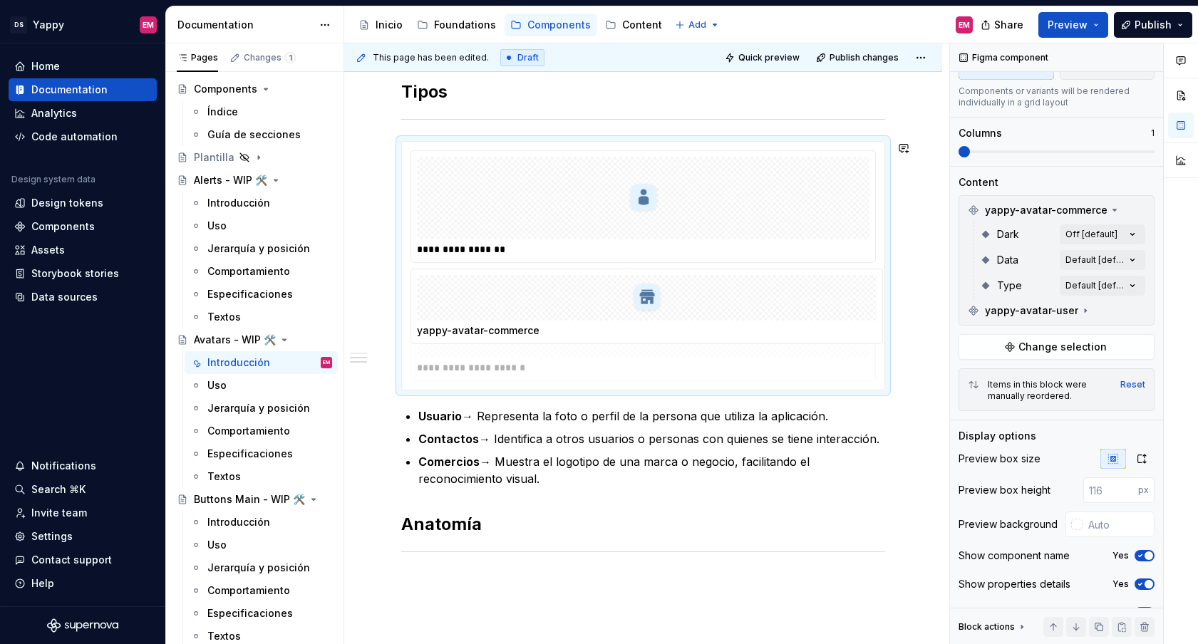
drag, startPoint x: 564, startPoint y: 324, endPoint x: 557, endPoint y: 348, distance: 25.3
click at [557, 348] on body "DS Yappy EM Home Documentation Analytics Code automation Design system data Des…" at bounding box center [599, 322] width 1198 height 644
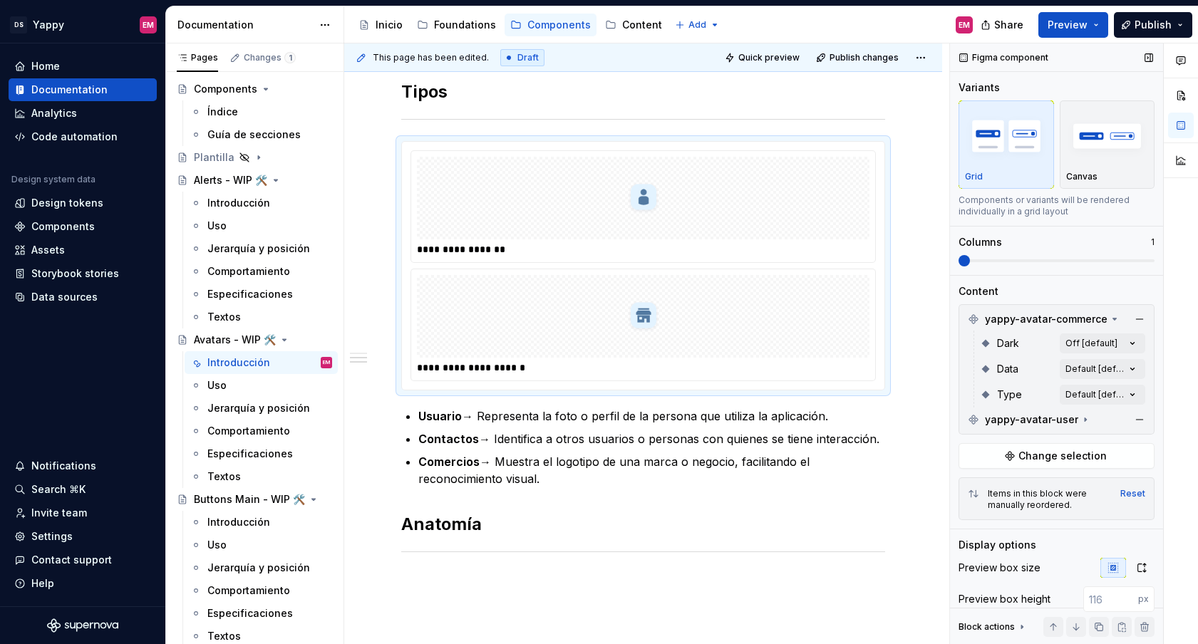
scroll to position [133, 0]
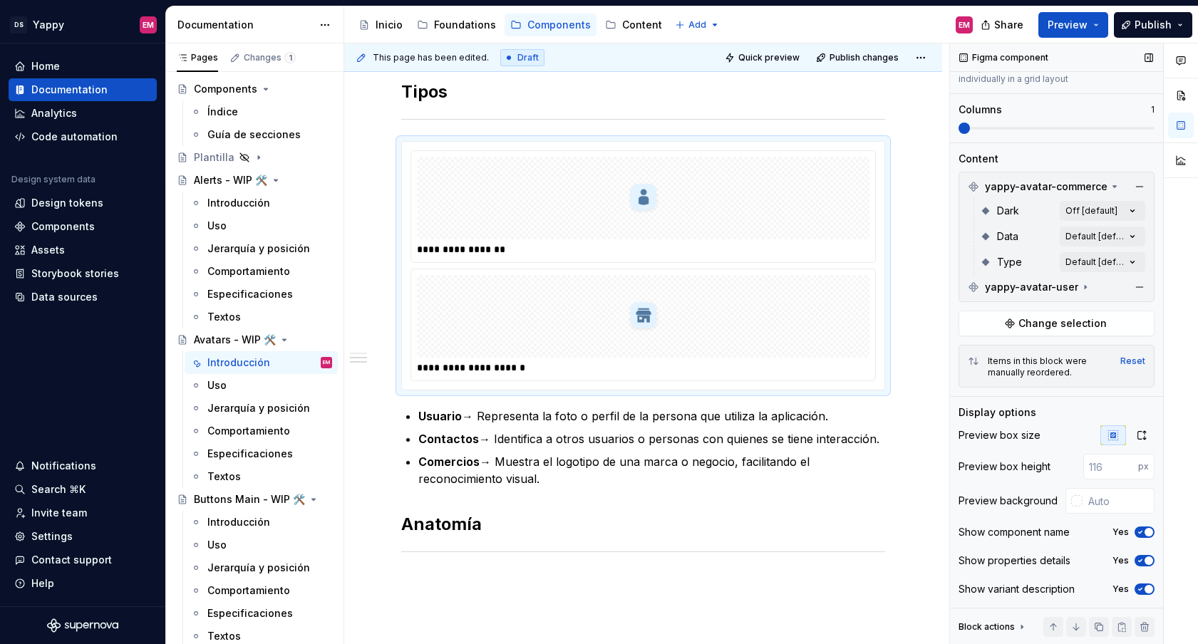
click at [1144, 536] on icon "button" at bounding box center [1139, 532] width 11 height 9
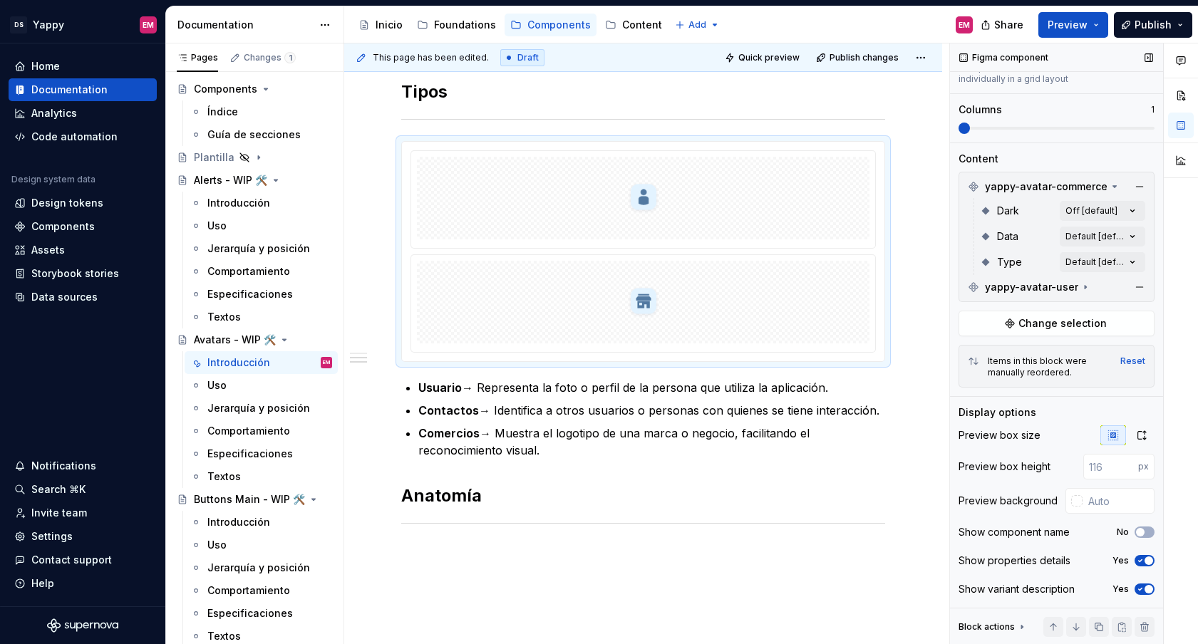
click at [1138, 562] on icon "button" at bounding box center [1139, 561] width 11 height 9
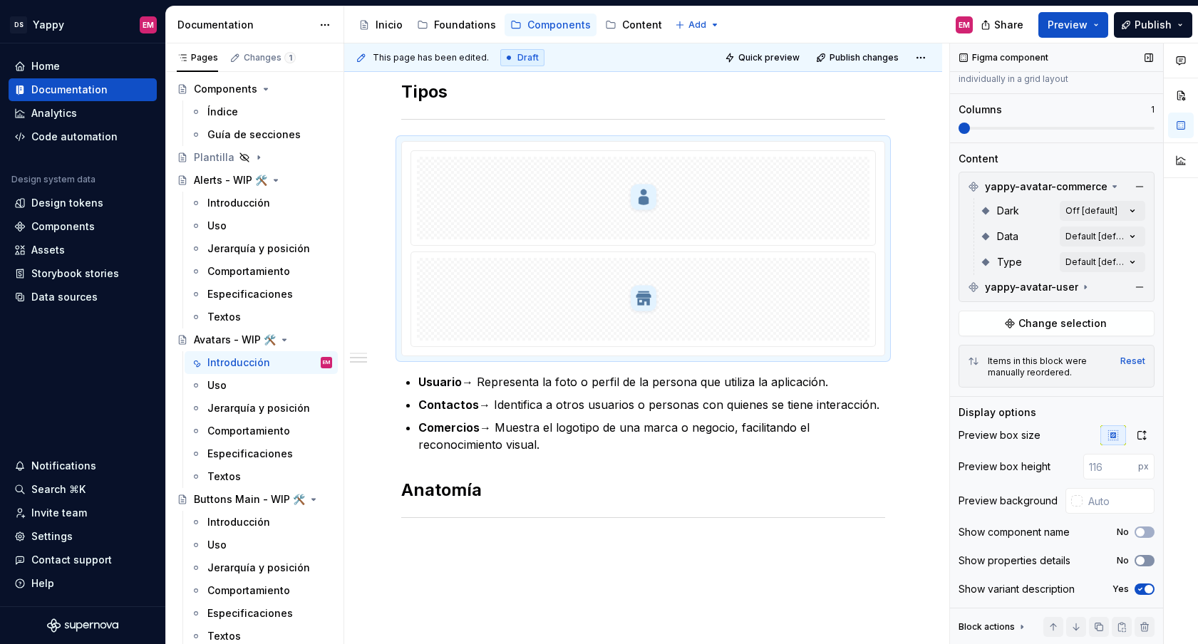
click at [1139, 559] on span "button" at bounding box center [1140, 561] width 9 height 9
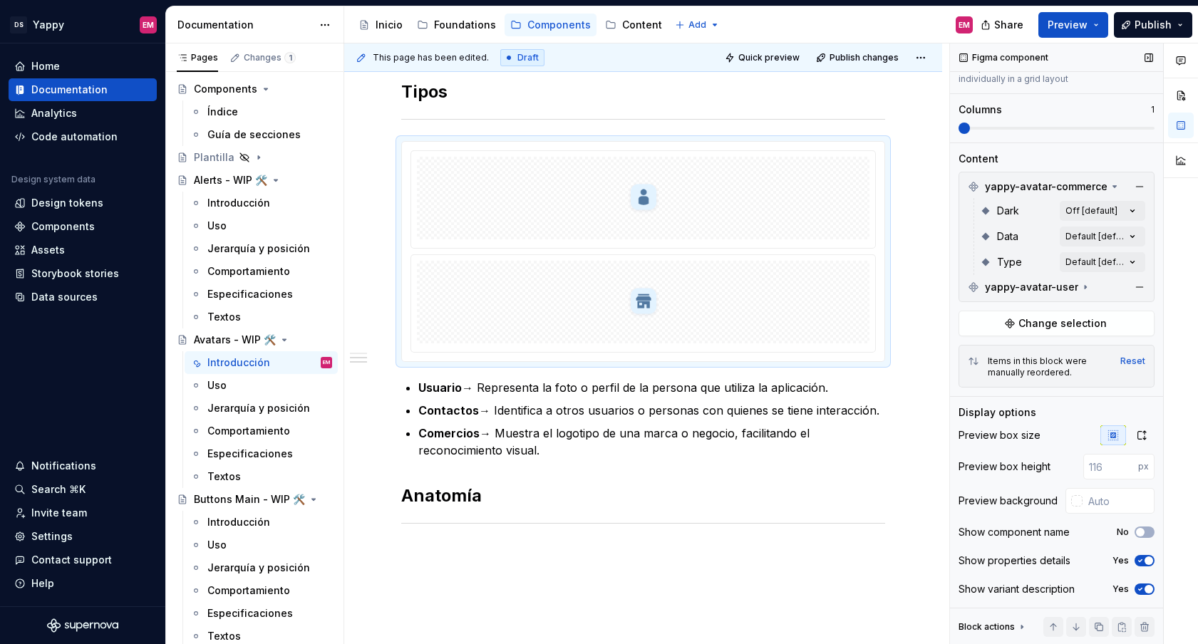
click at [1140, 587] on icon "button" at bounding box center [1139, 589] width 11 height 9
click at [1140, 587] on span "button" at bounding box center [1140, 589] width 9 height 9
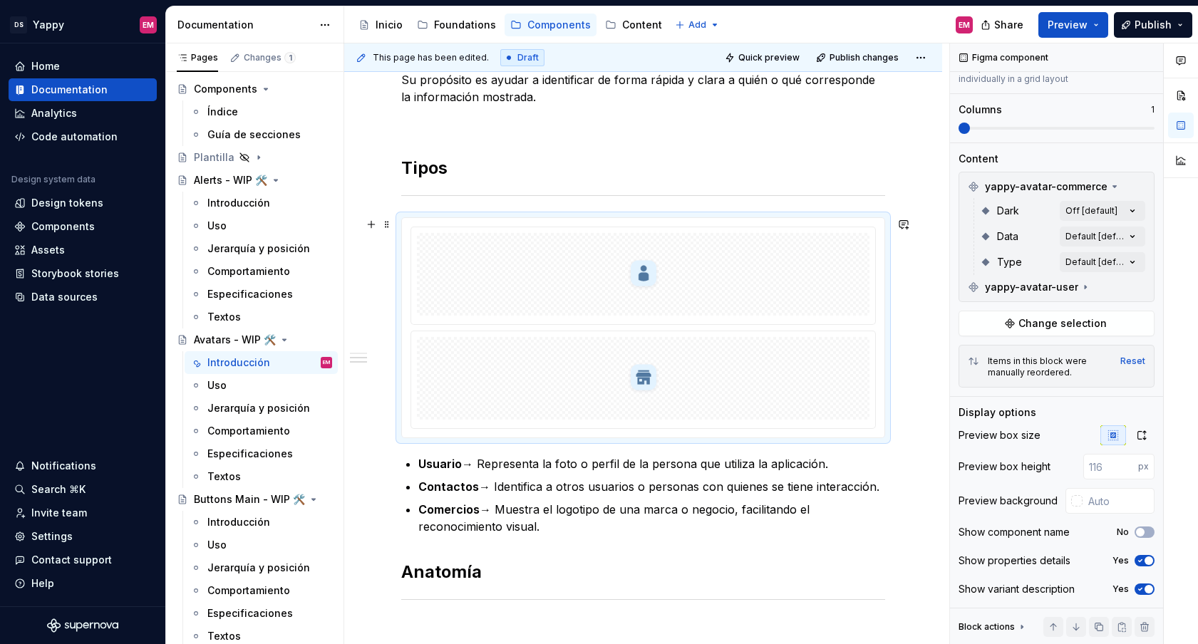
scroll to position [268, 0]
click at [506, 277] on div at bounding box center [643, 277] width 452 height 83
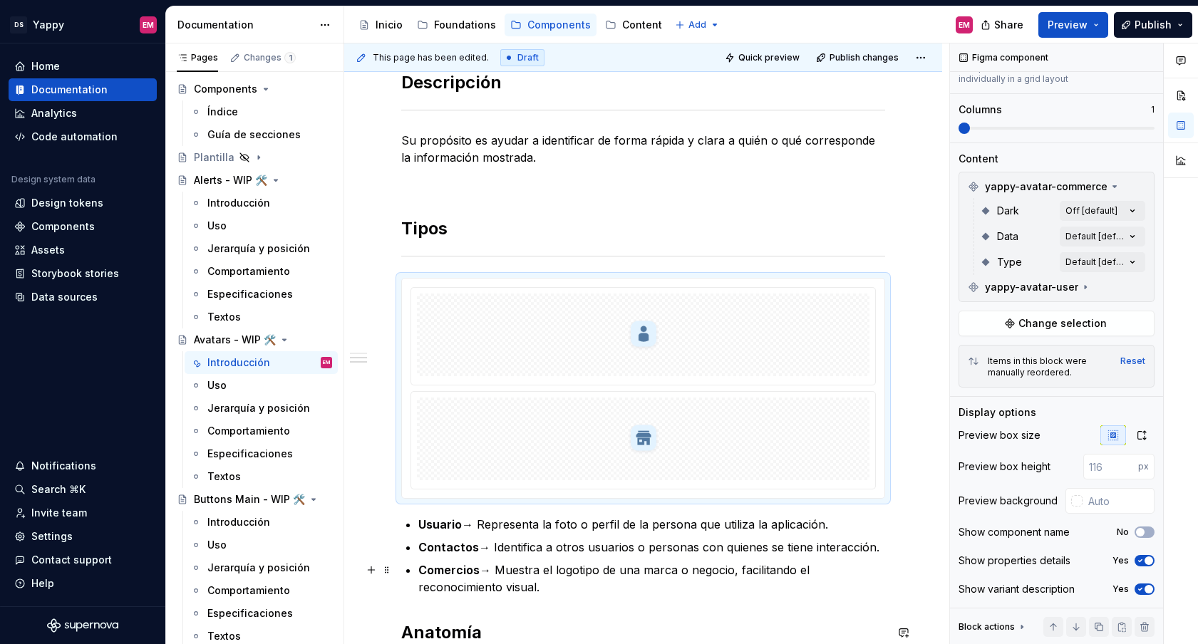
scroll to position [160, 0]
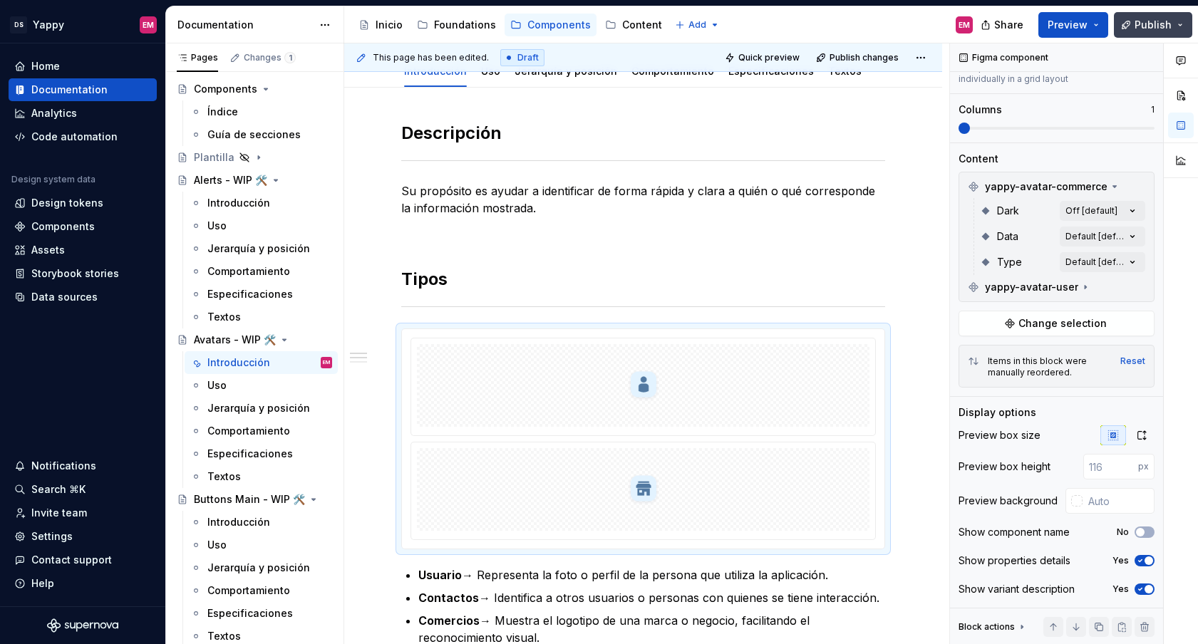
click at [1154, 24] on span "Publish" at bounding box center [1152, 25] width 37 height 14
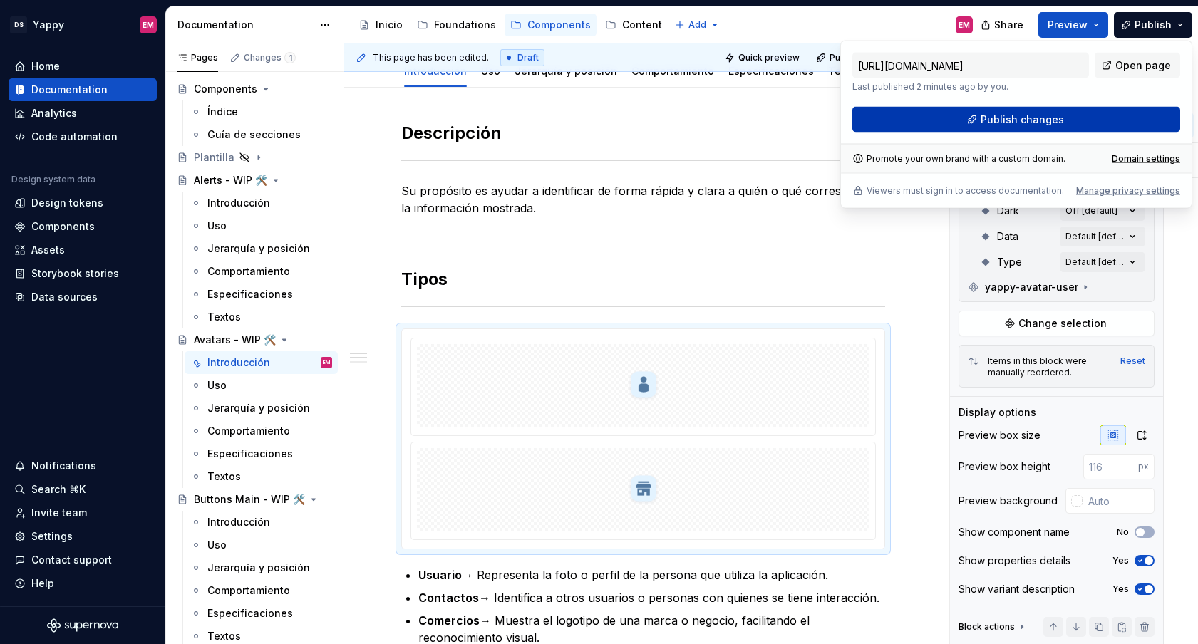
click at [882, 119] on button "Publish changes" at bounding box center [1016, 120] width 328 height 26
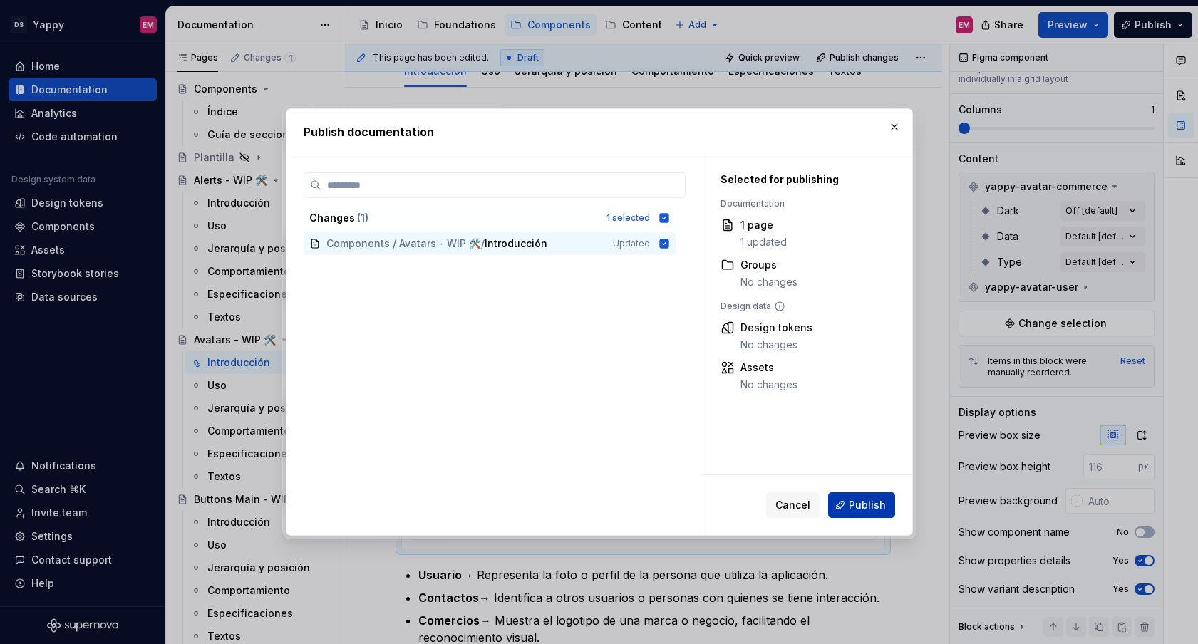
click at [857, 504] on span "Publish" at bounding box center [867, 505] width 37 height 14
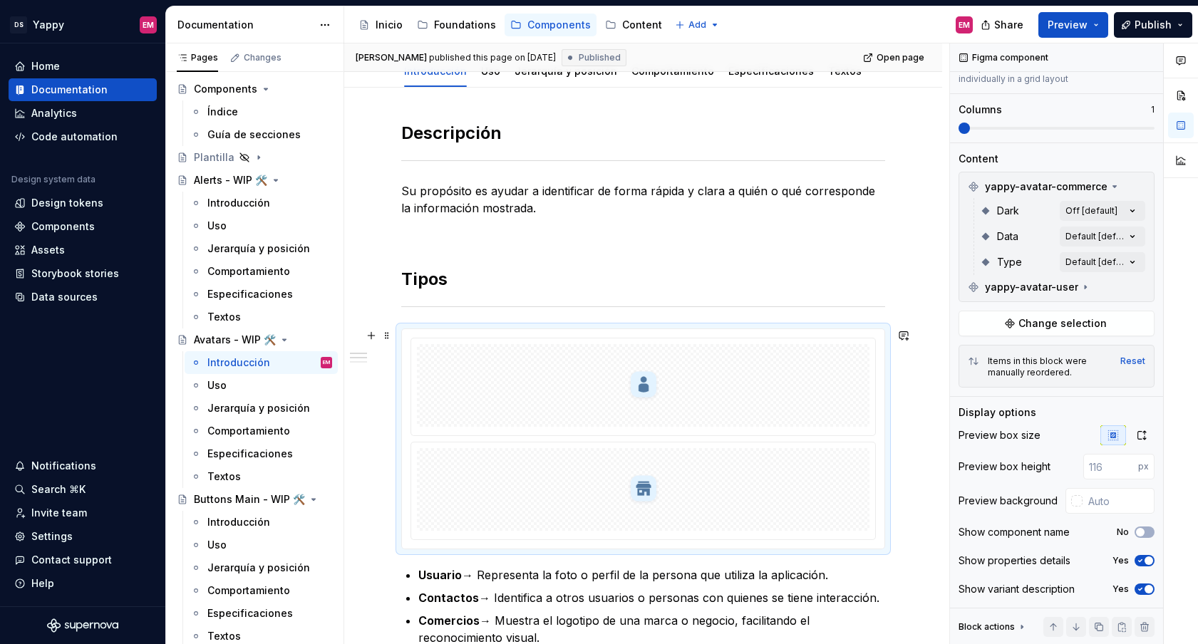
click at [497, 387] on div at bounding box center [643, 385] width 452 height 83
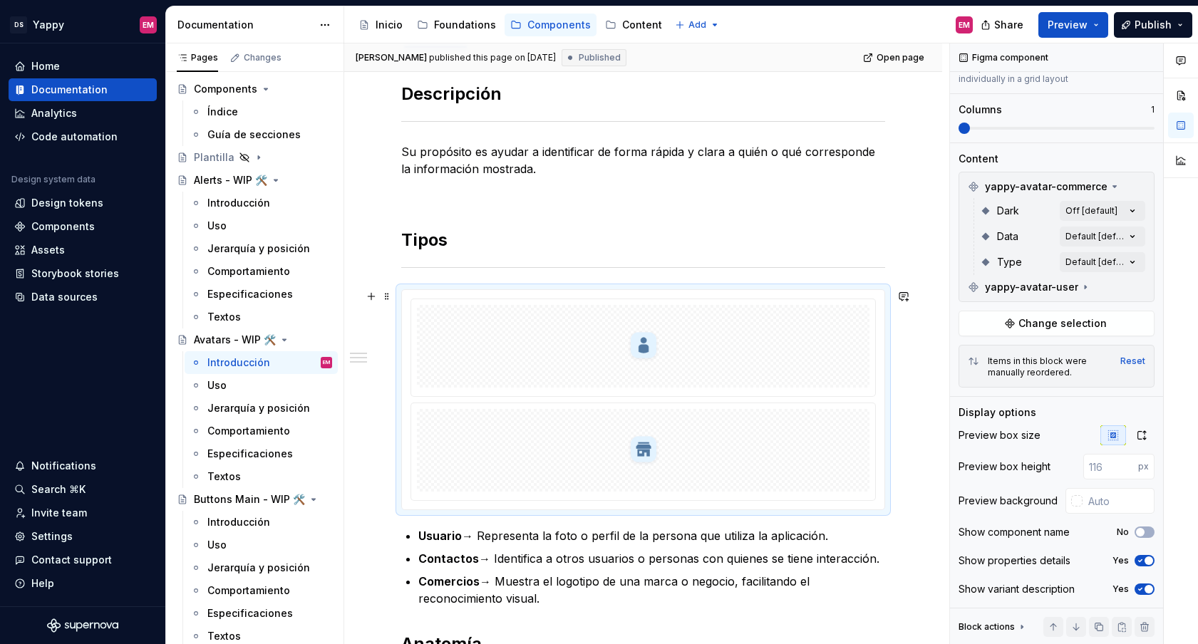
scroll to position [254, 0]
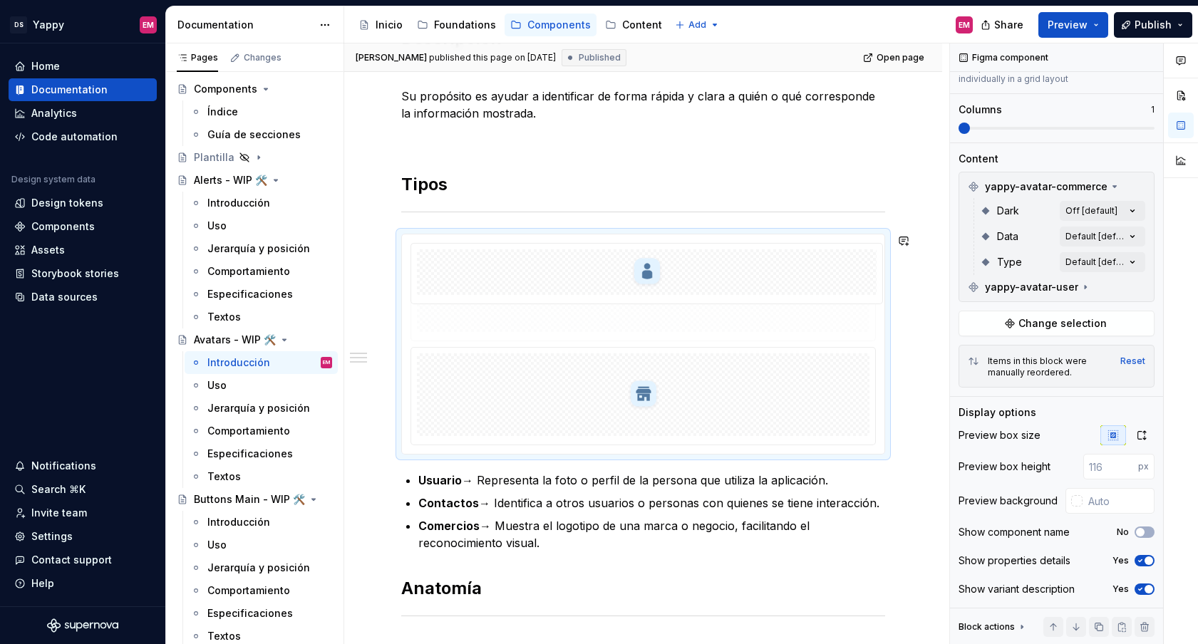
drag, startPoint x: 515, startPoint y: 290, endPoint x: 522, endPoint y: 219, distance: 70.9
click at [522, 219] on body "DS Yappy EM Home Documentation Analytics Code automation Design system data Des…" at bounding box center [599, 322] width 1198 height 644
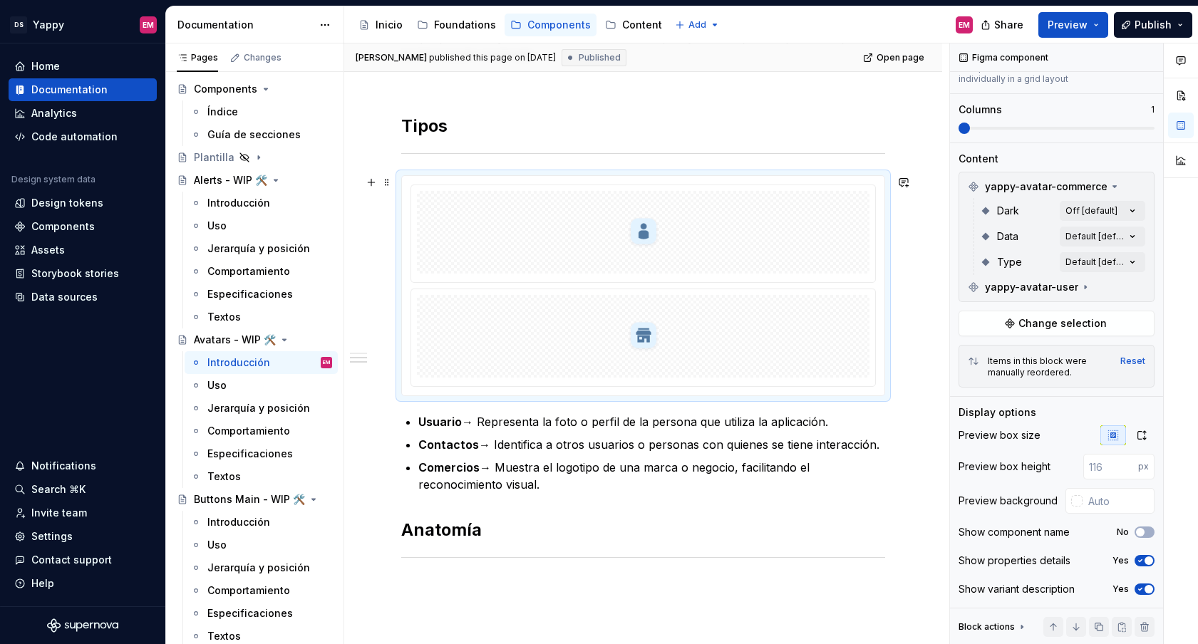
scroll to position [286, 0]
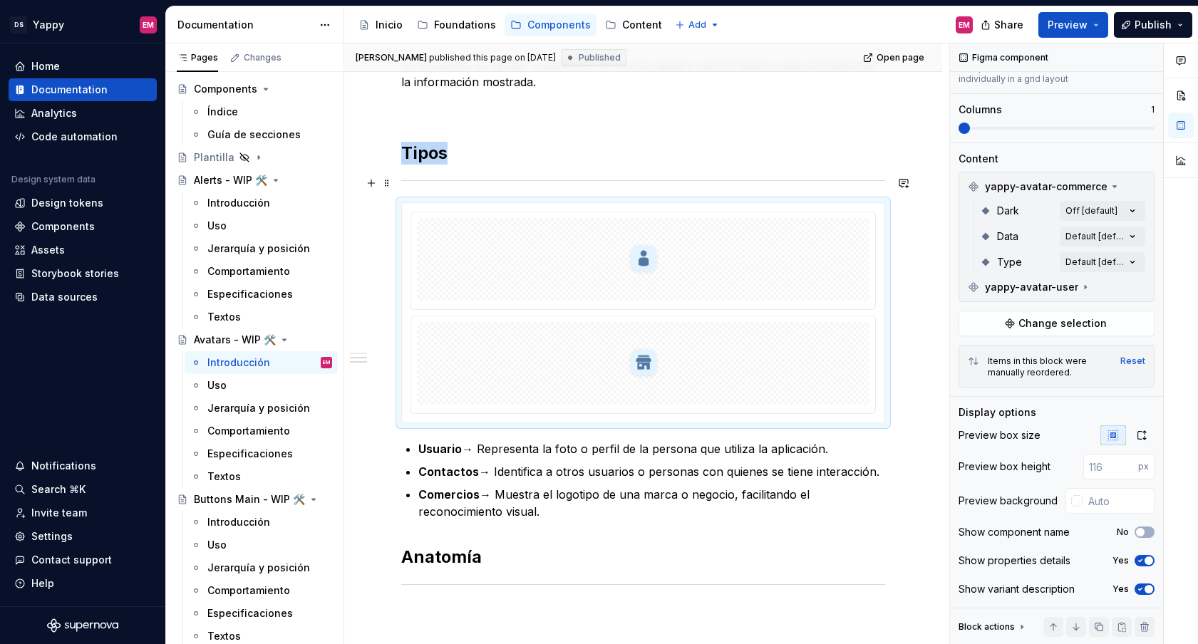
click at [443, 180] on hr at bounding box center [643, 180] width 484 height 1
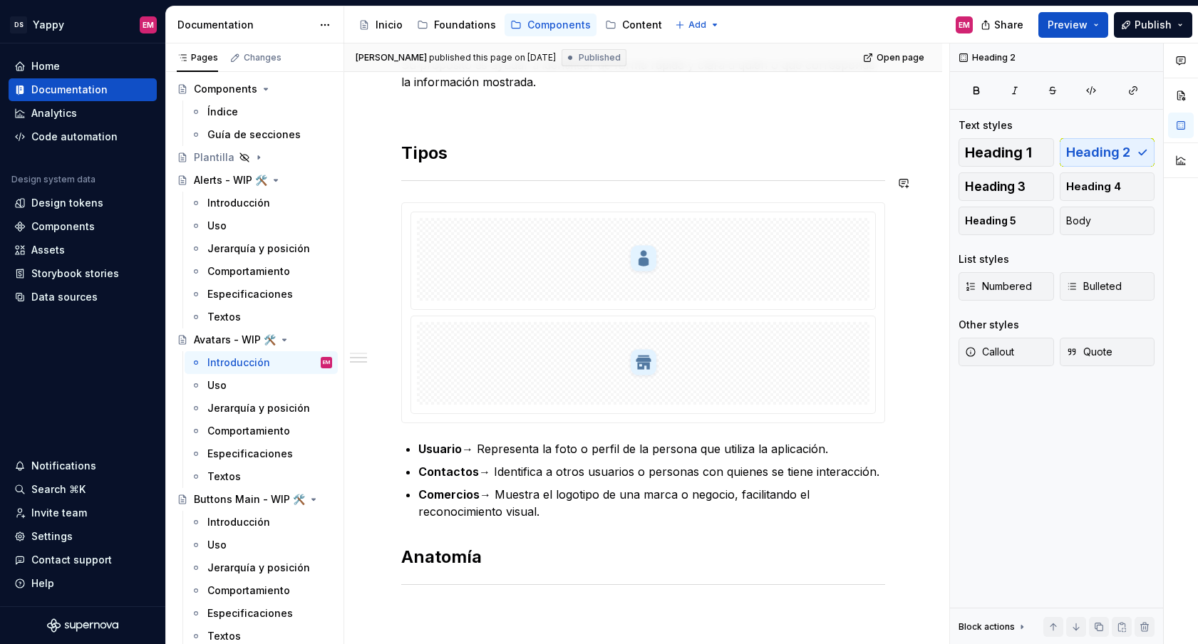
click at [433, 193] on div "Descripción Su propósito es ayudar a identificar de forma rápida y clara a quié…" at bounding box center [643, 293] width 484 height 594
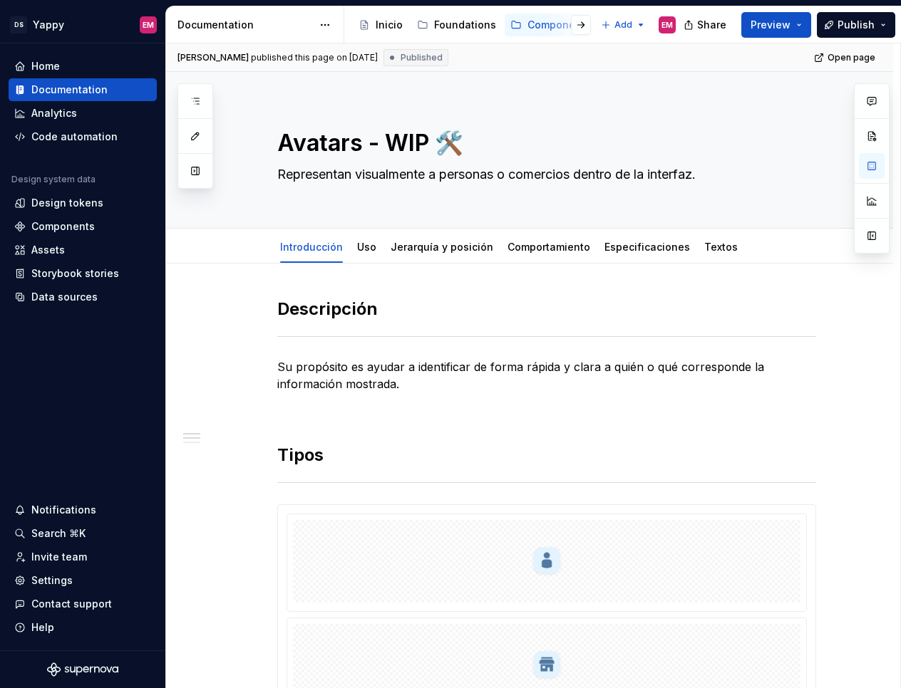
type textarea "*"
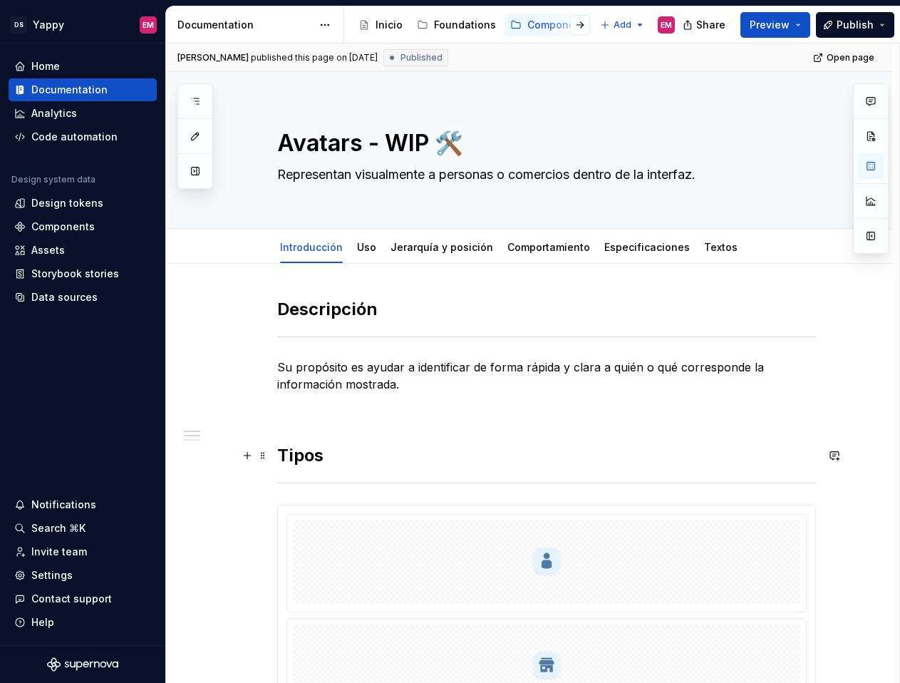
click at [296, 460] on h2 "Tipos" at bounding box center [546, 455] width 539 height 23
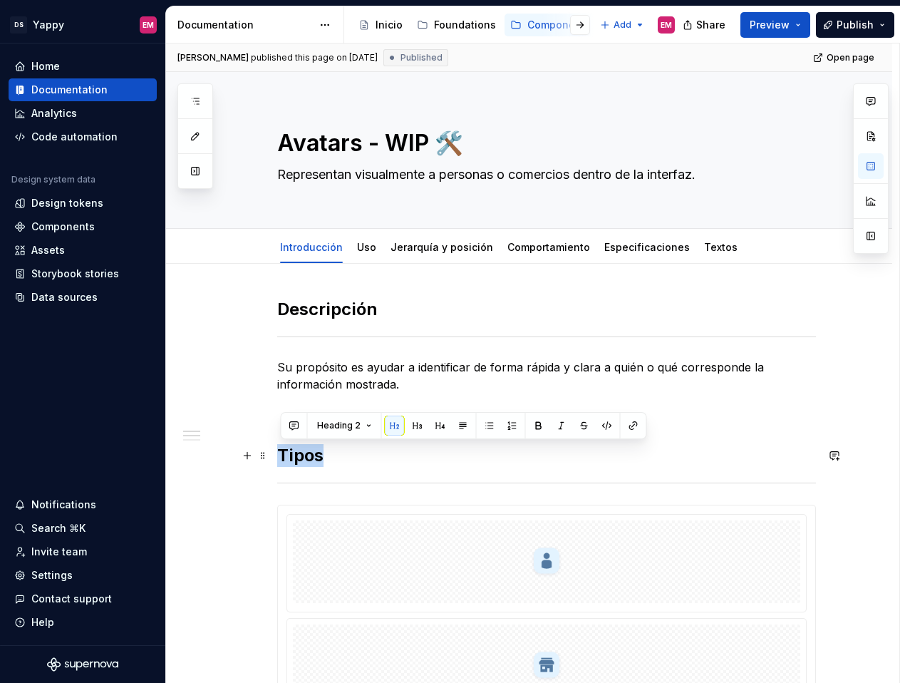
drag, startPoint x: 333, startPoint y: 460, endPoint x: 282, endPoint y: 460, distance: 51.3
click at [282, 460] on h2 "Tipos" at bounding box center [546, 455] width 539 height 23
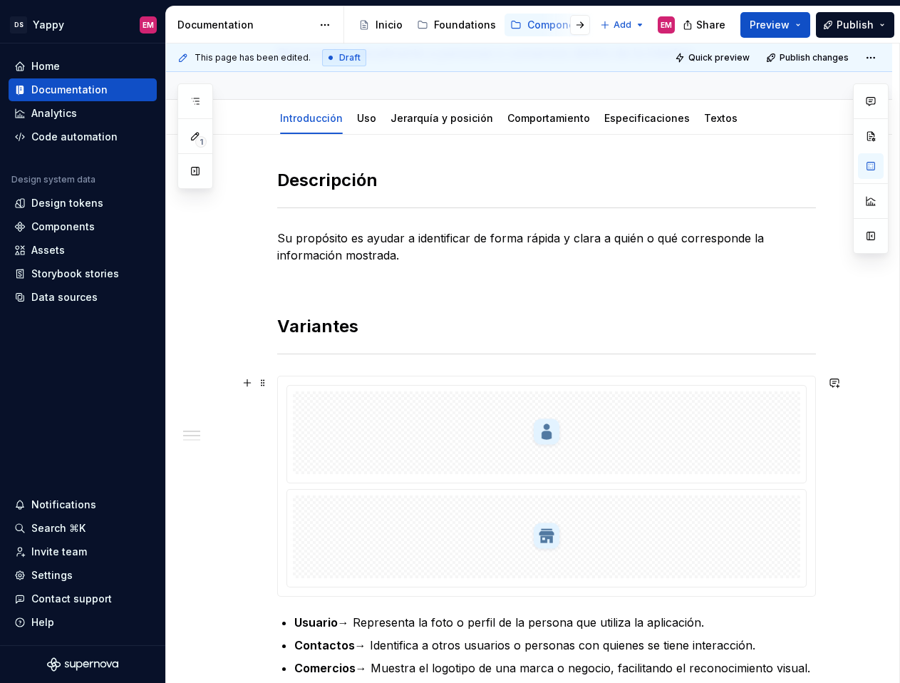
scroll to position [262, 0]
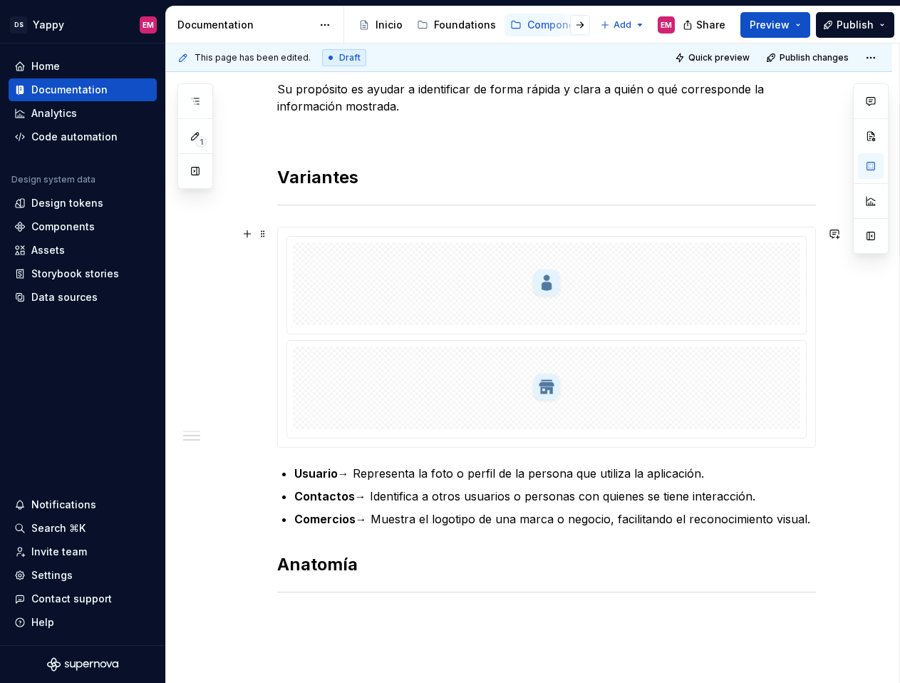
click at [337, 380] on div at bounding box center [546, 387] width 507 height 83
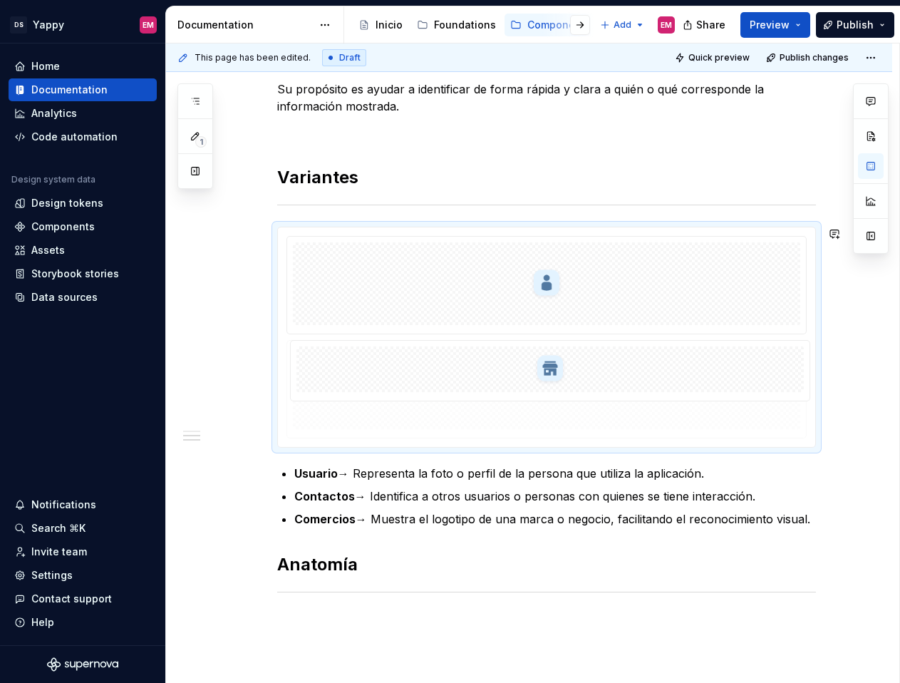
drag, startPoint x: 338, startPoint y: 351, endPoint x: 338, endPoint y: 381, distance: 29.2
click at [338, 381] on body "DS Yappy EM Home Documentation Analytics Code automation Design system data Des…" at bounding box center [450, 341] width 900 height 683
click at [262, 239] on span at bounding box center [262, 234] width 11 height 20
click at [288, 253] on div "Duplicate" at bounding box center [333, 256] width 93 height 14
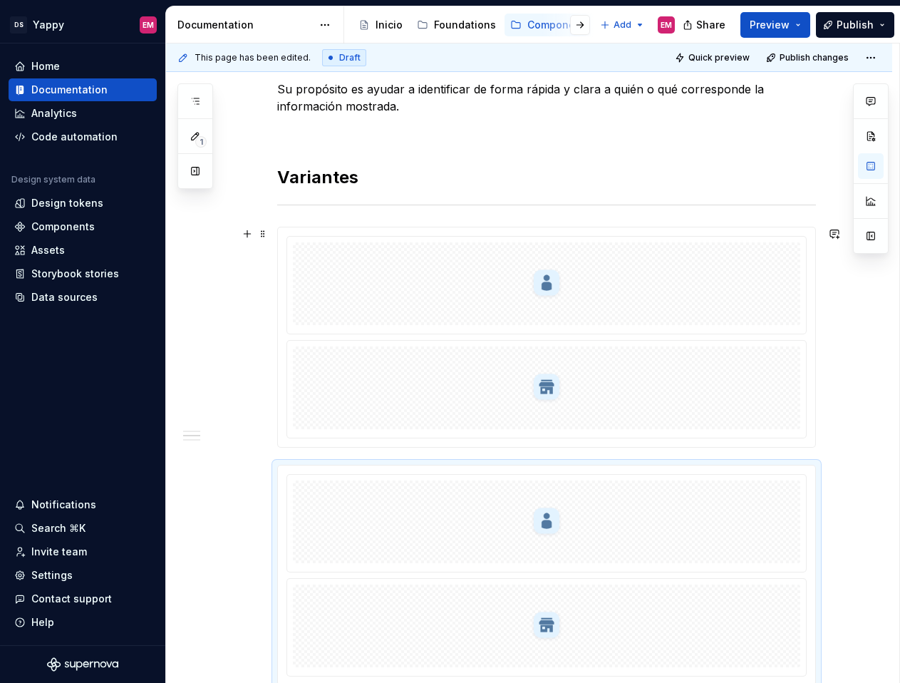
scroll to position [264, 0]
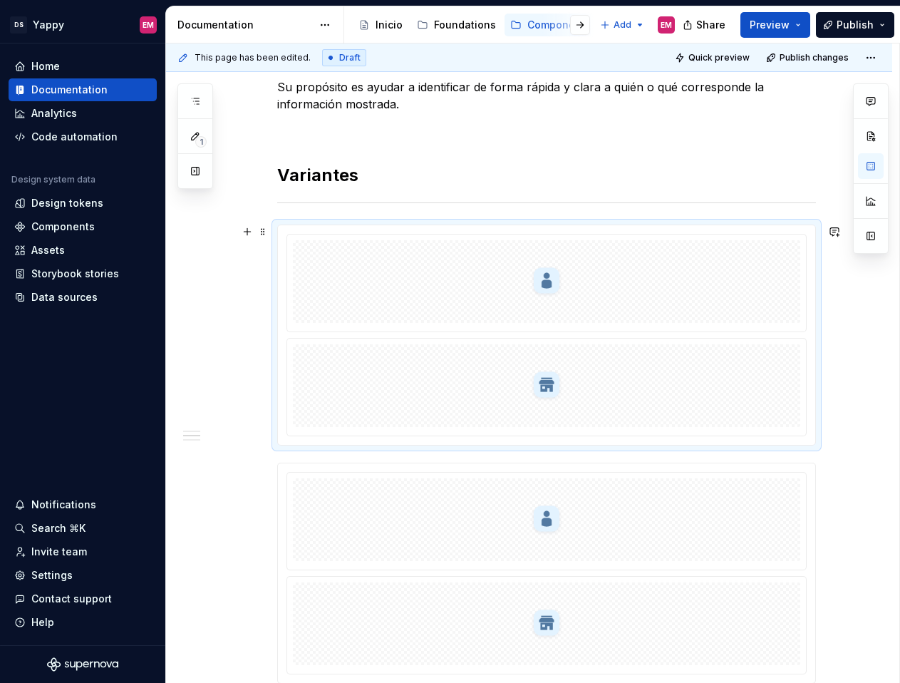
click at [563, 251] on img at bounding box center [546, 281] width 34 height 71
click at [538, 342] on div at bounding box center [546, 386] width 519 height 97
click at [552, 355] on img at bounding box center [546, 385] width 34 height 71
click at [517, 346] on div at bounding box center [546, 385] width 507 height 83
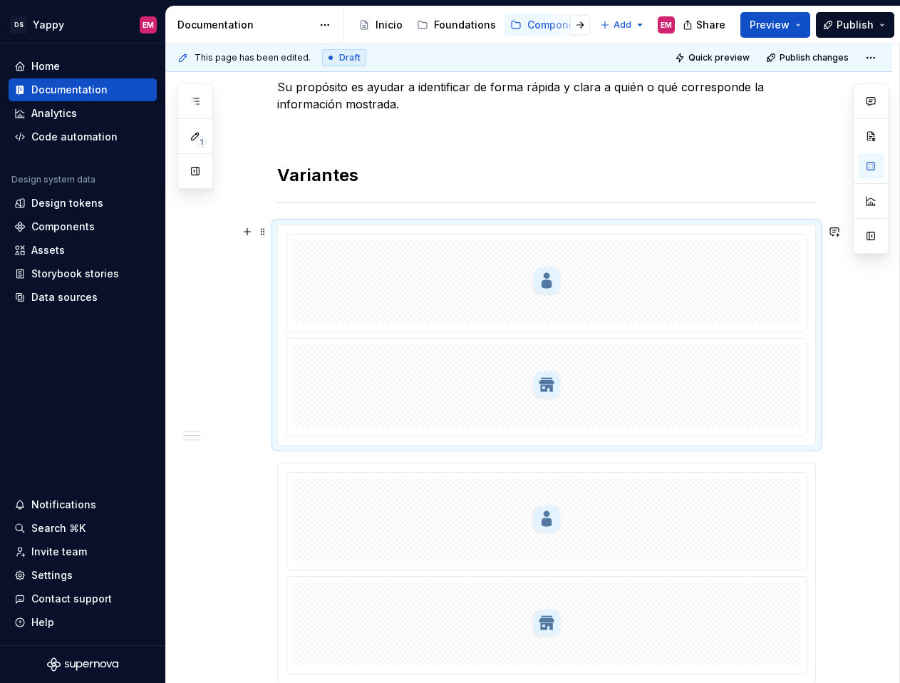
click at [548, 354] on img at bounding box center [546, 385] width 34 height 71
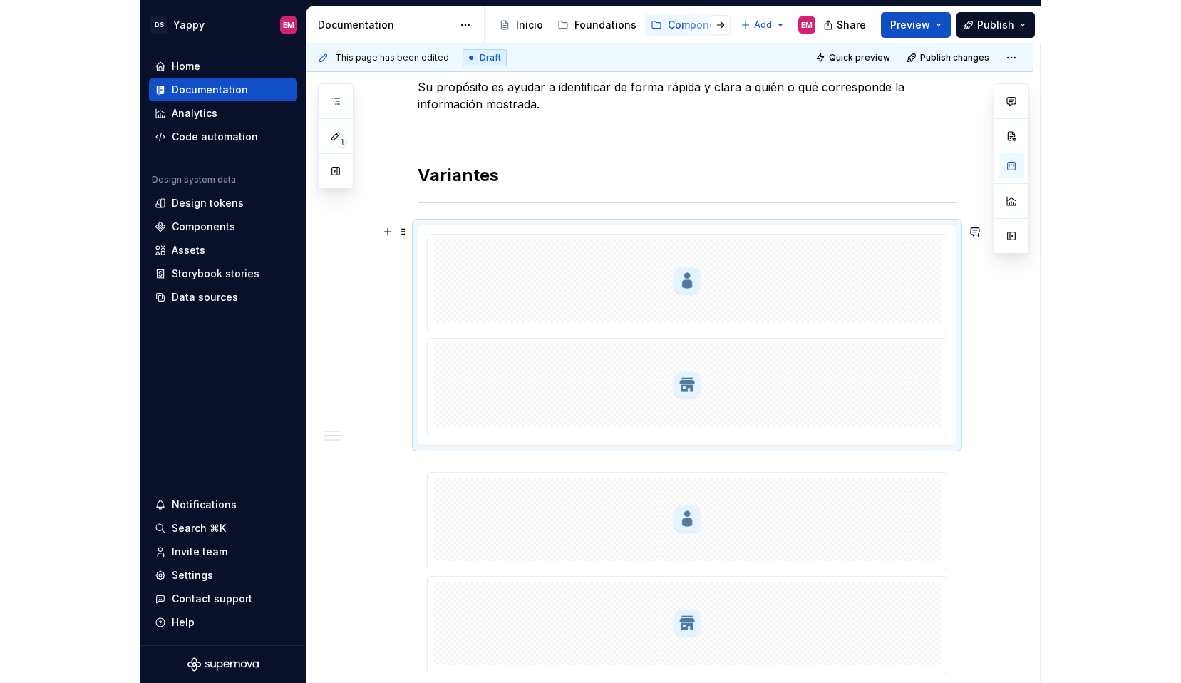
scroll to position [358, 0]
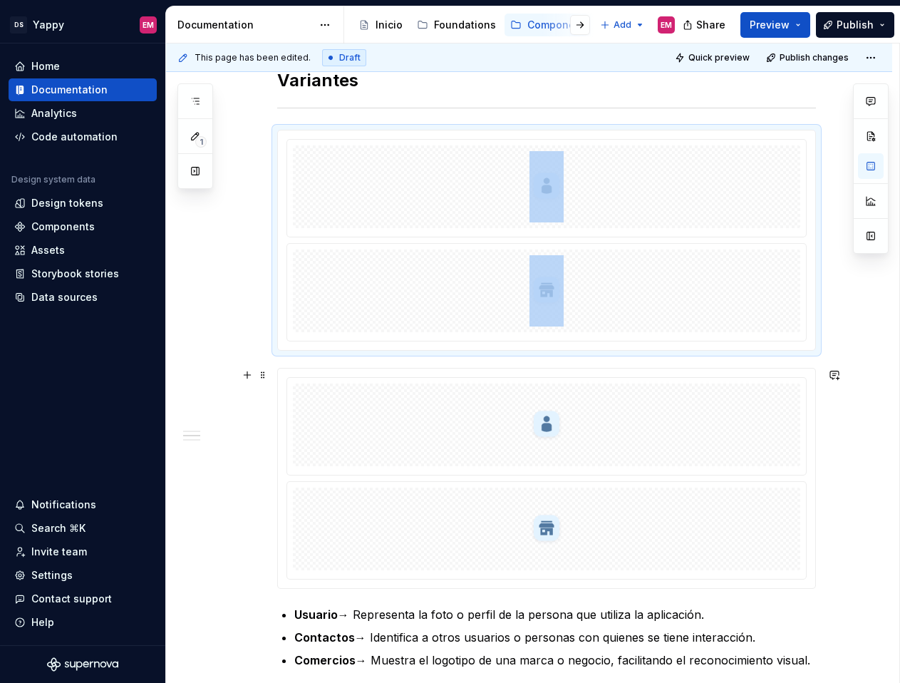
click at [549, 457] on img at bounding box center [546, 424] width 34 height 71
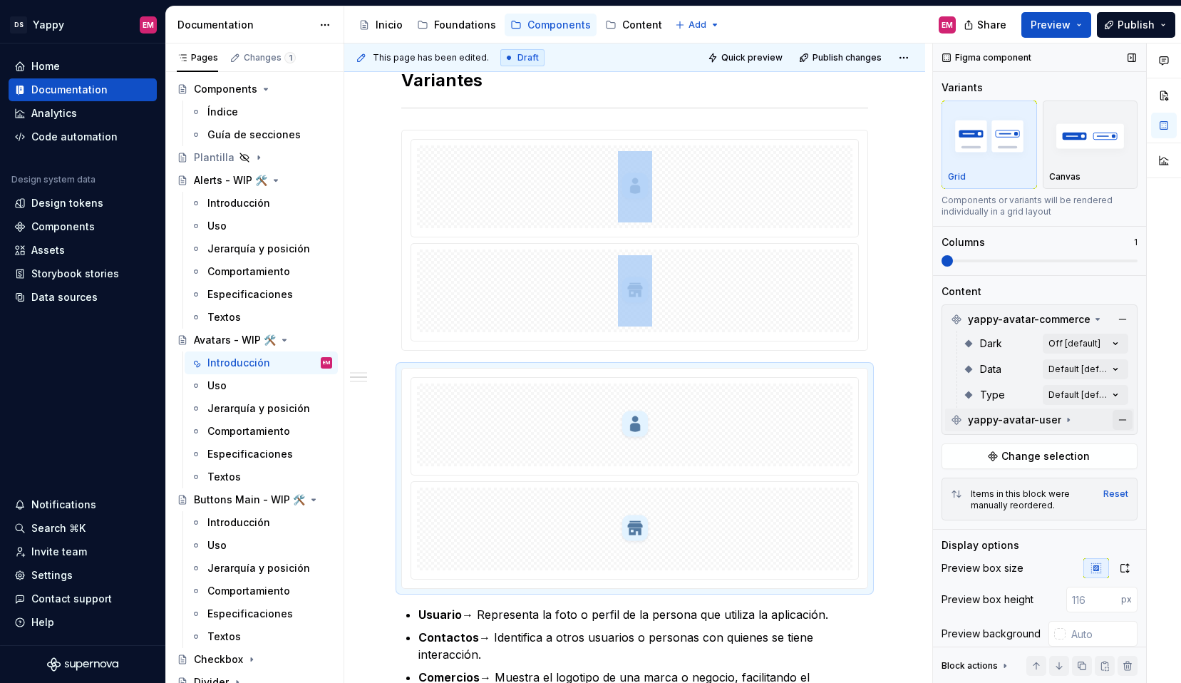
click at [1124, 419] on button "button" at bounding box center [1122, 420] width 20 height 20
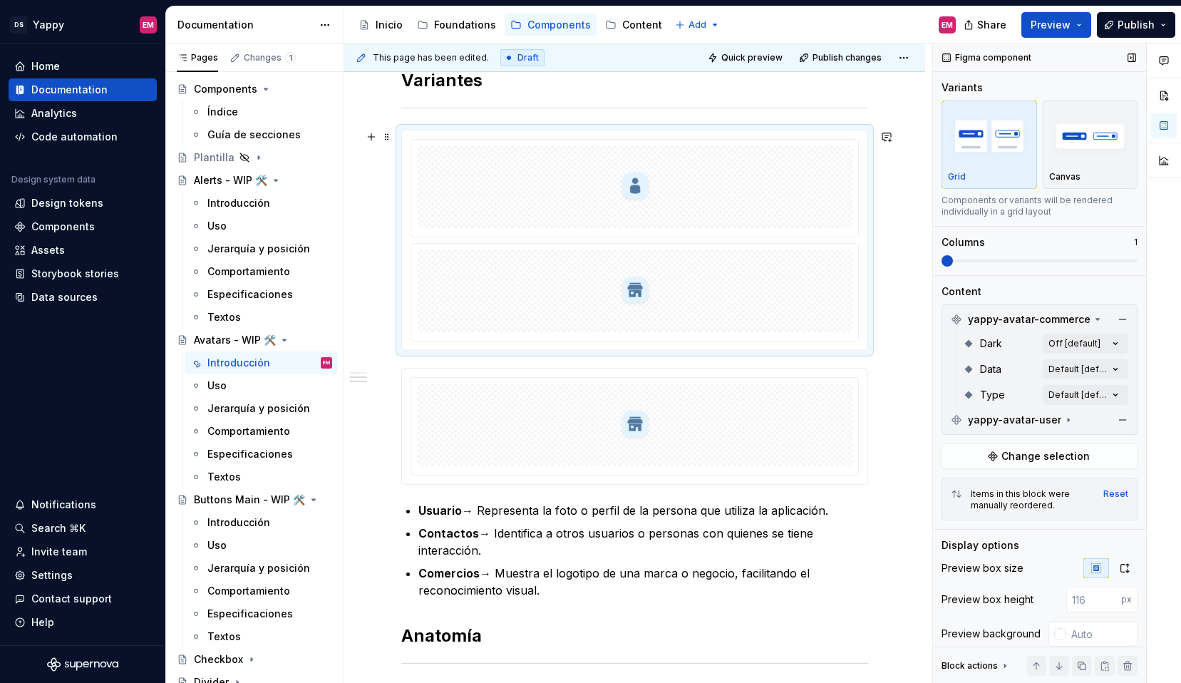
click at [774, 248] on div at bounding box center [634, 292] width 447 height 97
click at [1122, 323] on button "button" at bounding box center [1122, 319] width 20 height 20
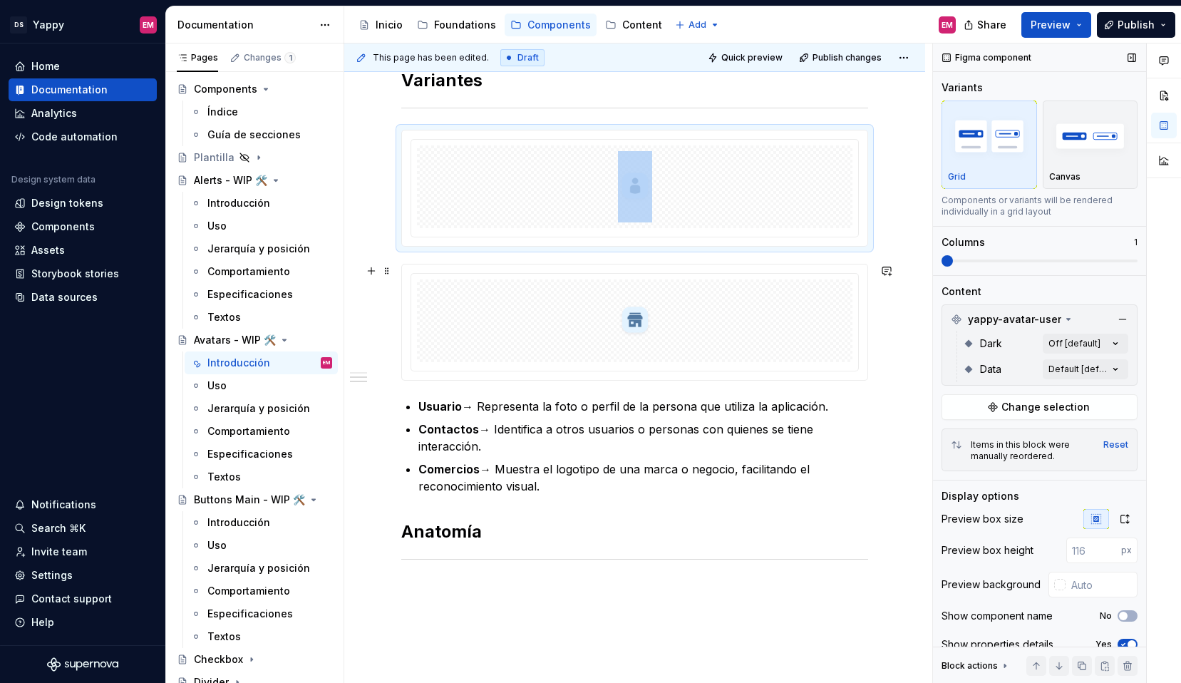
click at [740, 310] on div at bounding box center [634, 320] width 435 height 83
click at [742, 222] on div at bounding box center [634, 186] width 435 height 83
click at [742, 305] on div at bounding box center [634, 320] width 435 height 83
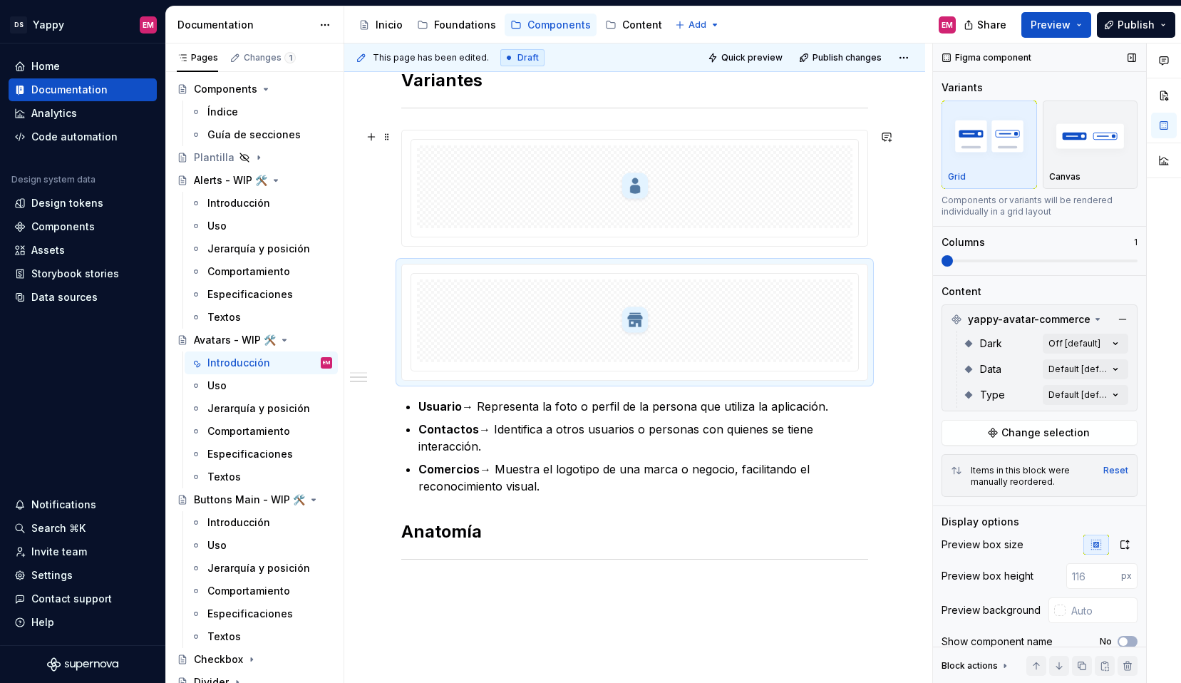
click at [721, 199] on div at bounding box center [634, 186] width 435 height 83
click at [729, 315] on div at bounding box center [634, 320] width 435 height 83
click at [1047, 391] on div "Comments Open comments No comments yet Select ‘Comment’ from the block context …" at bounding box center [1057, 363] width 248 height 640
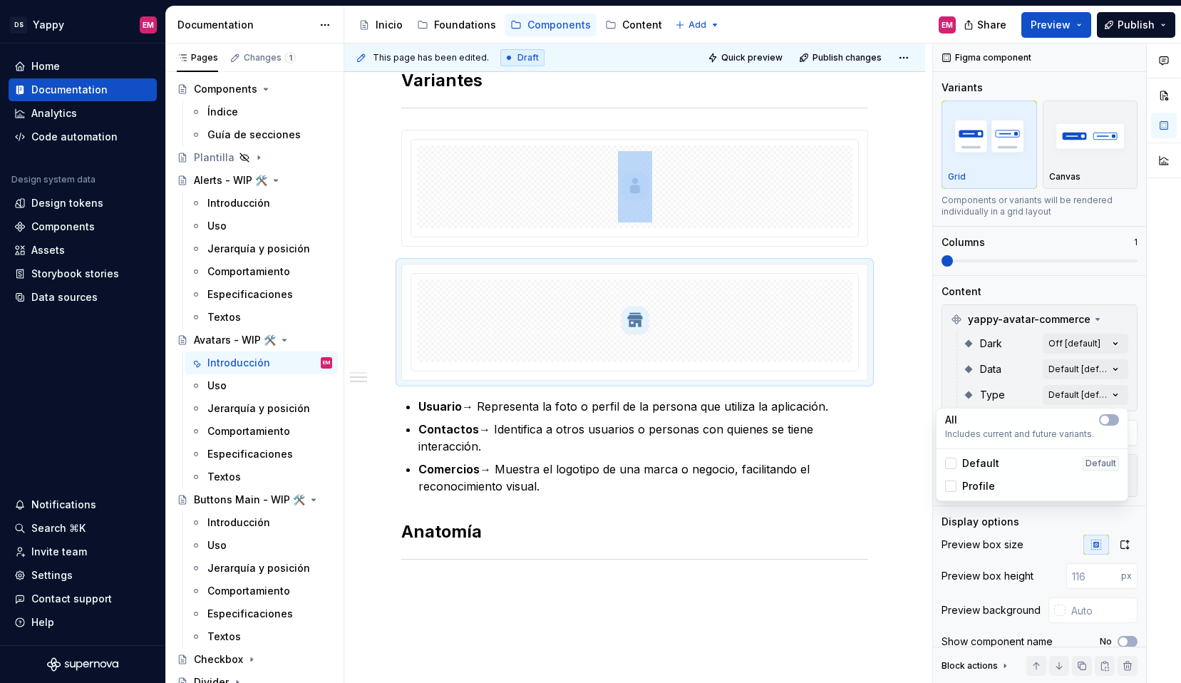
click at [981, 467] on span "Default" at bounding box center [980, 463] width 37 height 14
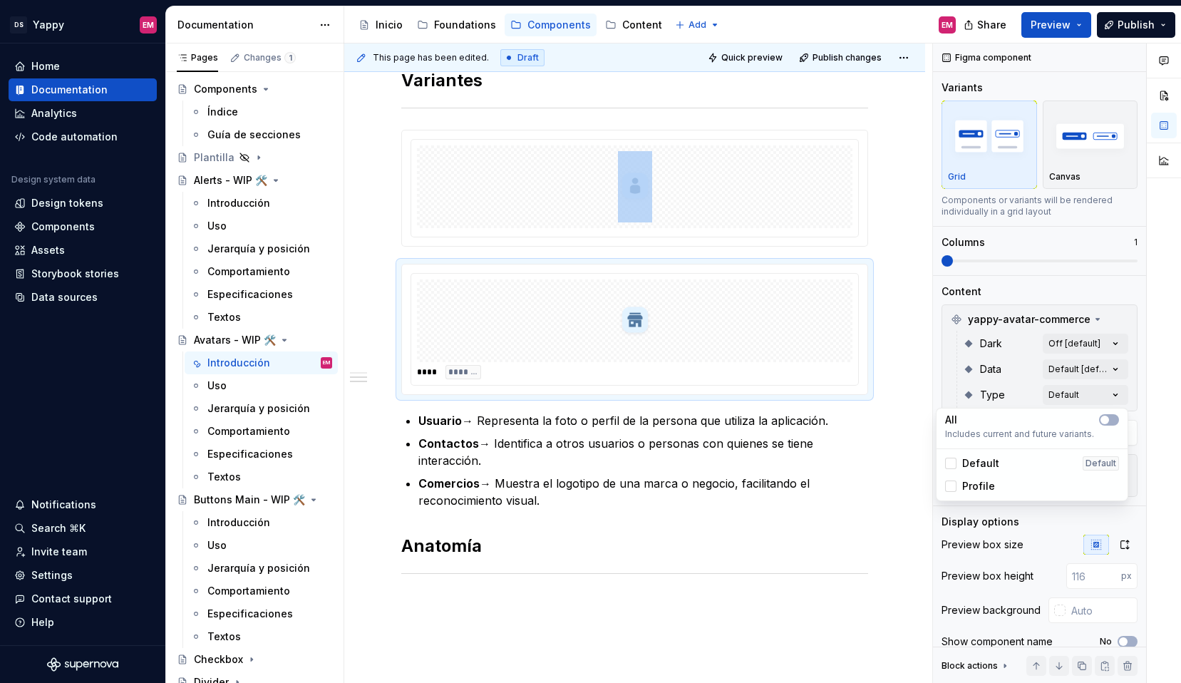
click at [973, 492] on span "Profile" at bounding box center [978, 486] width 33 height 14
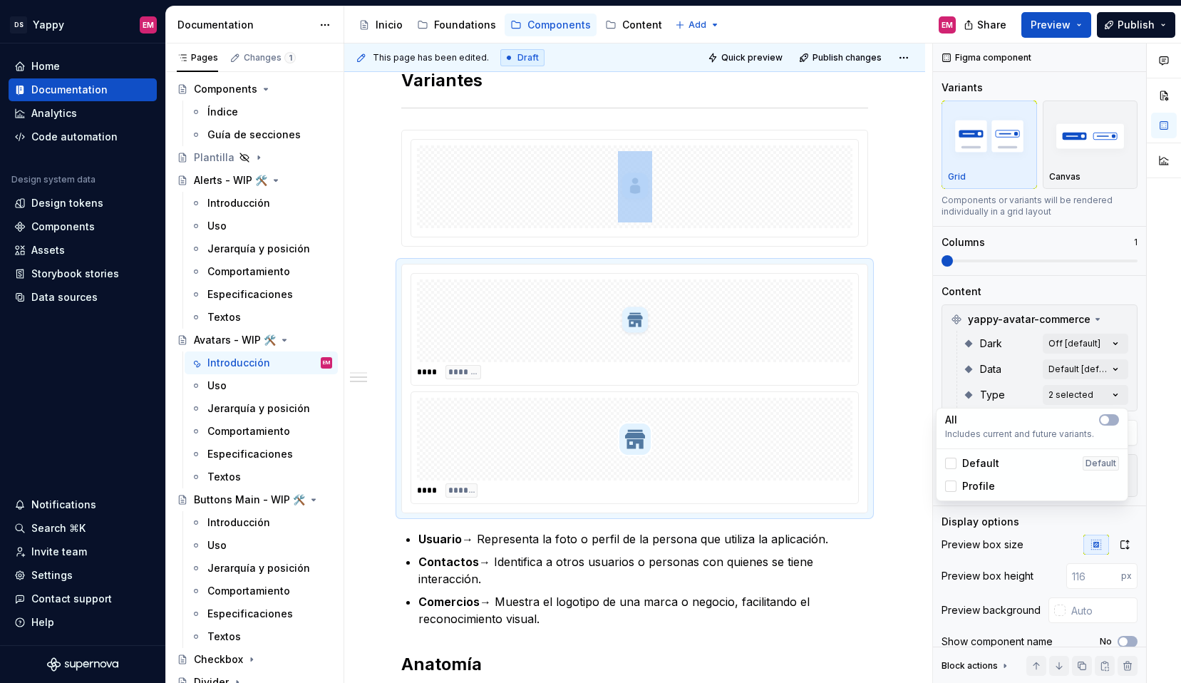
click at [973, 486] on span "Profile" at bounding box center [978, 486] width 33 height 14
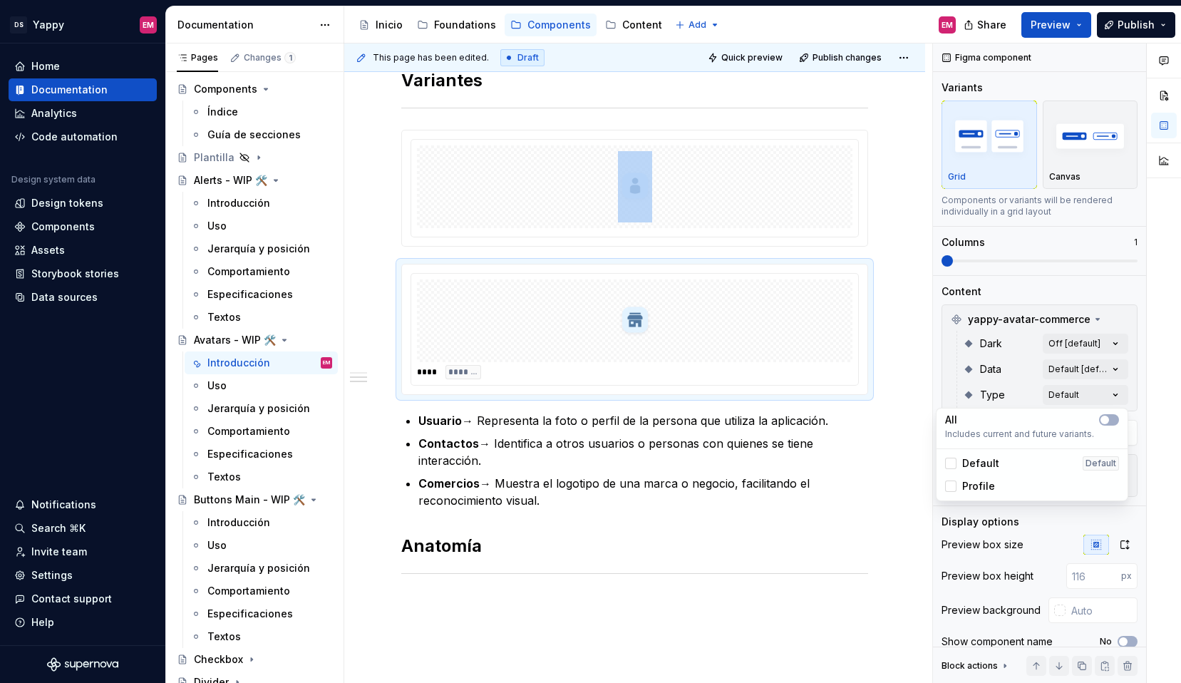
click at [973, 463] on span "Default" at bounding box center [980, 463] width 37 height 14
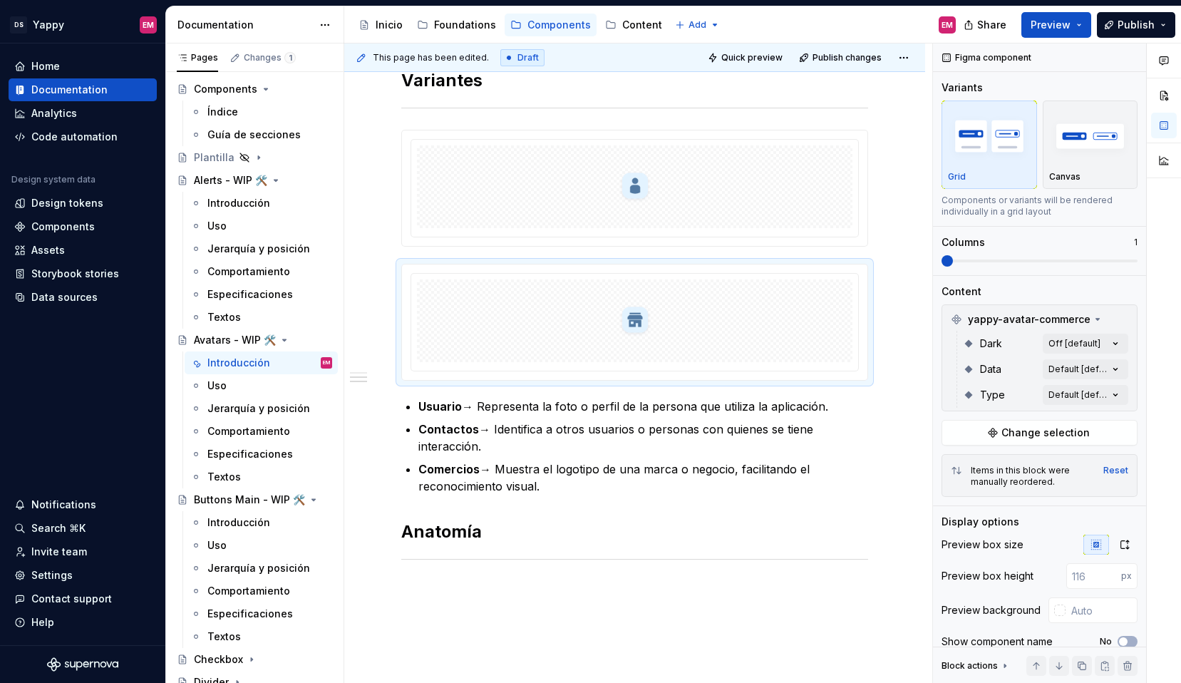
click at [720, 203] on html "DS Yappy EM Home Documentation Analytics Code automation Design system data Des…" at bounding box center [590, 341] width 1181 height 683
click at [720, 274] on div at bounding box center [634, 322] width 447 height 97
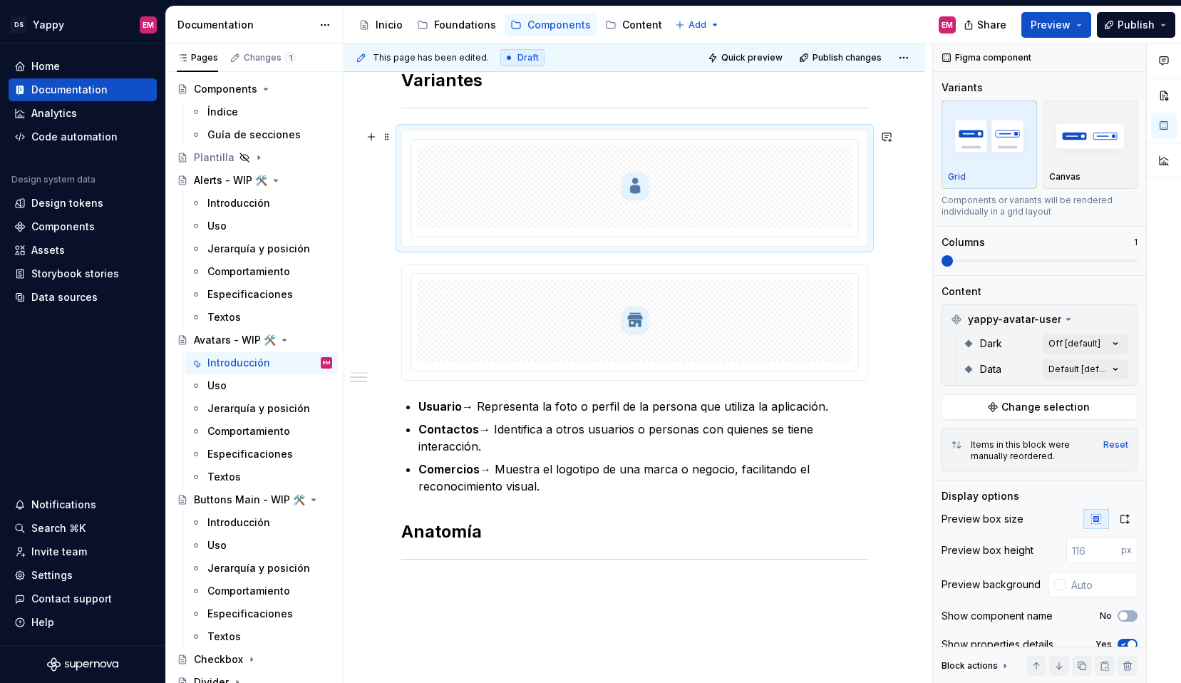
click at [750, 205] on div at bounding box center [634, 186] width 435 height 83
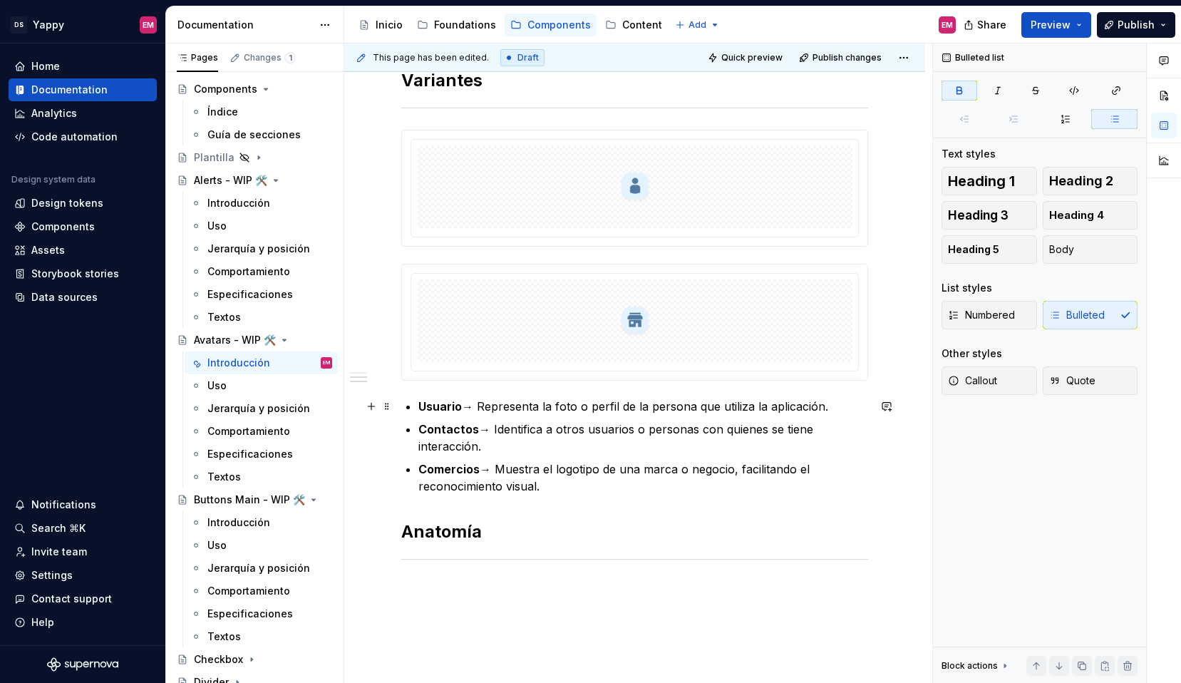
click at [453, 408] on strong "Usuario" at bounding box center [439, 406] width 43 height 14
drag, startPoint x: 490, startPoint y: 447, endPoint x: 393, endPoint y: 406, distance: 105.1
click at [393, 406] on div "Descripción Su propósito es ayudar a identificar de forma rápida y clara a quié…" at bounding box center [634, 337] width 581 height 896
copy ul "Usuario → Representa la foto o perfil de la persona que utiliza la aplicación. …"
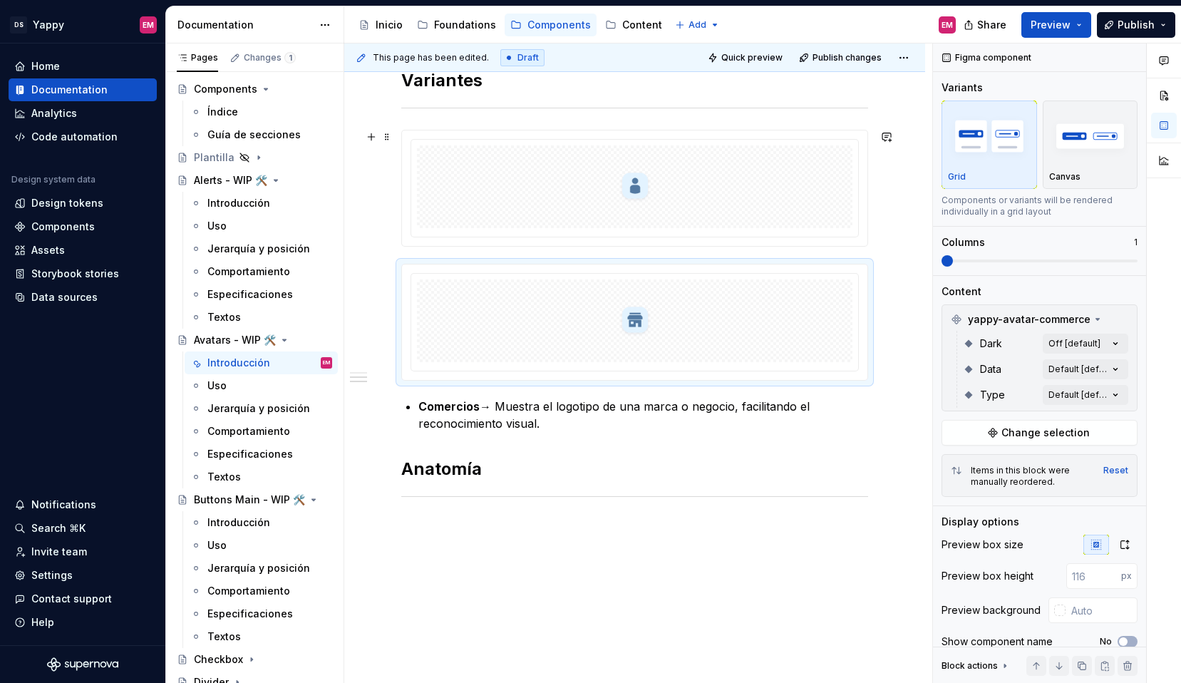
click at [410, 247] on div at bounding box center [634, 188] width 467 height 117
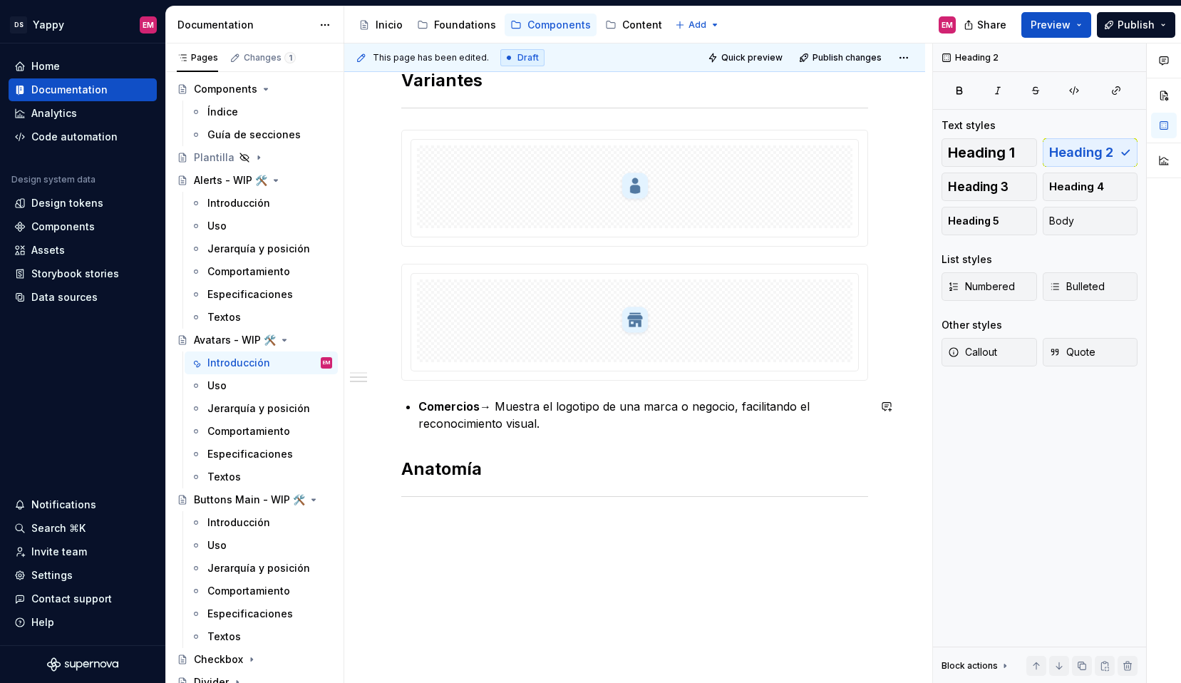
click at [447, 440] on div "Descripción Su propósito es ayudar a identificar de forma rápida y clara a quié…" at bounding box center [634, 212] width 467 height 578
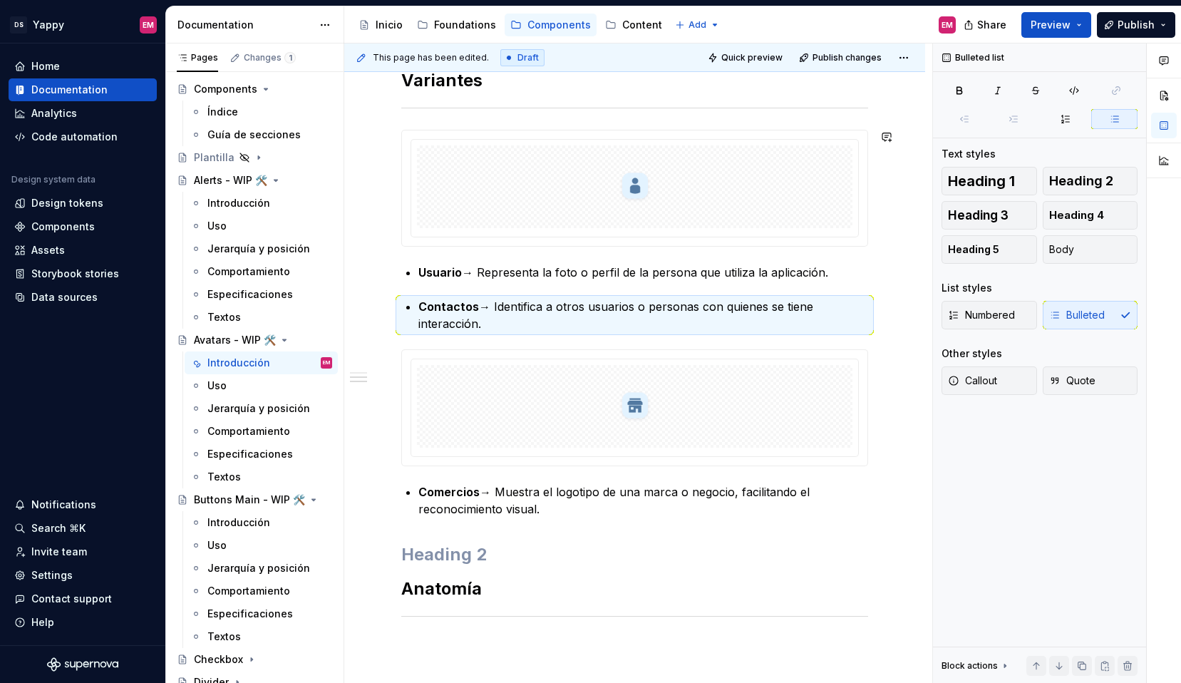
click at [418, 113] on div "Descripción Su propósito es ayudar a identificar de forma rápida y clara a quié…" at bounding box center [634, 272] width 467 height 698
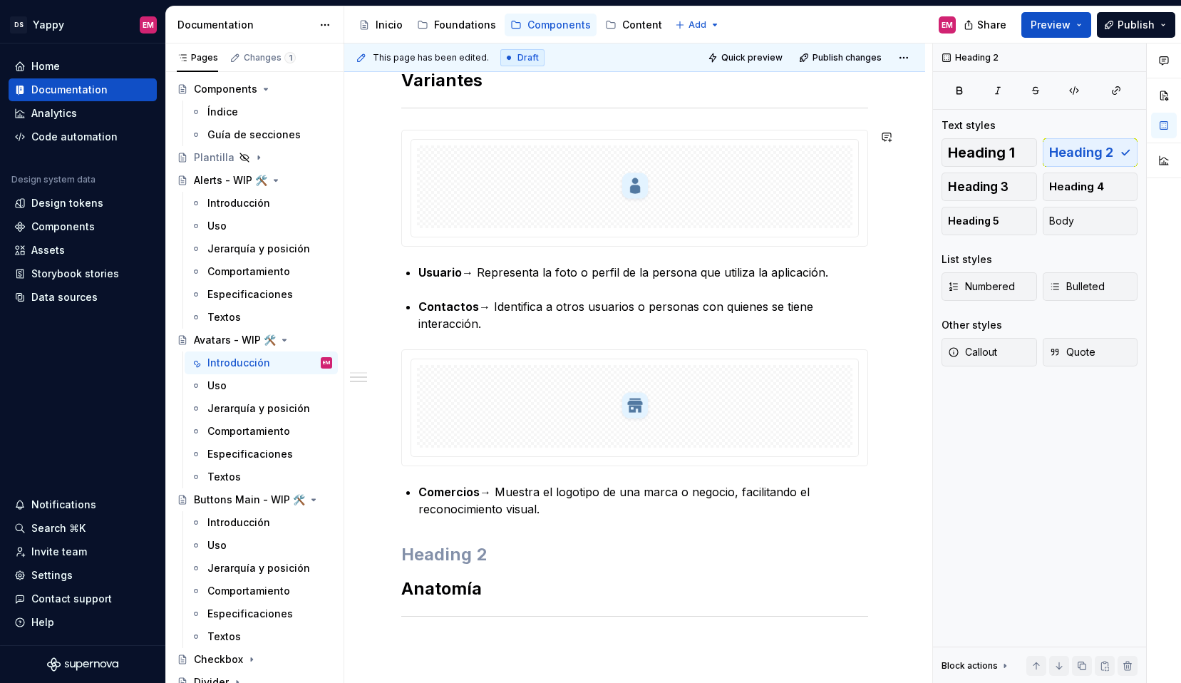
click at [418, 116] on div "Descripción Su propósito es ayudar a identificar de forma rápida y clara a quié…" at bounding box center [634, 272] width 467 height 698
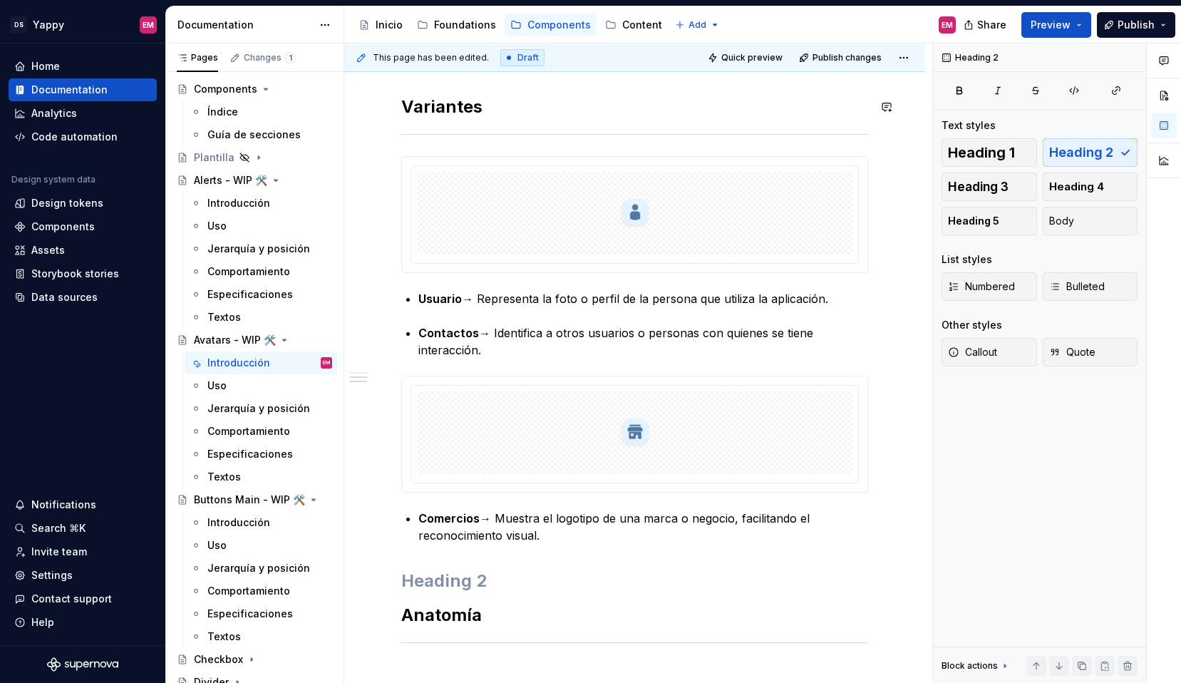
scroll to position [314, 0]
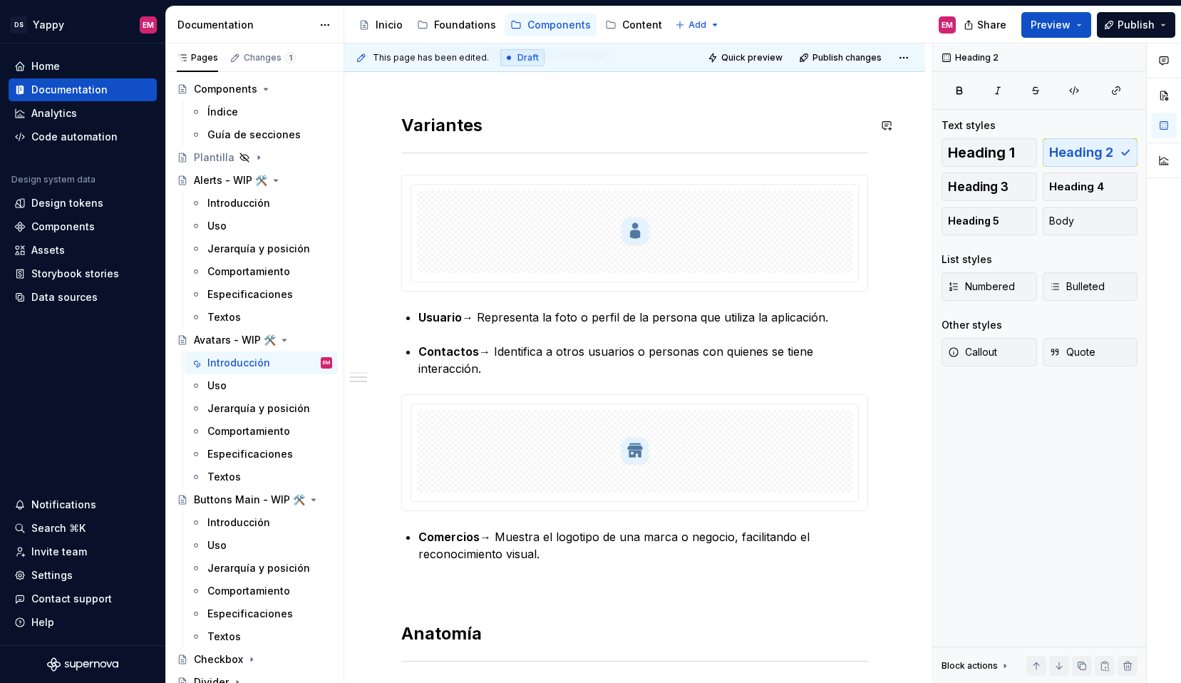
click at [390, 145] on div "Descripción Su propósito es ayudar a identificar de forma rápida y clara a quié…" at bounding box center [634, 410] width 581 height 953
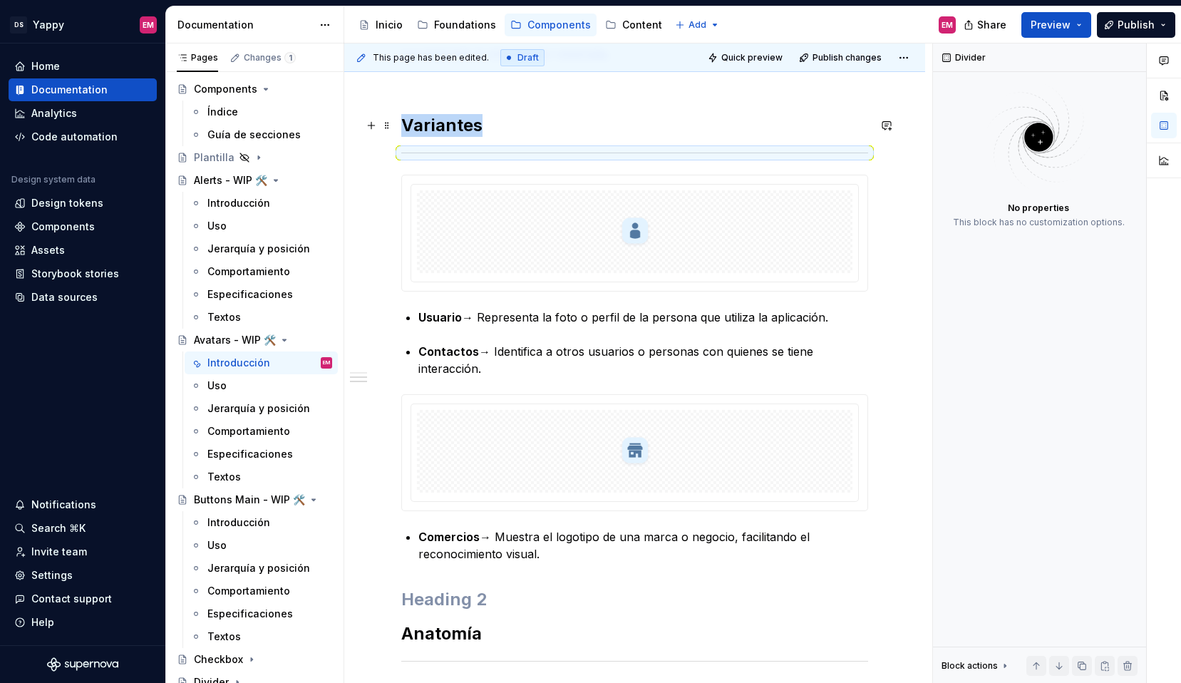
click at [390, 128] on span at bounding box center [386, 125] width 11 height 20
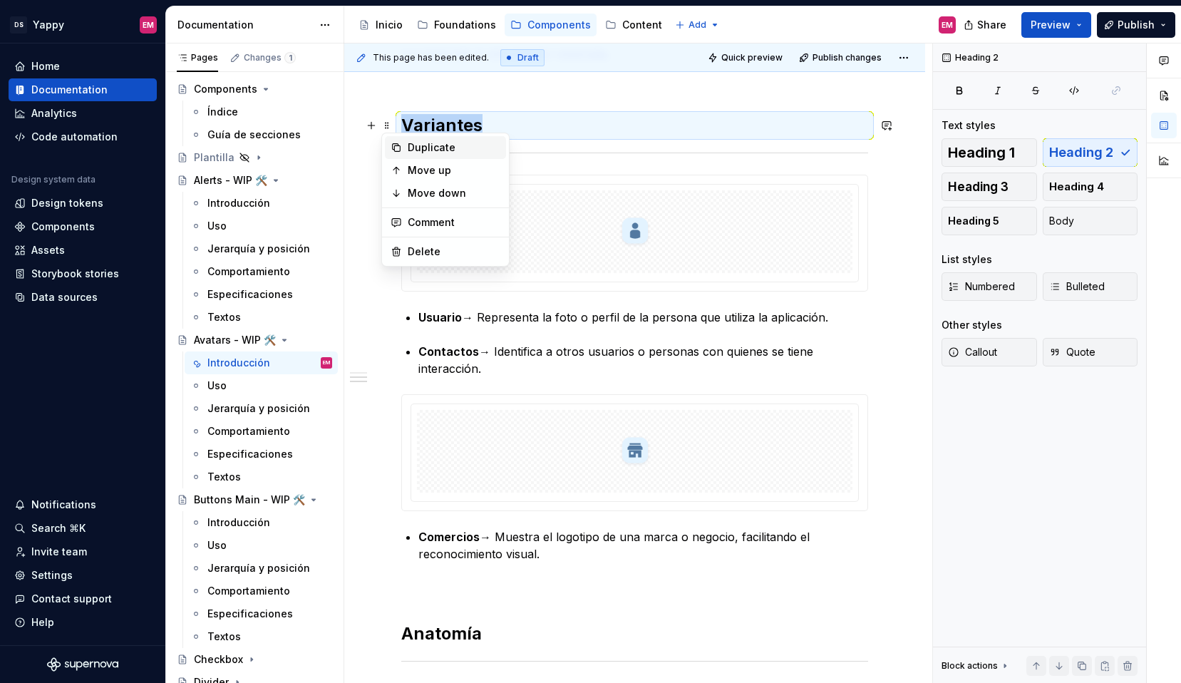
click at [403, 148] on div "Duplicate" at bounding box center [445, 147] width 121 height 23
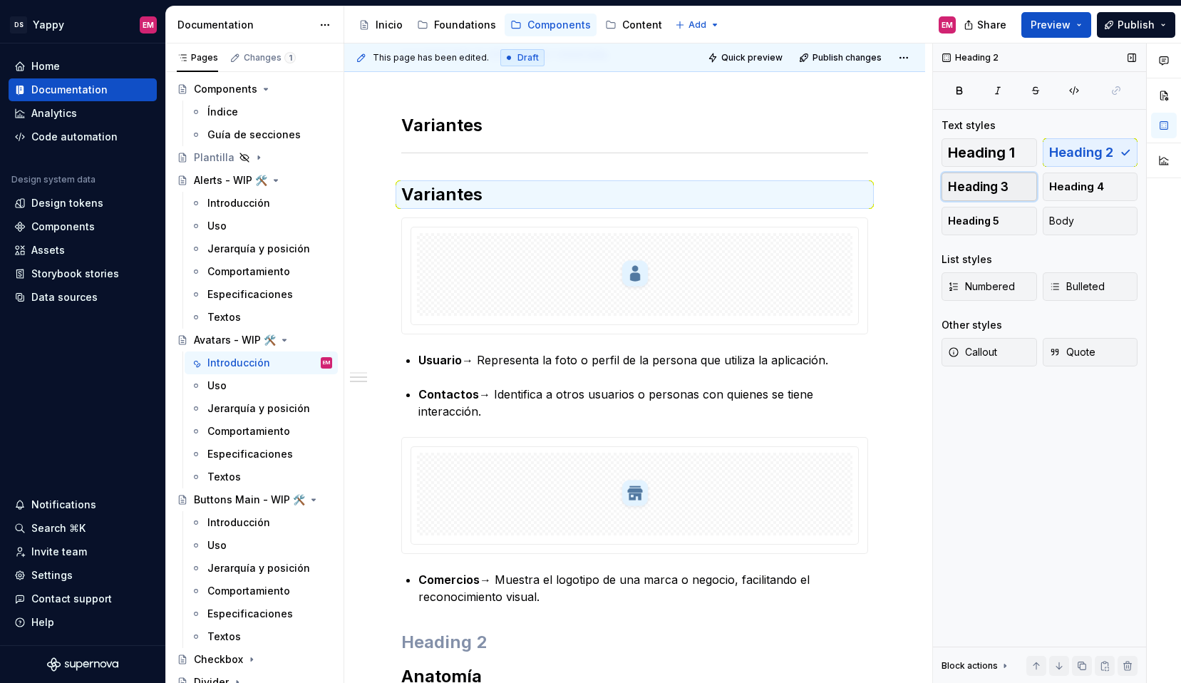
click at [1000, 191] on span "Heading 3" at bounding box center [978, 187] width 61 height 14
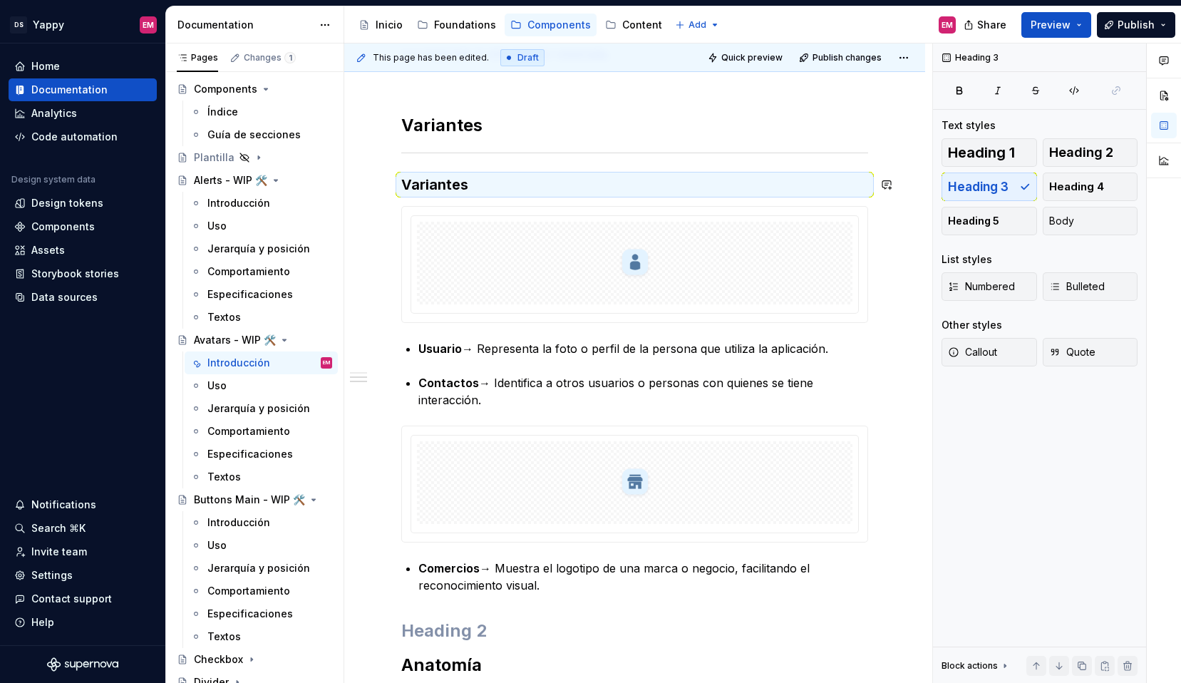
click at [452, 187] on h3 "Variantes" at bounding box center [634, 185] width 467 height 20
click at [388, 187] on span at bounding box center [386, 185] width 11 height 20
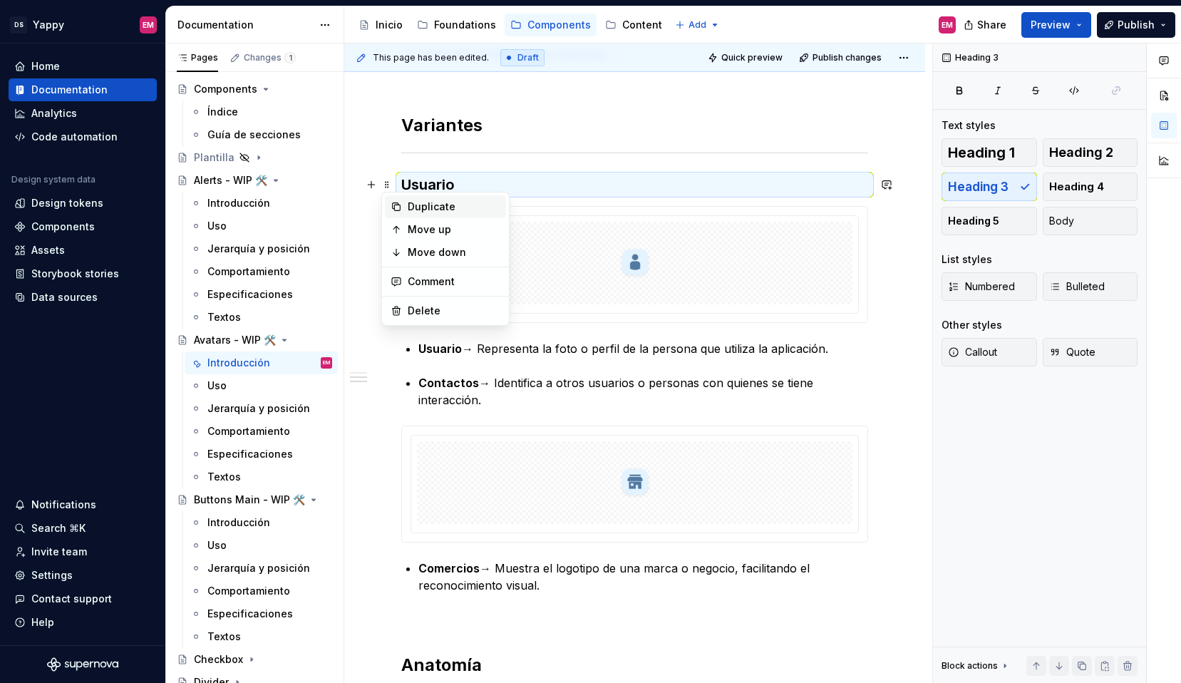
click at [405, 212] on div "Duplicate" at bounding box center [445, 206] width 121 height 23
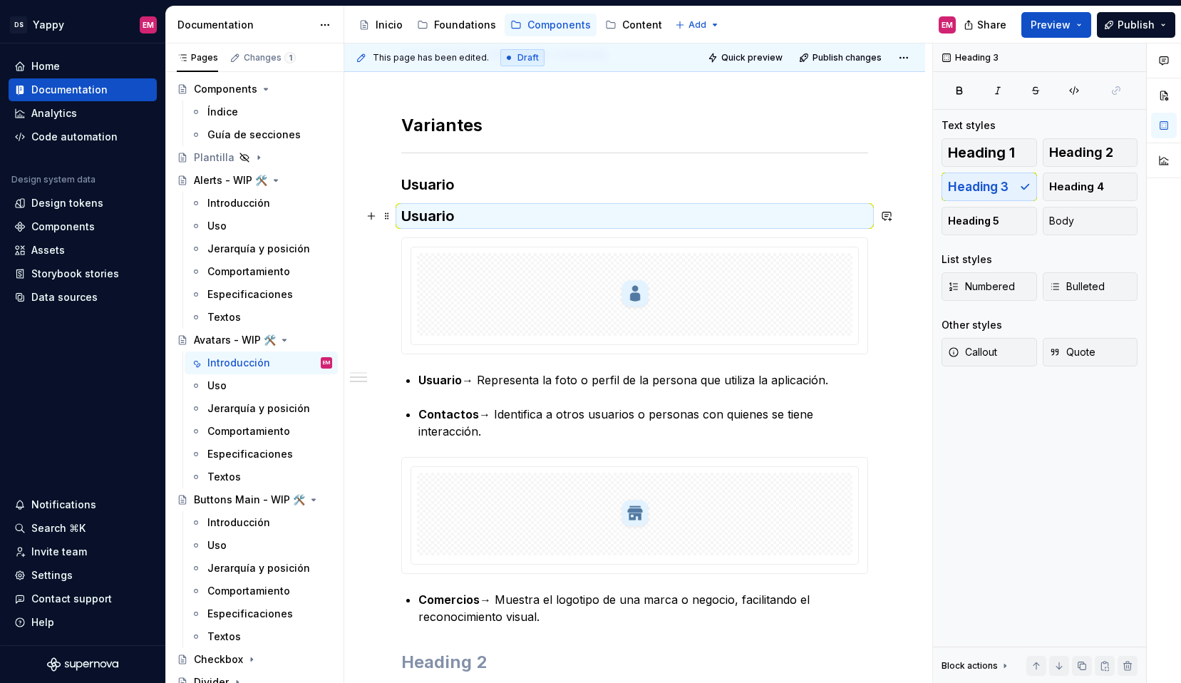
click at [389, 227] on div "Descripción Su propósito es ayudar a identificar de forma rápida y clara a quié…" at bounding box center [634, 442] width 581 height 1016
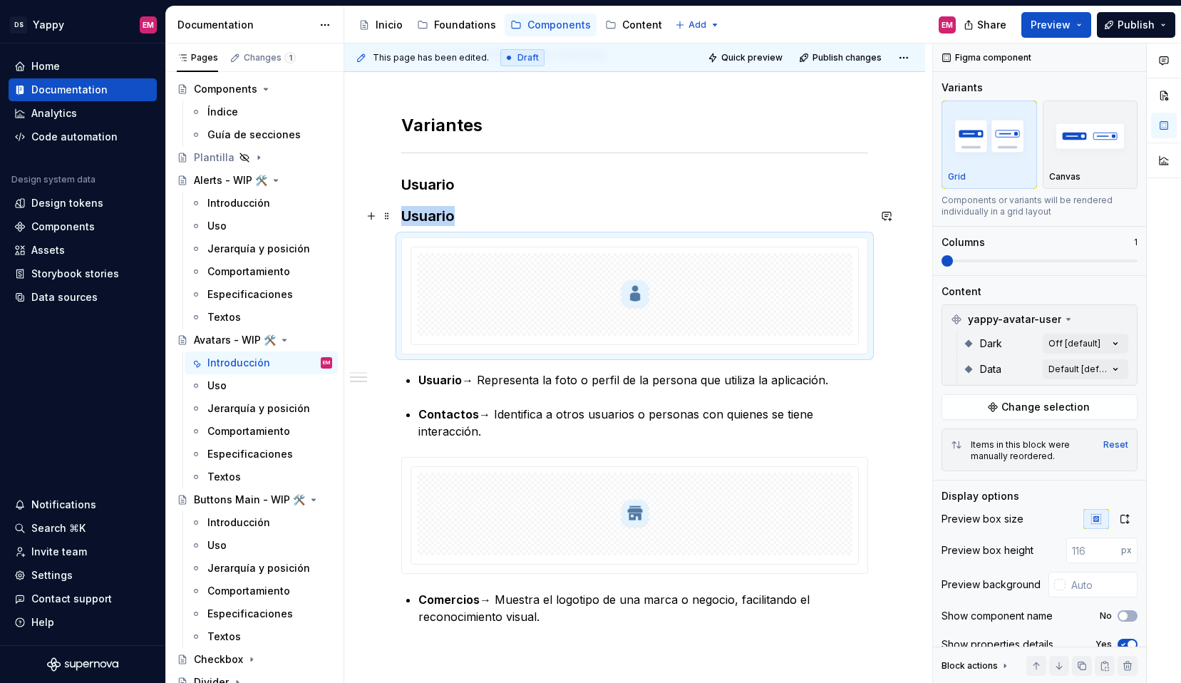
click at [389, 229] on div "This page has been edited. Draft Quick preview Publish changes Avatars - WIP 🛠️…" at bounding box center [638, 363] width 588 height 640
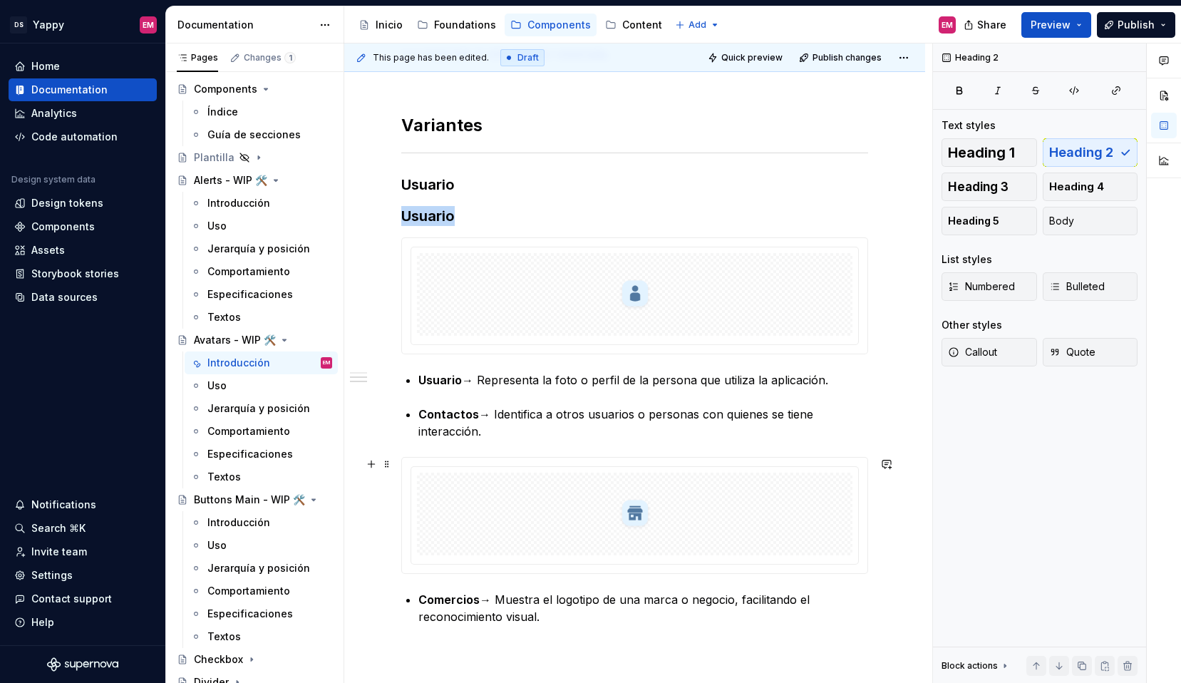
drag, startPoint x: 389, startPoint y: 225, endPoint x: 438, endPoint y: 480, distance: 259.7
click at [444, 204] on div "Descripción Su propósito es ayudar a identificar de forma rápida y clara a quié…" at bounding box center [634, 348] width 467 height 760
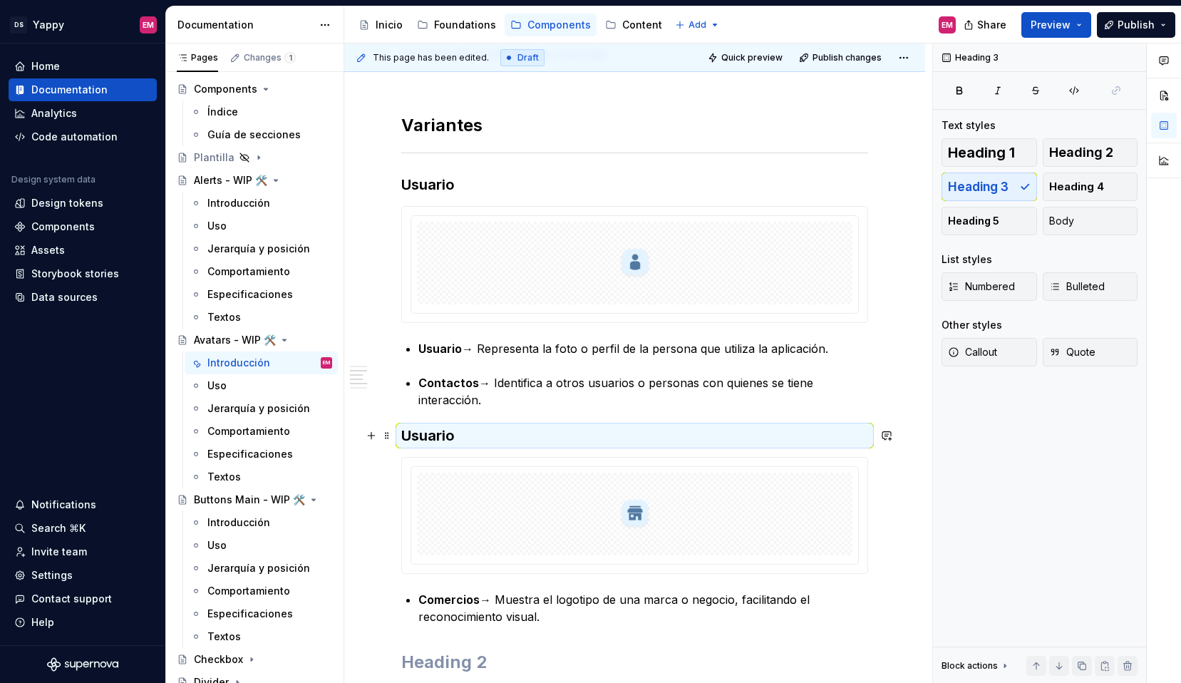
click at [433, 443] on h3 "Usuario" at bounding box center [634, 435] width 467 height 20
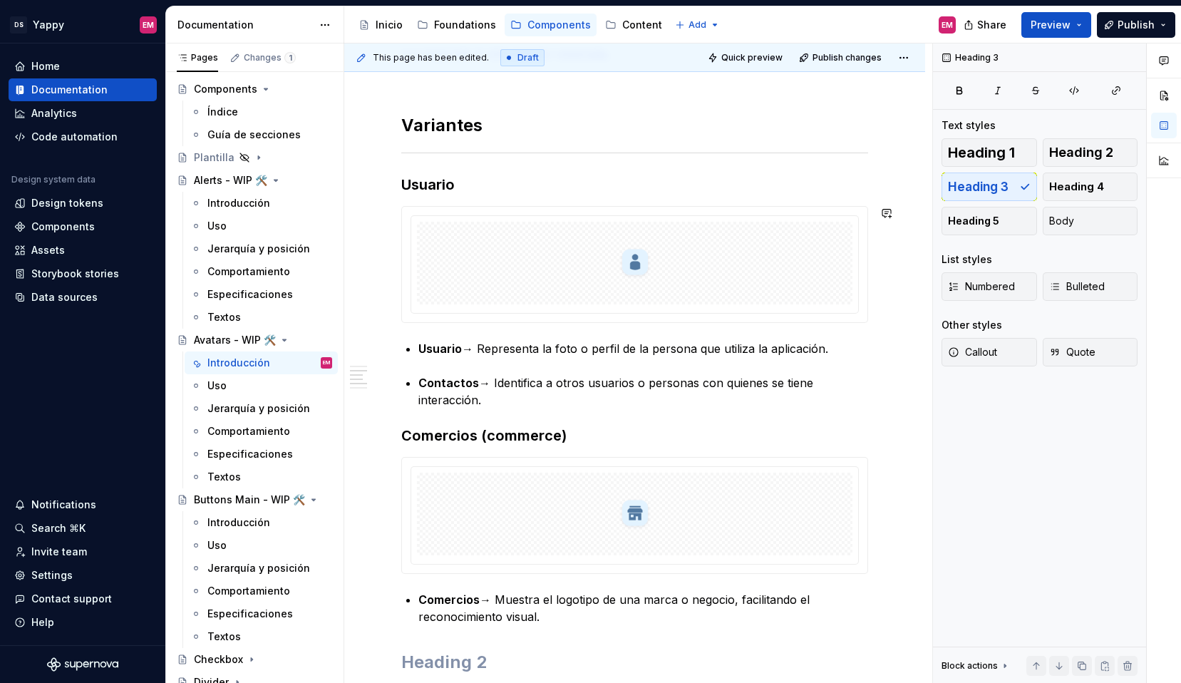
click at [492, 197] on div "Descripción Su propósito es ayudar a identificar de forma rápida y clara a quié…" at bounding box center [634, 348] width 467 height 760
click at [543, 264] on div at bounding box center [634, 263] width 435 height 83
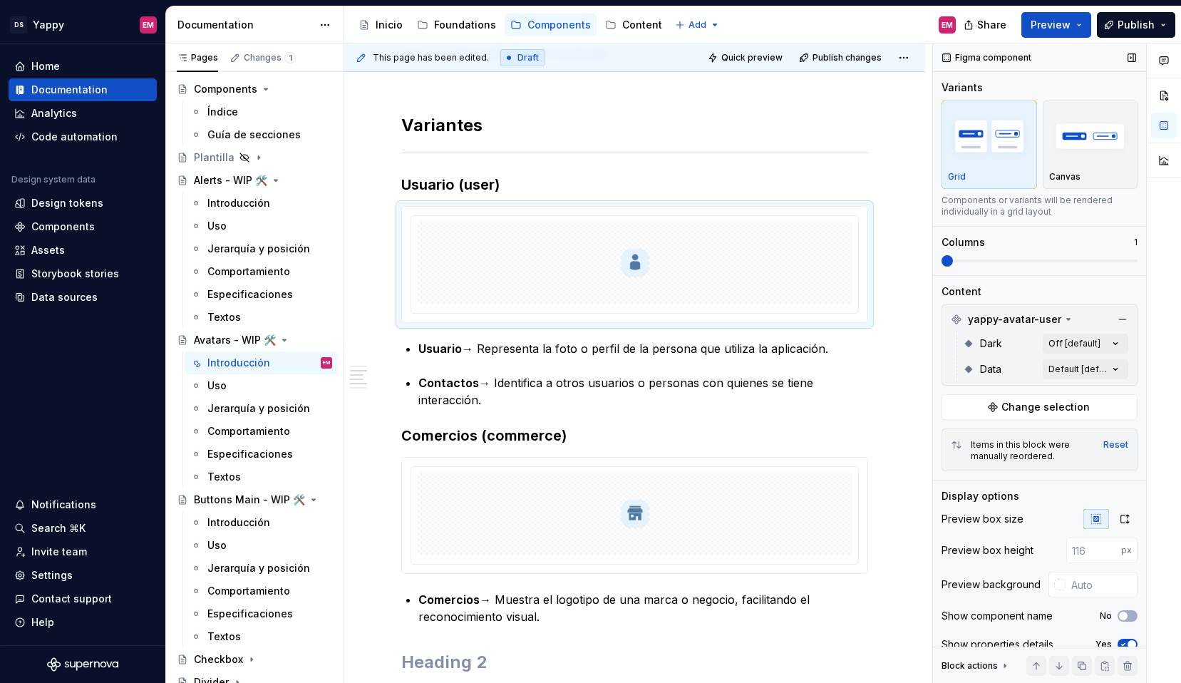
scroll to position [45, 0]
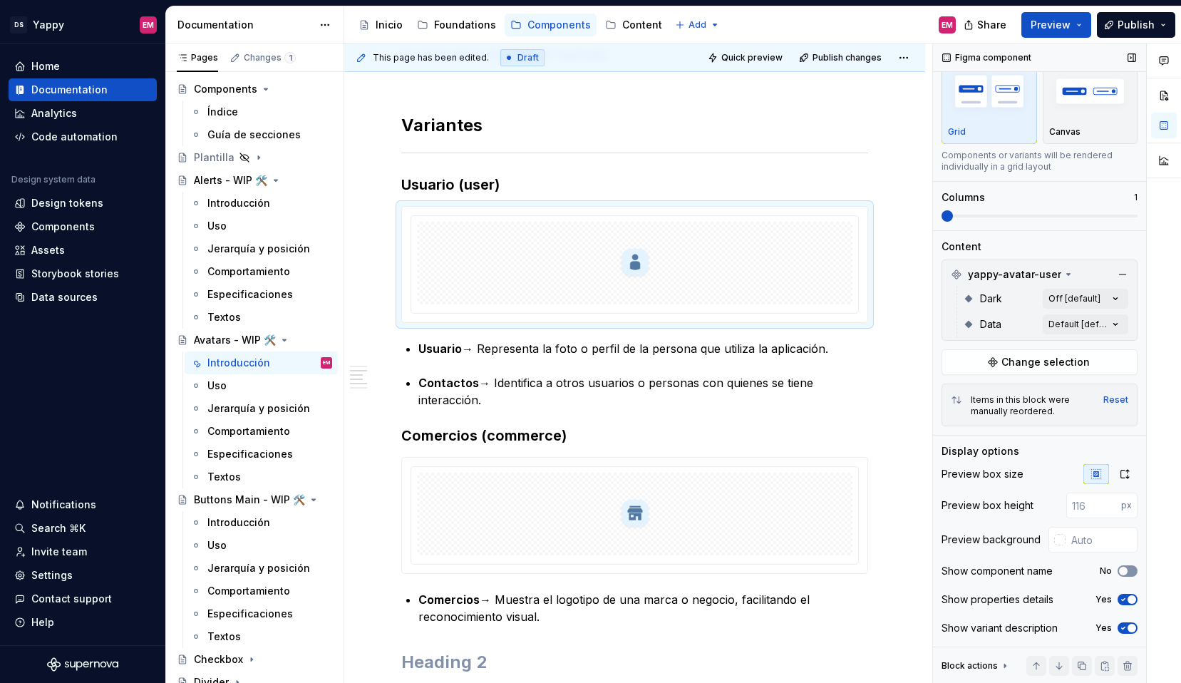
click at [1124, 569] on span "button" at bounding box center [1123, 570] width 9 height 9
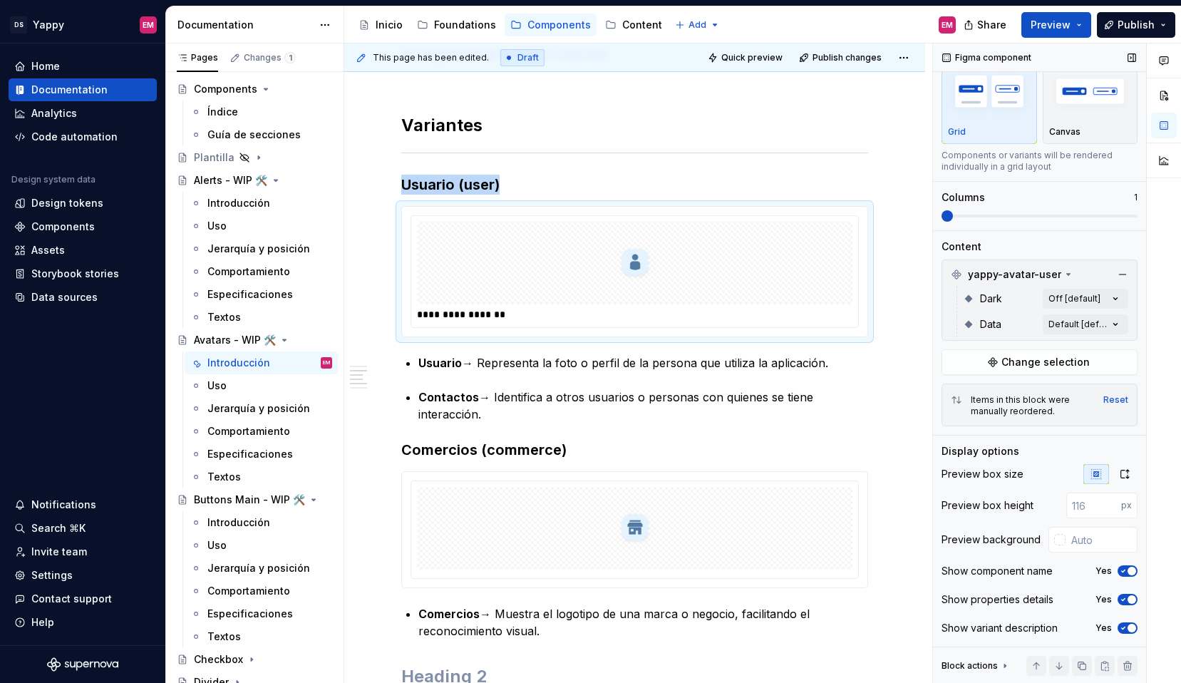
click at [1124, 569] on icon "button" at bounding box center [1122, 570] width 11 height 9
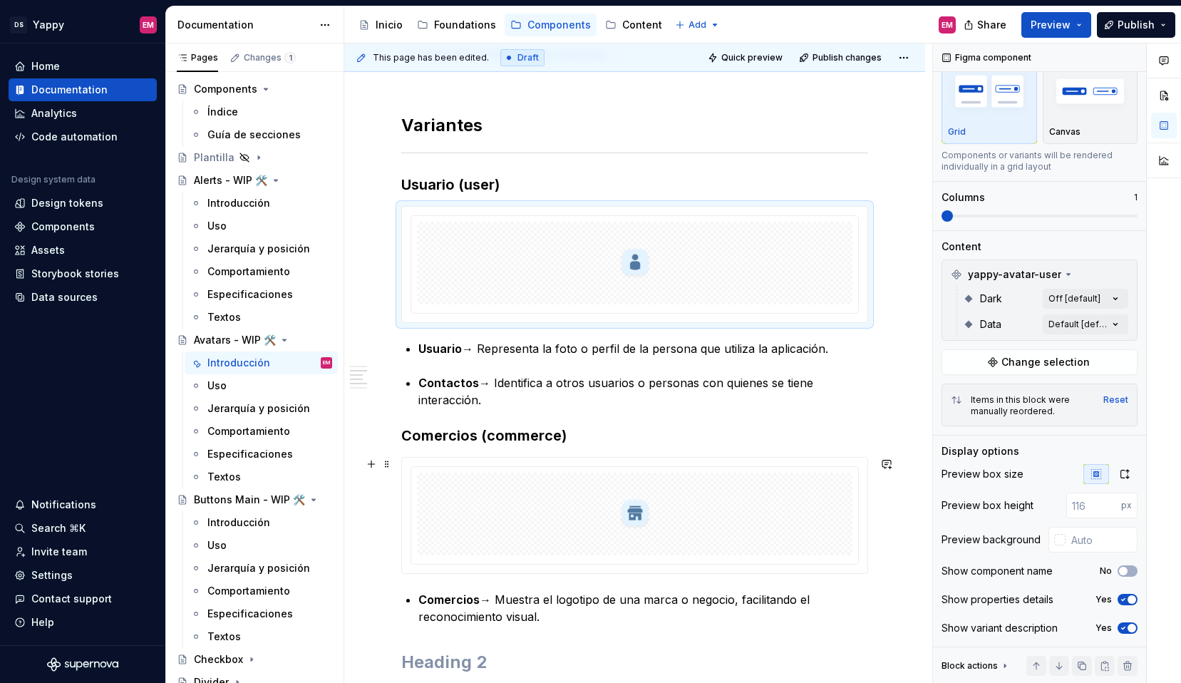
click at [792, 534] on div at bounding box center [634, 513] width 435 height 83
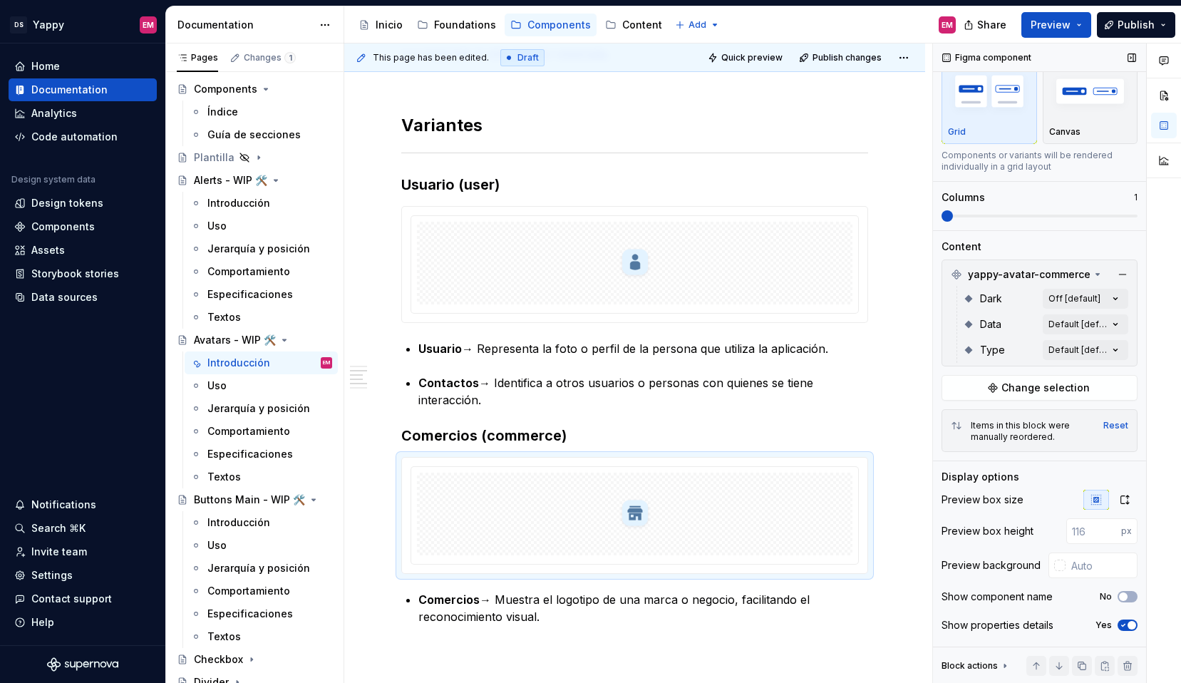
click at [1117, 597] on div "No" at bounding box center [1118, 596] width 38 height 11
click at [1122, 597] on span "button" at bounding box center [1123, 596] width 9 height 9
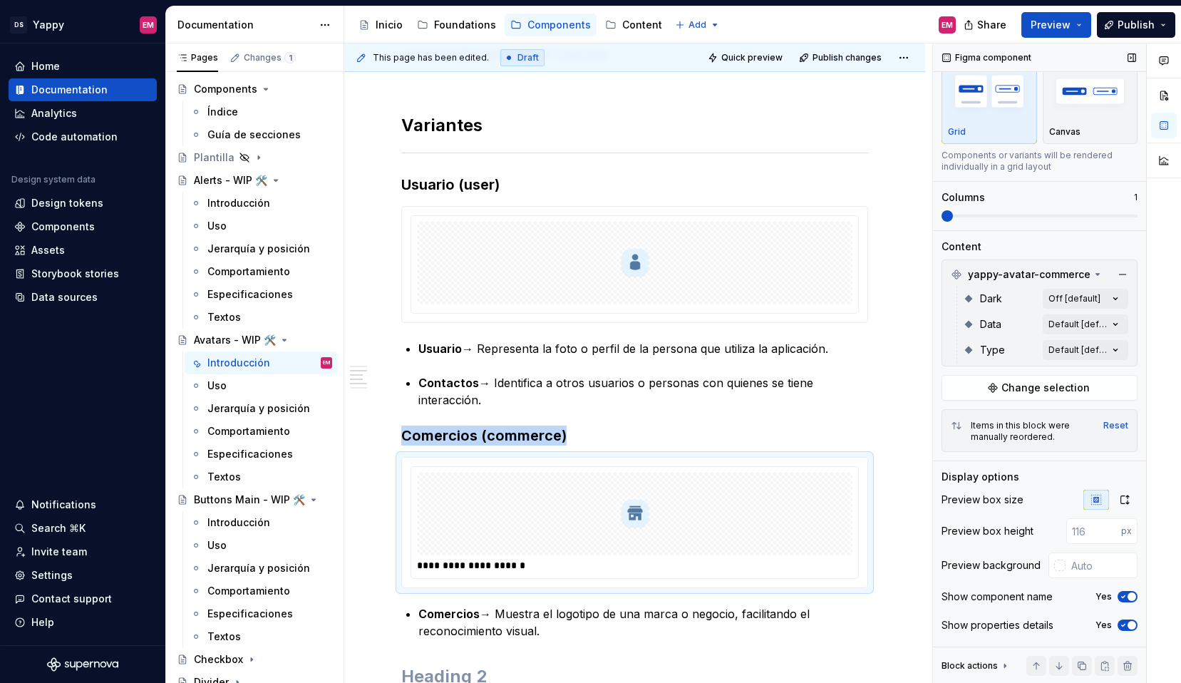
click at [1122, 597] on icon "button" at bounding box center [1124, 597] width 4 height 2
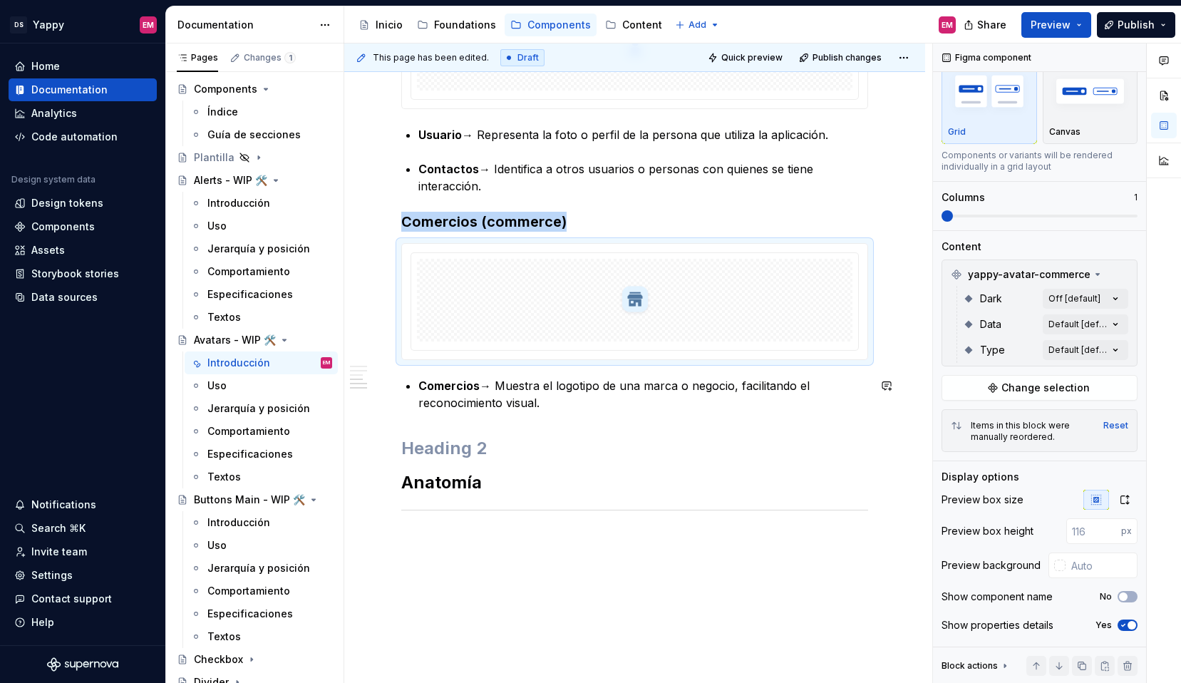
scroll to position [423, 0]
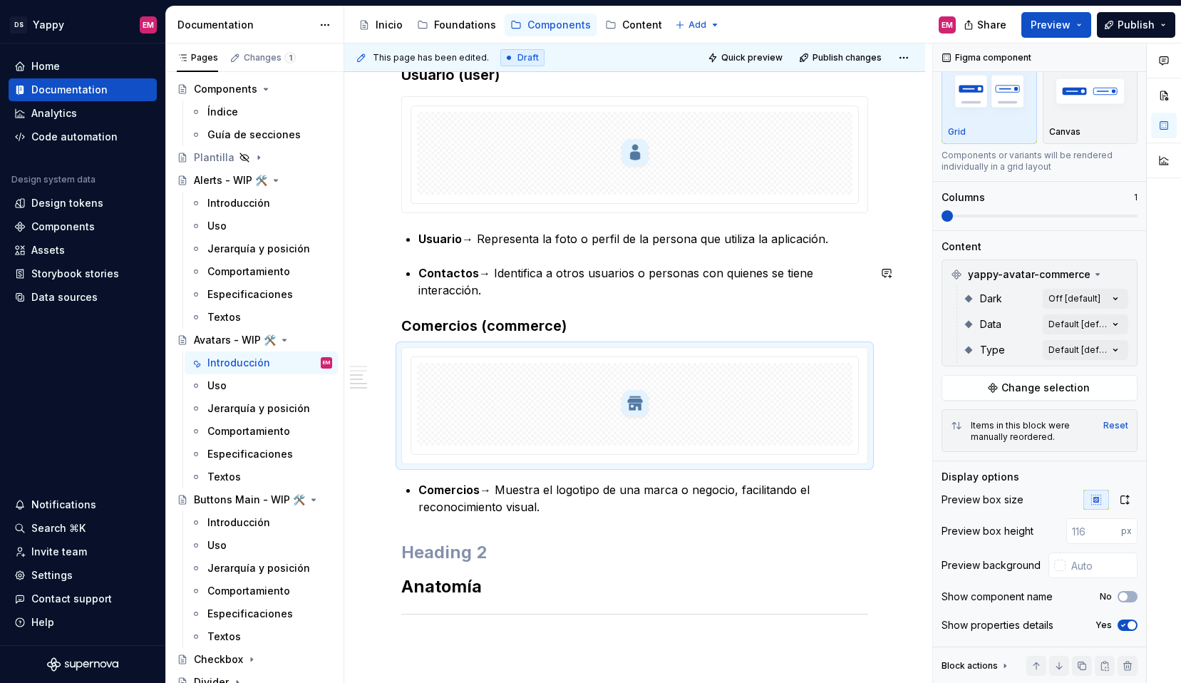
click at [493, 301] on div "Descripción Su propósito es ayudar a identificar de forma rápida y clara a quié…" at bounding box center [634, 238] width 467 height 760
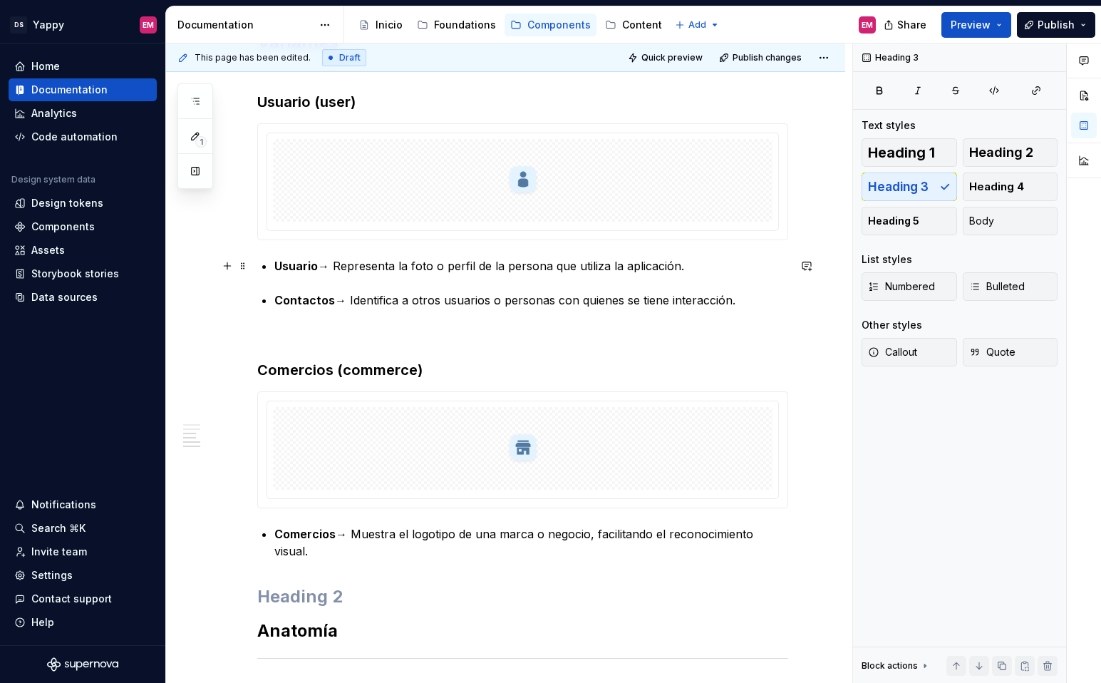
scroll to position [398, 0]
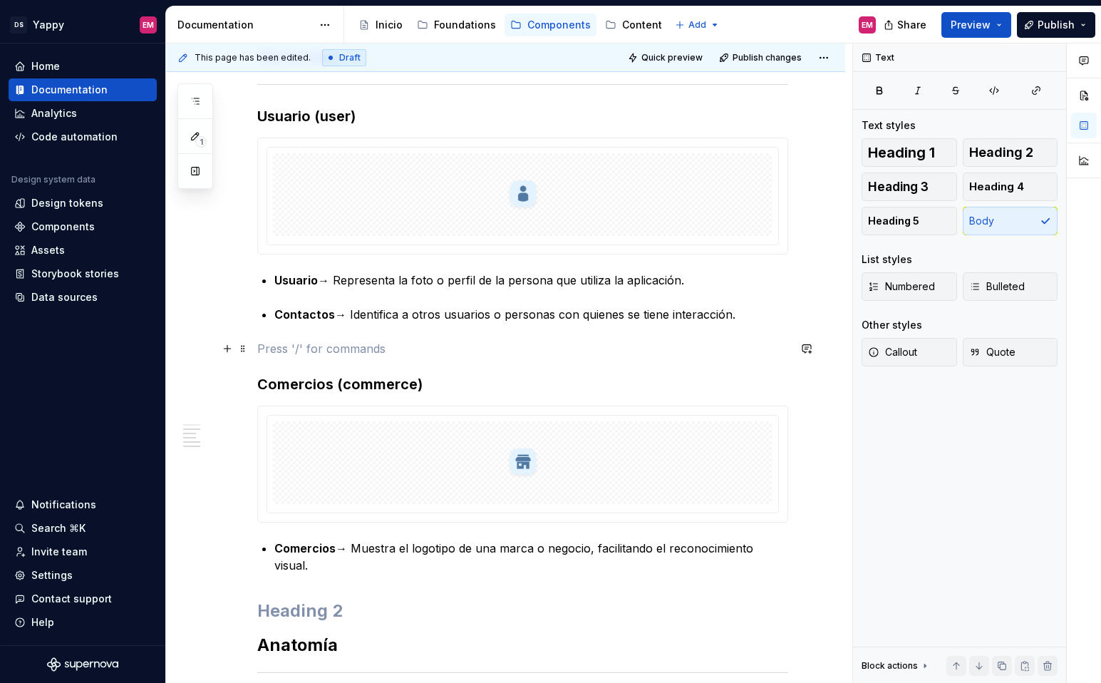
click at [323, 348] on p at bounding box center [522, 348] width 531 height 17
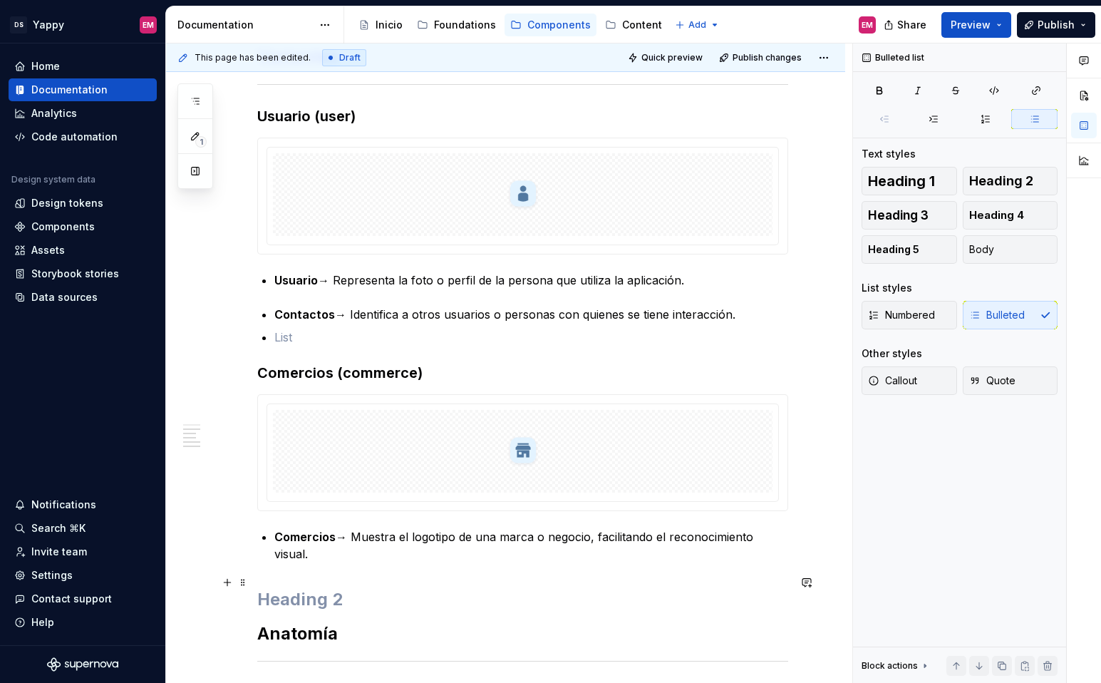
click at [638, 588] on h2 at bounding box center [522, 599] width 531 height 23
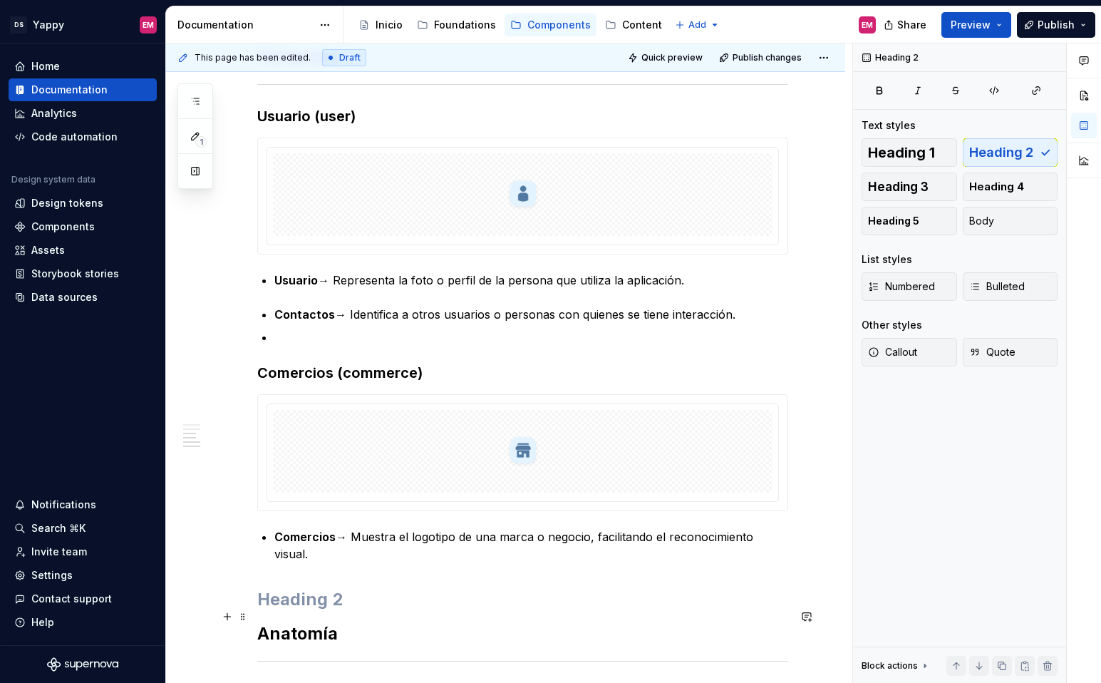
scroll to position [585, 0]
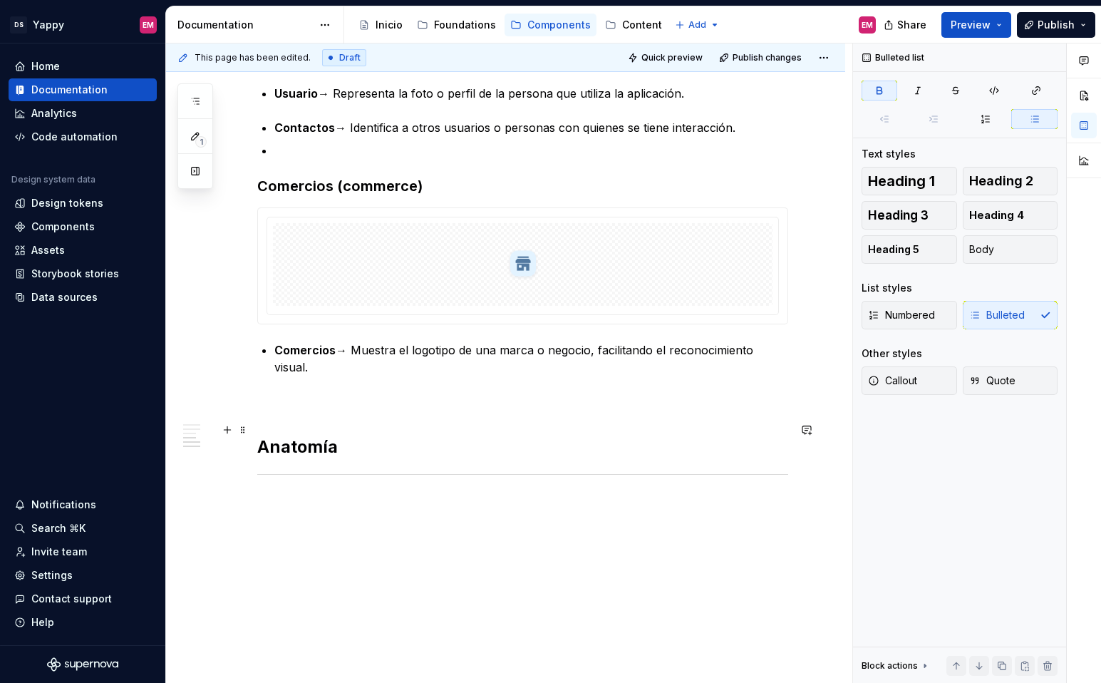
click at [255, 423] on div "Descripción Su propósito es ayudar a identificar de forma rápida y clara a quié…" at bounding box center [505, 190] width 679 height 1022
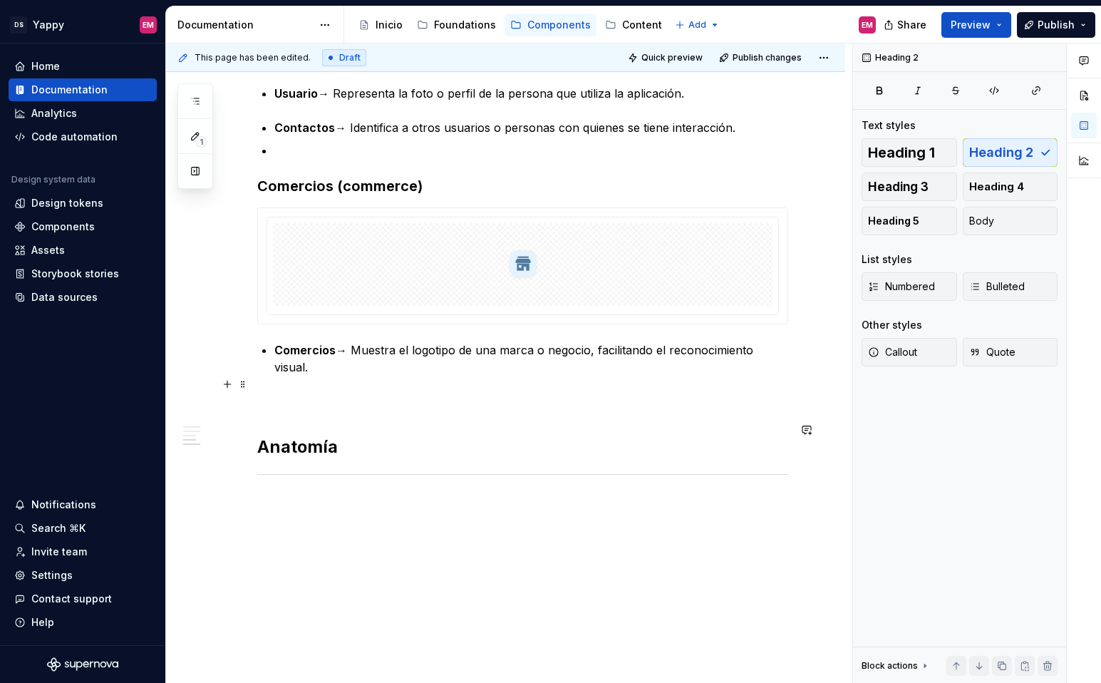
click at [353, 393] on p at bounding box center [522, 401] width 531 height 17
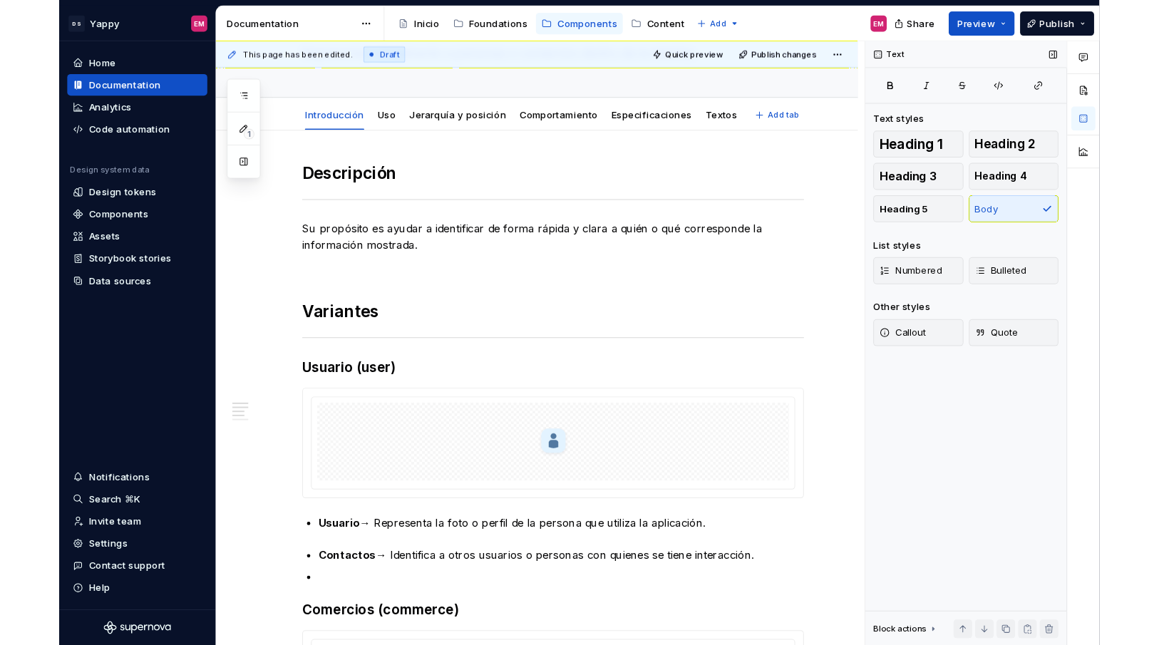
scroll to position [108, 0]
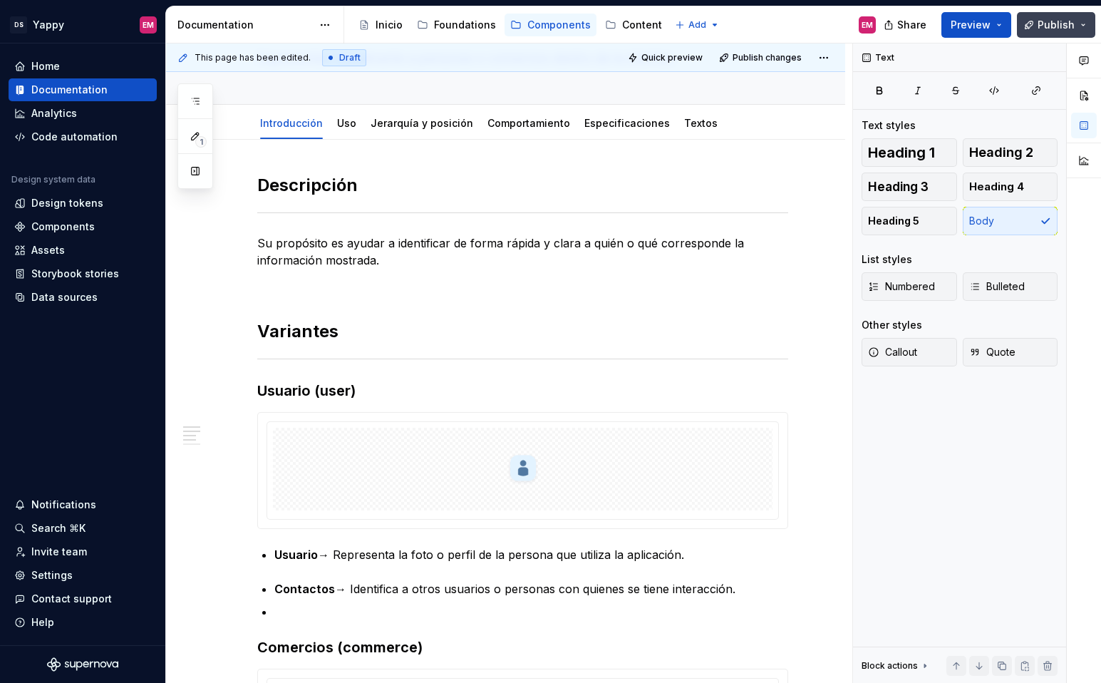
click at [1064, 18] on span "Publish" at bounding box center [1056, 25] width 37 height 14
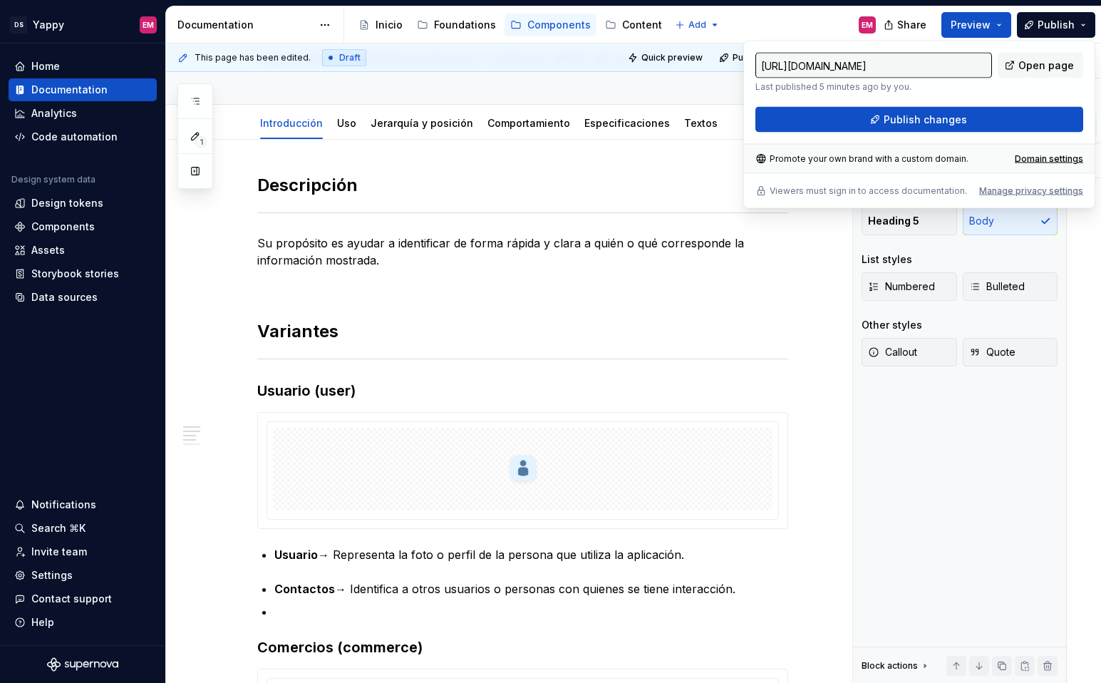
click at [868, 132] on div "https://yappy-design.supernova-docs.io/latest/components/avatars-wip/introducci…" at bounding box center [919, 125] width 352 height 168
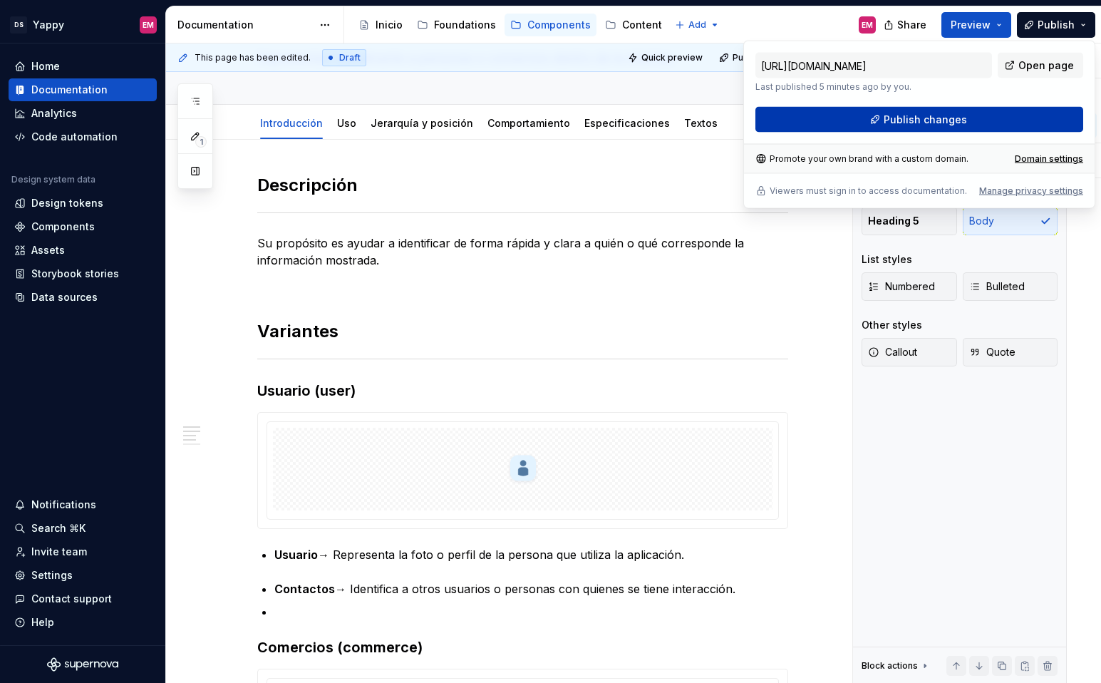
click at [866, 125] on button "Publish changes" at bounding box center [919, 120] width 328 height 26
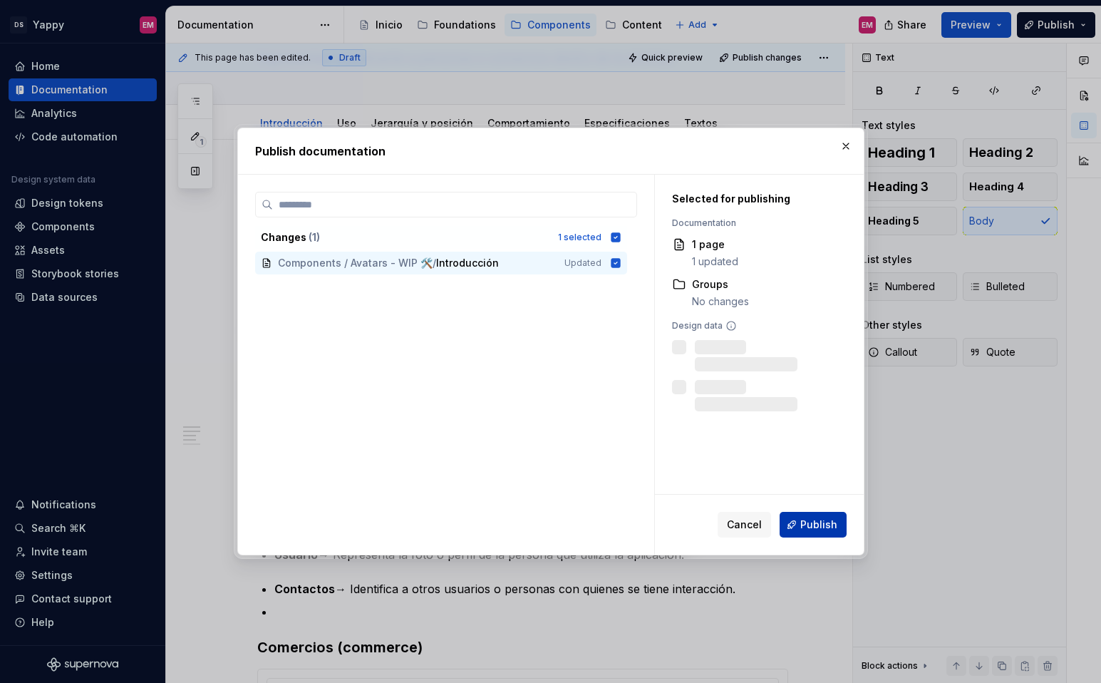
click at [830, 517] on span "Publish" at bounding box center [818, 524] width 37 height 14
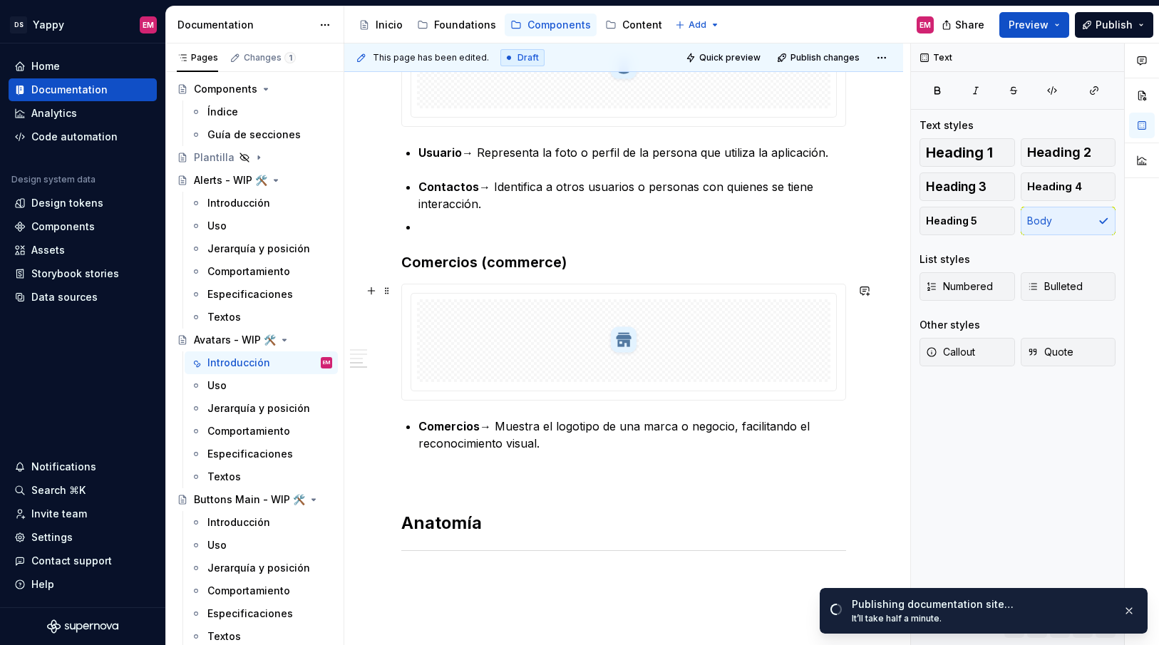
scroll to position [539, 0]
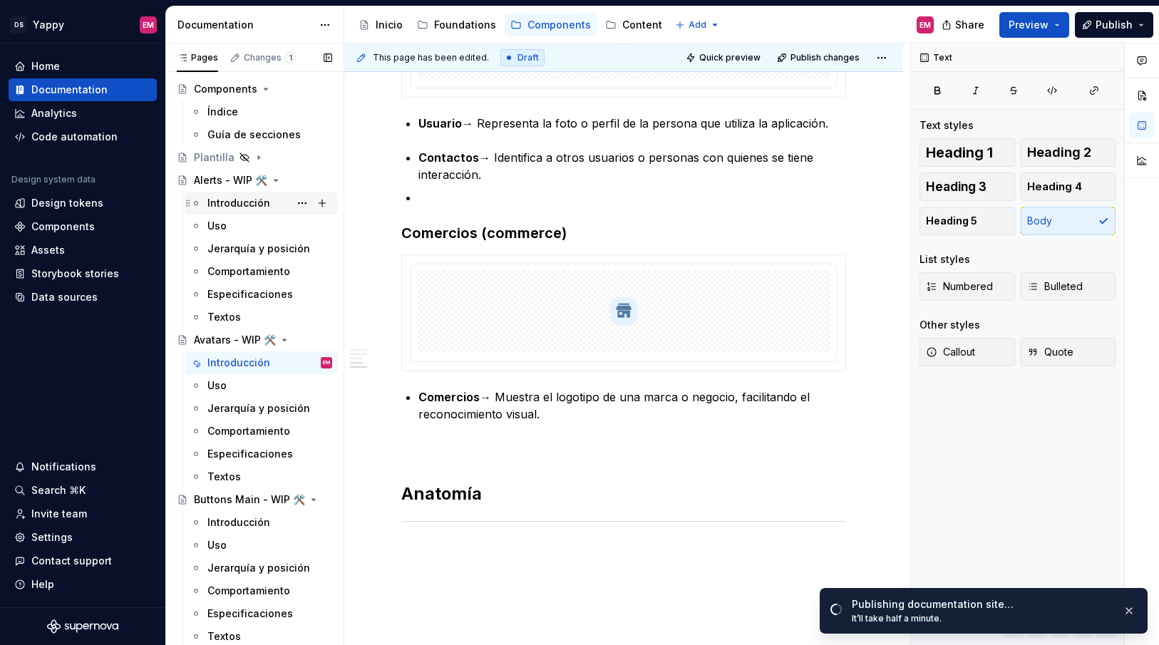
click at [262, 210] on div "Introducción" at bounding box center [238, 203] width 63 height 14
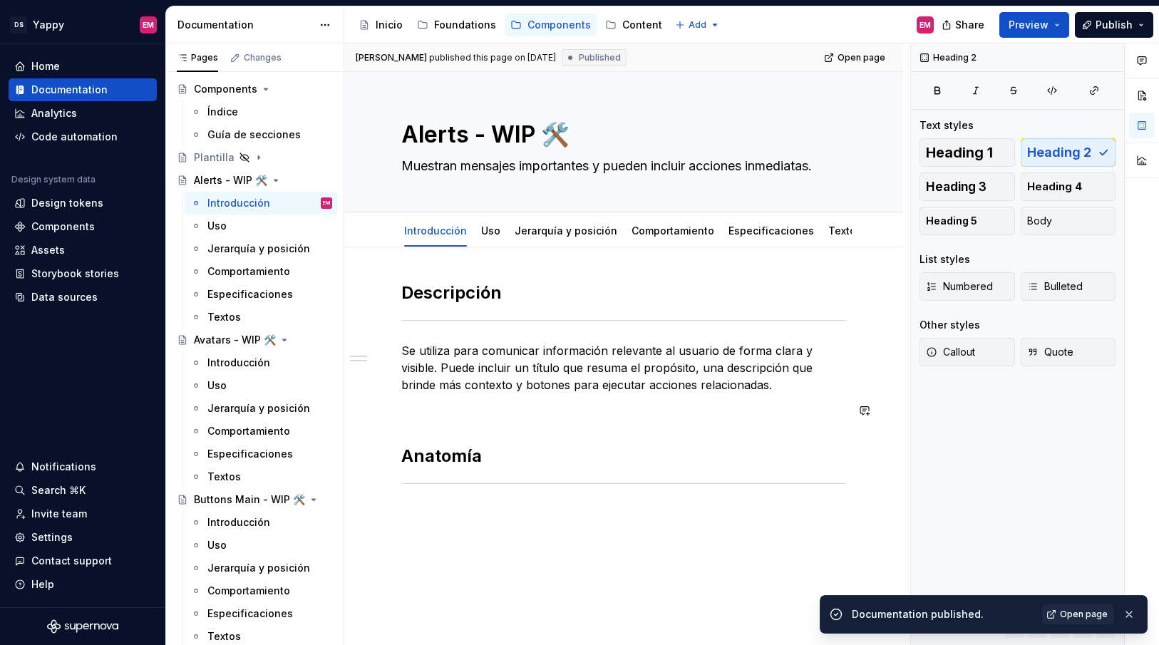
click at [467, 430] on div "Descripción Se utiliza para comunicar información relevante al usuario de forma…" at bounding box center [623, 401] width 445 height 241
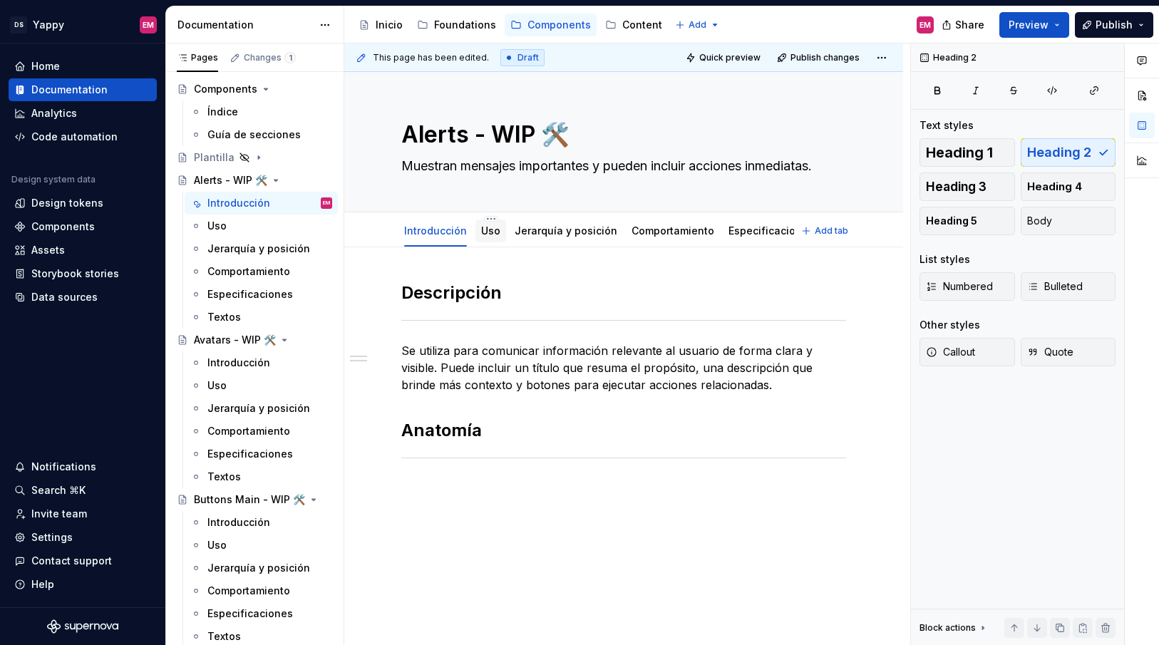
click at [492, 233] on link "Uso" at bounding box center [490, 230] width 19 height 12
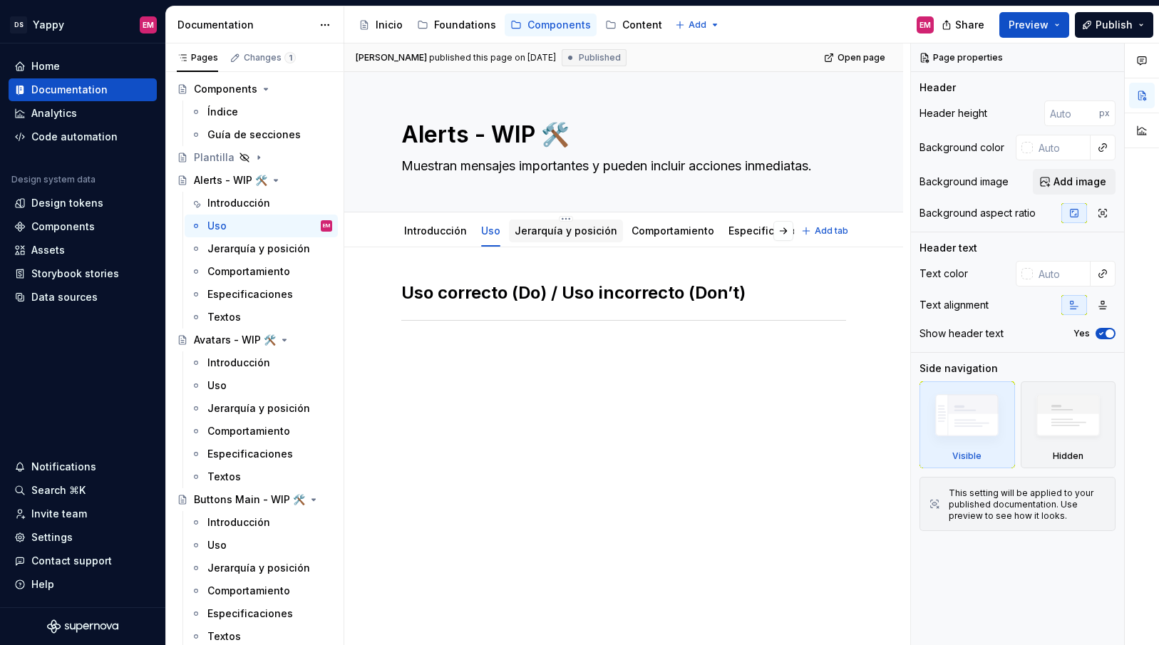
click at [554, 227] on link "Jerarquía y posición" at bounding box center [565, 230] width 103 height 12
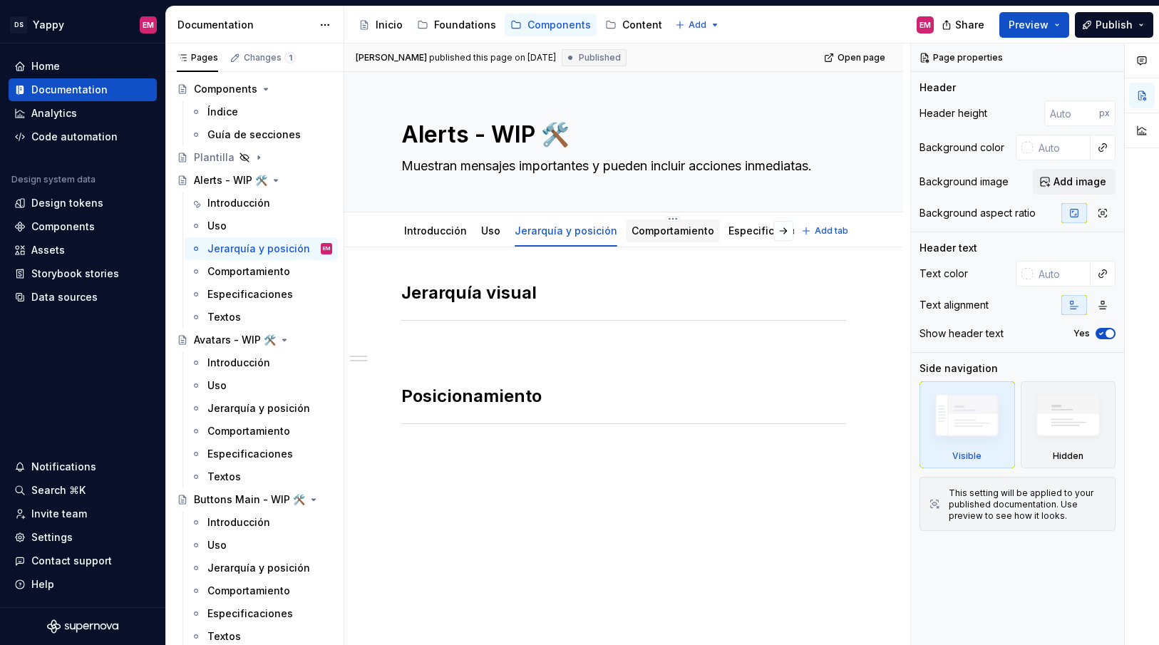
click at [648, 222] on div "Comportamiento" at bounding box center [672, 230] width 83 height 17
click at [239, 395] on div "Uso" at bounding box center [269, 386] width 125 height 20
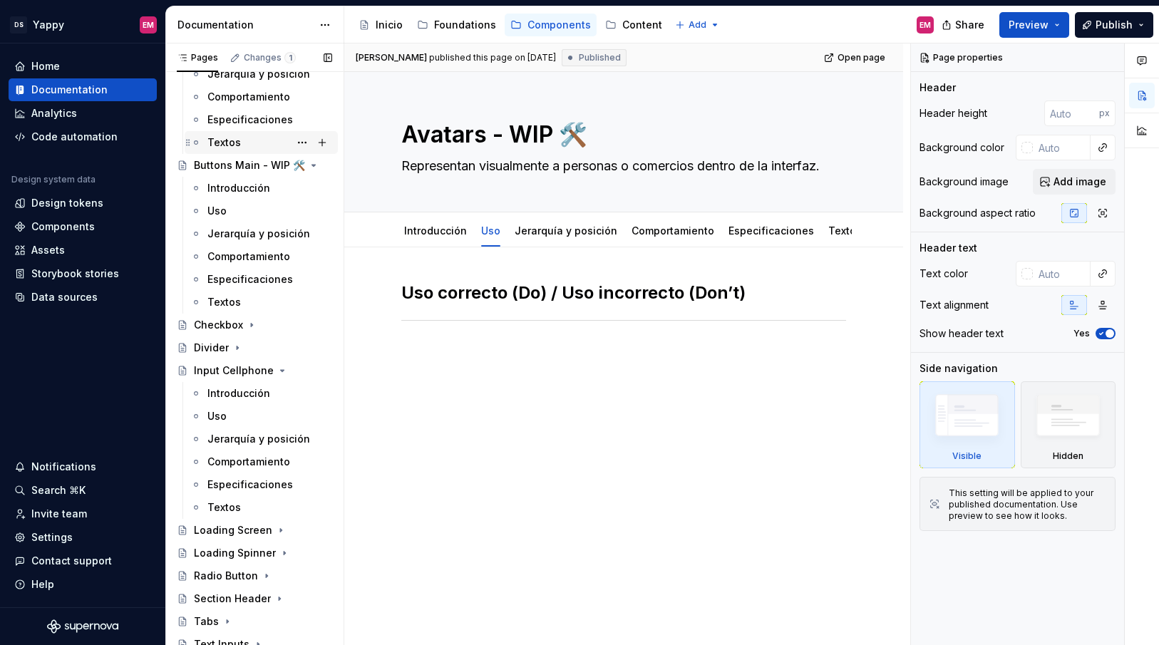
scroll to position [435, 0]
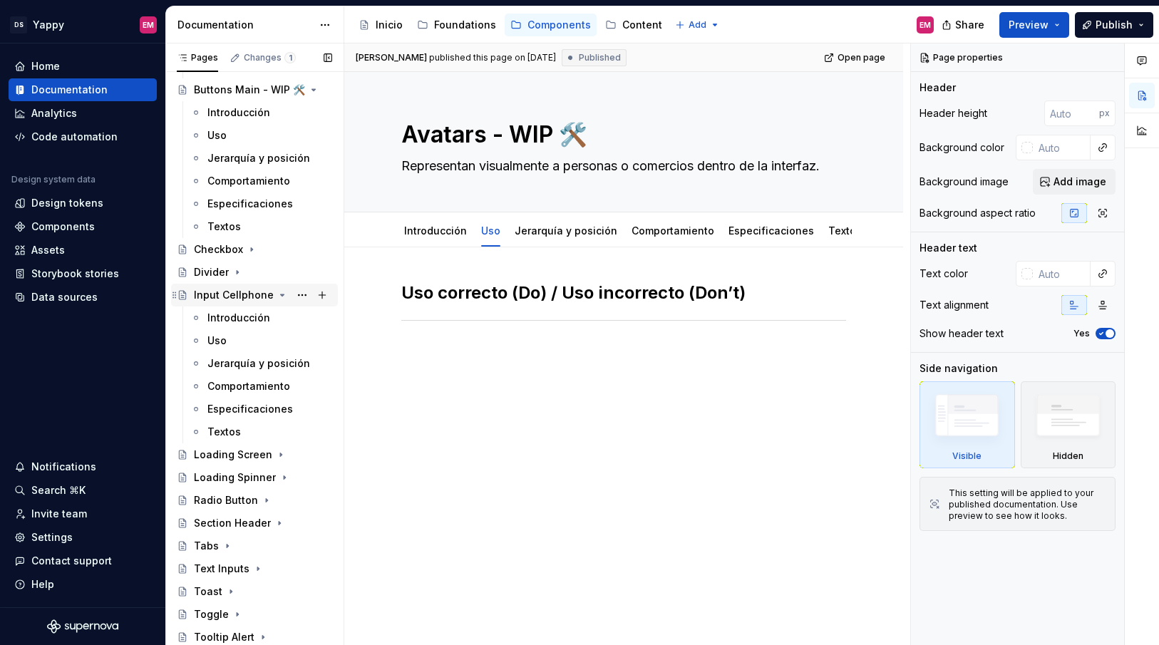
click at [281, 294] on icon "Page tree" at bounding box center [283, 294] width 4 height 1
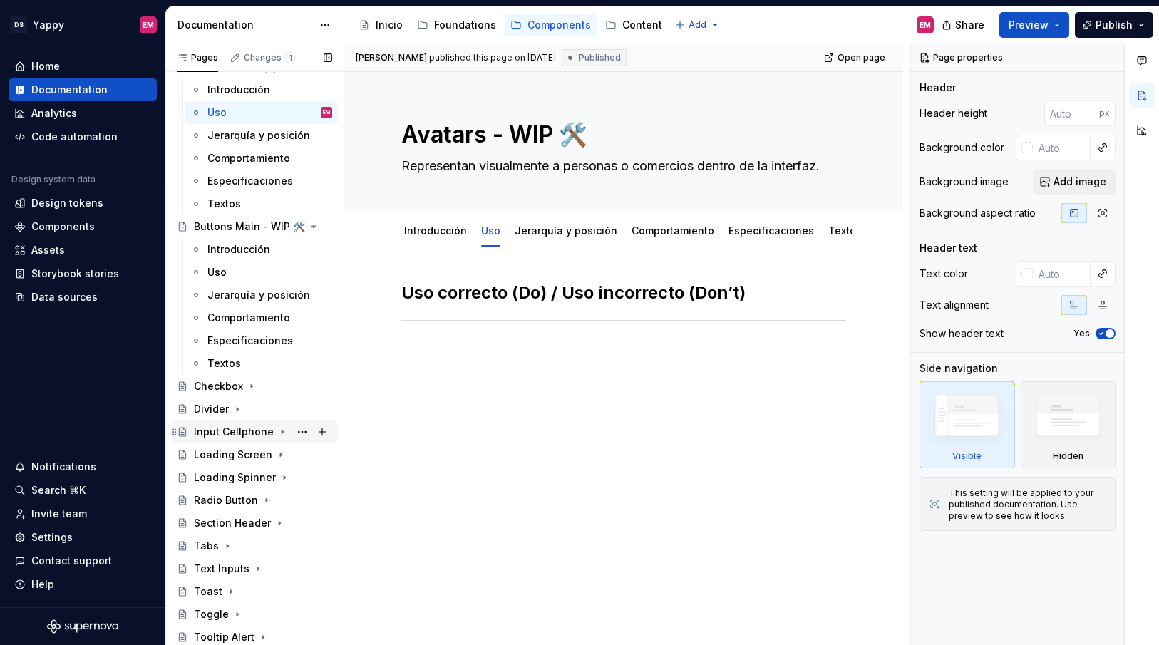
scroll to position [0, 0]
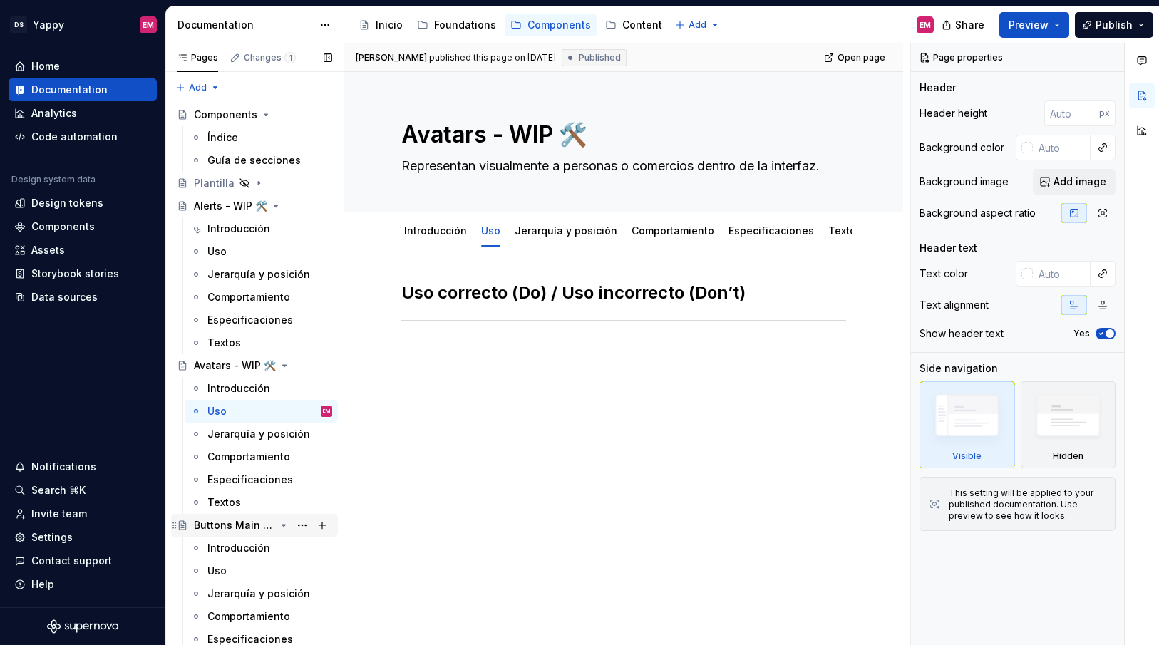
click at [283, 526] on icon "Page tree" at bounding box center [284, 524] width 4 height 1
click at [279, 363] on icon "Page tree" at bounding box center [283, 365] width 11 height 11
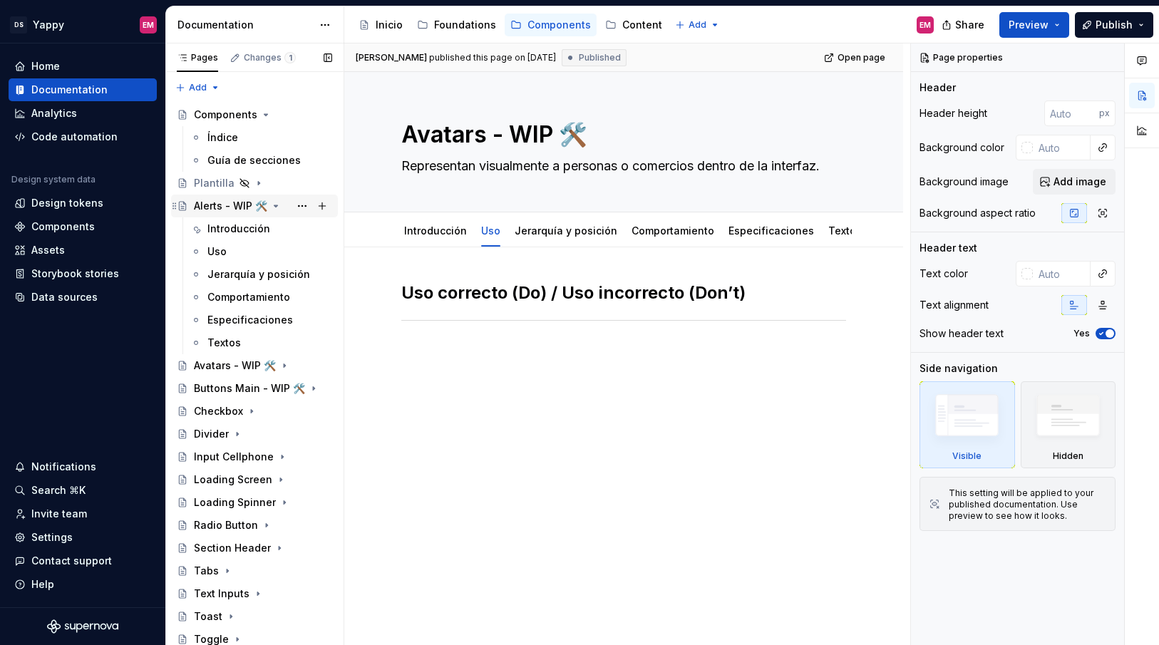
click at [272, 202] on icon "Page tree" at bounding box center [275, 205] width 11 height 11
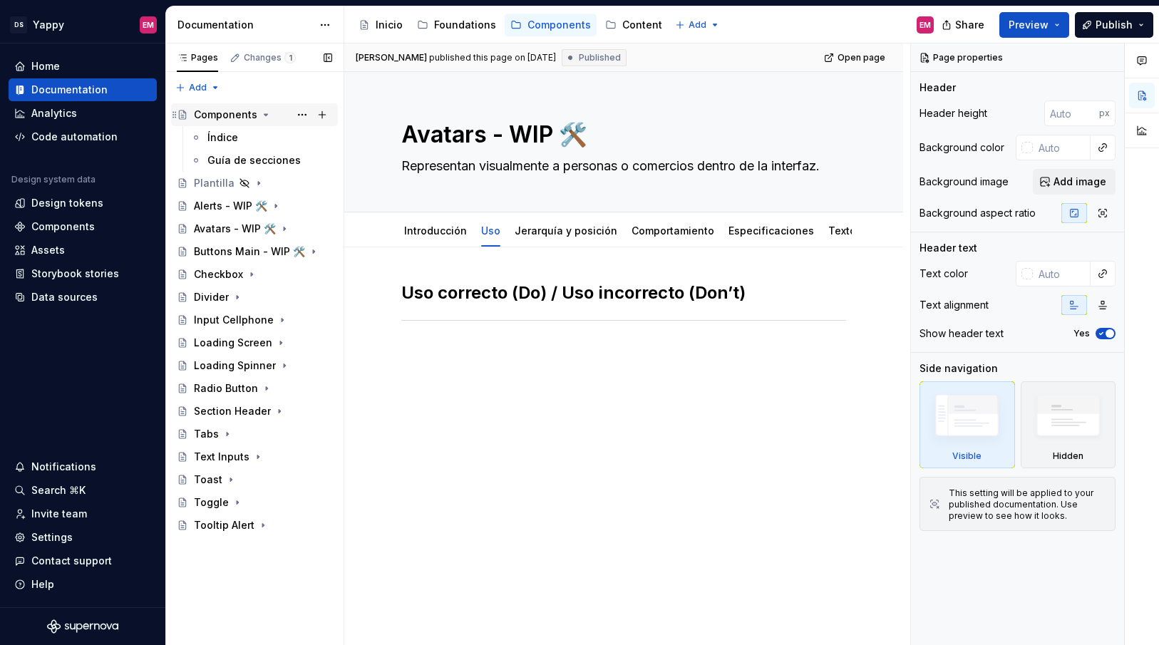
click at [264, 114] on icon "Page tree" at bounding box center [266, 114] width 4 height 1
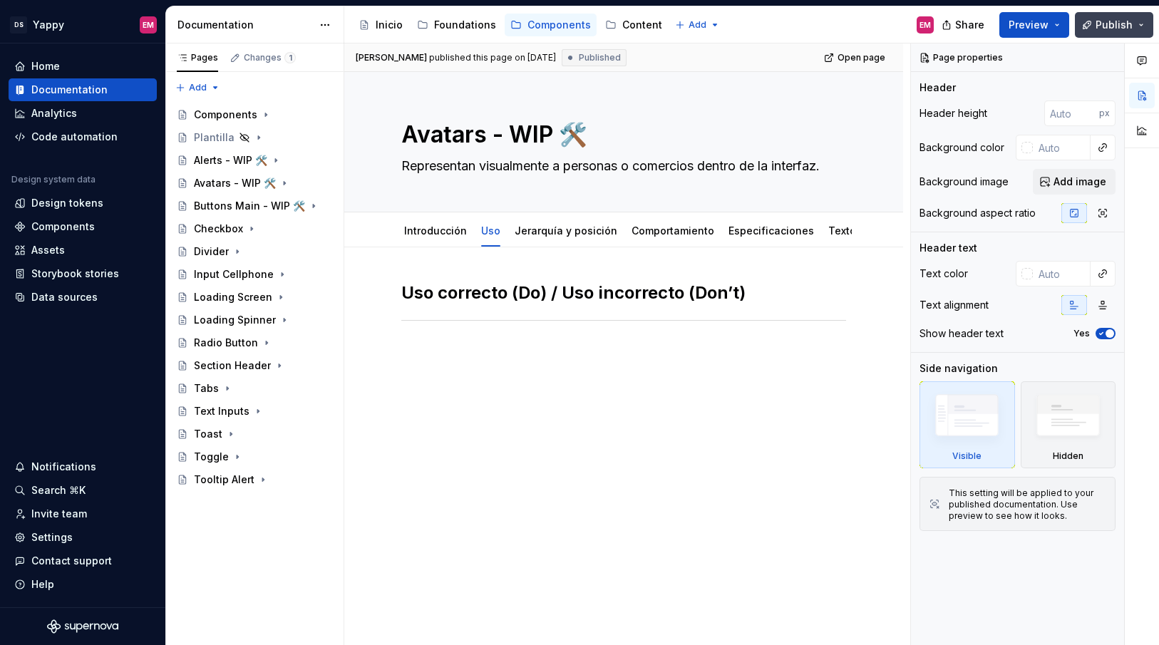
click at [1087, 19] on button "Publish" at bounding box center [1114, 25] width 78 height 26
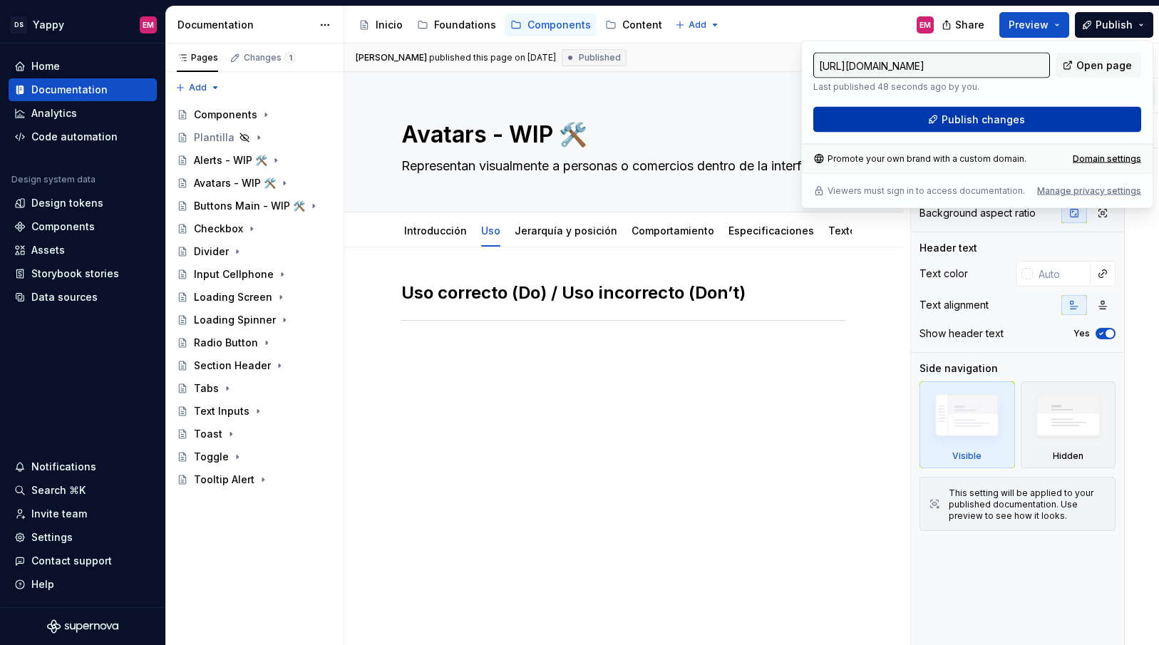
click at [882, 120] on button "Publish changes" at bounding box center [977, 120] width 328 height 26
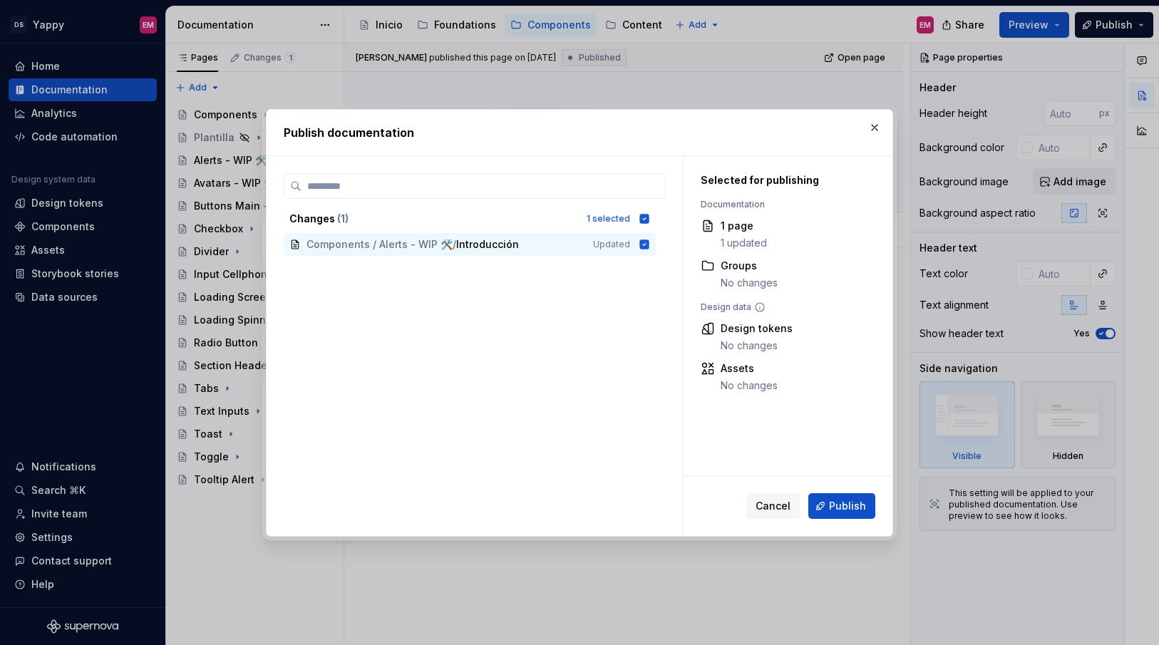
click at [854, 520] on div "Cancel Publish" at bounding box center [787, 506] width 209 height 60
click at [849, 504] on span "Publish" at bounding box center [847, 506] width 37 height 14
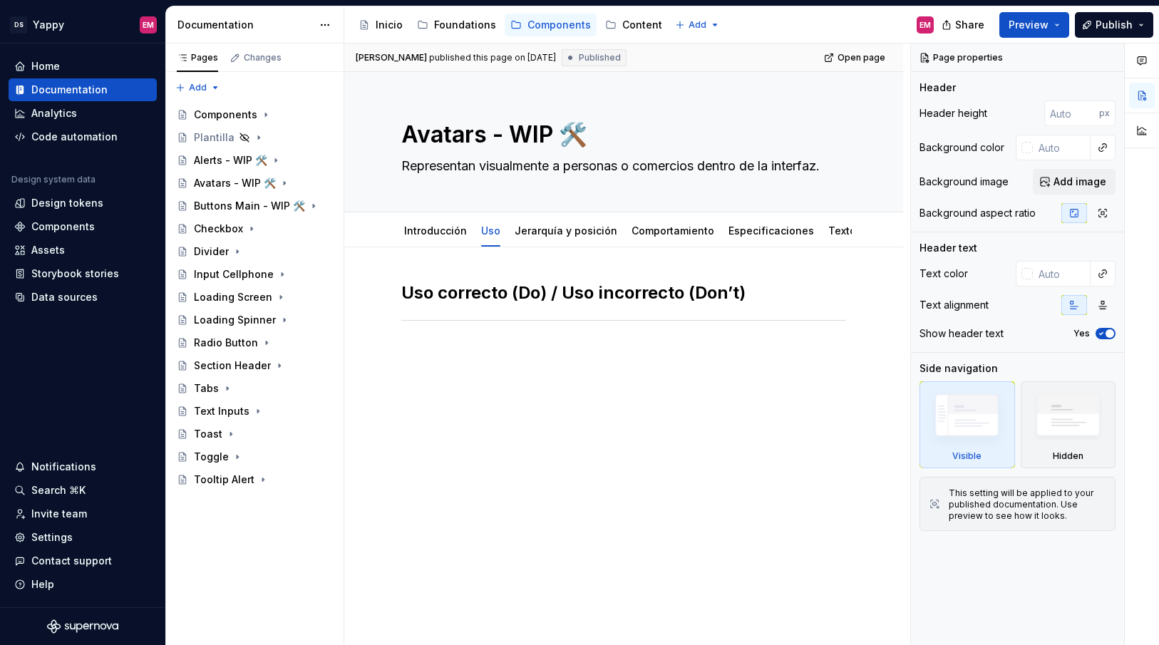
type textarea "*"
